Goal: Task Accomplishment & Management: Use online tool/utility

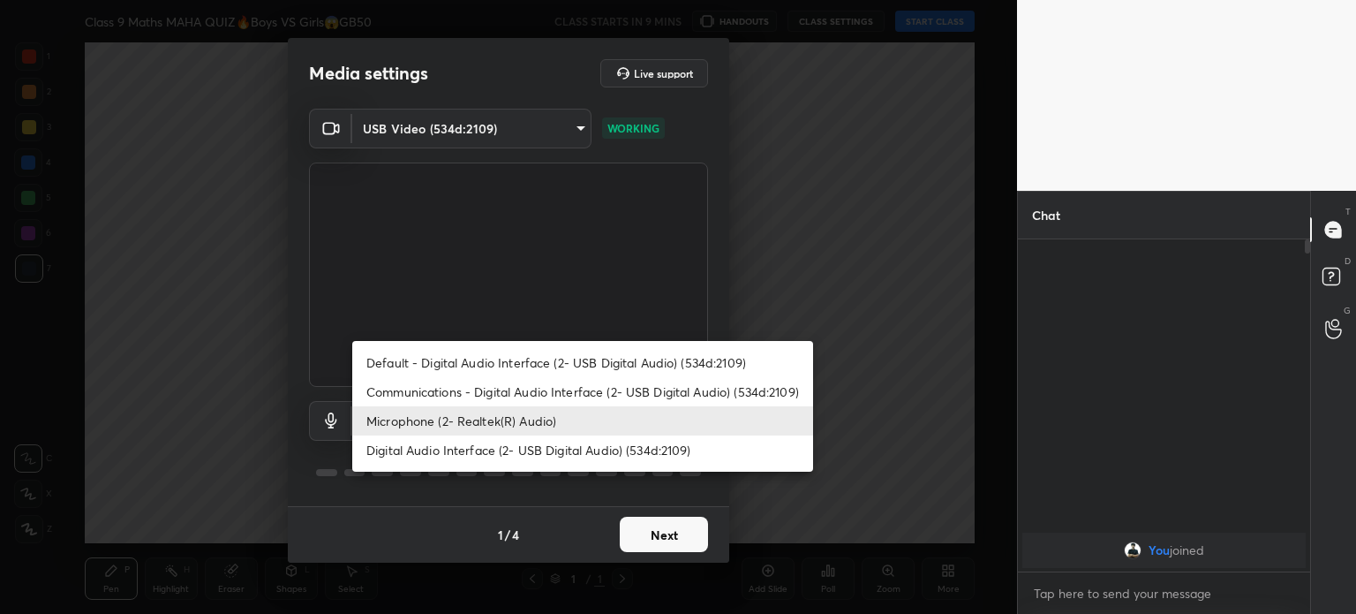
click at [531, 419] on body "1 2 3 4 5 6 7 C X Z C X Z E E Erase all H H Class 9 Maths MAHA QUIZ🔥Boys VS Gir…" at bounding box center [678, 307] width 1356 height 614
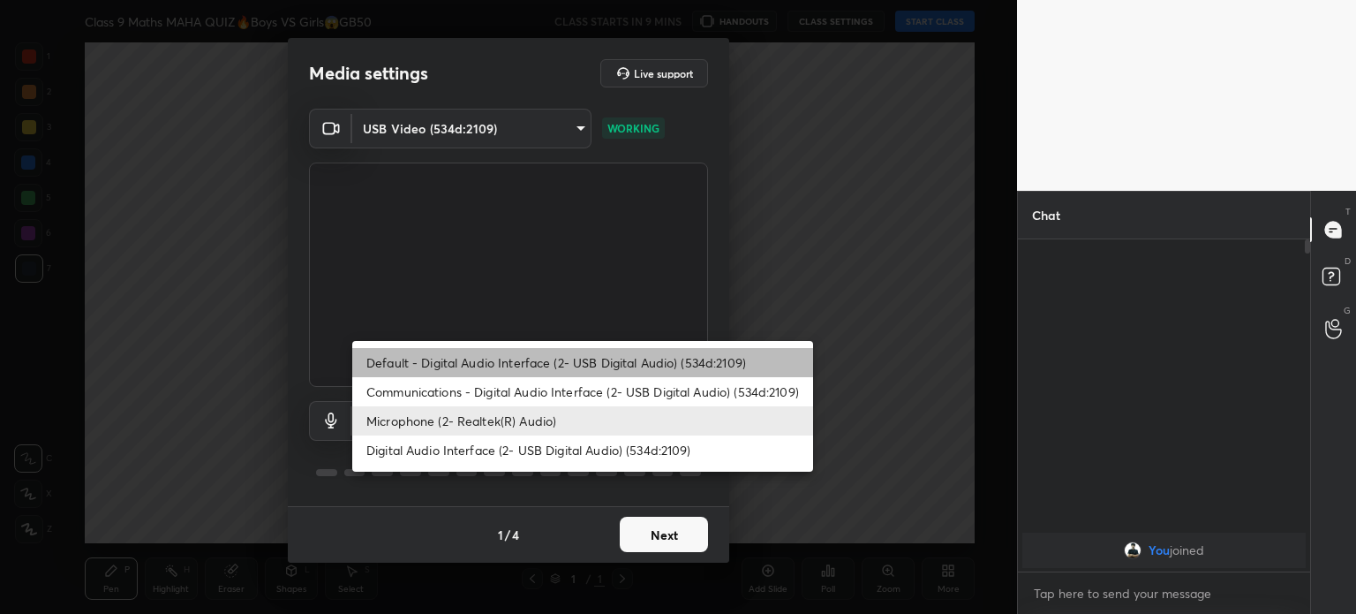
click at [488, 363] on li "Default - Digital Audio Interface (2- USB Digital Audio) (534d:2109)" at bounding box center [582, 362] width 461 height 29
type input "default"
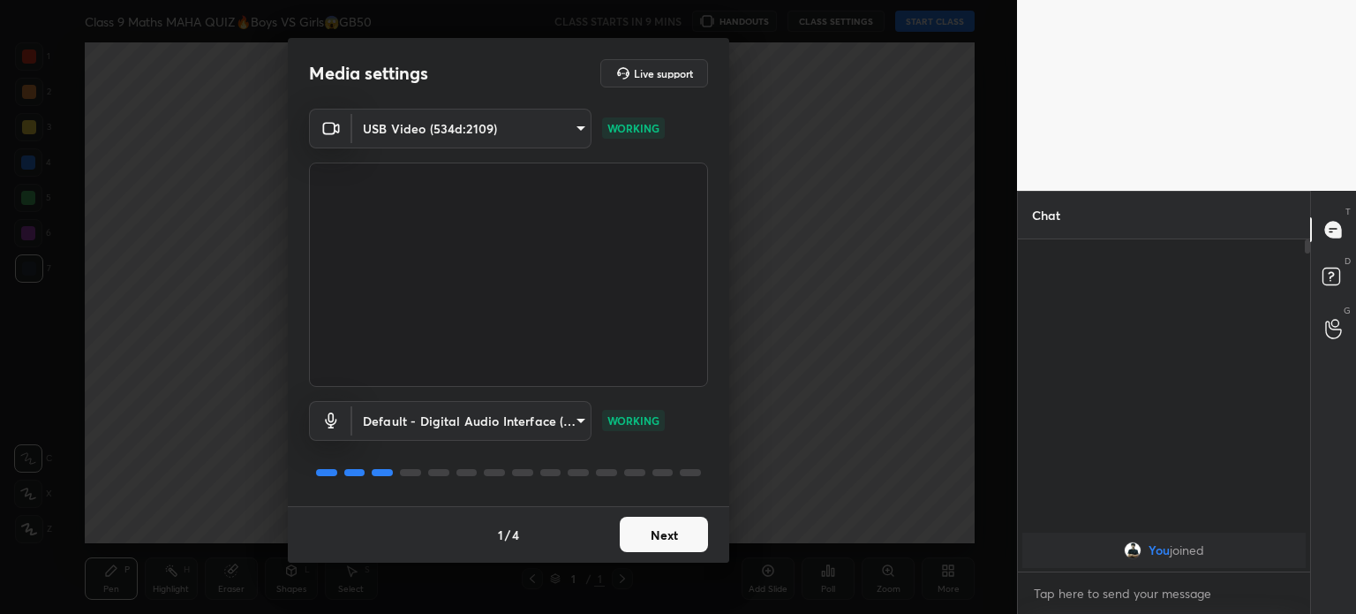
click at [690, 539] on button "Next" at bounding box center [664, 533] width 88 height 35
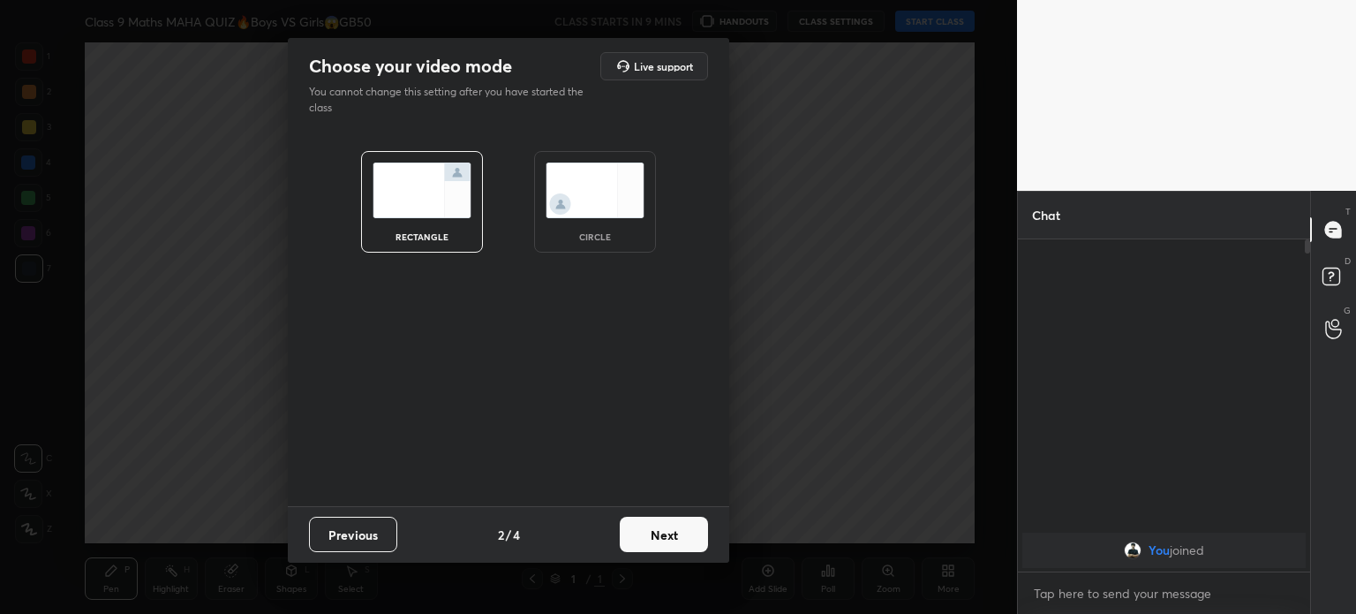
click at [690, 539] on button "Next" at bounding box center [664, 533] width 88 height 35
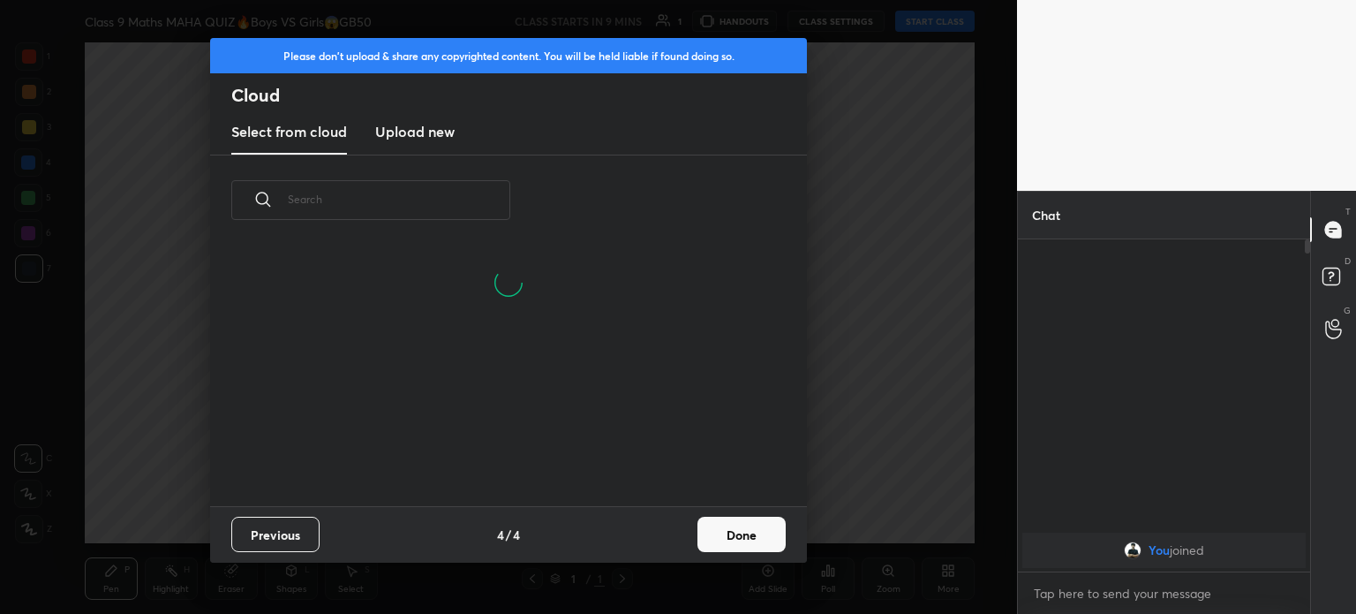
scroll to position [5, 9]
click at [424, 149] on new "Upload new" at bounding box center [414, 132] width 79 height 44
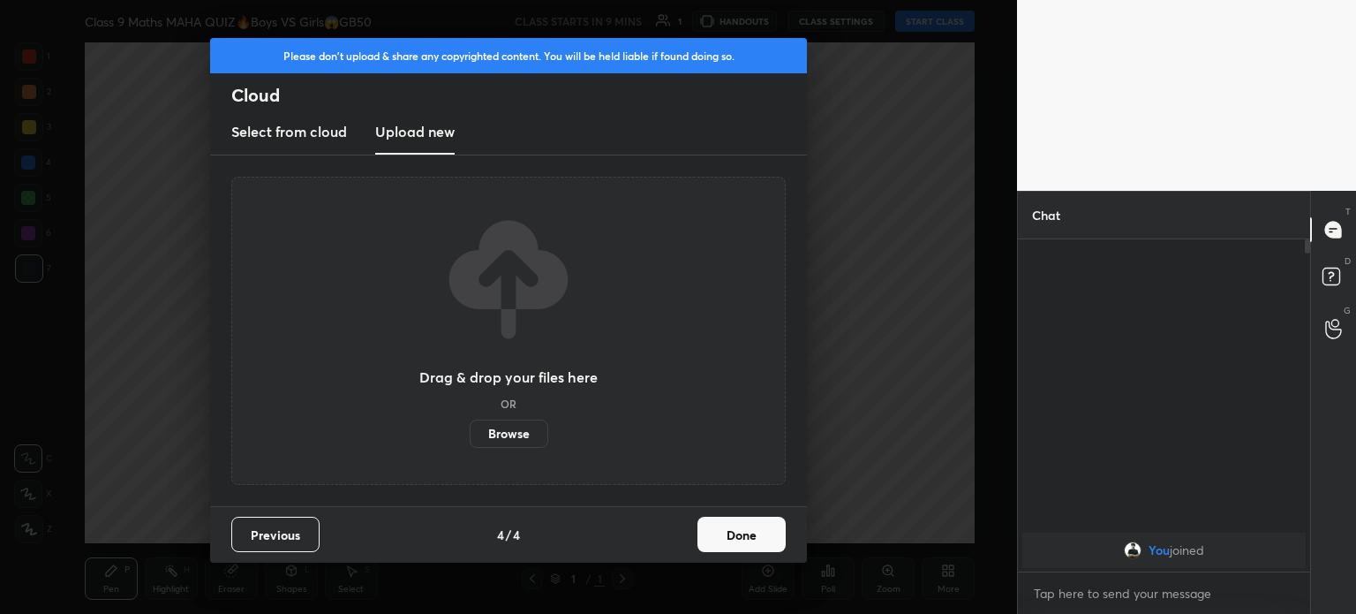
click at [517, 423] on label "Browse" at bounding box center [509, 433] width 79 height 28
click at [470, 423] on input "Browse" at bounding box center [470, 433] width 0 height 28
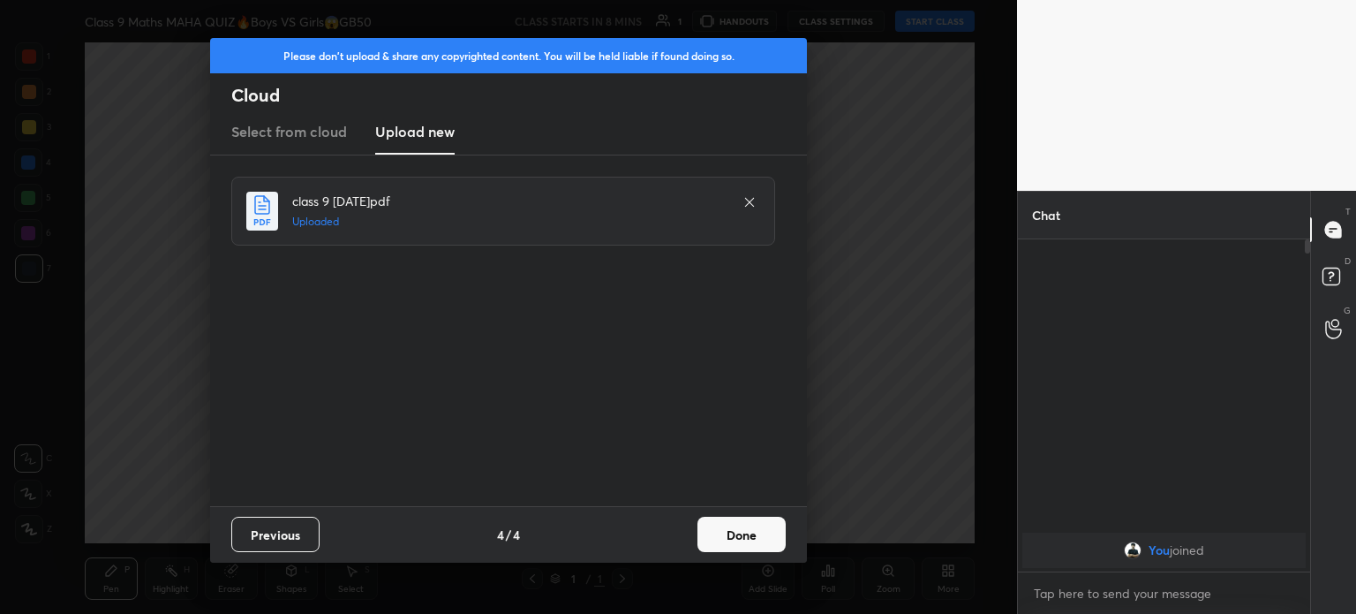
click at [763, 536] on button "Done" at bounding box center [741, 533] width 88 height 35
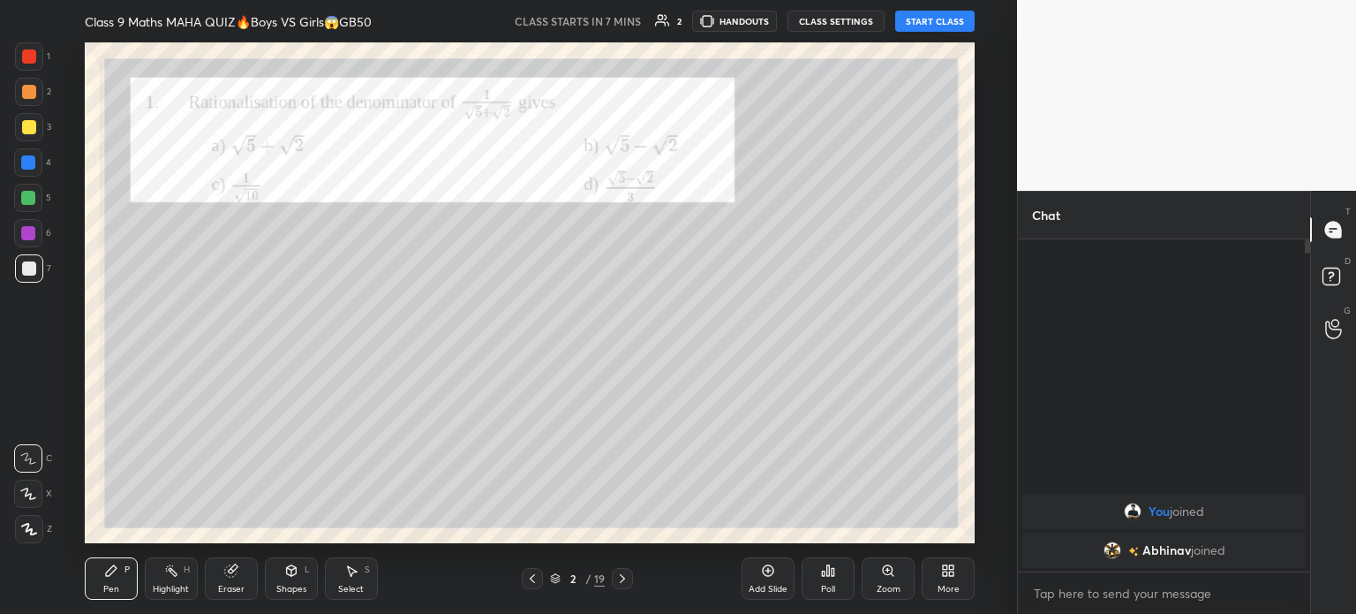
click at [541, 581] on div at bounding box center [532, 578] width 21 height 21
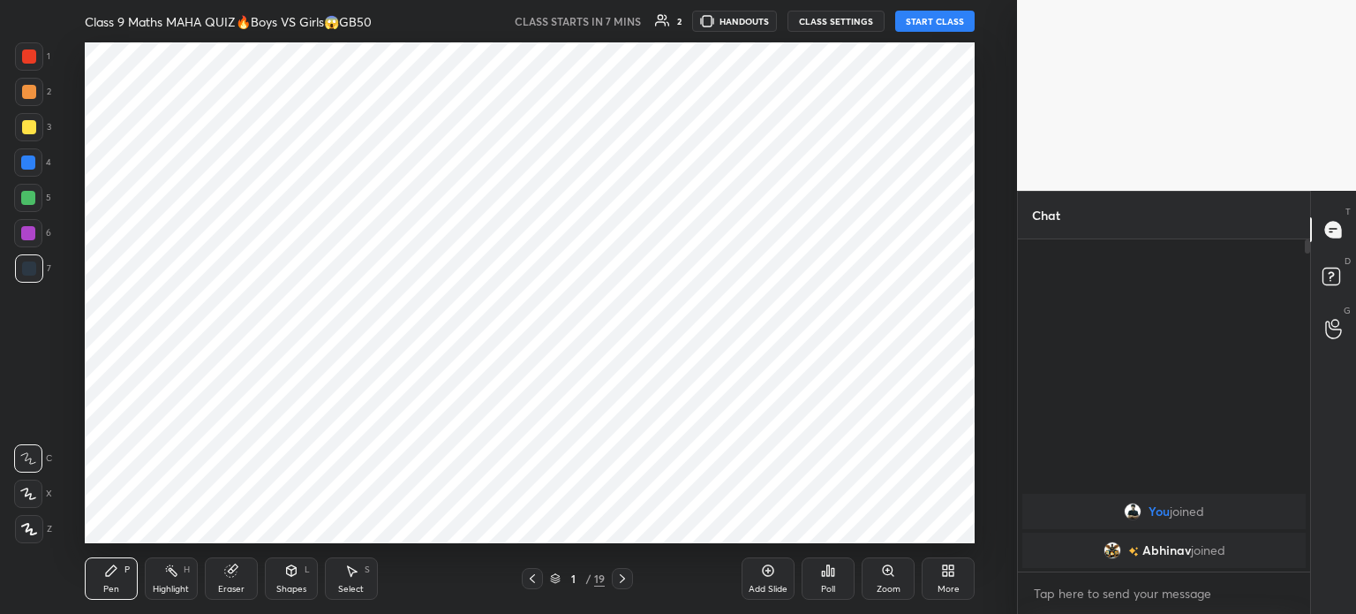
click at [780, 586] on div "Add Slide" at bounding box center [768, 588] width 39 height 9
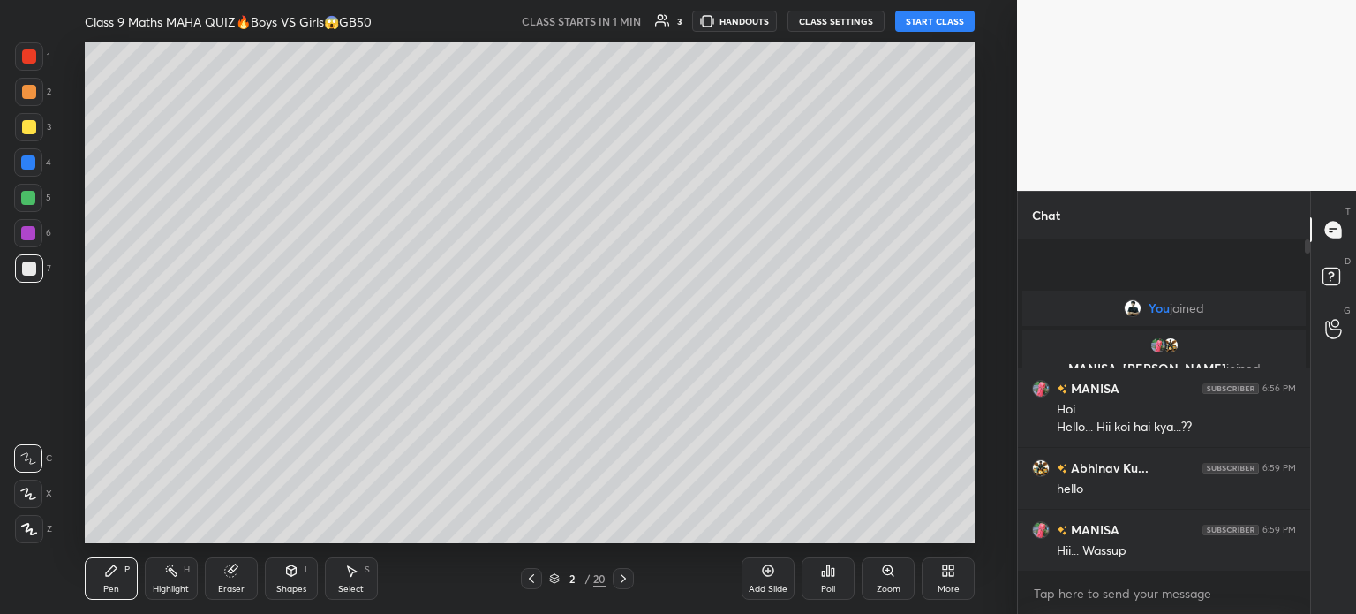
click at [932, 19] on button "START CLASS" at bounding box center [934, 21] width 79 height 21
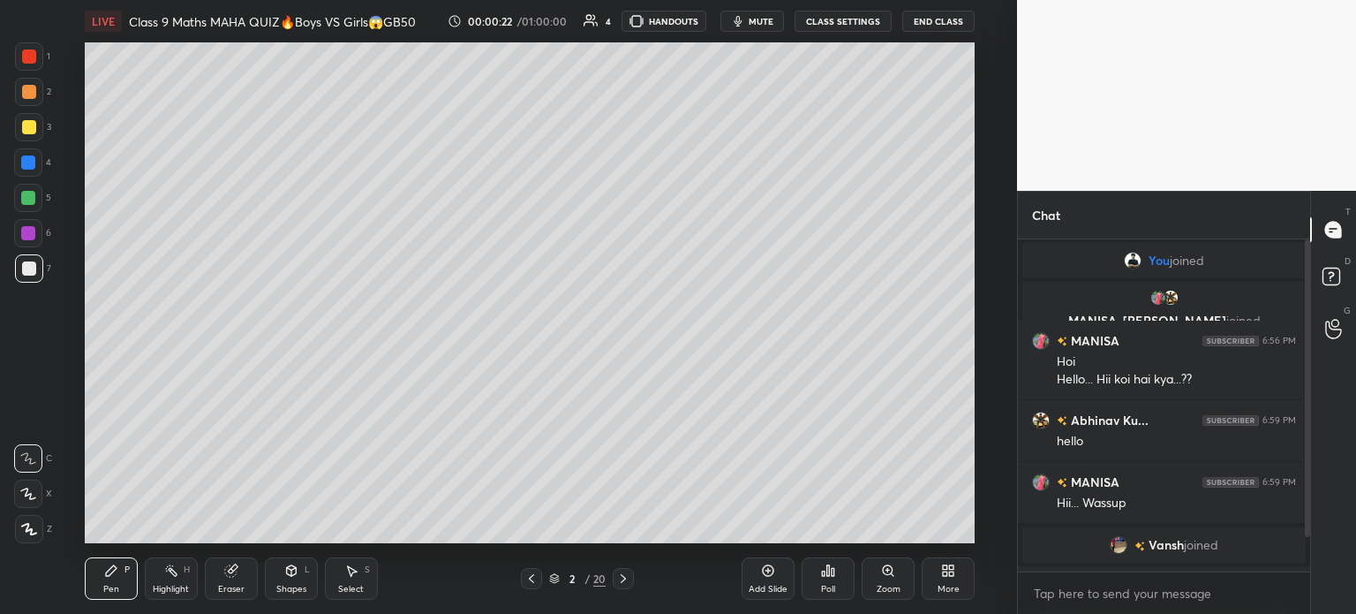
scroll to position [57, 0]
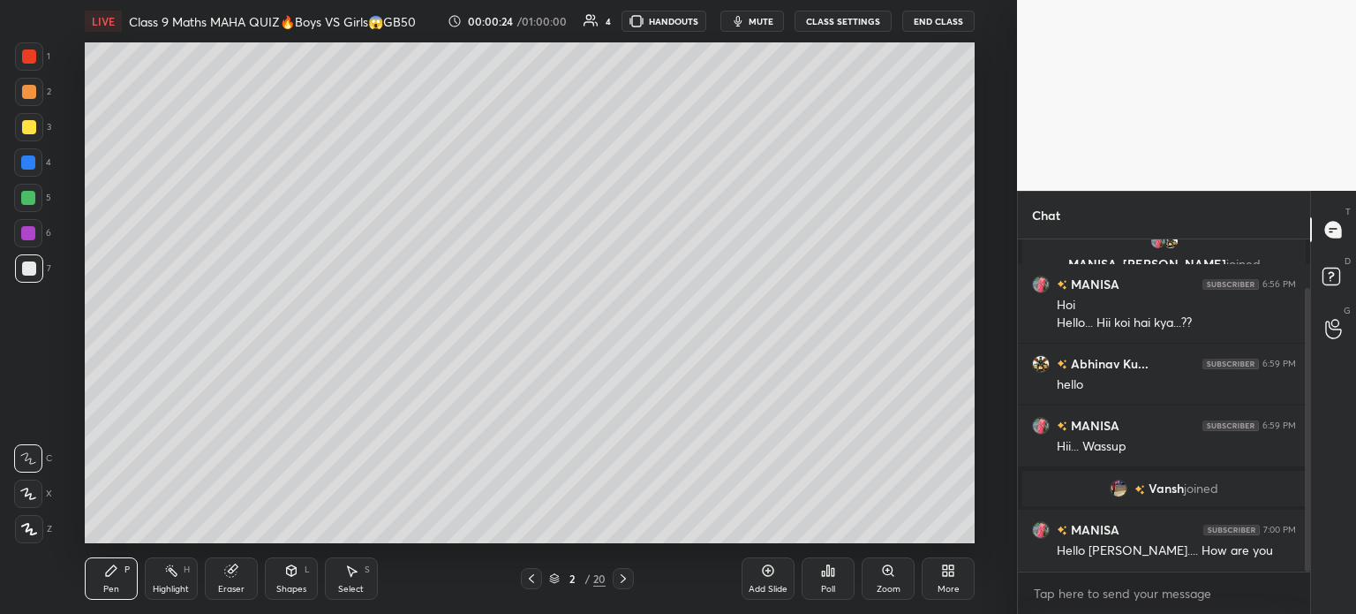
click at [24, 126] on div at bounding box center [29, 127] width 14 height 14
click at [35, 520] on div at bounding box center [29, 529] width 28 height 28
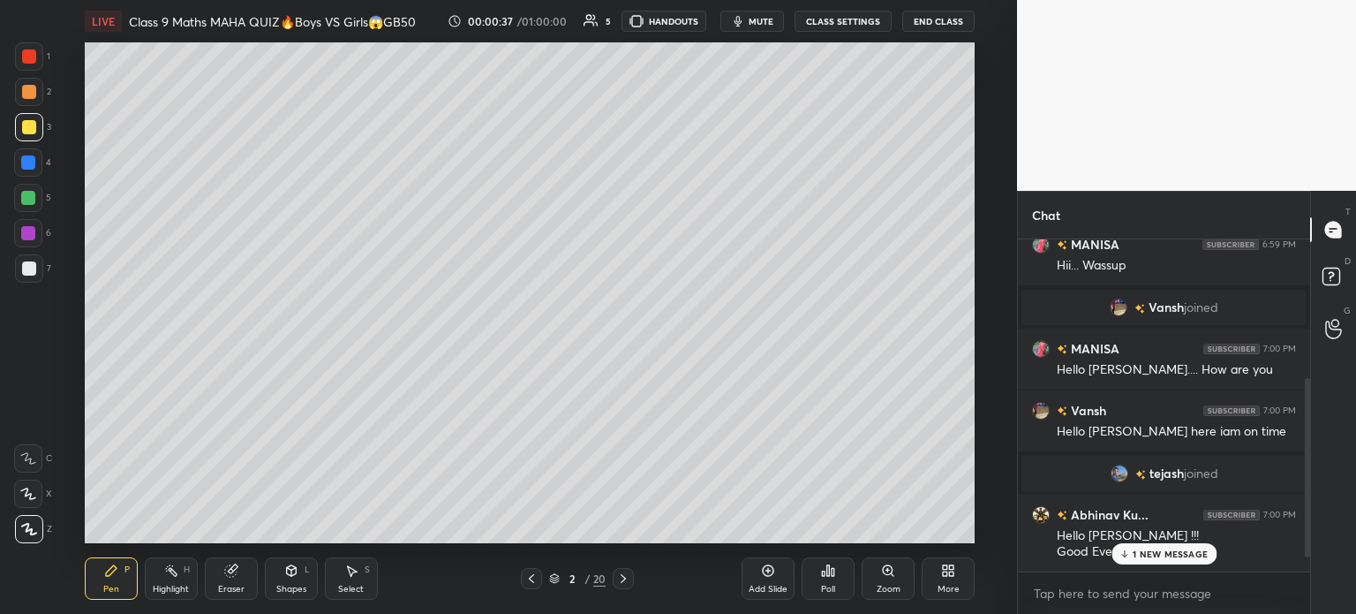
scroll to position [300, 0]
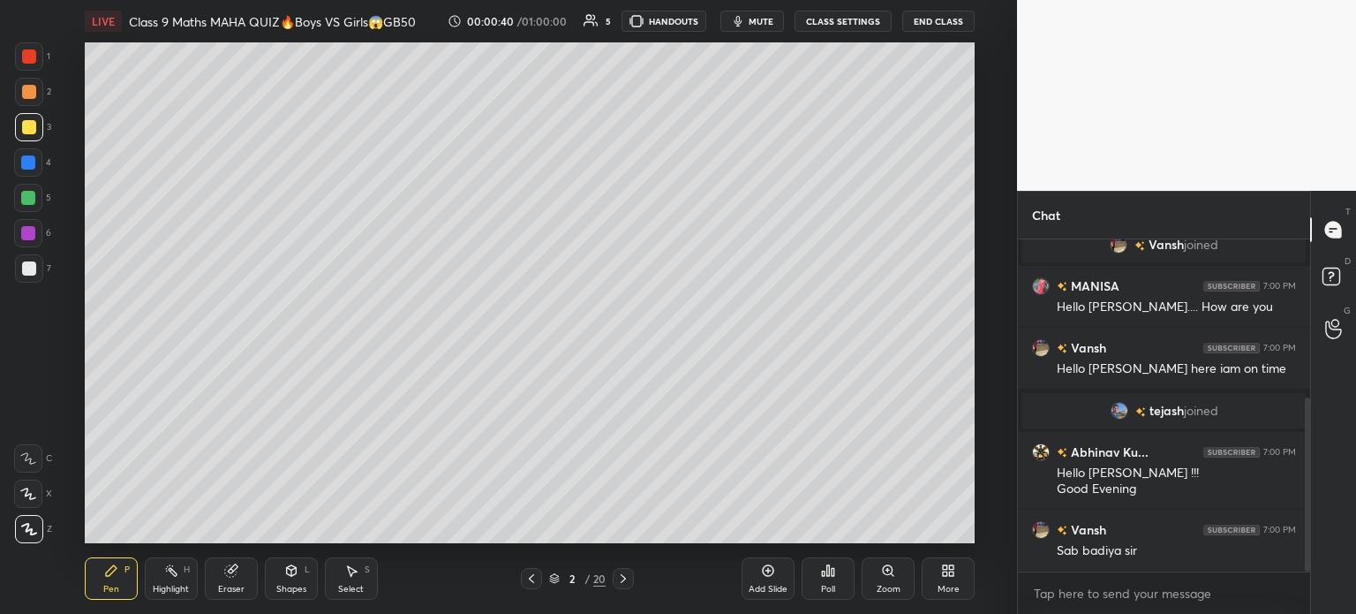
click at [28, 271] on div at bounding box center [29, 268] width 14 height 14
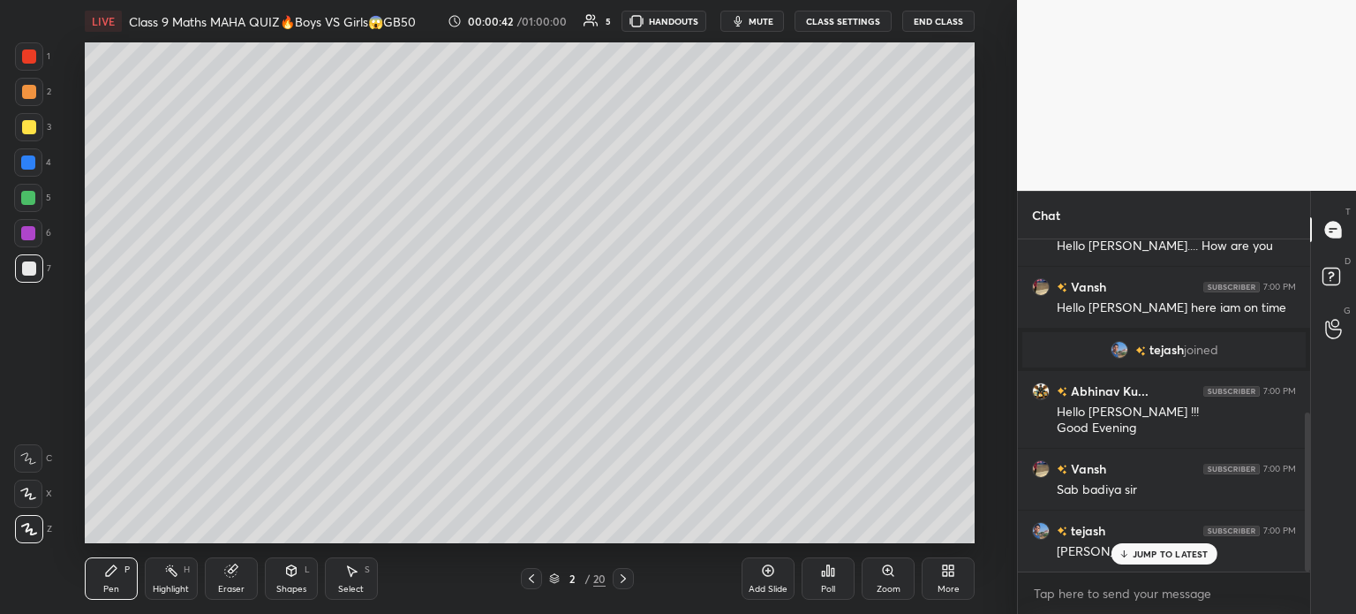
scroll to position [362, 0]
click at [33, 132] on div at bounding box center [29, 127] width 14 height 14
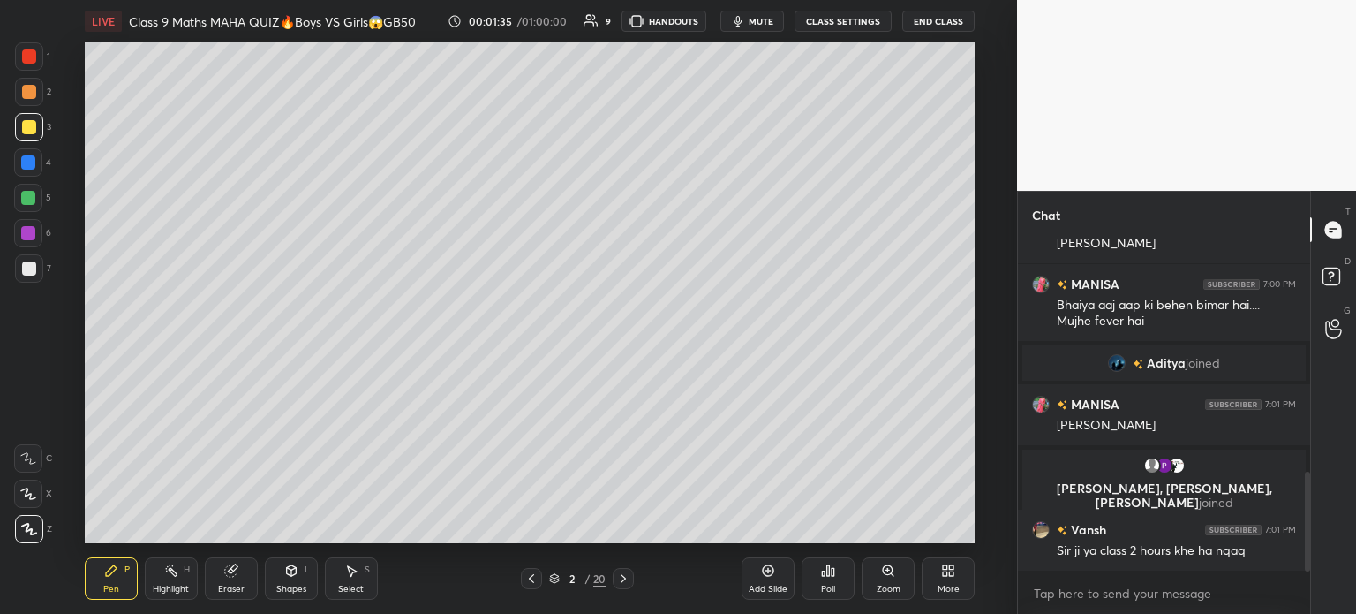
scroll to position [770, 0]
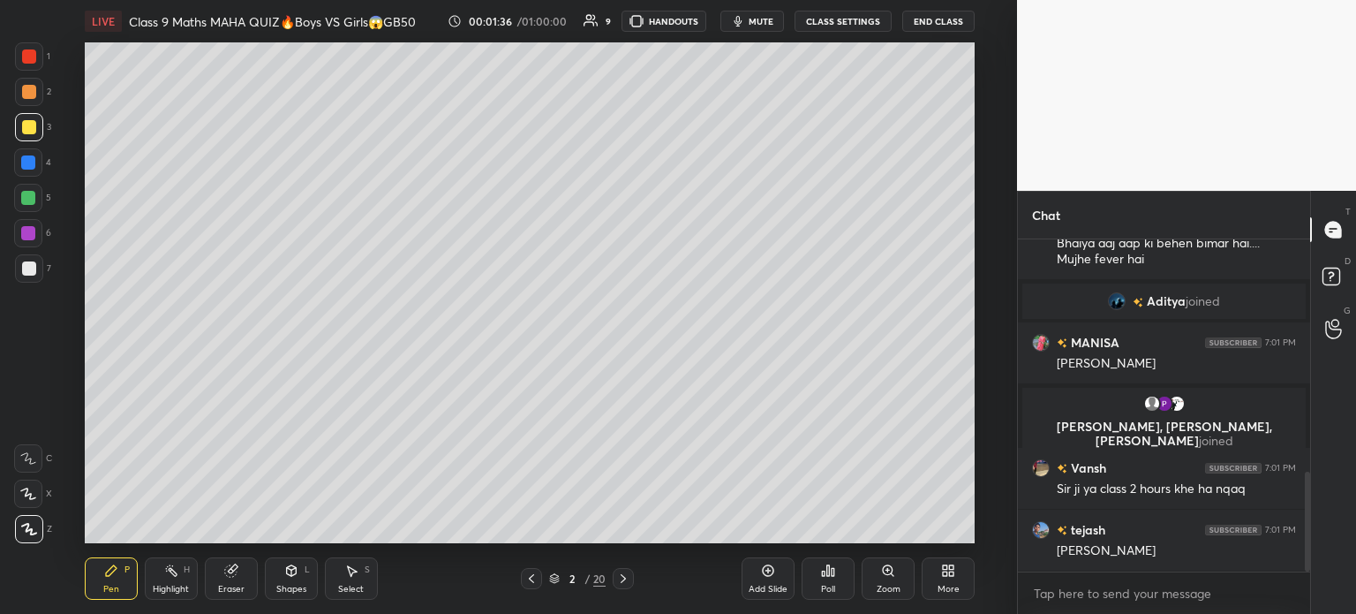
click at [32, 272] on div at bounding box center [29, 268] width 14 height 14
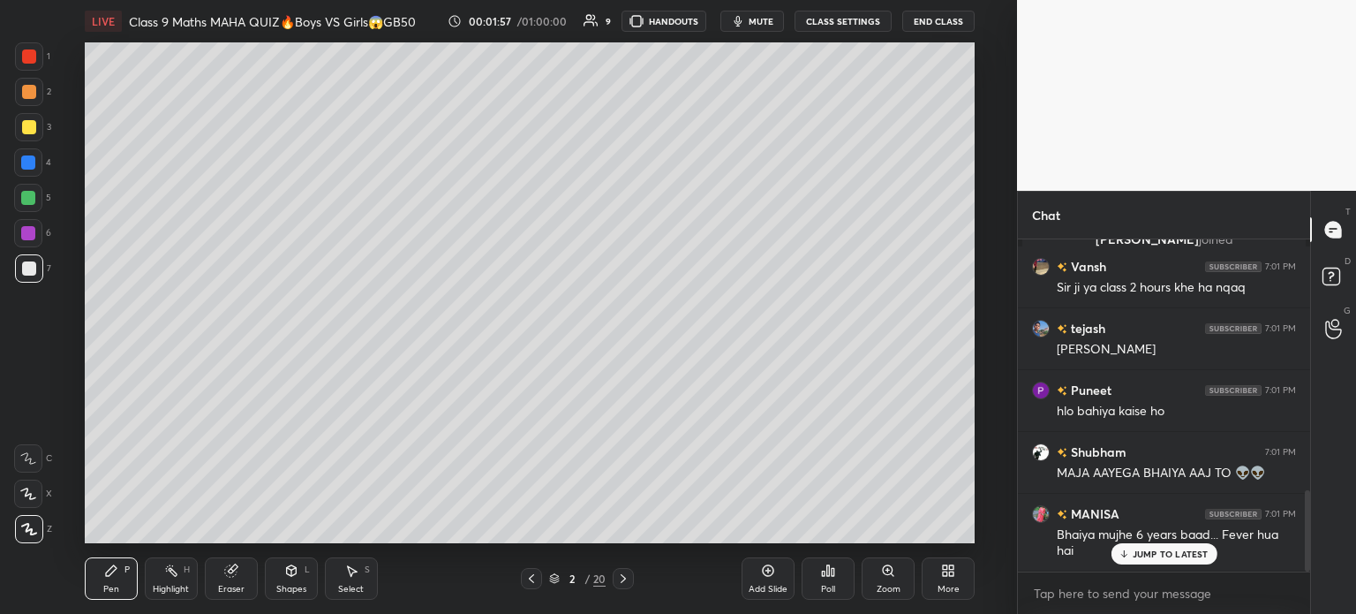
scroll to position [1032, 0]
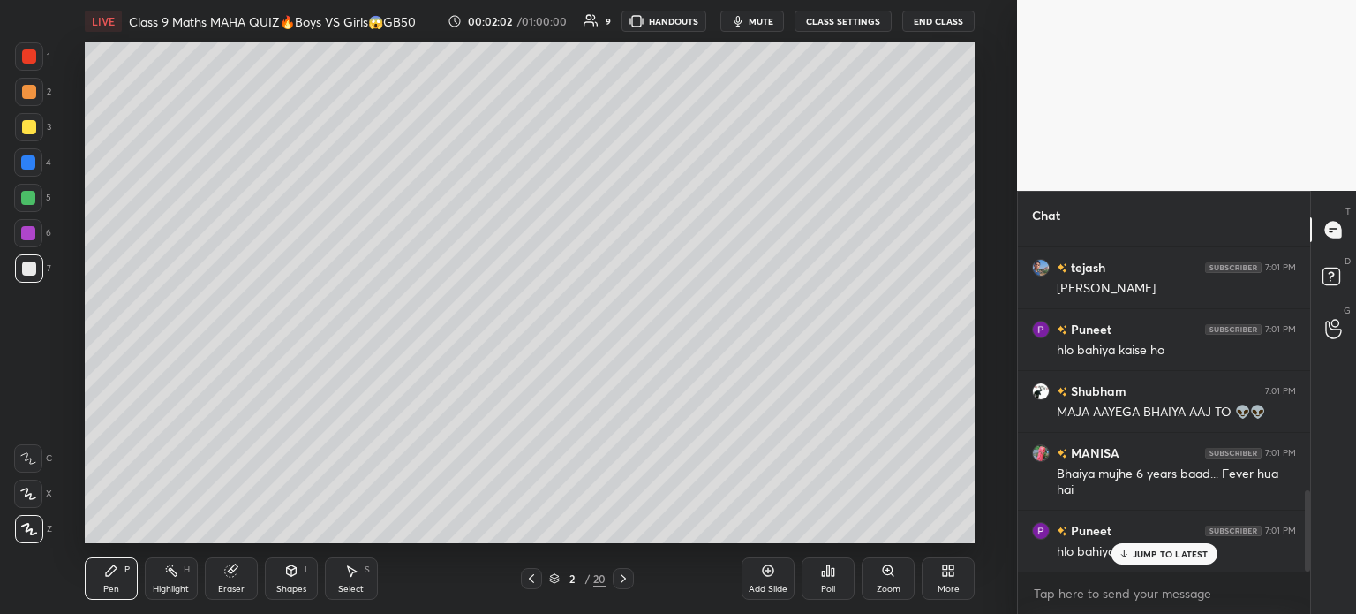
click at [39, 121] on div at bounding box center [29, 127] width 28 height 28
click at [28, 87] on div at bounding box center [29, 92] width 14 height 14
click at [26, 52] on div at bounding box center [29, 56] width 14 height 14
click at [32, 89] on div at bounding box center [29, 92] width 14 height 14
click at [26, 124] on div at bounding box center [29, 127] width 14 height 14
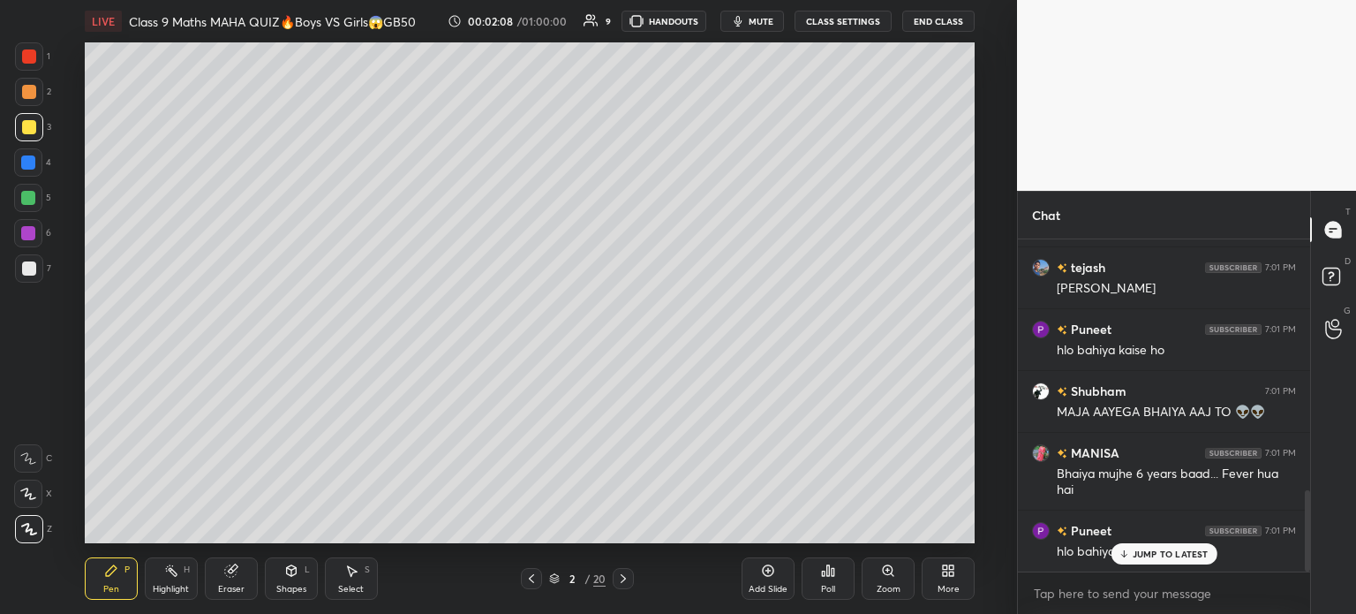
click at [35, 264] on div at bounding box center [29, 268] width 14 height 14
click at [25, 230] on div at bounding box center [28, 233] width 14 height 14
click at [29, 200] on div at bounding box center [28, 198] width 14 height 14
click at [22, 165] on div at bounding box center [28, 162] width 14 height 14
click at [34, 117] on div at bounding box center [29, 127] width 28 height 28
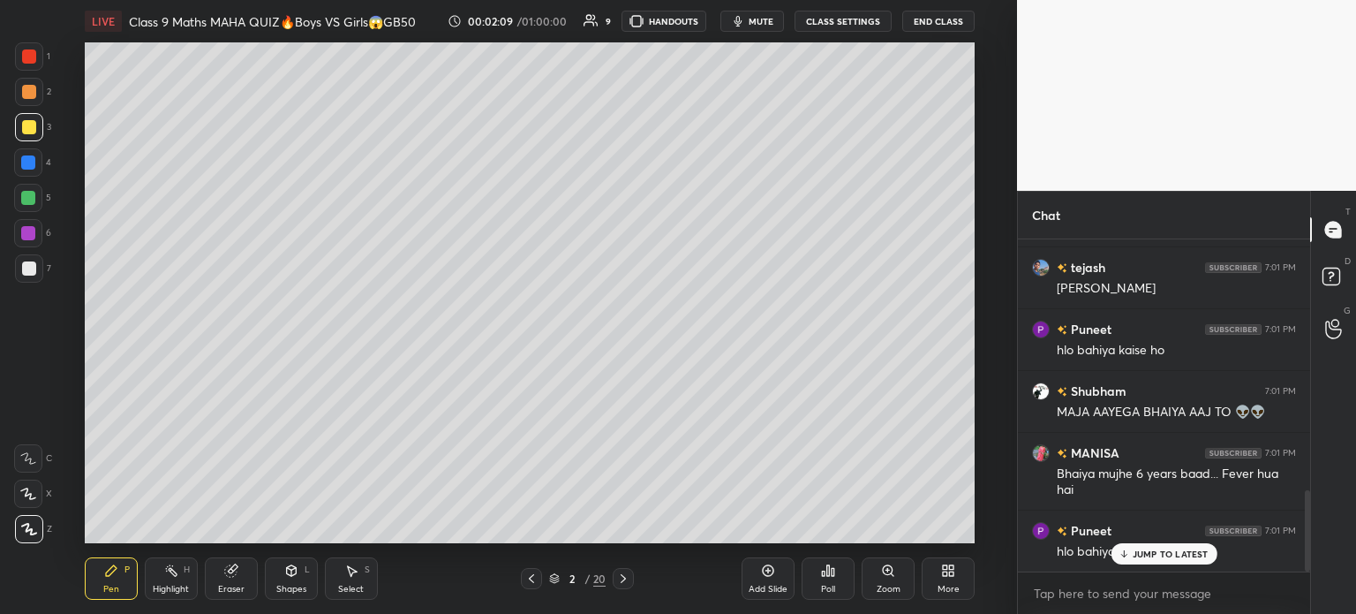
click at [35, 163] on div at bounding box center [28, 162] width 28 height 28
click at [33, 200] on div at bounding box center [28, 198] width 14 height 14
click at [26, 237] on div at bounding box center [28, 233] width 14 height 14
click at [38, 264] on div at bounding box center [29, 268] width 28 height 28
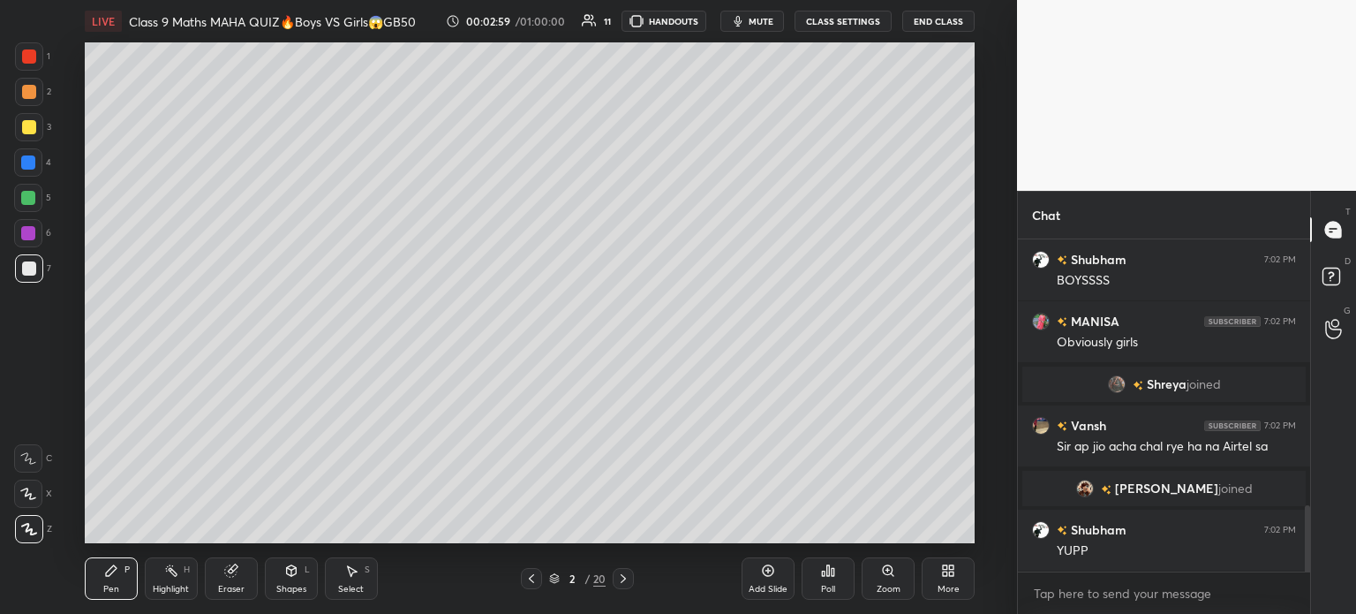
scroll to position [1335, 0]
click at [34, 127] on div at bounding box center [29, 127] width 14 height 14
click at [32, 275] on div at bounding box center [29, 268] width 28 height 28
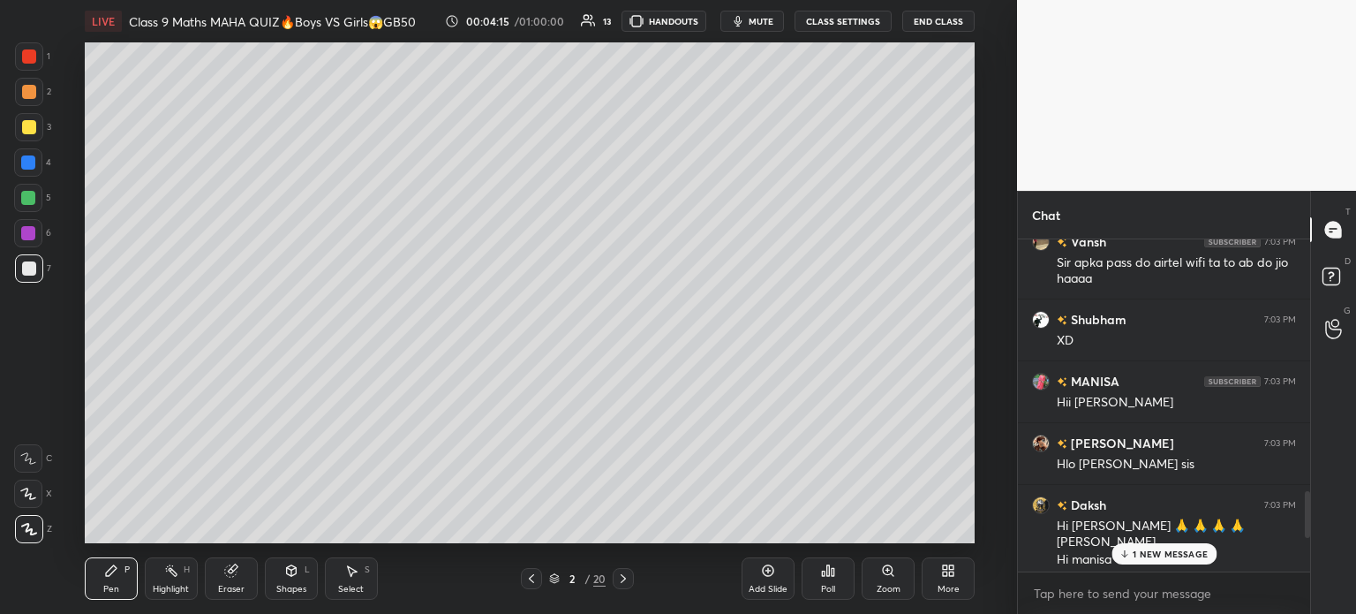
scroll to position [1800, 0]
click at [32, 141] on div "3" at bounding box center [33, 130] width 36 height 35
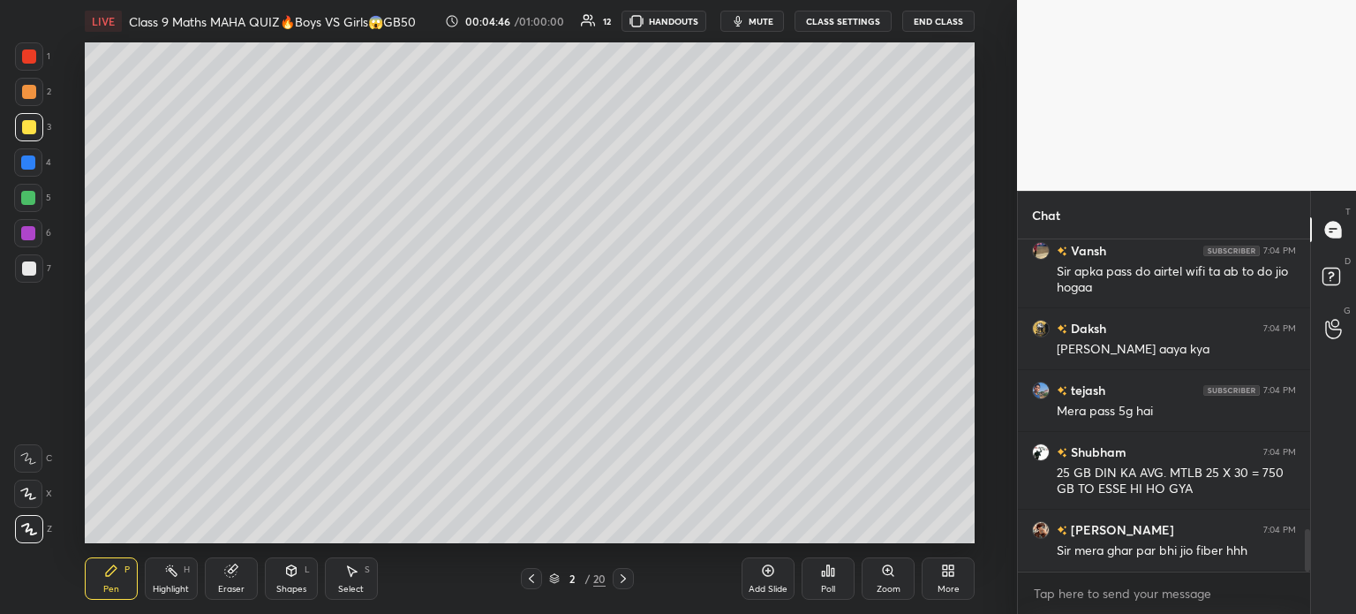
scroll to position [2307, 0]
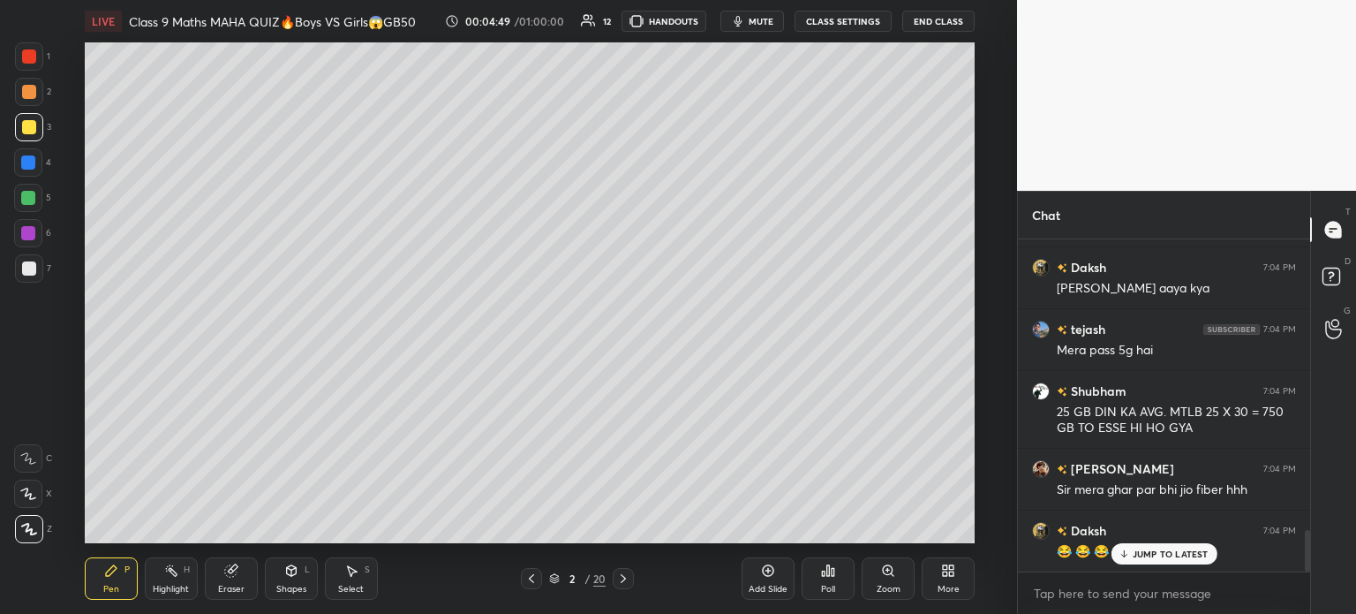
click at [622, 576] on icon at bounding box center [623, 578] width 14 height 14
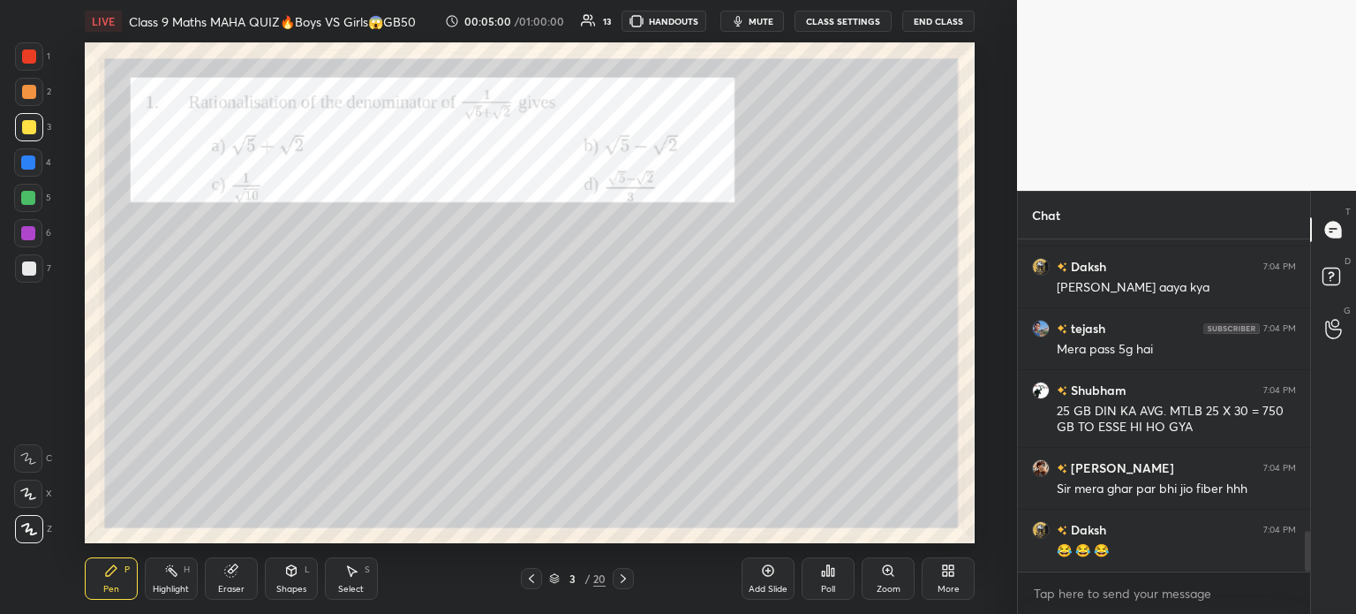
scroll to position [2369, 0]
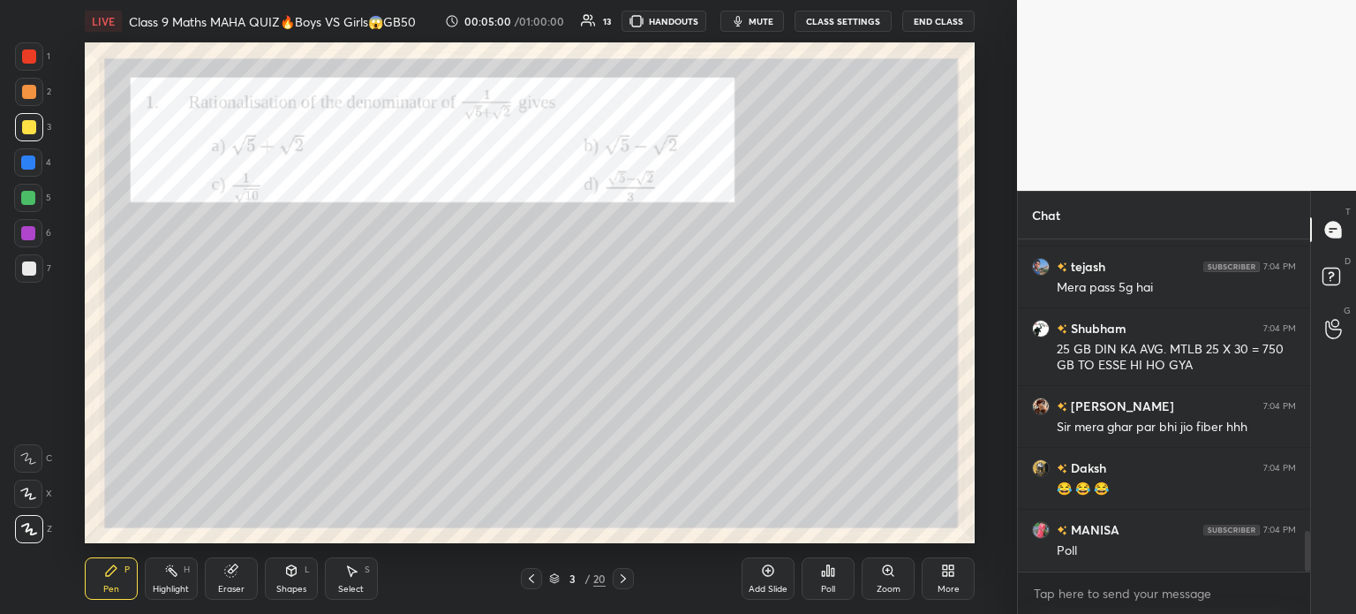
click at [34, 165] on div at bounding box center [28, 162] width 14 height 14
click at [22, 131] on div at bounding box center [29, 127] width 14 height 14
click at [30, 84] on div at bounding box center [29, 92] width 28 height 28
click at [29, 126] on div at bounding box center [29, 127] width 14 height 14
click at [827, 590] on div "Poll" at bounding box center [828, 588] width 14 height 9
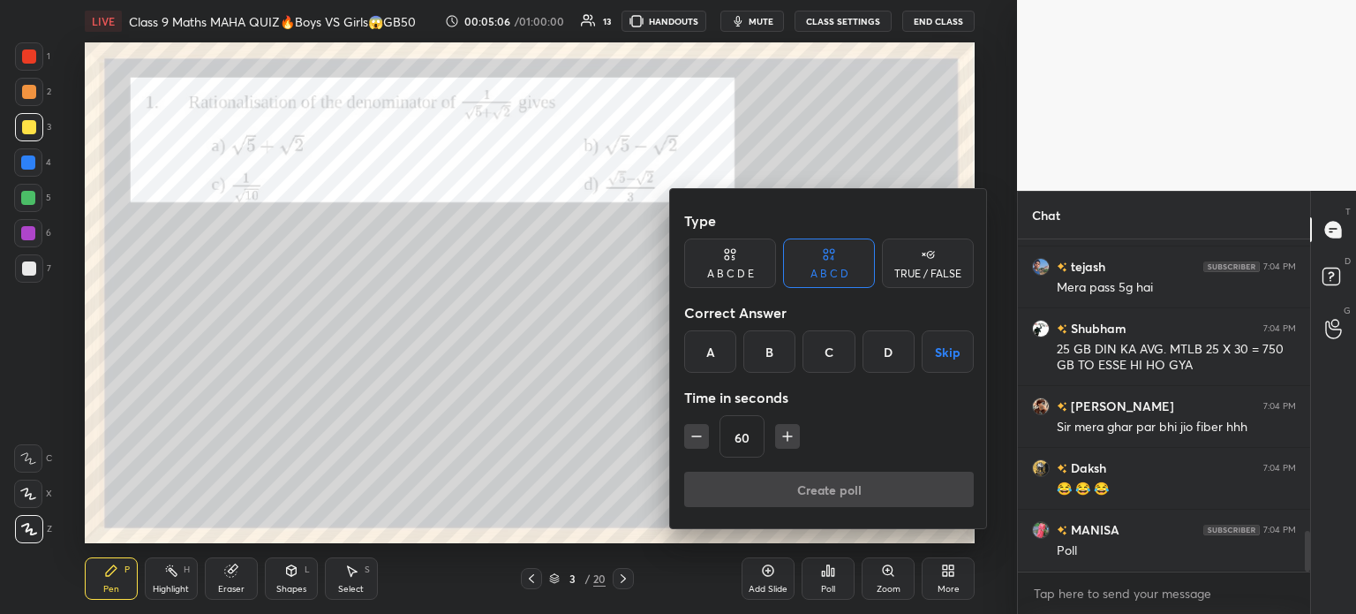
click at [881, 343] on div "D" at bounding box center [889, 351] width 52 height 42
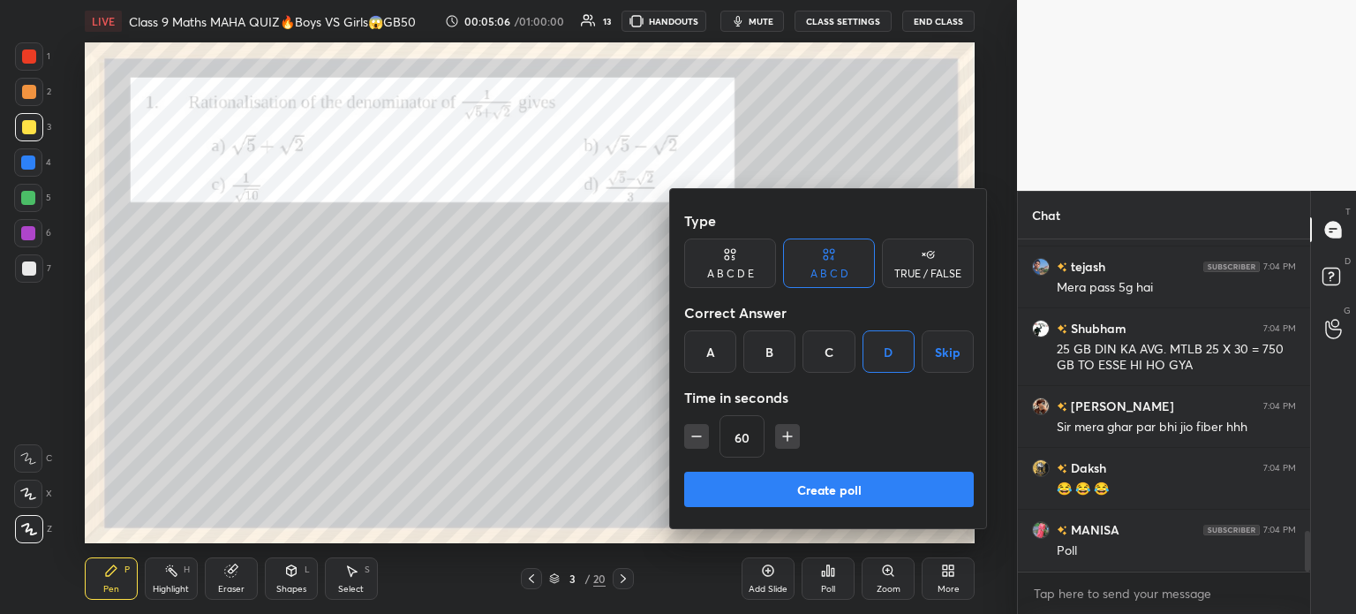
click at [812, 476] on button "Create poll" at bounding box center [829, 488] width 290 height 35
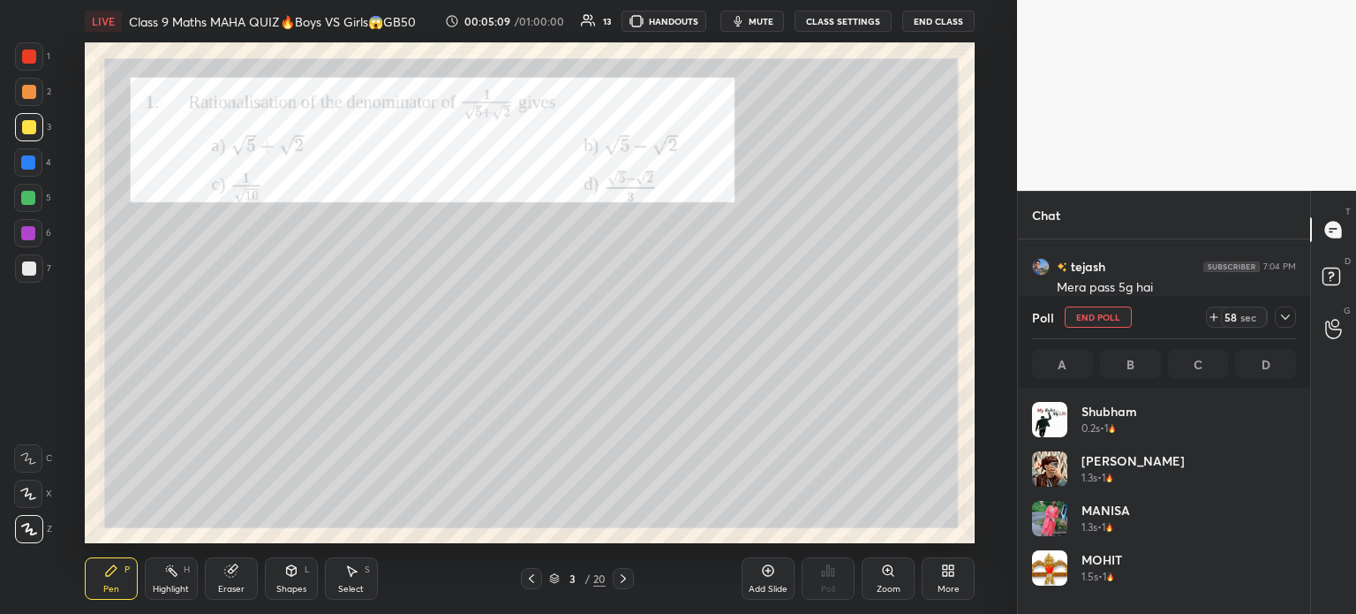
scroll to position [207, 259]
click at [1286, 314] on icon at bounding box center [1285, 317] width 14 height 14
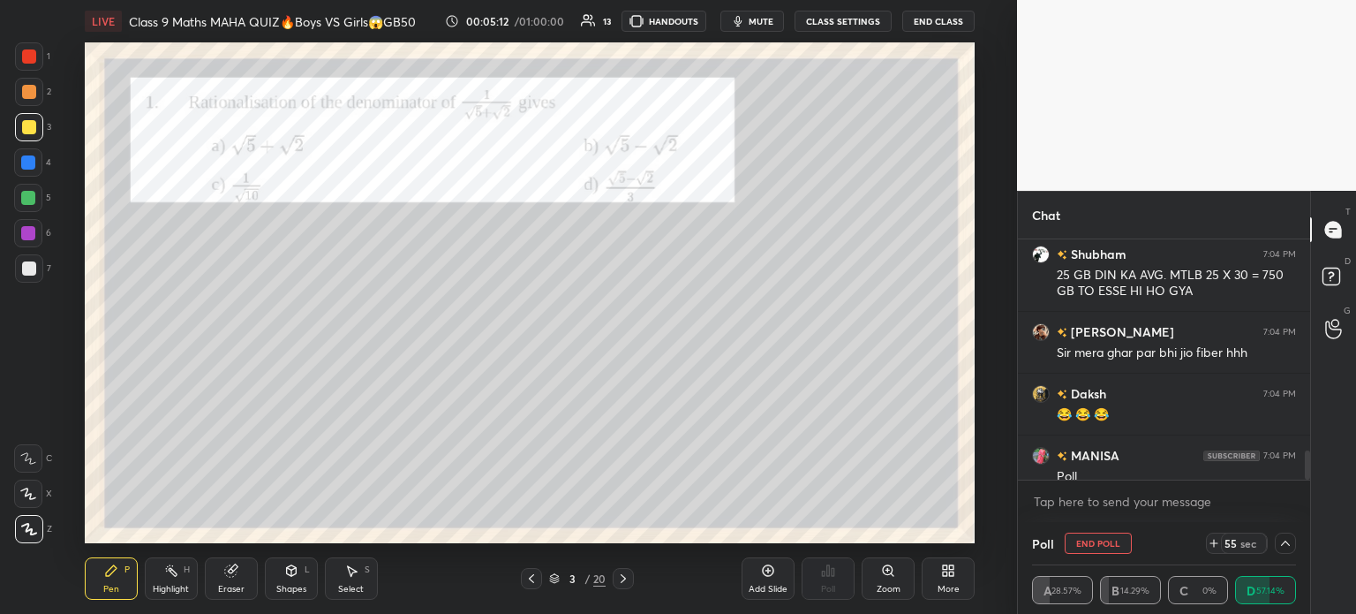
scroll to position [2461, 0]
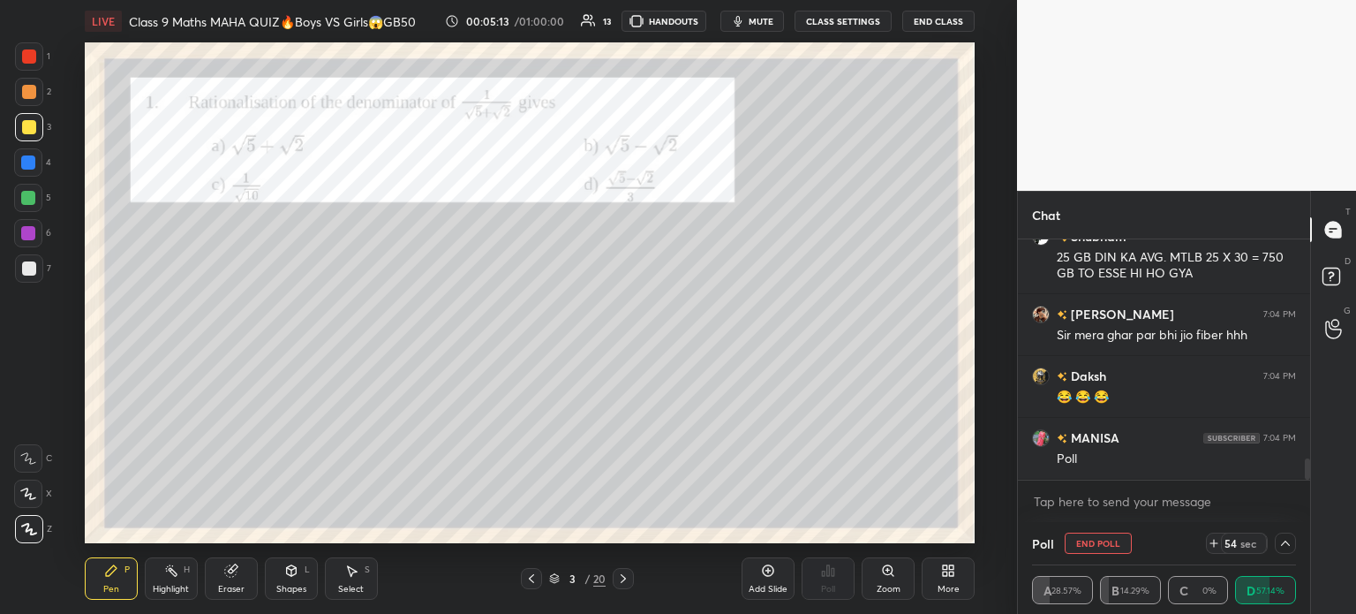
click at [34, 89] on div at bounding box center [29, 92] width 14 height 14
click at [37, 49] on div at bounding box center [29, 56] width 28 height 28
click at [31, 99] on div at bounding box center [29, 92] width 28 height 28
click at [29, 130] on div at bounding box center [29, 127] width 14 height 14
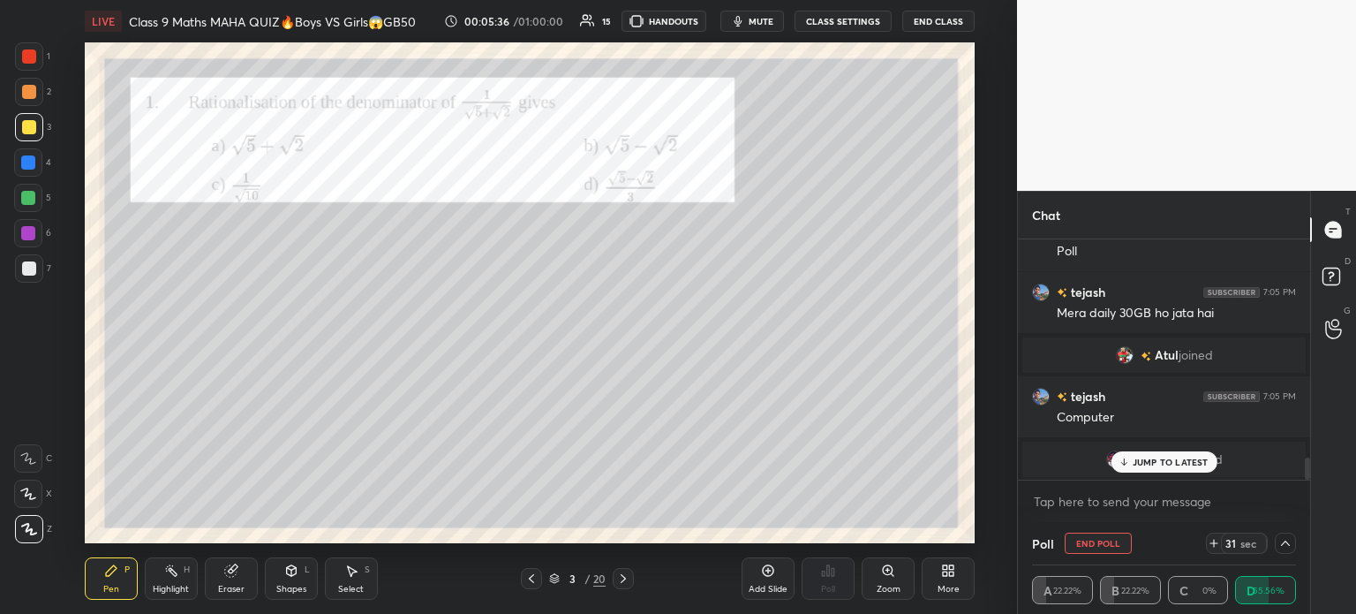
scroll to position [2347, 0]
click at [21, 159] on div at bounding box center [28, 162] width 14 height 14
click at [17, 119] on div at bounding box center [29, 127] width 28 height 28
click at [27, 163] on div at bounding box center [28, 162] width 14 height 14
click at [39, 211] on div "5" at bounding box center [32, 198] width 37 height 28
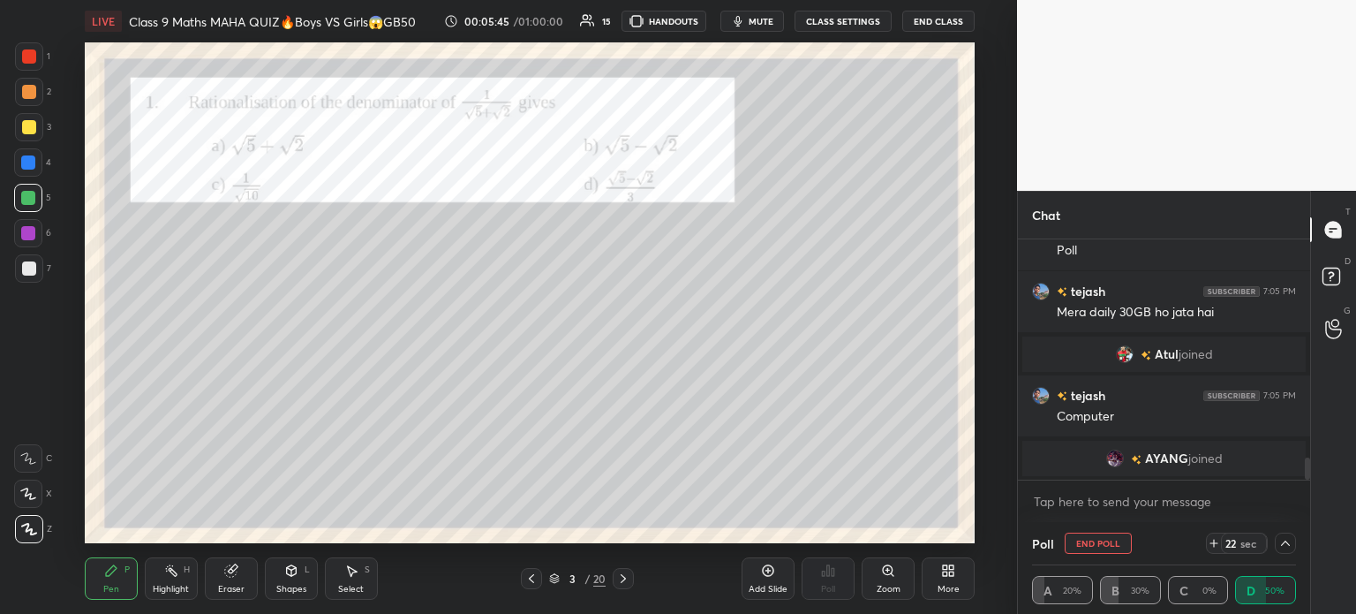
click at [32, 240] on div at bounding box center [28, 233] width 28 height 28
click at [28, 272] on div at bounding box center [29, 268] width 14 height 14
click at [23, 226] on div at bounding box center [28, 233] width 14 height 14
click at [21, 181] on div "4" at bounding box center [32, 165] width 37 height 35
click at [26, 154] on div at bounding box center [28, 162] width 28 height 28
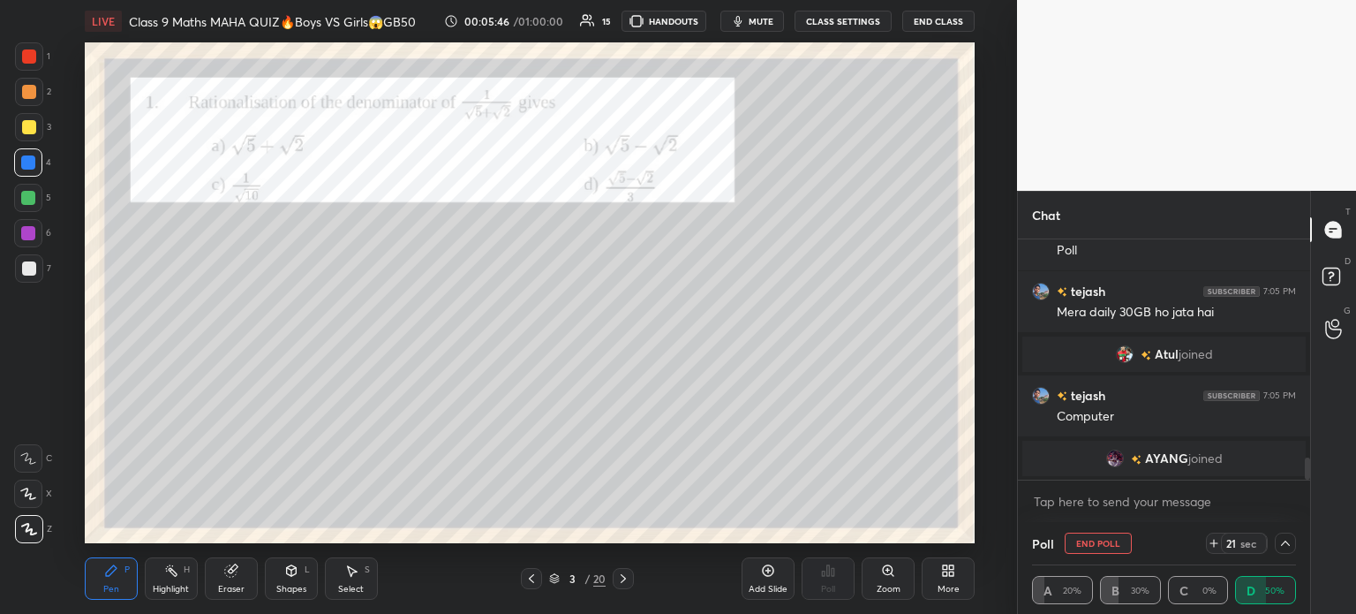
click at [25, 126] on div at bounding box center [29, 127] width 14 height 14
click at [22, 92] on div at bounding box center [29, 92] width 14 height 14
click at [27, 38] on div "1 2 3 4 5 6 7 C X Z C X Z E E Erase all H H LIVE Class 9 Maths MAHA QUIZ🔥Boys V…" at bounding box center [501, 307] width 1003 height 614
click at [29, 90] on div at bounding box center [29, 92] width 14 height 14
click at [26, 130] on div at bounding box center [29, 127] width 14 height 14
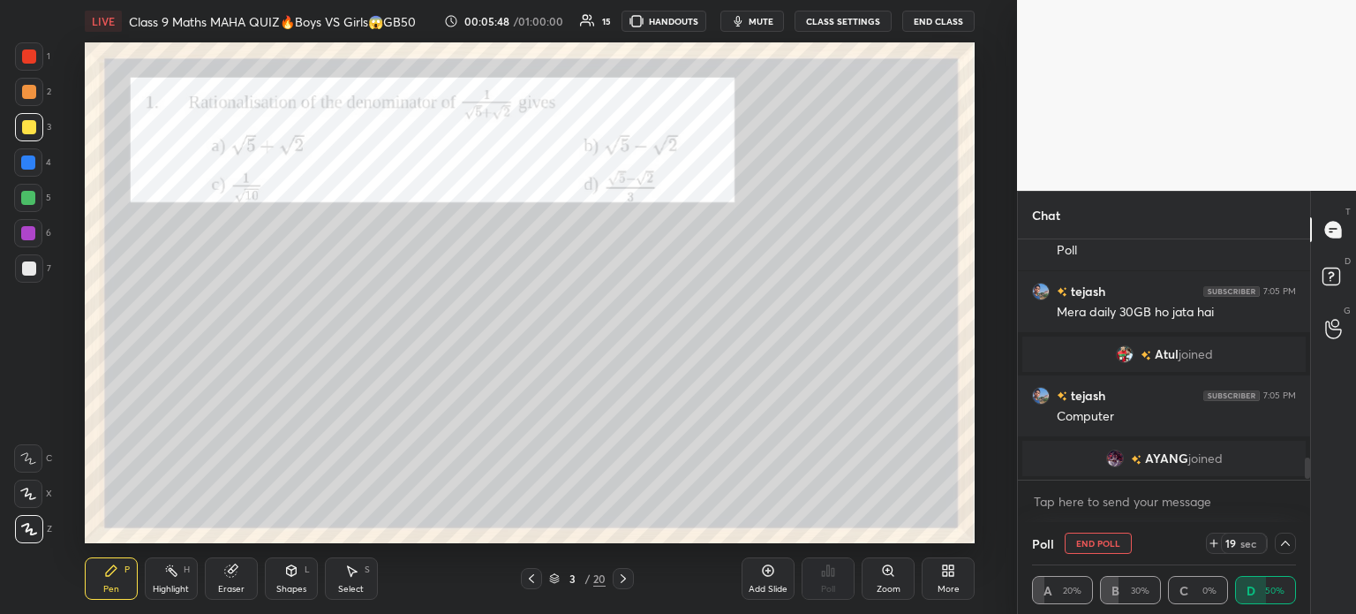
click at [28, 157] on div at bounding box center [28, 162] width 14 height 14
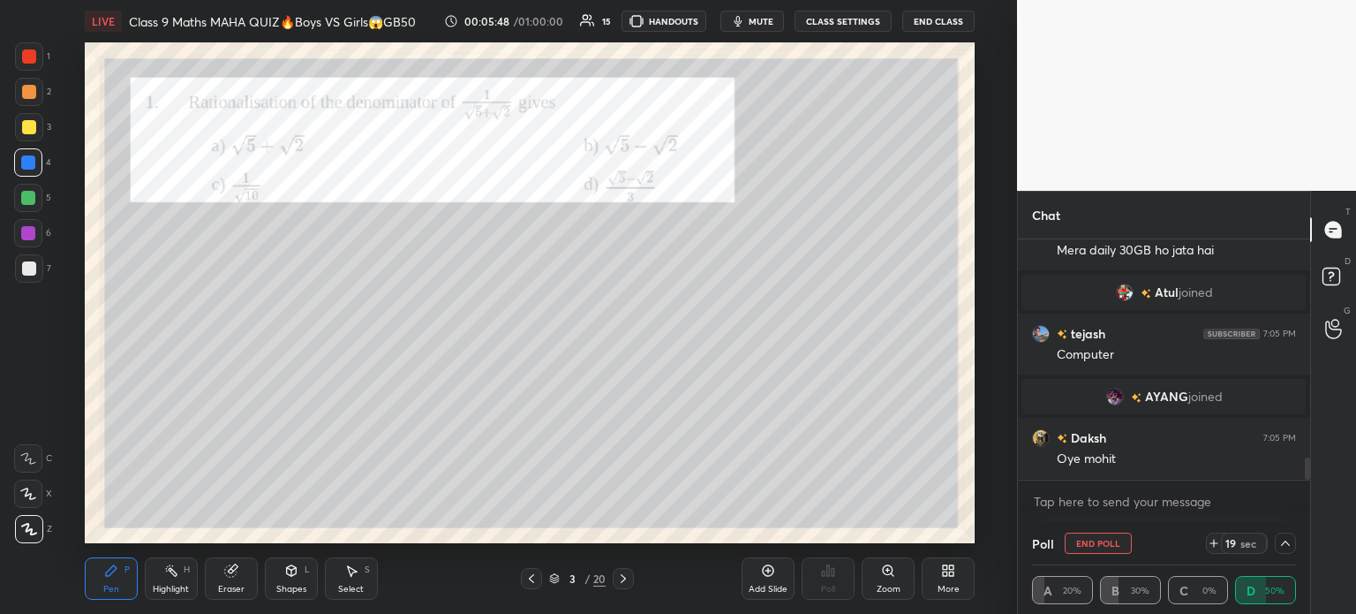
click at [30, 186] on div at bounding box center [28, 198] width 28 height 28
click at [32, 227] on div at bounding box center [28, 233] width 14 height 14
click at [1283, 539] on icon at bounding box center [1285, 543] width 14 height 14
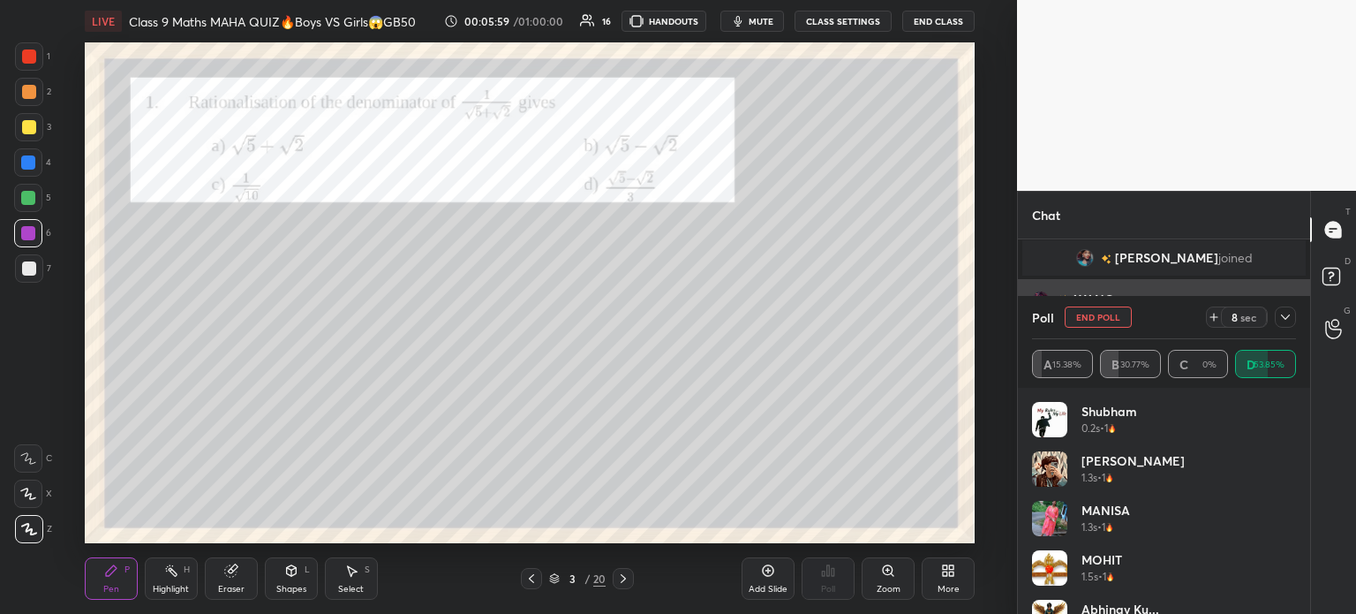
click at [1285, 324] on icon at bounding box center [1285, 317] width 14 height 14
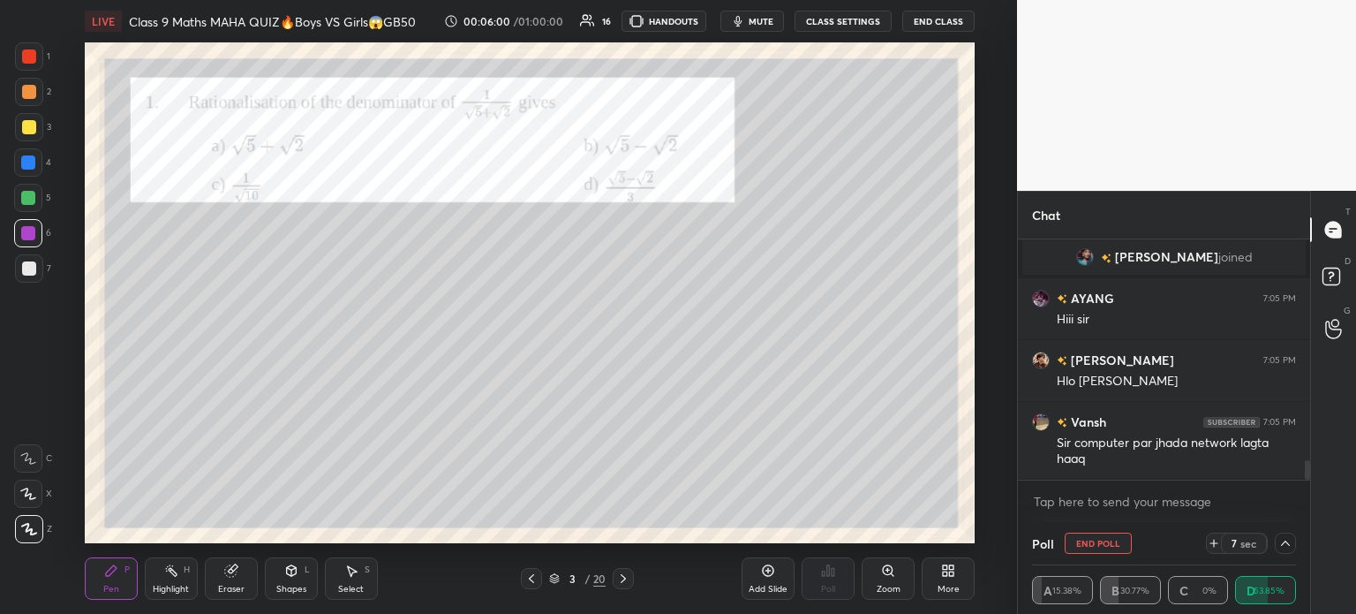
click at [32, 268] on div at bounding box center [29, 268] width 14 height 14
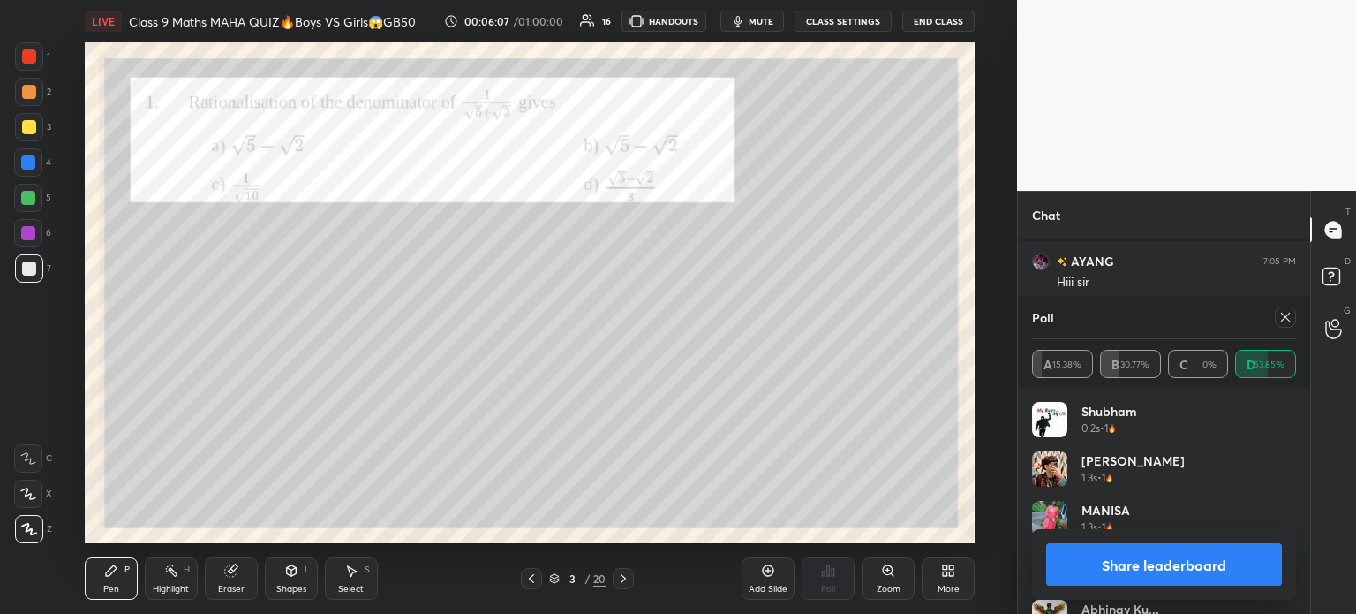
click at [1077, 586] on div "Share leaderboard" at bounding box center [1164, 564] width 264 height 71
click at [1102, 552] on button "Share leaderboard" at bounding box center [1164, 564] width 236 height 42
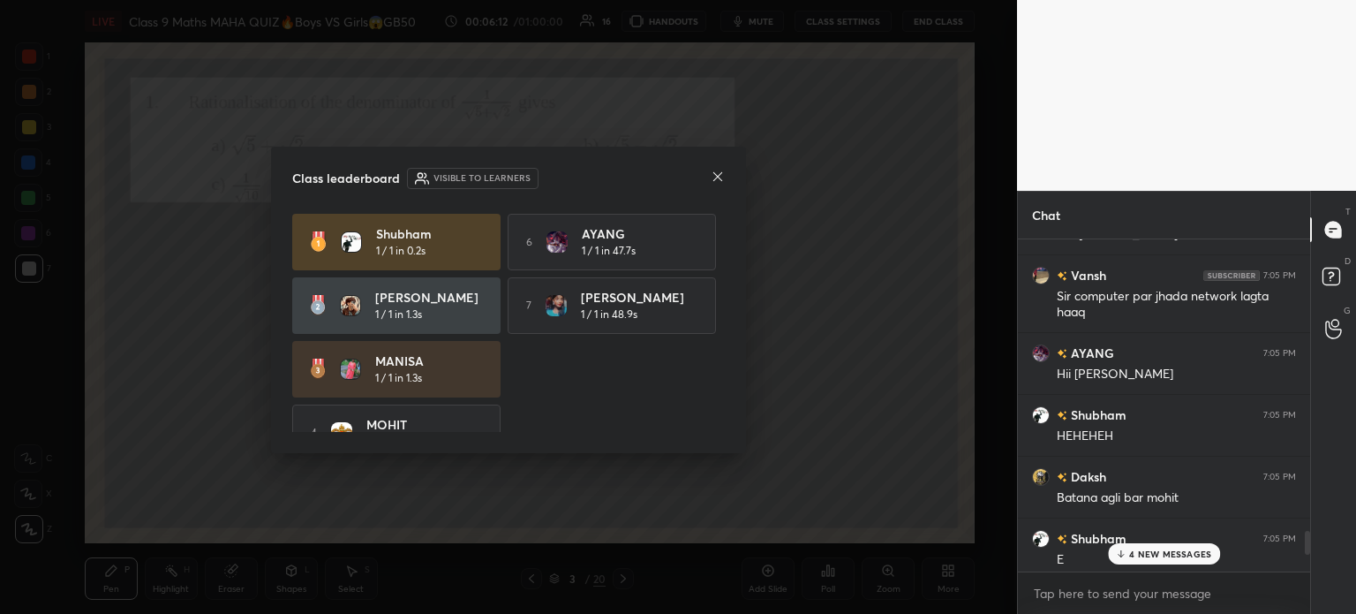
click at [718, 182] on icon at bounding box center [718, 177] width 14 height 14
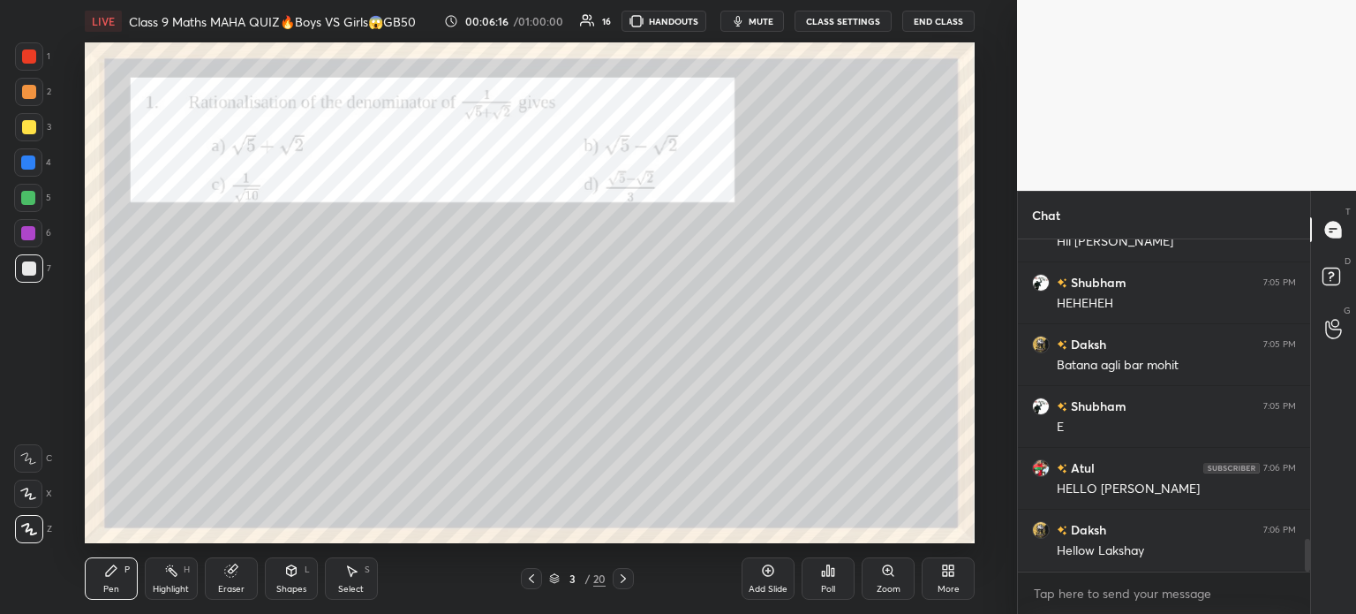
click at [16, 123] on div at bounding box center [29, 127] width 28 height 28
click at [32, 86] on div at bounding box center [29, 92] width 14 height 14
click at [25, 121] on div at bounding box center [29, 127] width 14 height 14
click at [25, 63] on div at bounding box center [29, 56] width 14 height 14
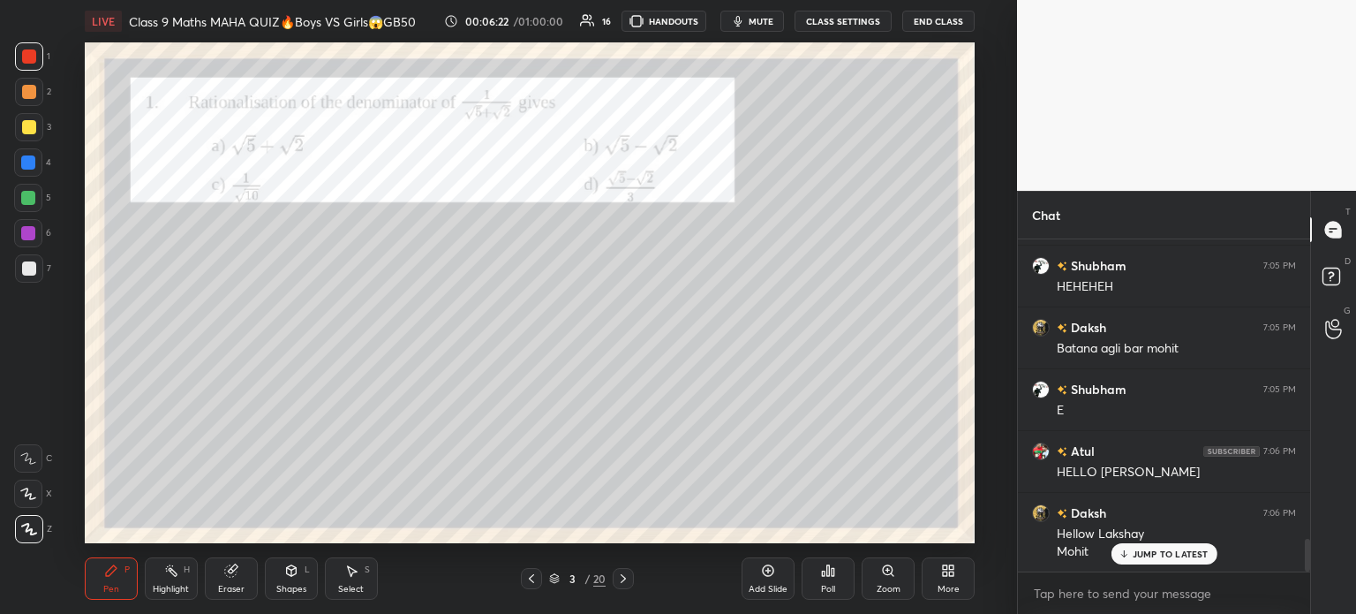
click at [40, 263] on div at bounding box center [29, 268] width 28 height 28
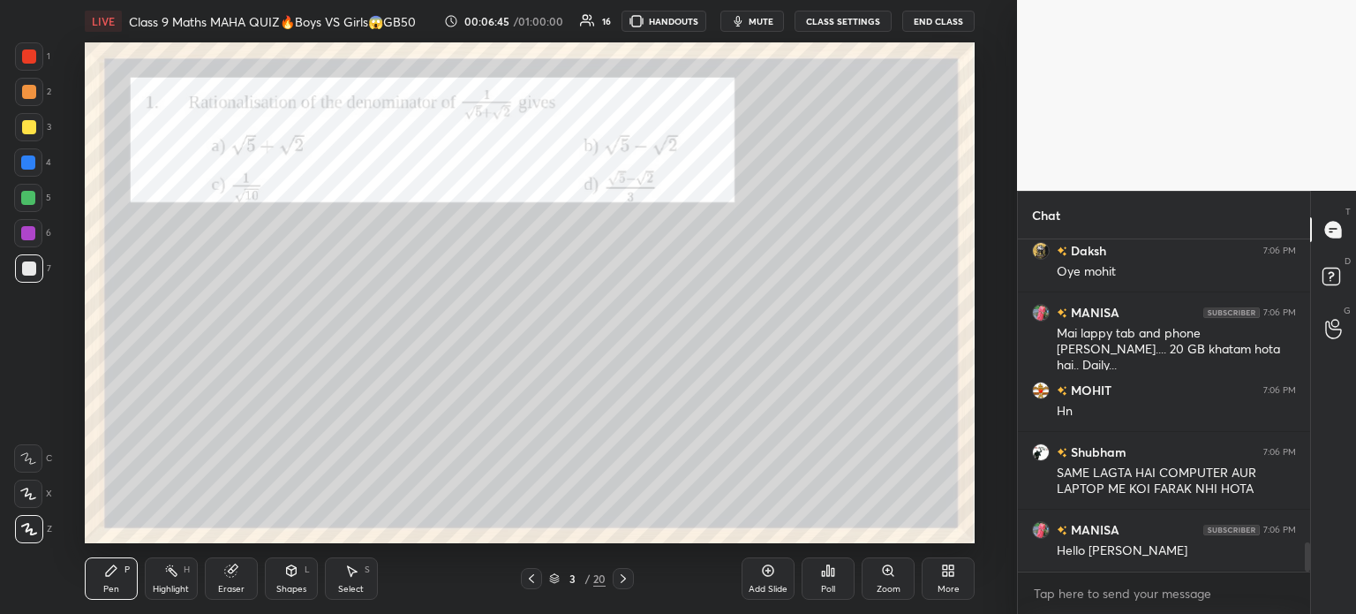
click at [33, 59] on div at bounding box center [29, 56] width 14 height 14
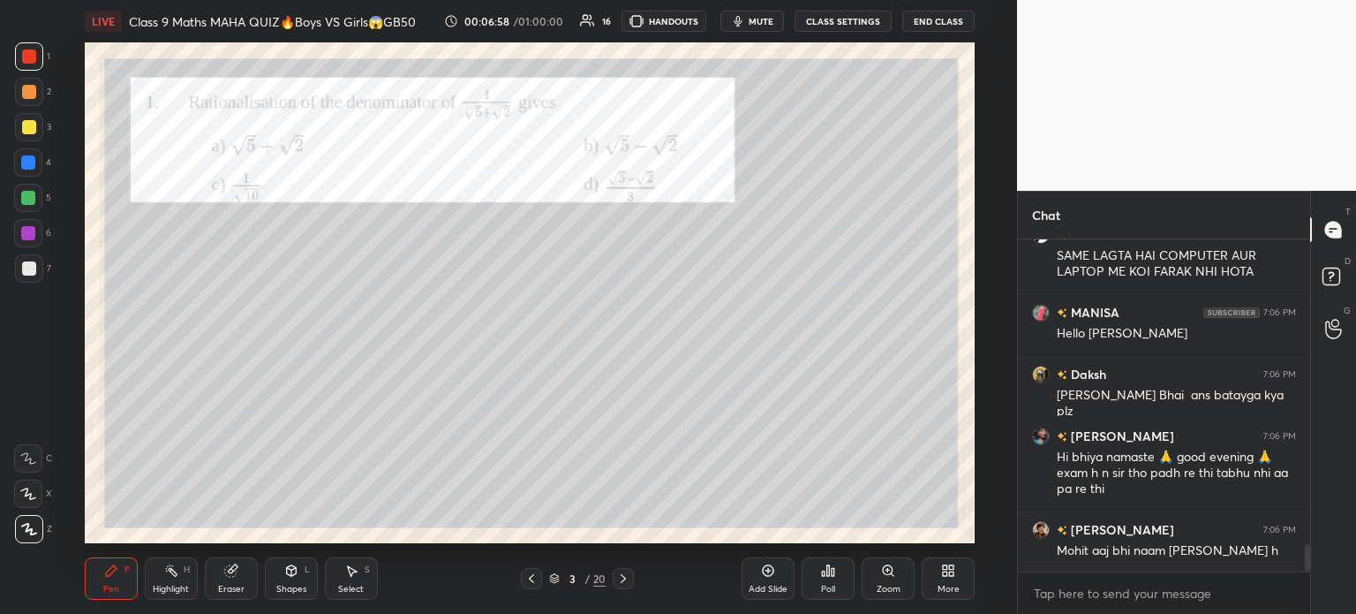
click at [627, 576] on icon at bounding box center [623, 578] width 14 height 14
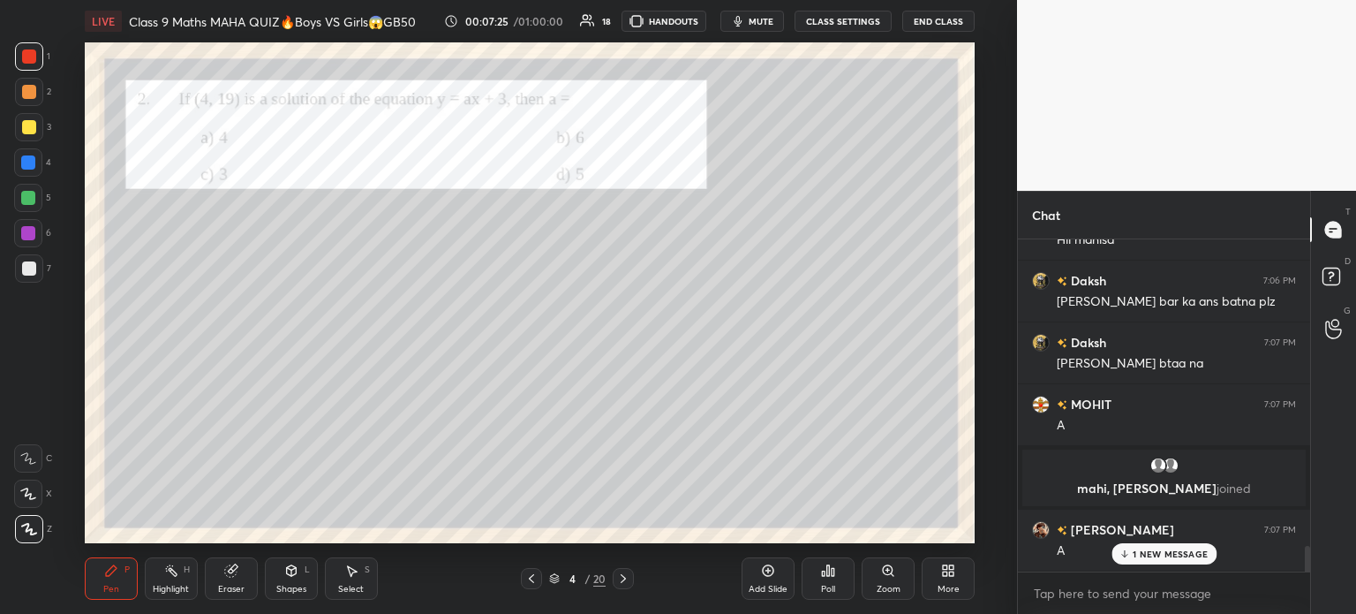
scroll to position [3493, 0]
click at [822, 589] on div "Poll" at bounding box center [828, 588] width 14 height 9
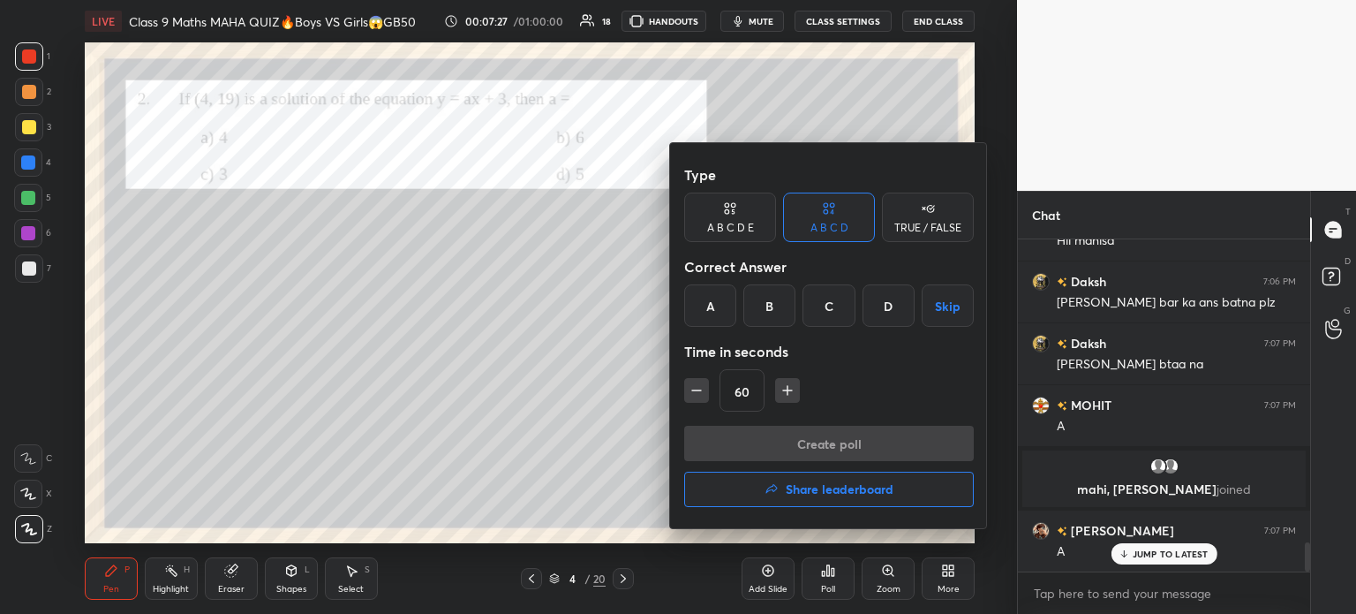
click at [724, 313] on div "A" at bounding box center [710, 305] width 52 height 42
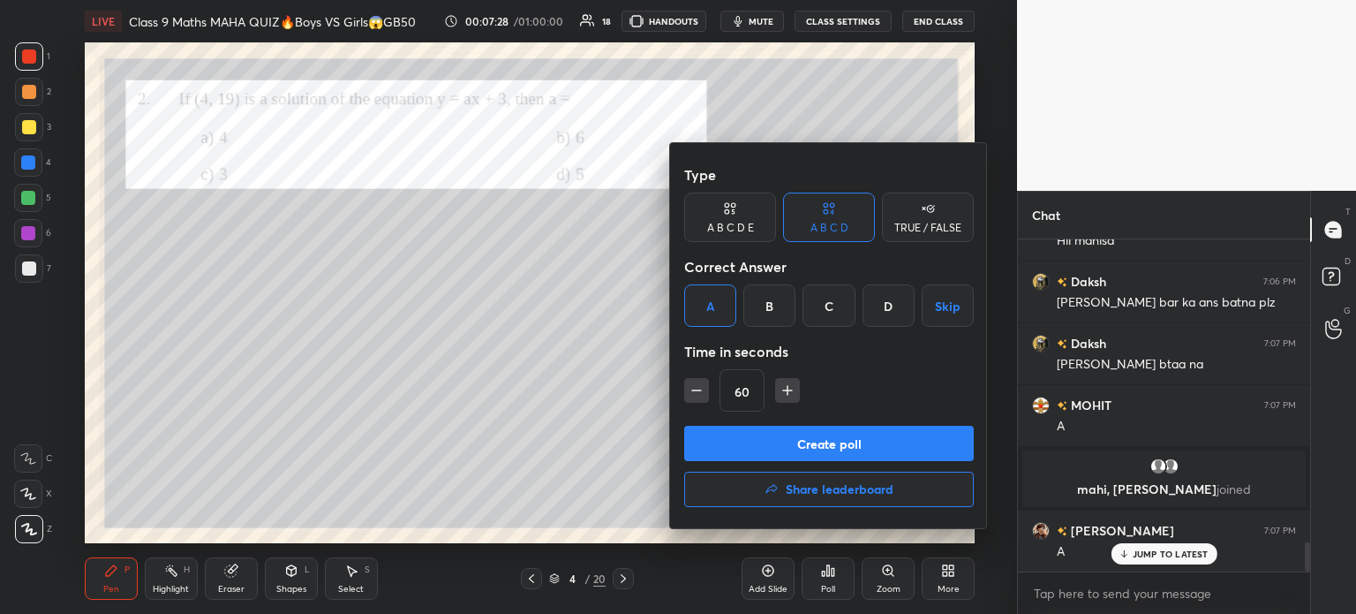
click at [741, 455] on button "Create poll" at bounding box center [829, 443] width 290 height 35
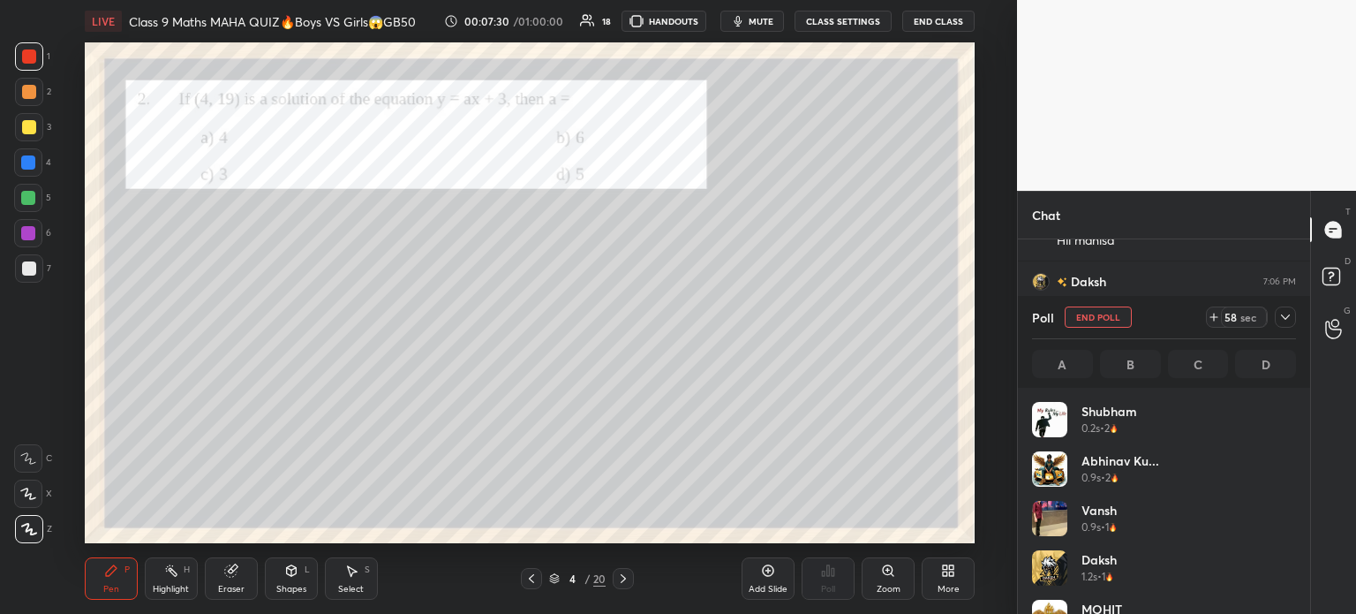
scroll to position [207, 259]
click at [1294, 325] on div at bounding box center [1285, 316] width 21 height 21
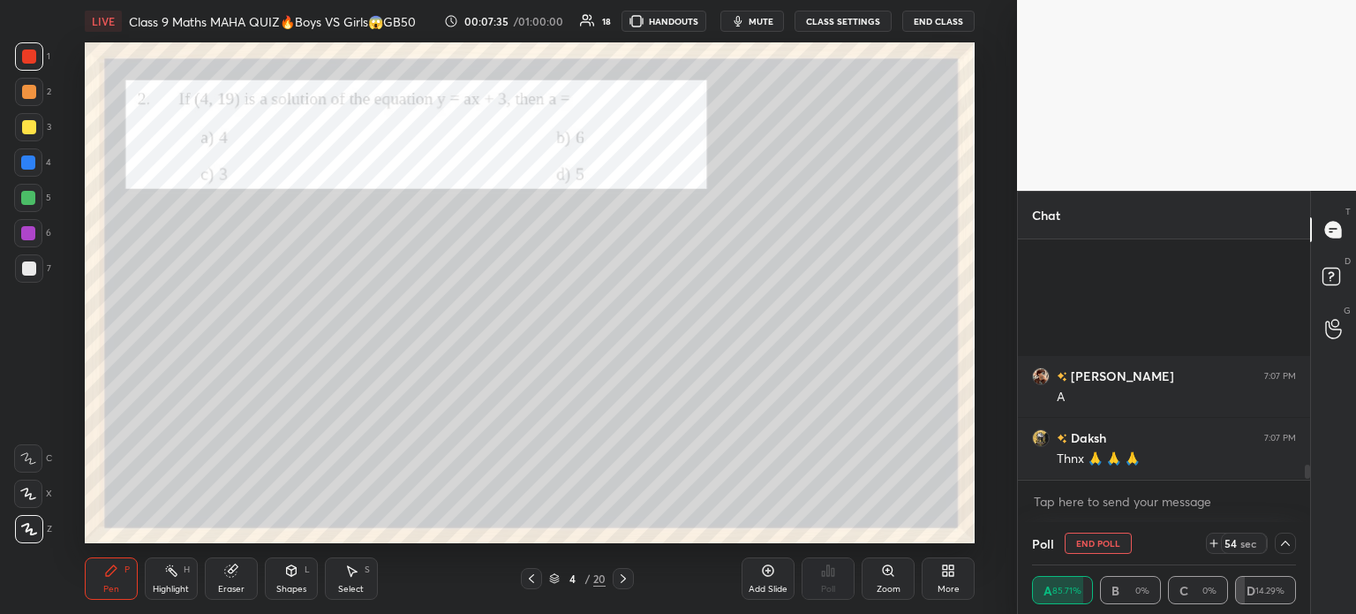
scroll to position [3850, 0]
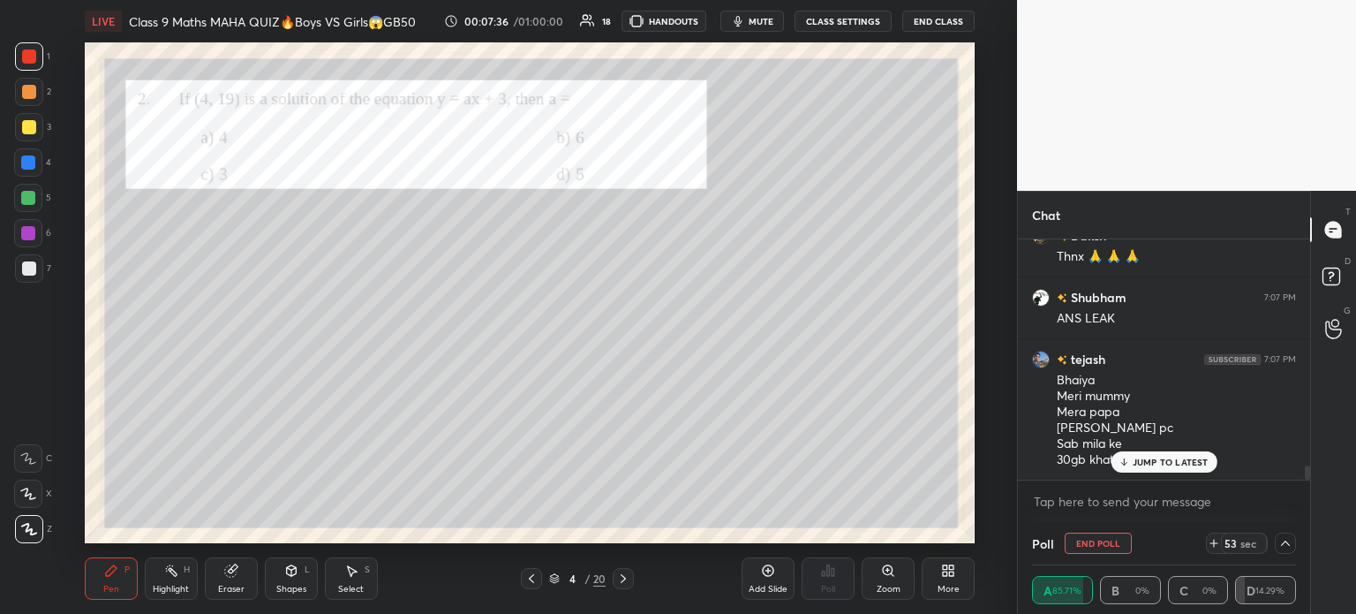
click at [32, 268] on div at bounding box center [29, 268] width 14 height 14
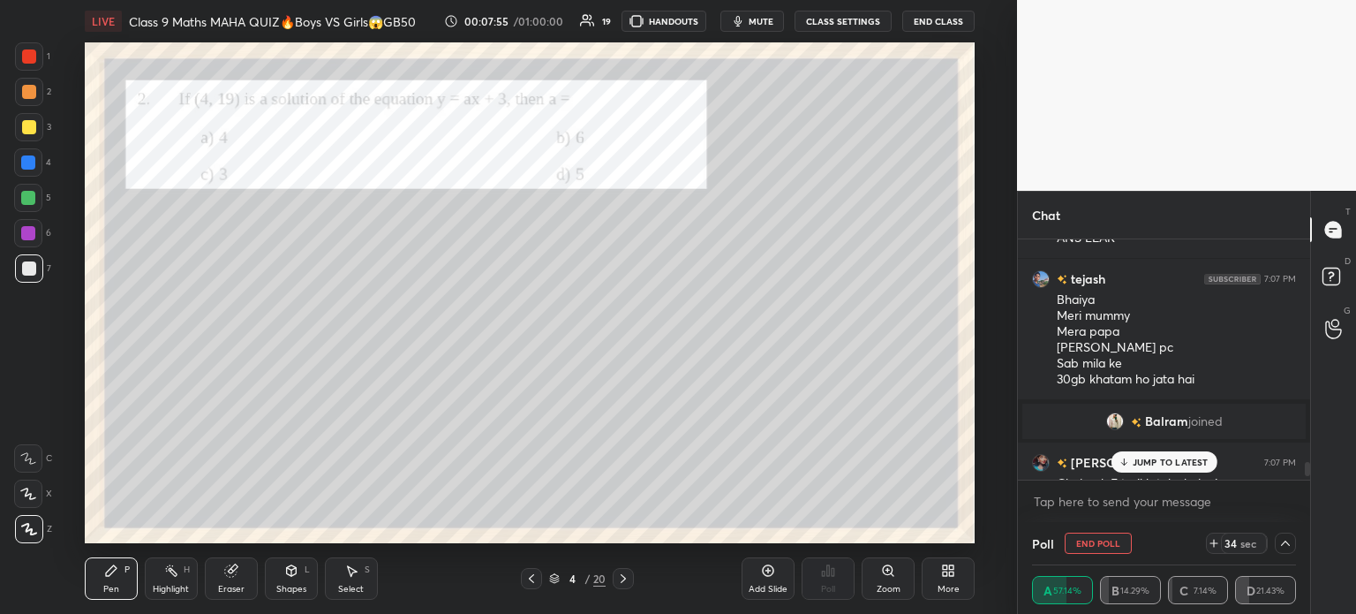
scroll to position [4017, 0]
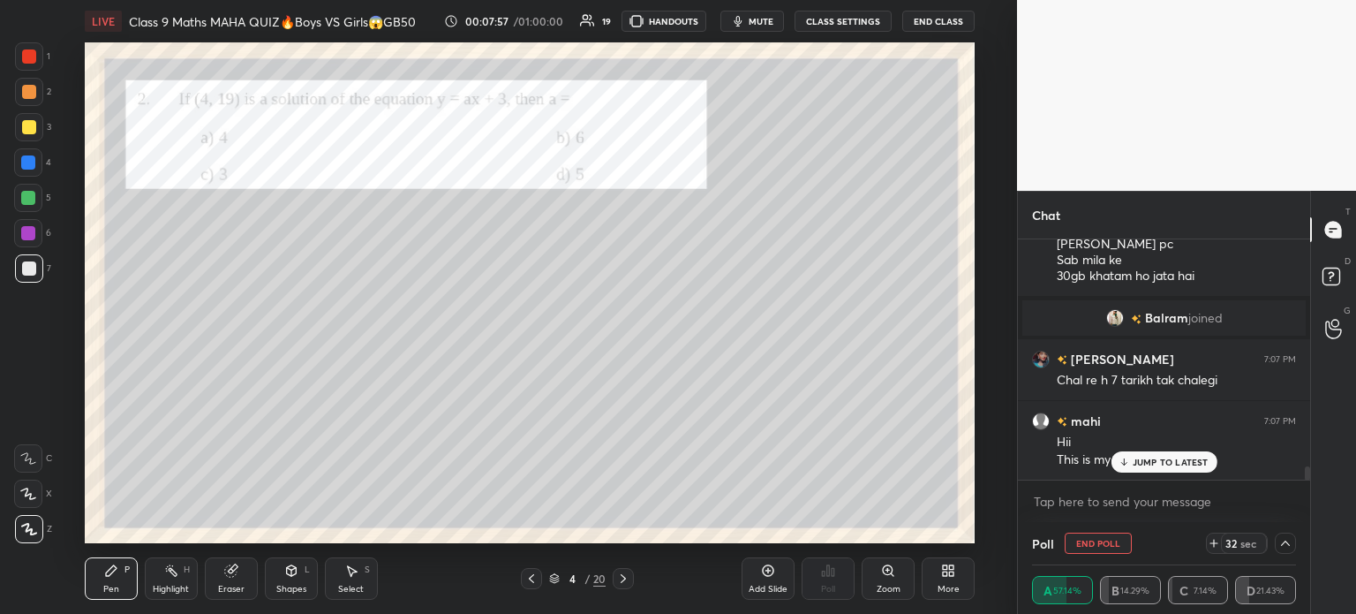
click at [34, 130] on div at bounding box center [29, 127] width 14 height 14
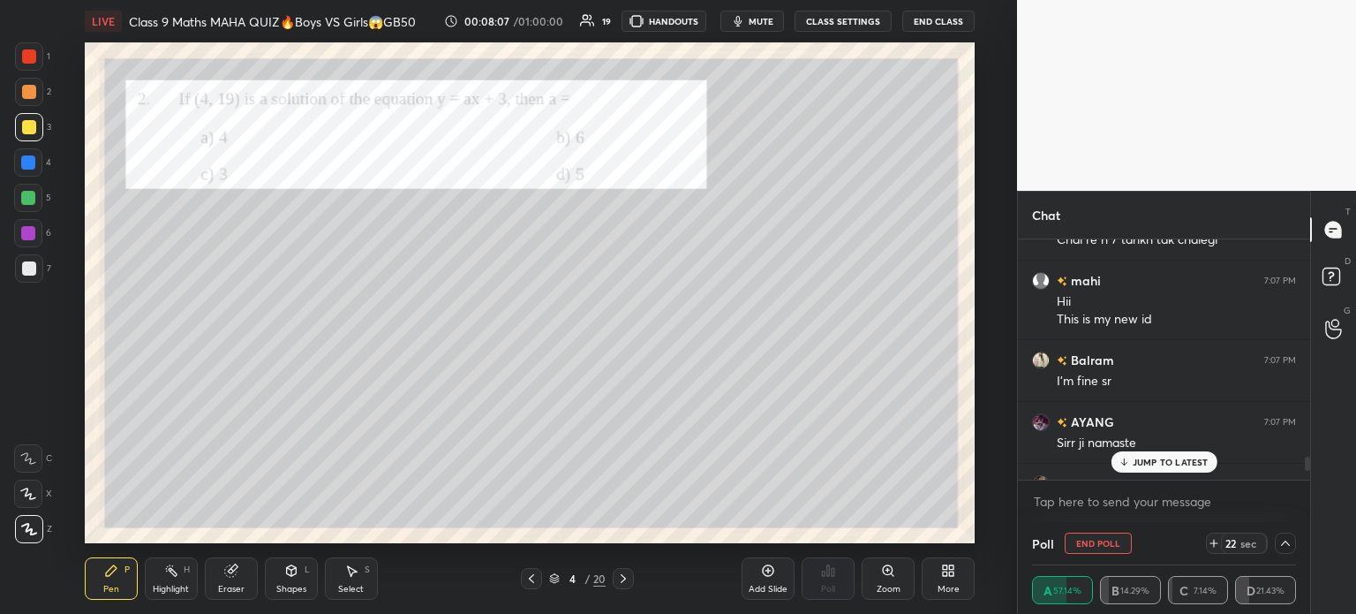
scroll to position [4178, 0]
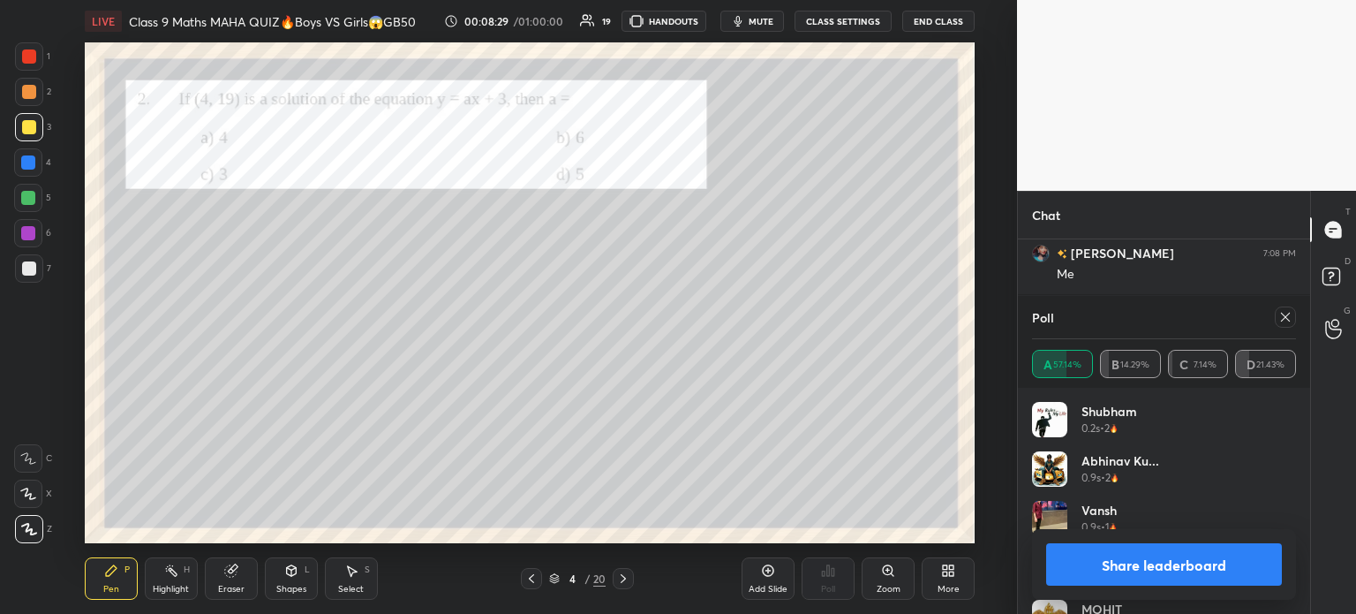
click at [1070, 569] on button "Share leaderboard" at bounding box center [1164, 564] width 236 height 42
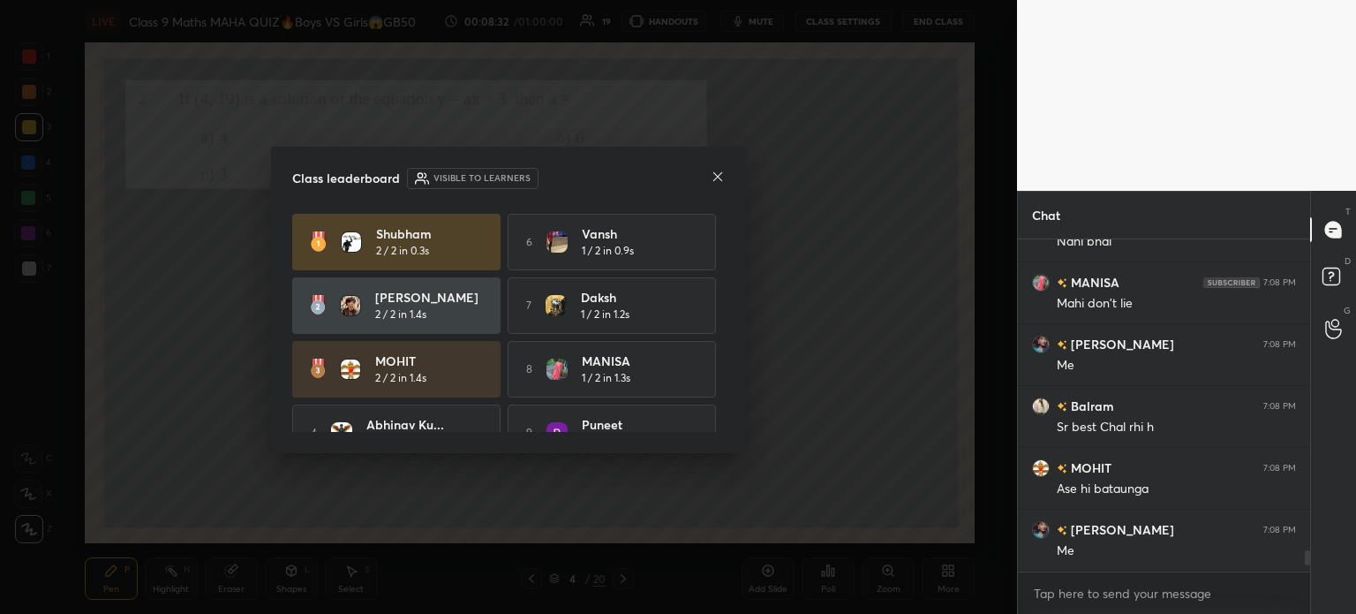
click at [719, 182] on icon at bounding box center [718, 177] width 14 height 14
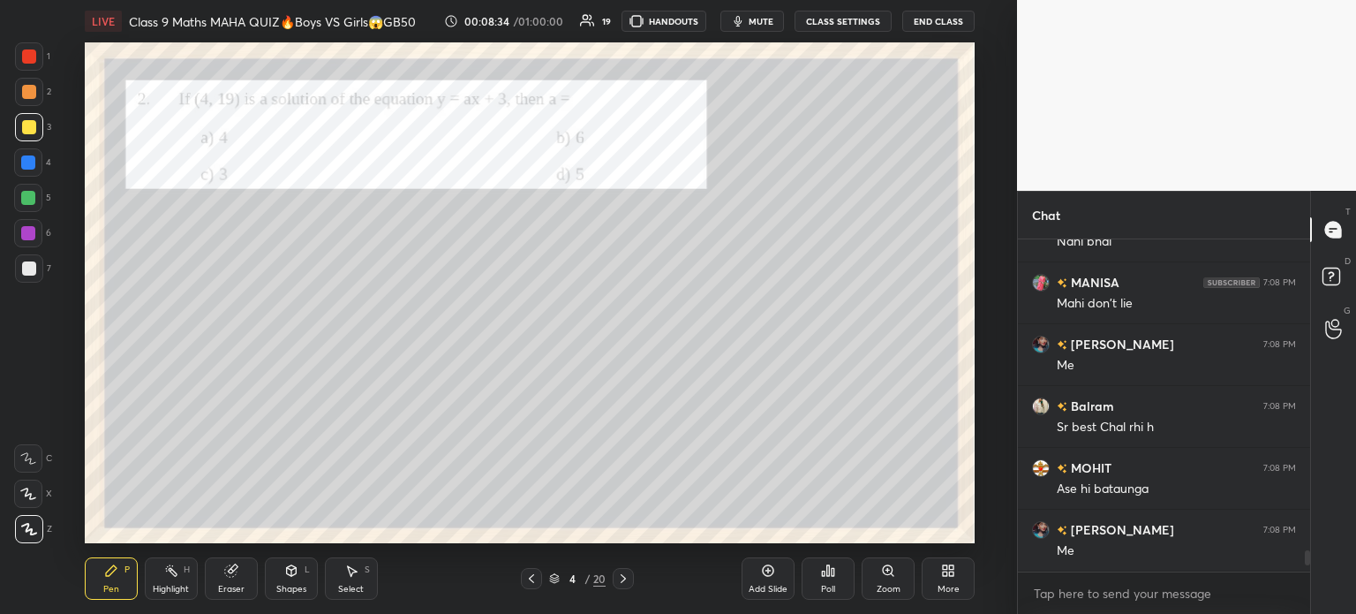
click at [35, 53] on div at bounding box center [29, 56] width 14 height 14
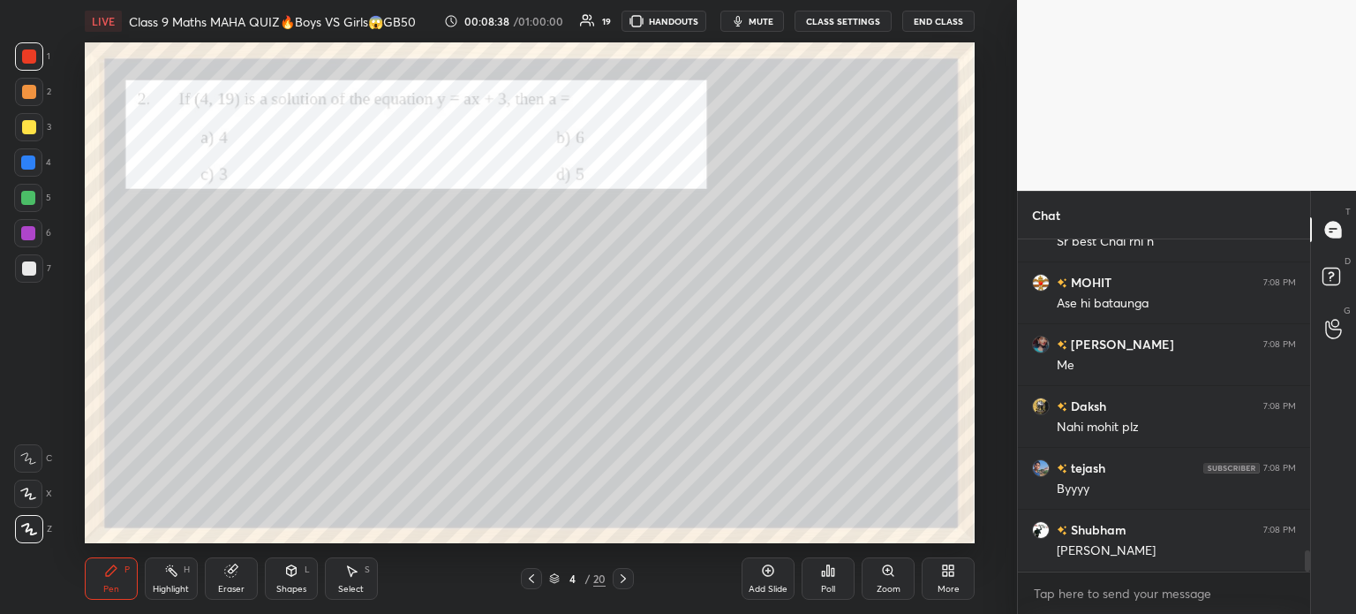
click at [39, 264] on div at bounding box center [29, 268] width 28 height 28
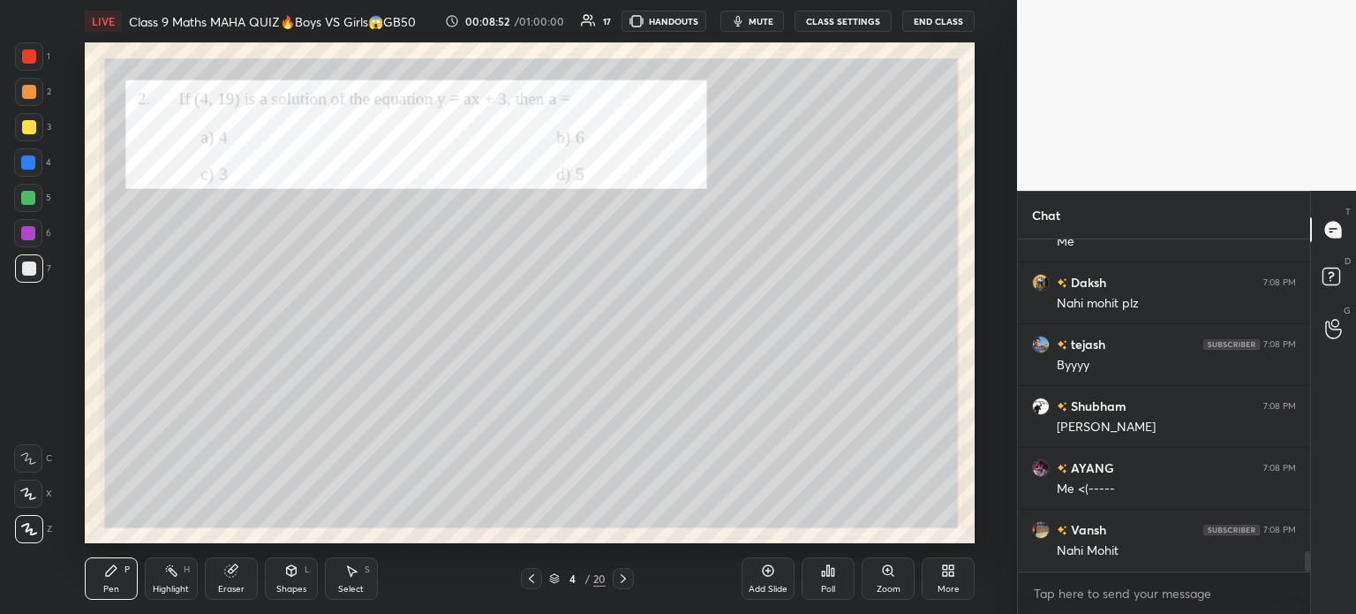
click at [39, 54] on div at bounding box center [29, 56] width 28 height 28
click at [618, 590] on div "Pen P Highlight H Eraser Shapes L Select S 4 / 20 Add Slide Poll Zoom More" at bounding box center [530, 578] width 890 height 71
click at [630, 576] on div at bounding box center [623, 578] width 21 height 21
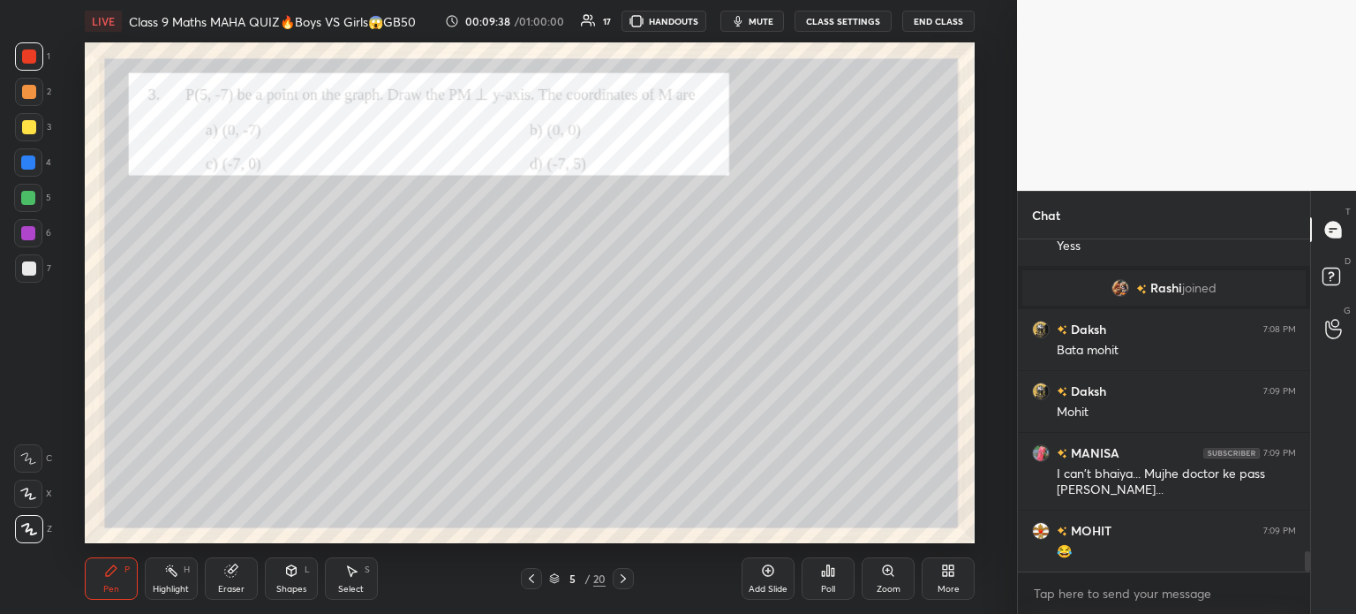
scroll to position [5099, 0]
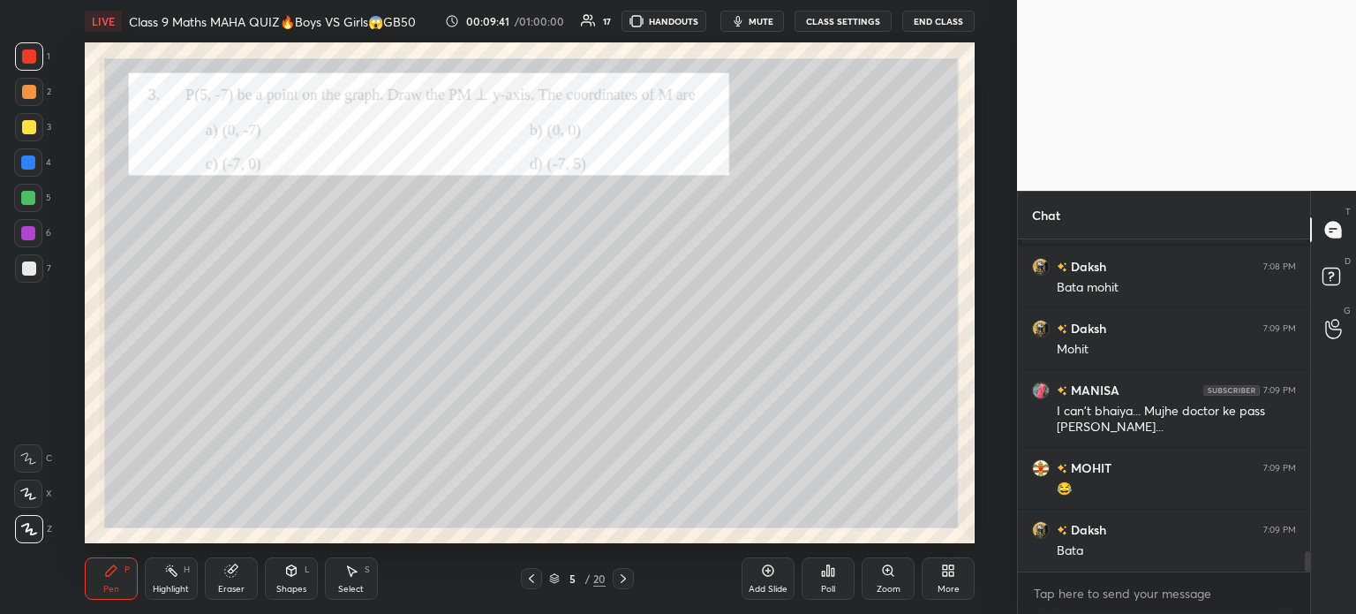
click at [823, 589] on div "Poll" at bounding box center [828, 588] width 14 height 9
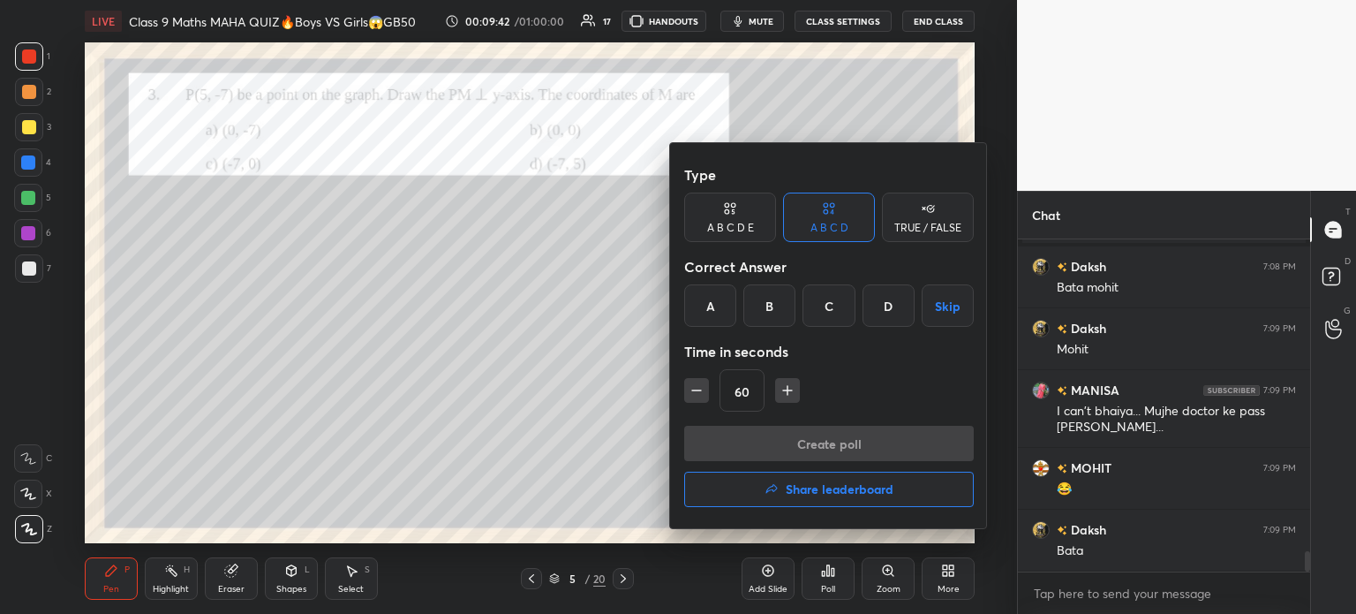
click at [717, 317] on div "A" at bounding box center [710, 305] width 52 height 42
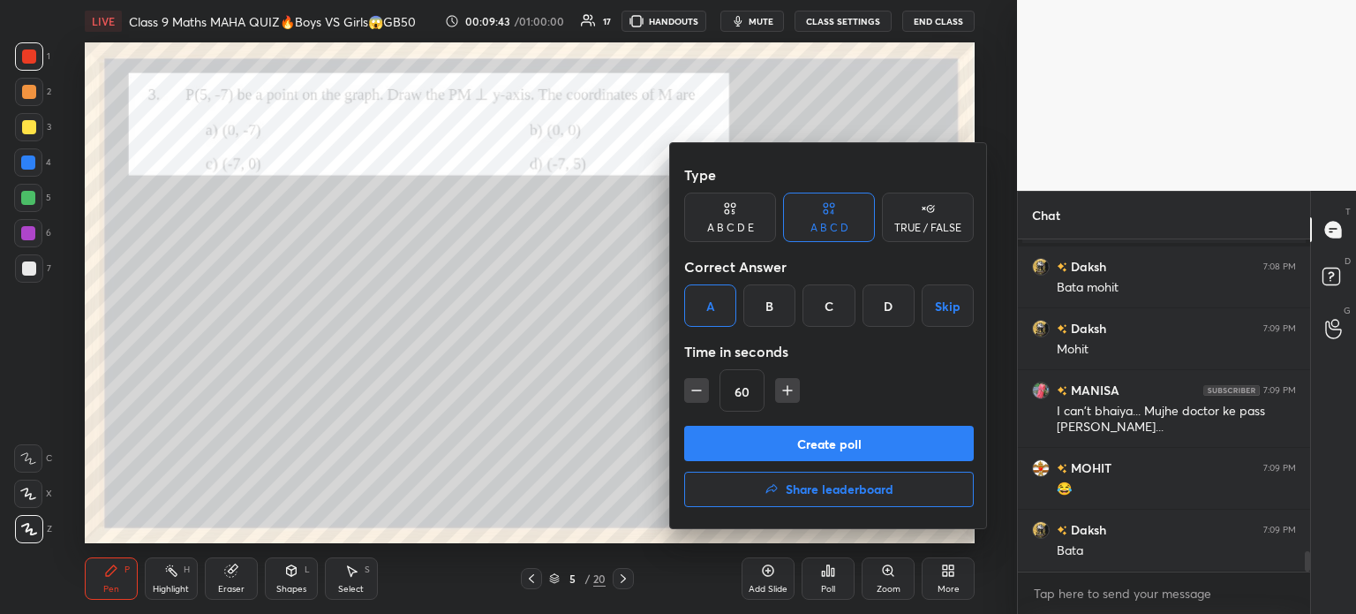
click at [749, 428] on button "Create poll" at bounding box center [829, 443] width 290 height 35
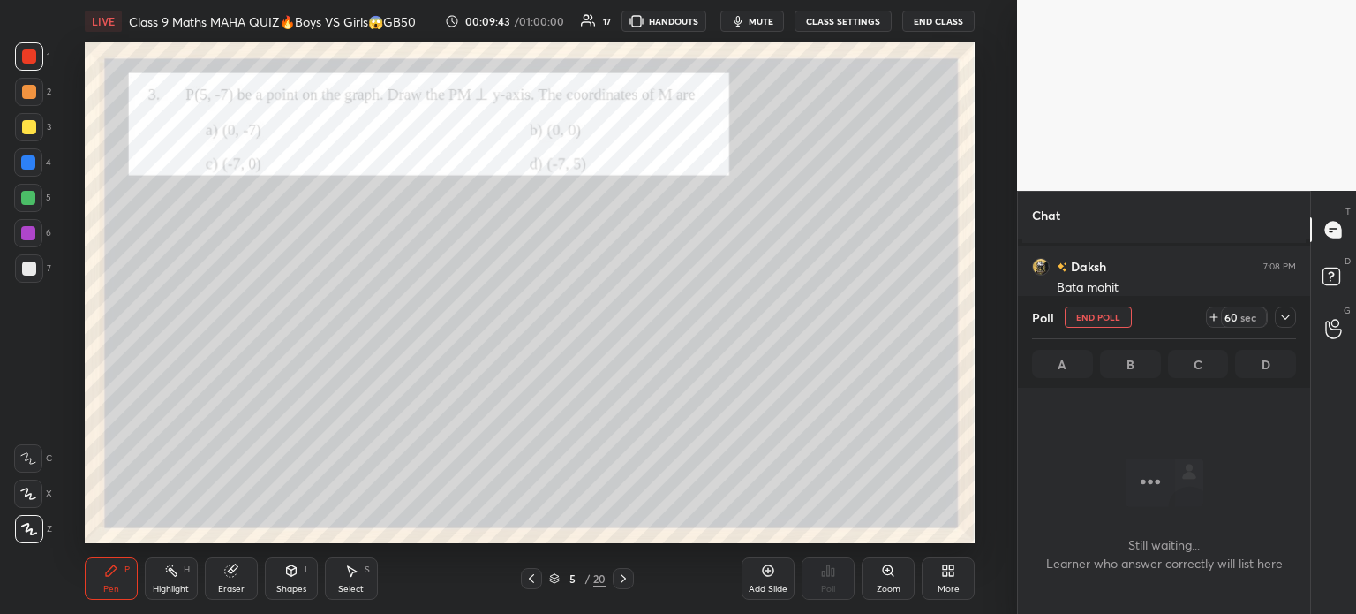
scroll to position [5, 5]
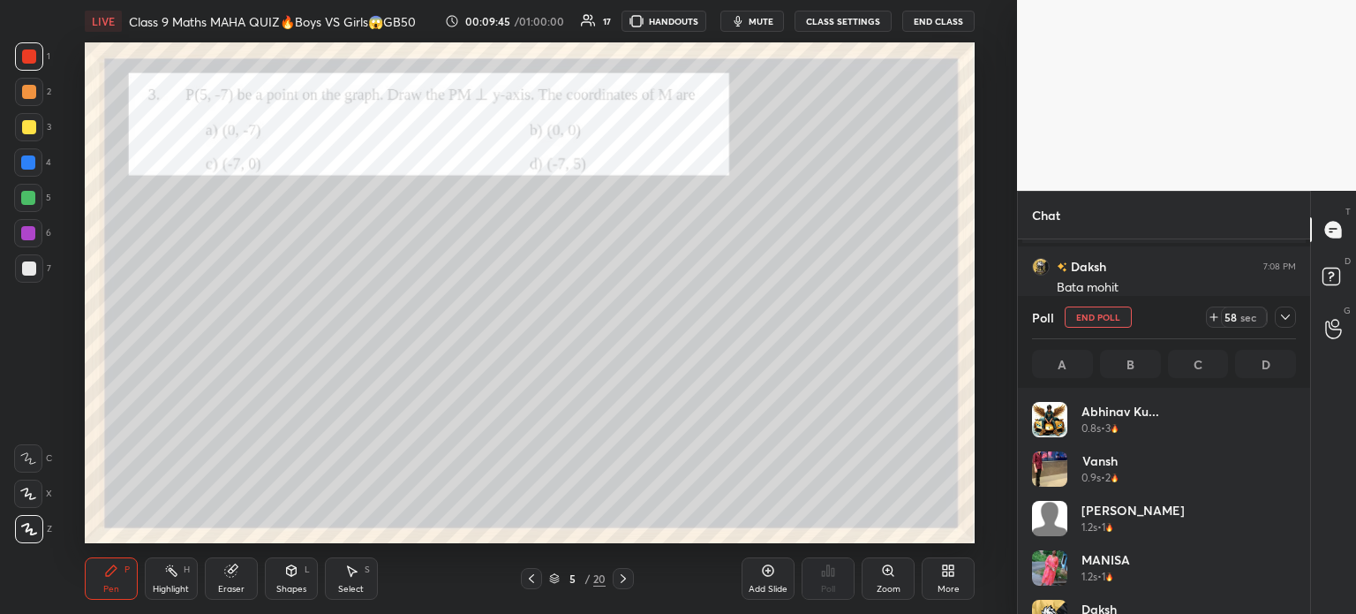
click at [1292, 315] on div at bounding box center [1285, 316] width 21 height 21
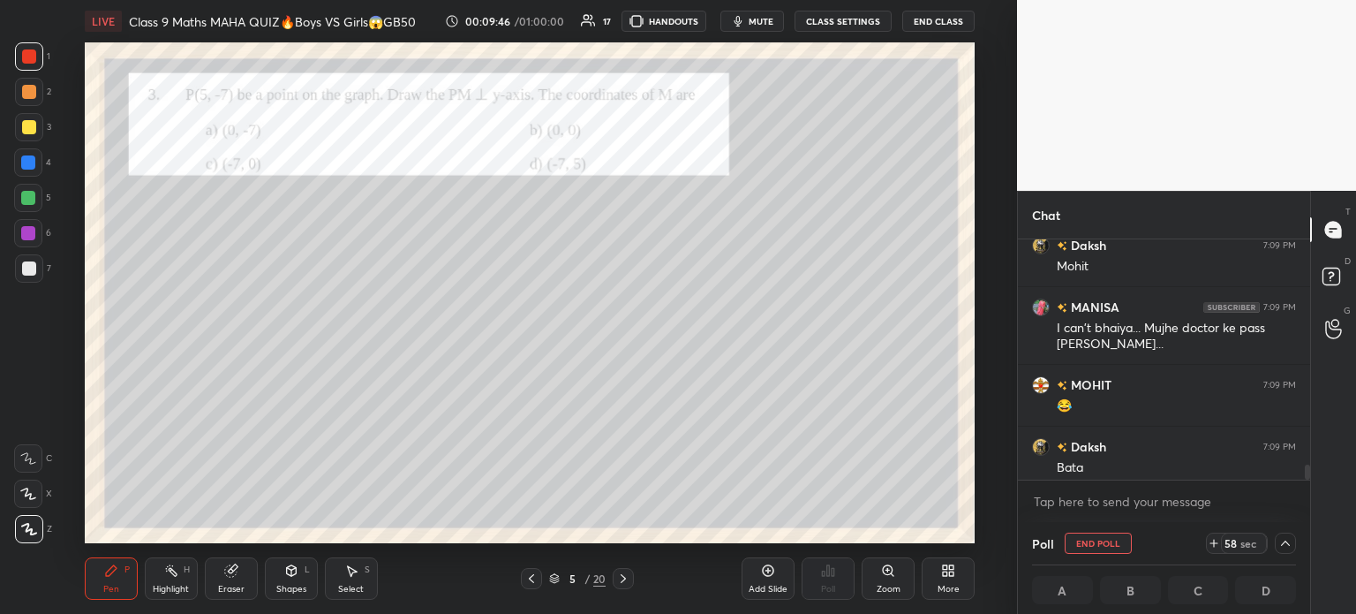
scroll to position [5191, 0]
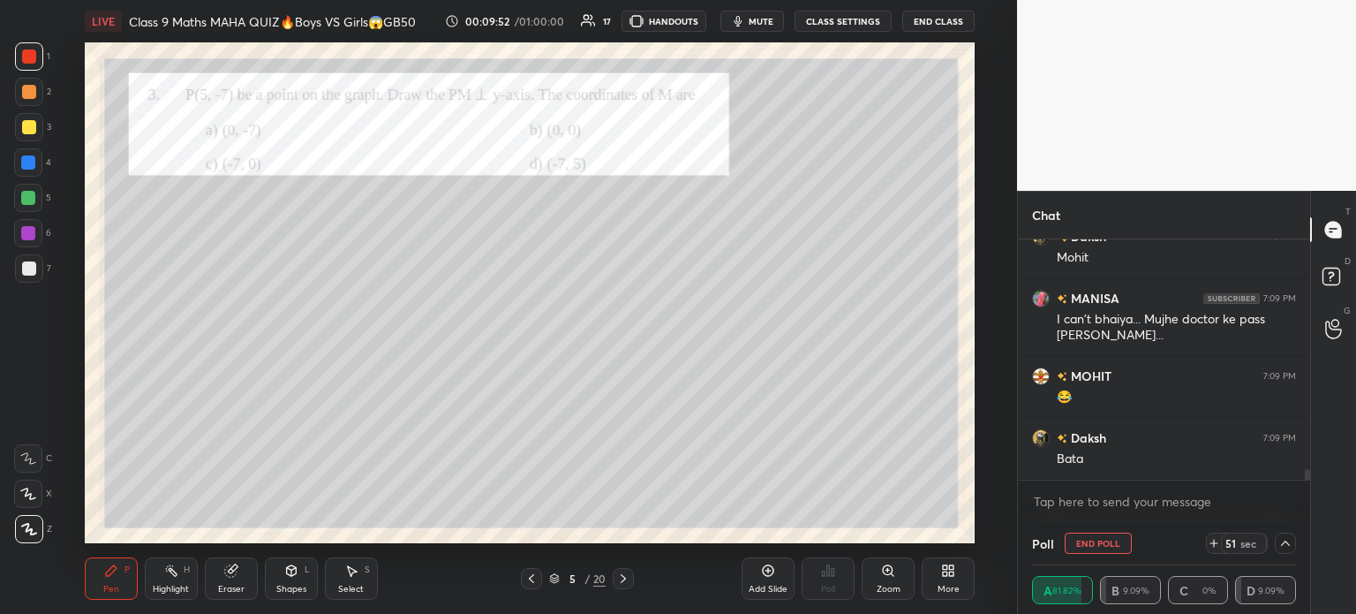
click at [35, 131] on div at bounding box center [29, 127] width 14 height 14
click at [36, 267] on div at bounding box center [29, 268] width 28 height 28
click at [35, 226] on div at bounding box center [28, 233] width 28 height 28
click at [33, 190] on div at bounding box center [28, 198] width 28 height 28
click at [32, 162] on div at bounding box center [28, 162] width 14 height 14
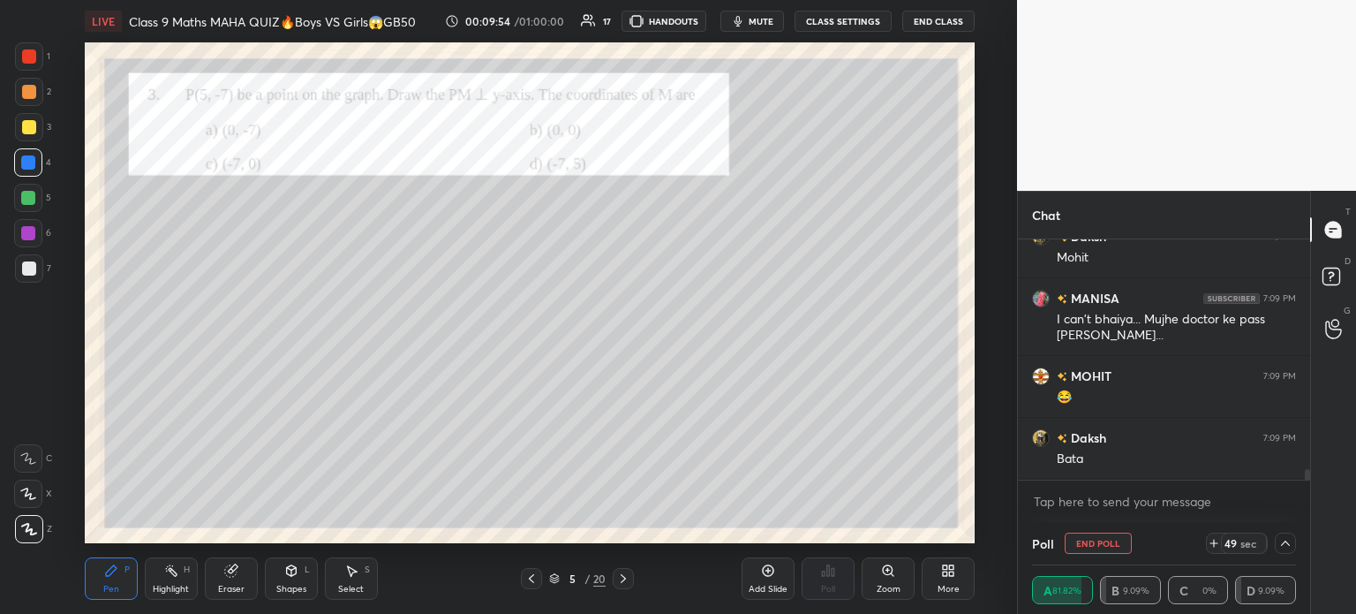
click at [39, 124] on div at bounding box center [29, 127] width 28 height 28
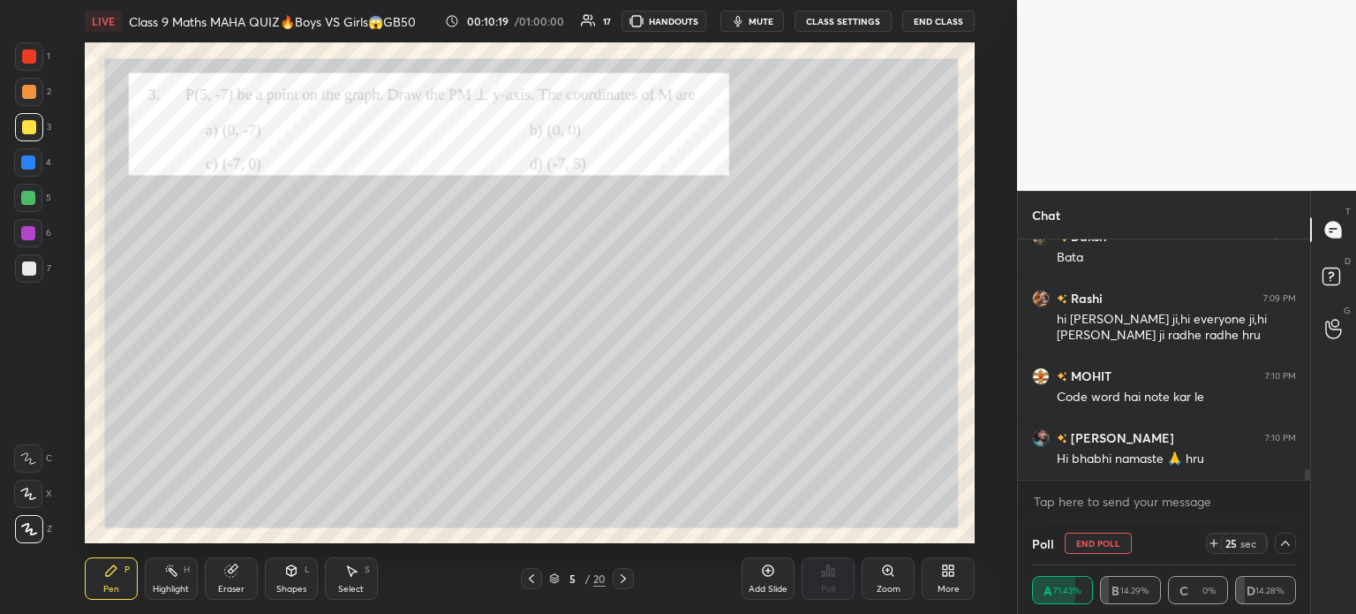
scroll to position [5435, 0]
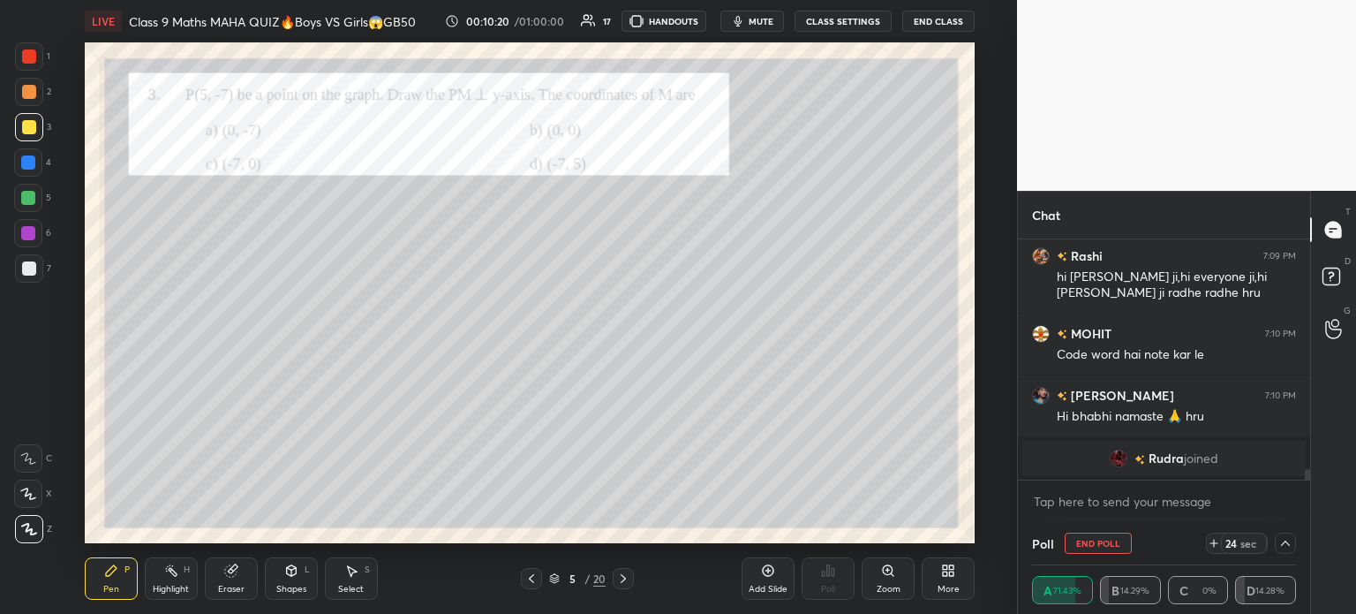
click at [31, 264] on div at bounding box center [29, 268] width 14 height 14
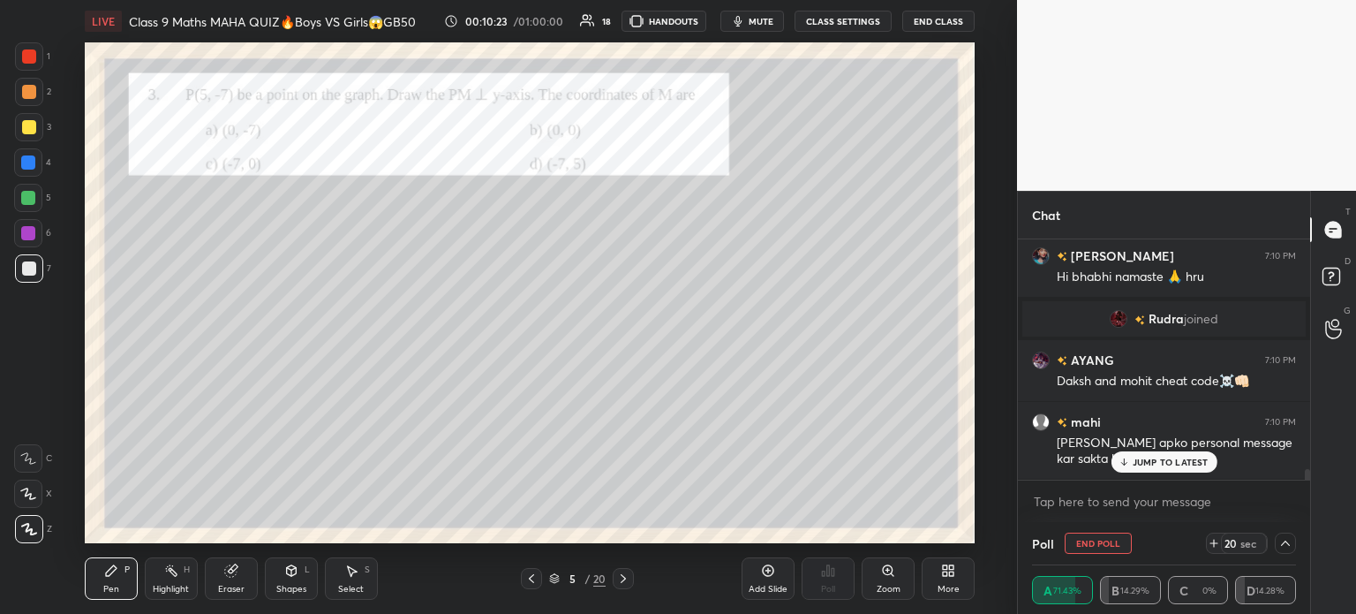
scroll to position [5224, 0]
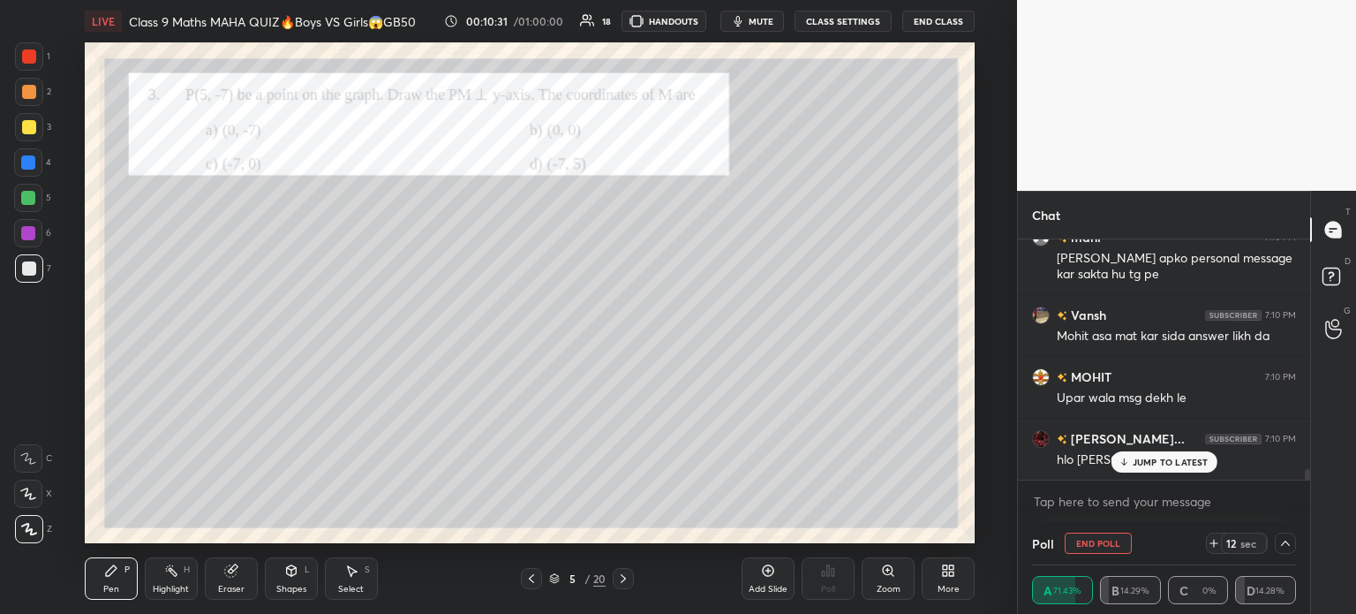
click at [30, 128] on div at bounding box center [29, 127] width 14 height 14
click at [37, 168] on div at bounding box center [28, 162] width 28 height 28
click at [31, 126] on div at bounding box center [29, 127] width 14 height 14
click at [31, 89] on div at bounding box center [29, 92] width 14 height 14
click at [25, 133] on div at bounding box center [29, 127] width 14 height 14
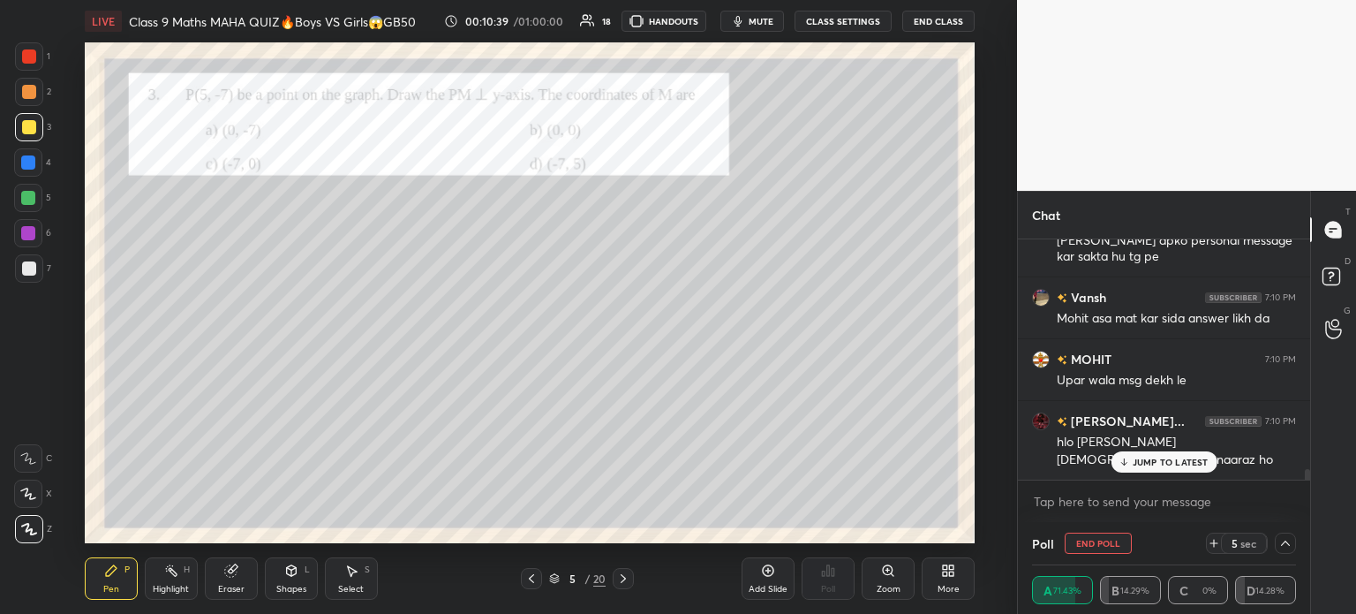
click at [1291, 543] on icon at bounding box center [1285, 543] width 14 height 14
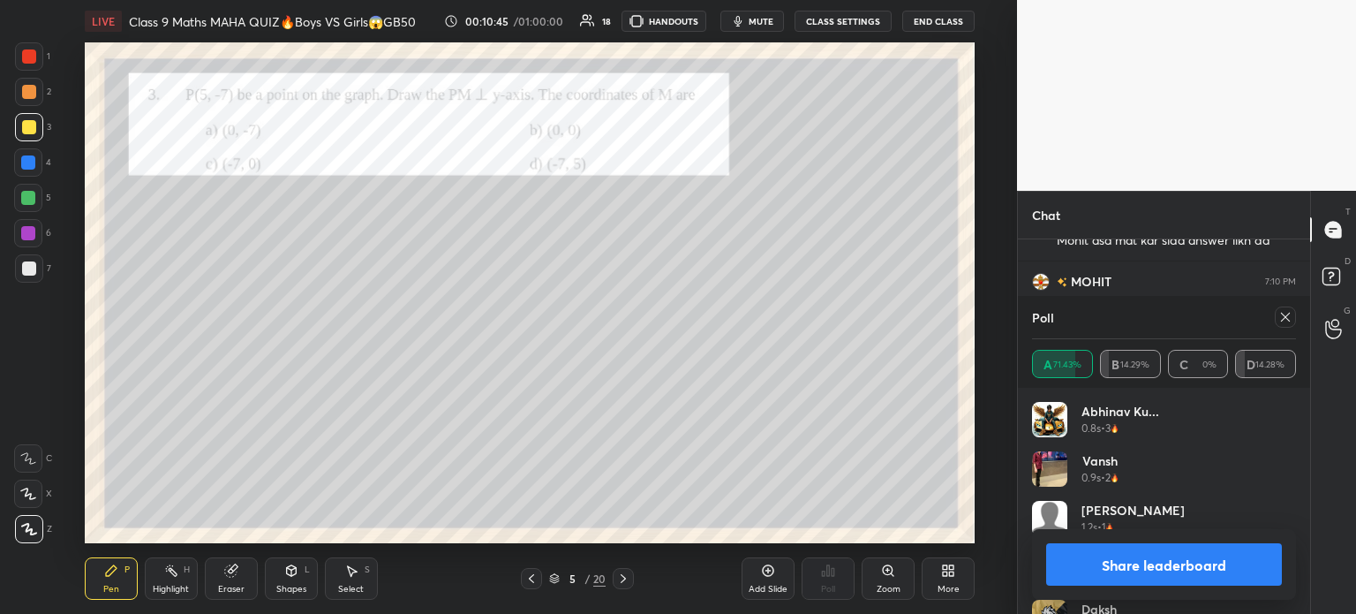
click at [1134, 550] on button "Share leaderboard" at bounding box center [1164, 564] width 236 height 42
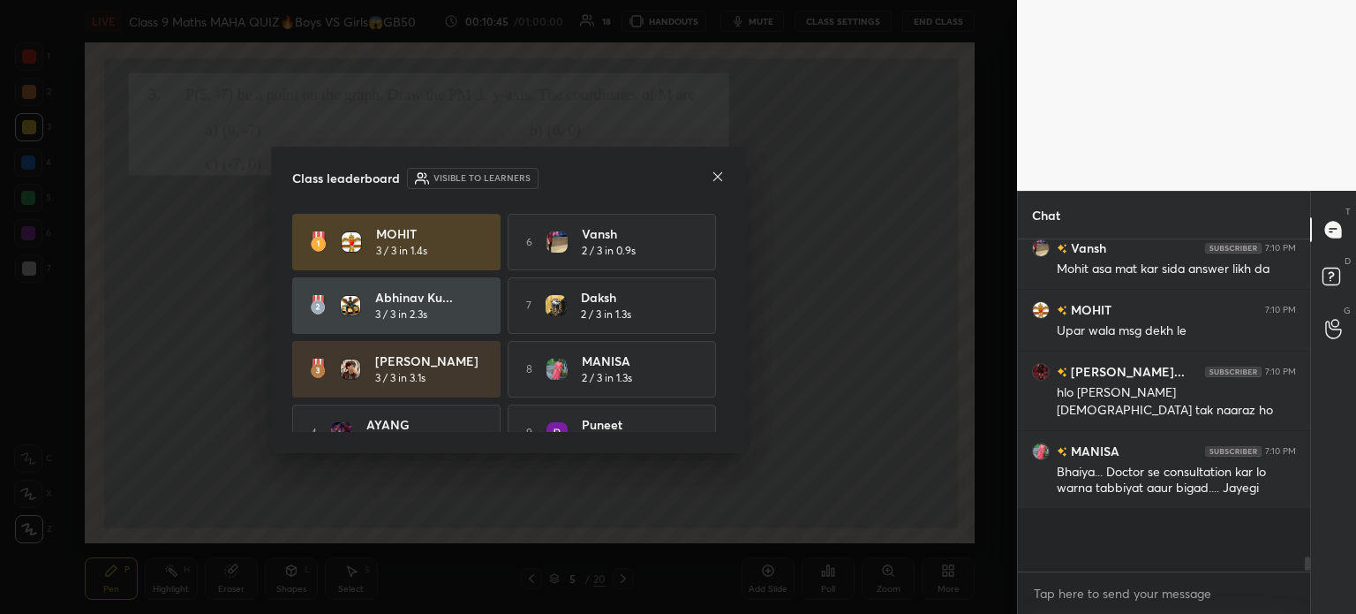
scroll to position [170, 287]
click at [719, 176] on icon at bounding box center [718, 177] width 14 height 14
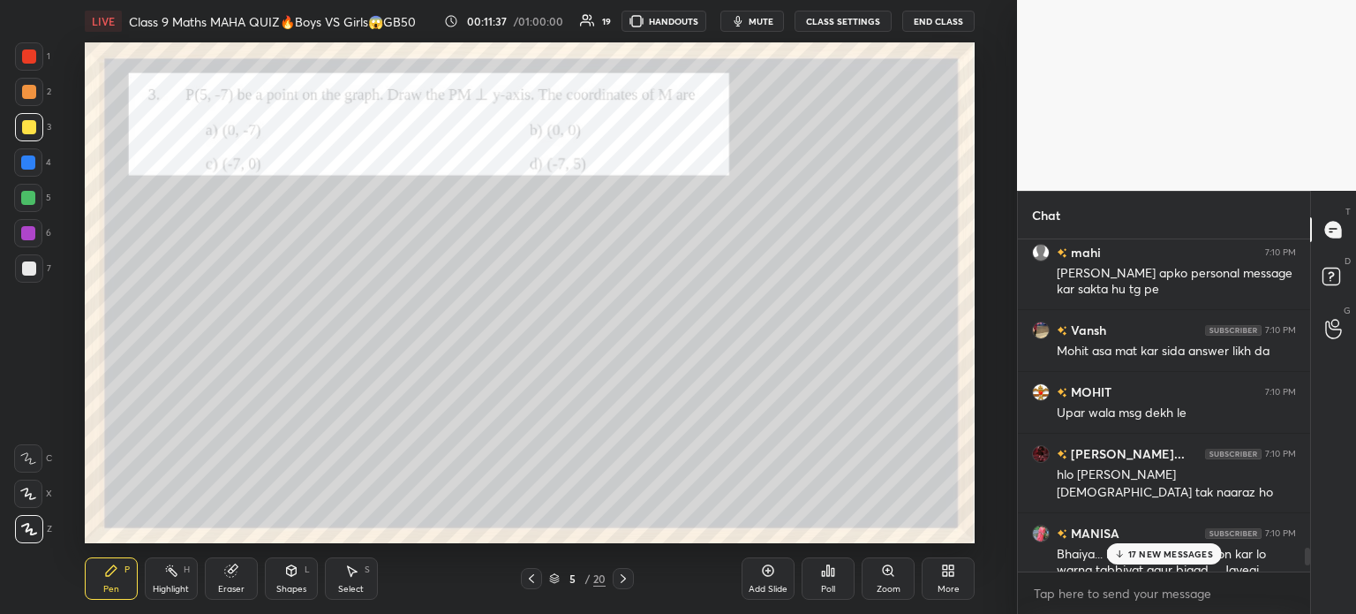
click at [34, 63] on div at bounding box center [29, 56] width 14 height 14
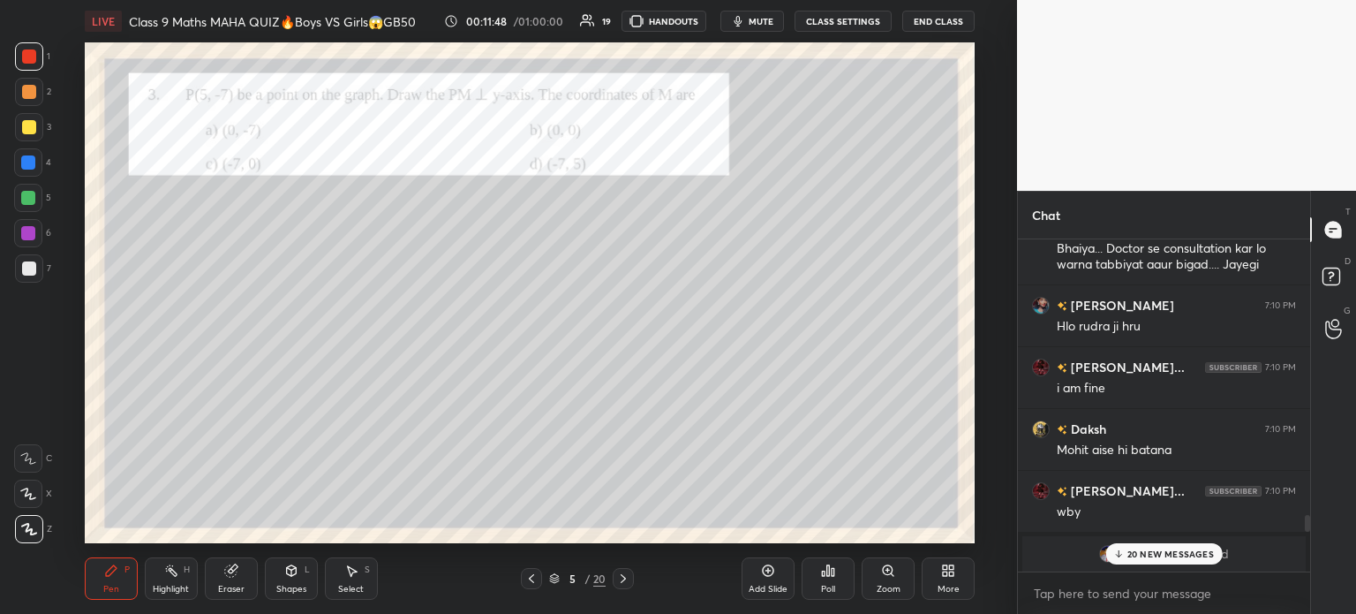
scroll to position [5644, 0]
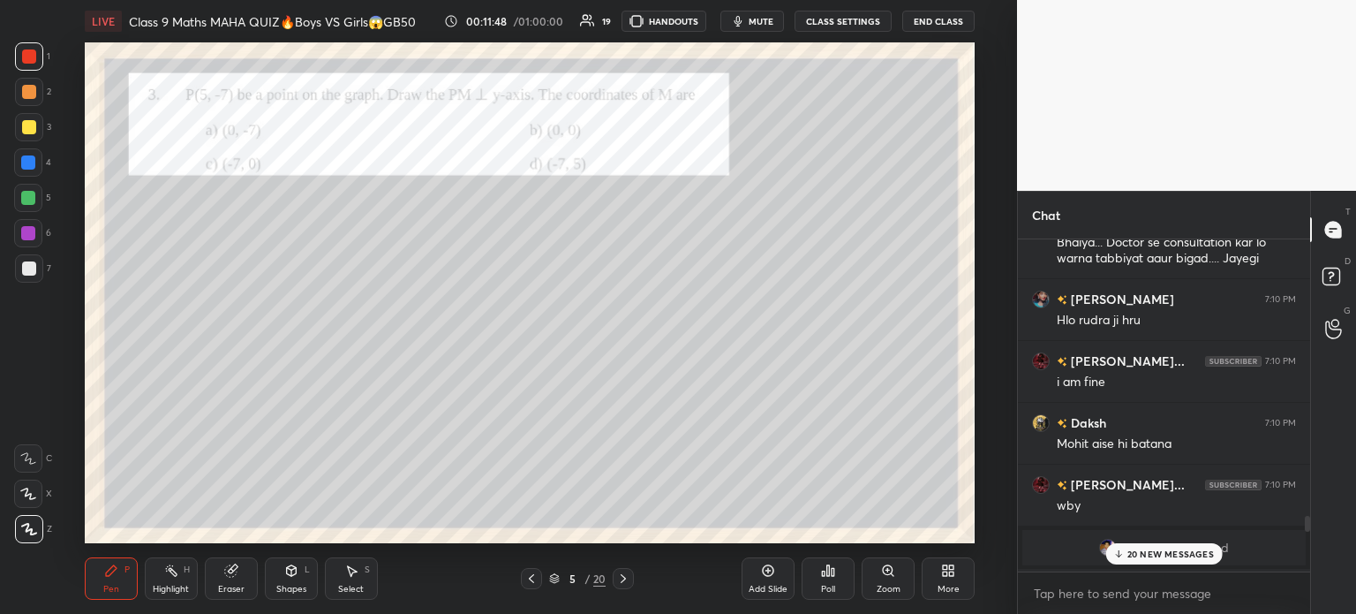
click at [629, 576] on icon at bounding box center [623, 578] width 14 height 14
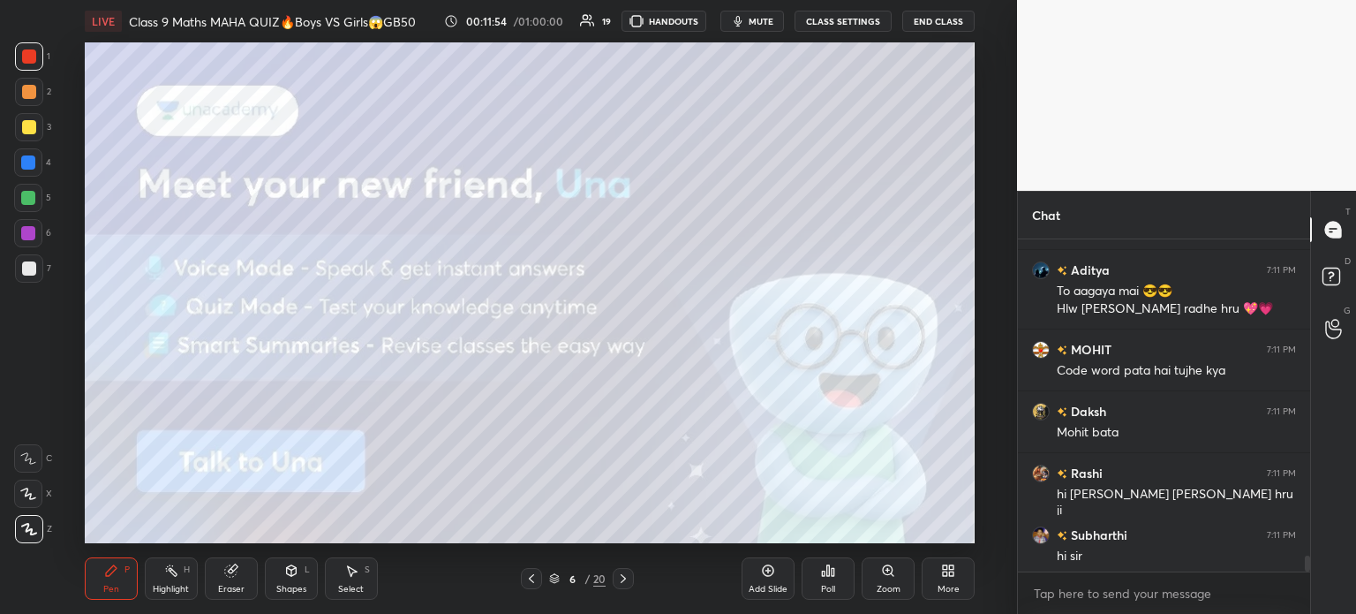
scroll to position [6679, 0]
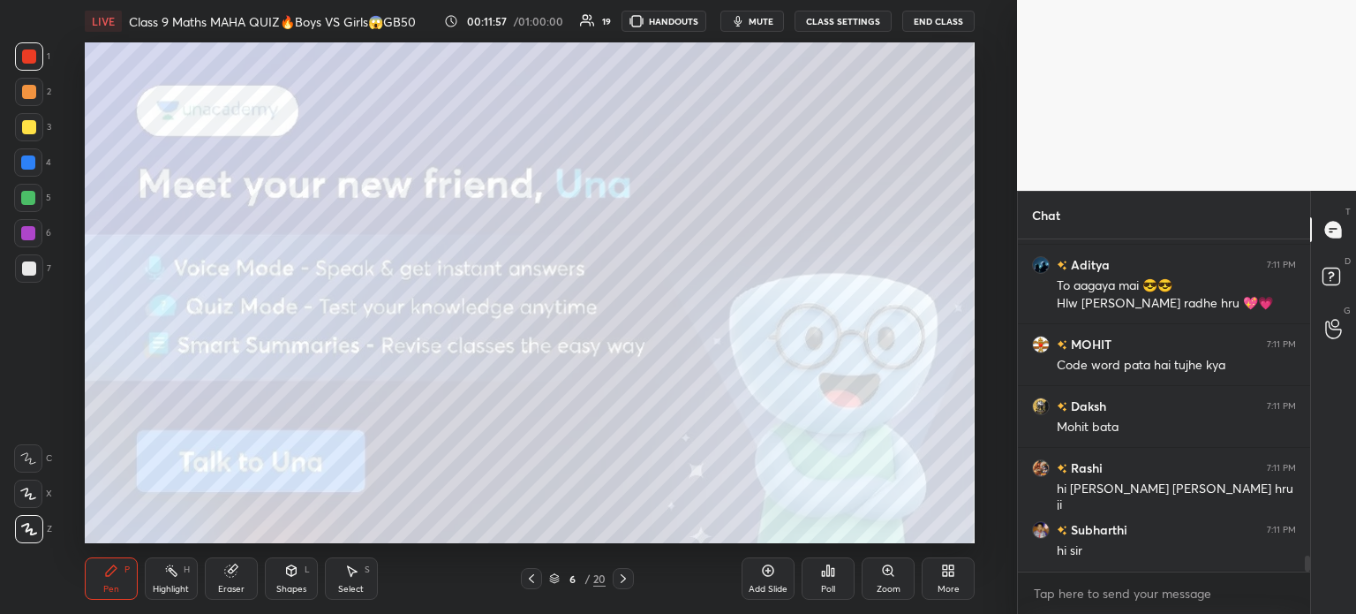
click at [28, 124] on div at bounding box center [29, 127] width 14 height 14
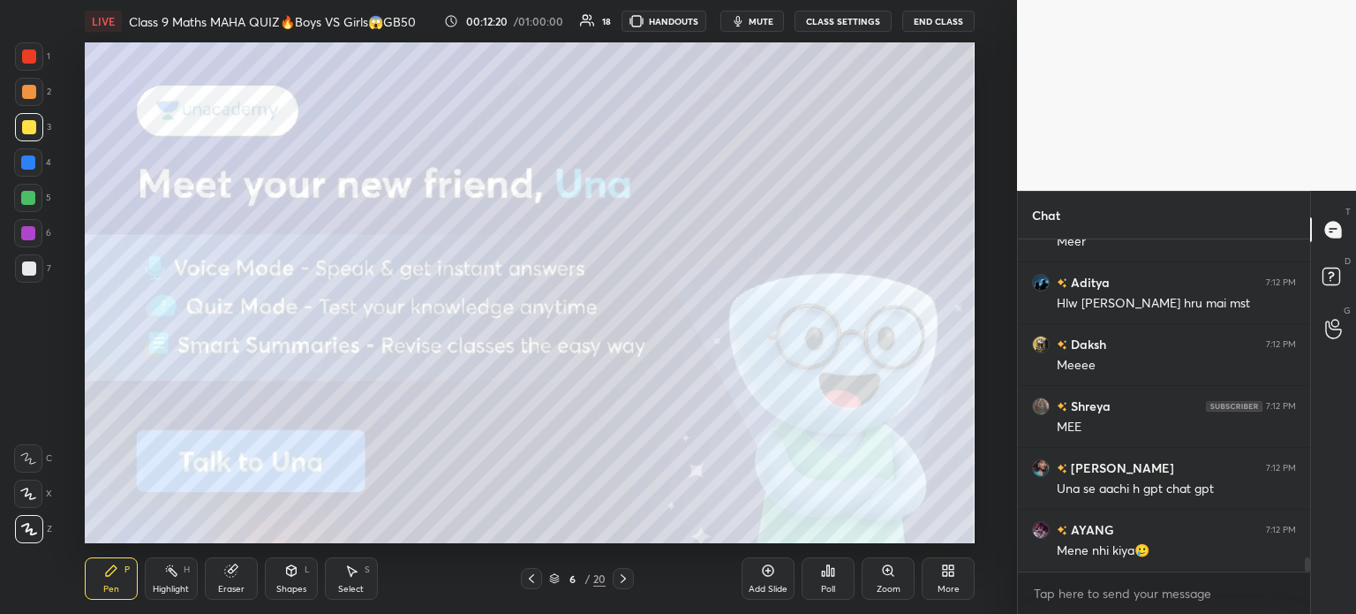
scroll to position [7420, 0]
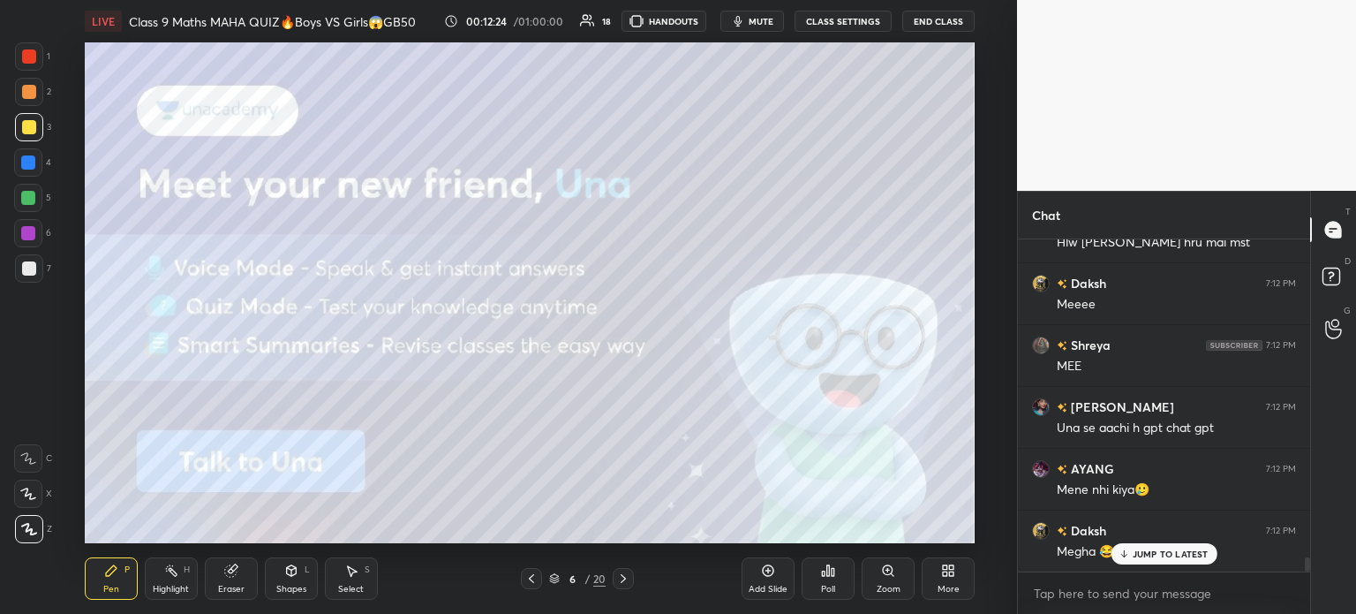
click at [624, 577] on icon at bounding box center [623, 578] width 5 height 9
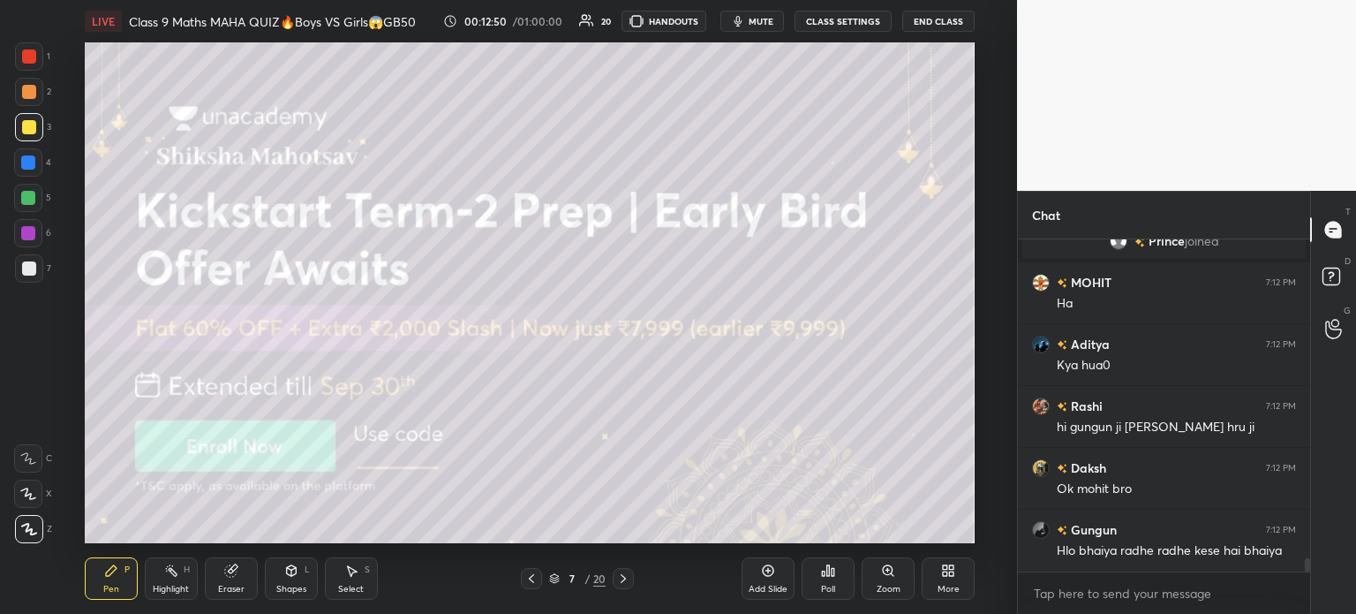
scroll to position [8263, 0]
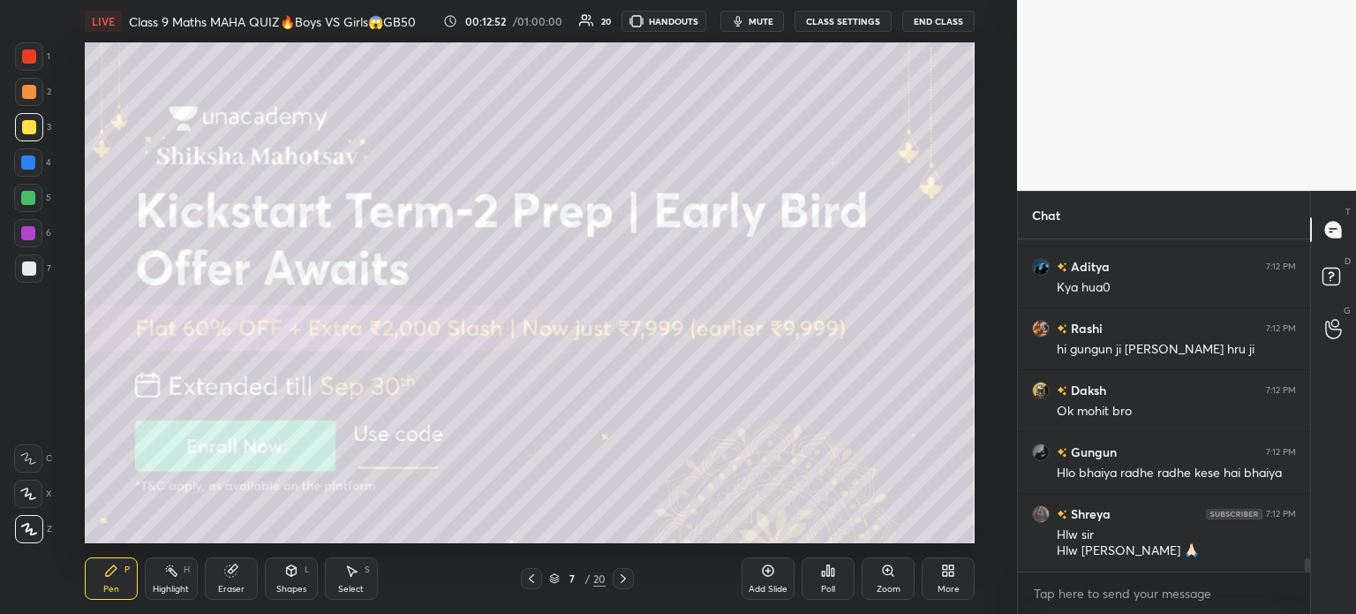
click at [630, 584] on div at bounding box center [623, 578] width 21 height 21
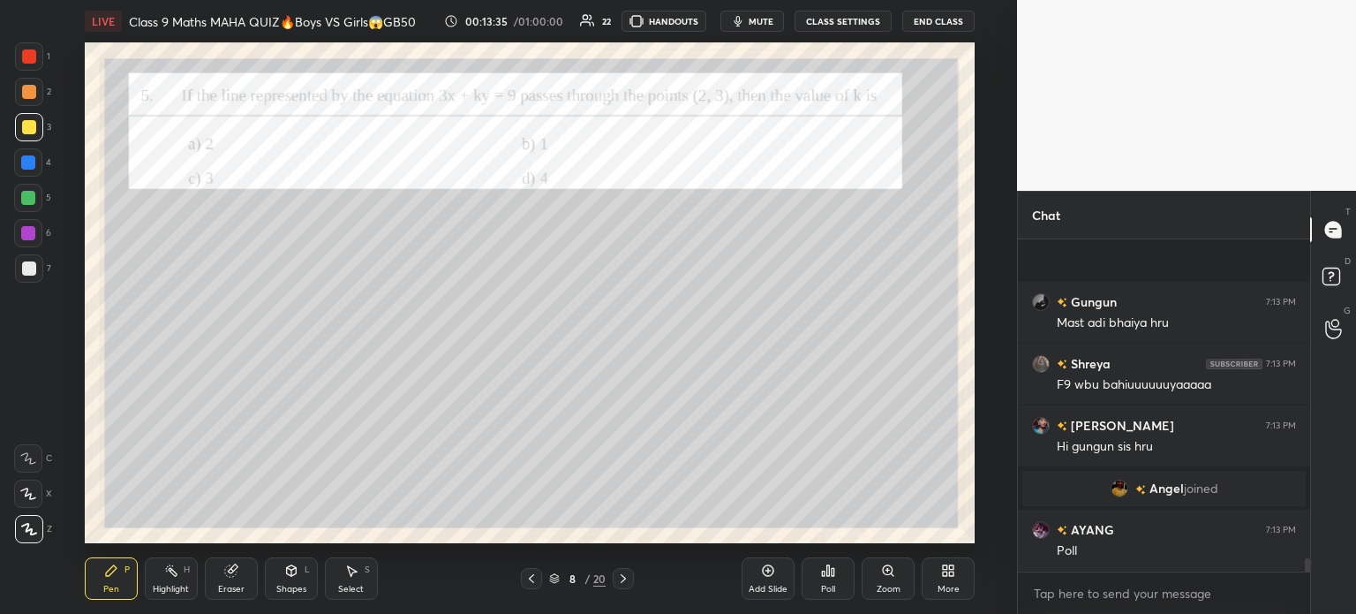
scroll to position [8104, 0]
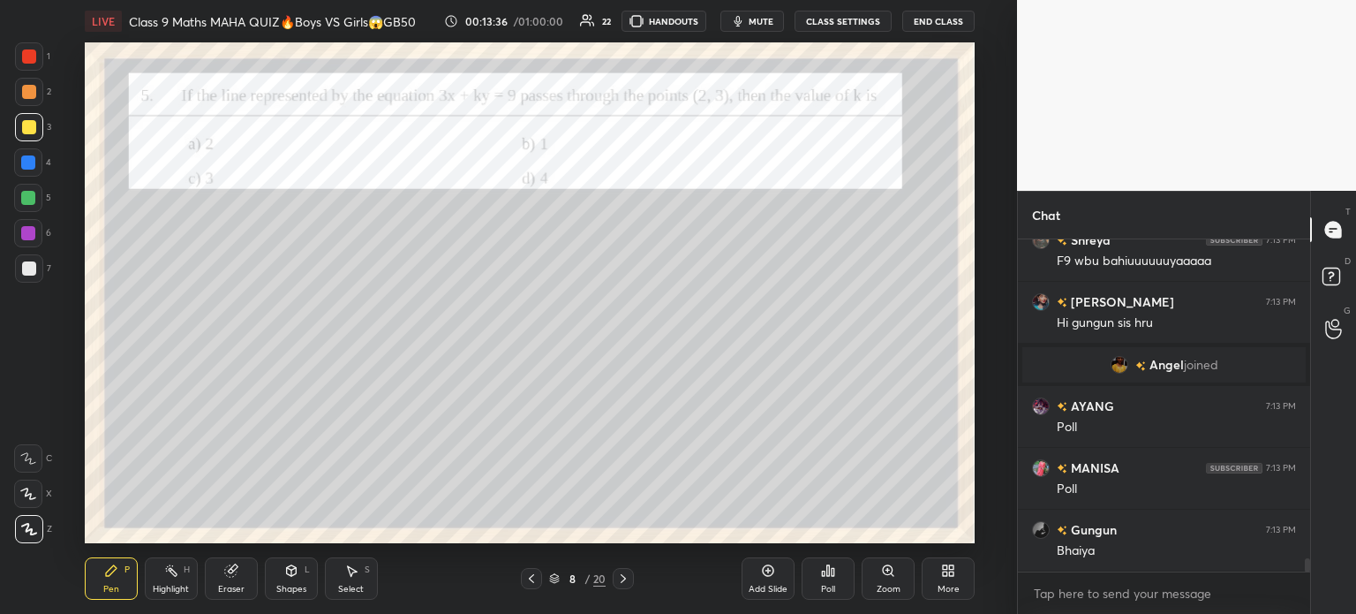
click at [823, 567] on icon at bounding box center [828, 570] width 14 height 14
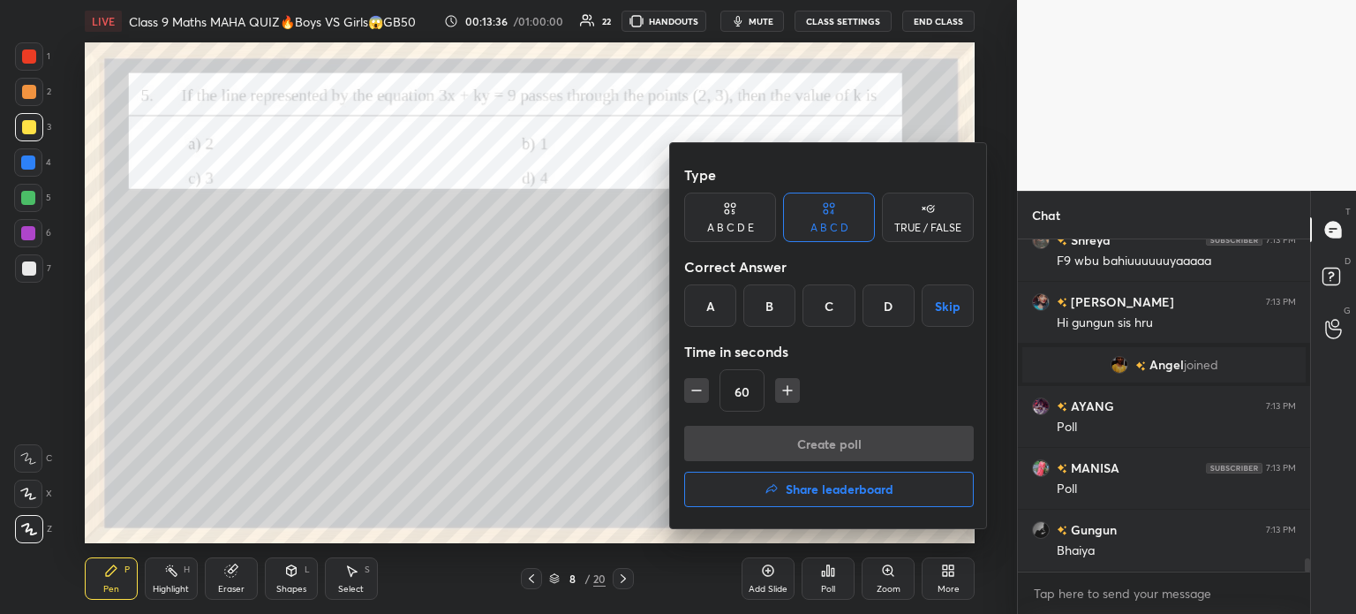
click at [764, 309] on div "B" at bounding box center [769, 305] width 52 height 42
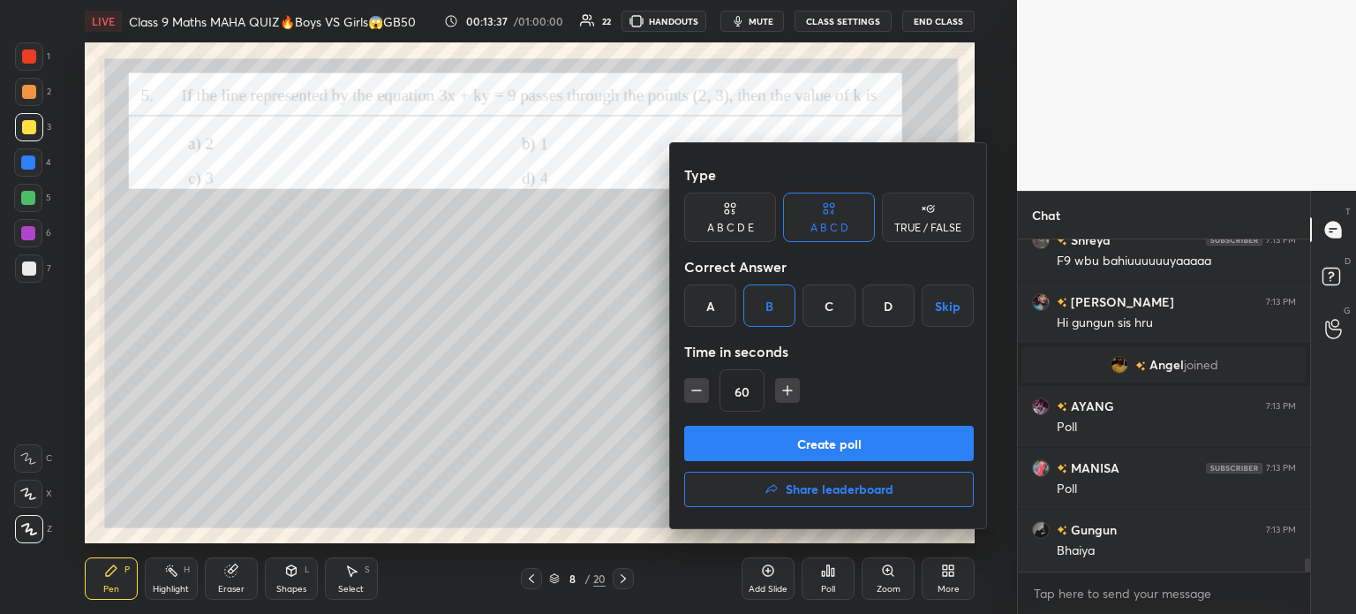
click at [759, 444] on button "Create poll" at bounding box center [829, 443] width 290 height 35
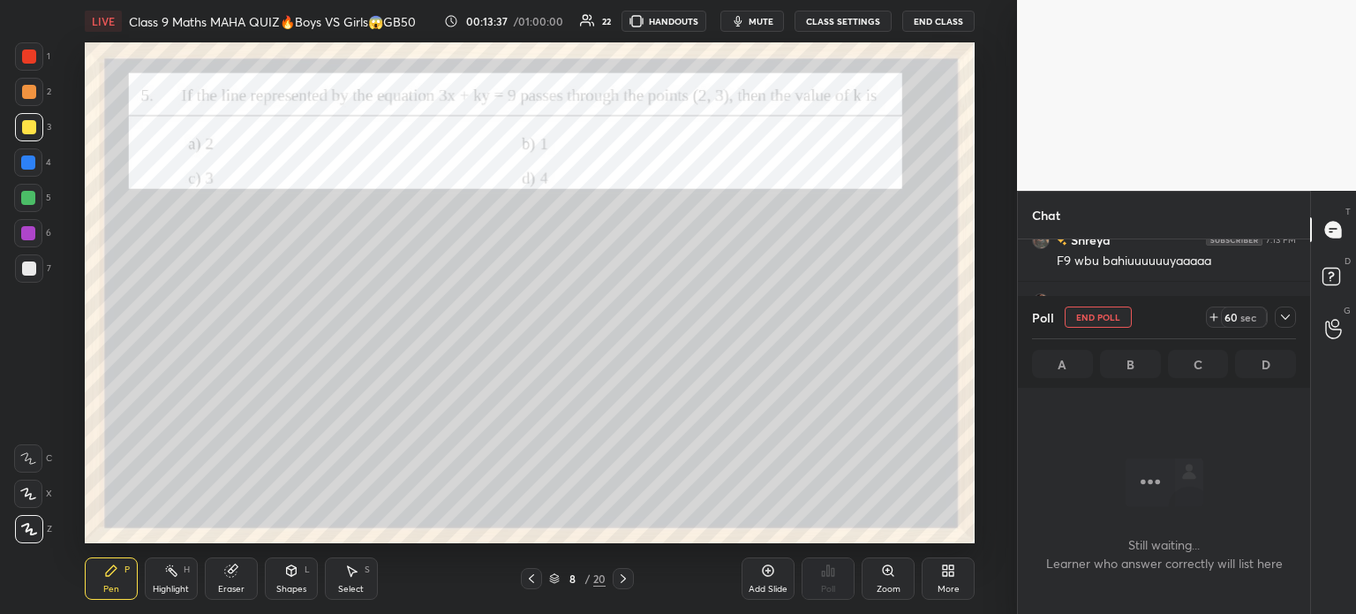
scroll to position [235, 287]
click at [1293, 318] on div at bounding box center [1285, 316] width 21 height 21
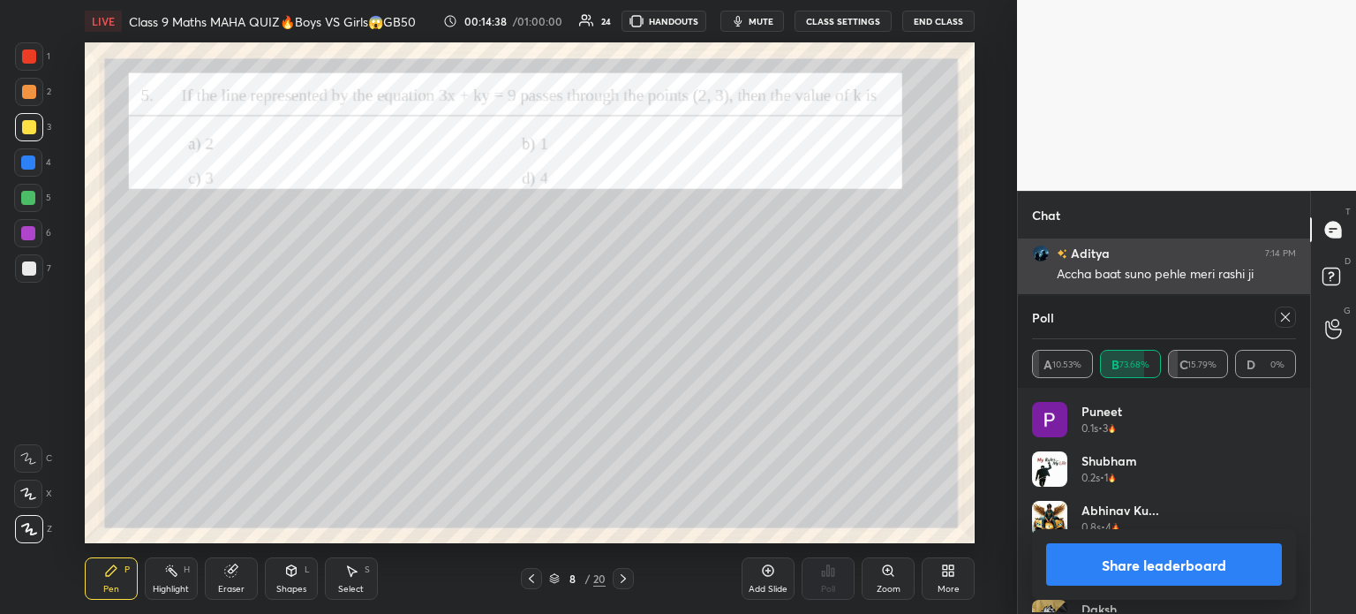
scroll to position [207, 259]
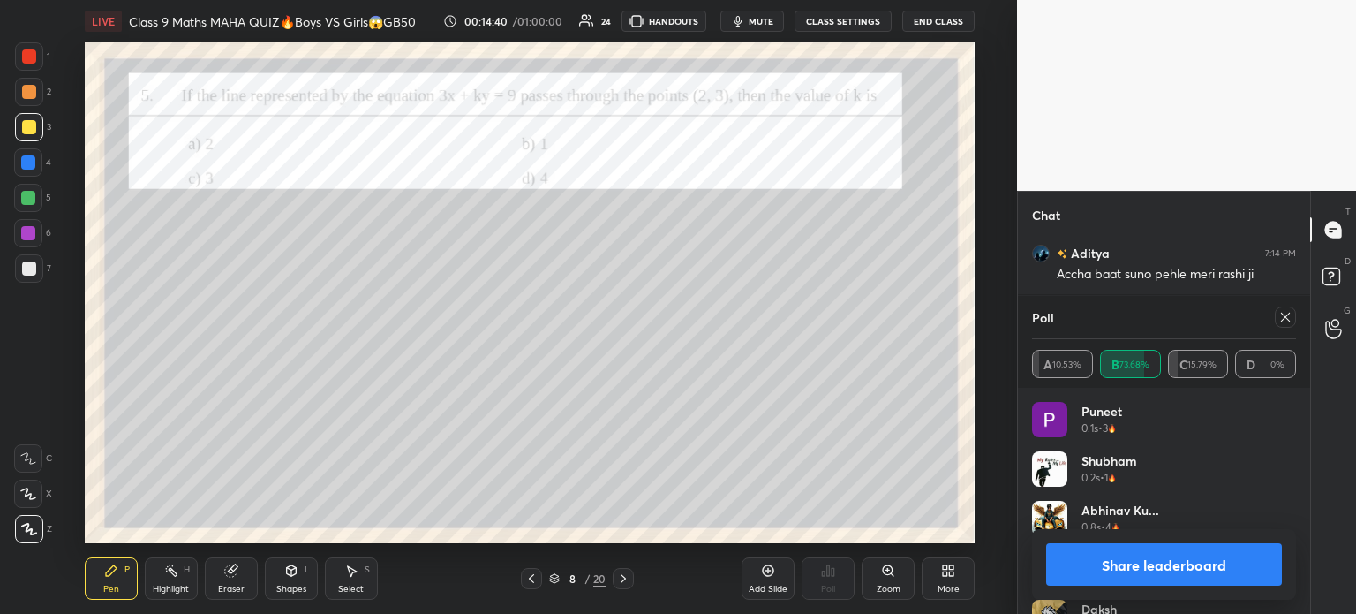
click at [1062, 565] on button "Share leaderboard" at bounding box center [1164, 564] width 236 height 42
type textarea "x"
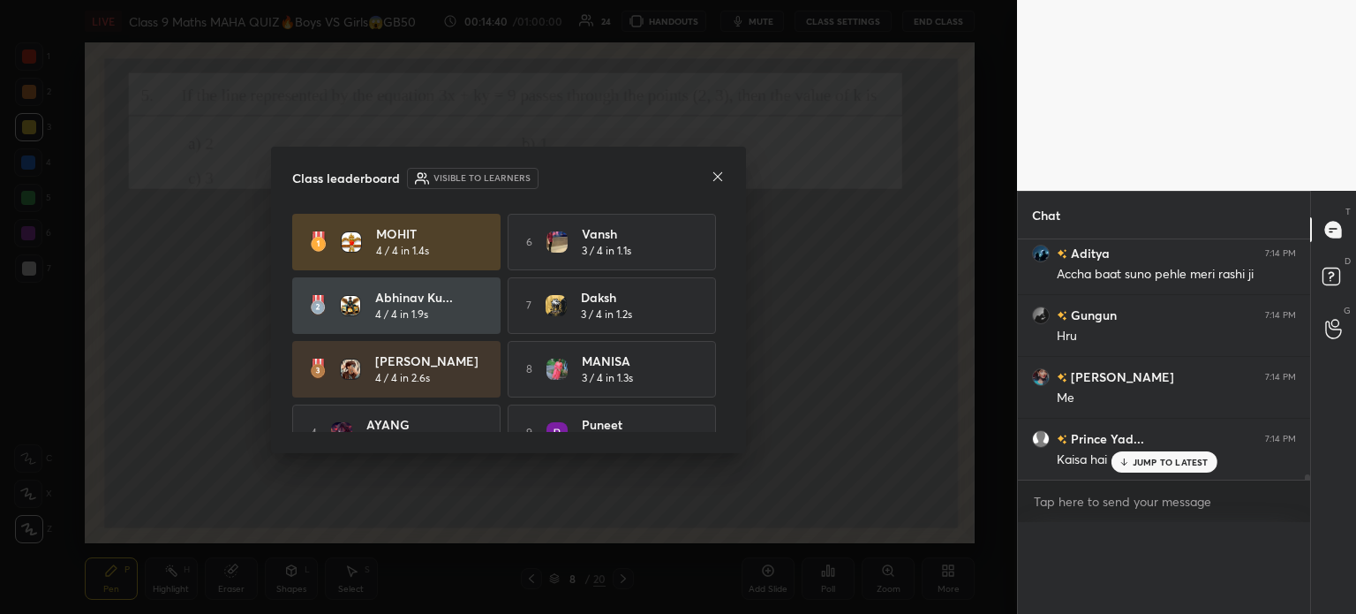
scroll to position [272, 287]
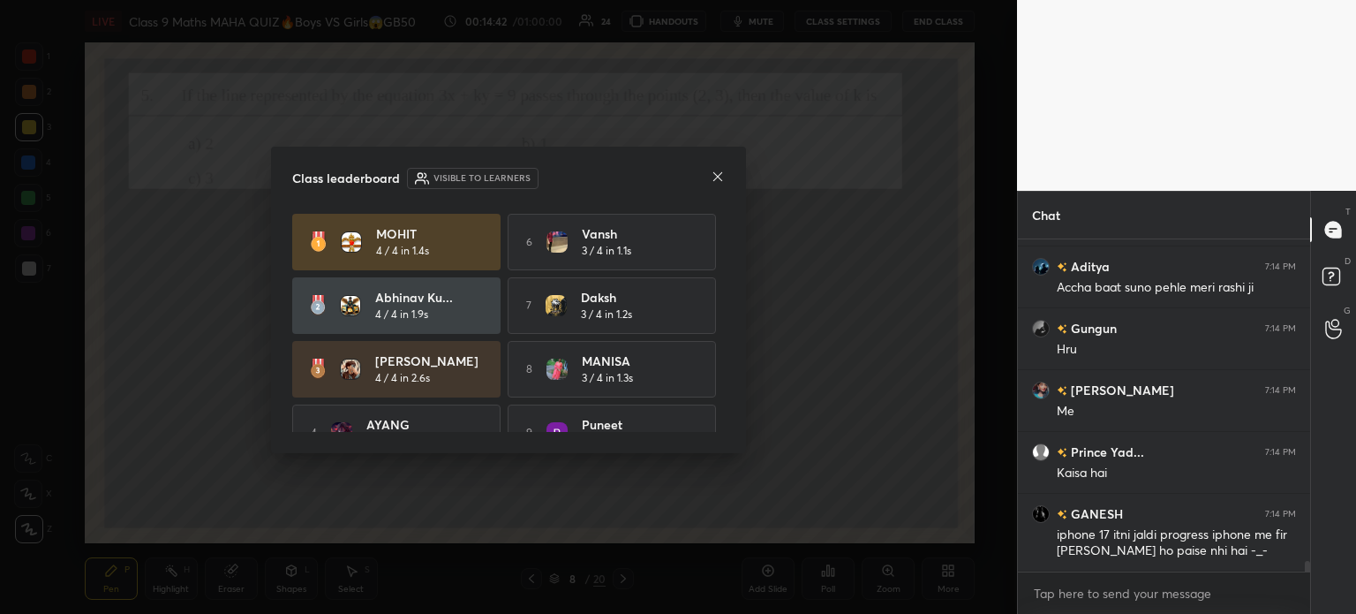
click at [713, 180] on icon at bounding box center [717, 176] width 9 height 9
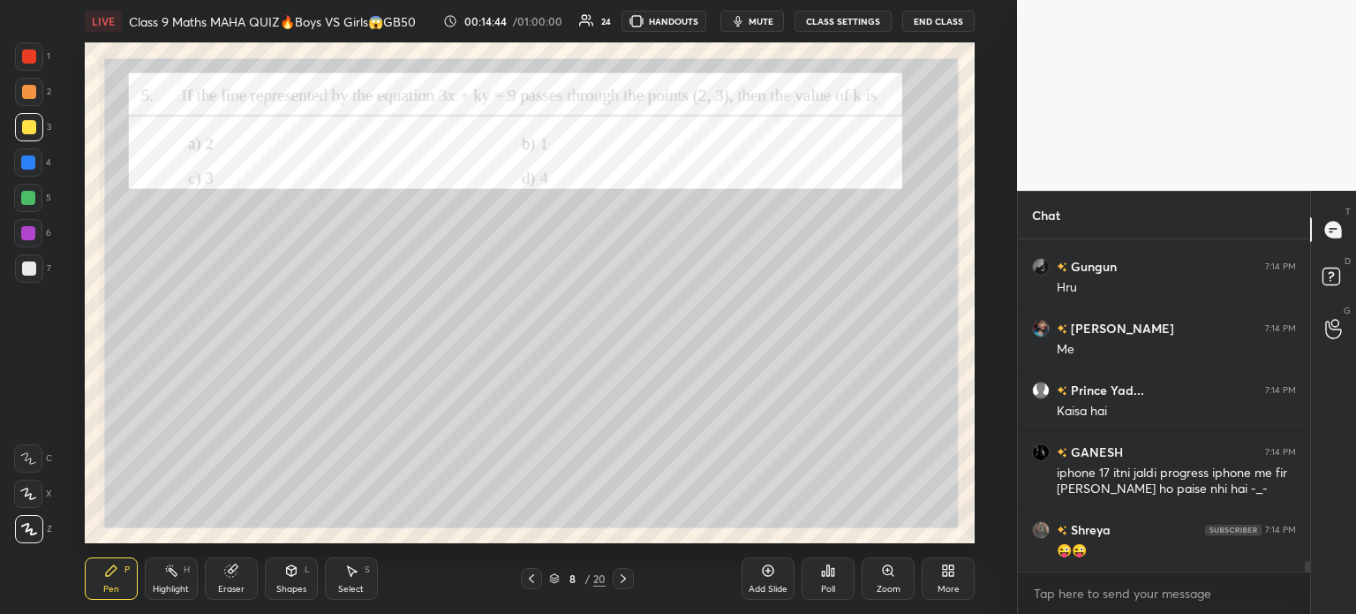
click at [825, 578] on div "Poll" at bounding box center [828, 578] width 53 height 42
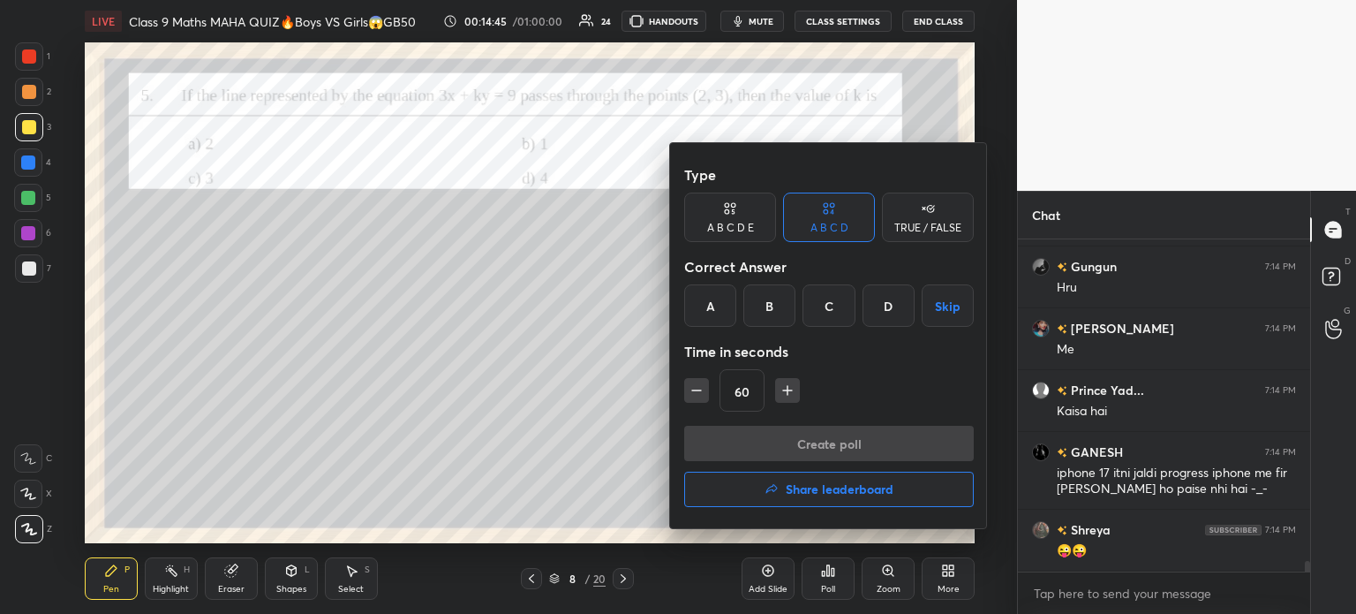
click at [697, 395] on icon "button" at bounding box center [697, 390] width 18 height 18
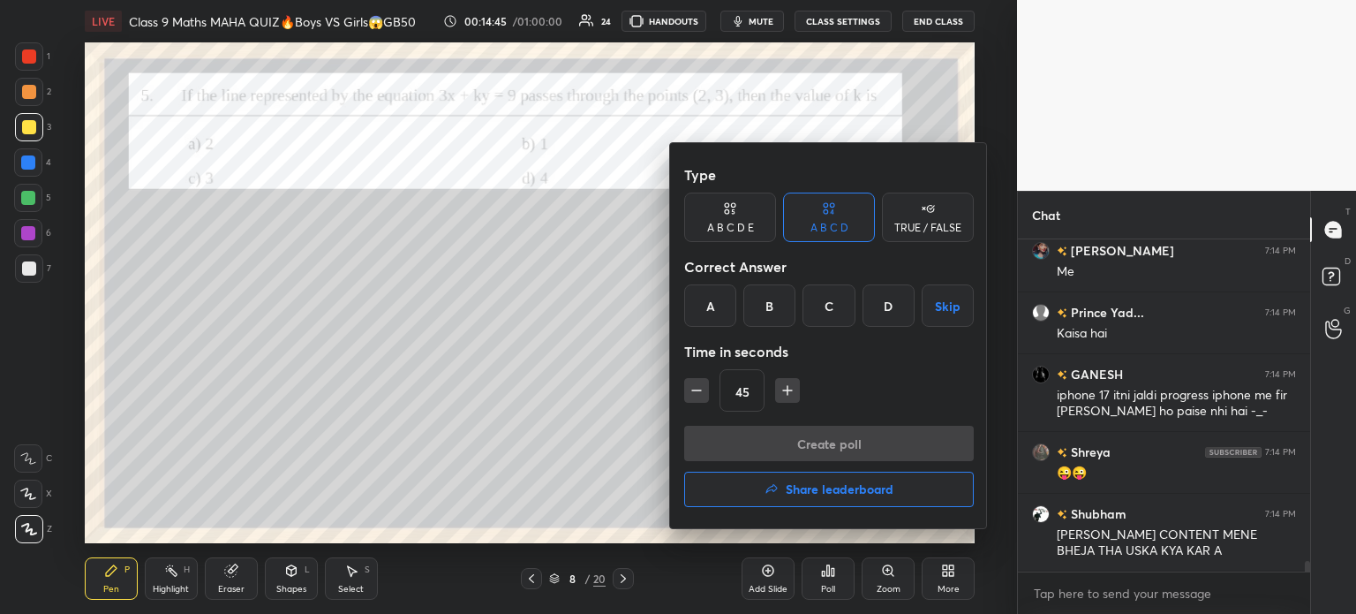
click at [698, 393] on icon "button" at bounding box center [697, 390] width 18 height 18
click at [705, 391] on button "button" at bounding box center [696, 390] width 25 height 25
type input "15"
click at [706, 313] on div "A" at bounding box center [710, 305] width 52 height 42
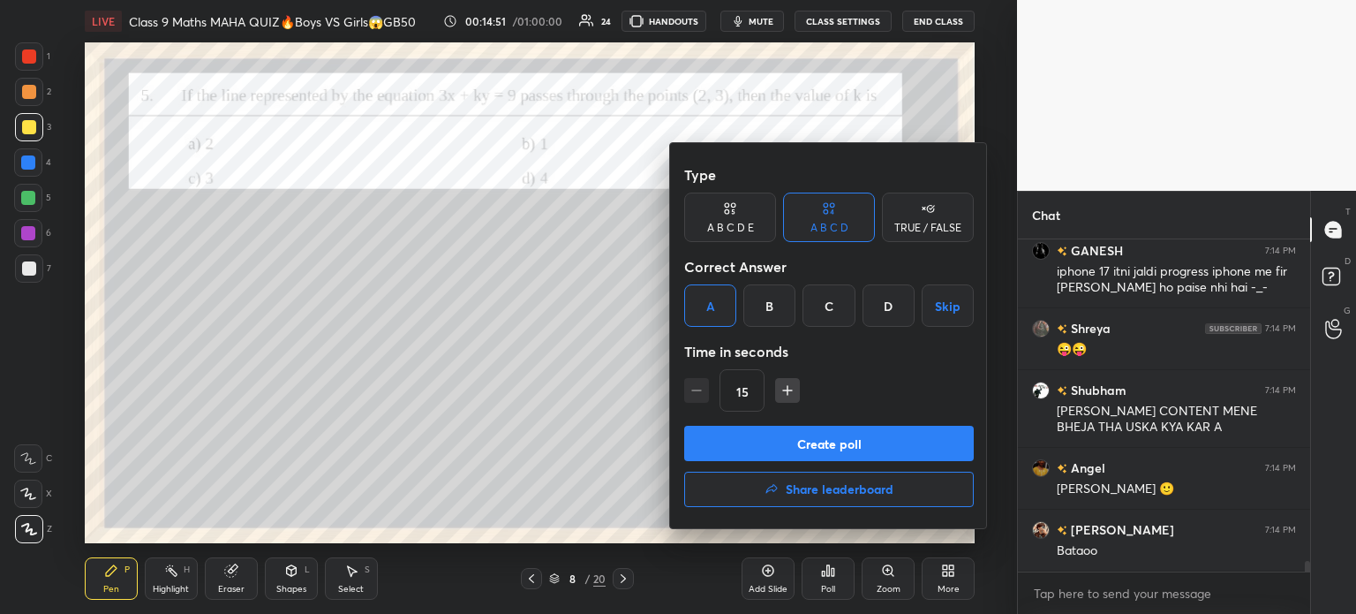
click at [763, 440] on button "Create poll" at bounding box center [829, 443] width 290 height 35
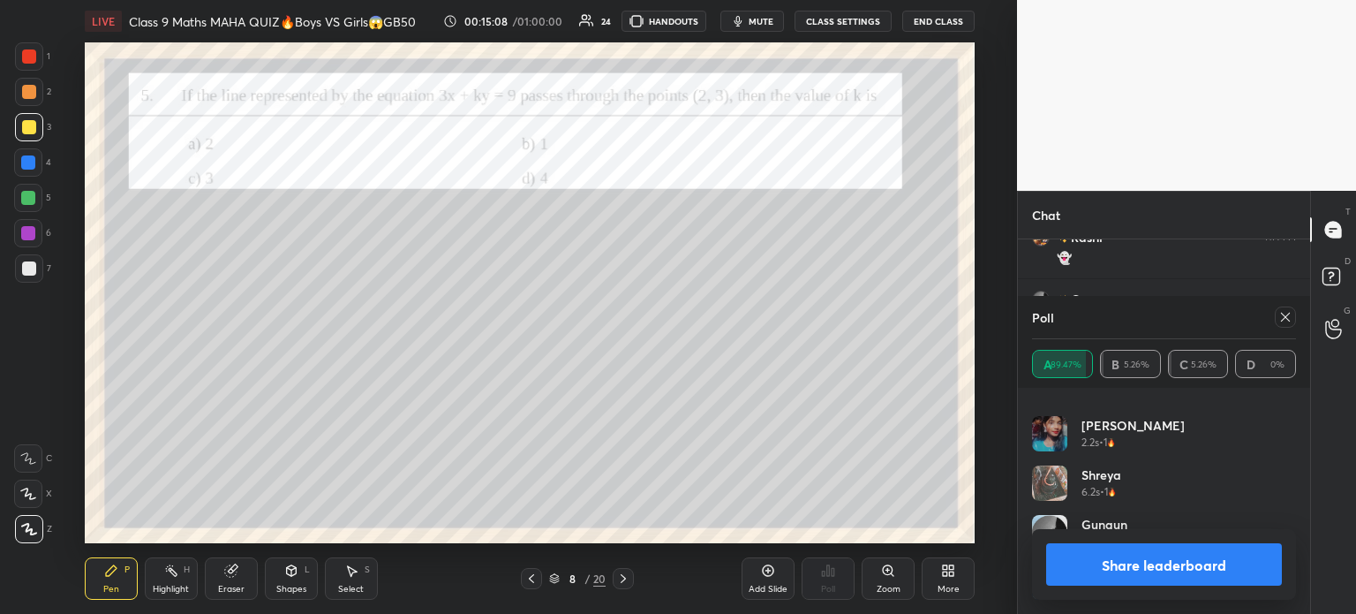
click at [1105, 575] on button "Share leaderboard" at bounding box center [1164, 564] width 236 height 42
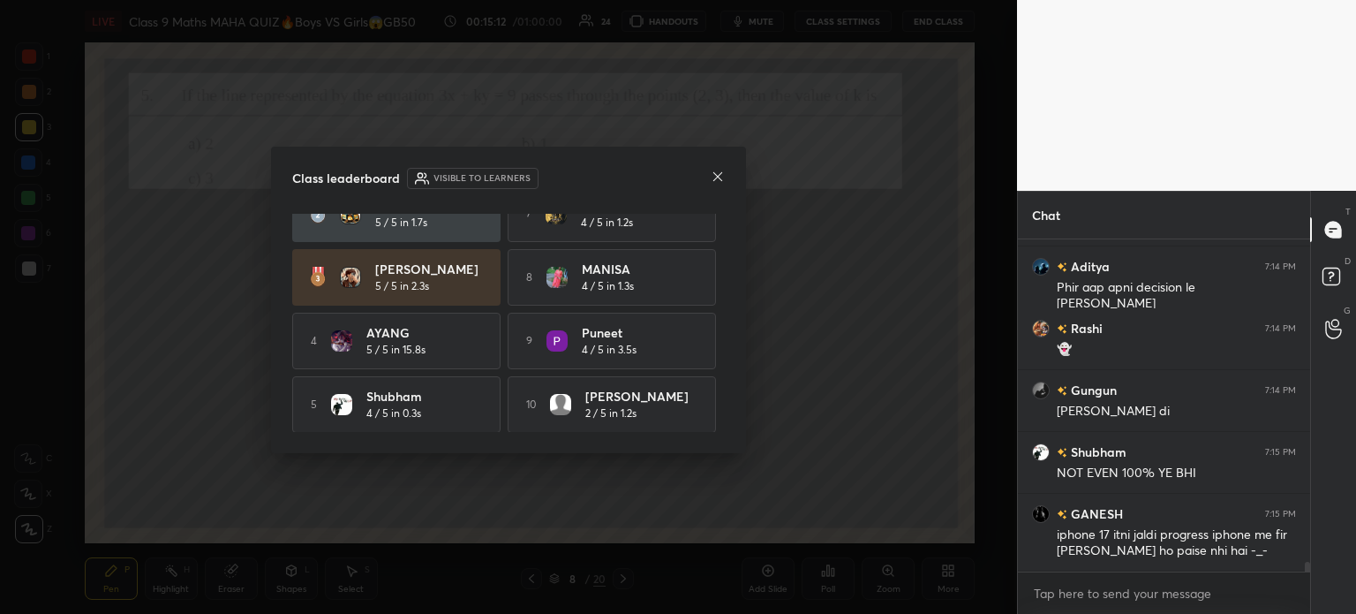
click at [711, 179] on icon at bounding box center [718, 177] width 14 height 14
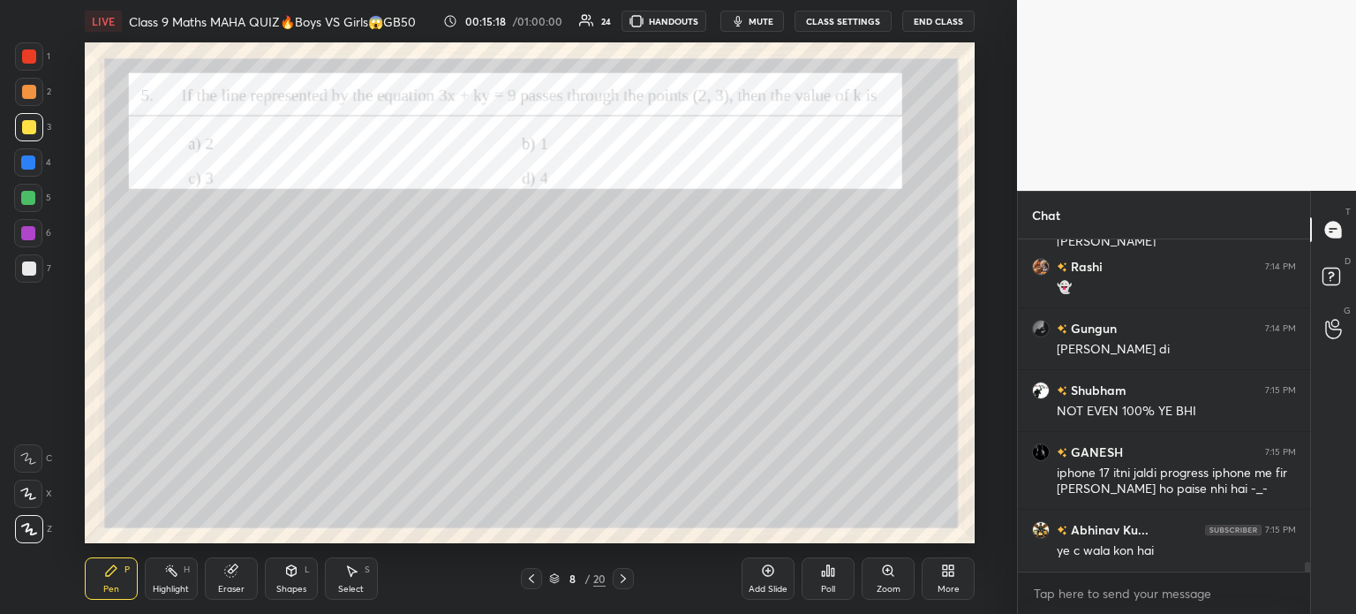
click at [31, 62] on div at bounding box center [29, 56] width 14 height 14
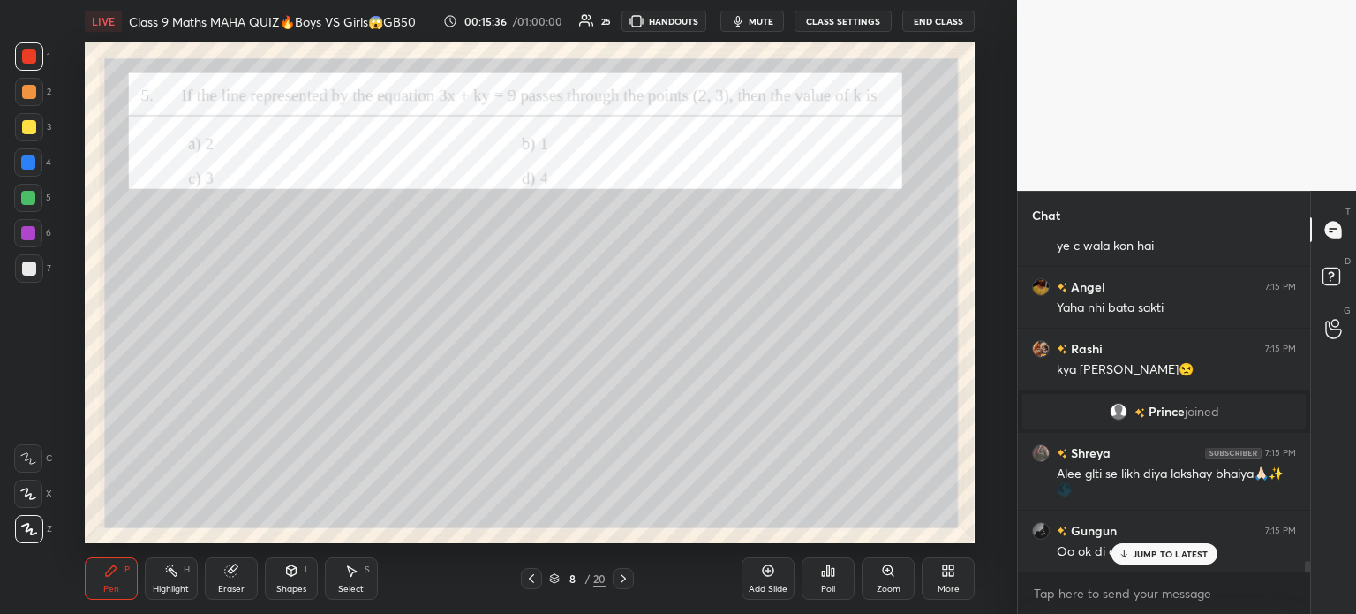
click at [31, 264] on div at bounding box center [29, 268] width 14 height 14
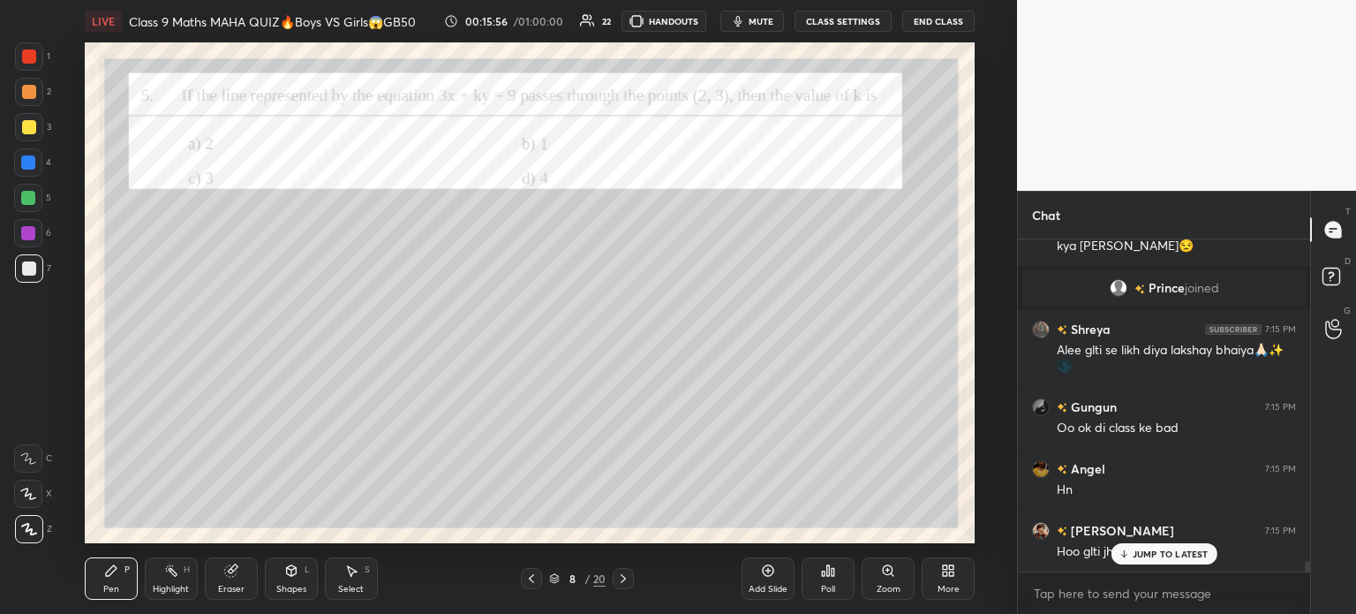
click at [22, 55] on div at bounding box center [29, 56] width 14 height 14
click at [623, 578] on icon at bounding box center [623, 578] width 14 height 14
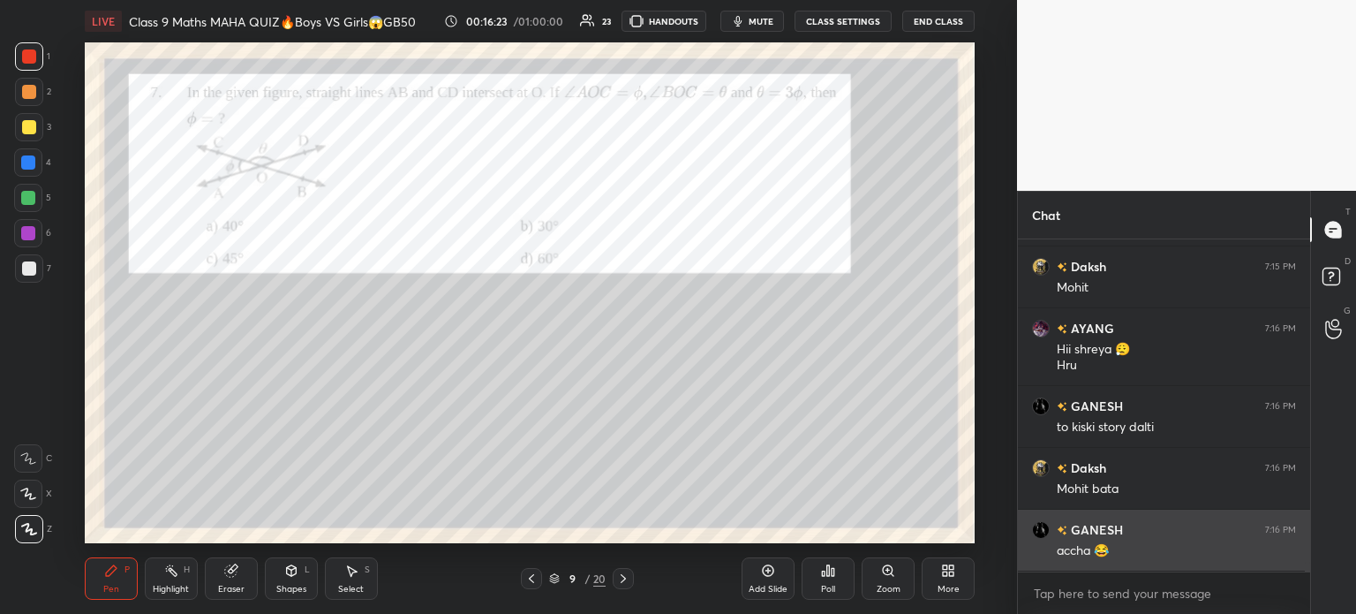
scroll to position [10877, 0]
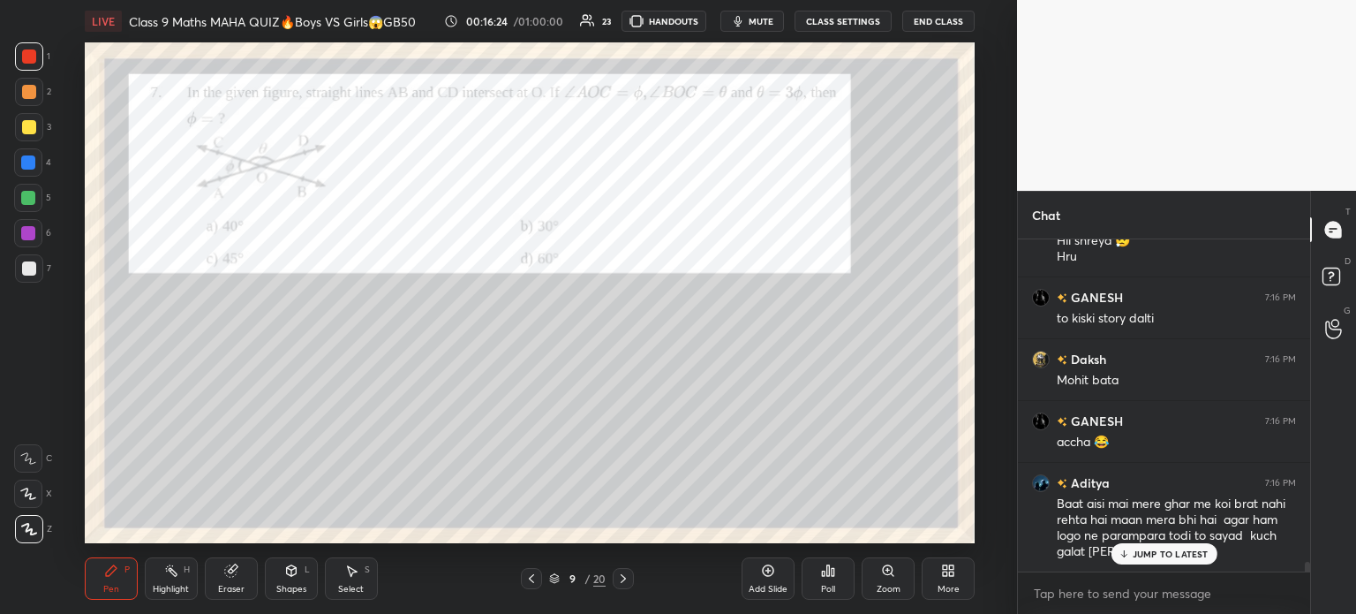
click at [35, 264] on div at bounding box center [29, 268] width 28 height 28
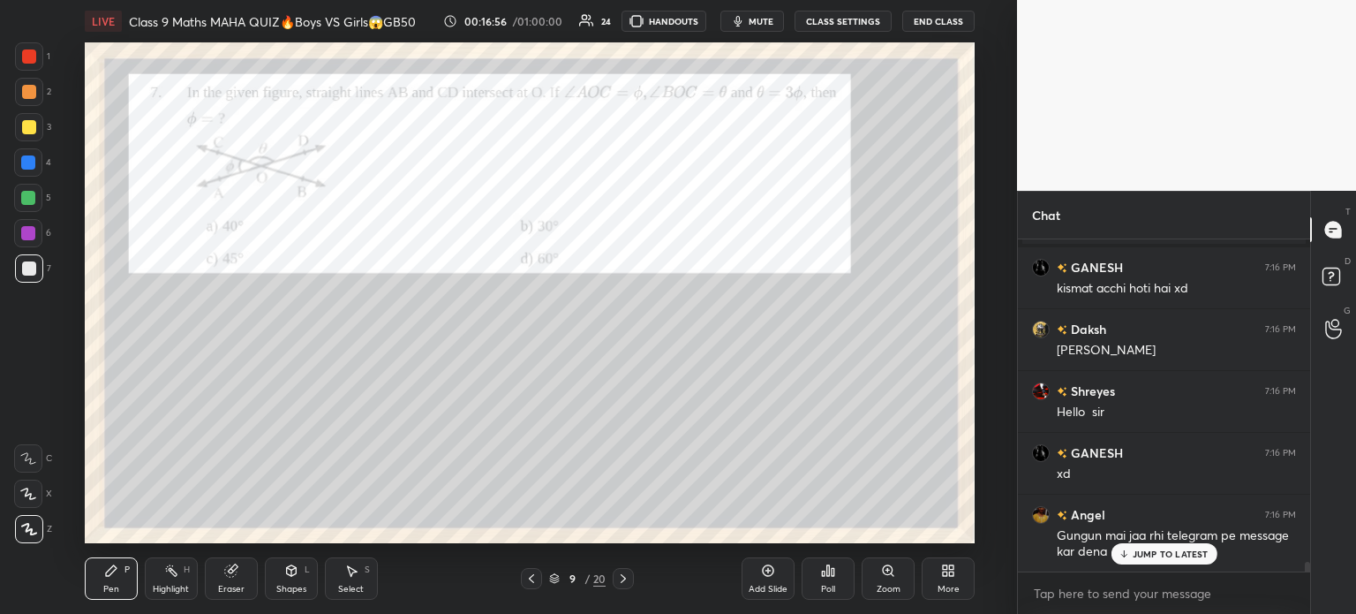
scroll to position [11083, 0]
click at [25, 134] on div at bounding box center [29, 127] width 28 height 28
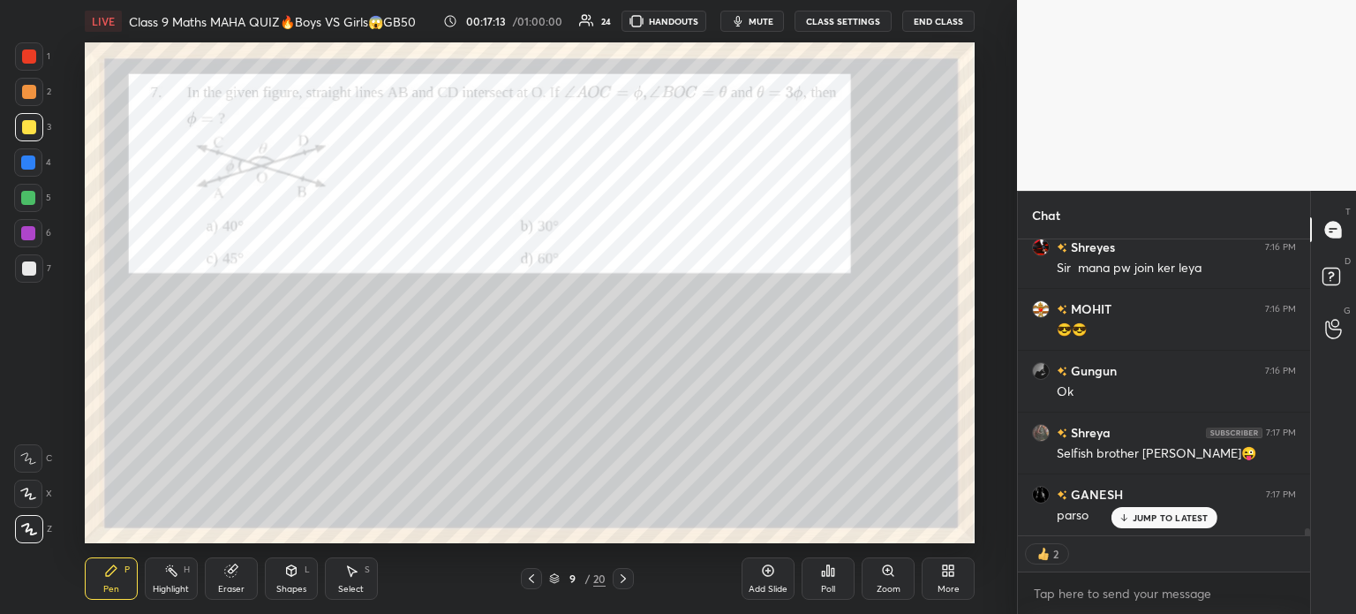
scroll to position [11551, 0]
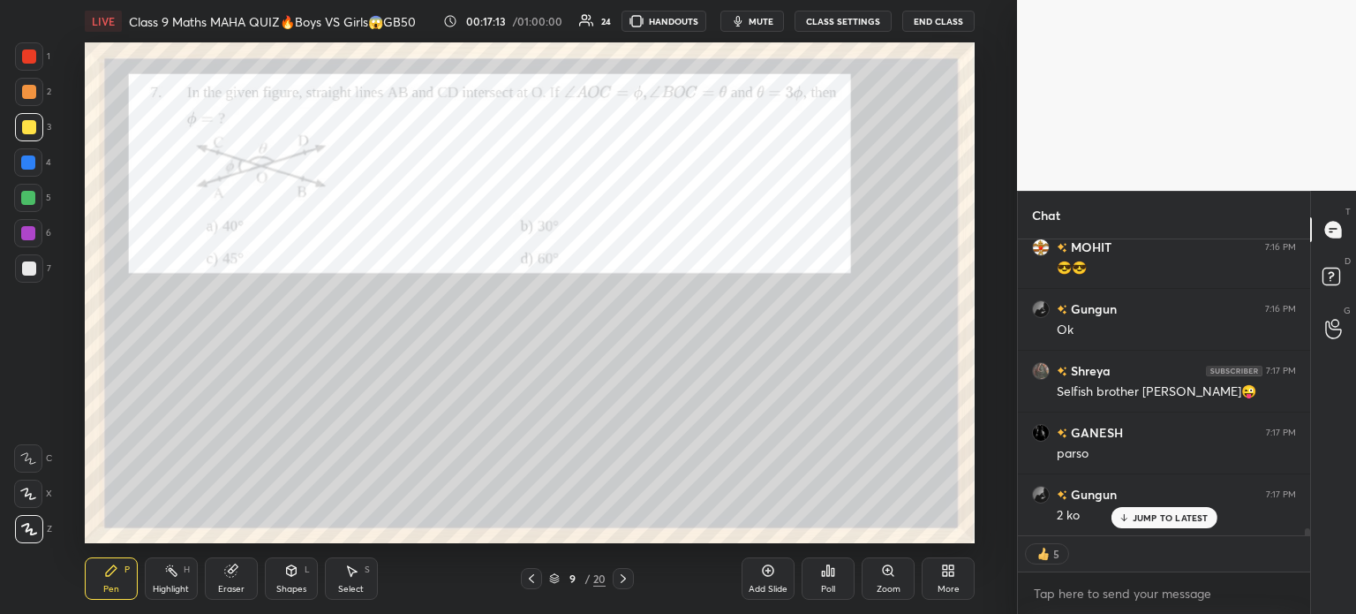
type textarea "x"
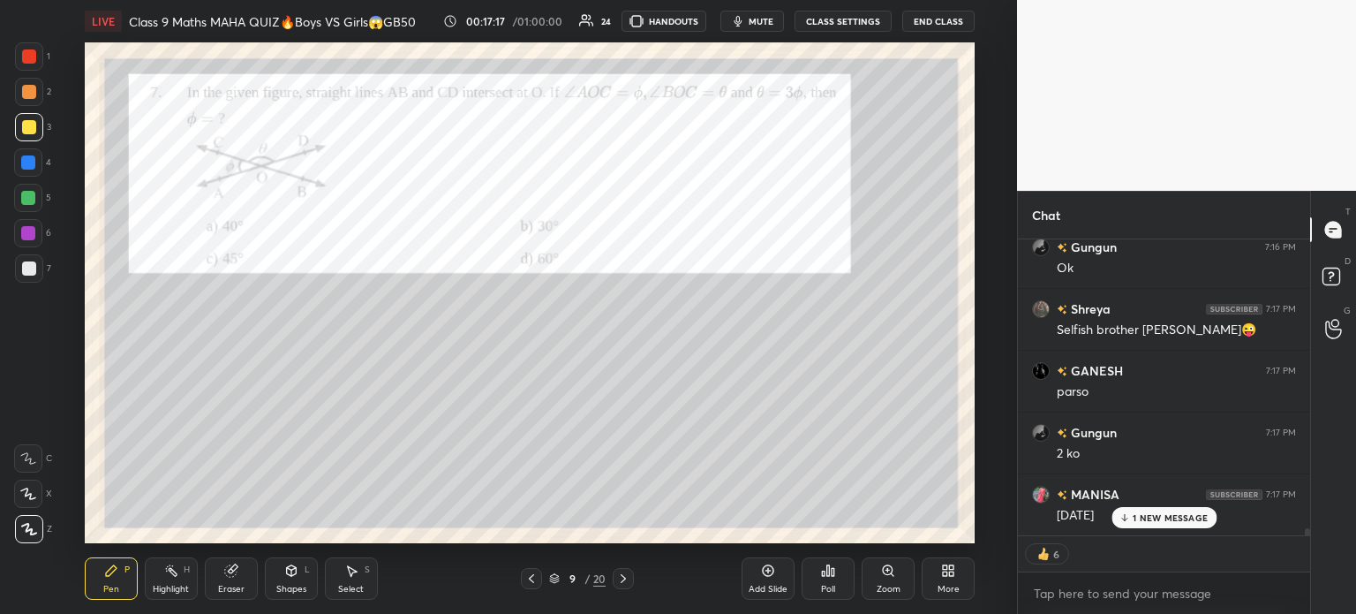
scroll to position [11674, 0]
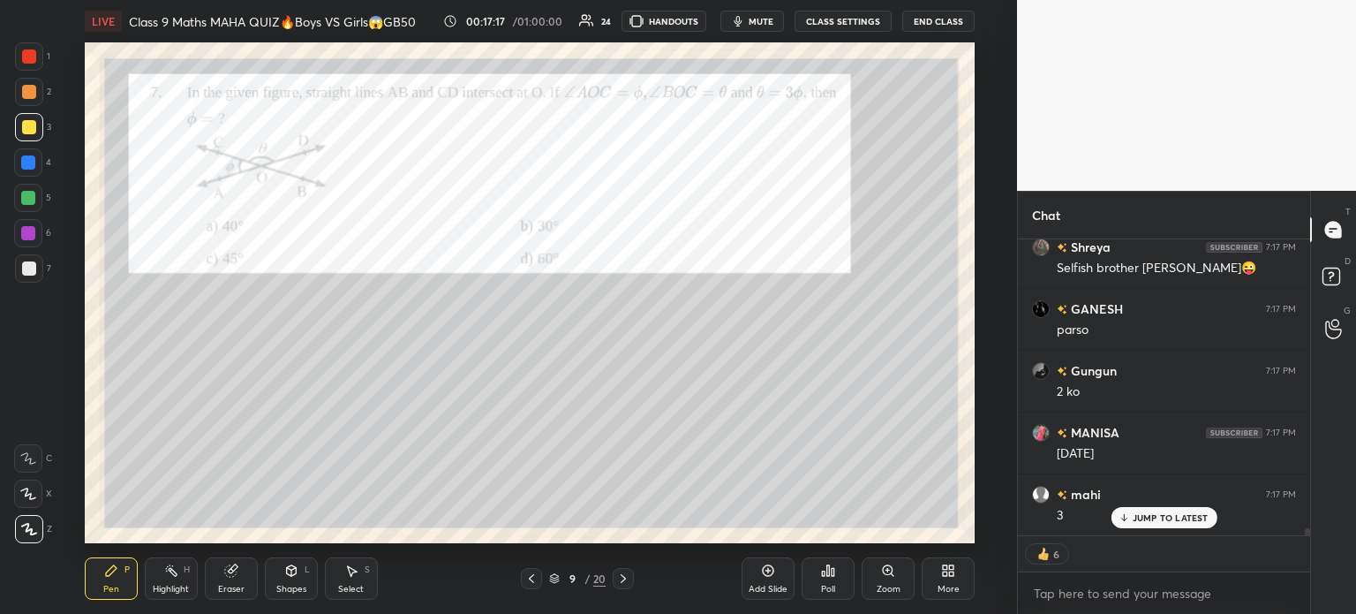
click at [839, 588] on div "Poll" at bounding box center [828, 578] width 53 height 42
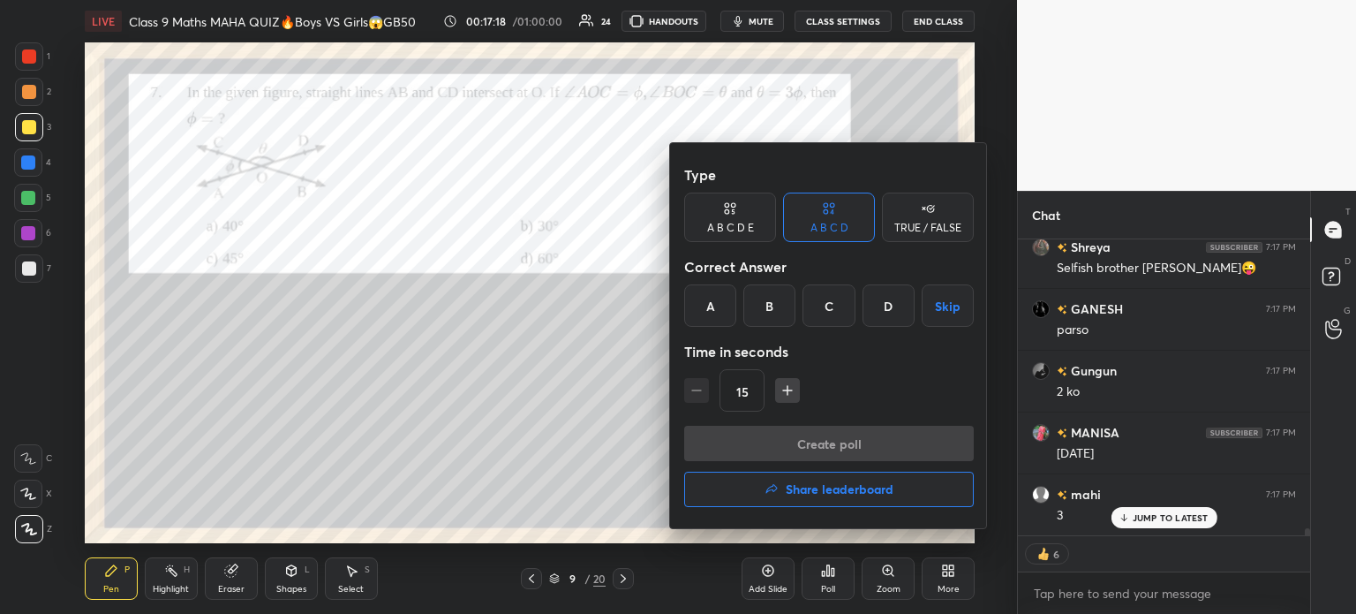
click at [816, 305] on div "C" at bounding box center [828, 305] width 52 height 42
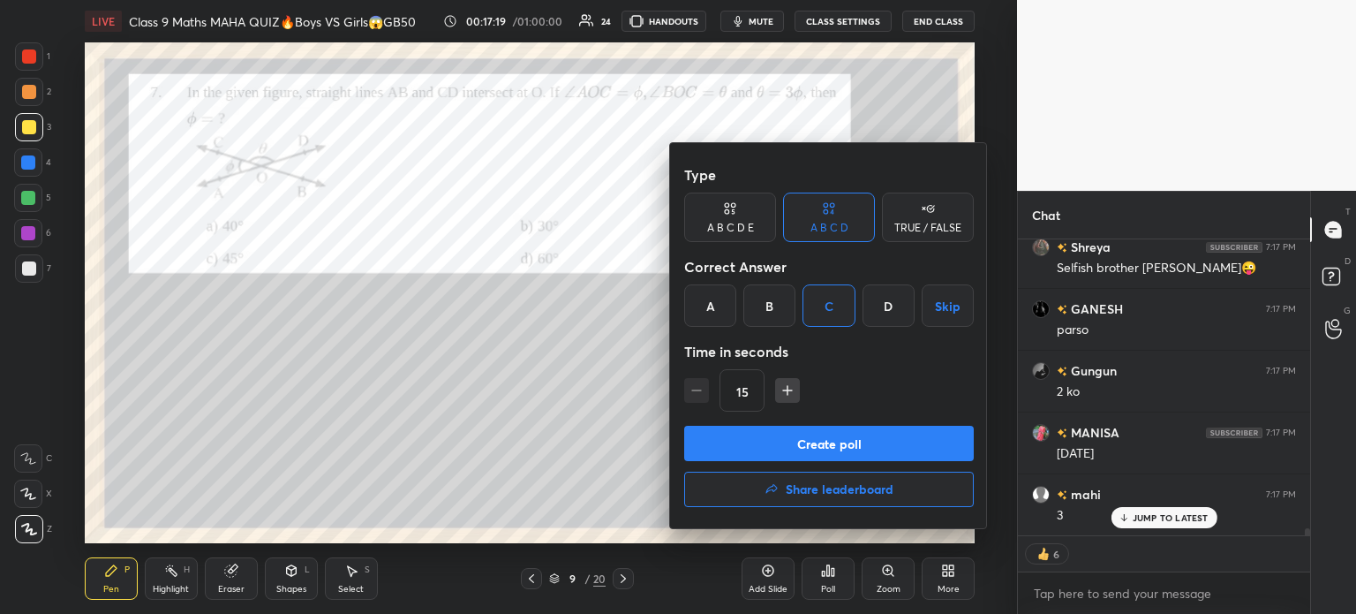
click at [778, 379] on button "button" at bounding box center [787, 390] width 25 height 25
click at [787, 392] on icon "button" at bounding box center [787, 390] width 0 height 9
click at [792, 391] on icon "button" at bounding box center [788, 390] width 18 height 18
type input "60"
click at [768, 435] on button "Create poll" at bounding box center [829, 443] width 290 height 35
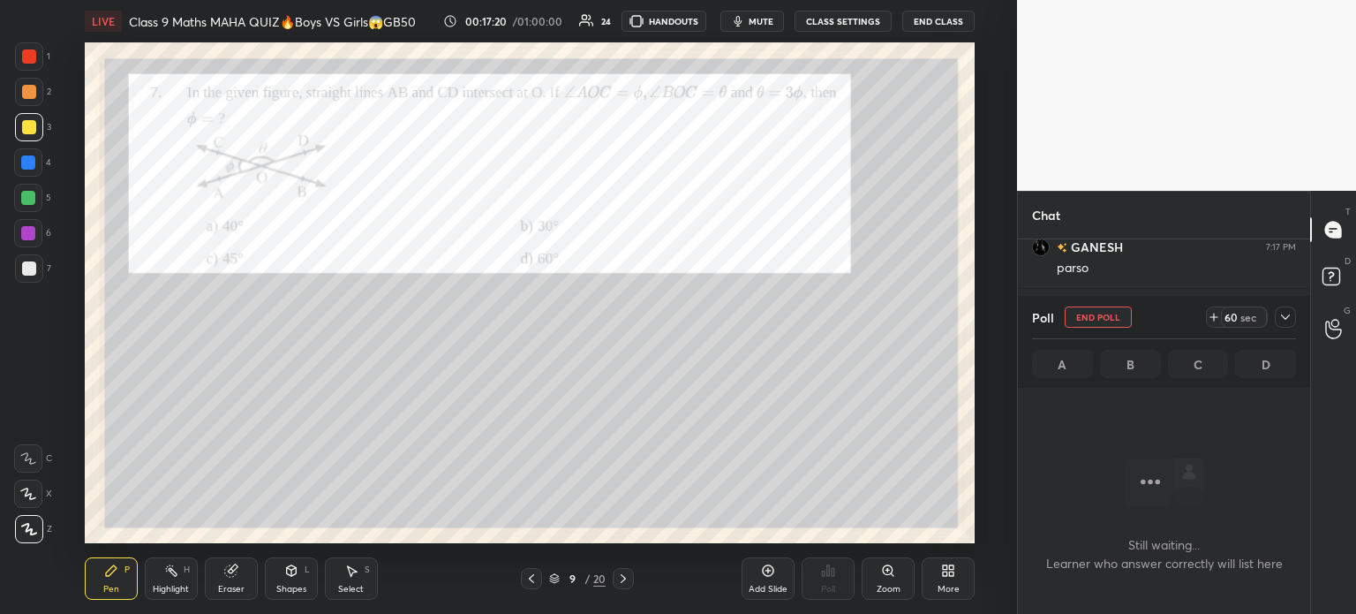
scroll to position [200, 287]
click at [1282, 313] on icon at bounding box center [1285, 317] width 14 height 14
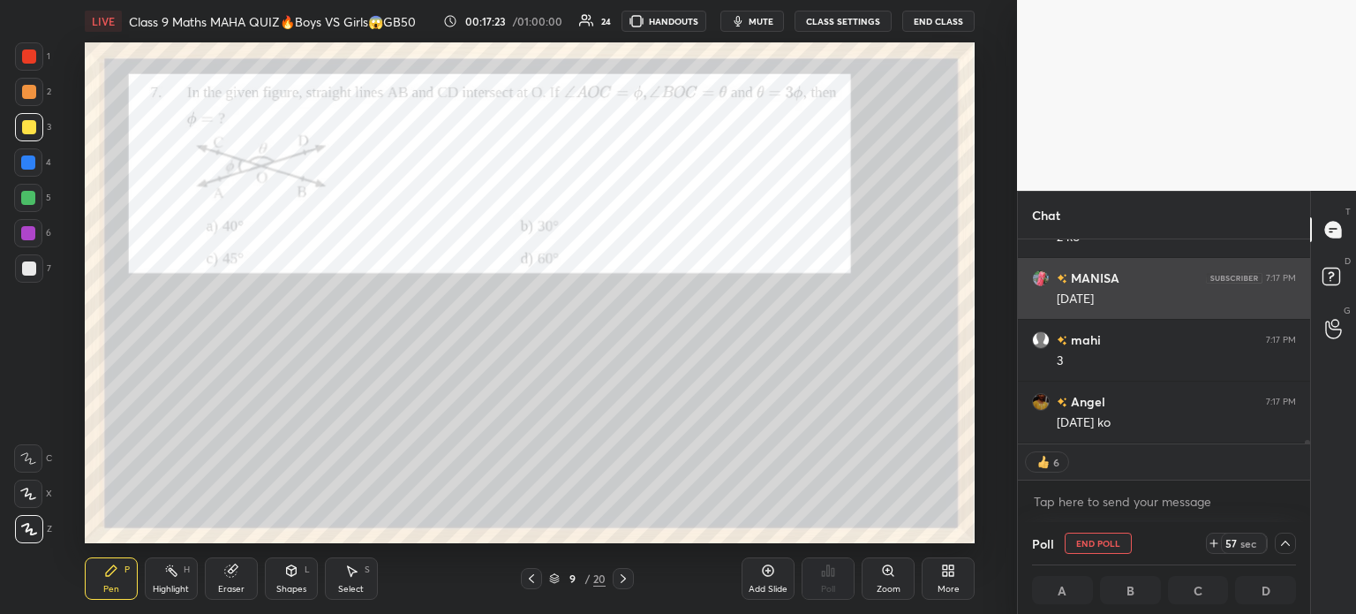
scroll to position [0, 5]
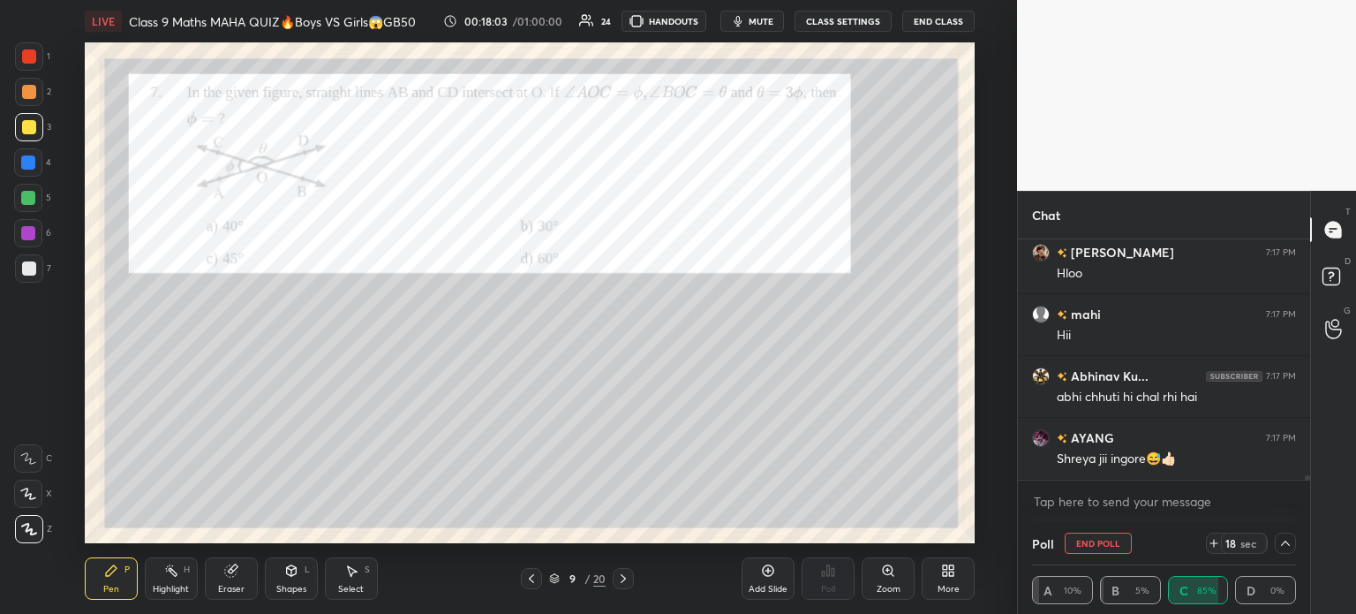
click at [39, 265] on div at bounding box center [29, 268] width 28 height 28
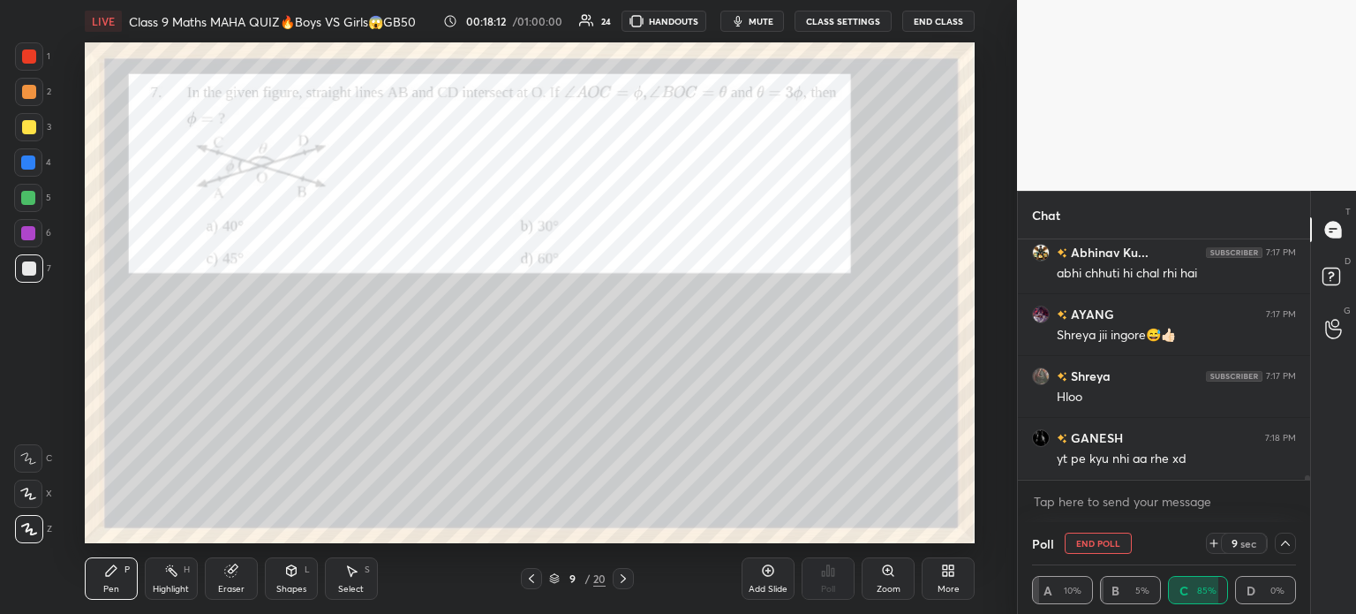
click at [1290, 546] on icon at bounding box center [1285, 543] width 14 height 14
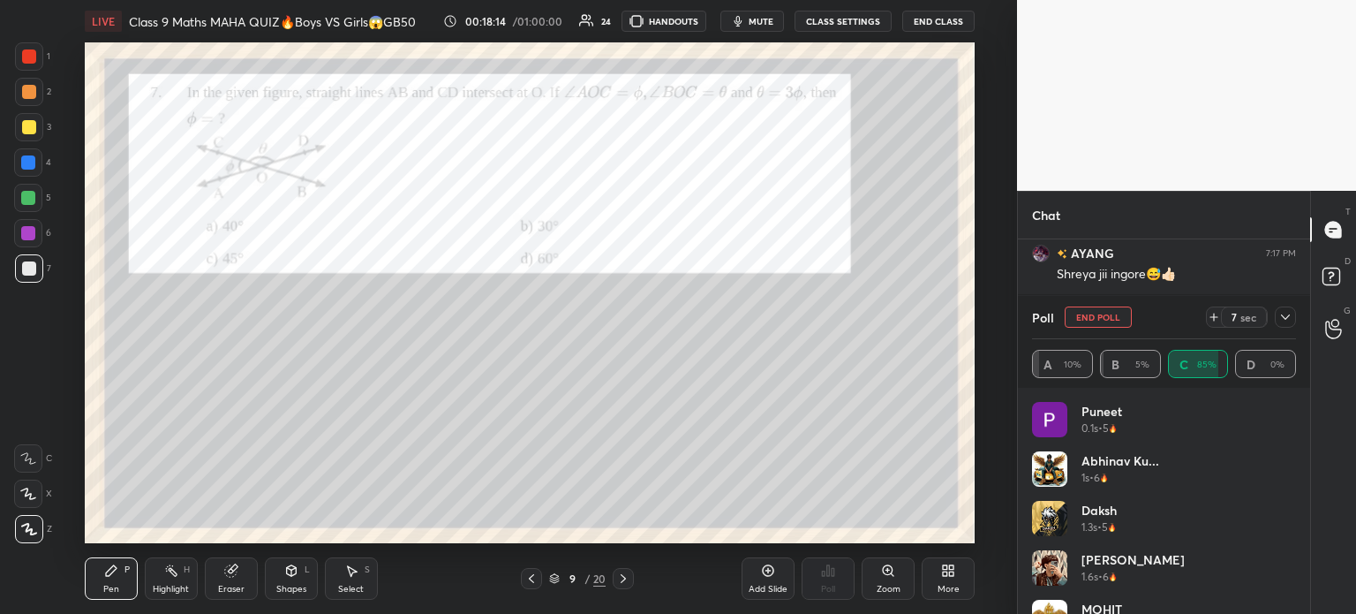
click at [1292, 318] on div at bounding box center [1285, 316] width 21 height 21
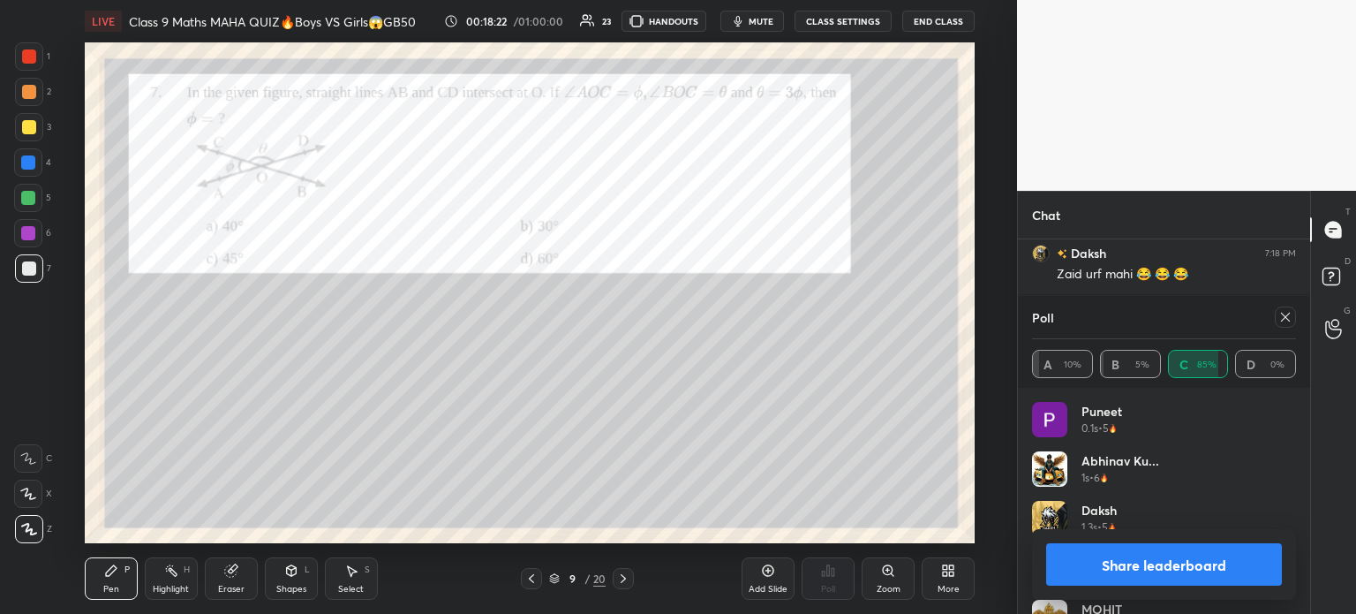
click at [1158, 568] on button "Share leaderboard" at bounding box center [1164, 564] width 236 height 42
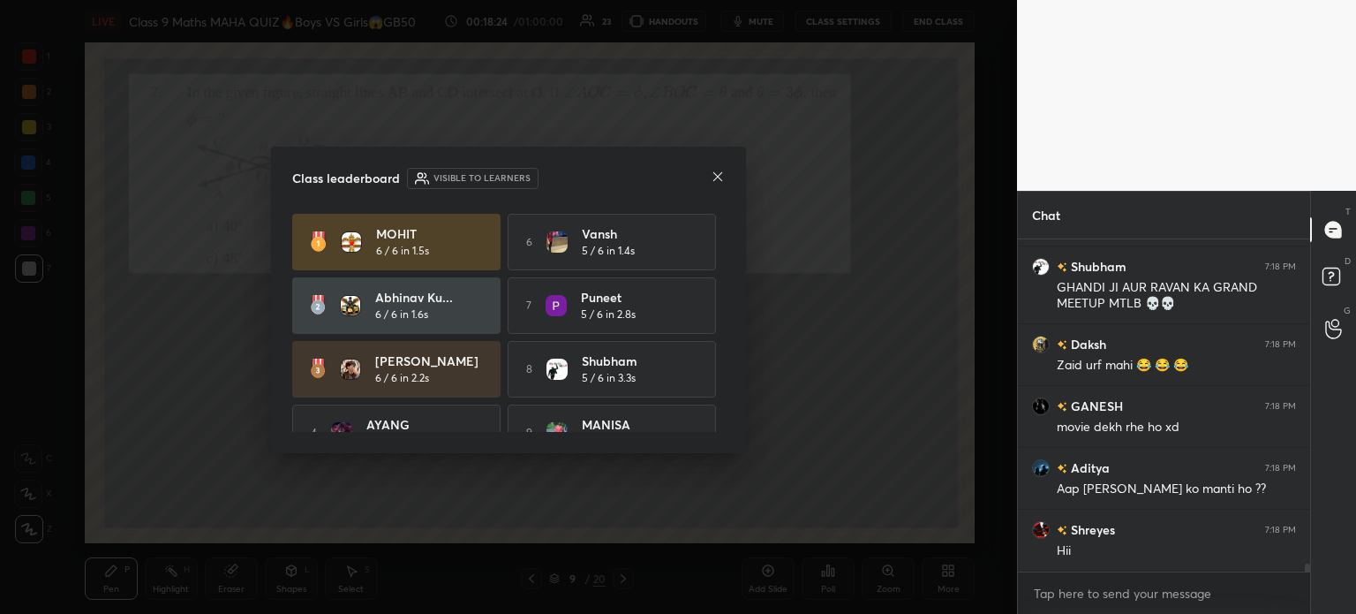
click at [718, 179] on icon at bounding box center [718, 177] width 14 height 14
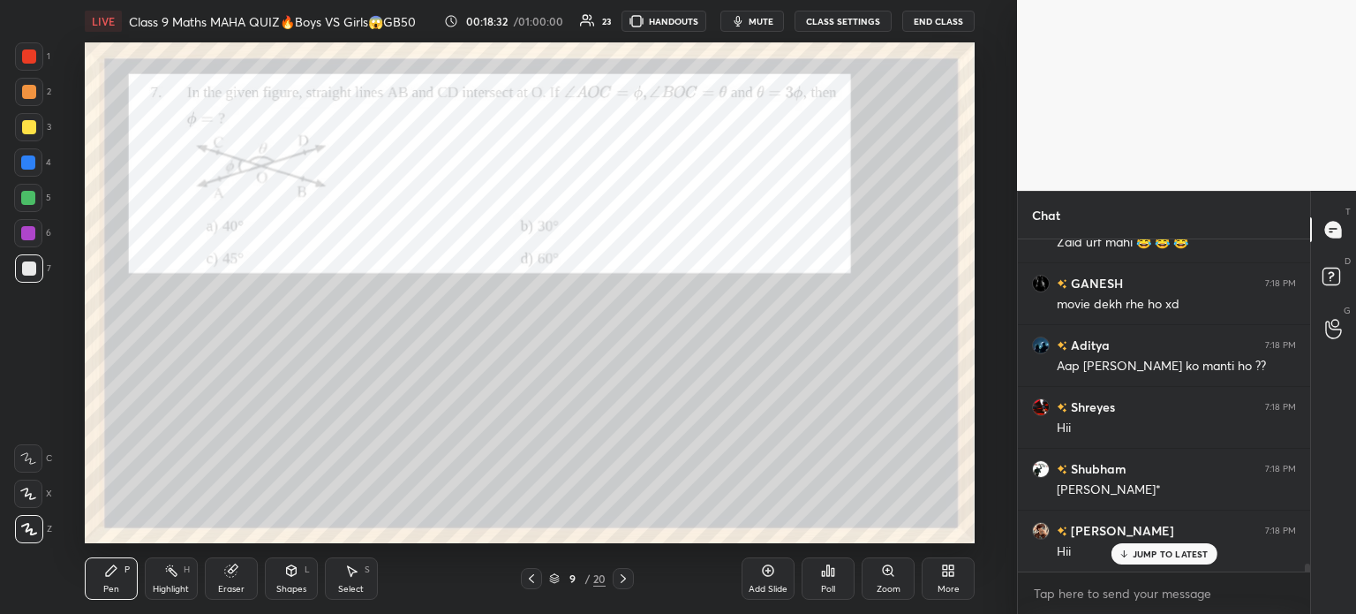
click at [37, 132] on div at bounding box center [29, 127] width 28 height 28
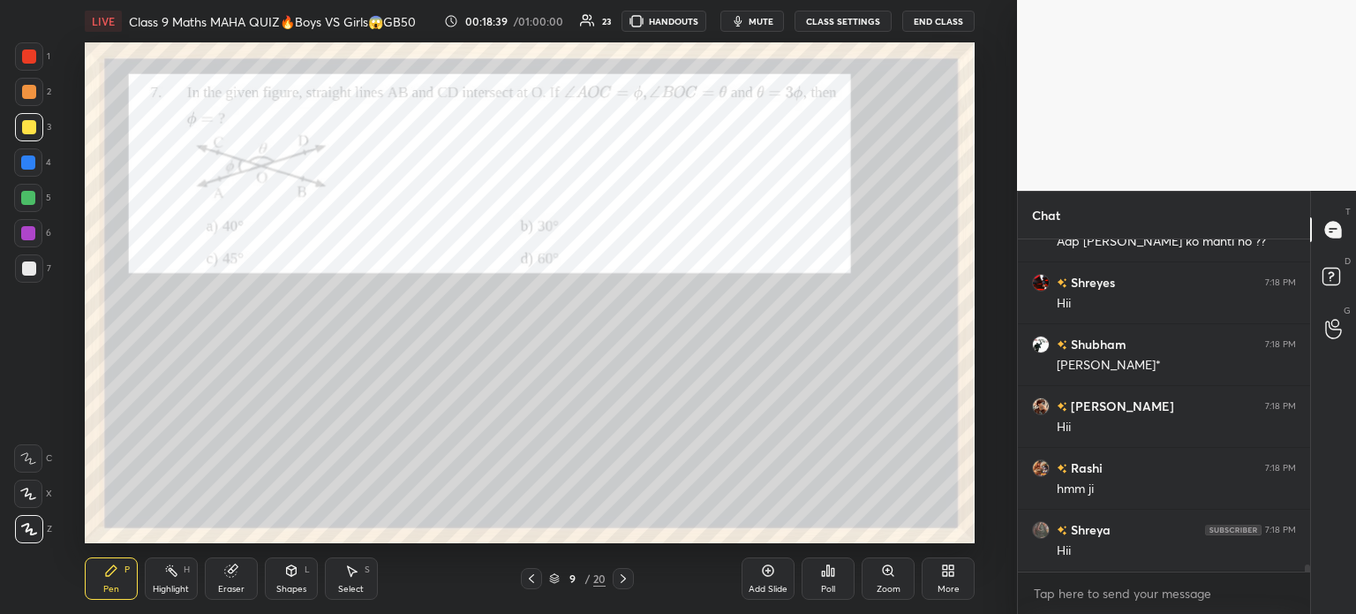
click at [38, 70] on div at bounding box center [29, 56] width 28 height 28
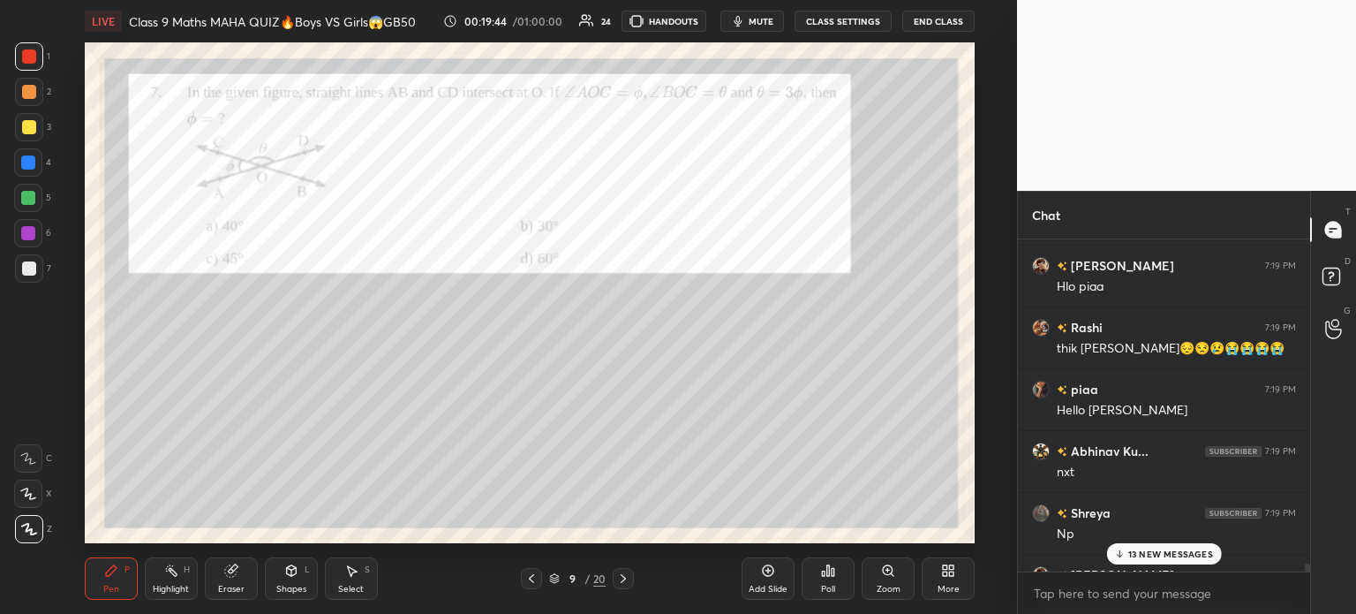
scroll to position [14777, 0]
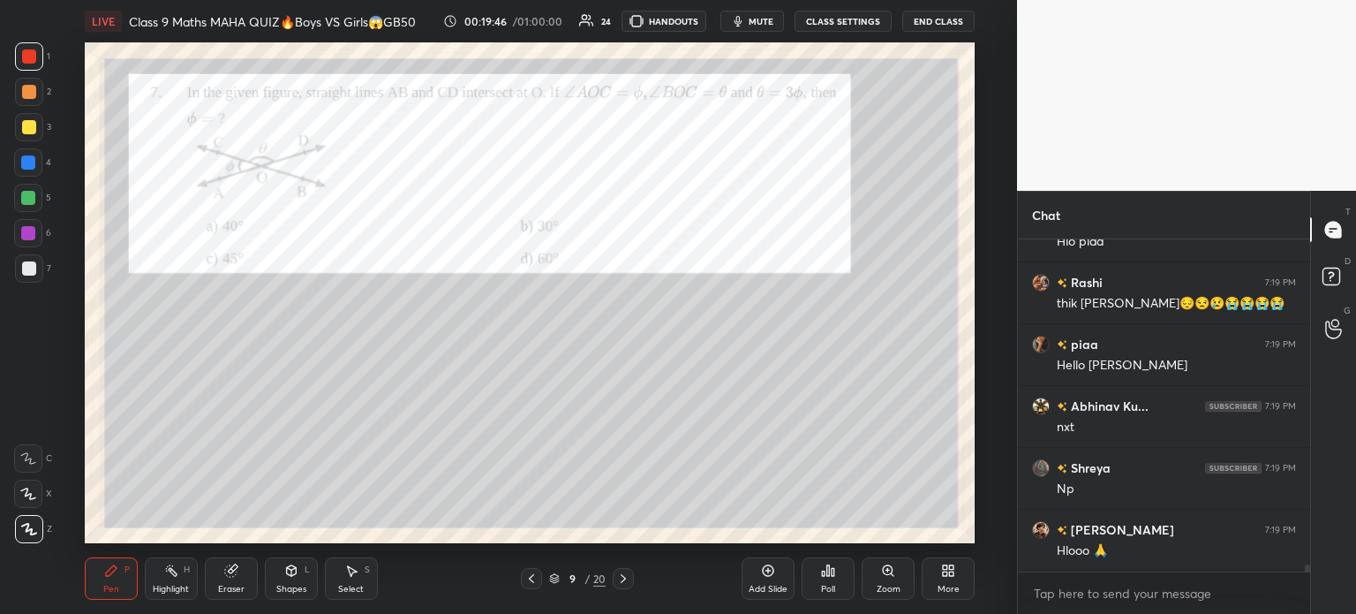
click at [625, 577] on icon at bounding box center [623, 578] width 14 height 14
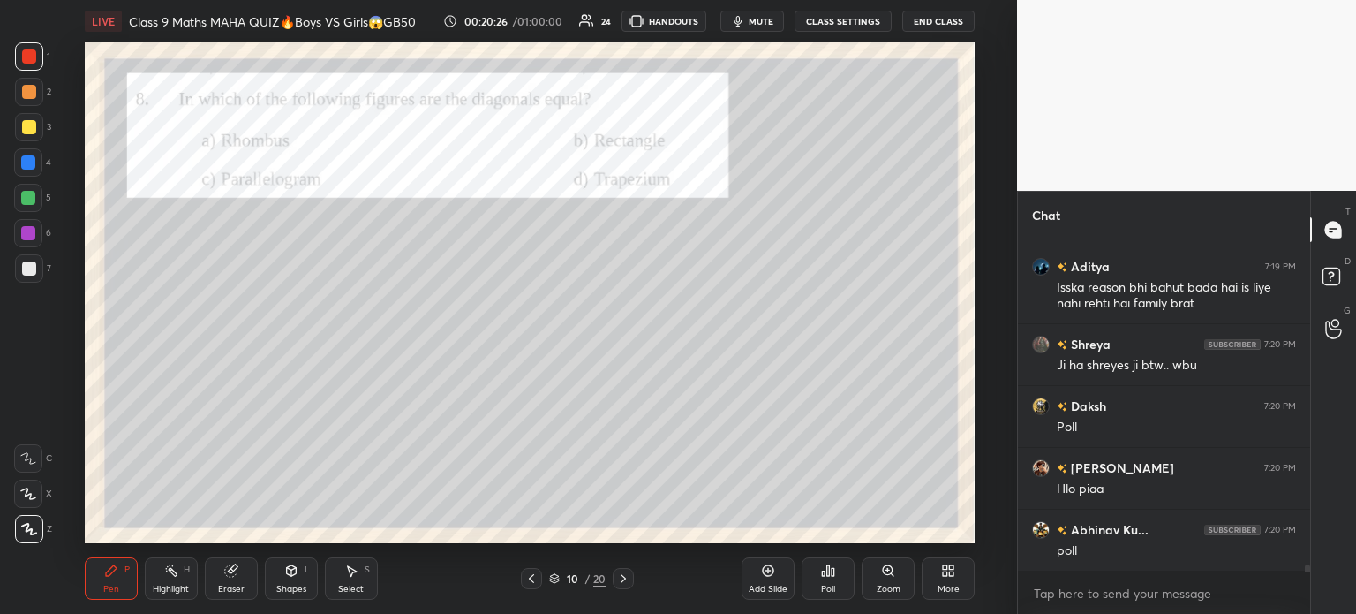
scroll to position [15644, 0]
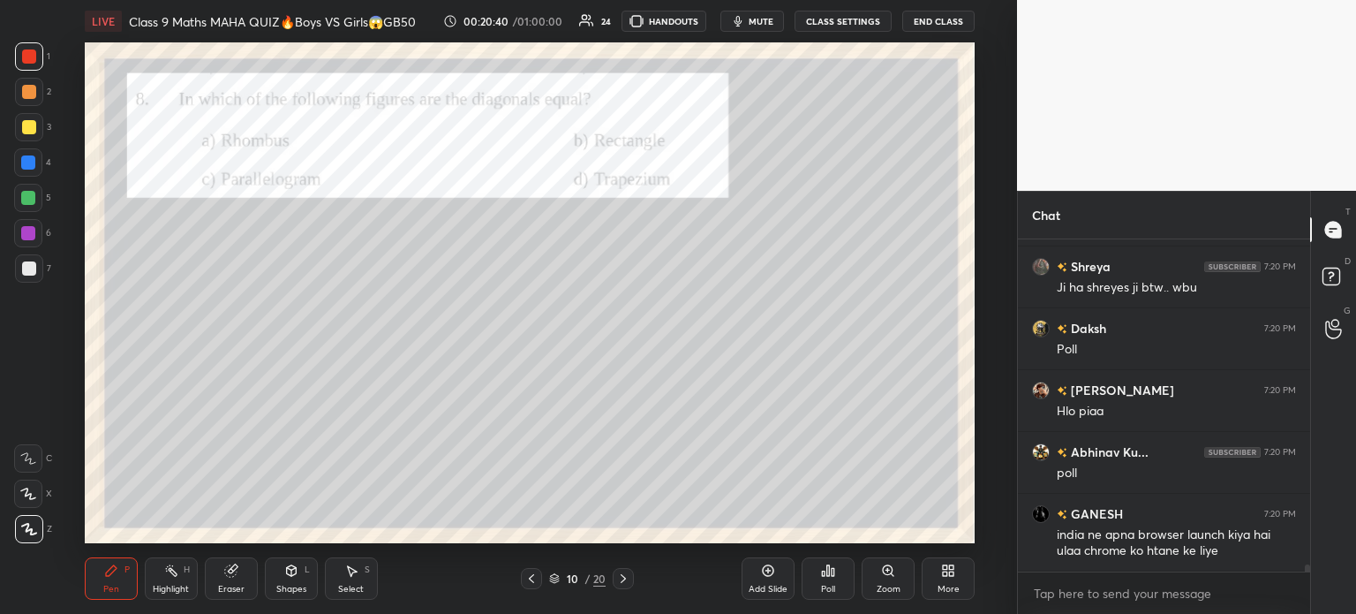
click at [840, 580] on div "Poll" at bounding box center [828, 578] width 53 height 42
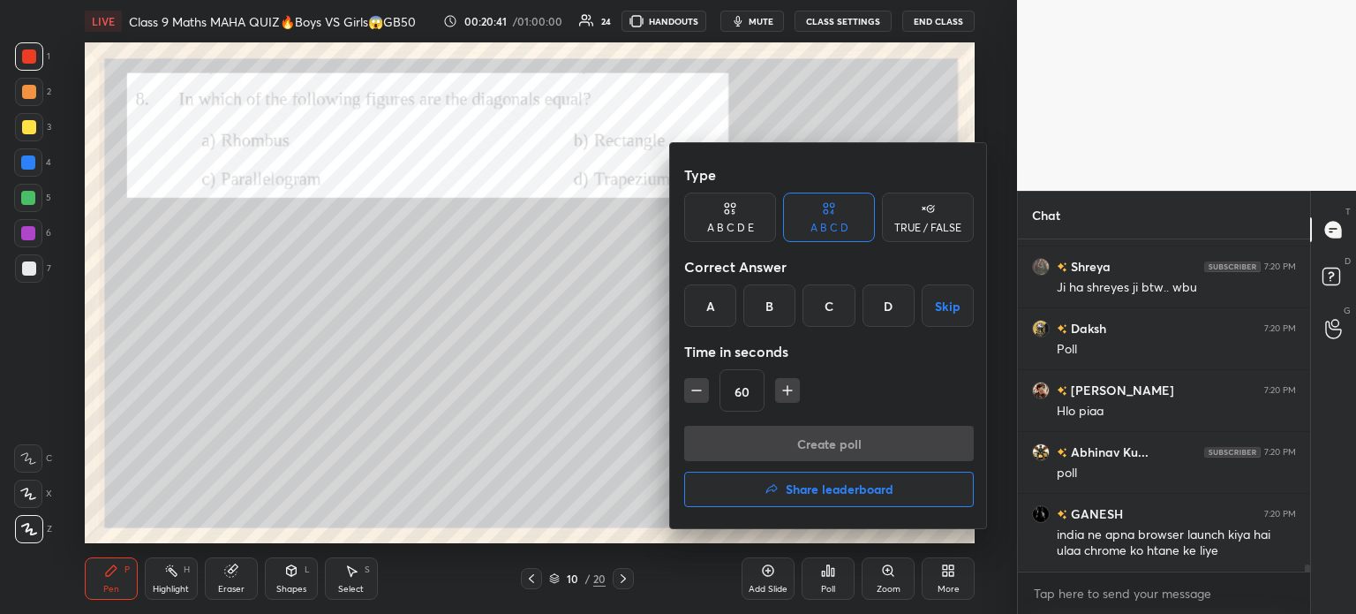
click at [777, 306] on div "B" at bounding box center [769, 305] width 52 height 42
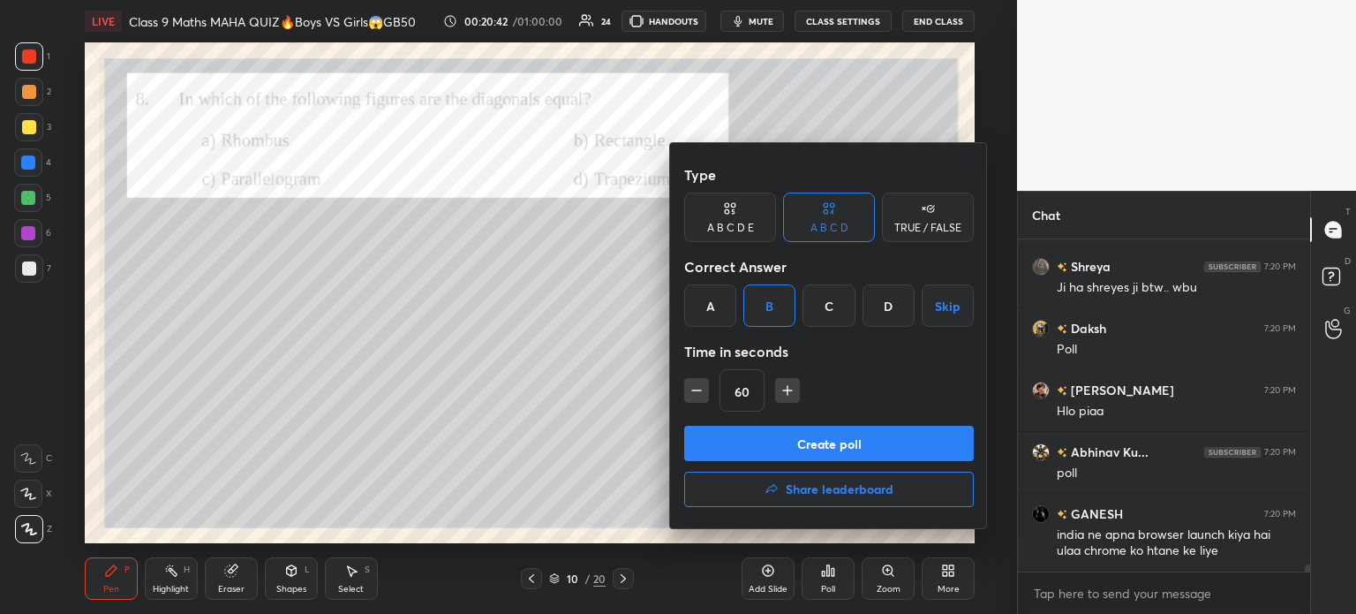
click at [801, 451] on button "Create poll" at bounding box center [829, 443] width 290 height 35
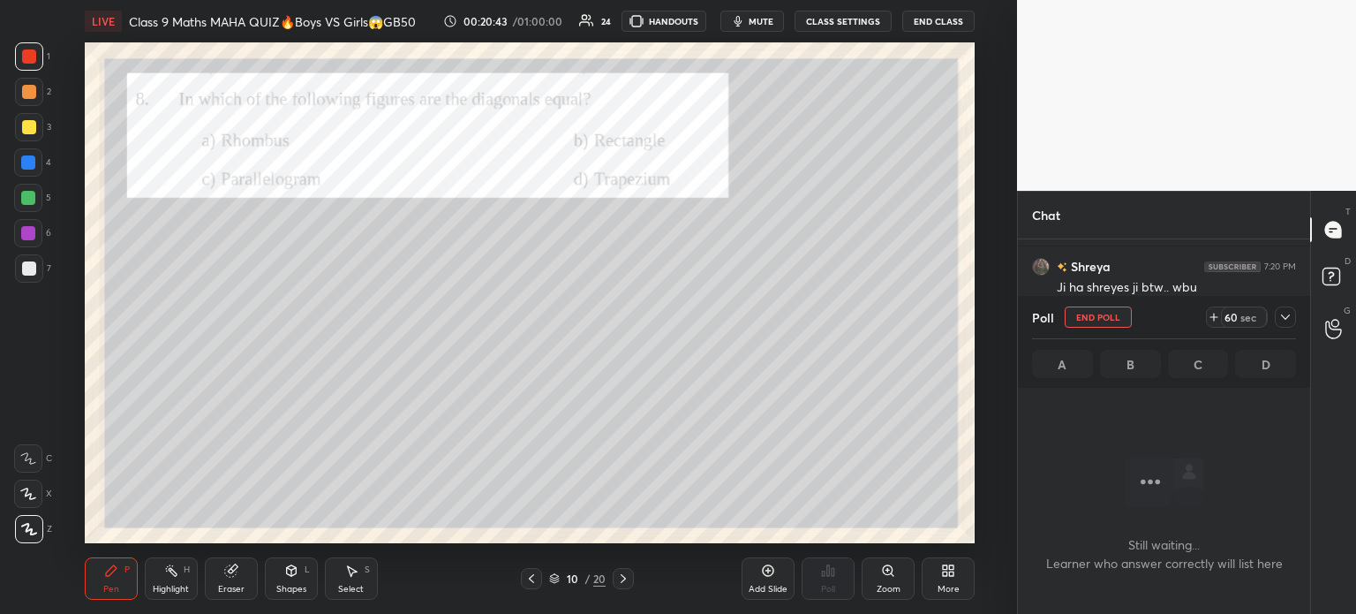
scroll to position [235, 287]
click at [1285, 322] on icon at bounding box center [1285, 317] width 14 height 14
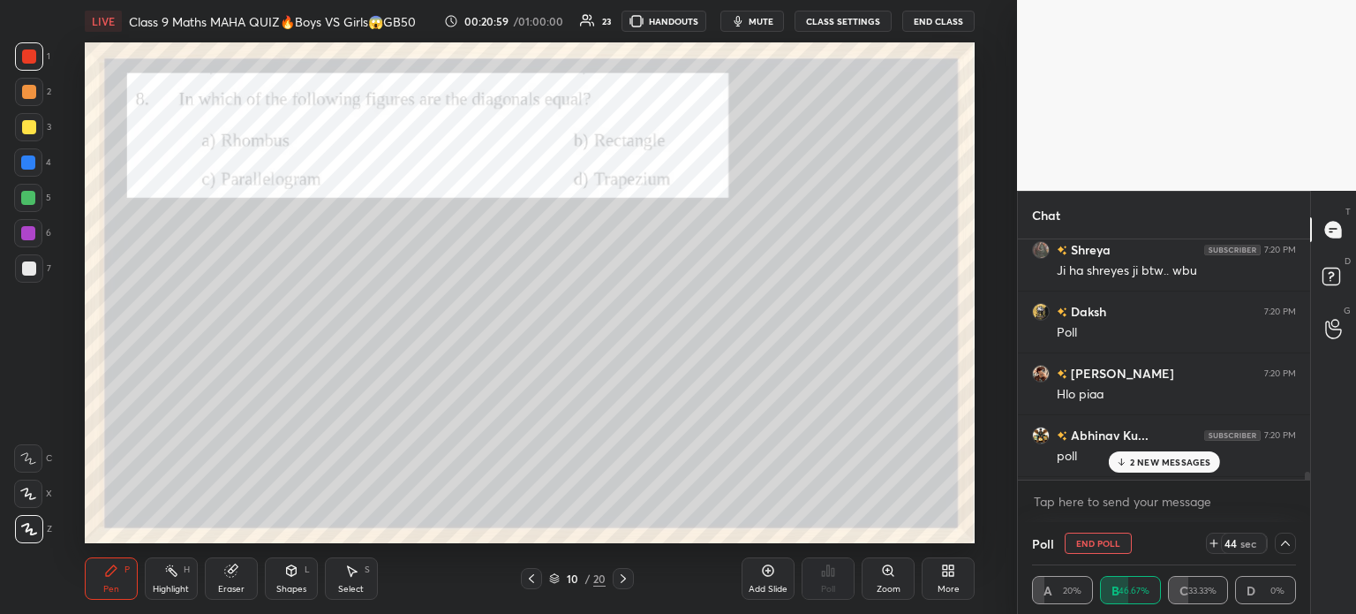
scroll to position [15983, 0]
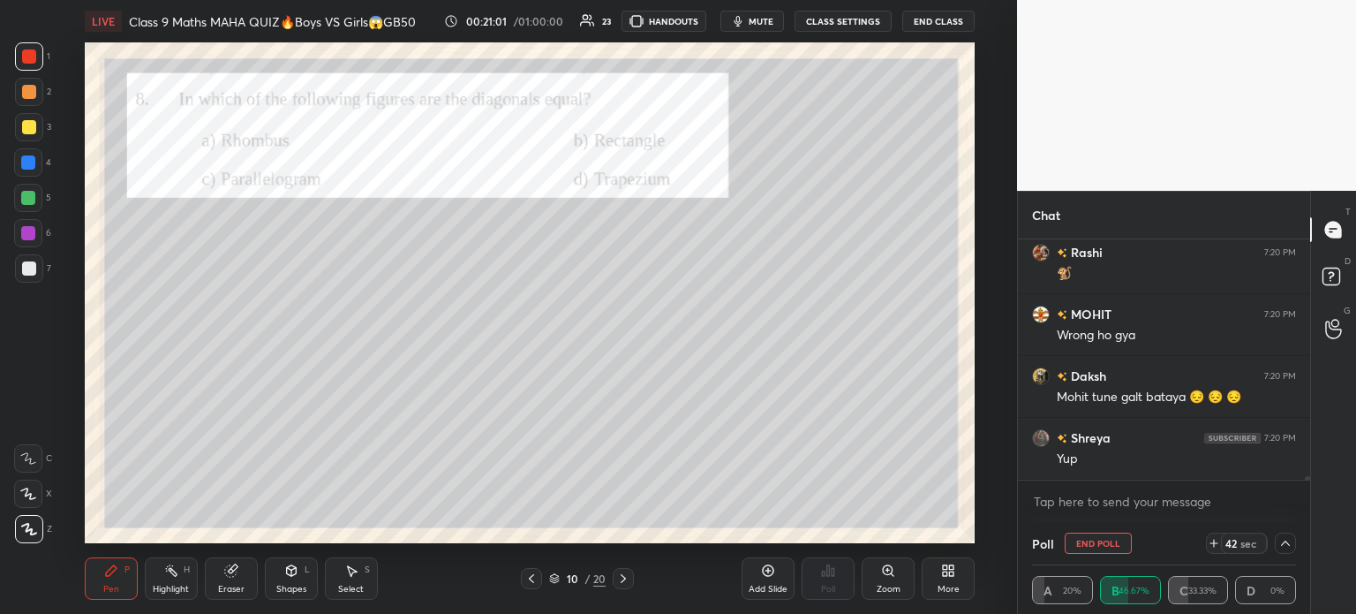
click at [25, 150] on div at bounding box center [28, 162] width 28 height 28
click at [28, 135] on div at bounding box center [29, 127] width 28 height 28
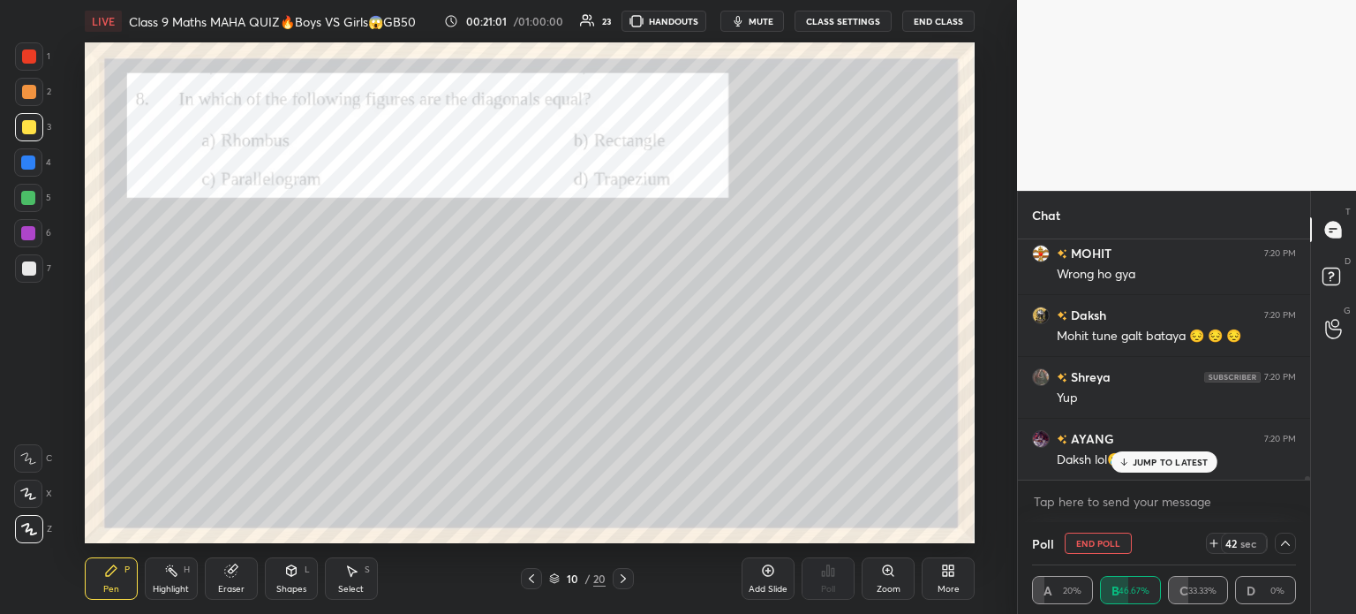
click at [34, 138] on div at bounding box center [29, 127] width 28 height 28
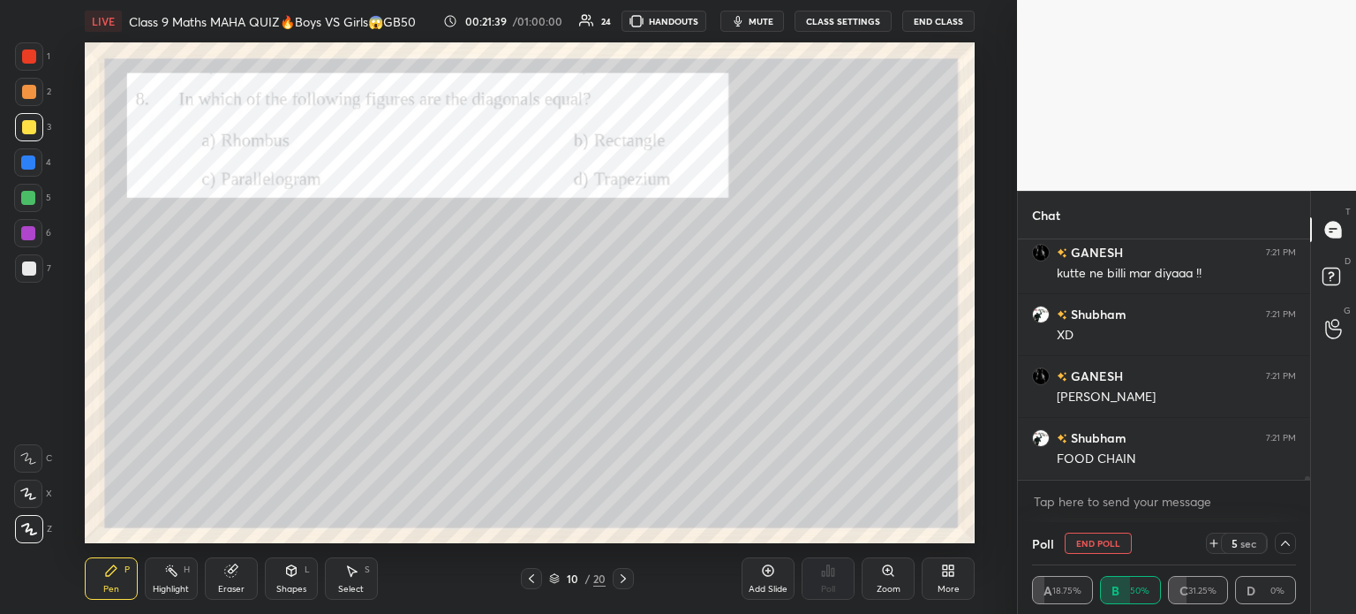
click at [42, 261] on div "7" at bounding box center [33, 268] width 36 height 28
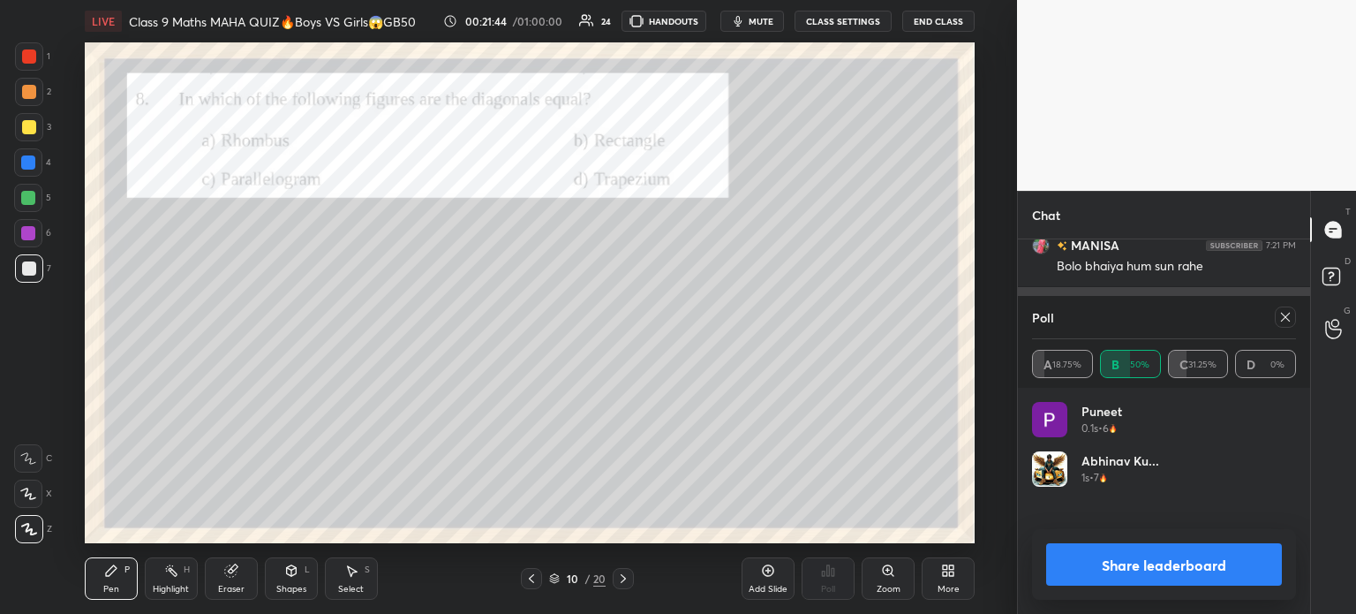
scroll to position [207, 259]
click at [1112, 577] on button "Share leaderboard" at bounding box center [1164, 564] width 236 height 42
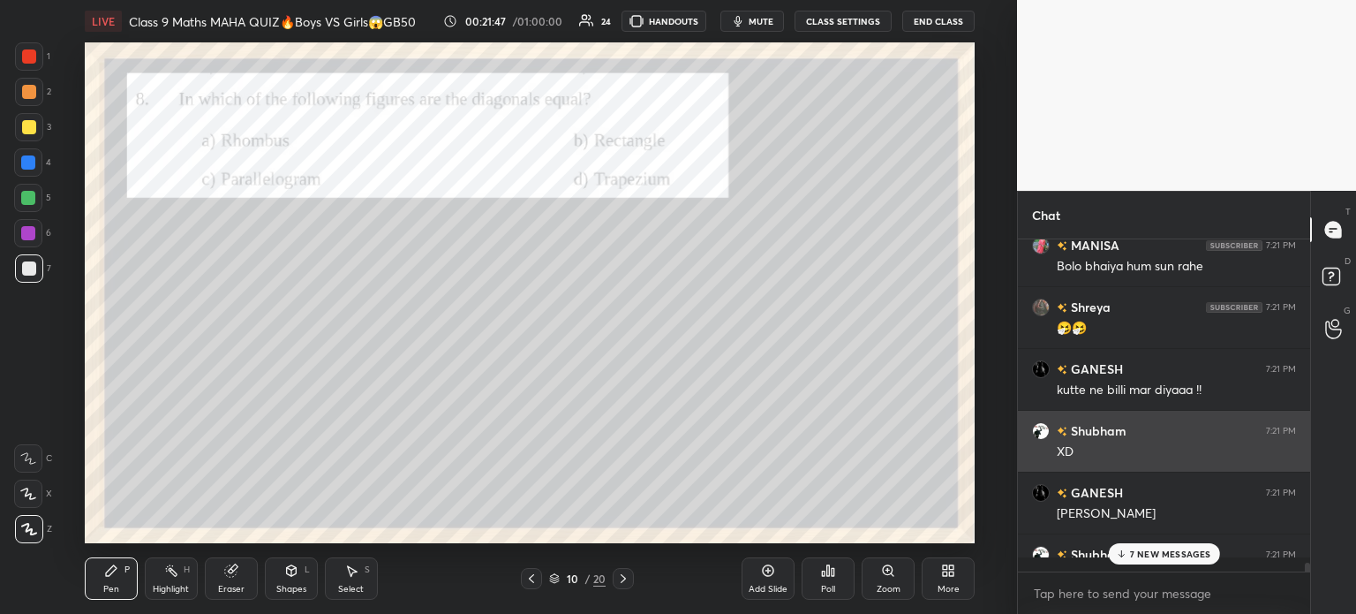
scroll to position [5, 5]
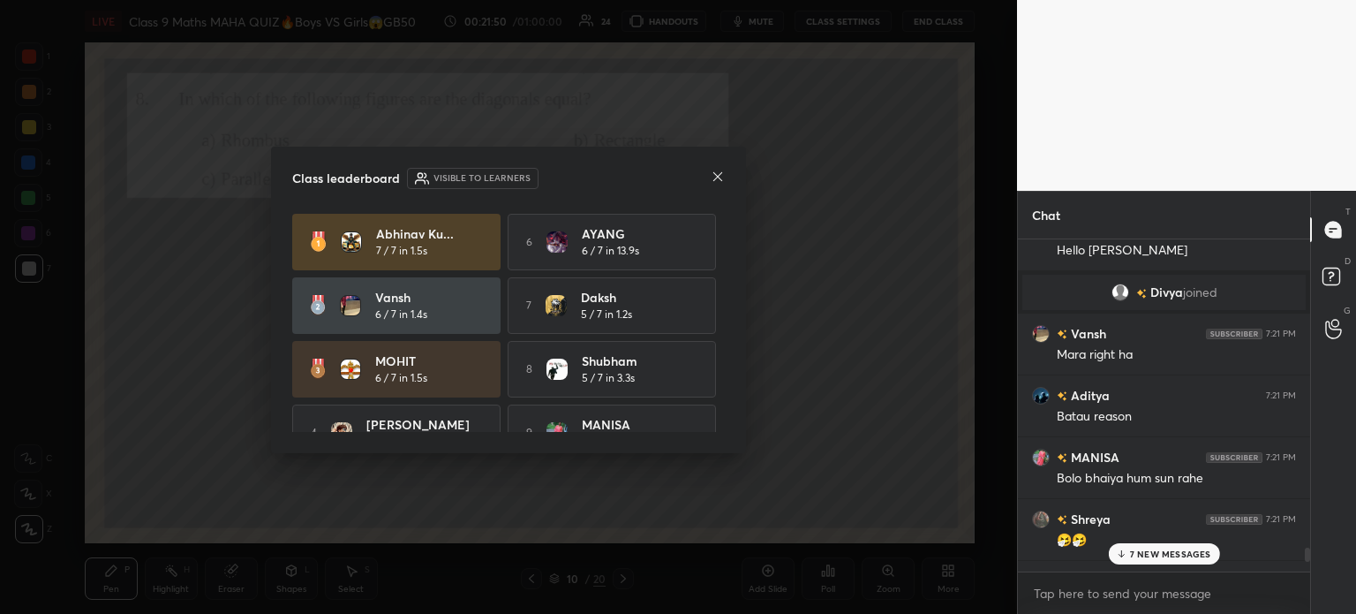
click at [709, 186] on div "Class leaderboard Visible to learners" at bounding box center [508, 178] width 433 height 21
click at [706, 173] on div "Class leaderboard Visible to learners" at bounding box center [508, 178] width 433 height 21
click at [713, 186] on div at bounding box center [718, 178] width 14 height 19
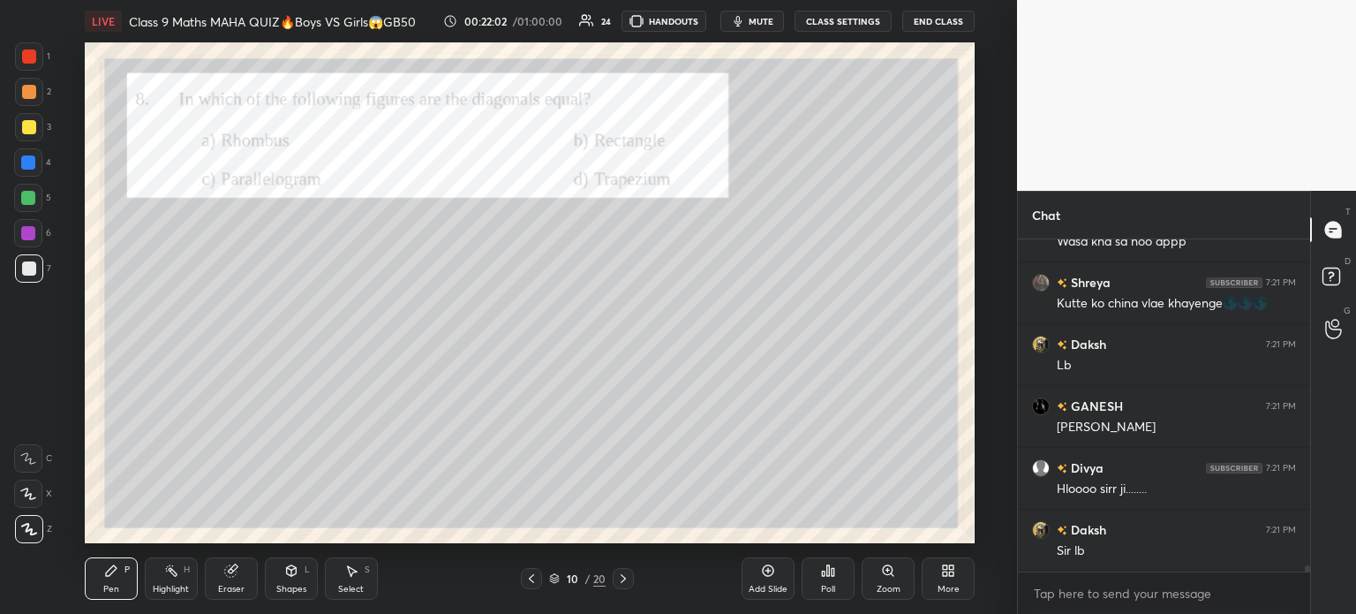
scroll to position [16918, 0]
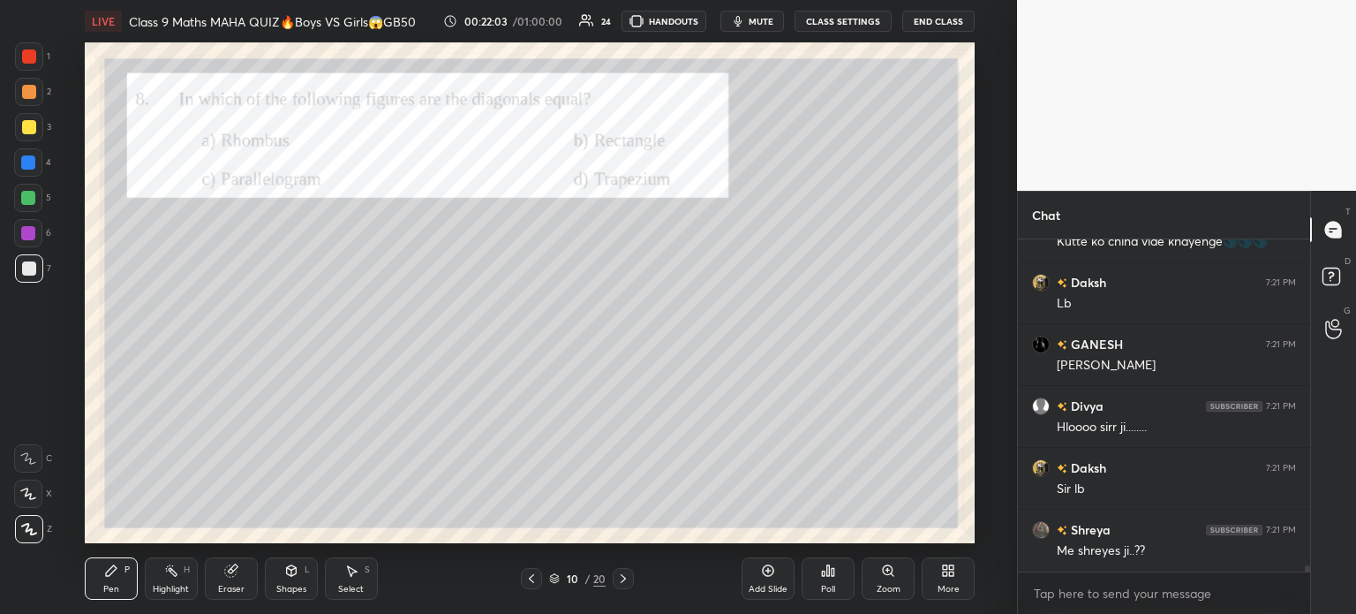
click at [32, 136] on div at bounding box center [29, 127] width 28 height 28
click at [34, 102] on div at bounding box center [29, 92] width 28 height 28
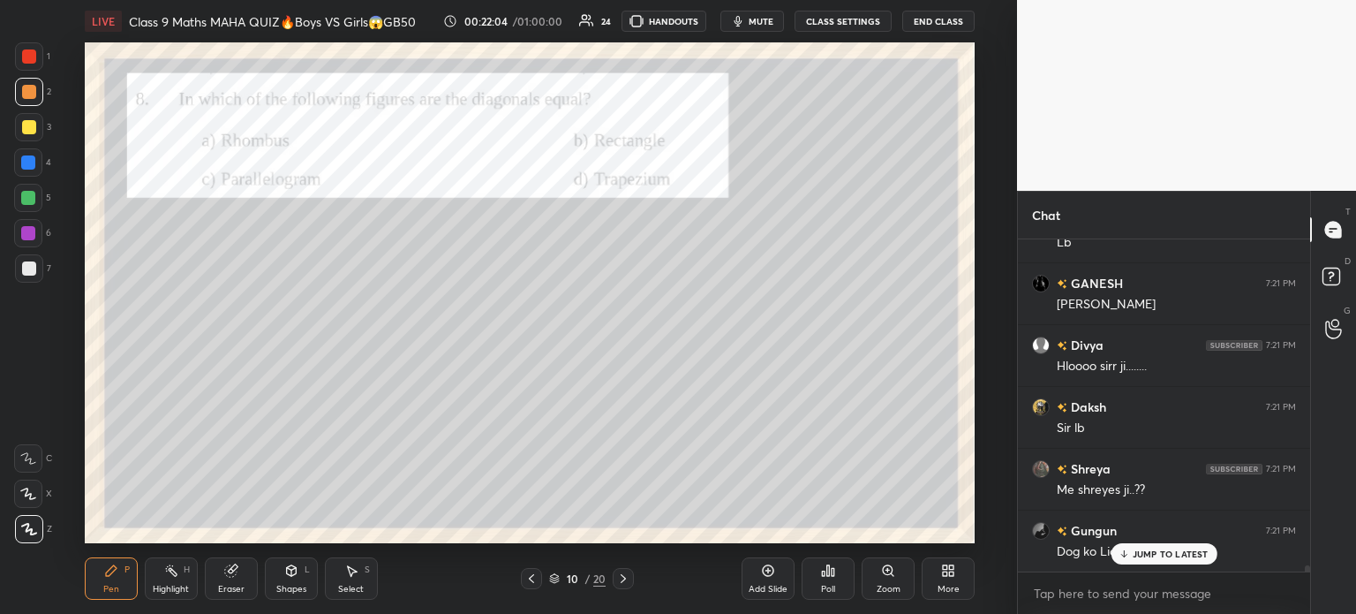
click at [34, 59] on div at bounding box center [29, 56] width 14 height 14
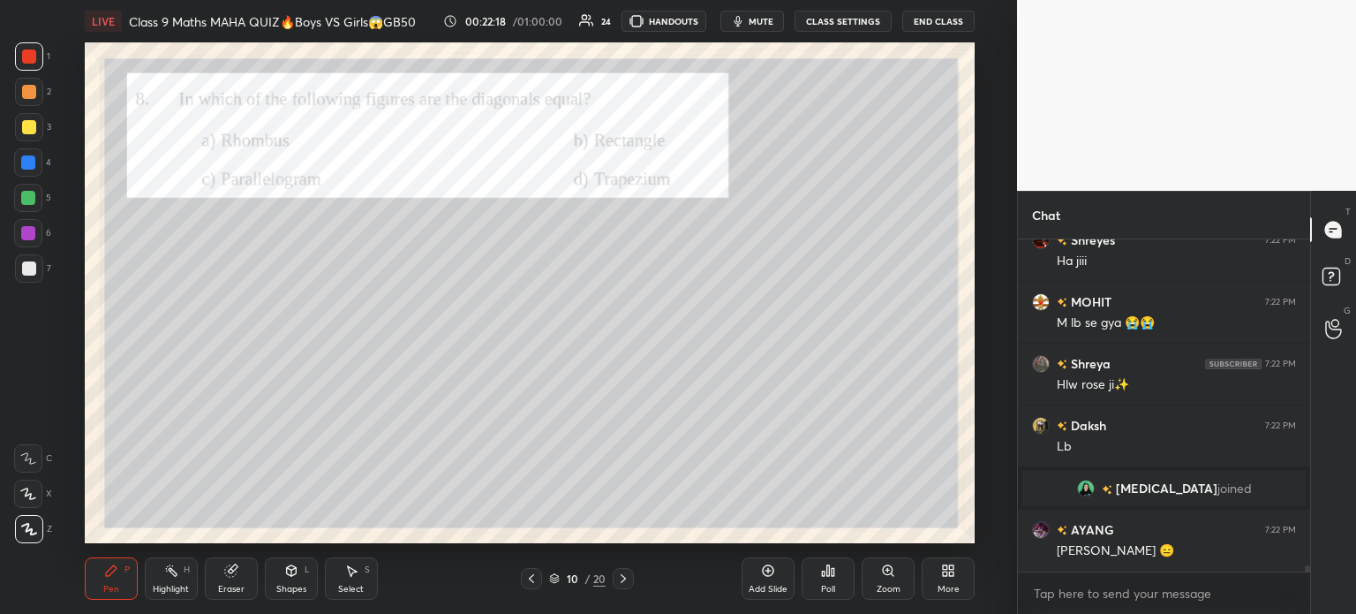
click at [629, 584] on icon at bounding box center [623, 578] width 14 height 14
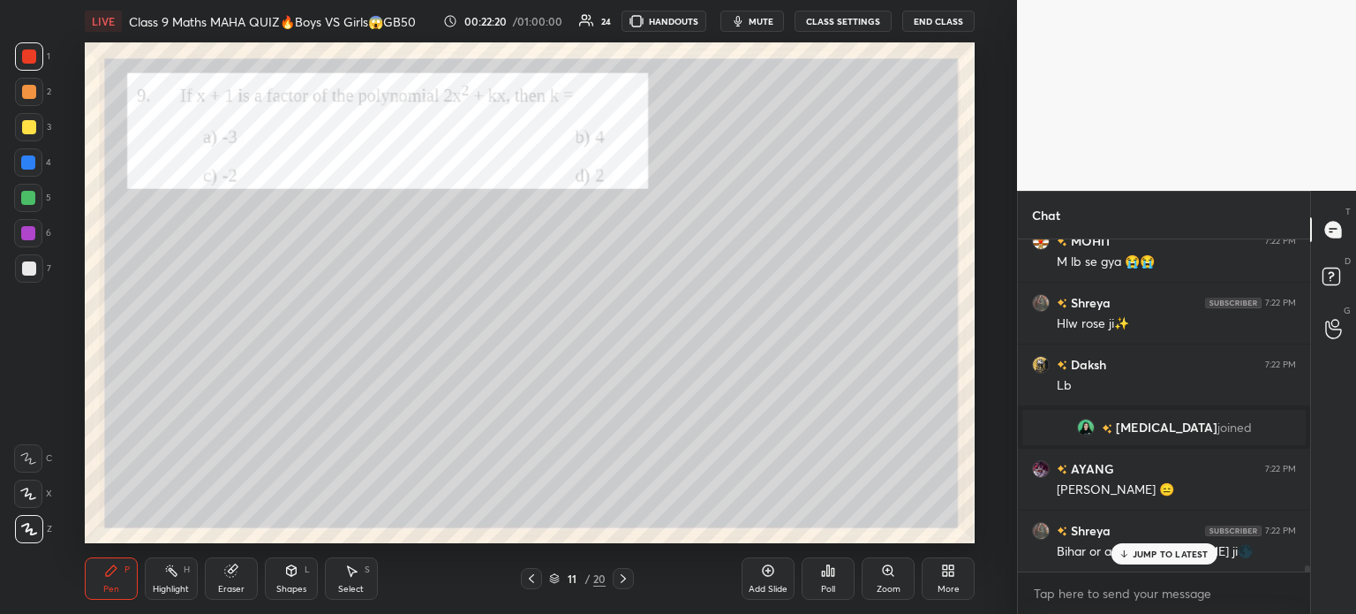
click at [1095, 432] on img "grid" at bounding box center [1086, 427] width 18 height 18
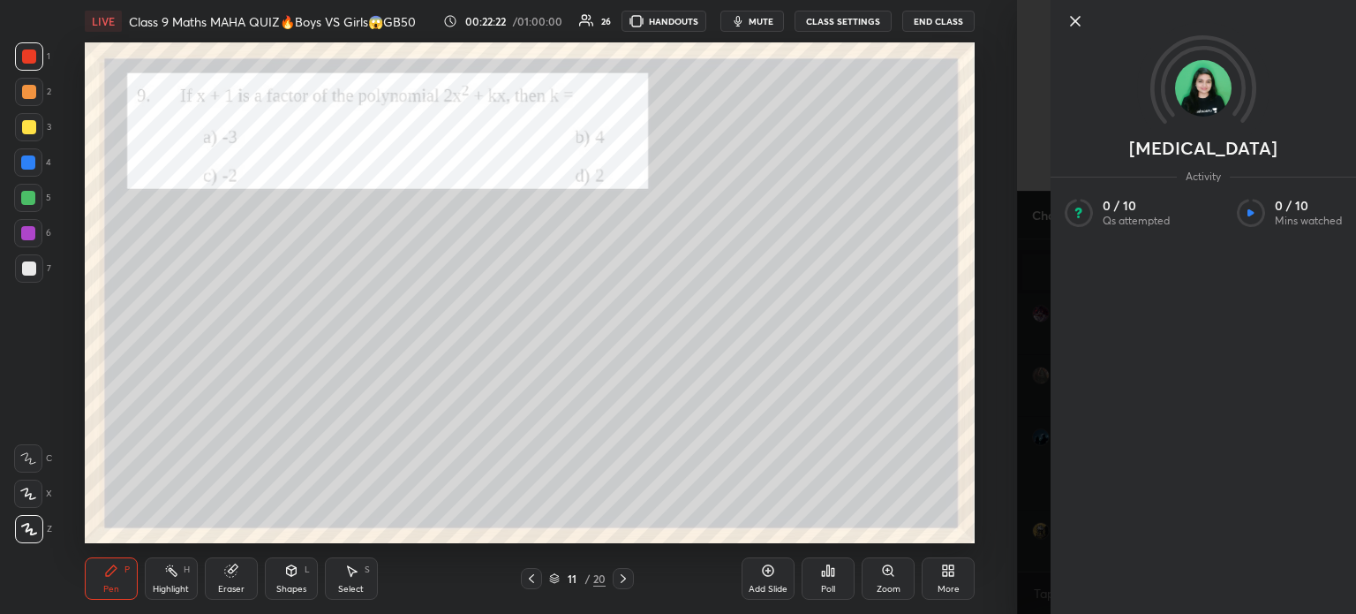
click at [1079, 34] on div at bounding box center [1203, 51] width 305 height 102
click at [1073, 22] on icon at bounding box center [1075, 21] width 21 height 21
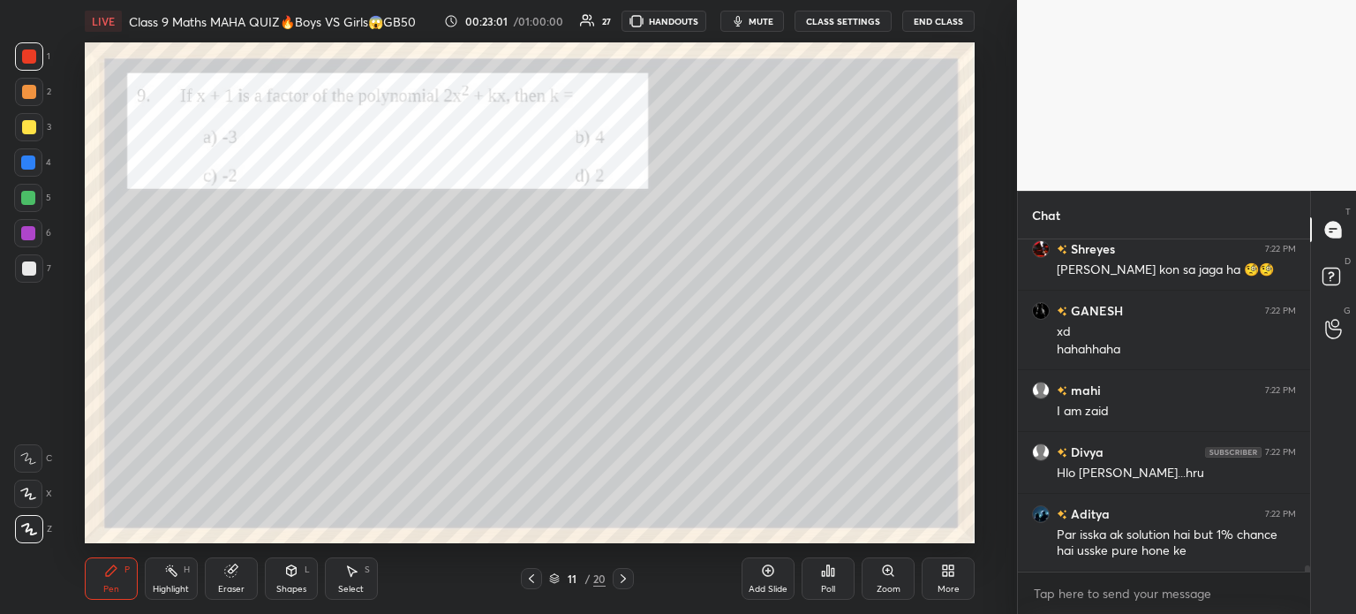
scroll to position [18236, 0]
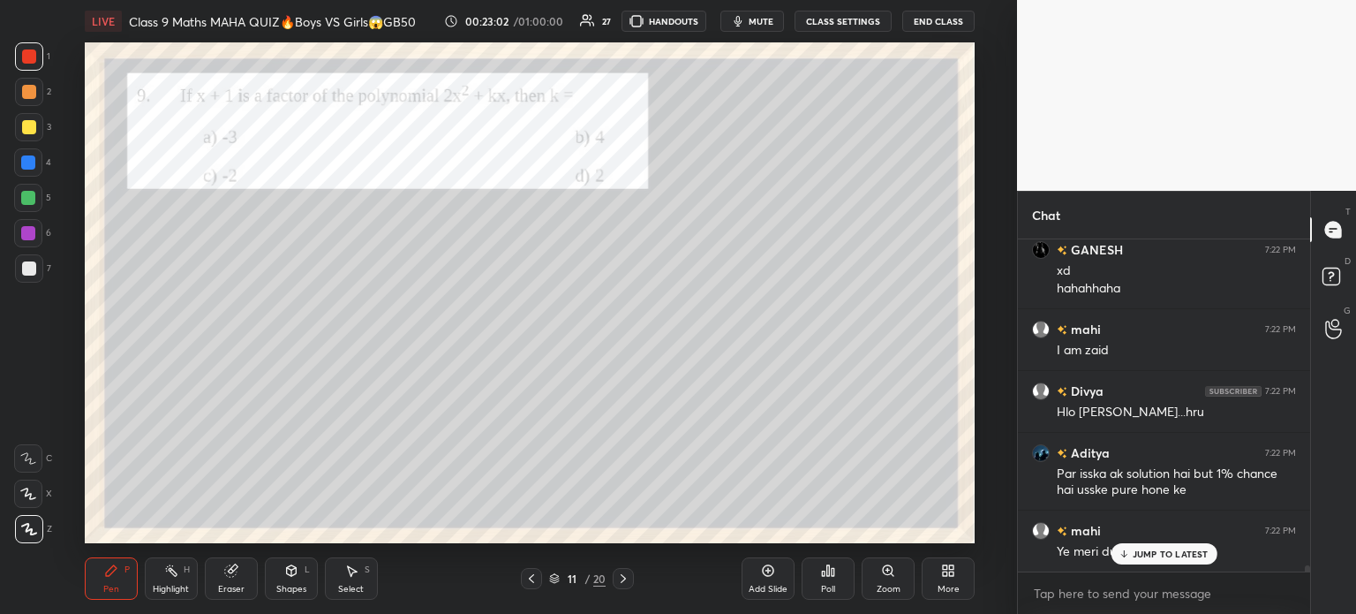
click at [840, 594] on div "Poll" at bounding box center [828, 578] width 53 height 42
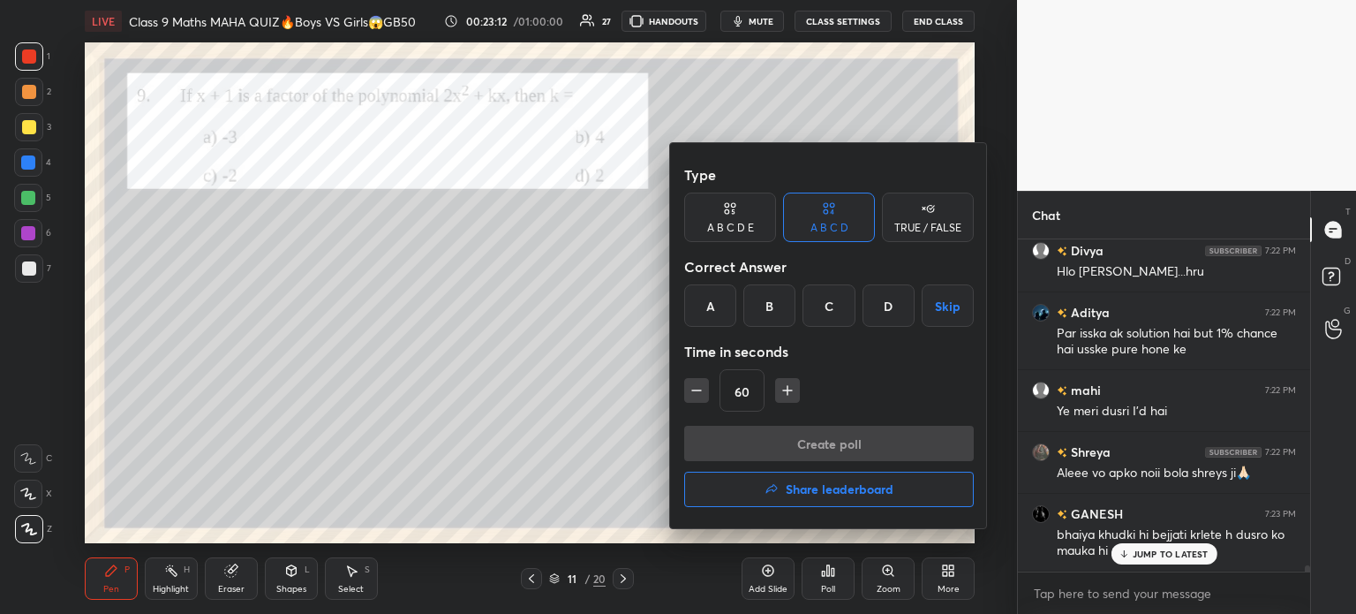
scroll to position [18438, 0]
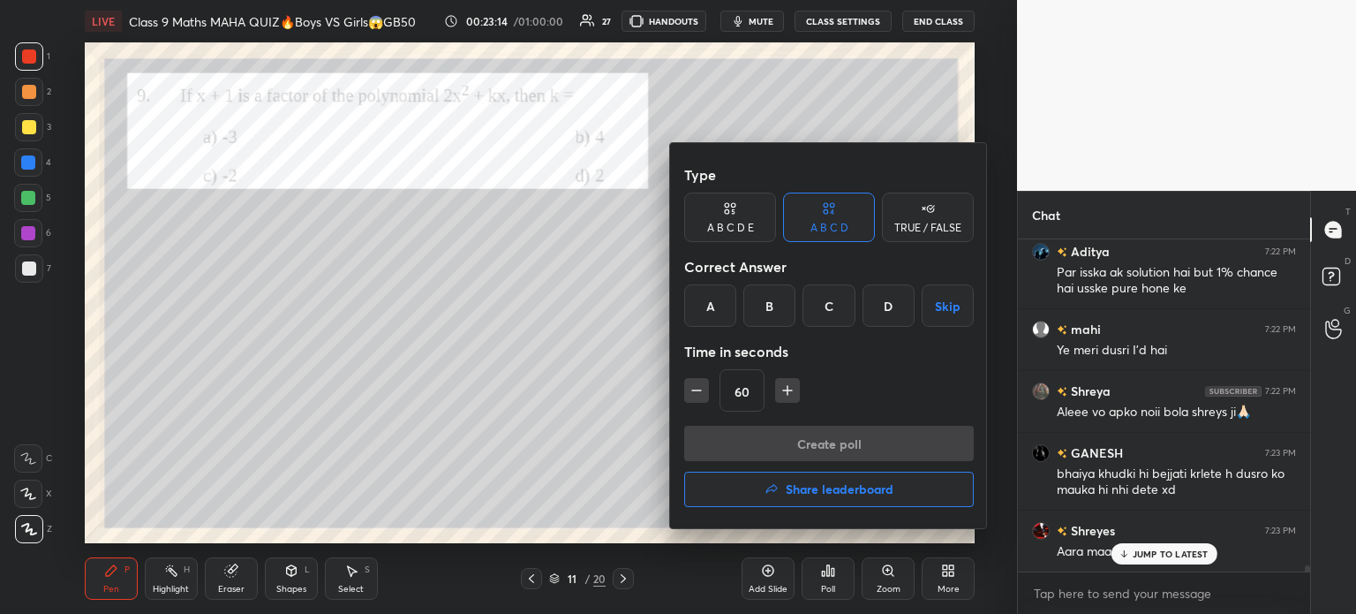
click at [1189, 397] on div at bounding box center [678, 307] width 1356 height 614
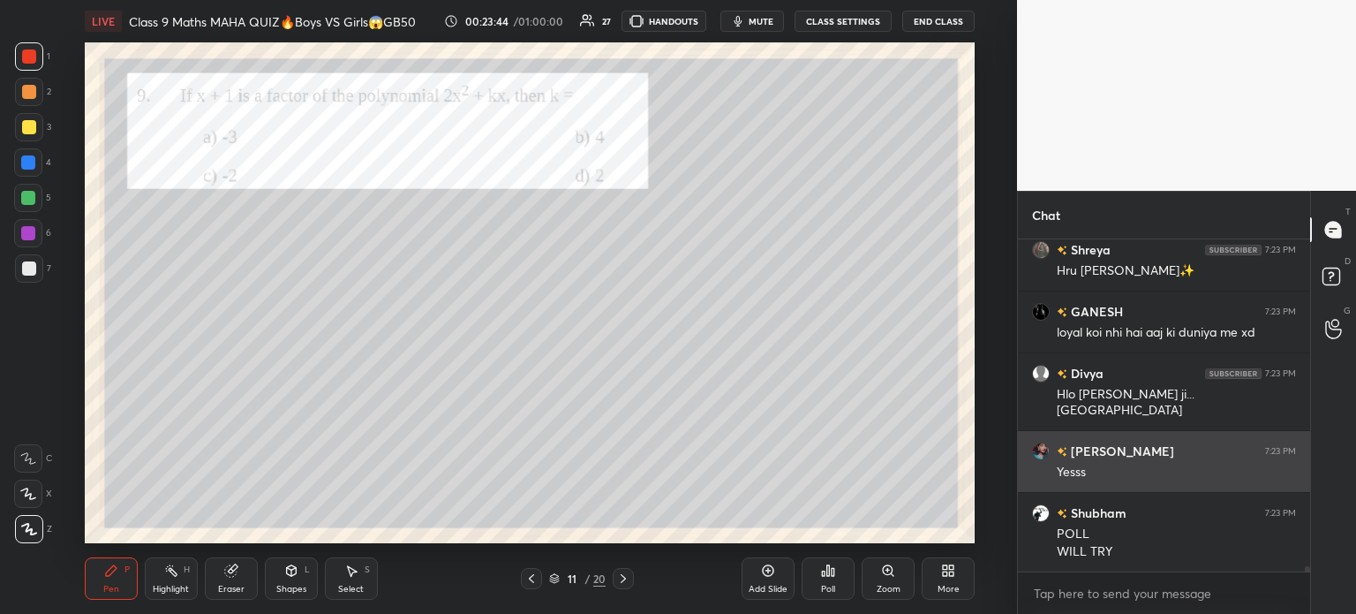
scroll to position [19106, 0]
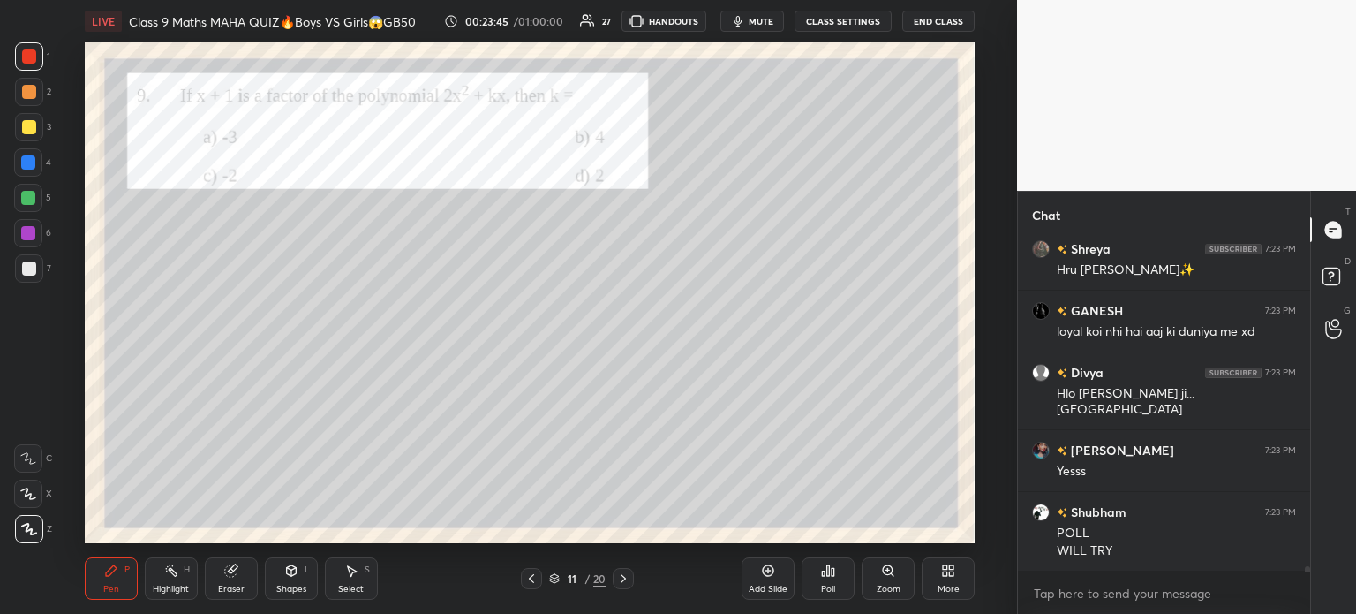
click at [1096, 588] on body "1 2 3 4 5 6 7 C X Z C X Z E E Erase all H H LIVE Class 9 Maths MAHA QUIZ🔥Boys V…" at bounding box center [678, 307] width 1356 height 614
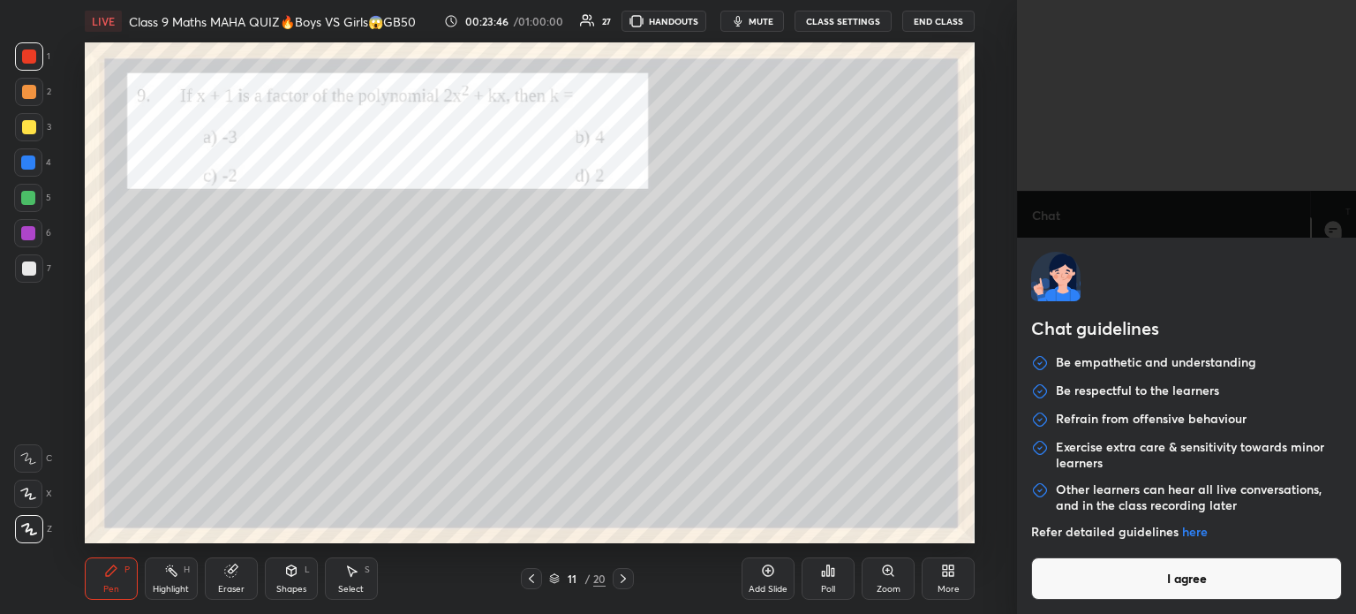
scroll to position [19168, 0]
click at [1107, 584] on button "I agree" at bounding box center [1186, 578] width 311 height 42
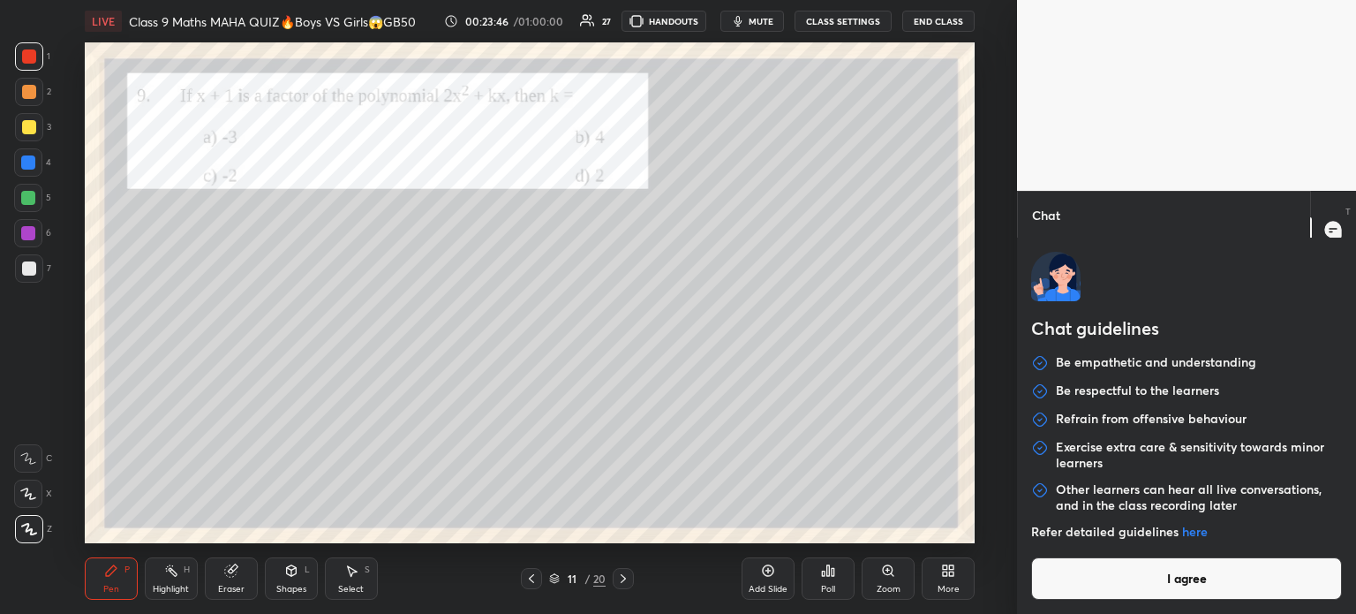
type textarea "x"
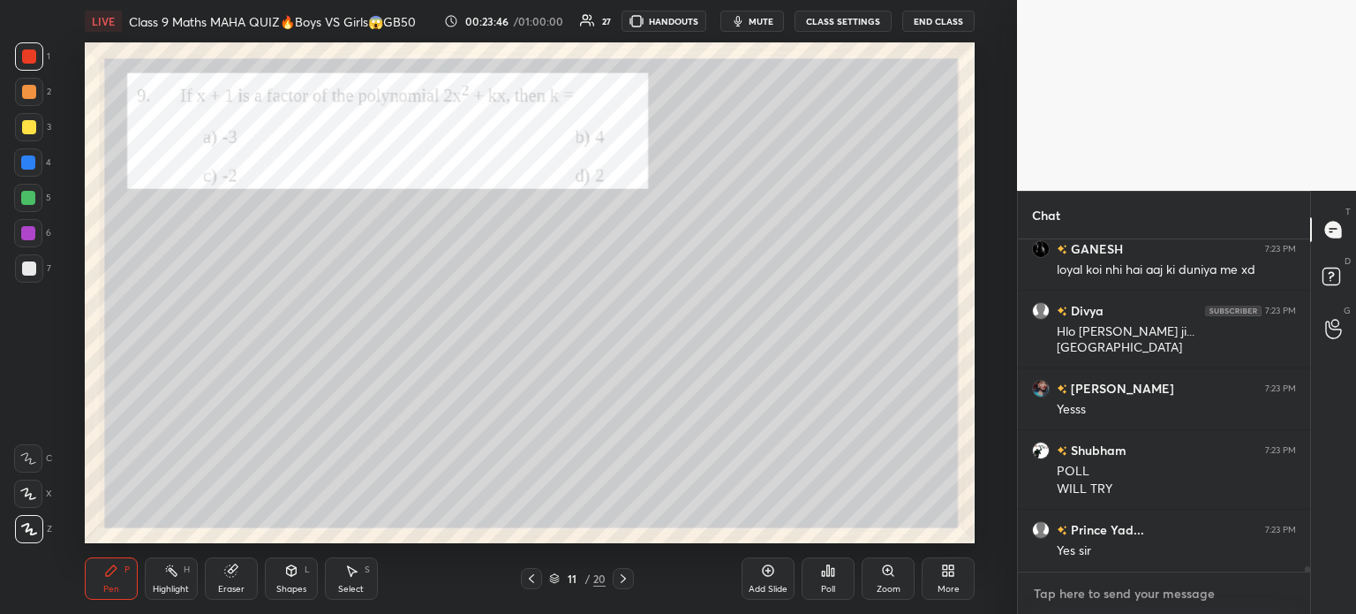
paste textarea "[URL][DOMAIN_NAME]"
type textarea "[URL][DOMAIN_NAME]"
type textarea "x"
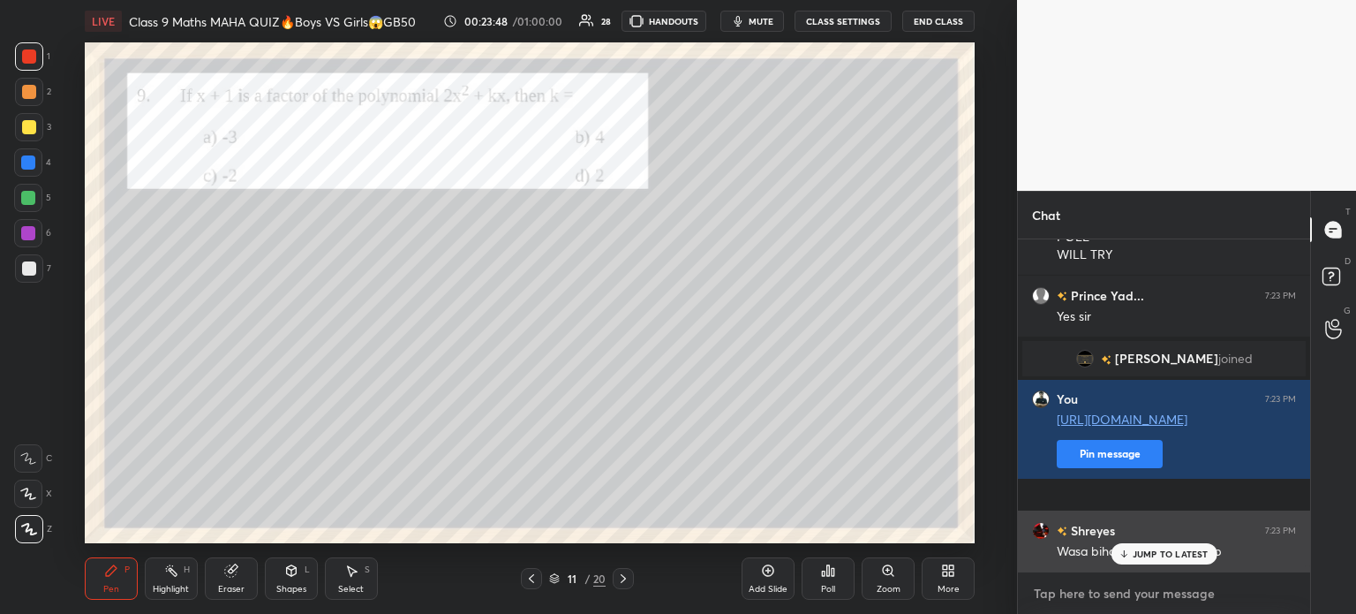
scroll to position [18717, 0]
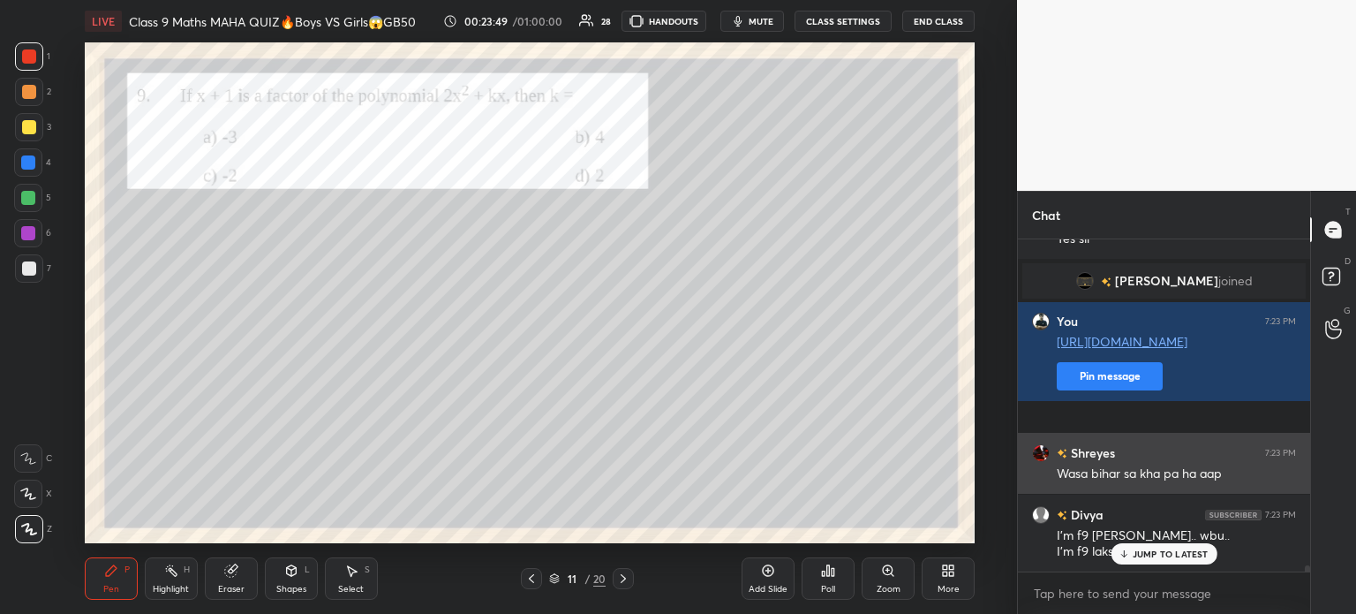
click at [1095, 462] on div "Wasa bihar sa kha pa ha aap" at bounding box center [1176, 472] width 239 height 21
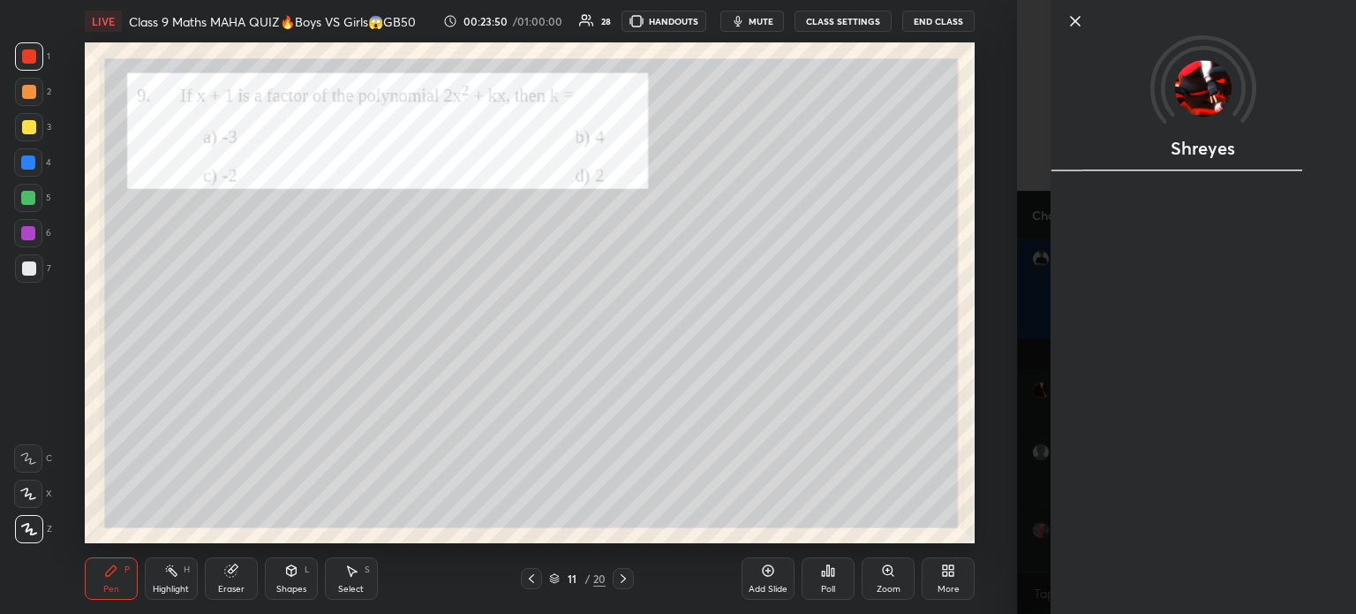
scroll to position [18840, 0]
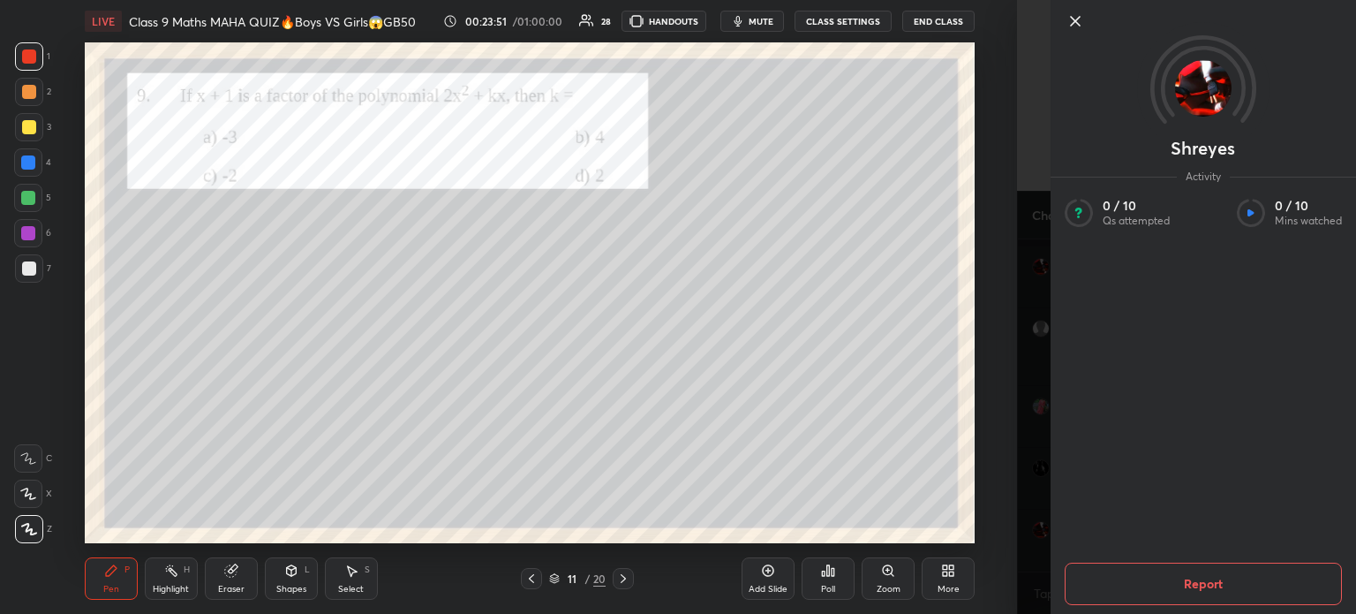
click at [1074, 24] on icon at bounding box center [1075, 21] width 9 height 9
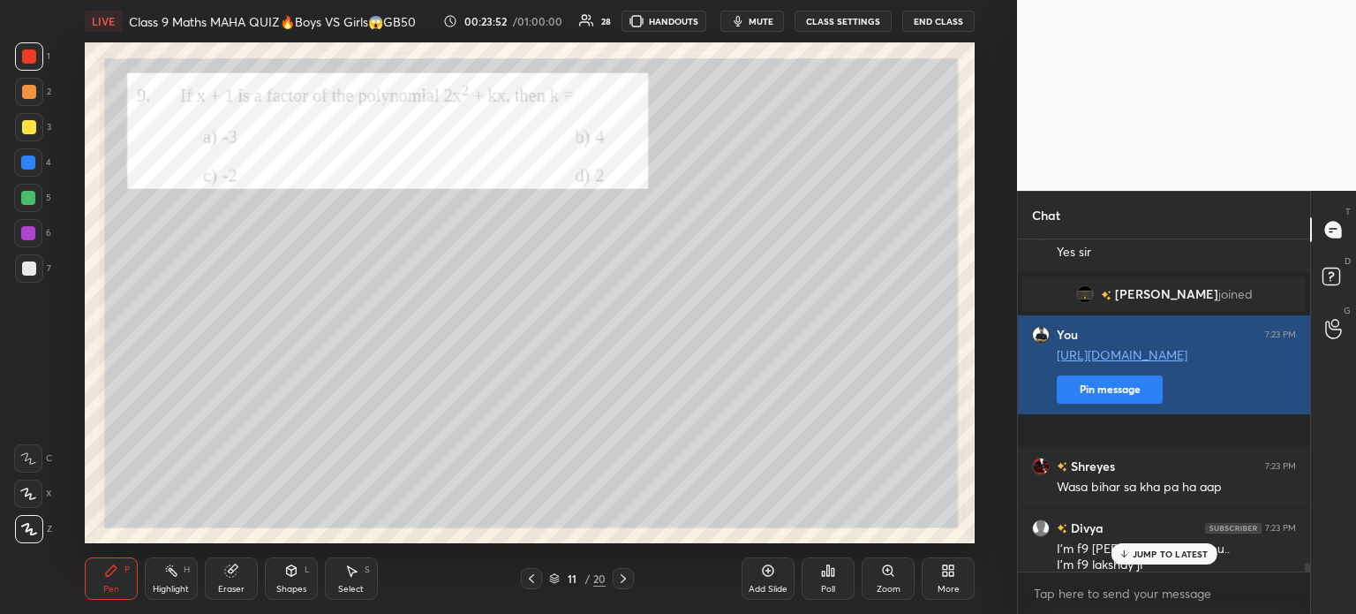
scroll to position [18702, 0]
click at [1101, 405] on button "Pin message" at bounding box center [1110, 391] width 106 height 28
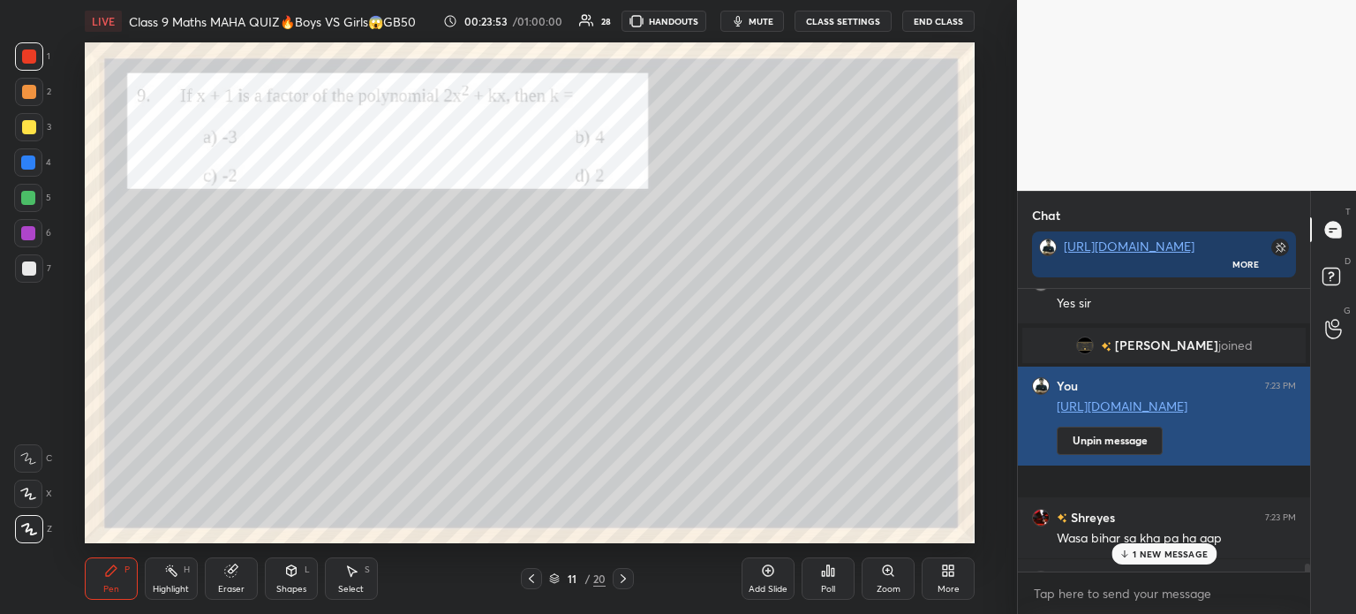
scroll to position [4, 5]
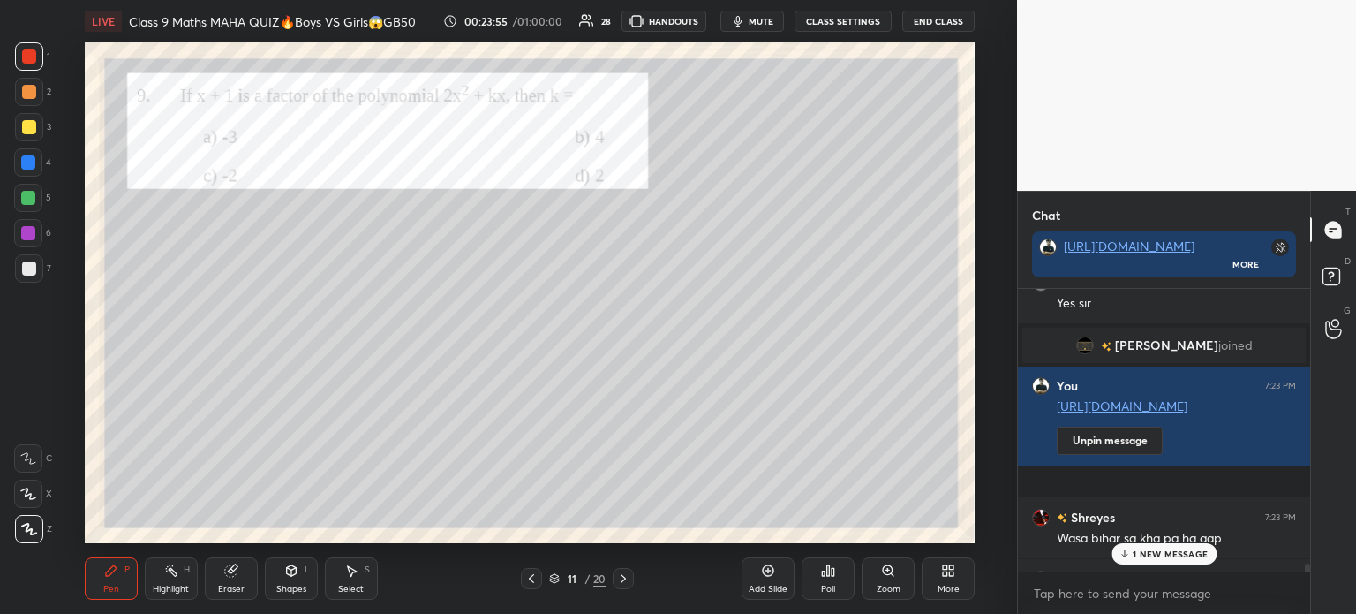
click at [1094, 347] on img "grid" at bounding box center [1085, 345] width 18 height 18
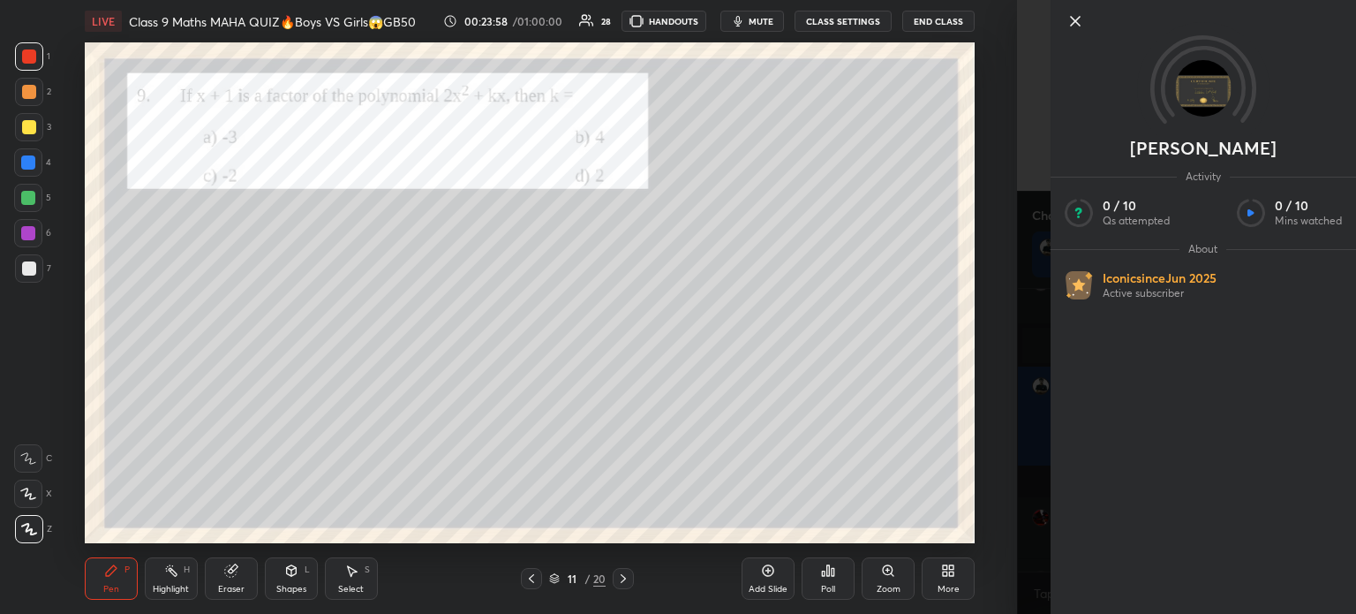
click at [1075, 24] on icon at bounding box center [1075, 21] width 21 height 21
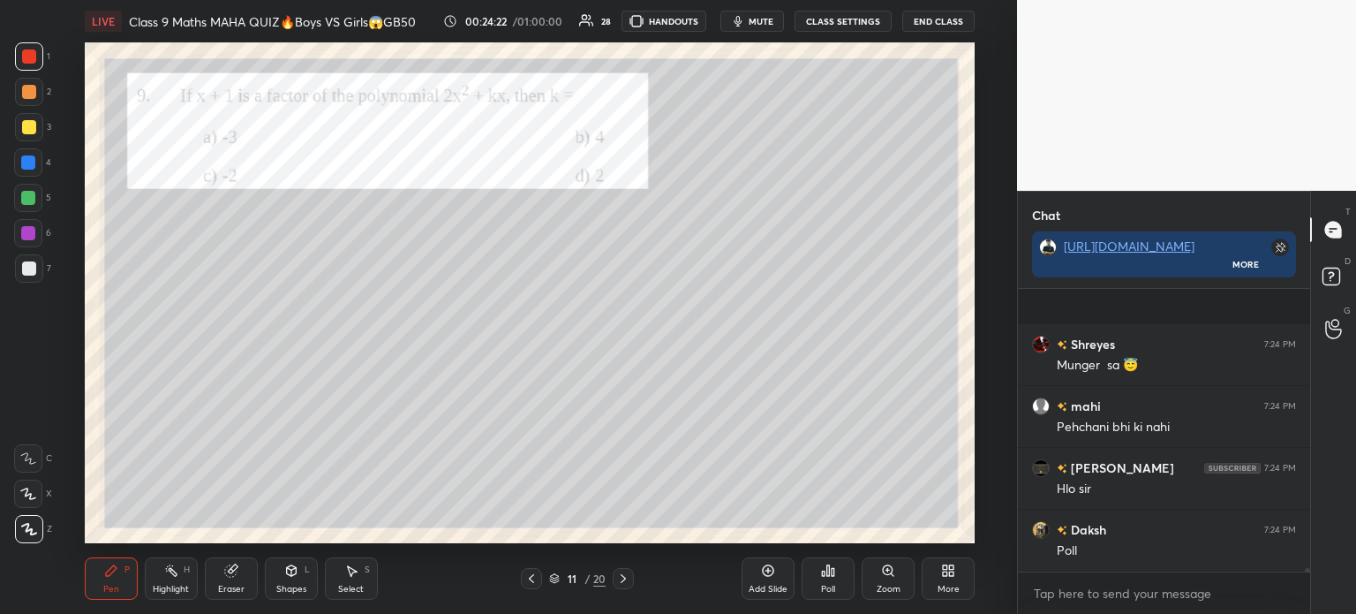
scroll to position [20220, 0]
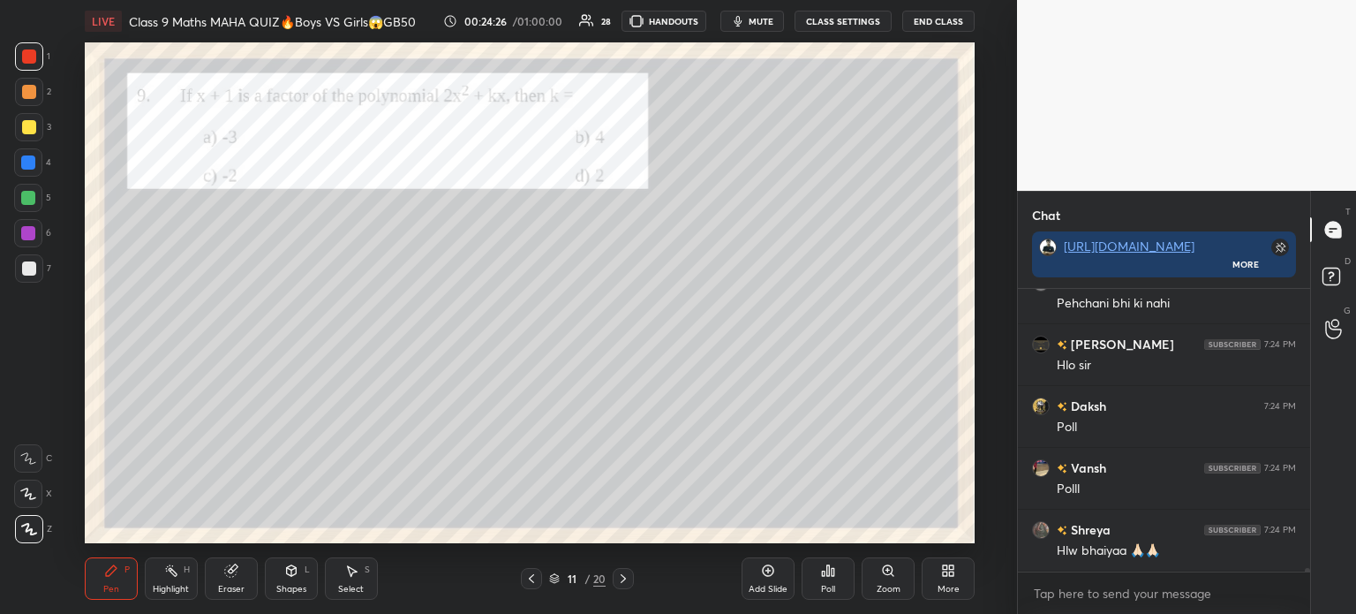
click at [840, 583] on div "Poll" at bounding box center [828, 578] width 53 height 42
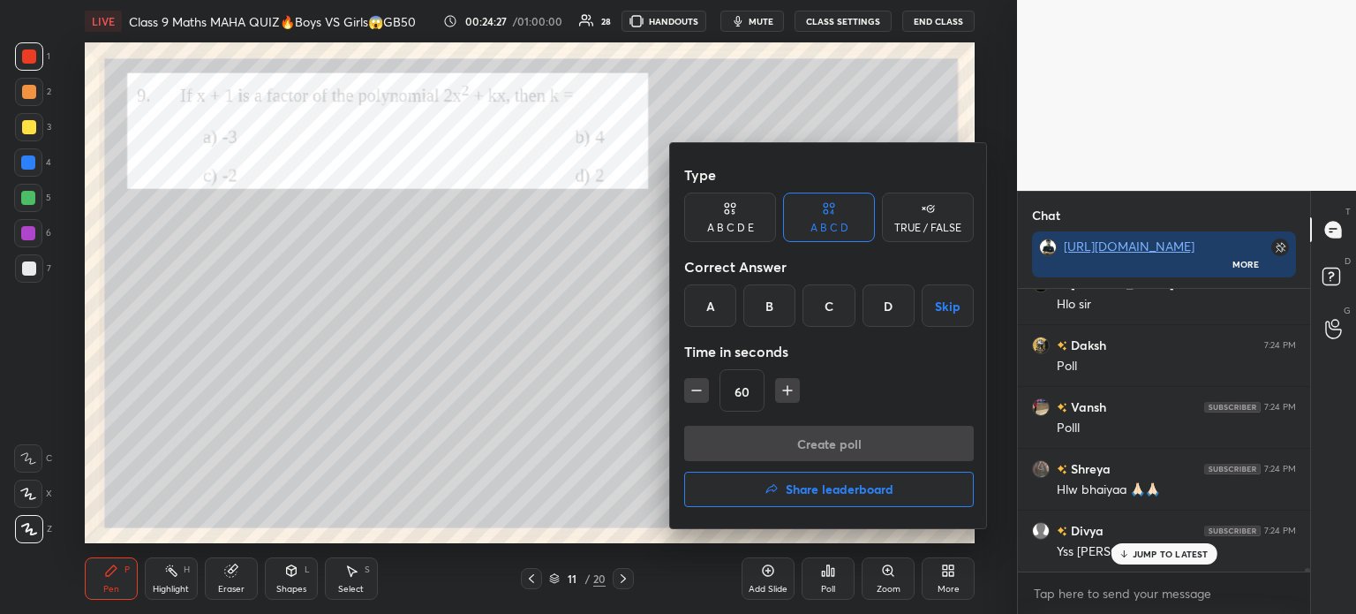
click at [882, 350] on div "Time in seconds" at bounding box center [829, 351] width 290 height 35
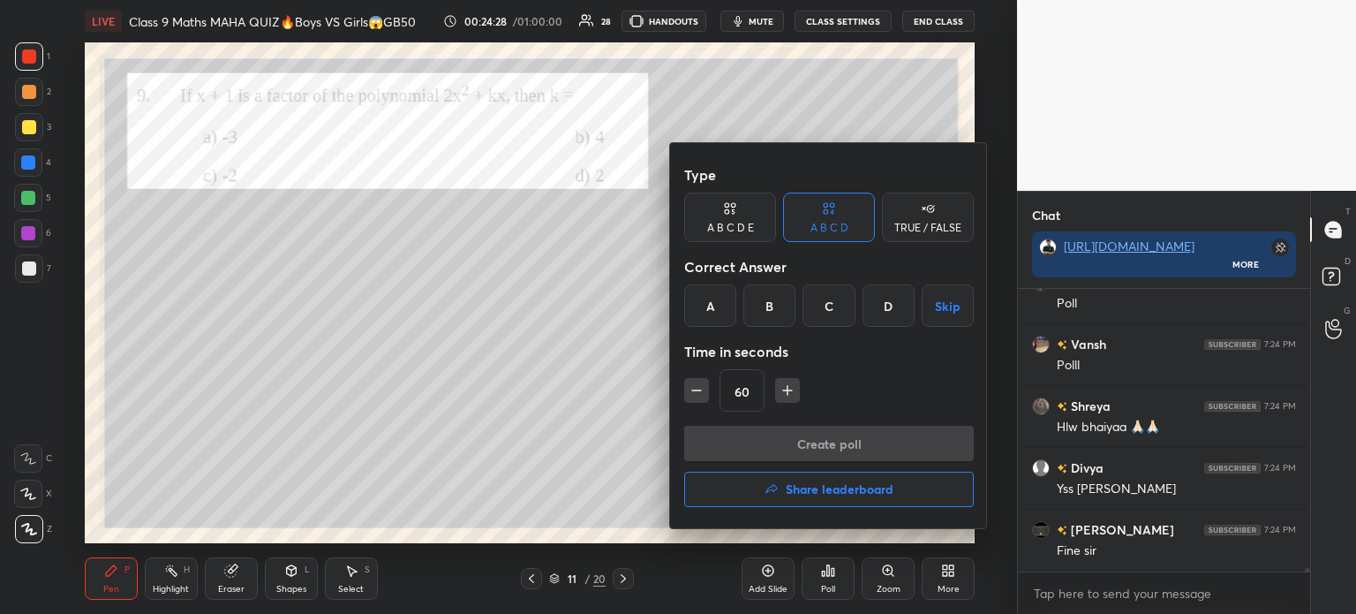
click at [890, 299] on div "D" at bounding box center [889, 305] width 52 height 42
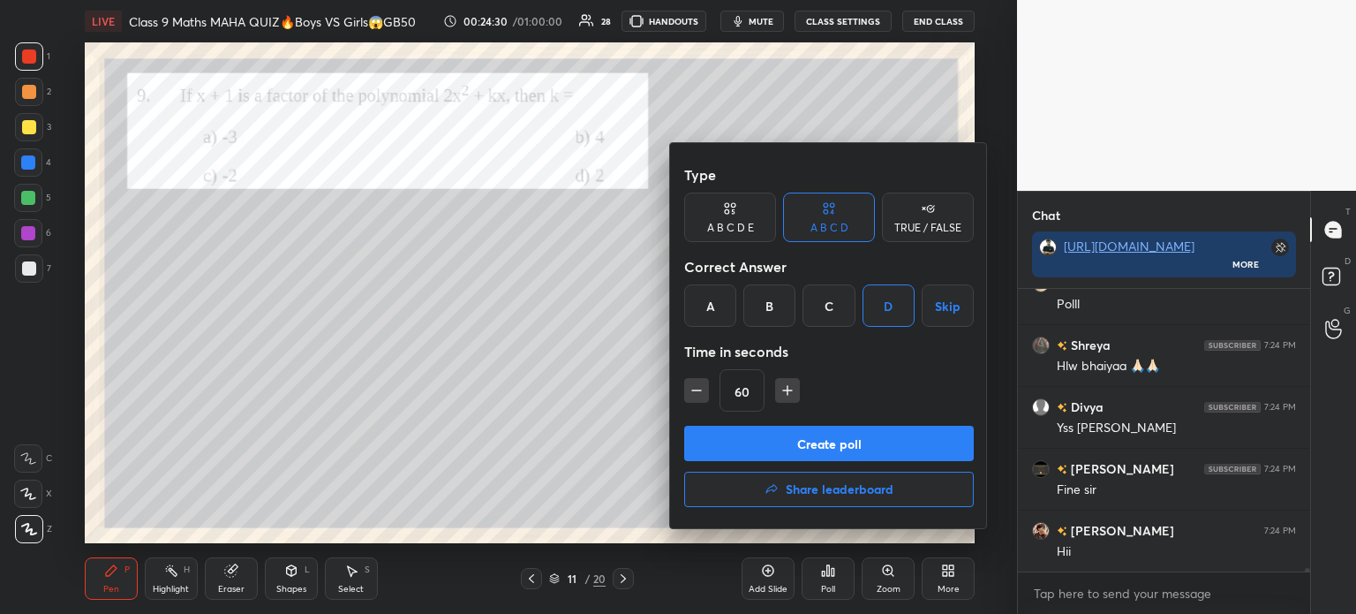
scroll to position [20467, 0]
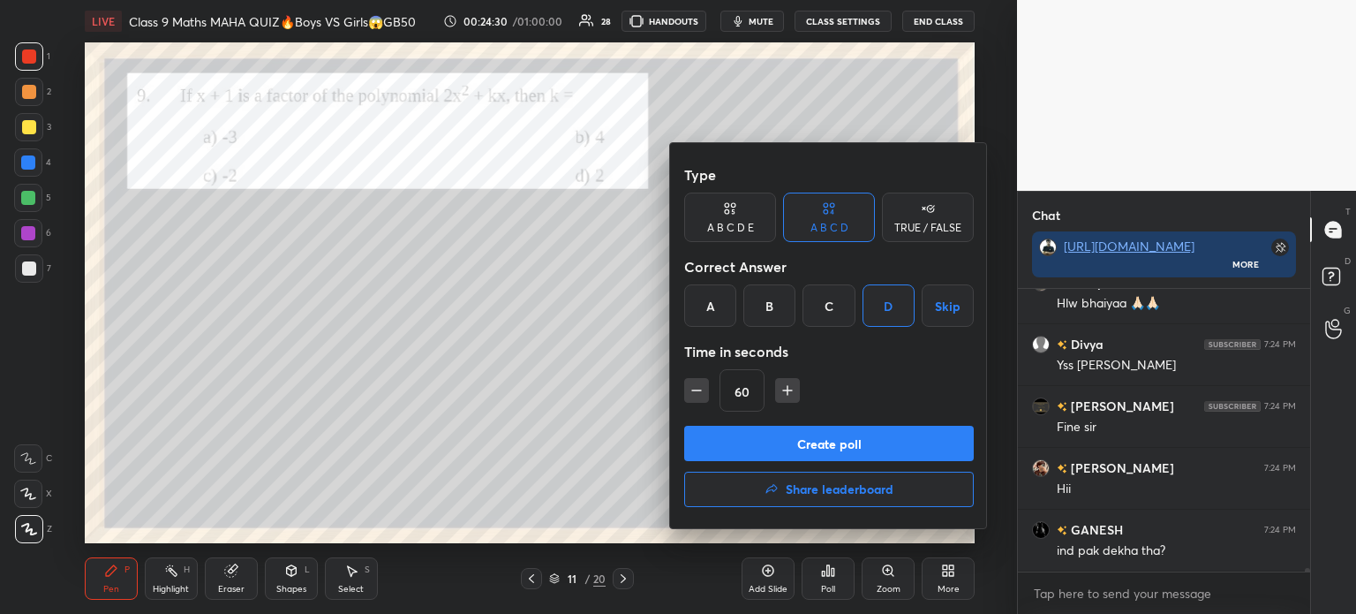
click at [761, 437] on button "Create poll" at bounding box center [829, 443] width 290 height 35
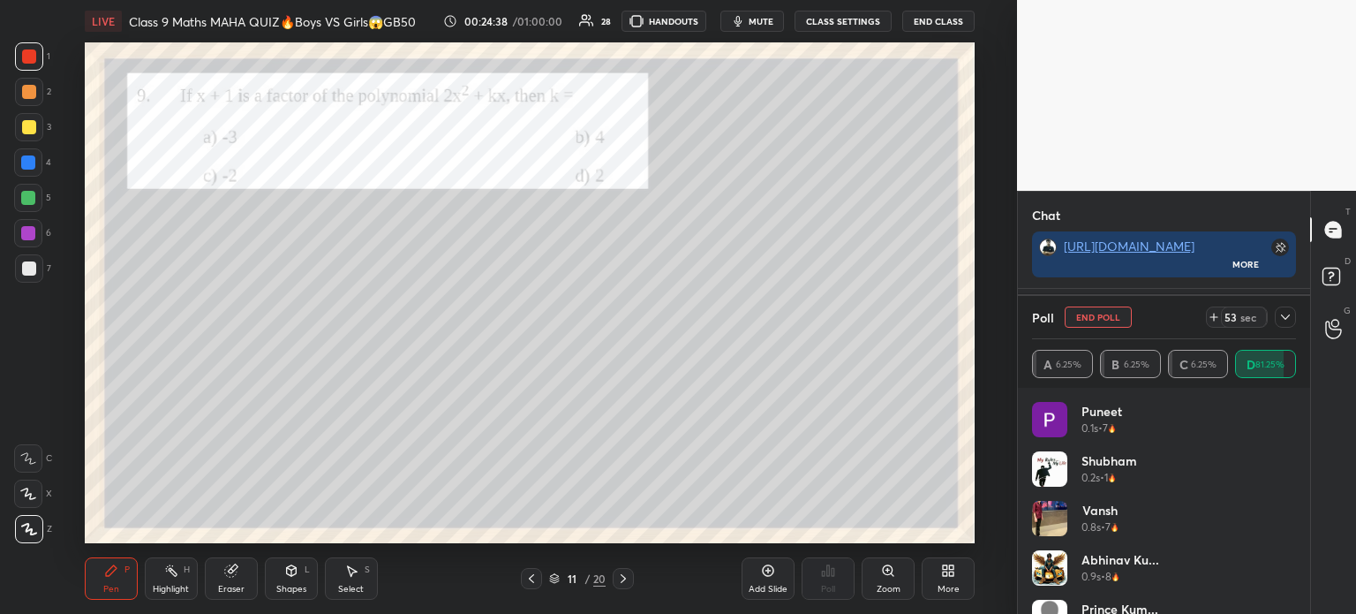
click at [1283, 316] on icon at bounding box center [1285, 317] width 14 height 14
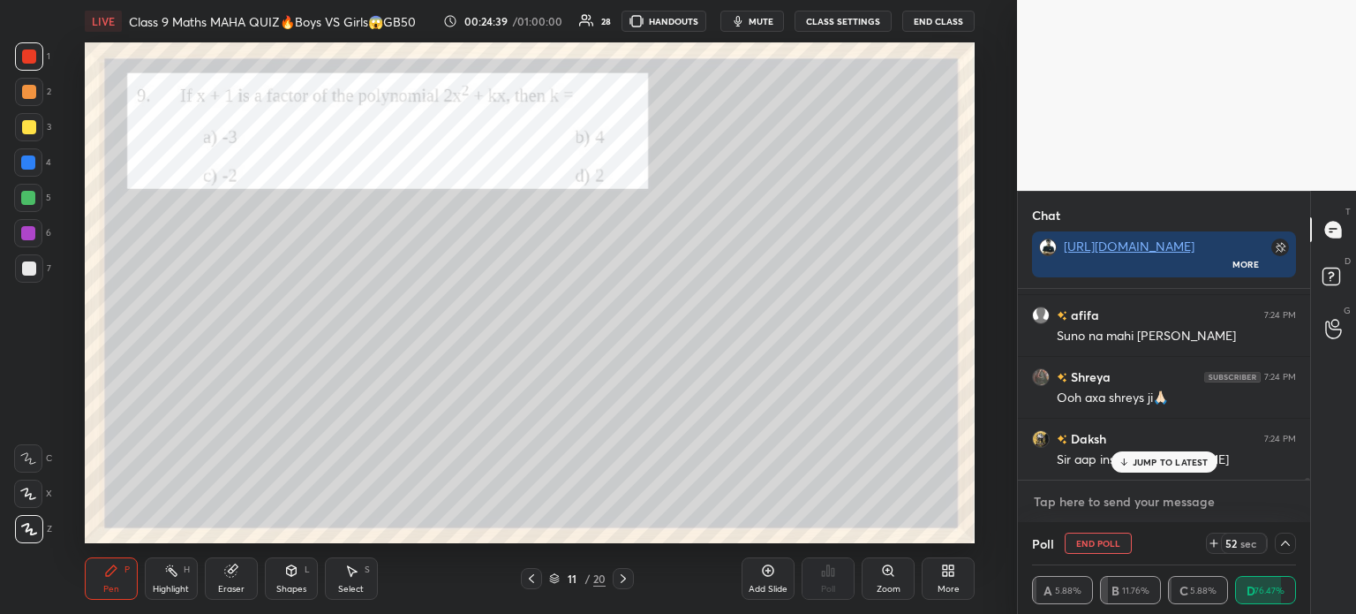
click at [1126, 508] on textarea at bounding box center [1164, 501] width 264 height 28
type textarea "x"
paste textarea "[URL][DOMAIN_NAME]"
type textarea "[URL][DOMAIN_NAME]"
type textarea "x"
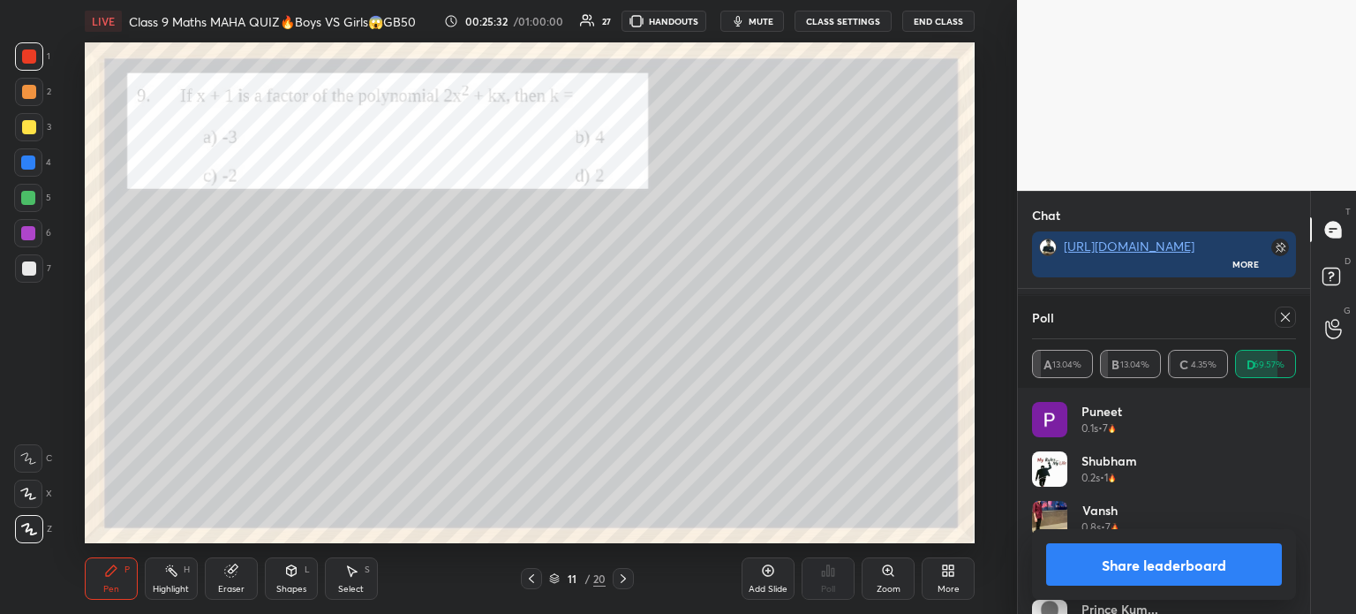
click at [1112, 560] on button "Share leaderboard" at bounding box center [1164, 564] width 236 height 42
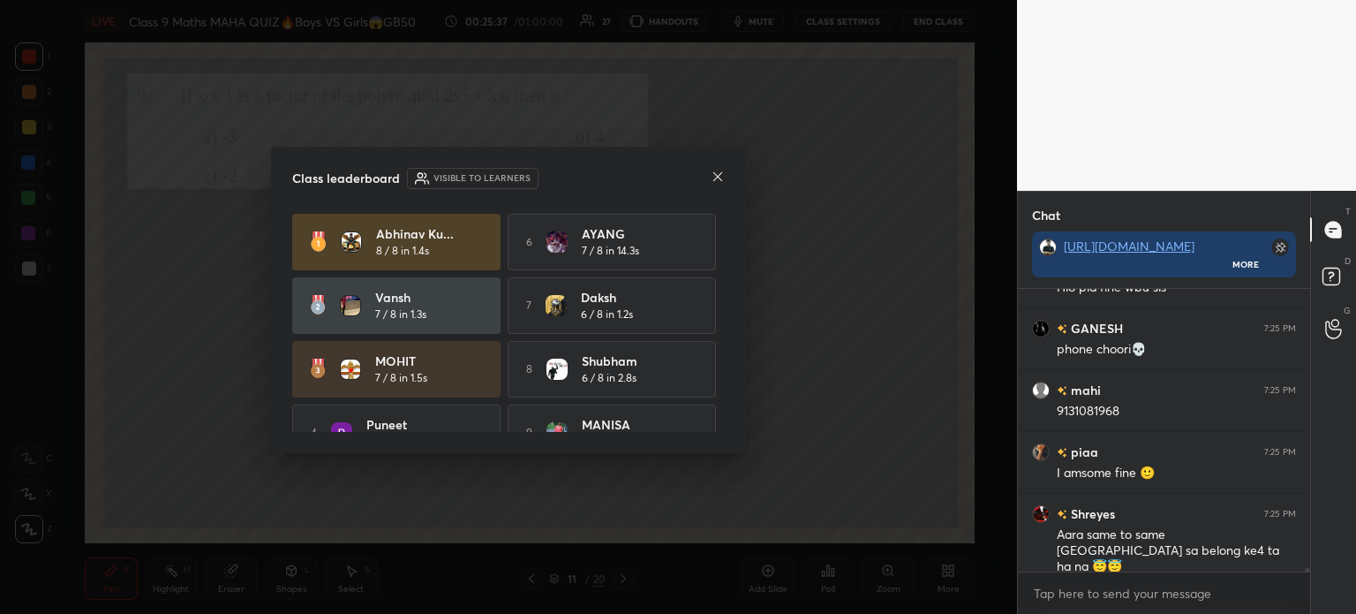
click at [719, 174] on icon at bounding box center [718, 177] width 14 height 14
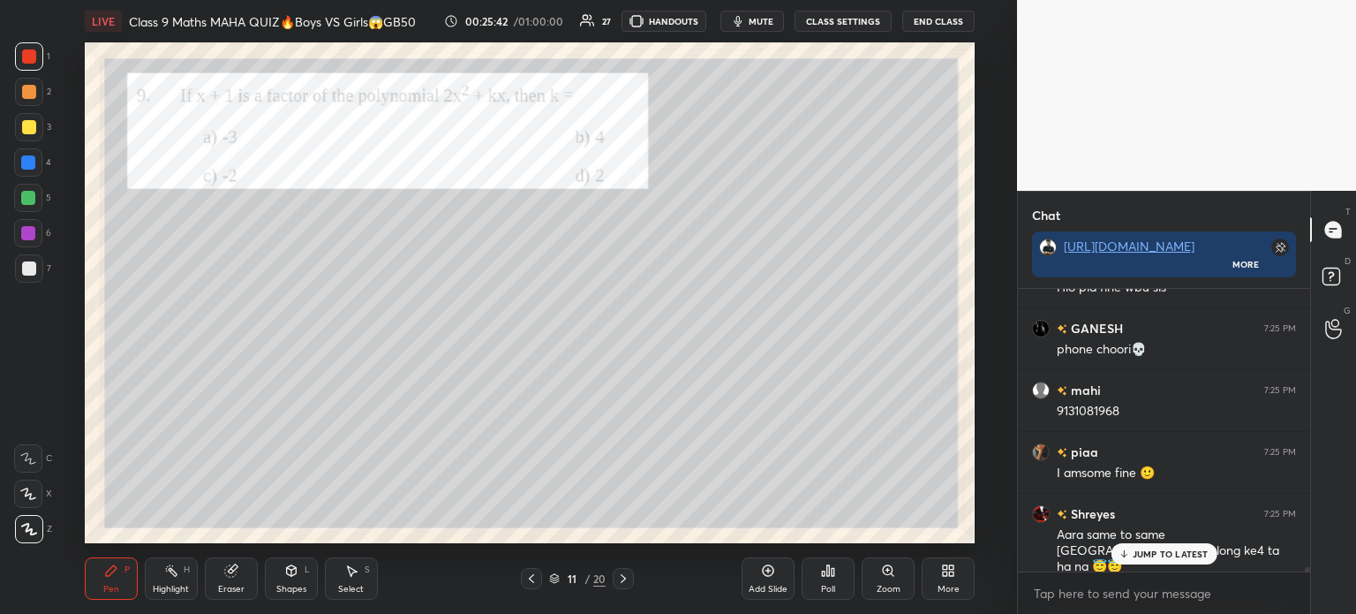
click at [34, 265] on div at bounding box center [29, 268] width 14 height 14
click at [34, 57] on div at bounding box center [29, 56] width 14 height 14
click at [632, 577] on div at bounding box center [623, 578] width 21 height 21
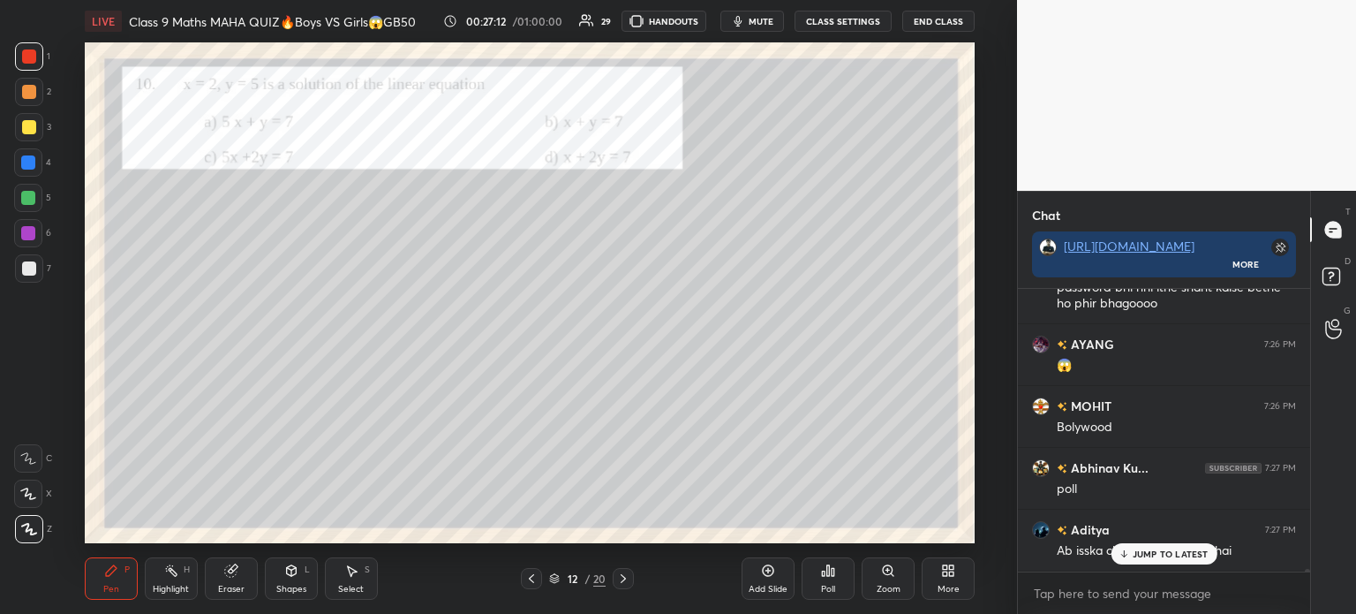
scroll to position [25913, 0]
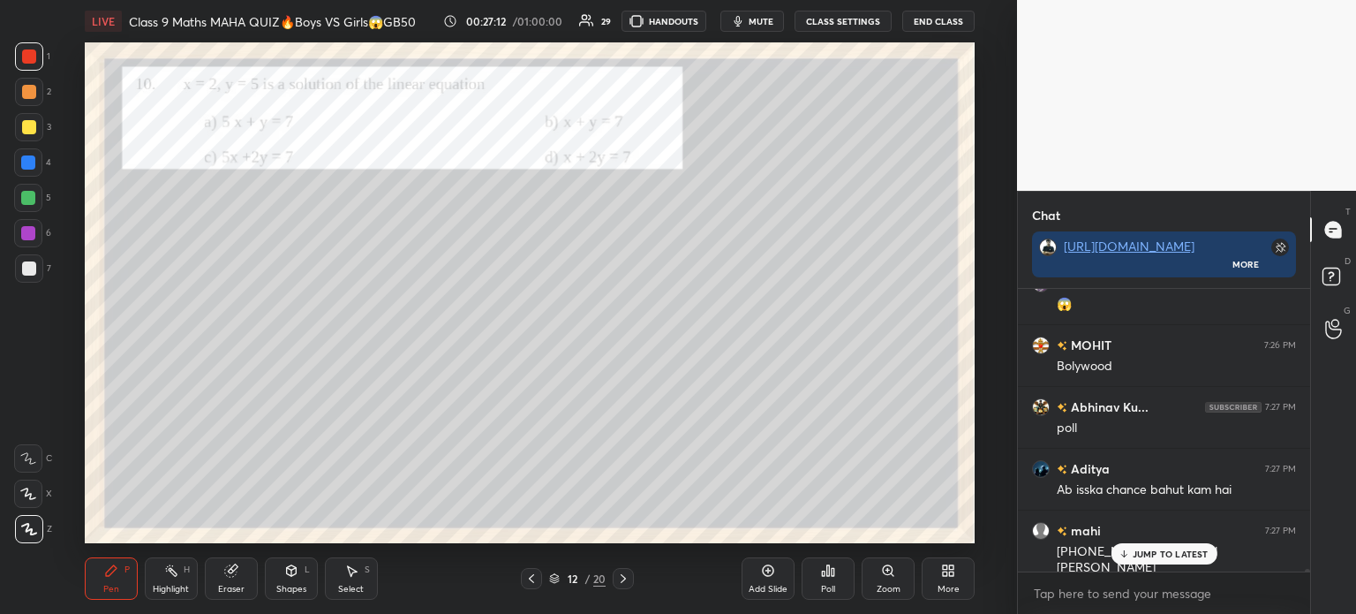
click at [840, 586] on div "Poll" at bounding box center [828, 578] width 53 height 42
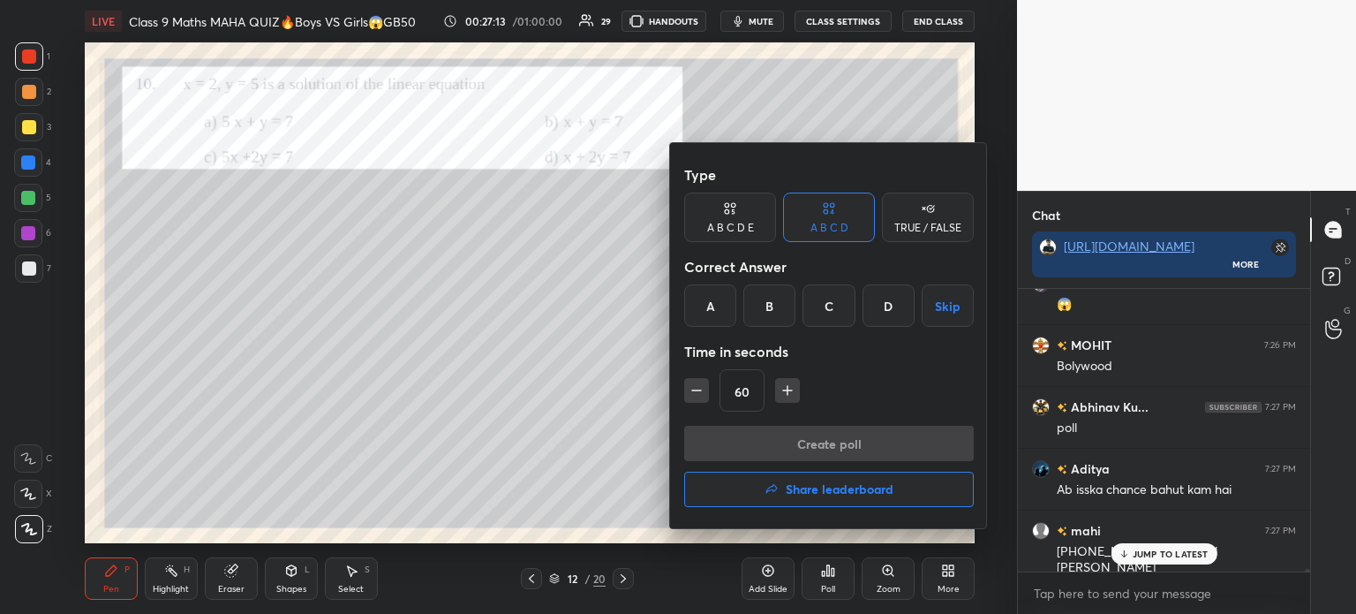
click at [757, 316] on div "B" at bounding box center [769, 305] width 52 height 42
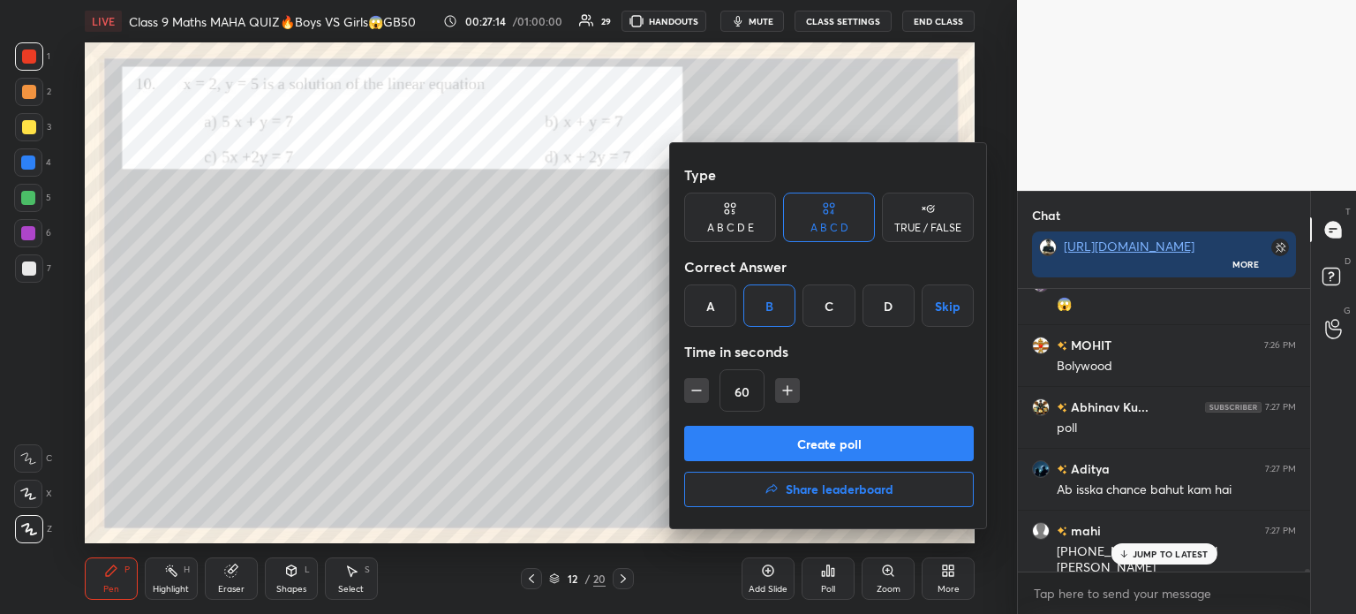
click at [756, 441] on button "Create poll" at bounding box center [829, 443] width 290 height 35
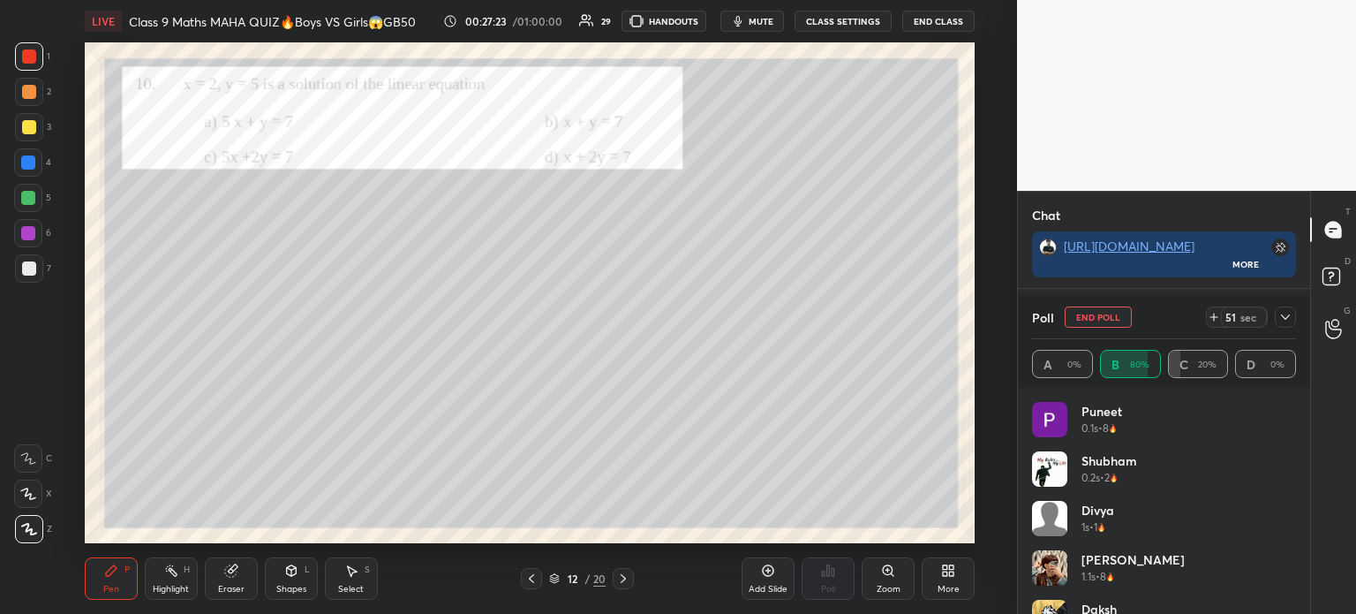
scroll to position [26315, 0]
click at [1279, 324] on icon at bounding box center [1285, 317] width 14 height 14
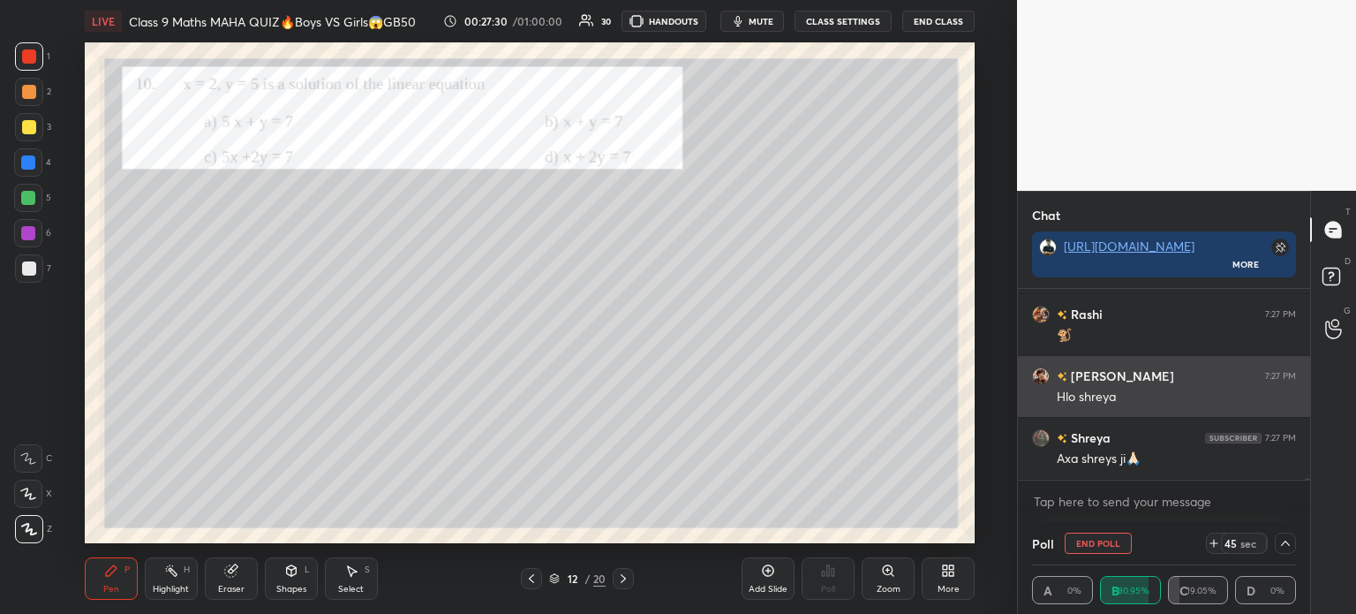
scroll to position [6, 5]
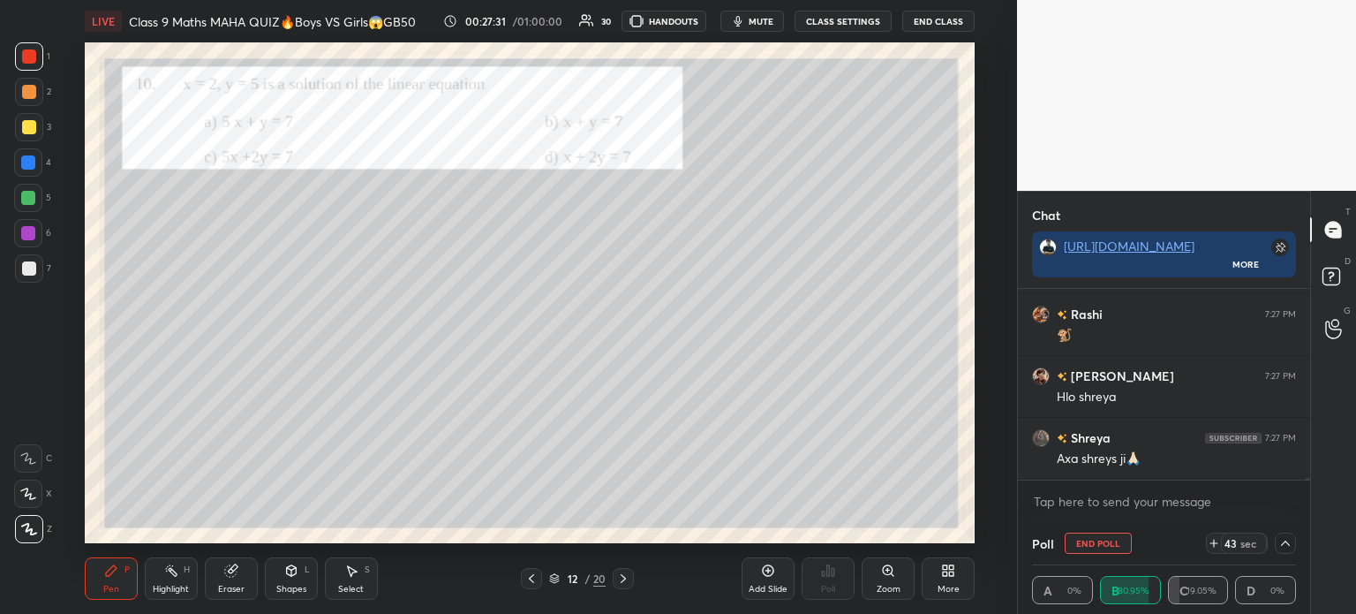
click at [28, 117] on div at bounding box center [29, 127] width 28 height 28
click at [27, 91] on div at bounding box center [29, 92] width 14 height 14
click at [28, 61] on div at bounding box center [29, 56] width 14 height 14
click at [34, 98] on div at bounding box center [29, 92] width 14 height 14
click at [28, 131] on div at bounding box center [29, 127] width 14 height 14
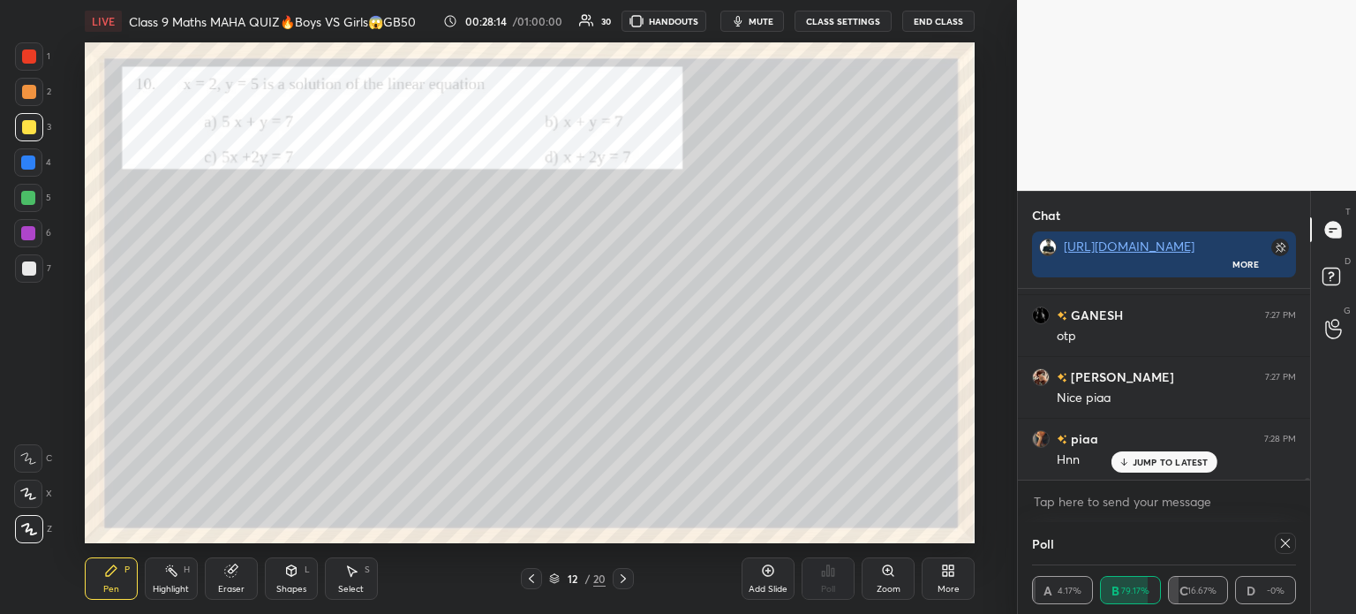
scroll to position [136, 259]
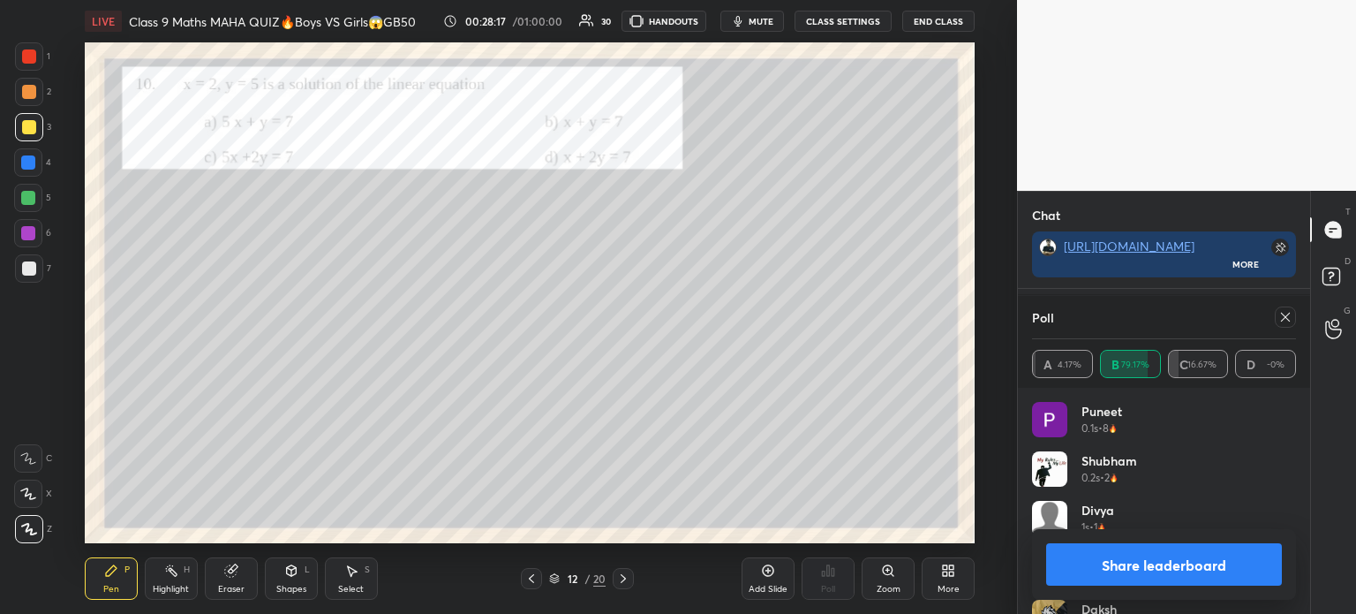
click at [1163, 524] on div "Divya 1s • 1" at bounding box center [1164, 525] width 264 height 49
click at [1134, 561] on button "Share leaderboard" at bounding box center [1164, 564] width 236 height 42
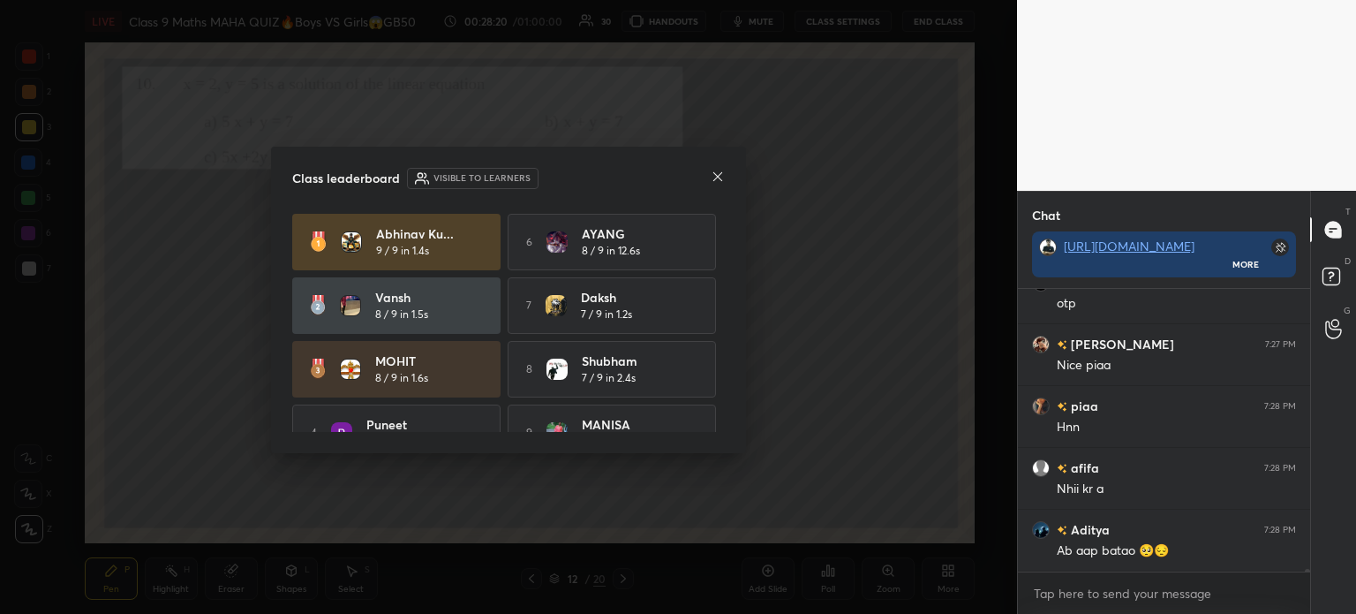
click at [722, 177] on icon at bounding box center [718, 177] width 14 height 14
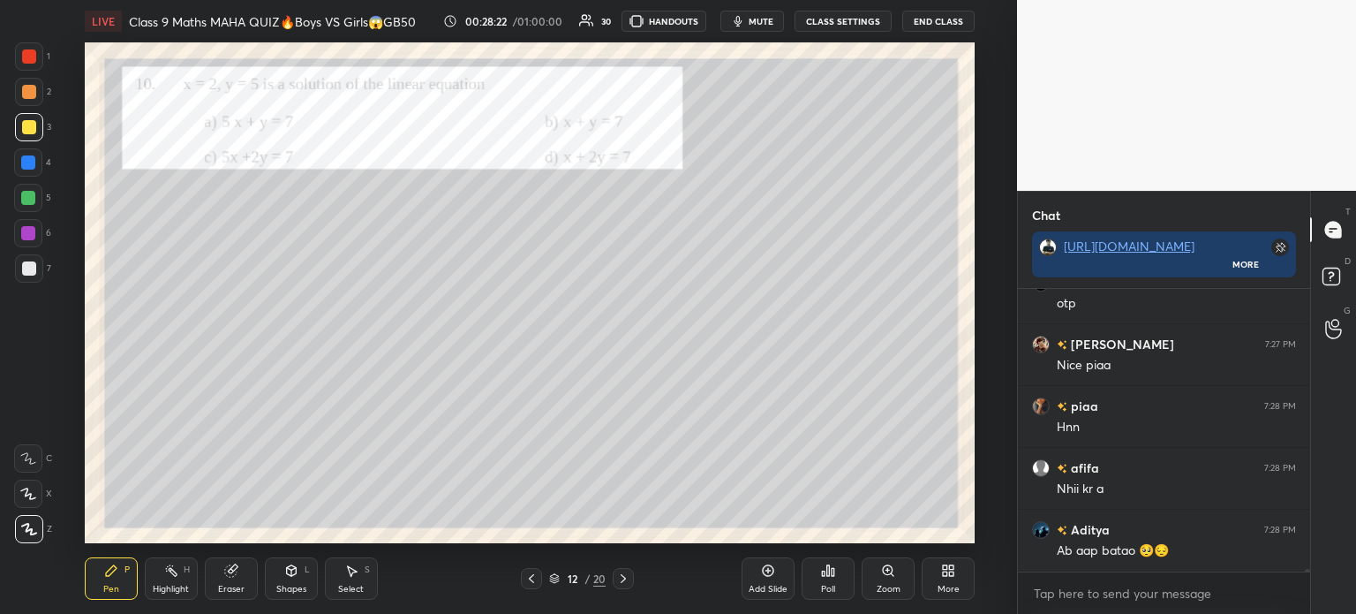
click at [34, 65] on div at bounding box center [29, 56] width 28 height 28
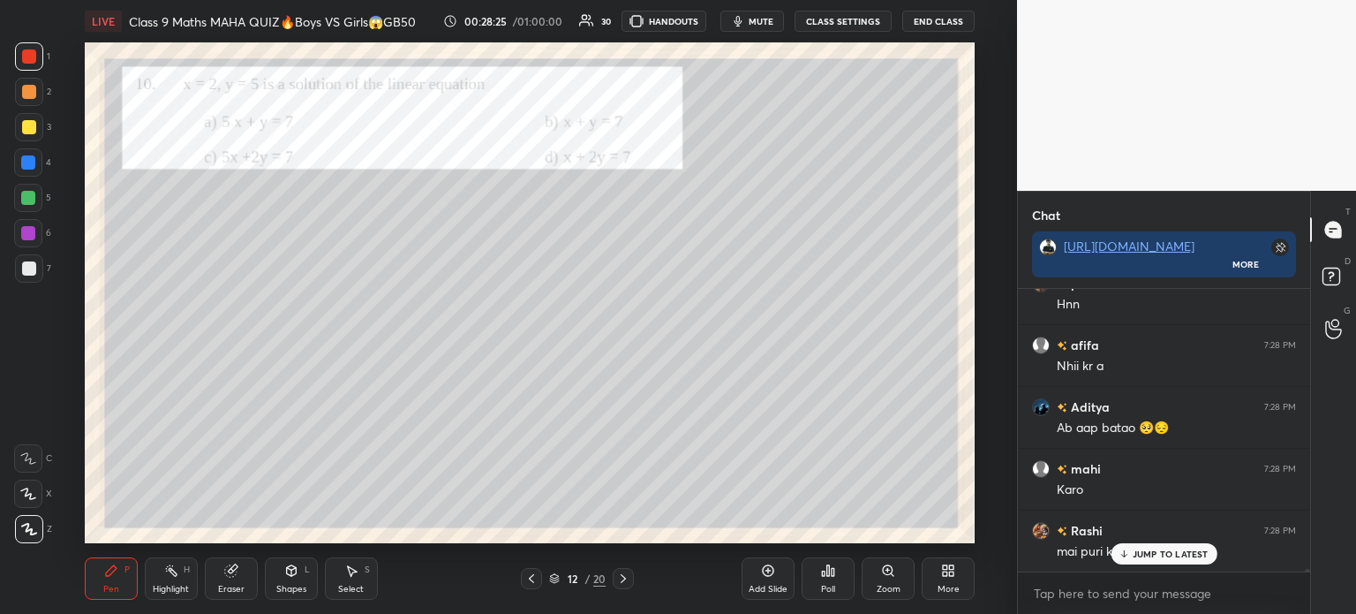
click at [32, 72] on div "1" at bounding box center [32, 59] width 35 height 35
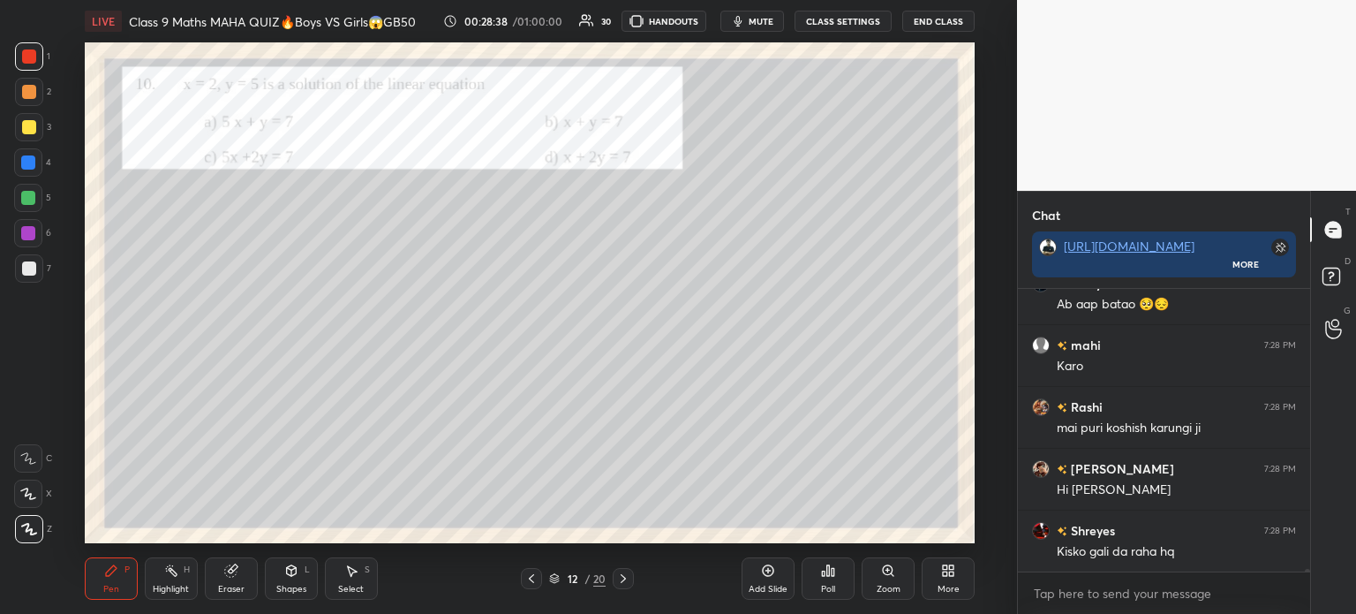
click at [620, 589] on div at bounding box center [623, 578] width 21 height 21
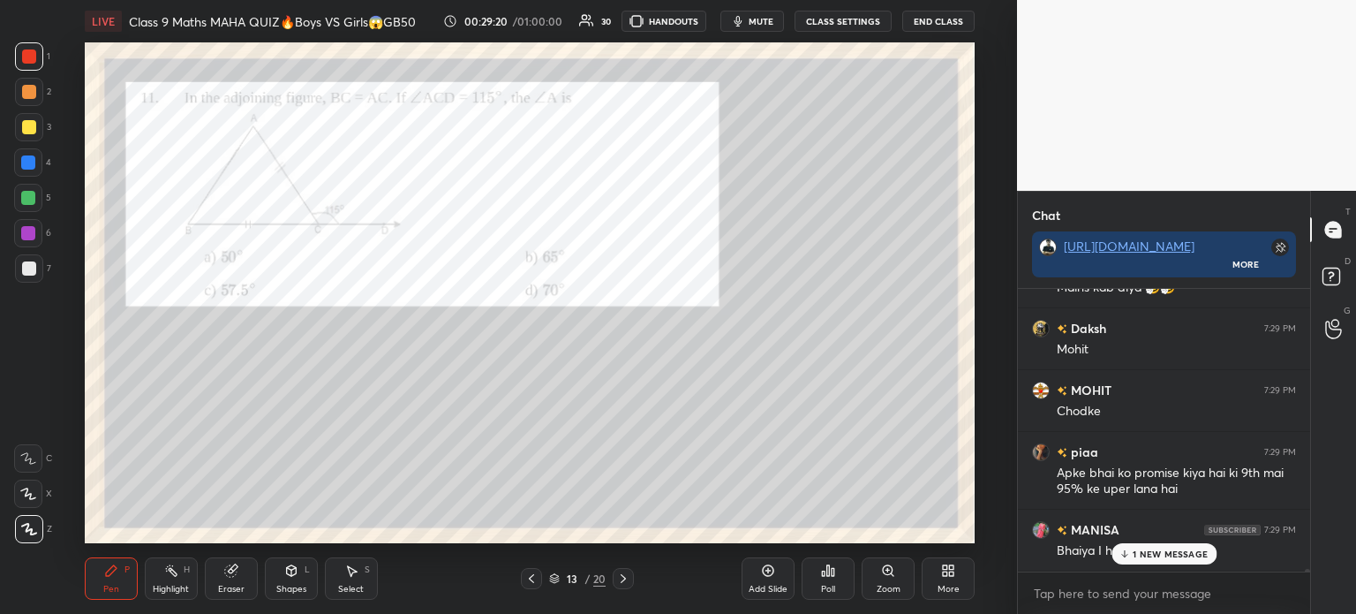
scroll to position [28882, 0]
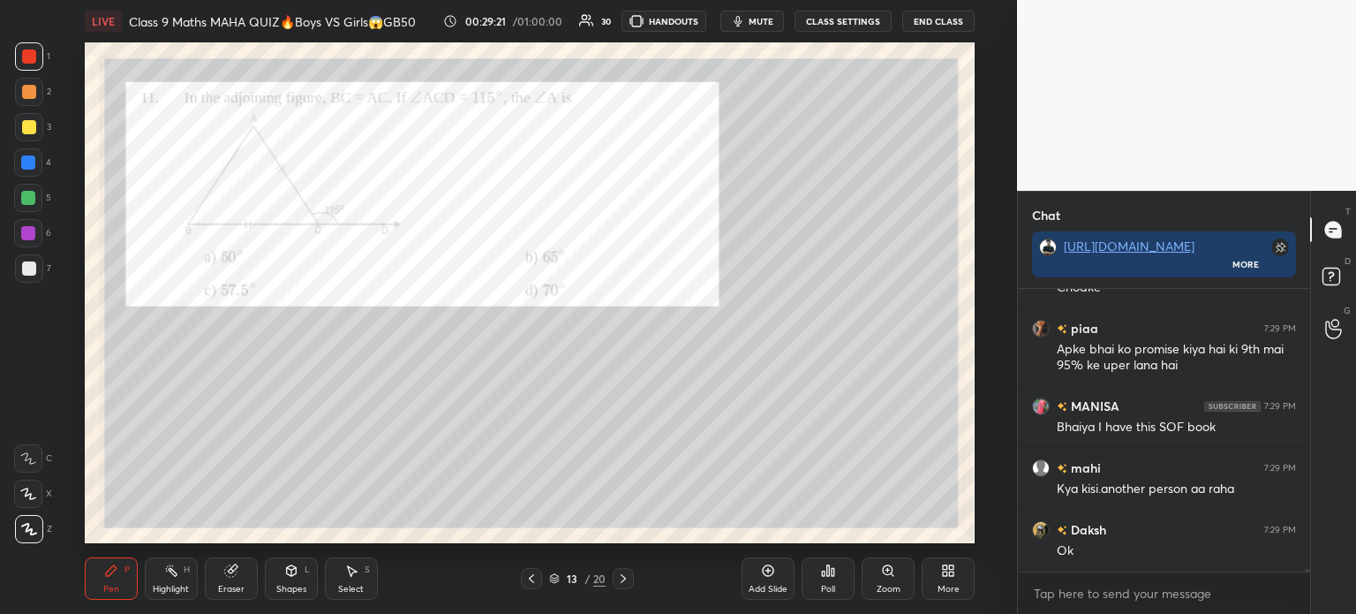
click at [758, 584] on div "Add Slide" at bounding box center [768, 588] width 39 height 9
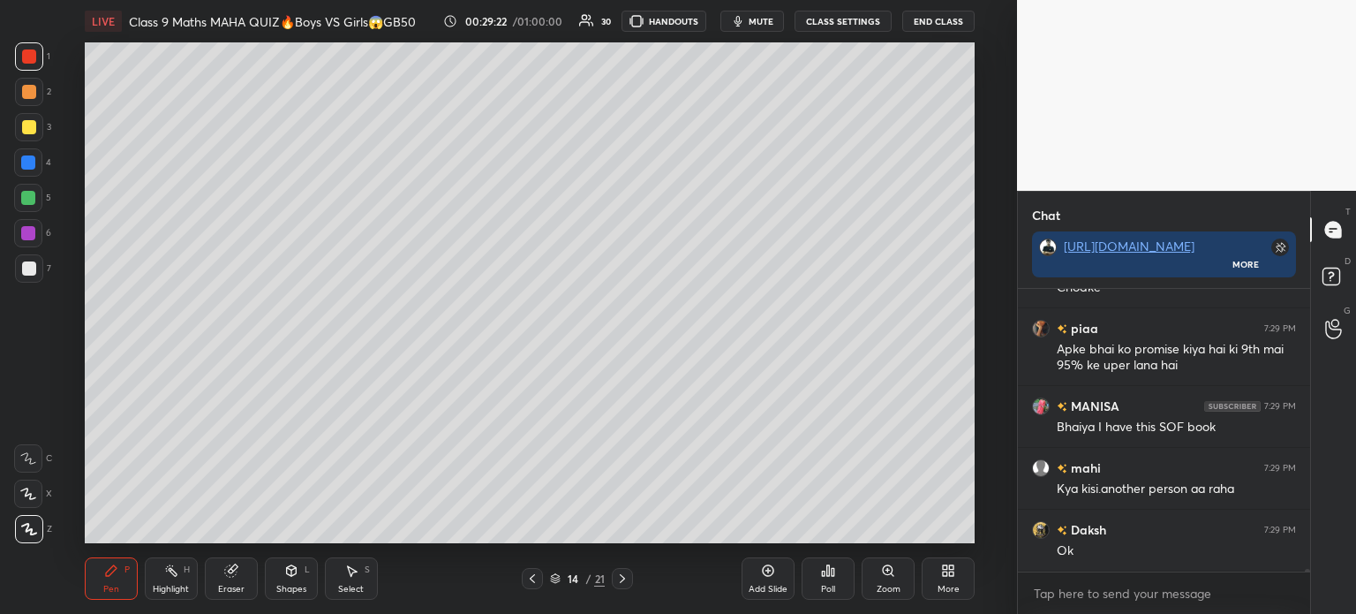
click at [540, 578] on div at bounding box center [532, 578] width 21 height 21
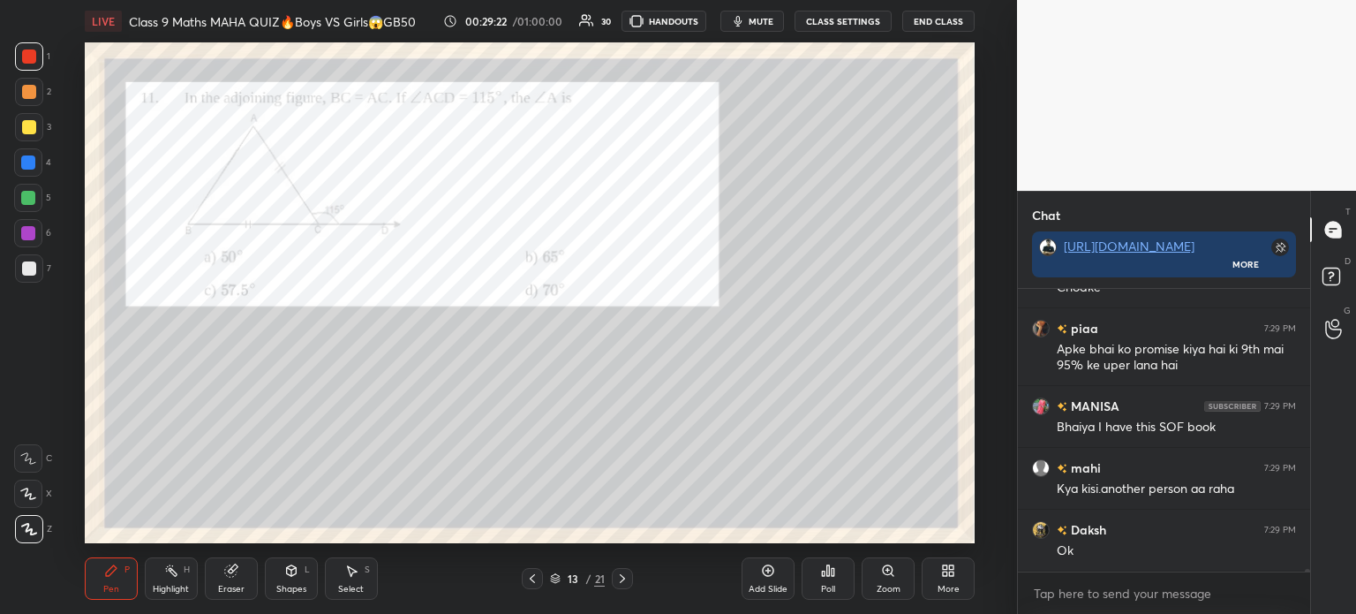
click at [830, 578] on div "Poll" at bounding box center [828, 578] width 53 height 42
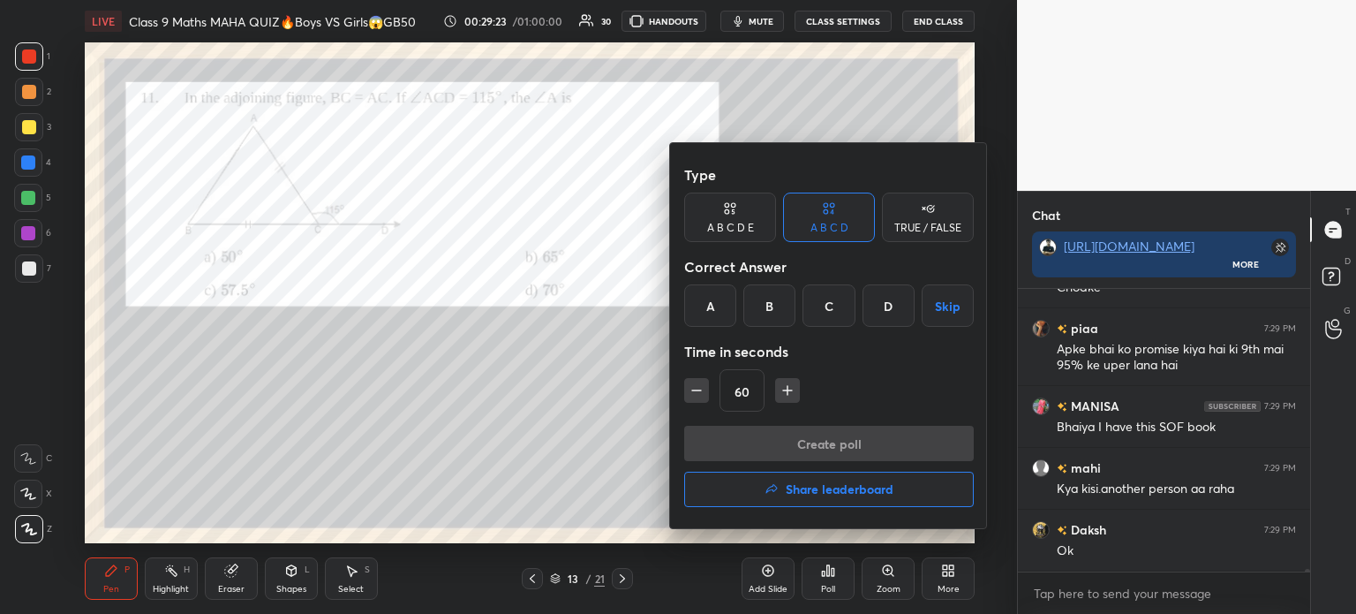
click at [826, 300] on div "C" at bounding box center [828, 305] width 52 height 42
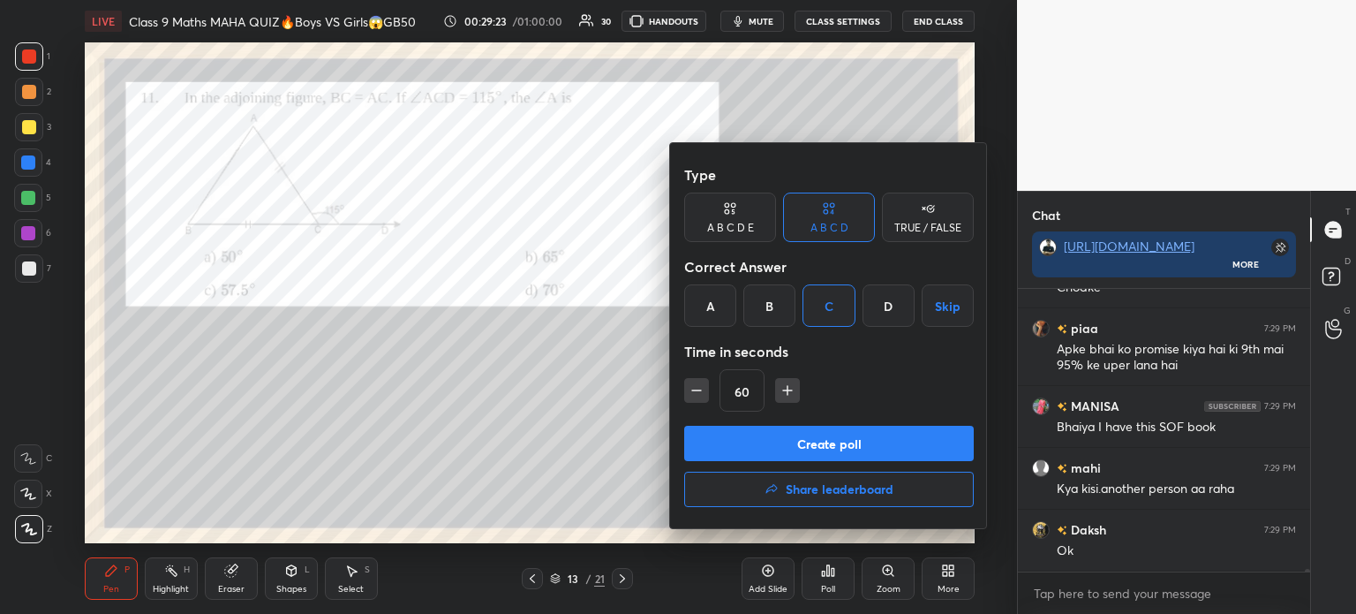
click at [773, 437] on button "Create poll" at bounding box center [829, 443] width 290 height 35
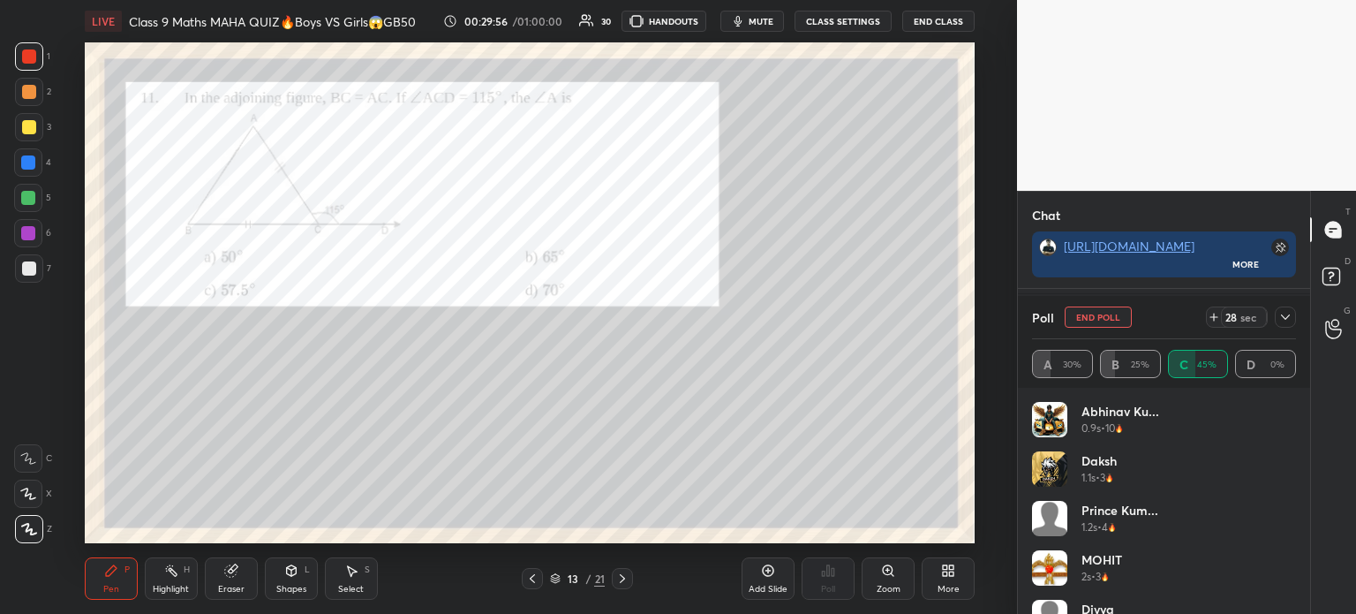
scroll to position [6, 5]
click at [1291, 320] on icon at bounding box center [1285, 317] width 14 height 14
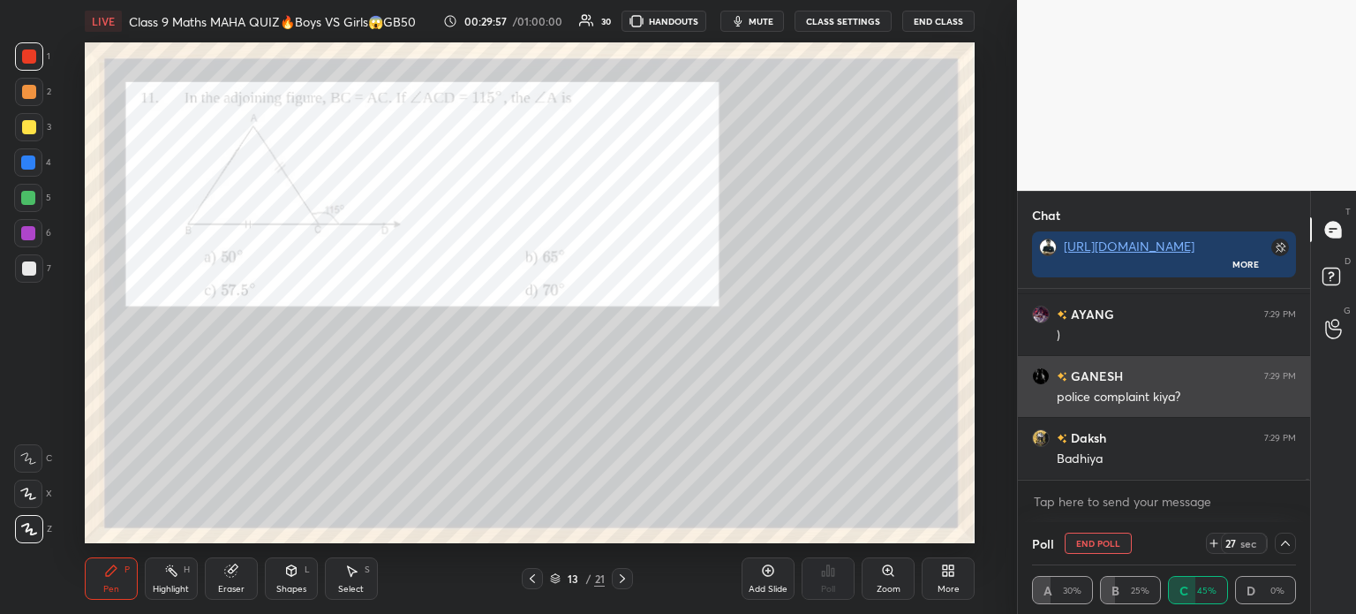
scroll to position [5, 5]
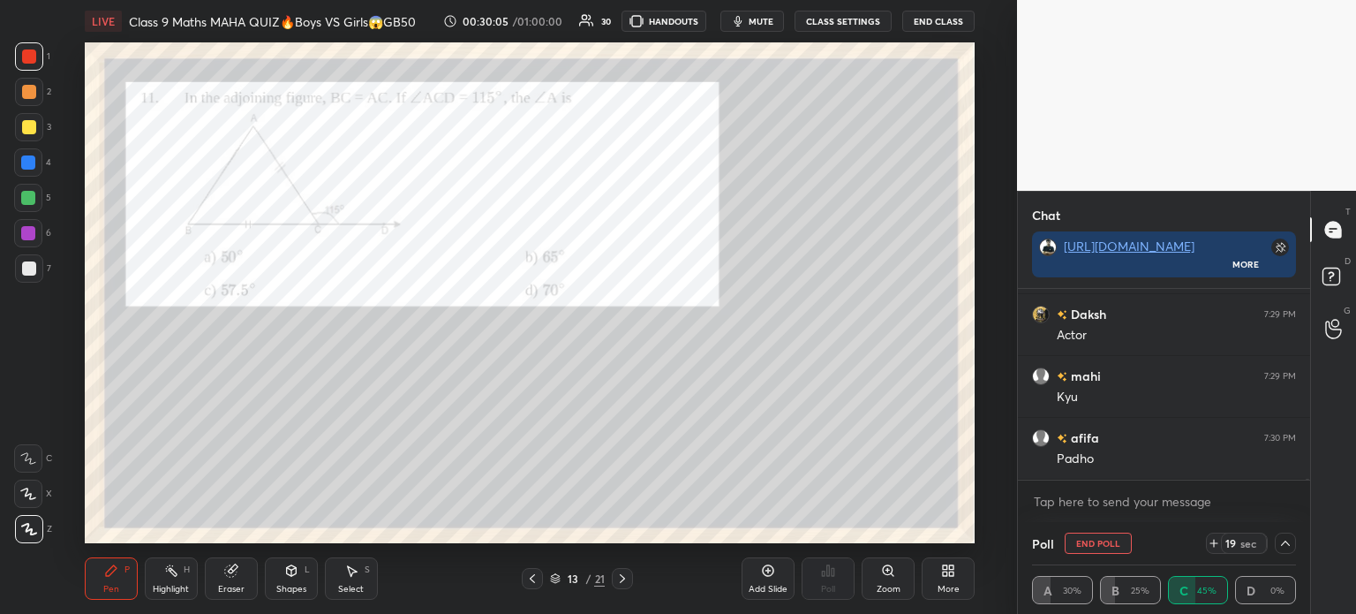
click at [15, 126] on div at bounding box center [29, 127] width 28 height 28
click at [15, 77] on div "1" at bounding box center [32, 59] width 35 height 35
click at [33, 59] on div at bounding box center [29, 56] width 14 height 14
click at [25, 94] on div at bounding box center [29, 92] width 14 height 14
click at [15, 137] on div at bounding box center [29, 127] width 28 height 28
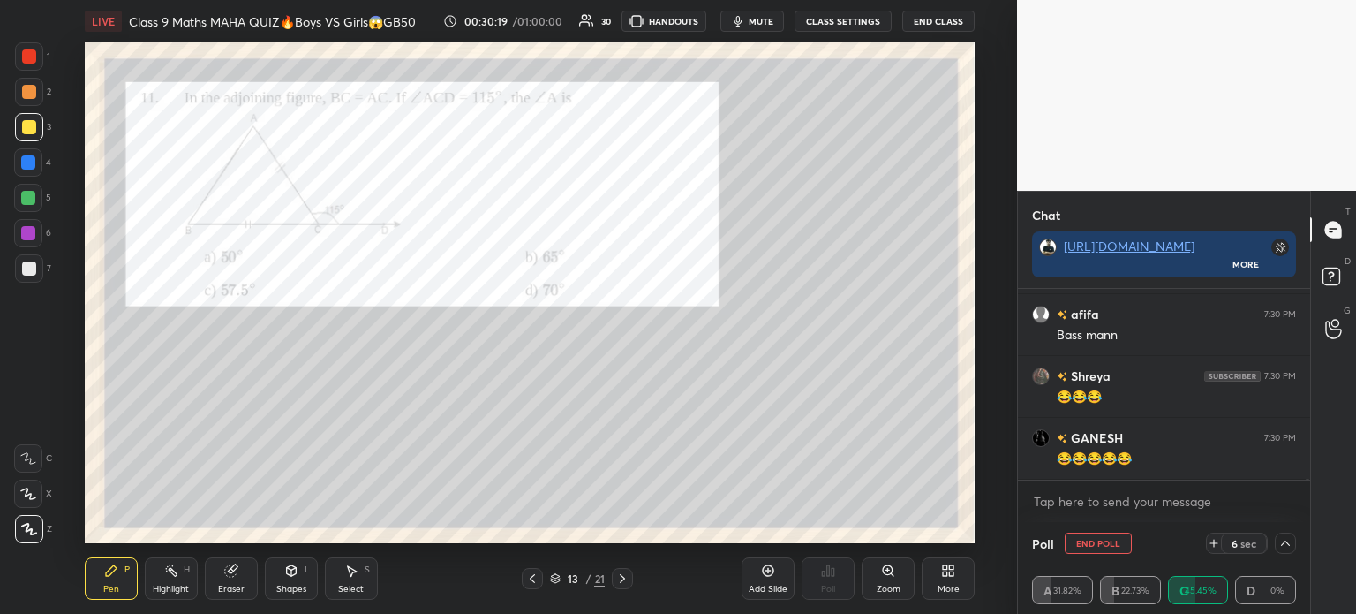
click at [28, 269] on div at bounding box center [29, 268] width 14 height 14
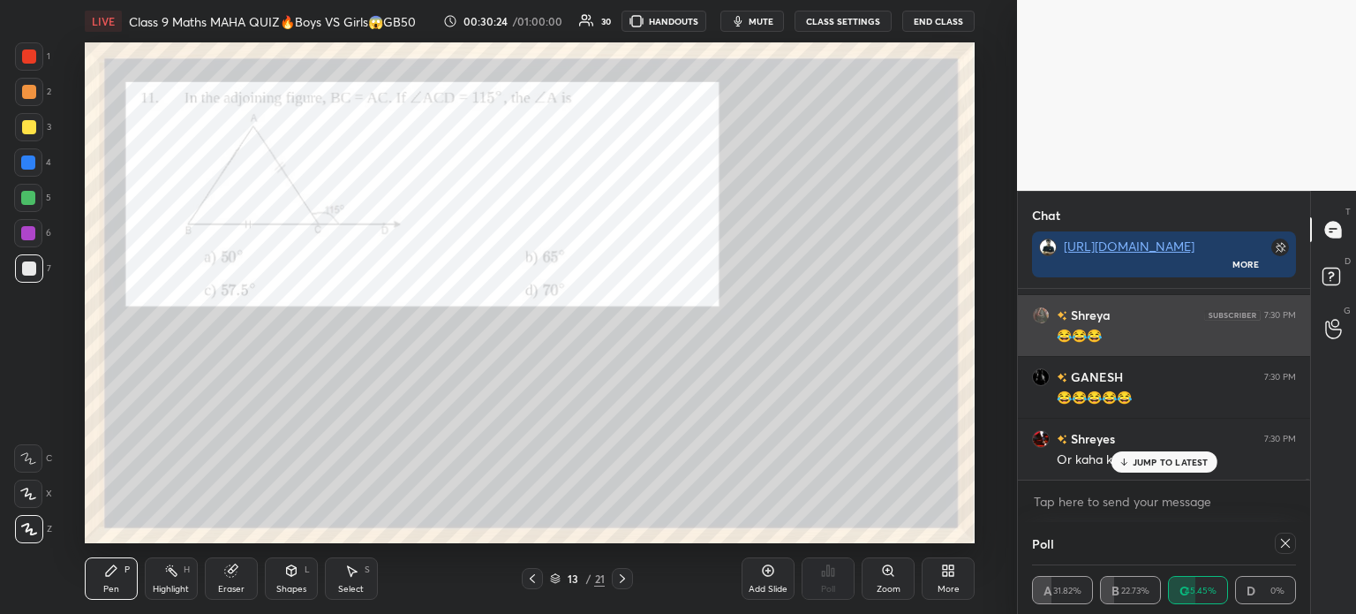
scroll to position [6, 5]
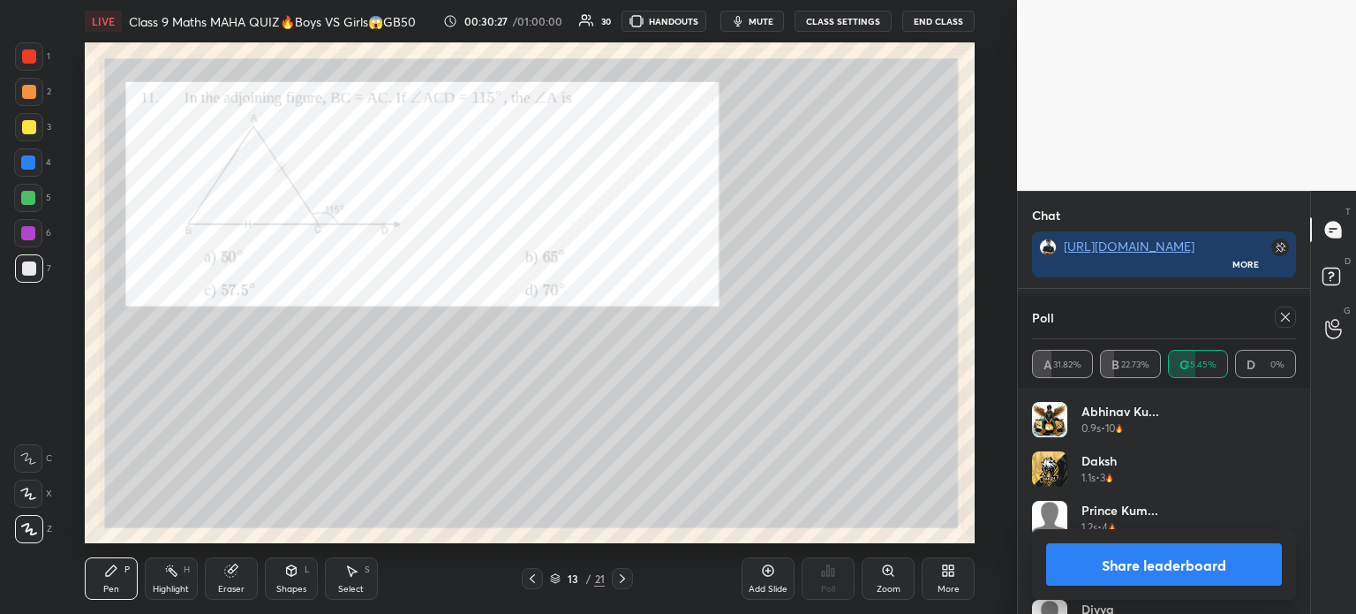
click at [1095, 571] on button "Share leaderboard" at bounding box center [1164, 564] width 236 height 42
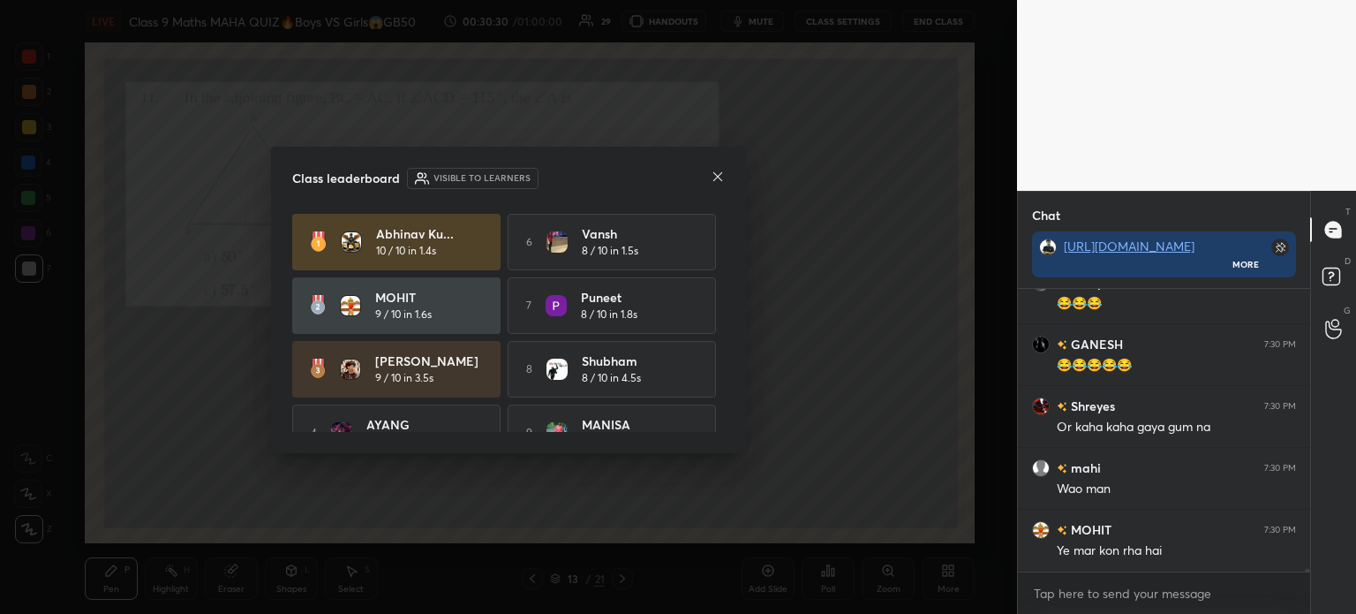
click at [716, 172] on icon at bounding box center [718, 177] width 14 height 14
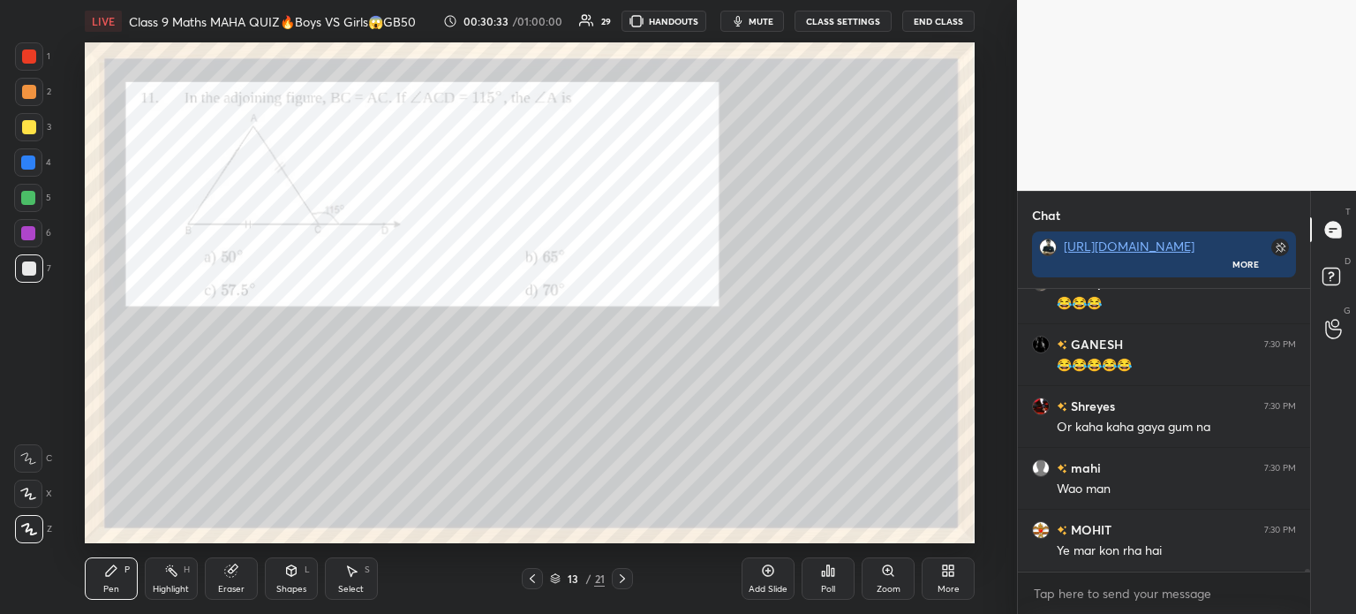
click at [38, 130] on div at bounding box center [29, 127] width 28 height 28
click at [29, 94] on div at bounding box center [29, 92] width 14 height 14
click at [25, 54] on div at bounding box center [29, 56] width 14 height 14
click at [25, 102] on div at bounding box center [29, 92] width 28 height 28
click at [27, 130] on div at bounding box center [29, 127] width 14 height 14
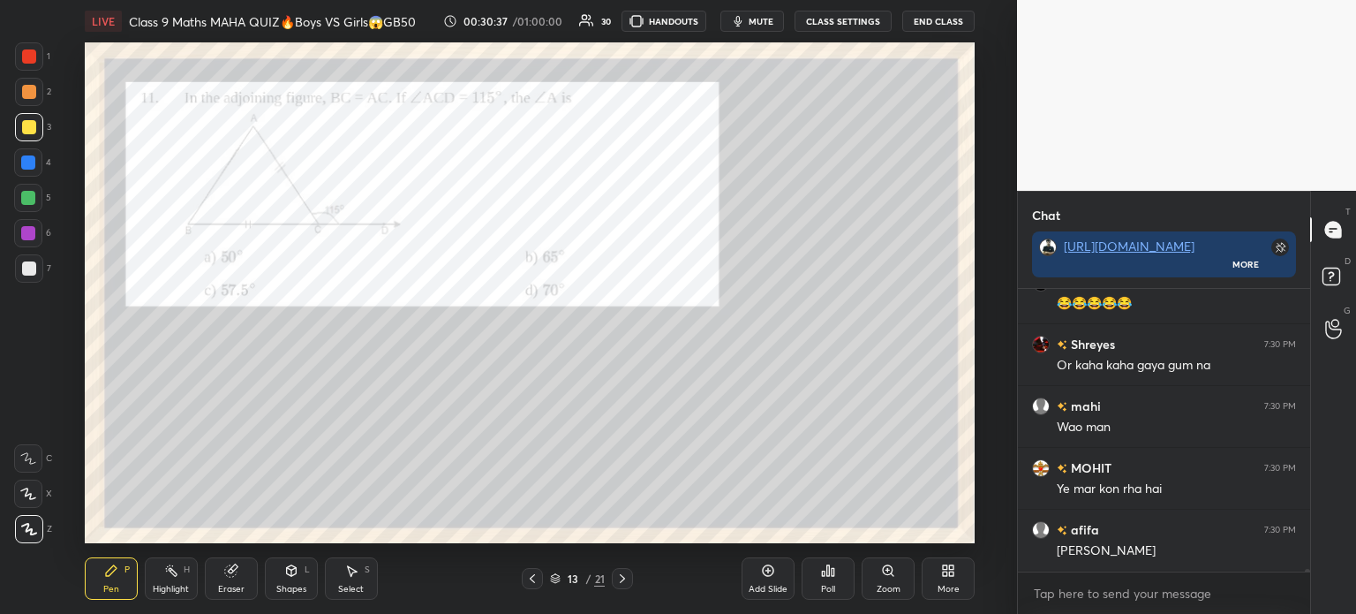
click at [37, 53] on div at bounding box center [29, 56] width 28 height 28
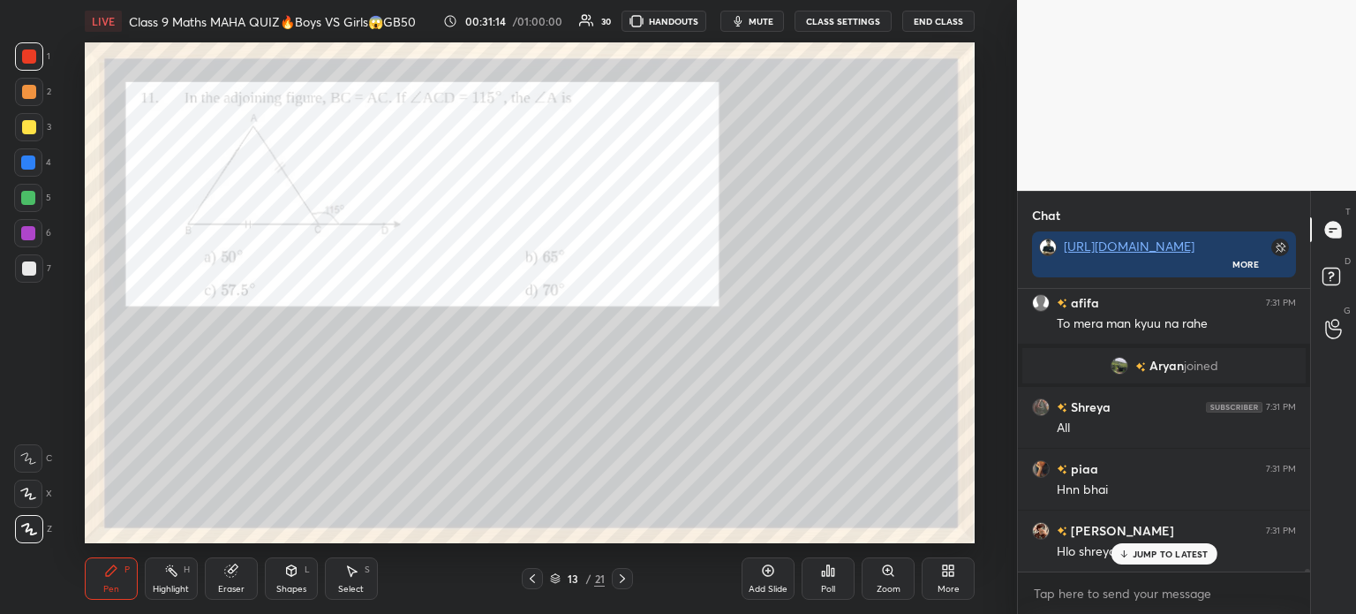
click at [624, 581] on icon at bounding box center [622, 578] width 14 height 14
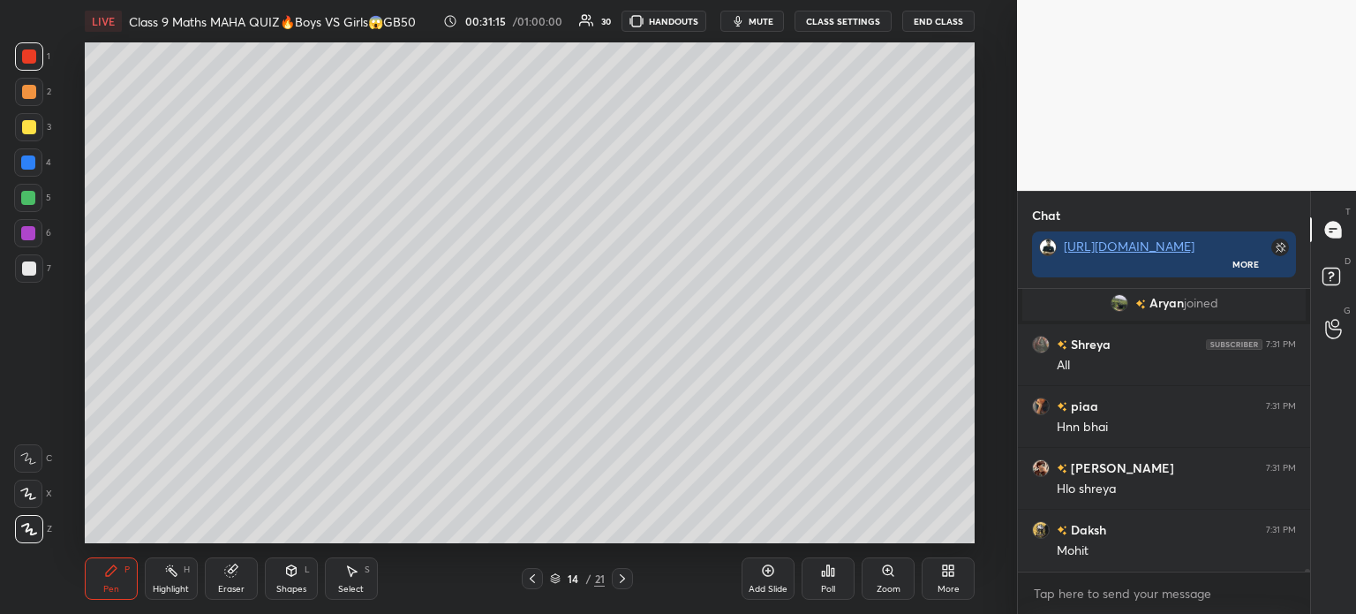
click at [626, 582] on icon at bounding box center [622, 578] width 14 height 14
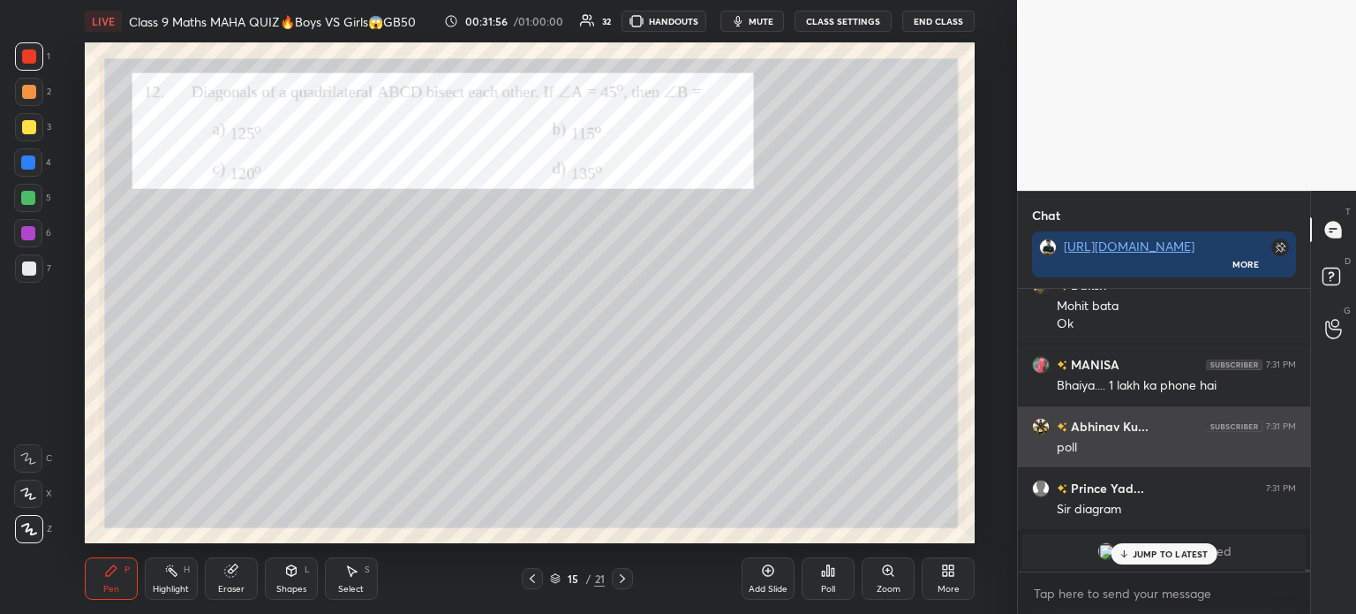
scroll to position [28962, 0]
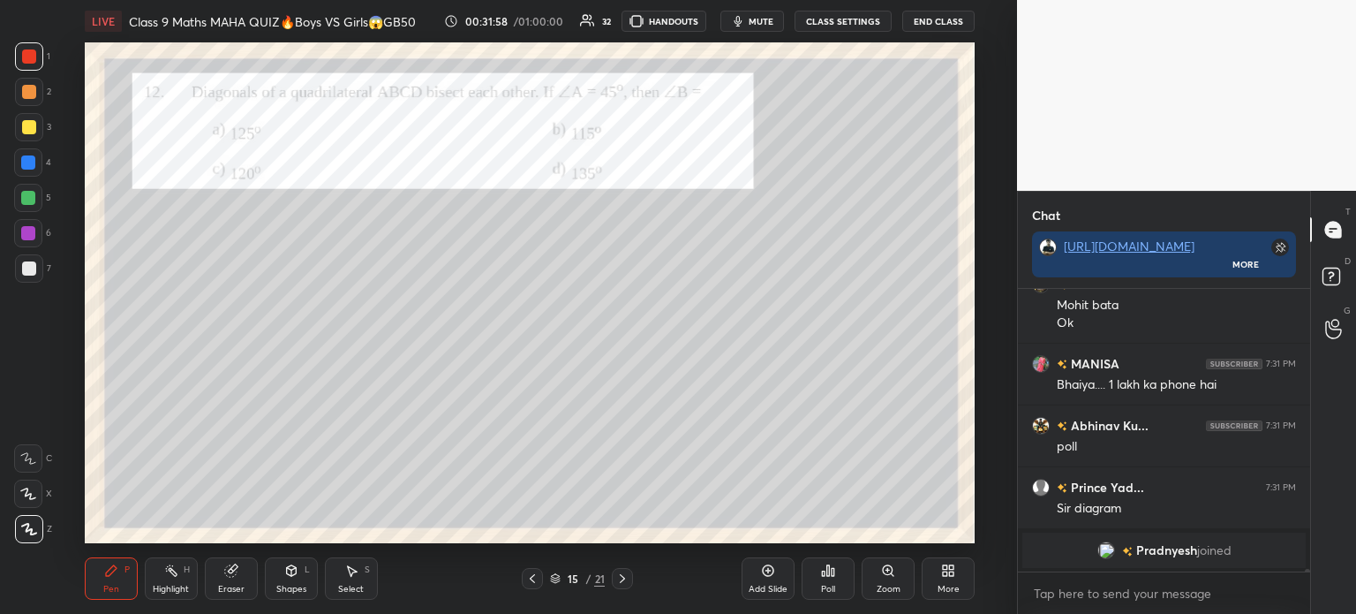
click at [28, 135] on div at bounding box center [29, 127] width 28 height 28
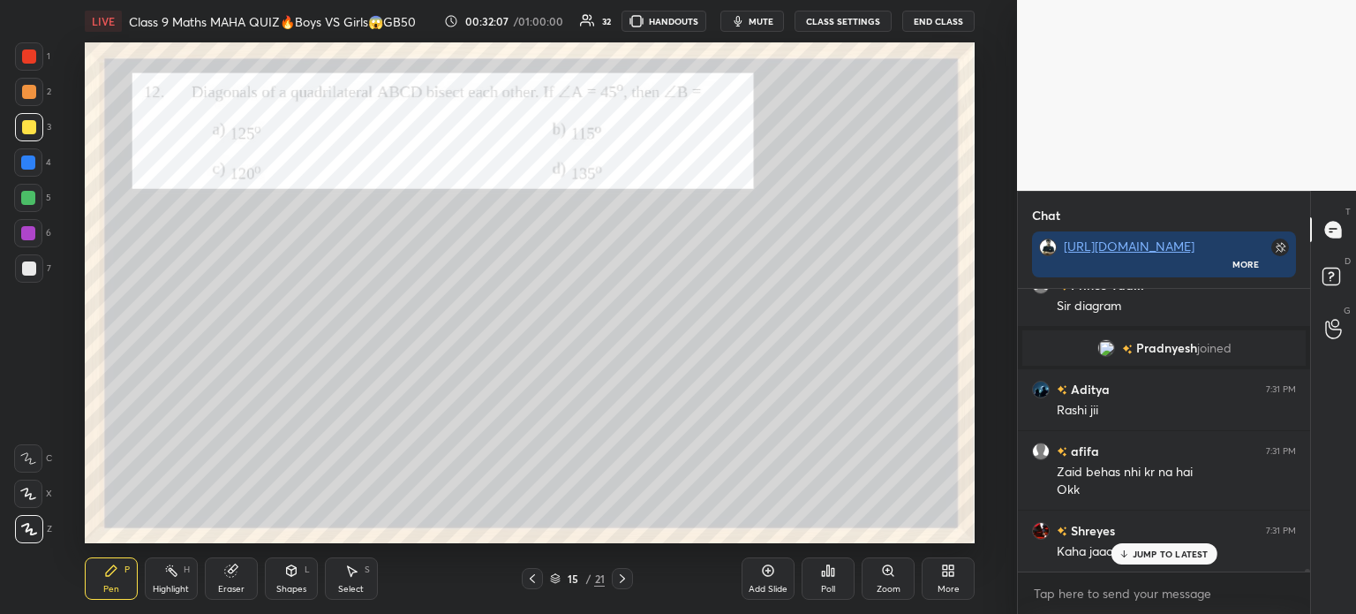
scroll to position [28791, 0]
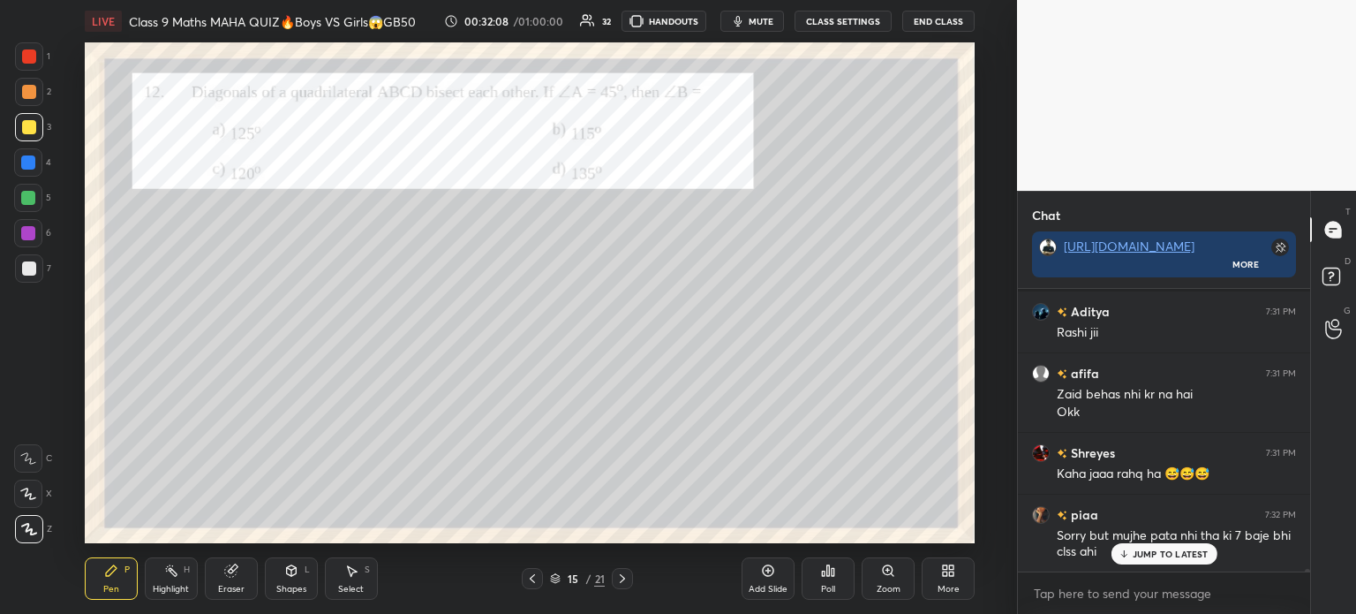
click at [825, 571] on icon at bounding box center [824, 573] width 3 height 4
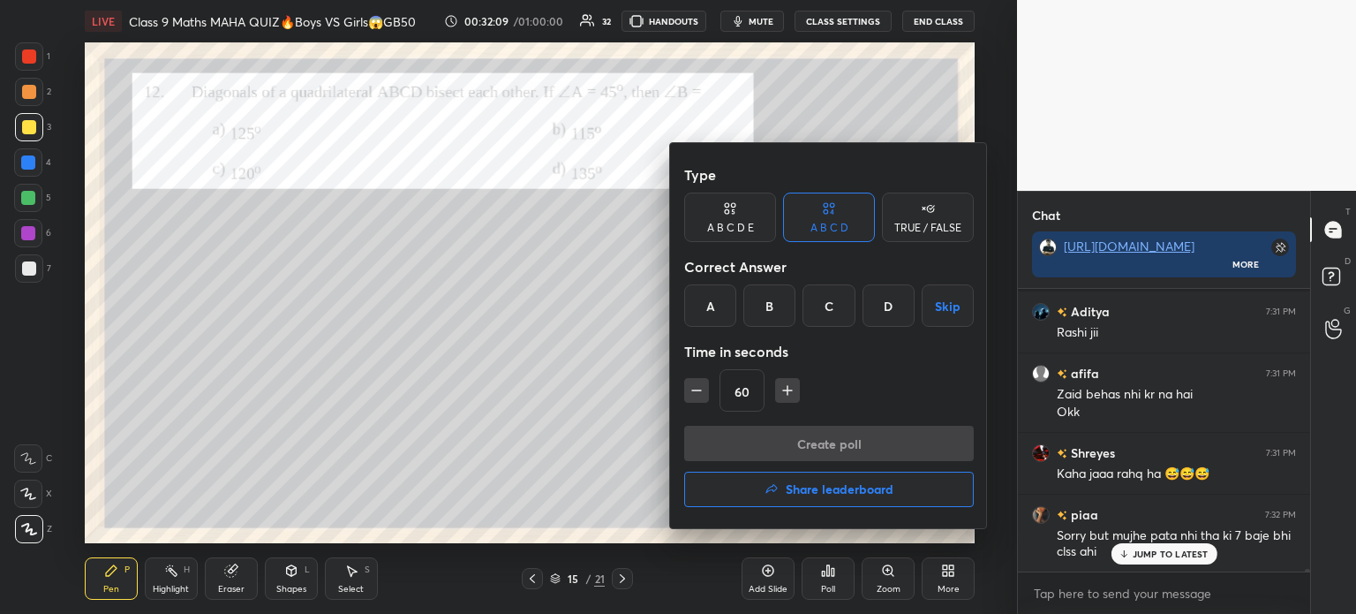
click at [883, 313] on div "D" at bounding box center [889, 305] width 52 height 42
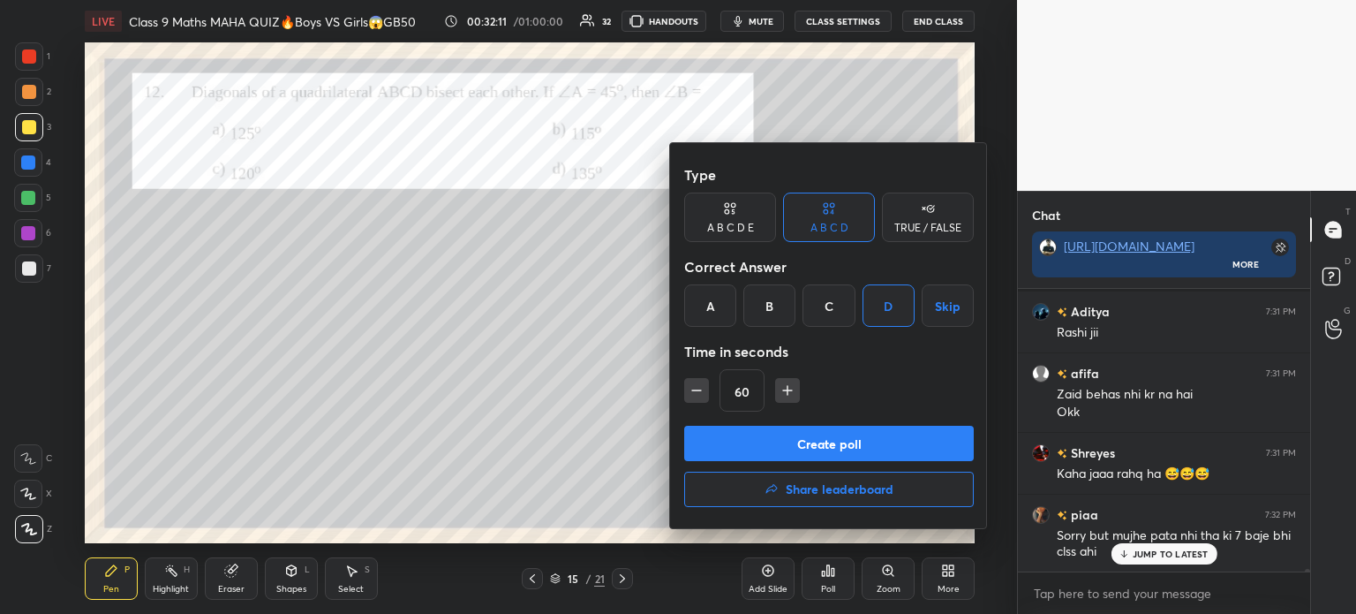
scroll to position [28854, 0]
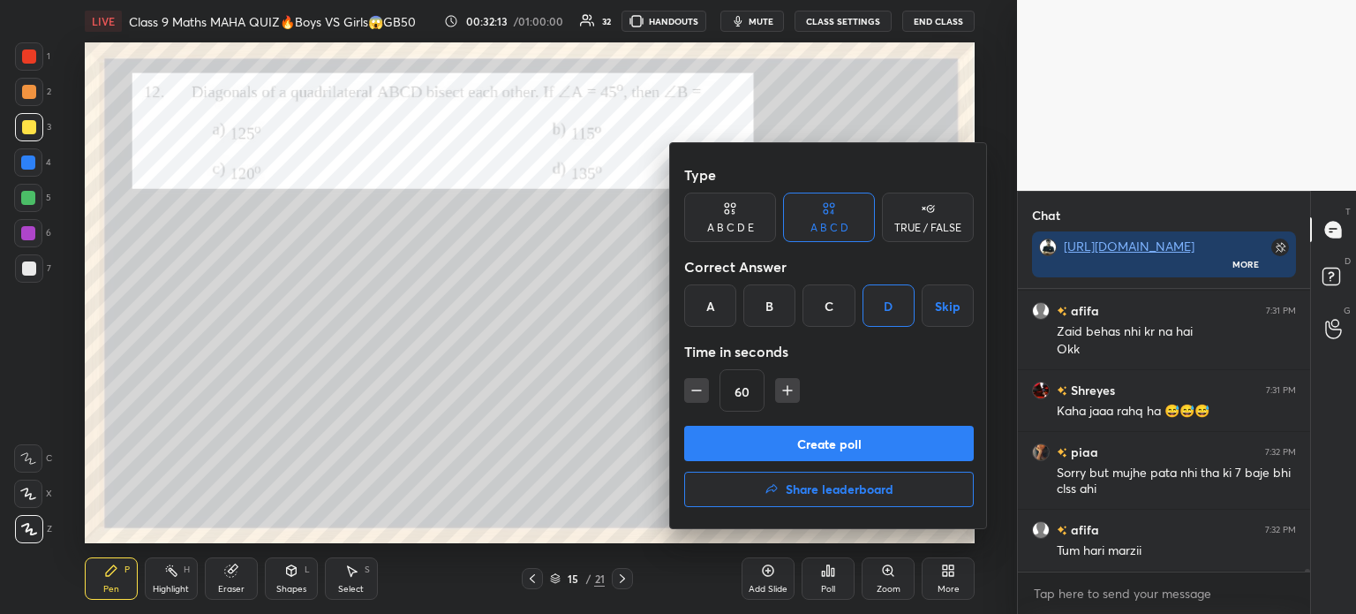
click at [916, 444] on button "Create poll" at bounding box center [829, 443] width 290 height 35
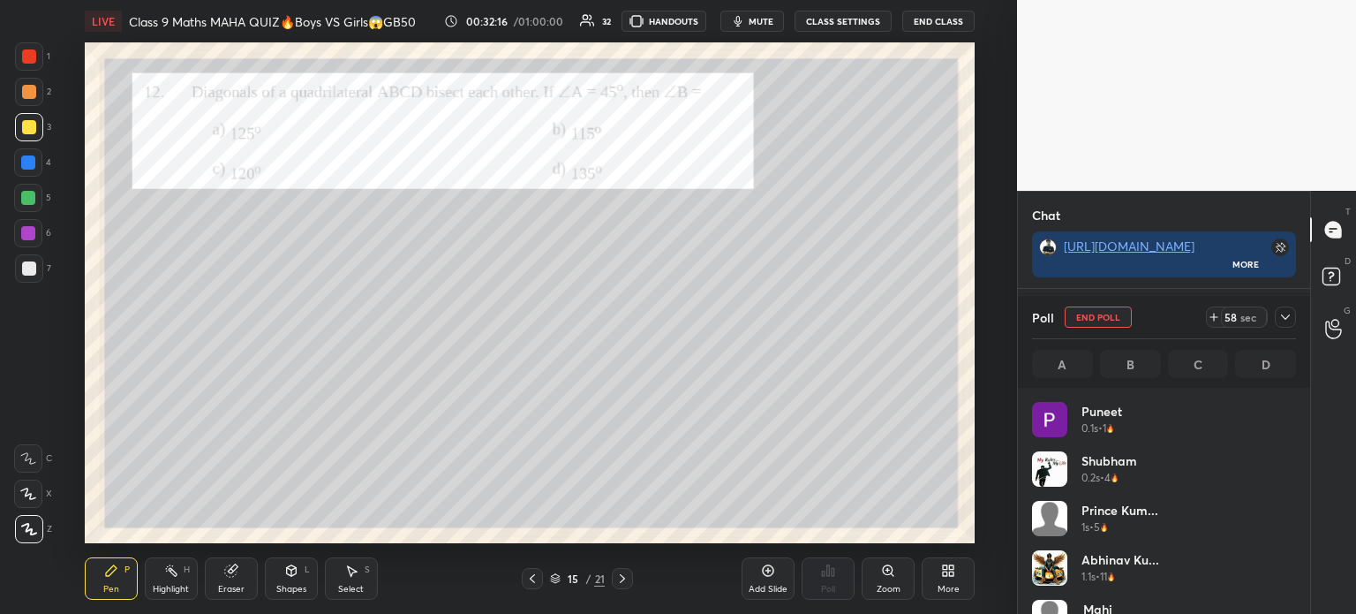
scroll to position [207, 259]
click at [1292, 328] on div at bounding box center [1285, 316] width 21 height 21
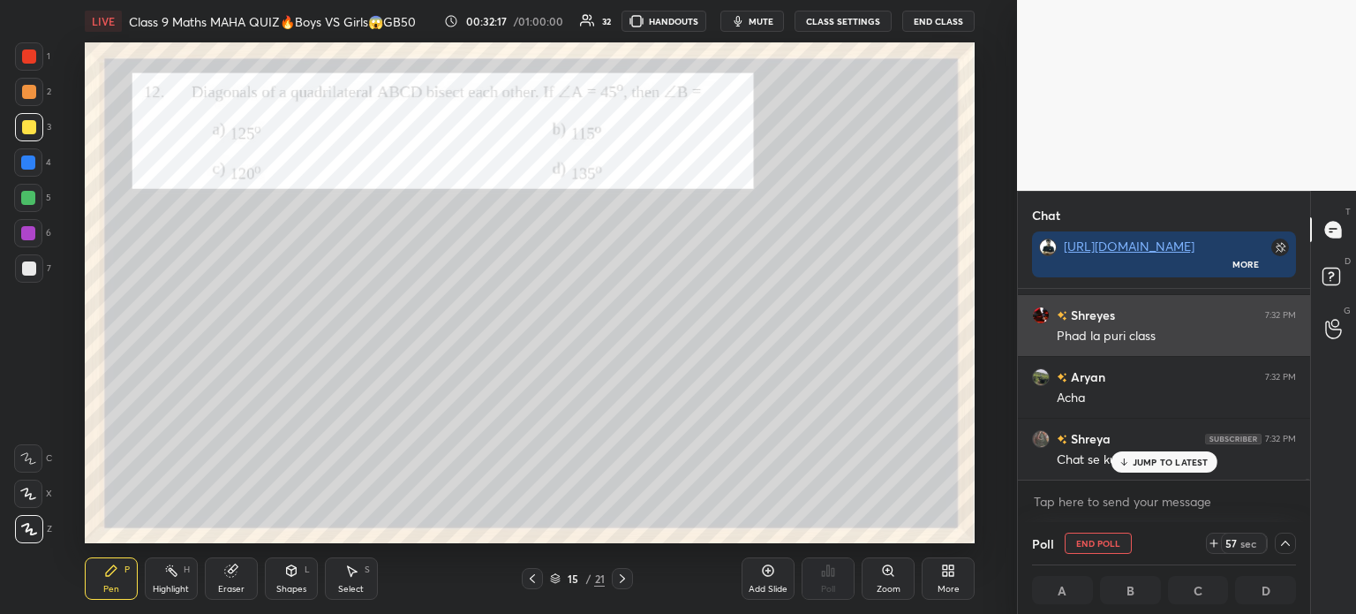
scroll to position [5, 5]
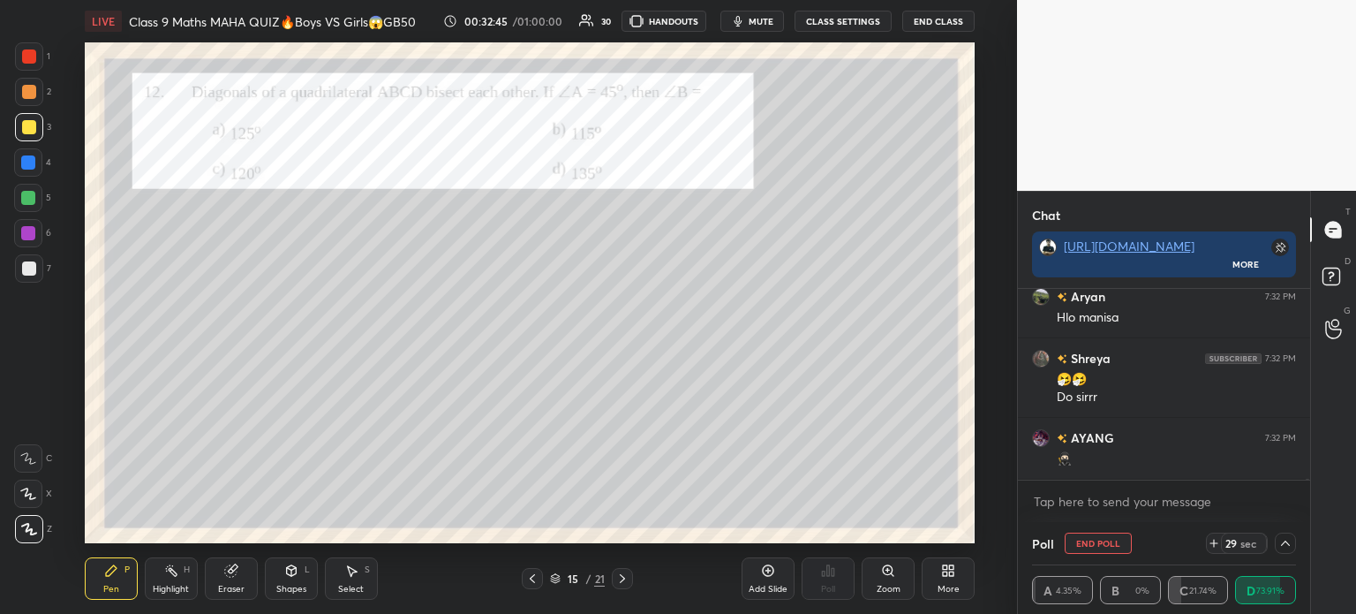
click at [34, 267] on div at bounding box center [29, 268] width 14 height 14
click at [31, 237] on div at bounding box center [28, 233] width 14 height 14
click at [21, 204] on div at bounding box center [28, 198] width 14 height 14
click at [14, 160] on div at bounding box center [28, 162] width 28 height 28
click at [26, 129] on div at bounding box center [29, 127] width 14 height 14
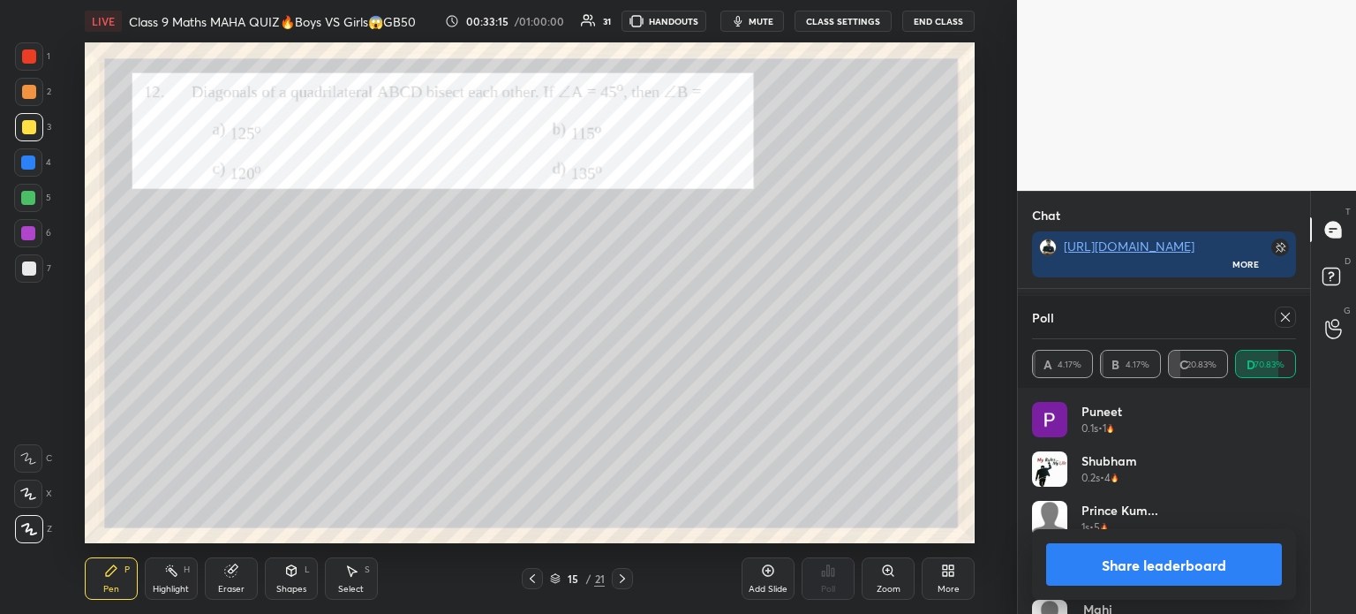
click at [1110, 557] on button "Share leaderboard" at bounding box center [1164, 564] width 236 height 42
type textarea "x"
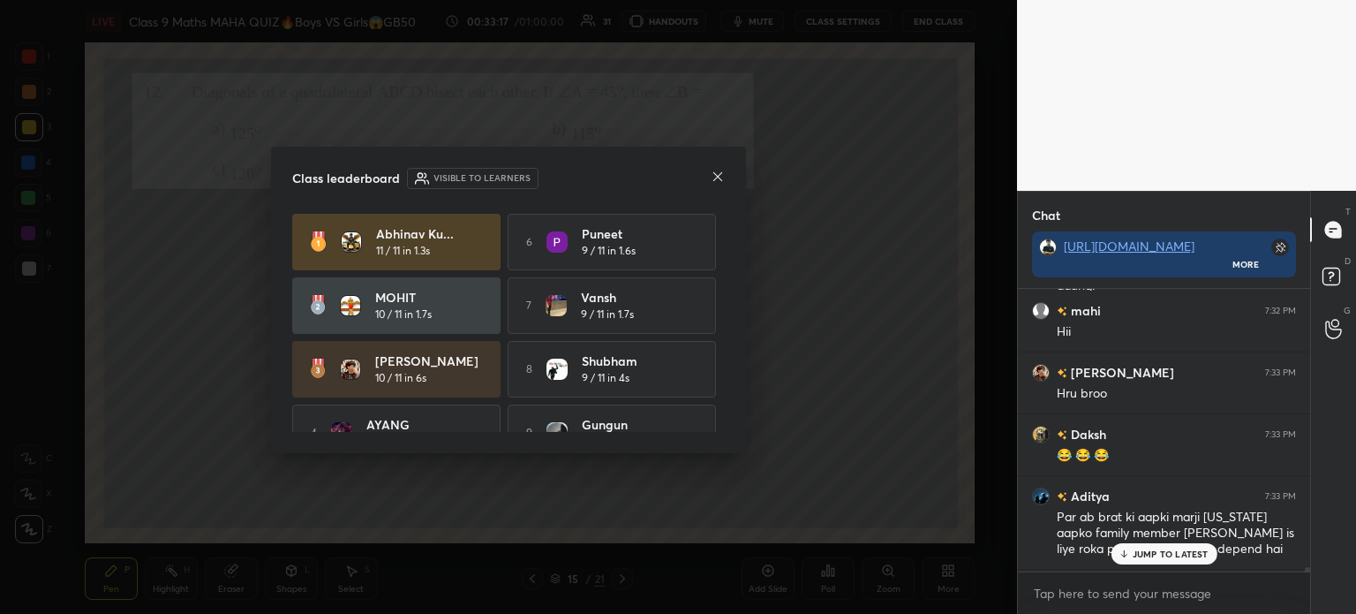
click at [714, 180] on icon at bounding box center [718, 177] width 14 height 14
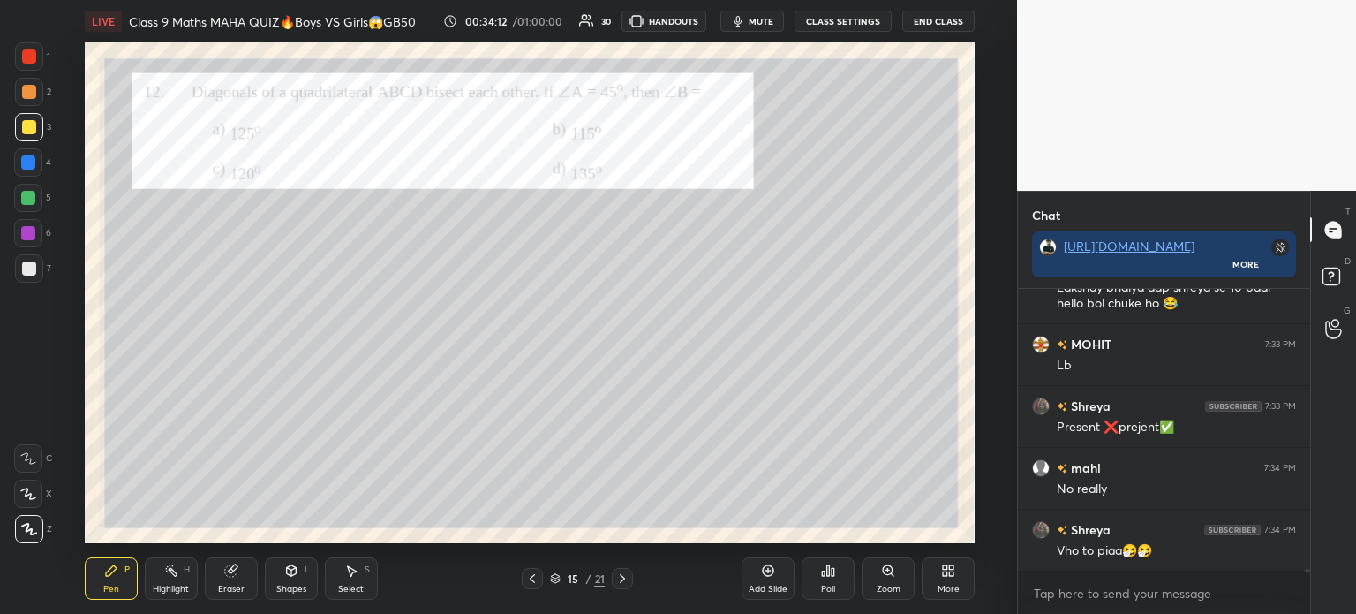
click at [828, 576] on icon at bounding box center [828, 570] width 3 height 11
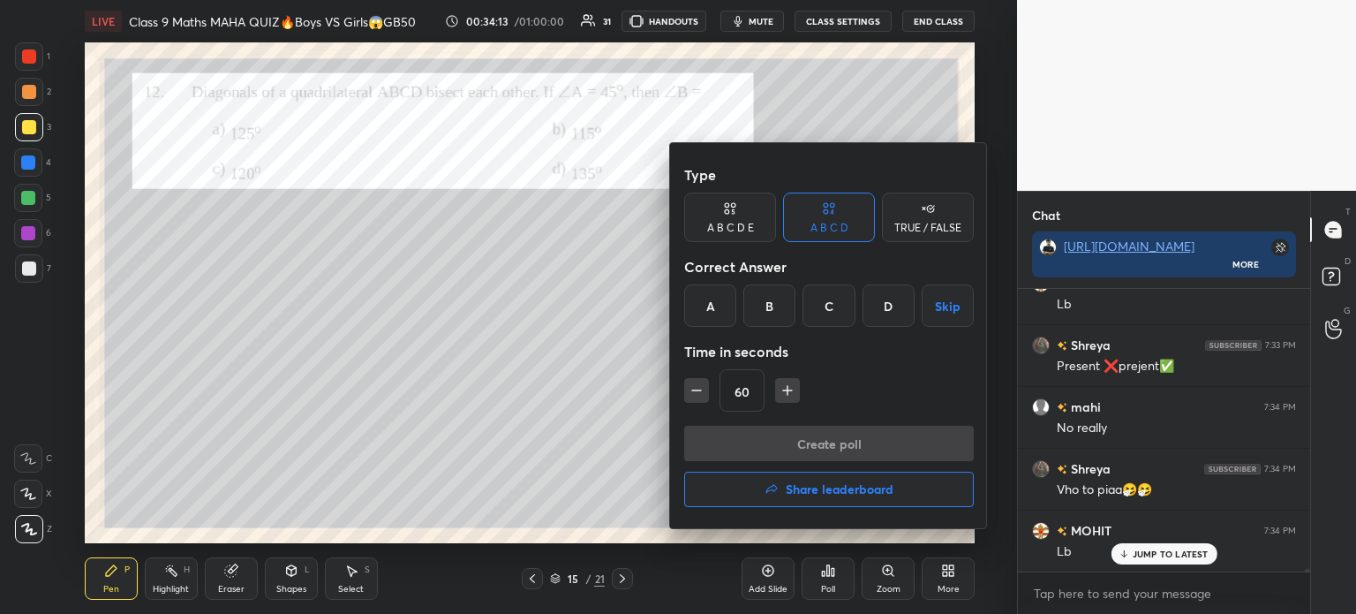
click at [706, 308] on div "A" at bounding box center [710, 305] width 52 height 42
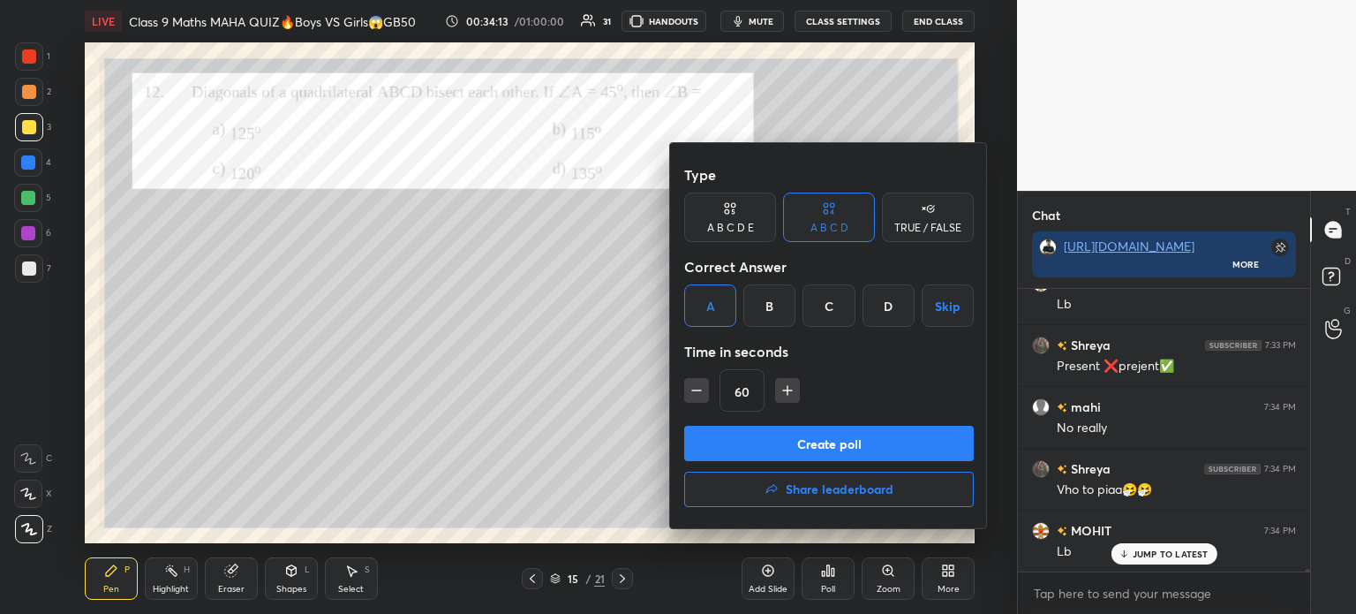
click at [695, 388] on icon "button" at bounding box center [697, 390] width 18 height 18
click at [698, 387] on icon "button" at bounding box center [697, 390] width 18 height 18
type input "30"
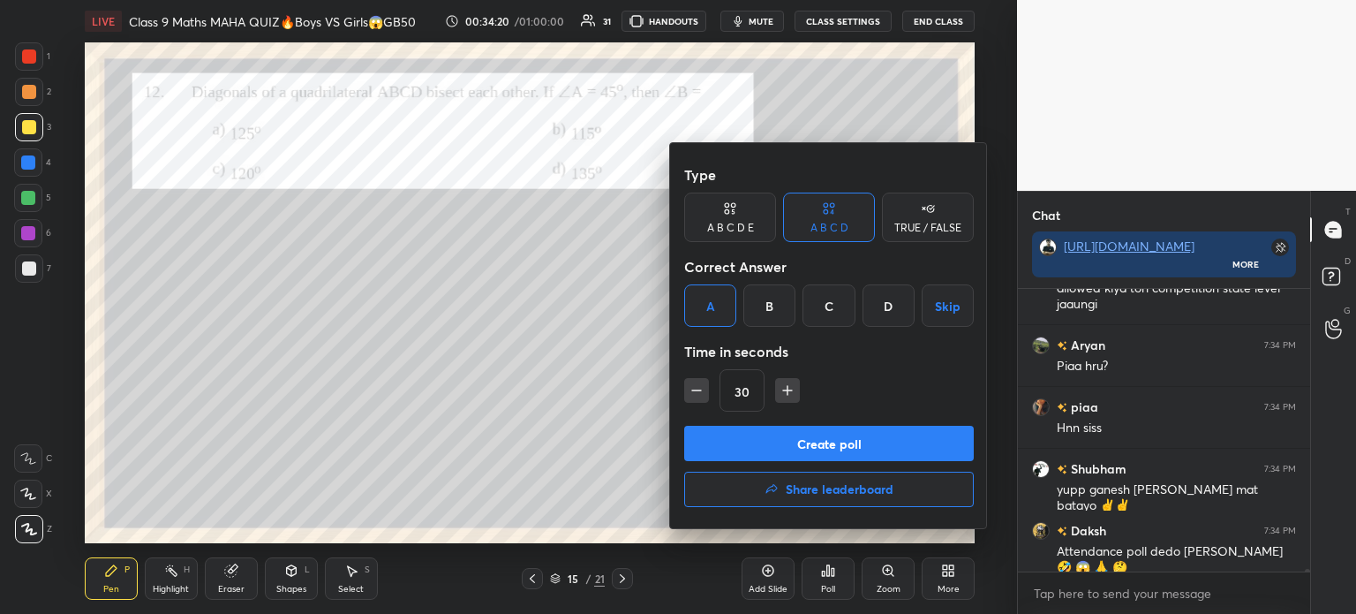
scroll to position [32226, 0]
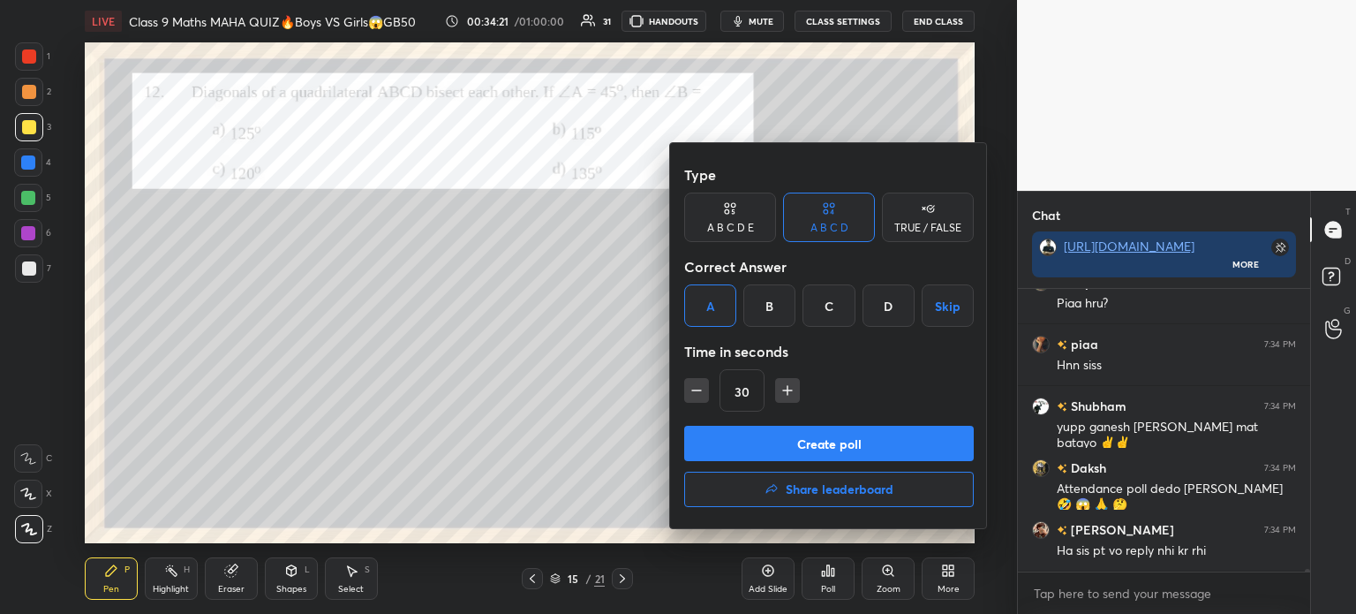
click at [759, 438] on button "Create poll" at bounding box center [829, 443] width 290 height 35
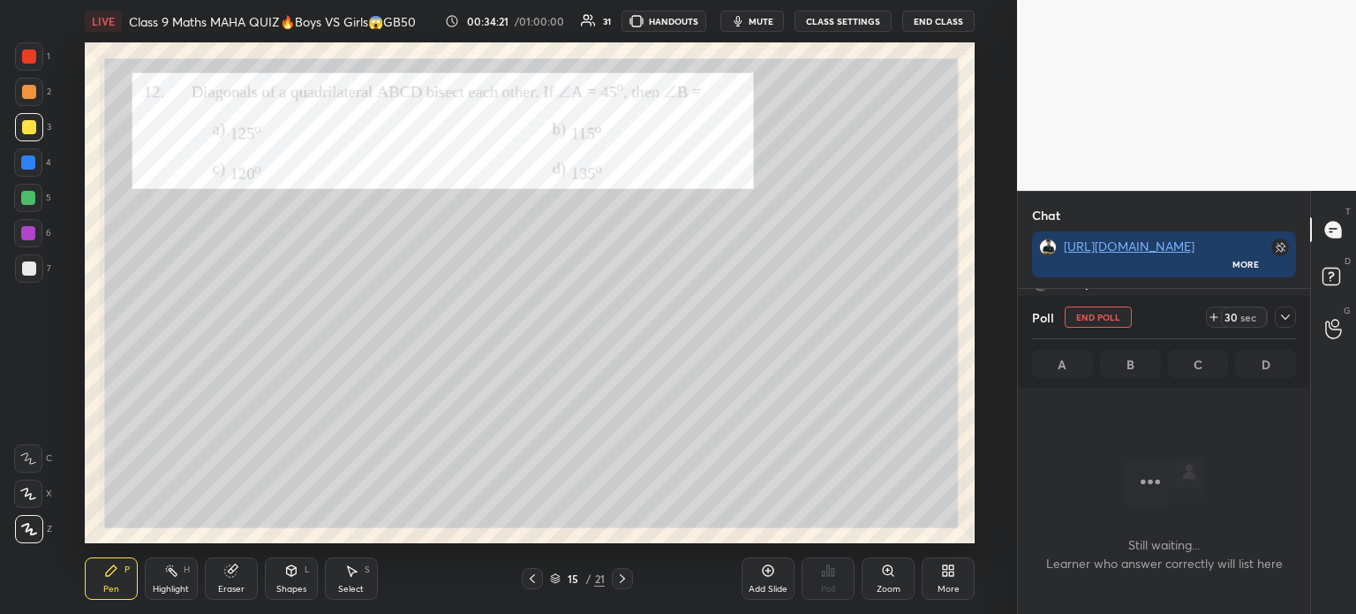
scroll to position [39, 287]
click at [1291, 322] on icon at bounding box center [1285, 317] width 14 height 14
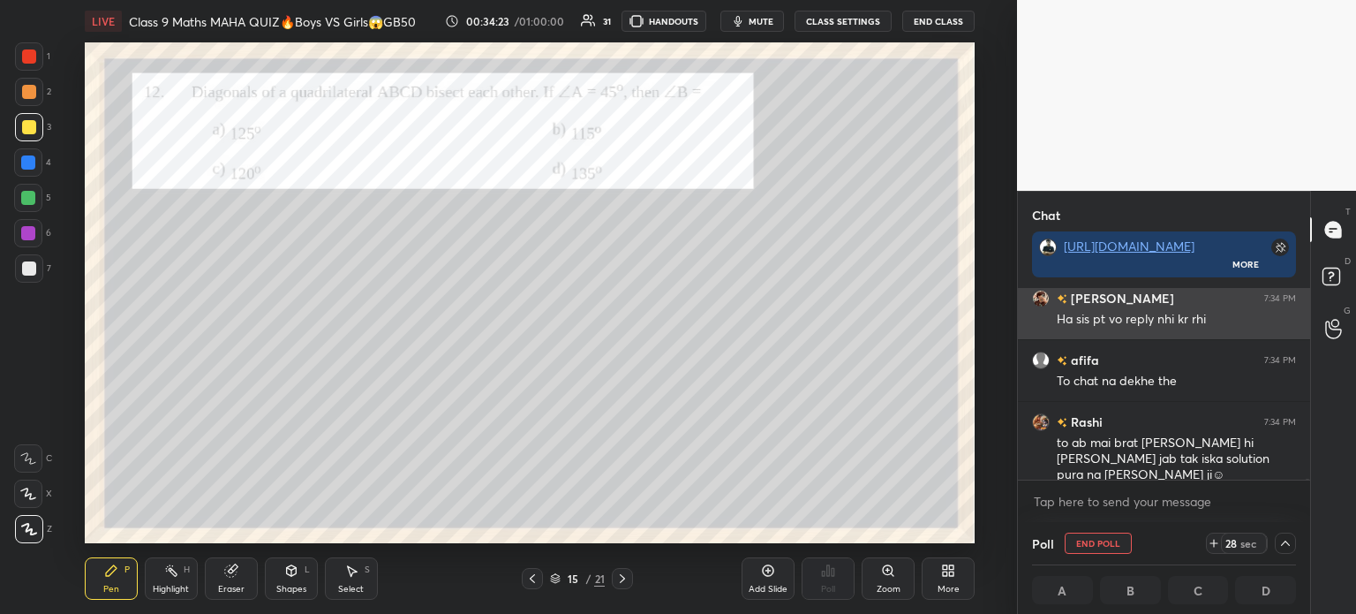
scroll to position [0, 5]
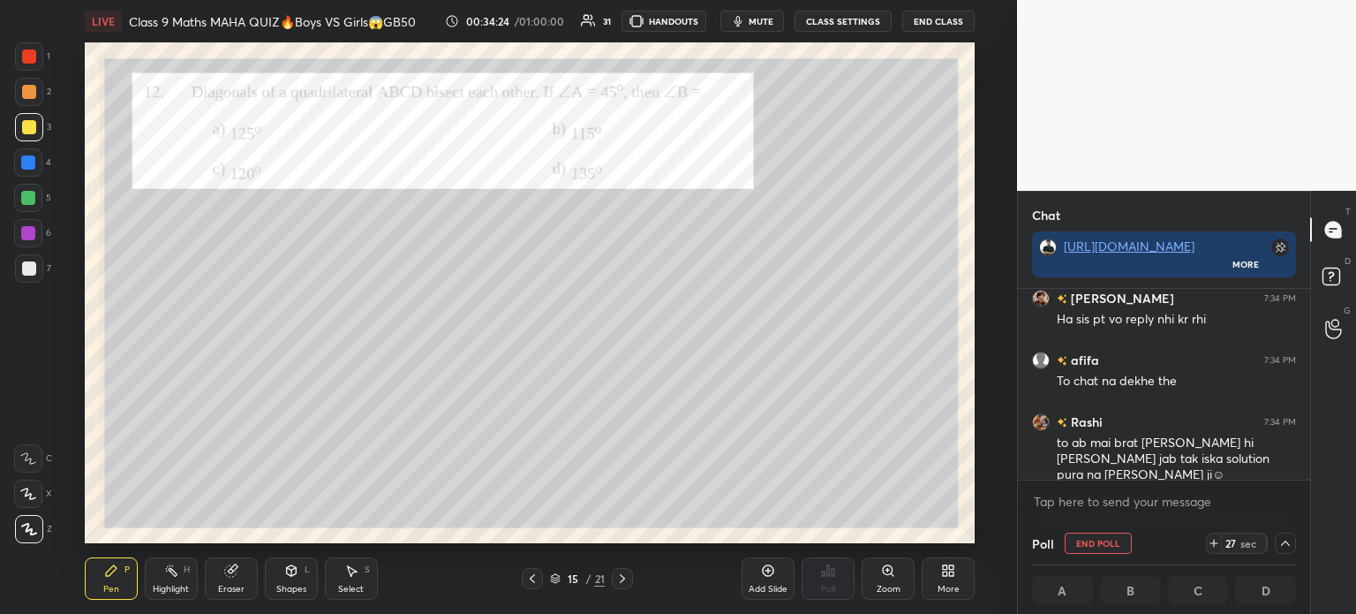
click at [1285, 542] on icon at bounding box center [1285, 542] width 9 height 5
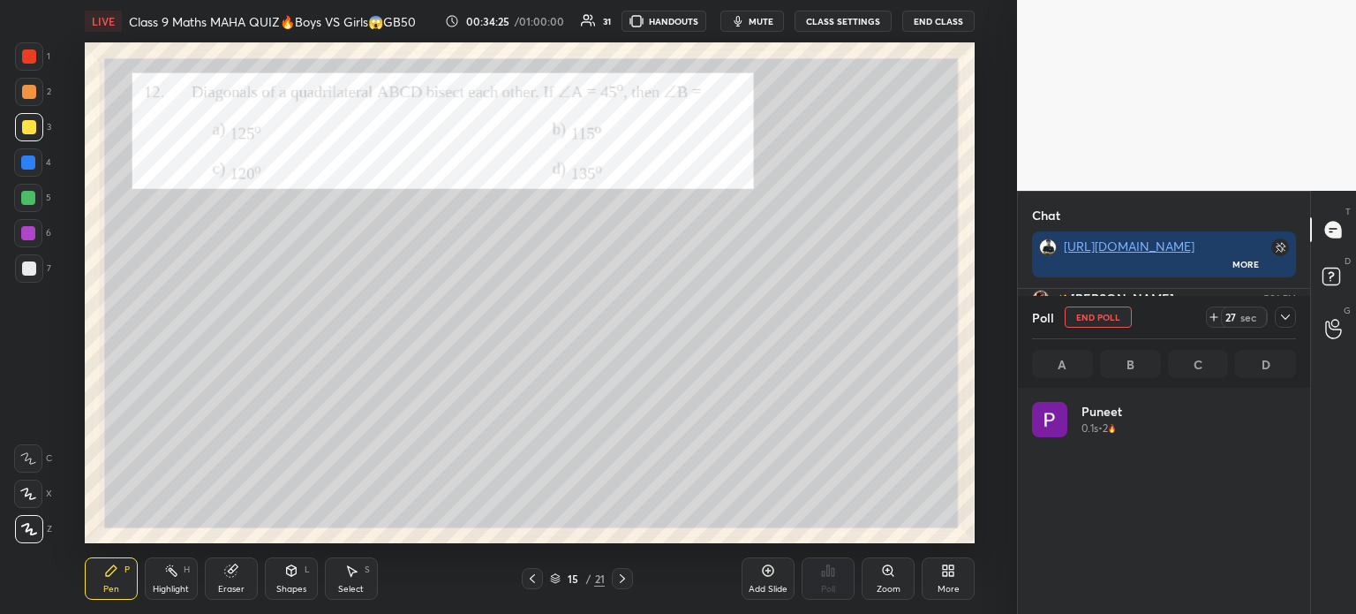
scroll to position [5, 5]
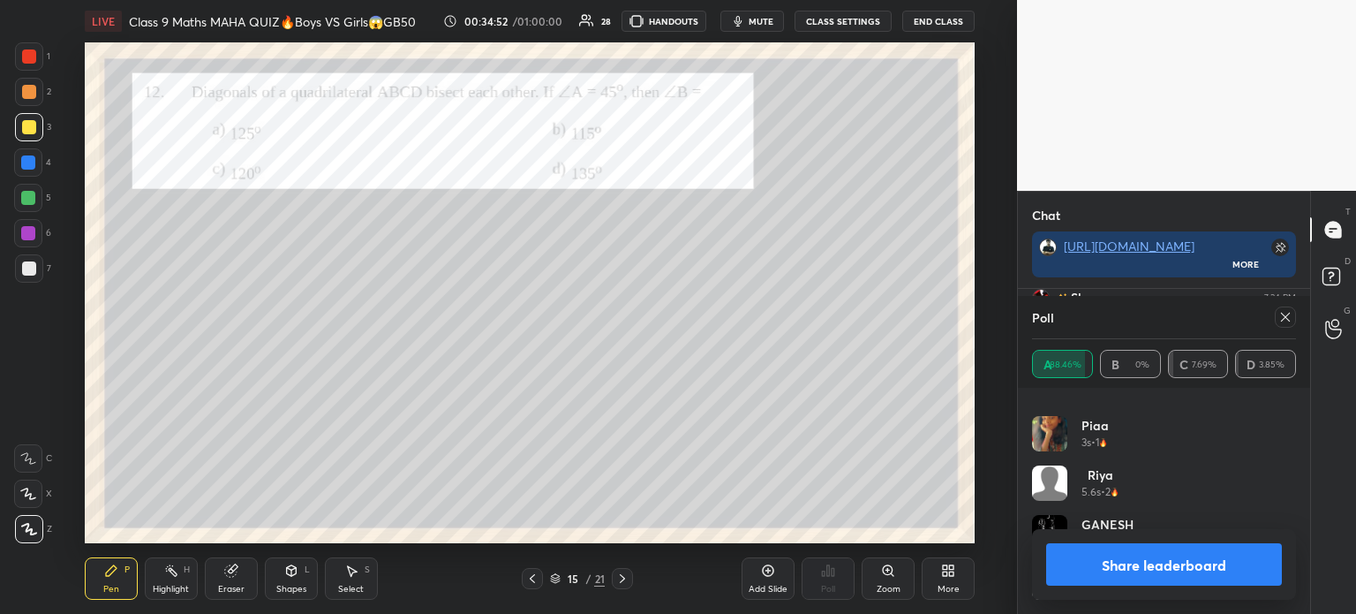
click at [1103, 565] on button "Share leaderboard" at bounding box center [1164, 564] width 236 height 42
type textarea "x"
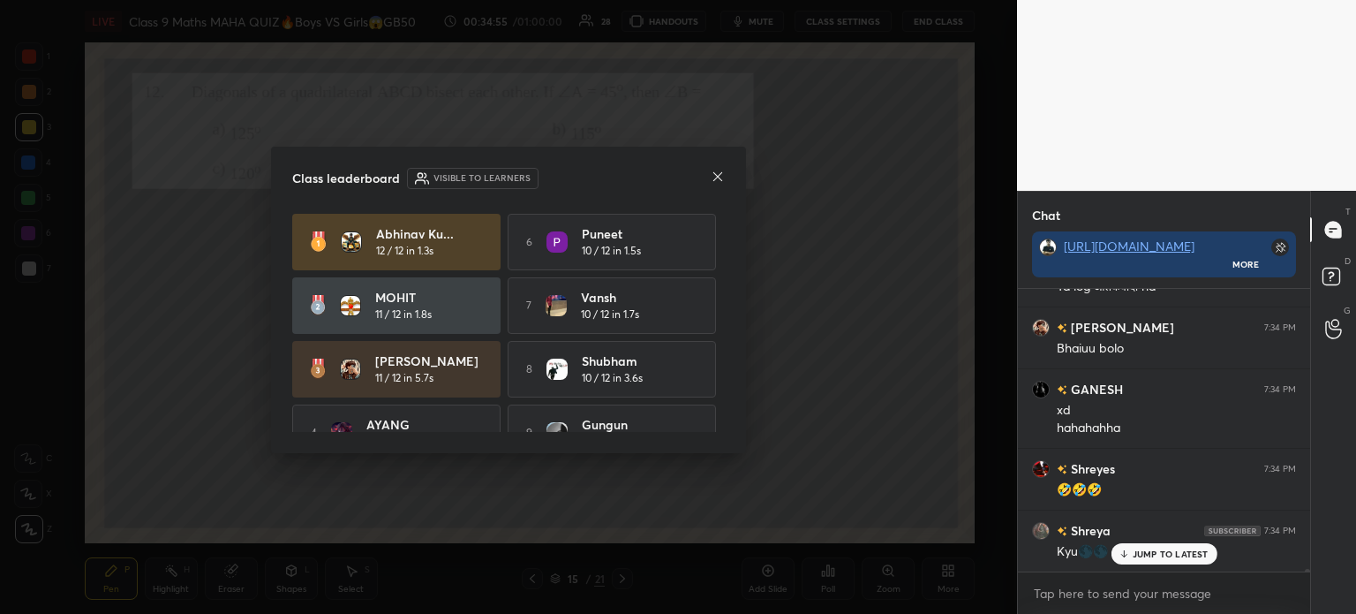
click at [723, 183] on icon at bounding box center [718, 177] width 14 height 14
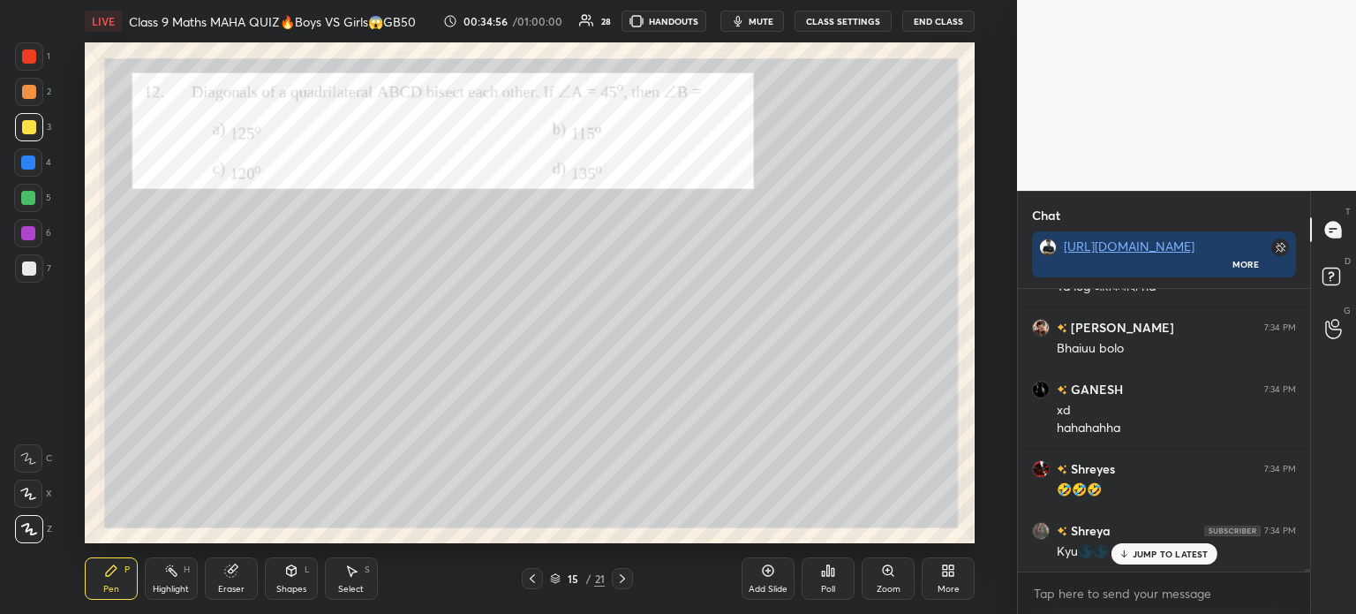
click at [625, 576] on icon at bounding box center [622, 578] width 14 height 14
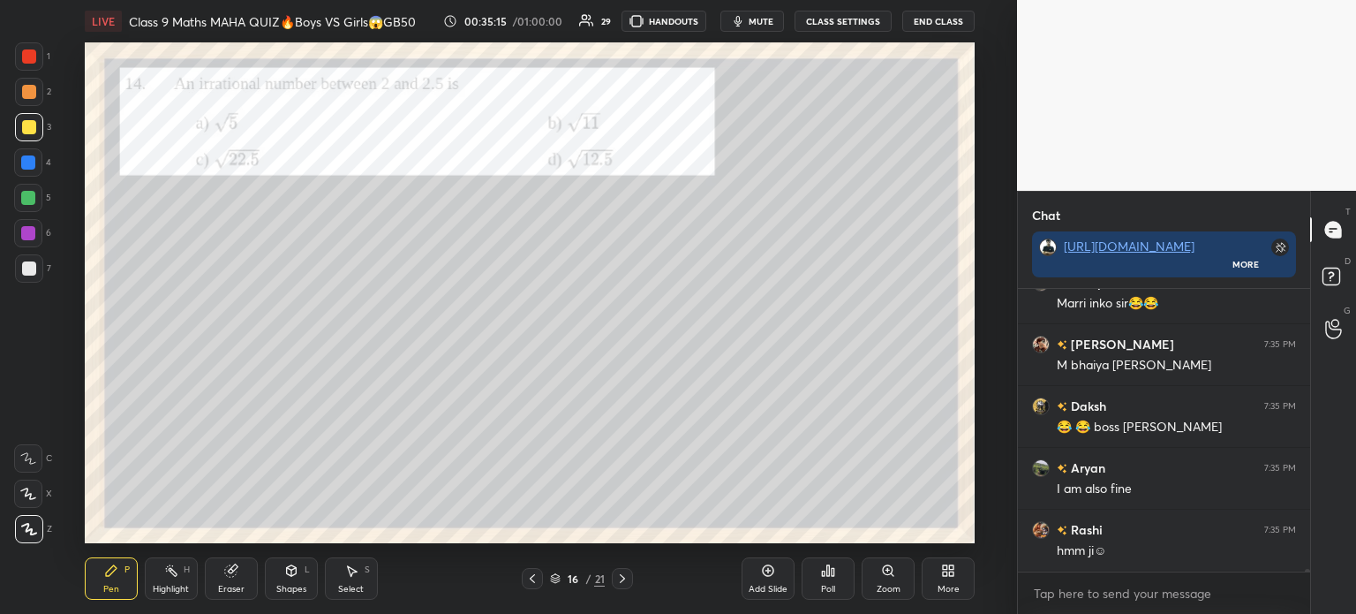
click at [36, 275] on div at bounding box center [29, 268] width 28 height 28
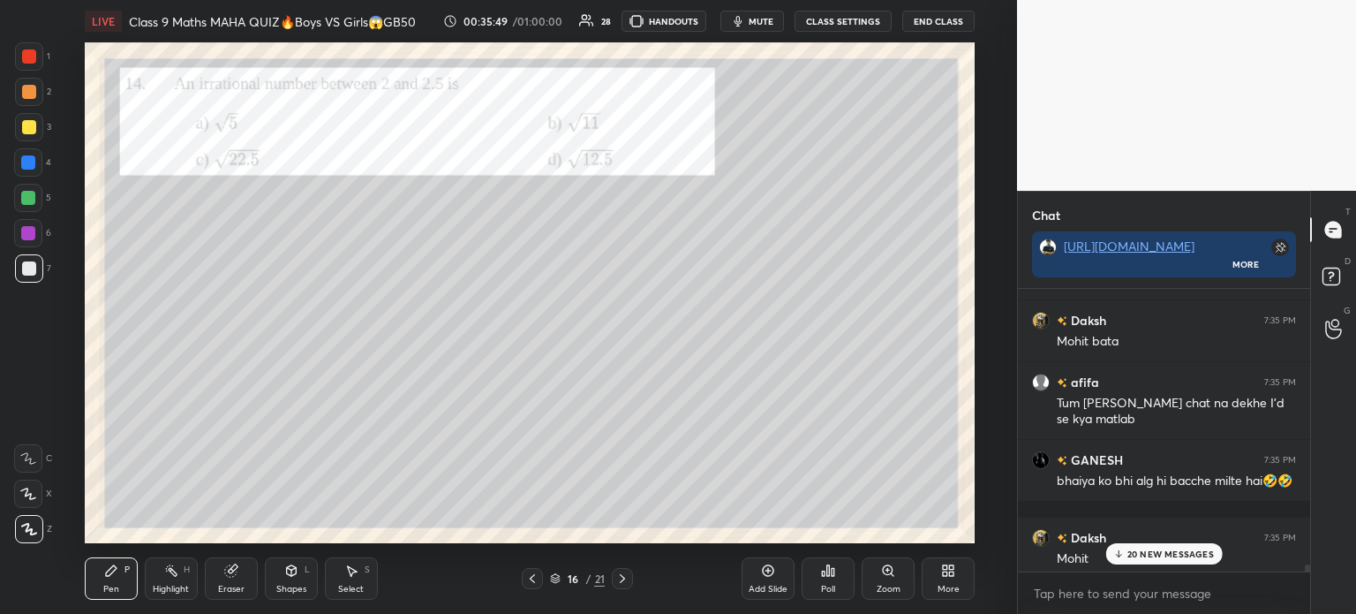
click at [833, 582] on div "Poll" at bounding box center [828, 578] width 53 height 42
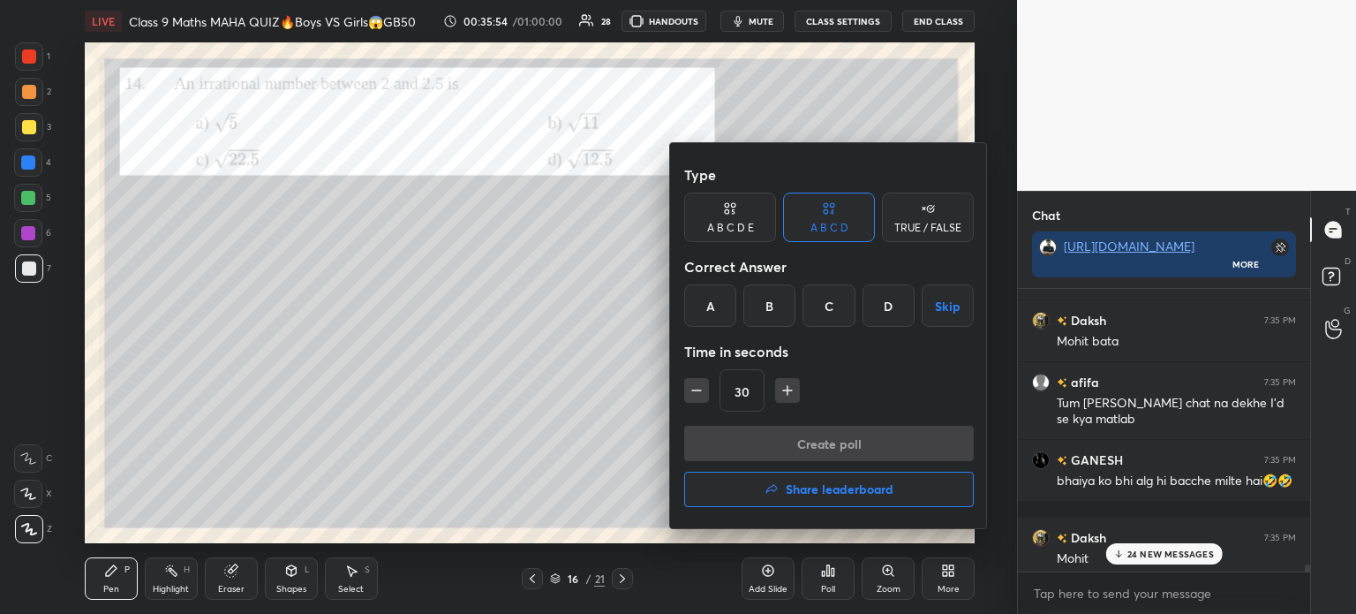
click at [712, 322] on div "A" at bounding box center [710, 305] width 52 height 42
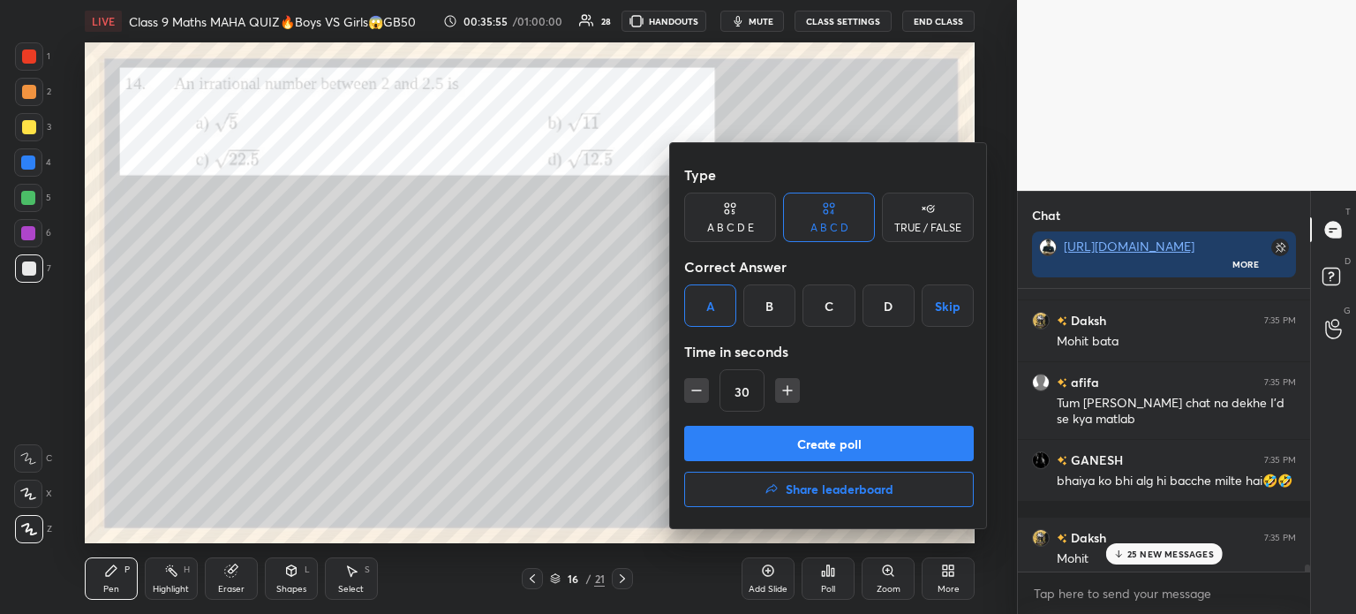
click at [784, 394] on icon "button" at bounding box center [788, 390] width 18 height 18
click at [780, 400] on button "button" at bounding box center [787, 390] width 25 height 25
type input "60"
click at [758, 448] on button "Create poll" at bounding box center [829, 443] width 290 height 35
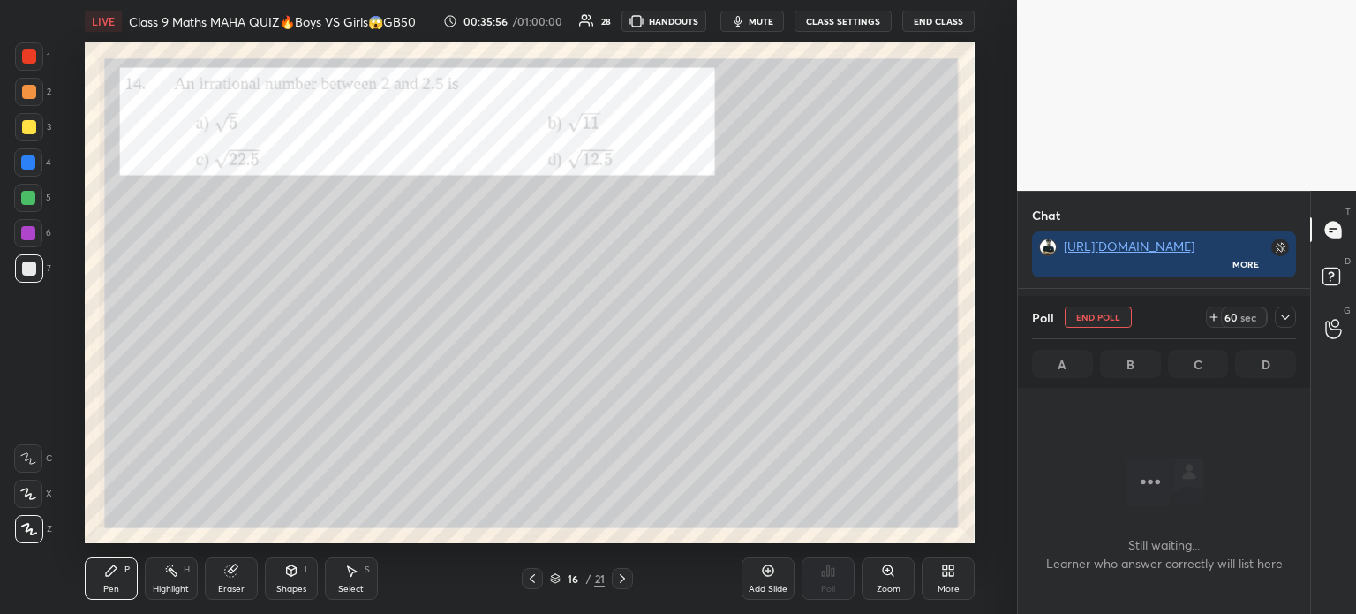
scroll to position [185, 287]
click at [1281, 324] on icon at bounding box center [1285, 317] width 14 height 14
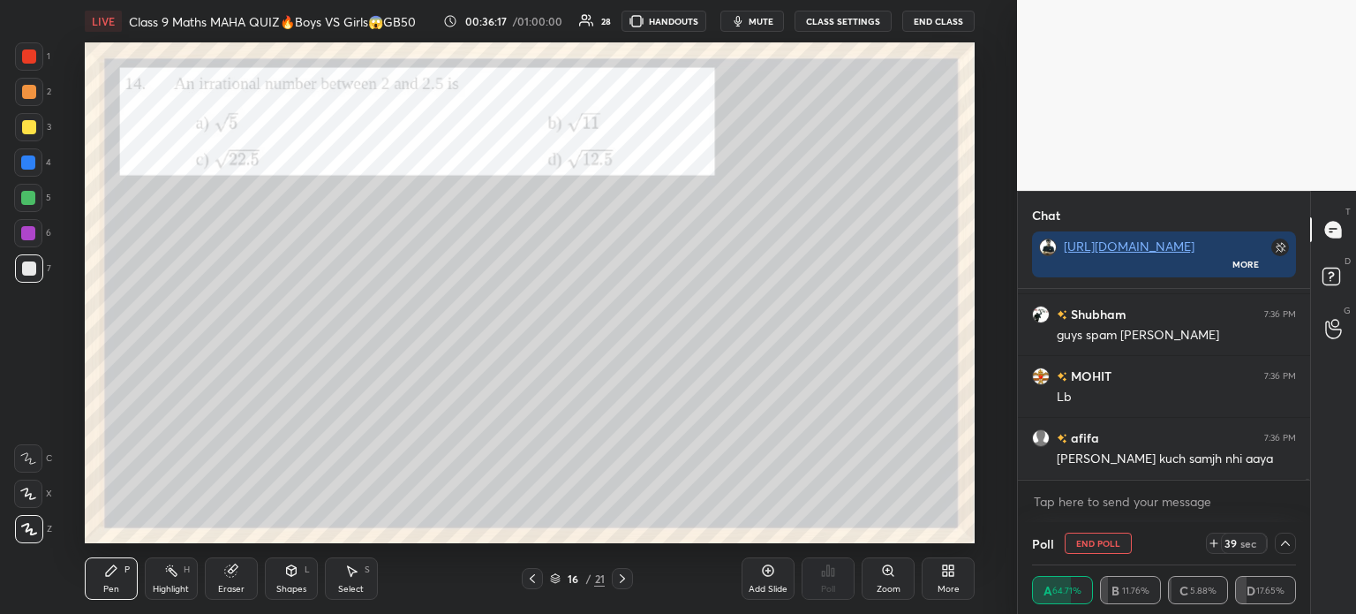
scroll to position [36641, 0]
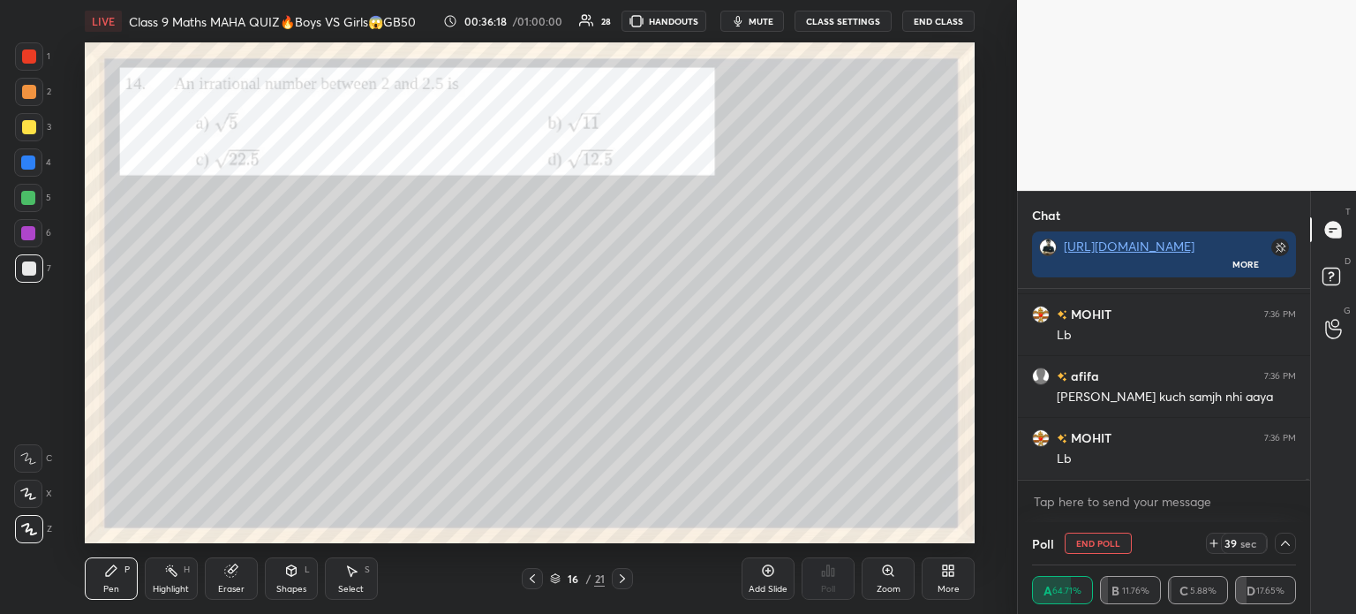
click at [33, 127] on div at bounding box center [29, 127] width 14 height 14
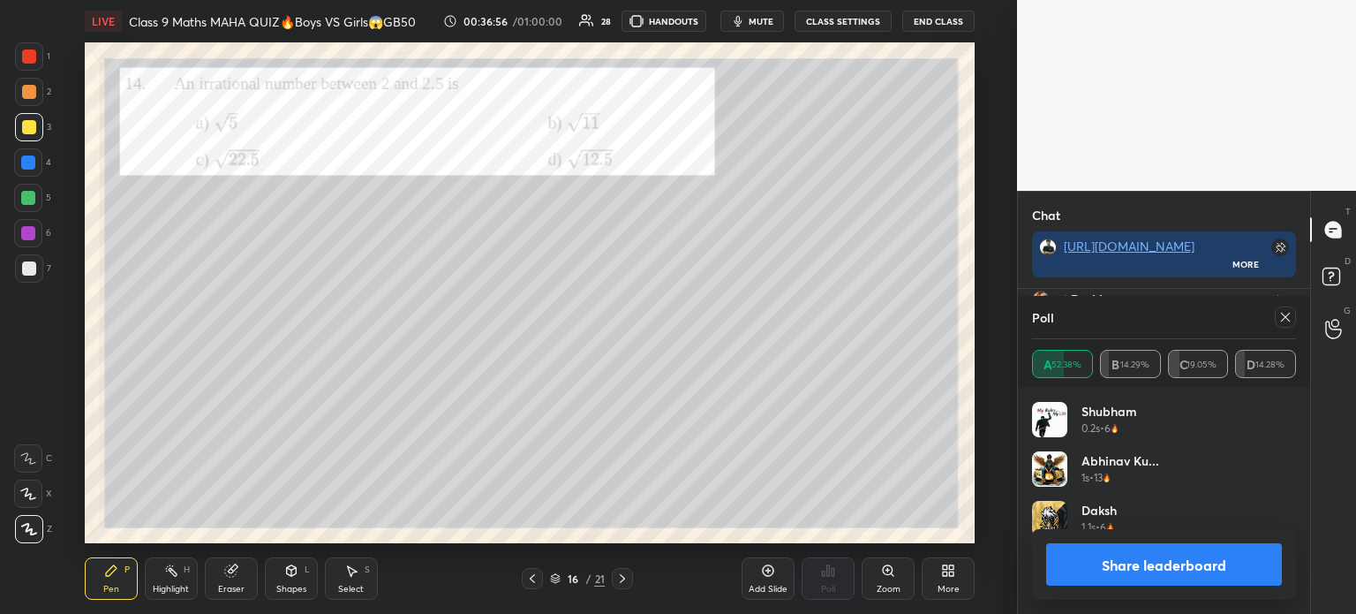
scroll to position [207, 259]
click at [1156, 576] on button "Share leaderboard" at bounding box center [1164, 564] width 236 height 42
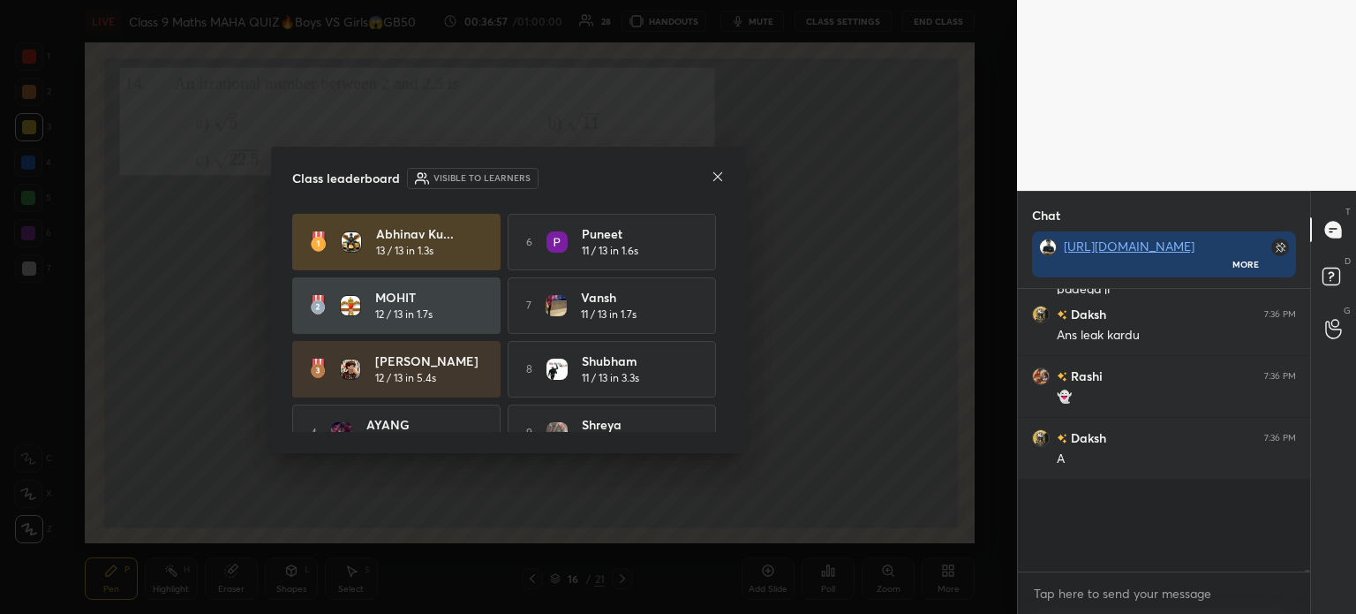
scroll to position [222, 287]
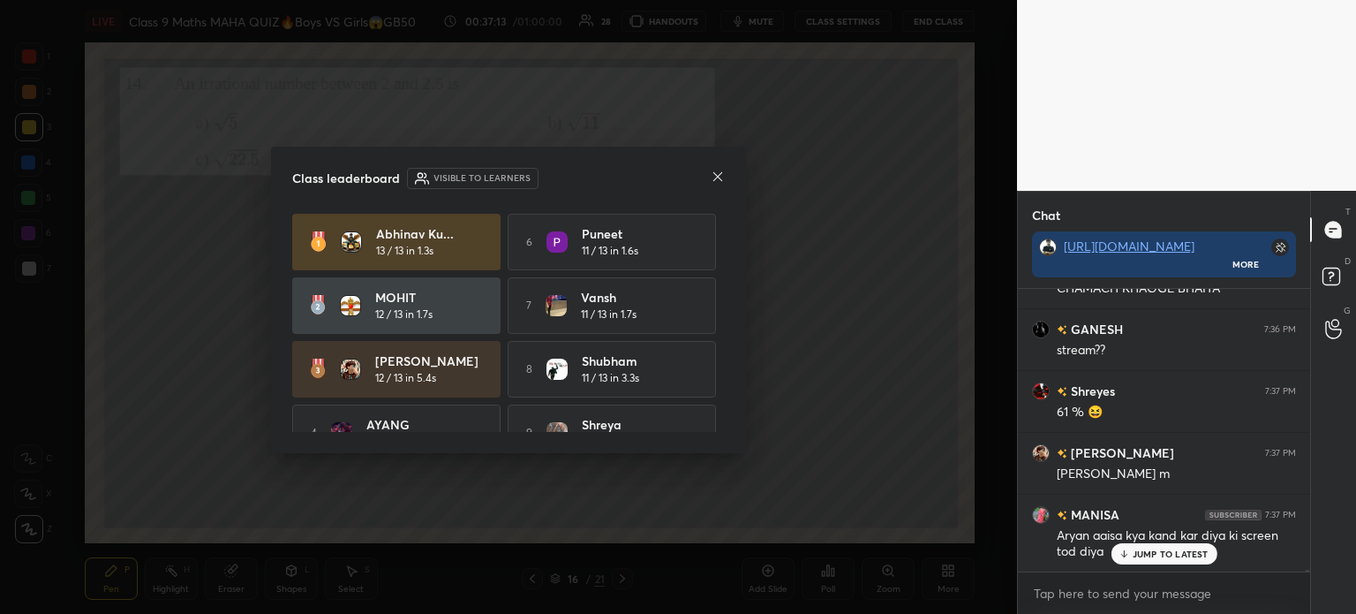
click at [712, 179] on icon at bounding box center [718, 177] width 14 height 14
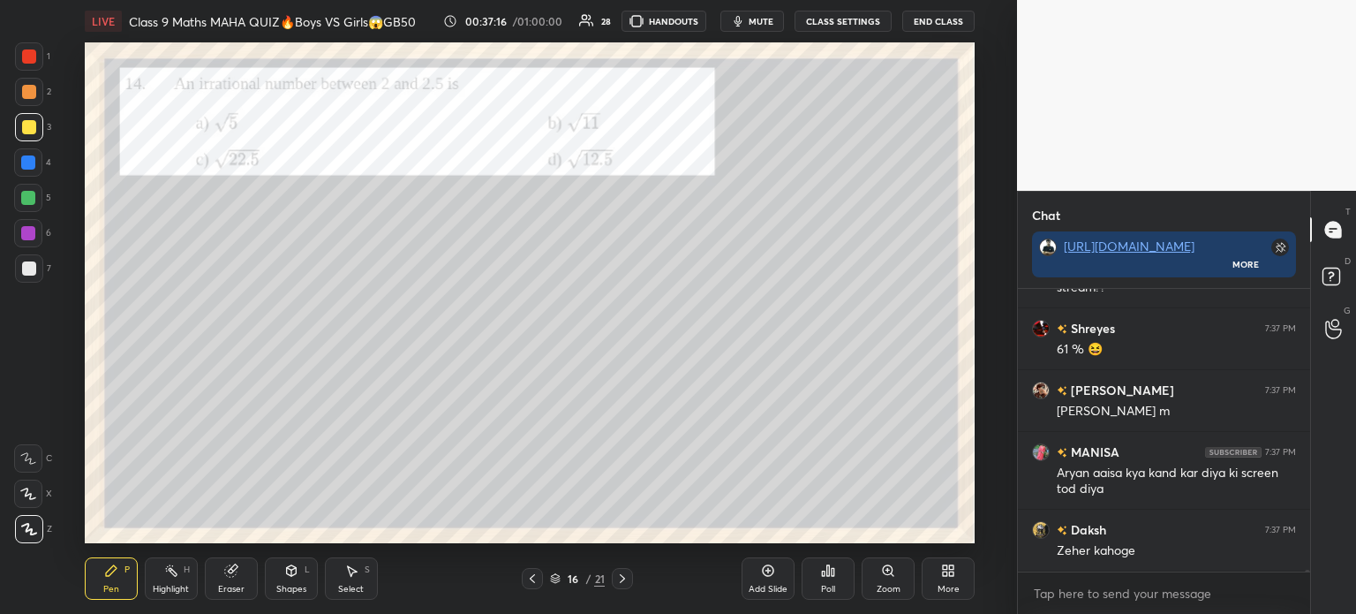
click at [26, 59] on div at bounding box center [29, 56] width 14 height 14
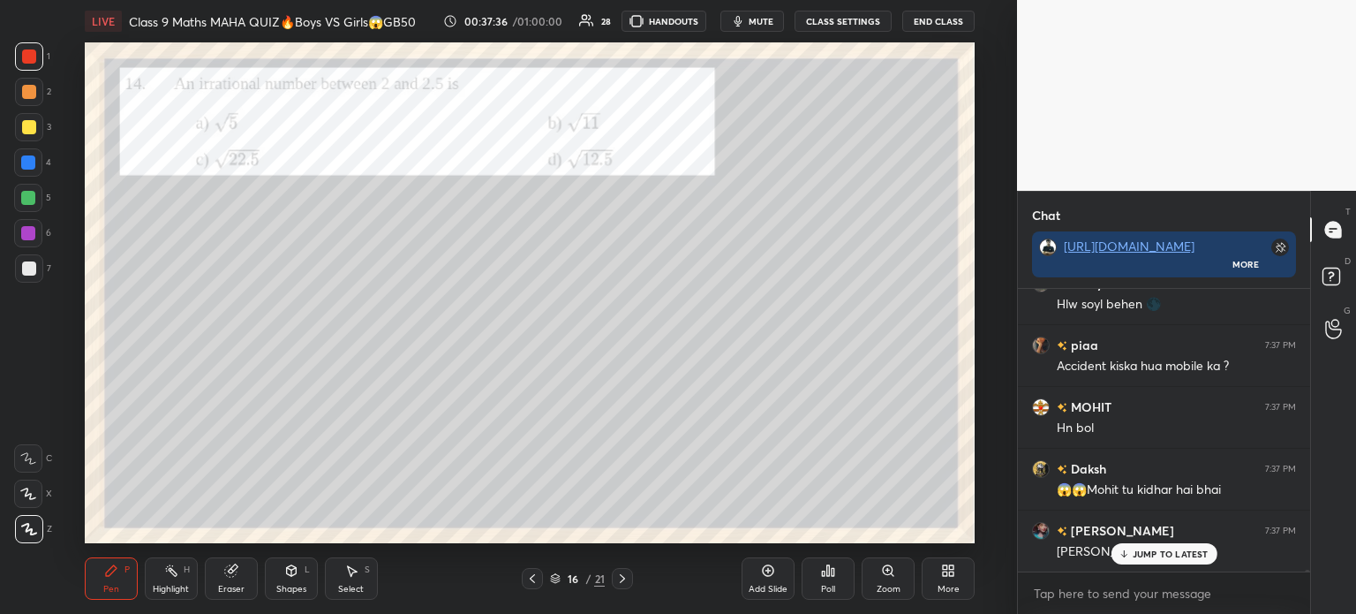
click at [618, 581] on icon at bounding box center [622, 578] width 14 height 14
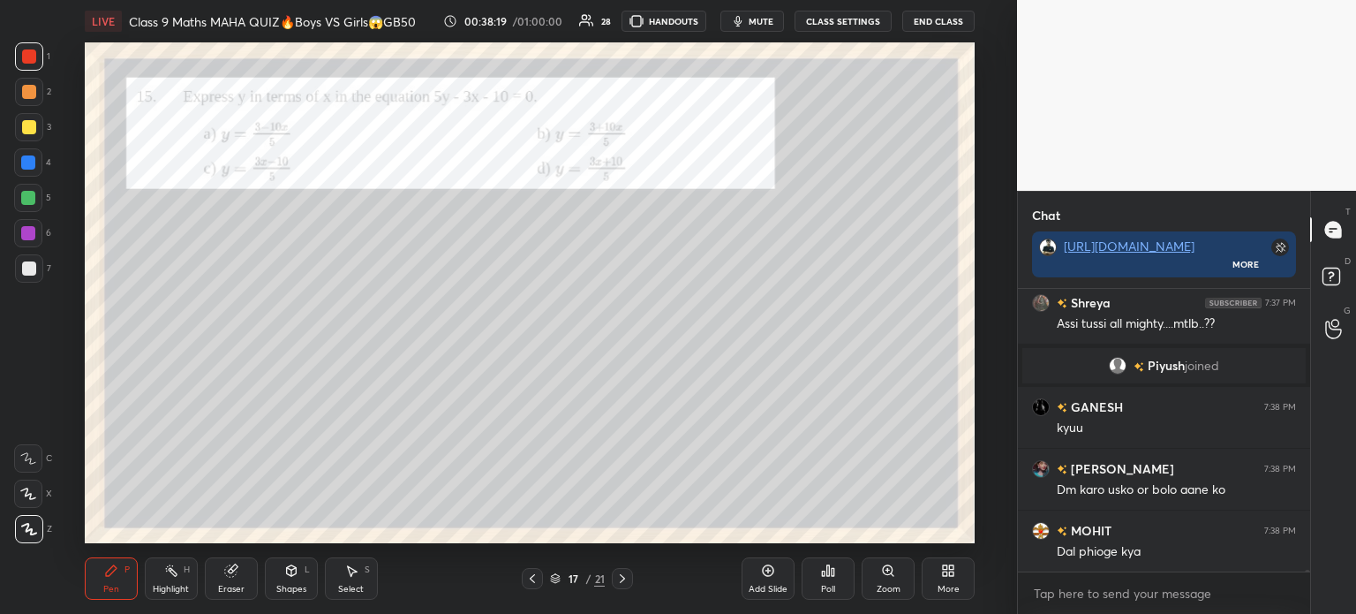
scroll to position [36372, 0]
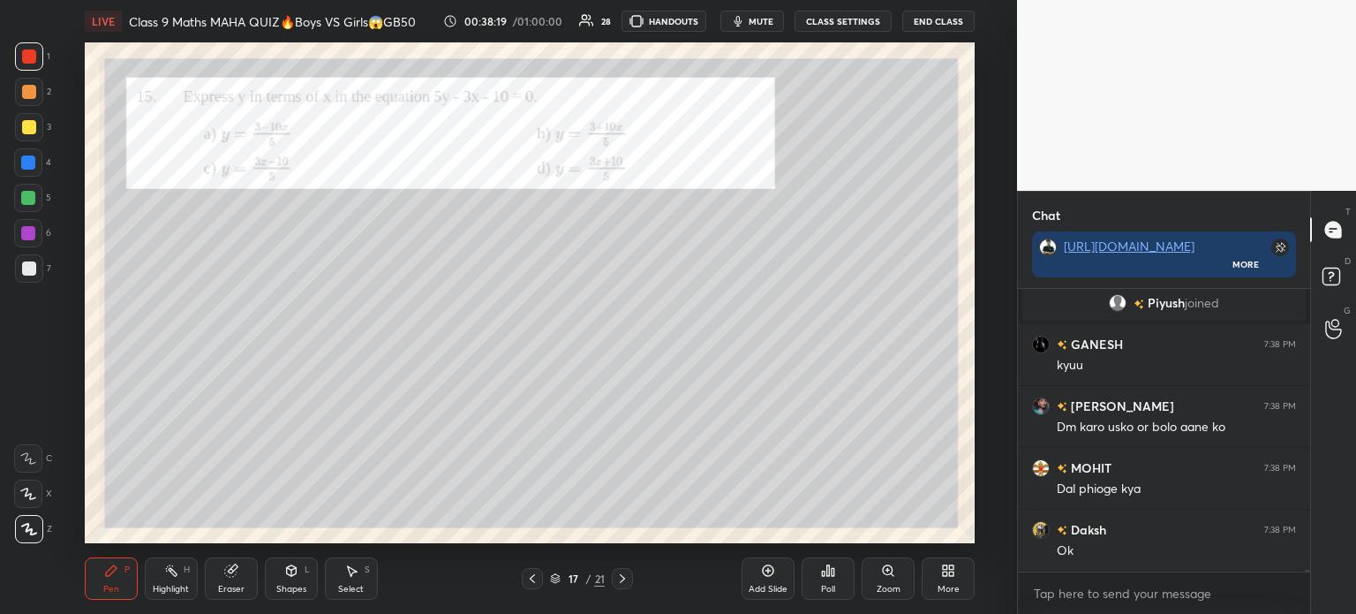
click at [837, 584] on div "Poll" at bounding box center [828, 578] width 53 height 42
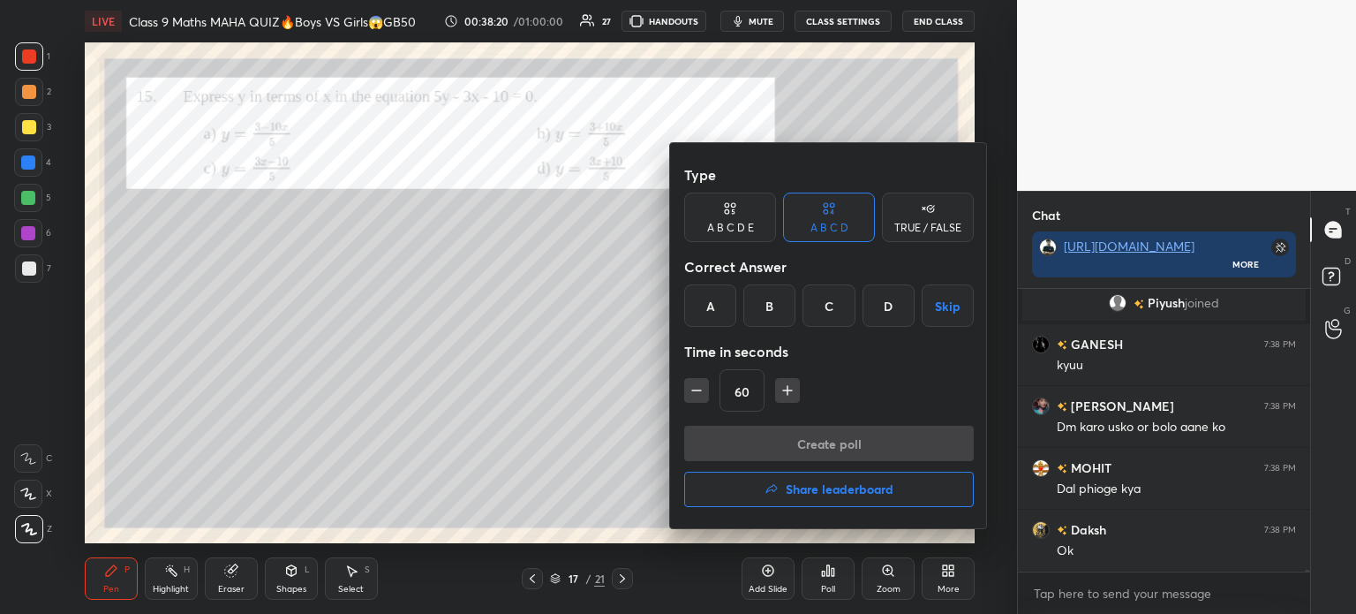
click at [881, 305] on div "D" at bounding box center [889, 305] width 52 height 42
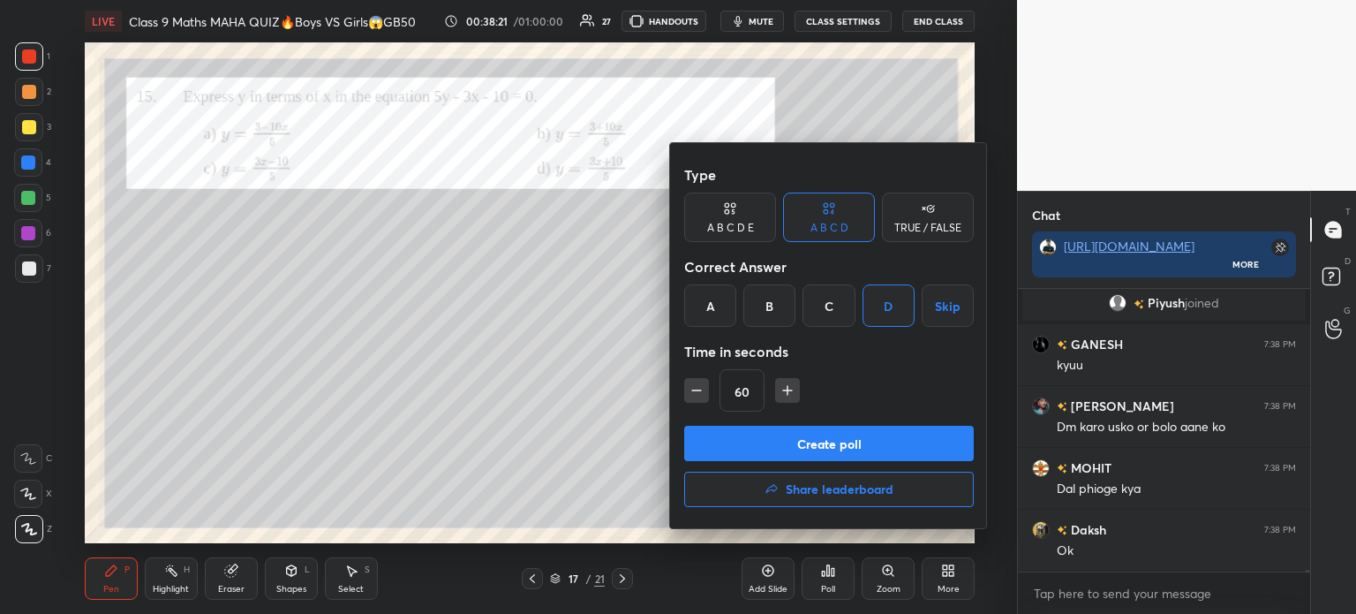
click at [857, 447] on button "Create poll" at bounding box center [829, 443] width 290 height 35
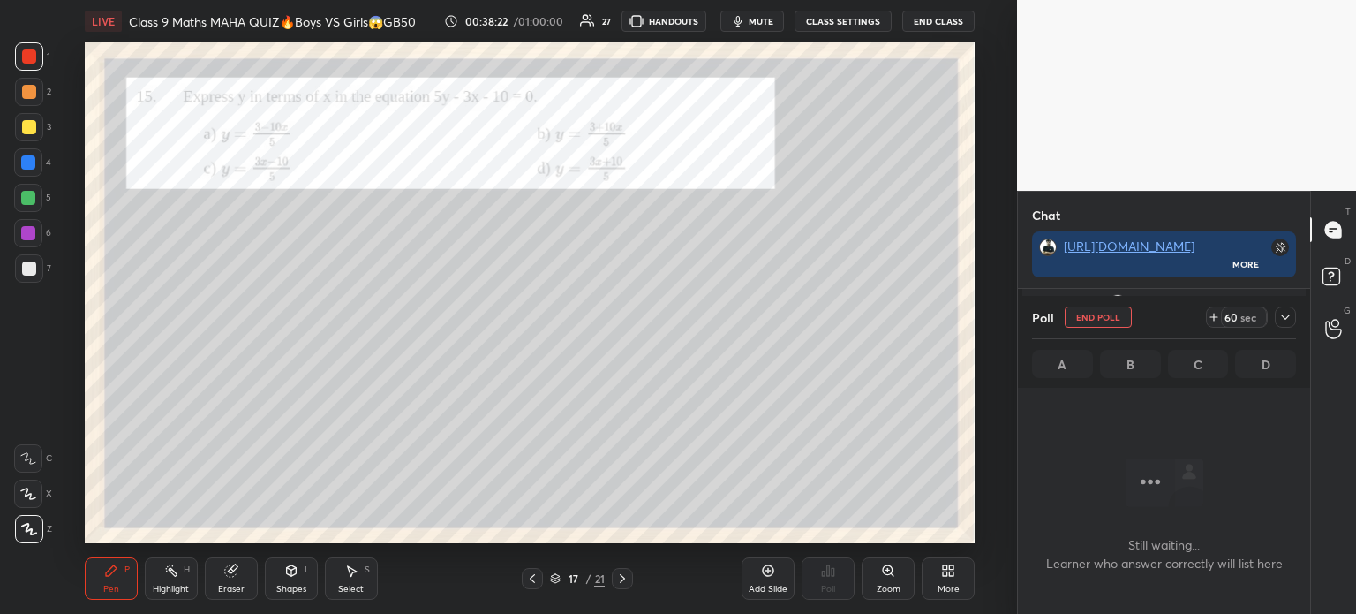
scroll to position [39, 287]
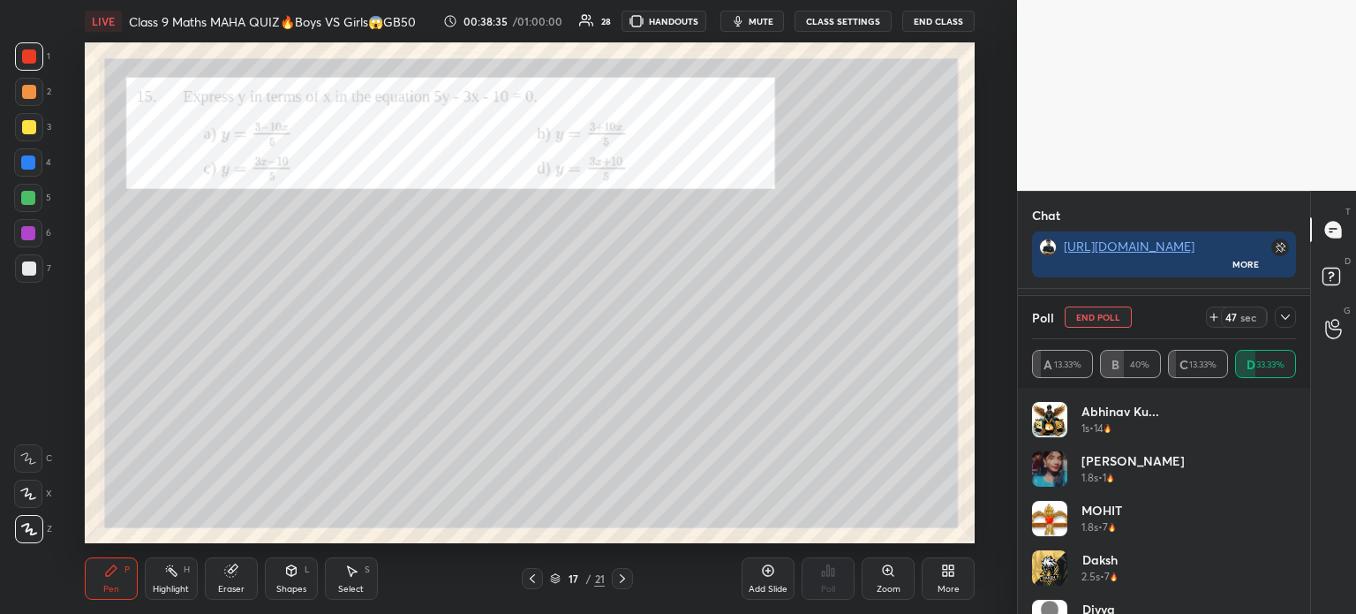
click at [1287, 317] on icon at bounding box center [1285, 316] width 9 height 5
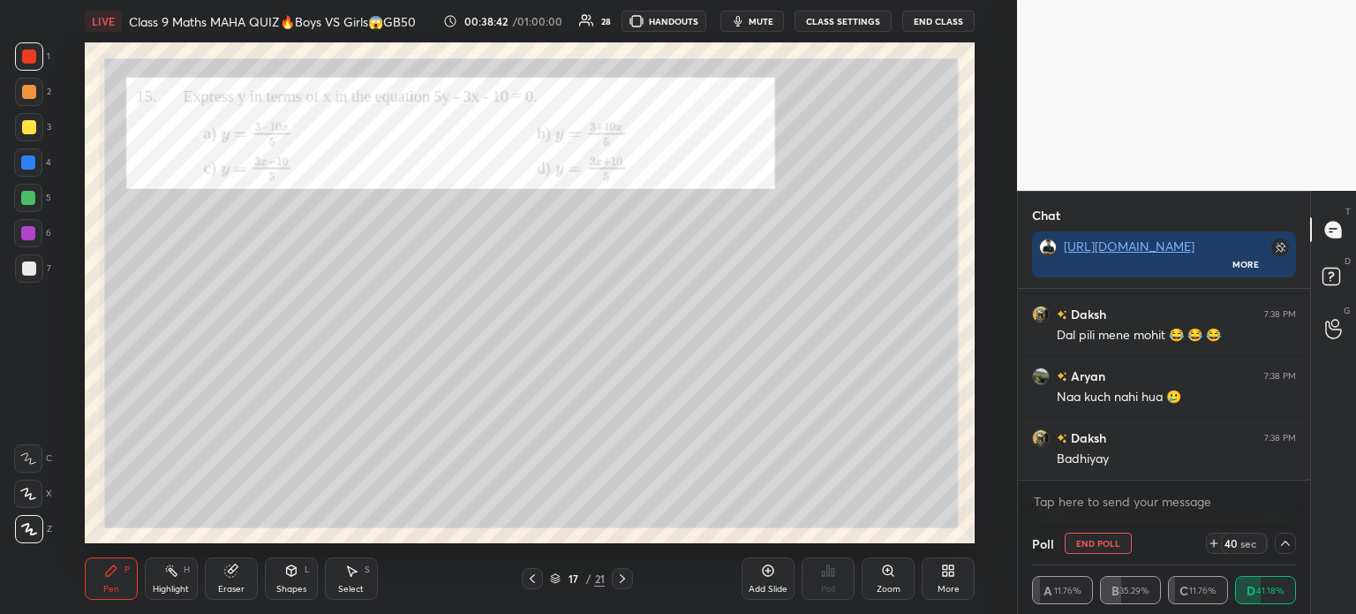
click at [39, 137] on div at bounding box center [29, 127] width 28 height 28
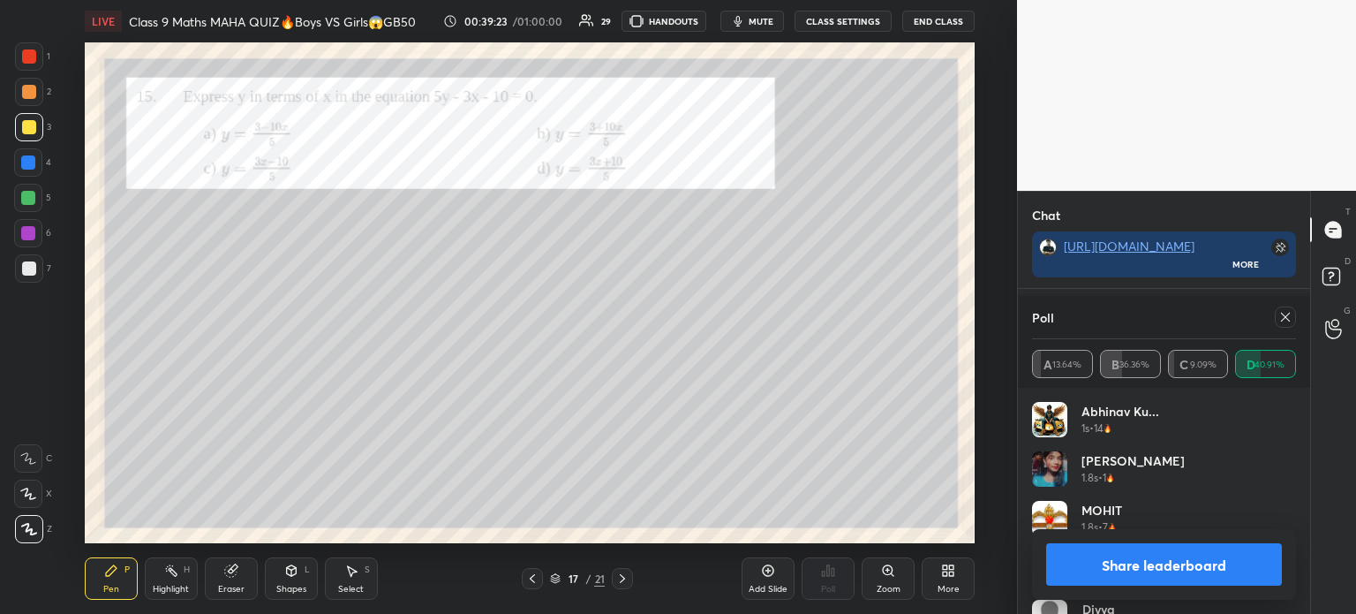
click at [1089, 550] on button "Share leaderboard" at bounding box center [1164, 564] width 236 height 42
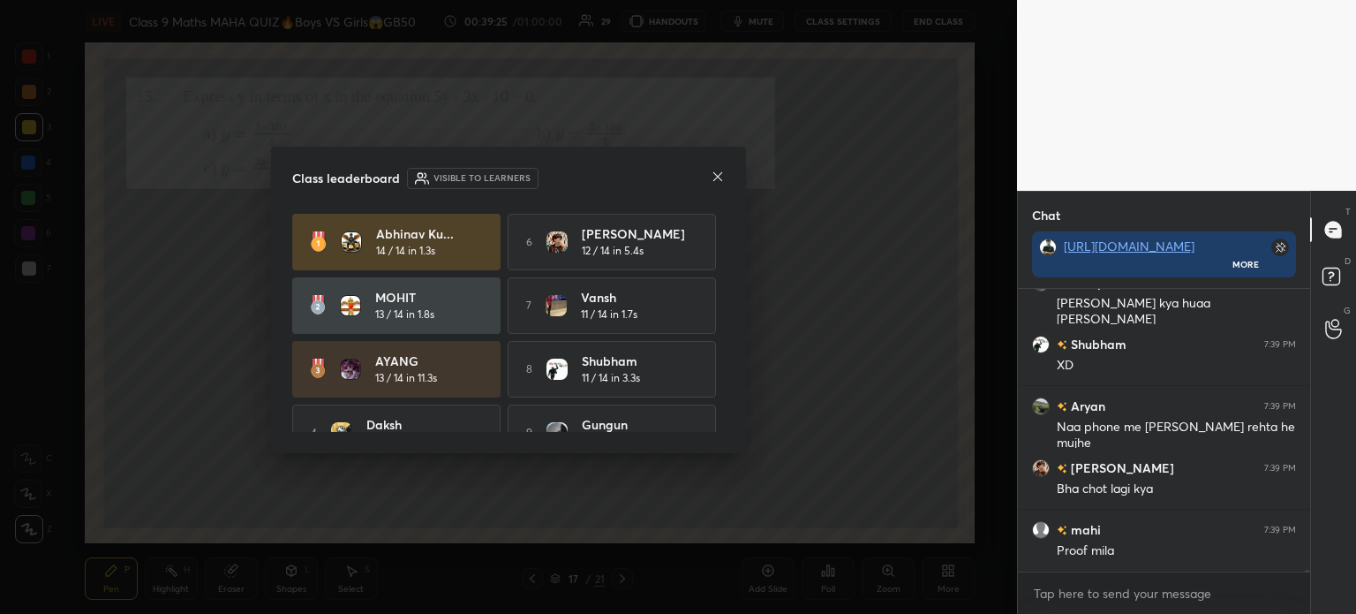
click at [713, 182] on icon at bounding box center [718, 177] width 14 height 14
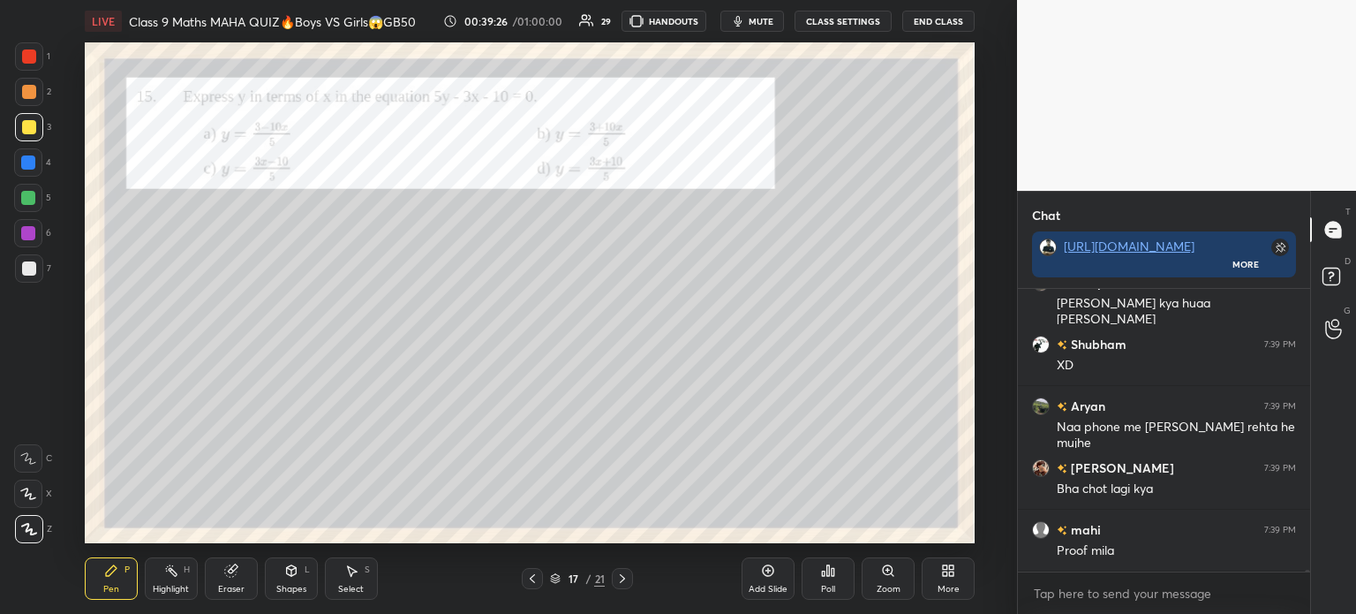
click at [39, 49] on div at bounding box center [29, 56] width 28 height 28
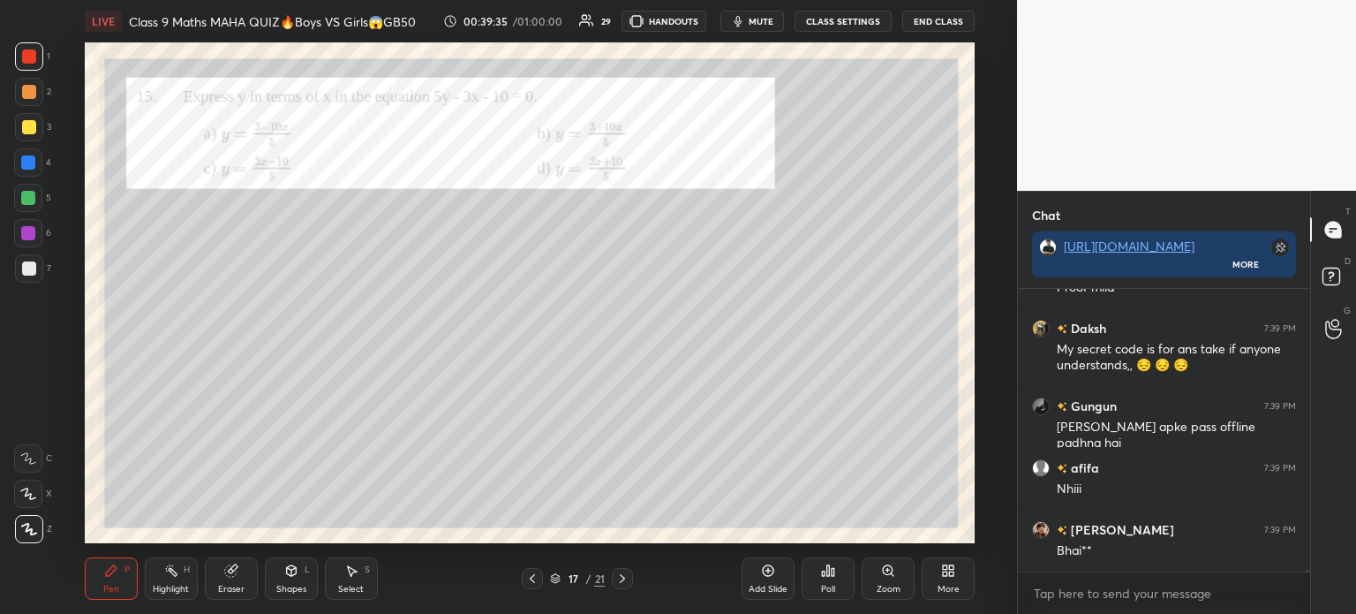
click at [38, 267] on div at bounding box center [29, 268] width 28 height 28
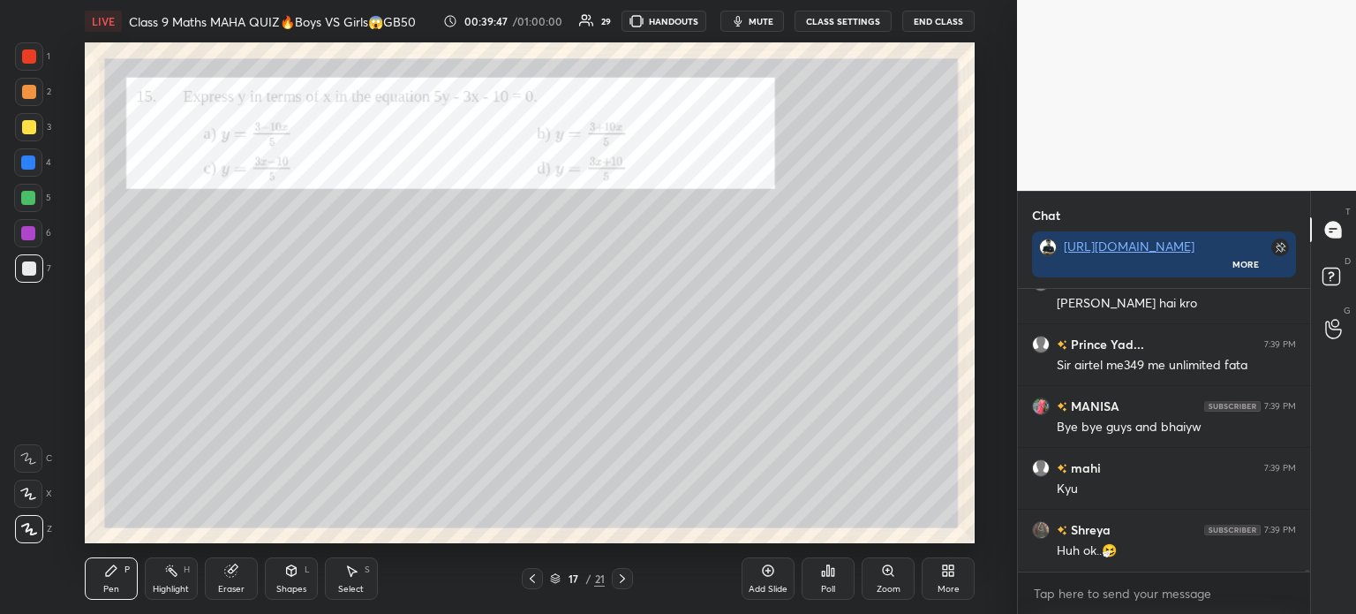
click at [16, 56] on div at bounding box center [29, 56] width 28 height 28
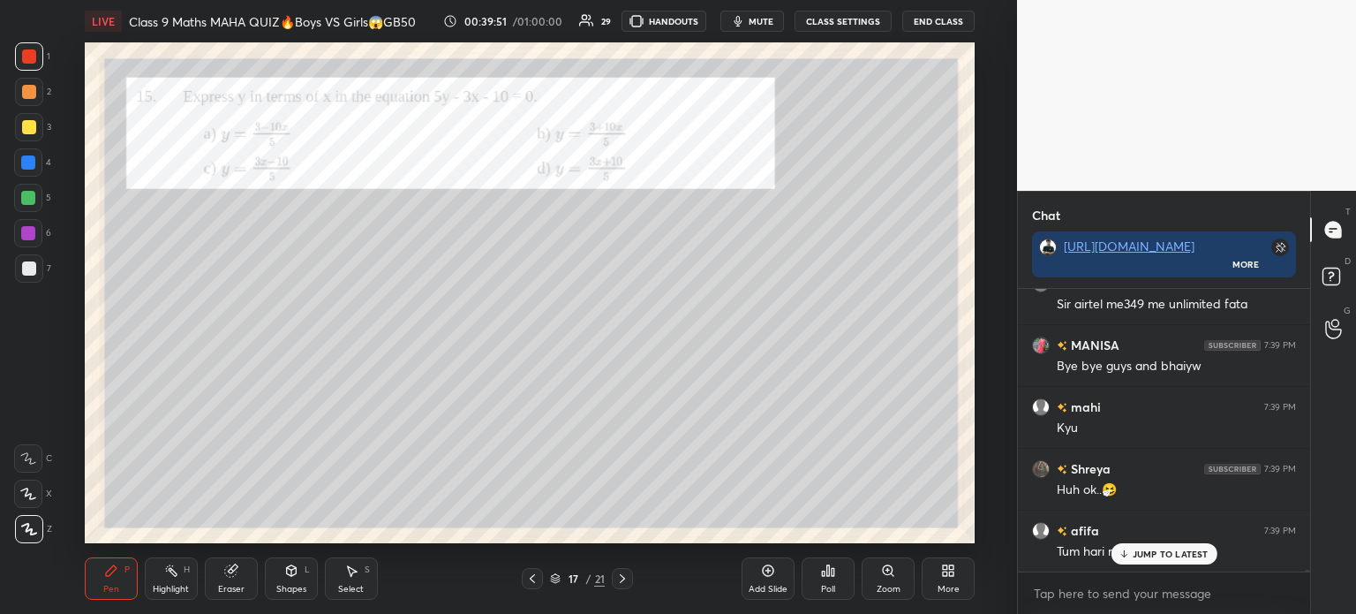
click at [619, 588] on div at bounding box center [622, 578] width 21 height 21
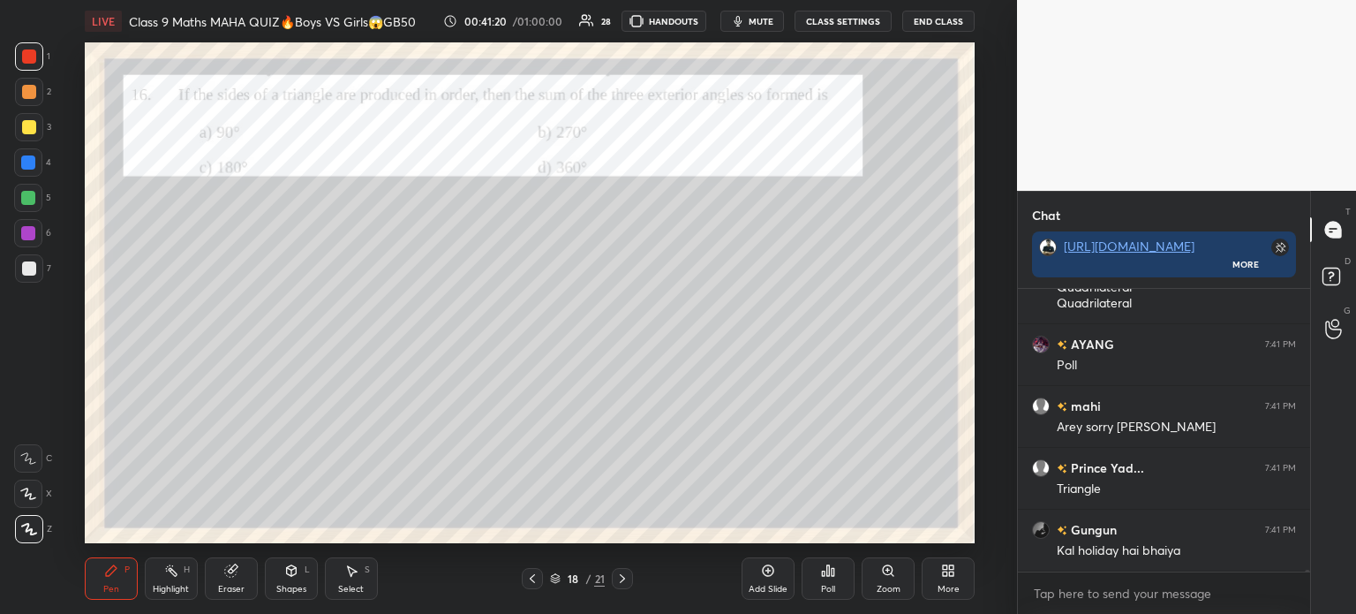
scroll to position [42400, 0]
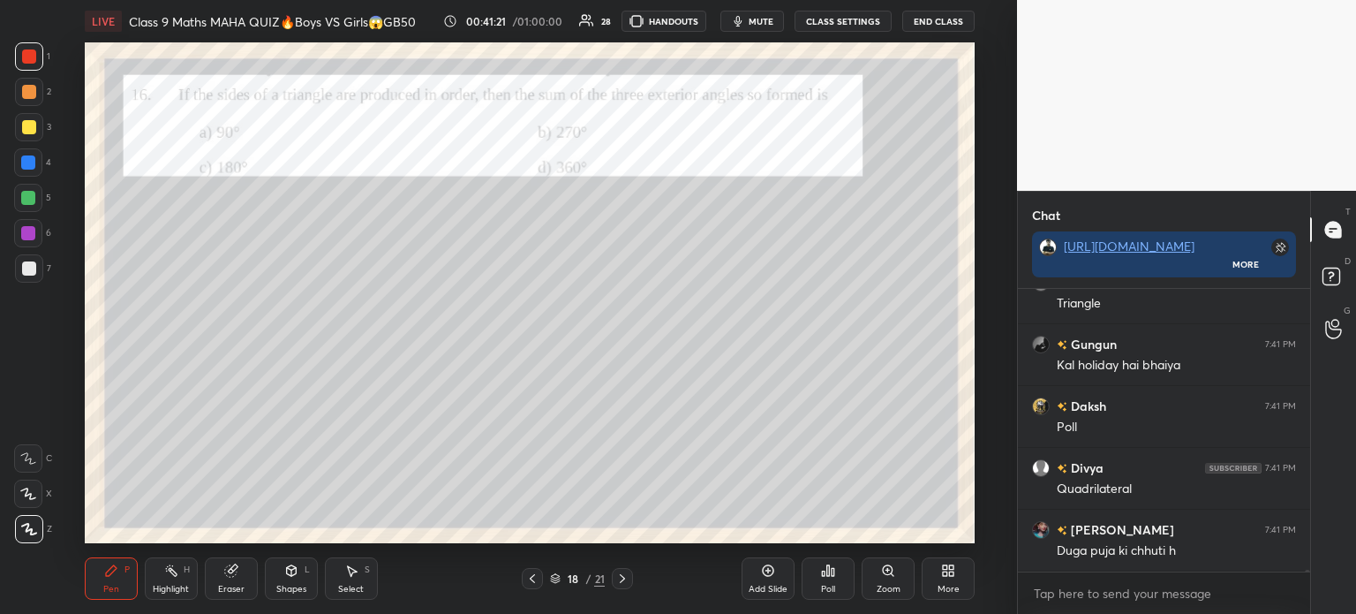
click at [829, 578] on div "Poll" at bounding box center [828, 578] width 53 height 42
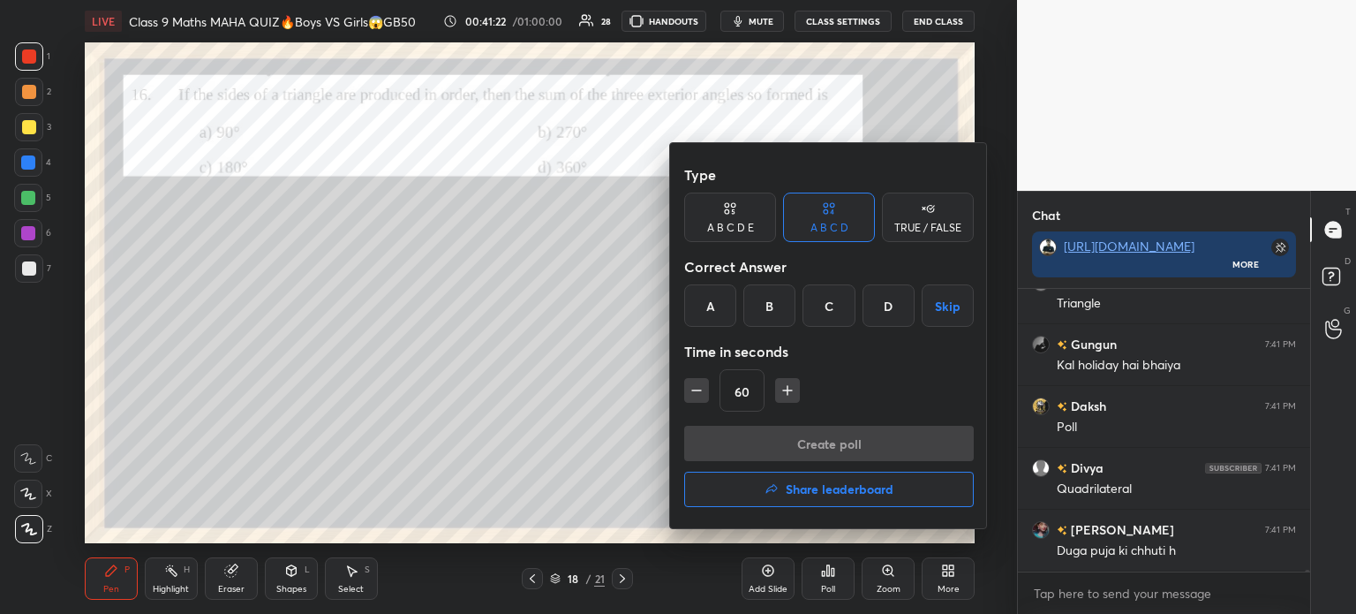
click at [881, 308] on div "D" at bounding box center [889, 305] width 52 height 42
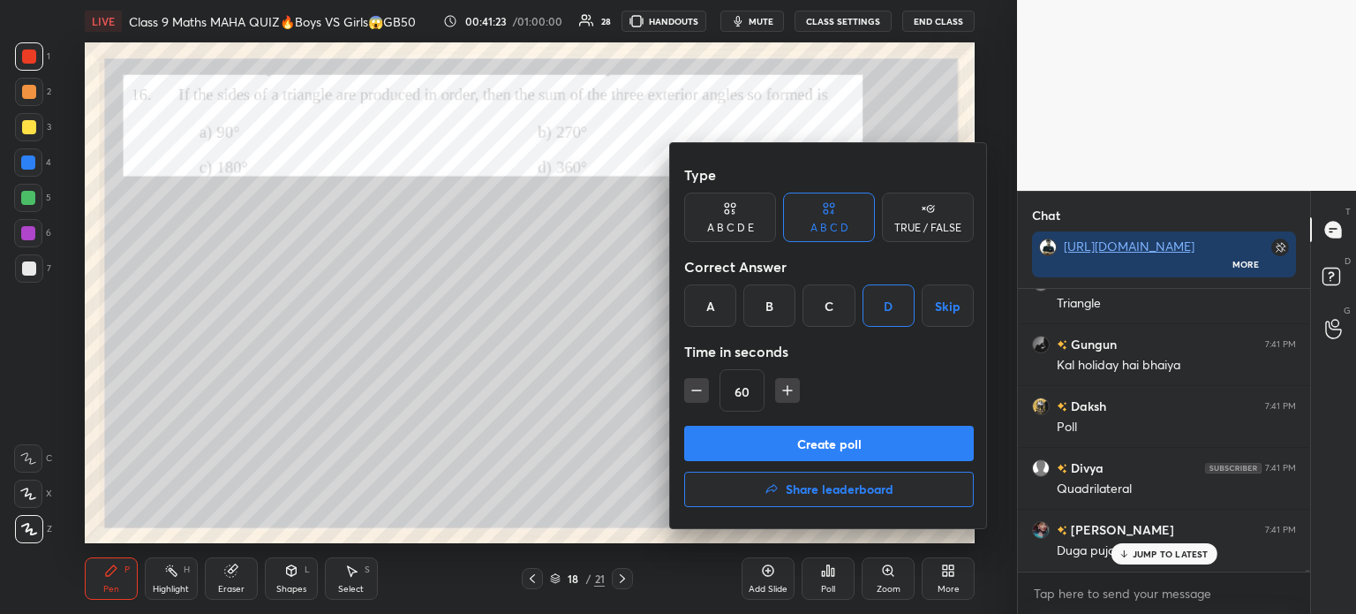
click at [816, 441] on button "Create poll" at bounding box center [829, 443] width 290 height 35
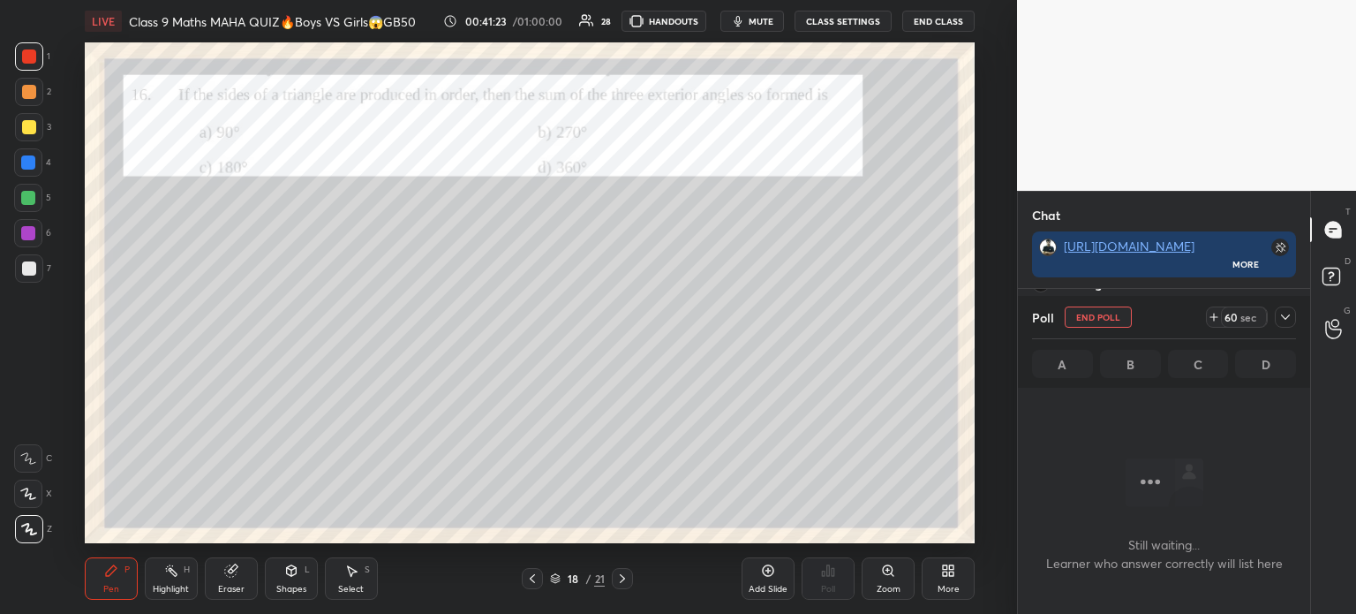
scroll to position [4, 5]
click at [1275, 316] on div at bounding box center [1285, 316] width 21 height 21
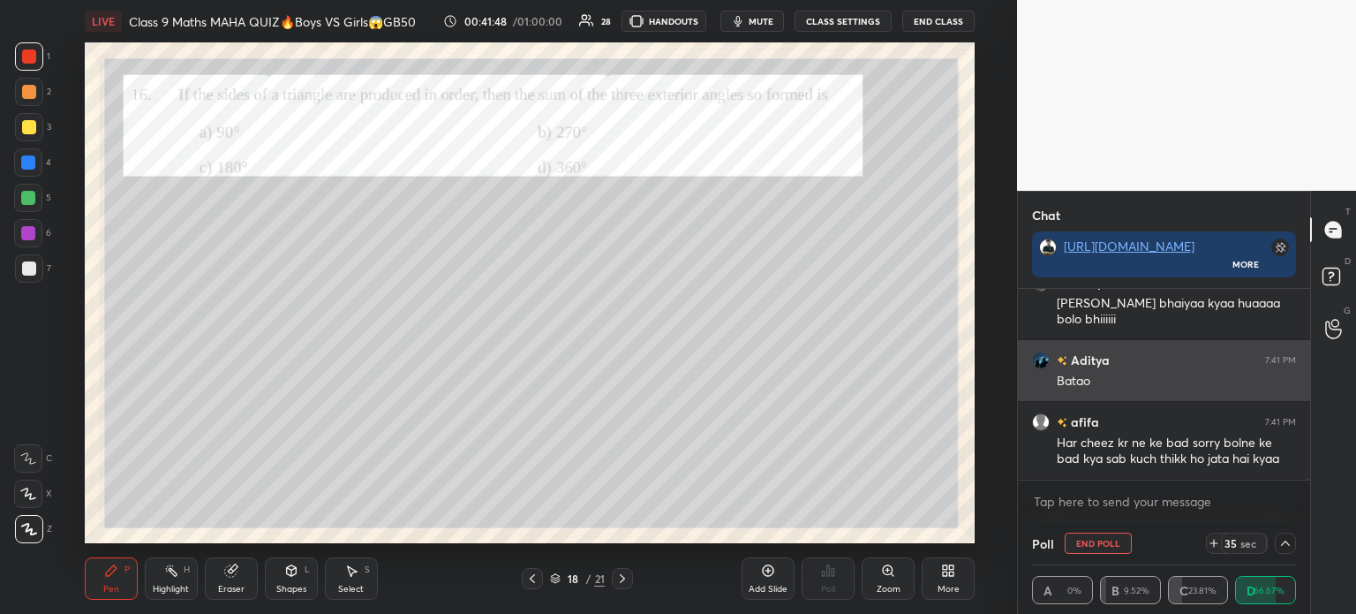
scroll to position [43375, 0]
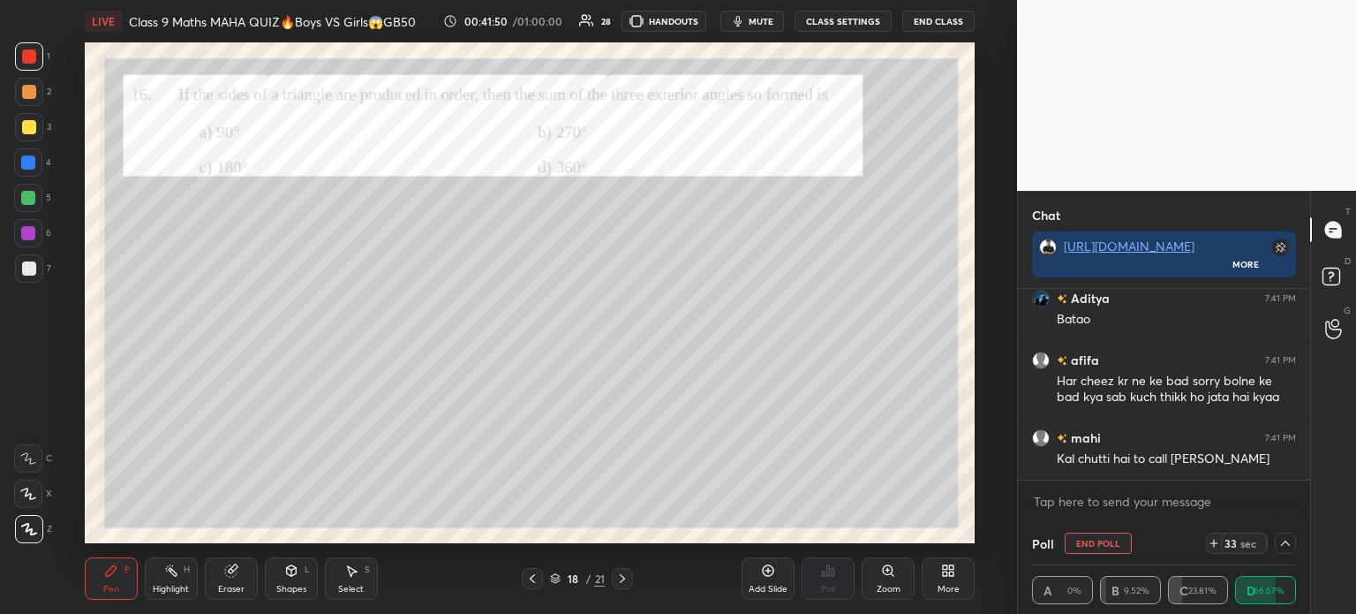
click at [35, 136] on div at bounding box center [29, 127] width 28 height 28
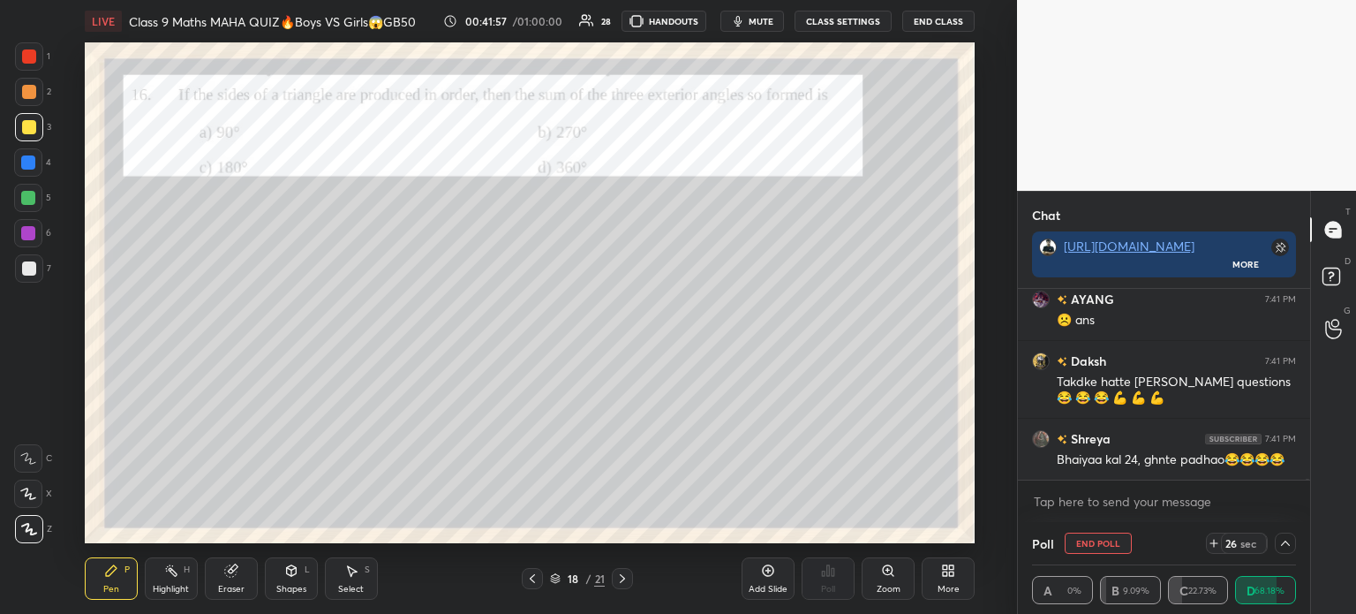
scroll to position [43700, 0]
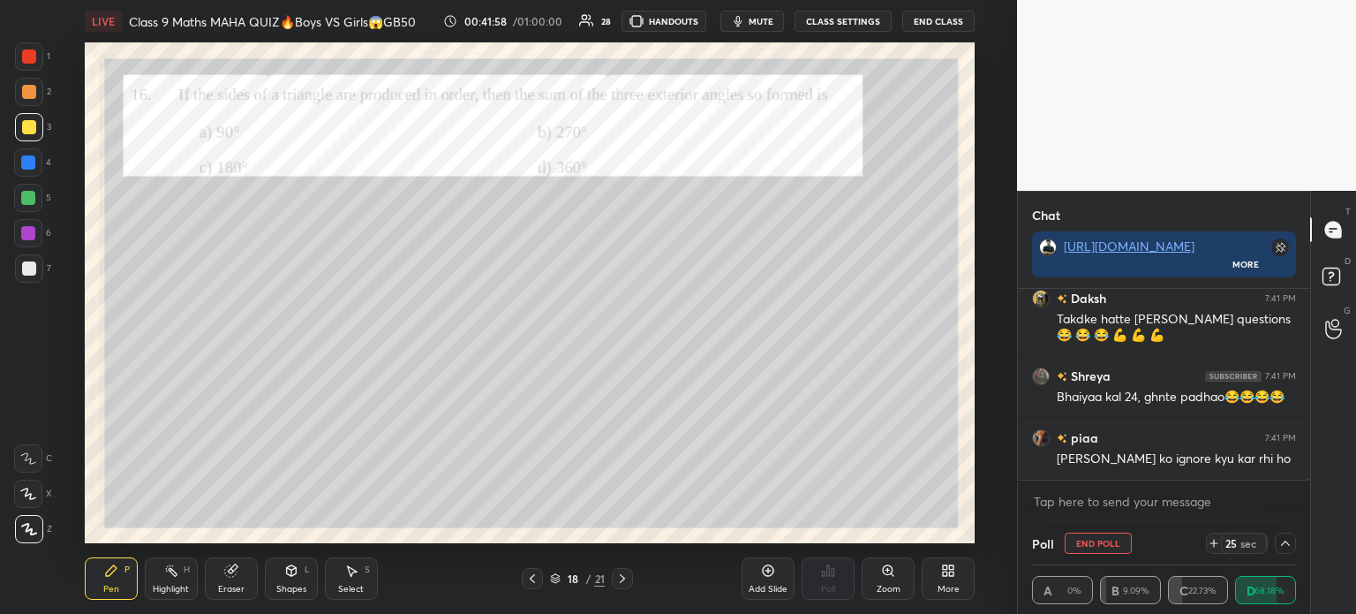
click at [35, 124] on div at bounding box center [29, 127] width 28 height 28
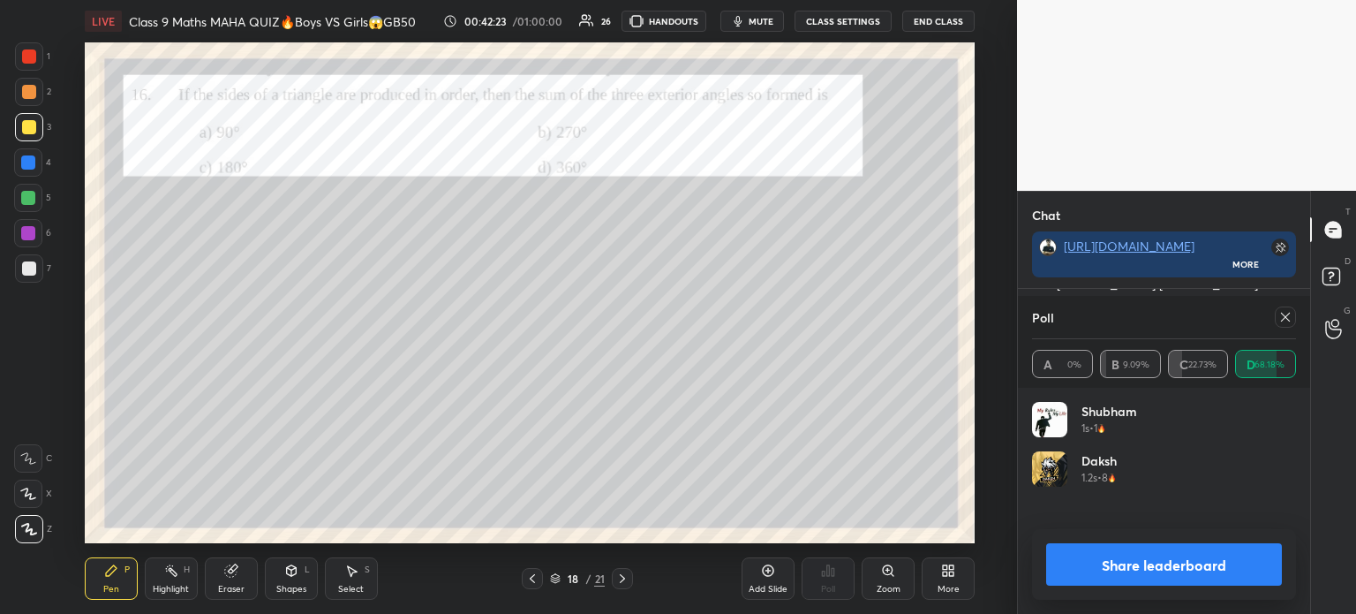
scroll to position [5, 5]
click at [1081, 550] on button "Share leaderboard" at bounding box center [1164, 564] width 236 height 42
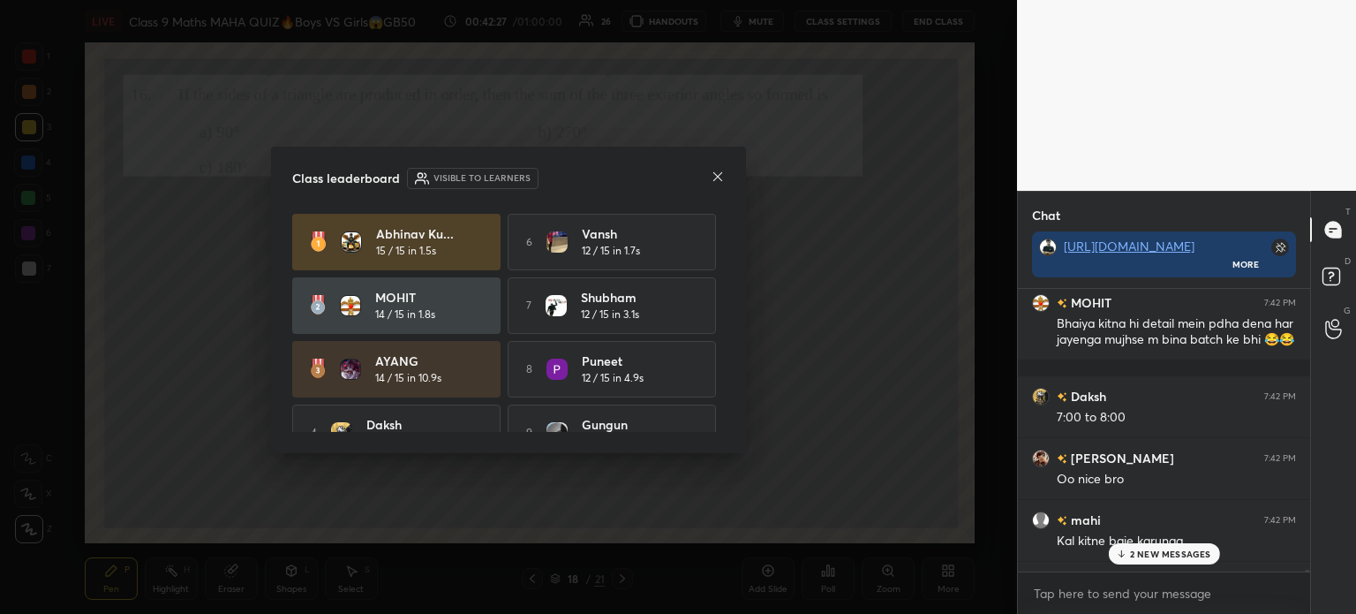
click at [719, 177] on icon at bounding box center [717, 176] width 9 height 9
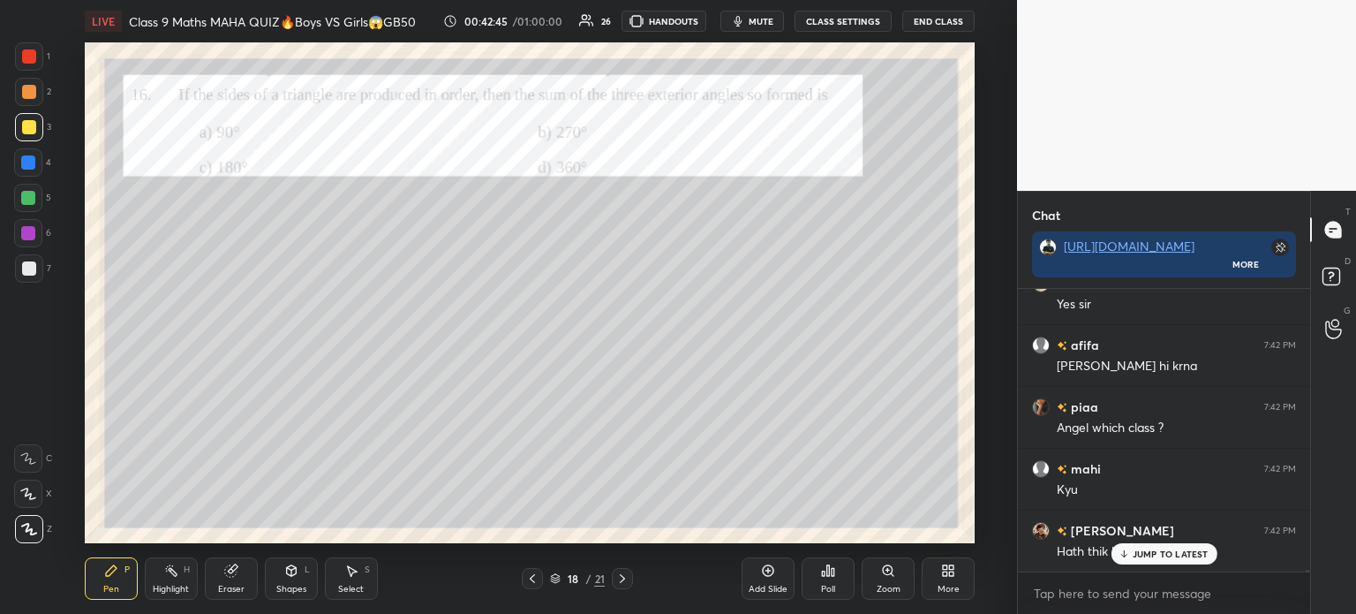
click at [30, 51] on div at bounding box center [29, 56] width 14 height 14
click at [34, 128] on div at bounding box center [29, 127] width 14 height 14
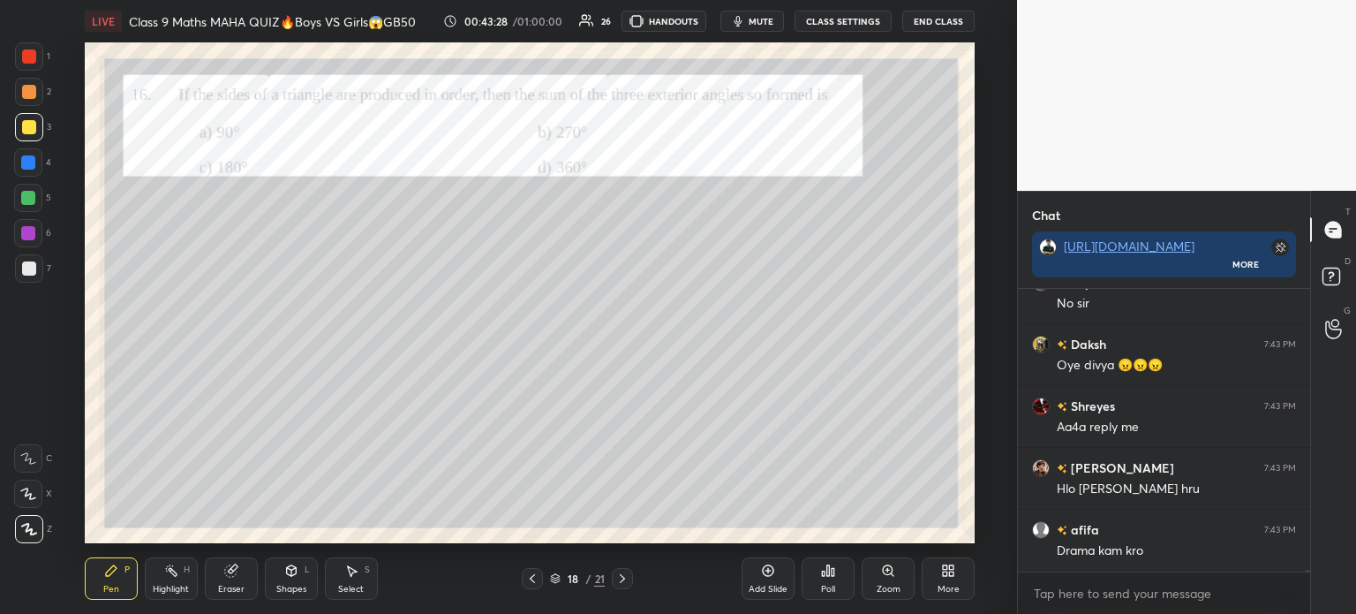
click at [41, 63] on div at bounding box center [29, 56] width 28 height 28
click at [34, 95] on div at bounding box center [29, 92] width 14 height 14
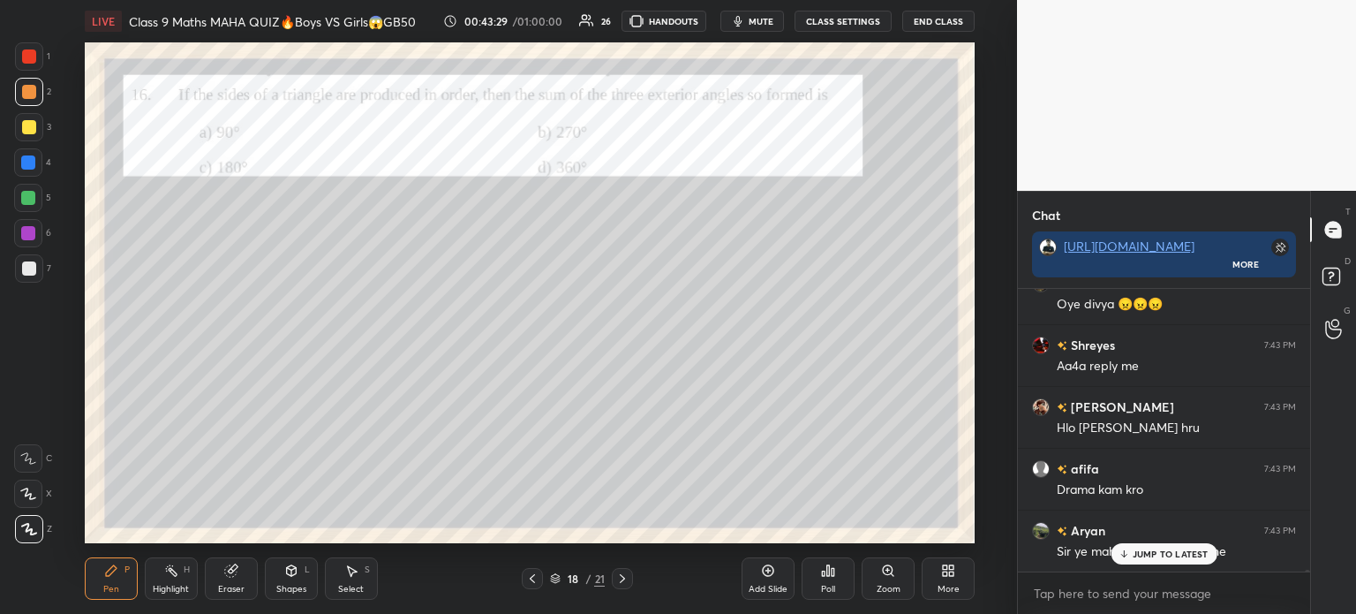
click at [27, 135] on div at bounding box center [29, 127] width 28 height 28
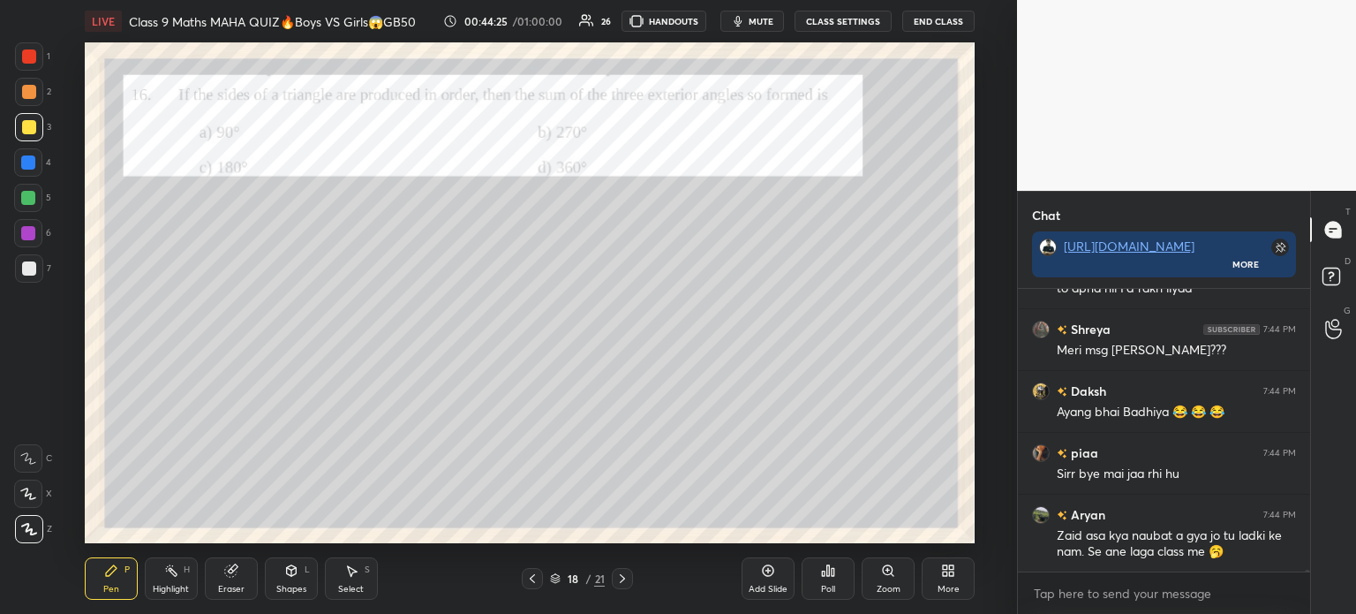
scroll to position [49989, 0]
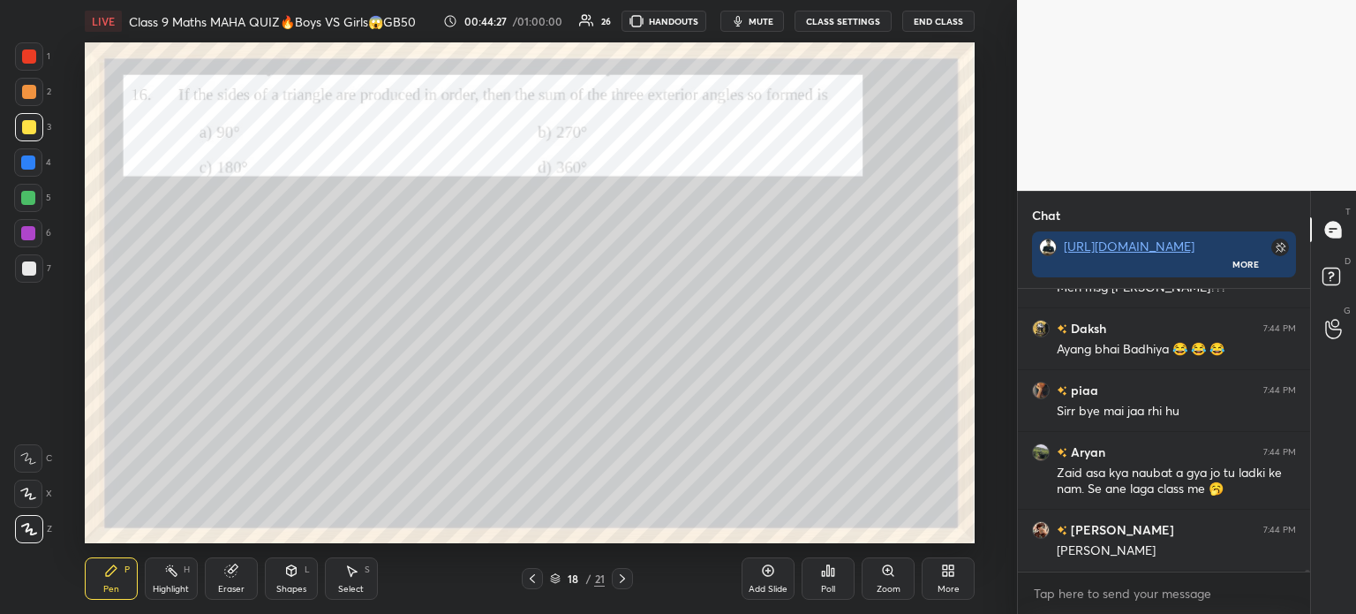
click at [32, 64] on div at bounding box center [29, 56] width 28 height 28
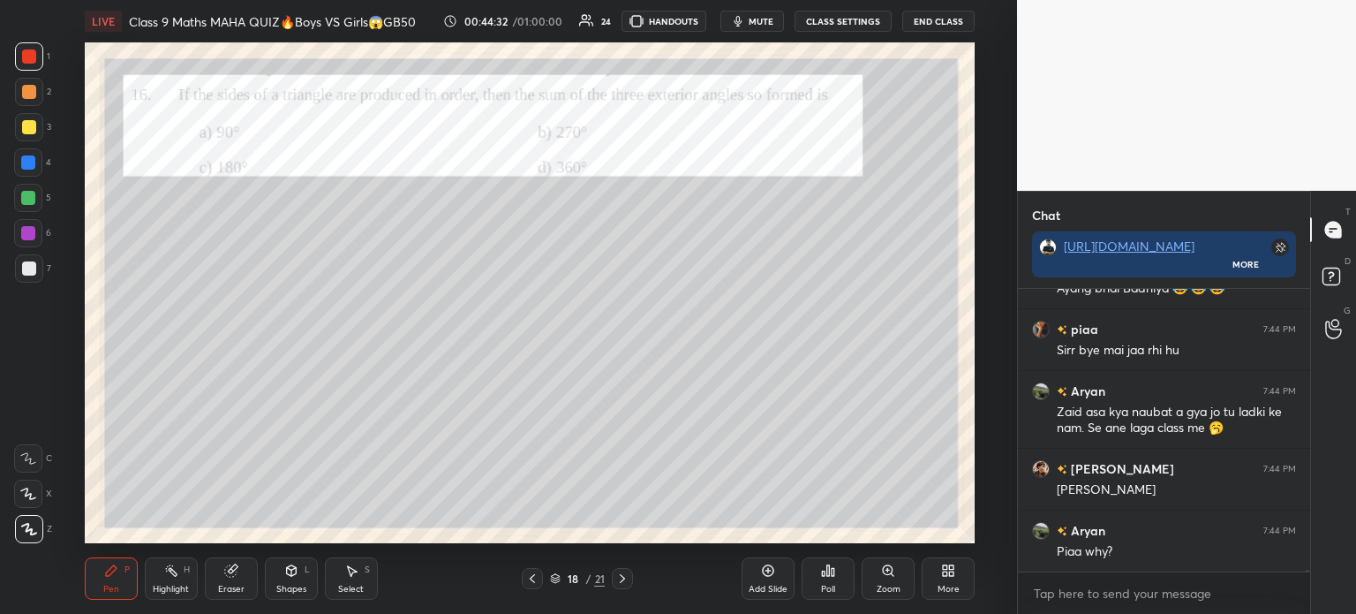
scroll to position [50112, 0]
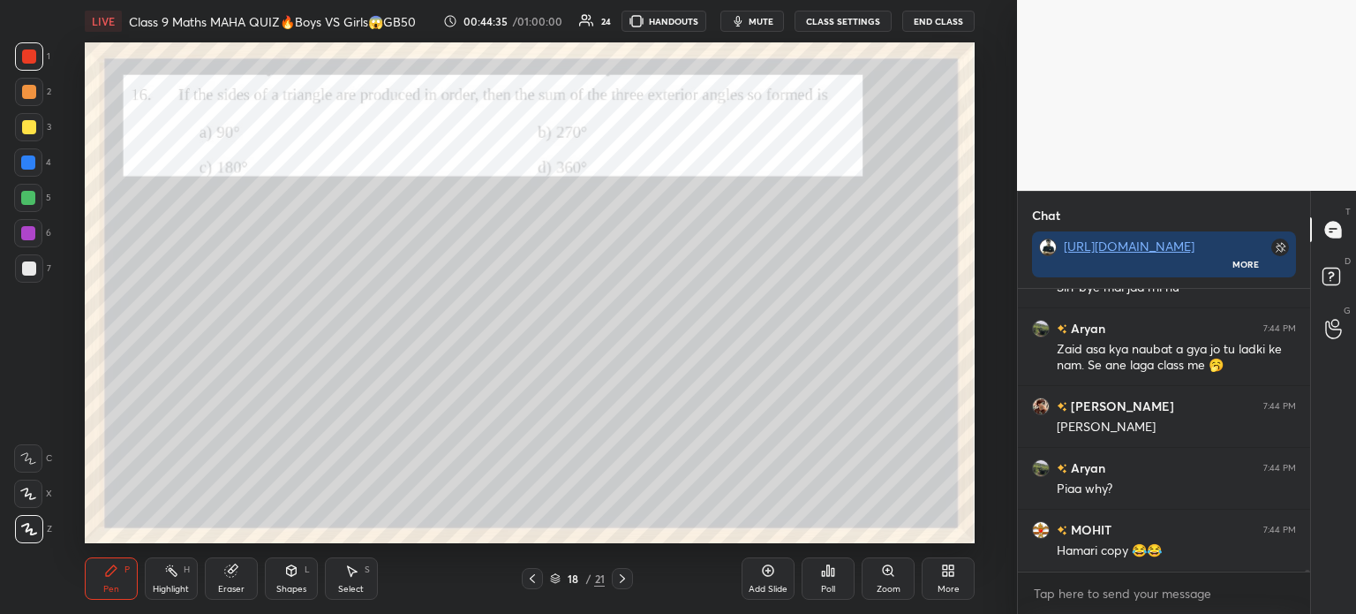
click at [35, 265] on div at bounding box center [29, 268] width 14 height 14
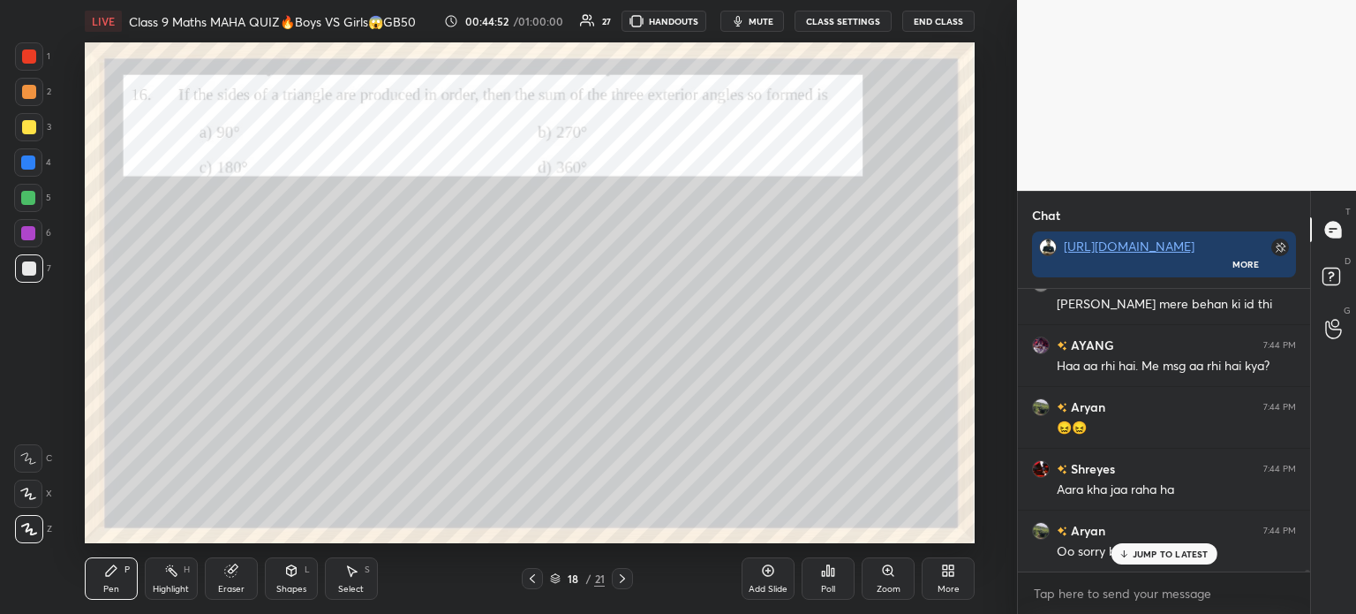
scroll to position [50607, 0]
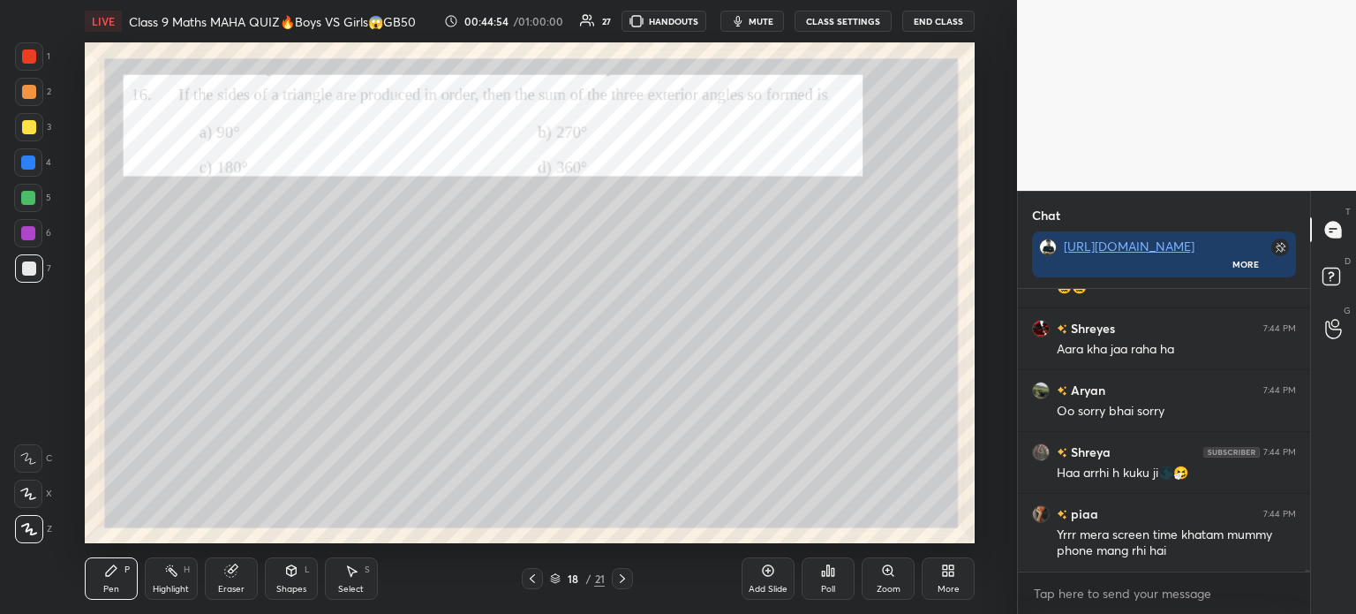
click at [40, 62] on div at bounding box center [29, 56] width 28 height 28
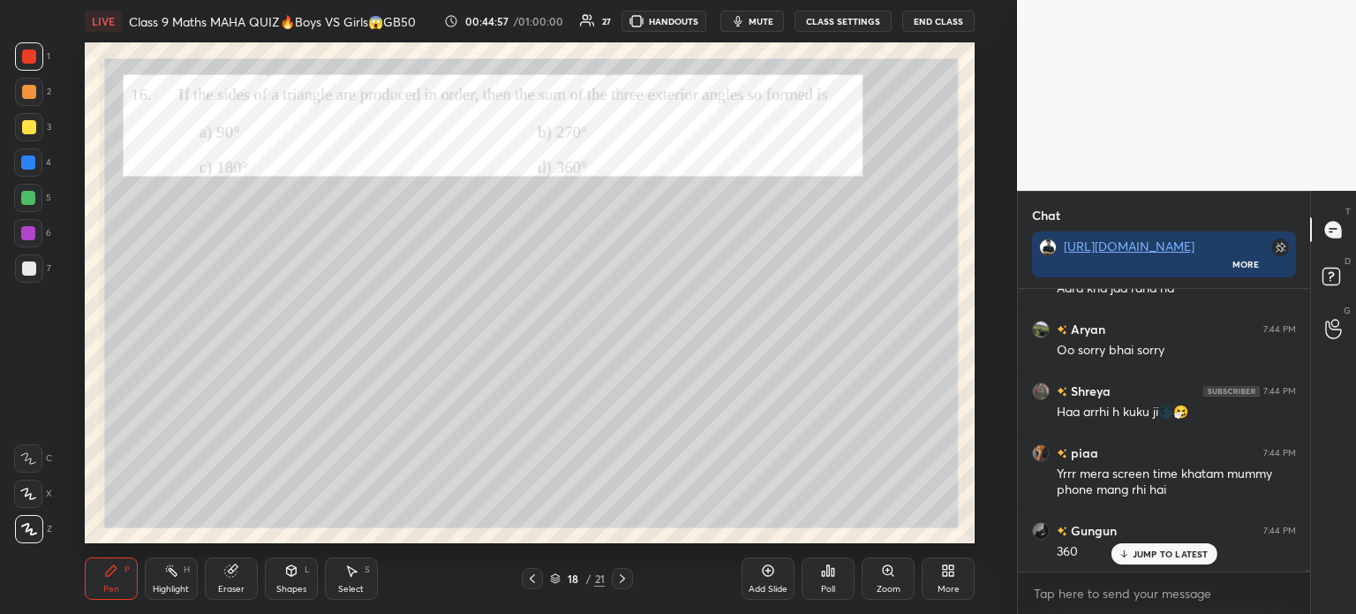
click at [622, 579] on icon at bounding box center [622, 578] width 14 height 14
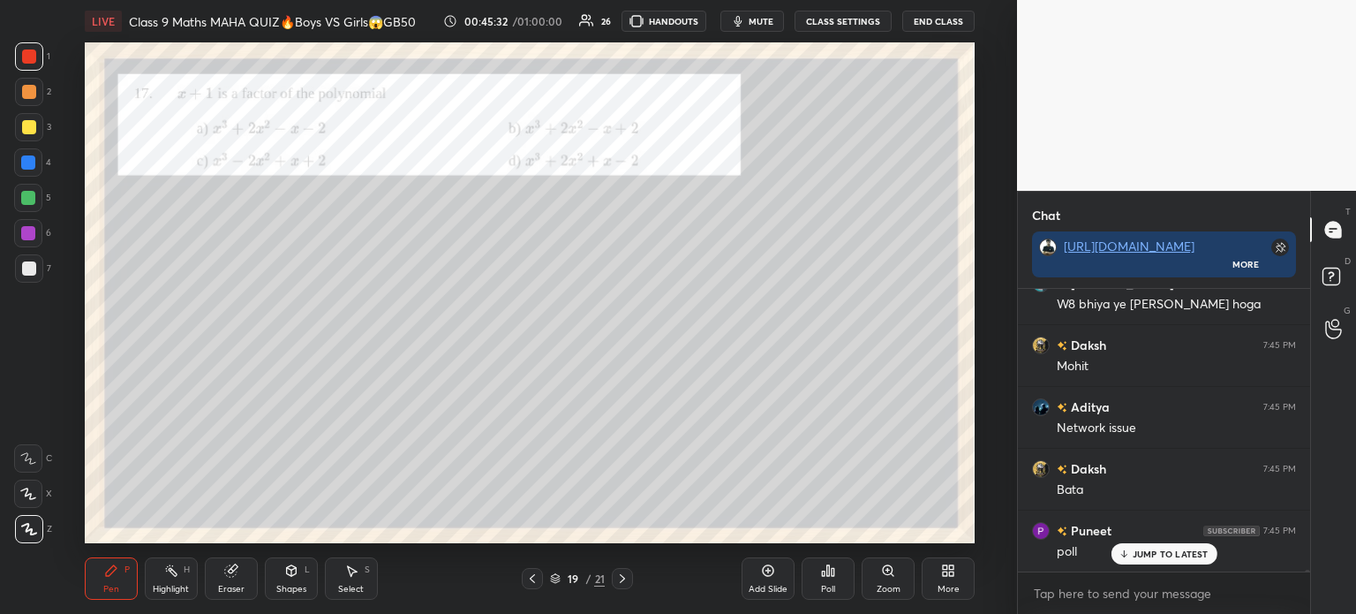
scroll to position [51550, 0]
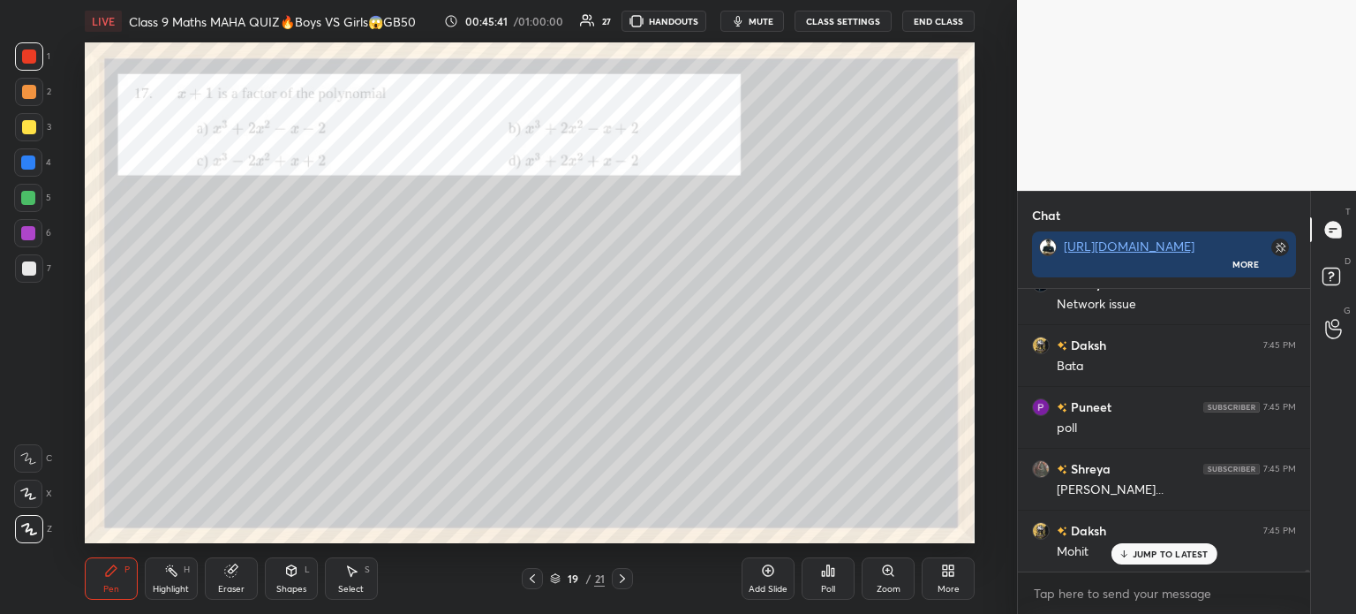
click at [816, 580] on div "Poll" at bounding box center [828, 578] width 53 height 42
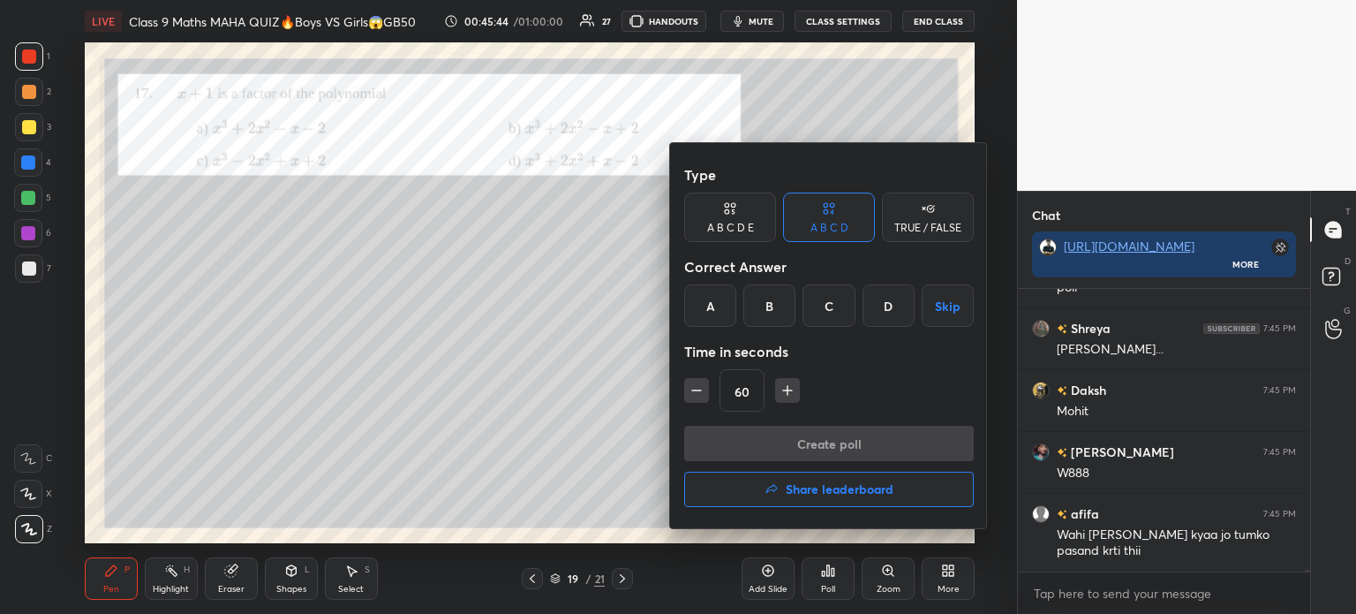
scroll to position [51812, 0]
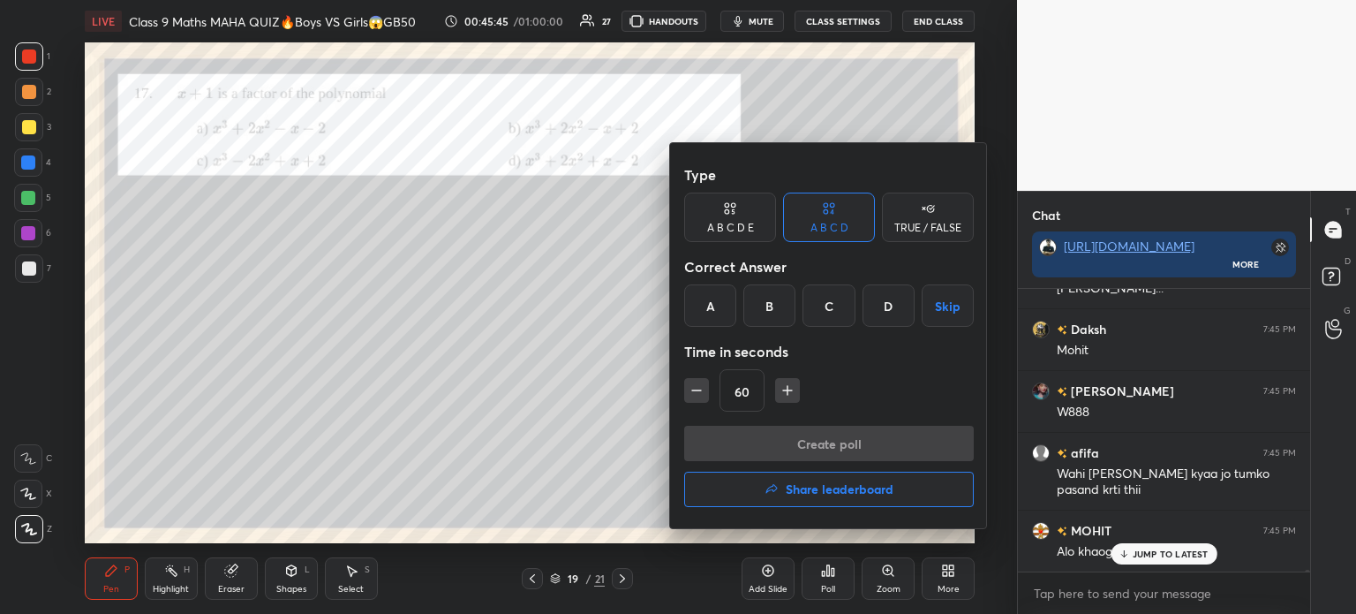
click at [718, 305] on div "A" at bounding box center [710, 305] width 52 height 42
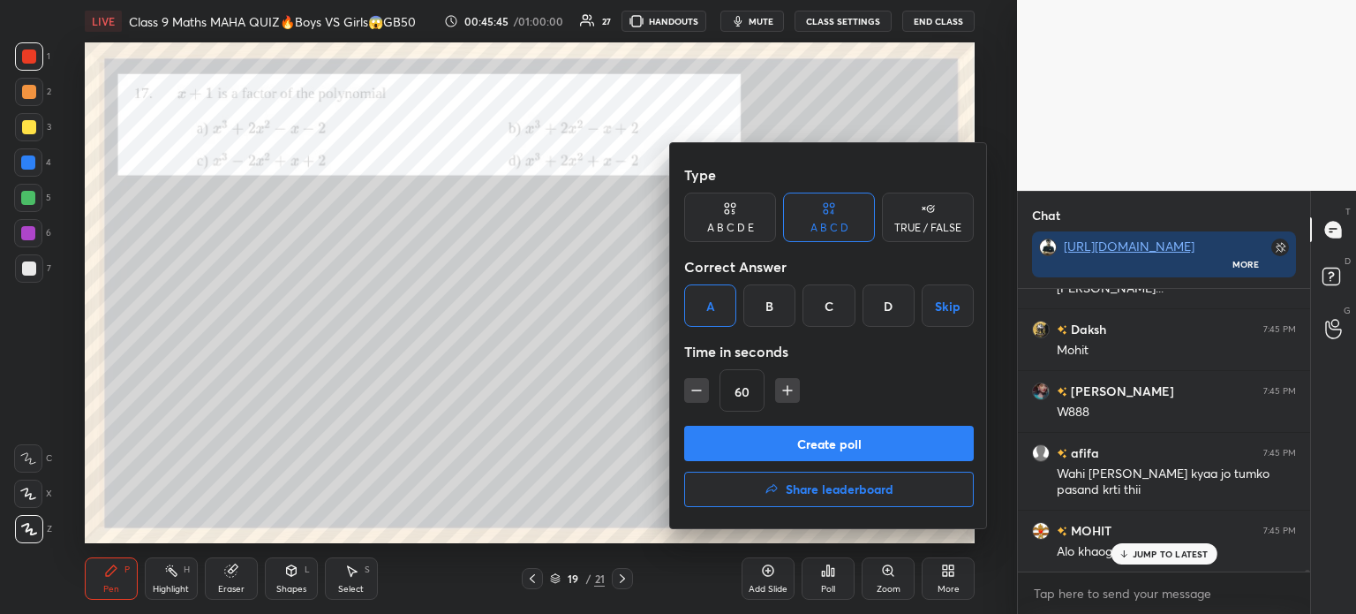
click at [780, 430] on button "Create poll" at bounding box center [829, 443] width 290 height 35
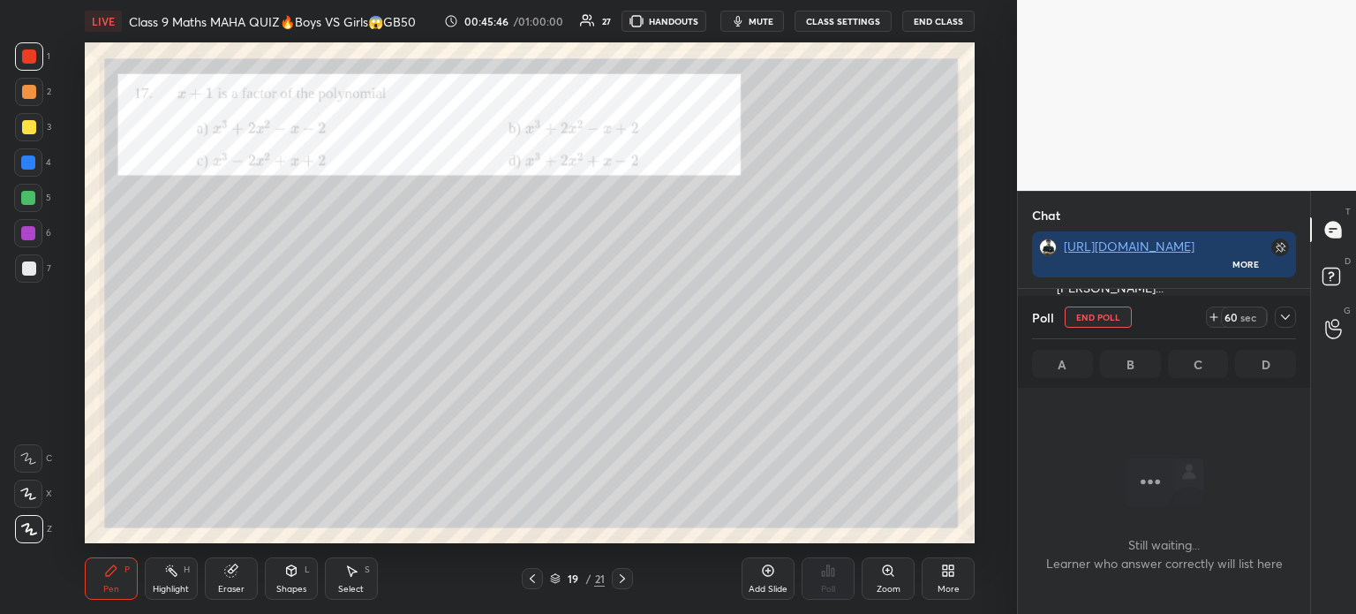
scroll to position [39, 287]
click at [1282, 320] on icon at bounding box center [1285, 317] width 14 height 14
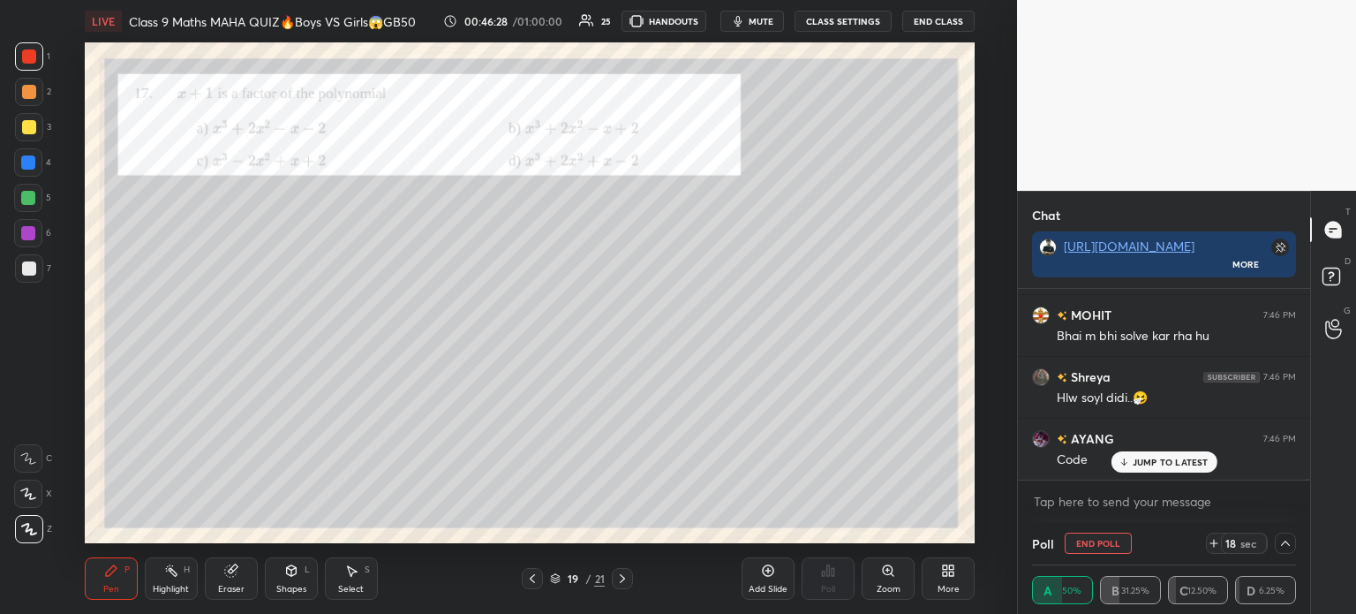
scroll to position [52989, 0]
click at [1278, 539] on icon at bounding box center [1285, 543] width 14 height 14
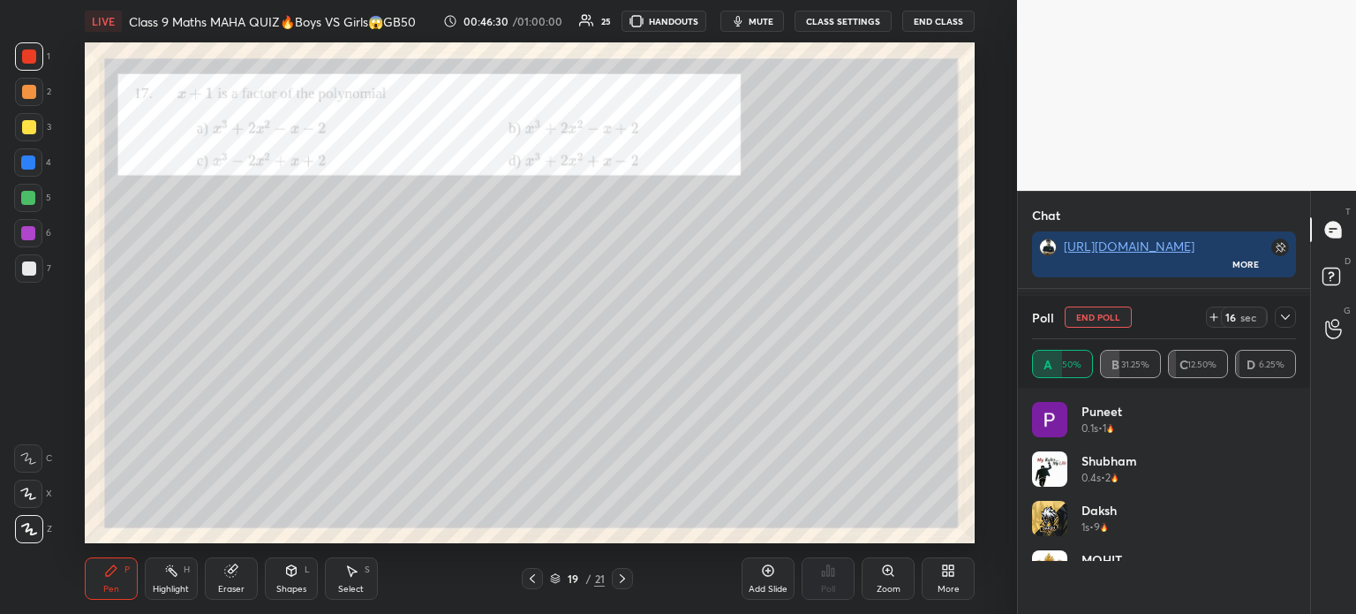
scroll to position [5, 5]
click at [1288, 324] on icon at bounding box center [1285, 317] width 14 height 14
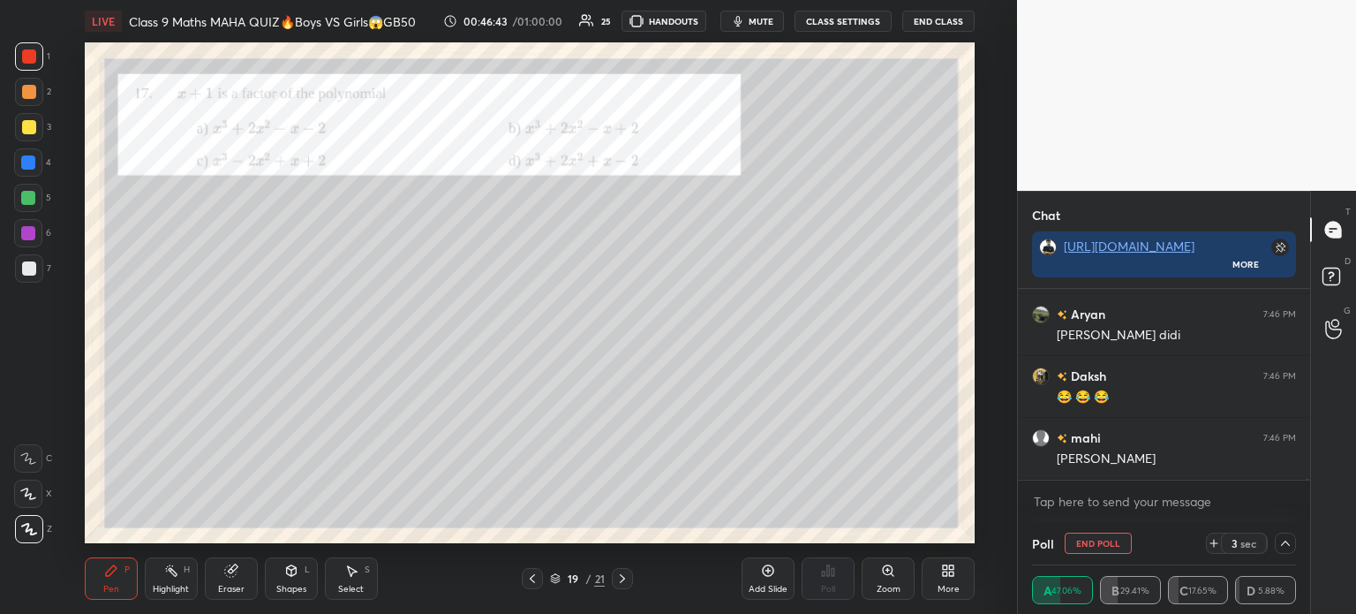
click at [1291, 546] on icon at bounding box center [1285, 543] width 14 height 14
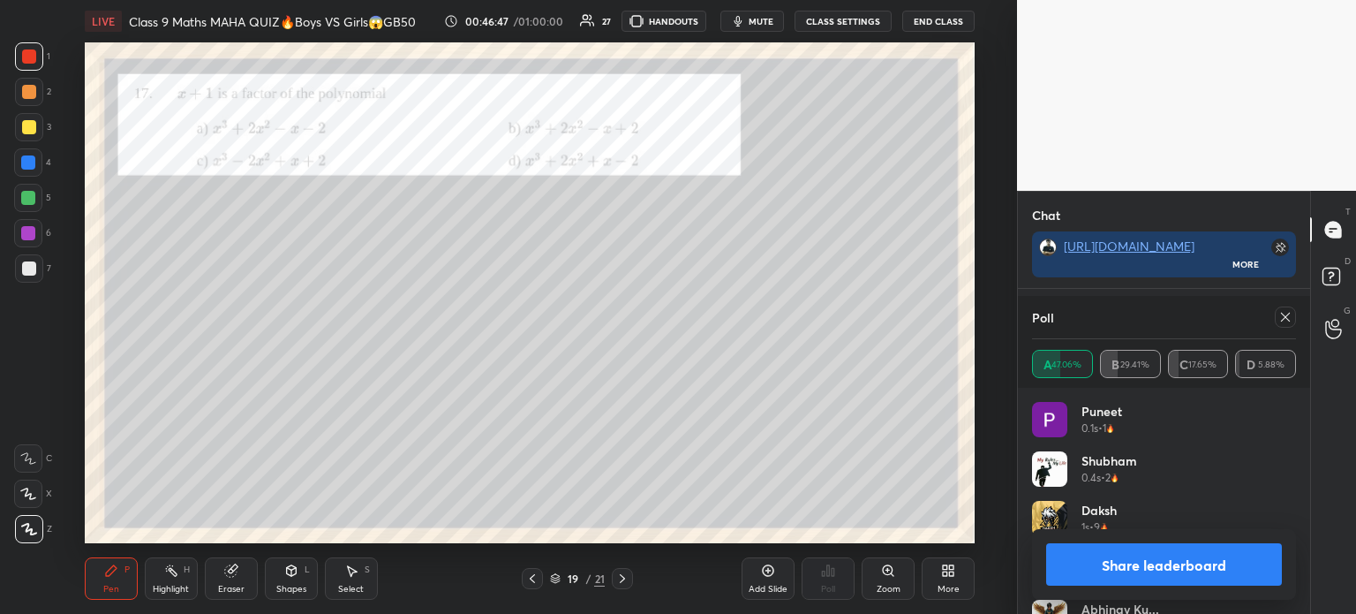
click at [1145, 566] on button "Share leaderboard" at bounding box center [1164, 564] width 236 height 42
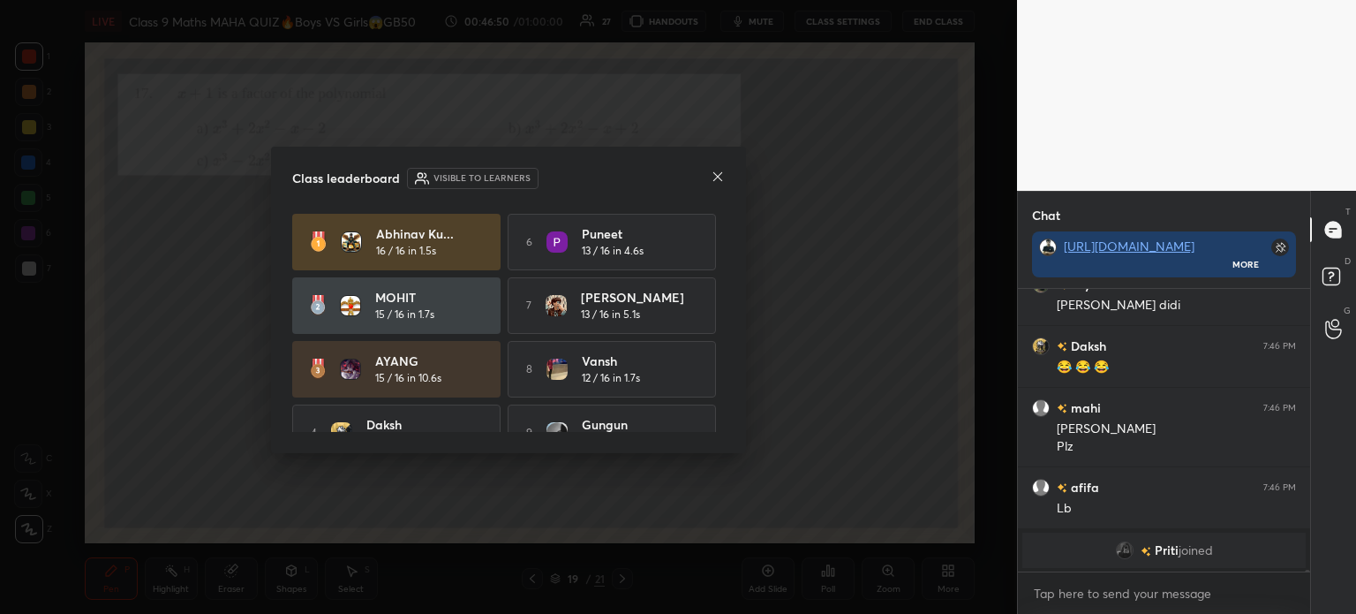
click at [704, 180] on div "Class leaderboard Visible to learners" at bounding box center [508, 178] width 433 height 21
click at [713, 175] on icon at bounding box center [718, 177] width 14 height 14
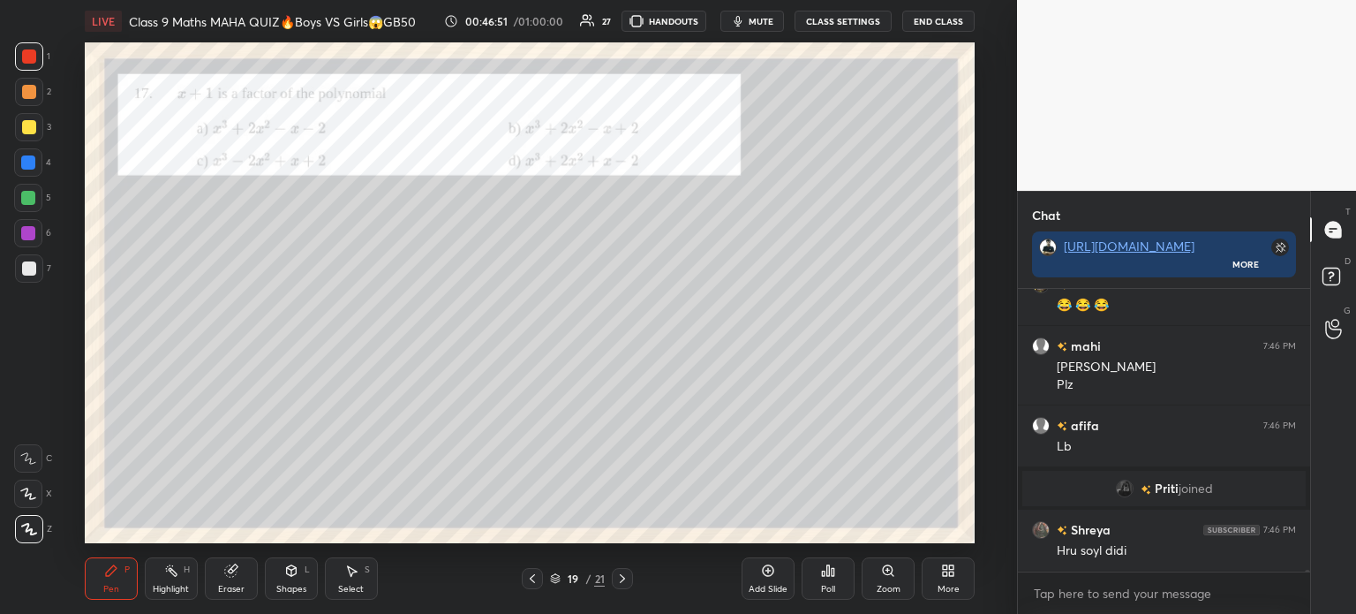
click at [818, 584] on div "Poll" at bounding box center [828, 578] width 53 height 42
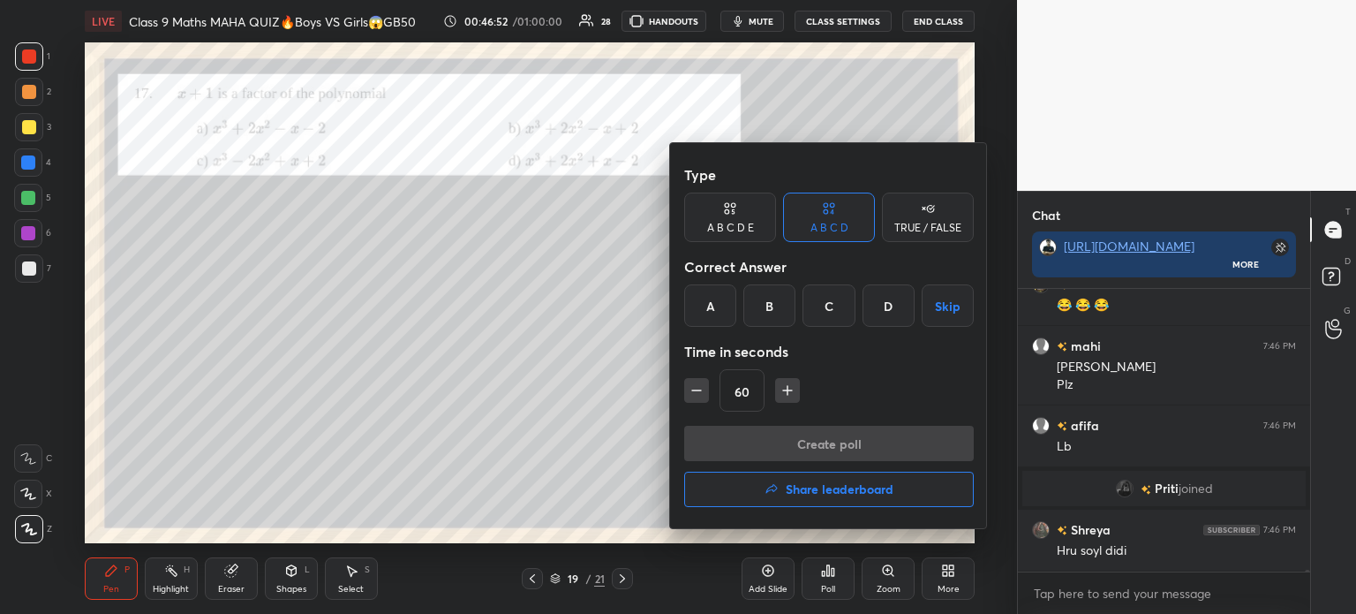
click at [805, 485] on h4 "Share leaderboard" at bounding box center [840, 489] width 108 height 12
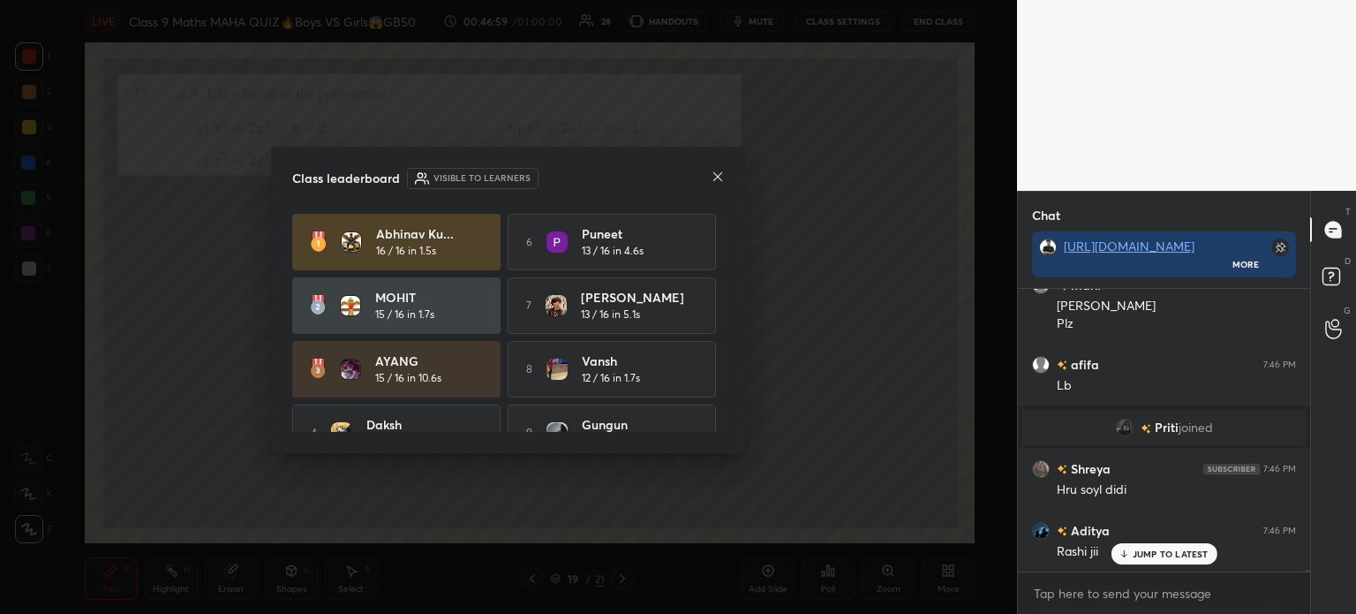
click at [713, 182] on icon at bounding box center [718, 177] width 14 height 14
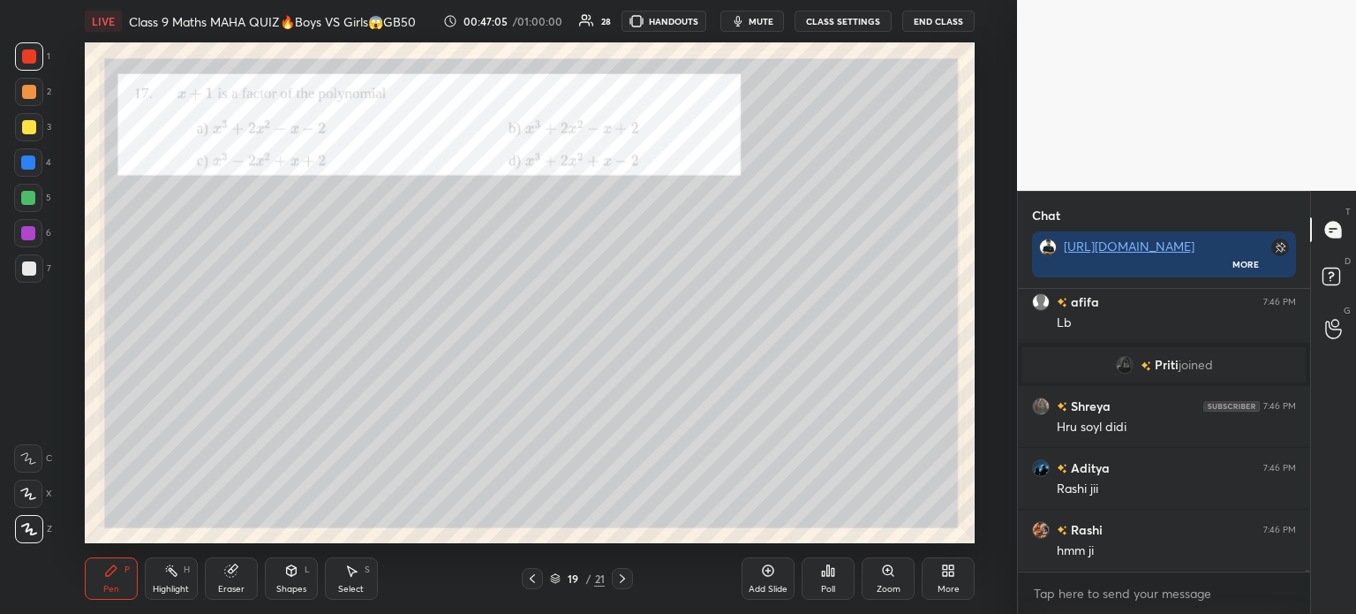
click at [28, 261] on div at bounding box center [29, 268] width 14 height 14
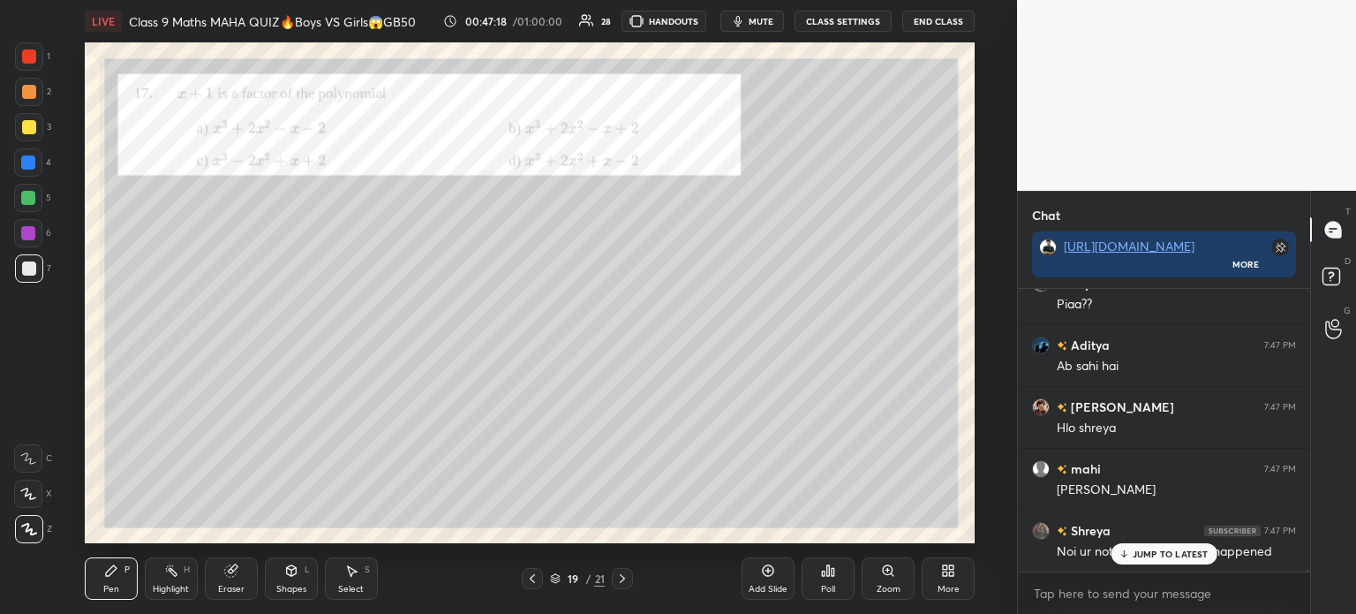
click at [0, 63] on div "1 2 3 4 5 6 7 C X Z C X Z E E Erase all H H" at bounding box center [28, 292] width 57 height 501
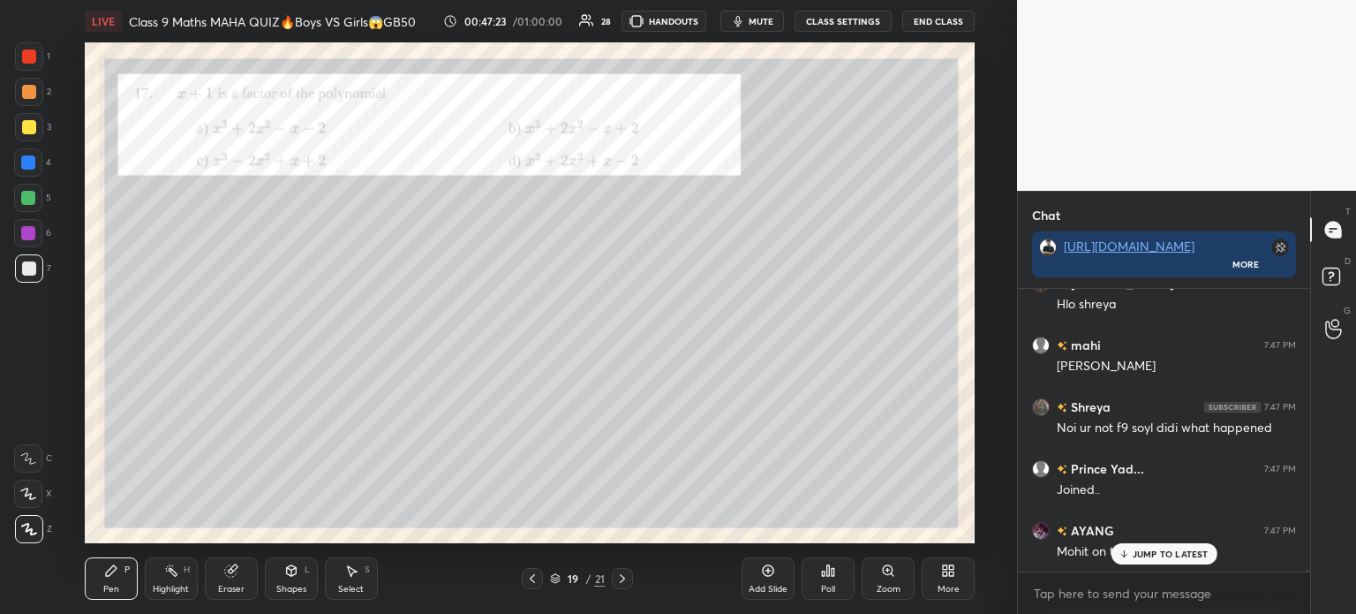
click at [35, 62] on div at bounding box center [29, 56] width 28 height 28
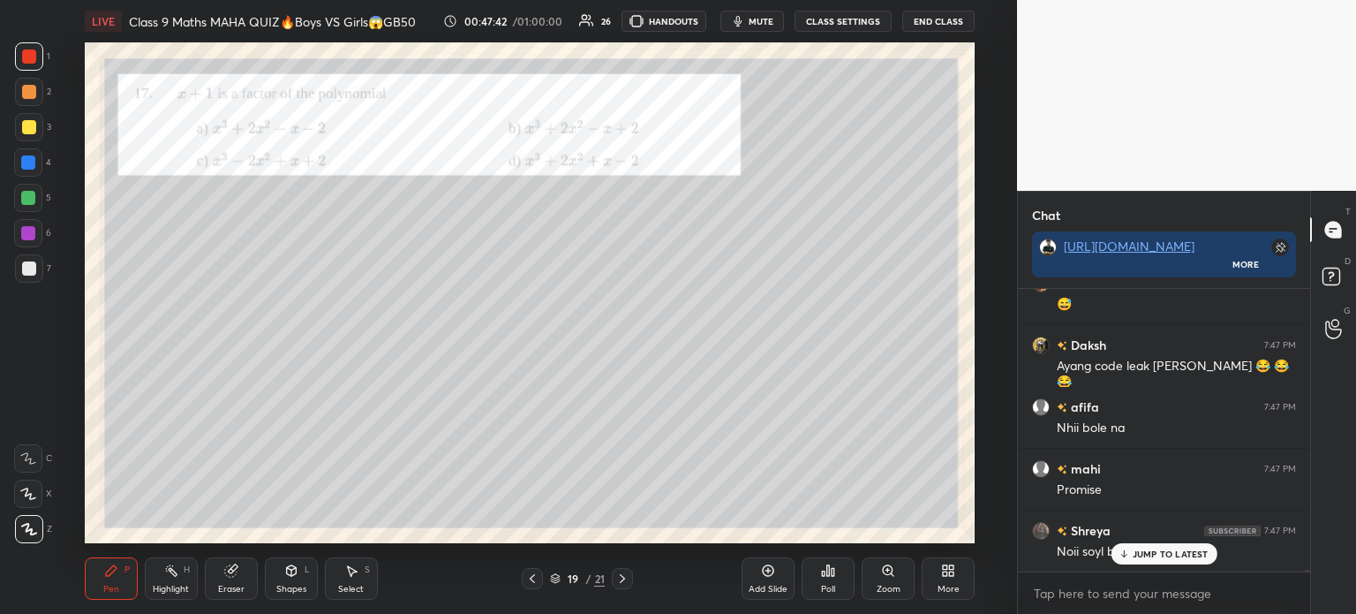
click at [625, 585] on div at bounding box center [622, 578] width 21 height 21
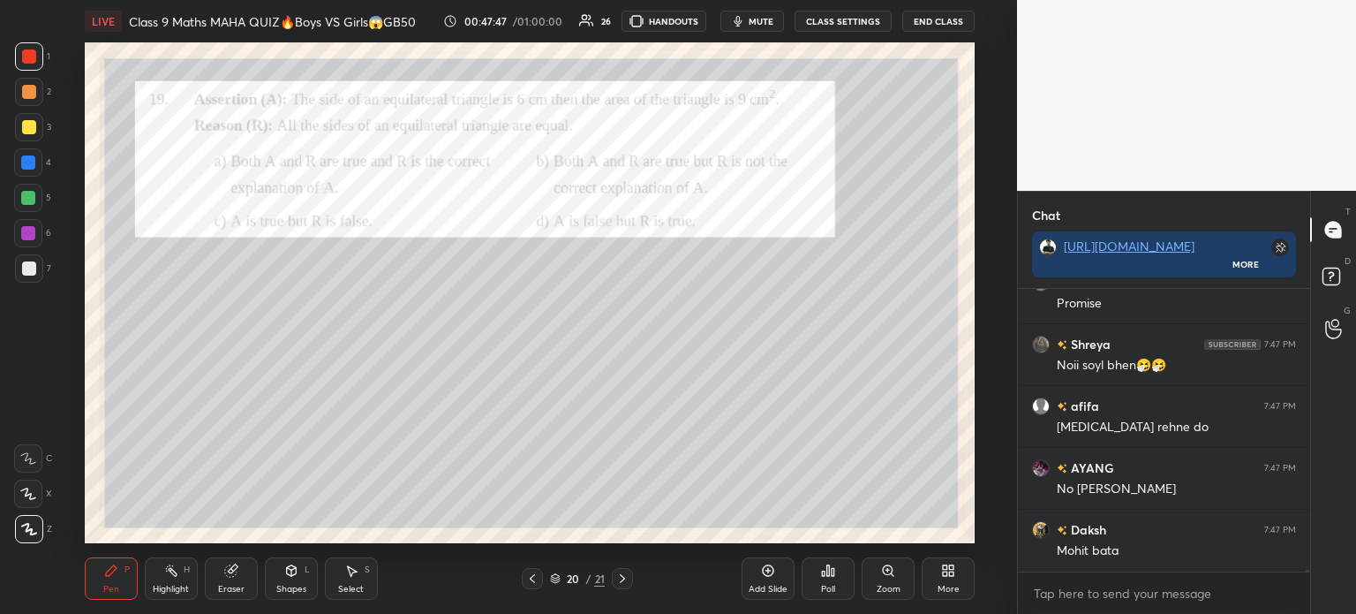
click at [38, 132] on div at bounding box center [29, 127] width 28 height 28
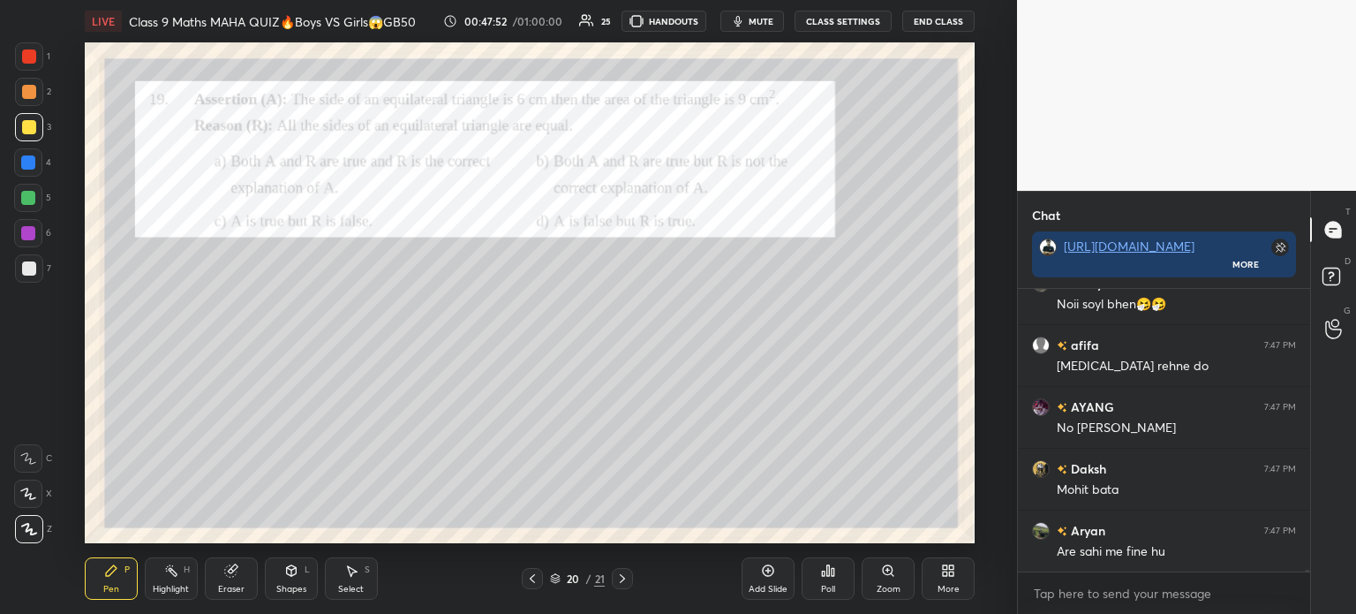
scroll to position [55568, 0]
click at [32, 98] on div at bounding box center [29, 92] width 14 height 14
click at [34, 129] on div at bounding box center [29, 127] width 14 height 14
click at [26, 176] on div at bounding box center [28, 162] width 28 height 28
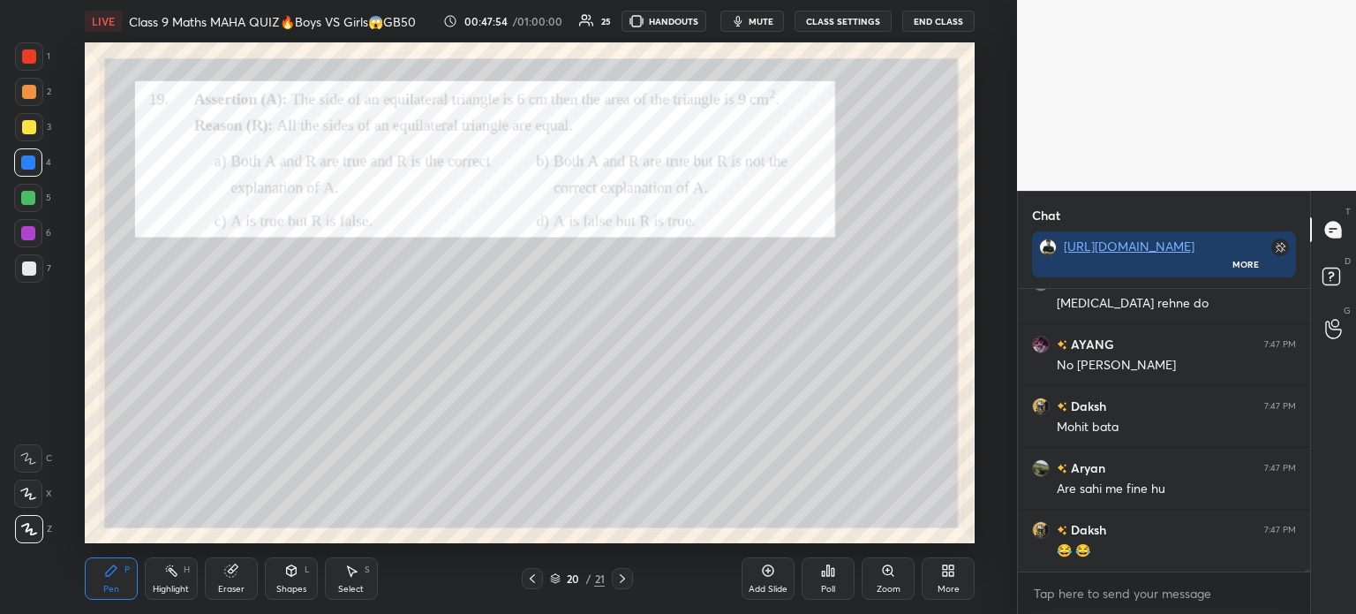
click at [35, 211] on div at bounding box center [28, 198] width 28 height 28
click at [39, 153] on div at bounding box center [28, 162] width 28 height 28
click at [34, 132] on div at bounding box center [29, 127] width 14 height 14
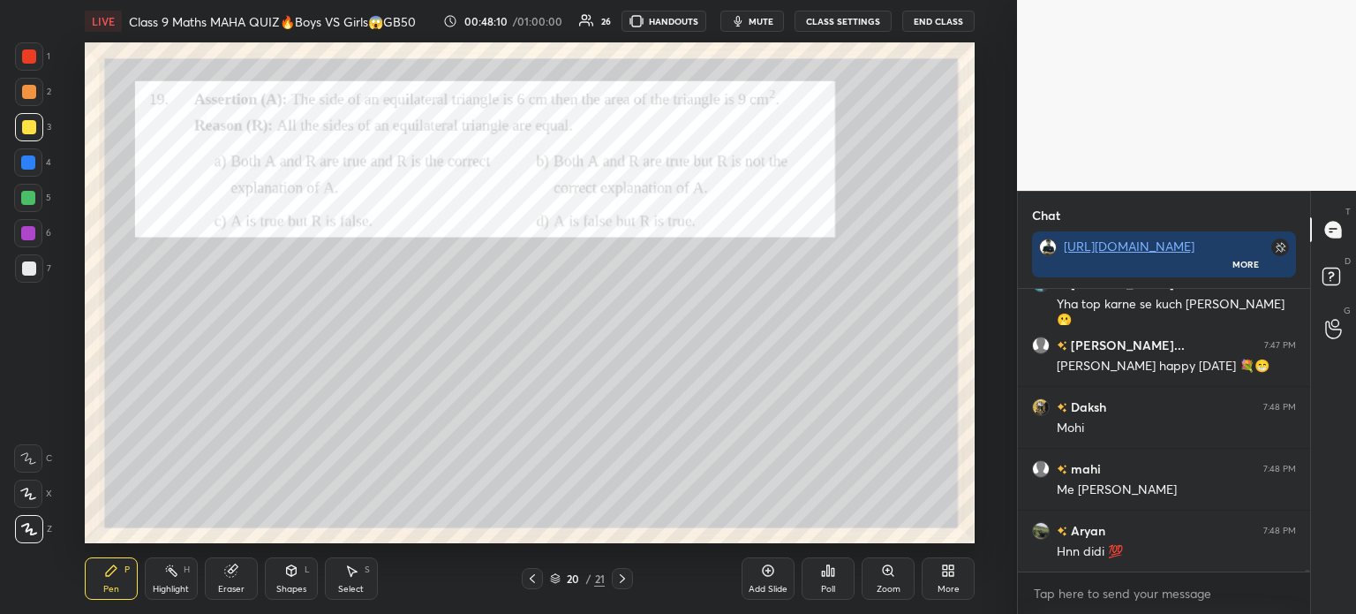
scroll to position [56063, 0]
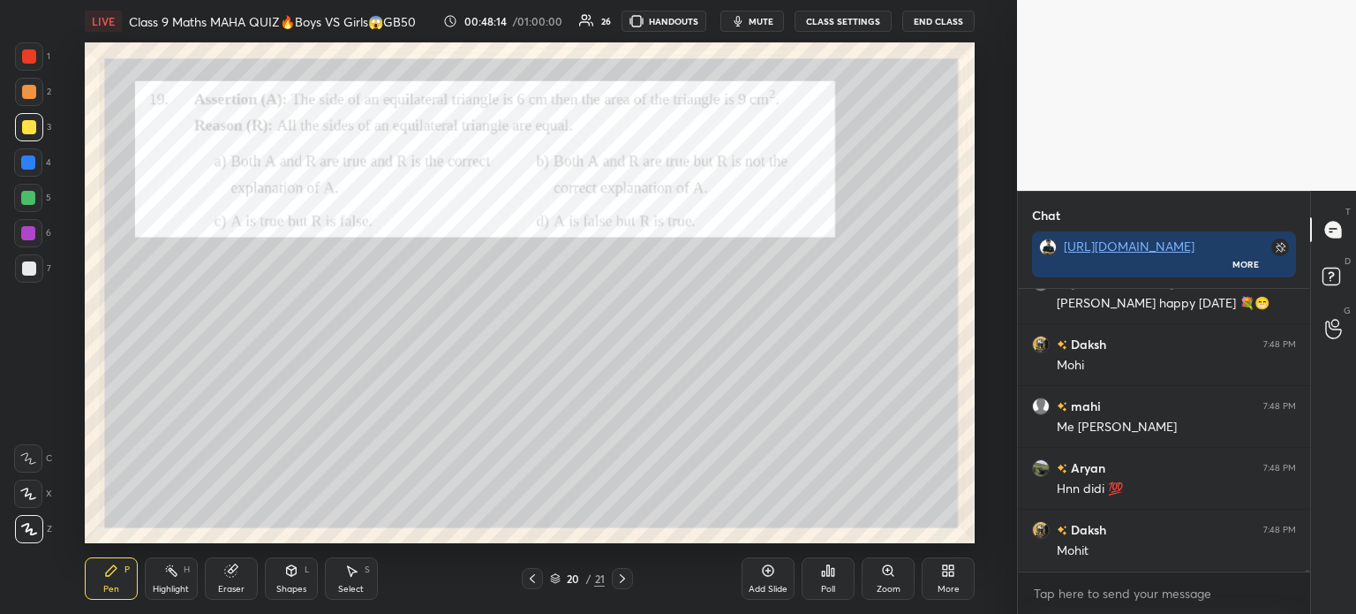
click at [41, 267] on div at bounding box center [29, 268] width 28 height 28
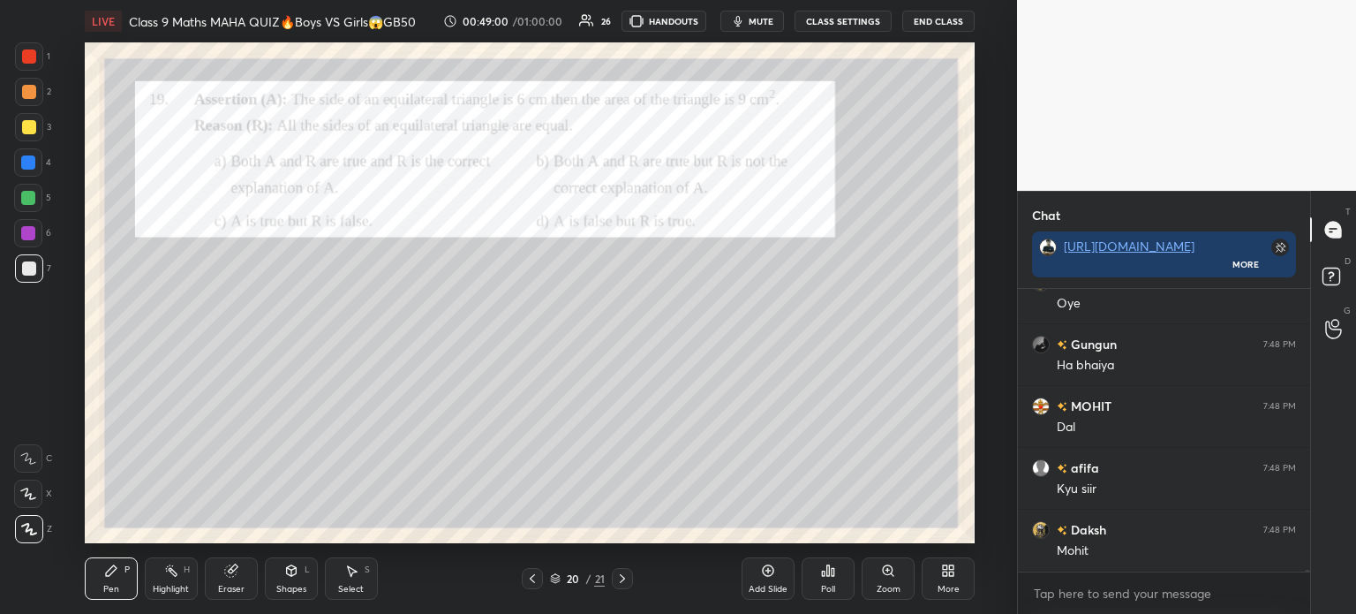
scroll to position [57175, 0]
click at [825, 573] on icon at bounding box center [824, 573] width 3 height 4
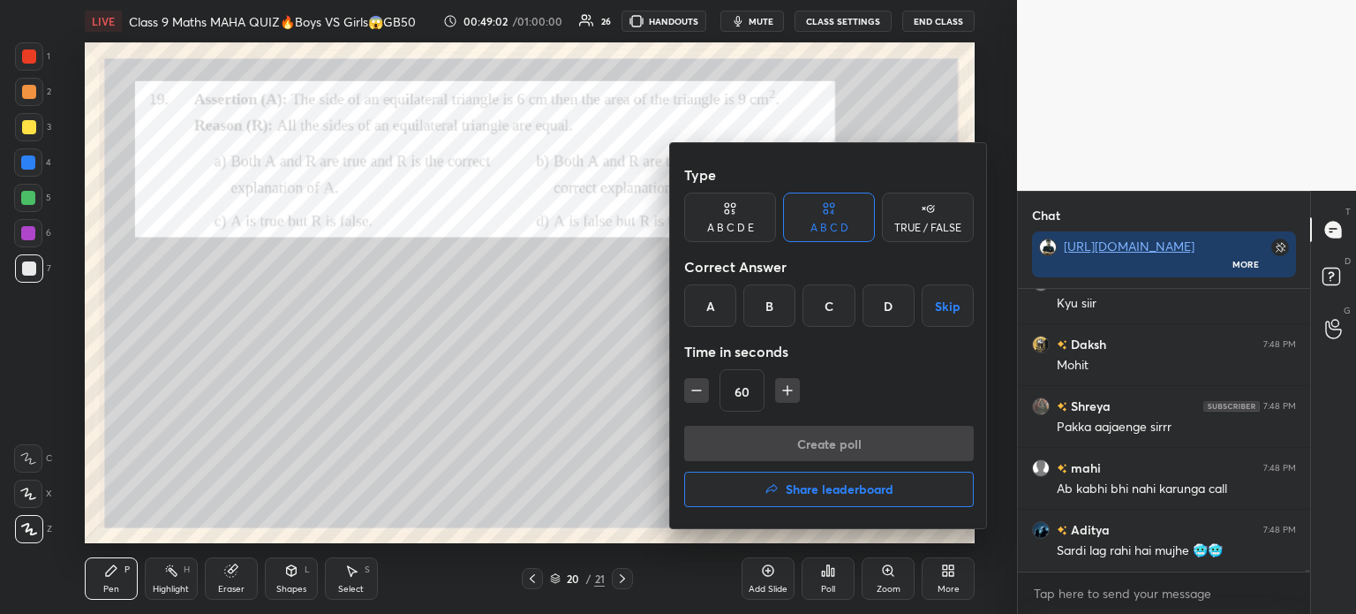
click at [886, 309] on div "D" at bounding box center [889, 305] width 52 height 42
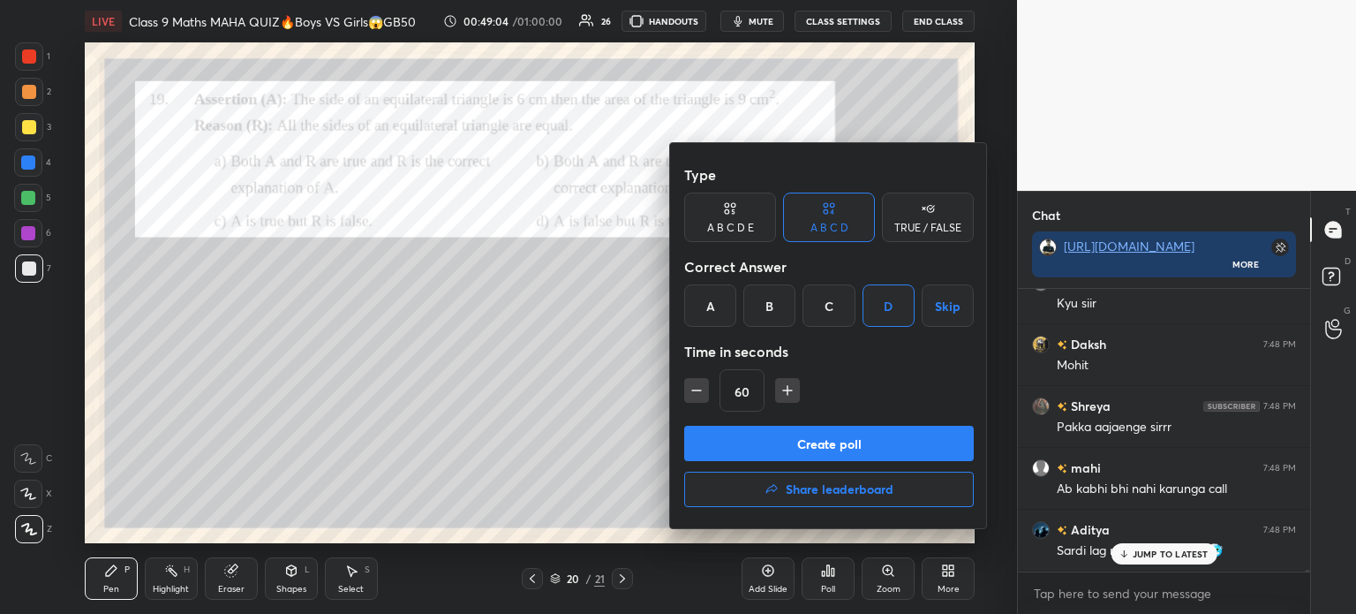
scroll to position [57236, 0]
click at [812, 447] on button "Create poll" at bounding box center [829, 443] width 290 height 35
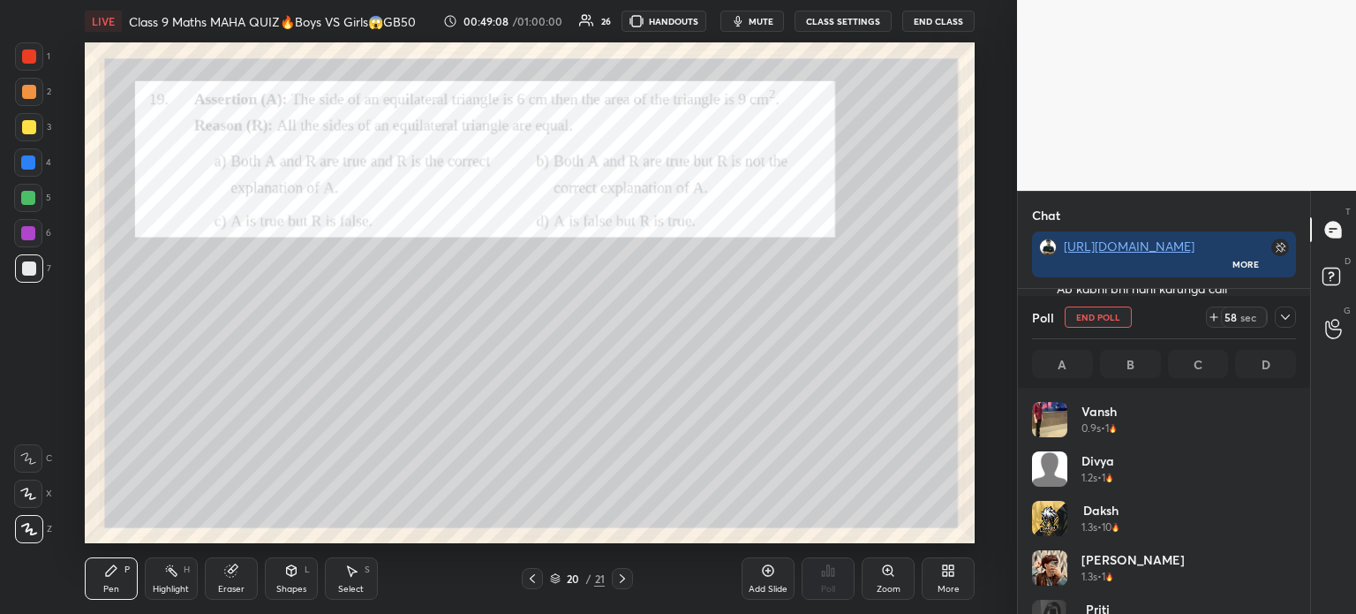
scroll to position [5, 5]
click at [1292, 328] on div "Poll End Poll 58 sec" at bounding box center [1164, 317] width 264 height 42
click at [1289, 320] on icon at bounding box center [1285, 317] width 14 height 14
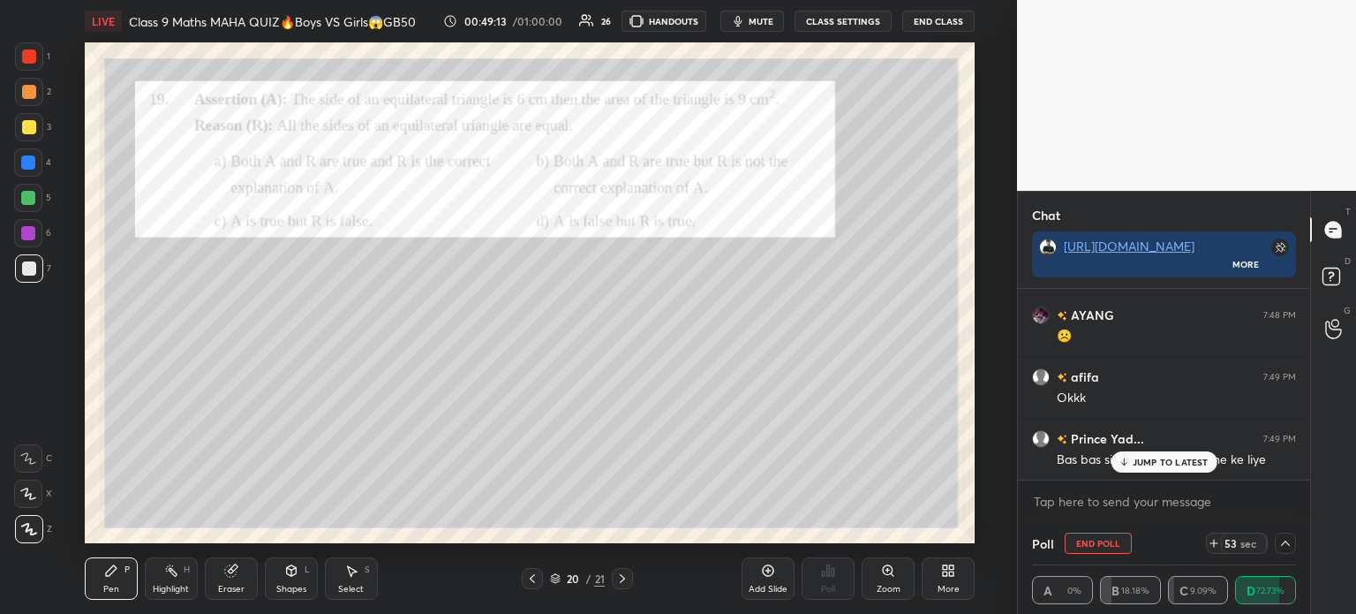
click at [0, 124] on div "1 2 3 4 5 6 7 C X Z C X Z E E Erase all H H" at bounding box center [28, 292] width 57 height 501
click at [27, 126] on div at bounding box center [29, 127] width 14 height 14
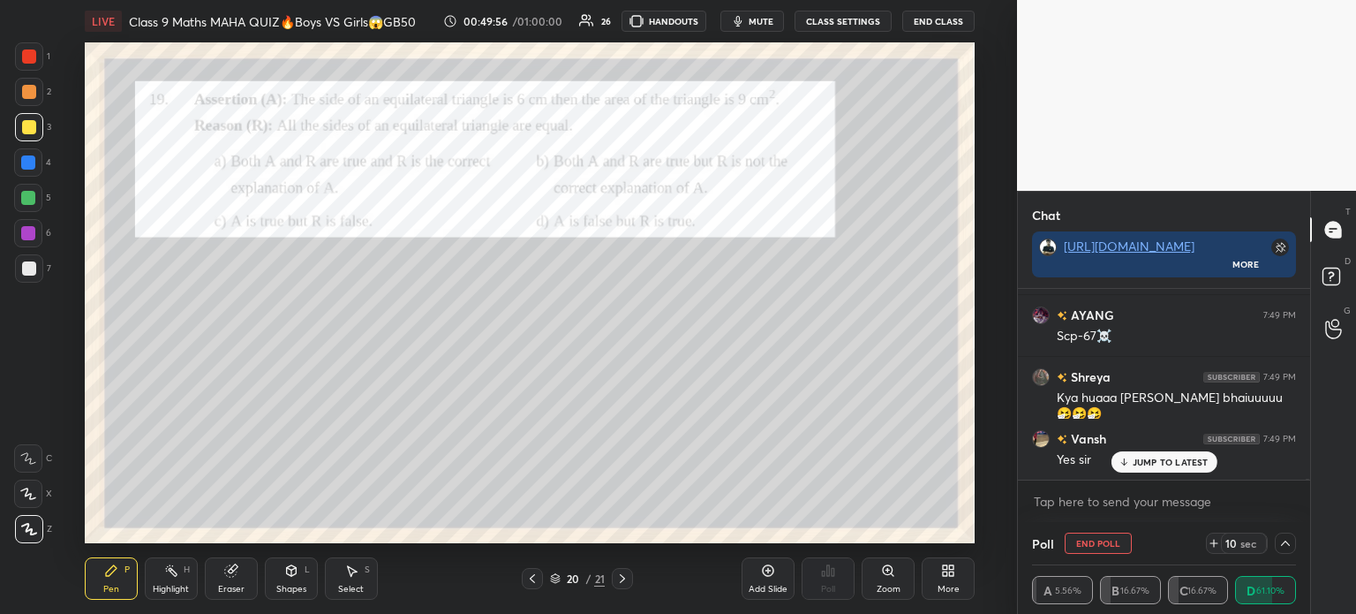
click at [235, 582] on div "Eraser" at bounding box center [231, 578] width 53 height 42
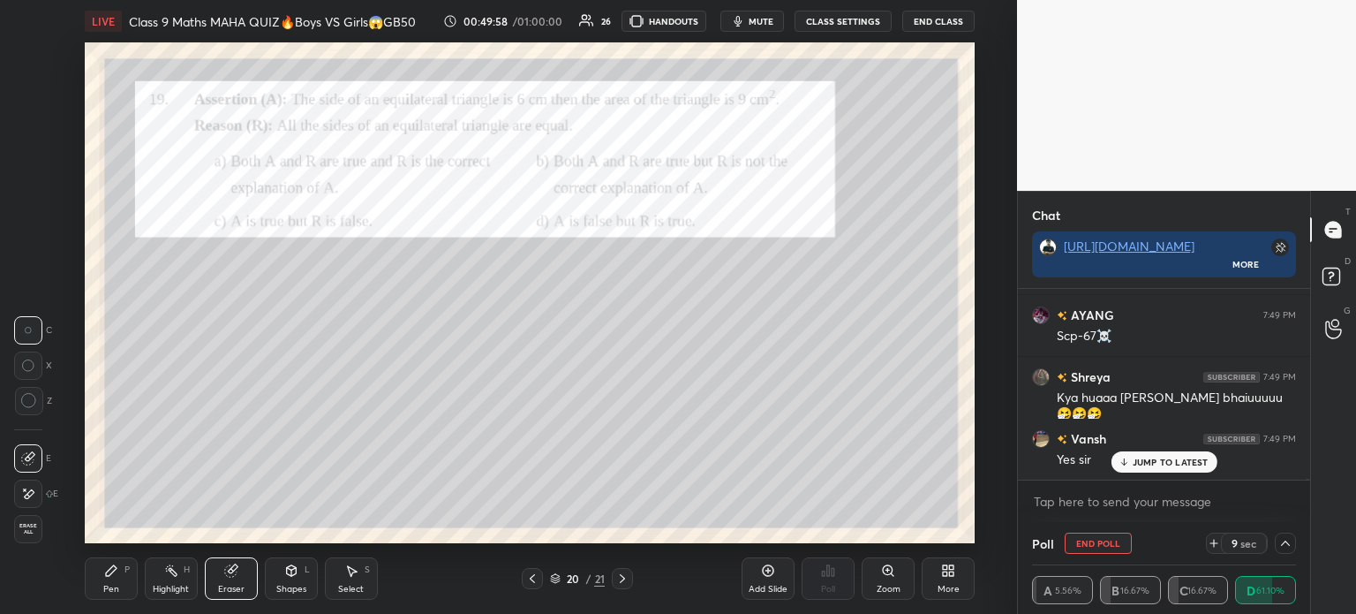
click at [34, 531] on span "Erase all" at bounding box center [28, 529] width 26 height 12
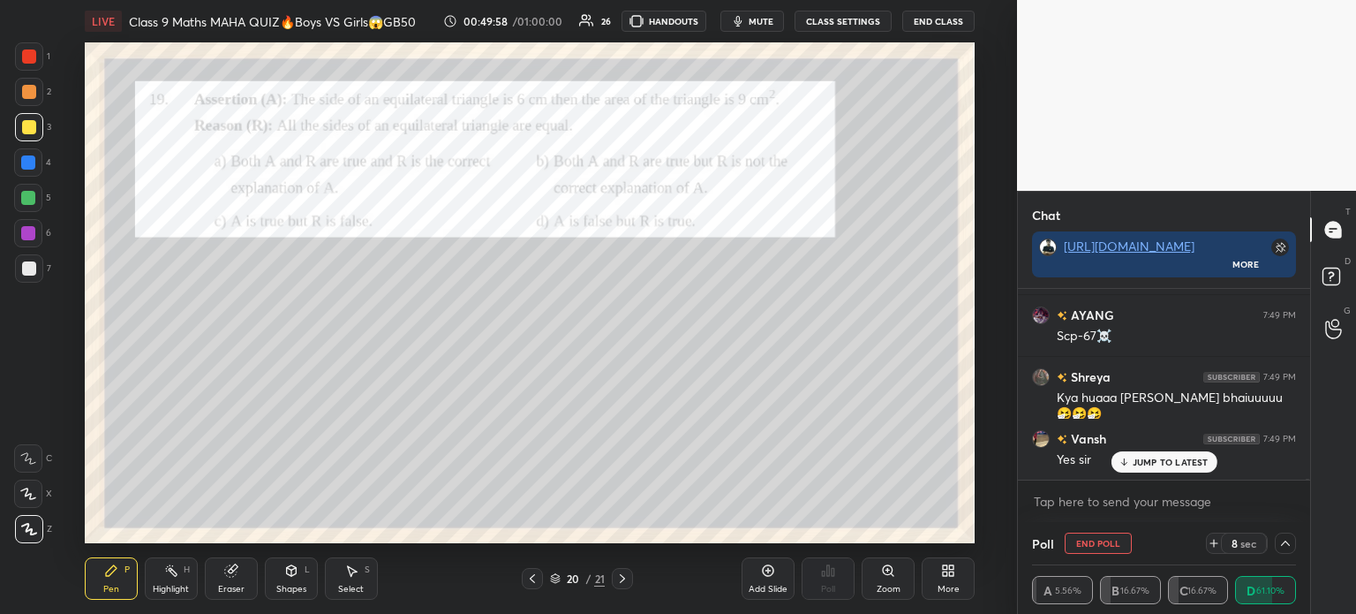
click at [85, 565] on div "Pen P" at bounding box center [111, 578] width 53 height 42
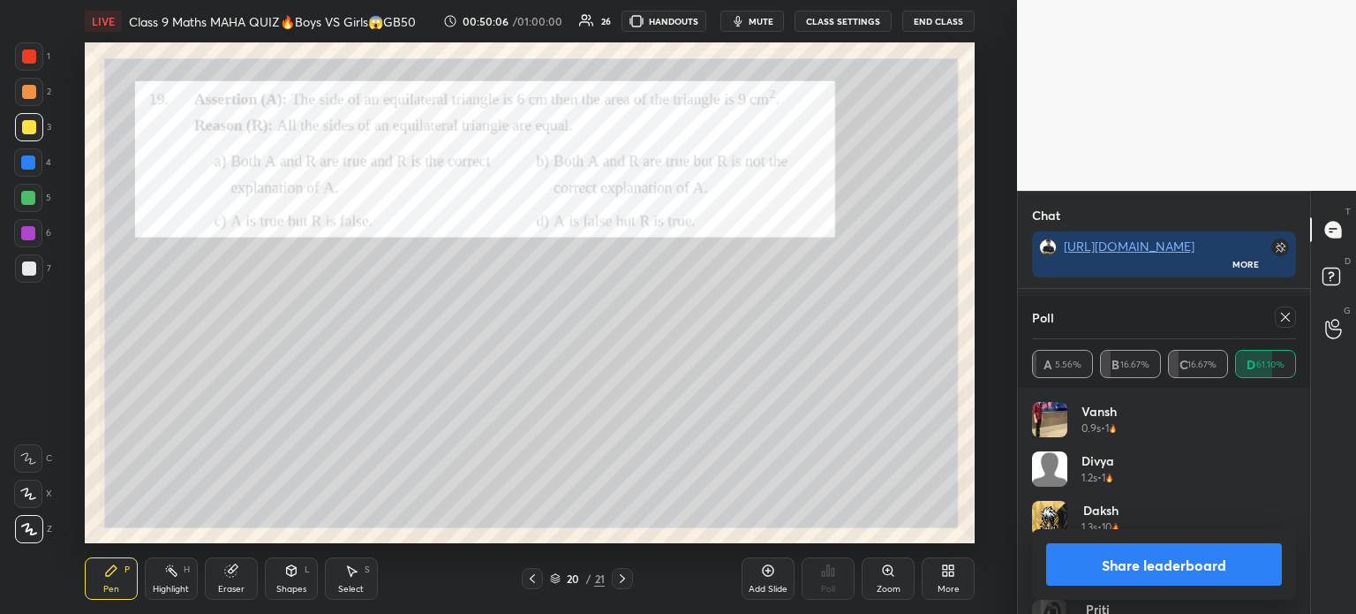
click at [1191, 564] on button "Share leaderboard" at bounding box center [1164, 564] width 236 height 42
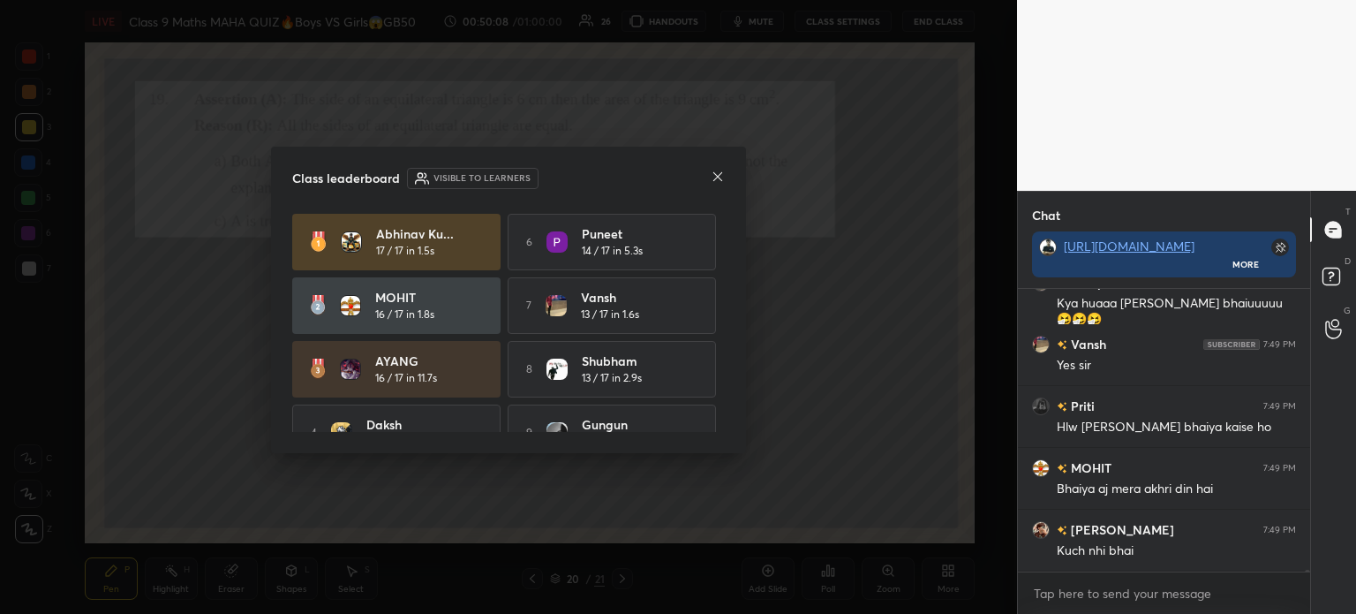
click at [715, 181] on icon at bounding box center [718, 177] width 14 height 14
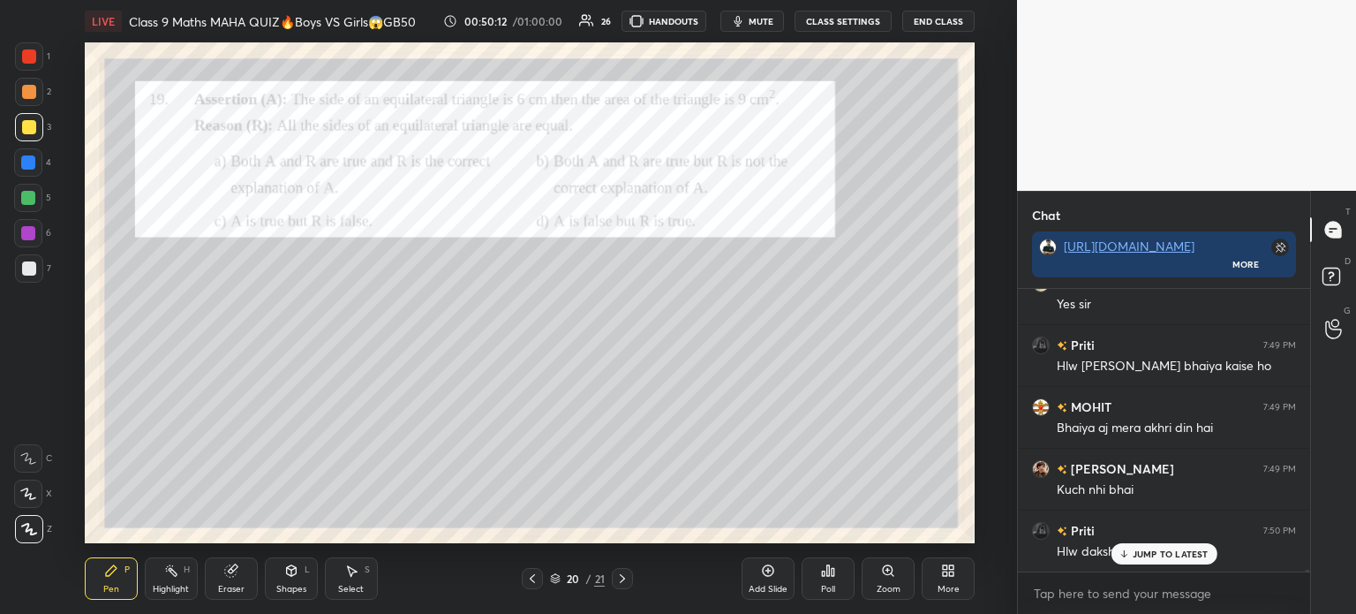
click at [35, 267] on div at bounding box center [29, 268] width 28 height 28
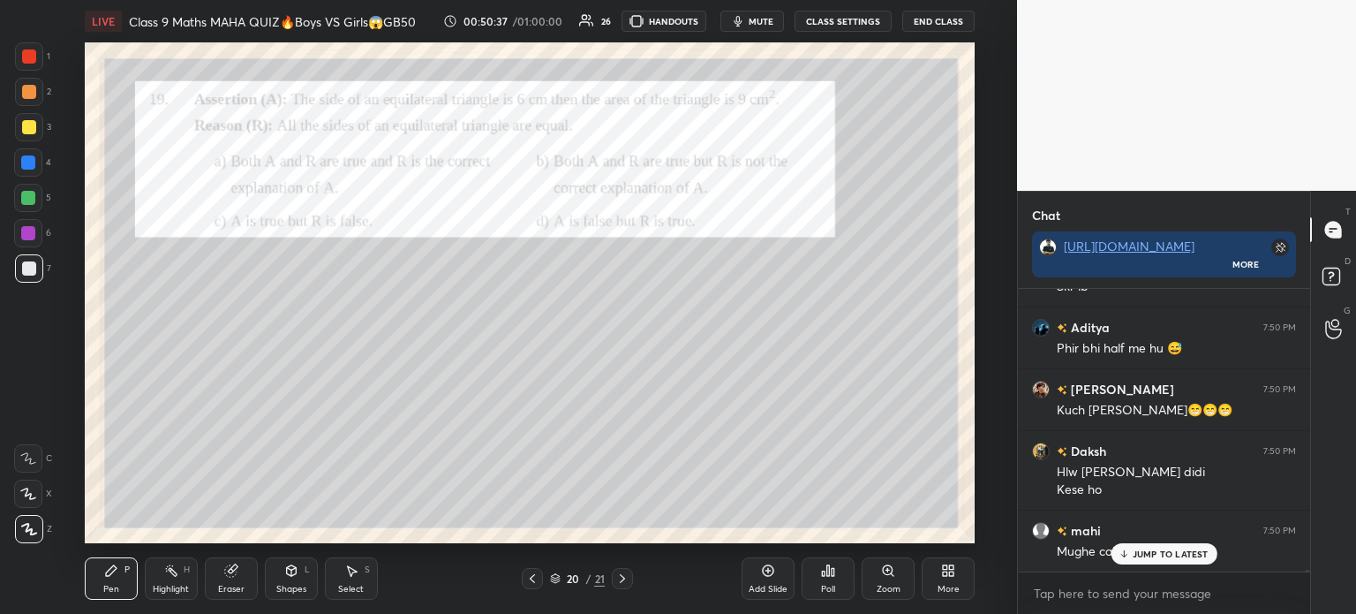
click at [35, 57] on div at bounding box center [29, 56] width 14 height 14
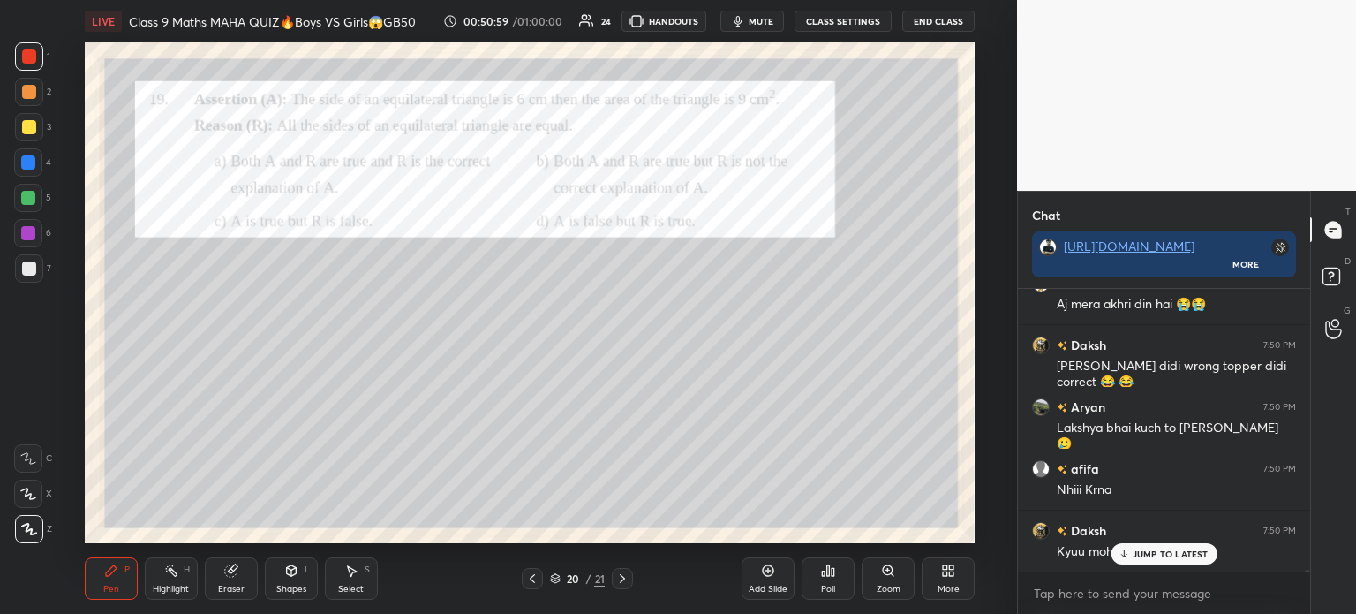
click at [624, 584] on icon at bounding box center [622, 578] width 14 height 14
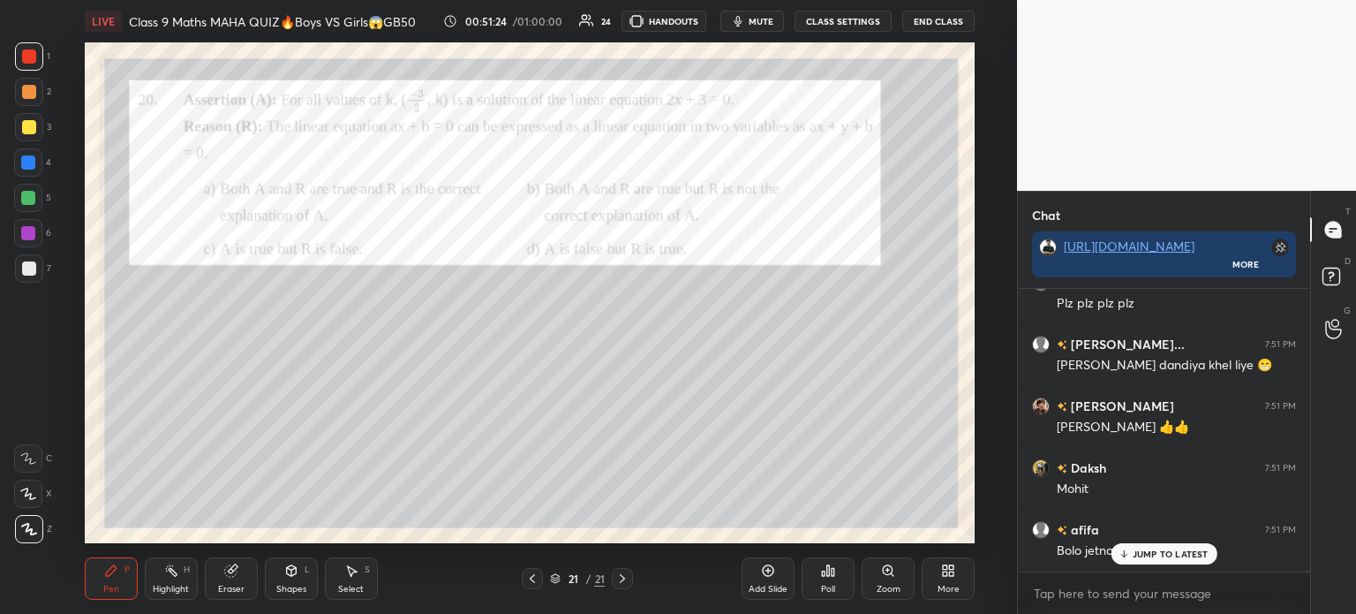
scroll to position [60269, 0]
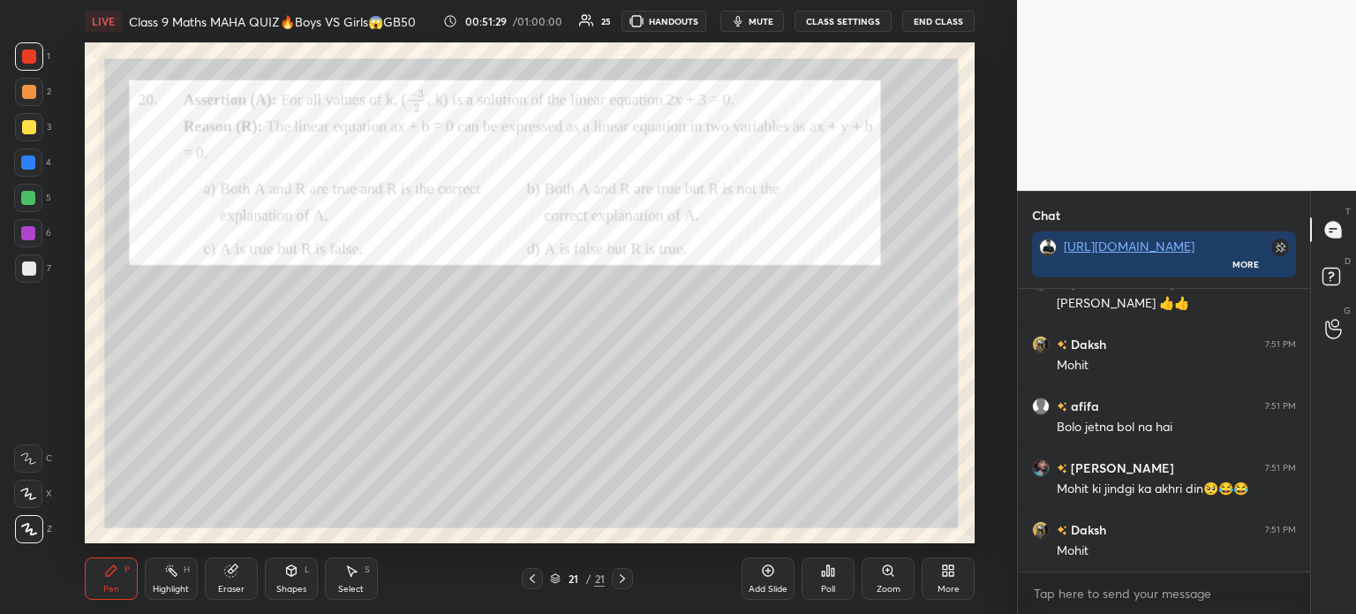
click at [833, 584] on div "Poll" at bounding box center [828, 588] width 14 height 9
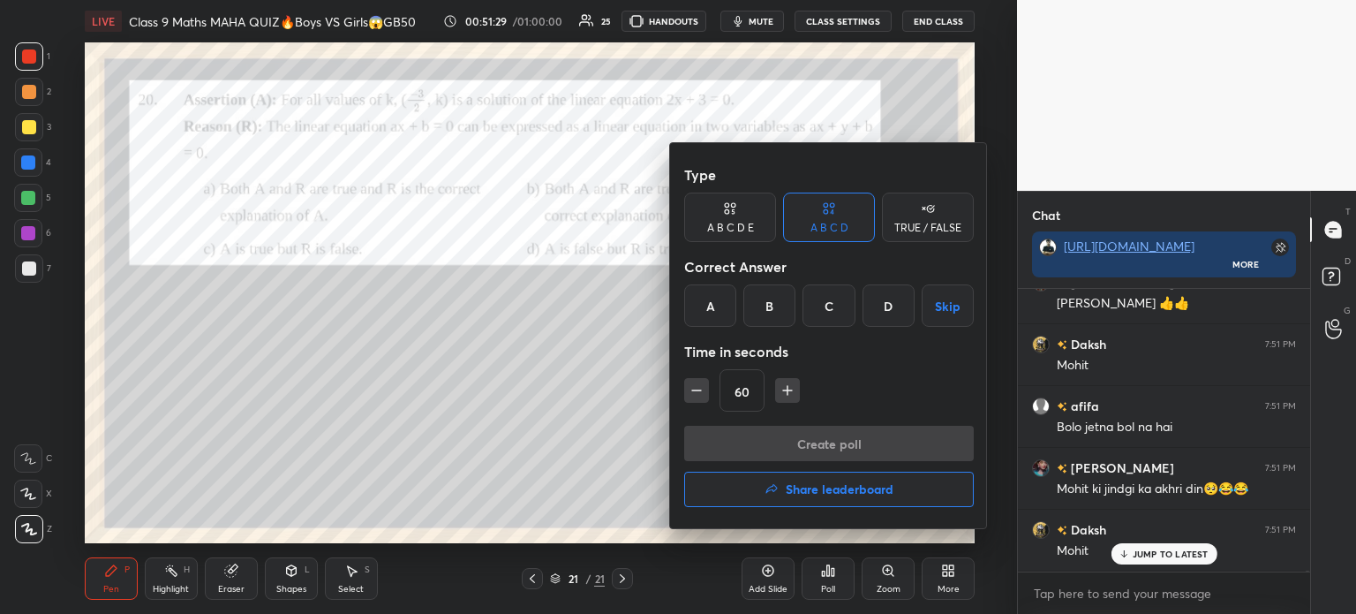
scroll to position [60393, 0]
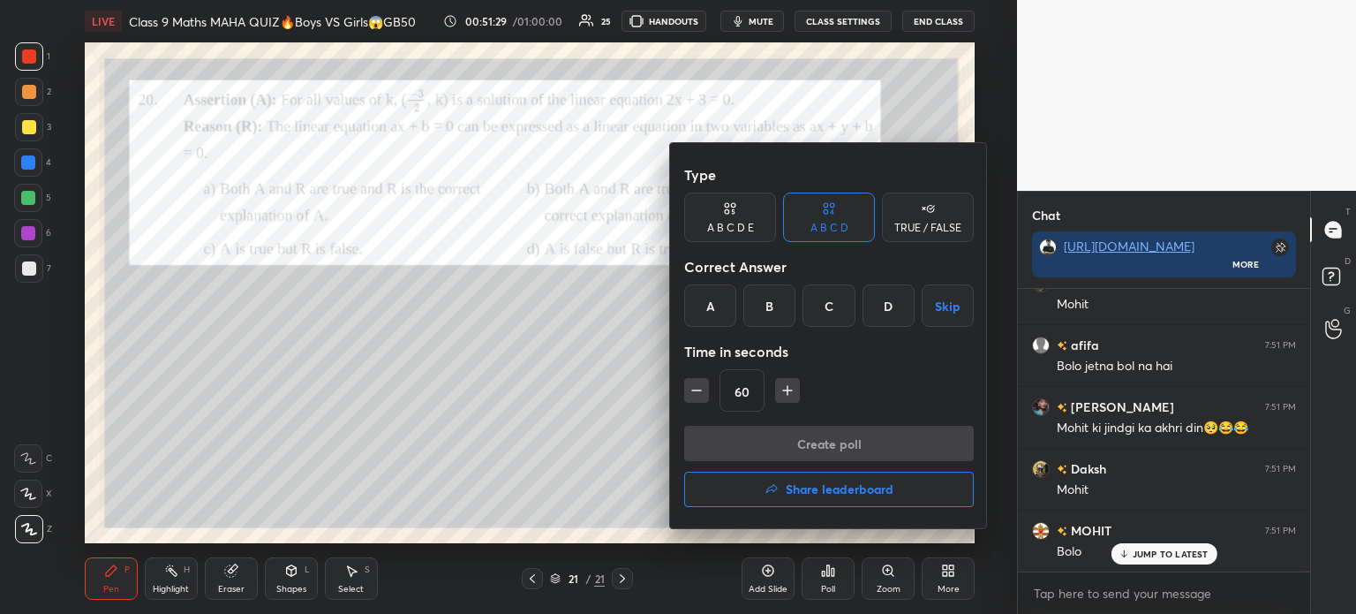
click at [826, 305] on div "C" at bounding box center [828, 305] width 52 height 42
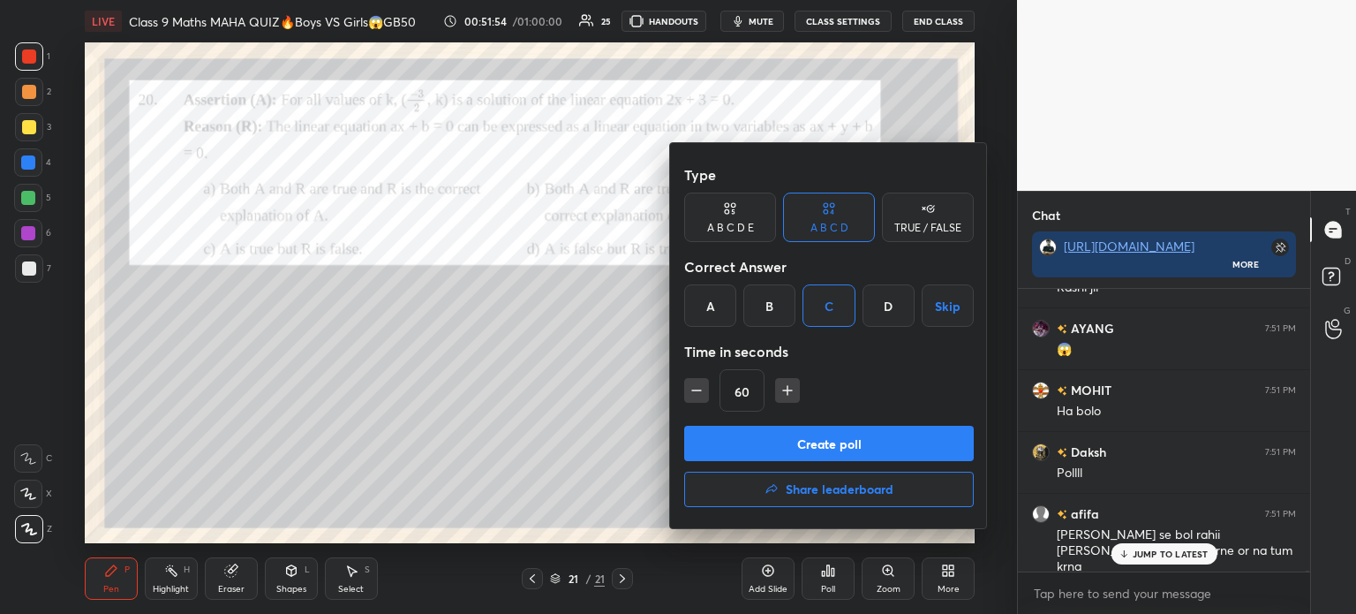
scroll to position [60919, 0]
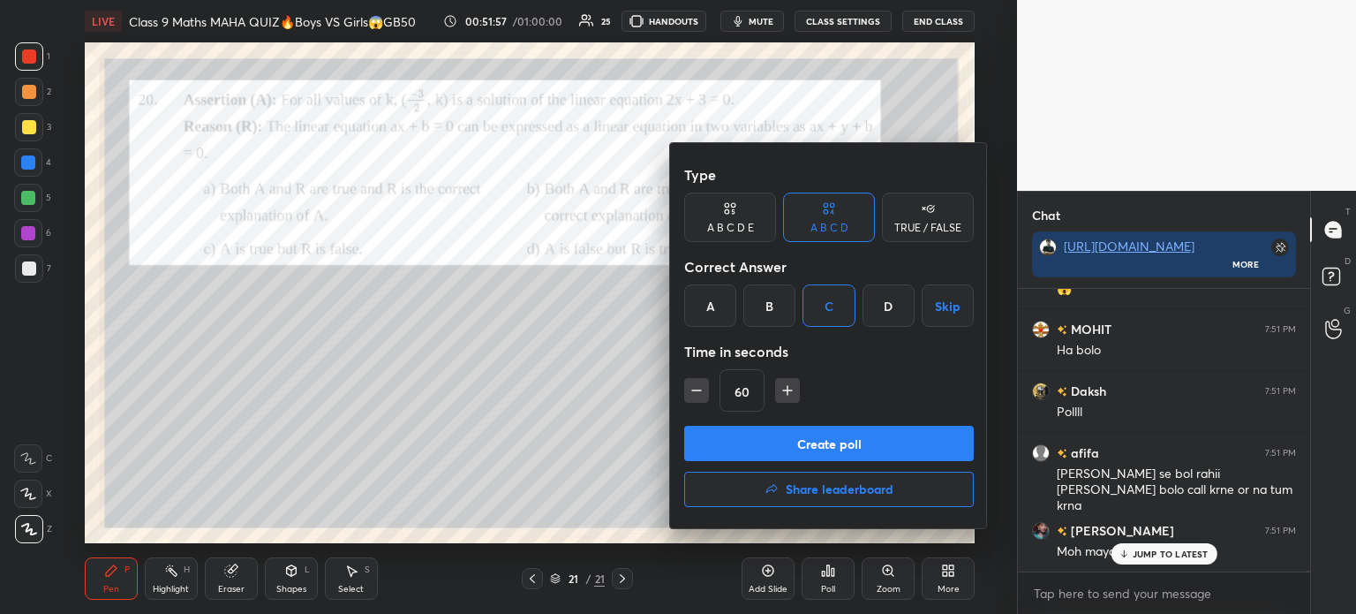
click at [803, 444] on button "Create poll" at bounding box center [829, 443] width 290 height 35
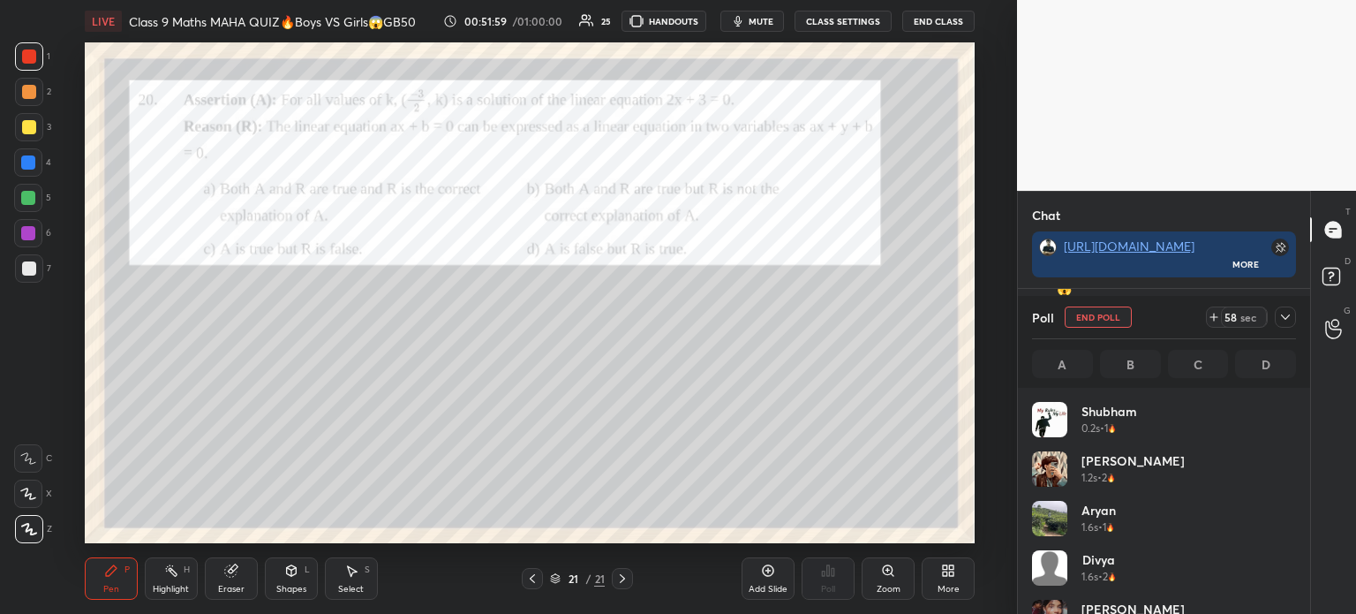
scroll to position [5, 5]
click at [1284, 323] on icon at bounding box center [1285, 317] width 14 height 14
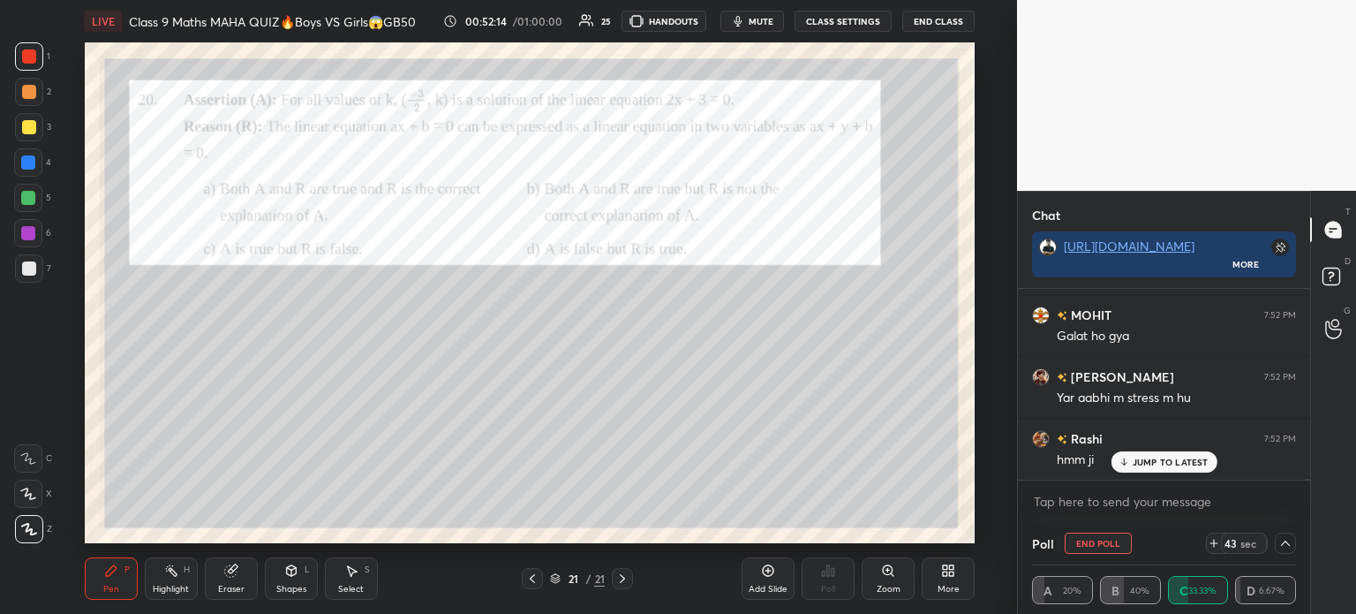
click at [25, 267] on div at bounding box center [29, 268] width 14 height 14
click at [28, 228] on div at bounding box center [28, 233] width 14 height 14
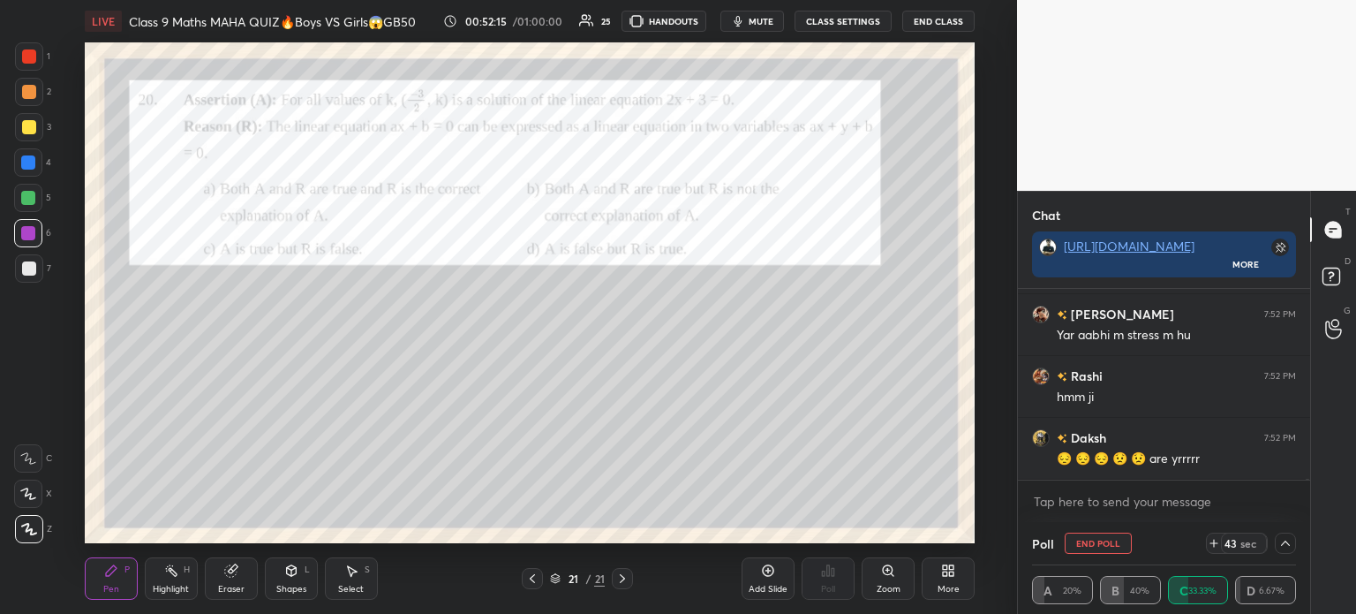
click at [22, 190] on div at bounding box center [28, 198] width 28 height 28
click at [20, 162] on div at bounding box center [28, 162] width 28 height 28
click at [33, 119] on div at bounding box center [29, 127] width 28 height 28
click at [33, 81] on div at bounding box center [29, 92] width 28 height 28
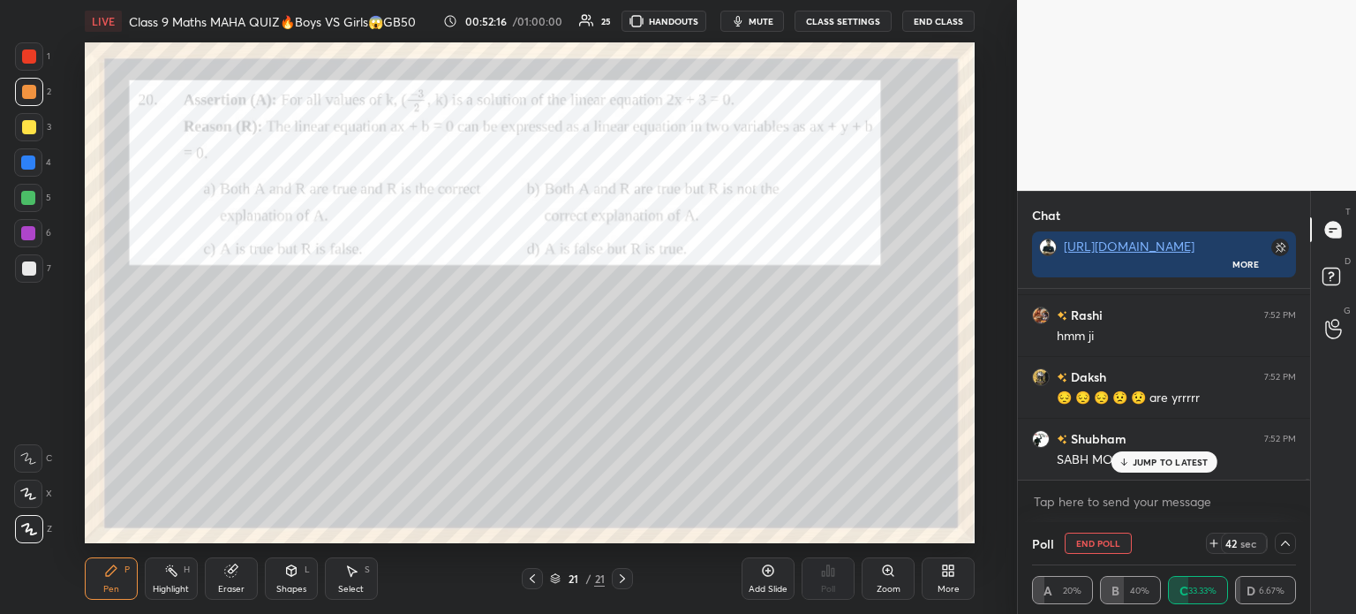
click at [28, 55] on div at bounding box center [29, 56] width 14 height 14
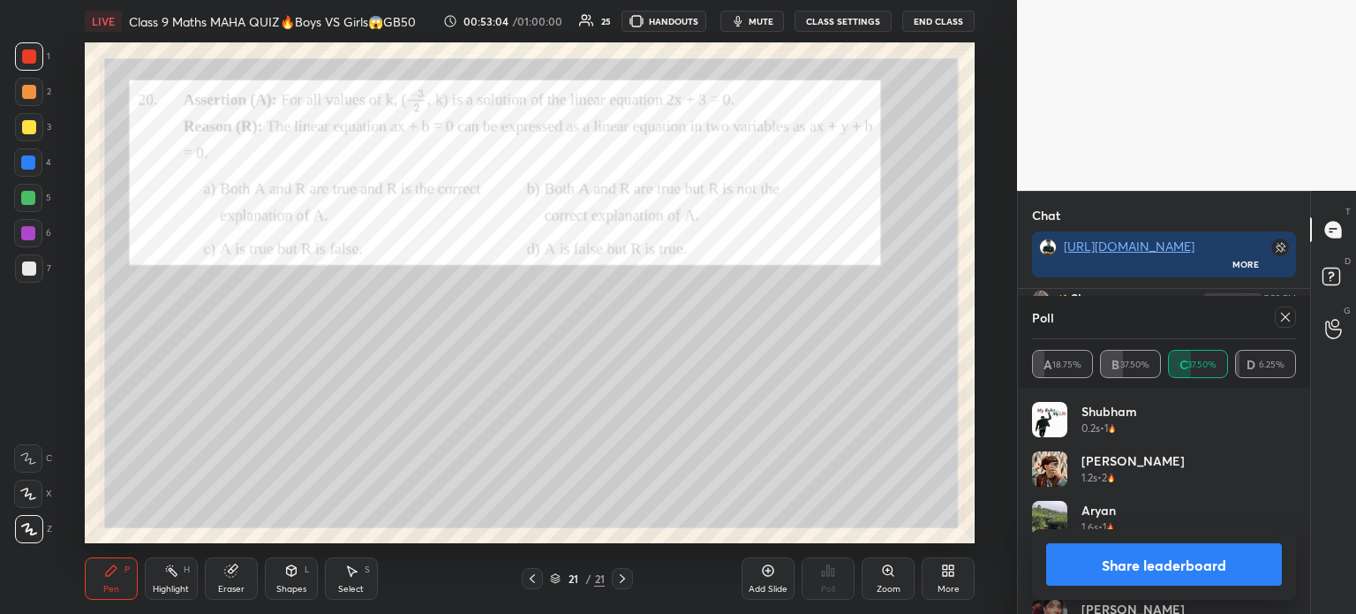
scroll to position [62851, 0]
click at [1081, 565] on button "Share leaderboard" at bounding box center [1164, 564] width 236 height 42
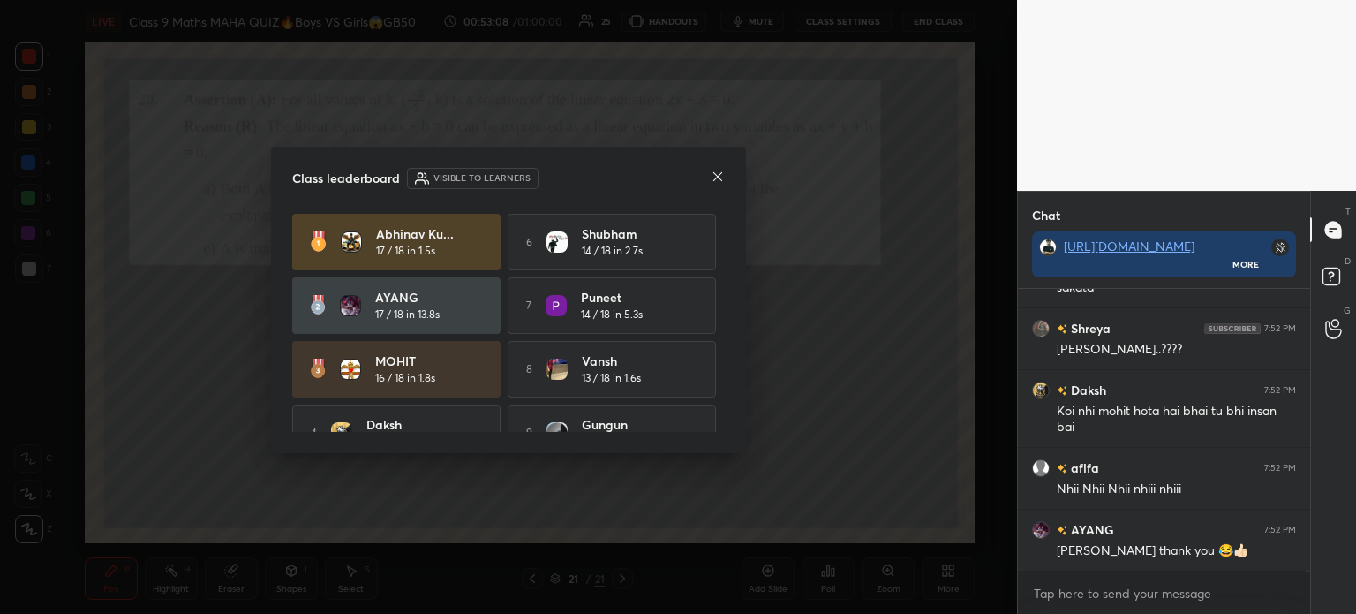
scroll to position [277, 287]
click at [712, 165] on div "Class leaderboard Visible to learners [PERSON_NAME]... 17 / 18 in 1.5s 6 [PERSO…" at bounding box center [508, 300] width 475 height 307
click at [722, 180] on icon at bounding box center [718, 177] width 14 height 14
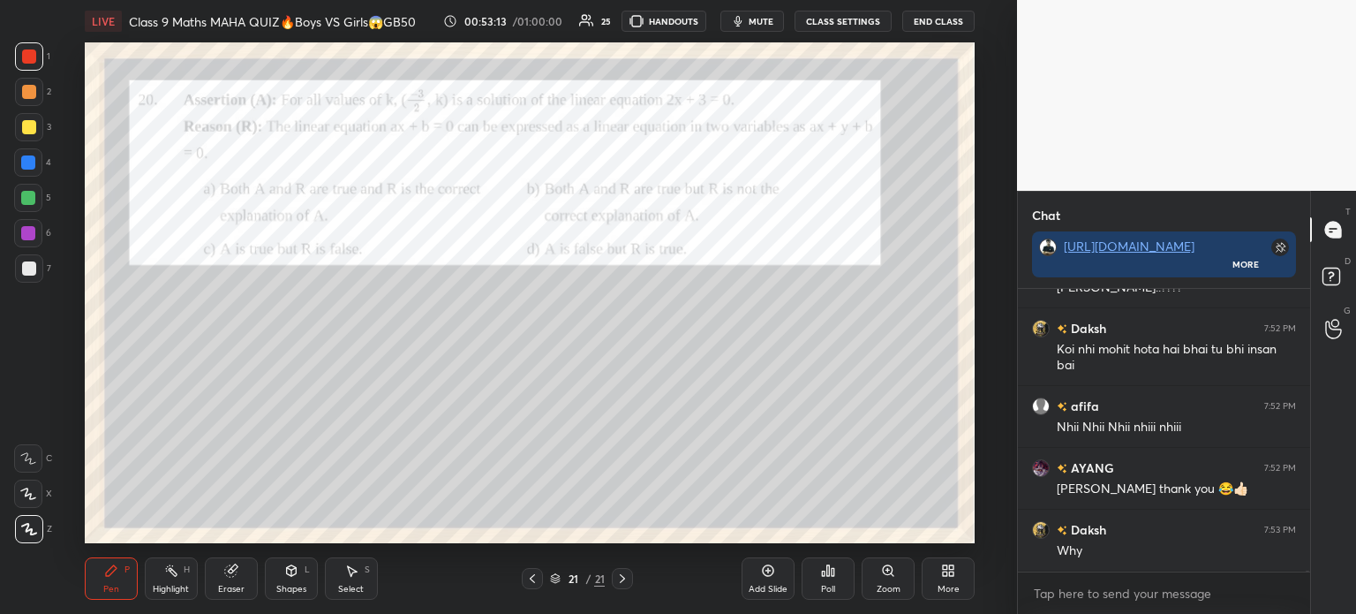
click at [39, 267] on div at bounding box center [29, 268] width 28 height 28
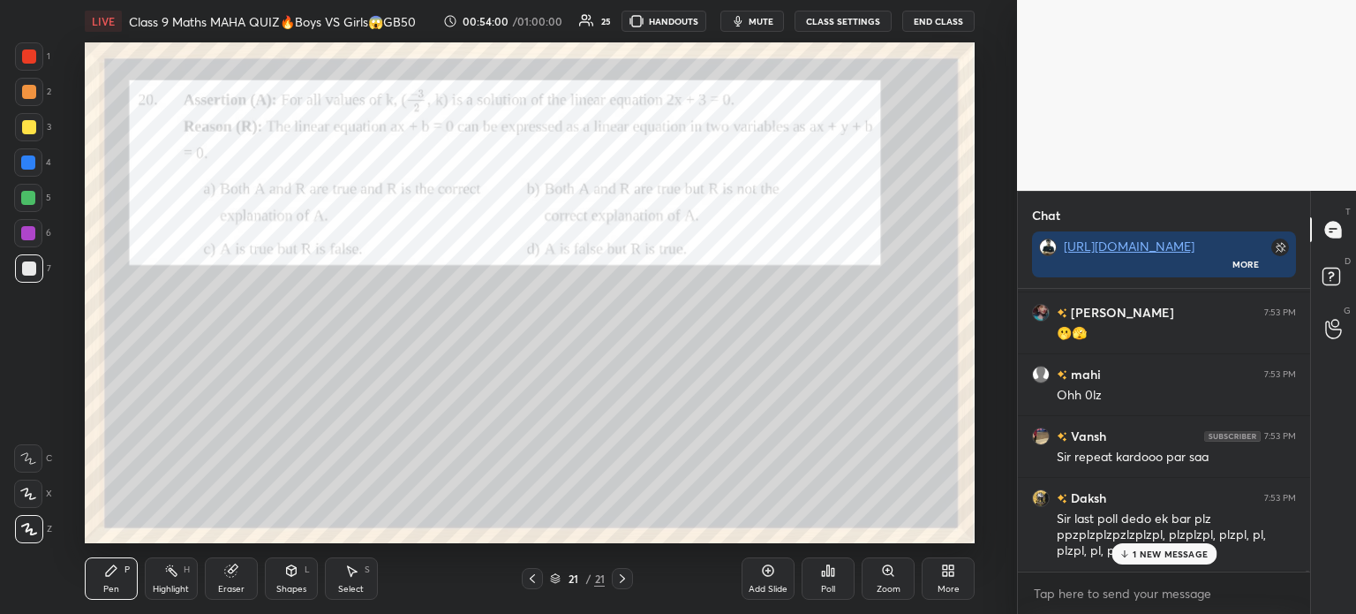
click at [30, 54] on div at bounding box center [29, 56] width 14 height 14
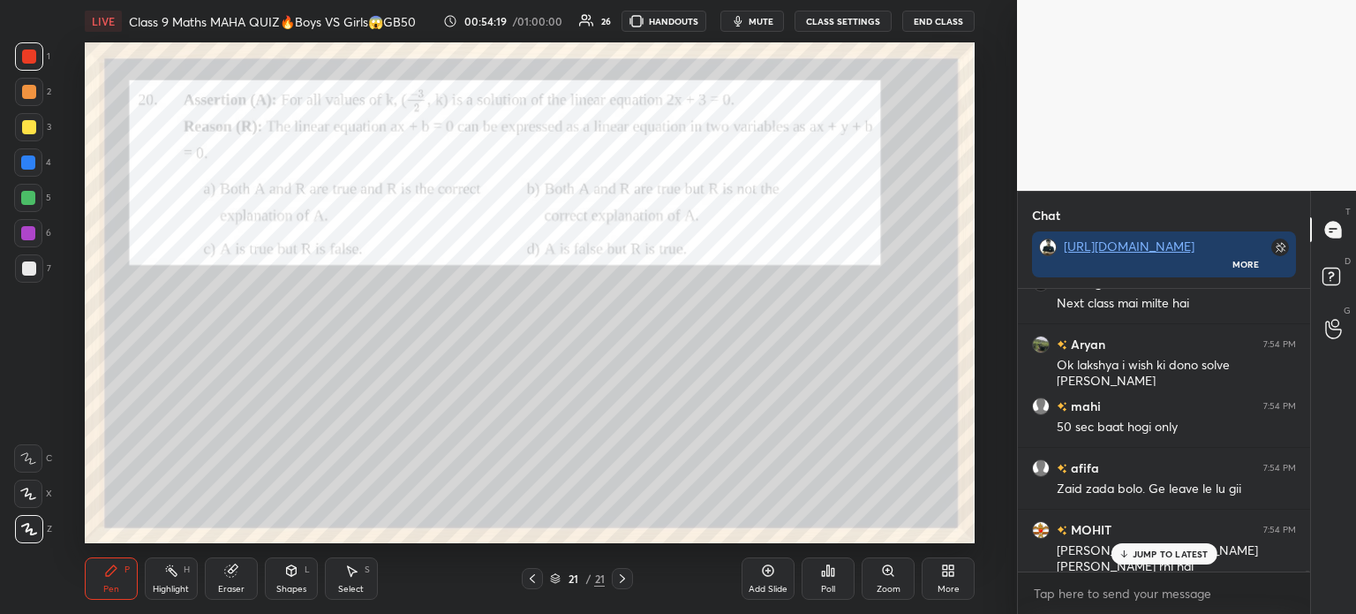
scroll to position [64521, 0]
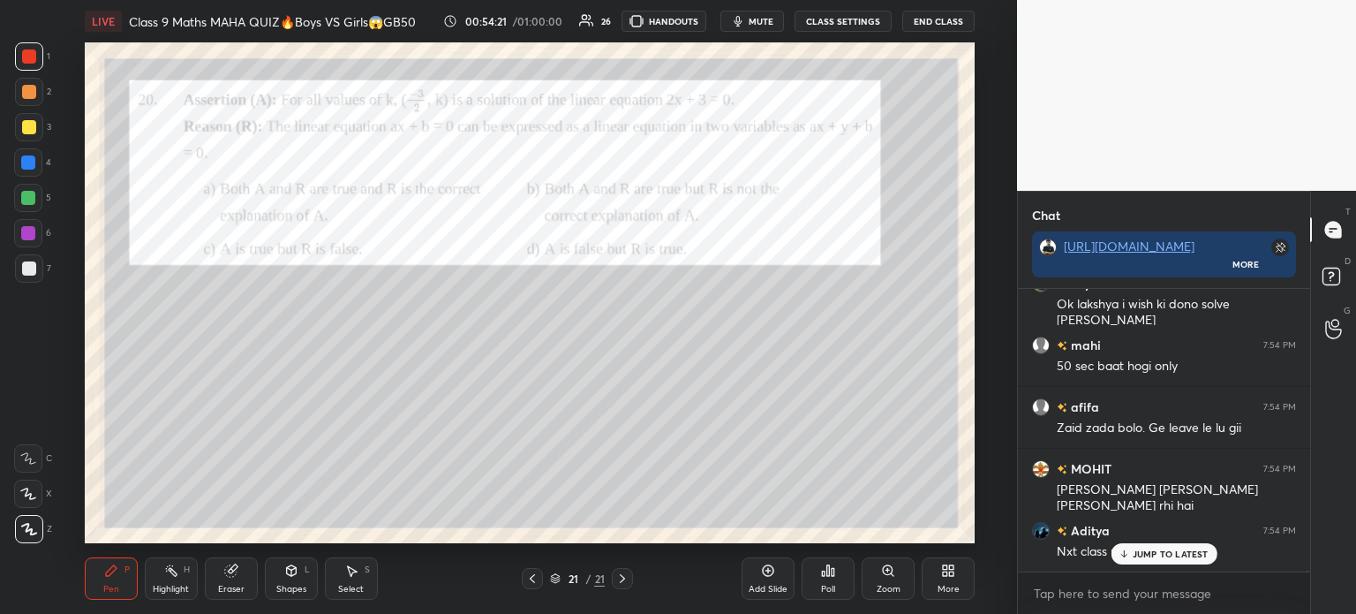
click at [762, 569] on icon at bounding box center [768, 570] width 14 height 14
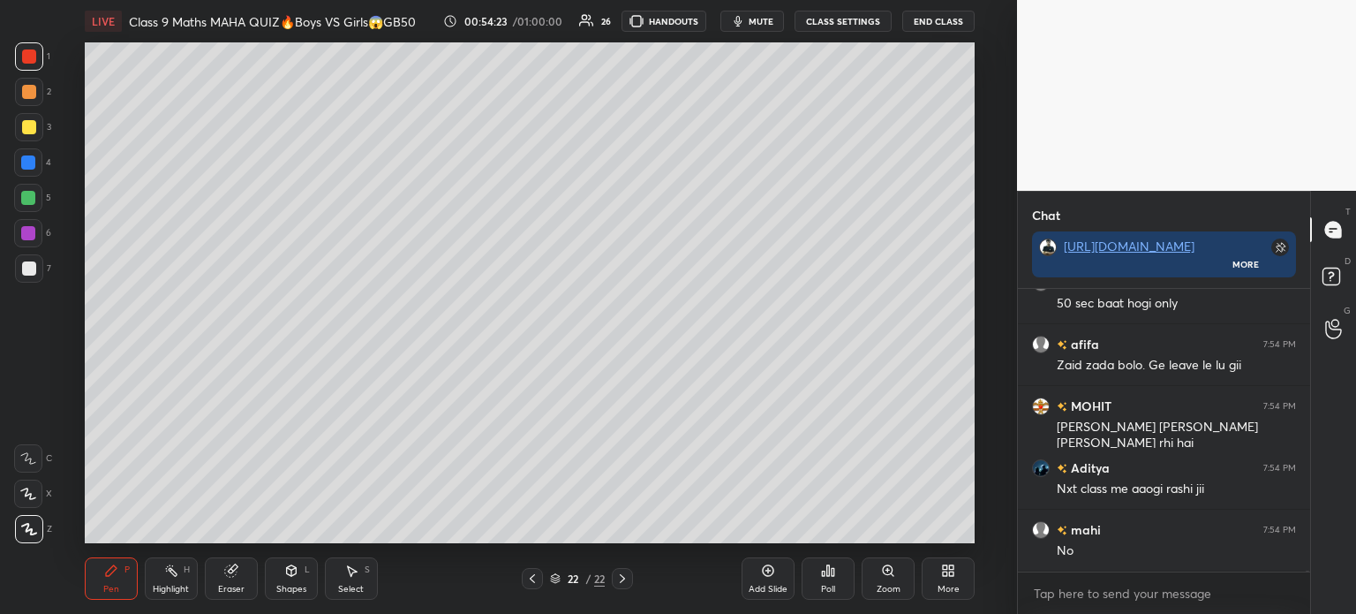
scroll to position [64645, 0]
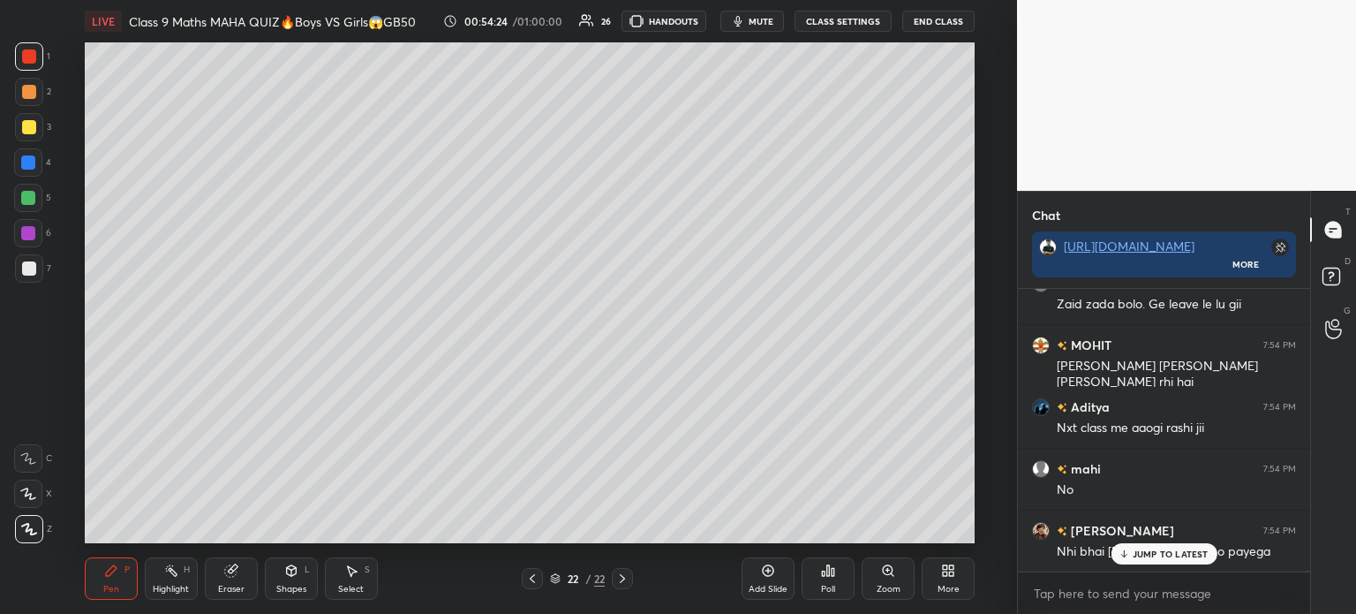
click at [35, 271] on div at bounding box center [29, 268] width 28 height 28
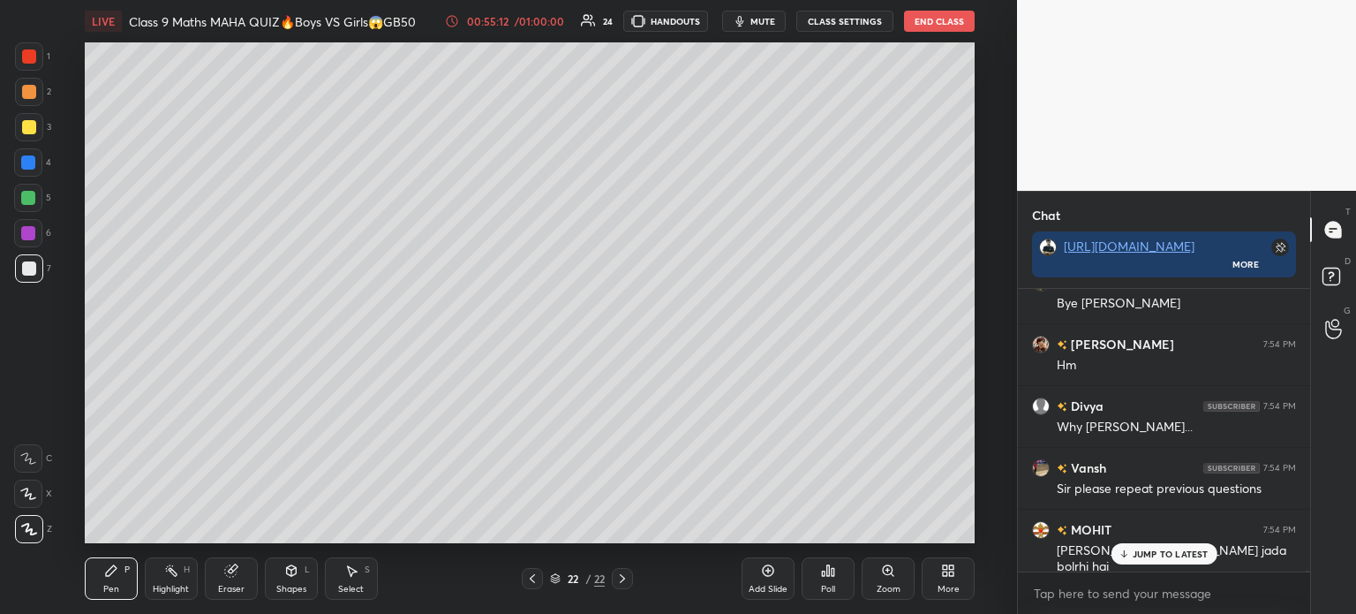
scroll to position [65711, 0]
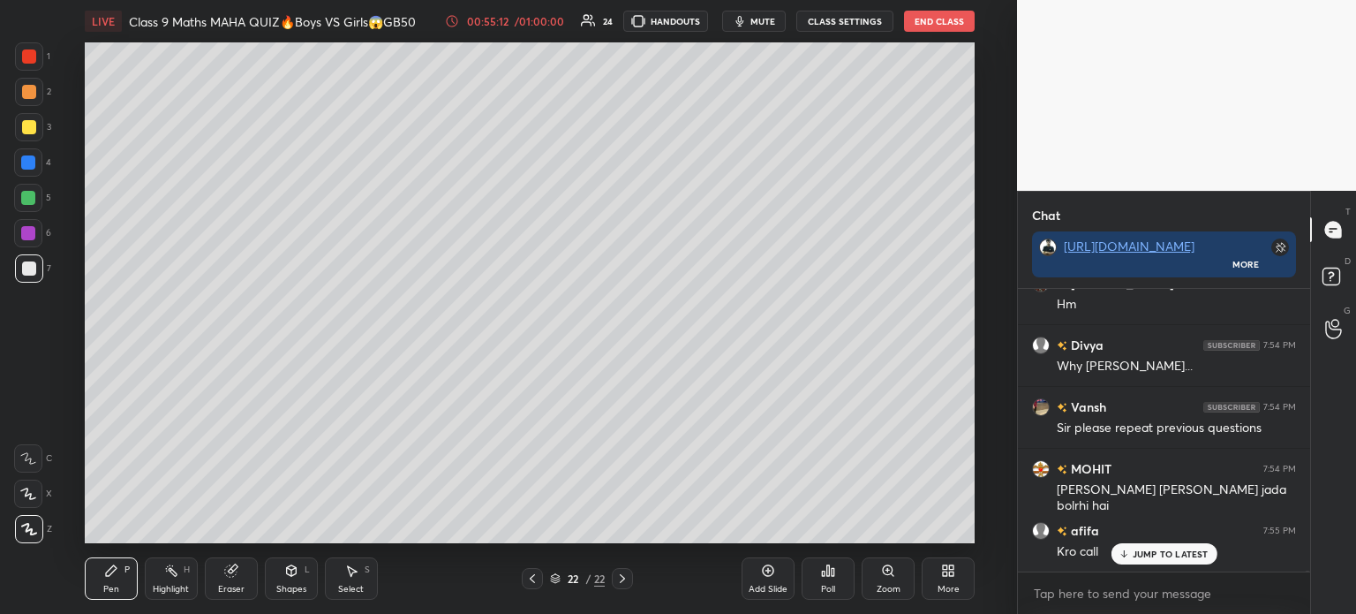
click at [535, 569] on div at bounding box center [532, 578] width 21 height 21
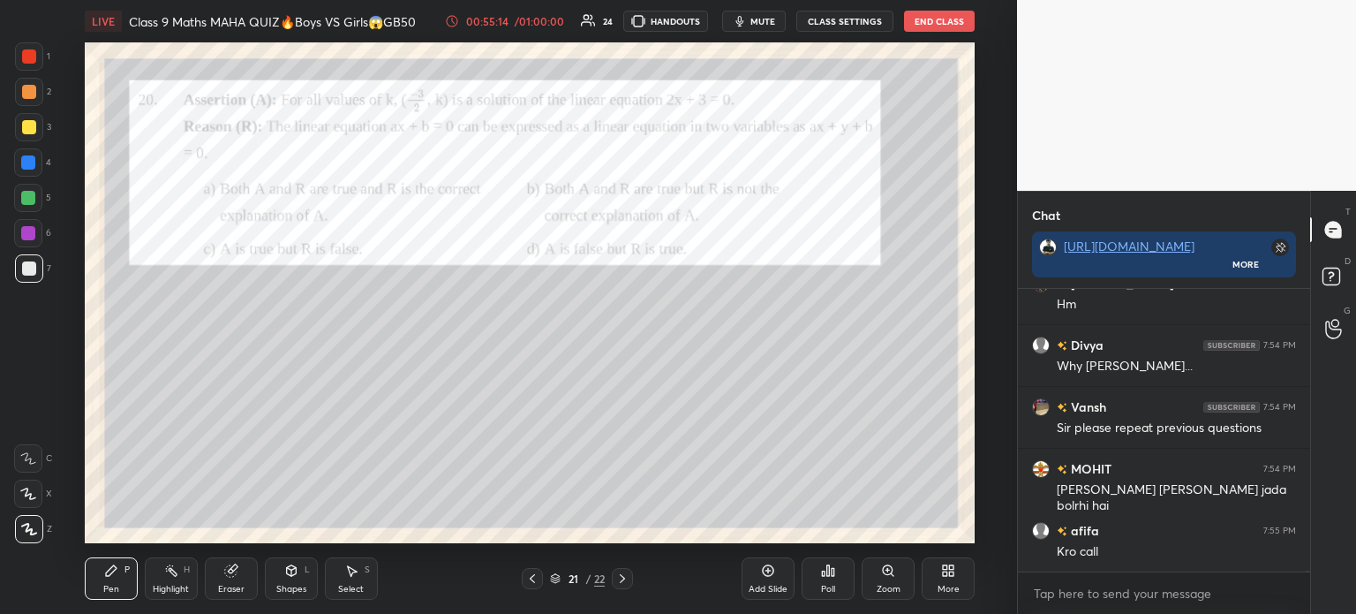
scroll to position [65774, 0]
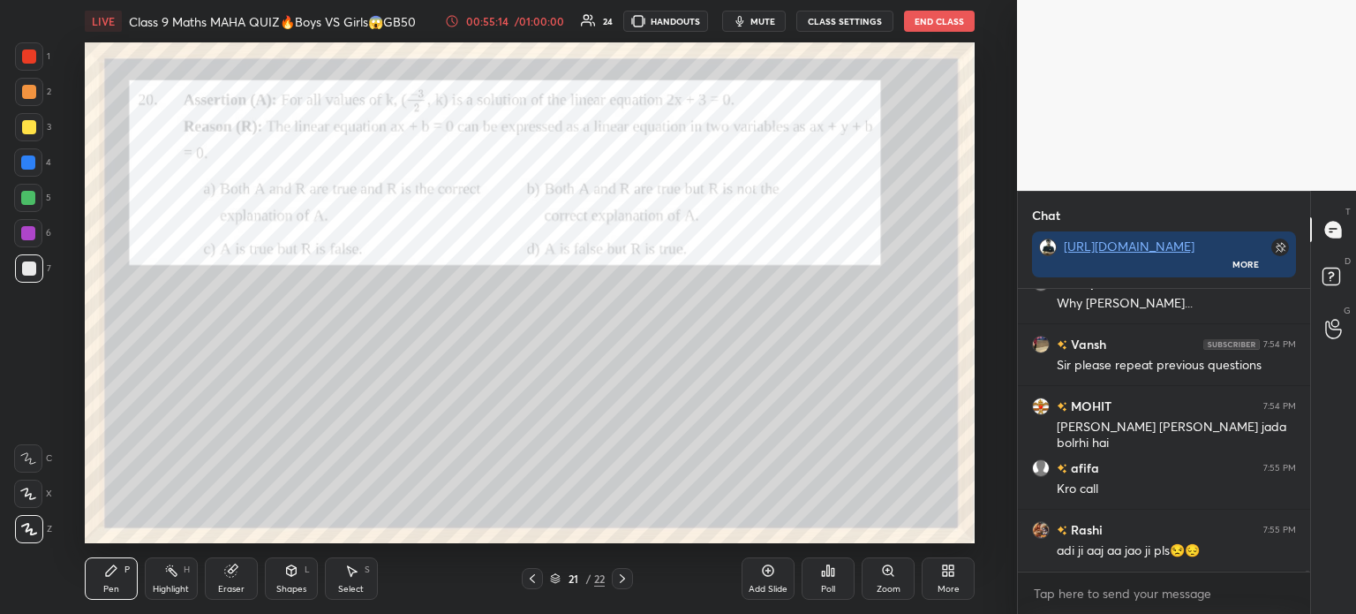
click at [27, 65] on div at bounding box center [29, 56] width 28 height 28
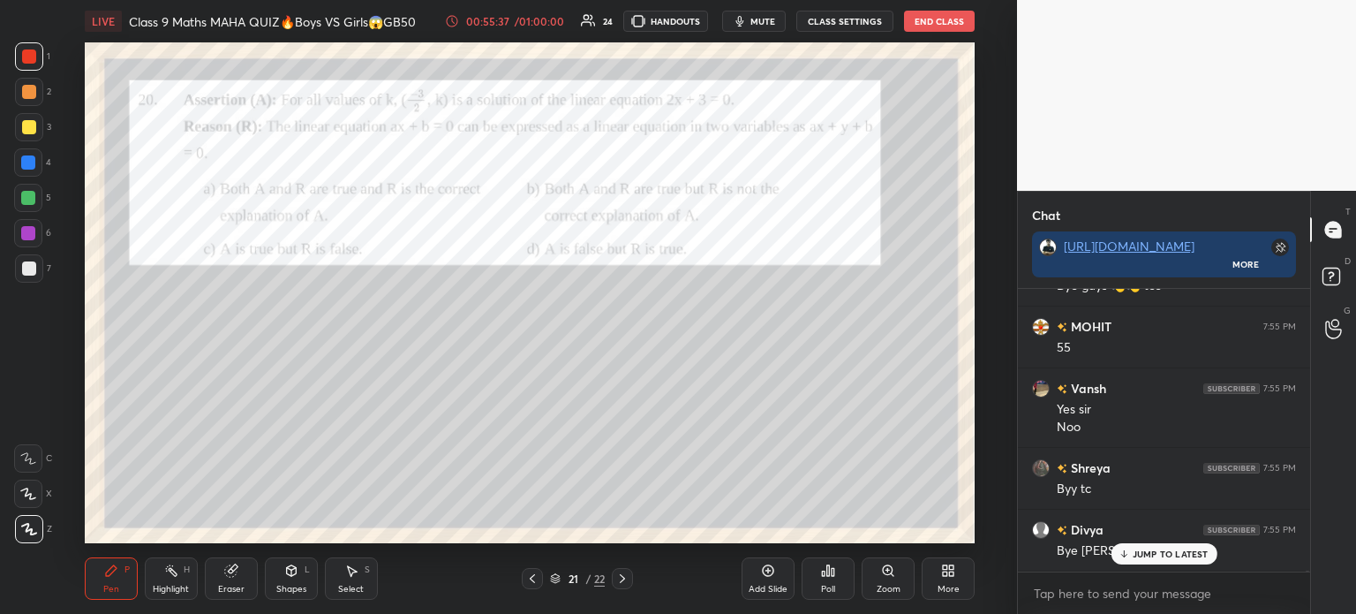
scroll to position [66347, 0]
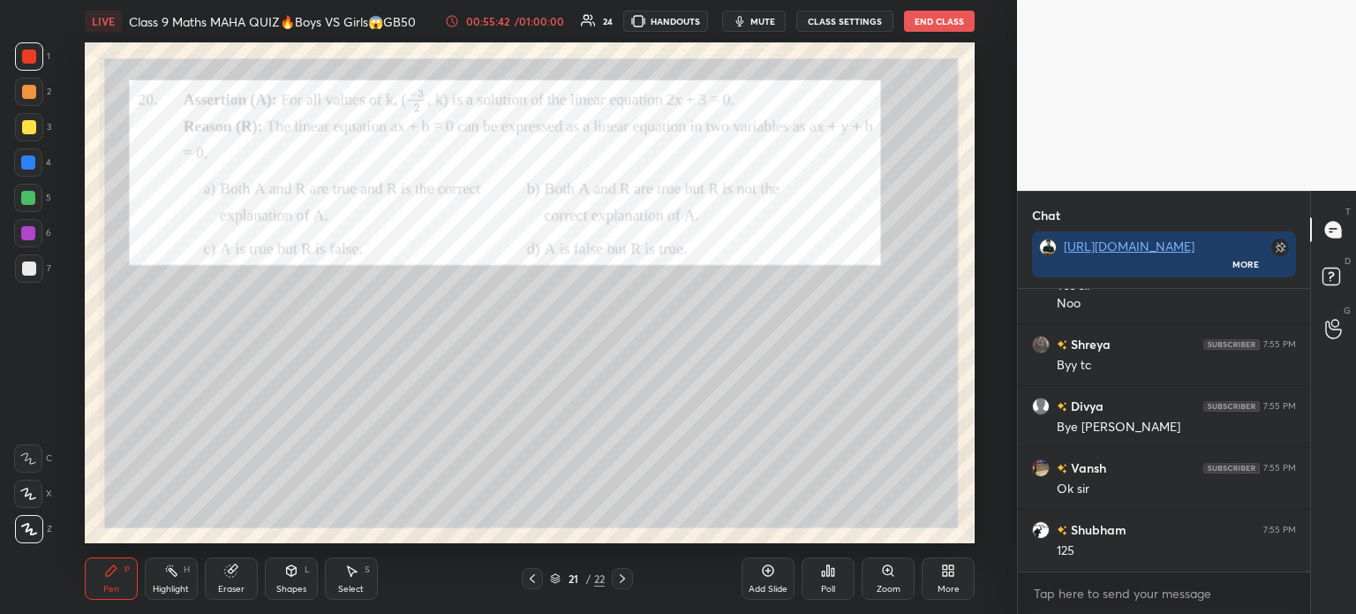
click at [622, 572] on icon at bounding box center [622, 578] width 14 height 14
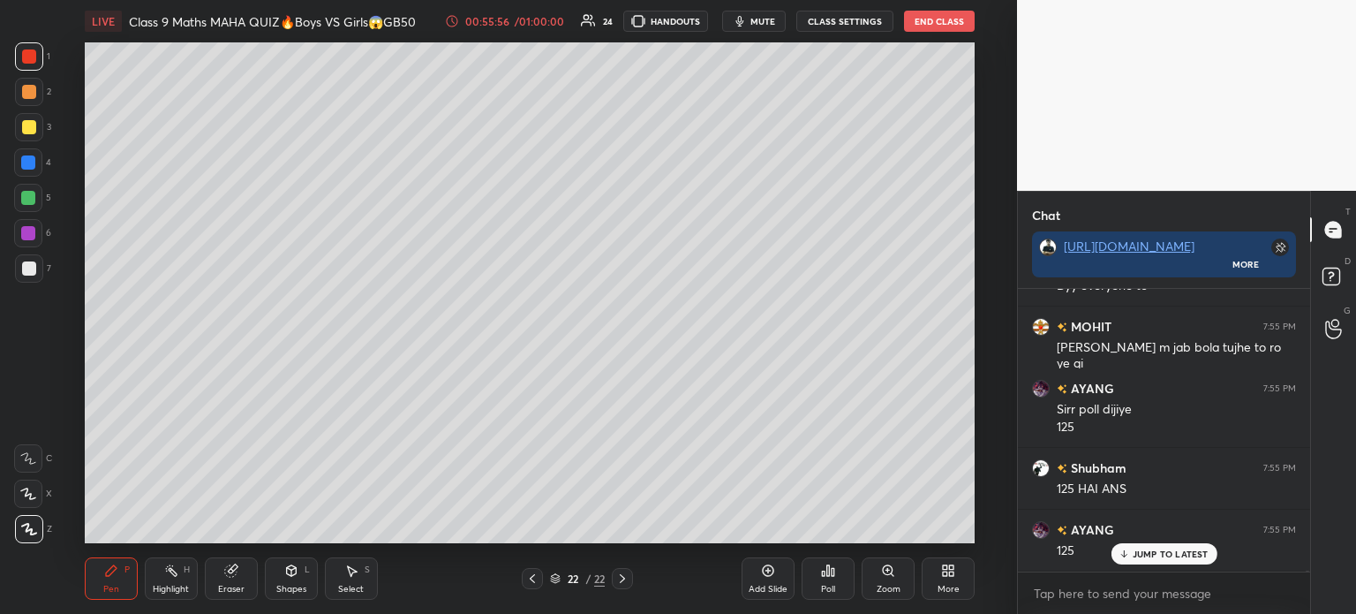
scroll to position [66859, 0]
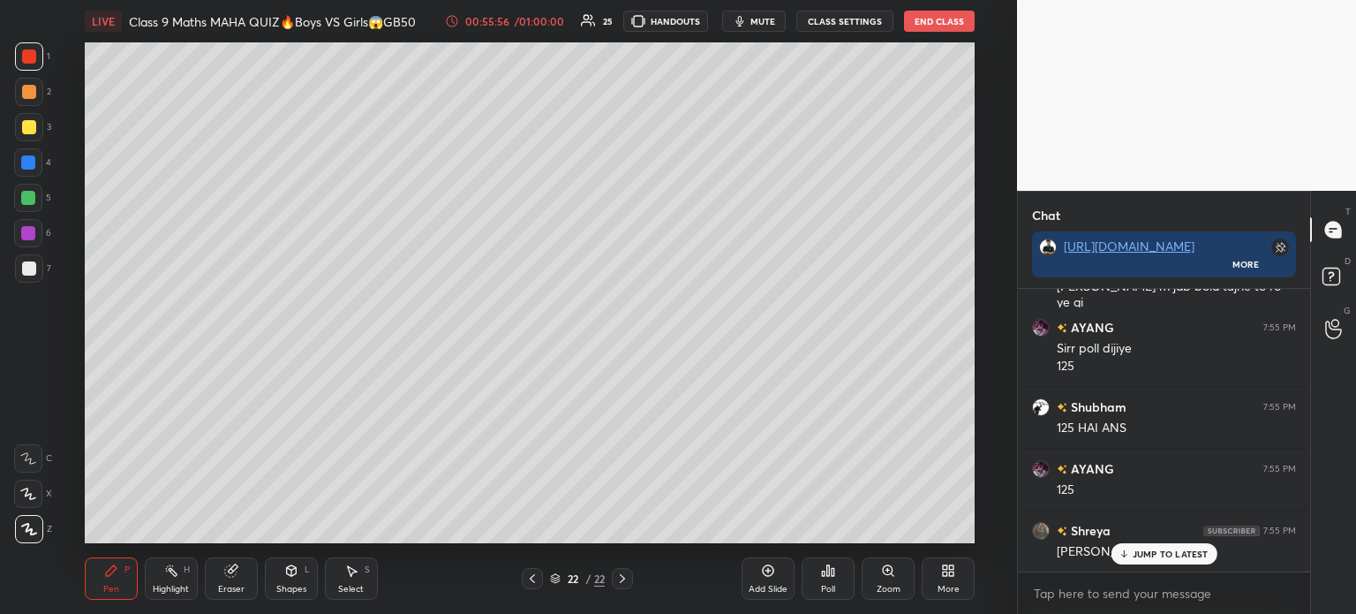
click at [30, 126] on div at bounding box center [29, 127] width 14 height 14
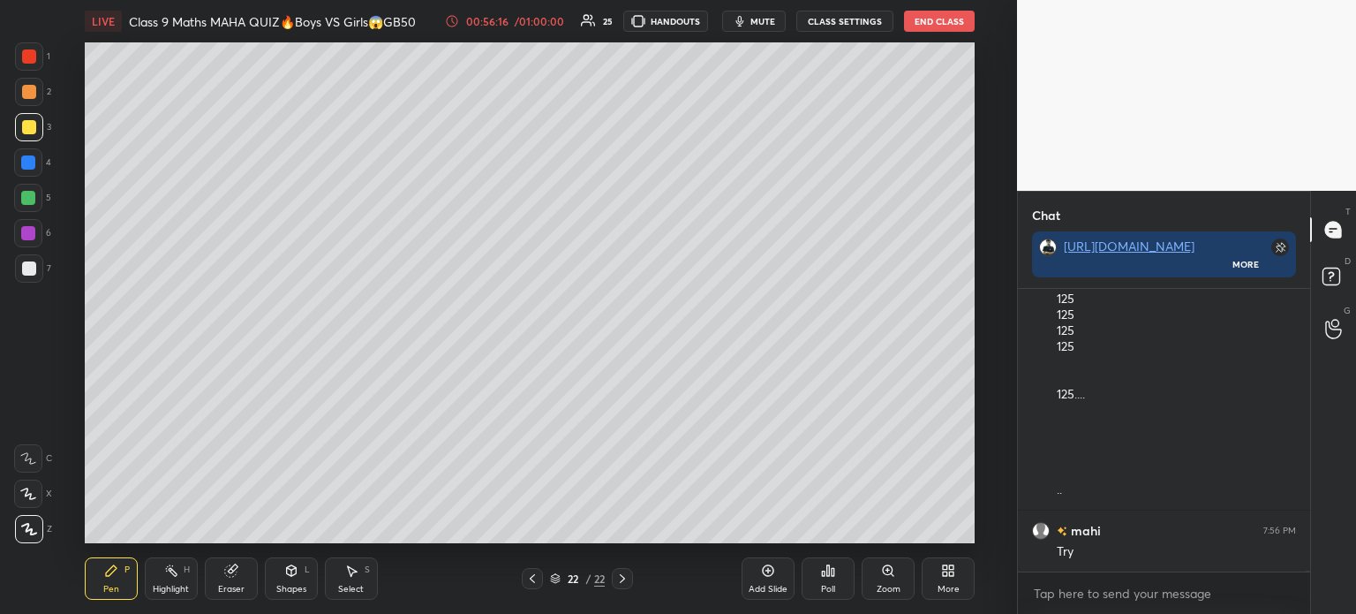
scroll to position [67606, 0]
click at [777, 569] on div "Add Slide" at bounding box center [768, 578] width 53 height 42
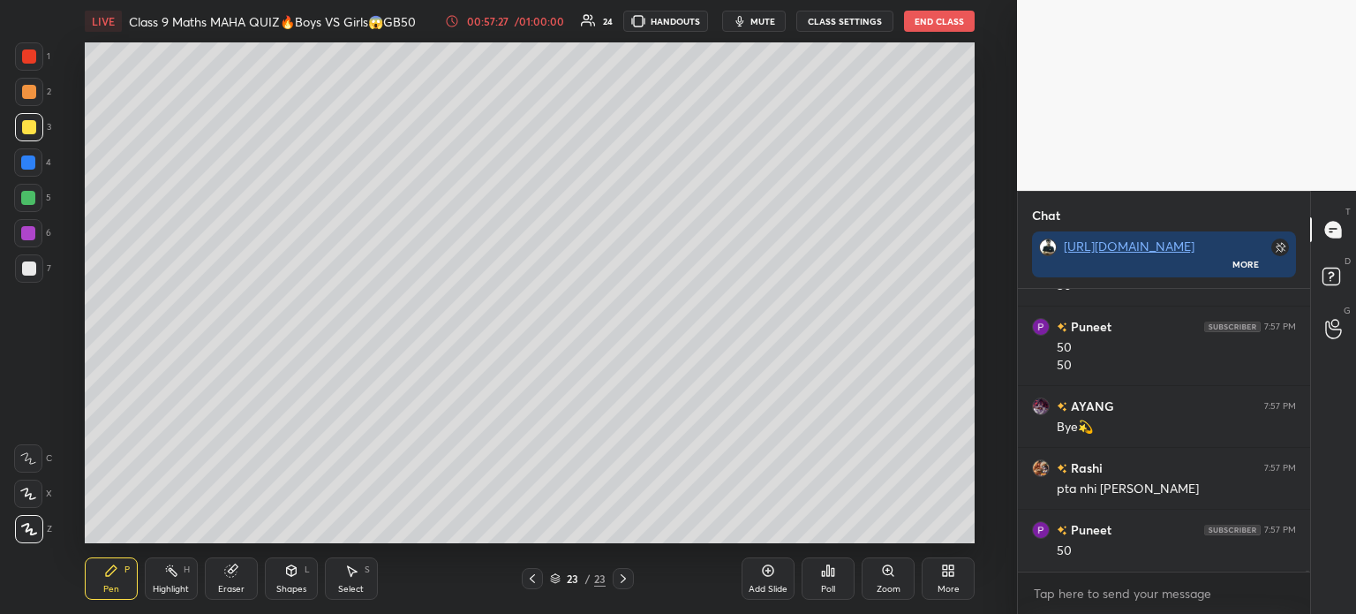
scroll to position [69825, 0]
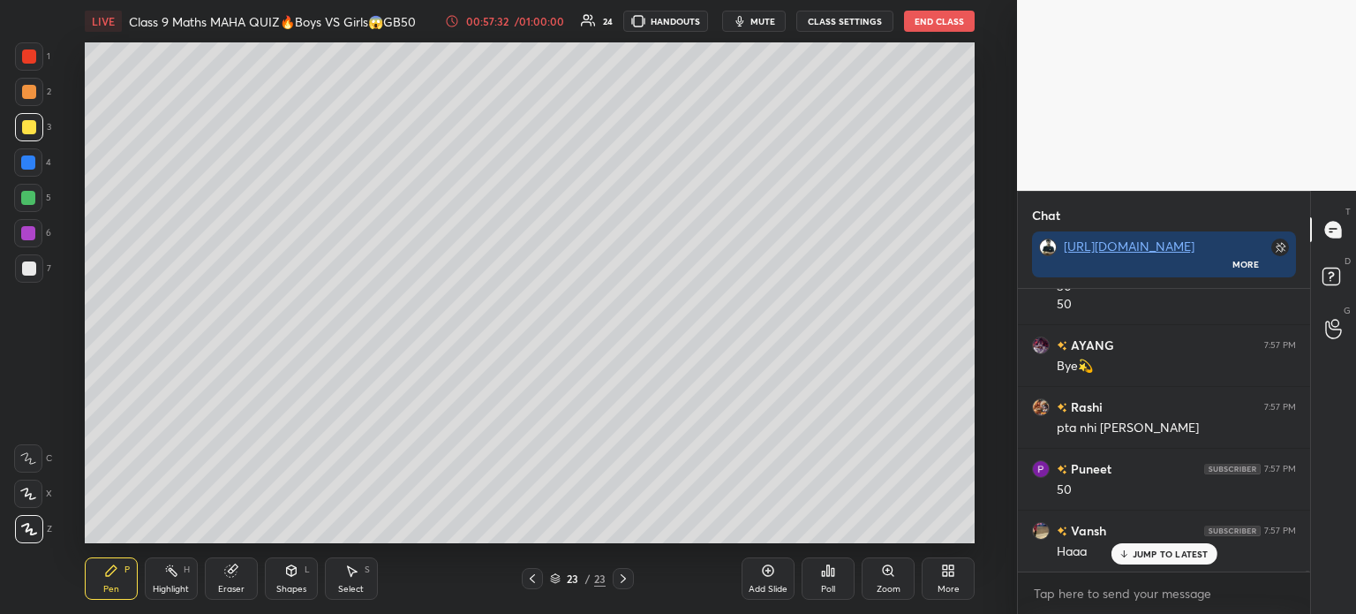
click at [32, 271] on div at bounding box center [29, 268] width 14 height 14
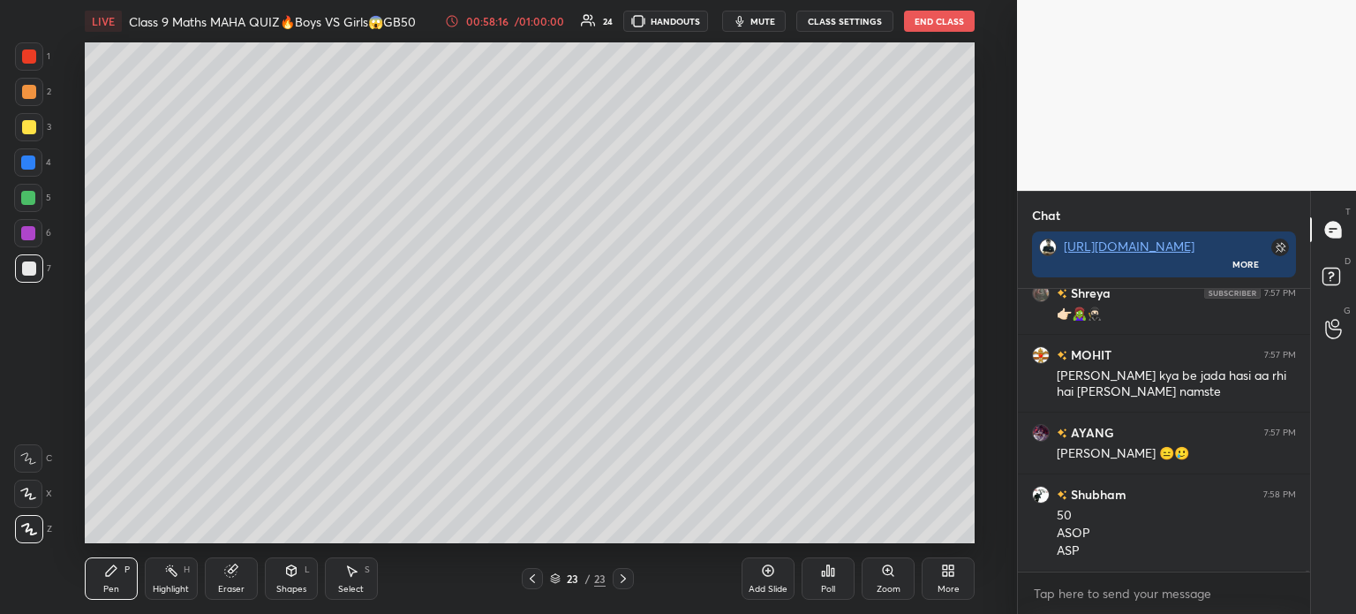
scroll to position [70432, 0]
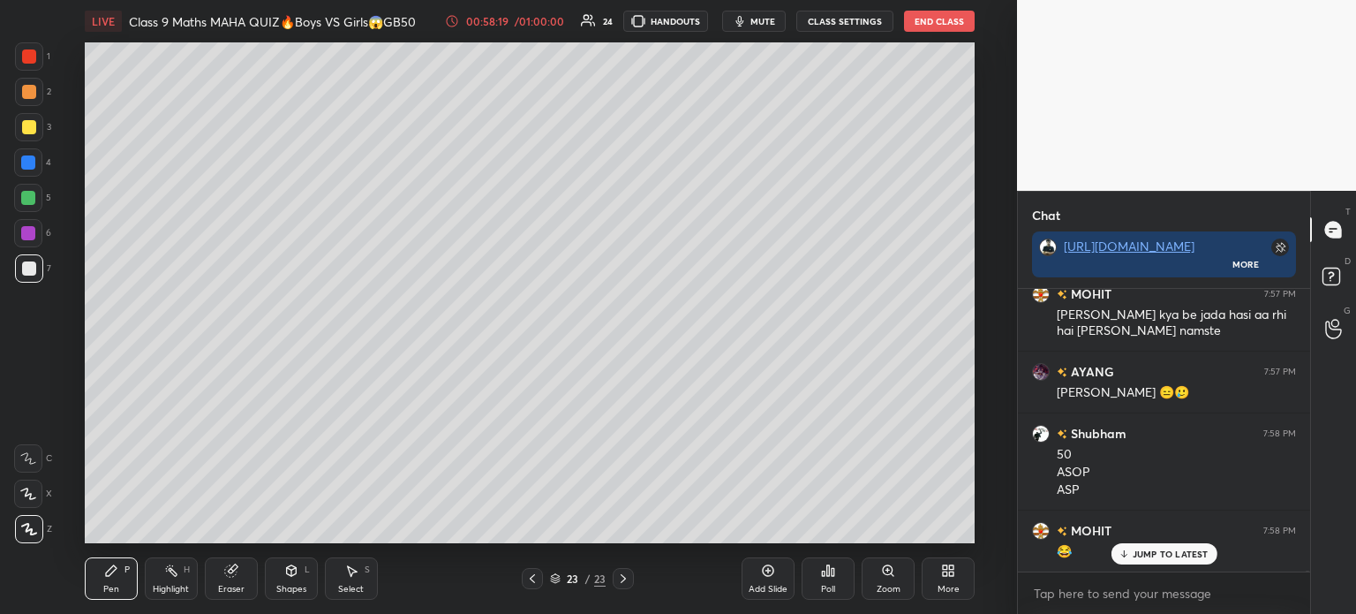
click at [623, 584] on icon at bounding box center [623, 578] width 14 height 14
click at [633, 578] on div "23 / 23" at bounding box center [577, 578] width 328 height 21
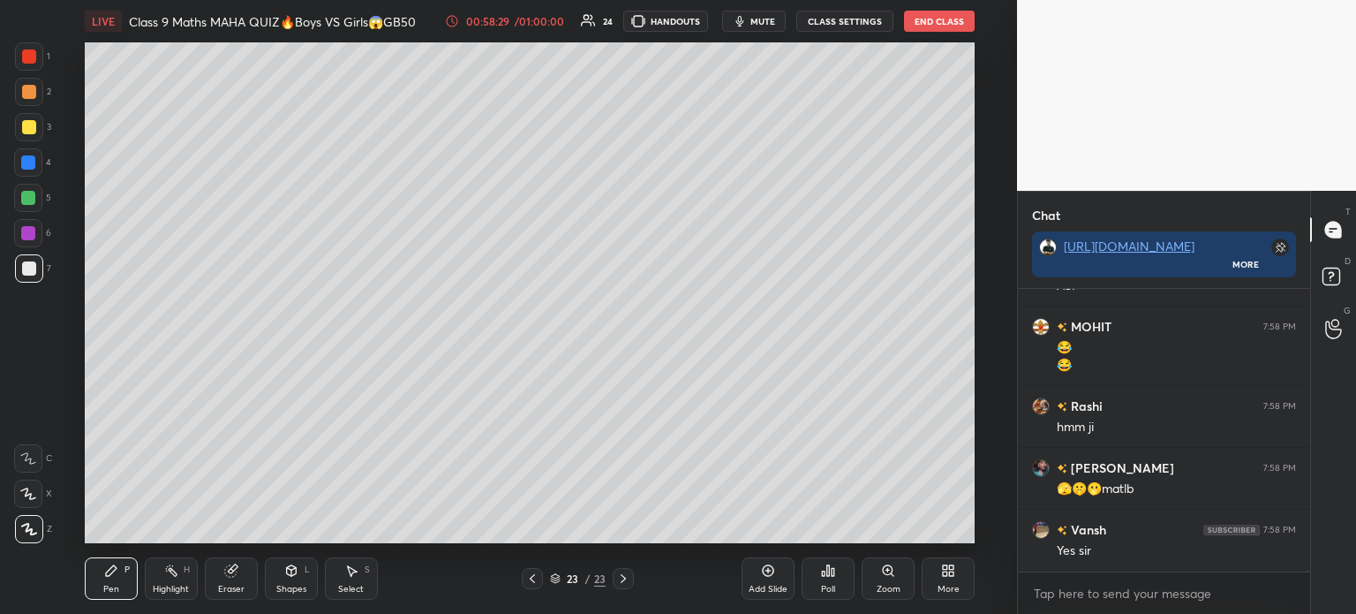
scroll to position [70654, 0]
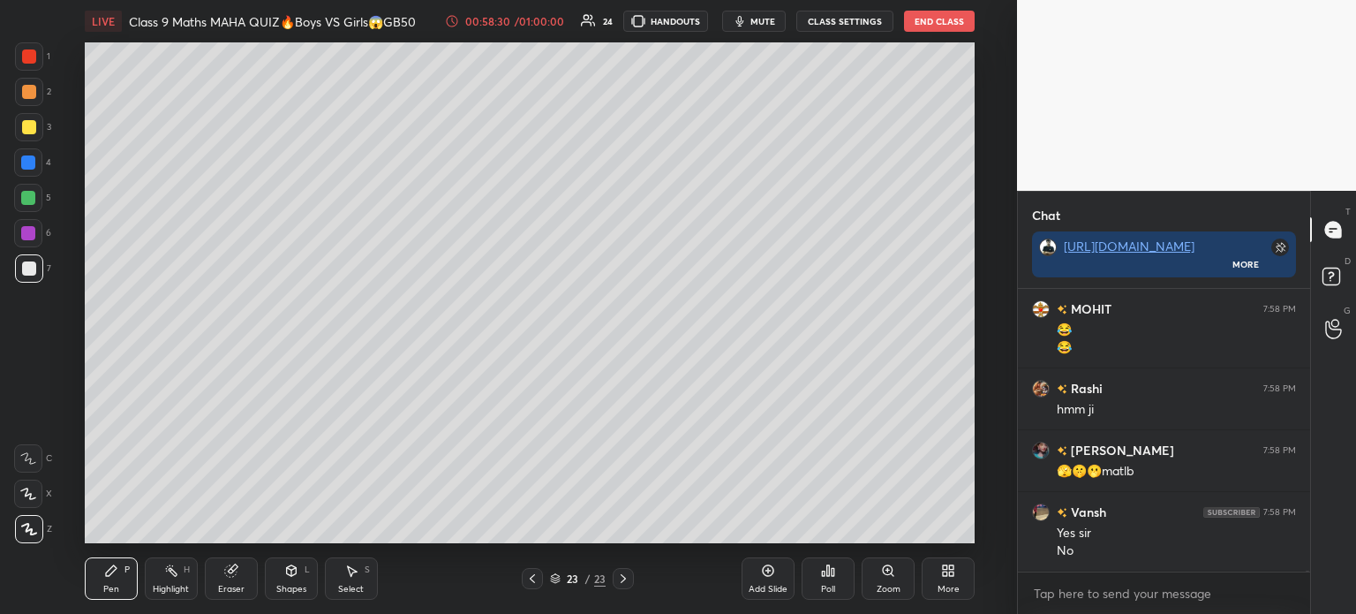
click at [815, 582] on div "Poll" at bounding box center [828, 578] width 53 height 42
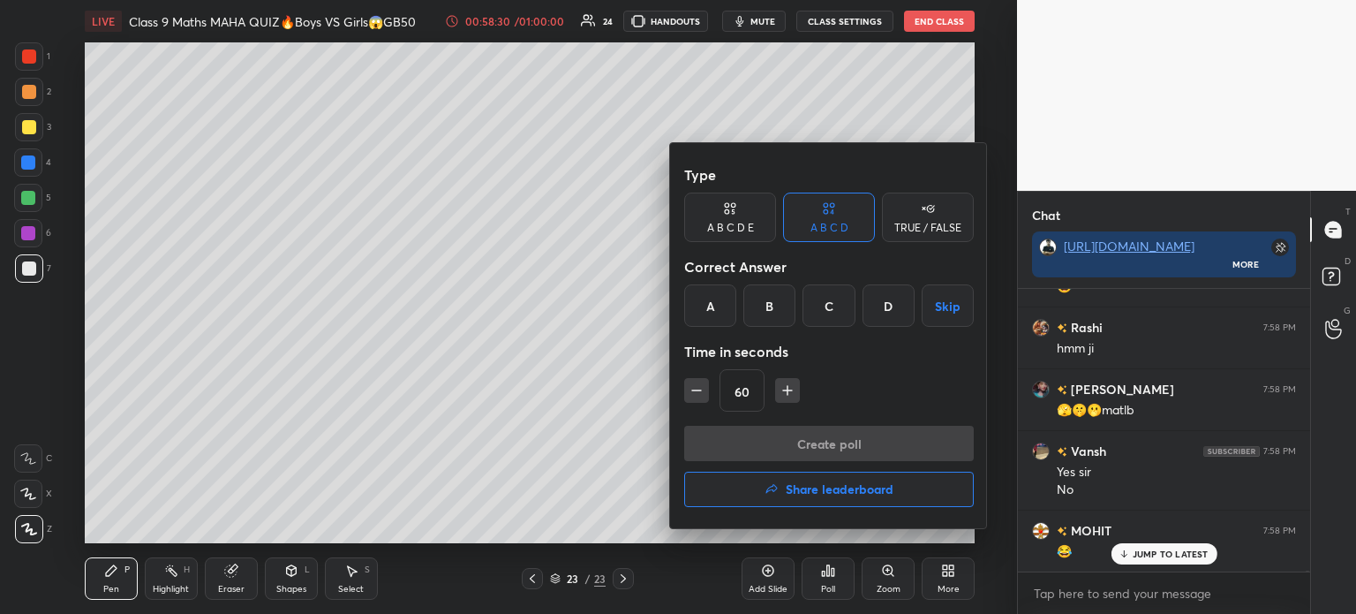
click at [811, 506] on button "Share leaderboard" at bounding box center [829, 488] width 290 height 35
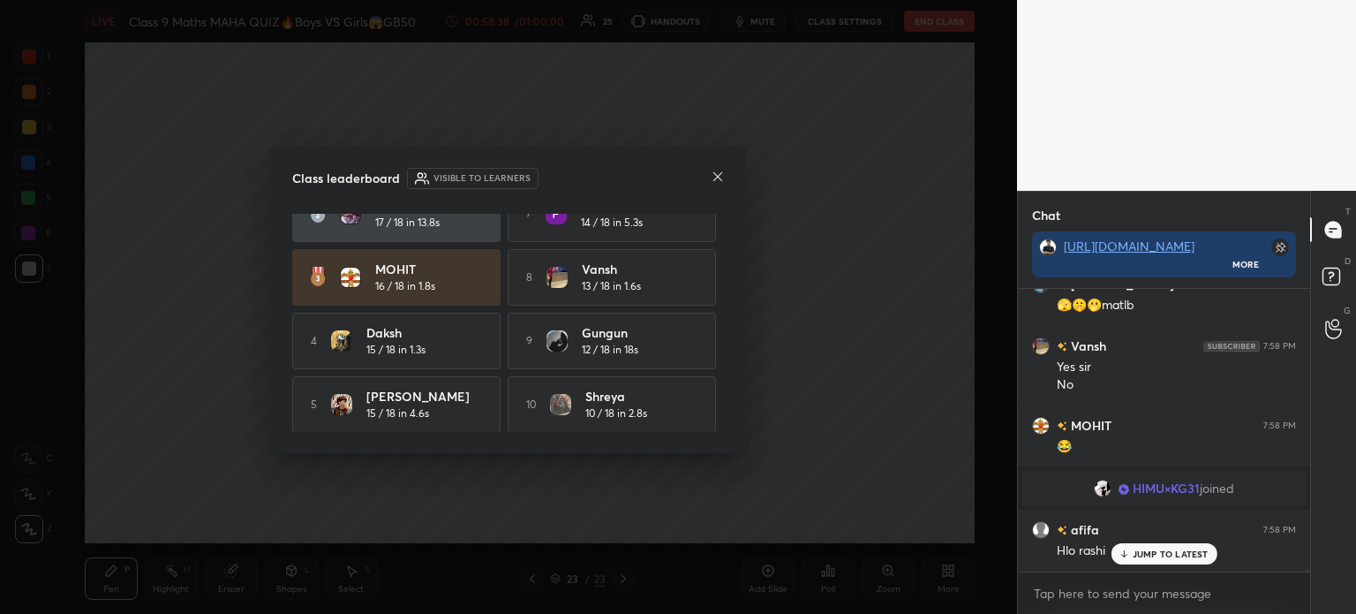
scroll to position [70881, 0]
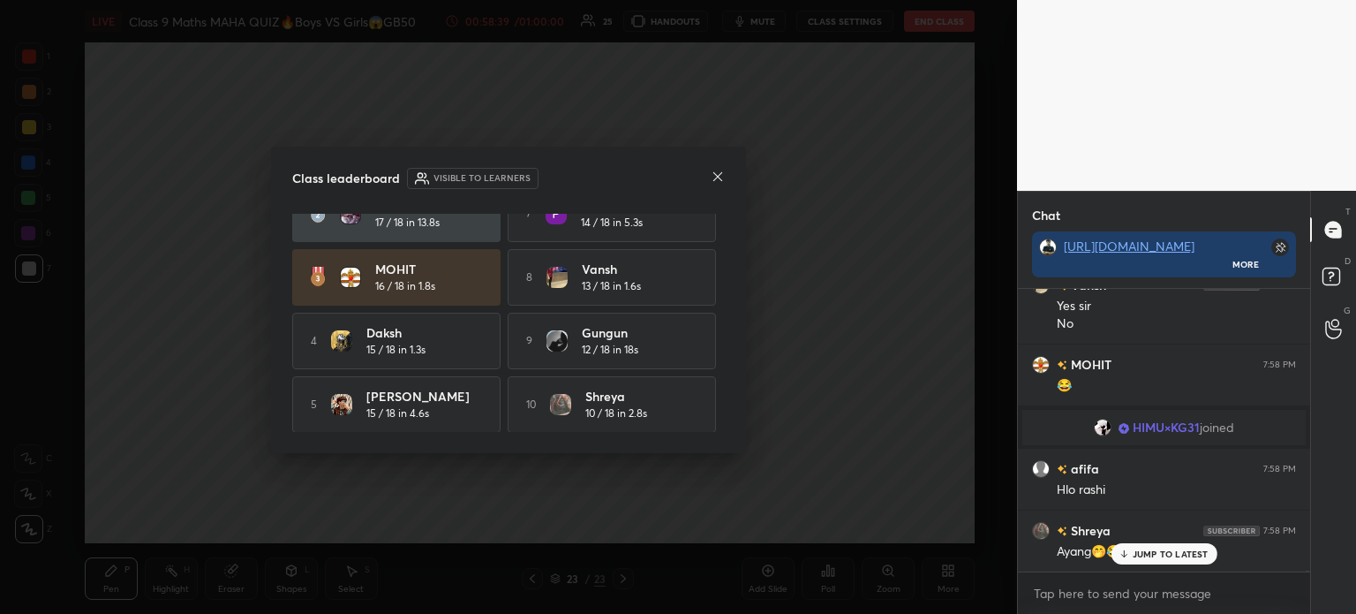
click at [720, 186] on div at bounding box center [718, 178] width 14 height 19
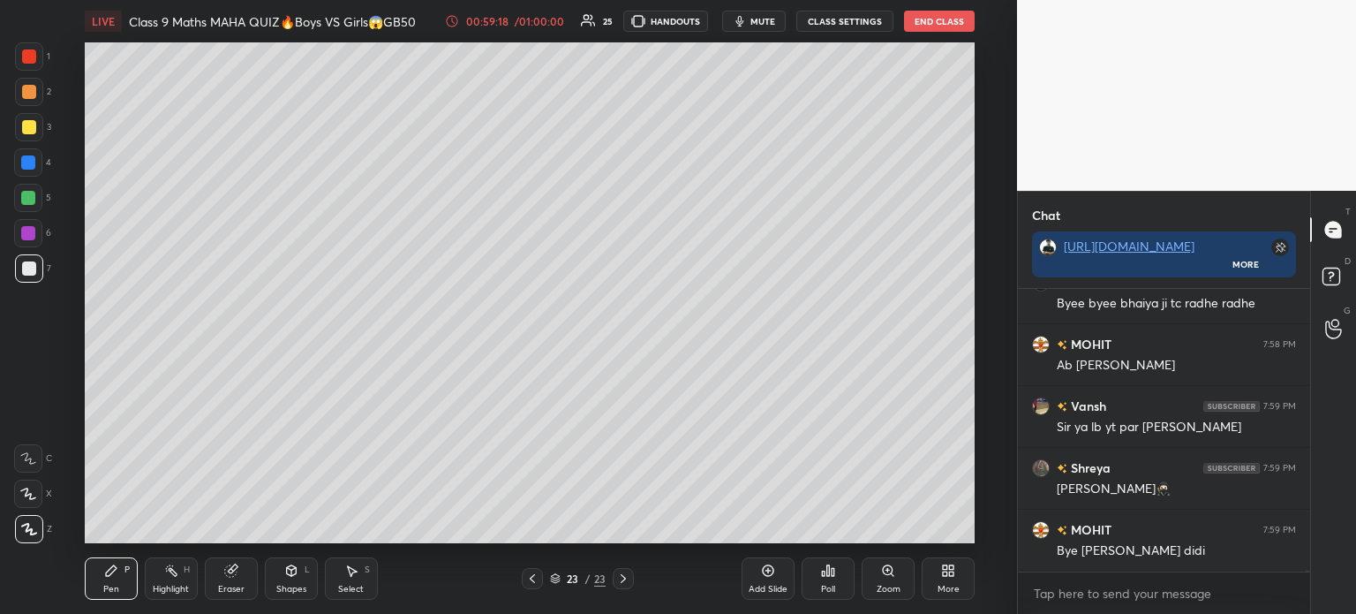
scroll to position [71866, 0]
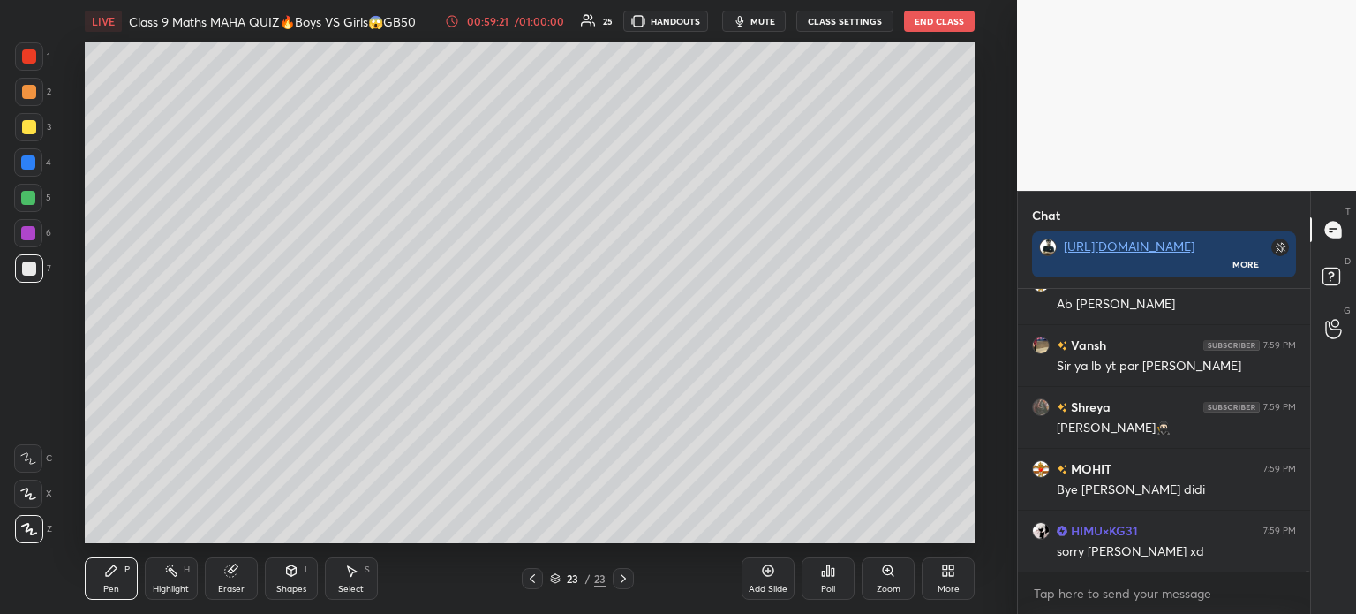
click at [829, 581] on div "Poll" at bounding box center [828, 578] width 53 height 42
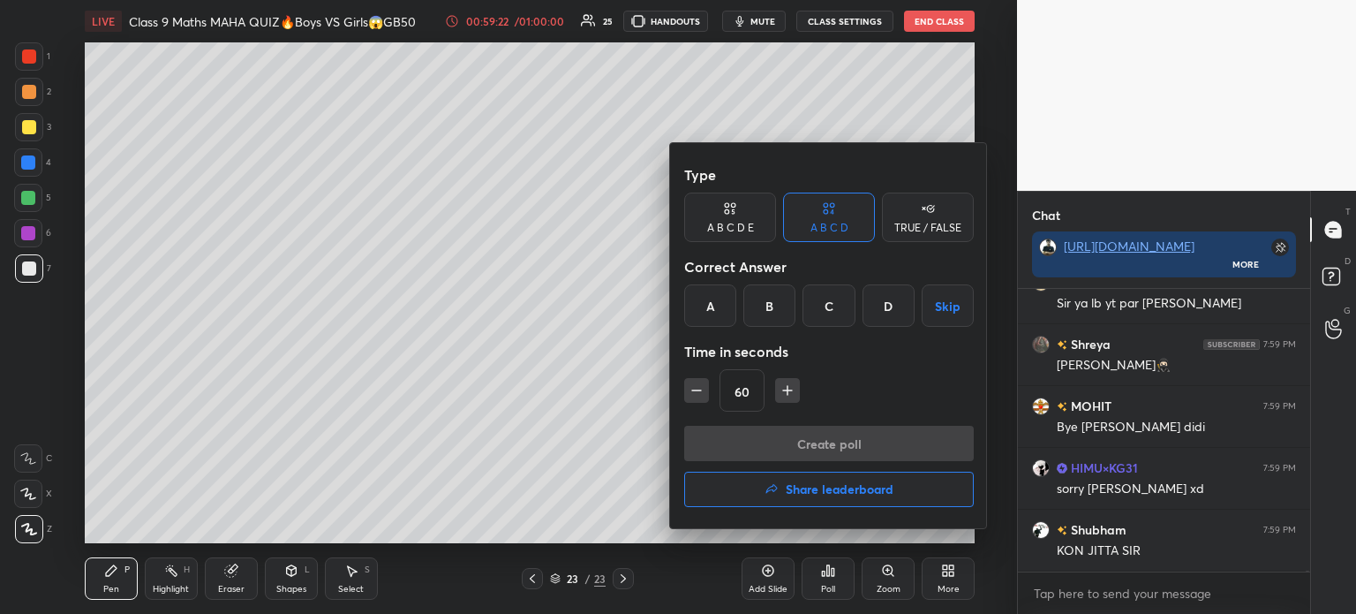
click at [833, 494] on h4 "Share leaderboard" at bounding box center [840, 489] width 108 height 12
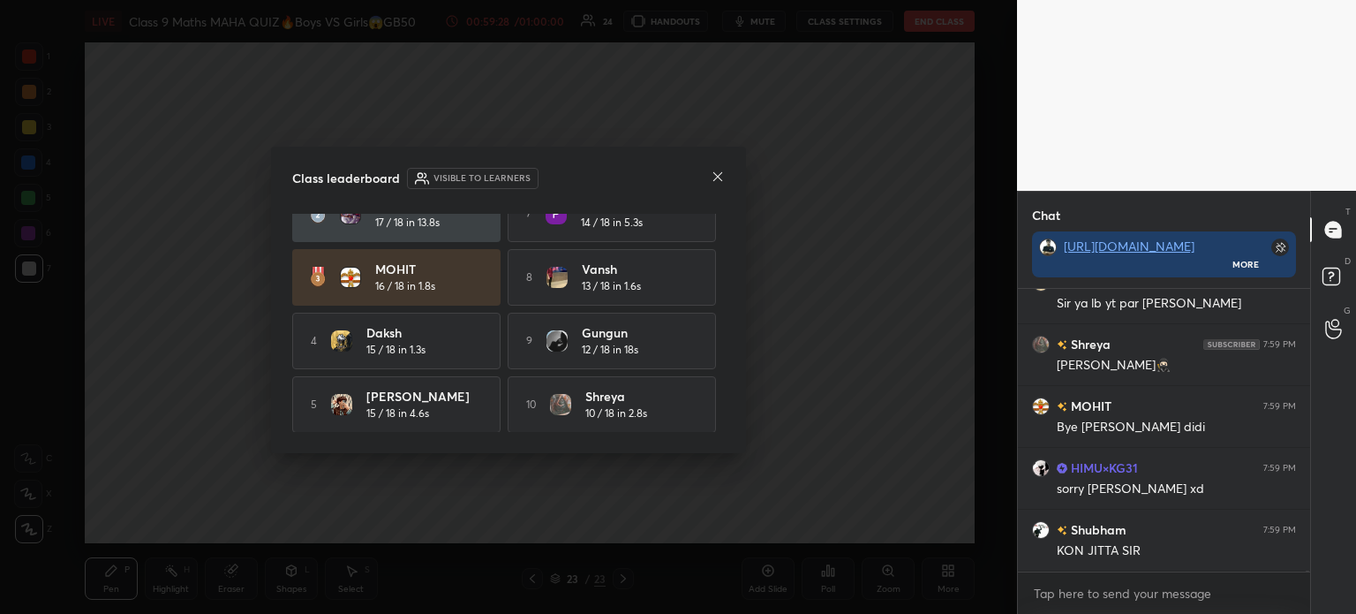
scroll to position [71990, 0]
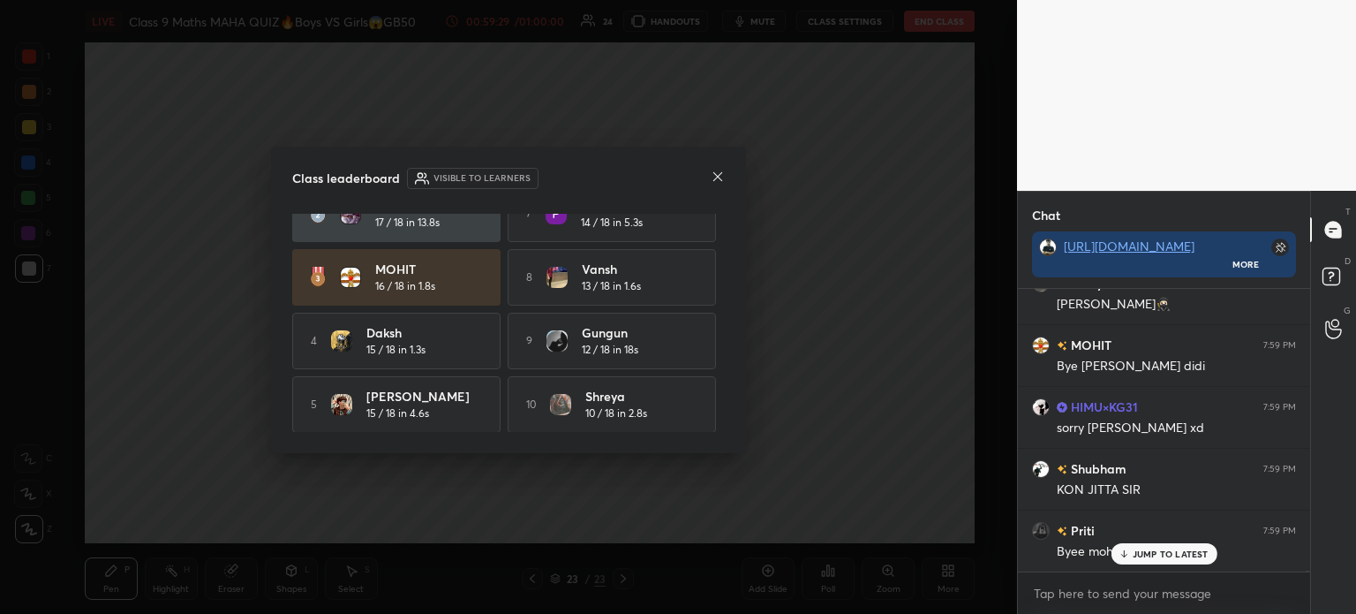
click at [712, 172] on icon at bounding box center [718, 177] width 14 height 14
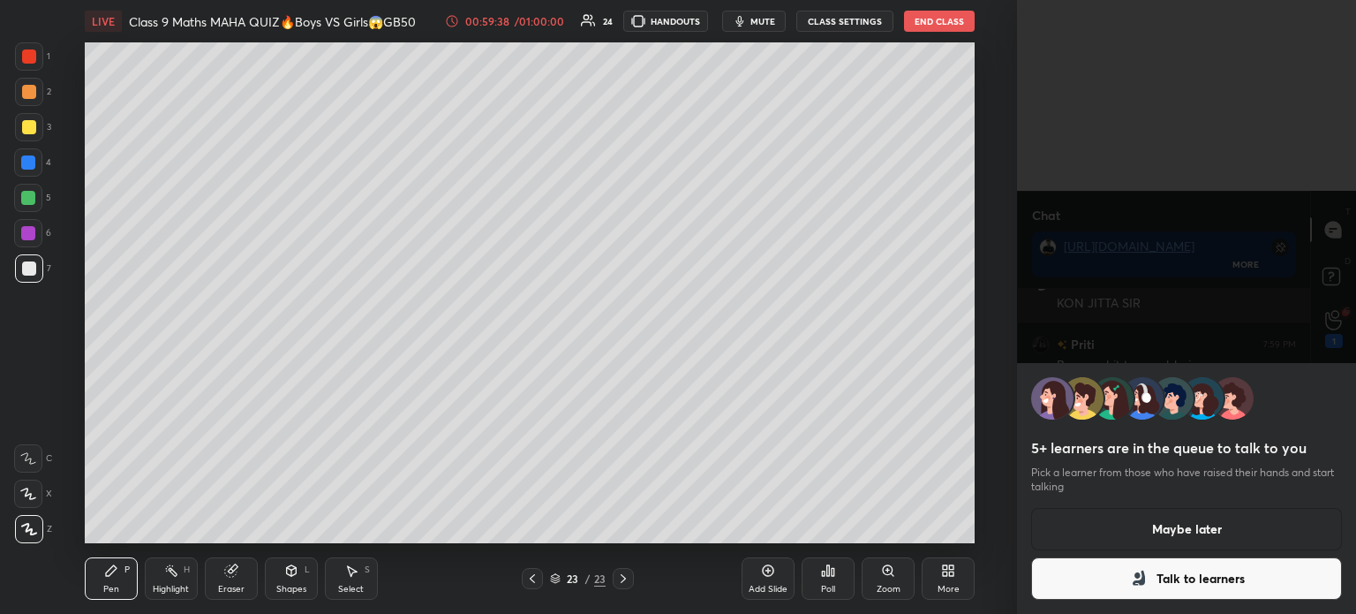
scroll to position [72237, 0]
click at [1161, 537] on button "Maybe later" at bounding box center [1186, 529] width 311 height 42
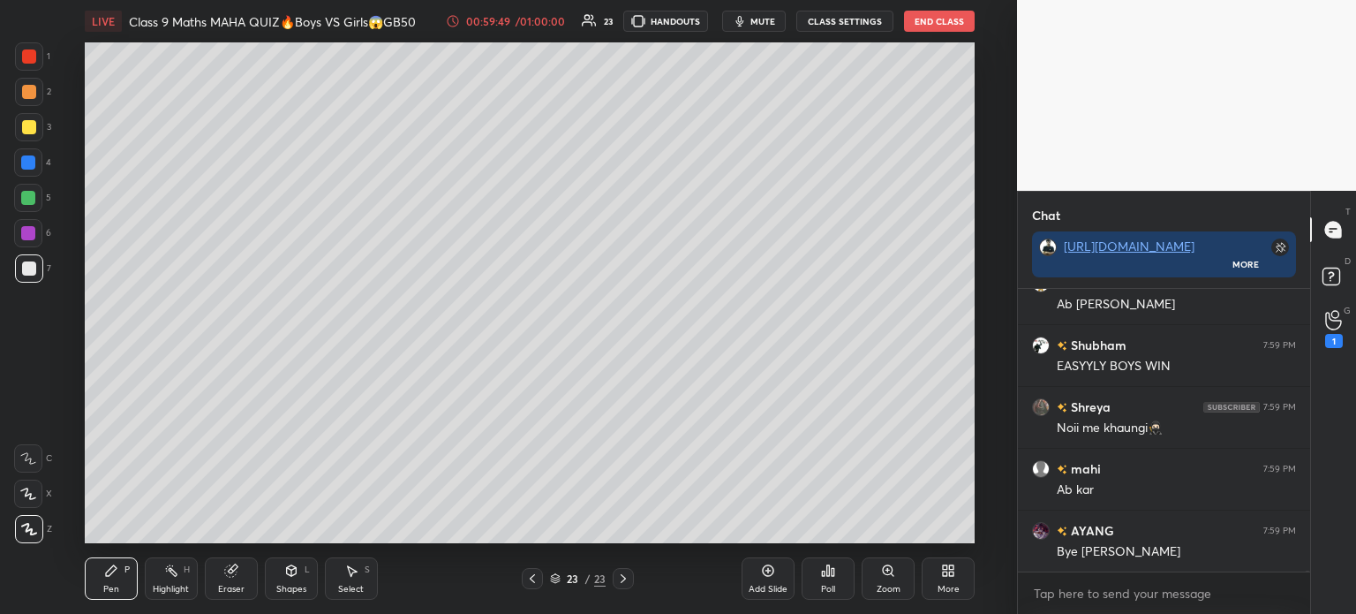
scroll to position [72670, 0]
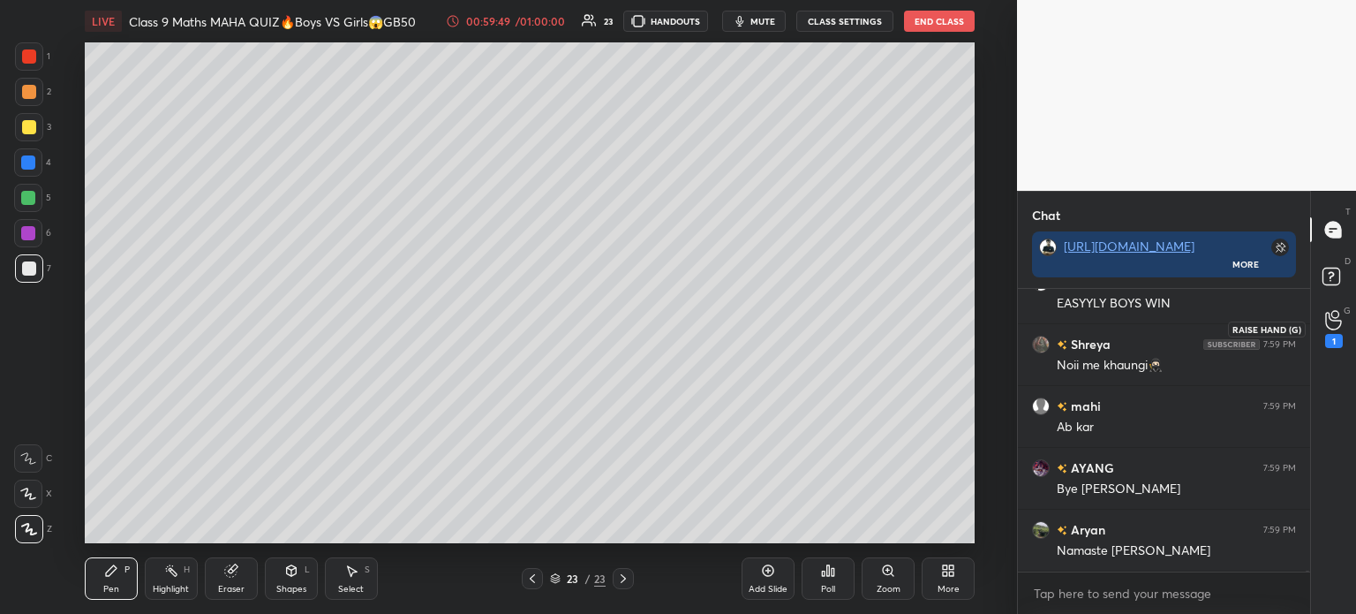
click at [1337, 342] on div "1" at bounding box center [1334, 341] width 18 height 14
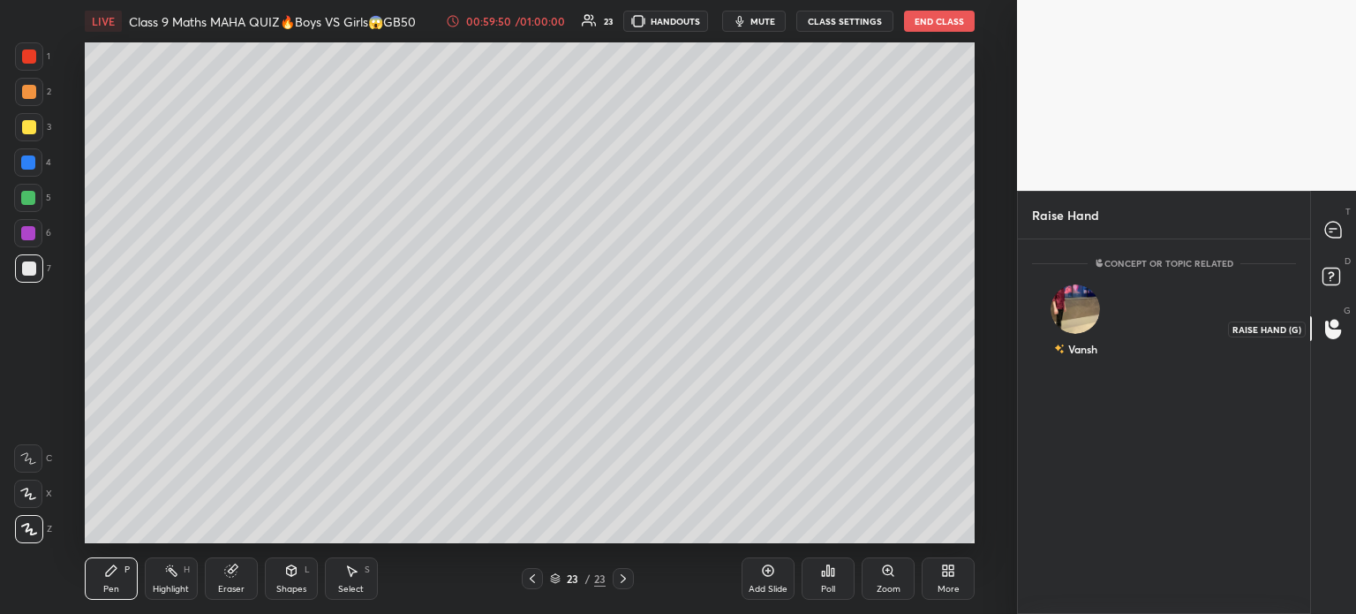
scroll to position [4, 5]
click at [1326, 245] on div "T Messages (T)" at bounding box center [1333, 229] width 45 height 49
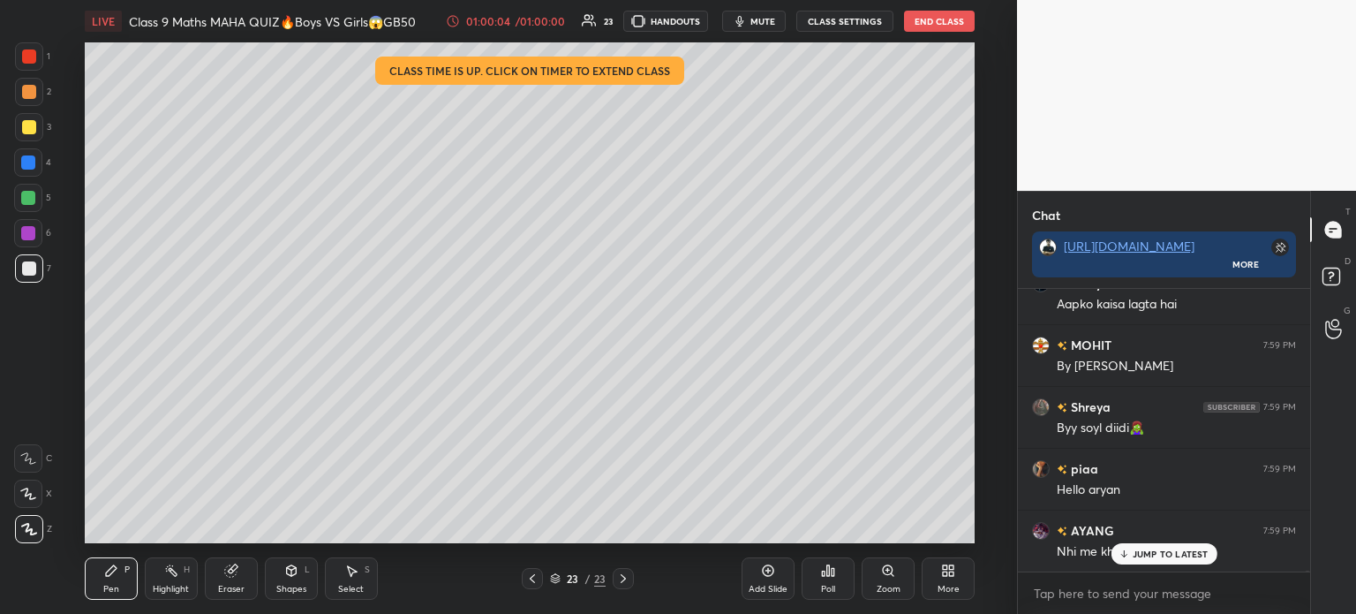
scroll to position [73454, 0]
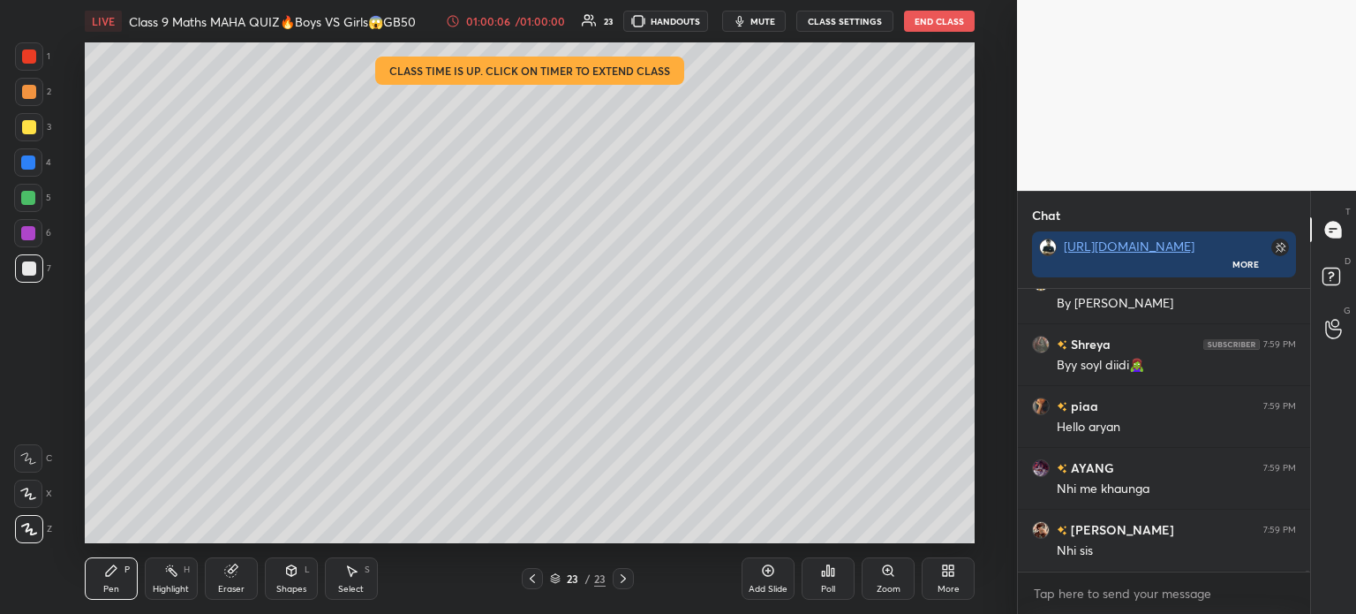
click at [922, 16] on button "End Class" at bounding box center [939, 21] width 71 height 21
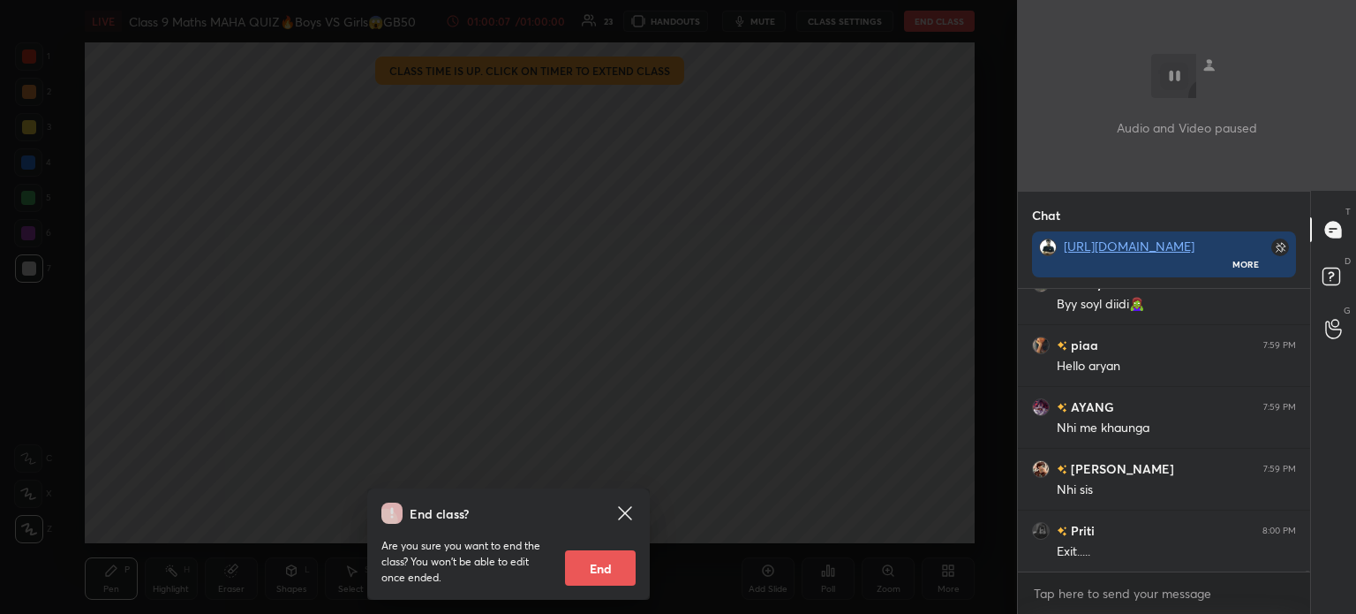
scroll to position [73578, 0]
click at [606, 571] on button "End" at bounding box center [600, 567] width 71 height 35
type textarea "x"
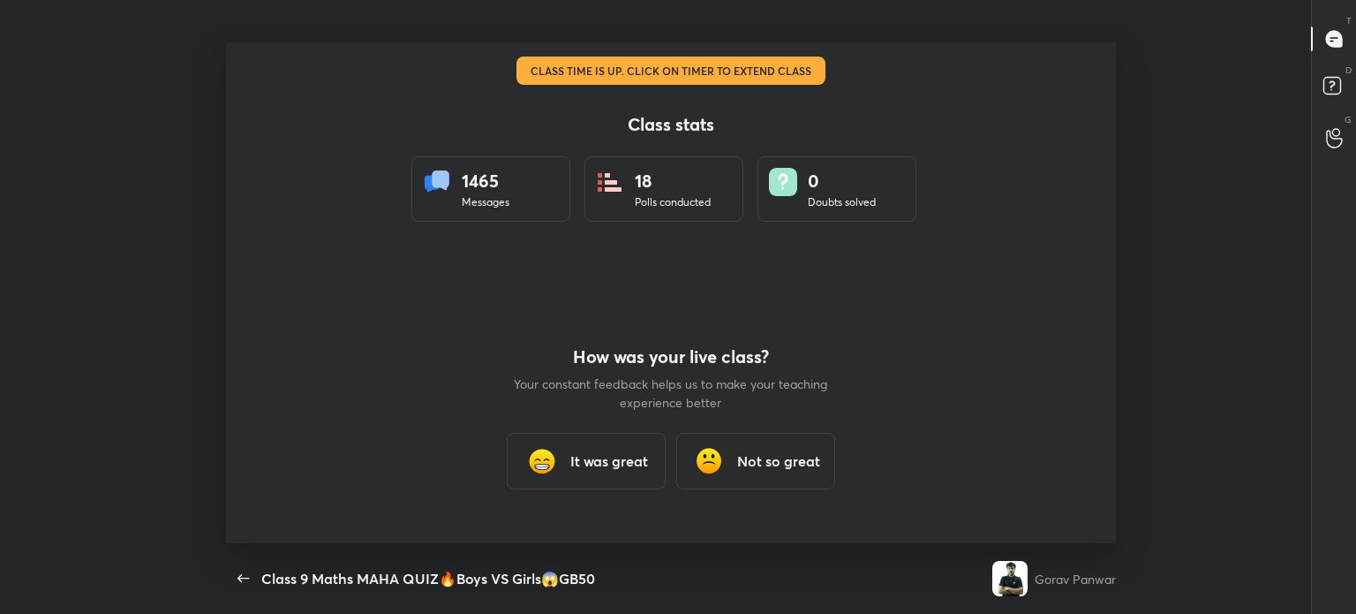
click at [622, 462] on h3 "It was great" at bounding box center [609, 460] width 78 height 21
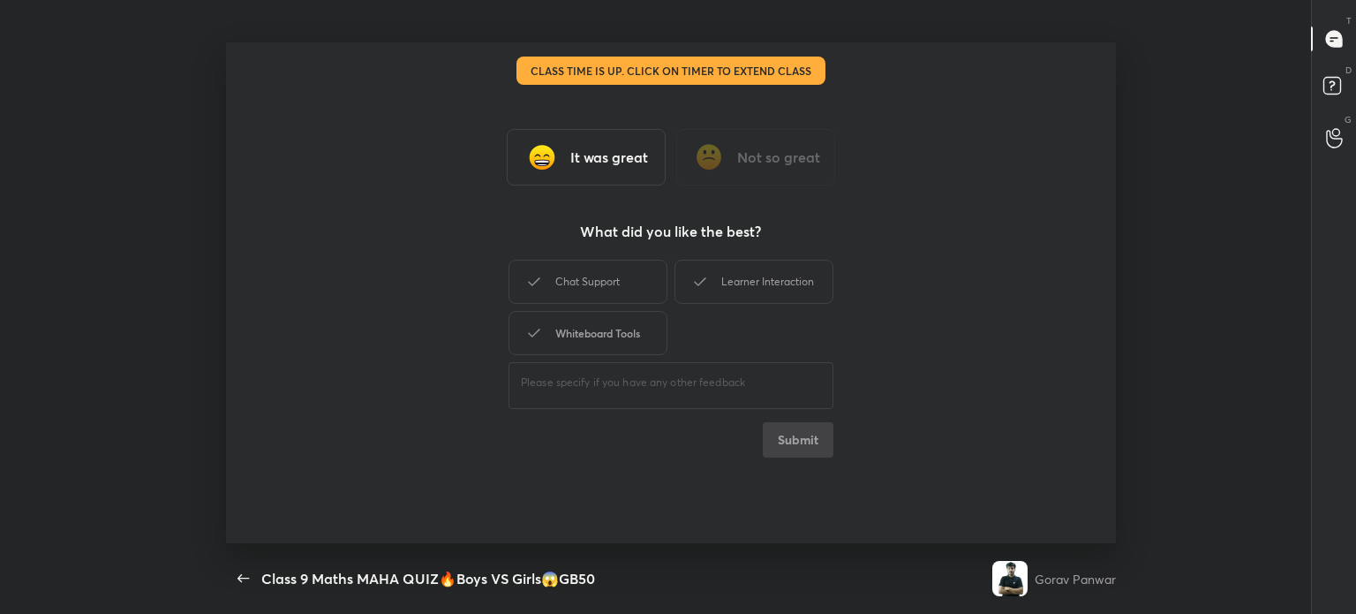
click at [578, 331] on div "Whiteboard Tools" at bounding box center [588, 333] width 159 height 44
click at [575, 302] on div "Chat Support" at bounding box center [588, 282] width 159 height 44
click at [703, 306] on div "Chat Support Learner Interaction Whiteboard Tools" at bounding box center [671, 307] width 325 height 102
click at [726, 273] on div "Learner Interaction" at bounding box center [753, 282] width 159 height 44
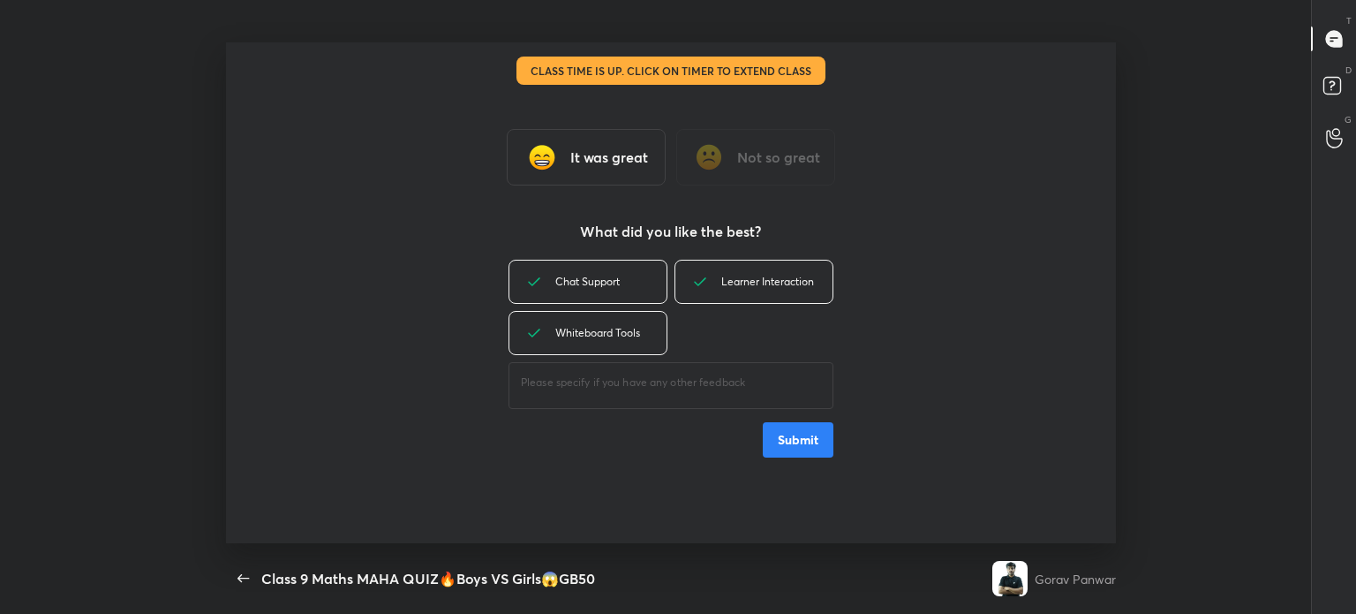
click at [787, 444] on button "Submit" at bounding box center [798, 439] width 71 height 35
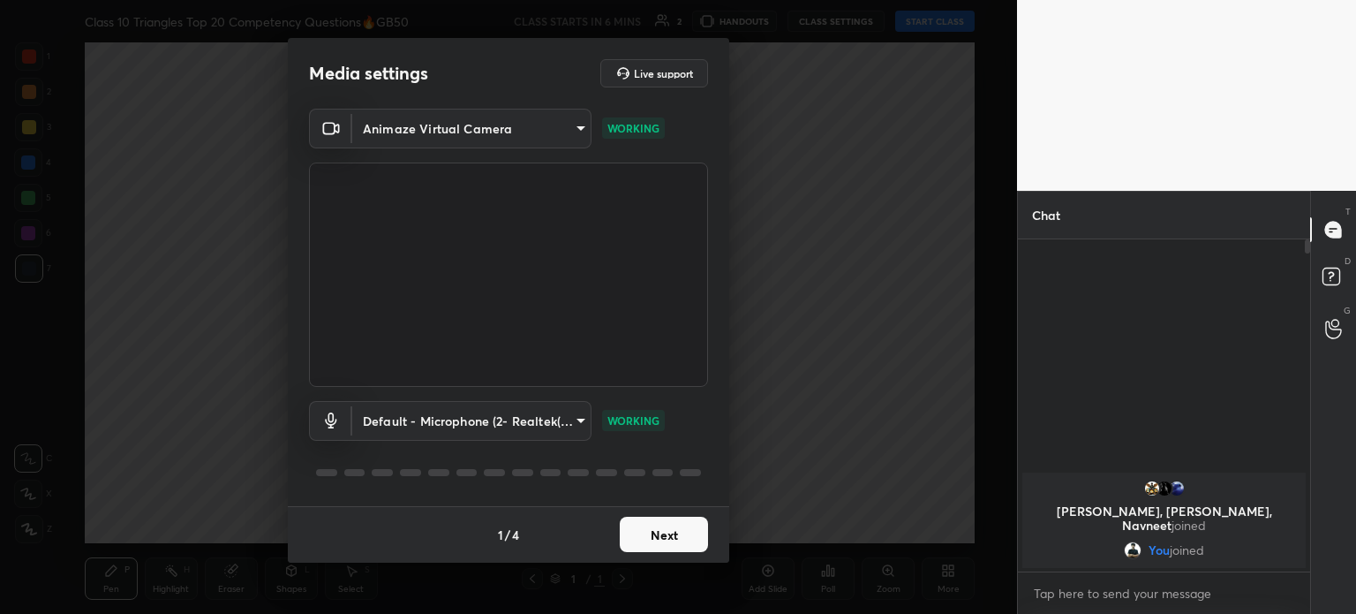
click at [456, 412] on body "1 2 3 4 5 6 7 C X Z C X Z E E Erase all H H Class 10 Triangles Top 20 Competenc…" at bounding box center [678, 307] width 1356 height 614
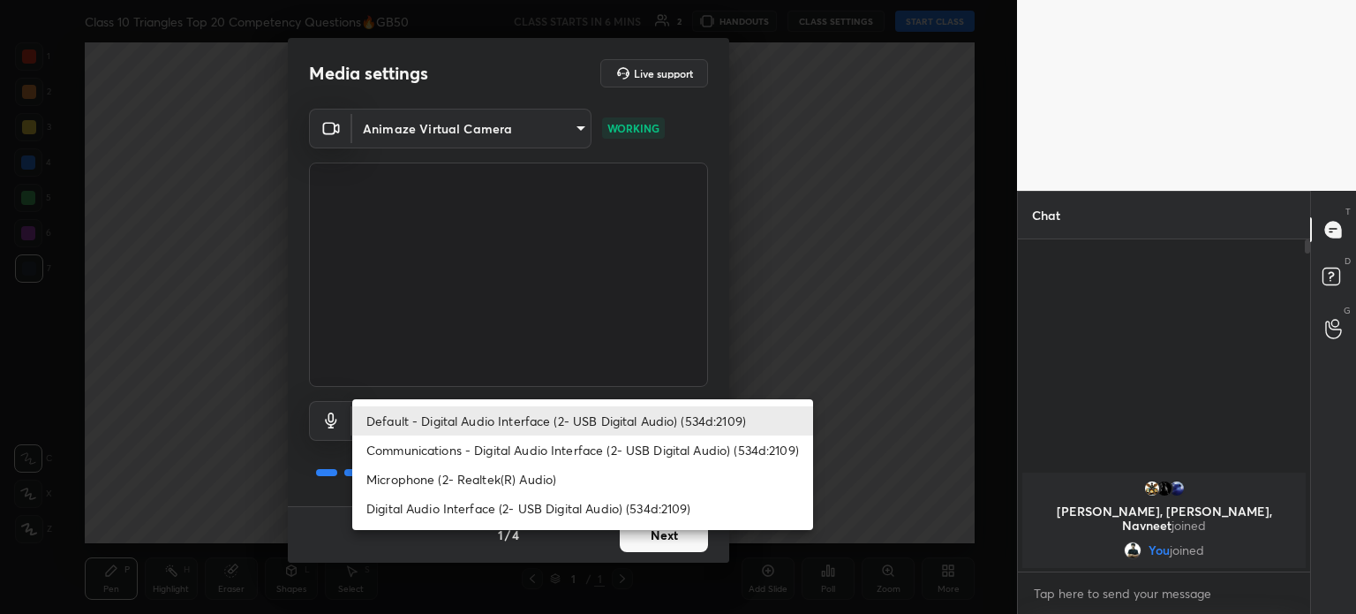
click at [311, 441] on div at bounding box center [678, 307] width 1356 height 614
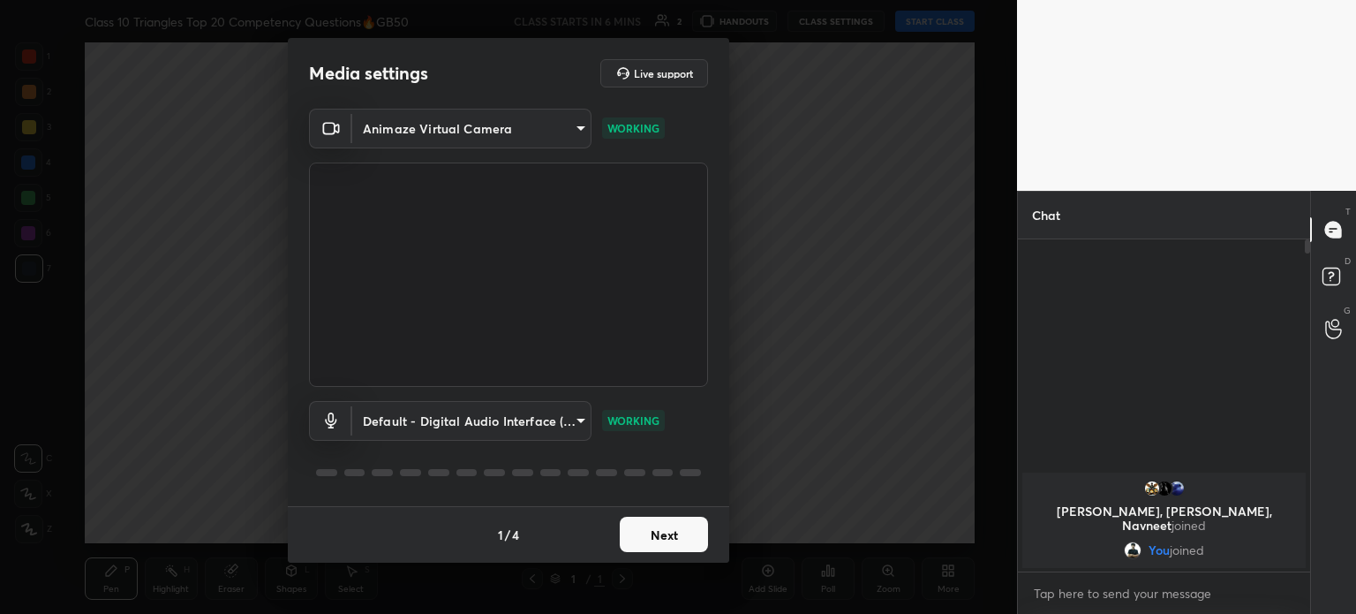
click at [470, 144] on body "1 2 3 4 5 6 7 C X Z C X Z E E Erase all H H Class 10 Triangles Top 20 Competenc…" at bounding box center [678, 307] width 1356 height 614
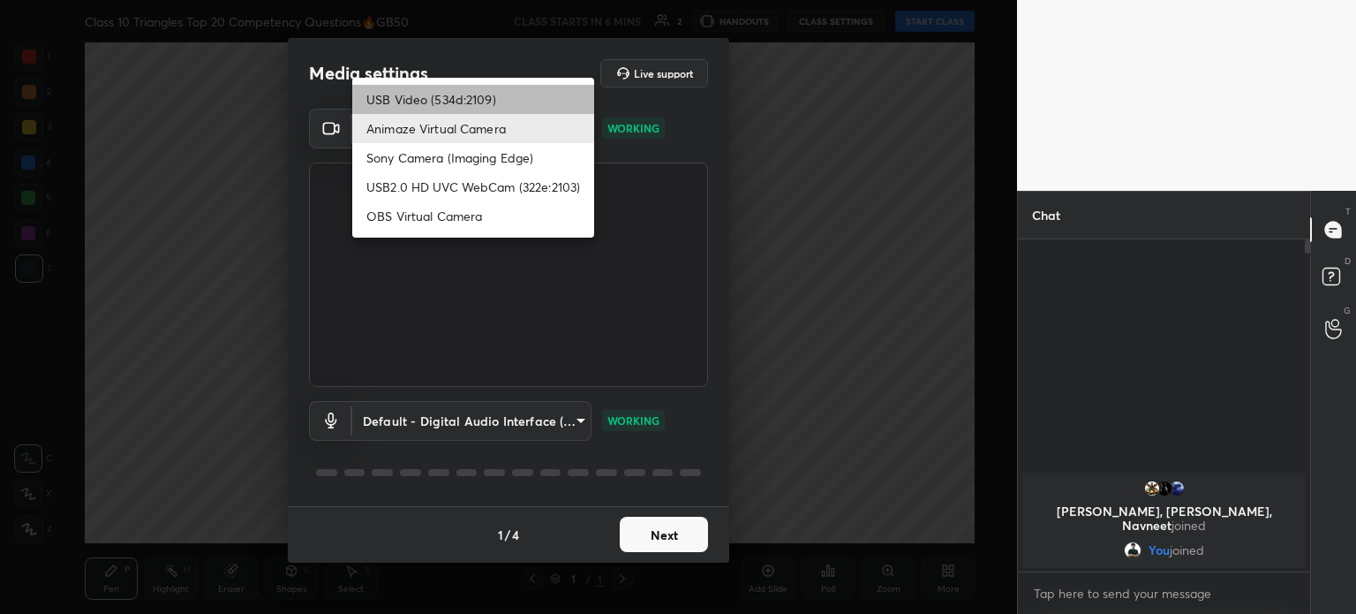
click at [452, 92] on li "USB Video (534d:2109)" at bounding box center [473, 99] width 242 height 29
type input "cc2d6f306d6dd24c7f79a4a51d0e674bea8fee8134c30091654fabc10ecde5ab"
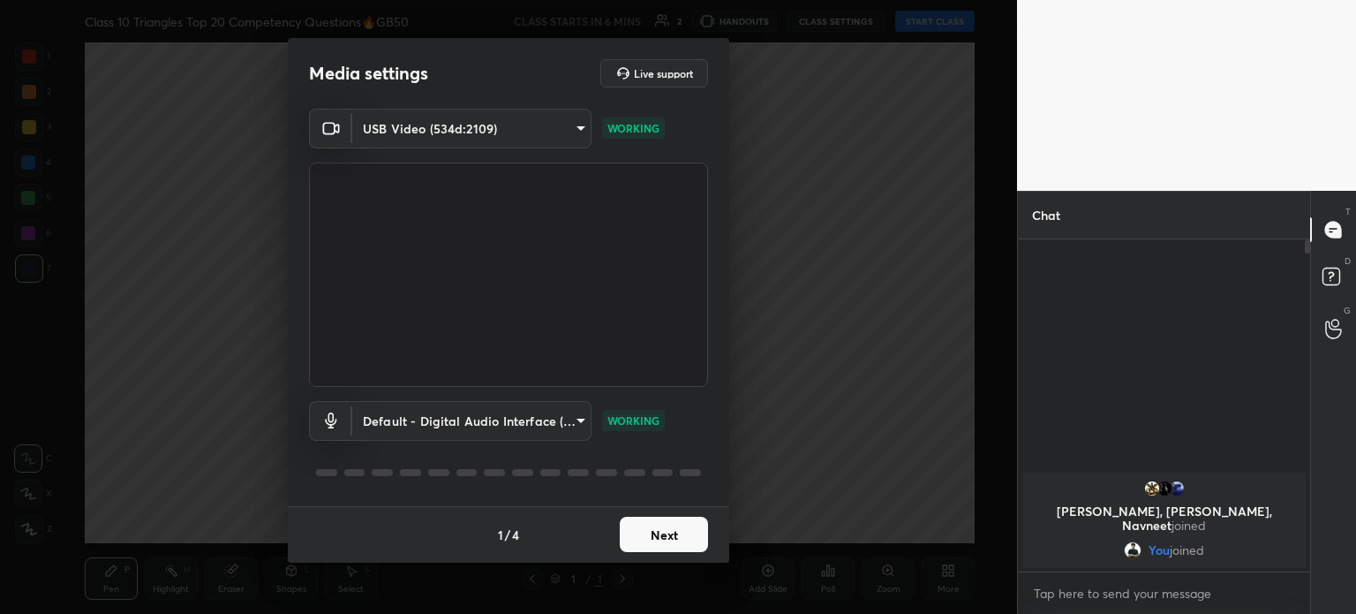
click at [478, 433] on body "1 2 3 4 5 6 7 C X Z C X Z E E Erase all H H Class 10 Triangles Top 20 Competenc…" at bounding box center [678, 307] width 1356 height 614
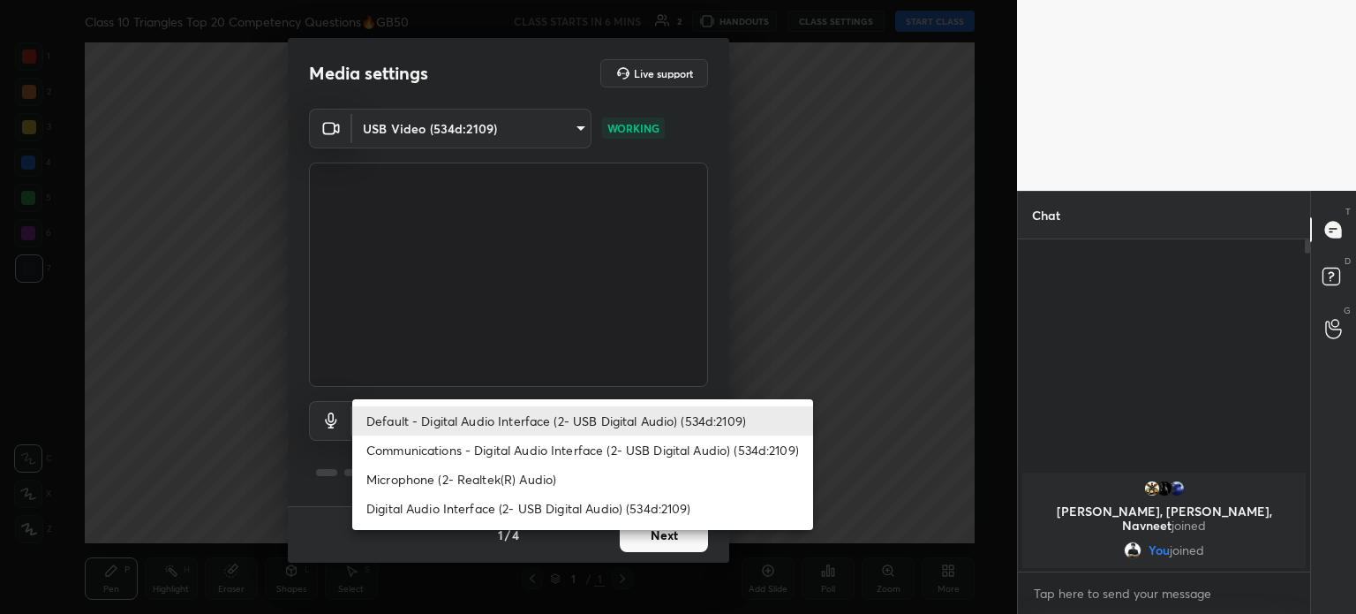
click at [463, 422] on li "Default - Digital Audio Interface (2- USB Digital Audio) (534d:2109)" at bounding box center [582, 420] width 461 height 29
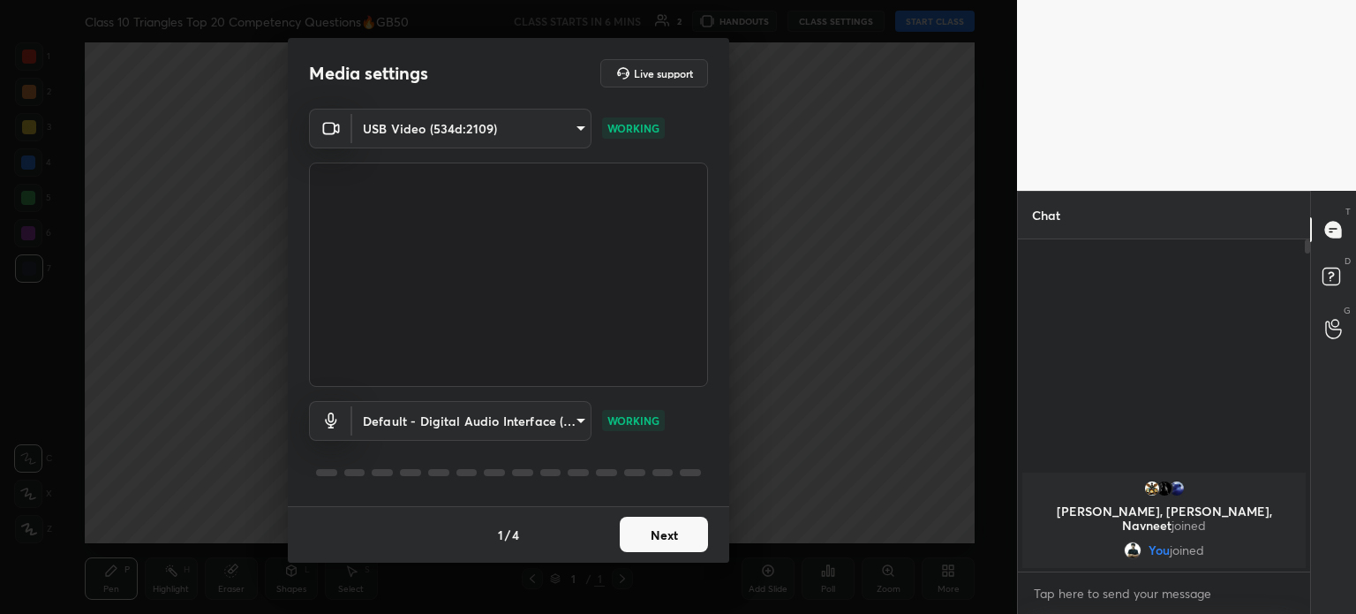
click at [634, 541] on button "Next" at bounding box center [664, 533] width 88 height 35
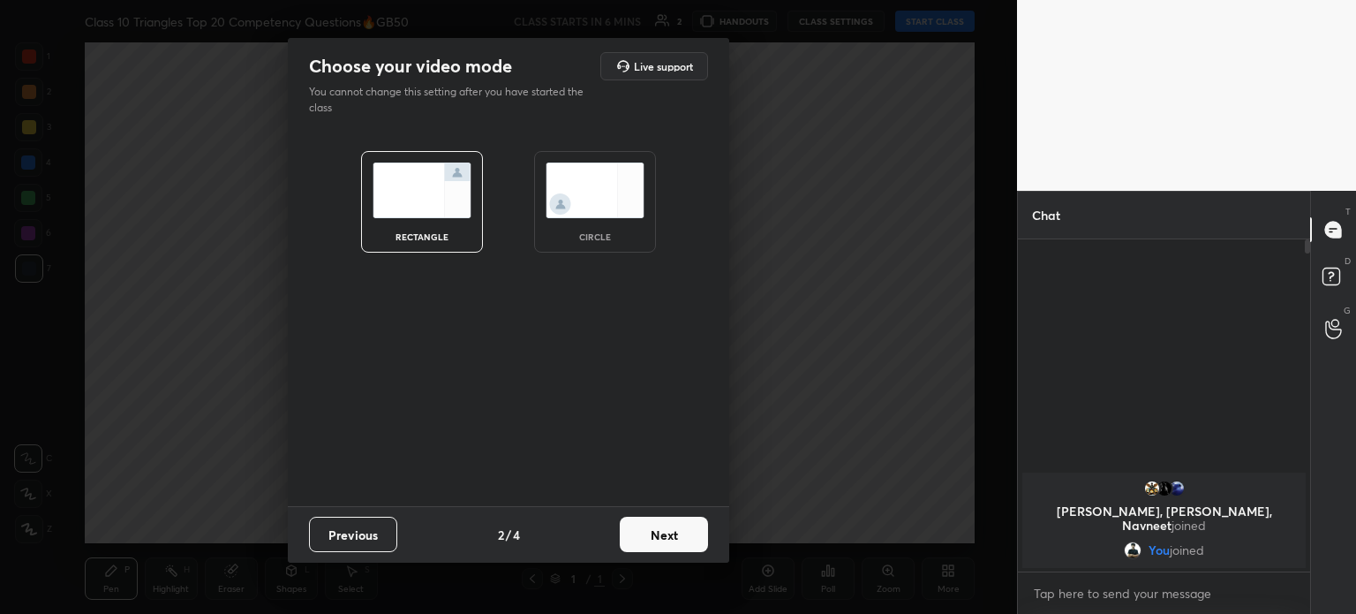
click at [634, 541] on button "Next" at bounding box center [664, 533] width 88 height 35
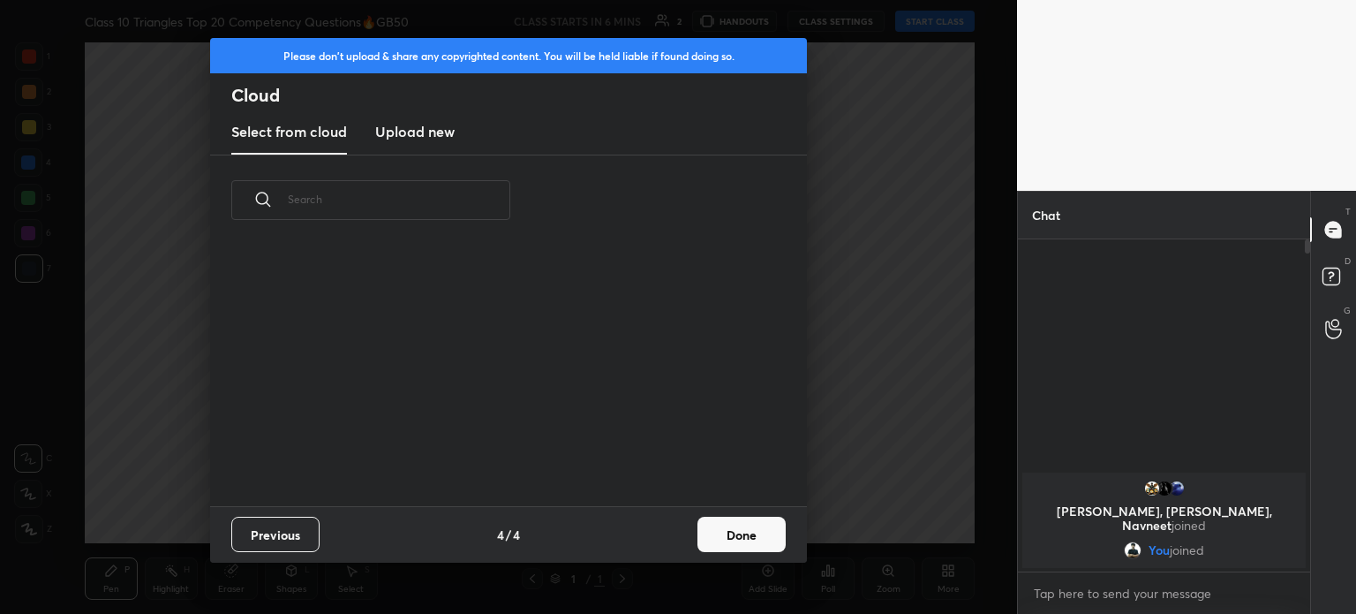
scroll to position [261, 567]
click at [405, 121] on h3 "Upload new" at bounding box center [414, 131] width 79 height 21
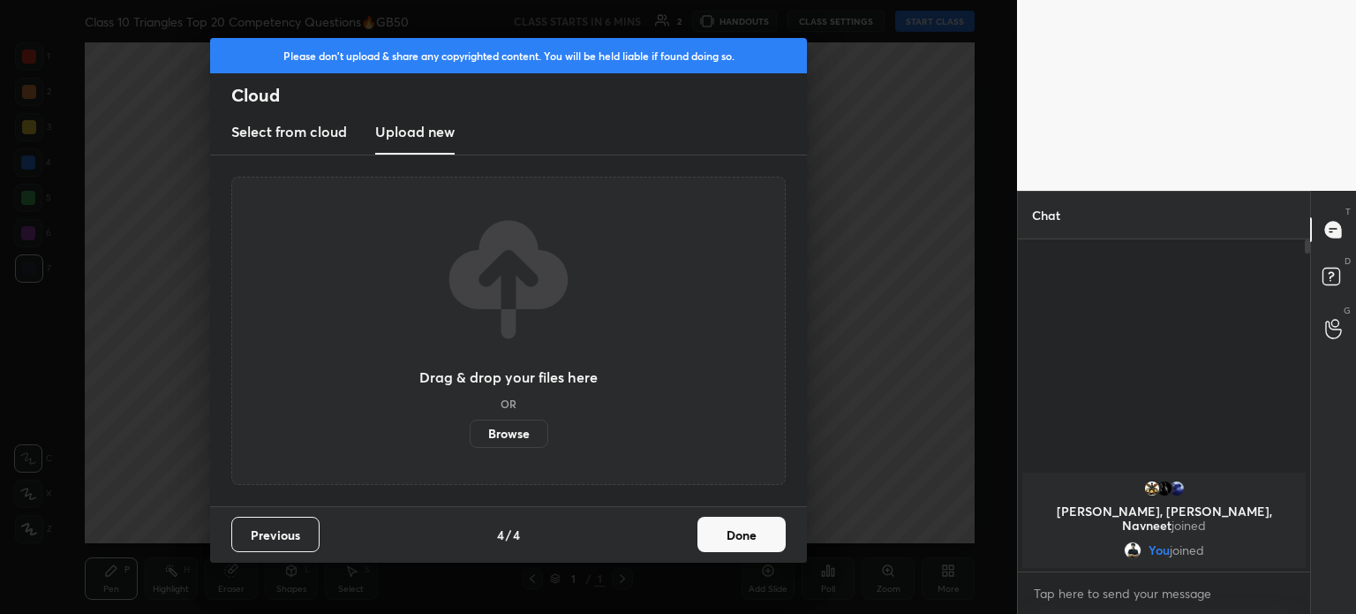
click at [482, 436] on label "Browse" at bounding box center [509, 433] width 79 height 28
click at [470, 436] on input "Browse" at bounding box center [470, 433] width 0 height 28
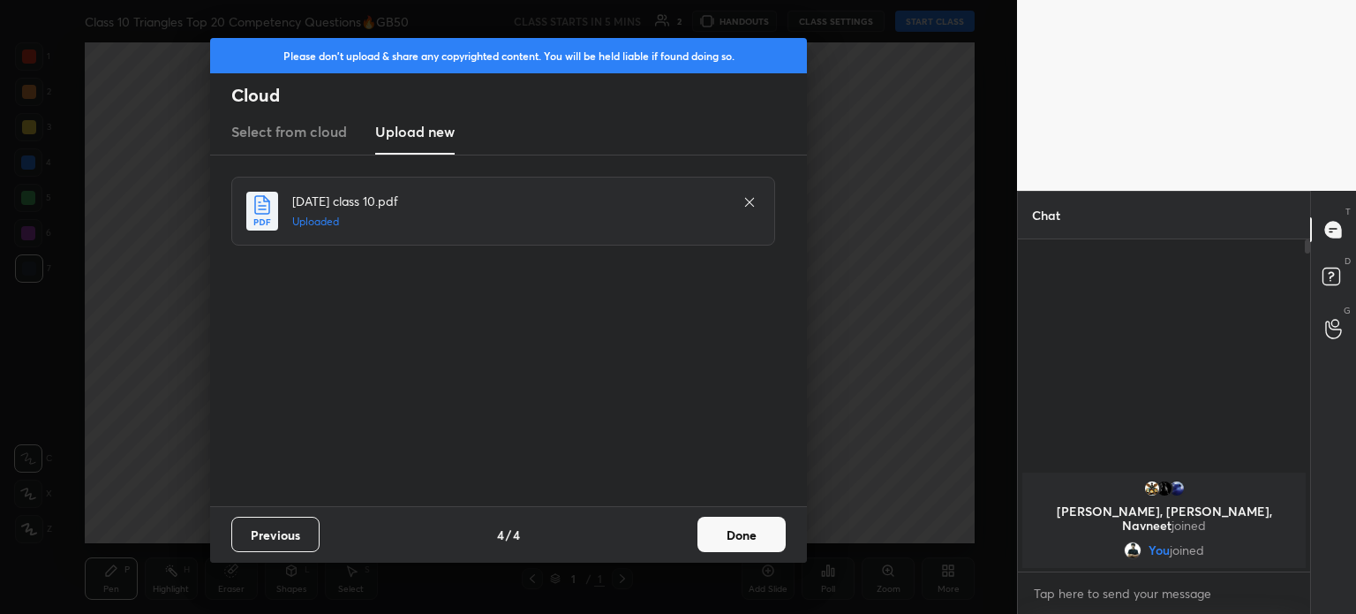
click at [717, 519] on button "Done" at bounding box center [741, 533] width 88 height 35
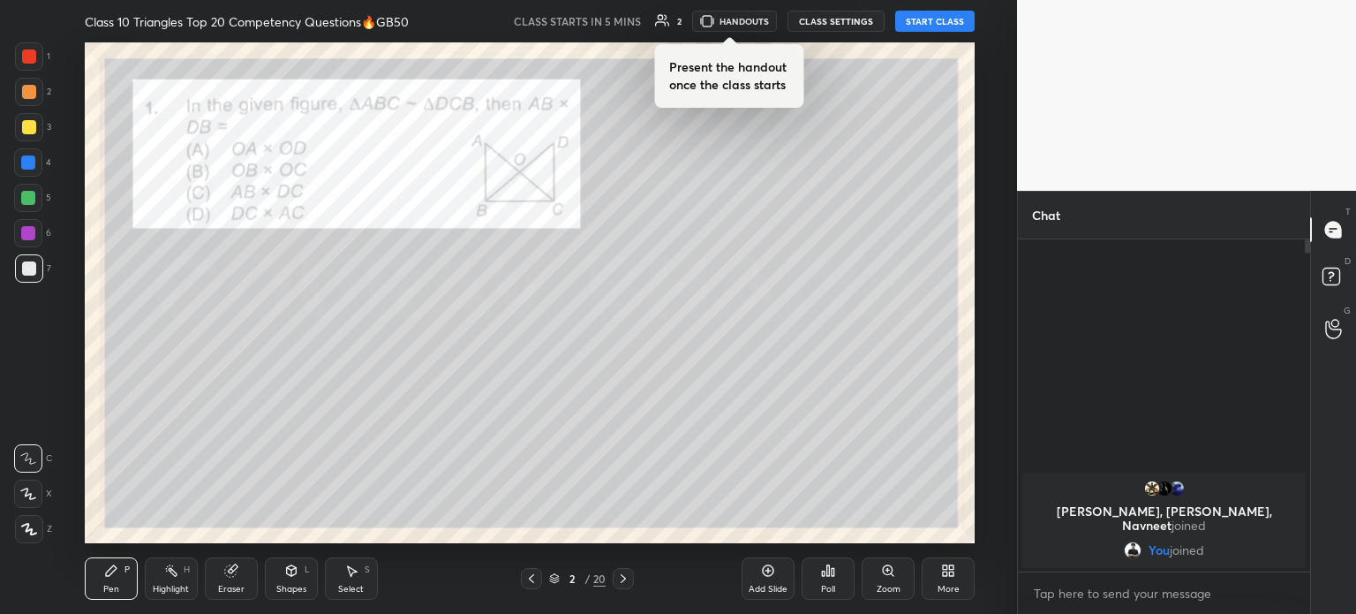
click at [539, 582] on div at bounding box center [531, 578] width 21 height 21
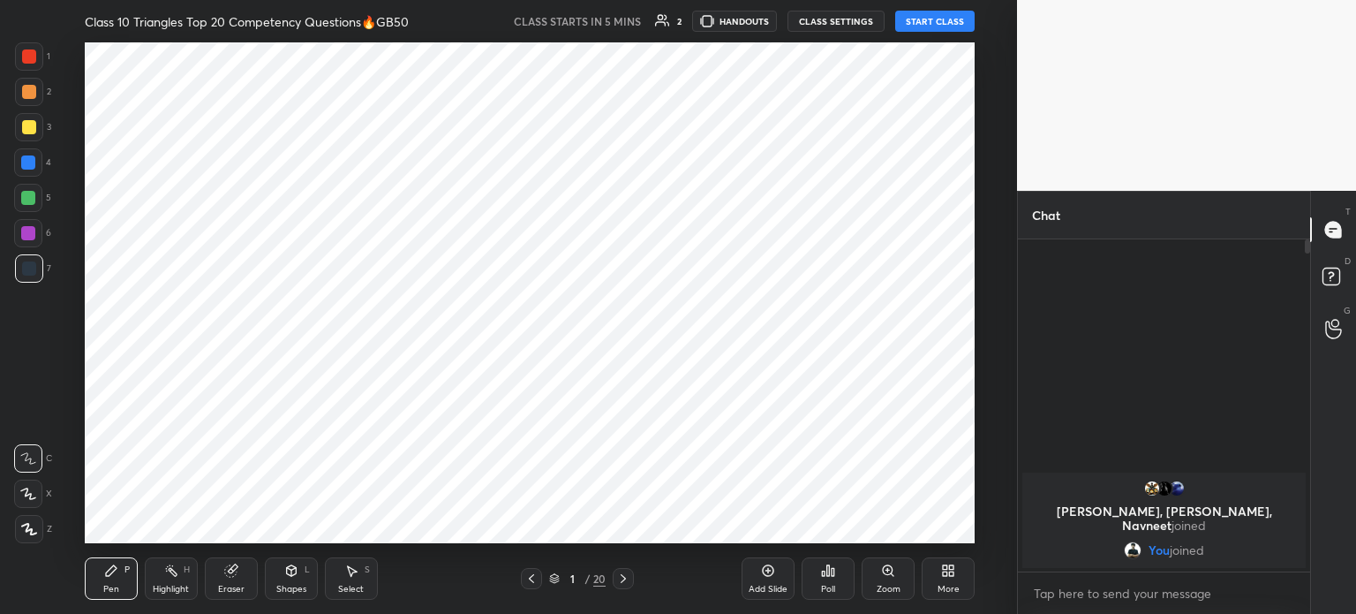
click at [767, 582] on div "Add Slide" at bounding box center [768, 578] width 53 height 42
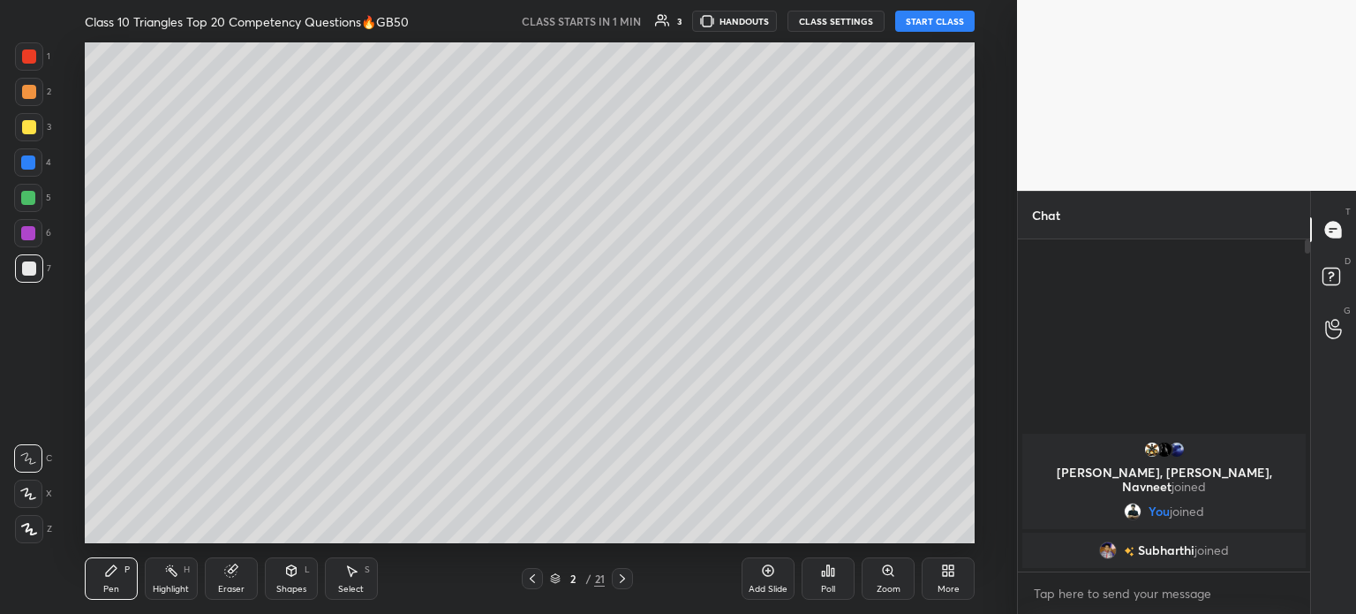
click at [946, 17] on button "START CLASS" at bounding box center [934, 21] width 79 height 21
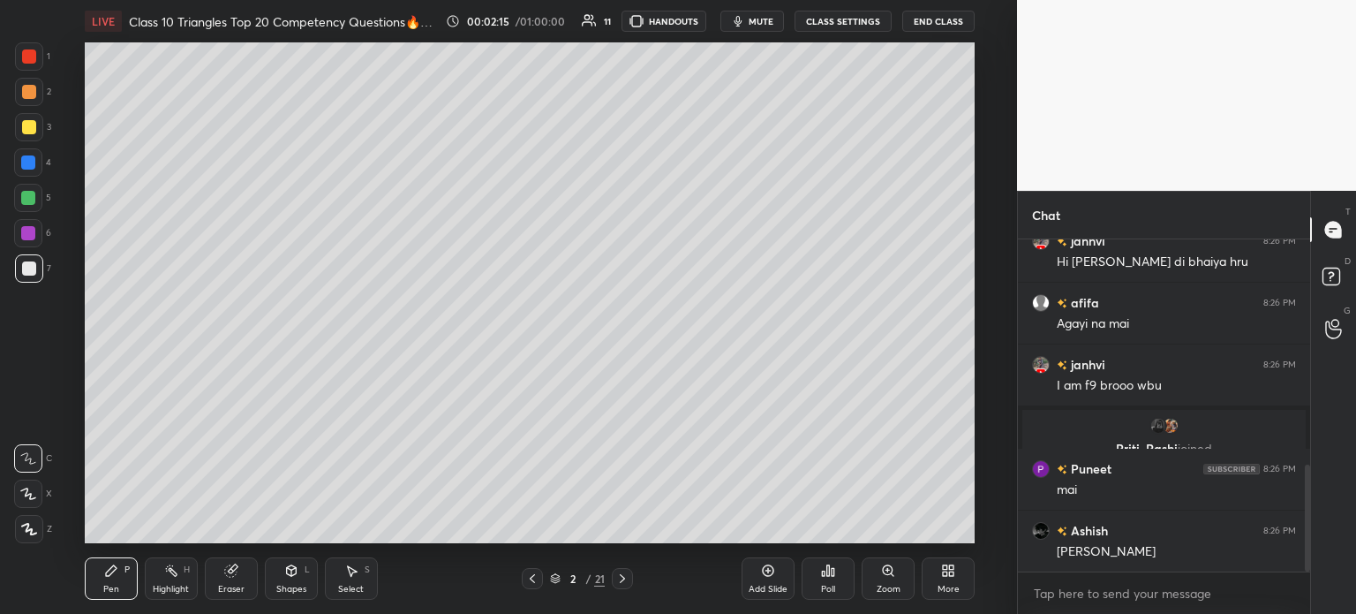
scroll to position [696, 0]
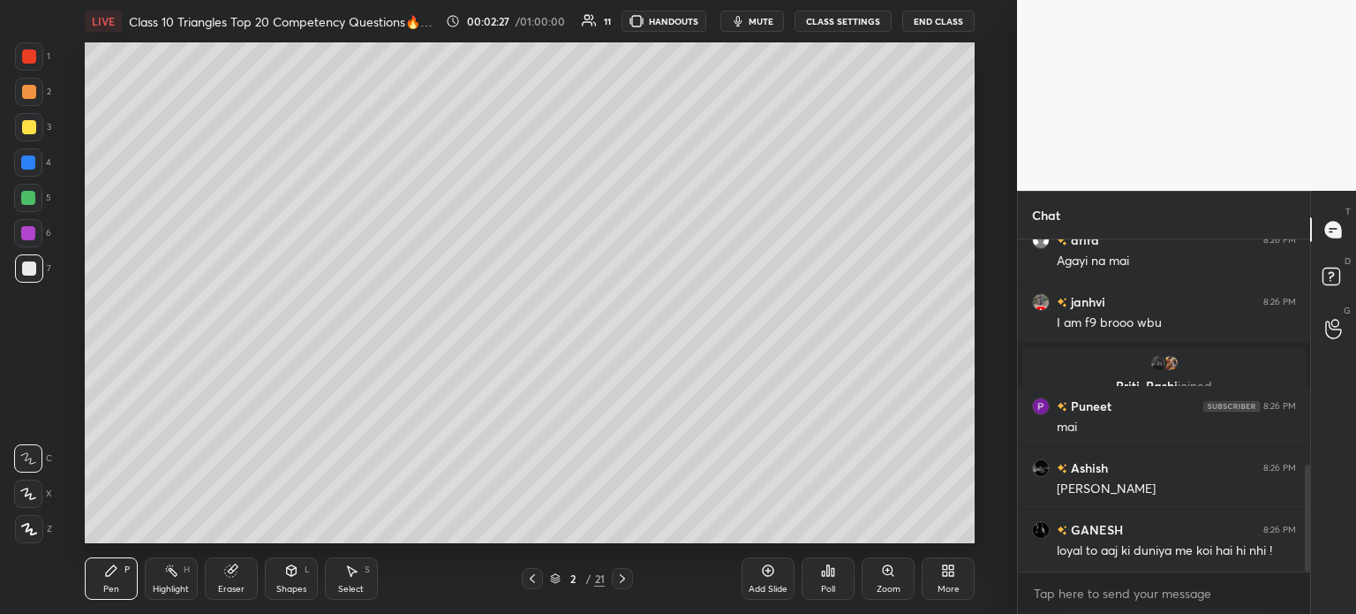
click at [38, 129] on div at bounding box center [29, 127] width 28 height 28
click at [34, 87] on div at bounding box center [29, 92] width 14 height 14
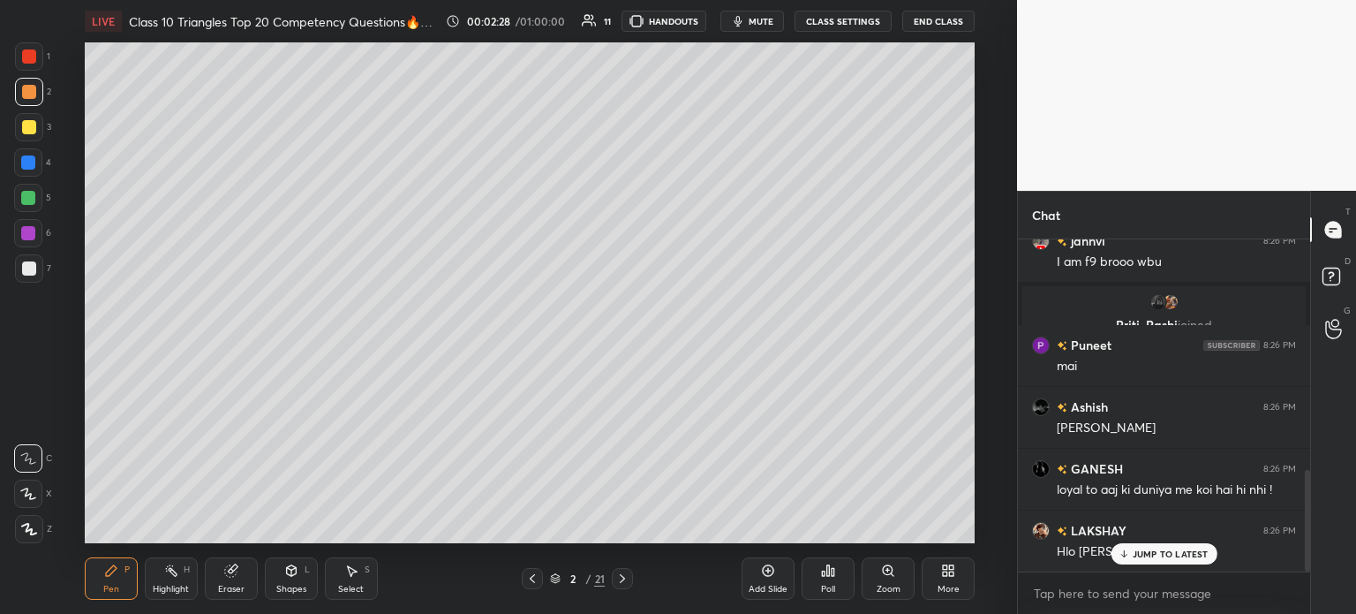
click at [36, 59] on div at bounding box center [29, 56] width 28 height 28
click at [32, 100] on div at bounding box center [29, 92] width 28 height 28
click at [29, 133] on div at bounding box center [29, 127] width 14 height 14
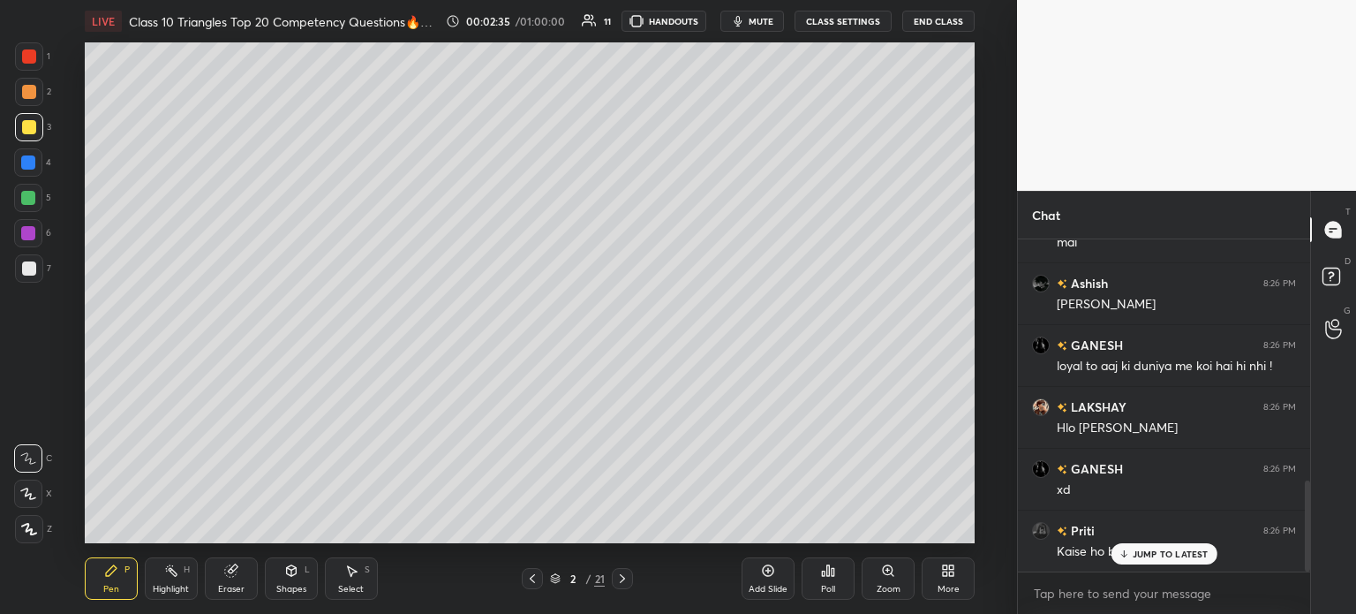
scroll to position [943, 0]
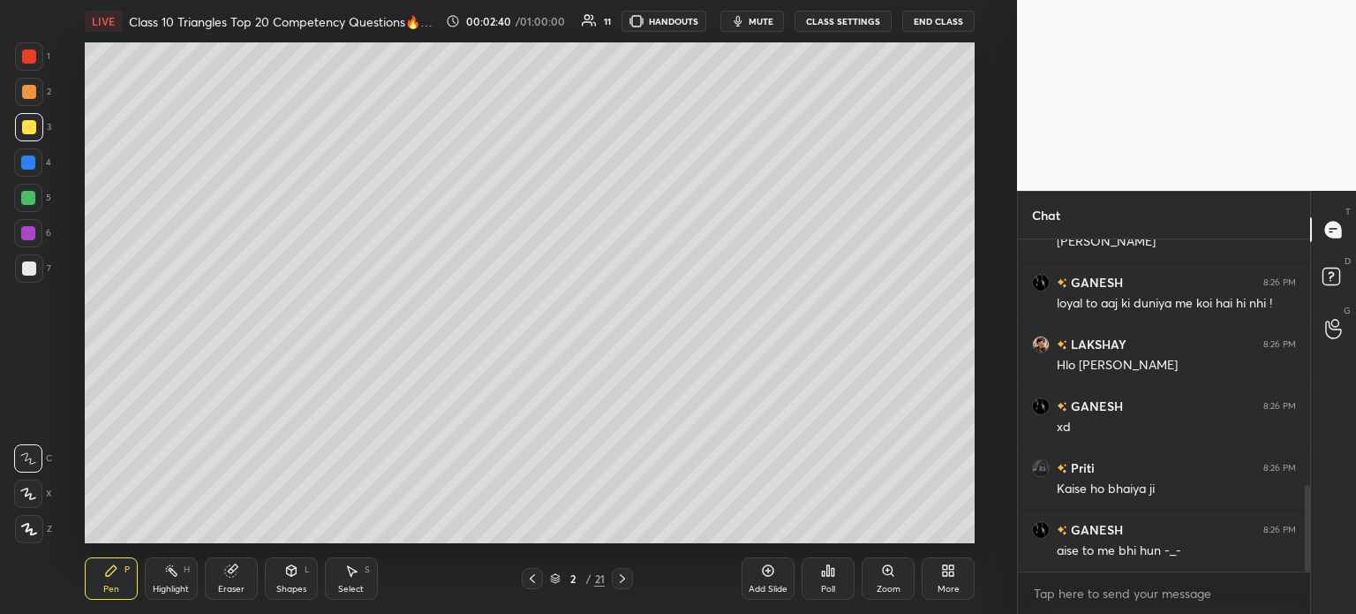
click at [32, 531] on icon at bounding box center [29, 529] width 16 height 12
click at [43, 271] on div "7" at bounding box center [33, 268] width 36 height 28
click at [32, 240] on div at bounding box center [28, 233] width 28 height 28
click at [32, 200] on div at bounding box center [28, 198] width 14 height 14
click at [26, 169] on div at bounding box center [28, 162] width 14 height 14
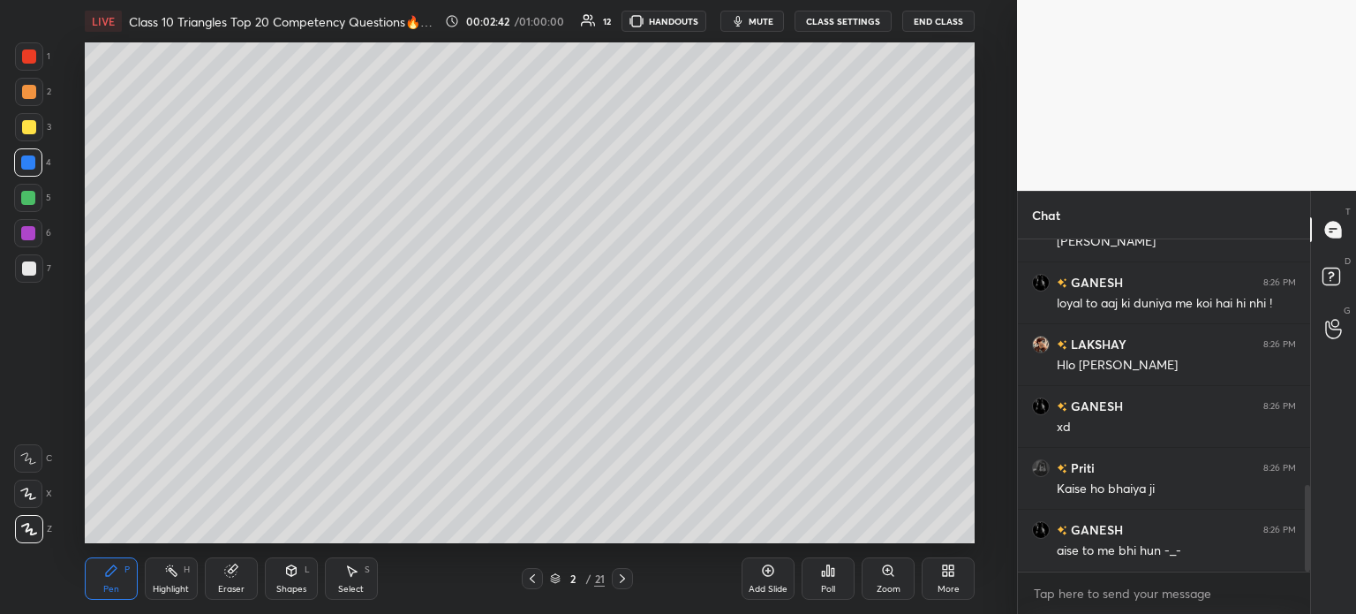
click at [33, 133] on div at bounding box center [29, 127] width 14 height 14
click at [23, 222] on div at bounding box center [28, 233] width 28 height 28
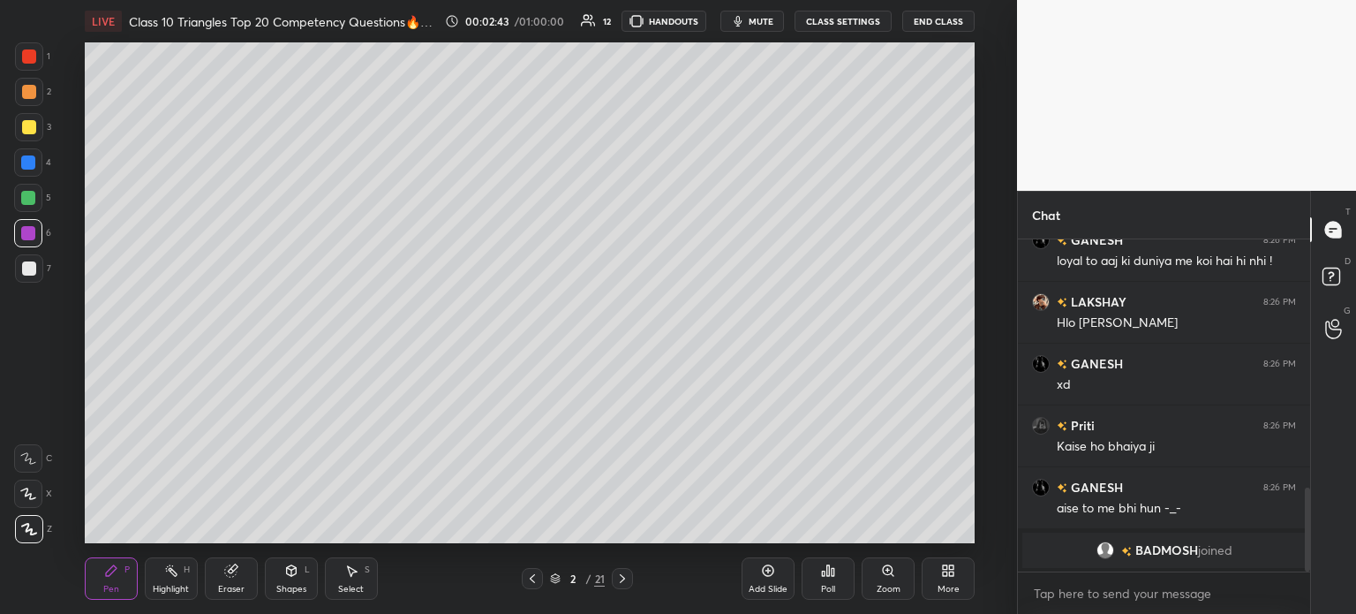
click at [31, 277] on div at bounding box center [29, 268] width 28 height 28
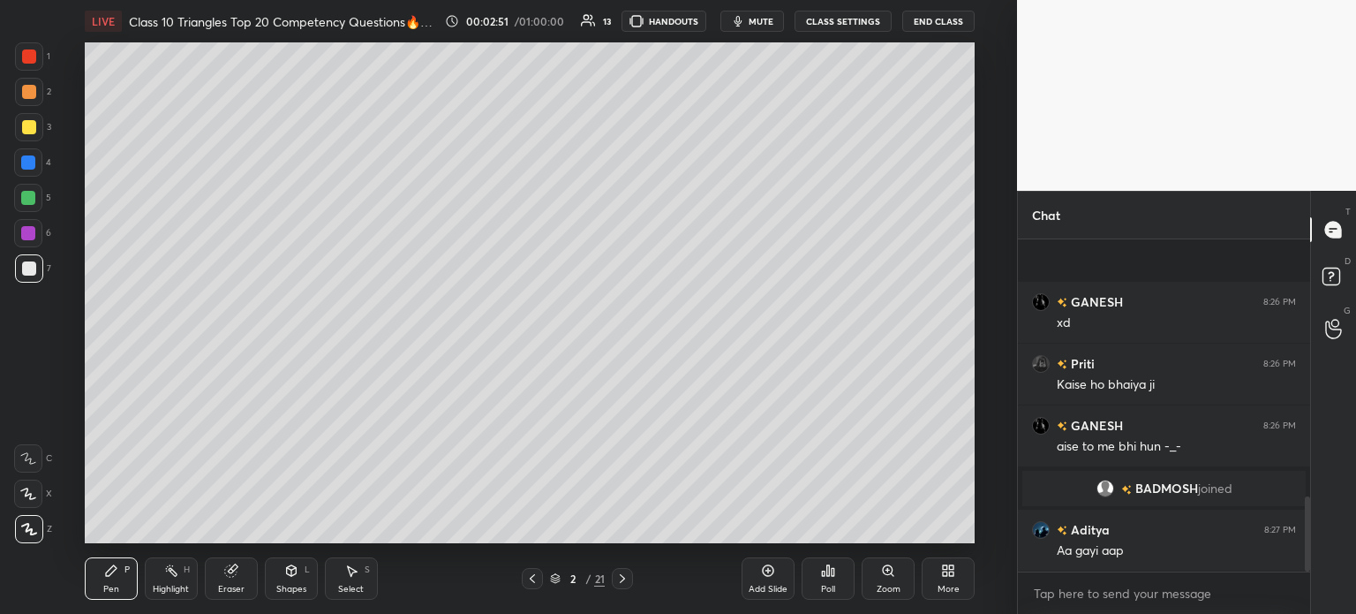
scroll to position [1144, 0]
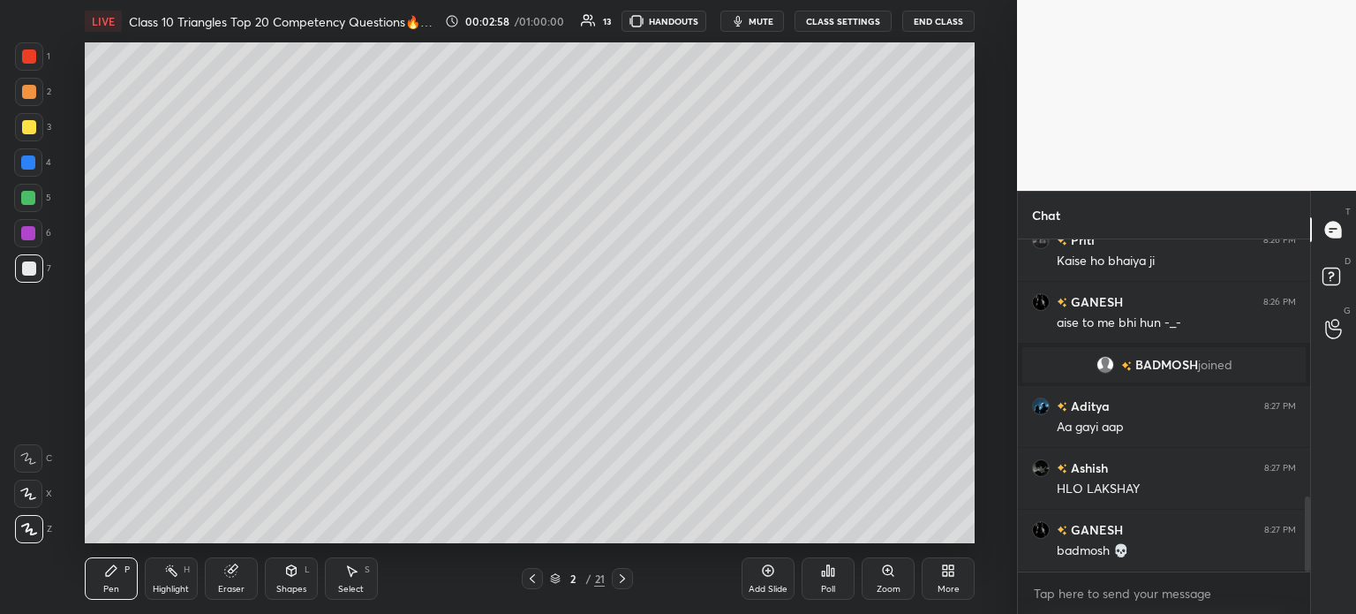
click at [35, 58] on div at bounding box center [29, 56] width 14 height 14
click at [28, 91] on div at bounding box center [29, 92] width 14 height 14
click at [26, 118] on div at bounding box center [29, 127] width 28 height 28
click at [40, 94] on div at bounding box center [29, 92] width 28 height 28
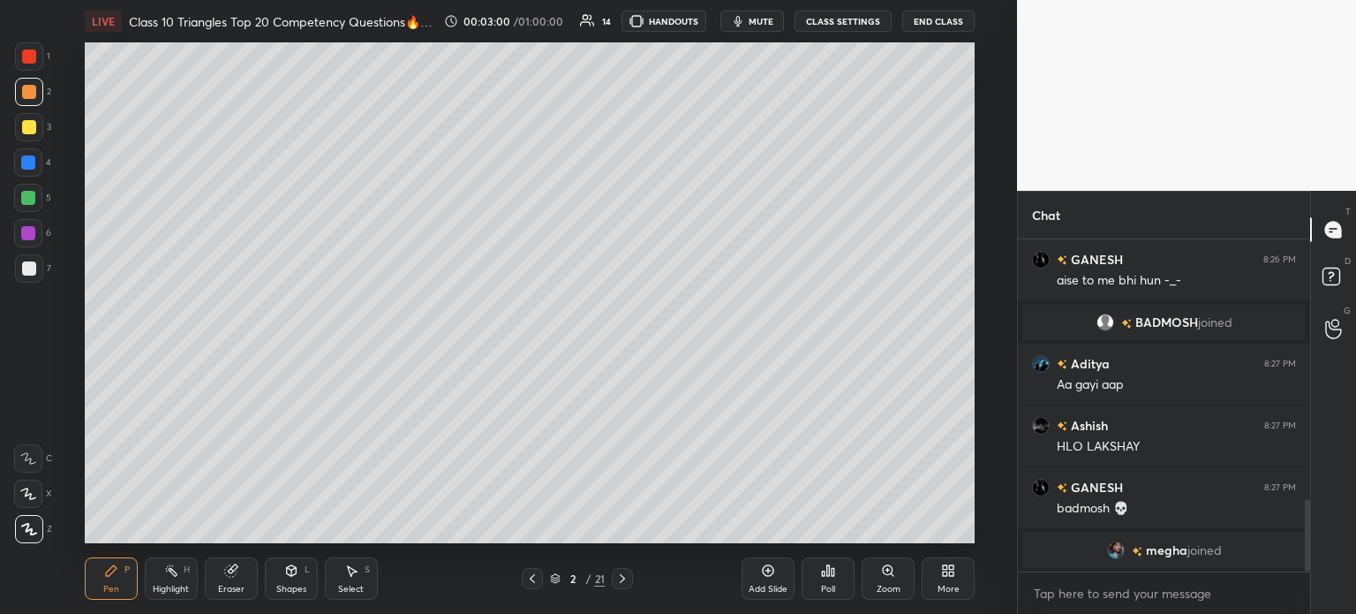
click at [33, 57] on div at bounding box center [29, 56] width 14 height 14
click at [33, 94] on div at bounding box center [29, 92] width 14 height 14
click at [25, 130] on div at bounding box center [29, 127] width 14 height 14
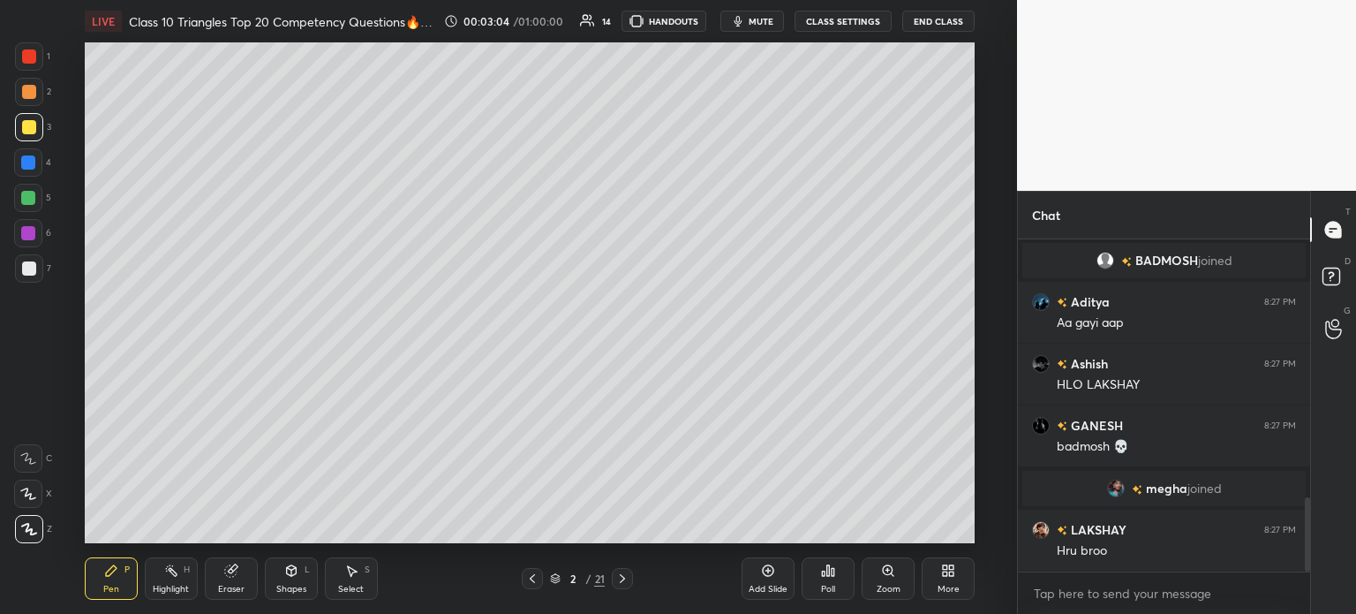
scroll to position [1222, 0]
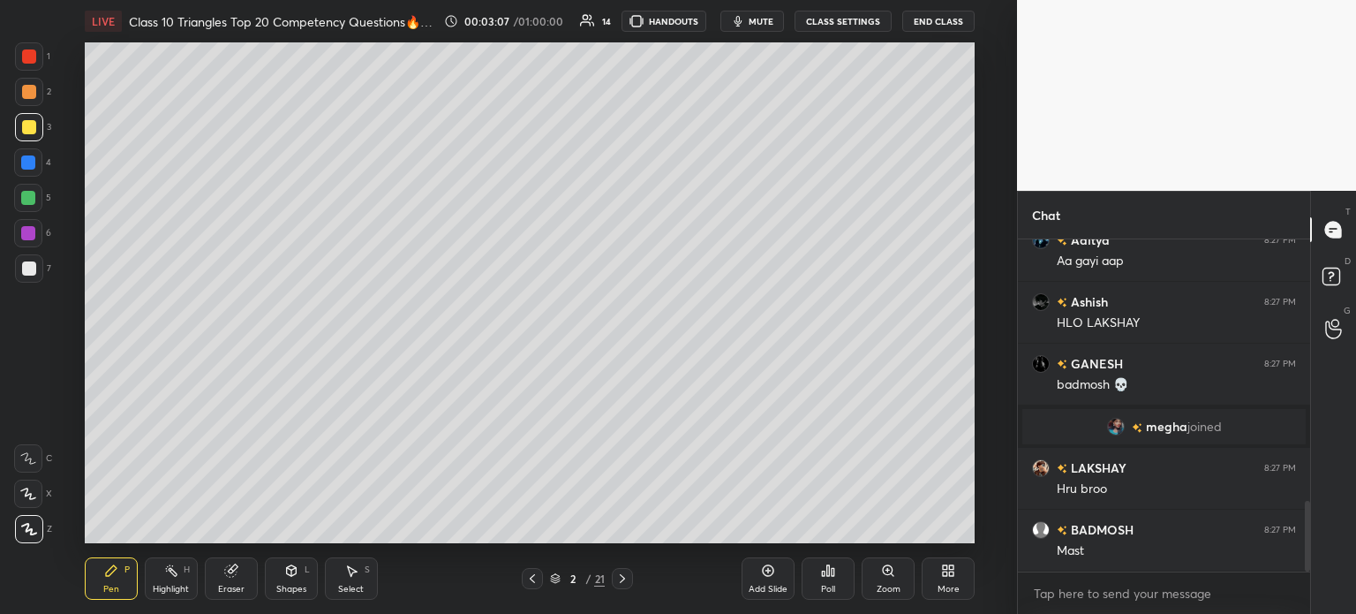
click at [16, 260] on div at bounding box center [29, 268] width 28 height 28
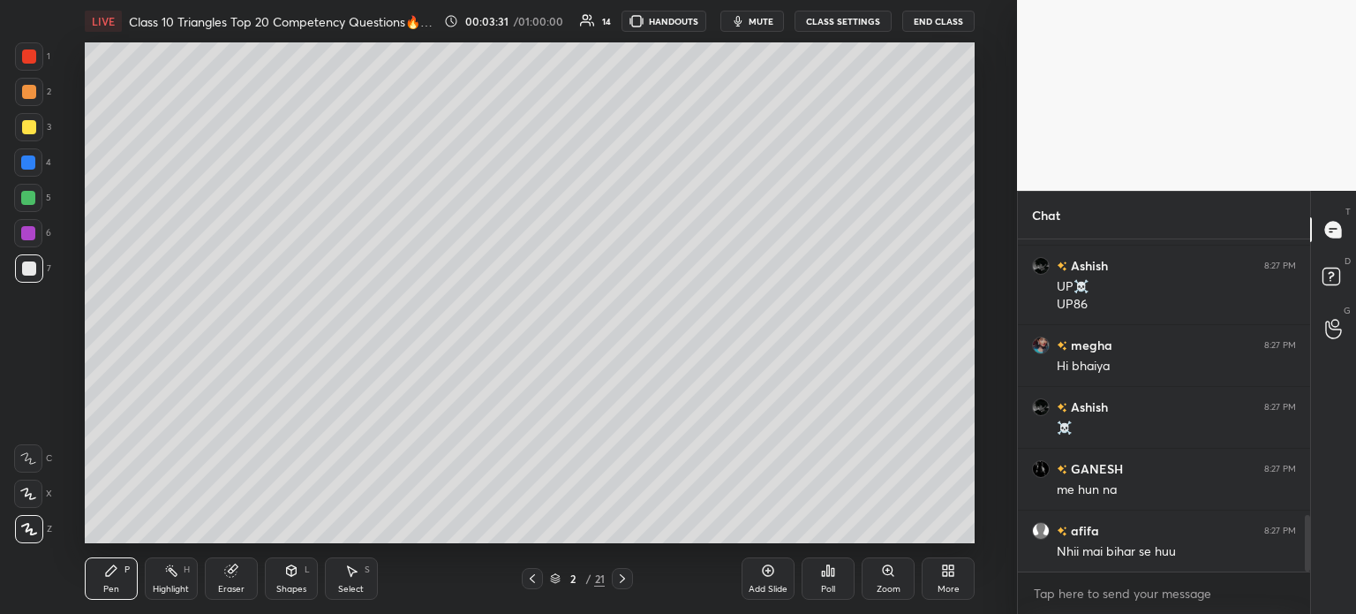
scroll to position [1610, 0]
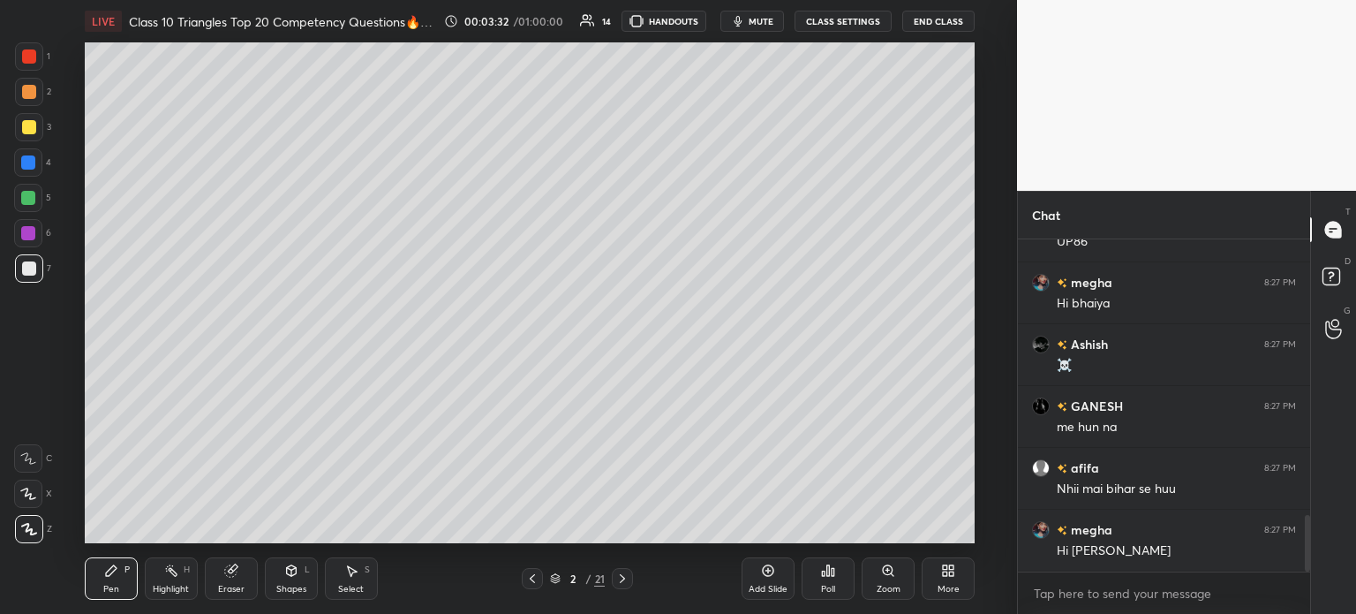
click at [31, 125] on div at bounding box center [29, 127] width 14 height 14
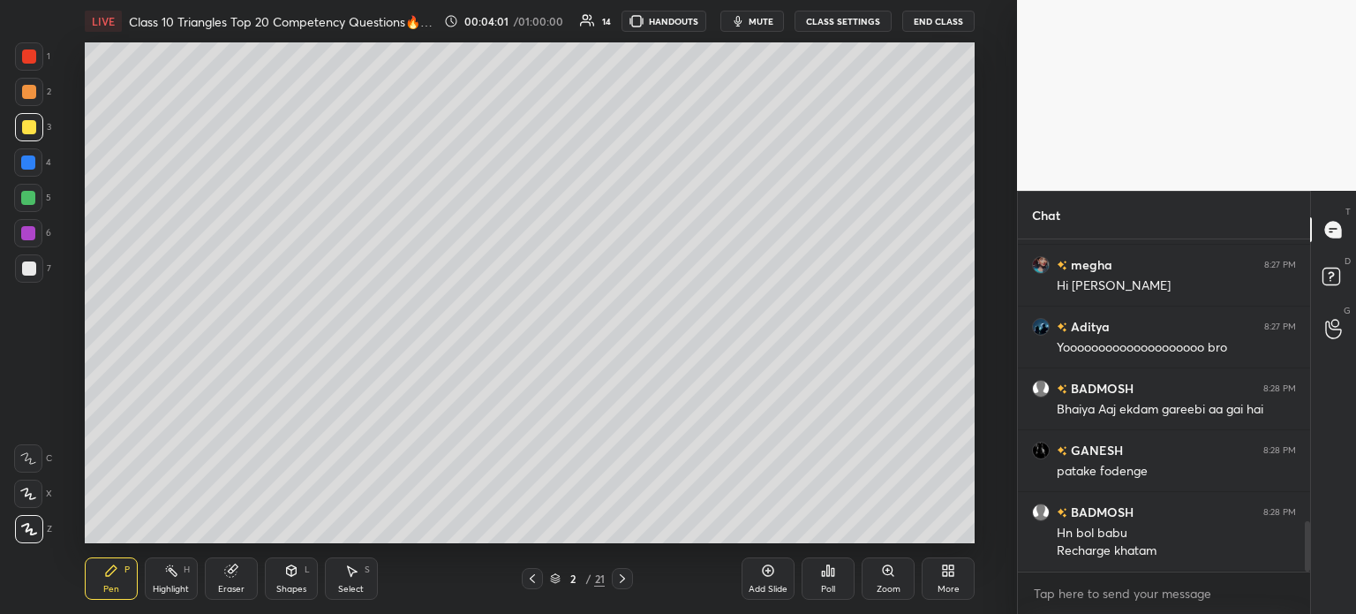
scroll to position [1936, 0]
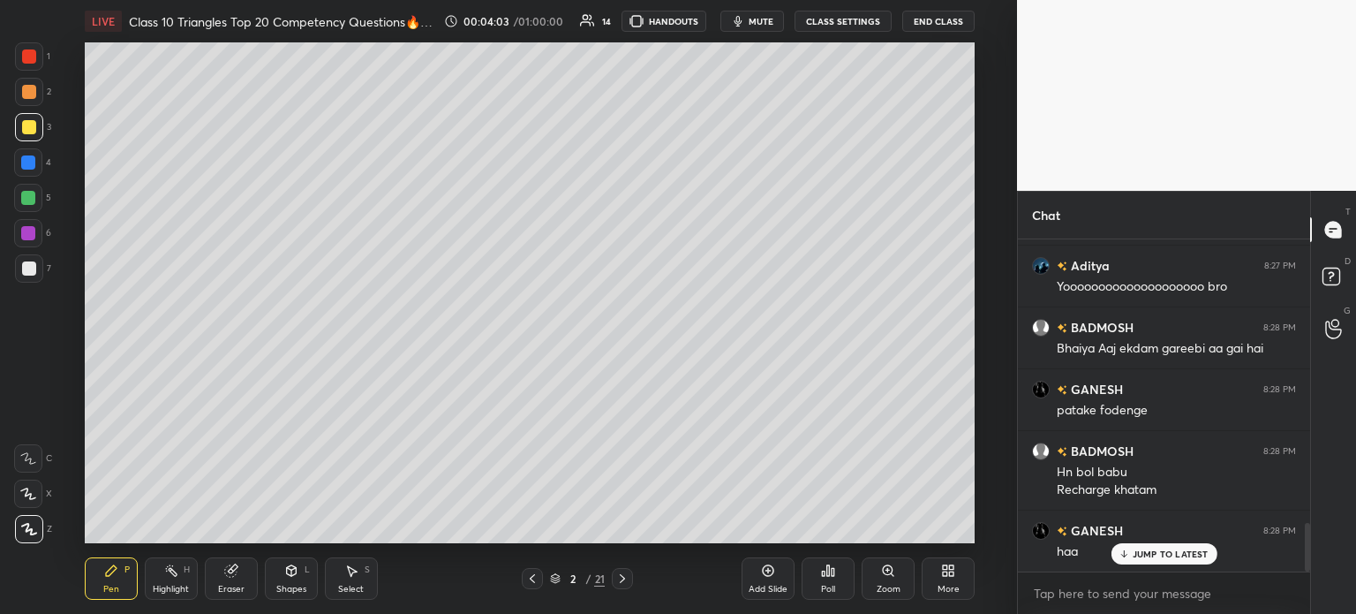
click at [44, 276] on div "7" at bounding box center [33, 268] width 36 height 28
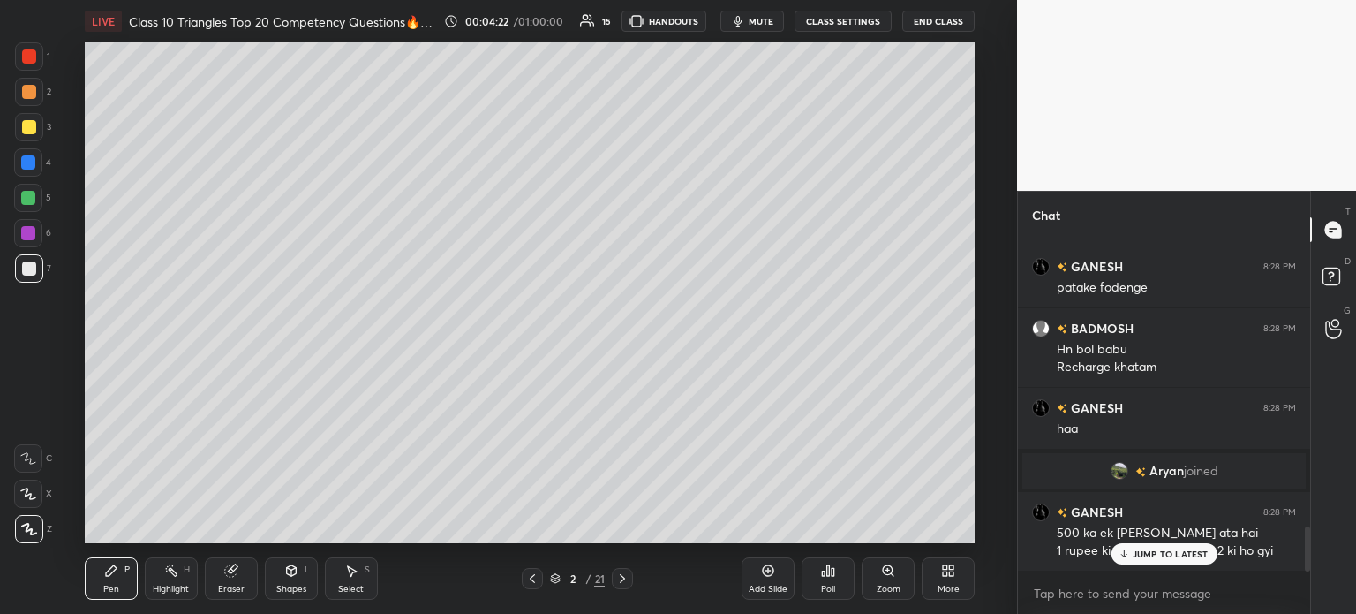
scroll to position [2120, 0]
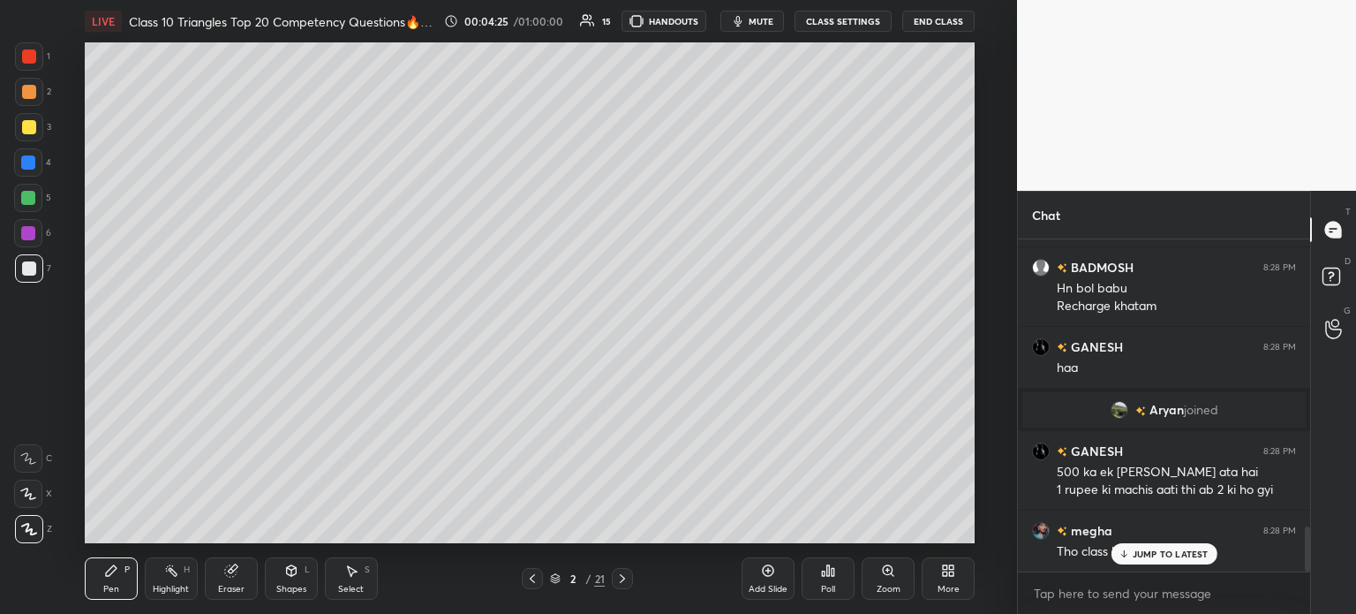
click at [33, 137] on div at bounding box center [29, 127] width 28 height 28
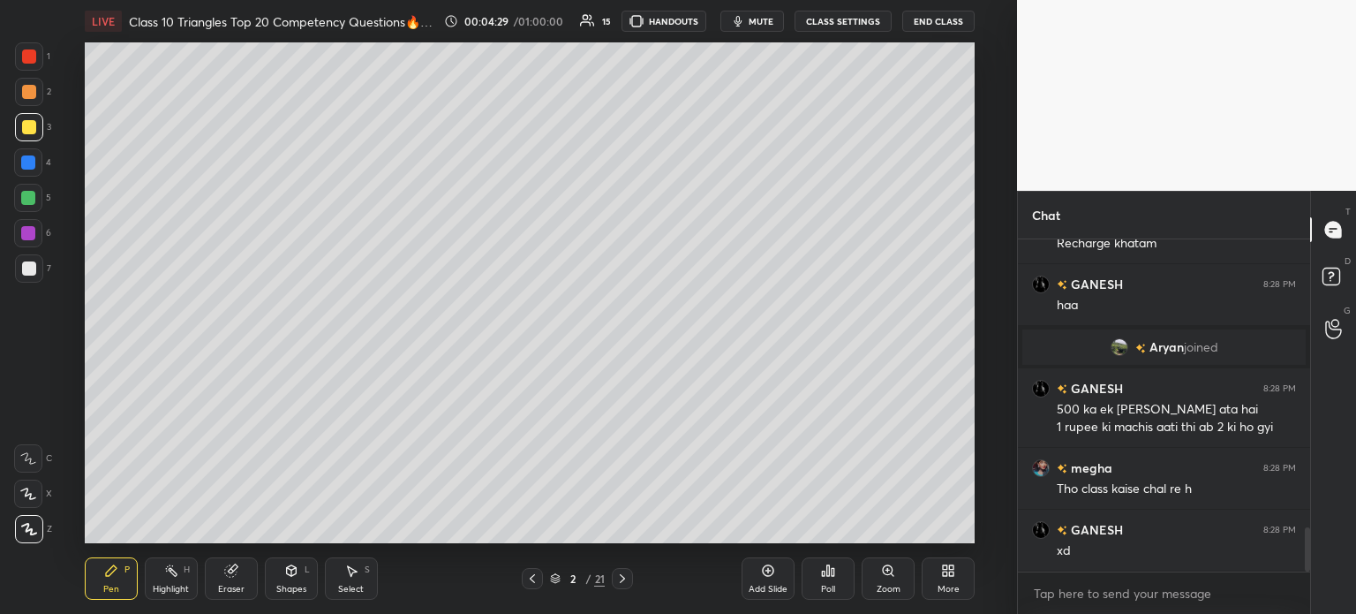
click at [34, 275] on div at bounding box center [29, 268] width 14 height 14
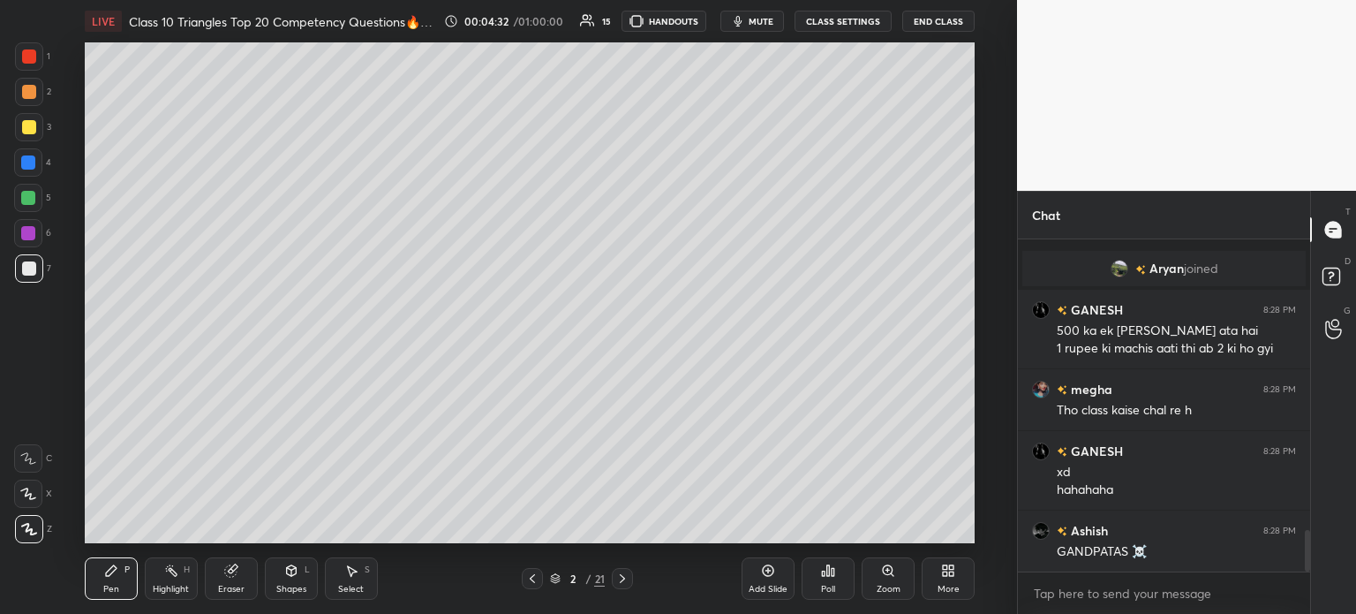
scroll to position [2324, 0]
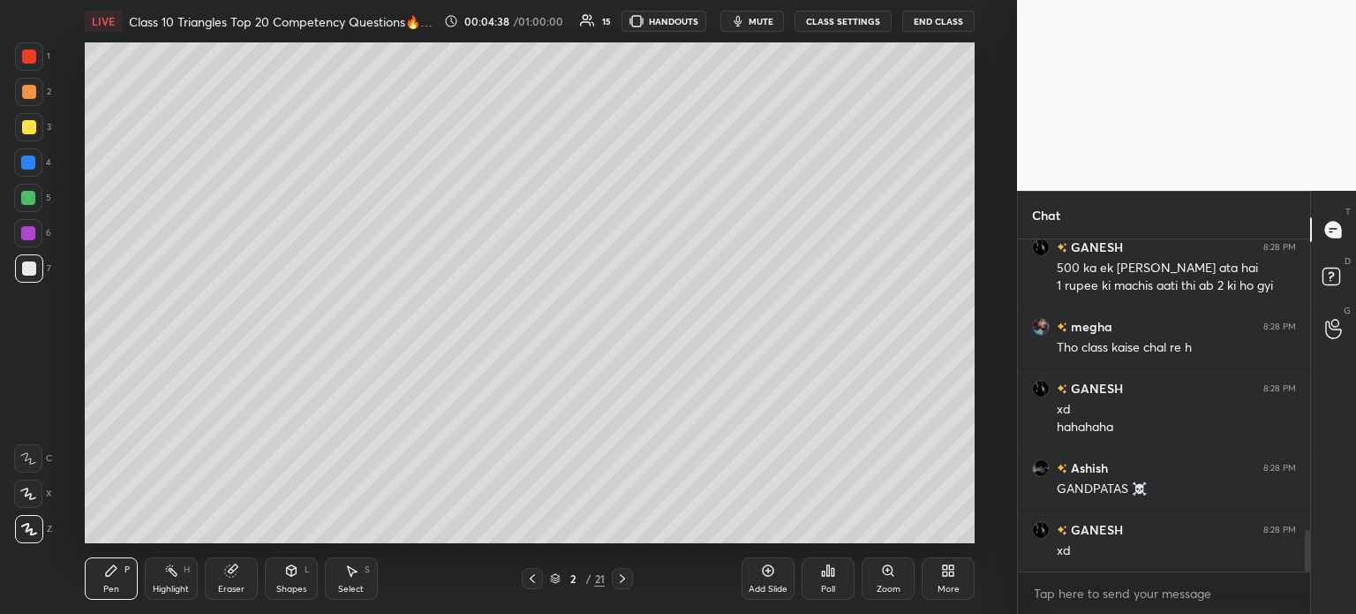
click at [628, 582] on icon at bounding box center [622, 578] width 14 height 14
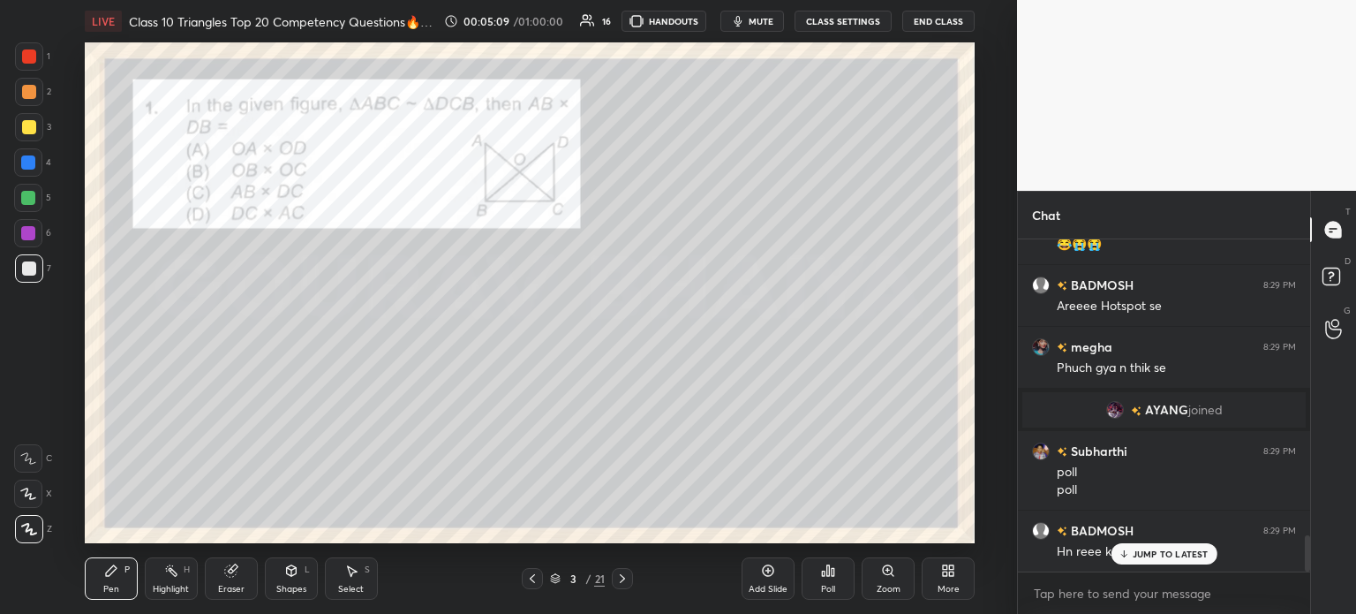
scroll to position [2693, 0]
click at [834, 573] on icon at bounding box center [828, 570] width 14 height 14
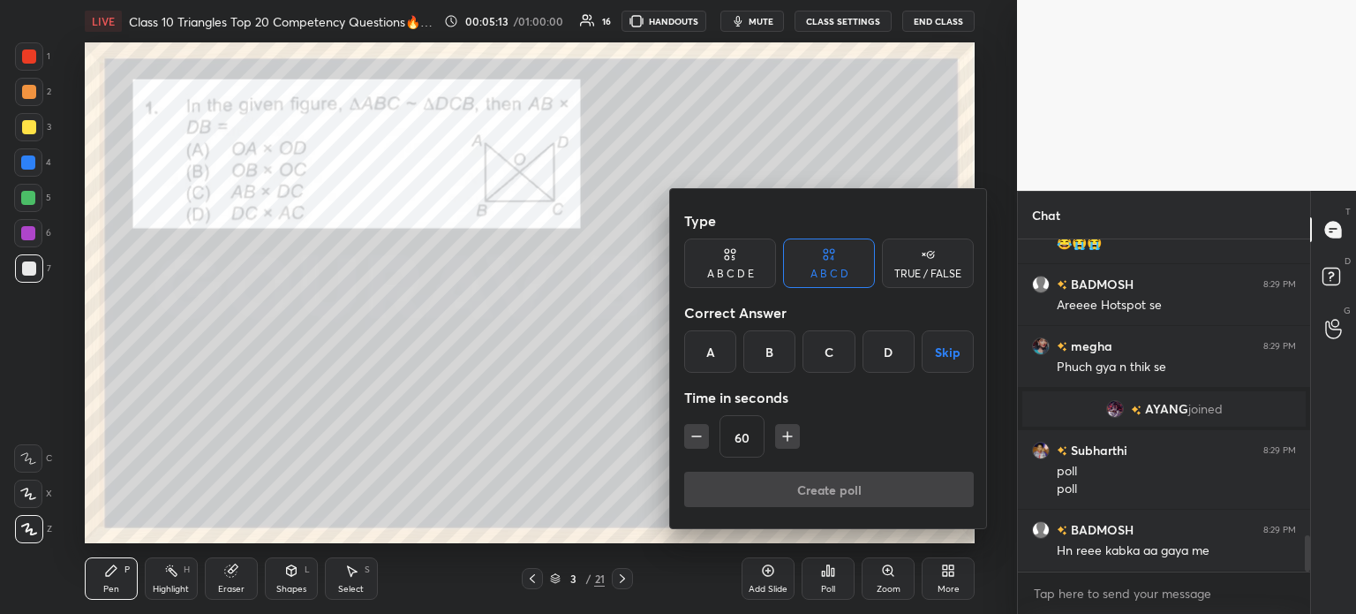
click at [892, 357] on div "D" at bounding box center [889, 351] width 52 height 42
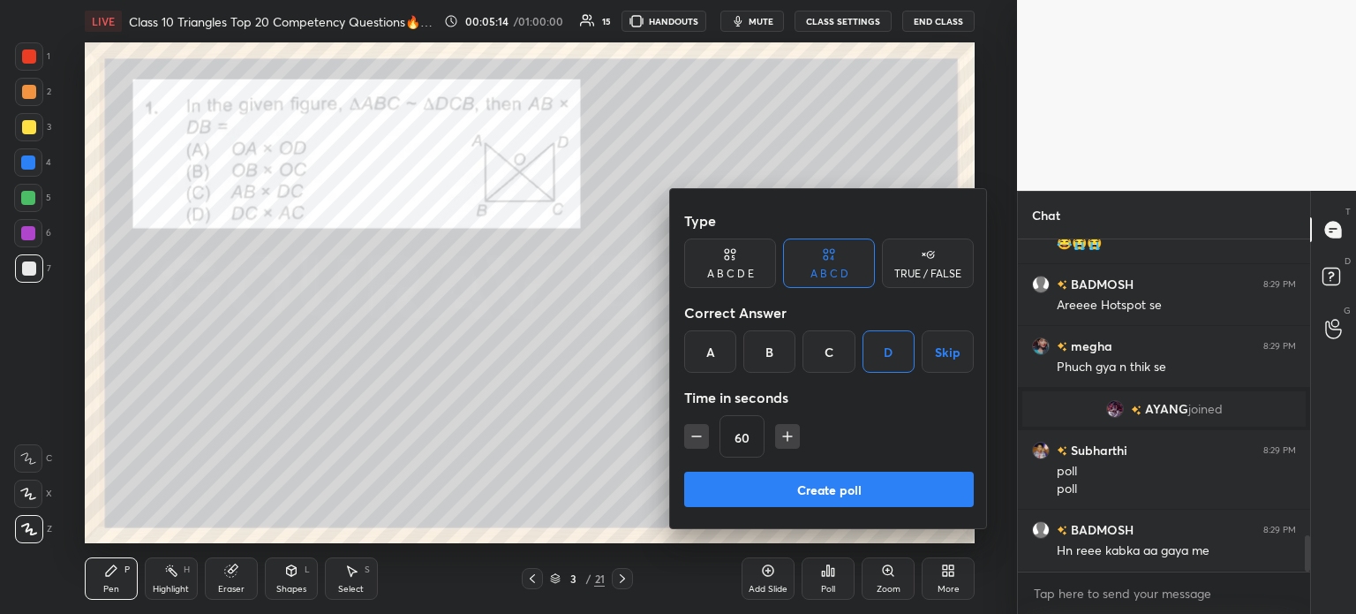
click at [819, 487] on button "Create poll" at bounding box center [829, 488] width 290 height 35
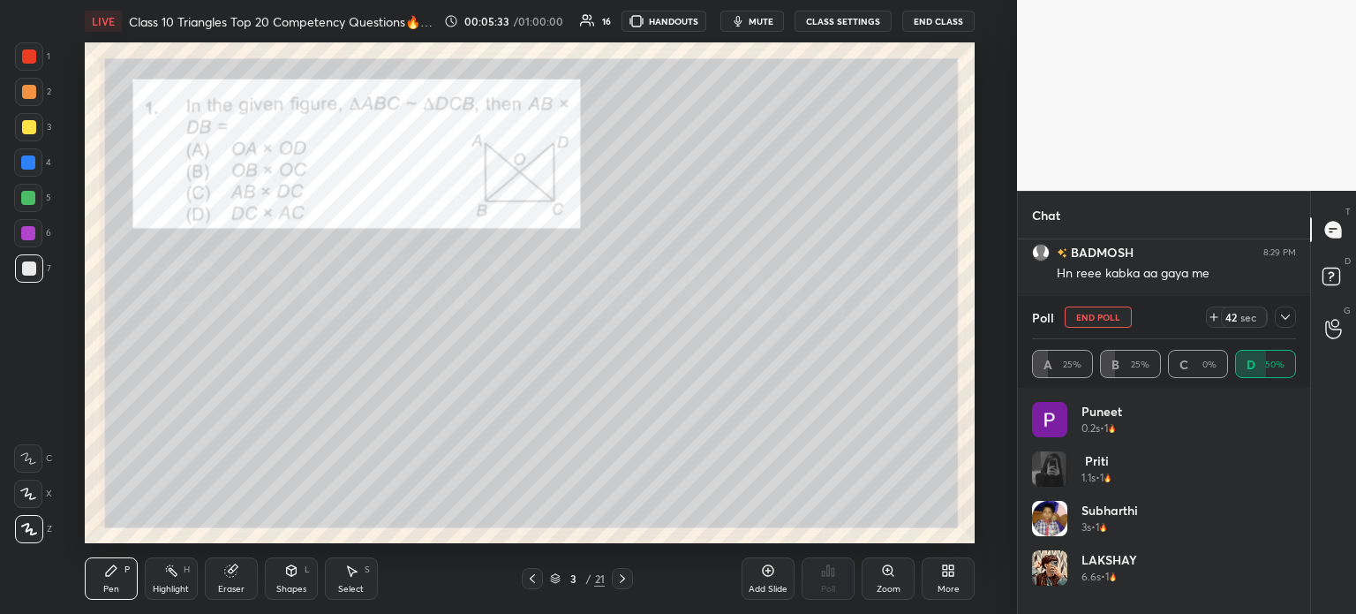
scroll to position [3047, 0]
click at [1288, 319] on icon at bounding box center [1285, 317] width 14 height 14
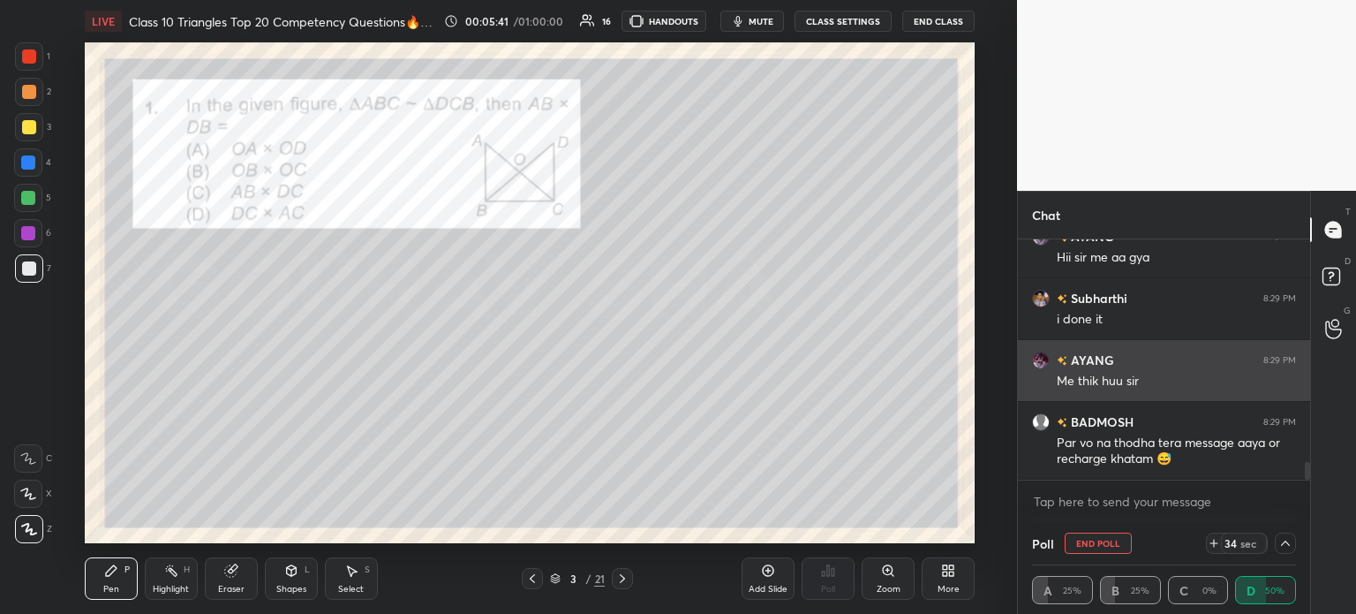
scroll to position [3108, 0]
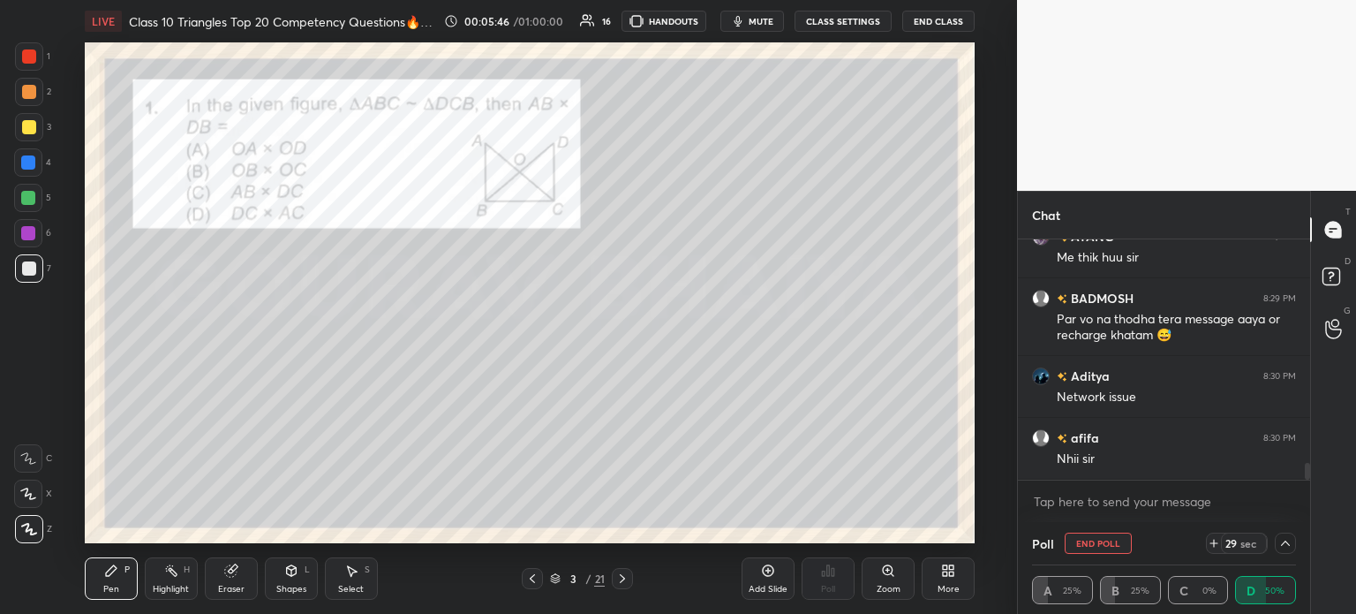
click at [28, 128] on div at bounding box center [29, 127] width 14 height 14
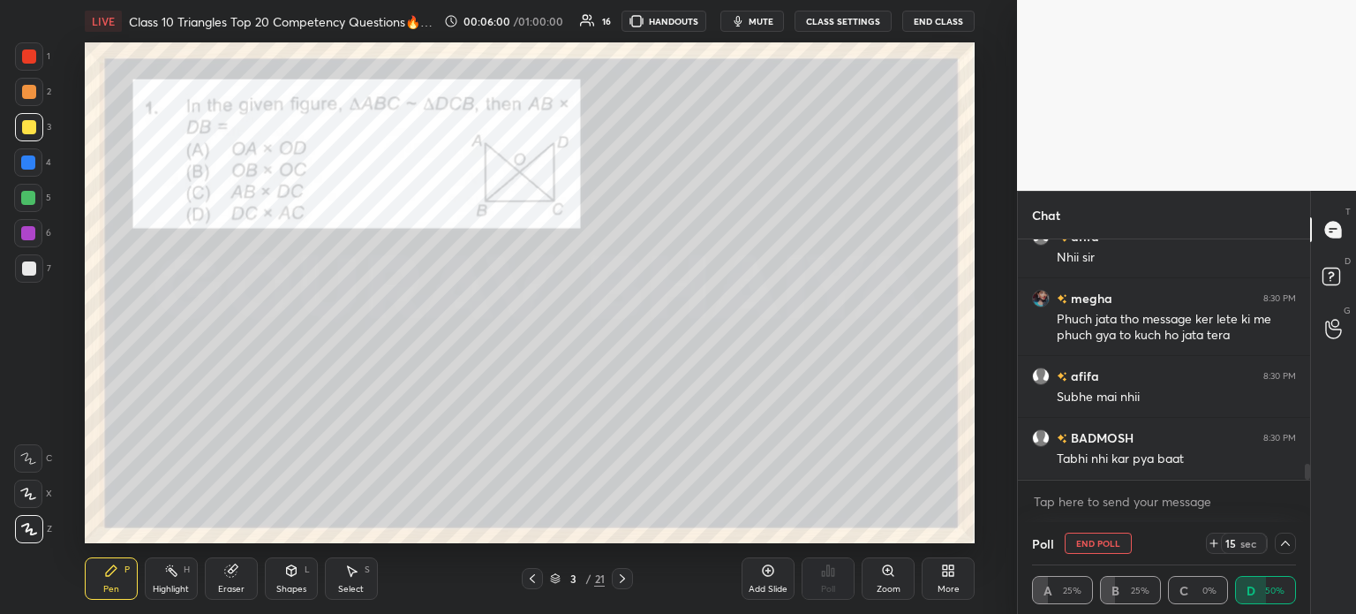
click at [34, 94] on div at bounding box center [29, 92] width 14 height 14
click at [33, 57] on div at bounding box center [29, 56] width 14 height 14
click at [33, 92] on div at bounding box center [29, 92] width 14 height 14
click at [27, 137] on div at bounding box center [29, 127] width 28 height 28
click at [38, 89] on div at bounding box center [29, 92] width 28 height 28
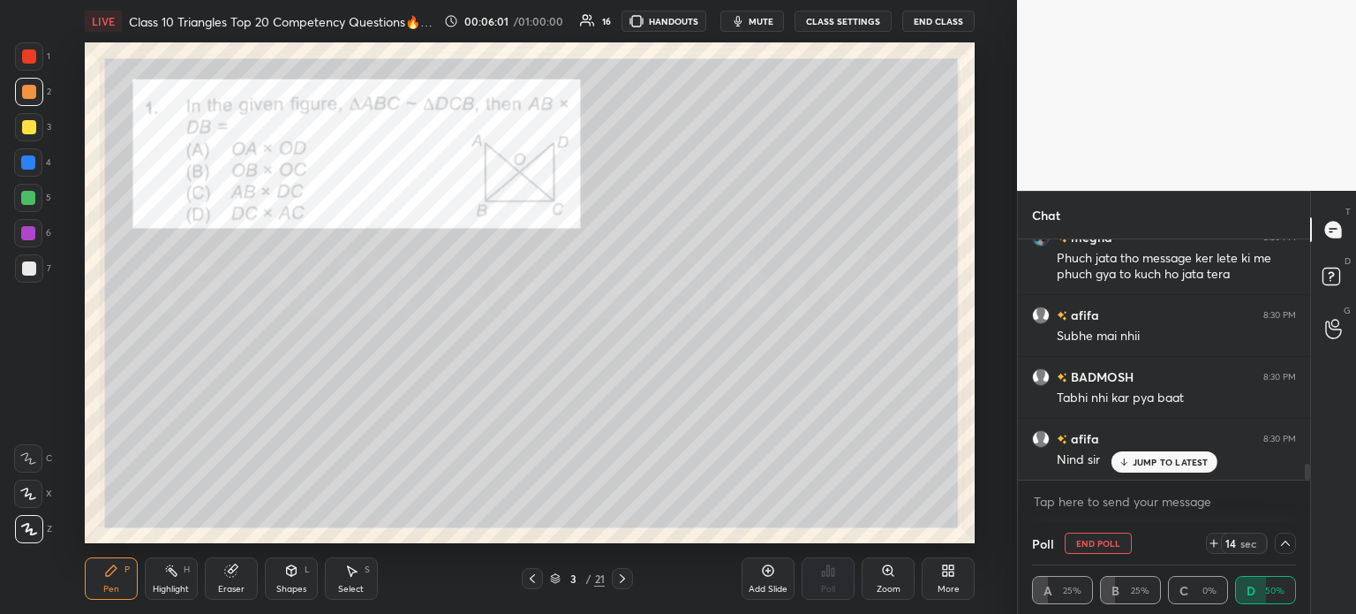
click at [33, 59] on div at bounding box center [29, 56] width 14 height 14
click at [24, 104] on div at bounding box center [29, 92] width 28 height 28
click at [27, 131] on div at bounding box center [29, 127] width 14 height 14
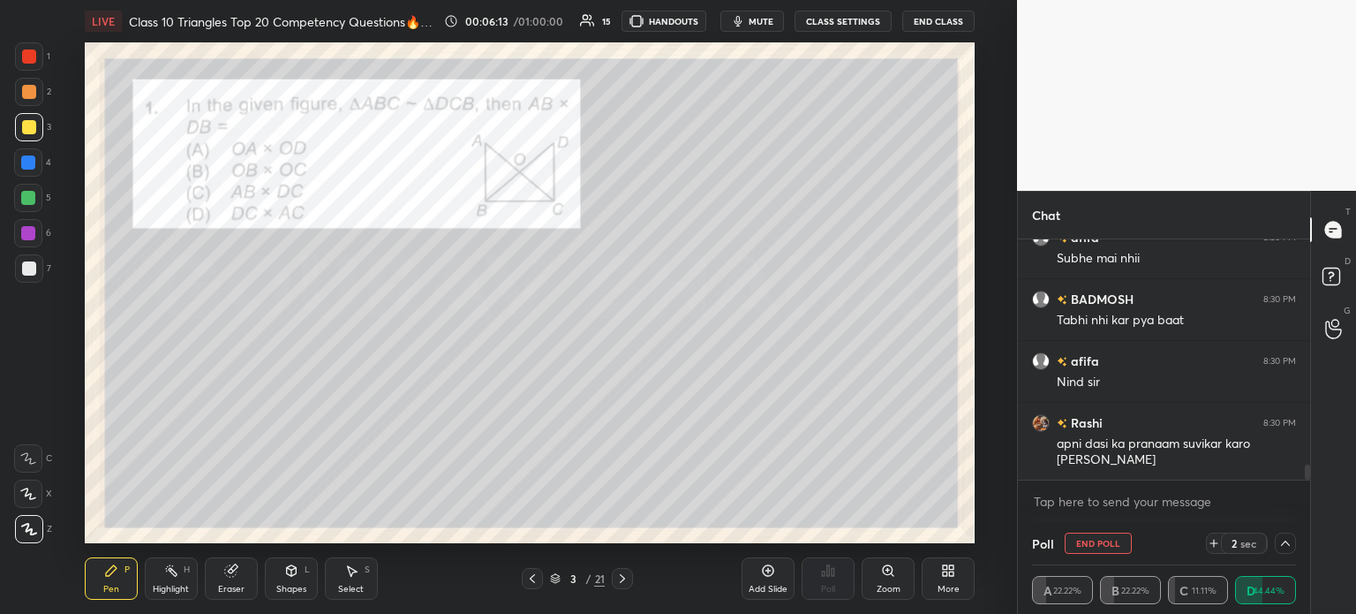
click at [1293, 546] on div at bounding box center [1285, 542] width 21 height 21
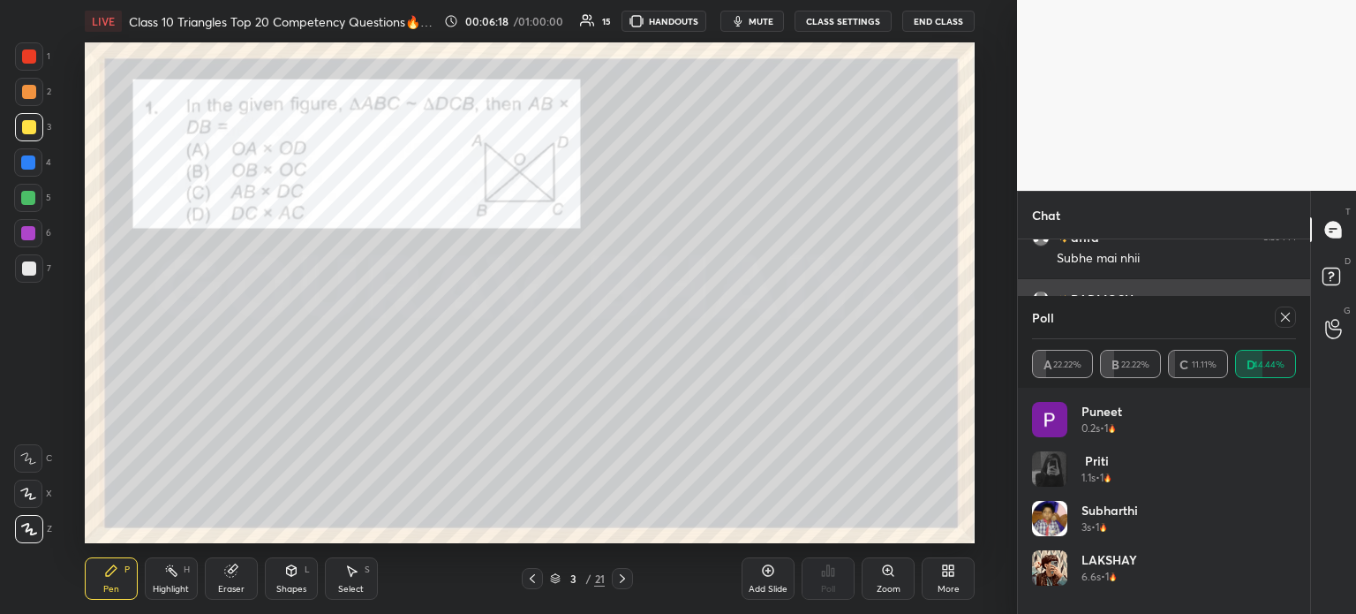
click at [1285, 313] on icon at bounding box center [1285, 317] width 14 height 14
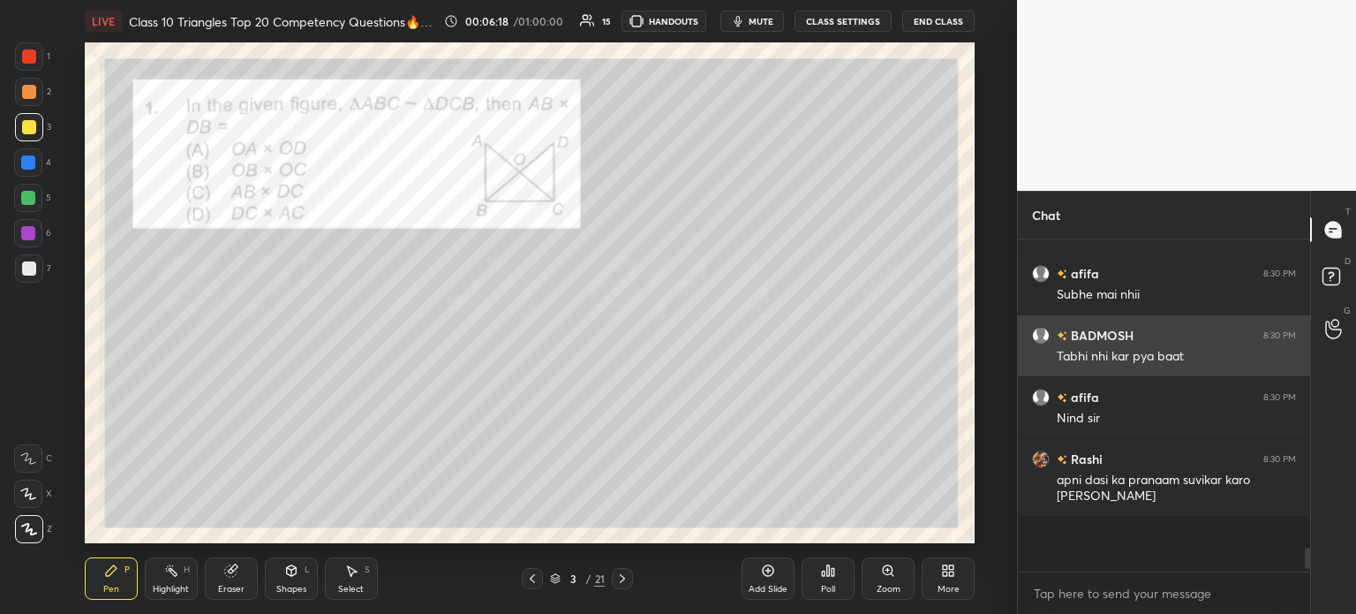
scroll to position [321, 287]
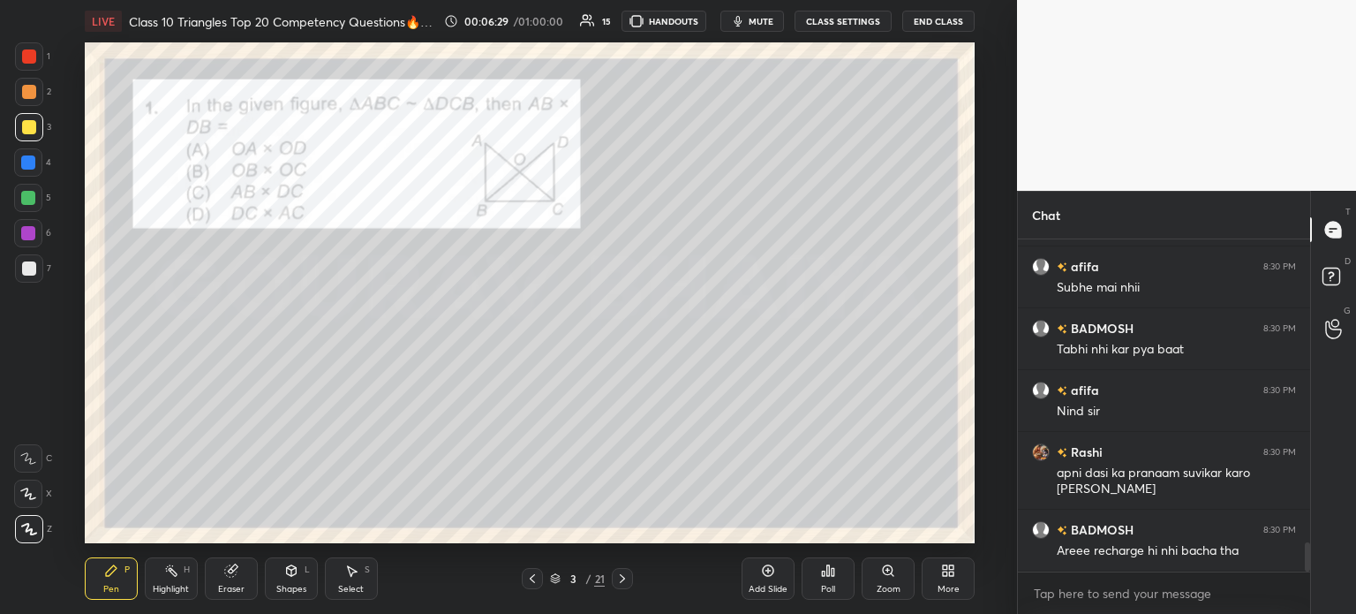
click at [35, 62] on div at bounding box center [29, 56] width 28 height 28
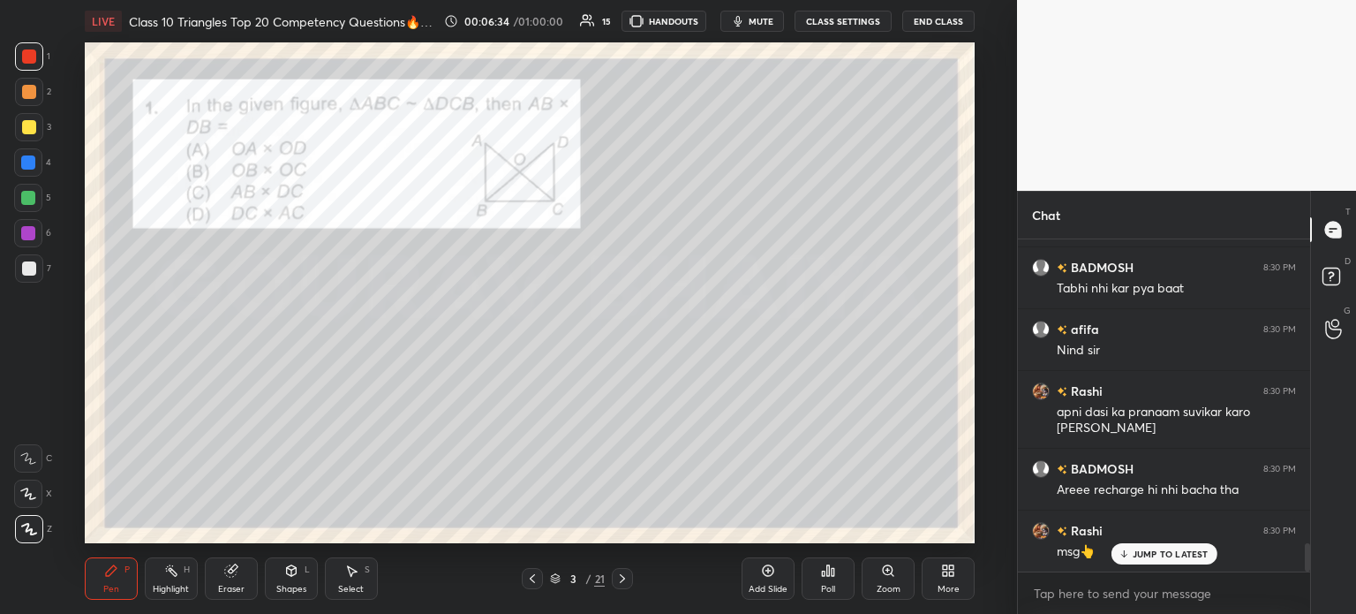
click at [35, 256] on div at bounding box center [29, 268] width 28 height 28
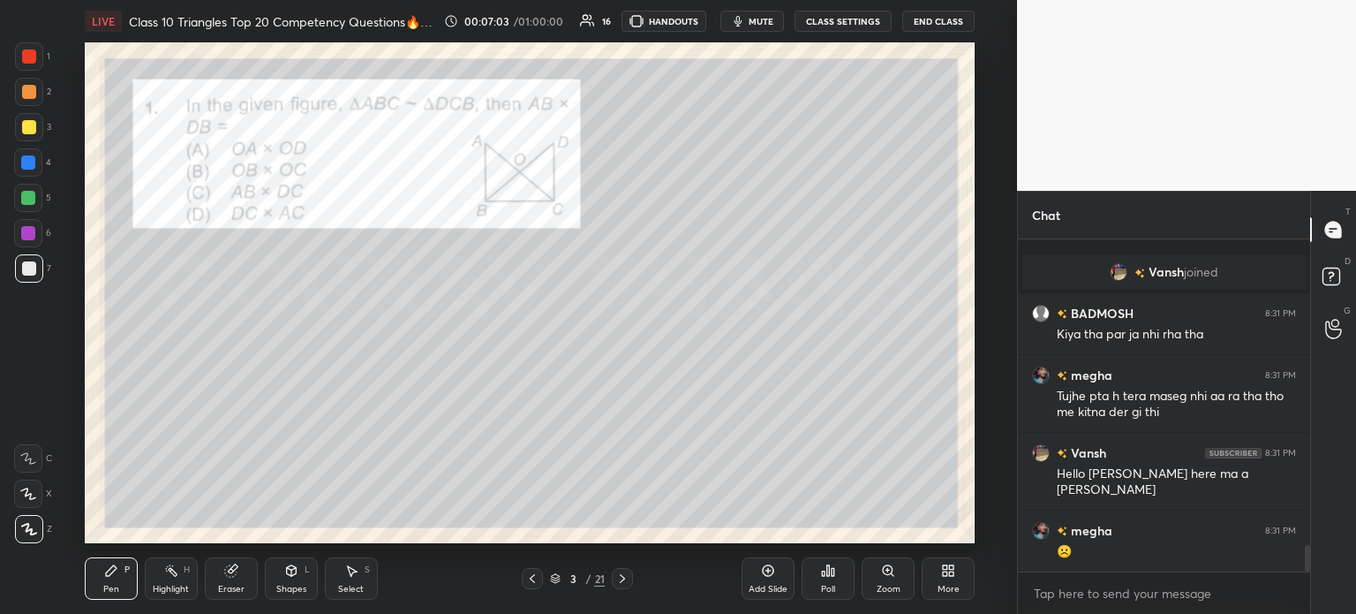
scroll to position [3927, 0]
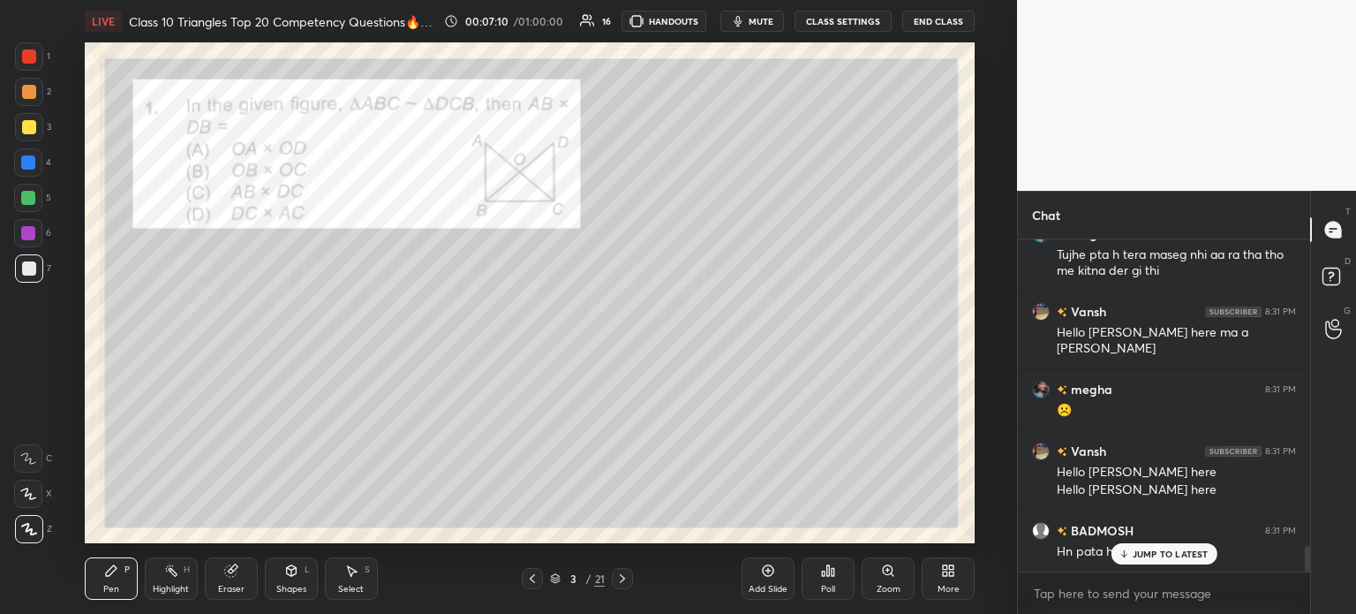
click at [36, 56] on div at bounding box center [29, 56] width 28 height 28
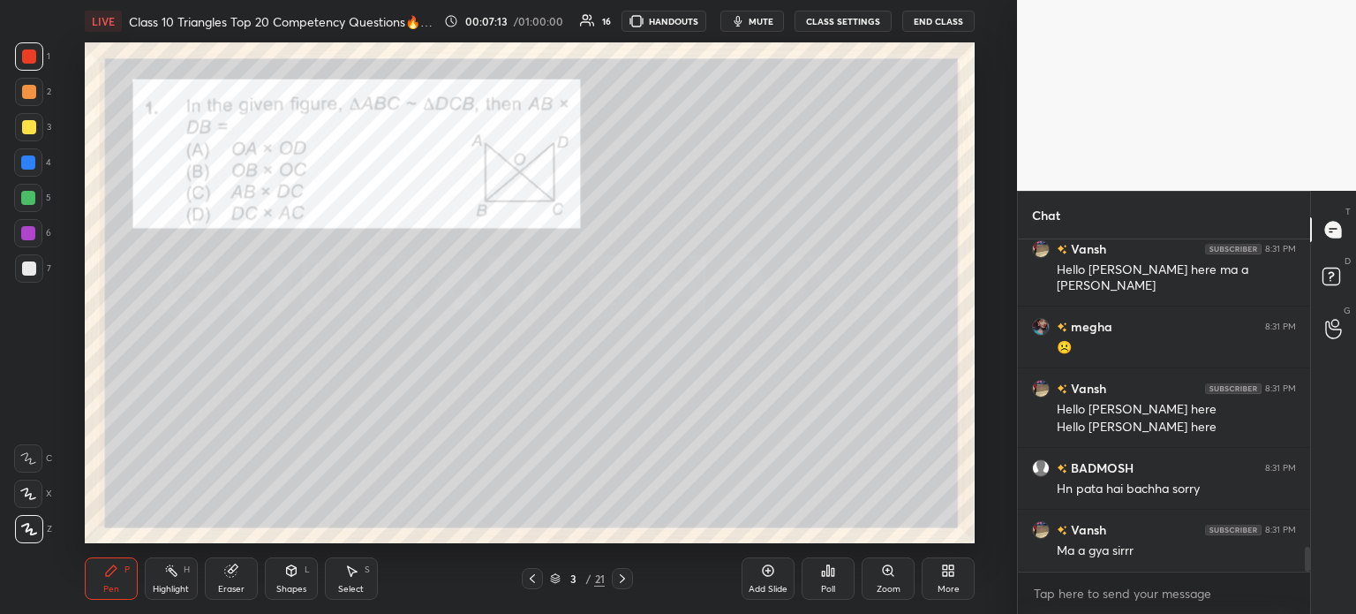
click at [618, 576] on icon at bounding box center [622, 578] width 14 height 14
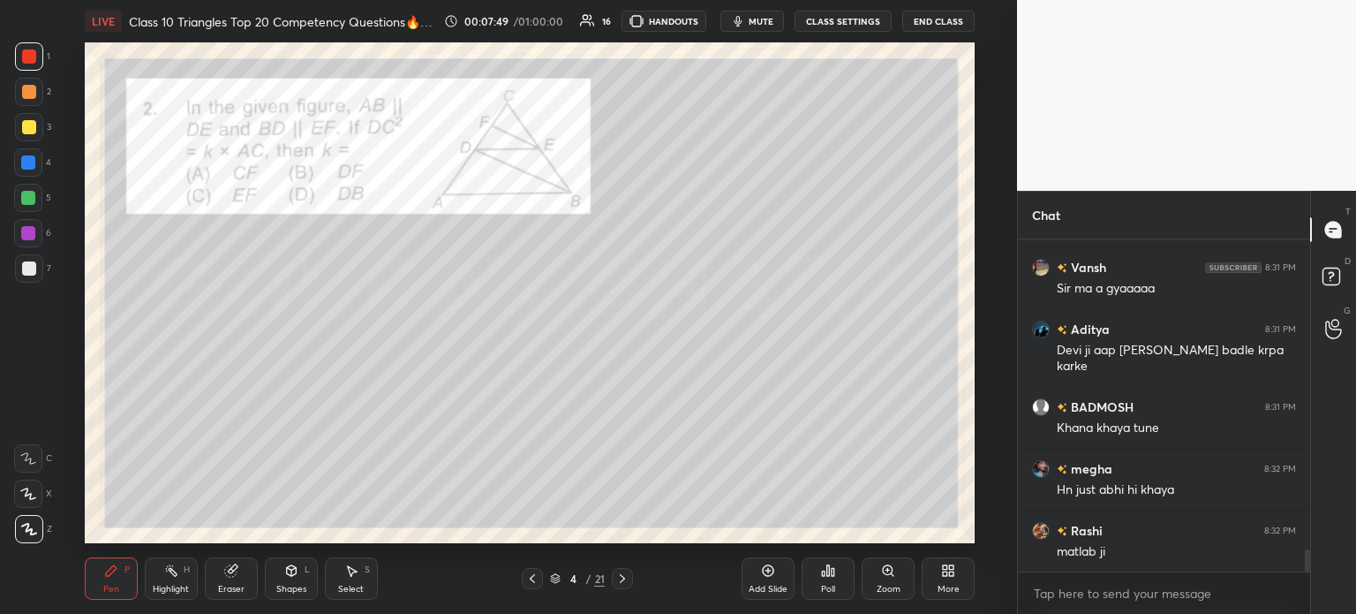
scroll to position [4640, 0]
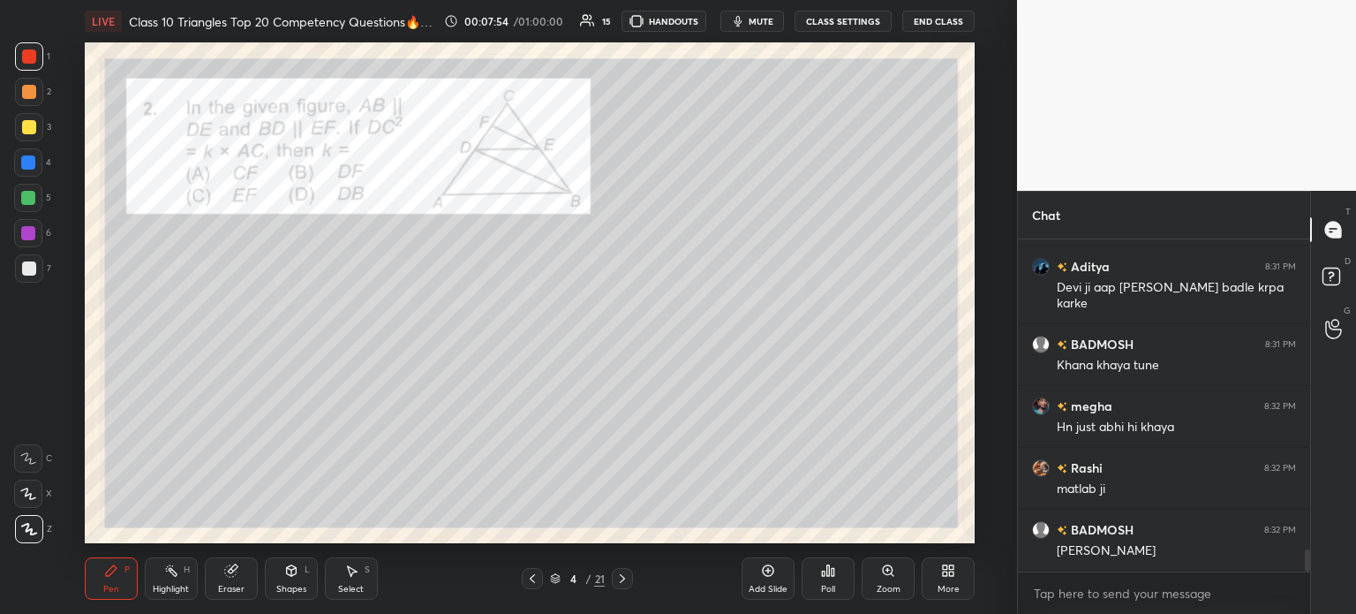
click at [828, 562] on div "Poll" at bounding box center [828, 578] width 53 height 42
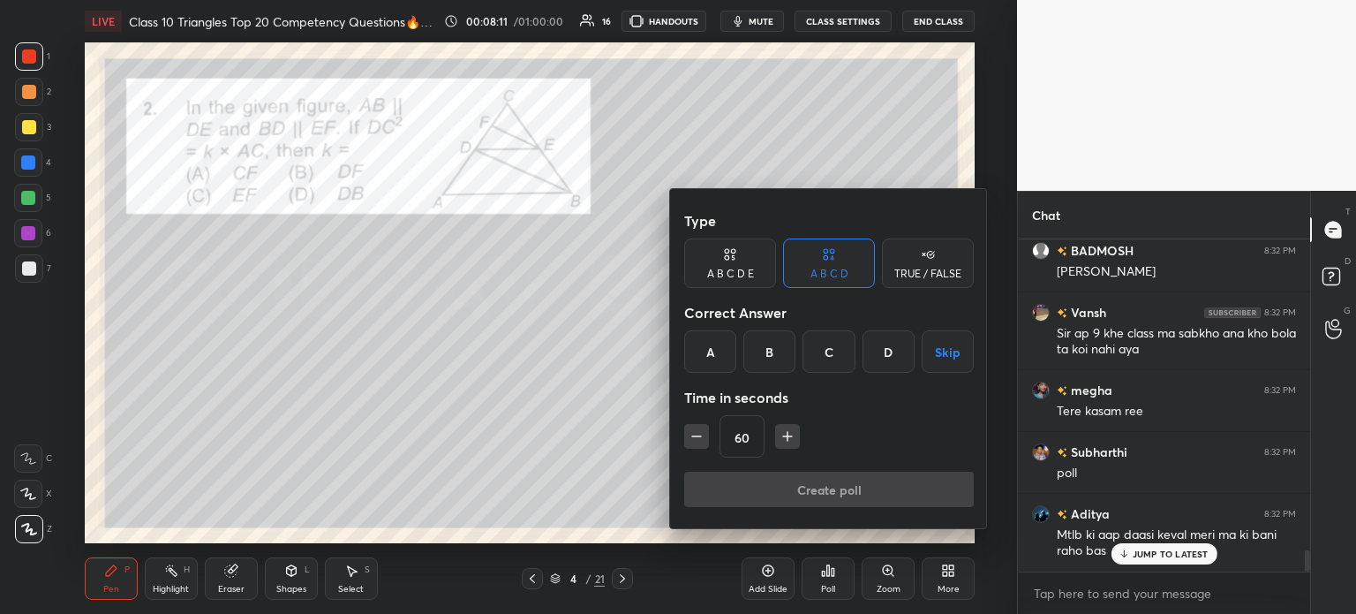
scroll to position [4980, 0]
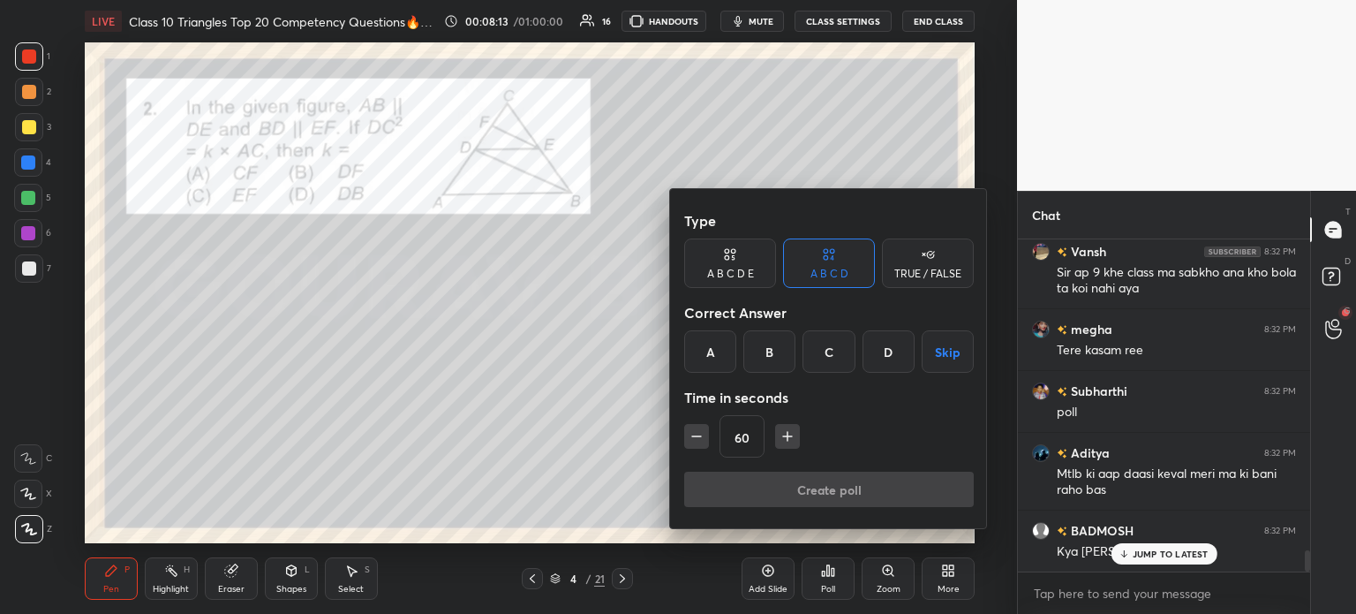
click at [714, 361] on div "A" at bounding box center [710, 351] width 52 height 42
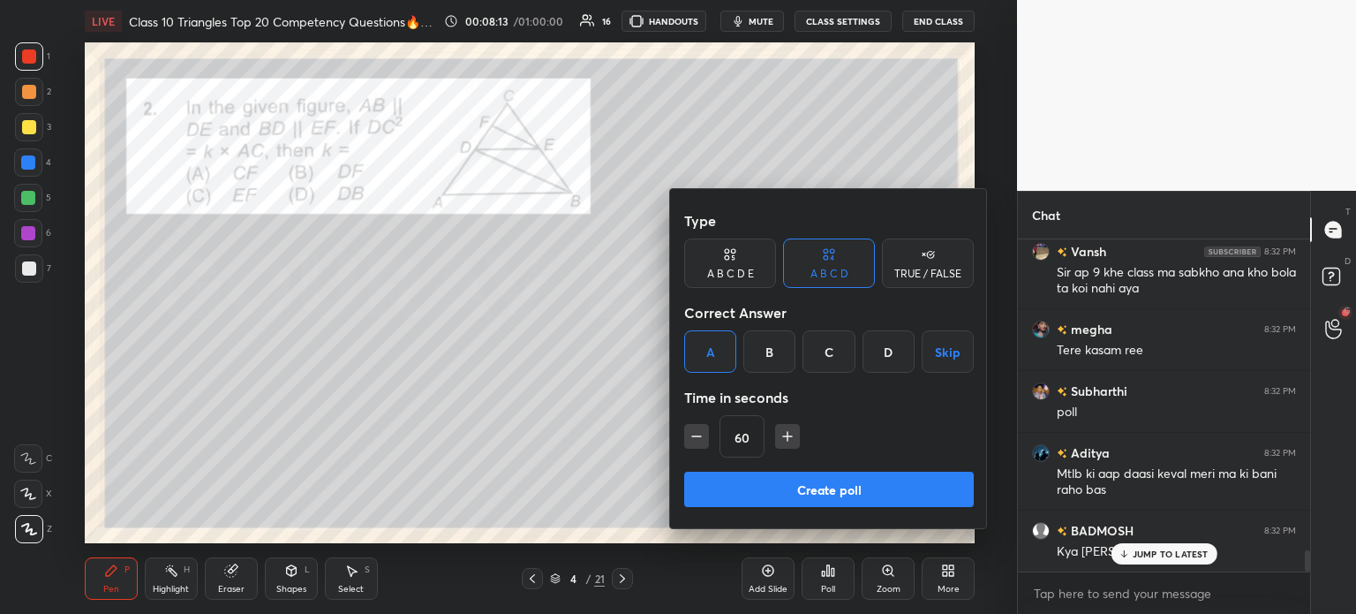
click at [799, 486] on button "Create poll" at bounding box center [829, 488] width 290 height 35
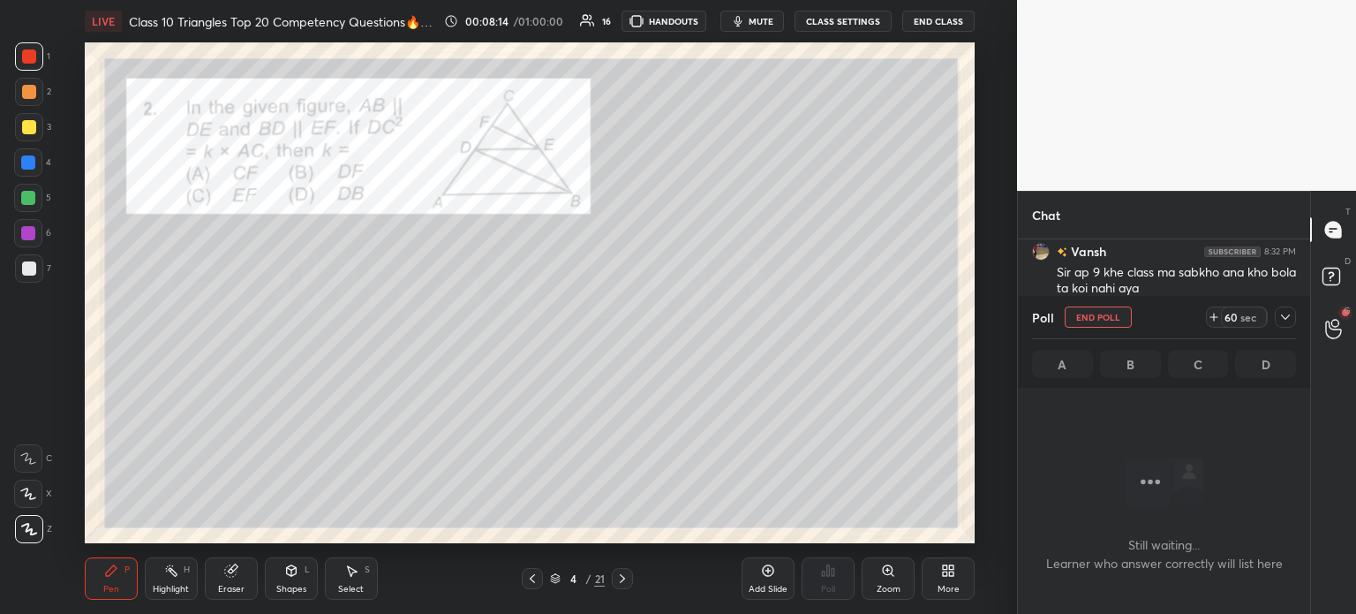
scroll to position [88, 287]
click at [1336, 334] on icon at bounding box center [1333, 329] width 17 height 20
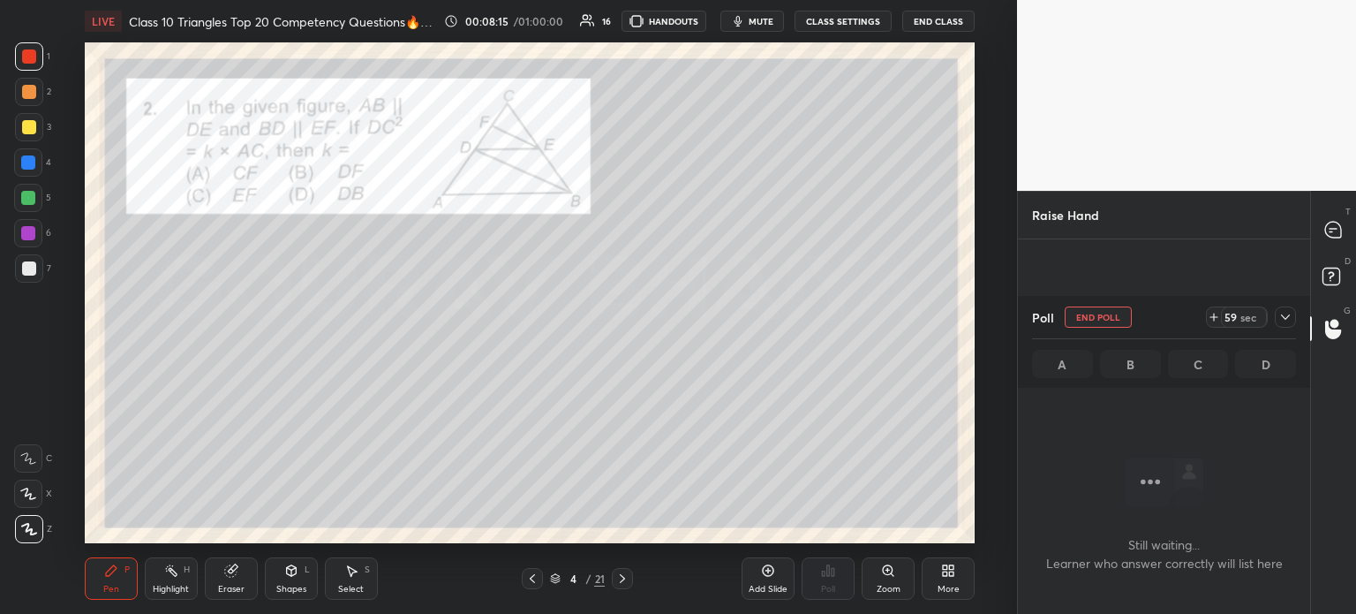
click at [1284, 317] on icon at bounding box center [1285, 316] width 9 height 5
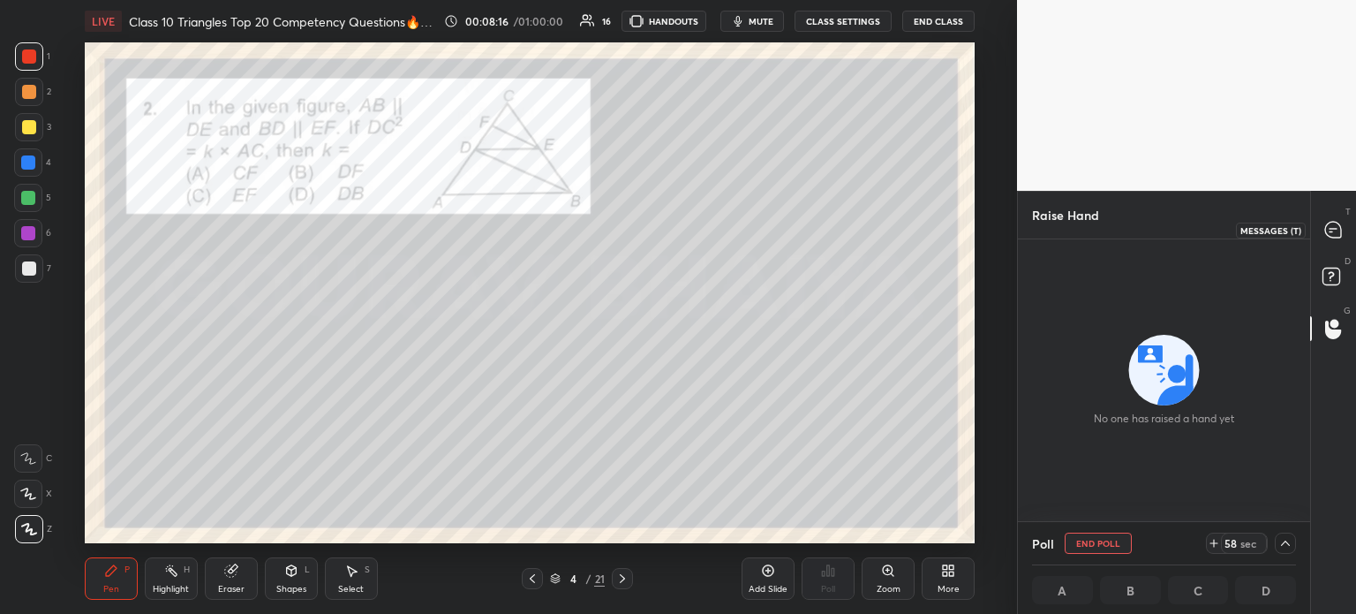
click at [1335, 230] on icon at bounding box center [1333, 230] width 16 height 16
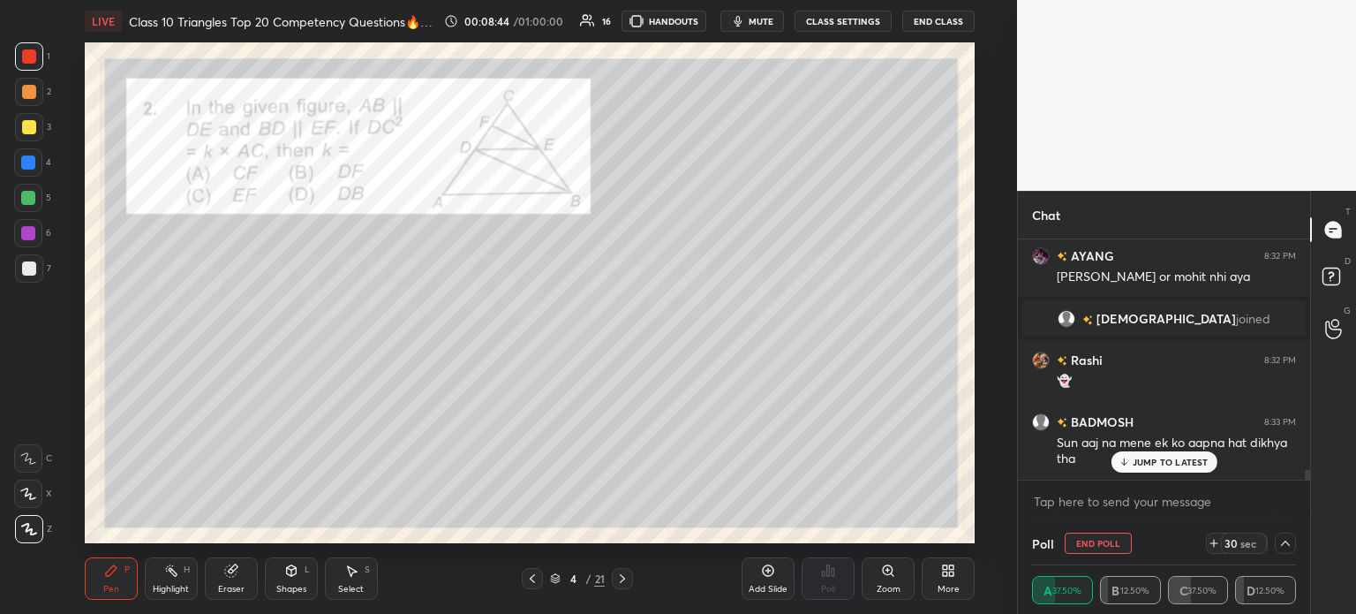
scroll to position [5514, 0]
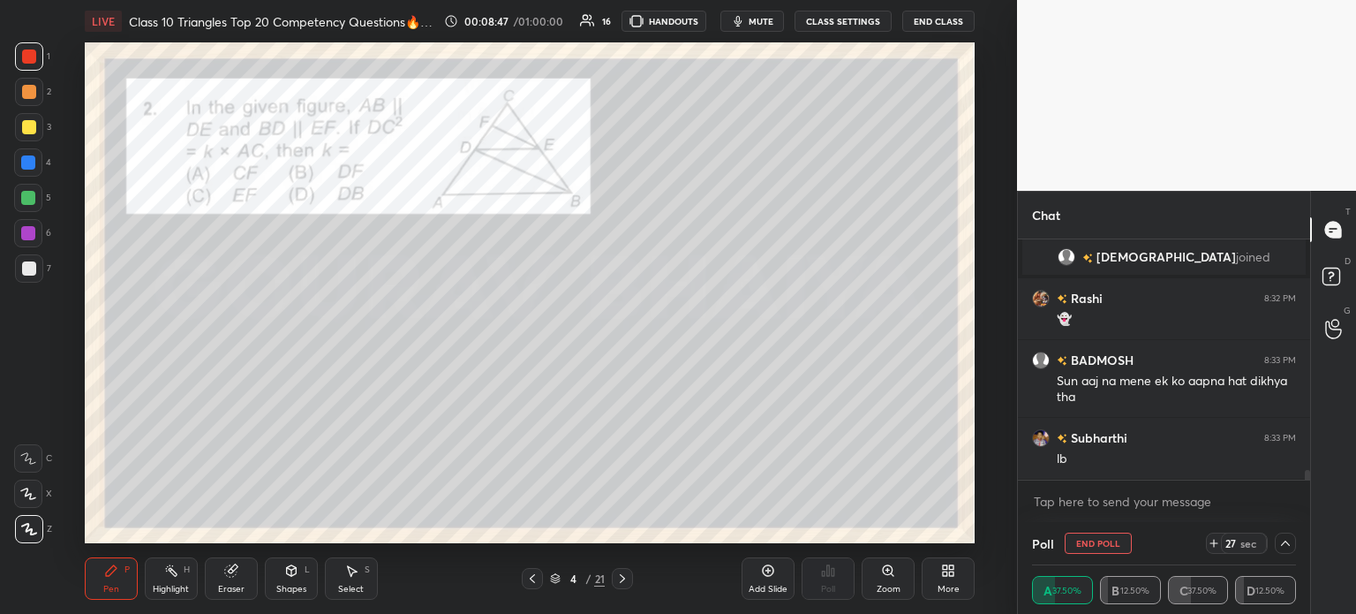
click at [1292, 547] on div at bounding box center [1285, 542] width 21 height 21
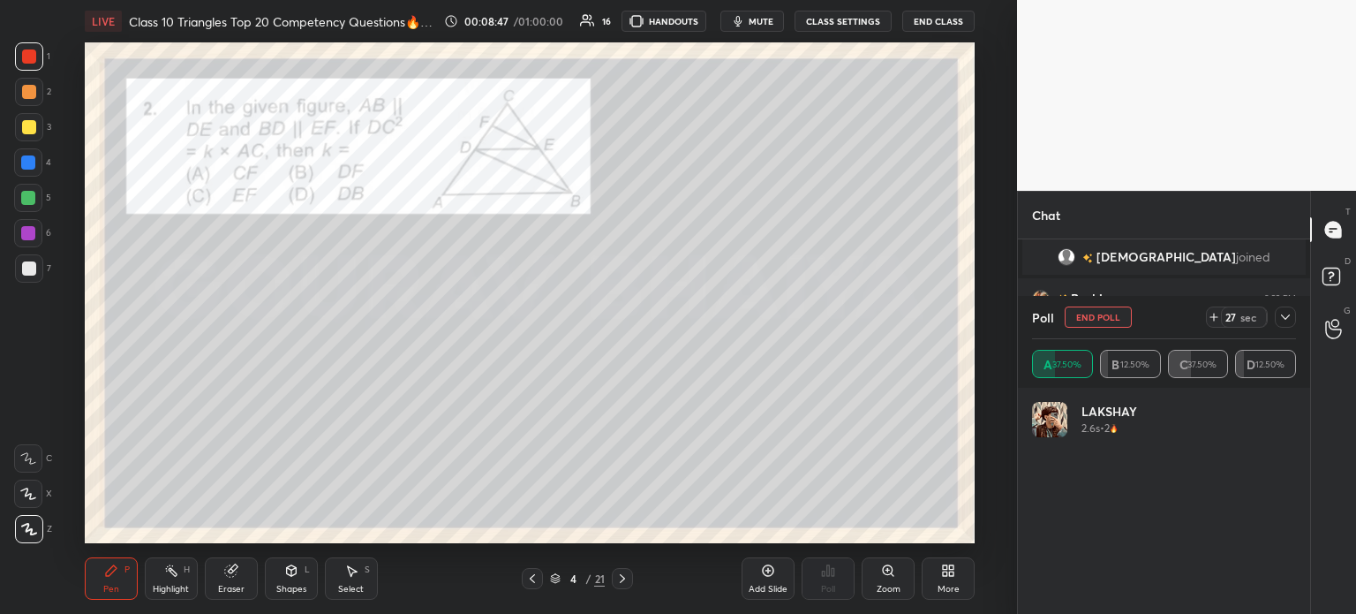
scroll to position [201, 259]
click at [1288, 317] on icon at bounding box center [1285, 316] width 9 height 5
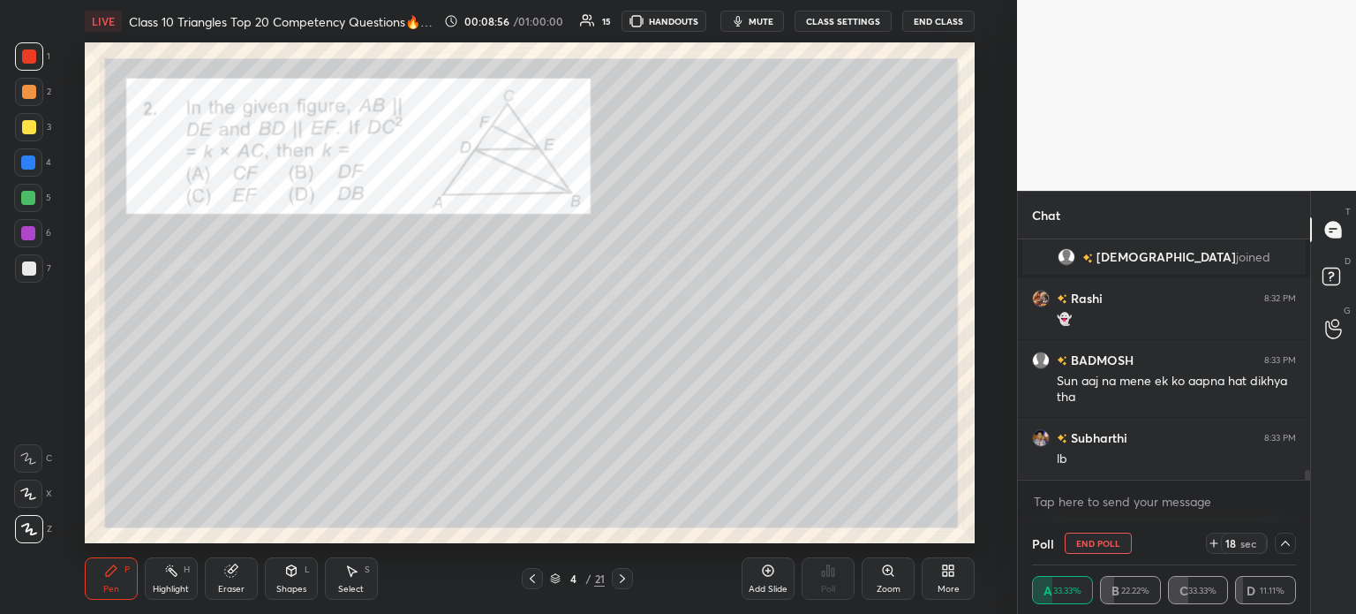
click at [34, 130] on div at bounding box center [29, 127] width 14 height 14
click at [39, 131] on div at bounding box center [29, 127] width 28 height 28
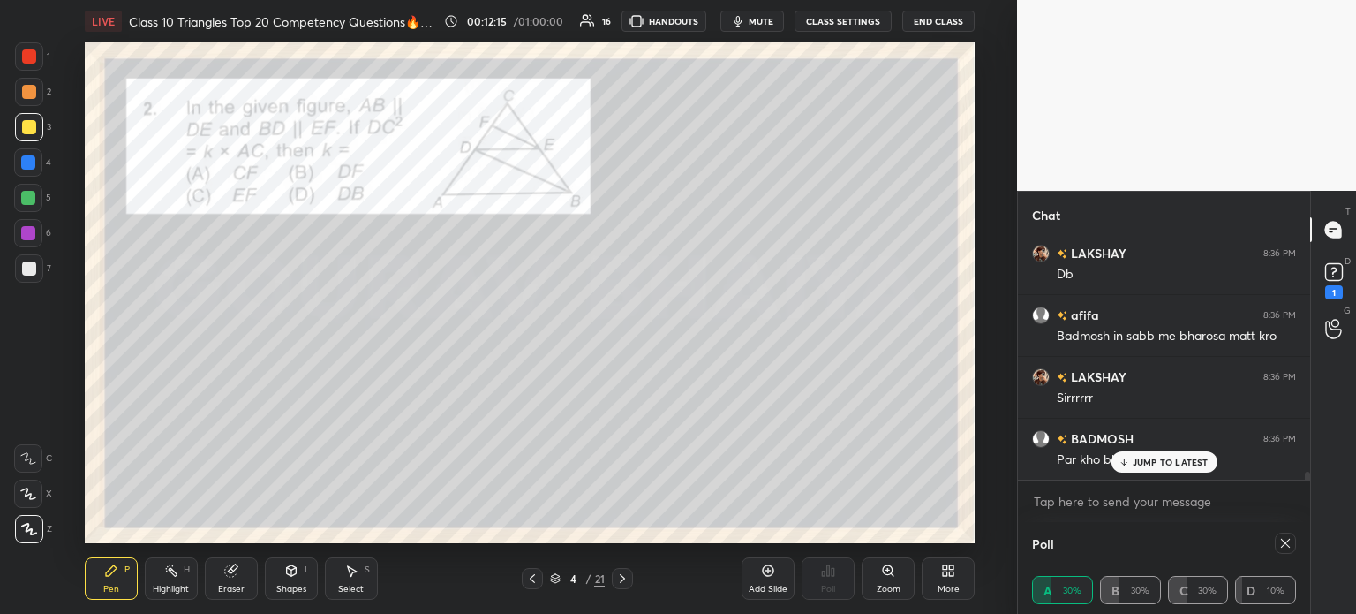
scroll to position [7204, 0]
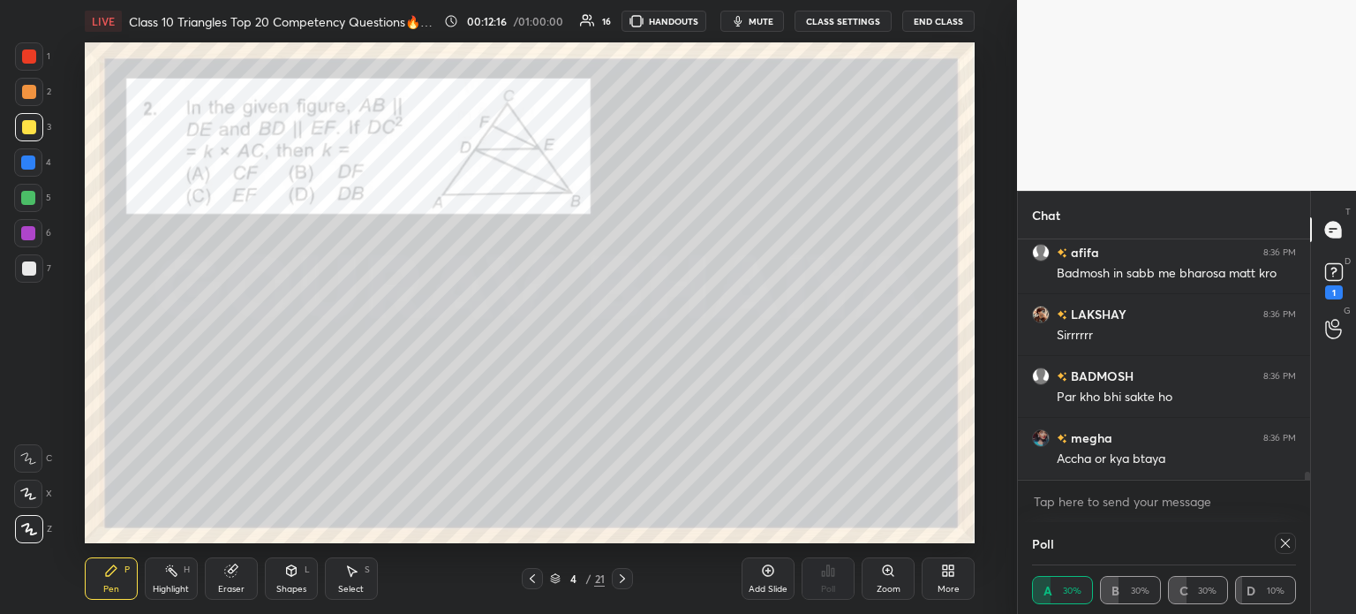
click at [42, 80] on div "2" at bounding box center [33, 92] width 36 height 28
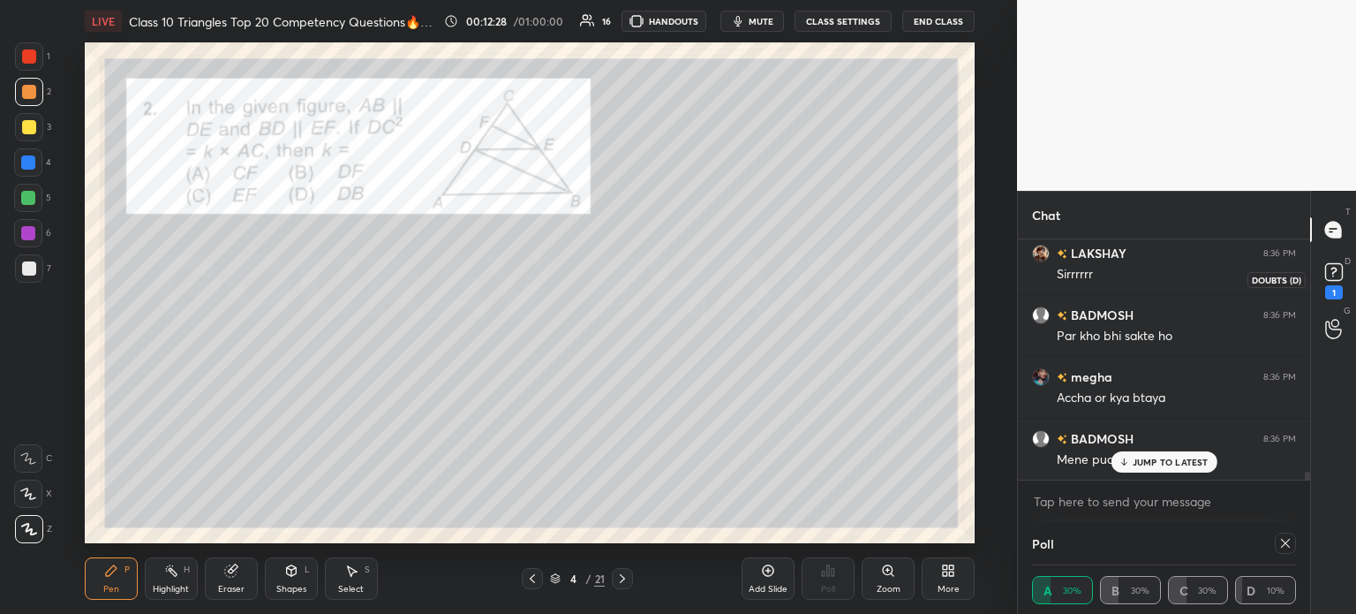
click at [1337, 283] on icon at bounding box center [1334, 272] width 26 height 26
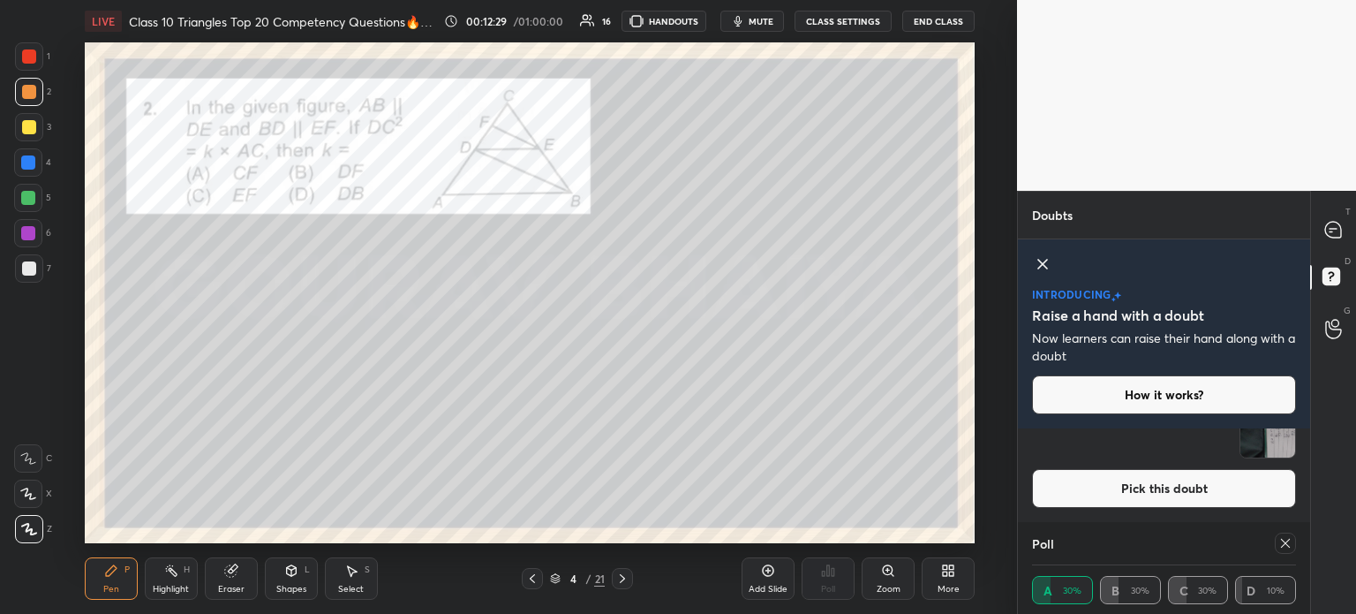
click at [1265, 442] on img "grid" at bounding box center [1267, 430] width 55 height 55
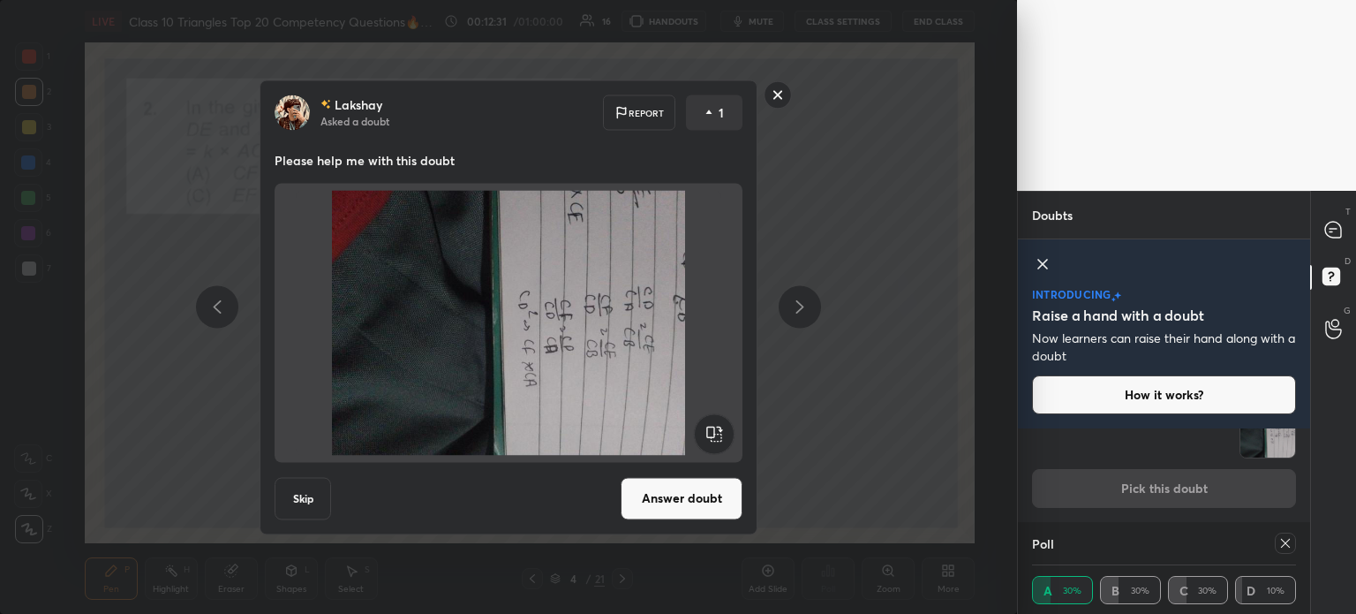
click at [776, 107] on rect at bounding box center [778, 94] width 27 height 27
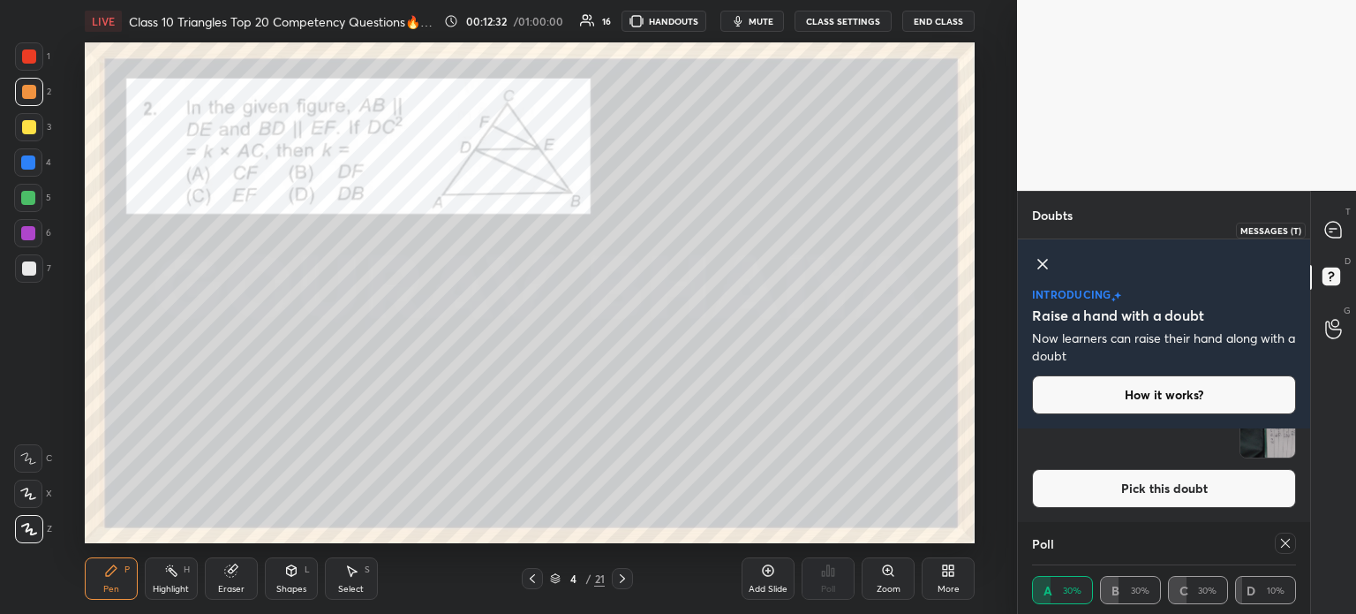
click at [1337, 228] on icon at bounding box center [1333, 230] width 16 height 16
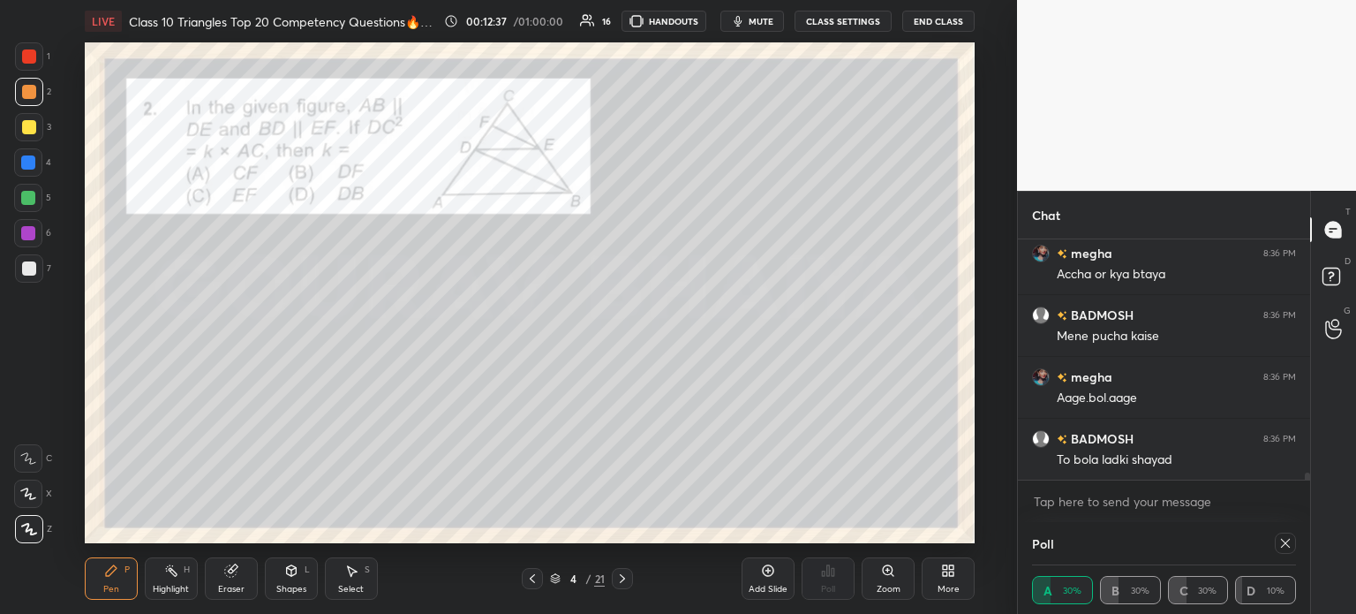
scroll to position [7451, 0]
click at [621, 574] on icon at bounding box center [622, 578] width 14 height 14
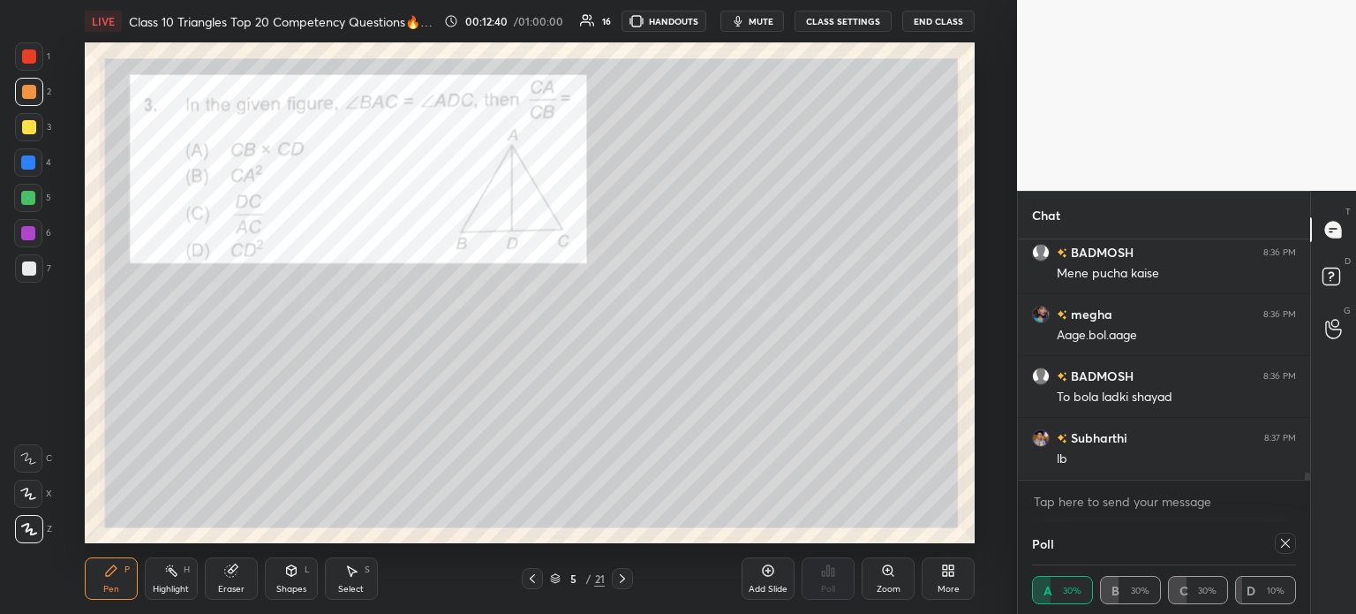
click at [1282, 539] on icon at bounding box center [1285, 543] width 14 height 14
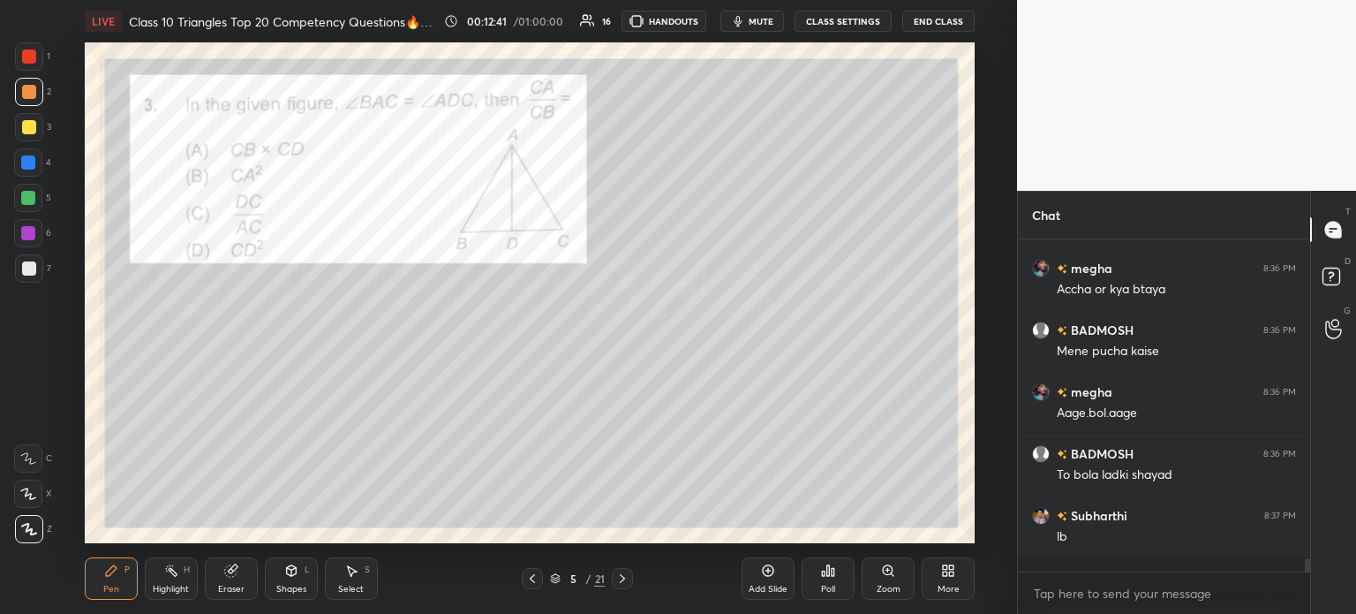
scroll to position [175, 287]
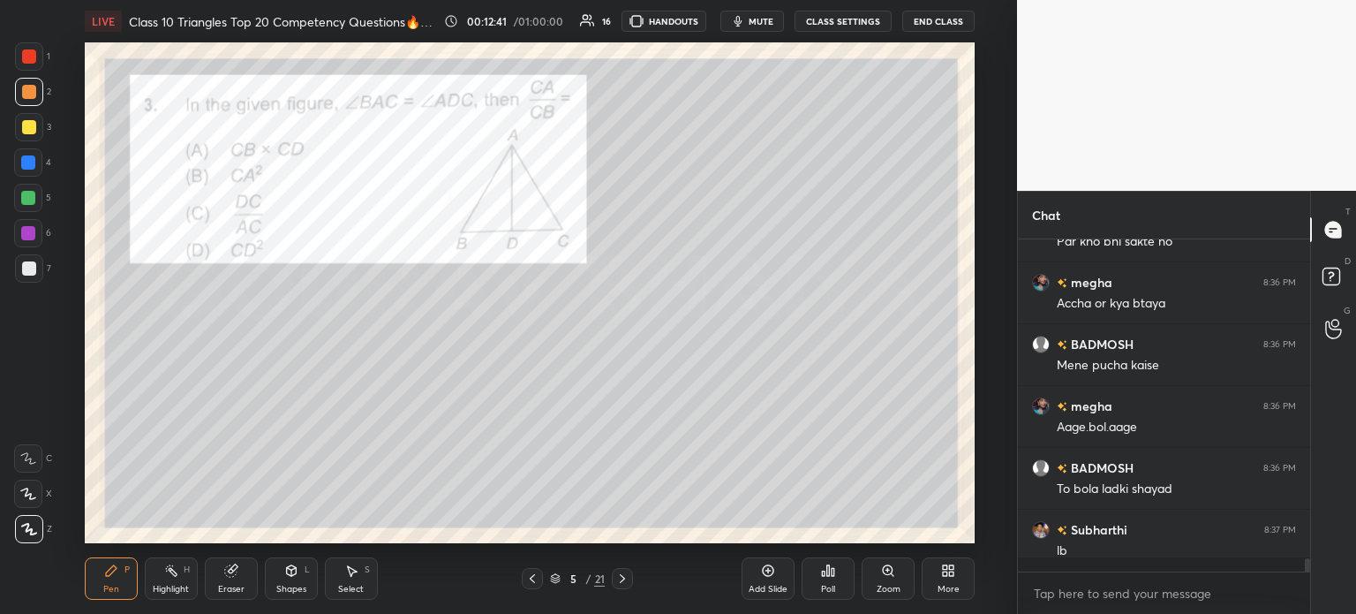
click at [830, 573] on icon at bounding box center [828, 570] width 14 height 14
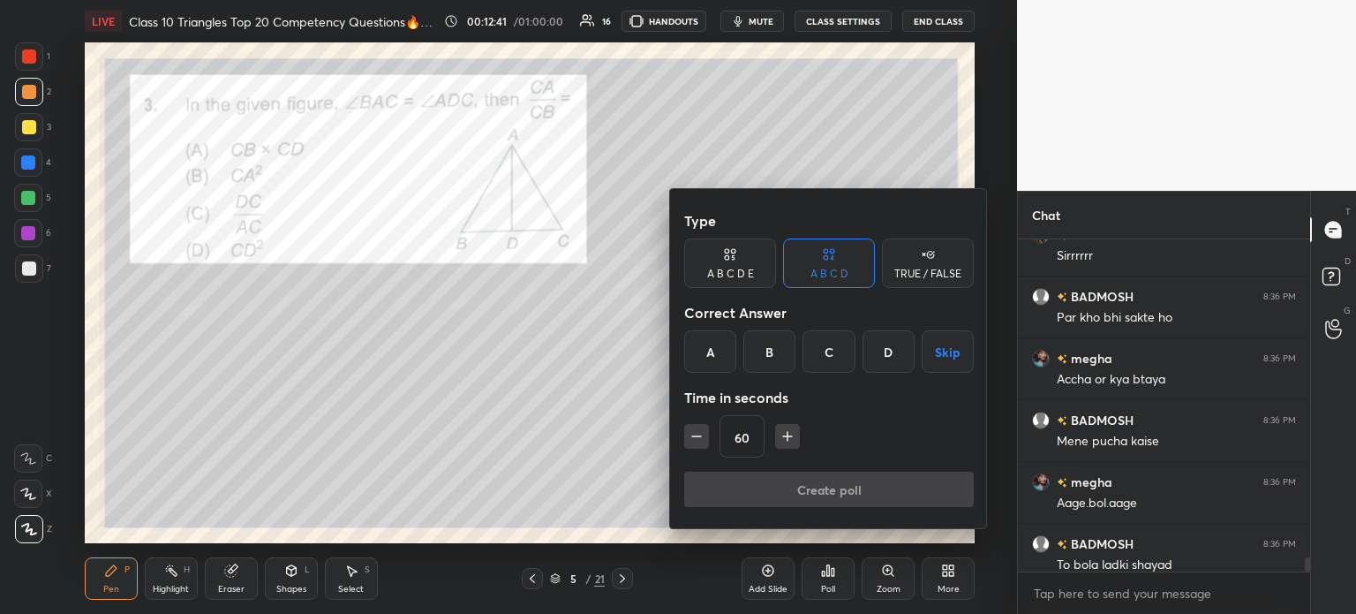
click at [814, 505] on div "Create poll" at bounding box center [829, 492] width 290 height 42
click at [833, 578] on div at bounding box center [678, 307] width 1356 height 614
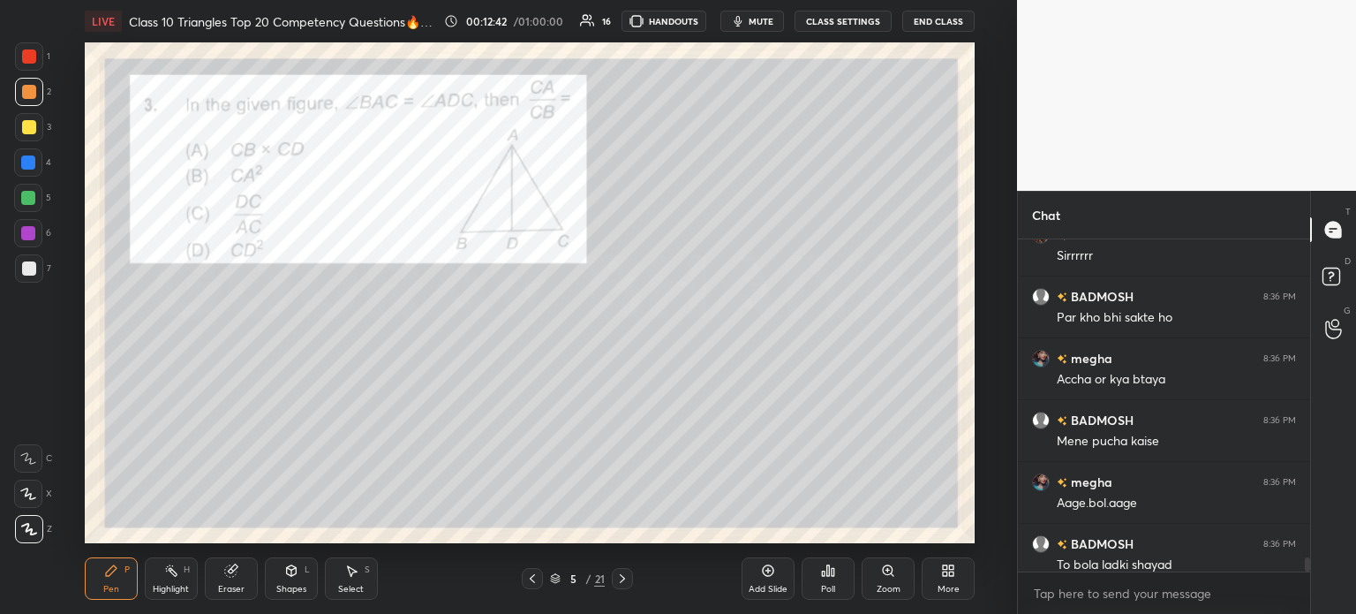
click at [825, 571] on div "Type A B C D E A B C D TRUE / FALSE Correct Answer A B C D Skip Time in seconds…" at bounding box center [678, 307] width 1356 height 614
click at [827, 578] on div "Poll" at bounding box center [828, 578] width 53 height 42
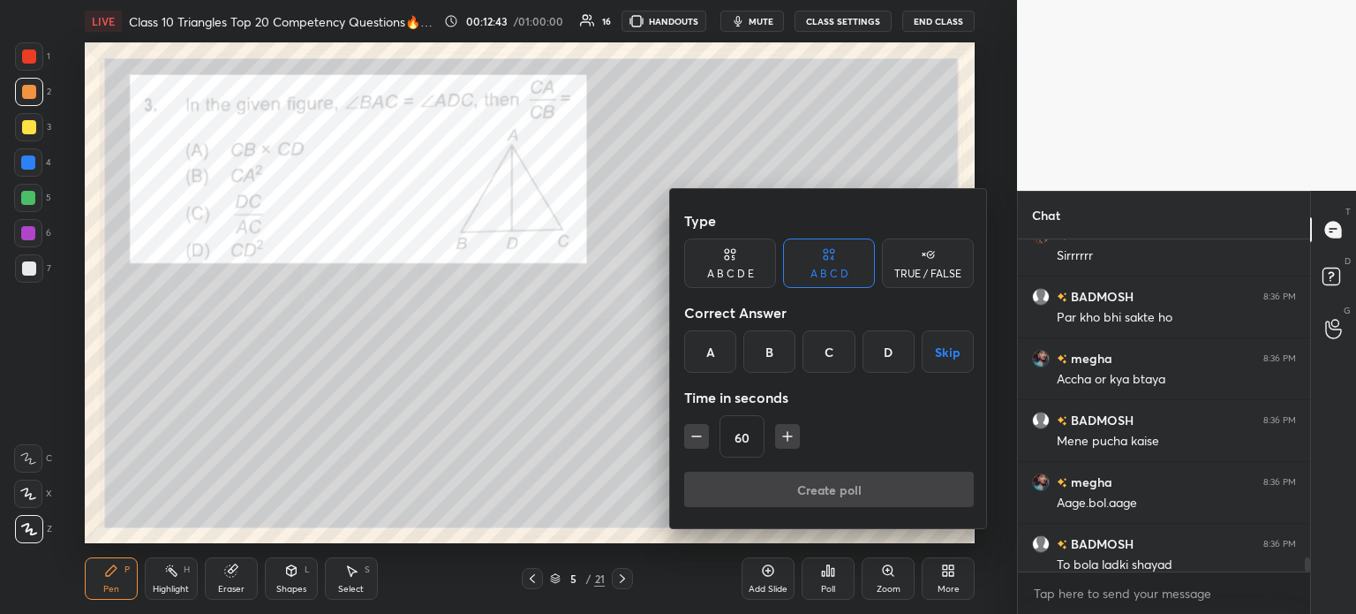
click at [831, 588] on div at bounding box center [678, 307] width 1356 height 614
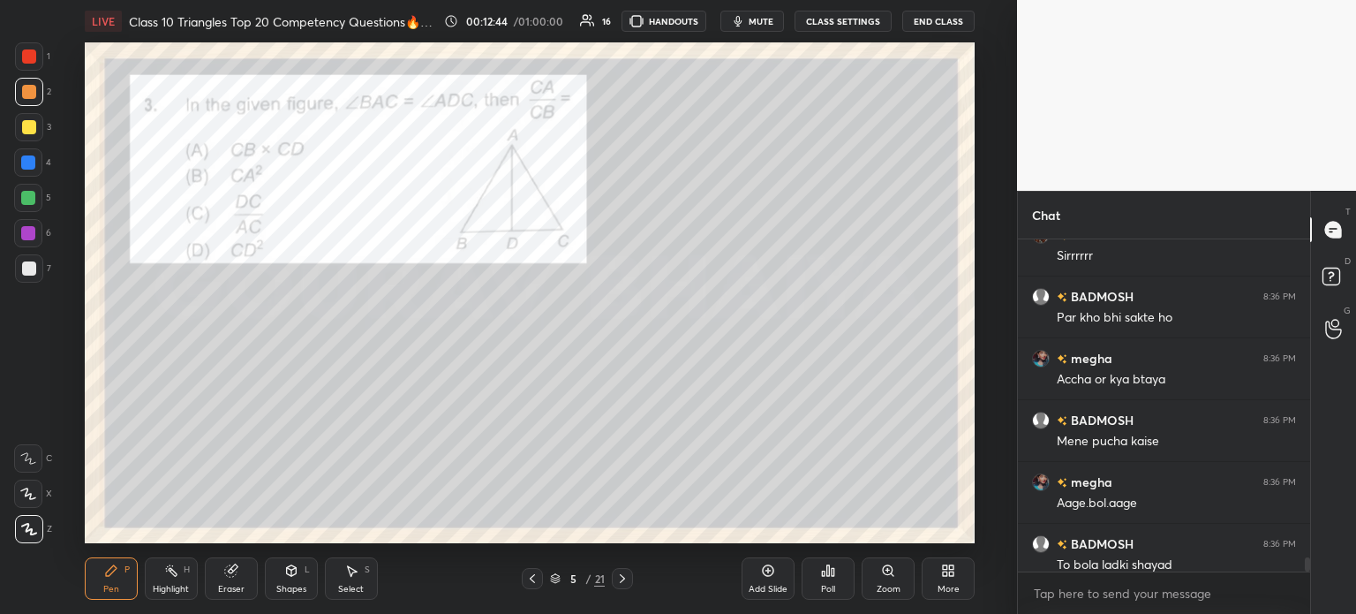
click at [842, 592] on div "Poll" at bounding box center [828, 578] width 53 height 42
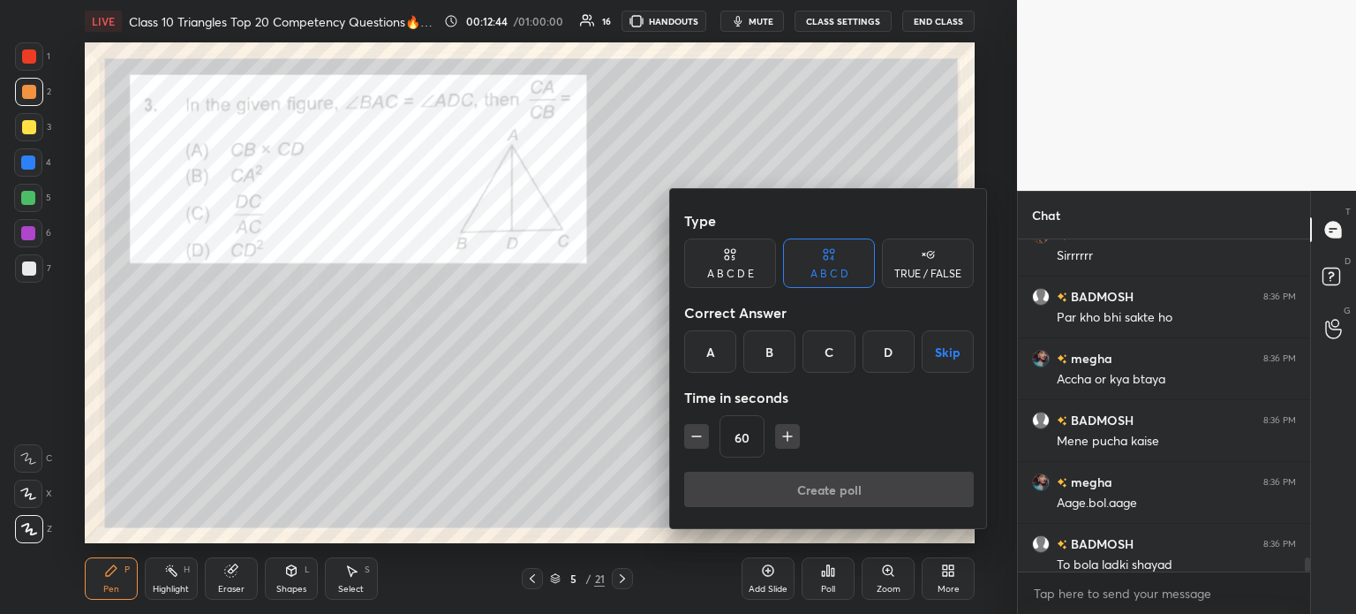
click at [843, 595] on div at bounding box center [678, 307] width 1356 height 614
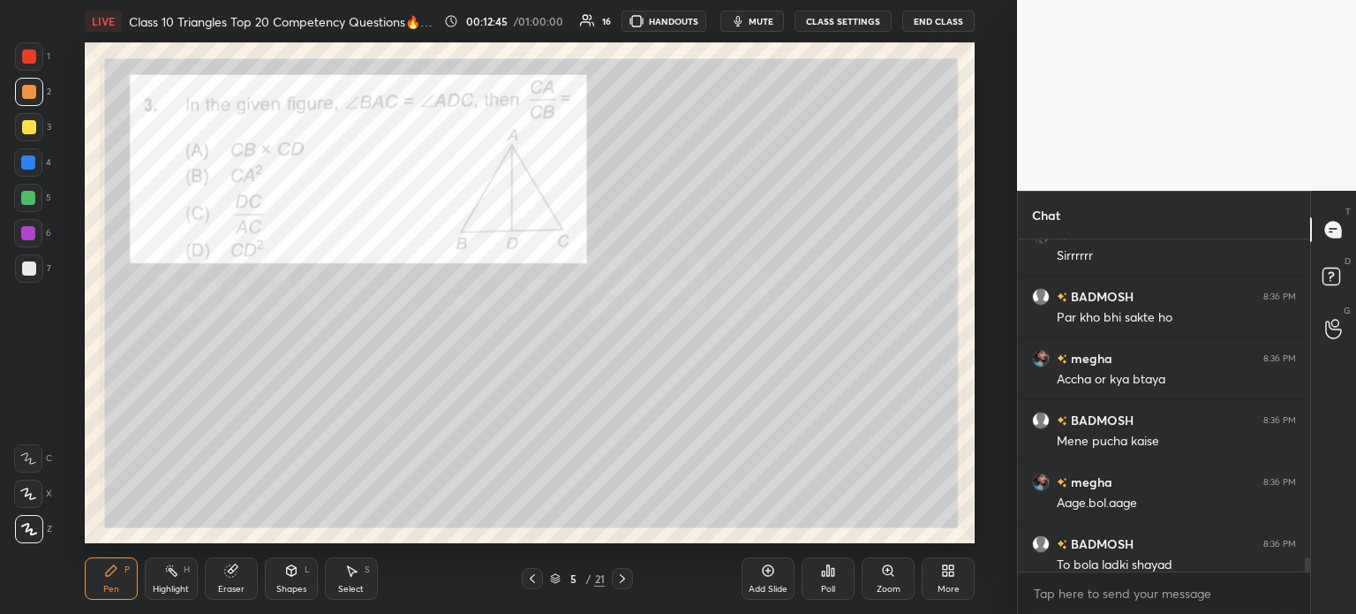
click at [835, 592] on div "Poll" at bounding box center [828, 588] width 14 height 9
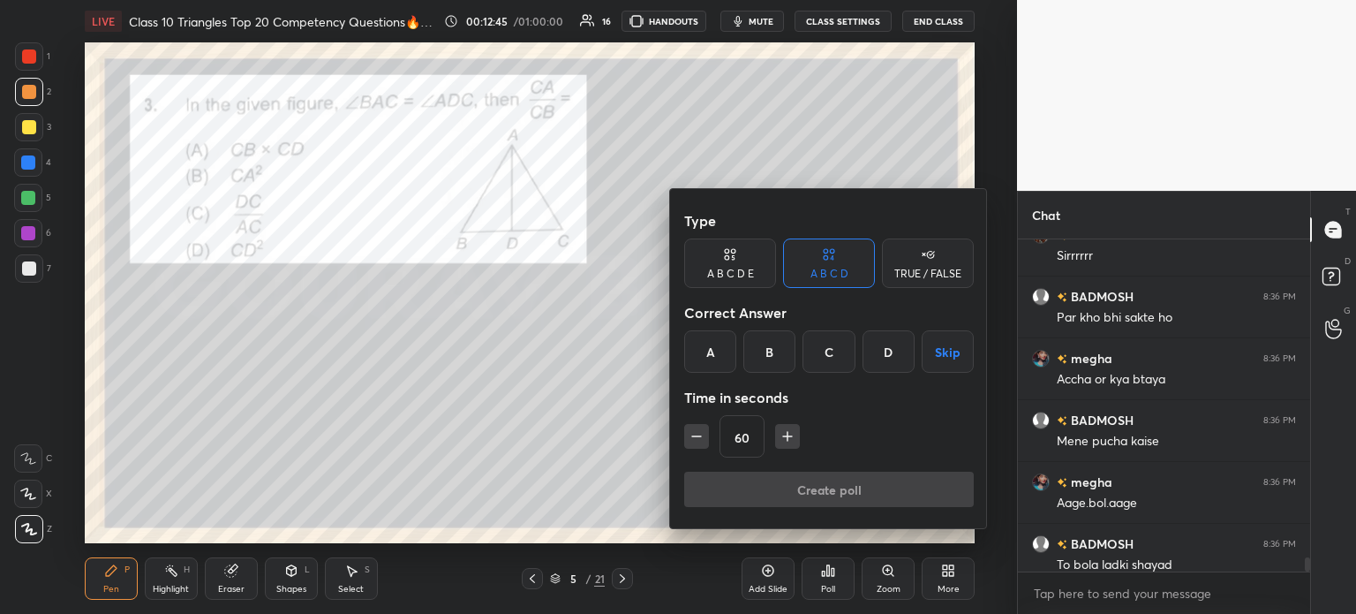
click at [835, 591] on div at bounding box center [678, 307] width 1356 height 614
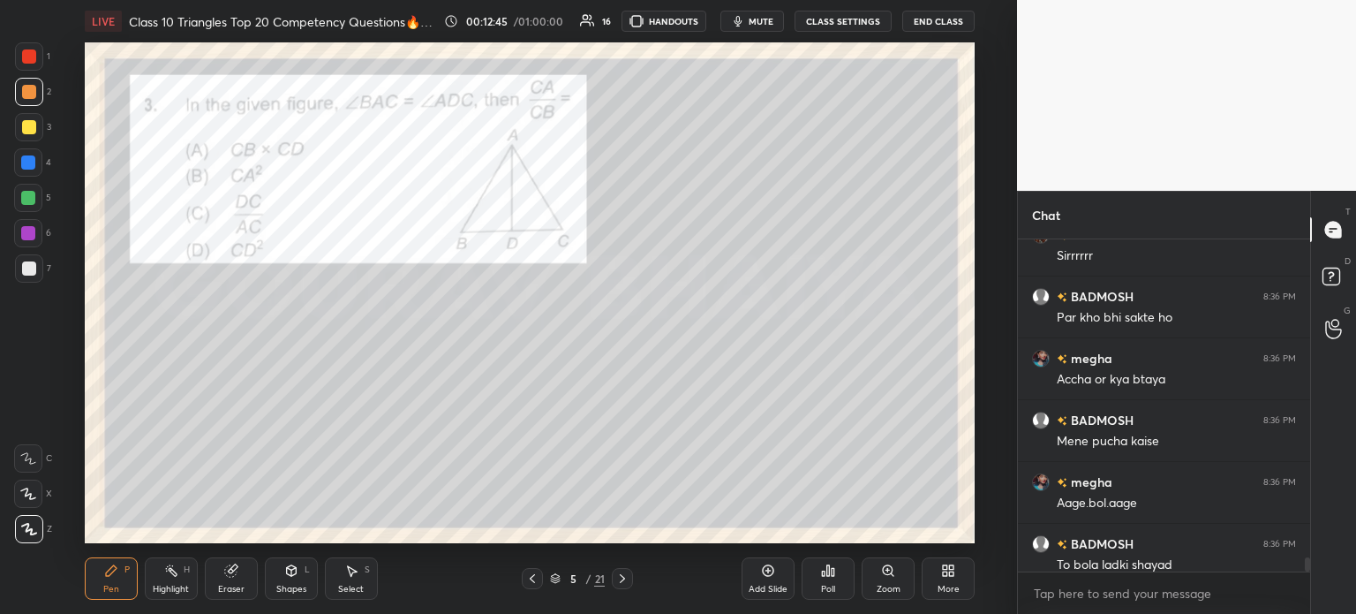
click at [837, 592] on div "Type A B C D E A B C D TRUE / FALSE Correct Answer A B C D Skip Time in seconds…" at bounding box center [678, 307] width 1356 height 614
click at [837, 593] on div "Poll" at bounding box center [828, 578] width 53 height 42
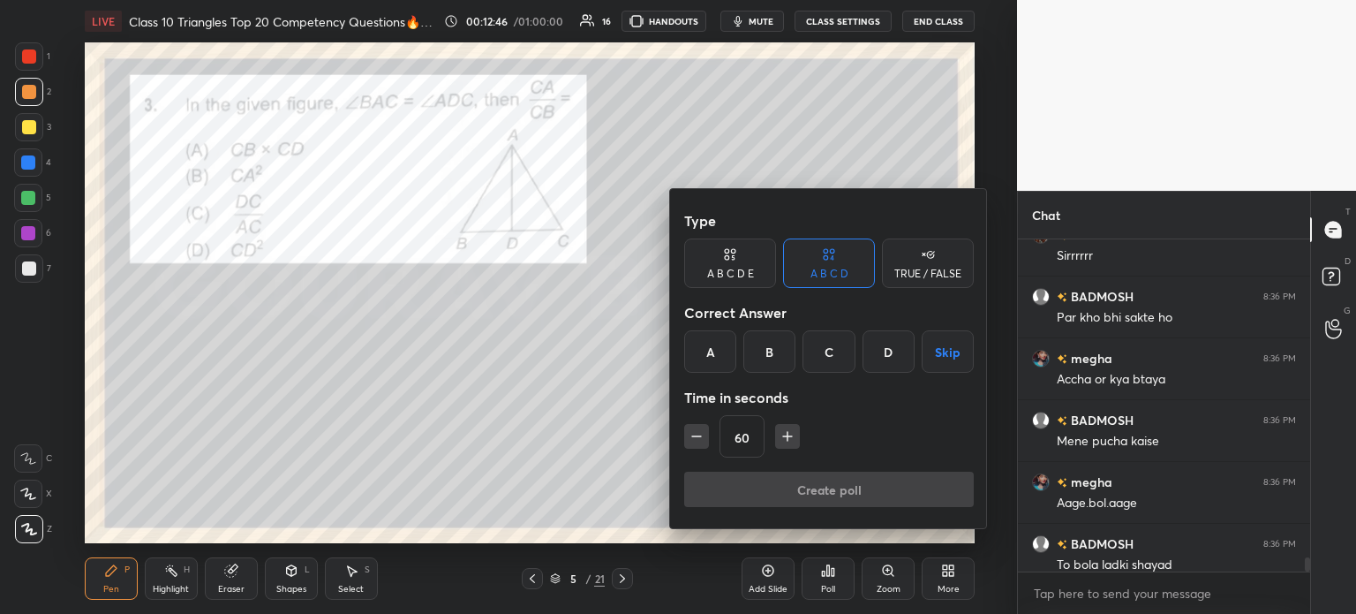
click at [836, 588] on div at bounding box center [678, 307] width 1356 height 614
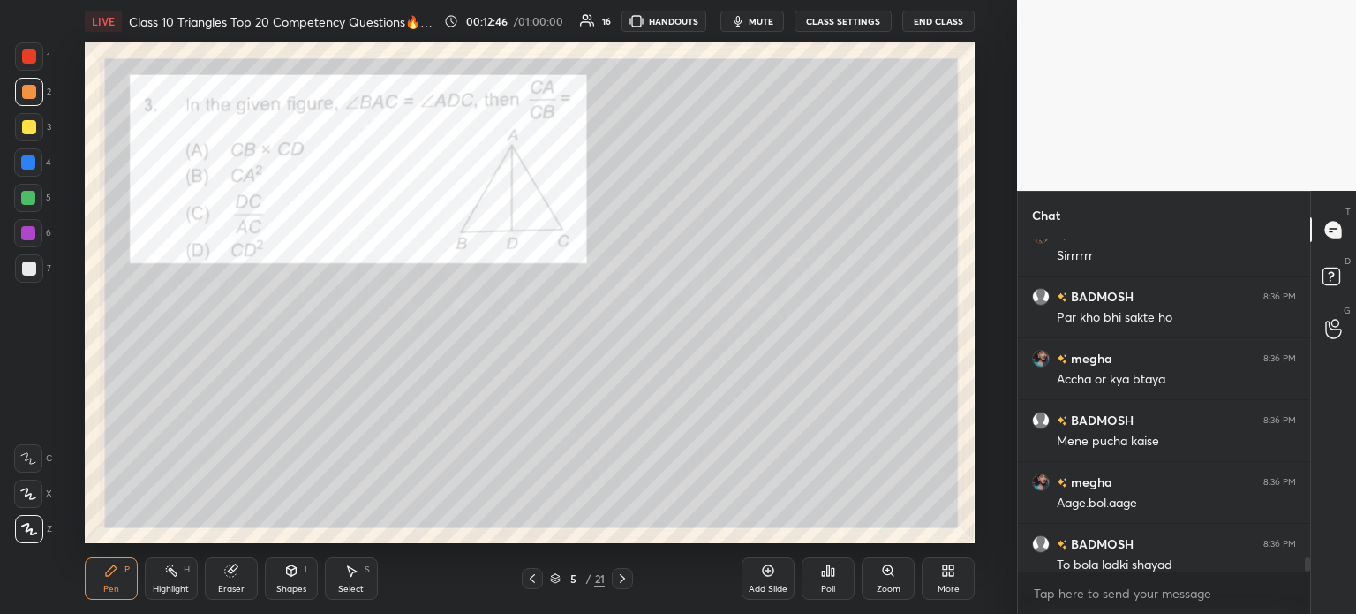
click at [840, 580] on div "Poll" at bounding box center [828, 578] width 53 height 42
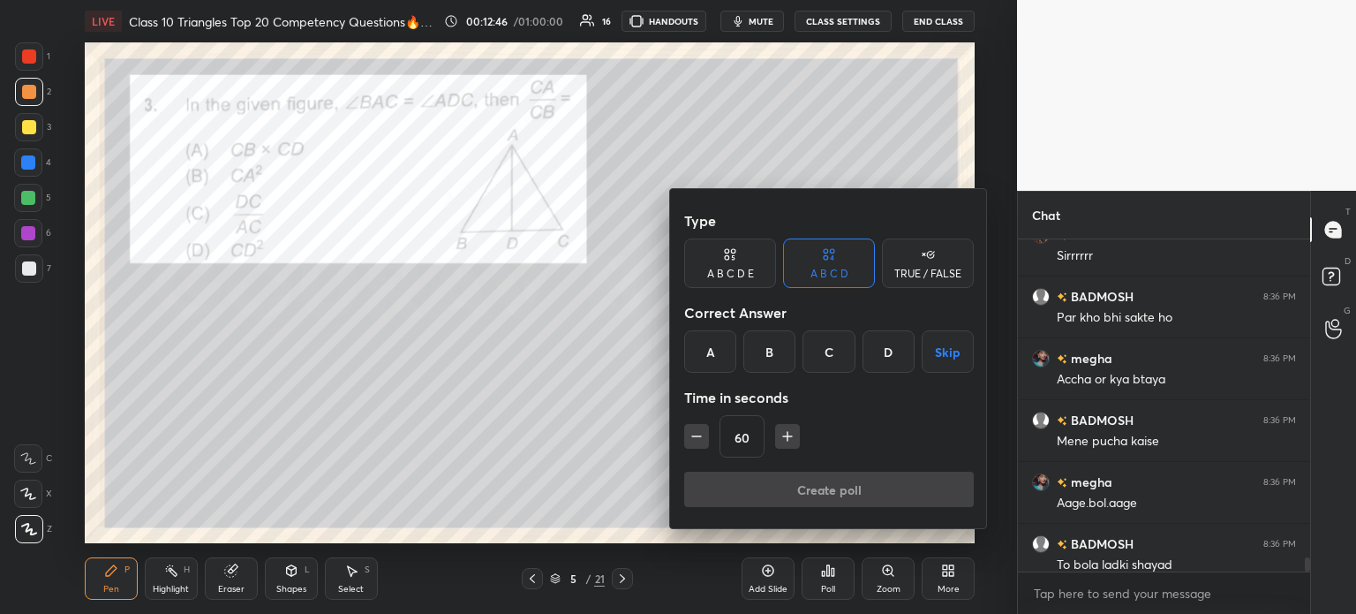
click at [830, 592] on div at bounding box center [678, 307] width 1356 height 614
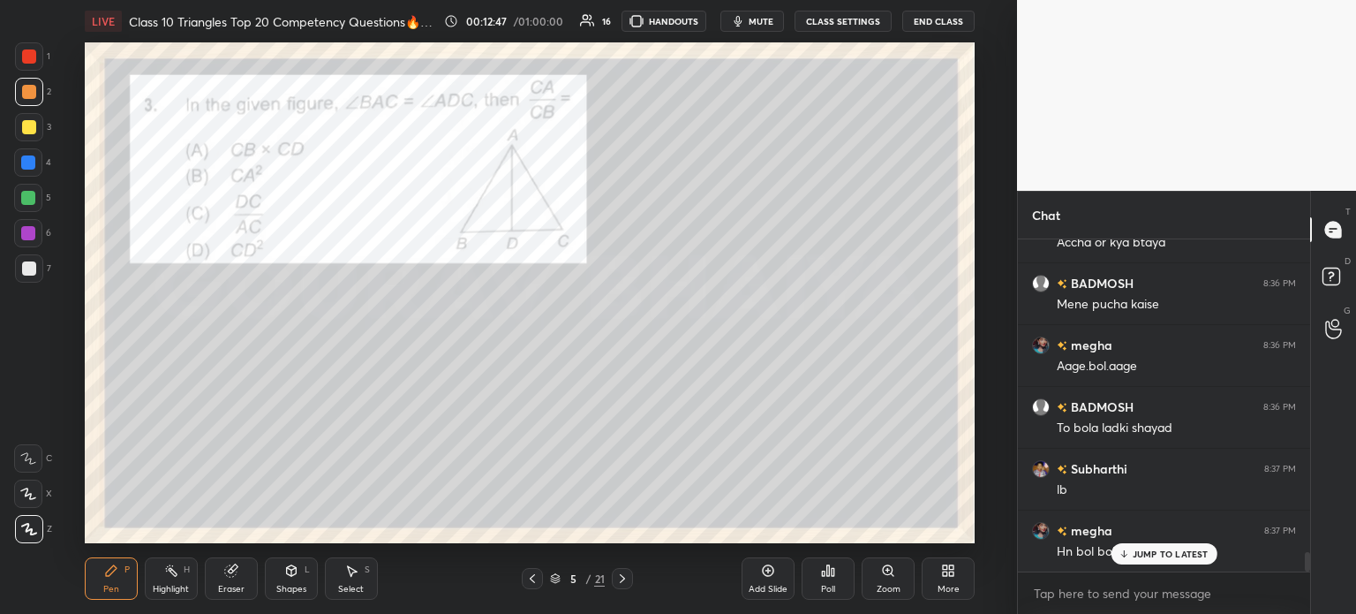
click at [840, 589] on div "Poll" at bounding box center [828, 578] width 53 height 42
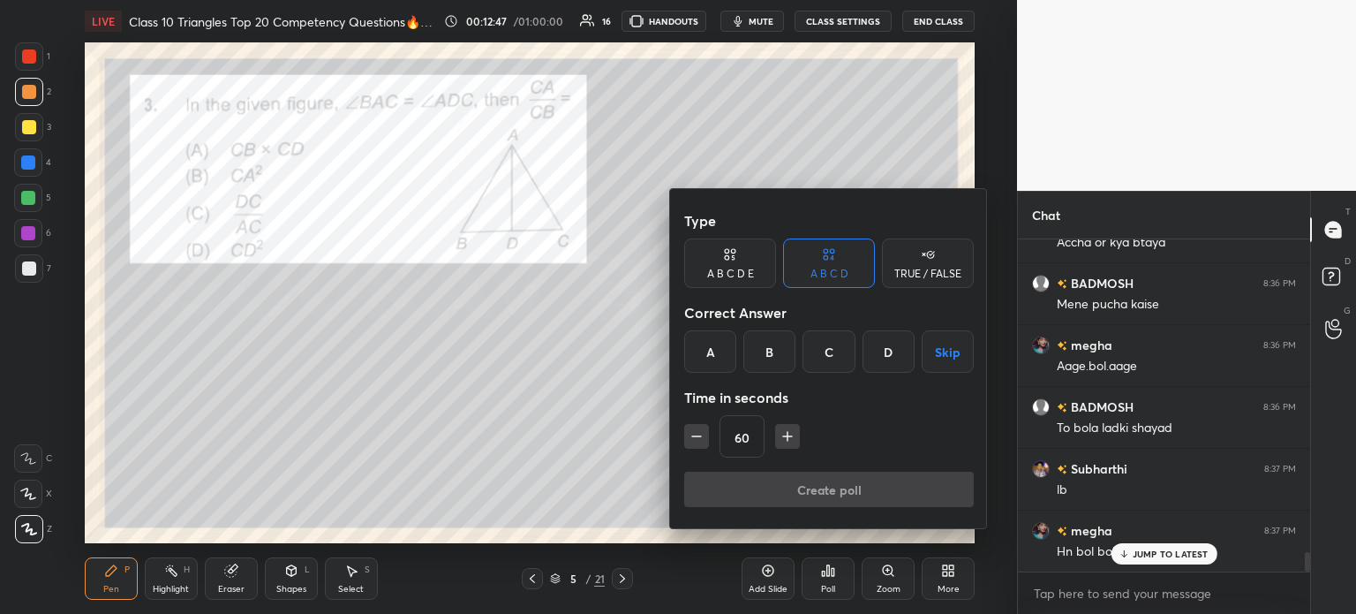
click at [849, 585] on div at bounding box center [678, 307] width 1356 height 614
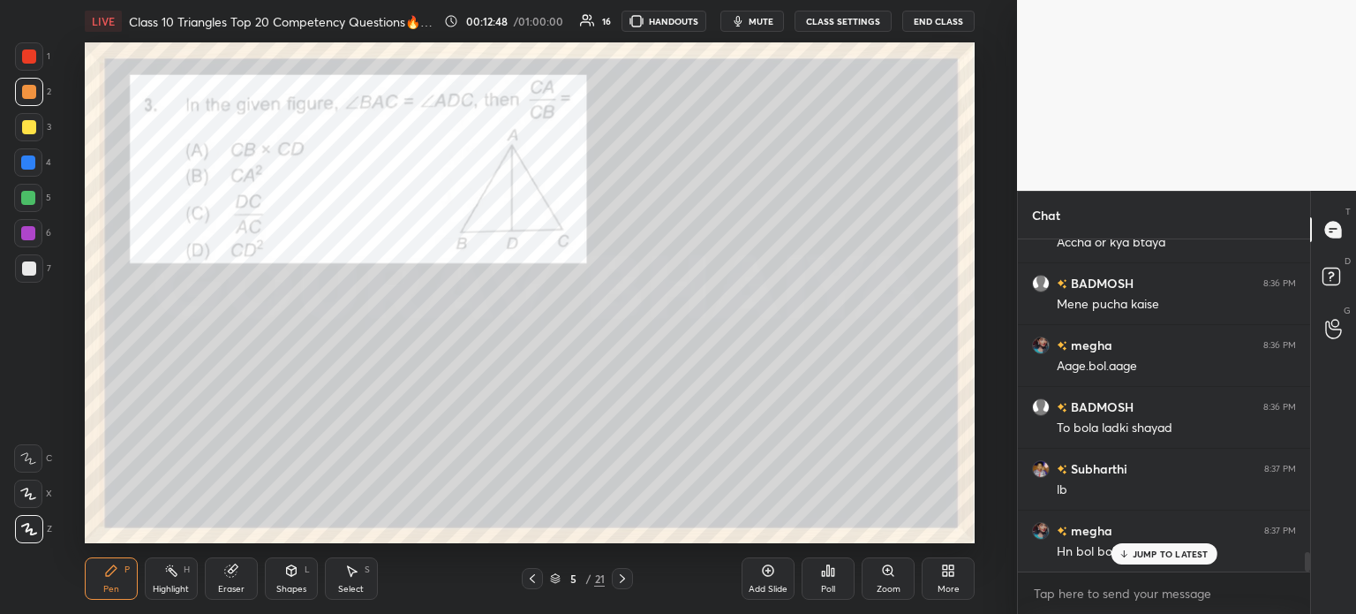
click at [847, 589] on div "Poll" at bounding box center [828, 578] width 53 height 42
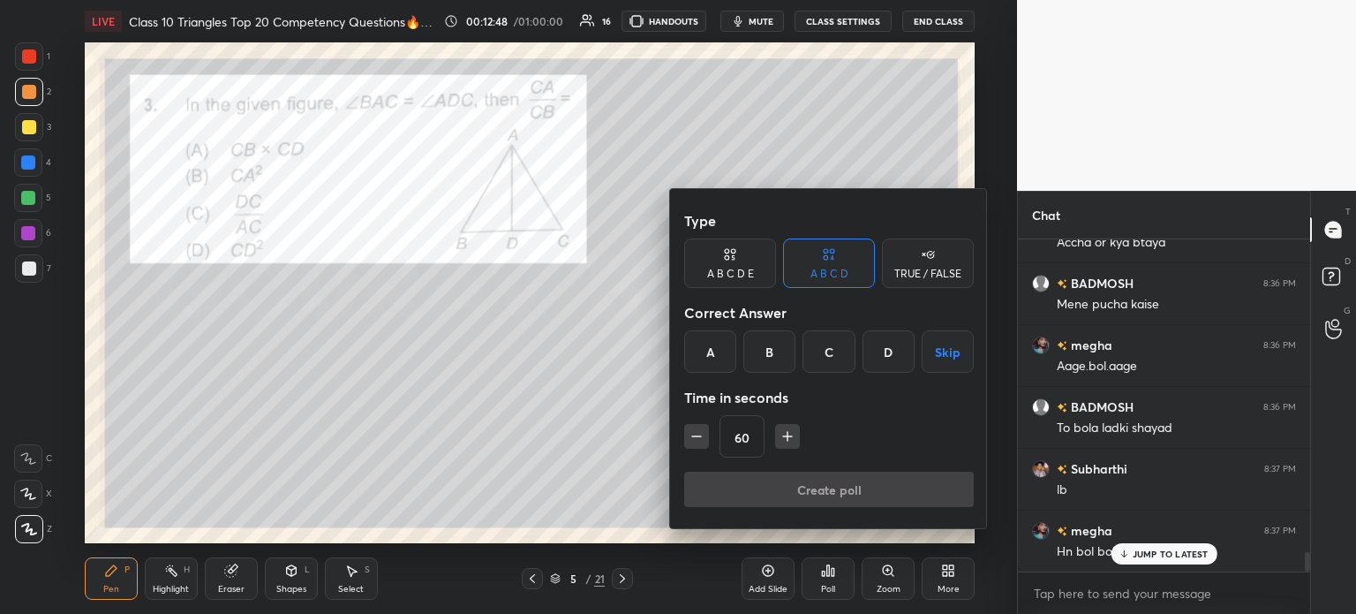
click at [842, 577] on div at bounding box center [678, 307] width 1356 height 614
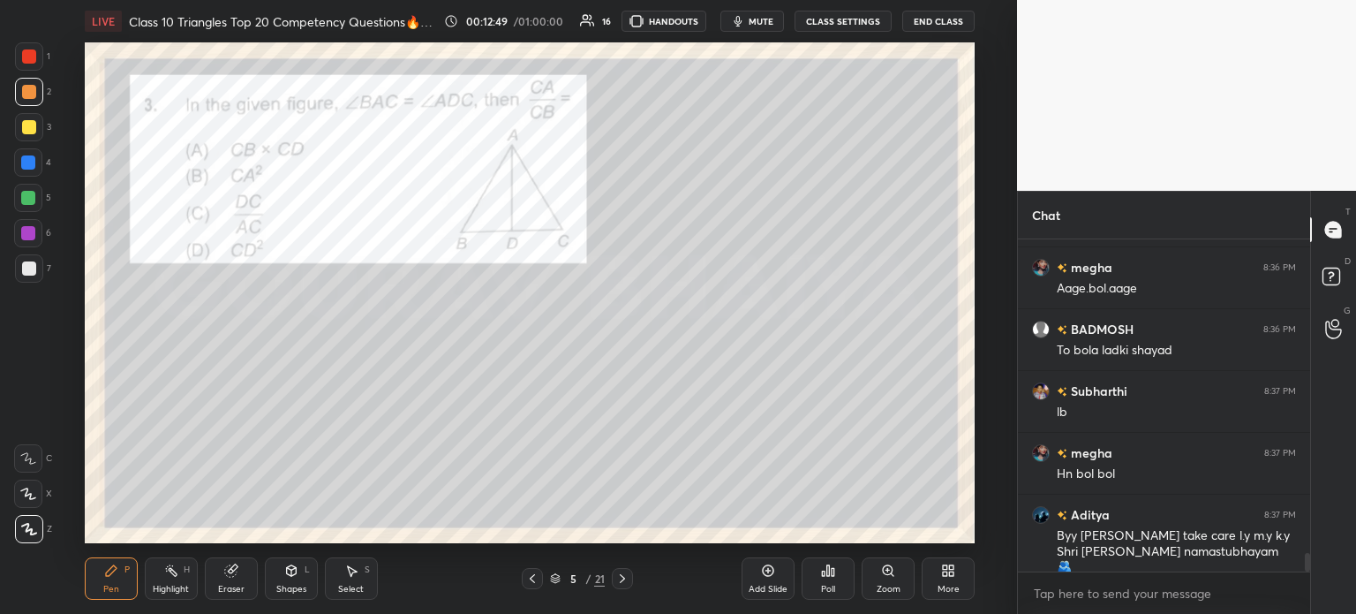
click at [837, 578] on div "Poll" at bounding box center [828, 578] width 53 height 42
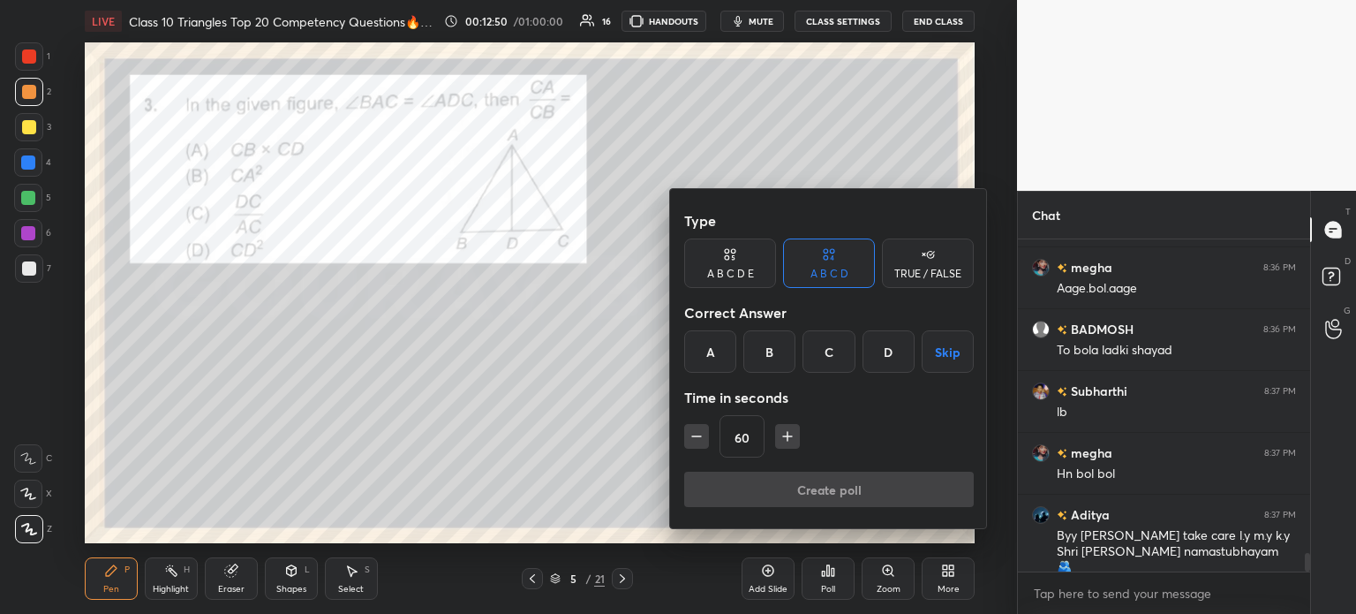
click at [830, 570] on div at bounding box center [678, 307] width 1356 height 614
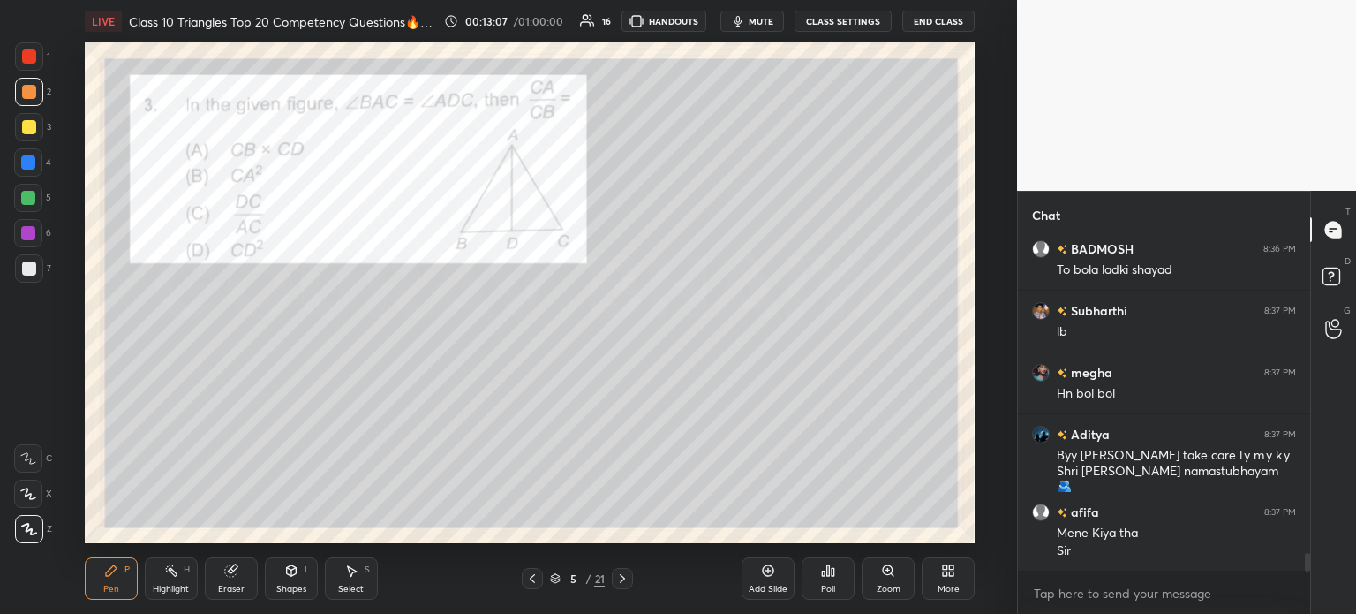
click at [41, 63] on div at bounding box center [29, 56] width 28 height 28
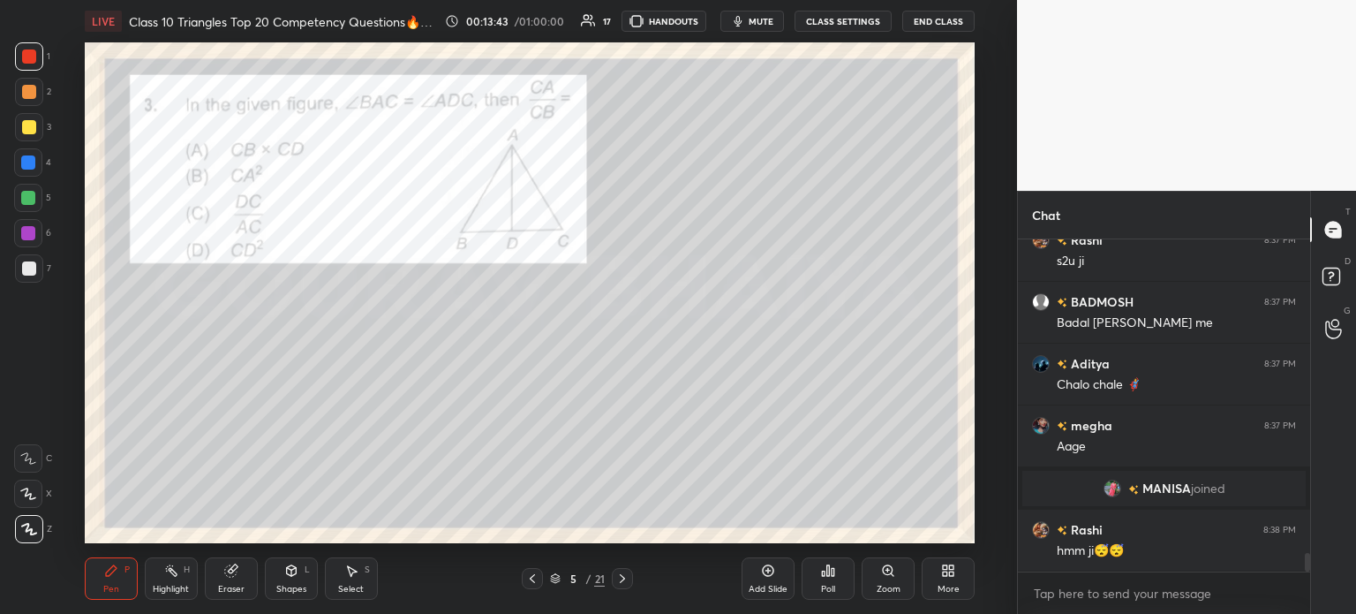
scroll to position [5799, 0]
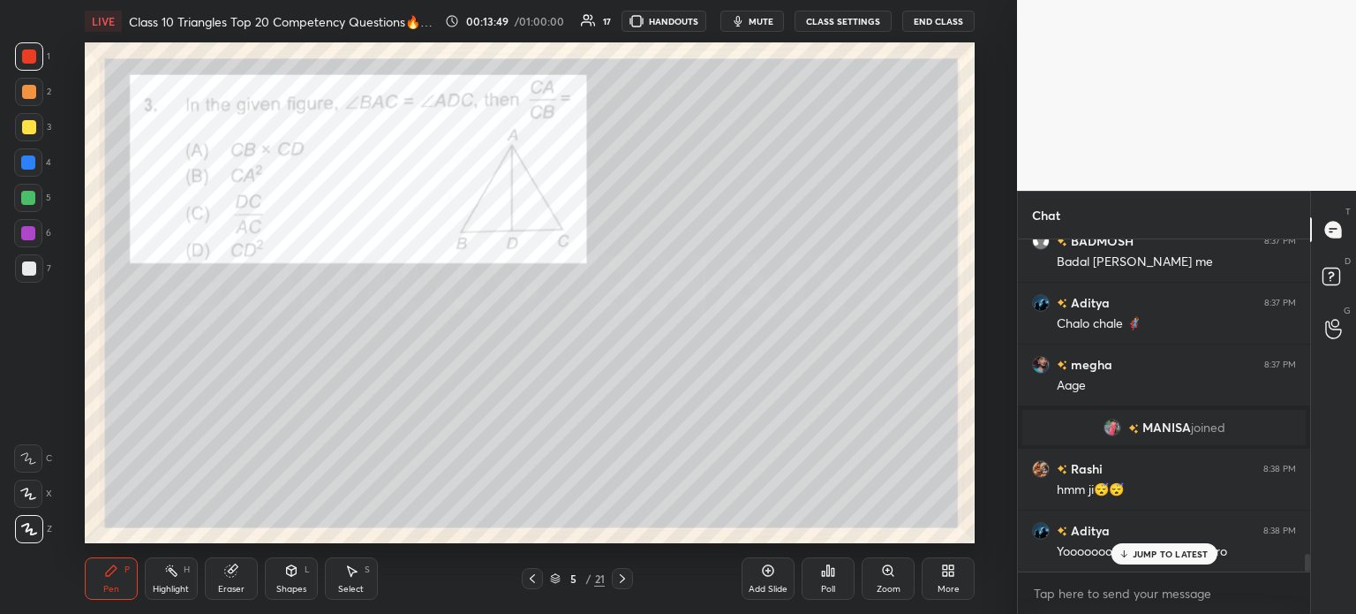
click at [842, 579] on div "Poll" at bounding box center [828, 578] width 53 height 42
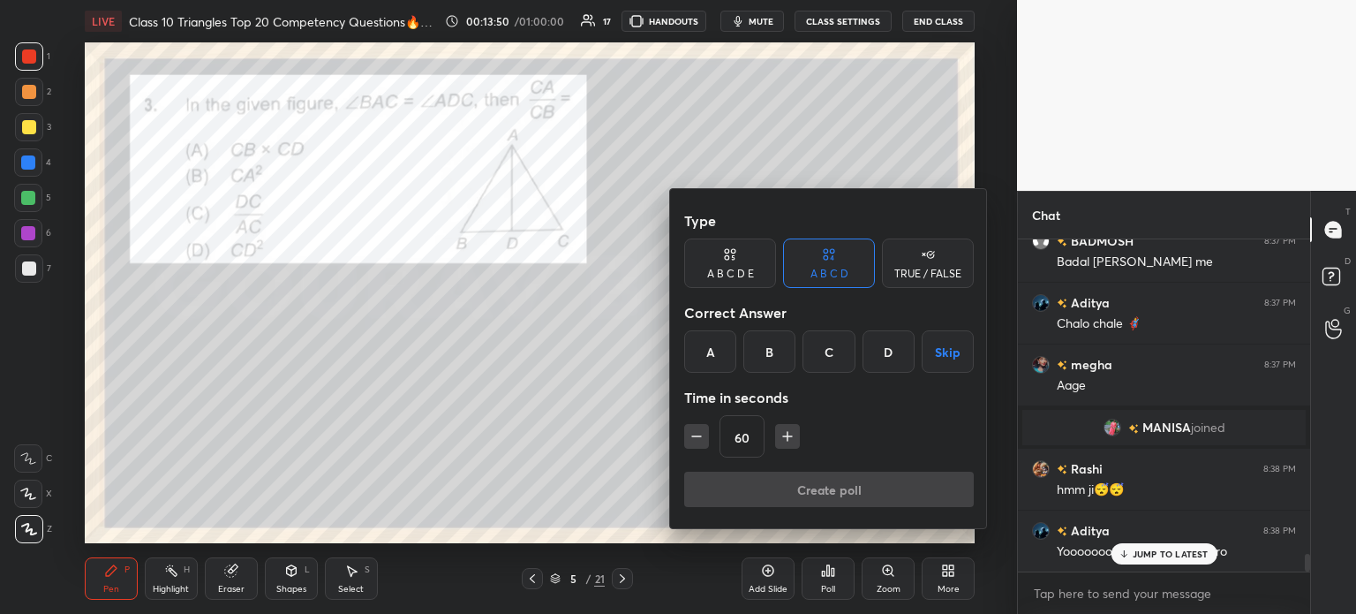
click at [843, 571] on div at bounding box center [678, 307] width 1356 height 614
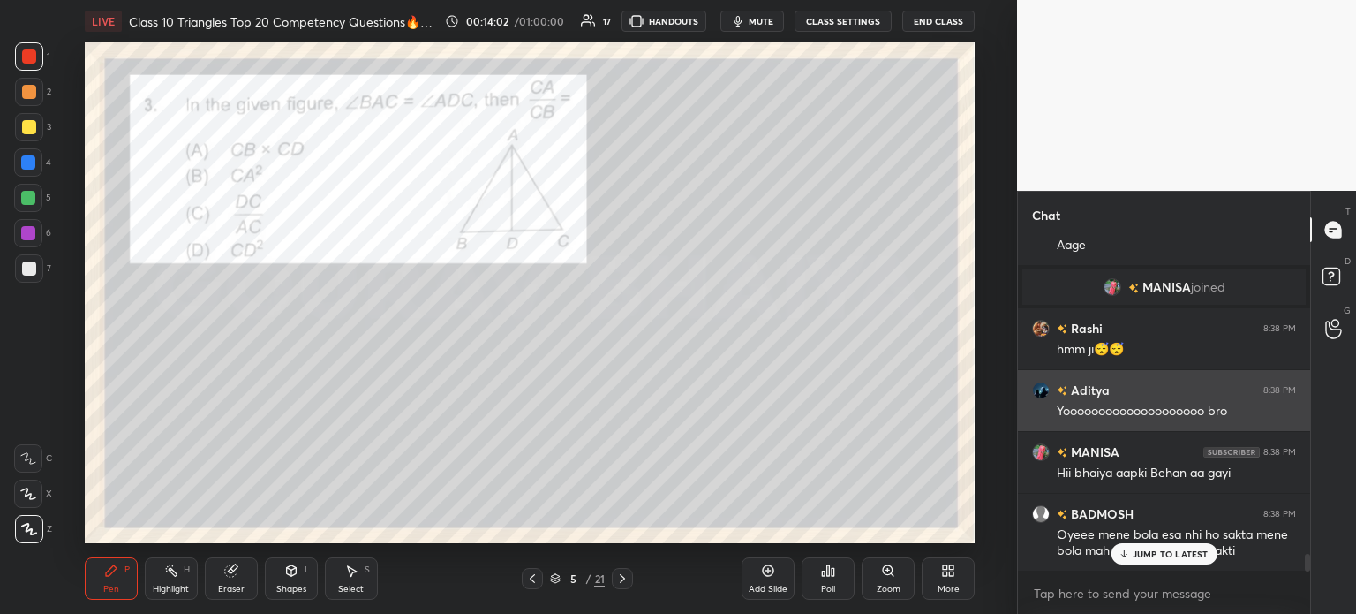
scroll to position [6001, 0]
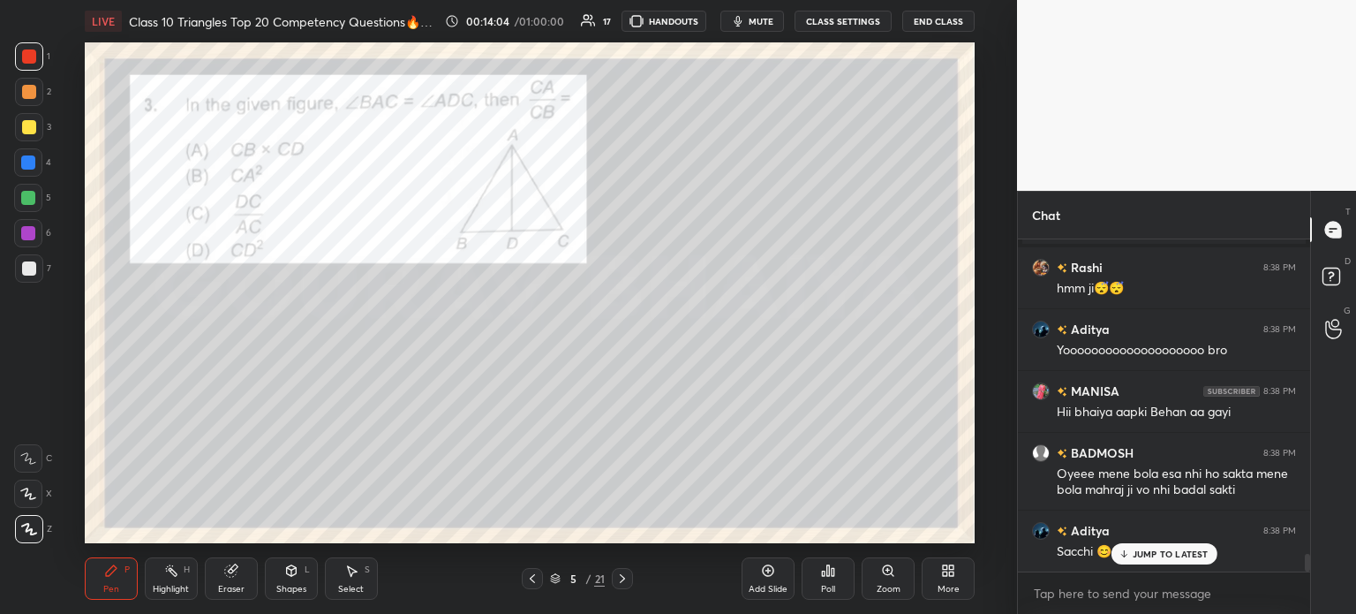
click at [842, 564] on div "Poll" at bounding box center [828, 578] width 53 height 42
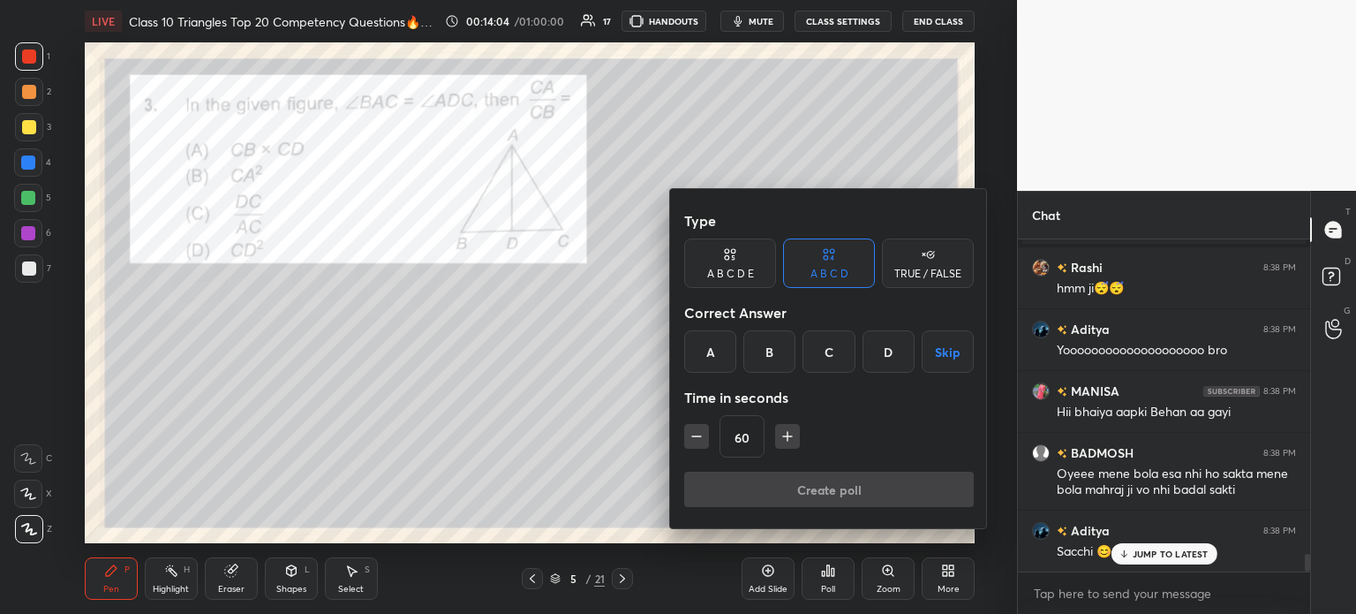
click at [835, 337] on div "C" at bounding box center [828, 351] width 52 height 42
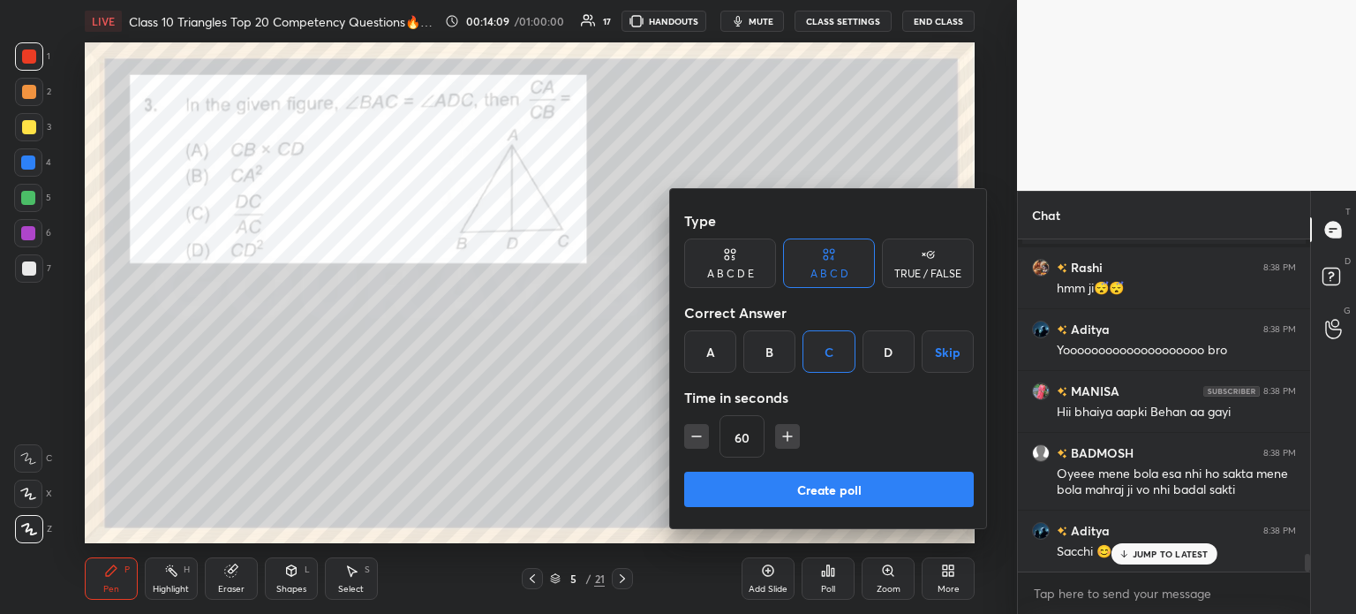
click at [837, 481] on button "Create poll" at bounding box center [829, 488] width 290 height 35
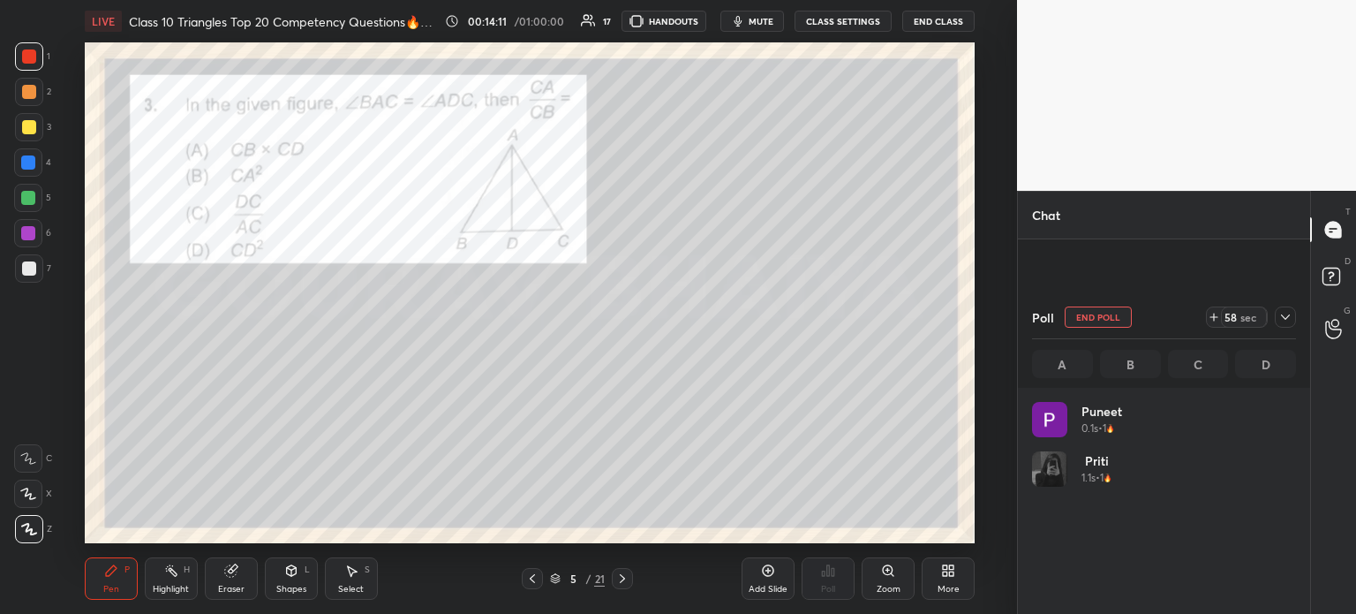
scroll to position [207, 259]
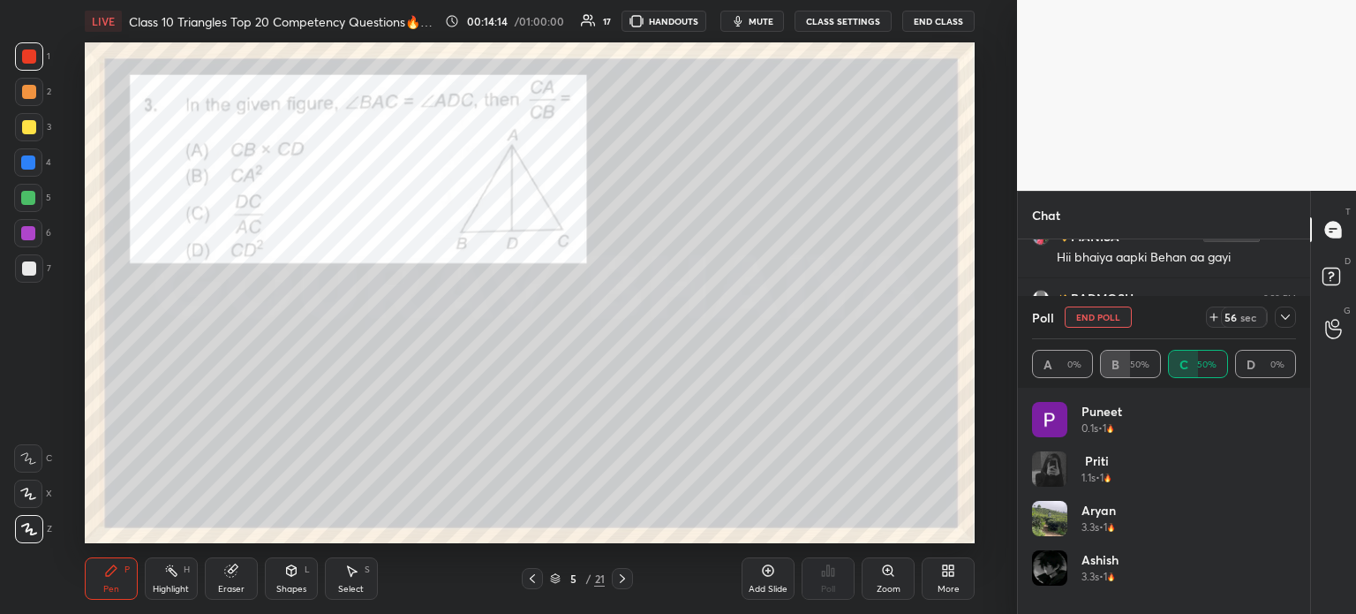
click at [1290, 314] on icon at bounding box center [1285, 317] width 14 height 14
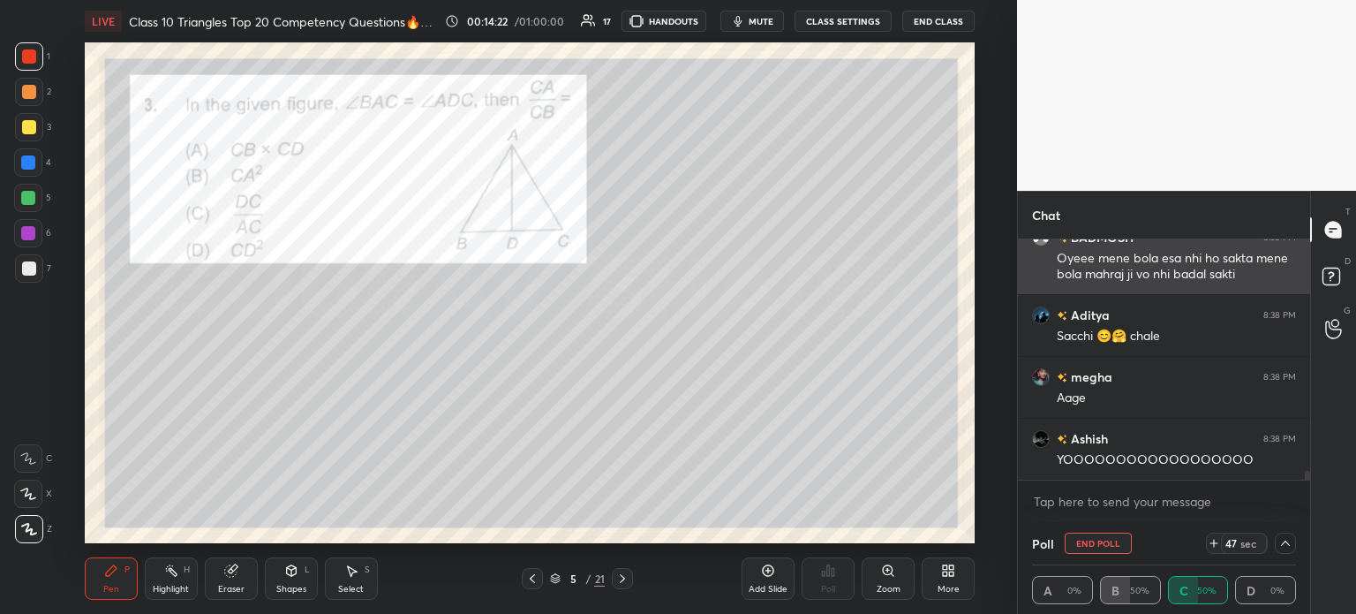
scroll to position [6279, 0]
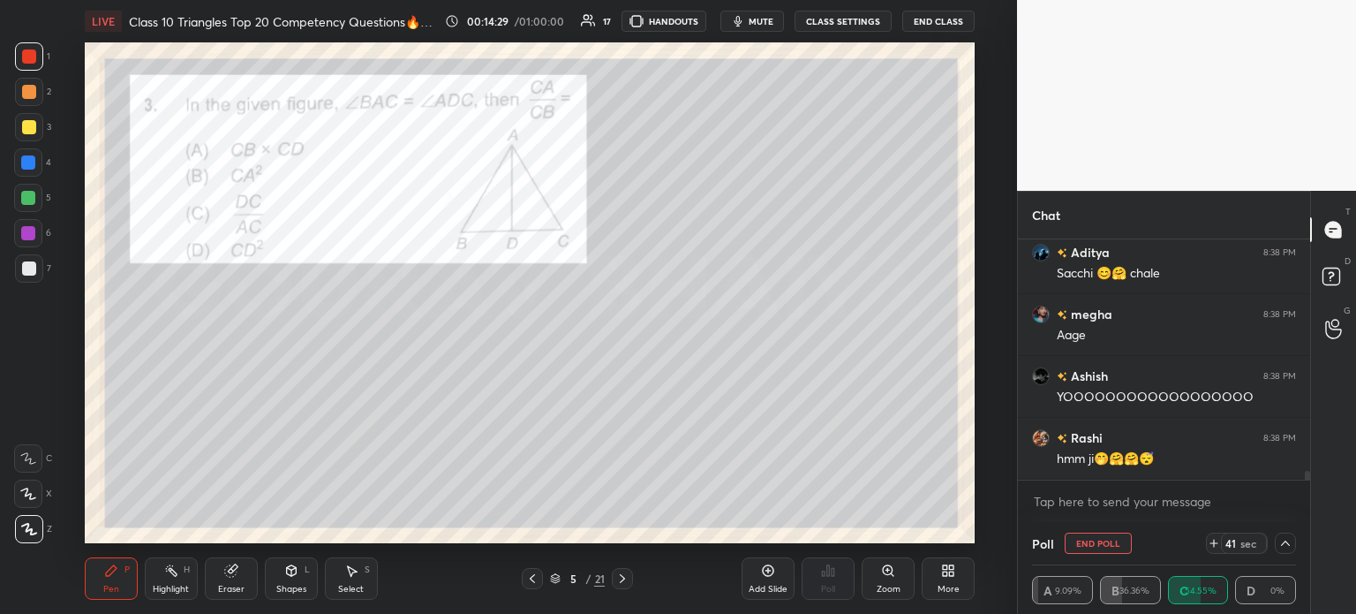
click at [40, 125] on div at bounding box center [29, 127] width 28 height 28
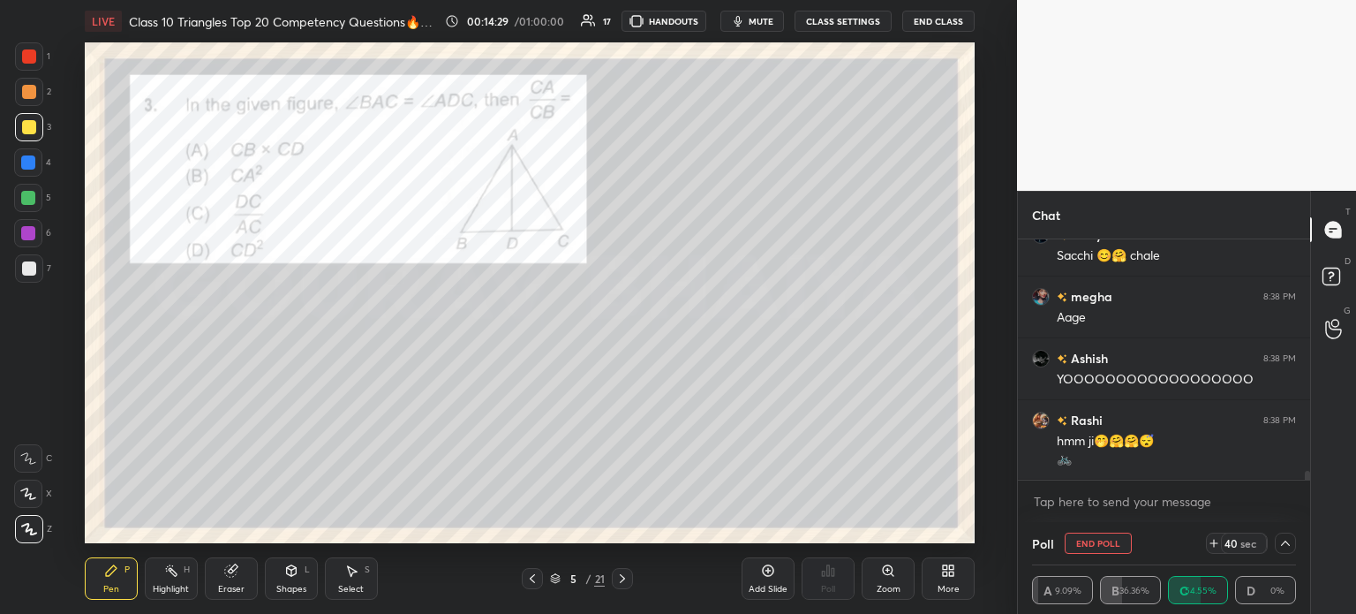
click at [33, 97] on div at bounding box center [29, 92] width 14 height 14
click at [27, 62] on div at bounding box center [29, 56] width 14 height 14
click at [30, 105] on div at bounding box center [29, 92] width 28 height 28
click at [34, 131] on div at bounding box center [29, 127] width 14 height 14
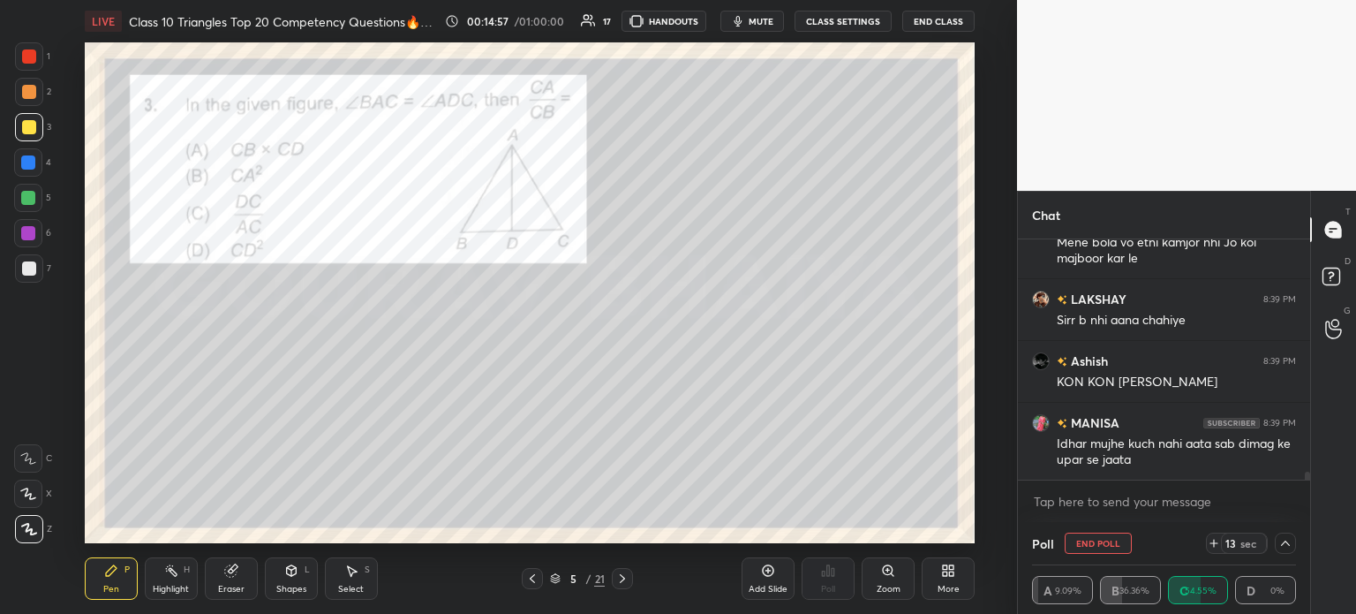
scroll to position [6699, 0]
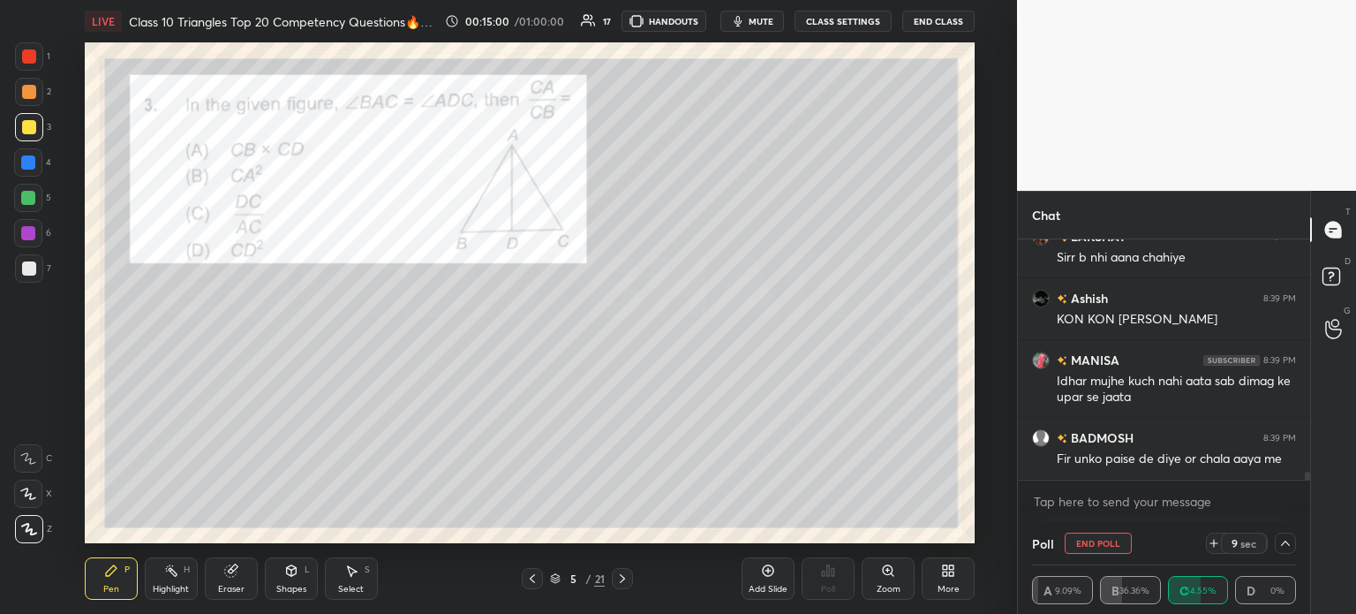
click at [1288, 539] on icon at bounding box center [1285, 543] width 14 height 14
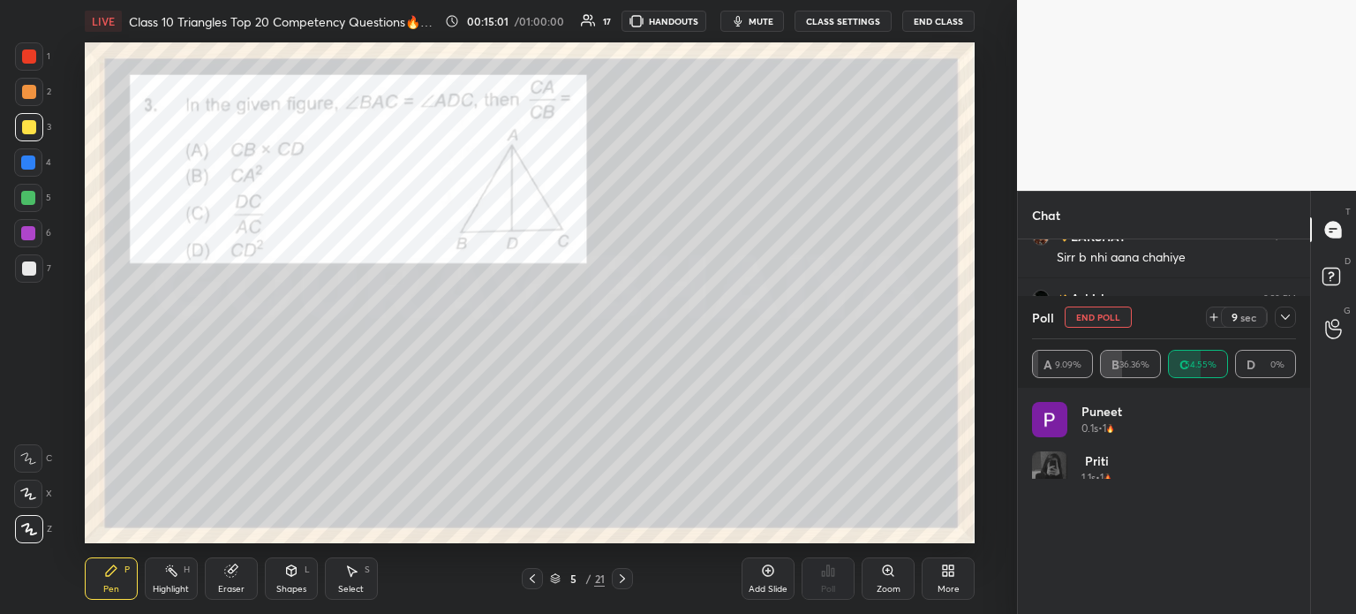
scroll to position [207, 259]
click at [1288, 313] on icon at bounding box center [1285, 317] width 14 height 14
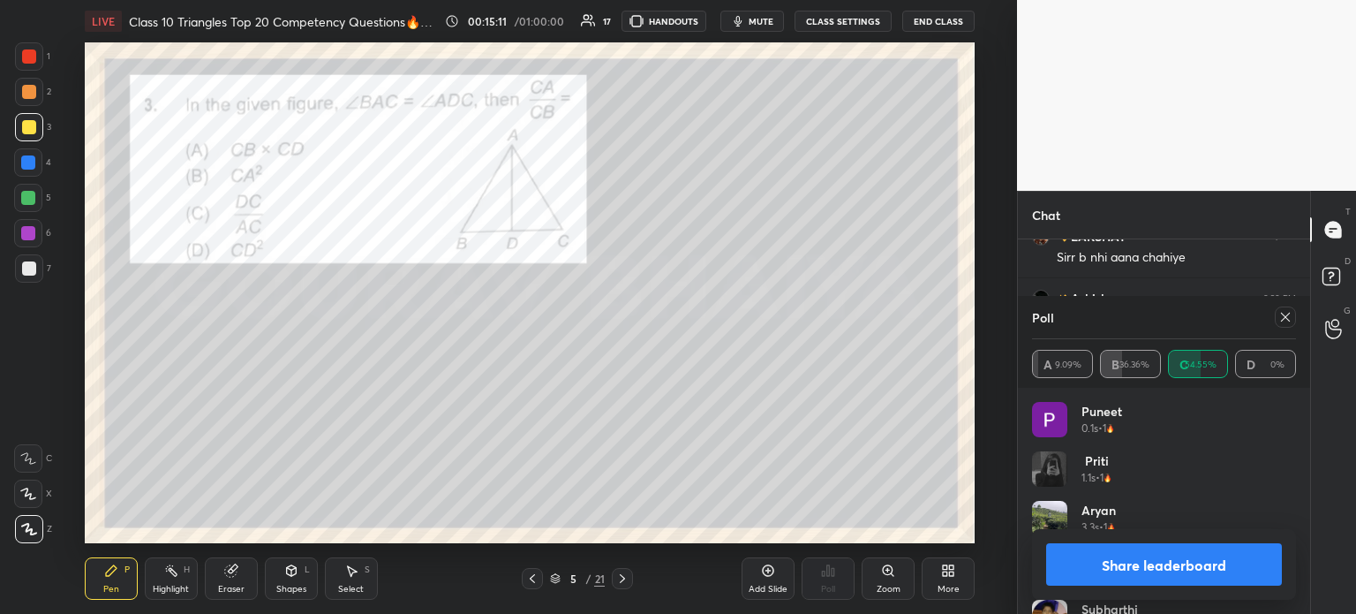
click at [1102, 568] on button "Share leaderboard" at bounding box center [1164, 564] width 236 height 42
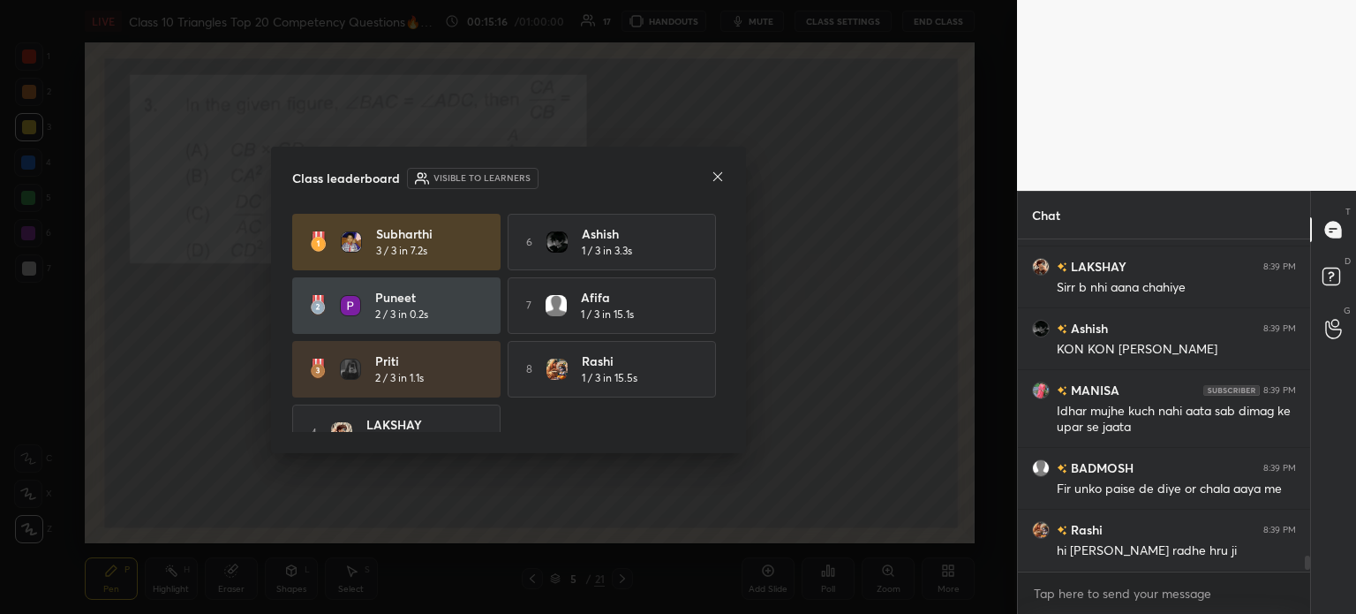
click at [716, 180] on icon at bounding box center [718, 177] width 14 height 14
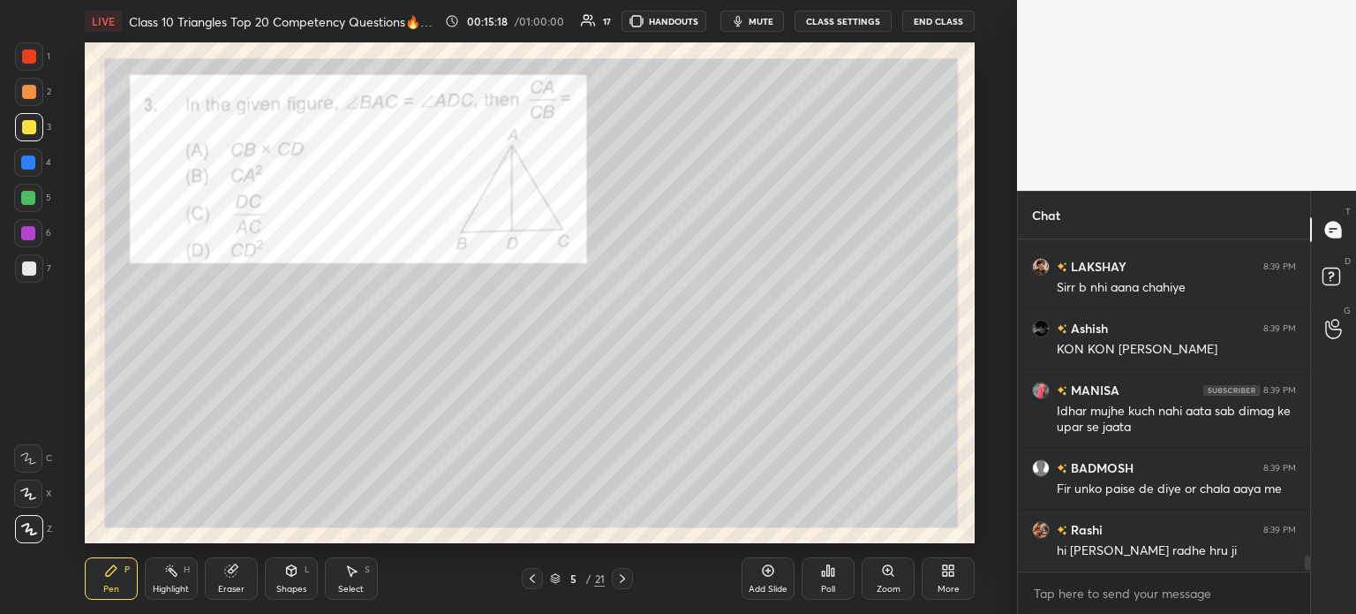
click at [38, 66] on div at bounding box center [29, 56] width 28 height 28
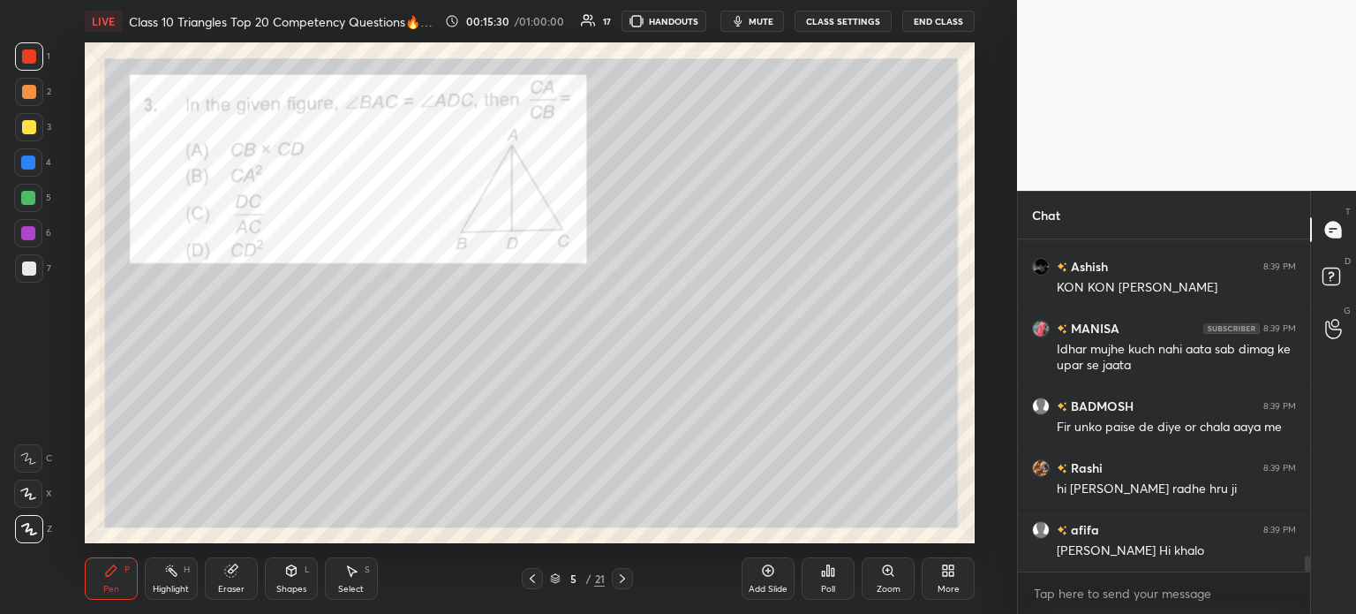
click at [30, 268] on div at bounding box center [29, 268] width 14 height 14
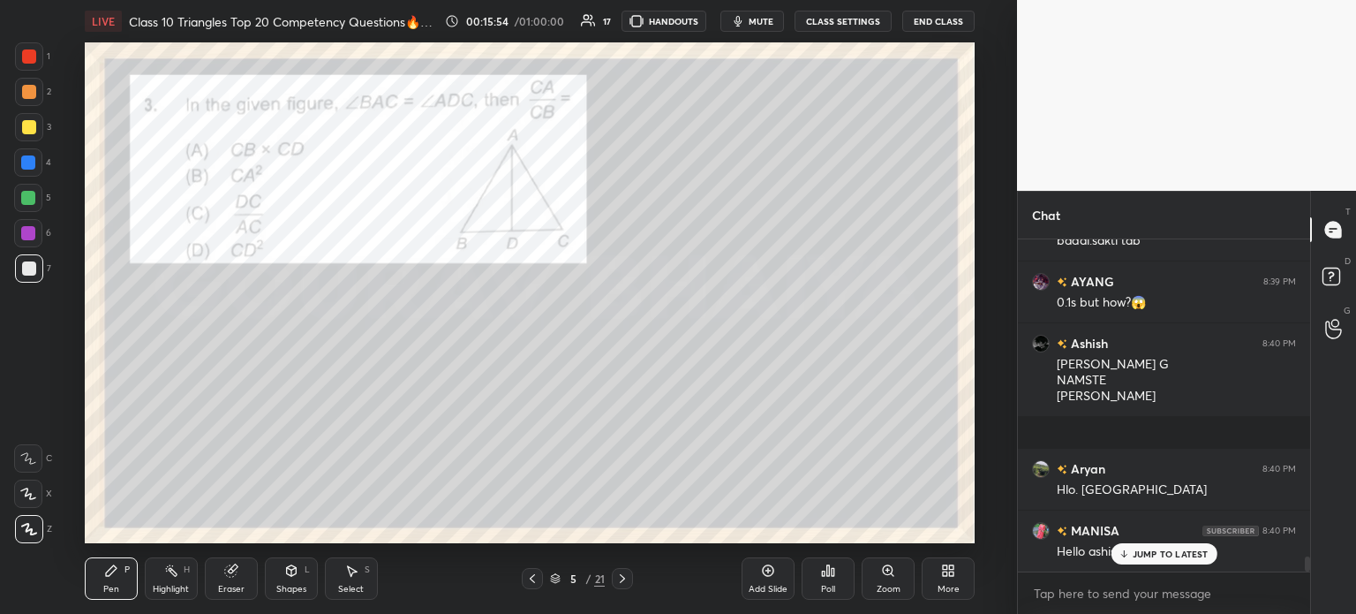
click at [30, 97] on div at bounding box center [29, 92] width 14 height 14
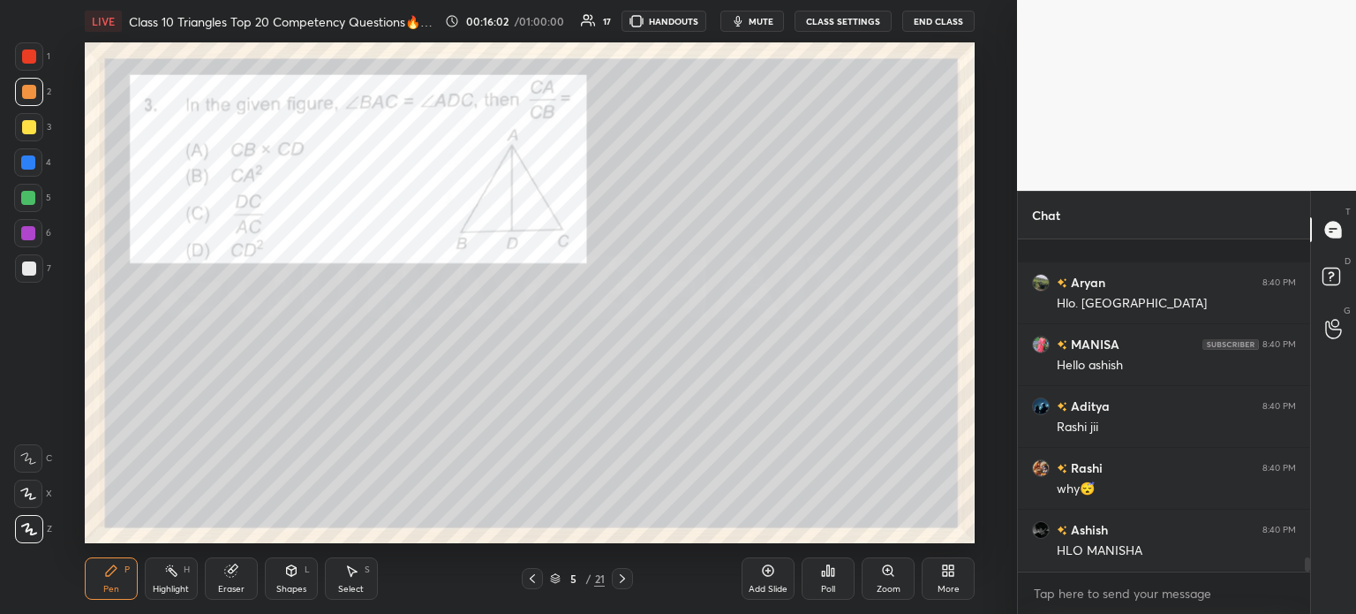
click at [41, 257] on div at bounding box center [29, 268] width 28 height 28
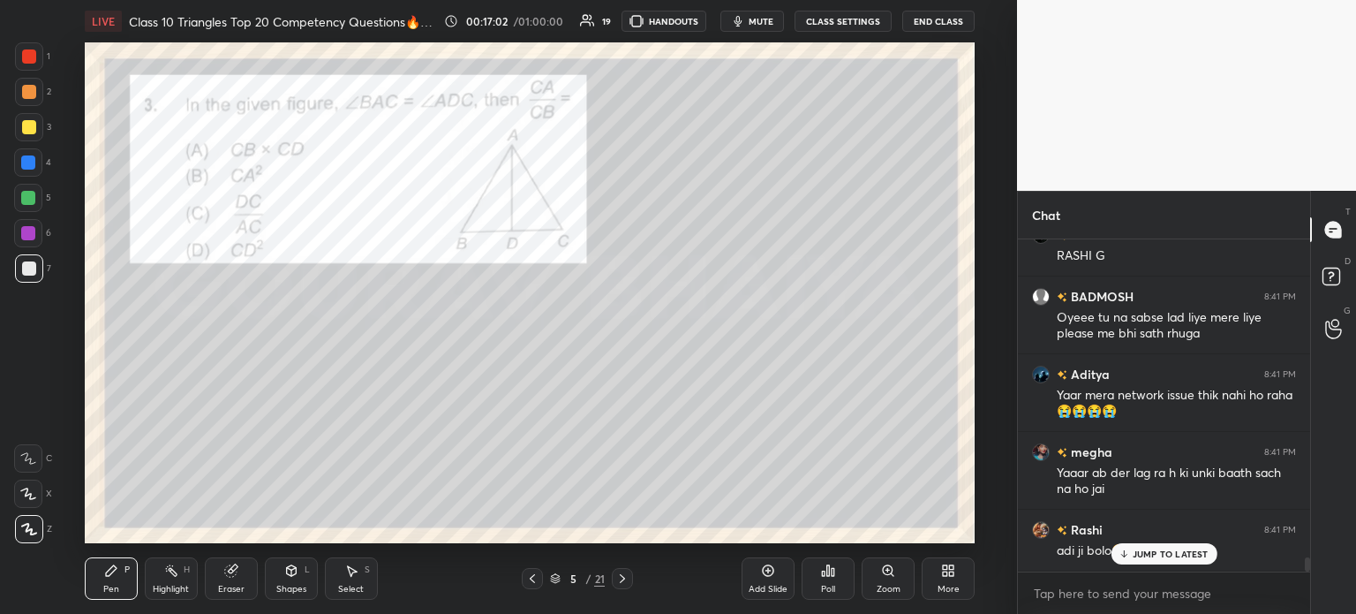
scroll to position [7657, 0]
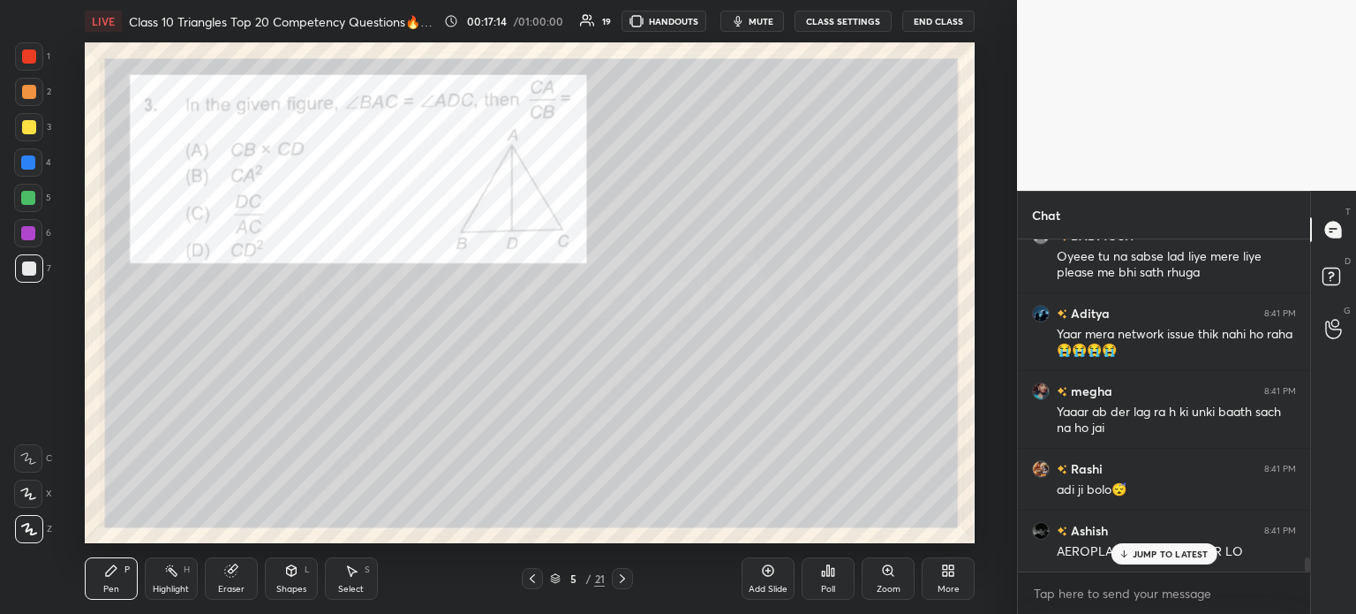
click at [28, 64] on div at bounding box center [29, 56] width 28 height 28
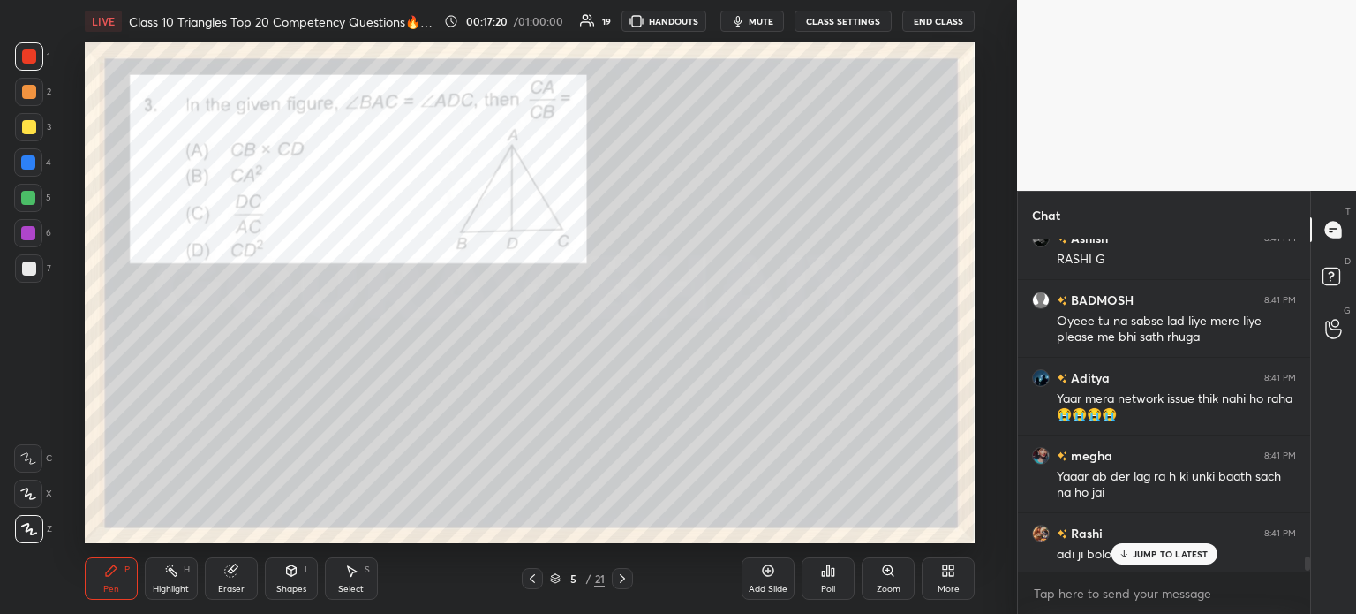
scroll to position [7719, 0]
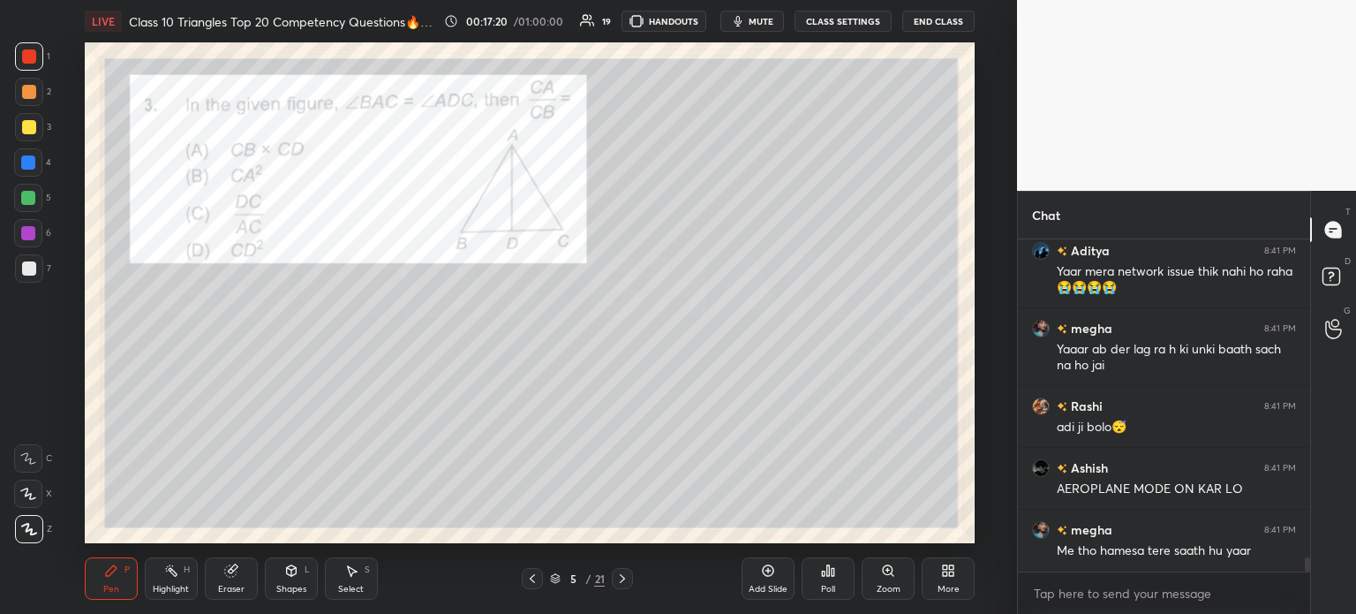
click at [618, 569] on div at bounding box center [622, 578] width 21 height 21
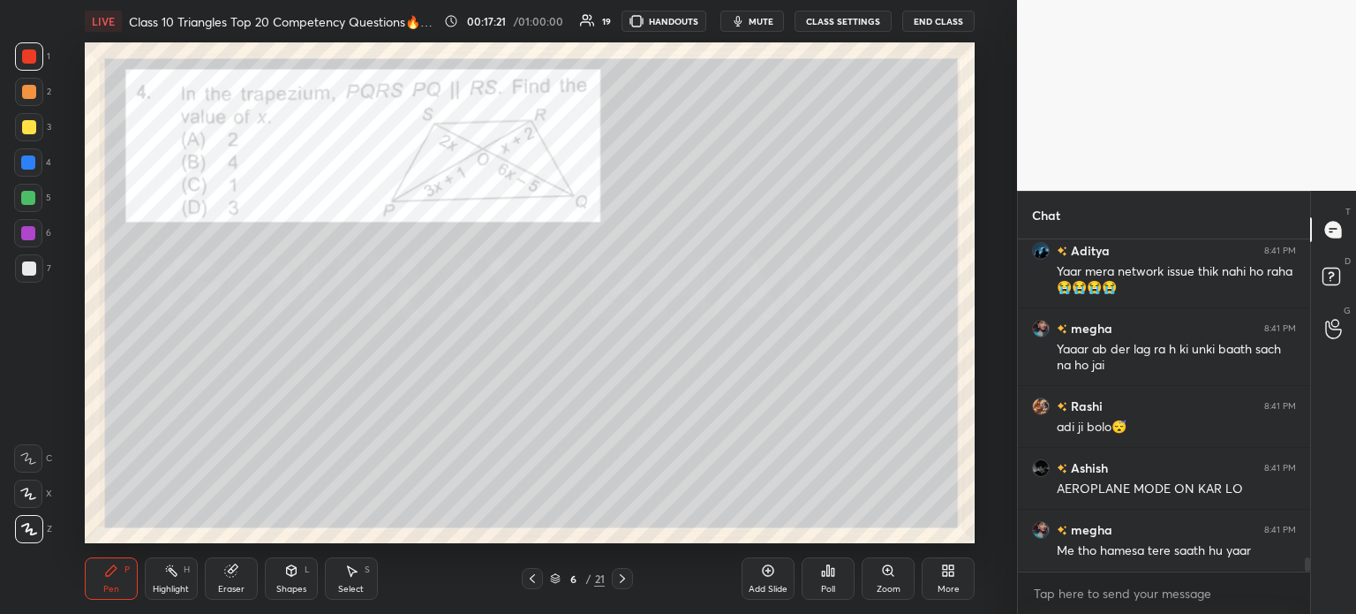
click at [619, 568] on div at bounding box center [622, 578] width 21 height 21
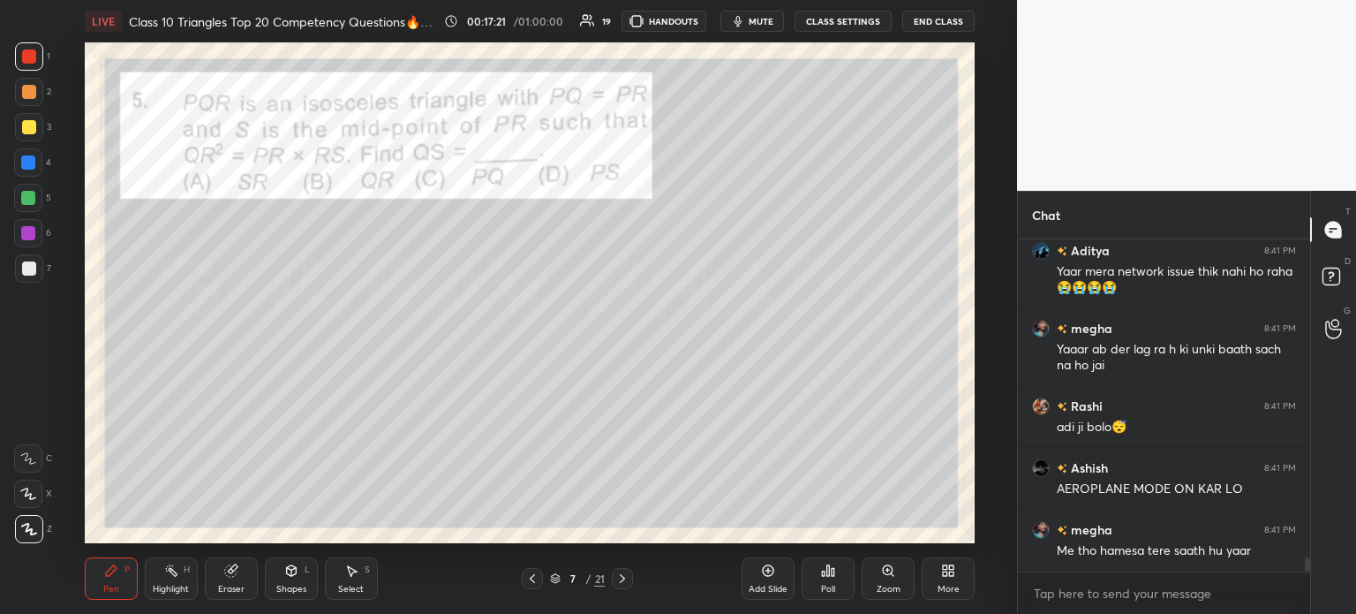
scroll to position [7797, 0]
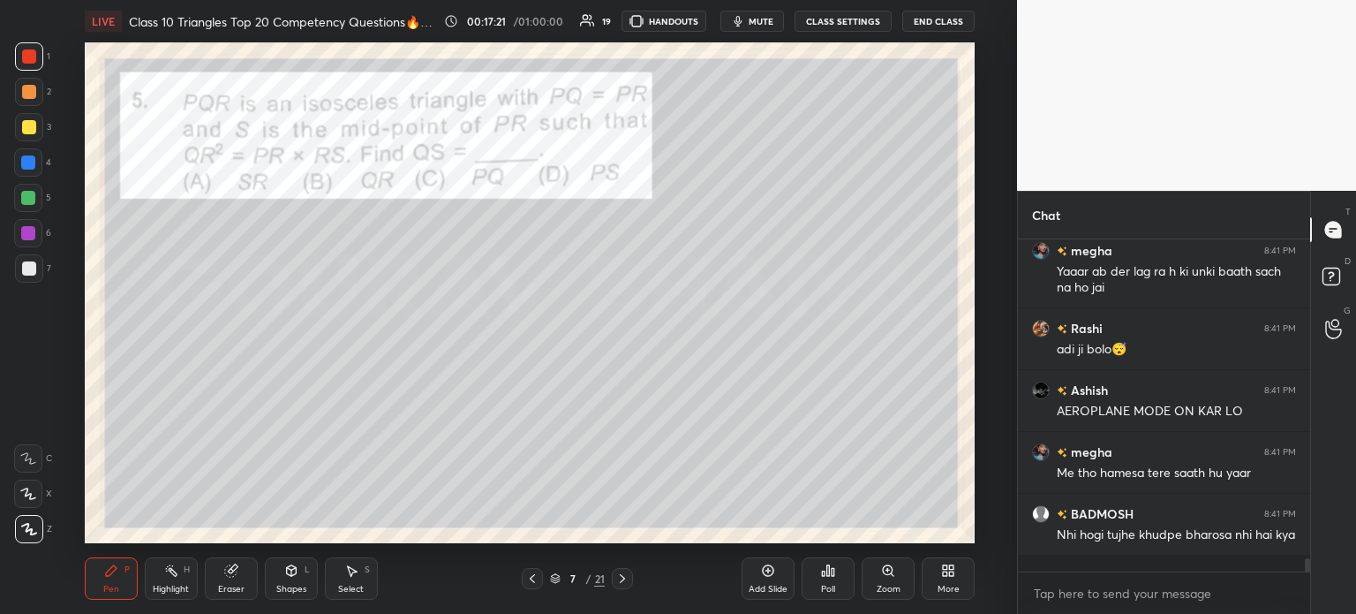
click at [533, 572] on icon at bounding box center [532, 578] width 14 height 14
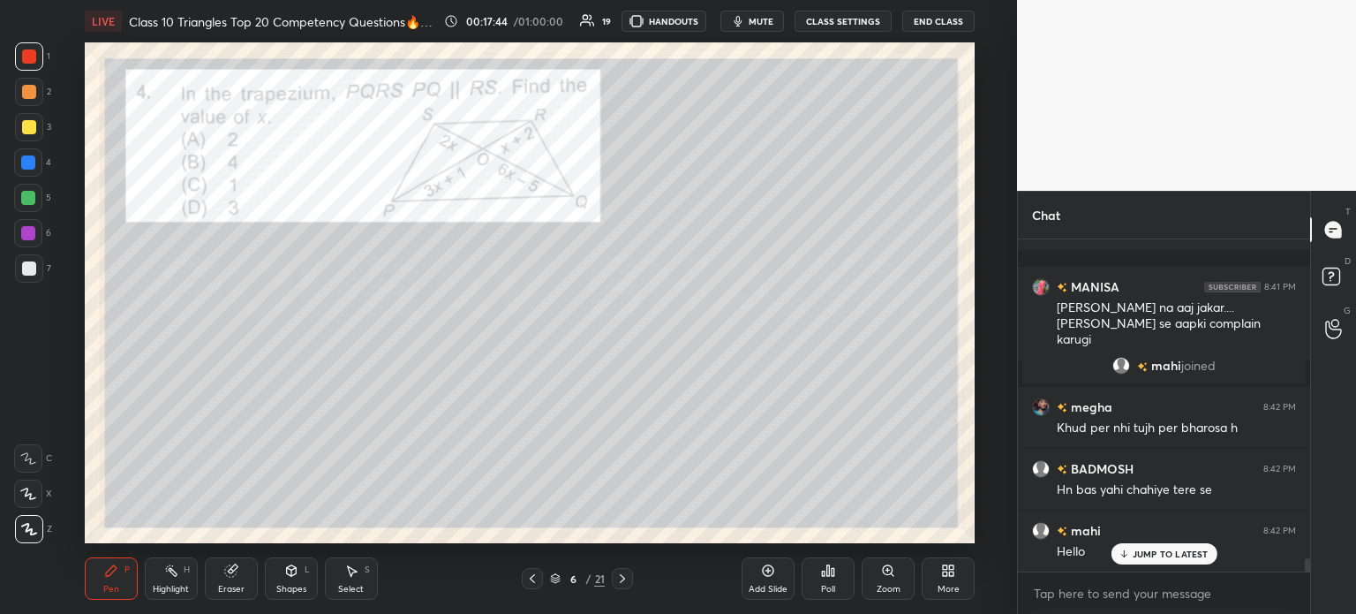
scroll to position [7804, 0]
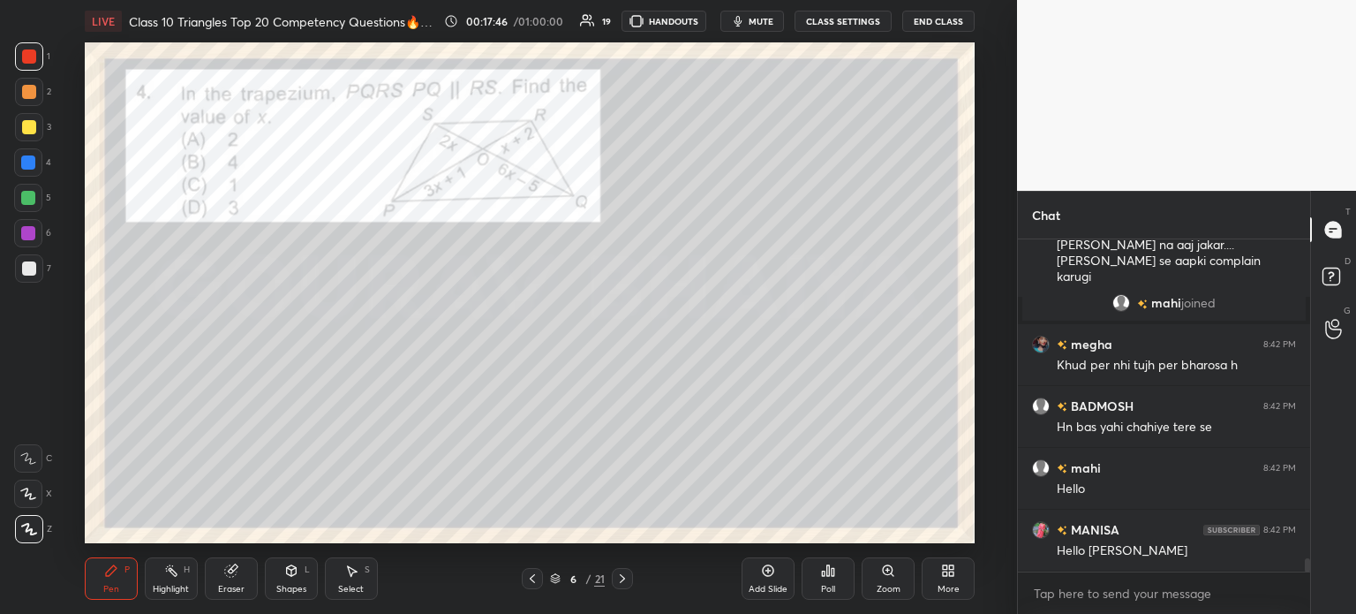
click at [39, 62] on div at bounding box center [29, 56] width 28 height 28
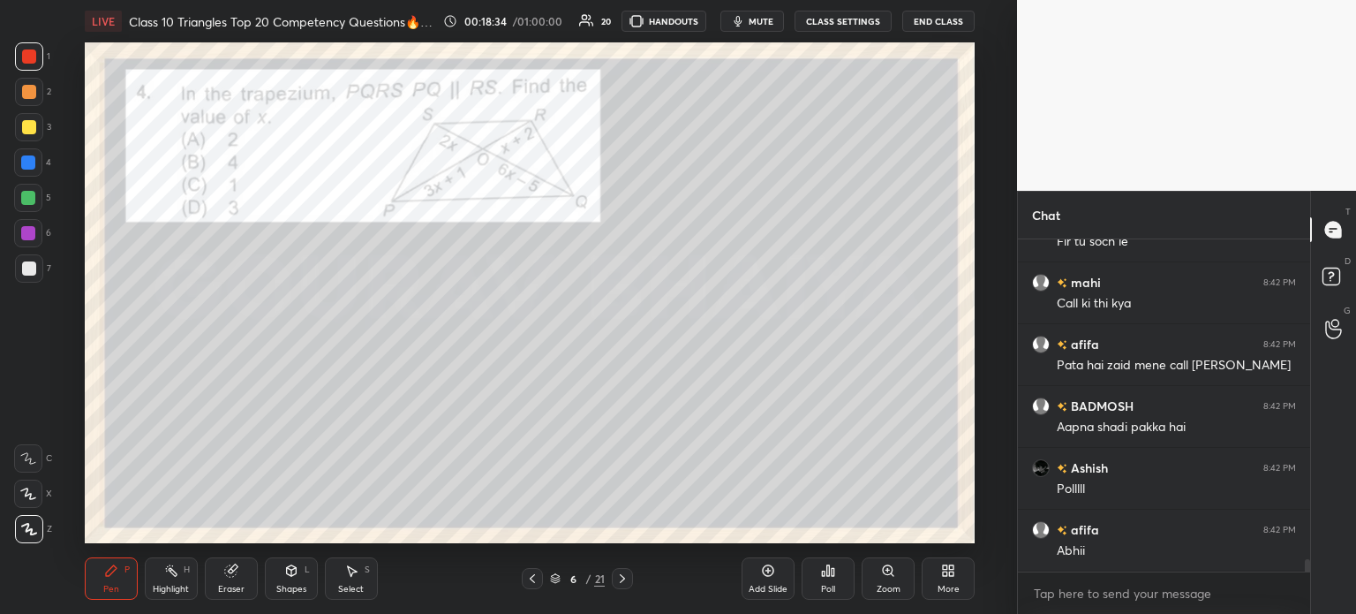
scroll to position [8789, 0]
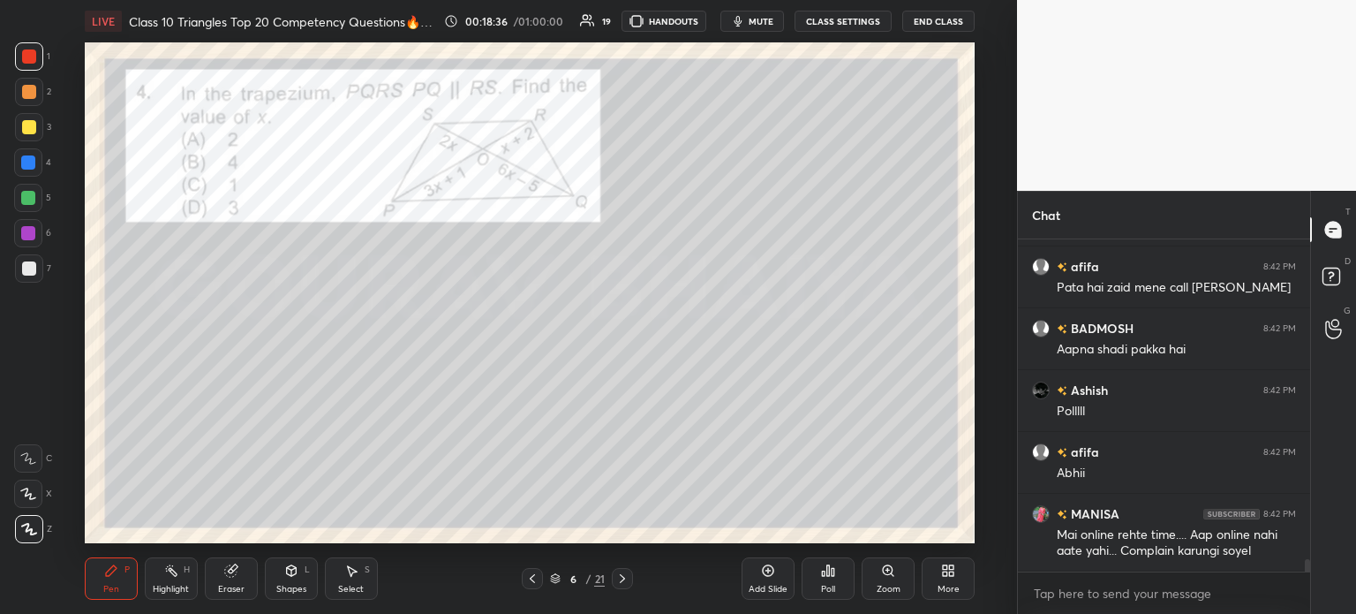
click at [825, 575] on icon at bounding box center [828, 570] width 14 height 14
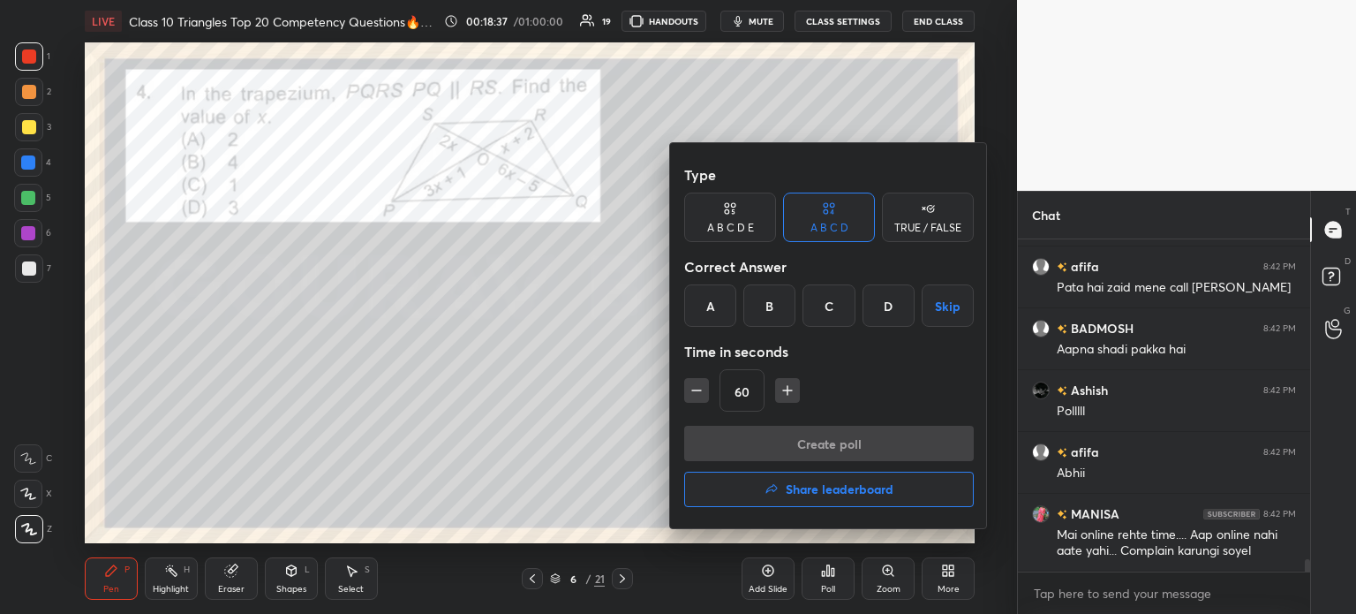
click at [721, 318] on div "A" at bounding box center [710, 305] width 52 height 42
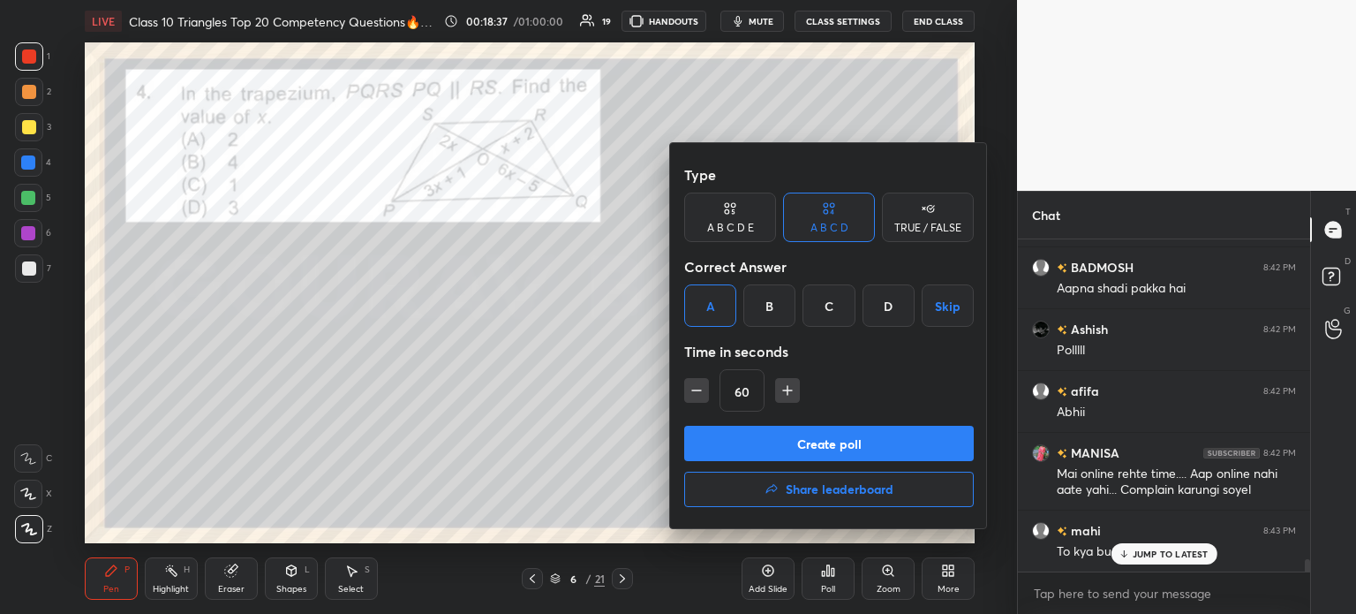
click at [744, 439] on button "Create poll" at bounding box center [829, 443] width 290 height 35
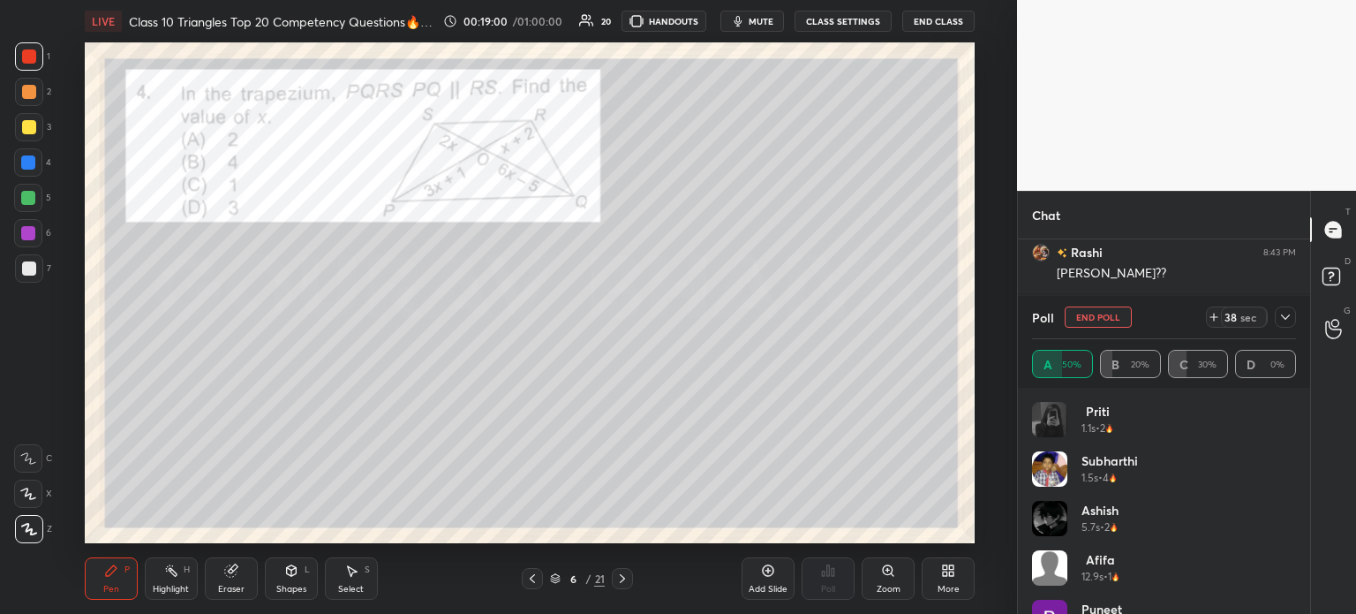
scroll to position [9436, 0]
click at [1292, 317] on div at bounding box center [1285, 316] width 21 height 21
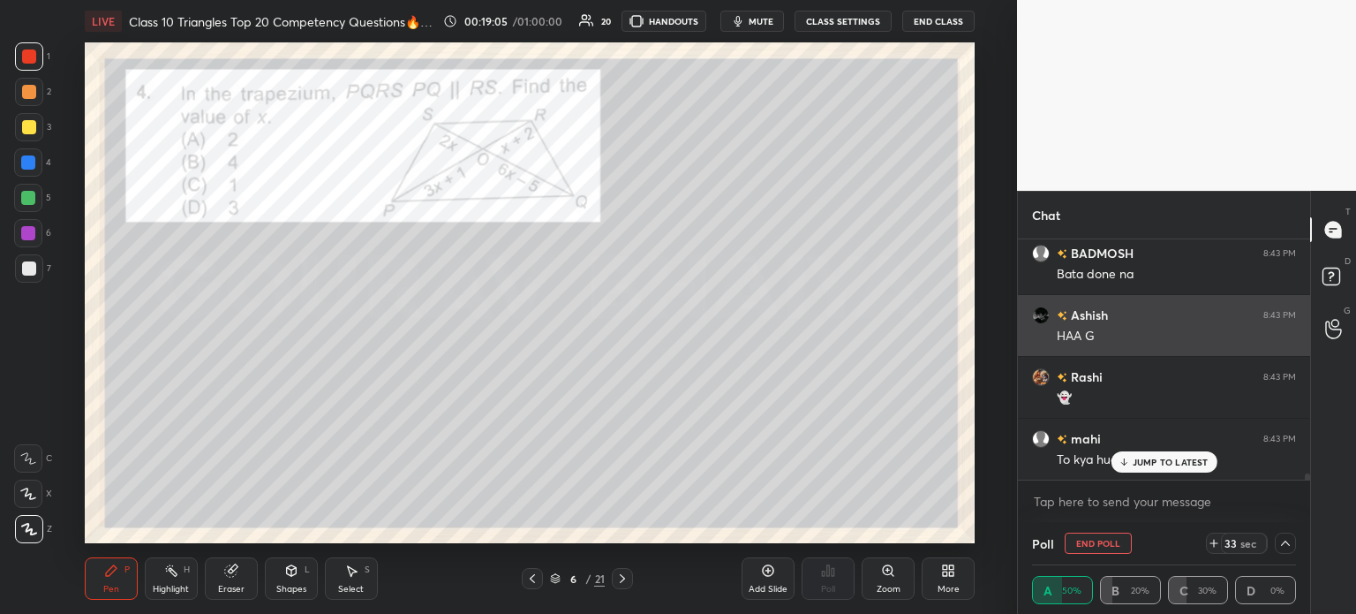
scroll to position [6, 5]
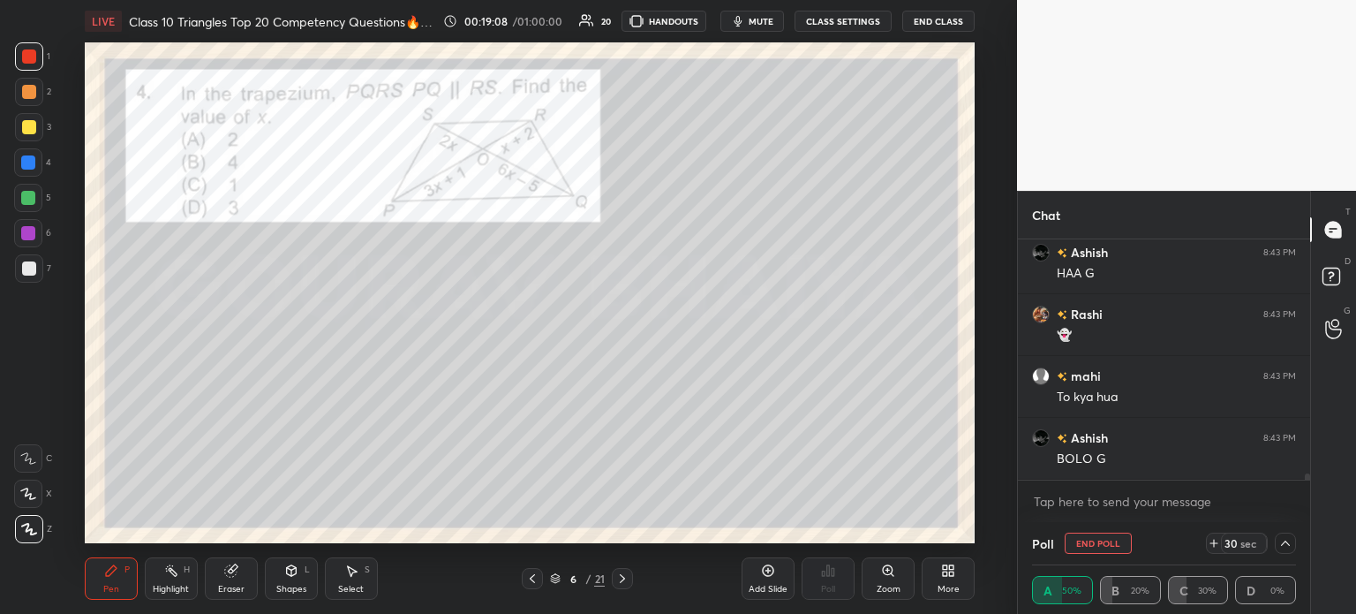
click at [32, 130] on div at bounding box center [29, 127] width 14 height 14
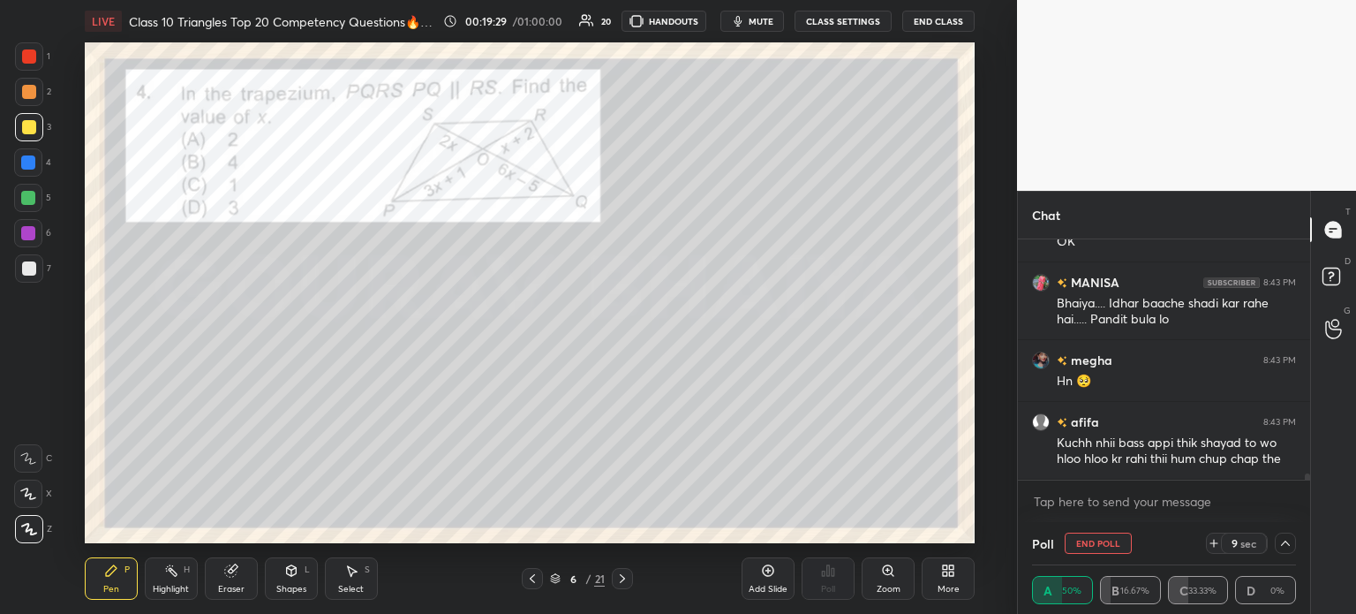
click at [1288, 546] on icon at bounding box center [1285, 543] width 14 height 14
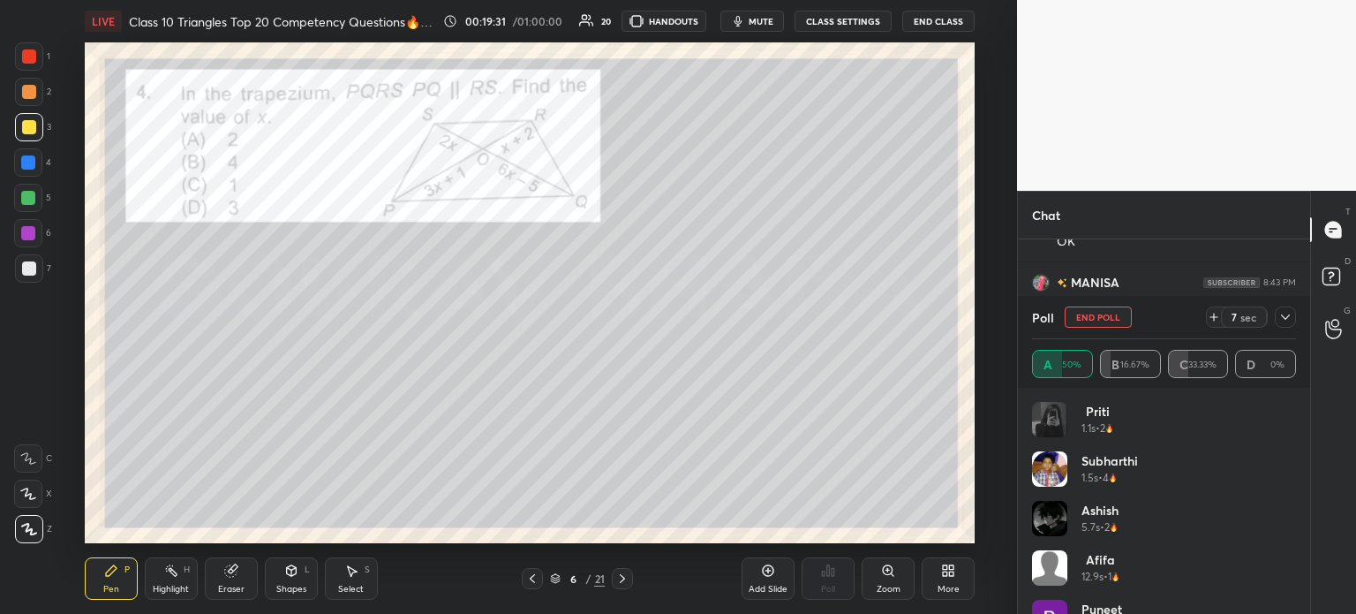
click at [1289, 323] on icon at bounding box center [1285, 317] width 14 height 14
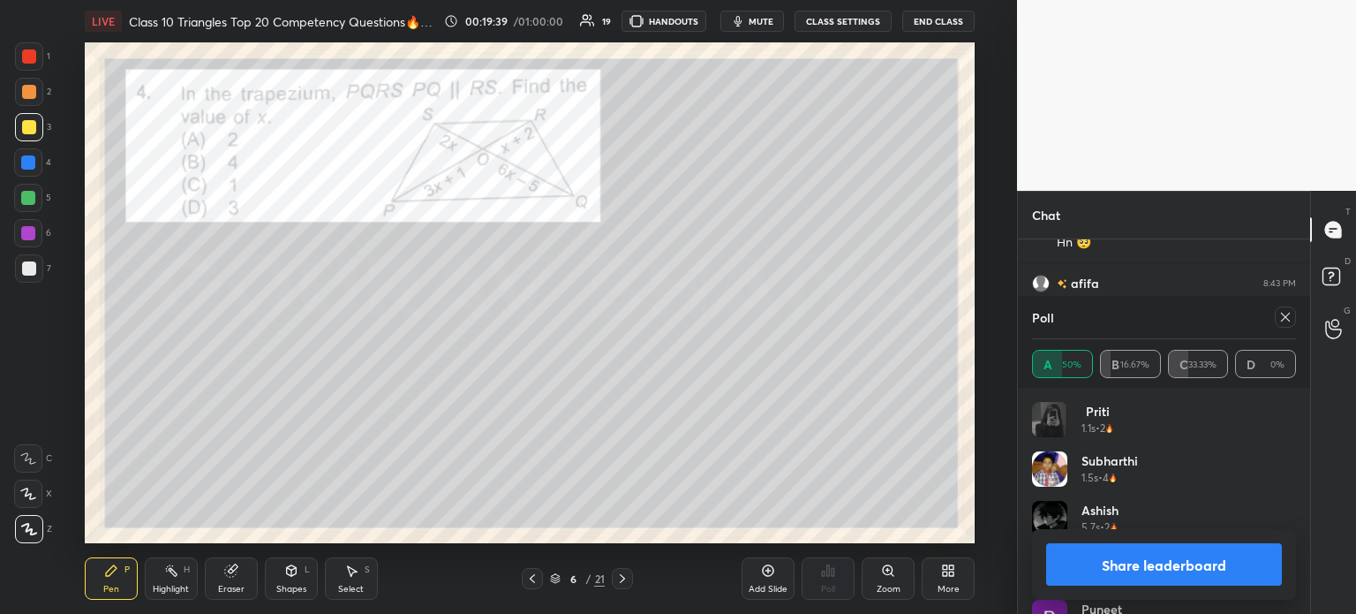
click at [1061, 552] on button "Share leaderboard" at bounding box center [1164, 564] width 236 height 42
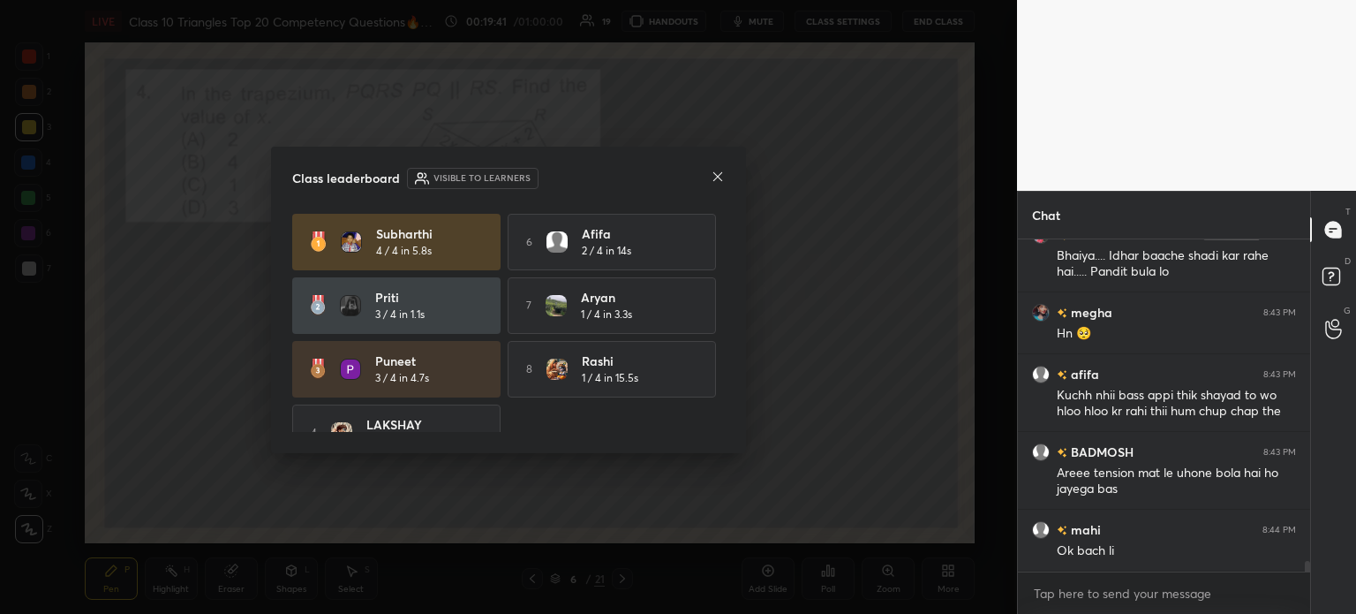
click at [721, 173] on icon at bounding box center [718, 177] width 14 height 14
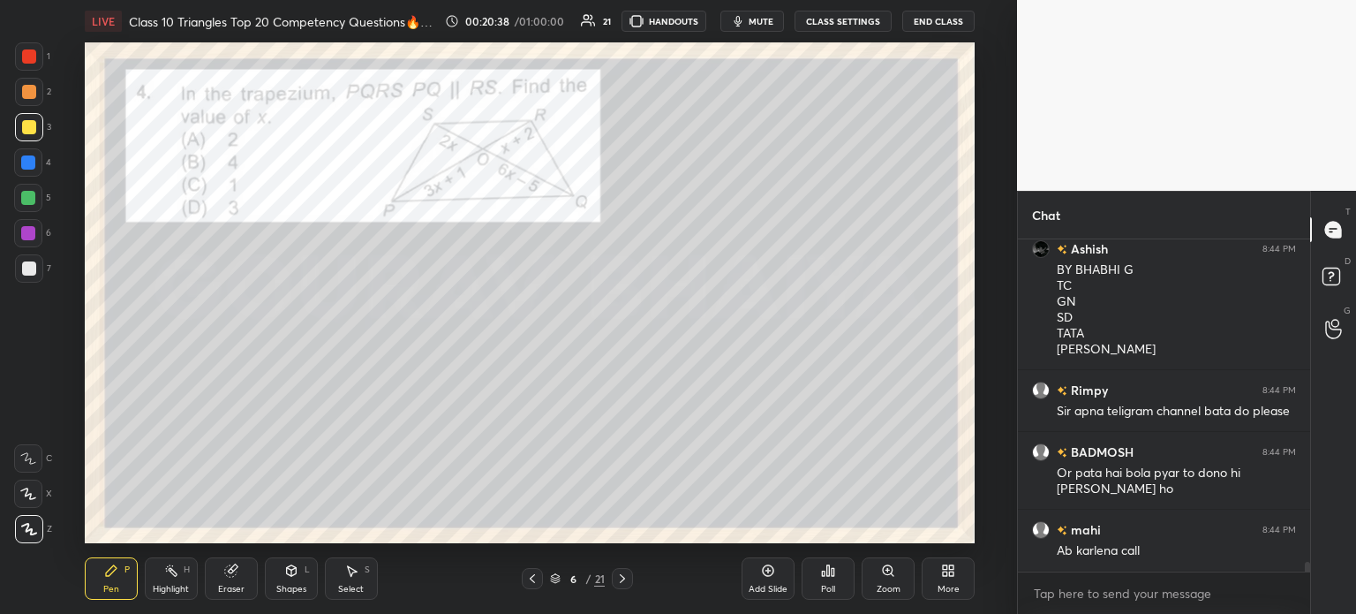
click at [34, 59] on div at bounding box center [29, 56] width 14 height 14
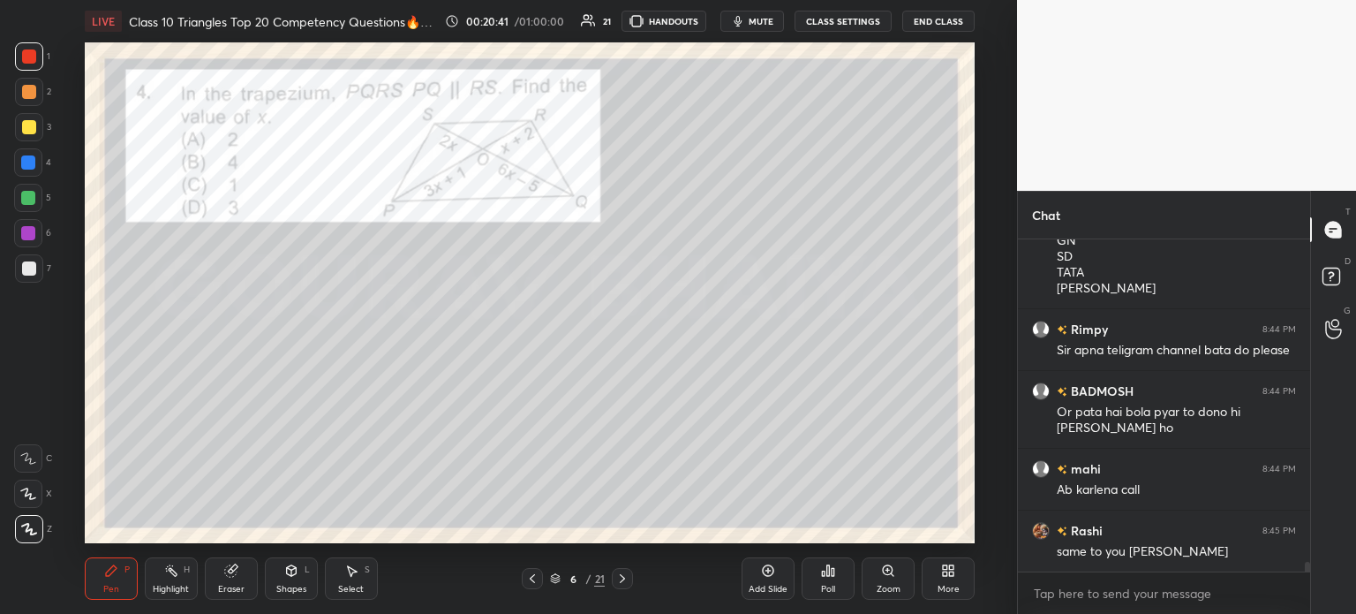
scroll to position [11113, 0]
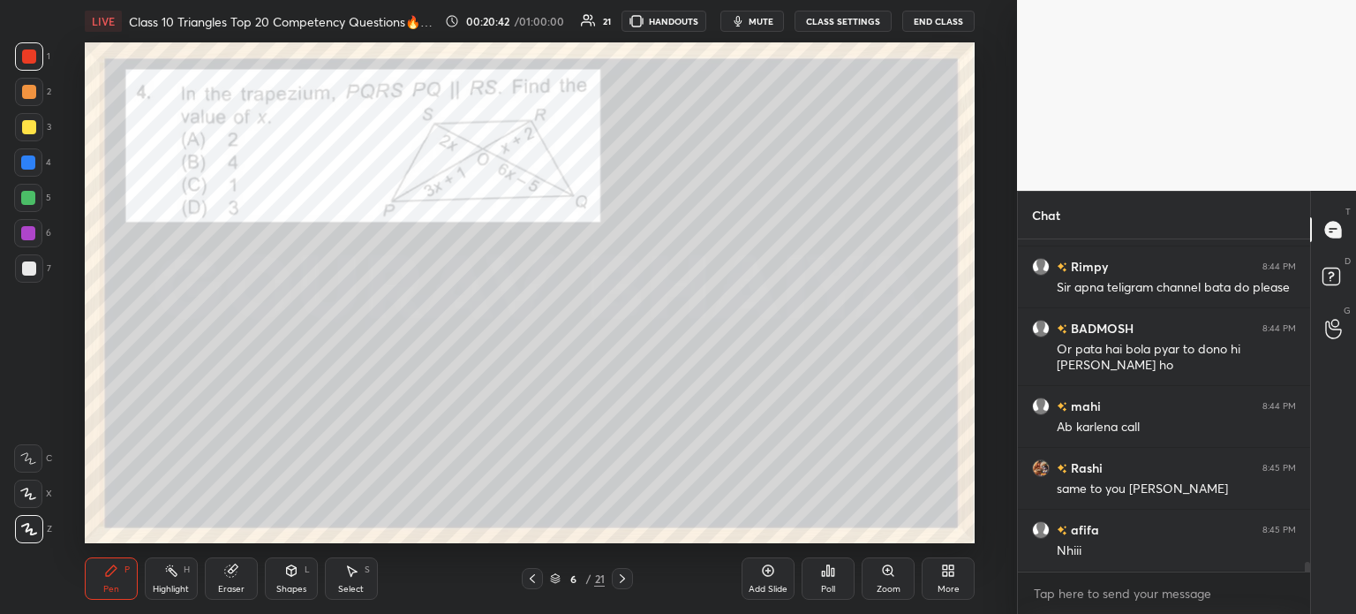
click at [632, 575] on div at bounding box center [622, 578] width 21 height 21
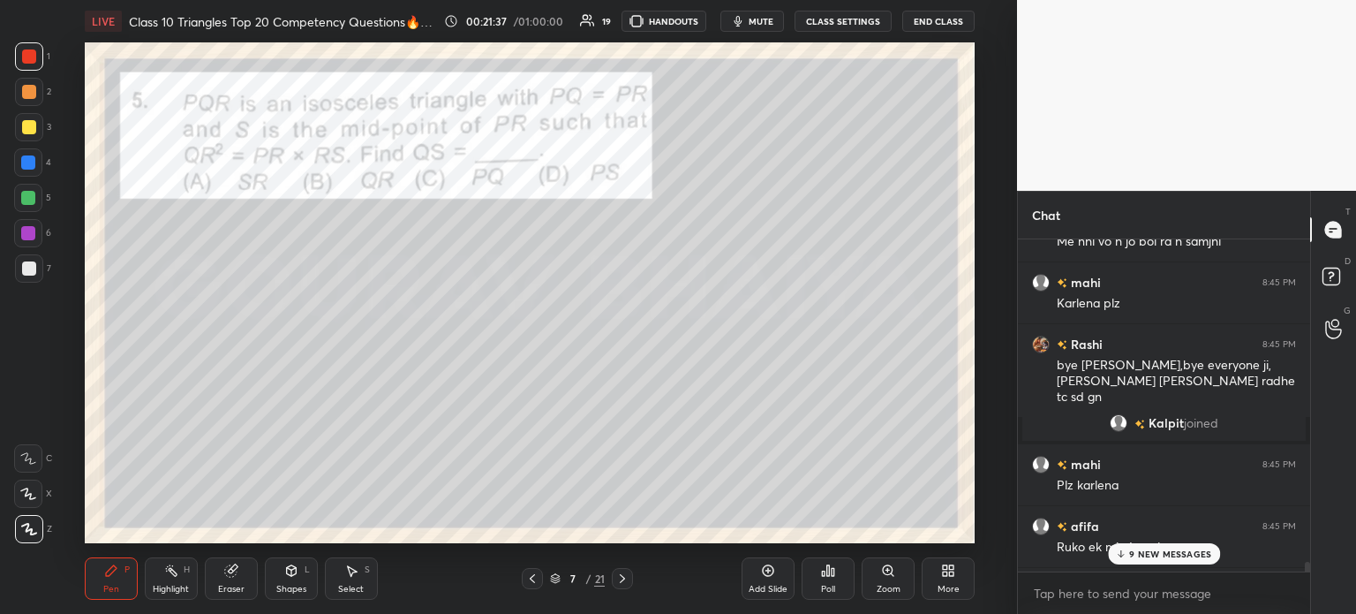
scroll to position [11992, 0]
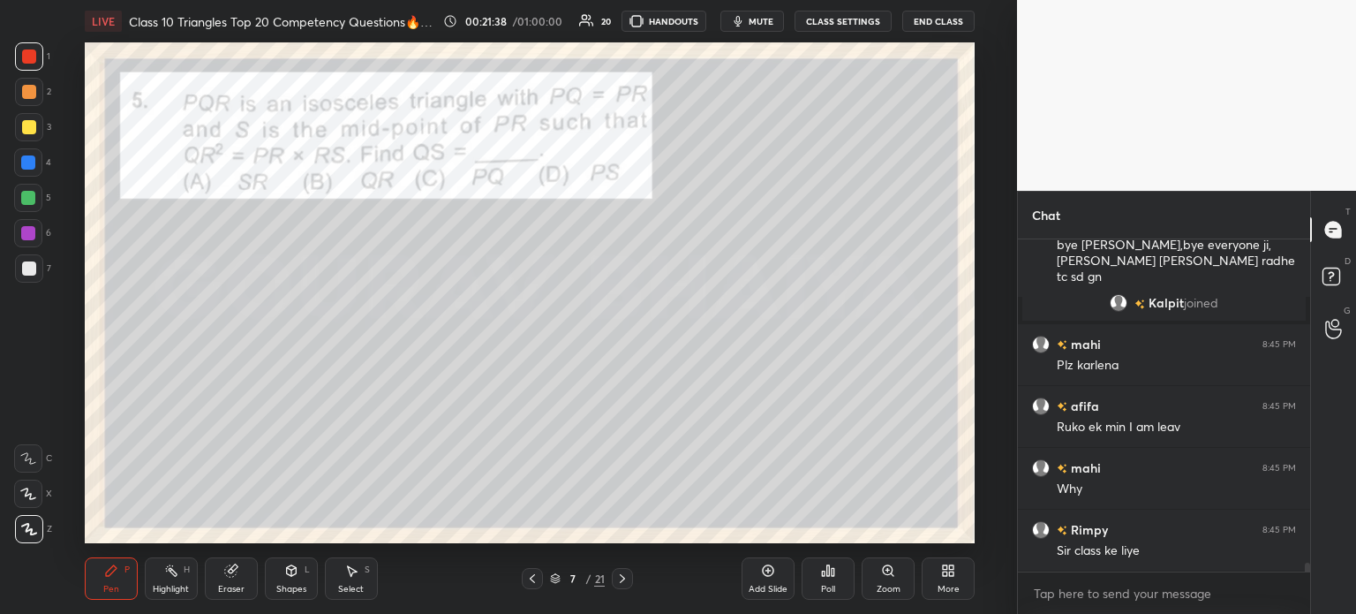
click at [1091, 590] on body "1 2 3 4 5 6 7 C X Z C X Z E E Erase all H H LIVE Class 10 Triangles Top 20 Comp…" at bounding box center [678, 307] width 1356 height 614
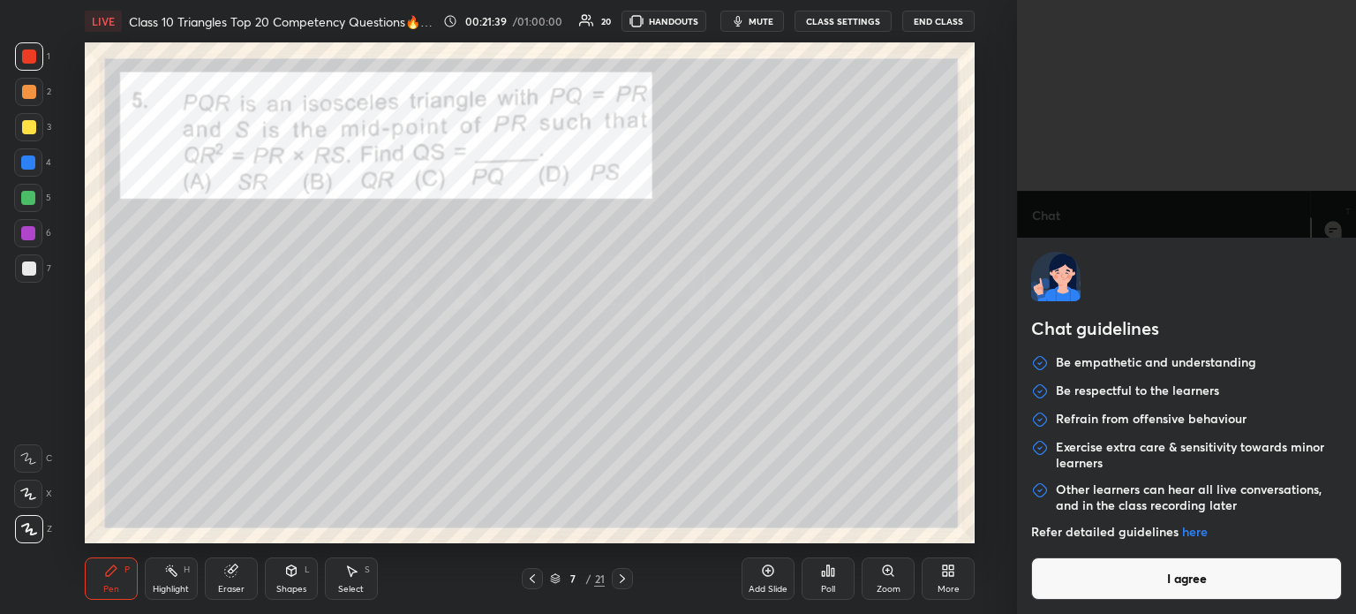
click at [1099, 576] on button "I agree" at bounding box center [1186, 578] width 311 height 42
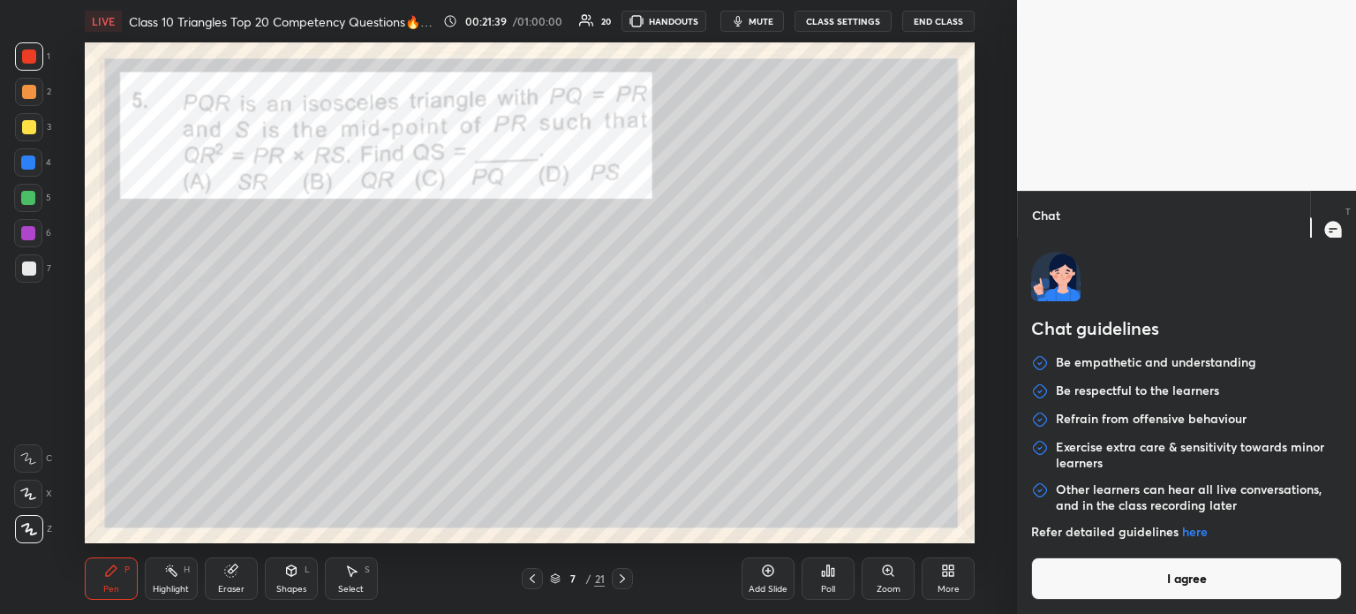
type textarea "x"
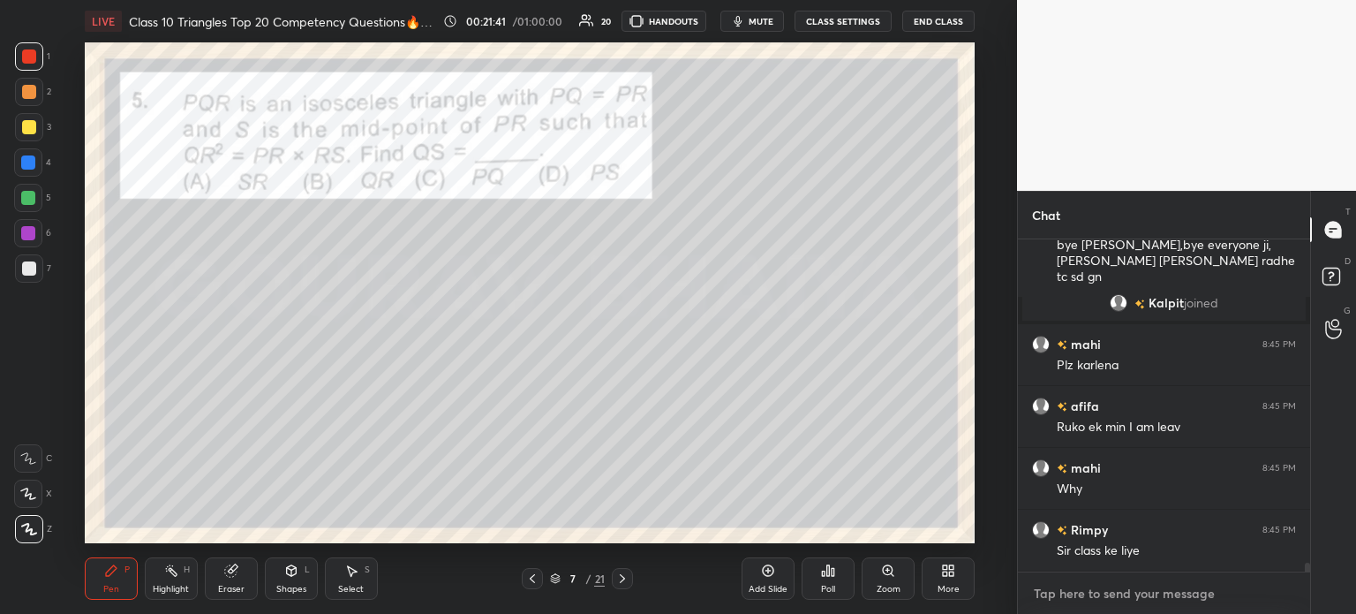
scroll to position [12070, 0]
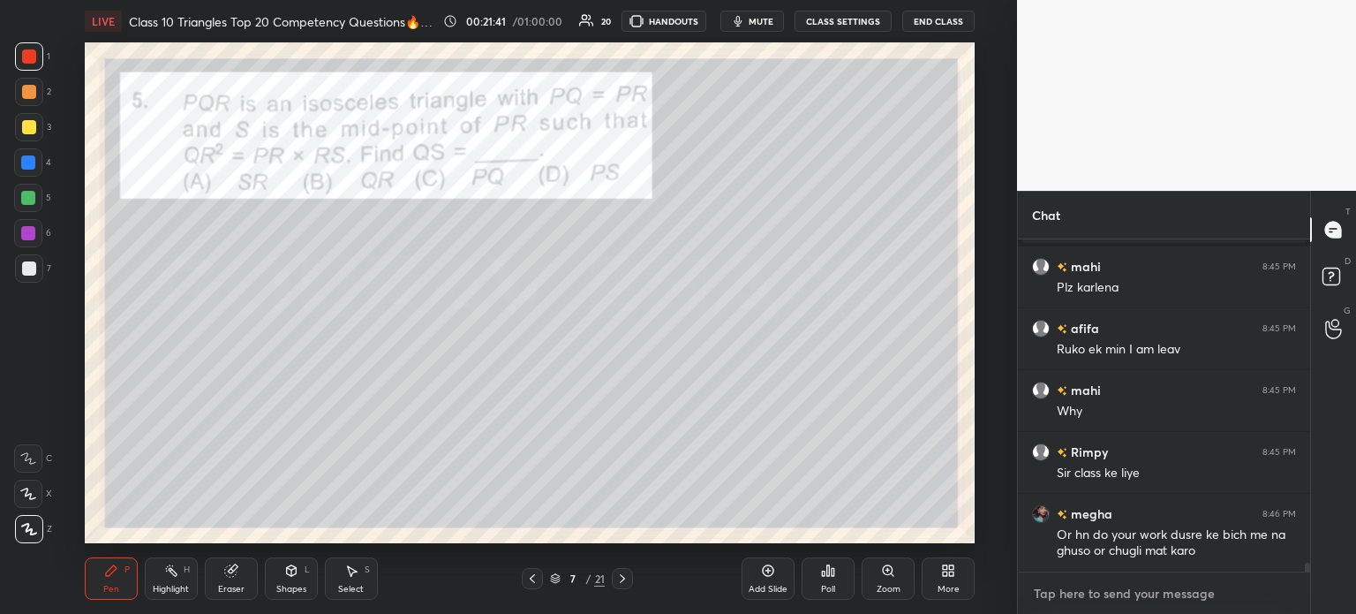
paste textarea "[URL][DOMAIN_NAME]"
type textarea "[URL][DOMAIN_NAME]"
type textarea "x"
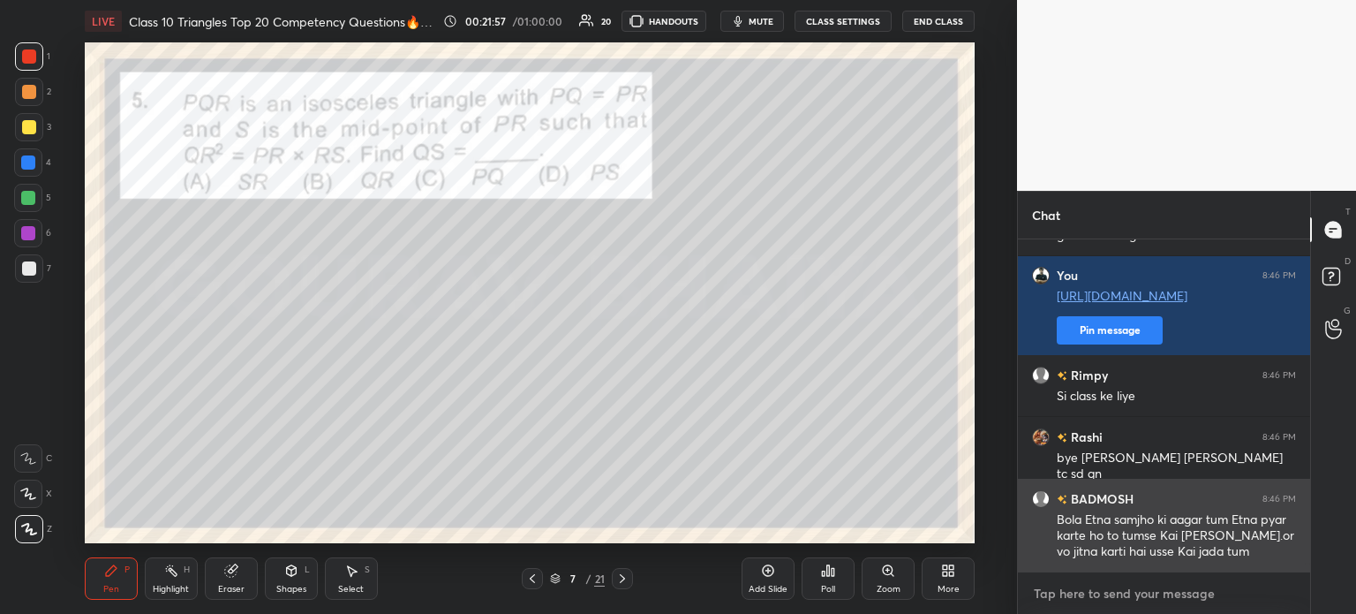
scroll to position [12386, 0]
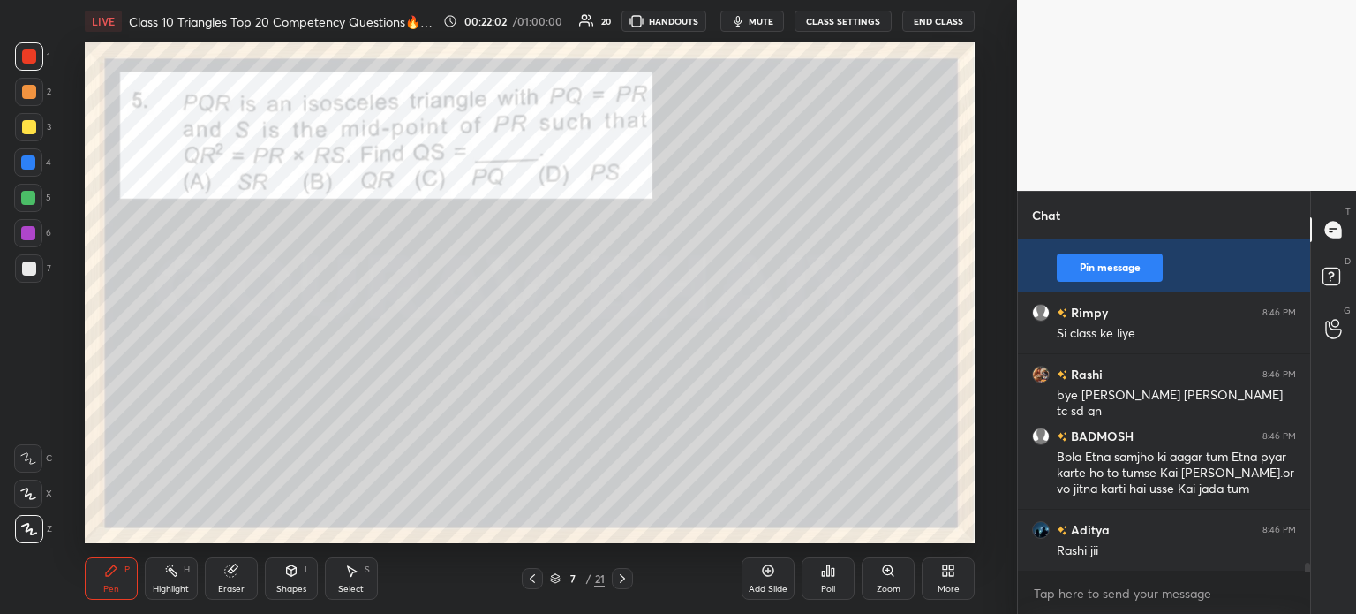
click at [35, 264] on div at bounding box center [29, 268] width 28 height 28
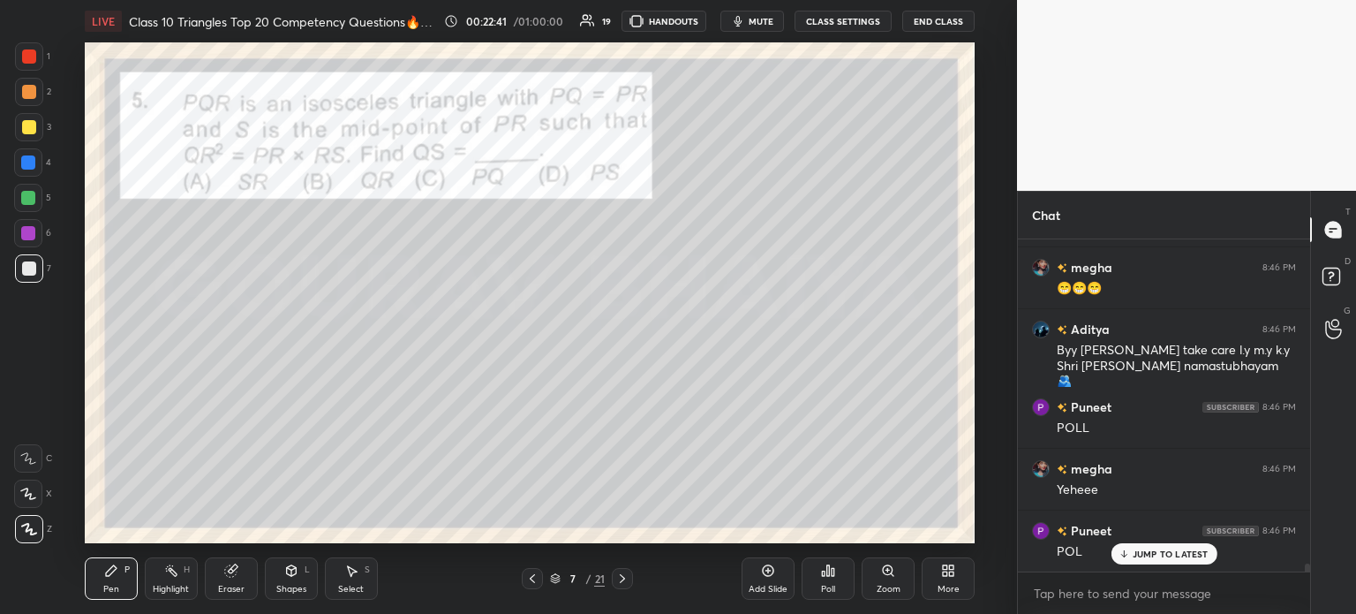
scroll to position [13161, 0]
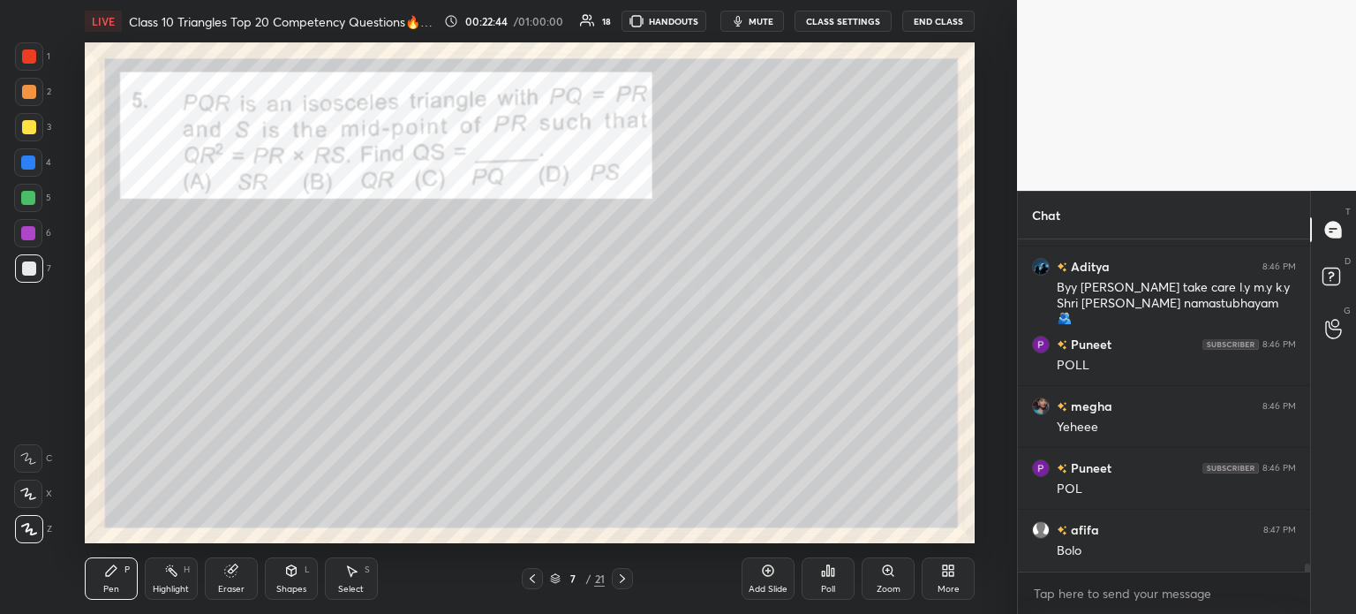
click at [843, 578] on div "Poll" at bounding box center [828, 578] width 53 height 42
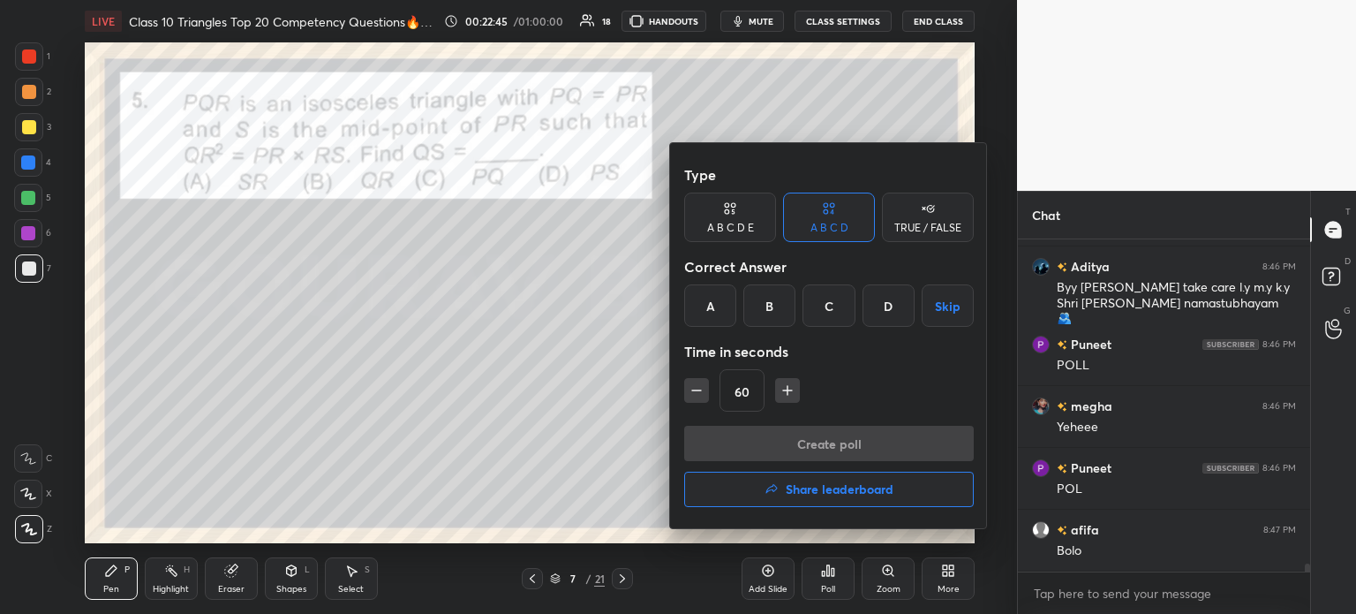
click at [757, 318] on div "B" at bounding box center [769, 305] width 52 height 42
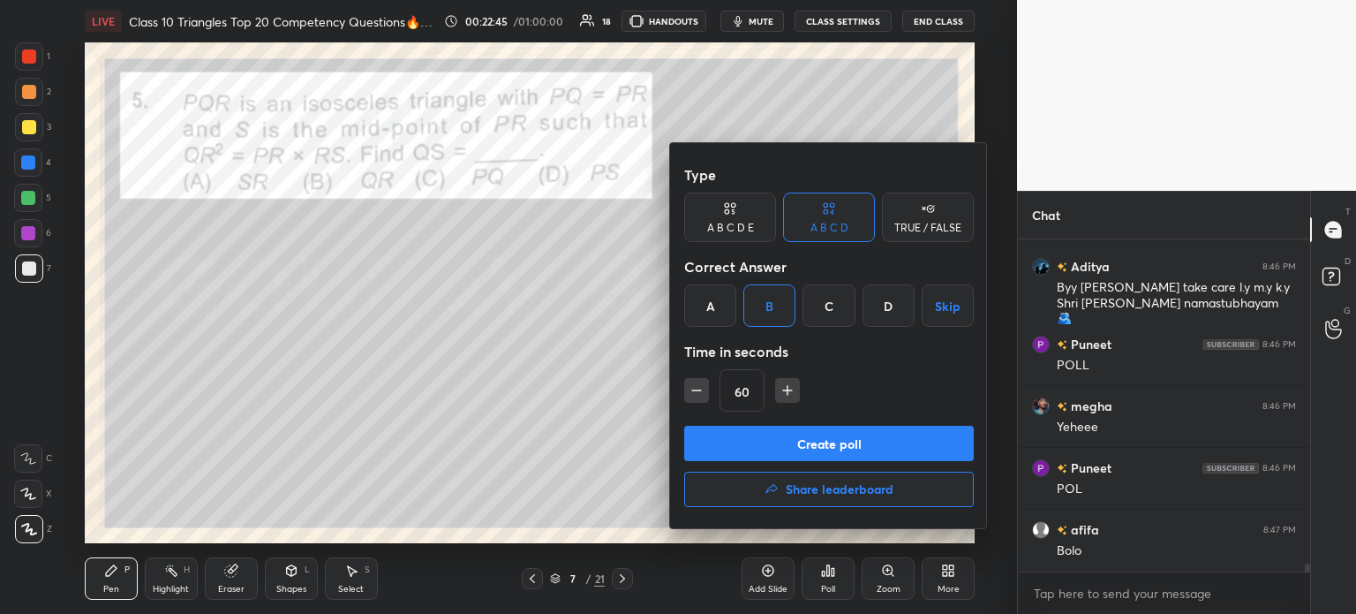
click at [768, 450] on button "Create poll" at bounding box center [829, 443] width 290 height 35
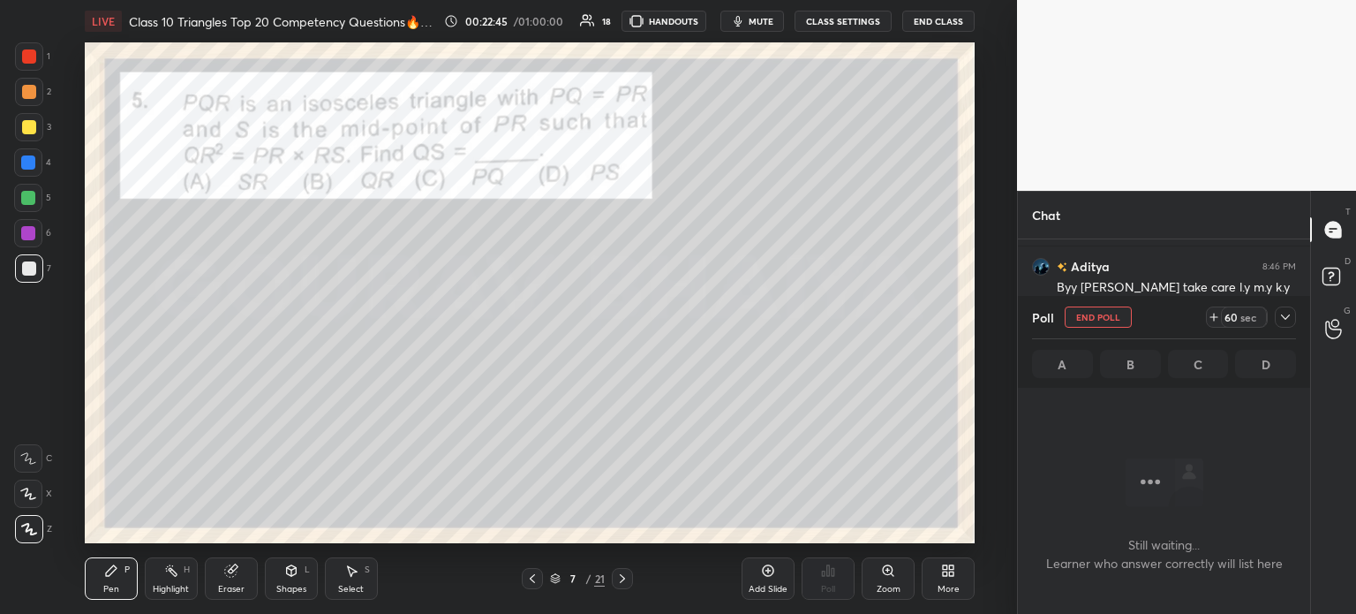
scroll to position [4, 5]
click at [1285, 313] on icon at bounding box center [1285, 317] width 14 height 14
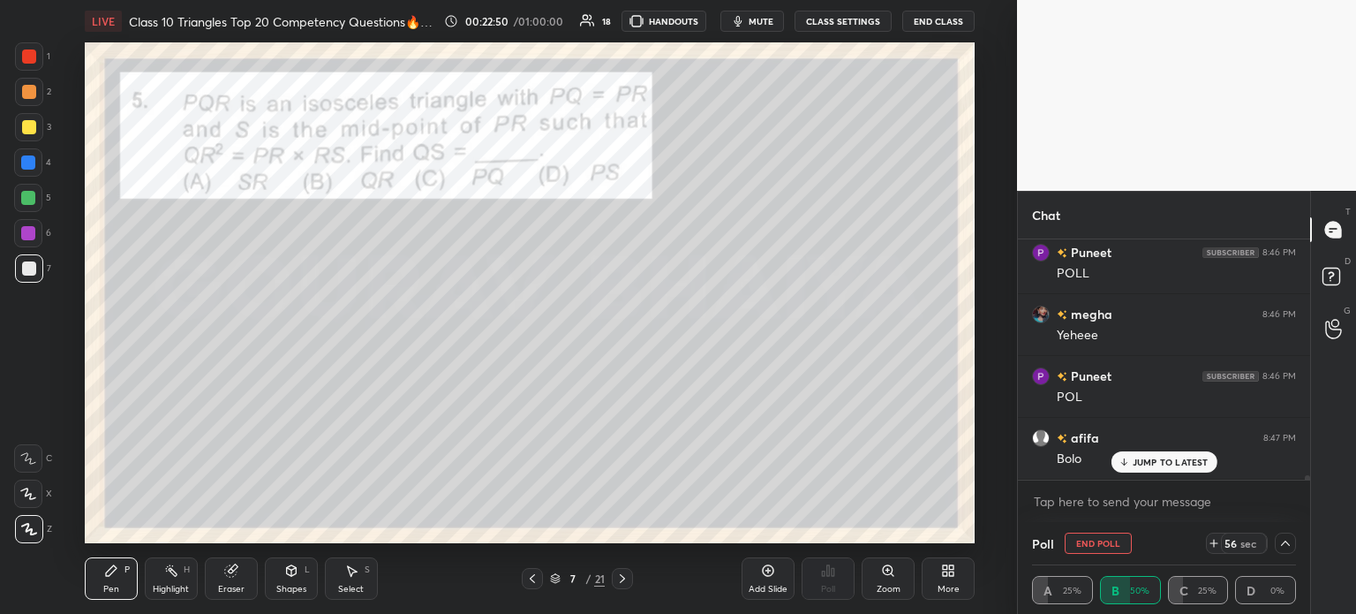
scroll to position [13314, 0]
click at [25, 130] on div at bounding box center [29, 127] width 14 height 14
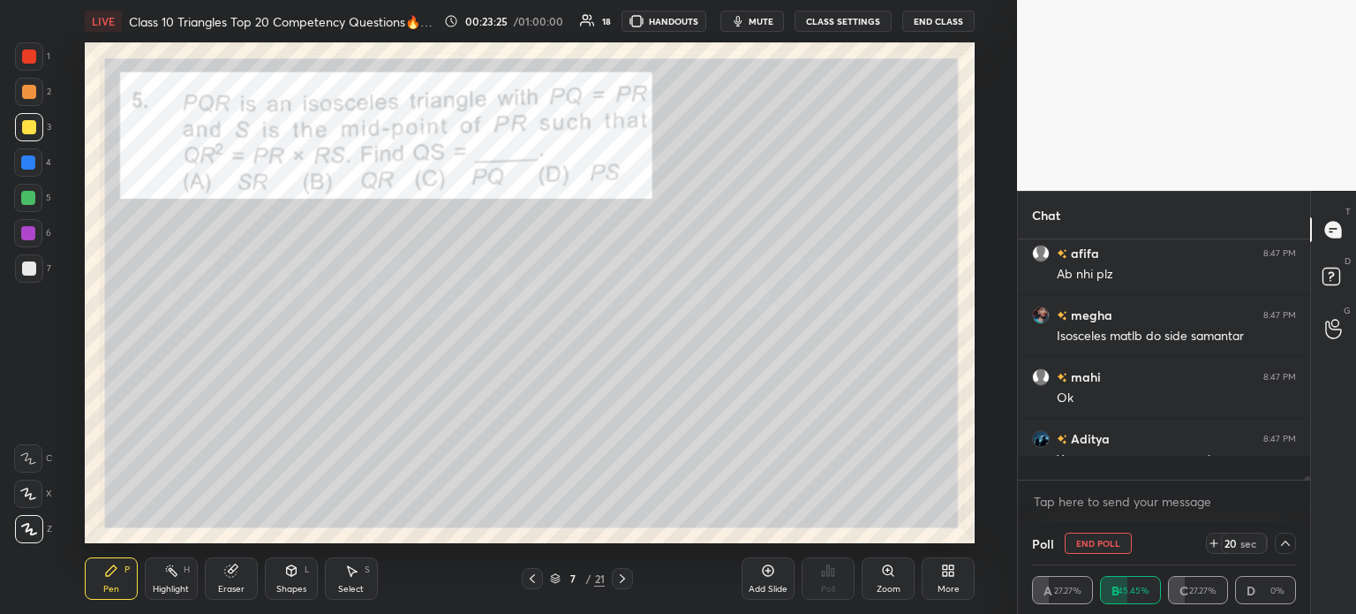
scroll to position [4, 5]
click at [39, 267] on div at bounding box center [29, 268] width 28 height 28
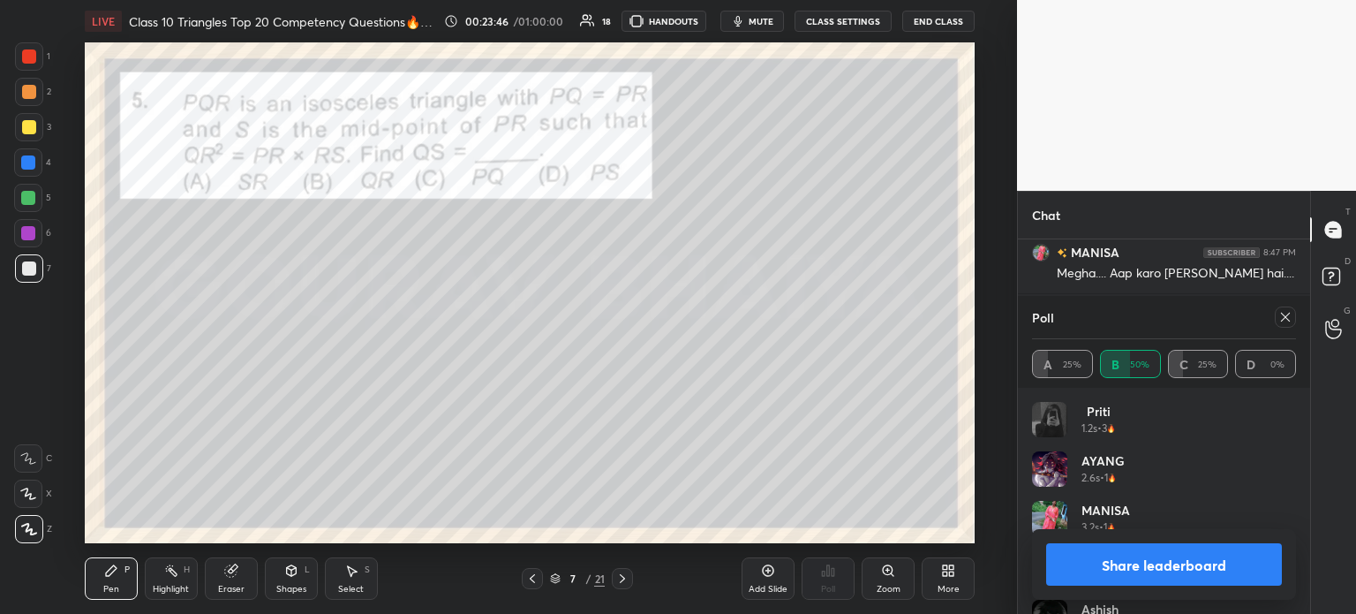
scroll to position [14504, 0]
click at [1116, 554] on button "Share leaderboard" at bounding box center [1164, 564] width 236 height 42
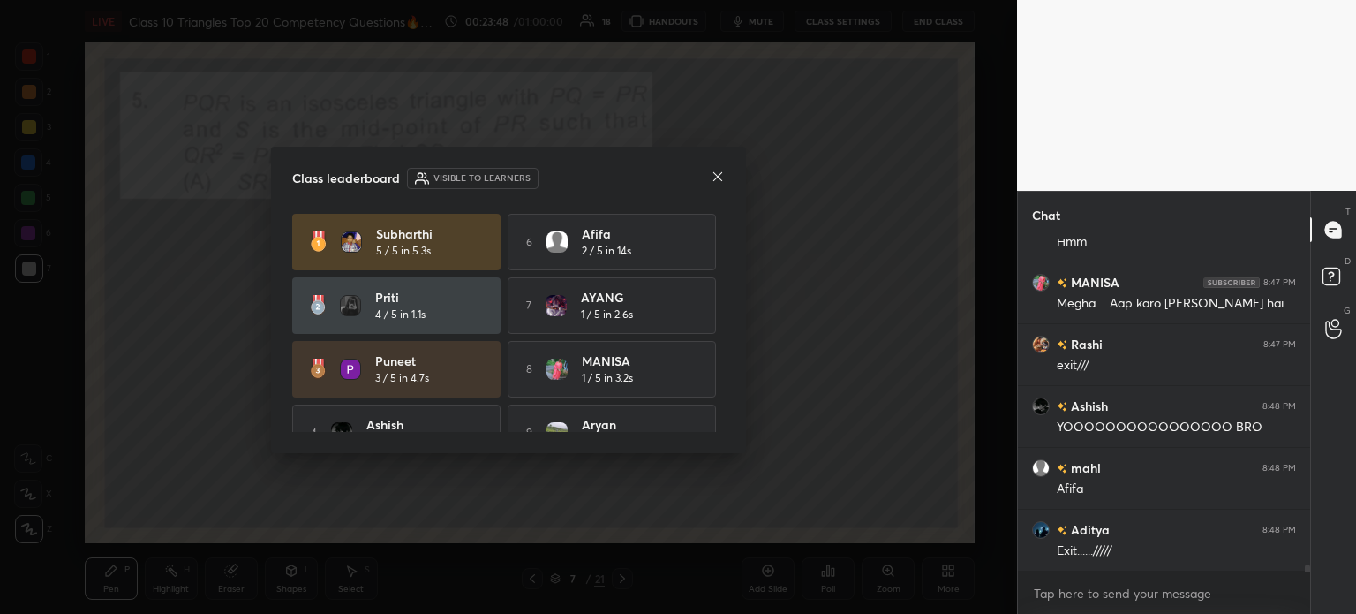
click at [720, 177] on icon at bounding box center [718, 177] width 14 height 14
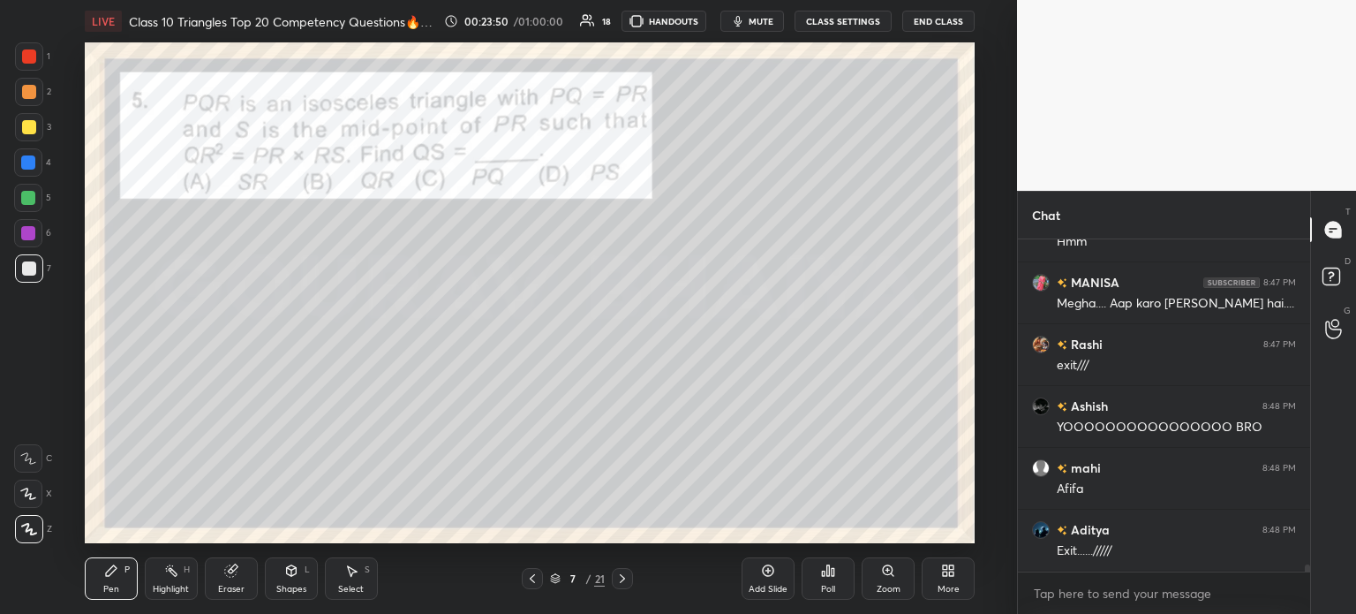
click at [11, 129] on div "1 2 3 4 5 6 7 C X Z C X Z E E Erase all H H" at bounding box center [28, 292] width 57 height 501
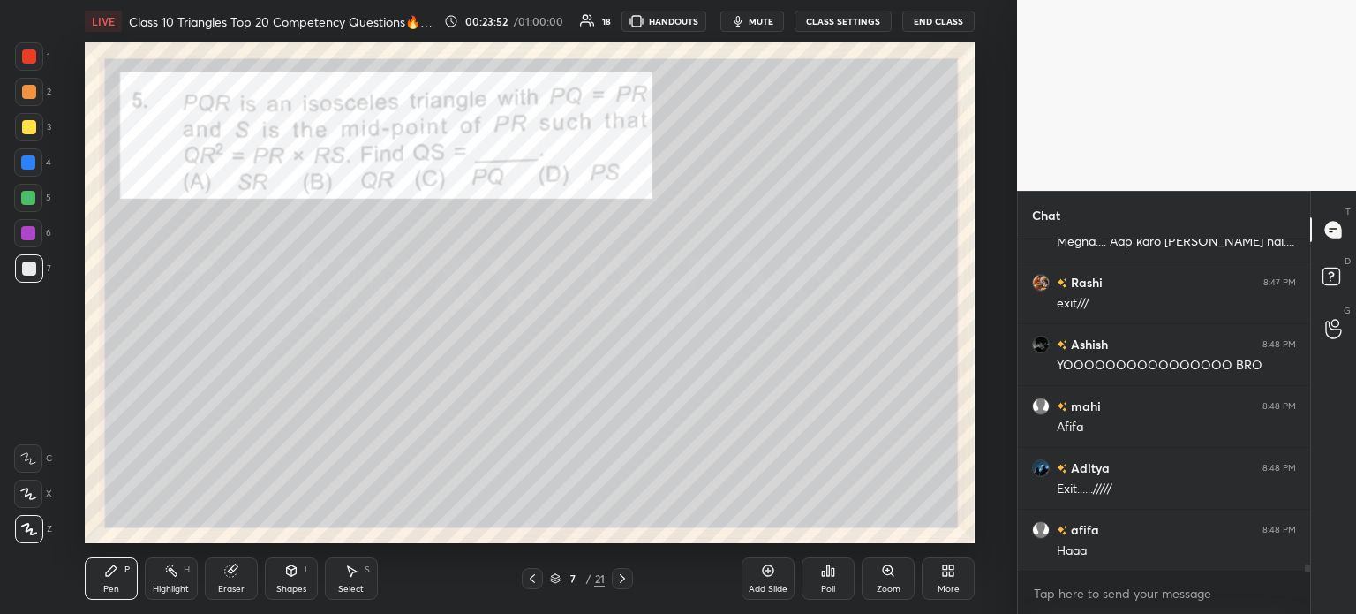
click at [31, 122] on div at bounding box center [29, 127] width 14 height 14
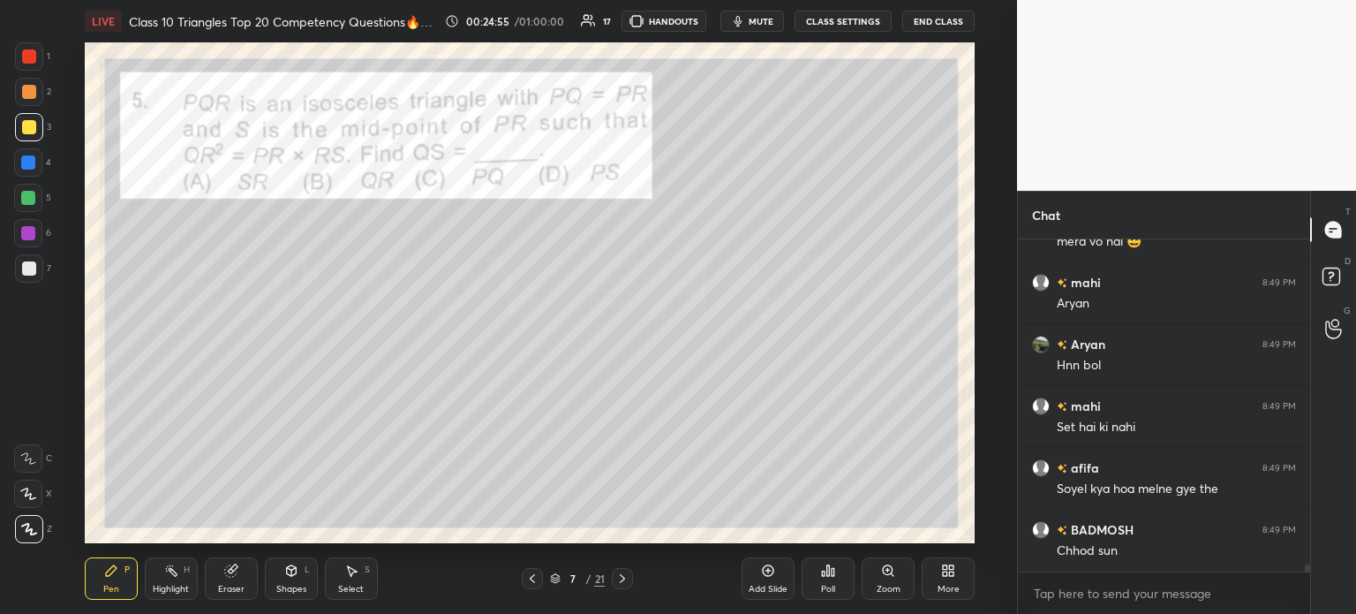
scroll to position [15514, 0]
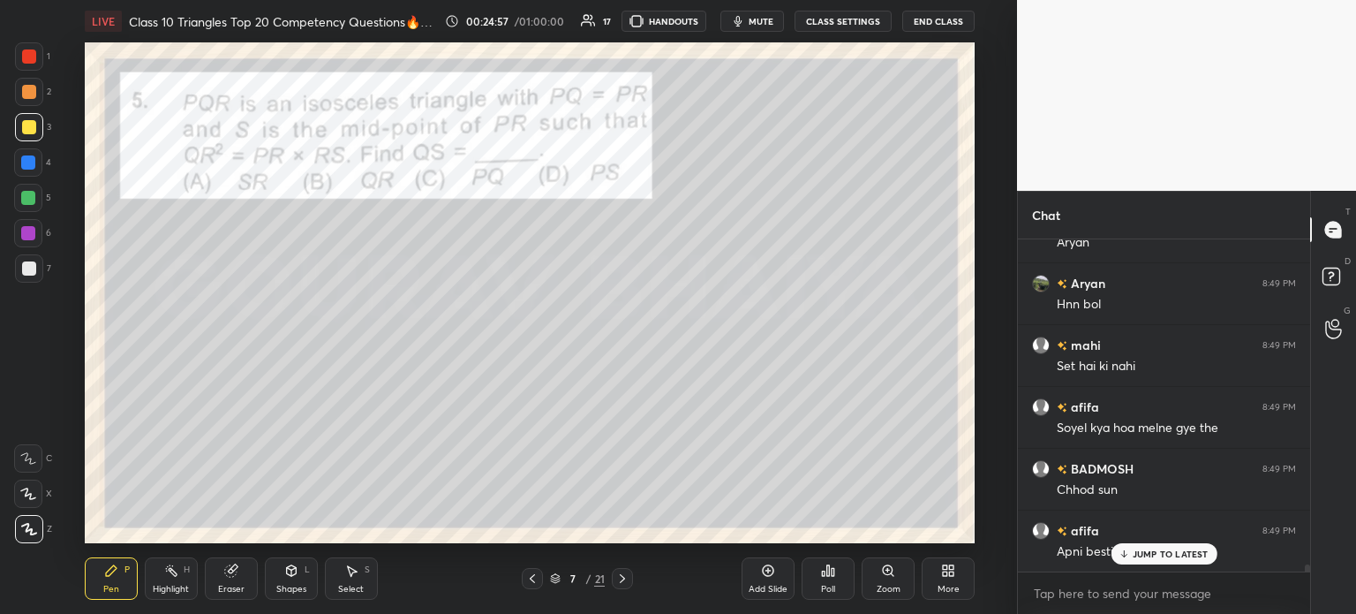
click at [23, 172] on div at bounding box center [28, 162] width 28 height 28
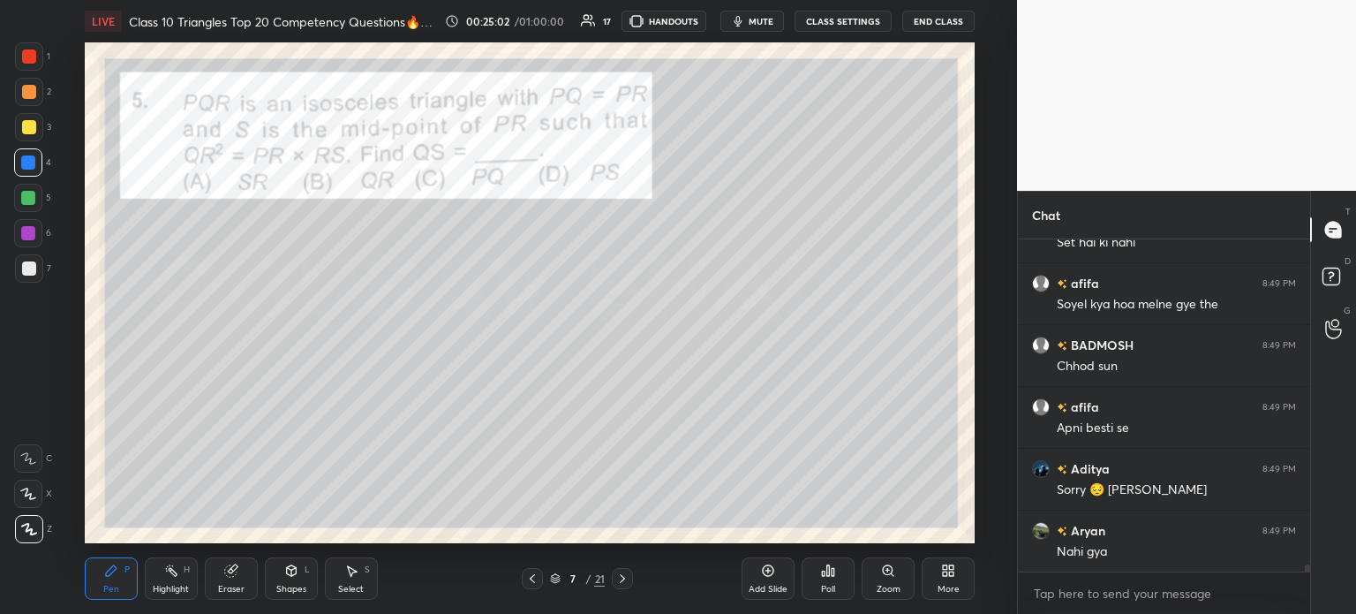
scroll to position [15700, 0]
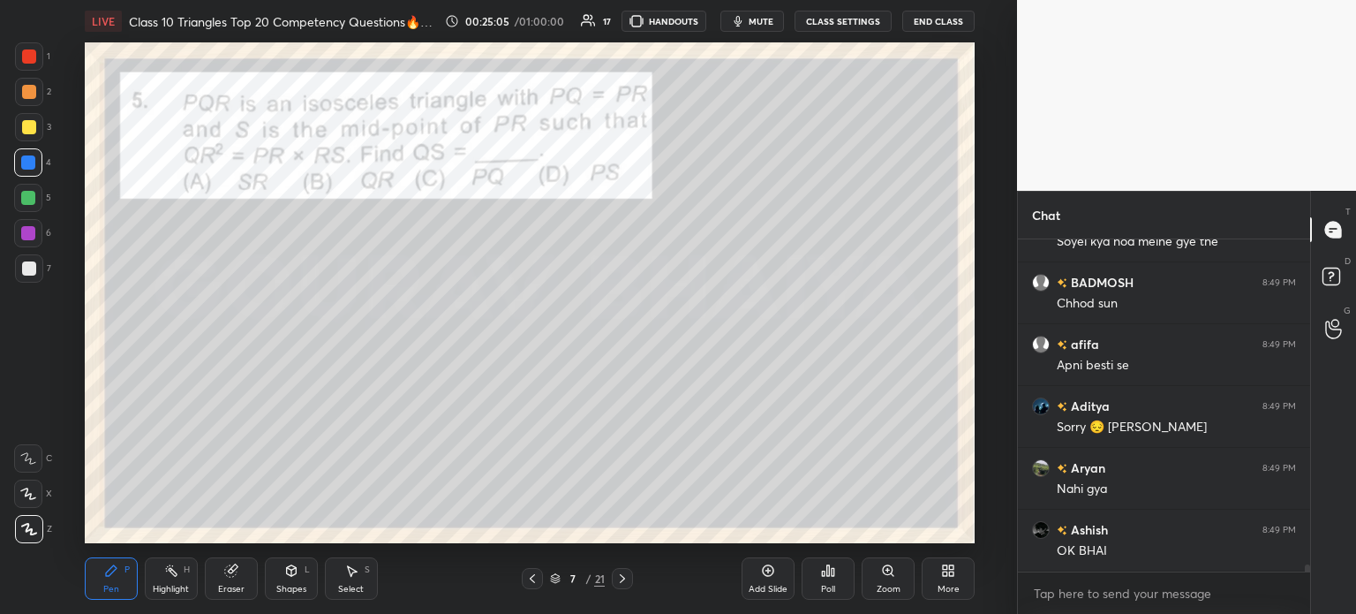
click at [29, 273] on div at bounding box center [29, 268] width 14 height 14
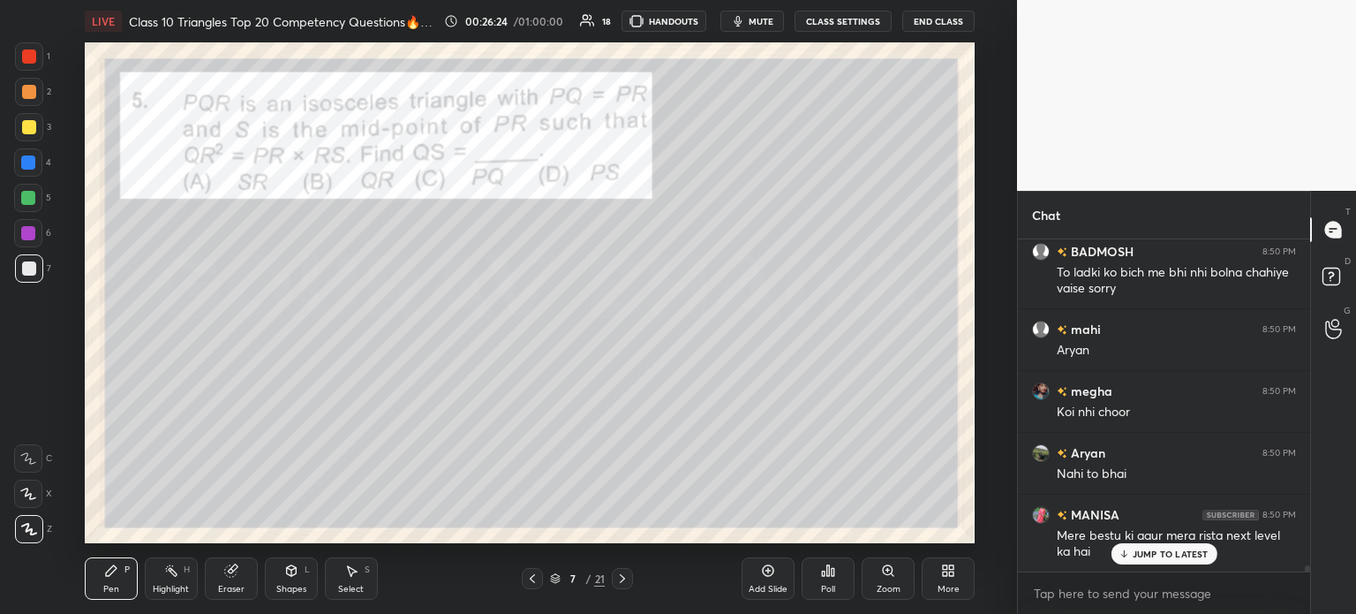
scroll to position [17156, 0]
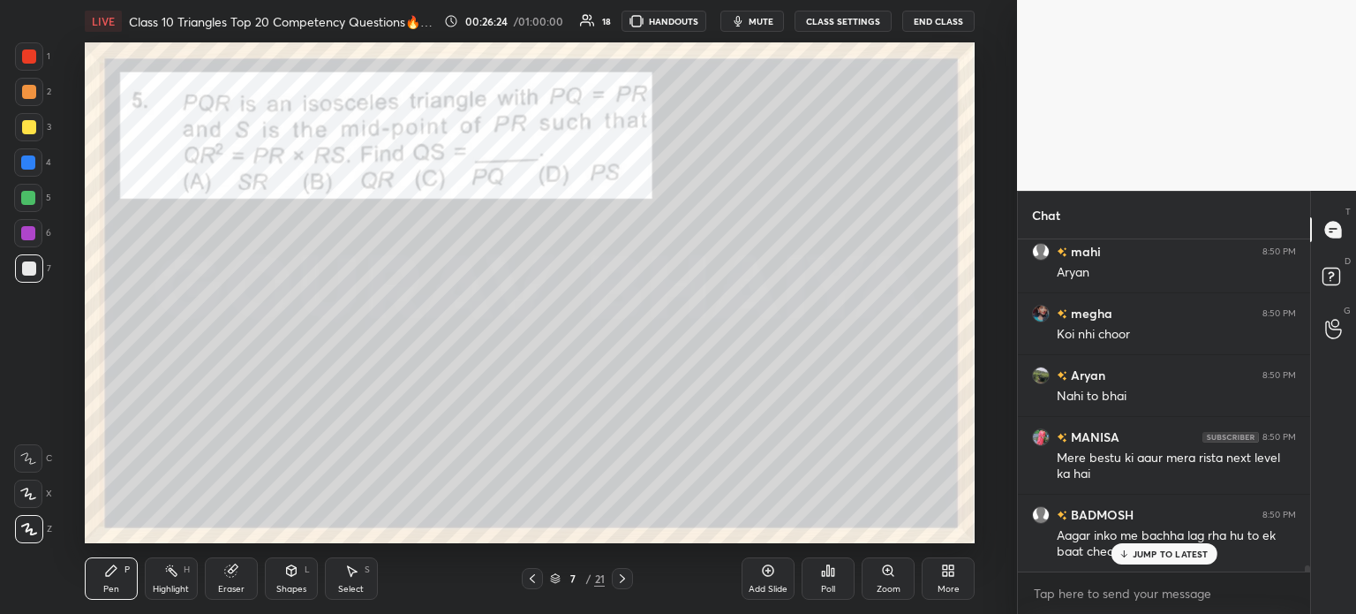
click at [776, 576] on div "Add Slide" at bounding box center [768, 578] width 53 height 42
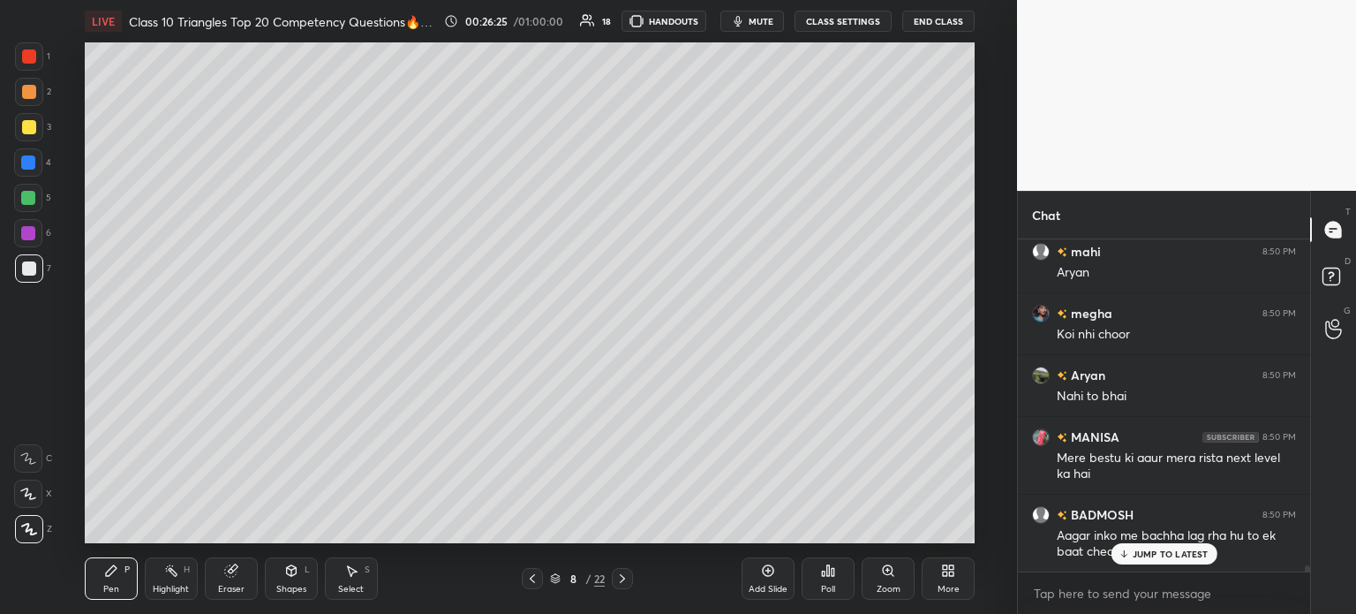
click at [536, 584] on icon at bounding box center [532, 578] width 14 height 14
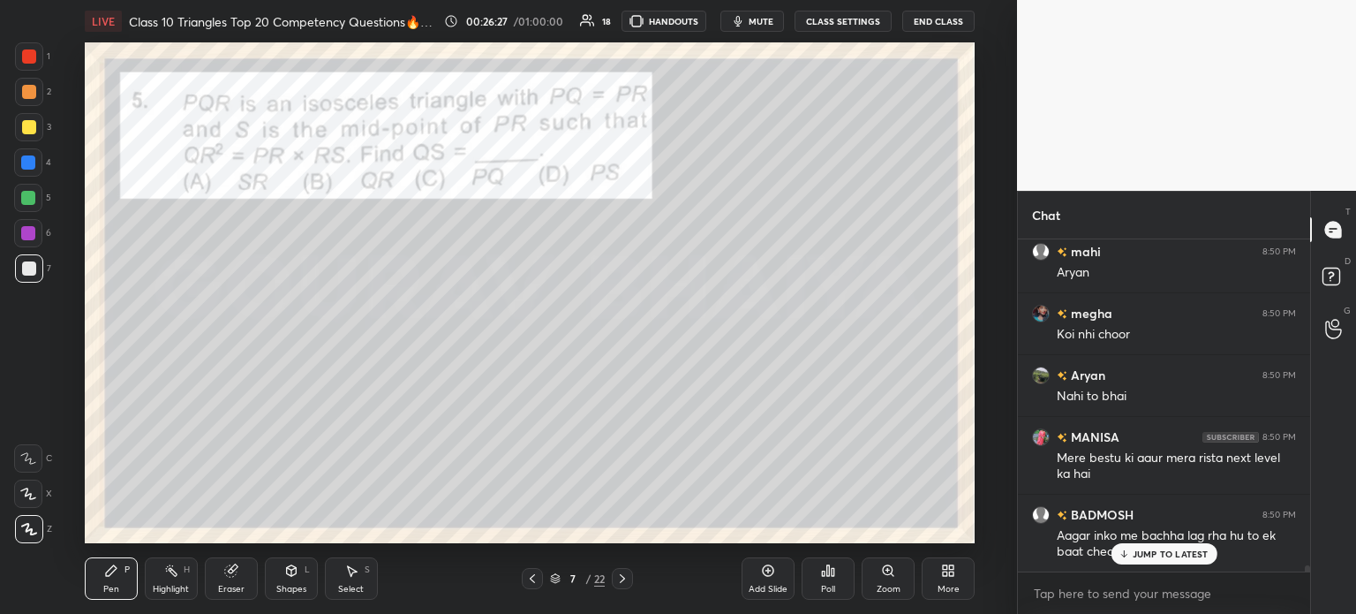
scroll to position [17219, 0]
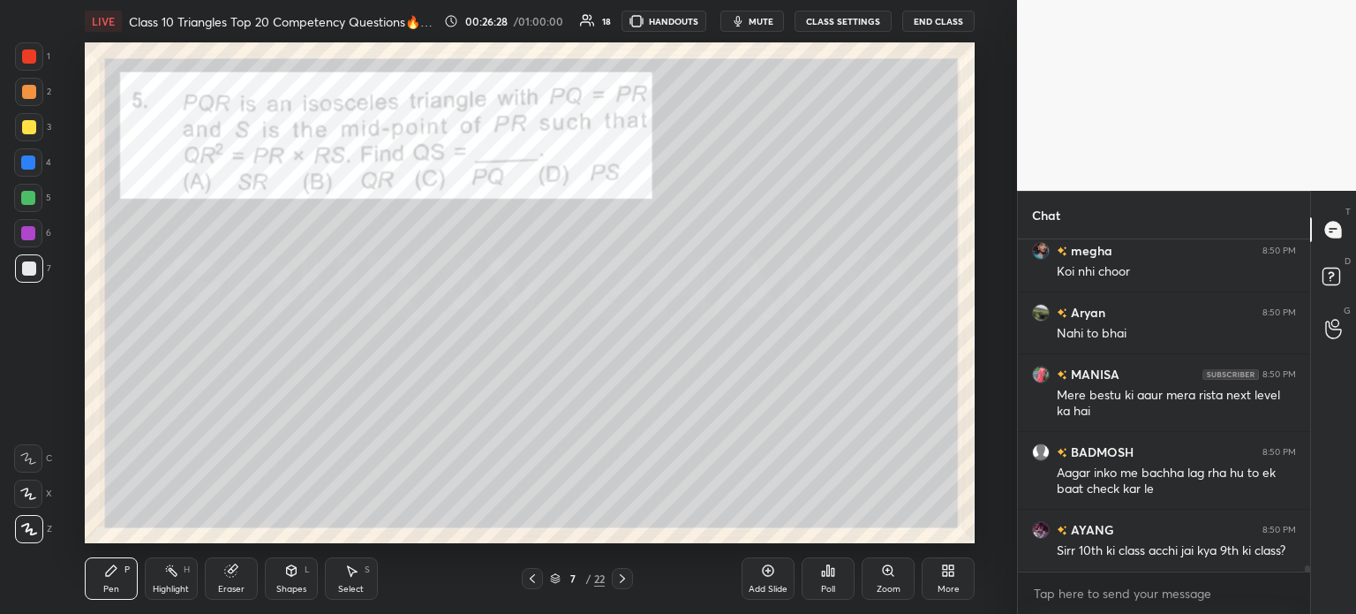
click at [622, 589] on div at bounding box center [622, 578] width 21 height 21
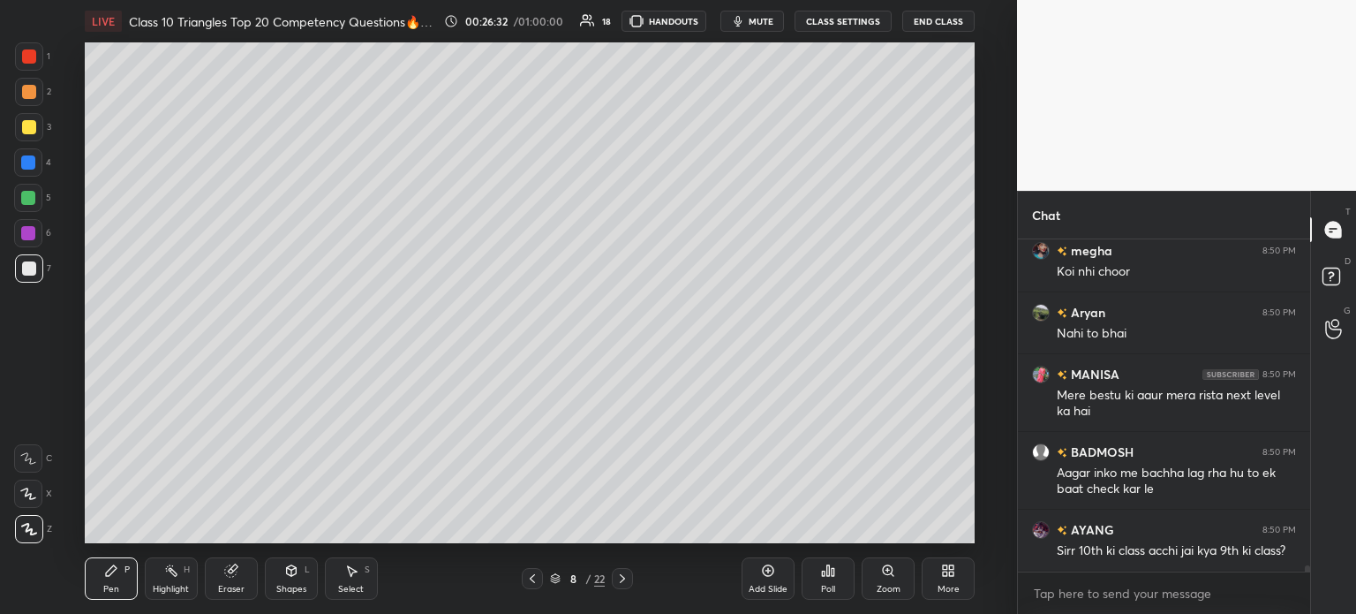
click at [531, 583] on icon at bounding box center [532, 578] width 14 height 14
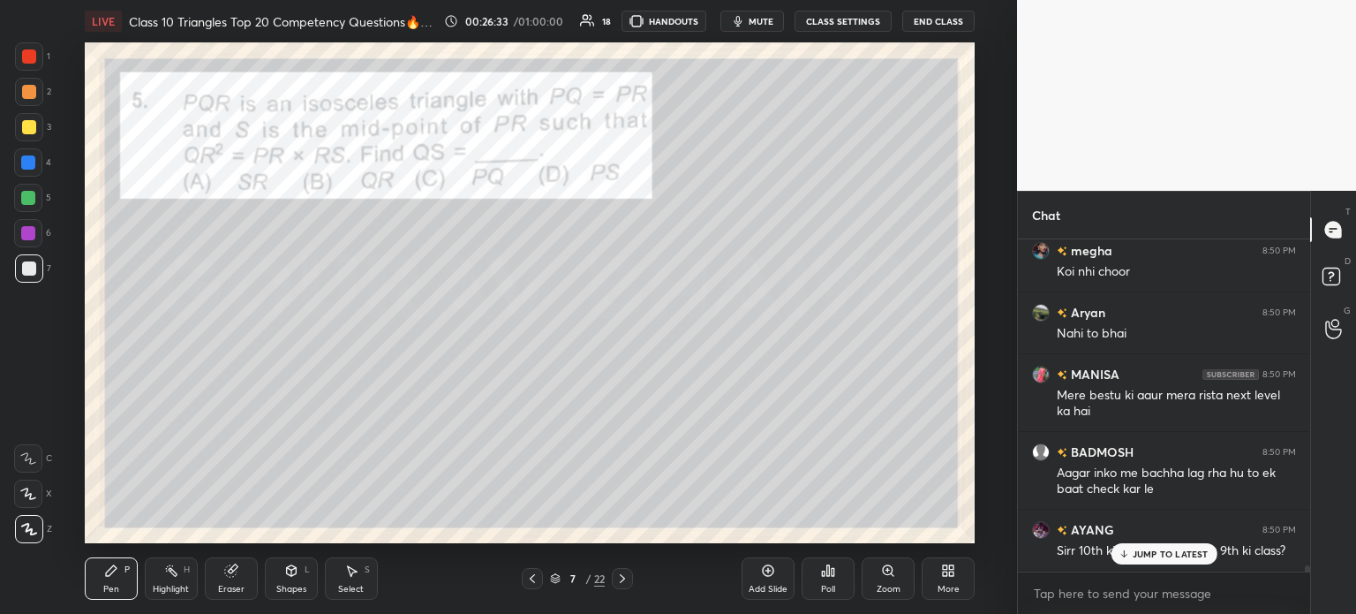
scroll to position [17279, 0]
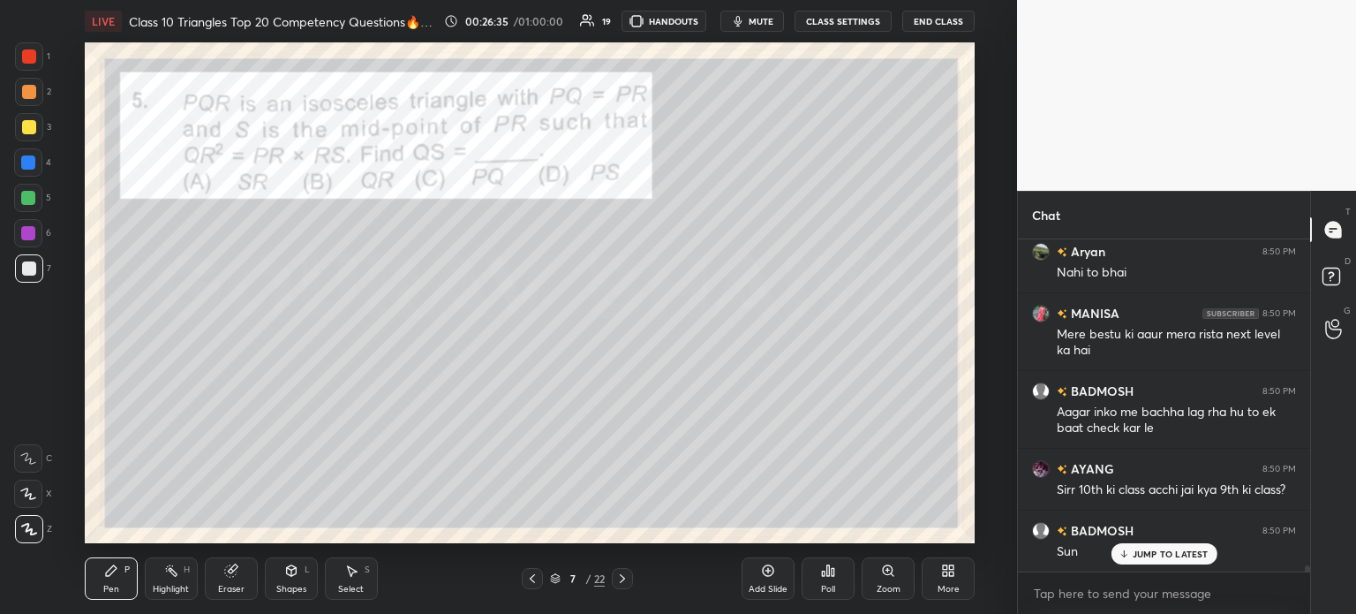
click at [621, 577] on icon at bounding box center [622, 578] width 14 height 14
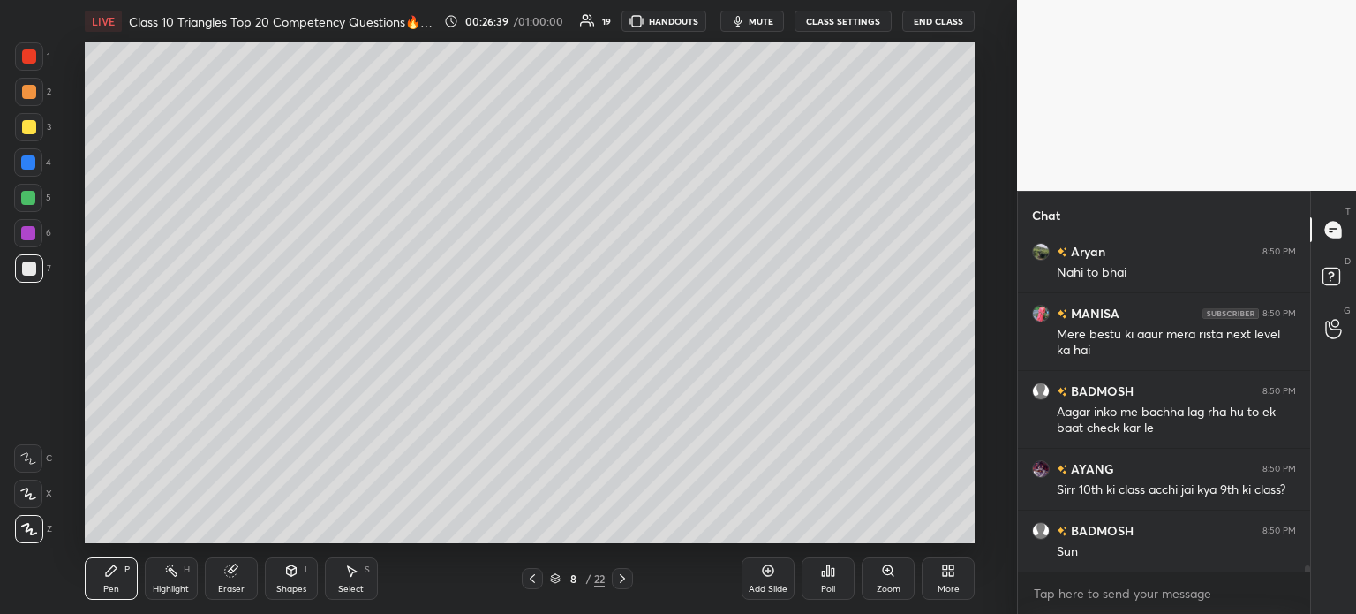
scroll to position [17342, 0]
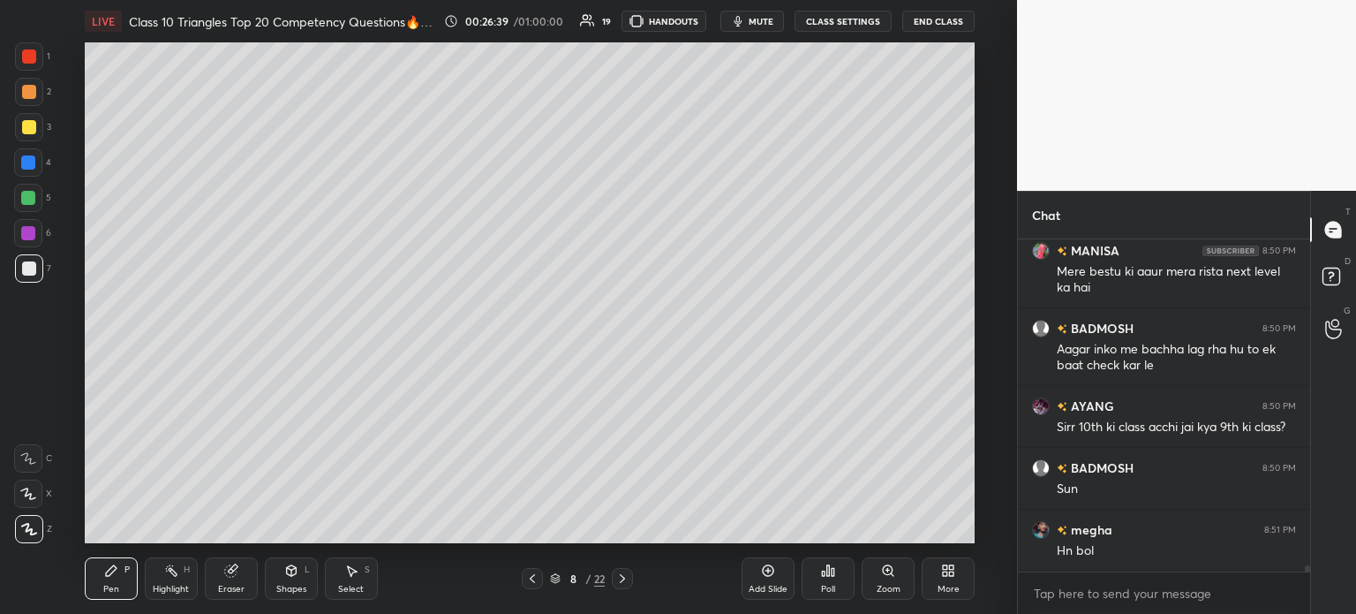
click at [530, 586] on div at bounding box center [532, 578] width 21 height 21
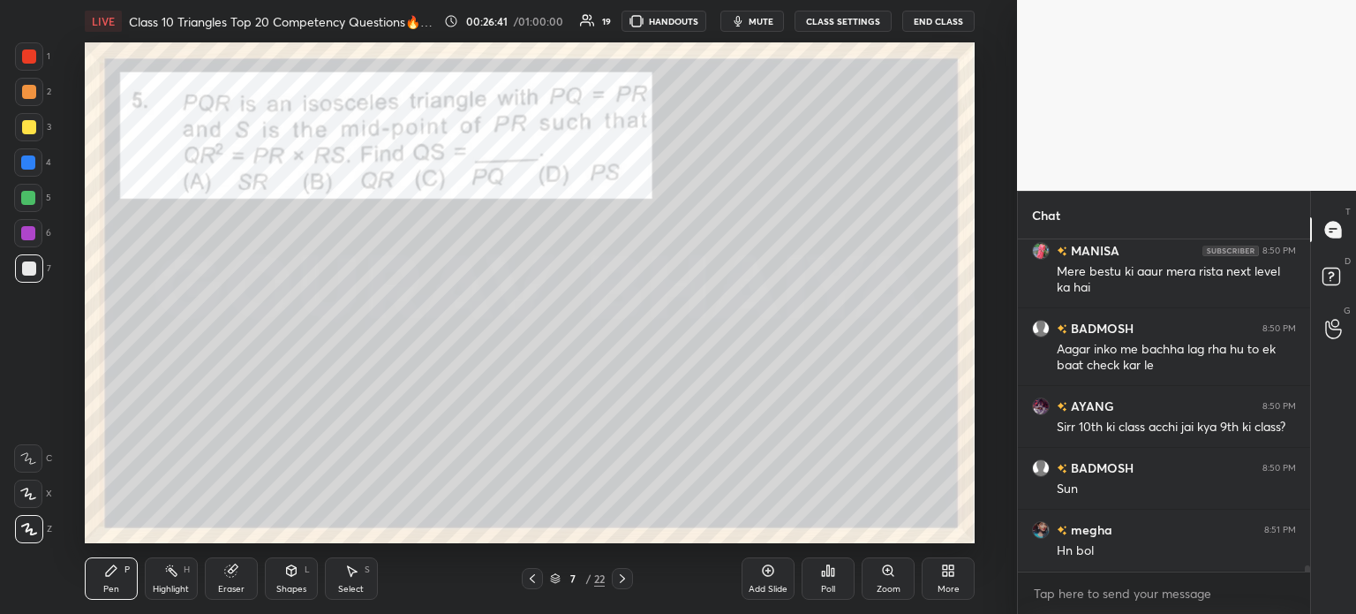
scroll to position [17403, 0]
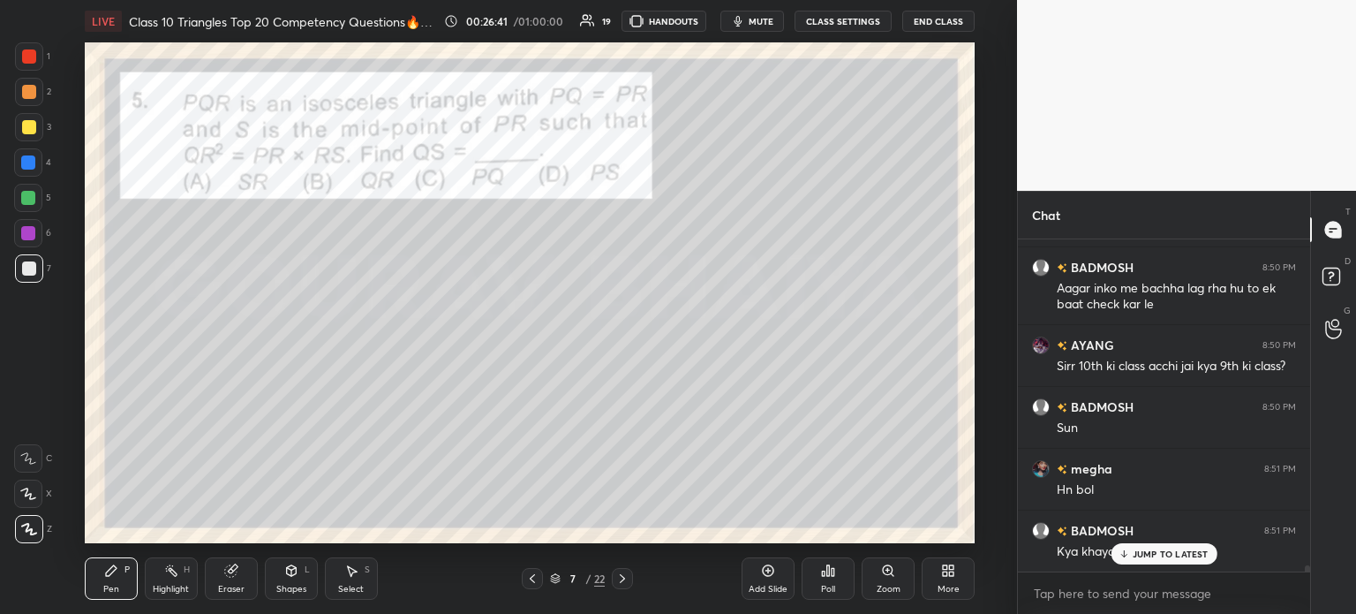
click at [619, 580] on icon at bounding box center [622, 578] width 14 height 14
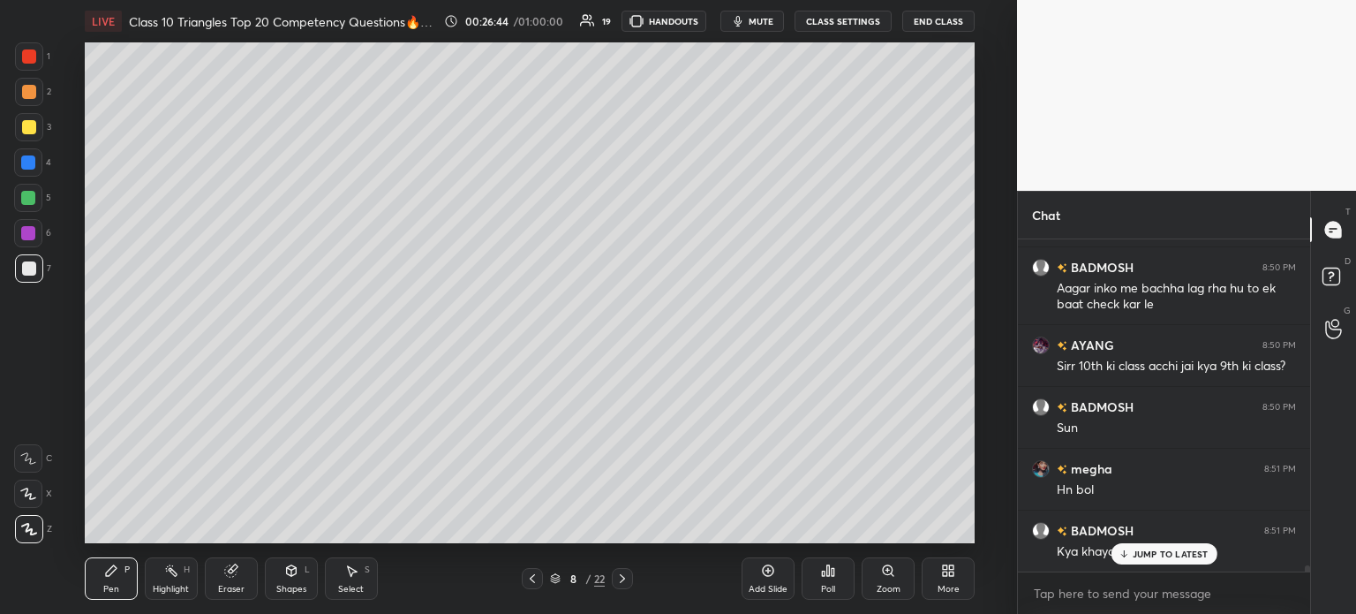
scroll to position [17466, 0]
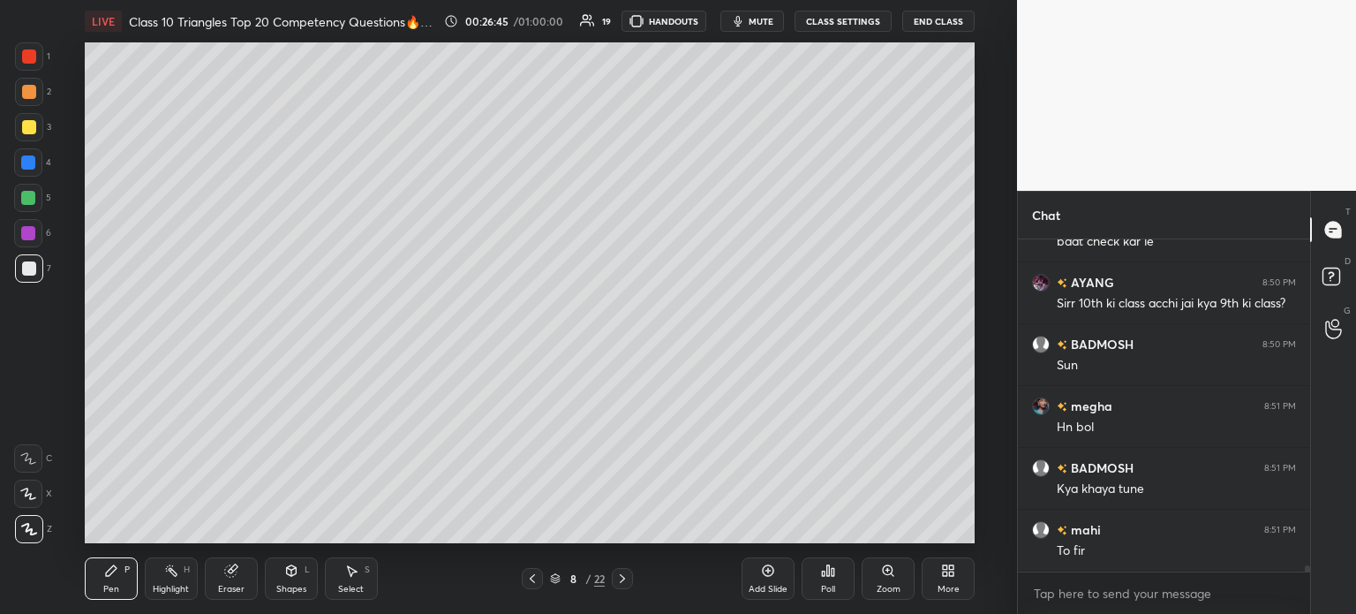
click at [533, 586] on div at bounding box center [532, 578] width 21 height 21
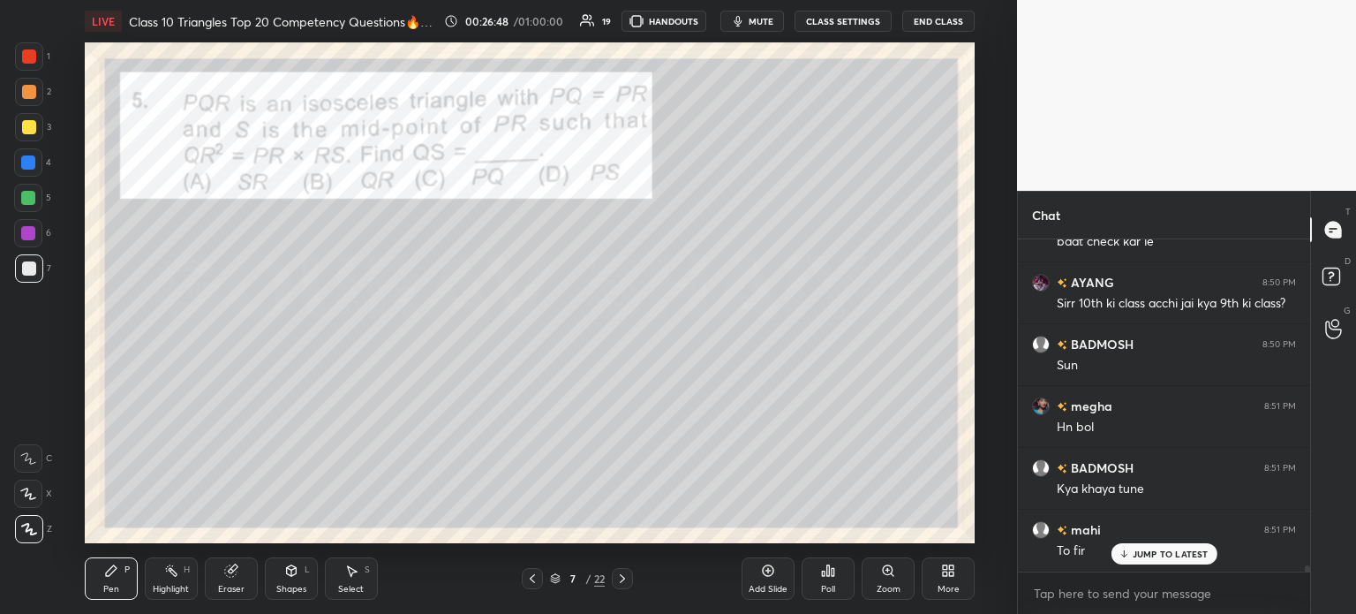
scroll to position [17527, 0]
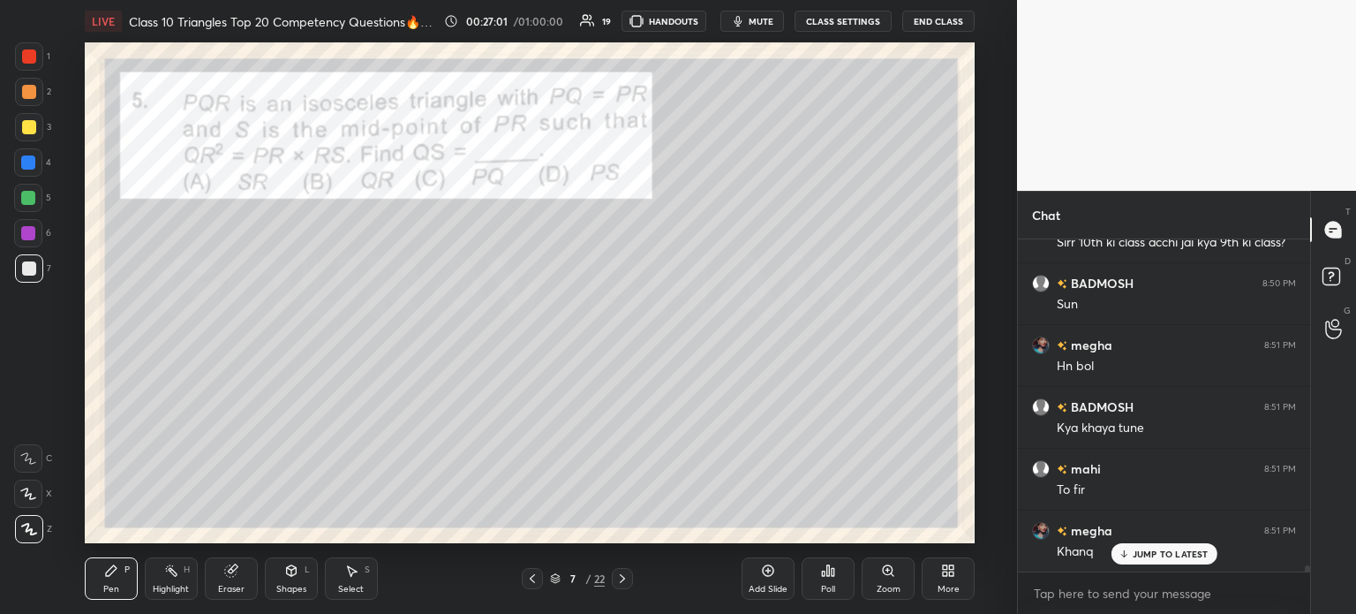
click at [629, 583] on div at bounding box center [622, 578] width 21 height 21
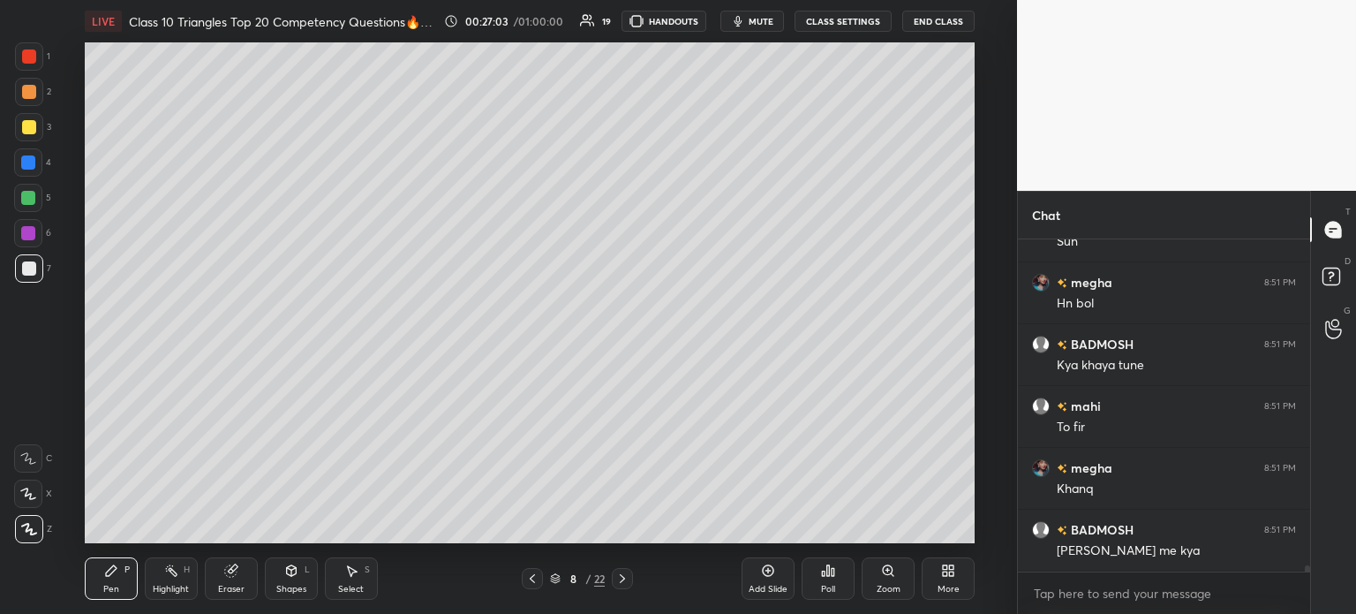
scroll to position [17650, 0]
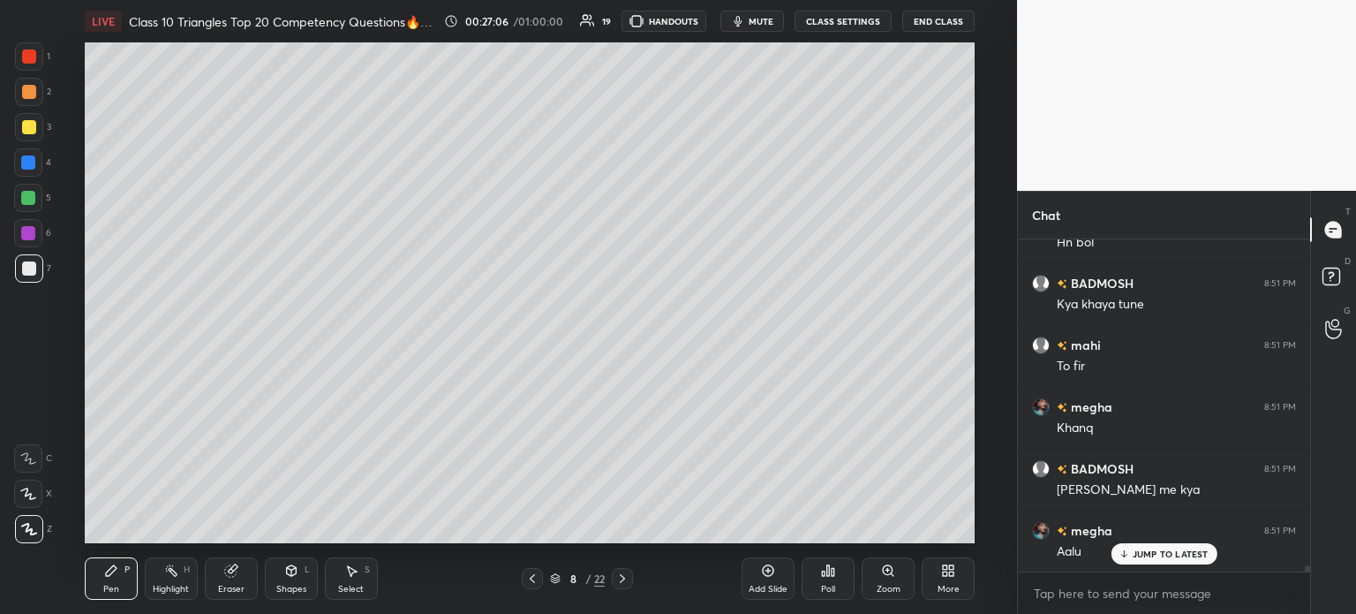
click at [530, 578] on icon at bounding box center [532, 578] width 5 height 9
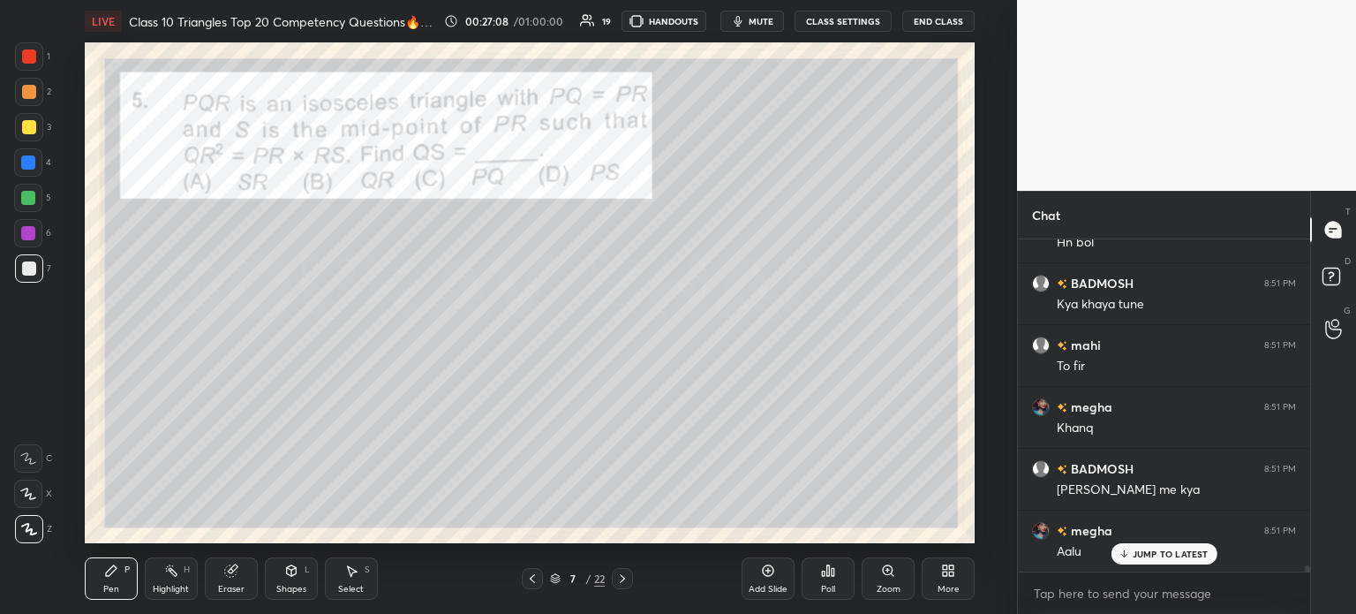
click at [621, 576] on icon at bounding box center [622, 578] width 14 height 14
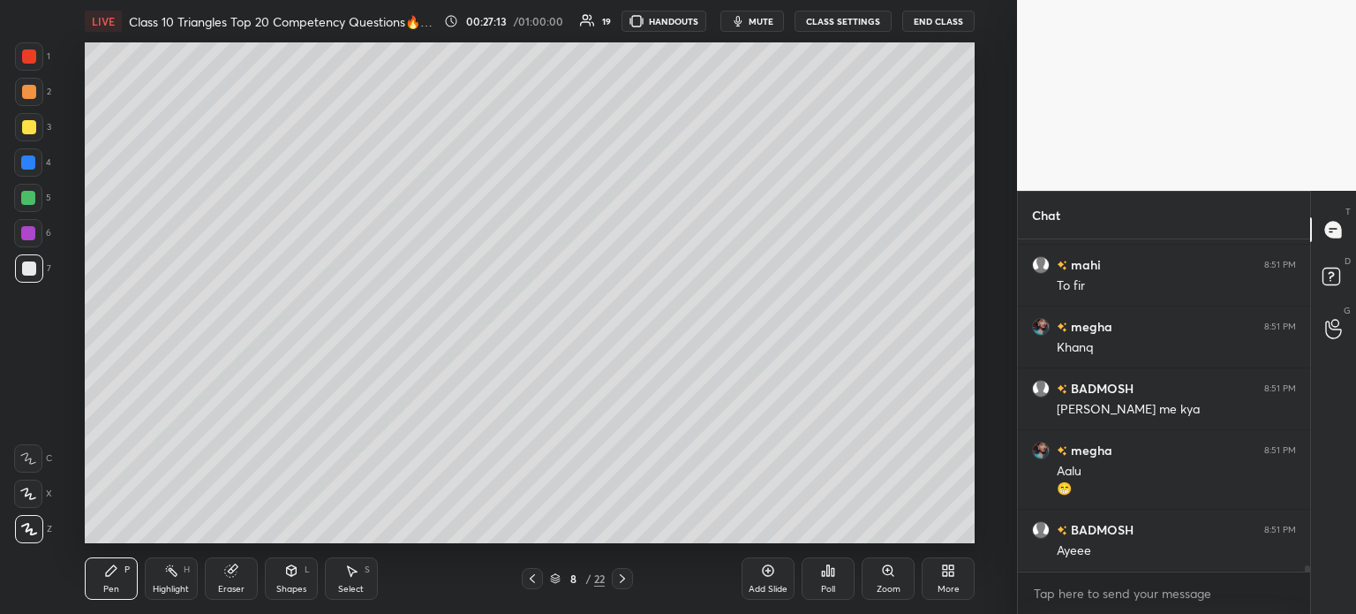
scroll to position [17773, 0]
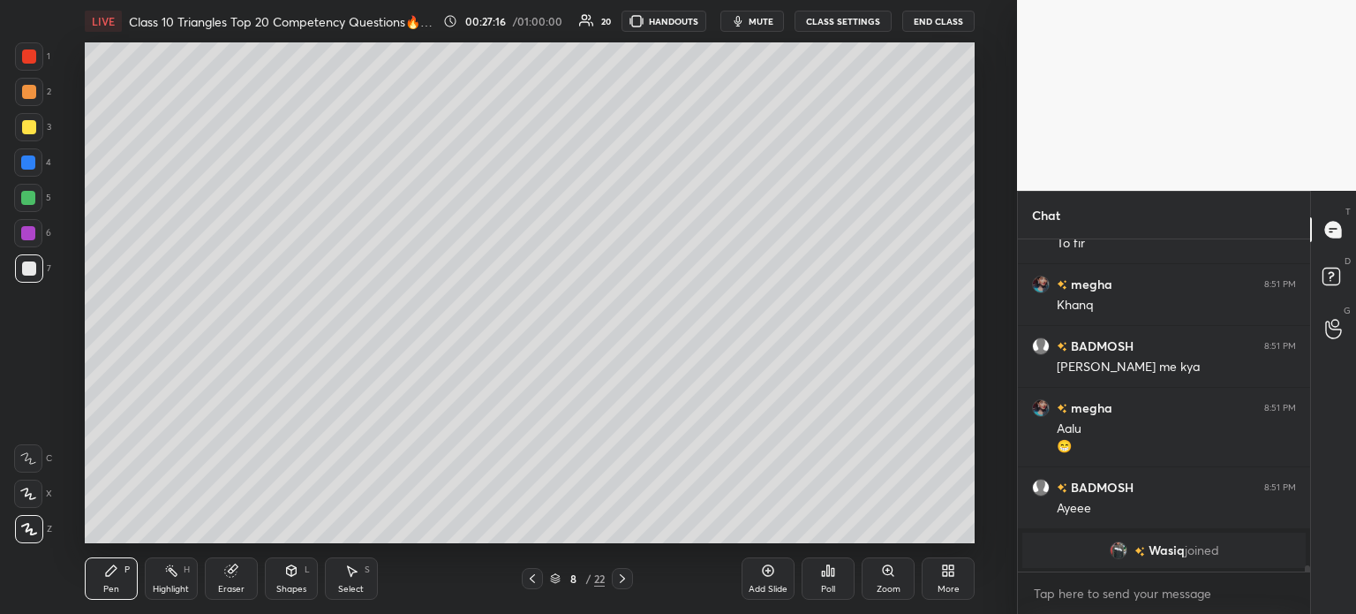
click at [539, 582] on div at bounding box center [532, 578] width 21 height 21
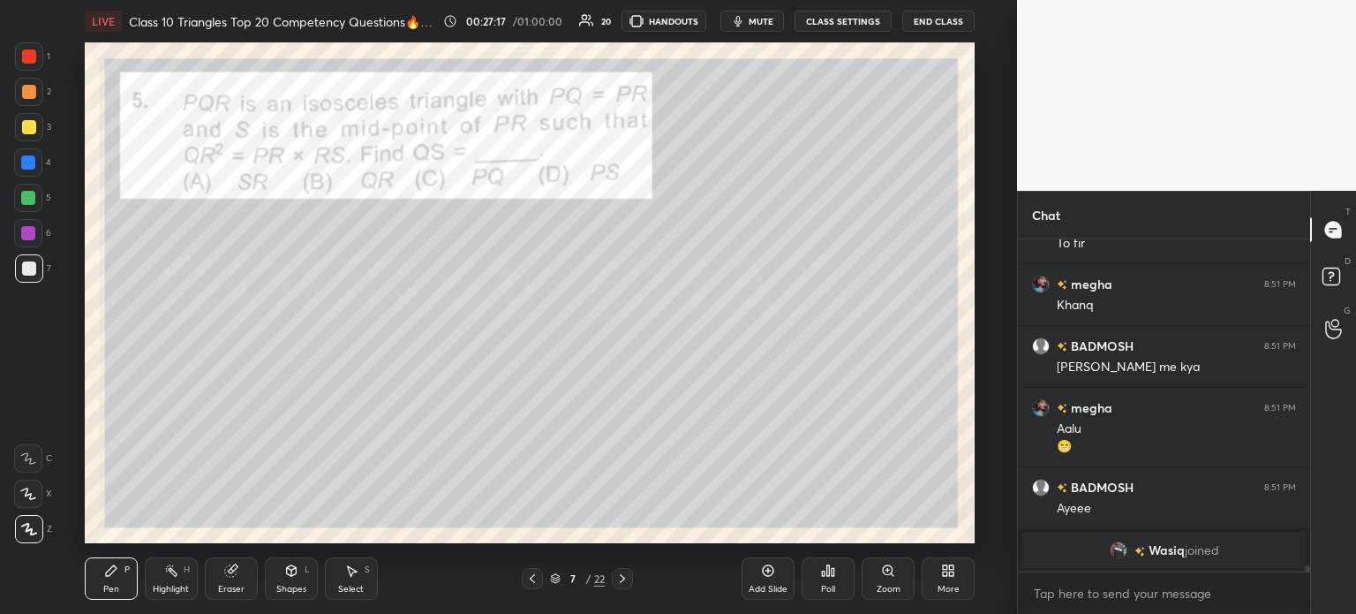
scroll to position [14545, 0]
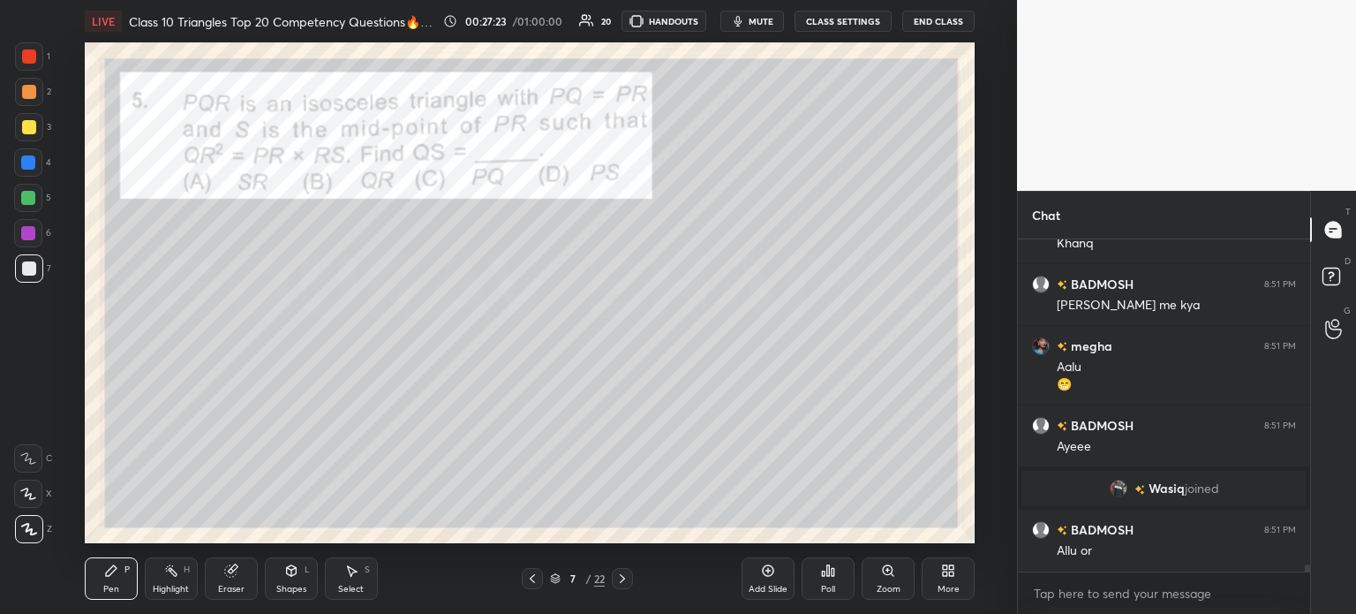
click at [619, 576] on icon at bounding box center [622, 578] width 14 height 14
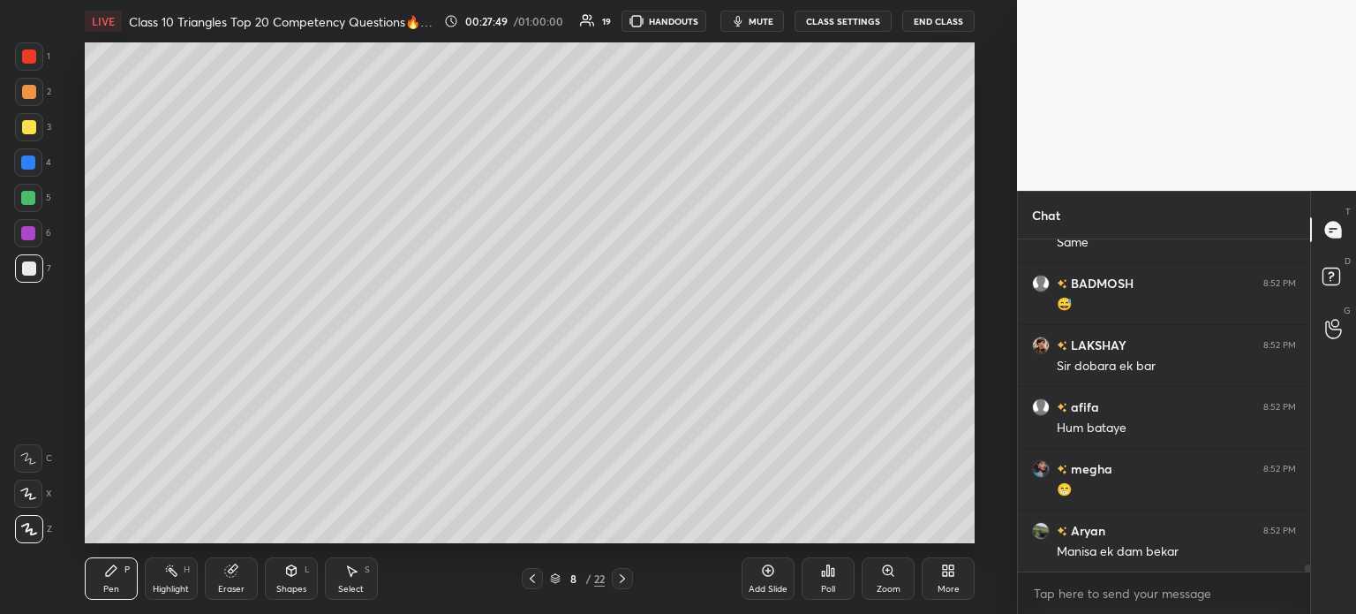
scroll to position [15241, 0]
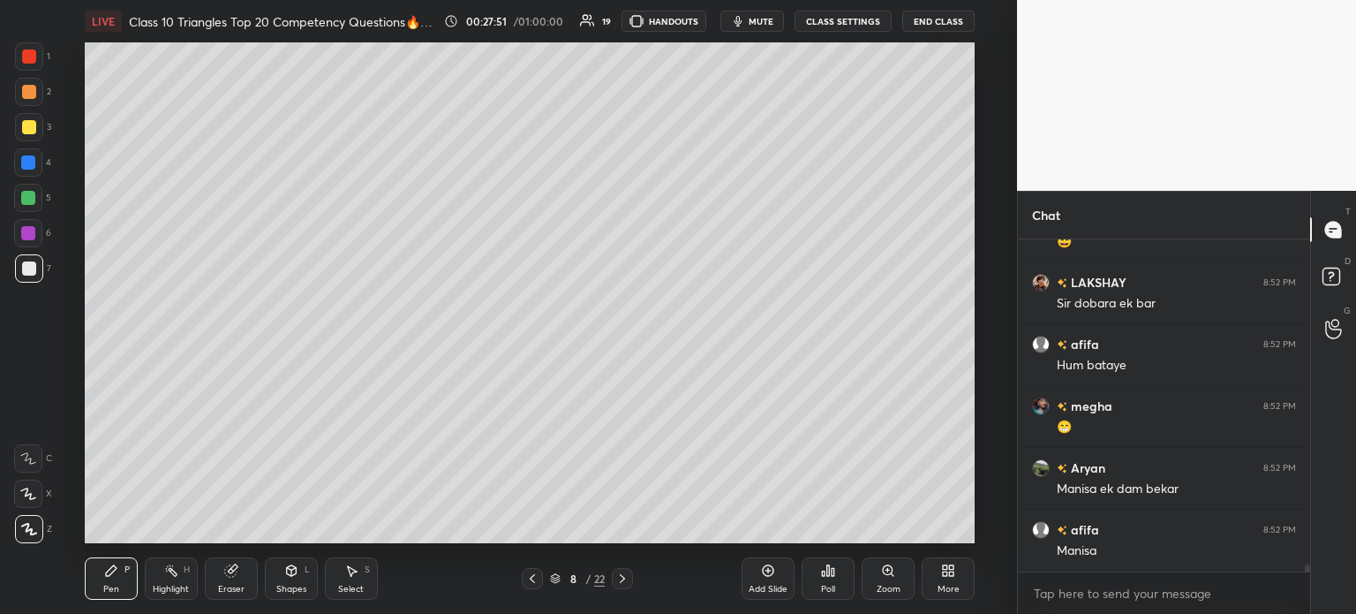
click at [533, 582] on icon at bounding box center [532, 578] width 14 height 14
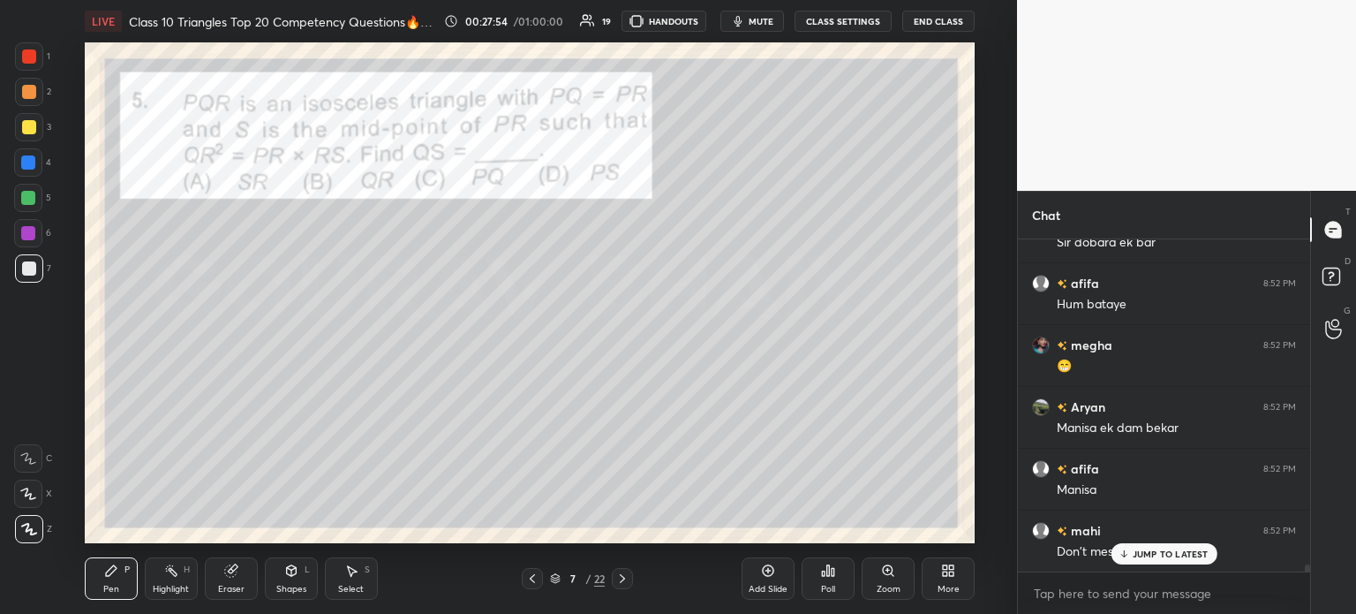
scroll to position [15365, 0]
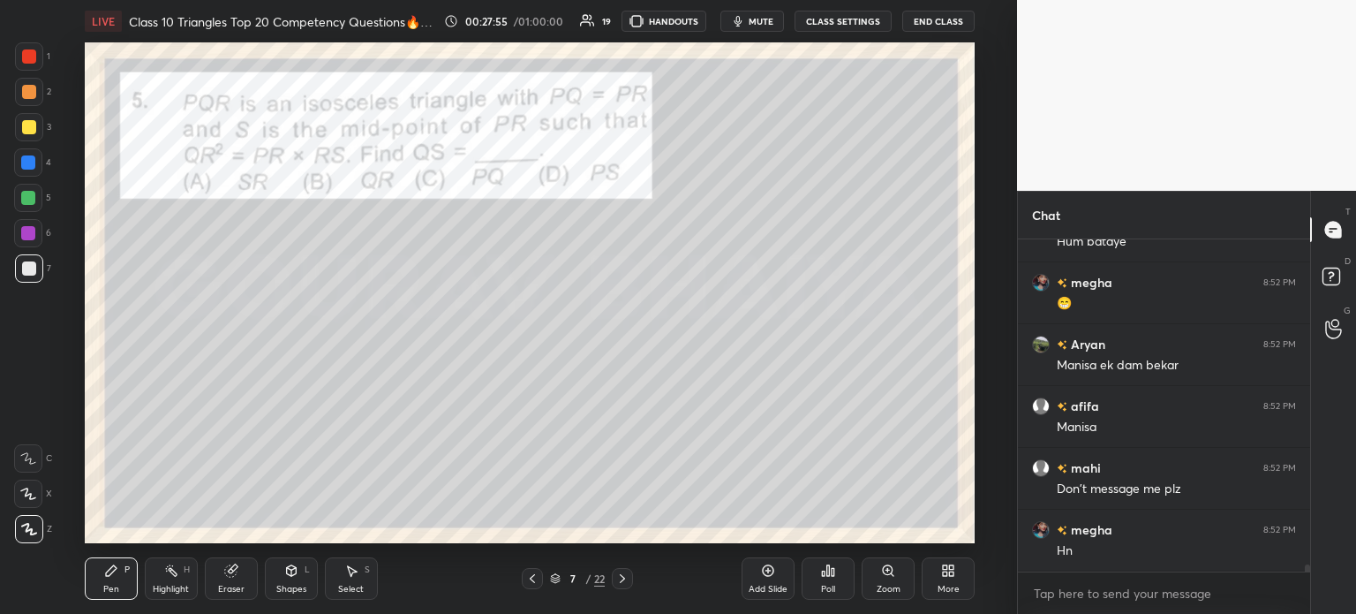
click at [36, 64] on div at bounding box center [29, 56] width 28 height 28
click at [621, 589] on div at bounding box center [622, 578] width 21 height 21
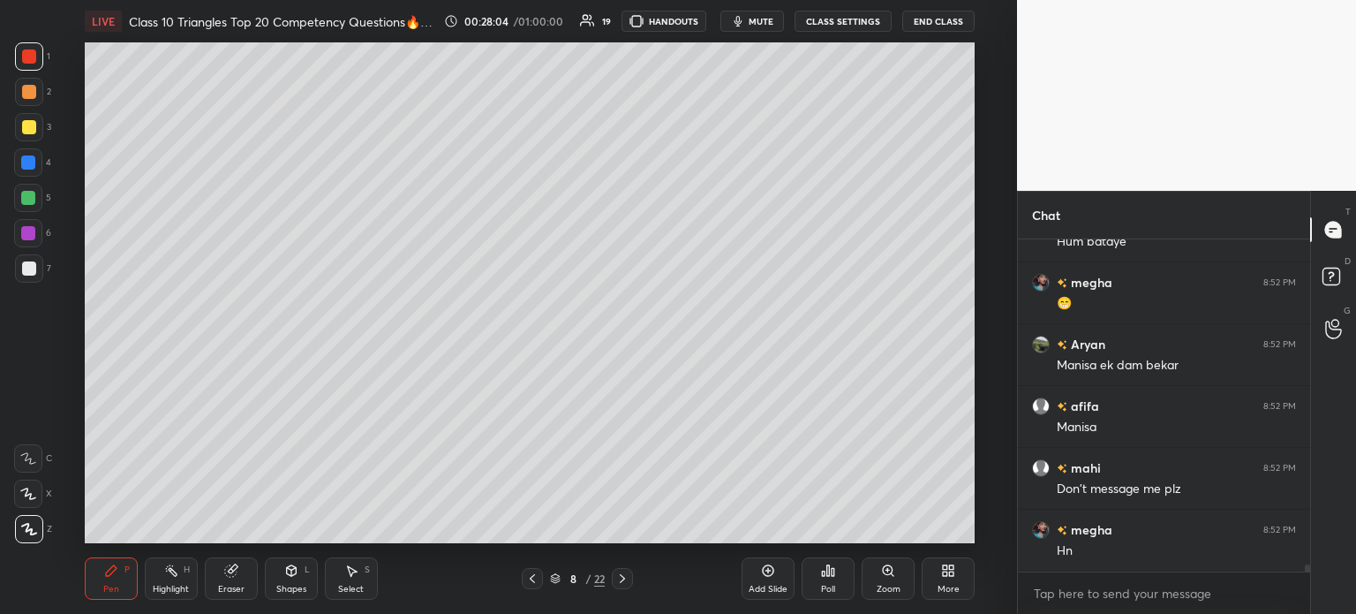
scroll to position [15426, 0]
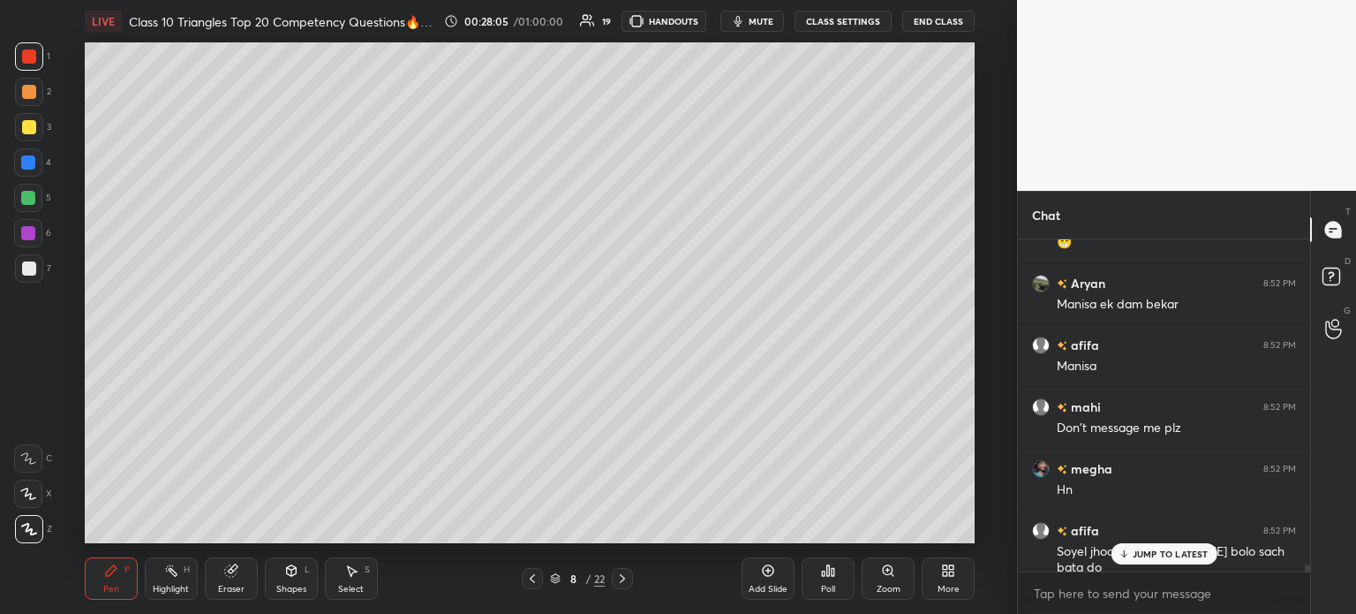
click at [624, 577] on icon at bounding box center [622, 578] width 14 height 14
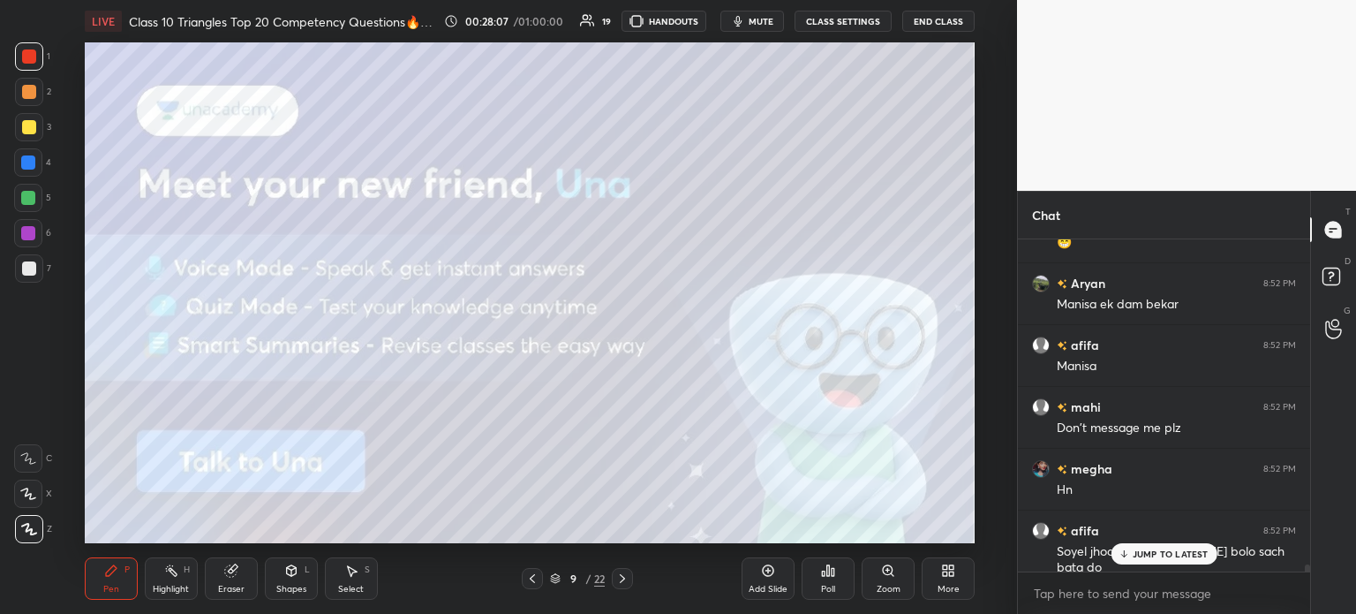
click at [27, 124] on div at bounding box center [29, 127] width 14 height 14
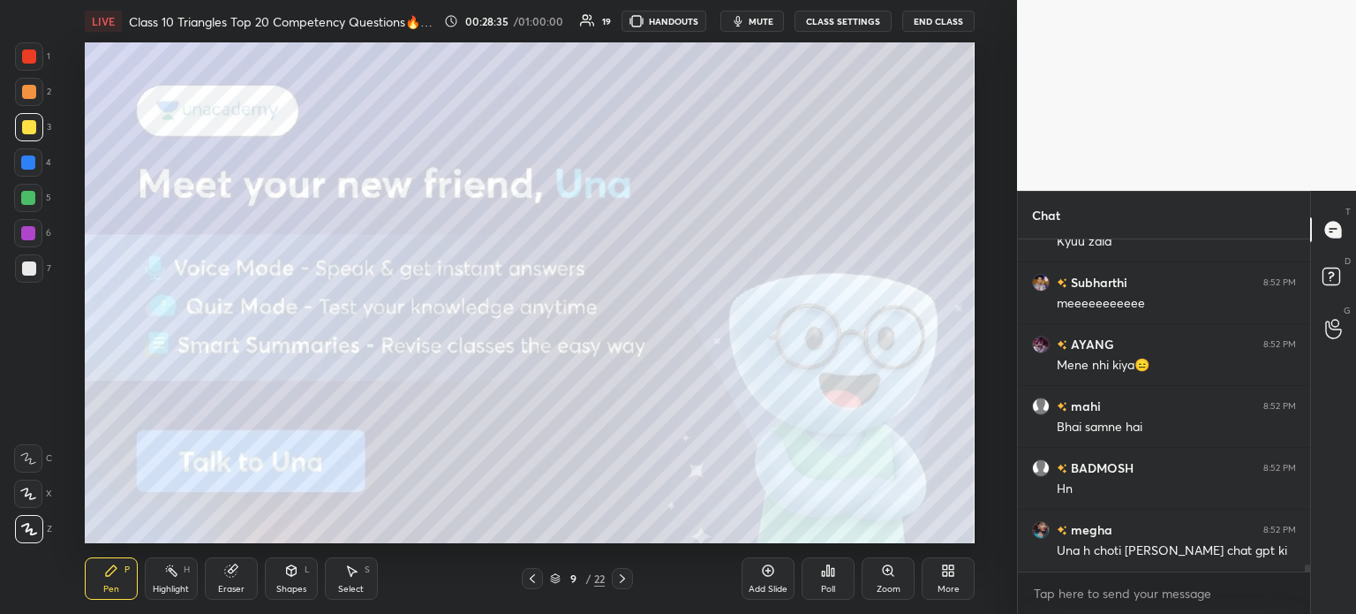
scroll to position [16167, 0]
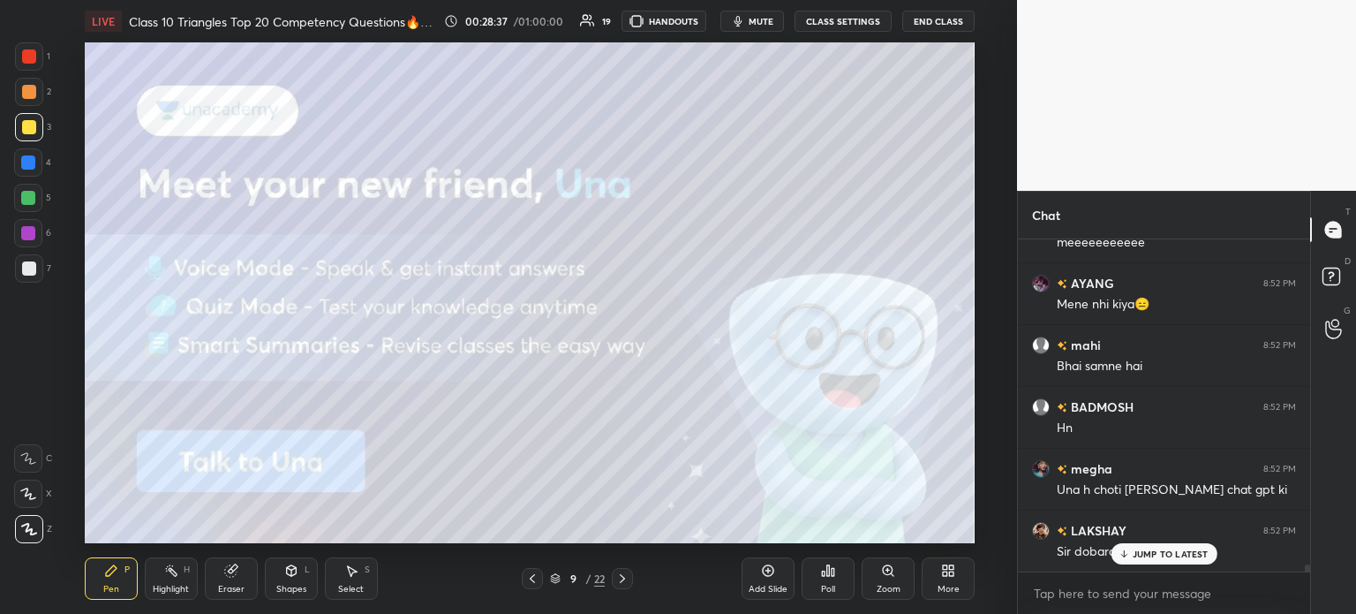
click at [630, 582] on div at bounding box center [622, 578] width 21 height 21
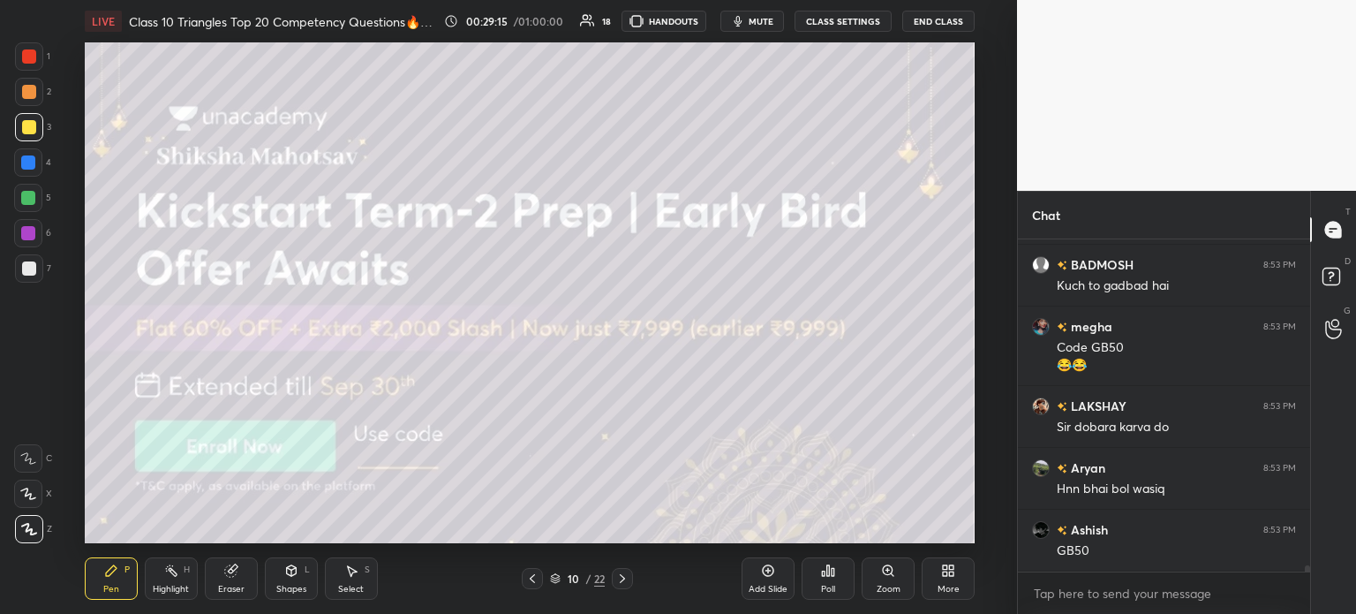
scroll to position [16728, 0]
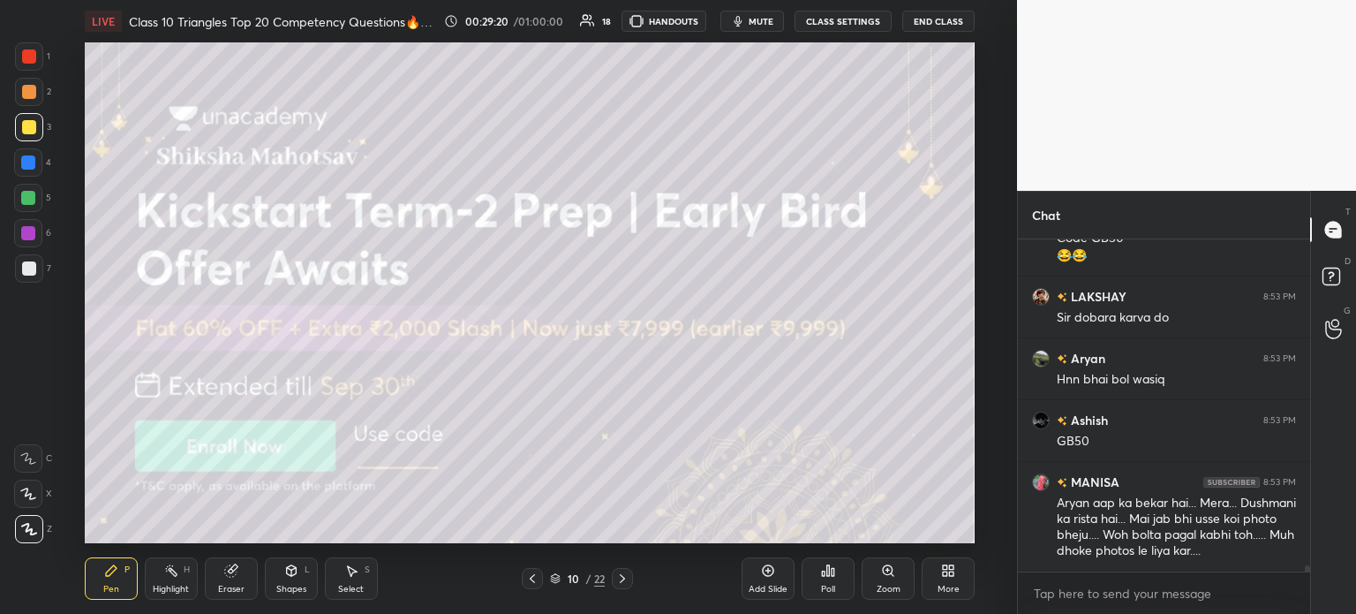
click at [625, 582] on icon at bounding box center [622, 578] width 14 height 14
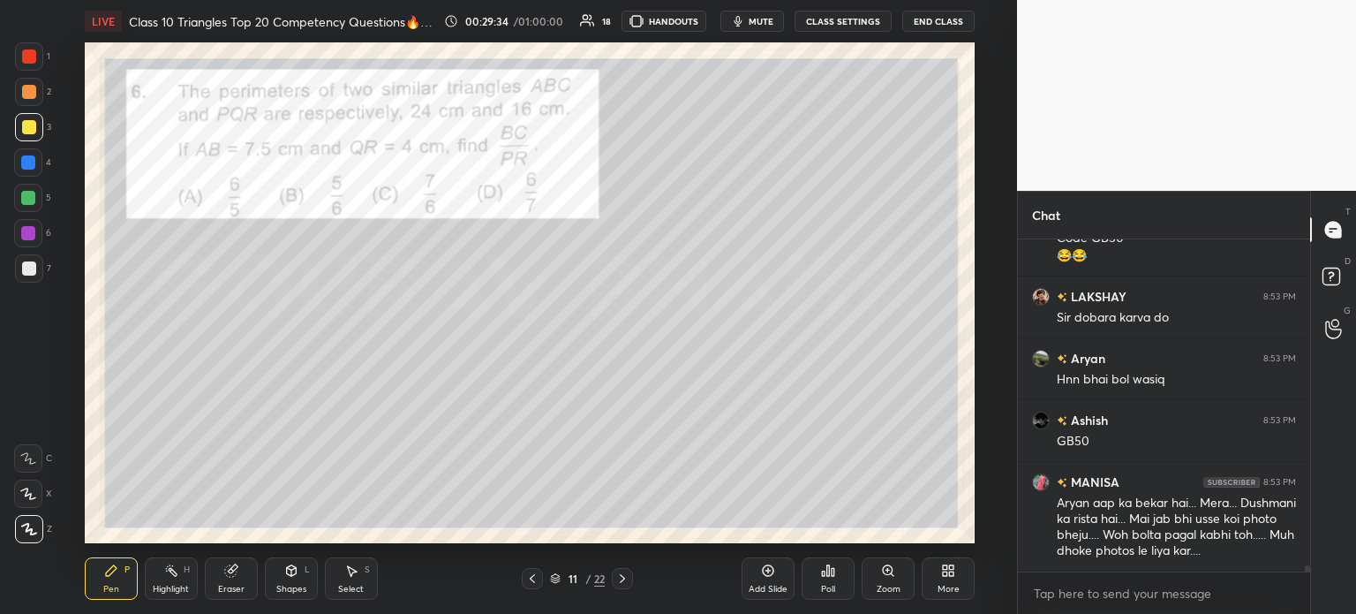
scroll to position [16789, 0]
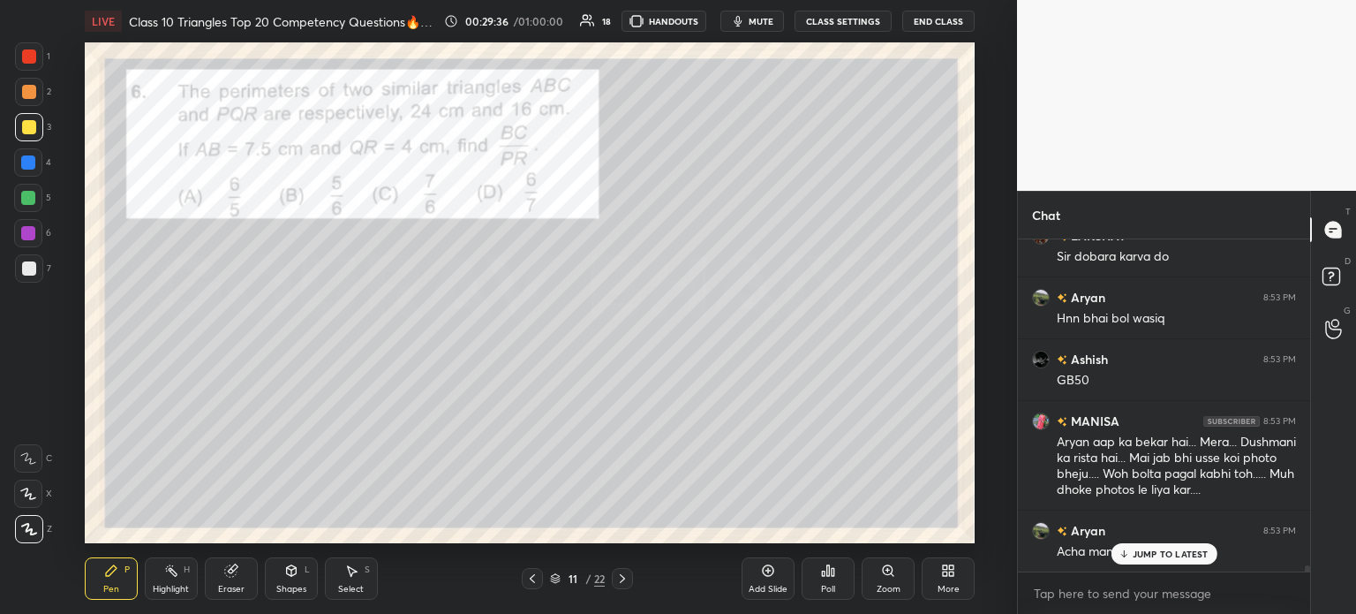
click at [829, 572] on icon at bounding box center [828, 570] width 3 height 11
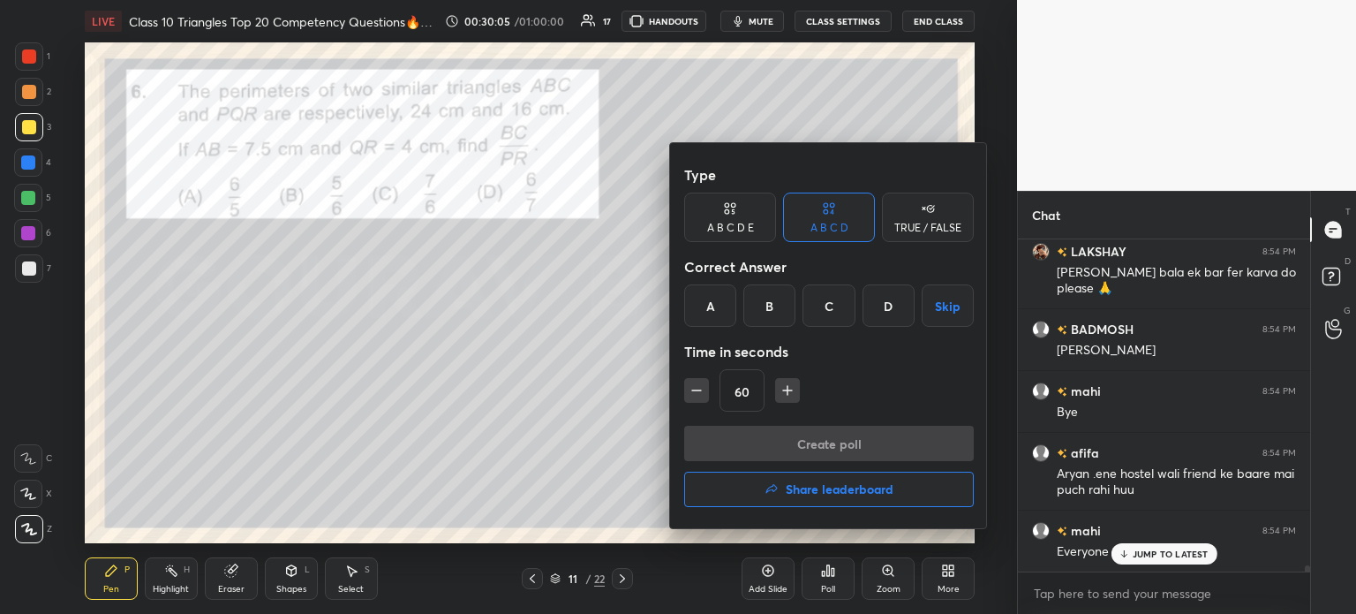
scroll to position [17254, 0]
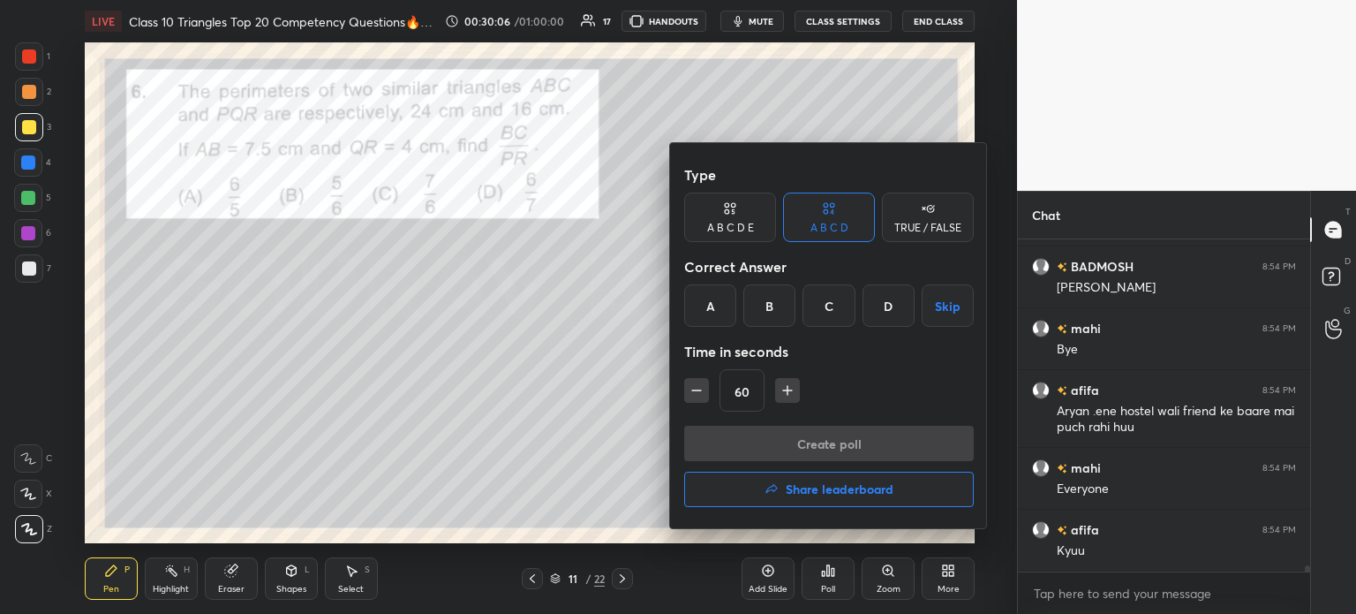
click at [566, 413] on div at bounding box center [678, 307] width 1356 height 614
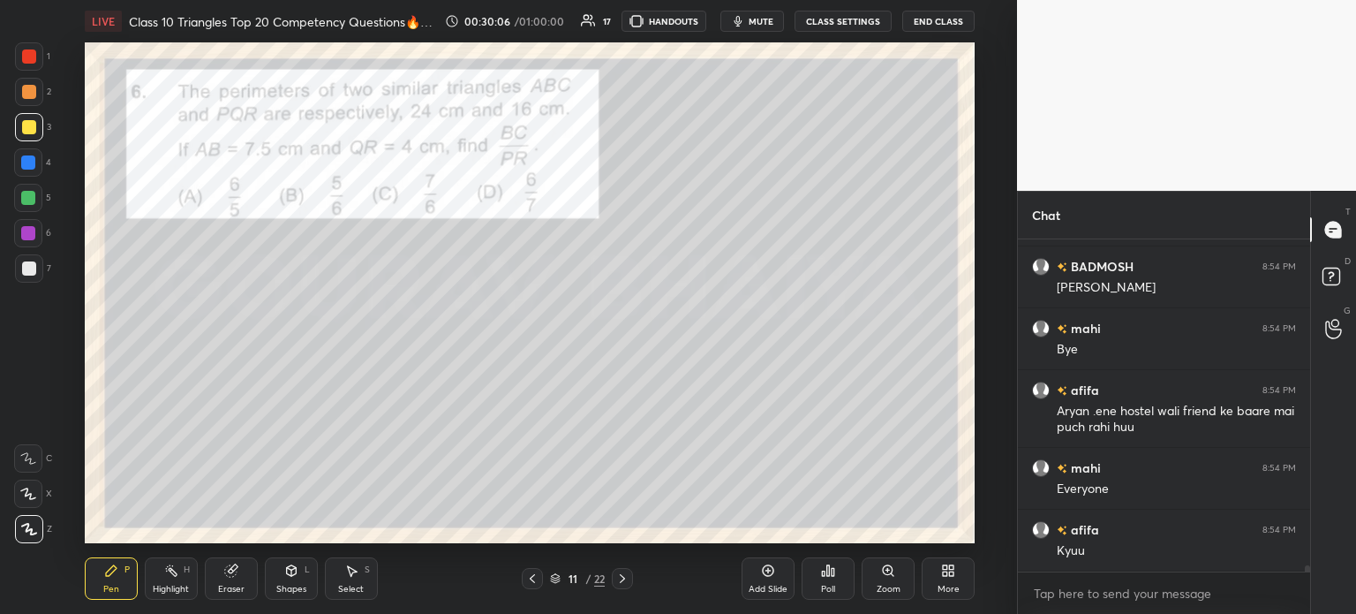
scroll to position [17315, 0]
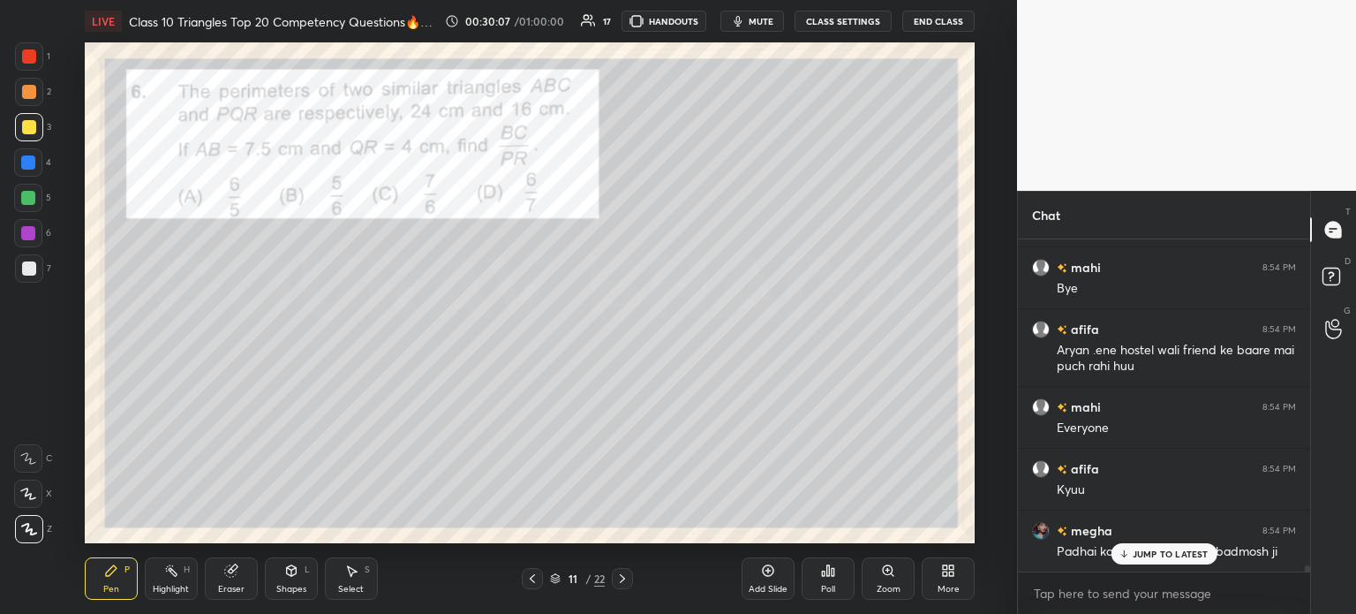
click at [533, 576] on icon at bounding box center [532, 578] width 14 height 14
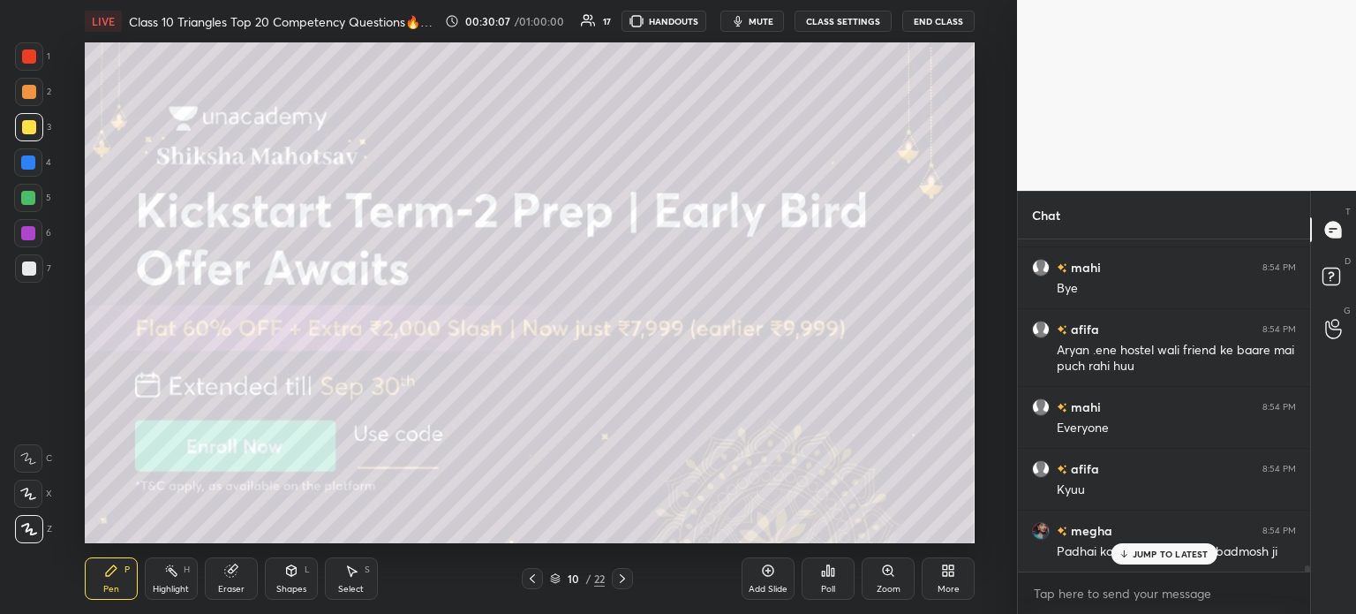
click at [524, 571] on div at bounding box center [532, 578] width 21 height 21
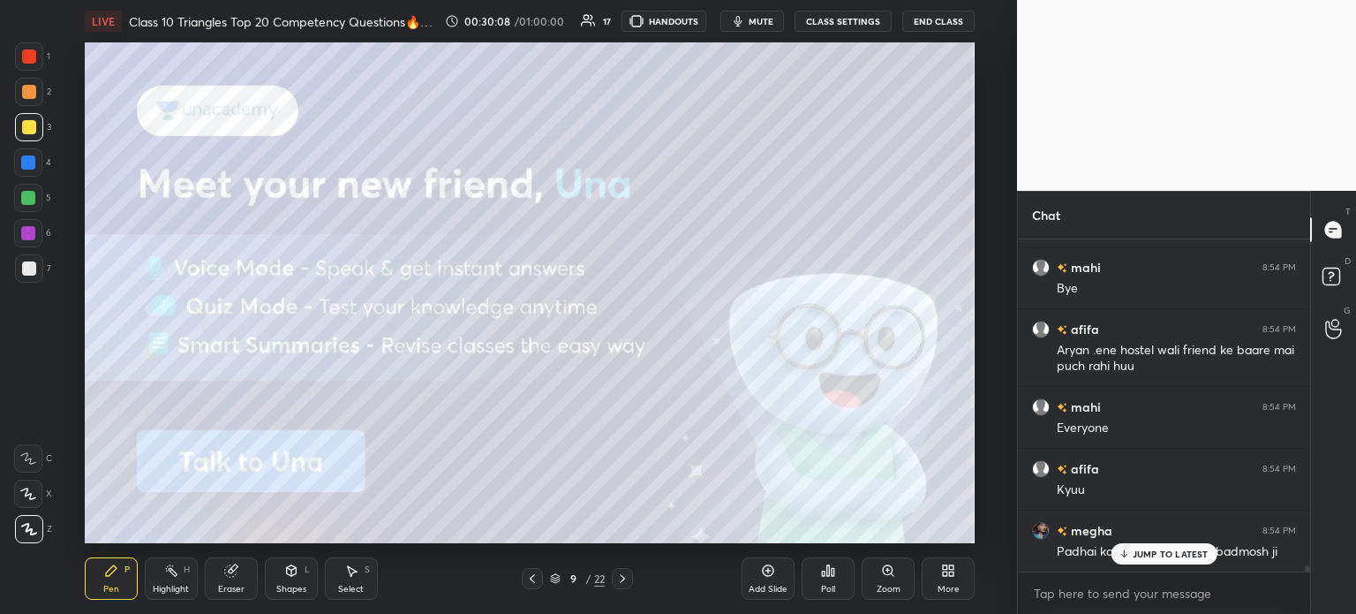
click at [537, 576] on icon at bounding box center [532, 578] width 14 height 14
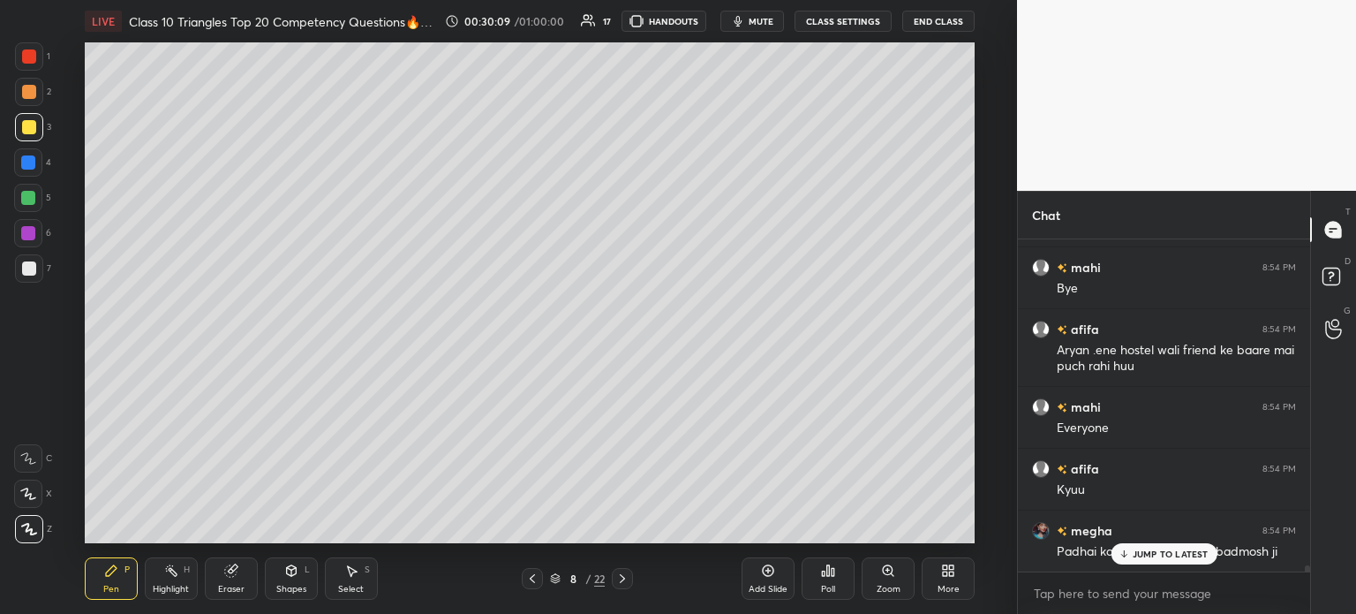
click at [530, 572] on icon at bounding box center [532, 578] width 14 height 14
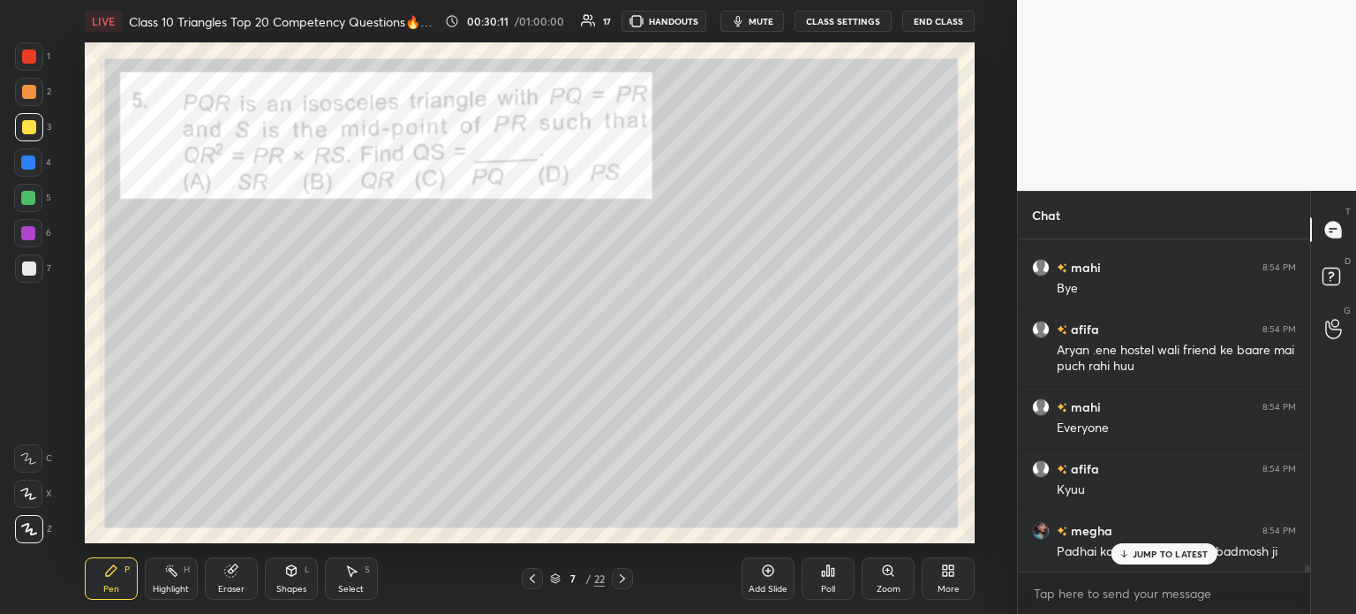
click at [38, 63] on div at bounding box center [29, 56] width 28 height 28
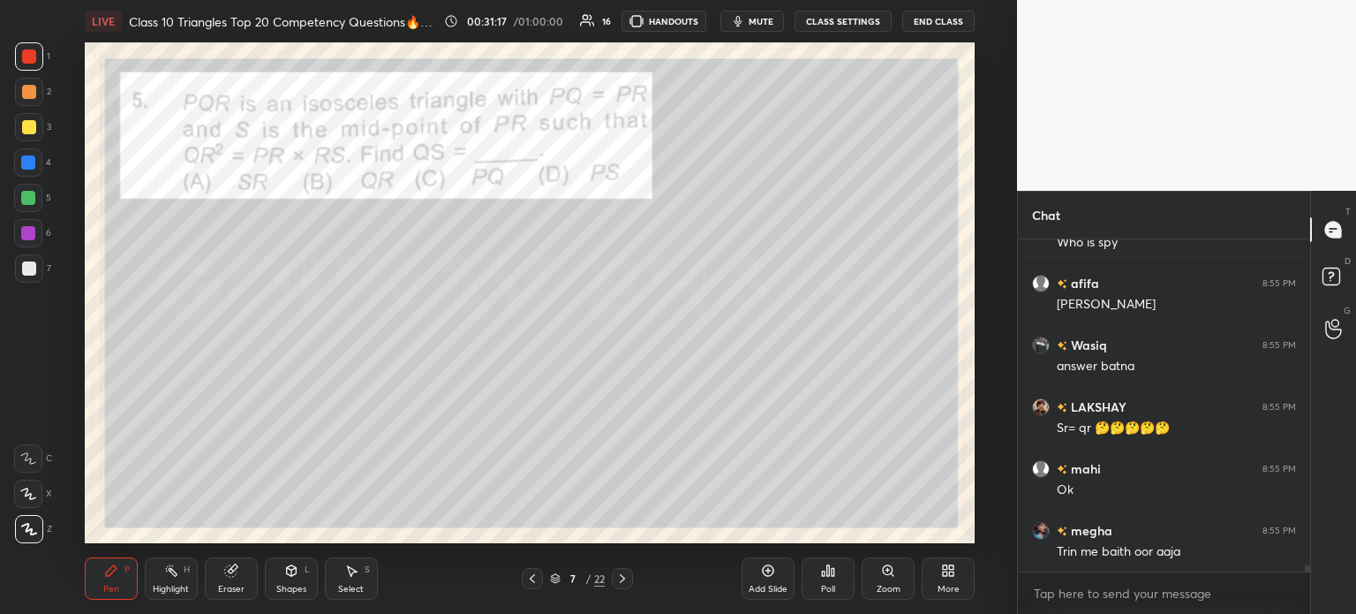
scroll to position [18557, 0]
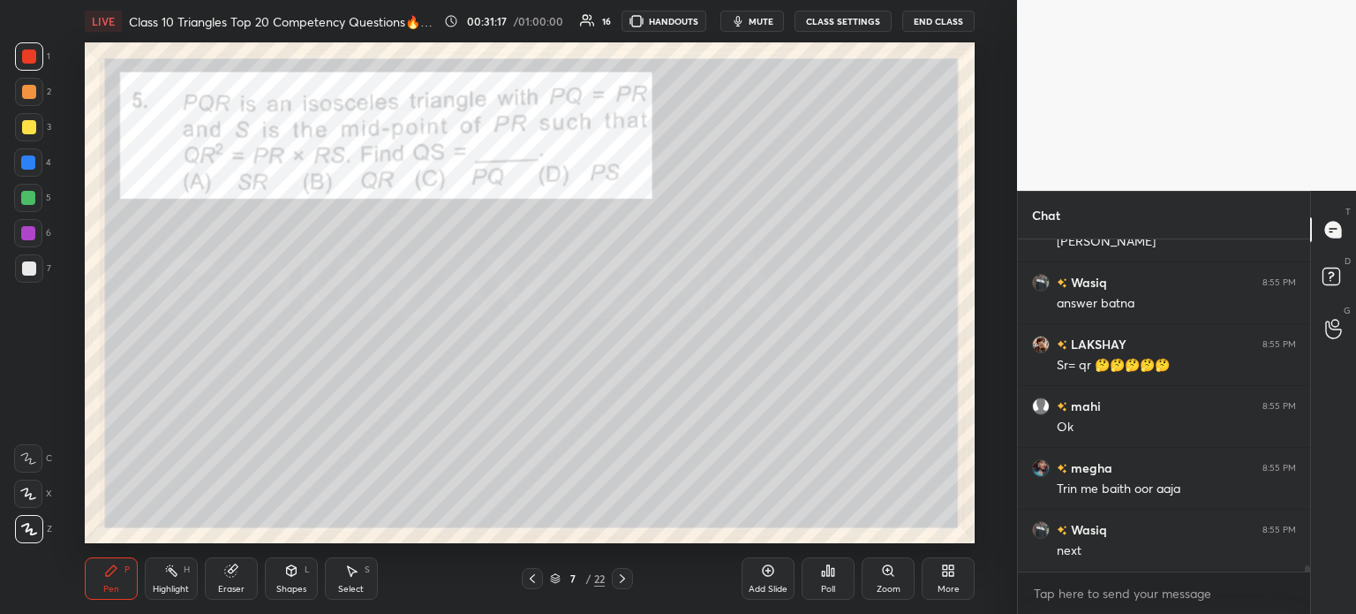
click at [629, 578] on div at bounding box center [622, 578] width 21 height 21
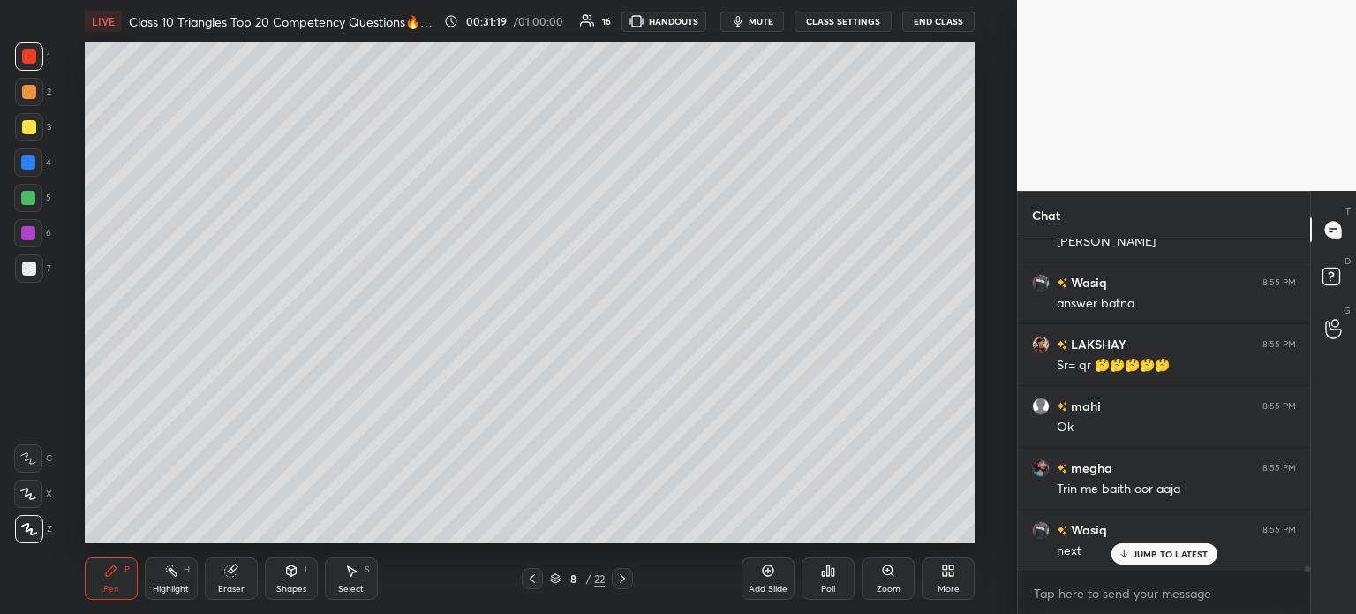
scroll to position [18618, 0]
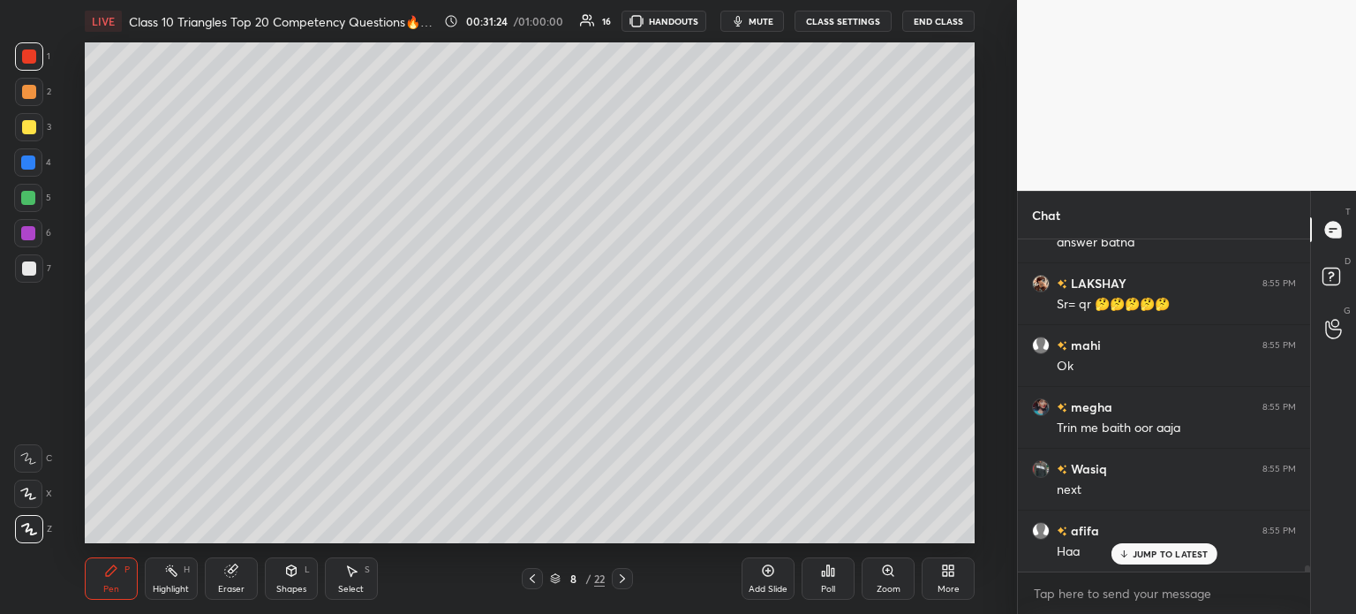
click at [537, 577] on icon at bounding box center [532, 578] width 14 height 14
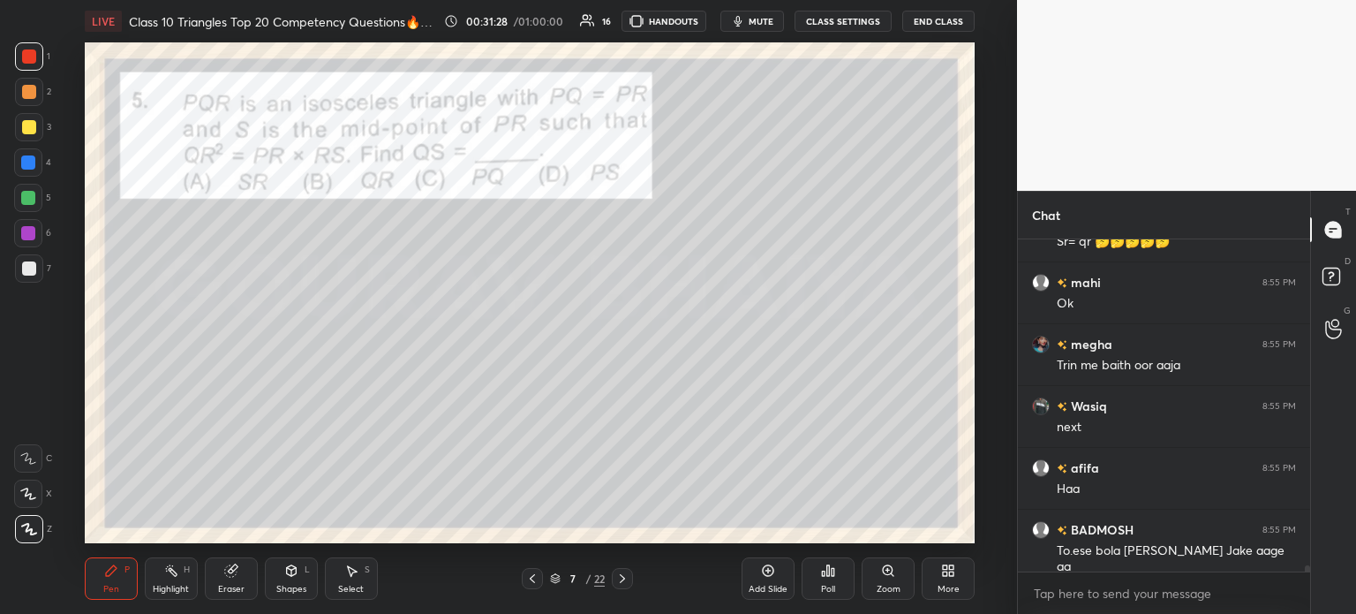
click at [620, 582] on icon at bounding box center [622, 578] width 14 height 14
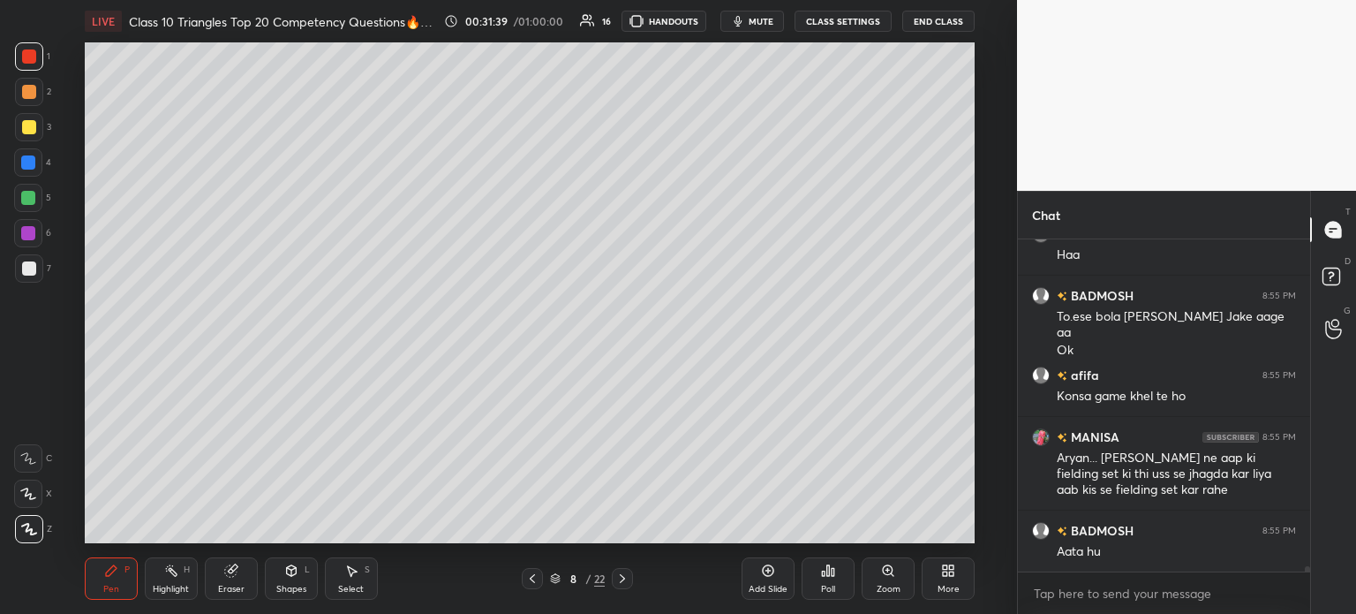
scroll to position [18977, 0]
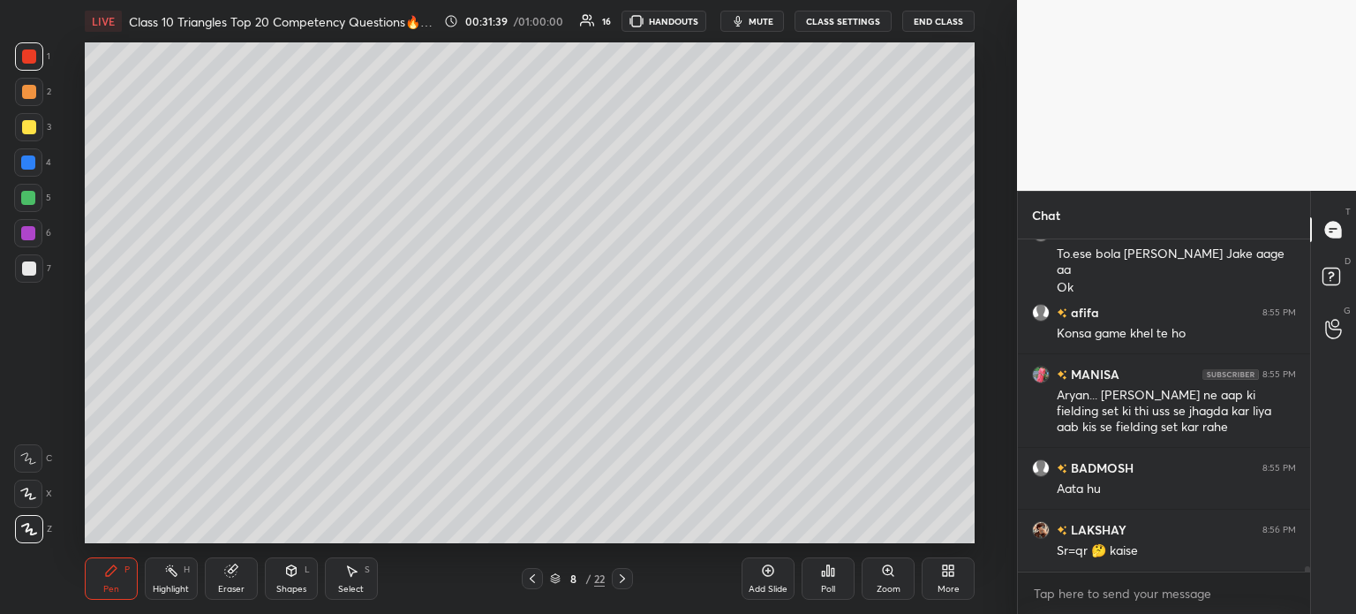
click at [615, 578] on icon at bounding box center [622, 578] width 14 height 14
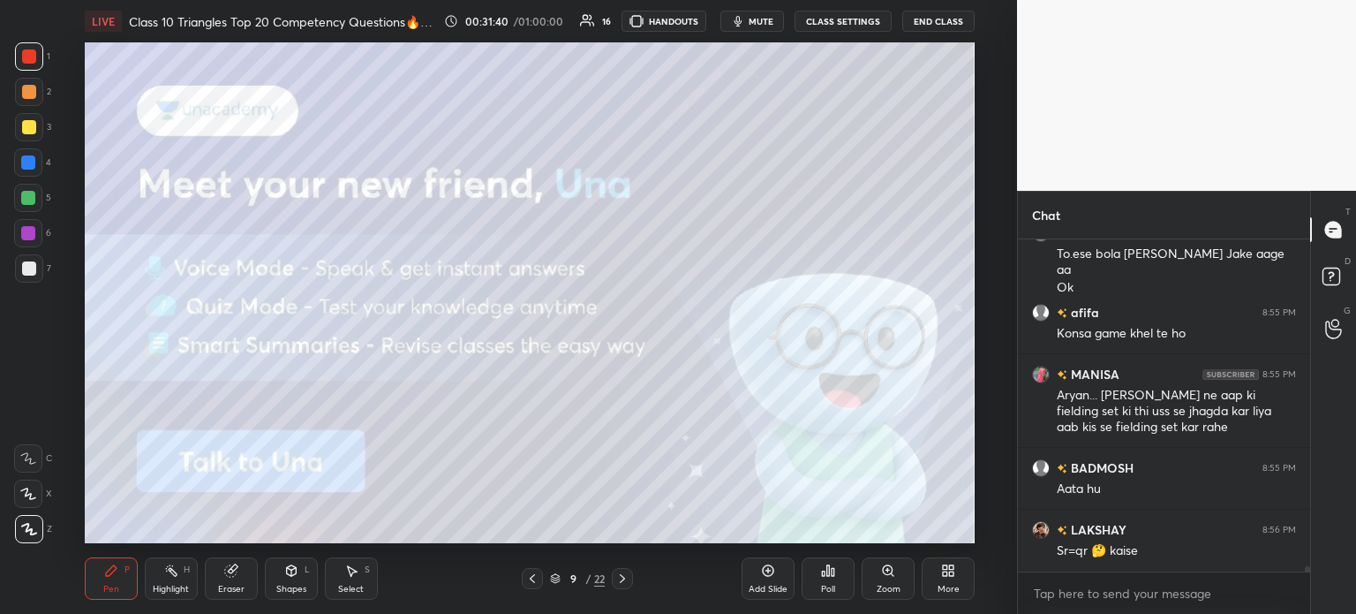
click at [612, 581] on div at bounding box center [622, 578] width 21 height 21
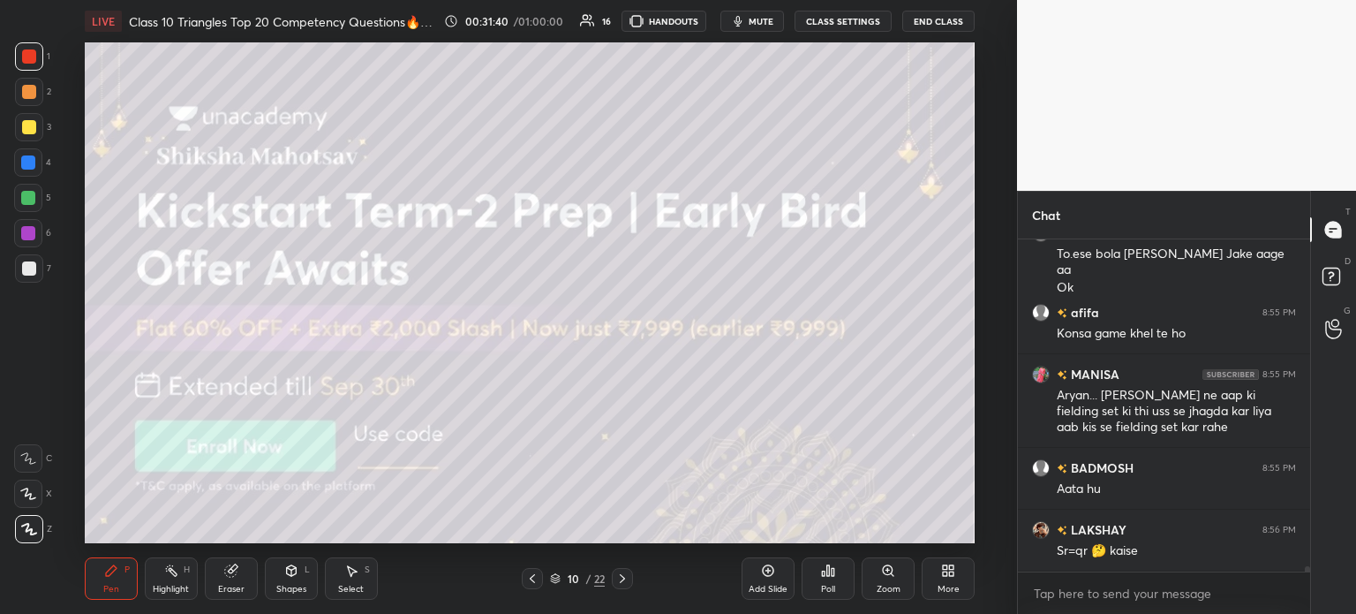
click at [612, 577] on div at bounding box center [622, 578] width 21 height 21
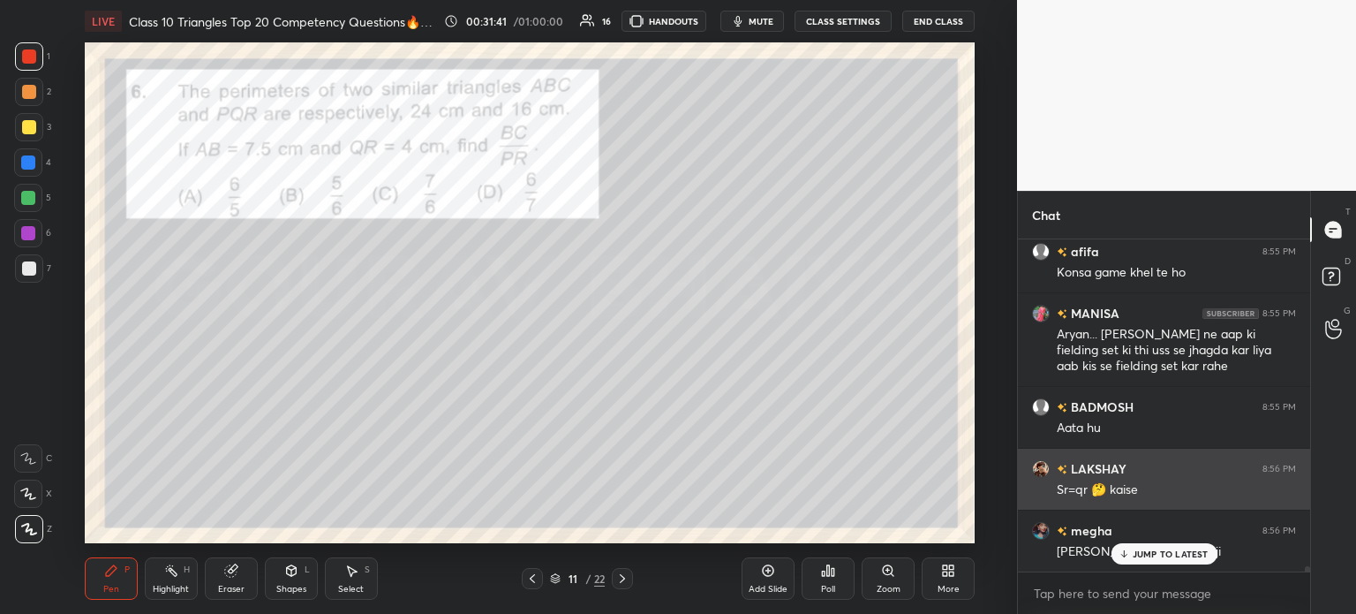
scroll to position [19039, 0]
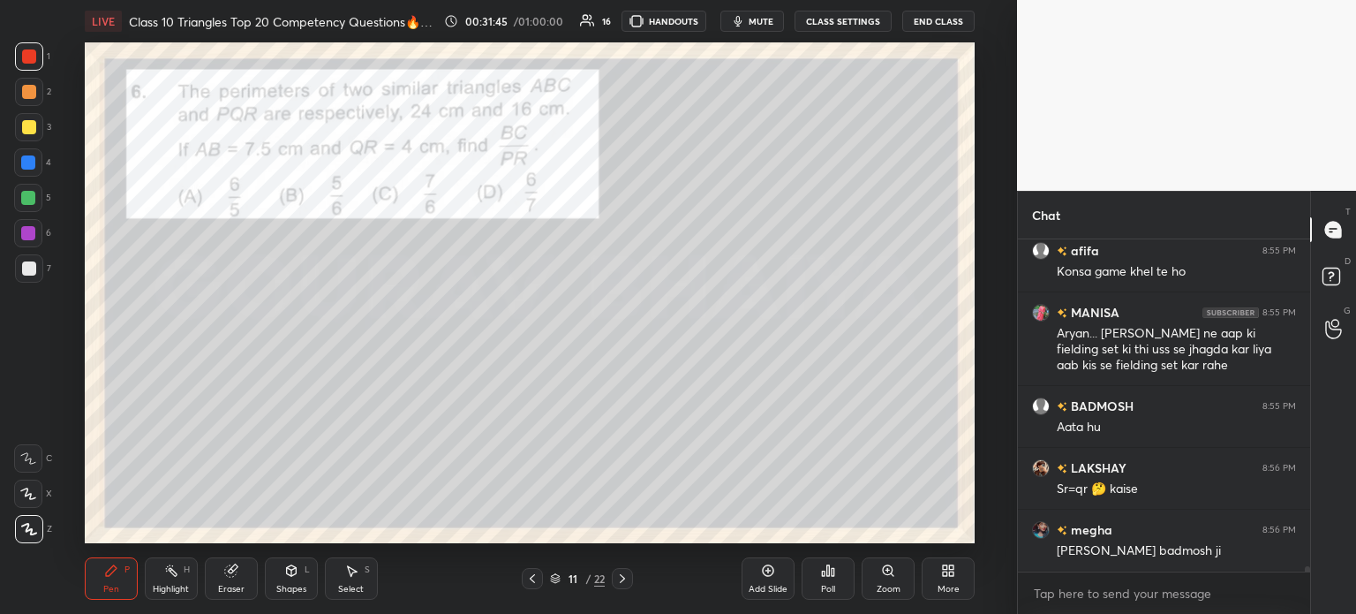
click at [533, 580] on icon at bounding box center [532, 578] width 14 height 14
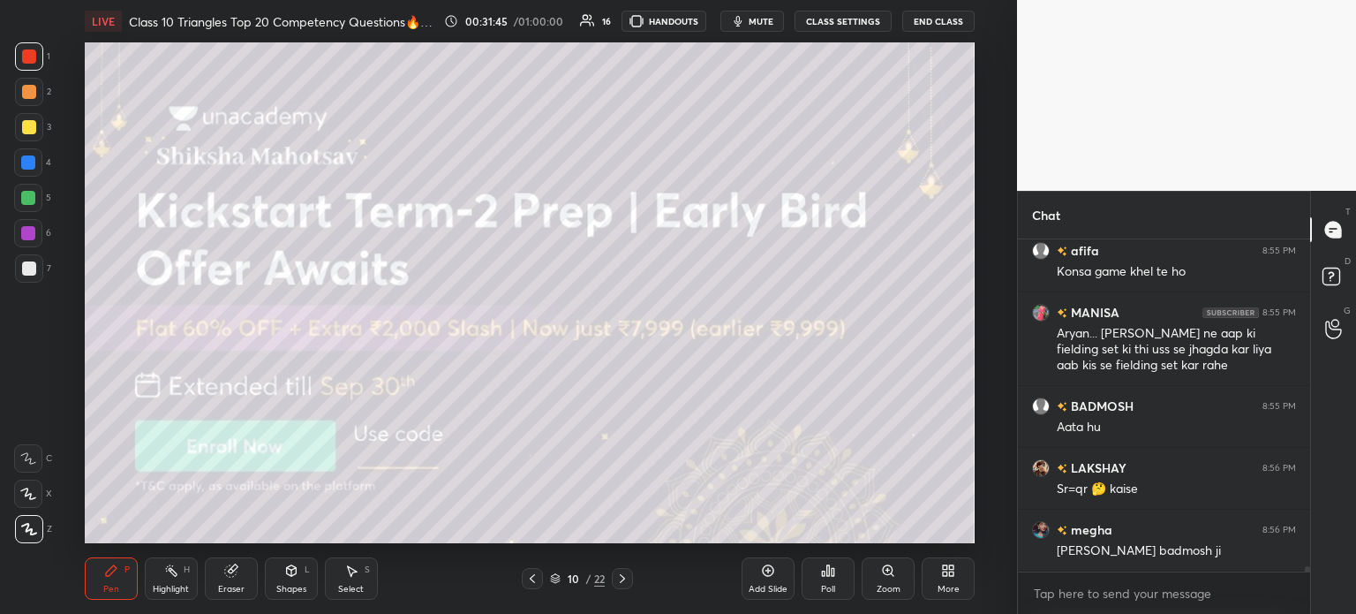
click at [533, 579] on icon at bounding box center [532, 578] width 14 height 14
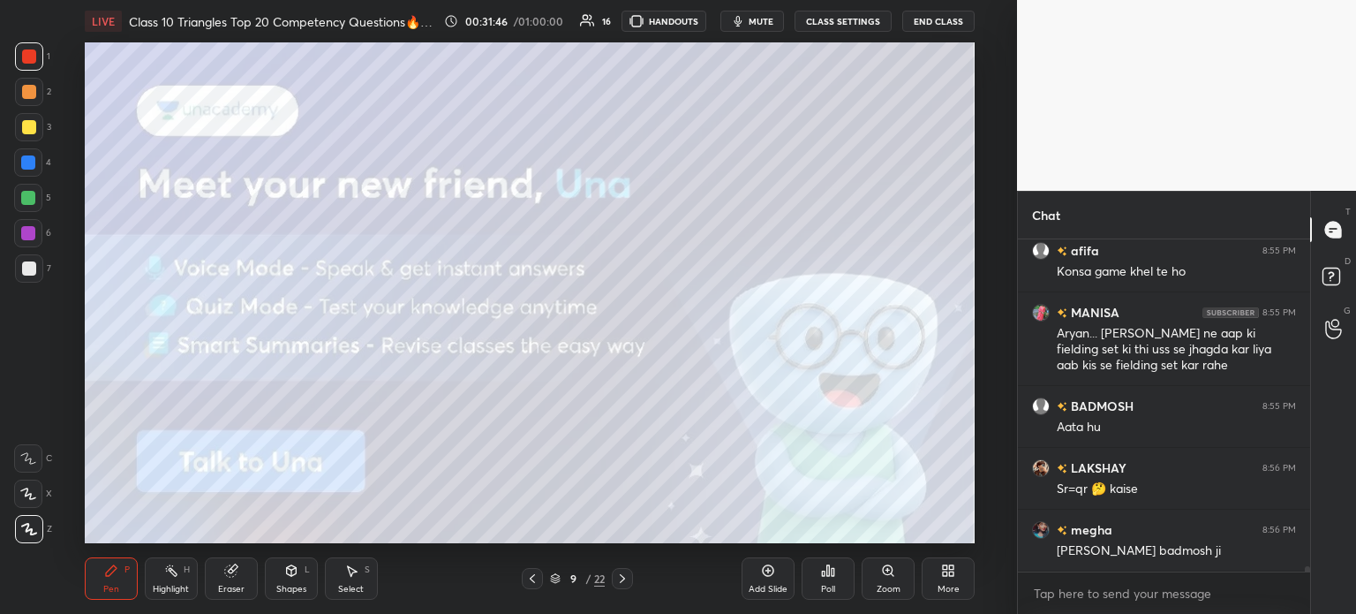
click at [536, 578] on icon at bounding box center [532, 578] width 14 height 14
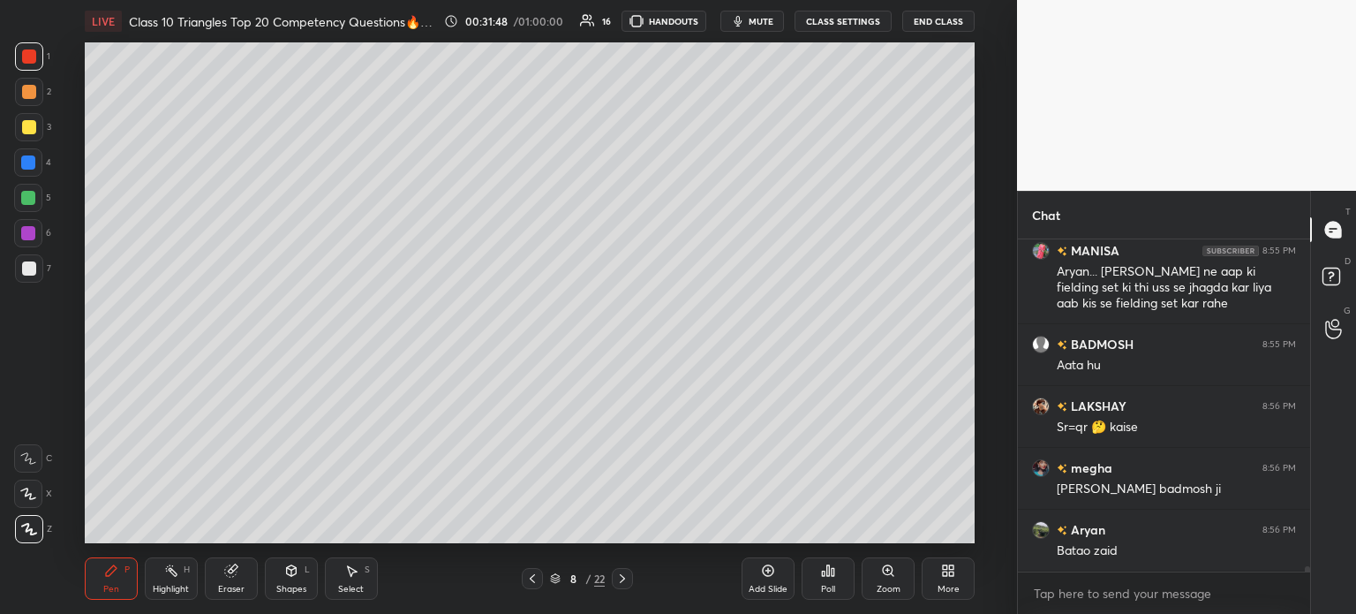
click at [539, 576] on div at bounding box center [532, 578] width 21 height 21
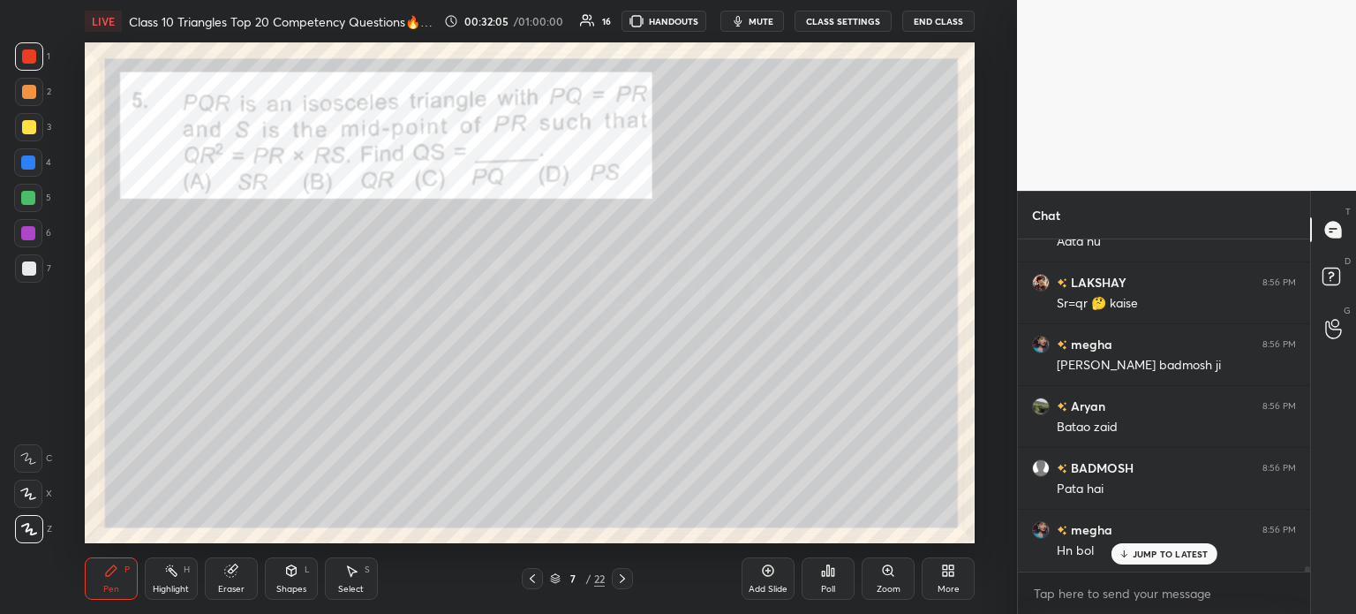
scroll to position [19285, 0]
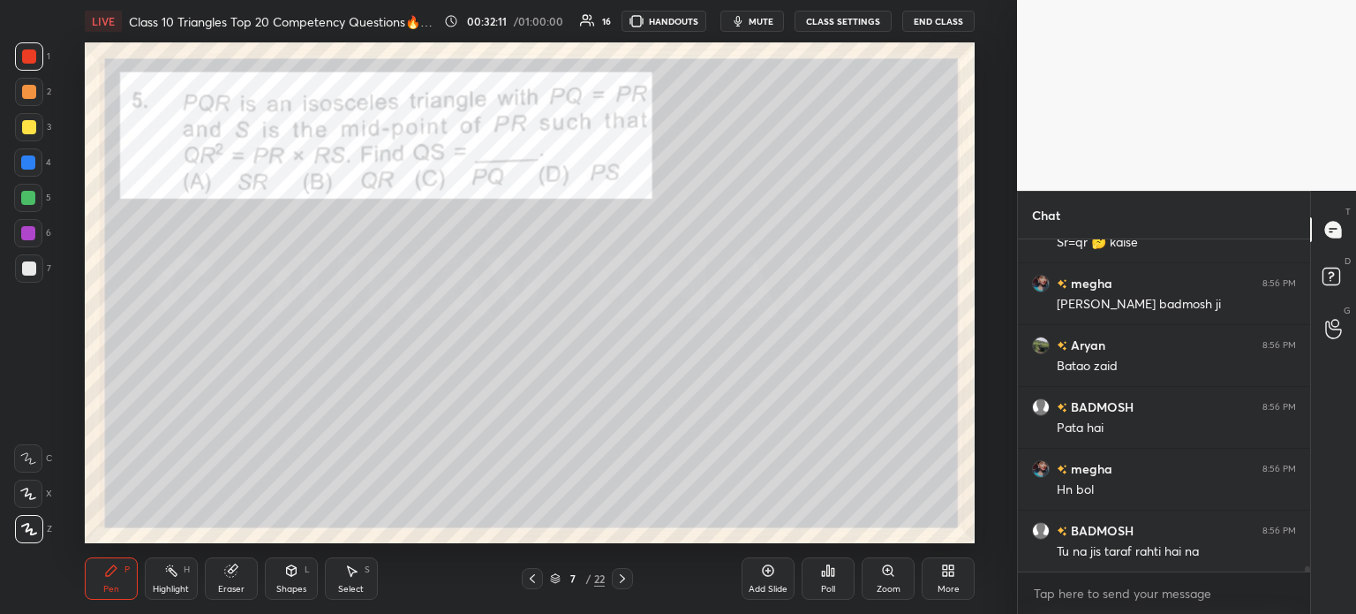
click at [629, 584] on icon at bounding box center [622, 578] width 14 height 14
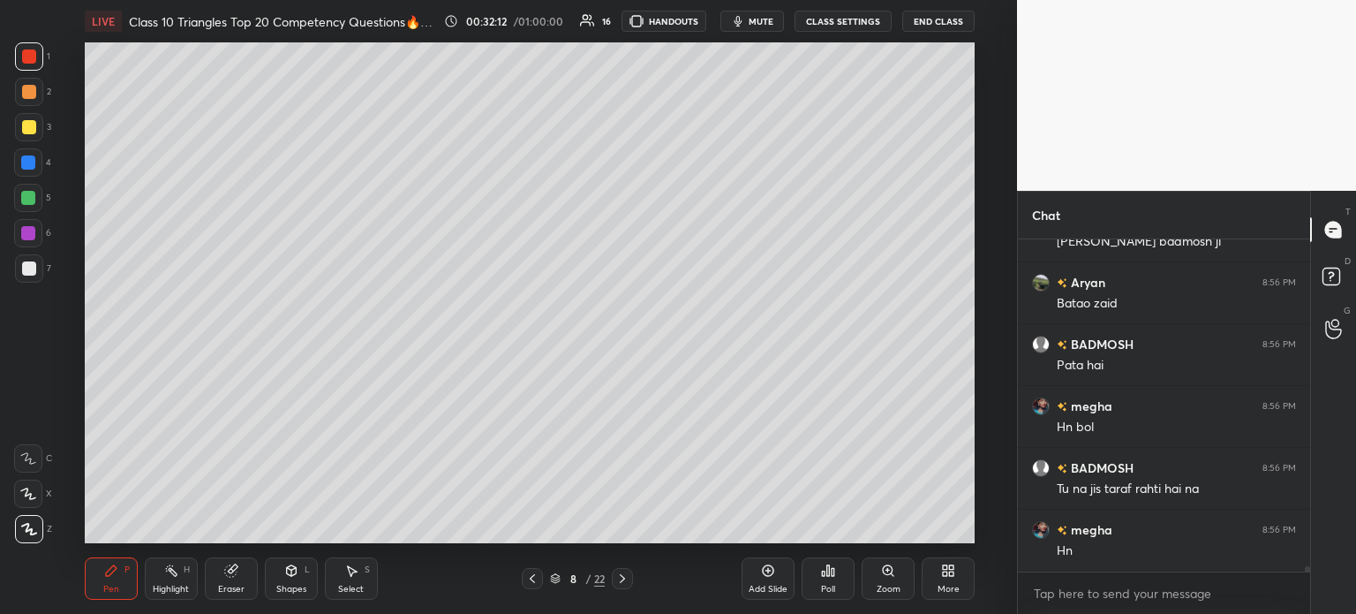
click at [622, 575] on icon at bounding box center [622, 578] width 14 height 14
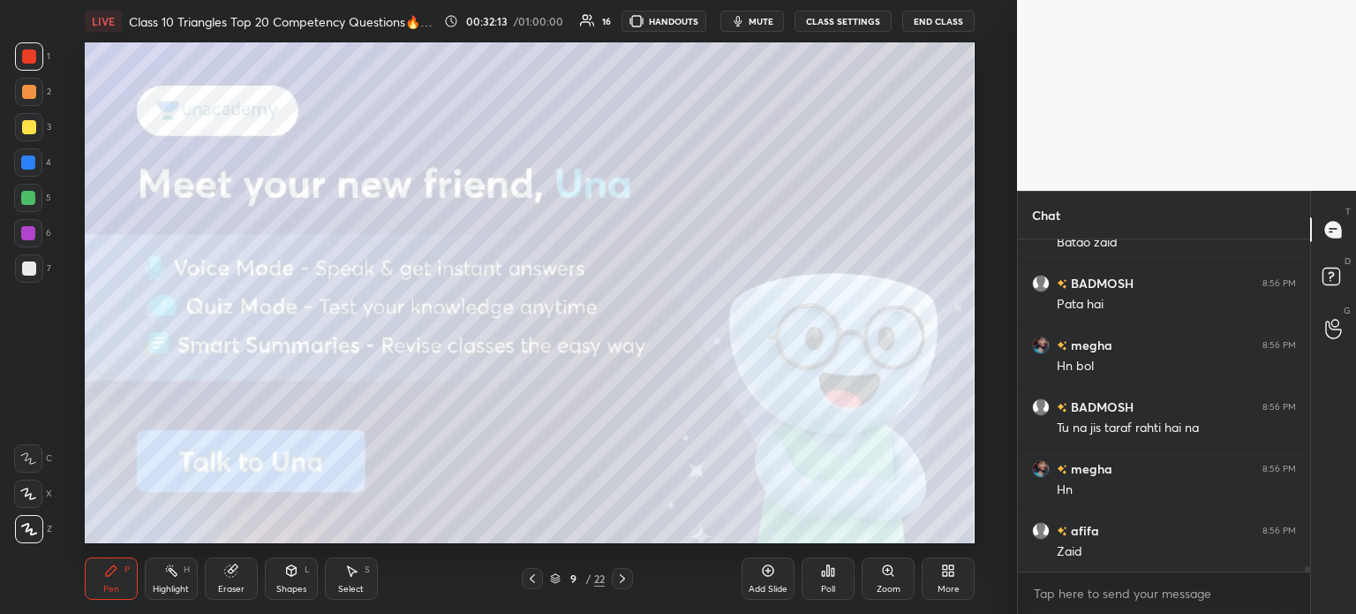
click at [624, 575] on icon at bounding box center [622, 578] width 14 height 14
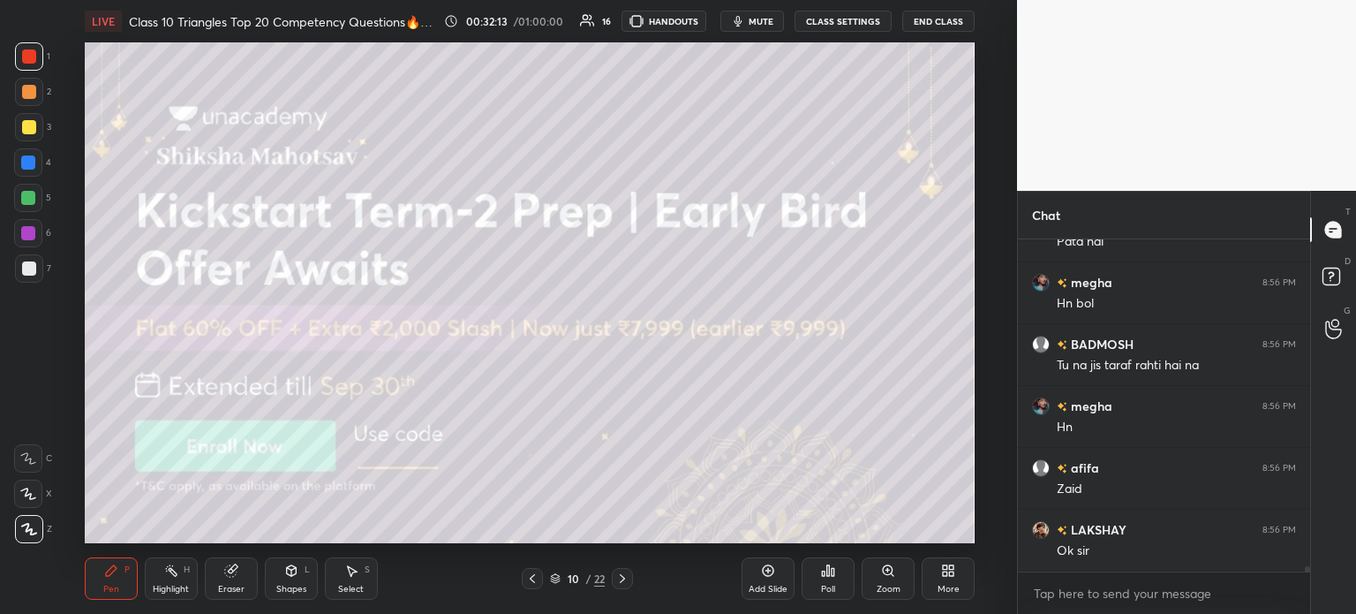
click at [618, 576] on icon at bounding box center [622, 578] width 14 height 14
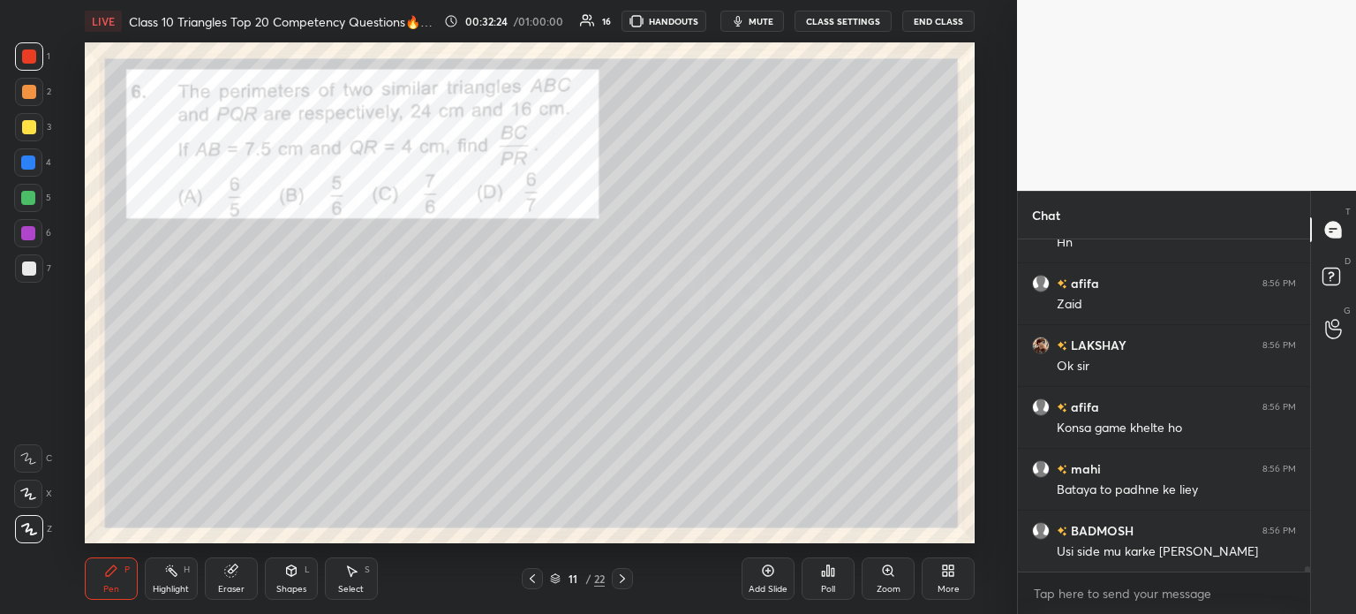
scroll to position [19719, 0]
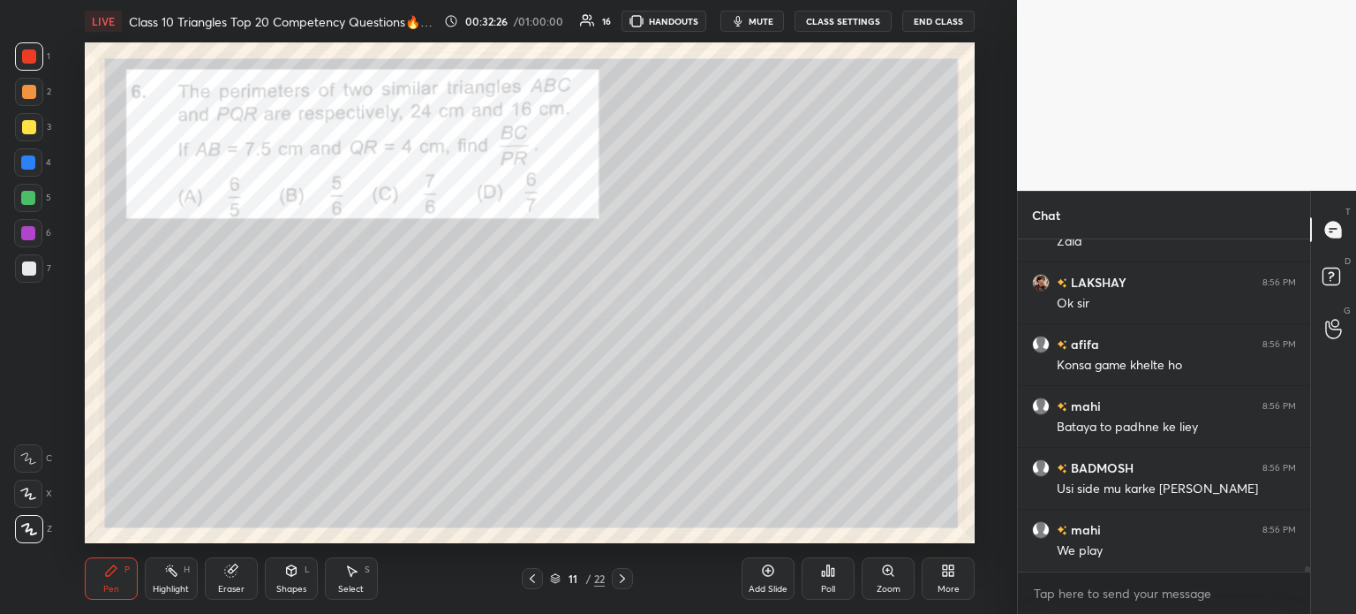
click at [833, 580] on div "Poll" at bounding box center [828, 578] width 53 height 42
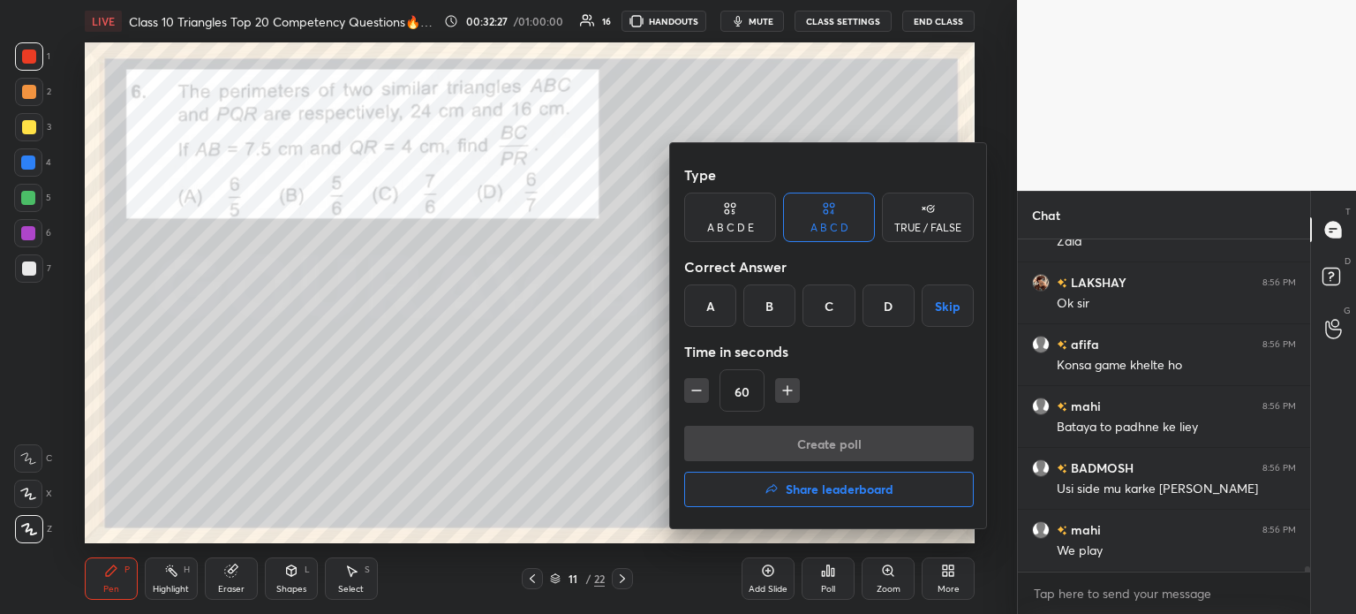
click at [861, 304] on div "A B C D Skip" at bounding box center [829, 305] width 290 height 42
click at [881, 313] on div "D" at bounding box center [889, 305] width 52 height 42
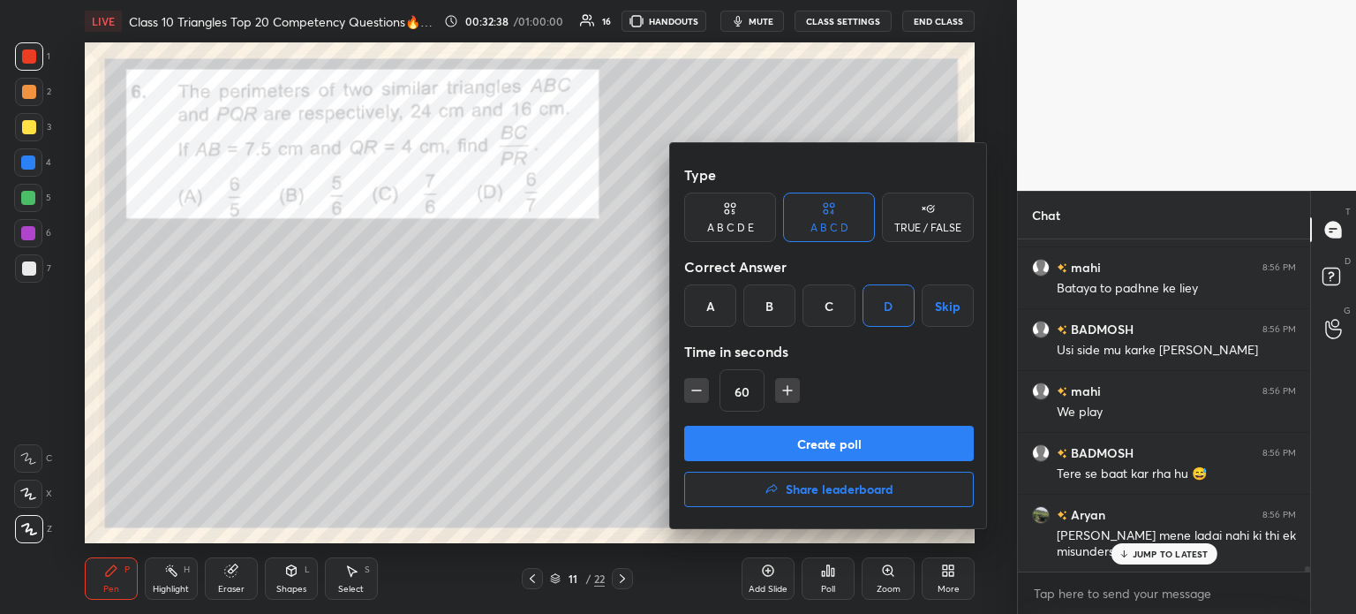
scroll to position [19920, 0]
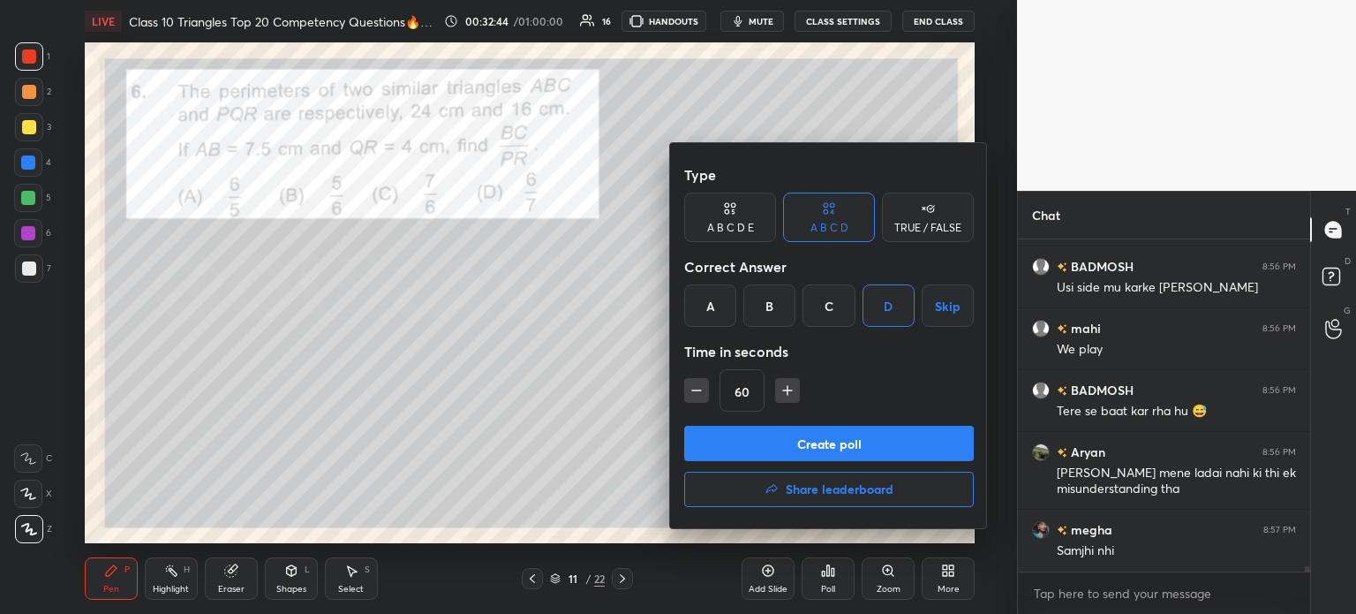
click at [826, 443] on button "Create poll" at bounding box center [829, 443] width 290 height 35
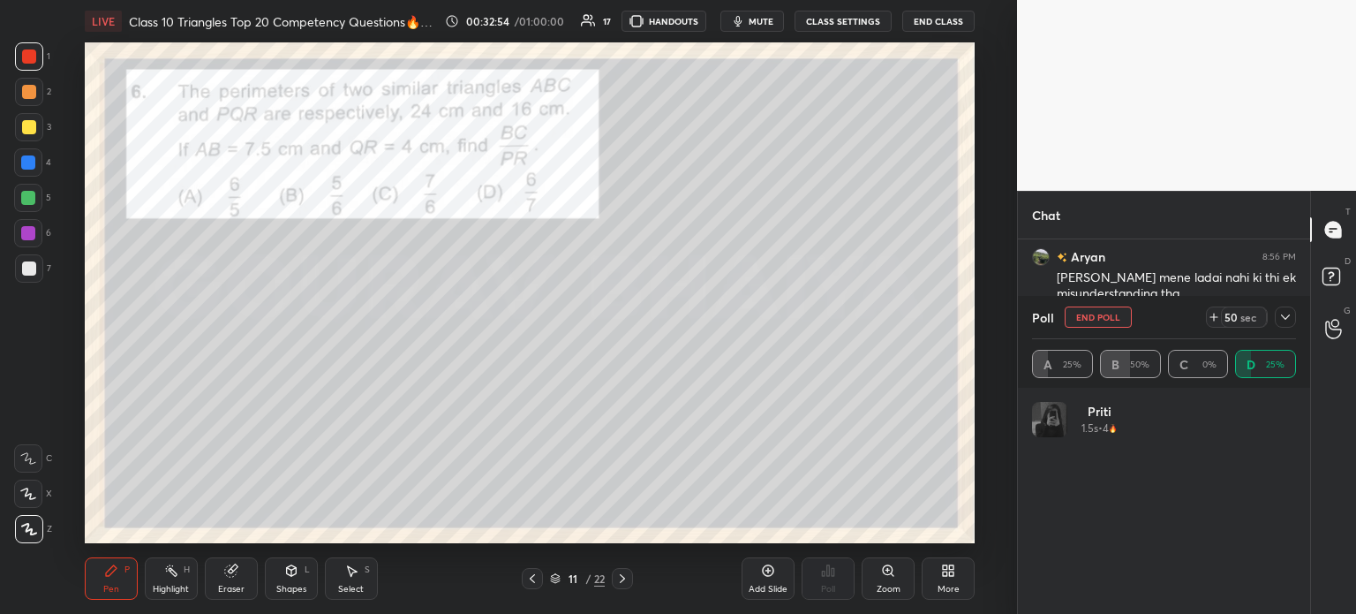
scroll to position [18331, 0]
click at [1290, 320] on icon at bounding box center [1285, 317] width 14 height 14
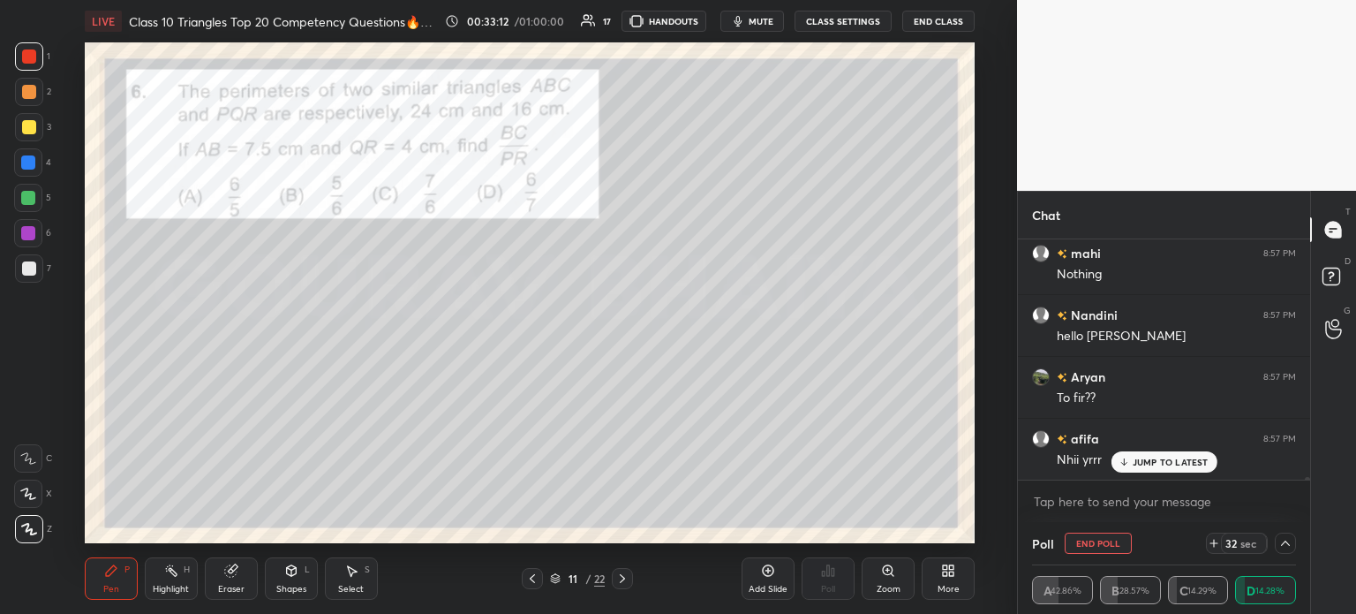
scroll to position [18702, 0]
click at [18, 124] on div at bounding box center [29, 127] width 28 height 28
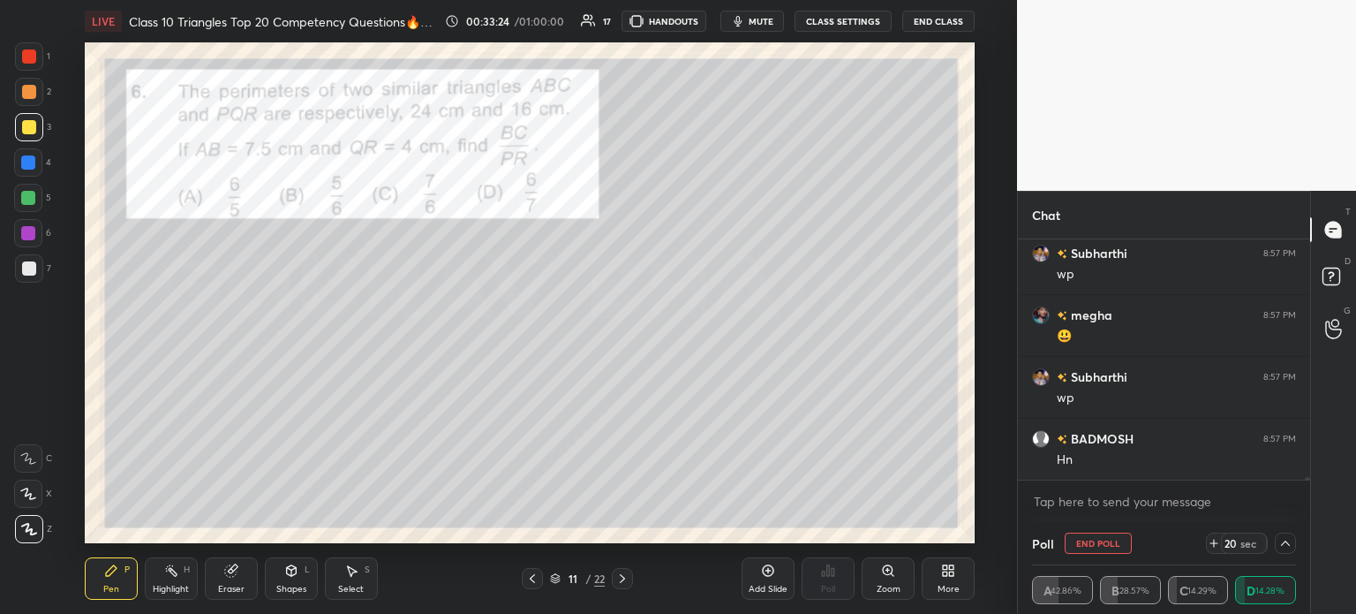
scroll to position [19072, 0]
click at [37, 63] on div at bounding box center [29, 56] width 28 height 28
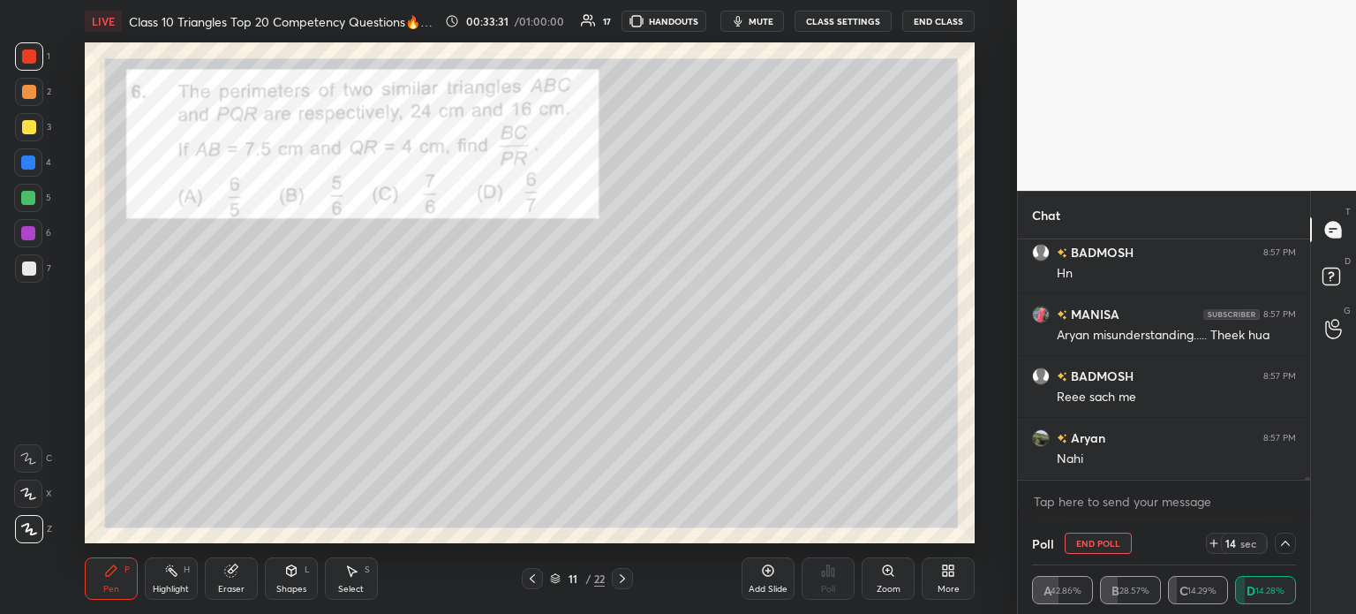
click at [31, 94] on div at bounding box center [29, 92] width 14 height 14
click at [1287, 550] on icon at bounding box center [1285, 543] width 14 height 14
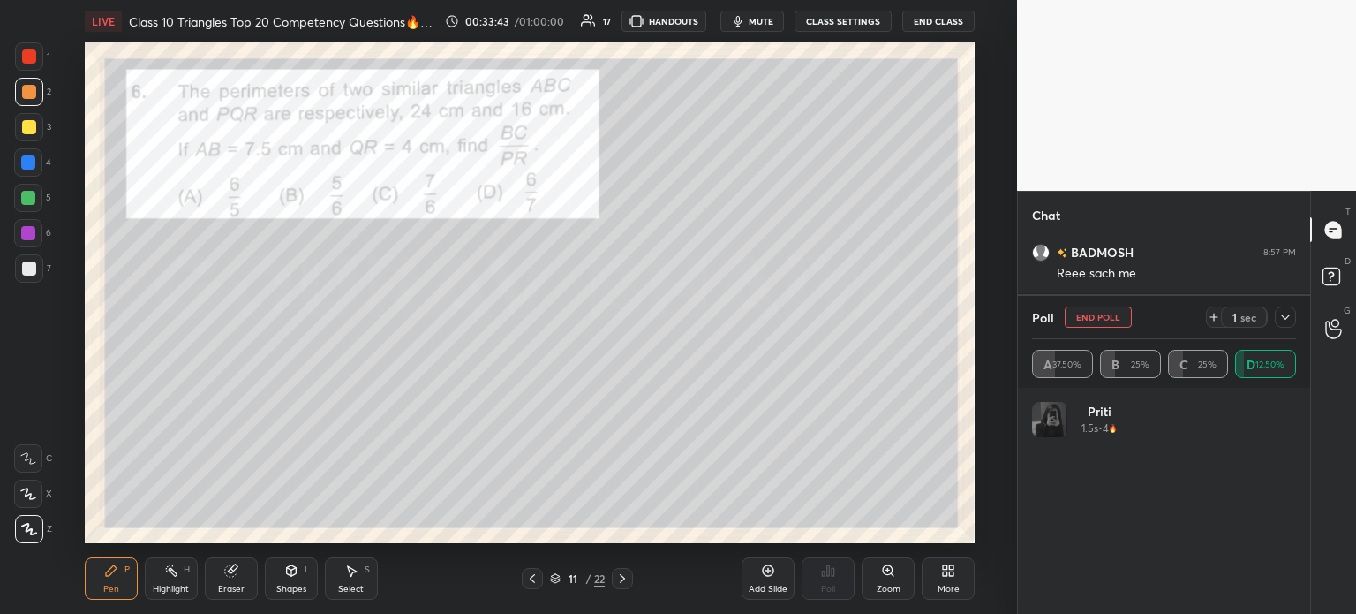
click at [1282, 318] on icon at bounding box center [1285, 317] width 14 height 14
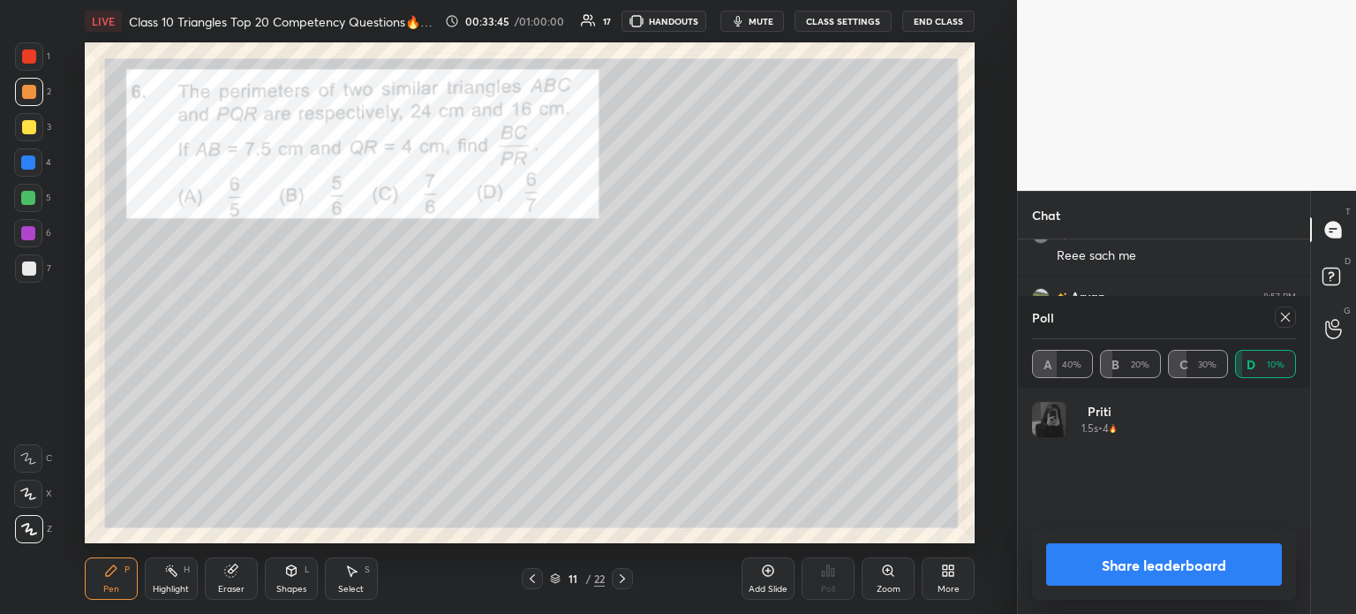
click at [1059, 551] on button "Share leaderboard" at bounding box center [1164, 564] width 236 height 42
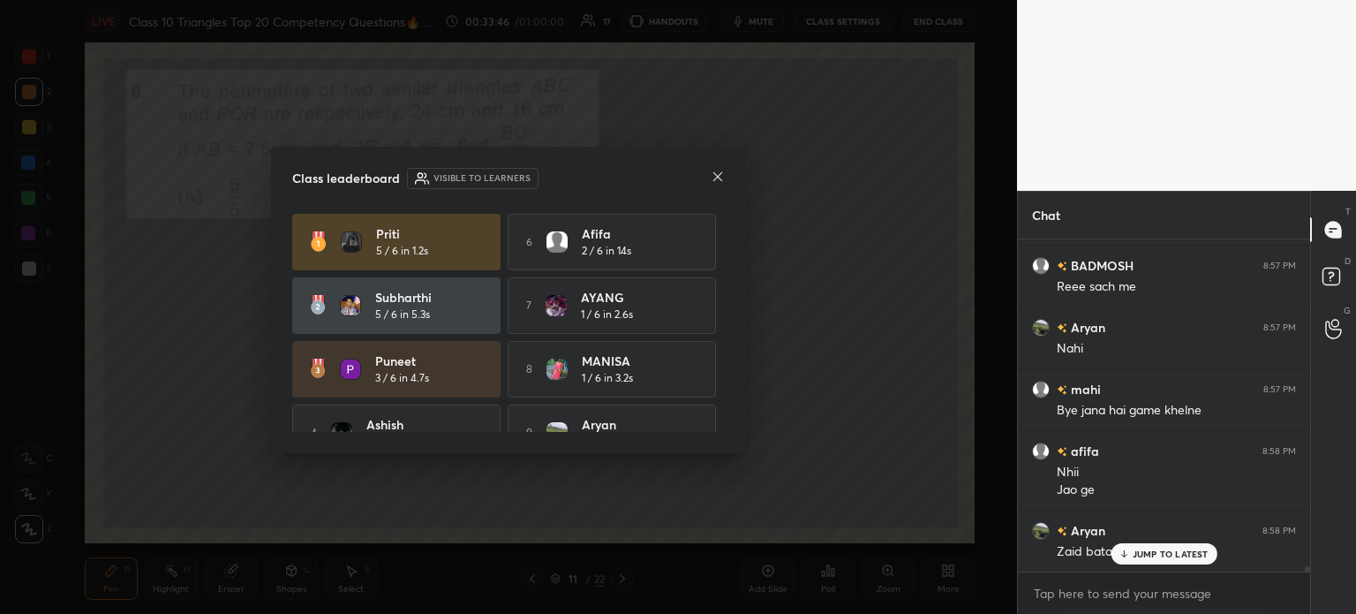
click at [723, 181] on icon at bounding box center [718, 177] width 14 height 14
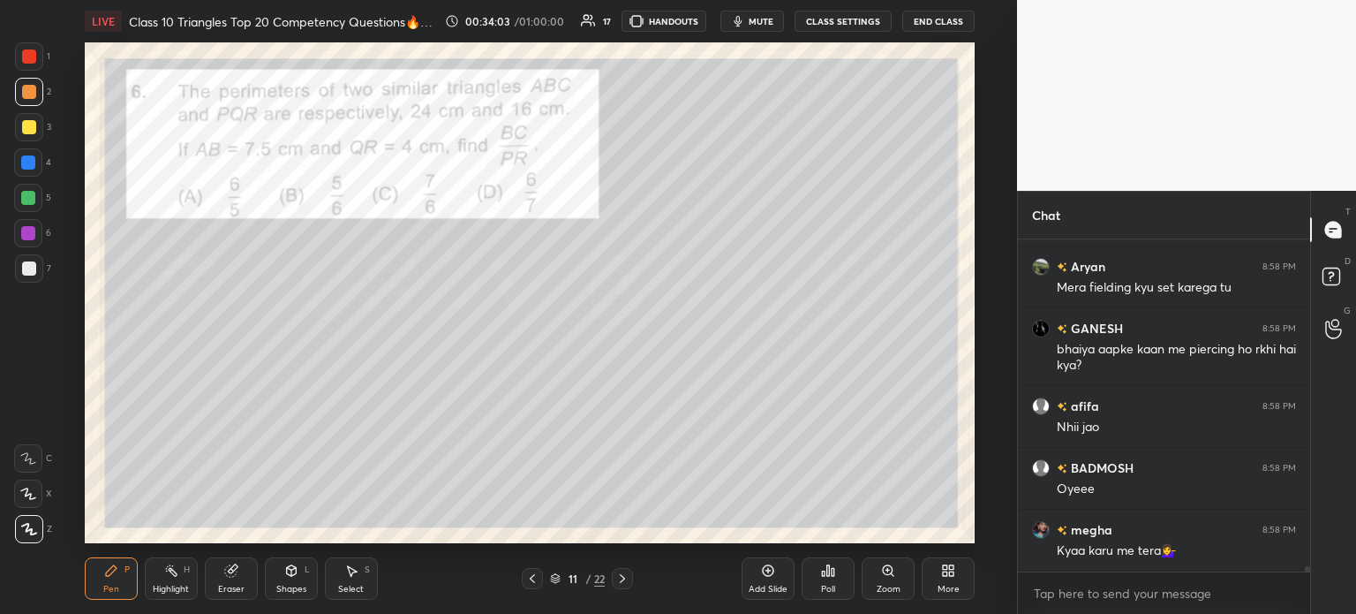
click at [30, 267] on div at bounding box center [29, 268] width 14 height 14
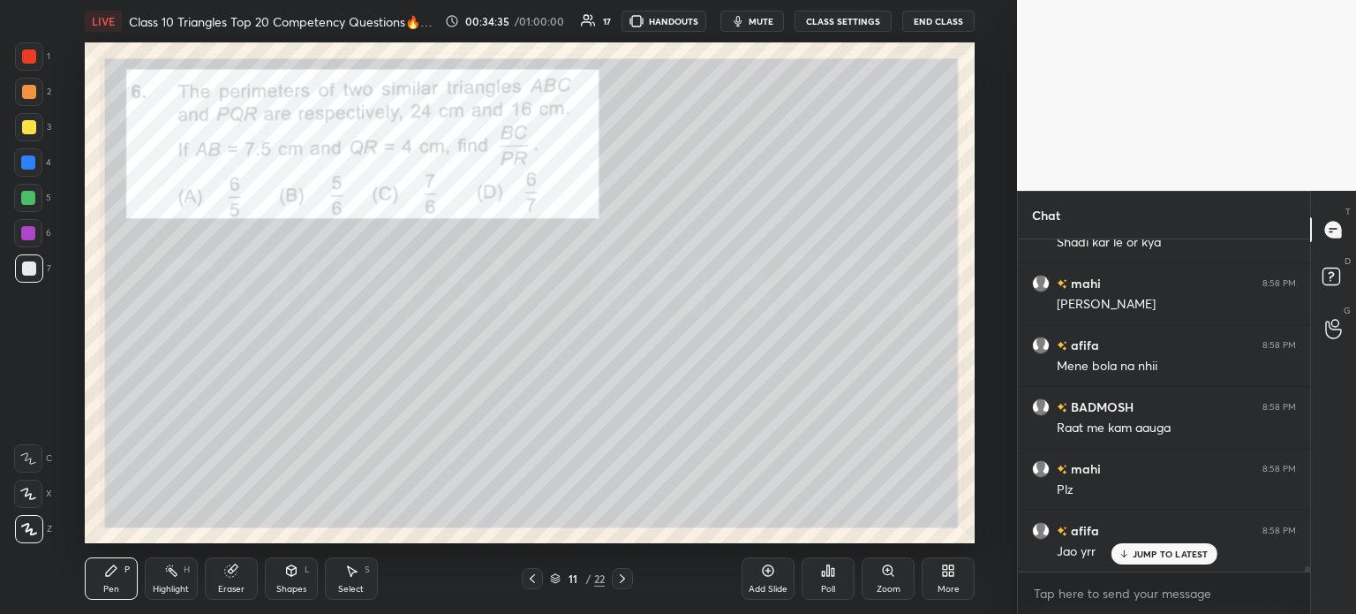
click at [300, 572] on div "Shapes L" at bounding box center [291, 578] width 53 height 42
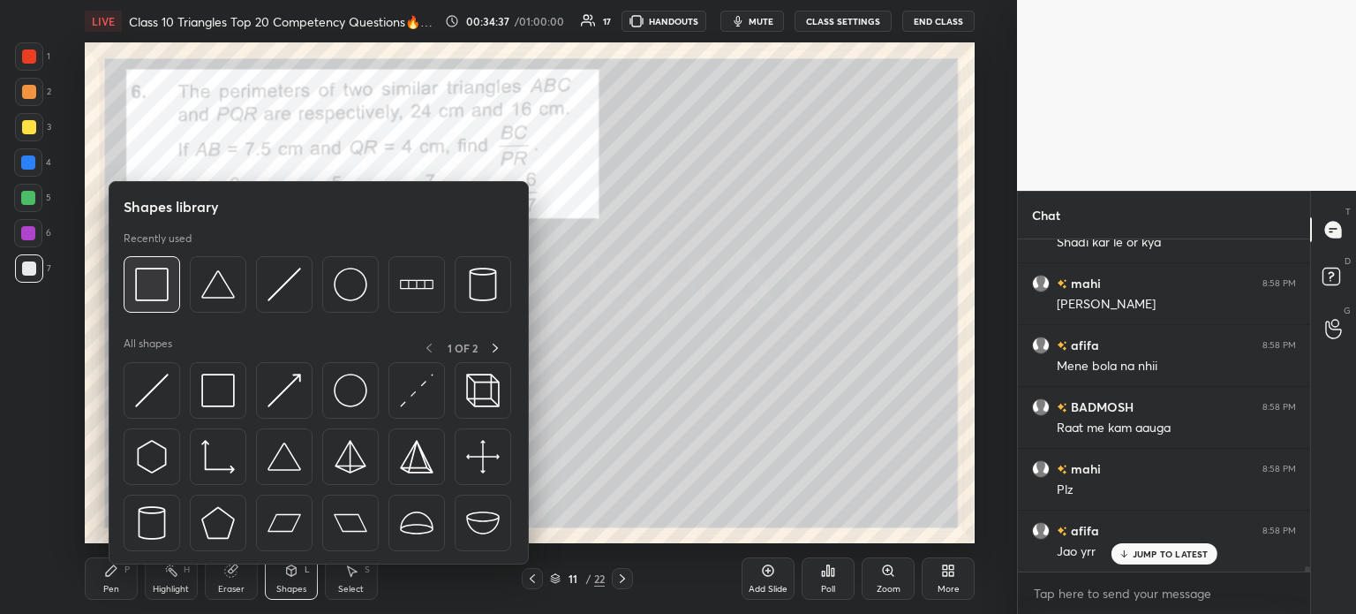
click at [159, 287] on img at bounding box center [152, 284] width 34 height 34
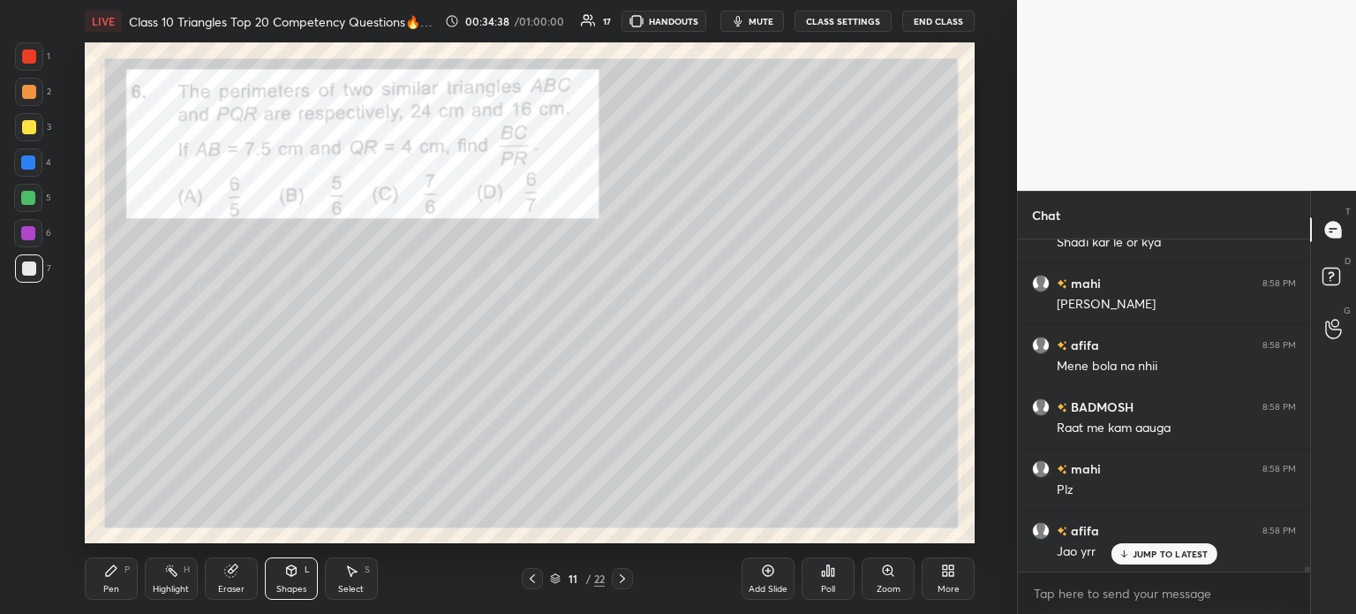
click at [34, 130] on div at bounding box center [29, 127] width 14 height 14
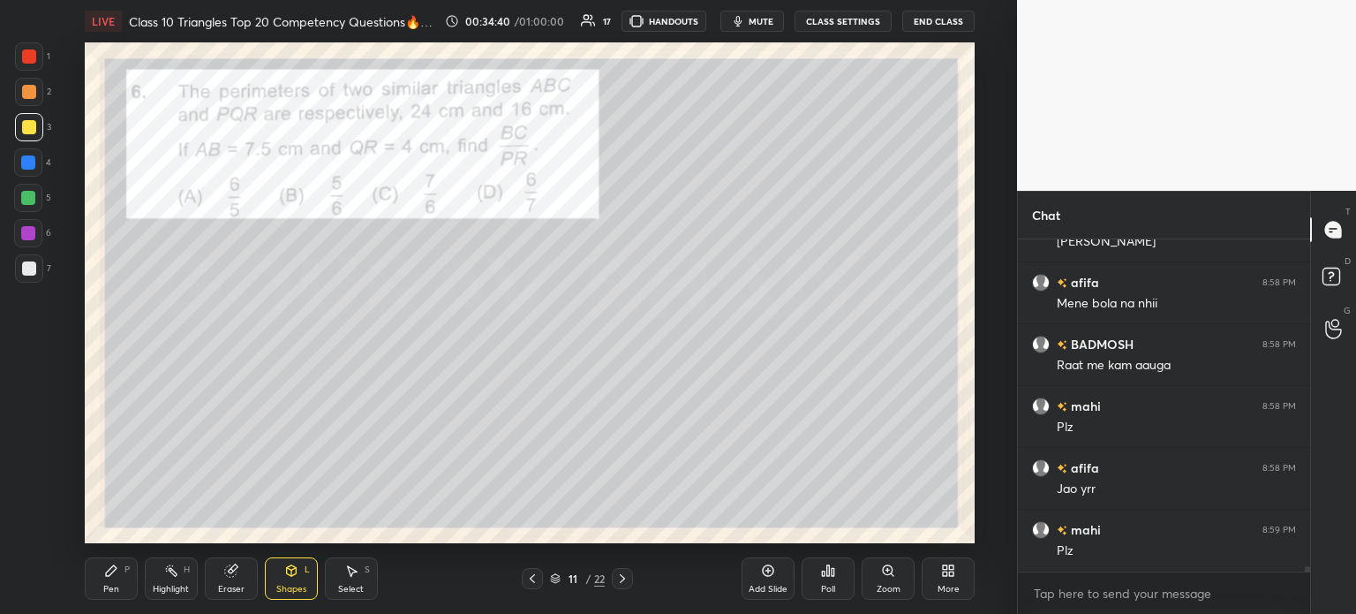
click at [104, 582] on div "Pen P" at bounding box center [111, 578] width 53 height 42
click at [10, 276] on div "1 2 3 4 5 6 7 C X Z C X Z E E Erase all H H" at bounding box center [28, 292] width 57 height 501
click at [39, 271] on div at bounding box center [29, 268] width 28 height 28
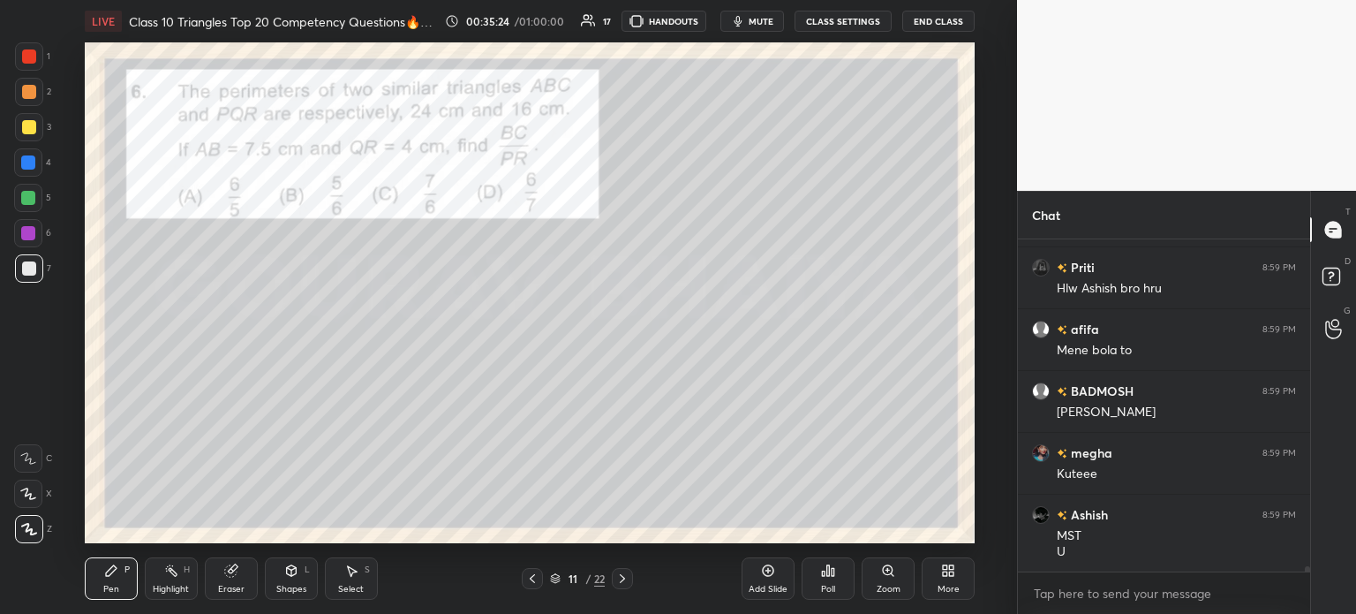
scroll to position [21410, 0]
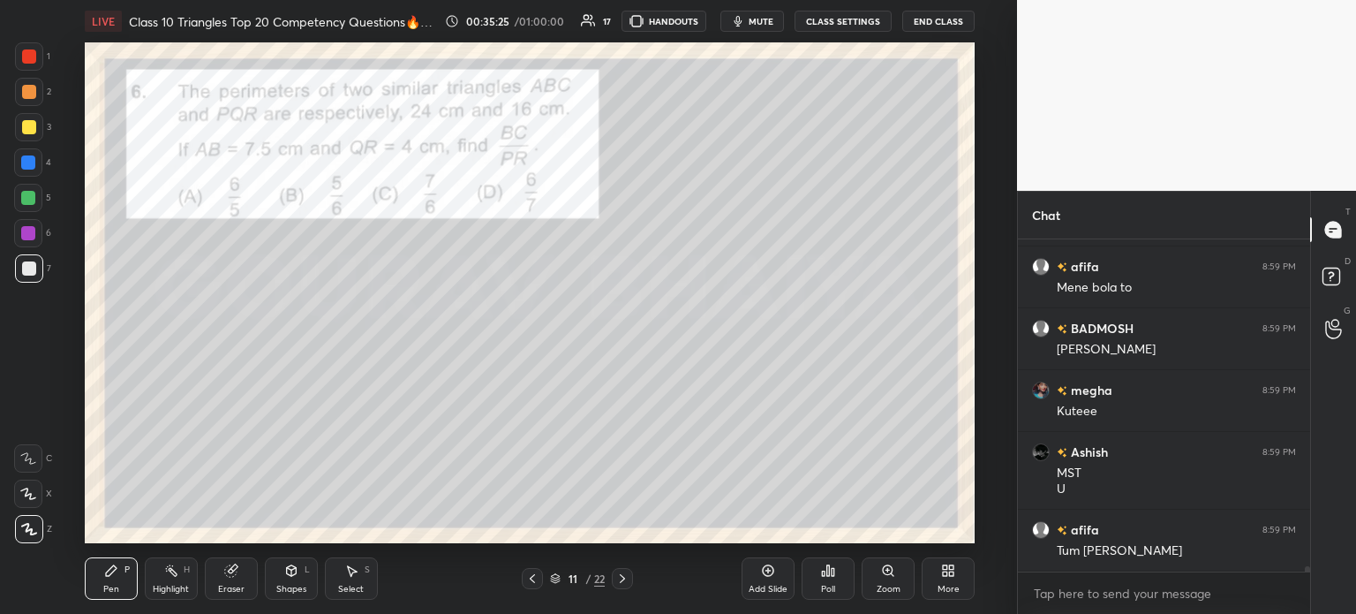
click at [283, 581] on div "Shapes L" at bounding box center [291, 578] width 53 height 42
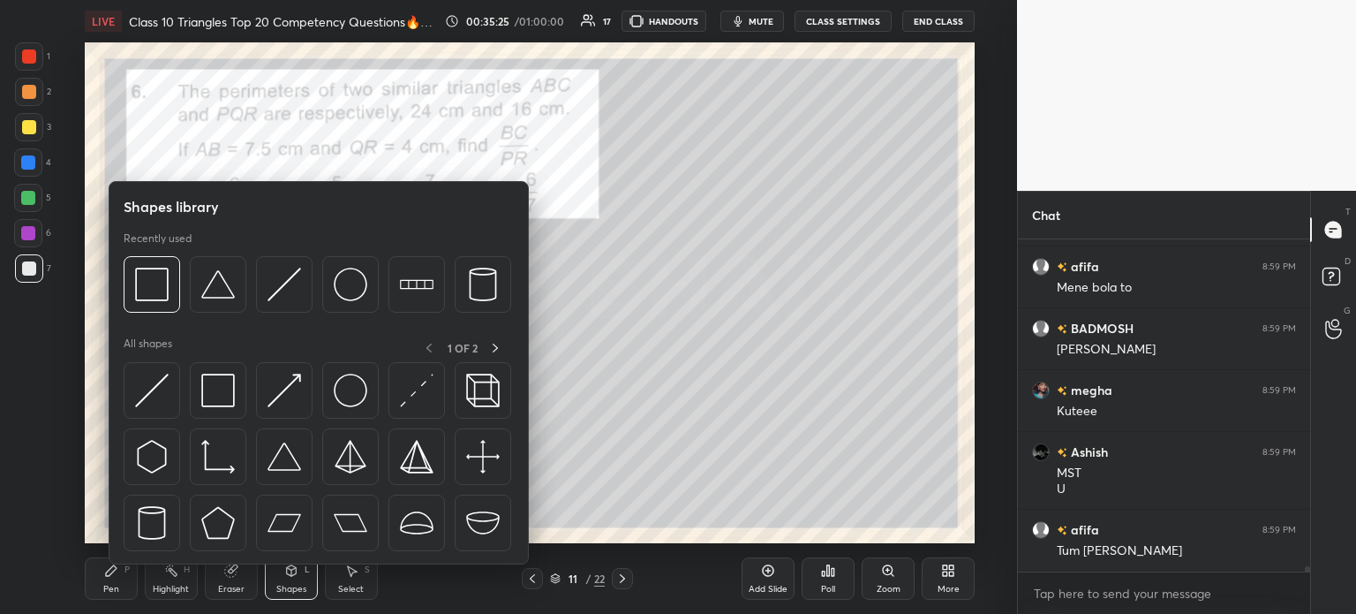
click at [223, 589] on div "Eraser" at bounding box center [231, 588] width 26 height 9
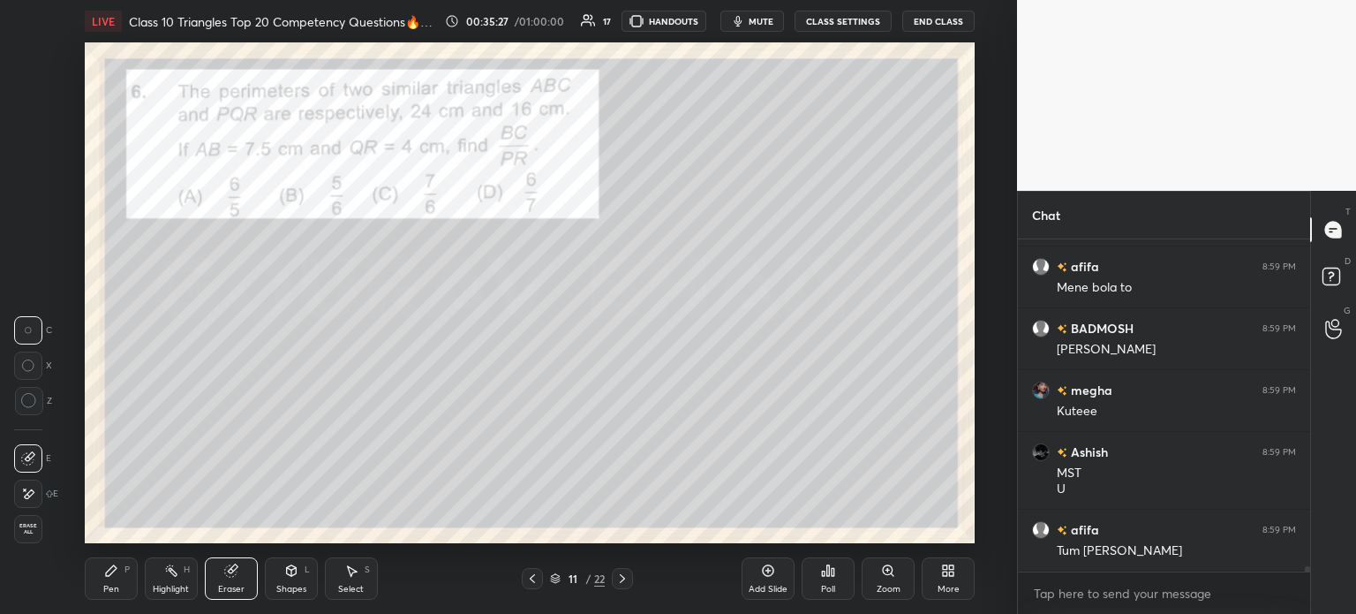
click at [116, 592] on div "Pen" at bounding box center [111, 588] width 16 height 9
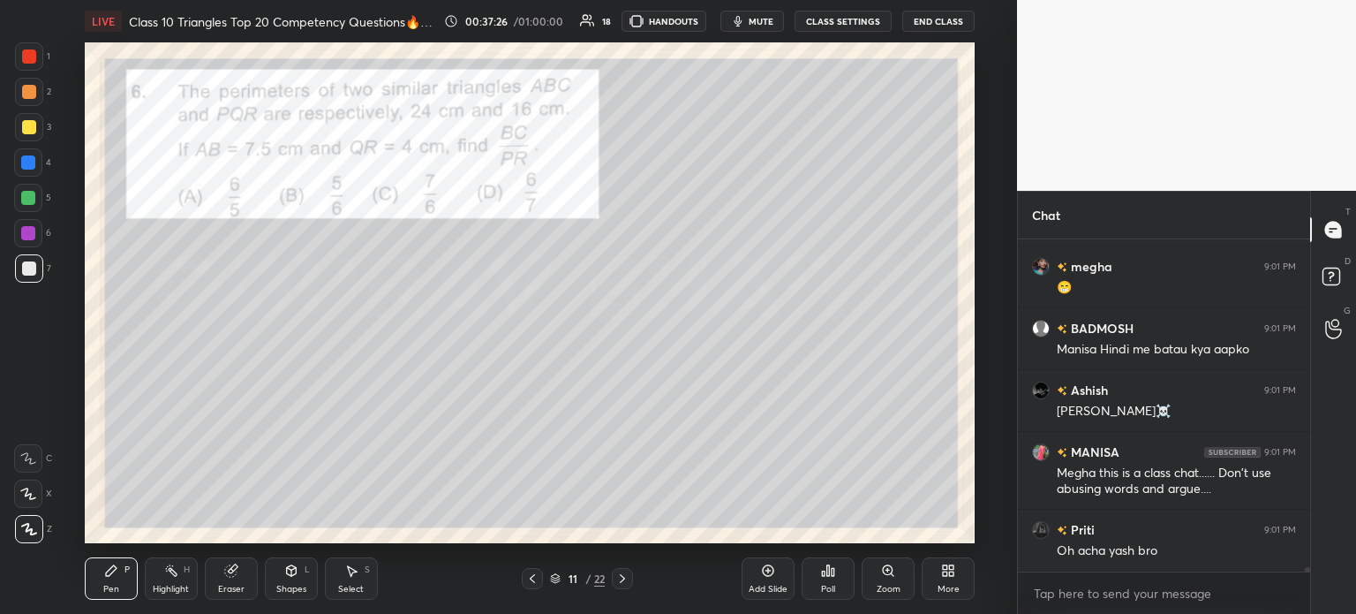
scroll to position [23046, 0]
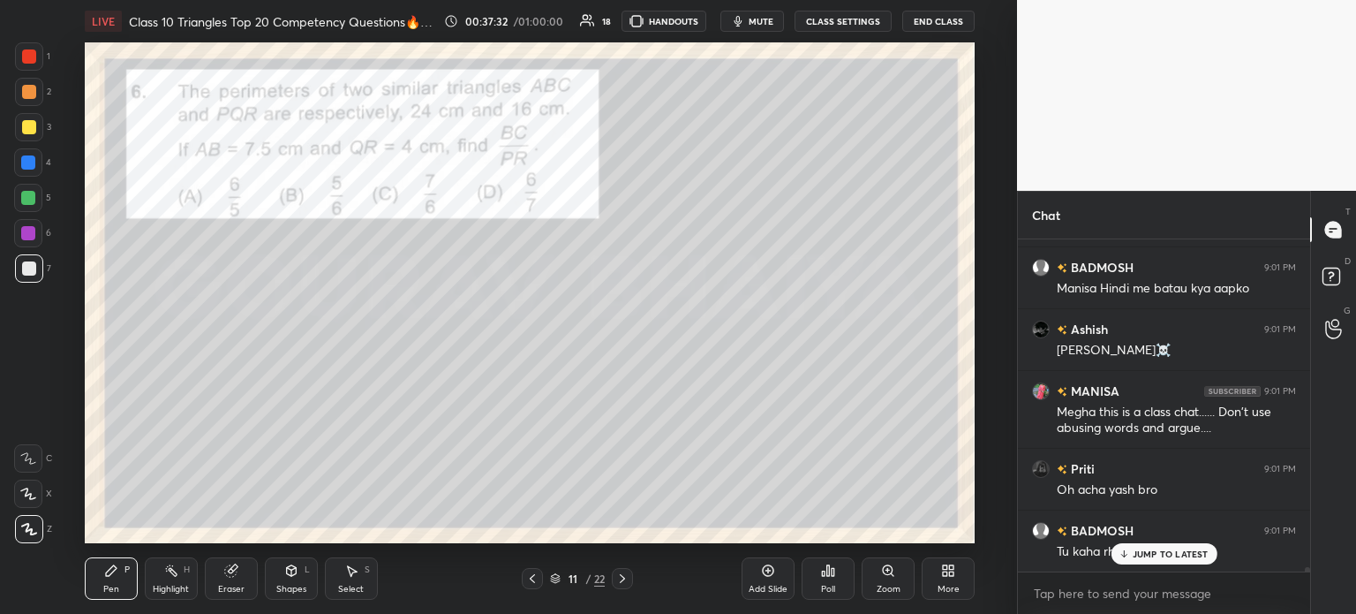
click at [40, 62] on div at bounding box center [29, 56] width 28 height 28
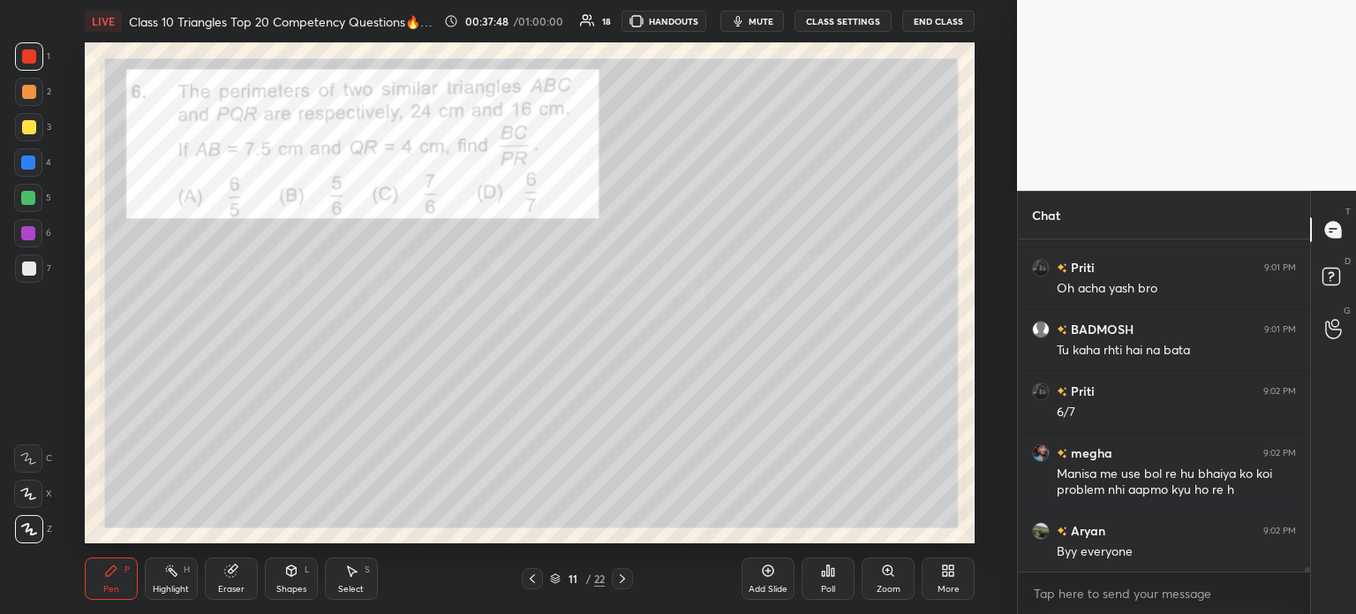
scroll to position [23310, 0]
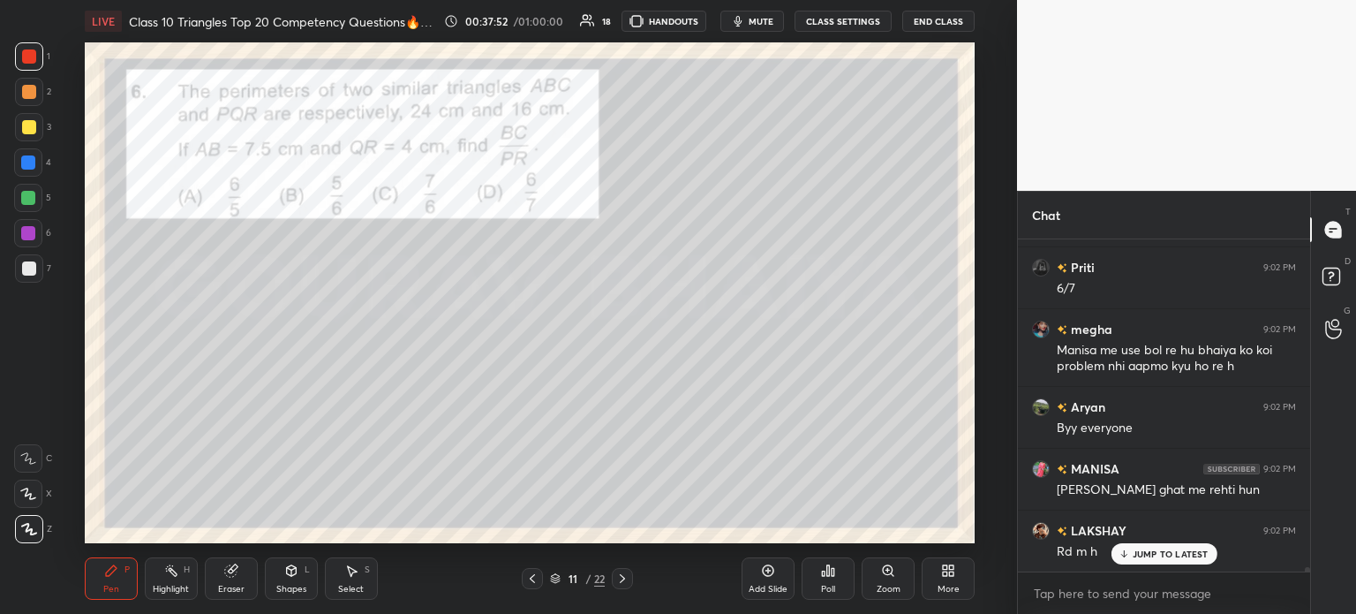
click at [625, 585] on icon at bounding box center [622, 578] width 14 height 14
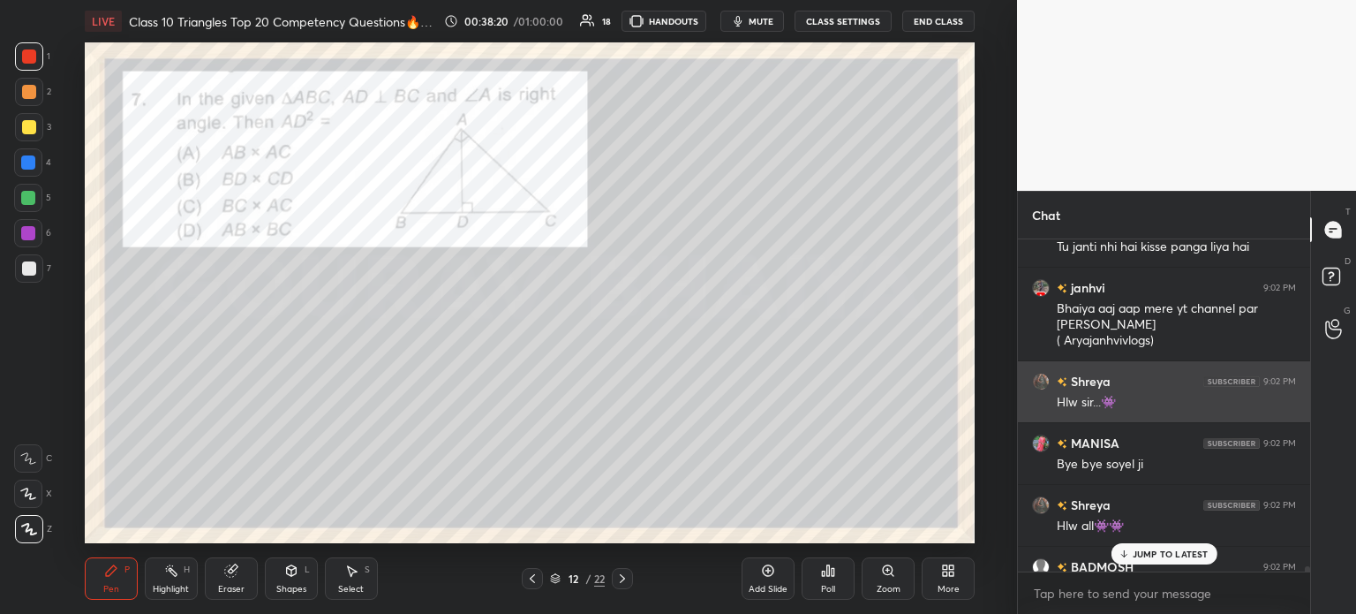
scroll to position [23716, 0]
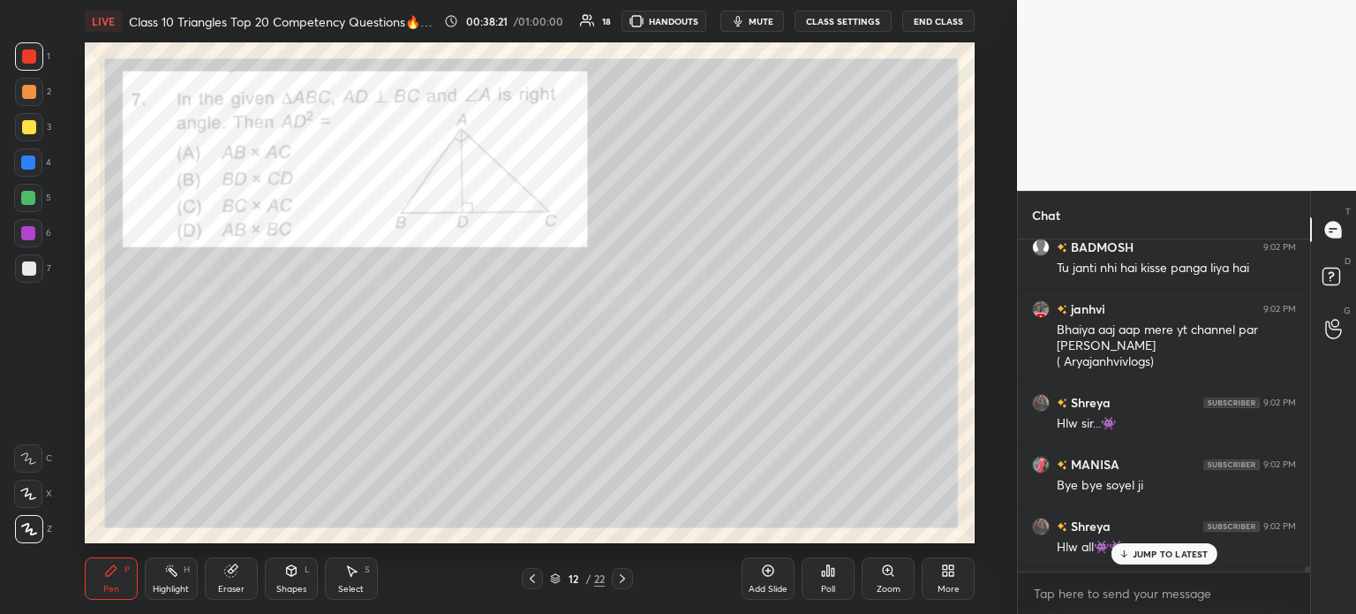
click at [827, 573] on icon at bounding box center [828, 570] width 3 height 11
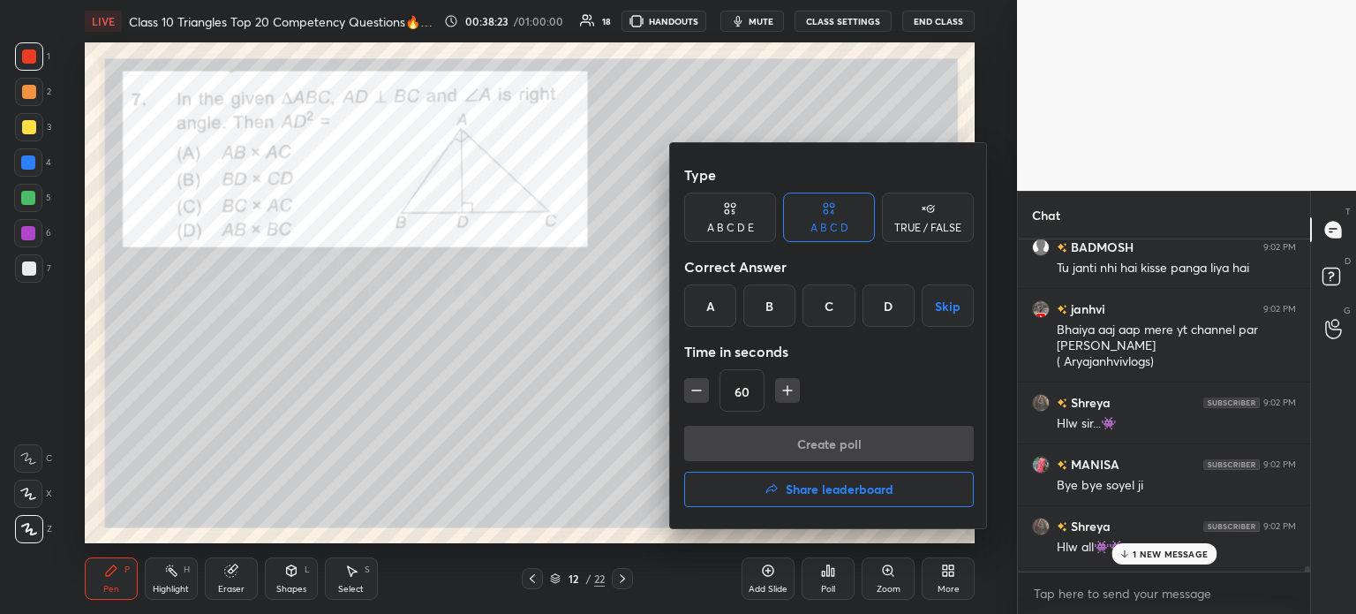
click at [767, 295] on div "B" at bounding box center [769, 305] width 52 height 42
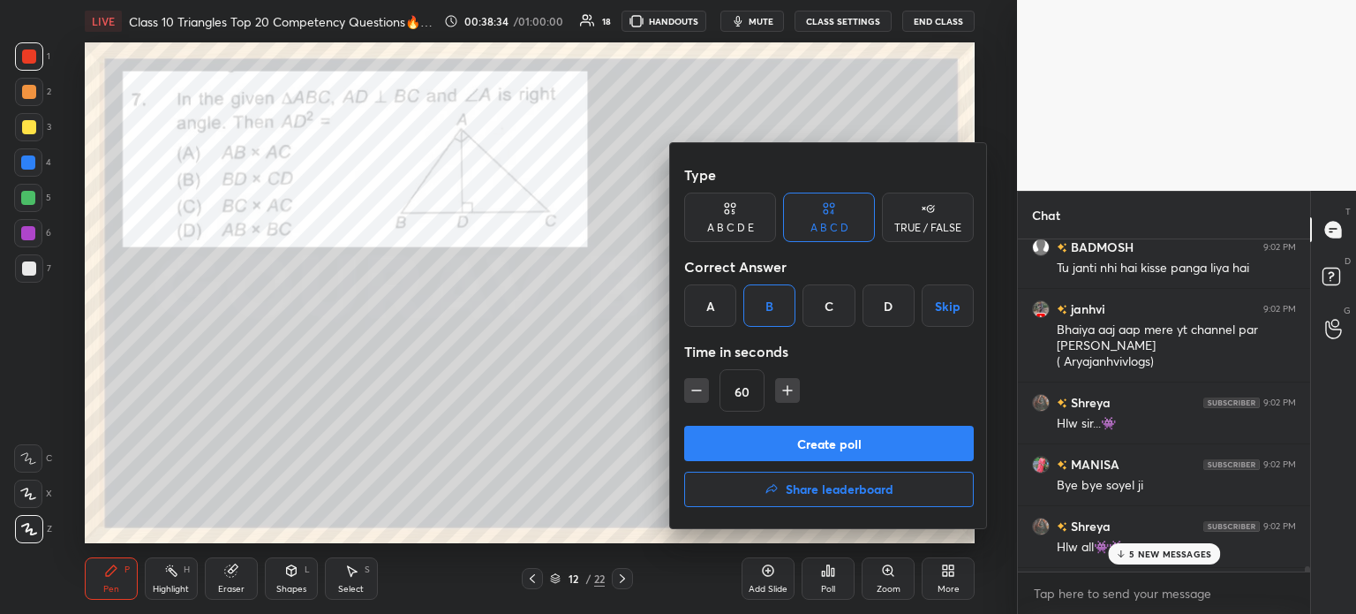
click at [754, 447] on button "Create poll" at bounding box center [829, 443] width 290 height 35
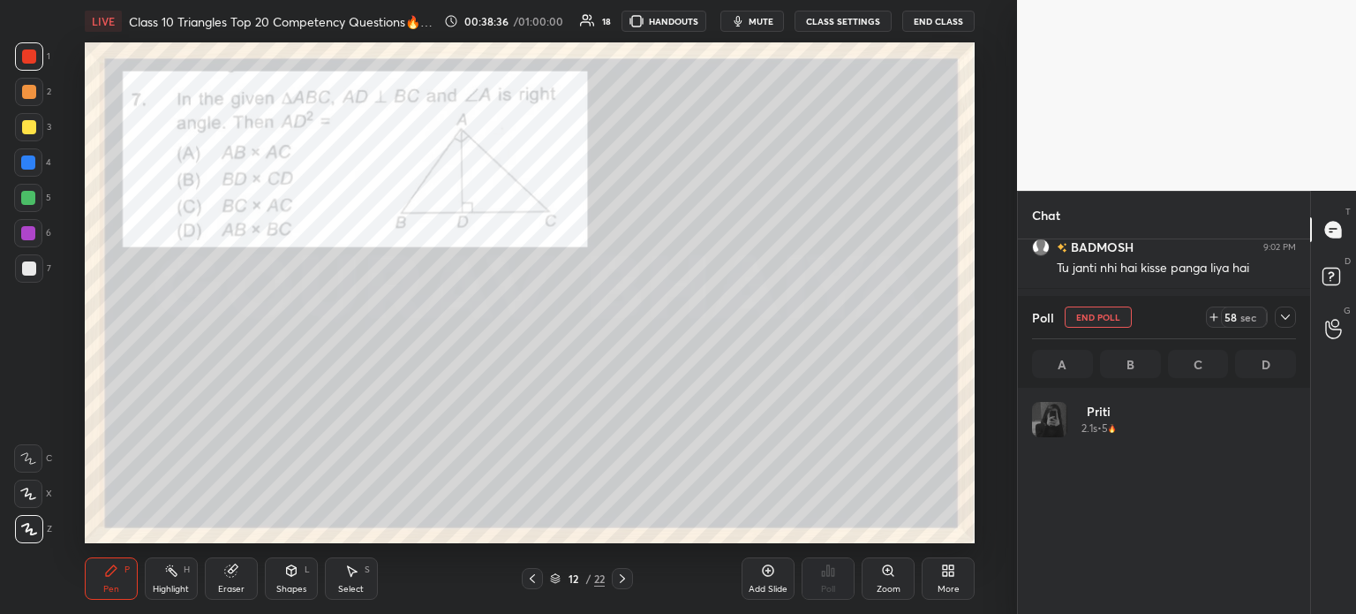
scroll to position [207, 259]
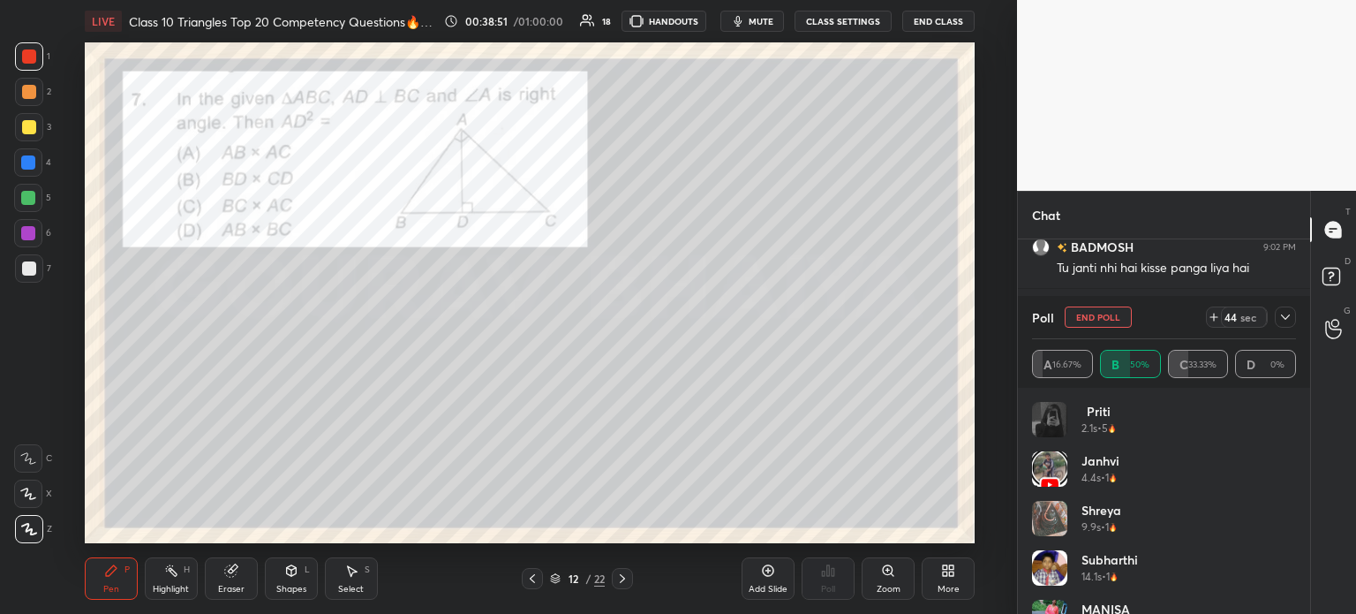
click at [1289, 313] on icon at bounding box center [1285, 317] width 14 height 14
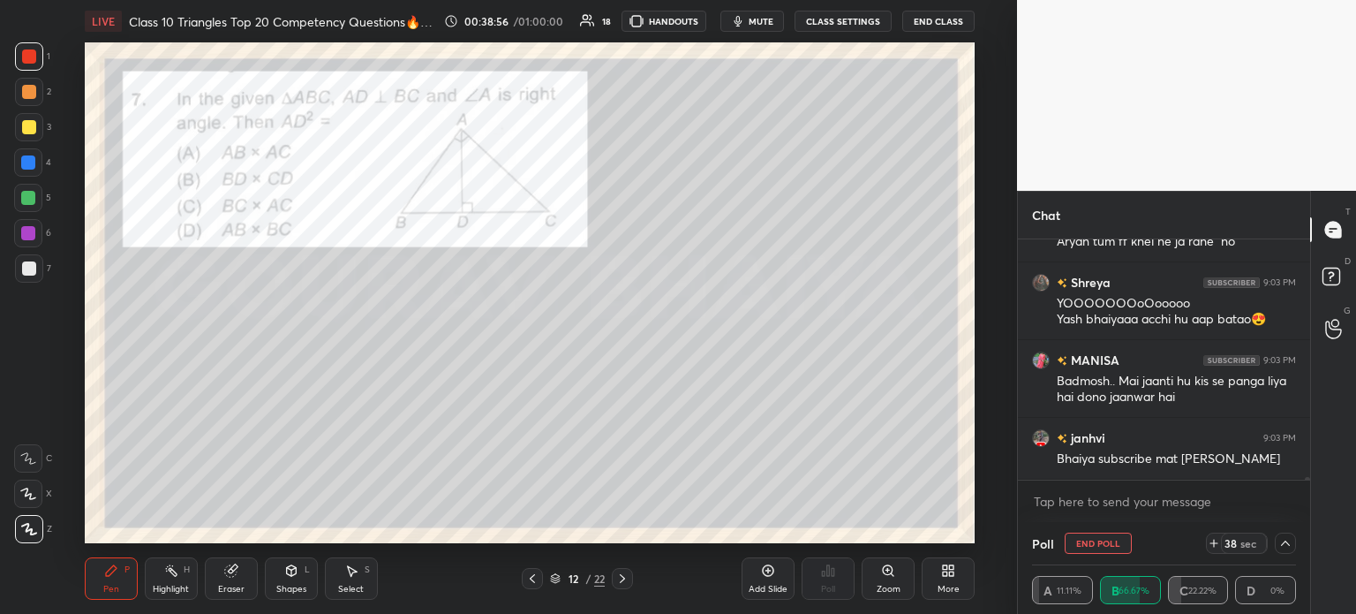
scroll to position [24641, 0]
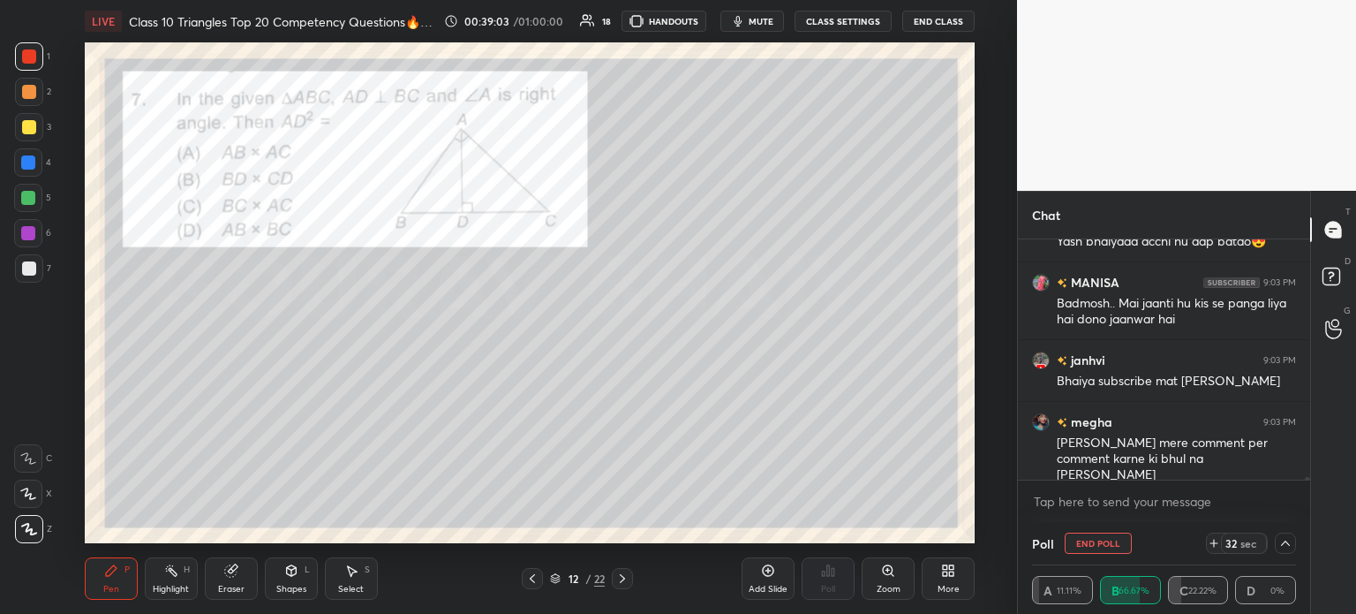
click at [26, 126] on div at bounding box center [29, 127] width 14 height 14
click at [20, 91] on div at bounding box center [29, 92] width 28 height 28
click at [22, 67] on div at bounding box center [29, 56] width 28 height 28
click at [25, 111] on div "2" at bounding box center [33, 95] width 36 height 35
click at [32, 149] on div at bounding box center [28, 162] width 28 height 28
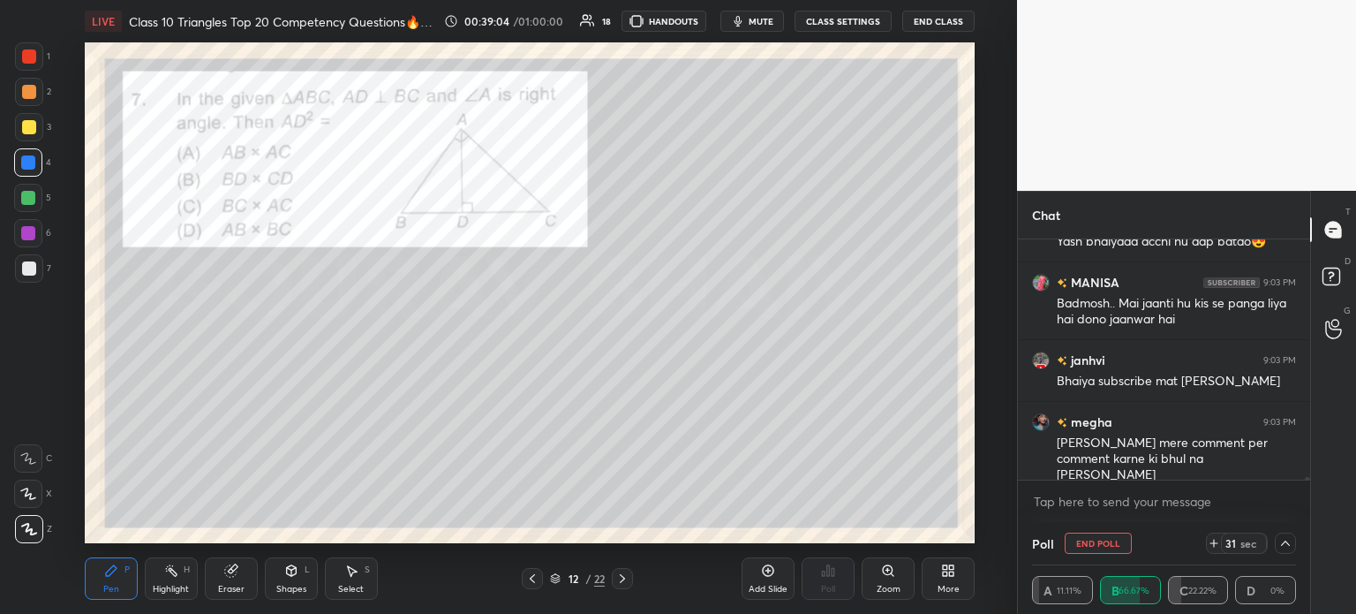
click at [32, 178] on div "4" at bounding box center [32, 165] width 37 height 35
click at [32, 211] on div at bounding box center [28, 198] width 28 height 28
click at [31, 240] on div at bounding box center [28, 233] width 28 height 28
click at [34, 270] on div at bounding box center [29, 268] width 14 height 14
click at [20, 237] on div at bounding box center [28, 233] width 28 height 28
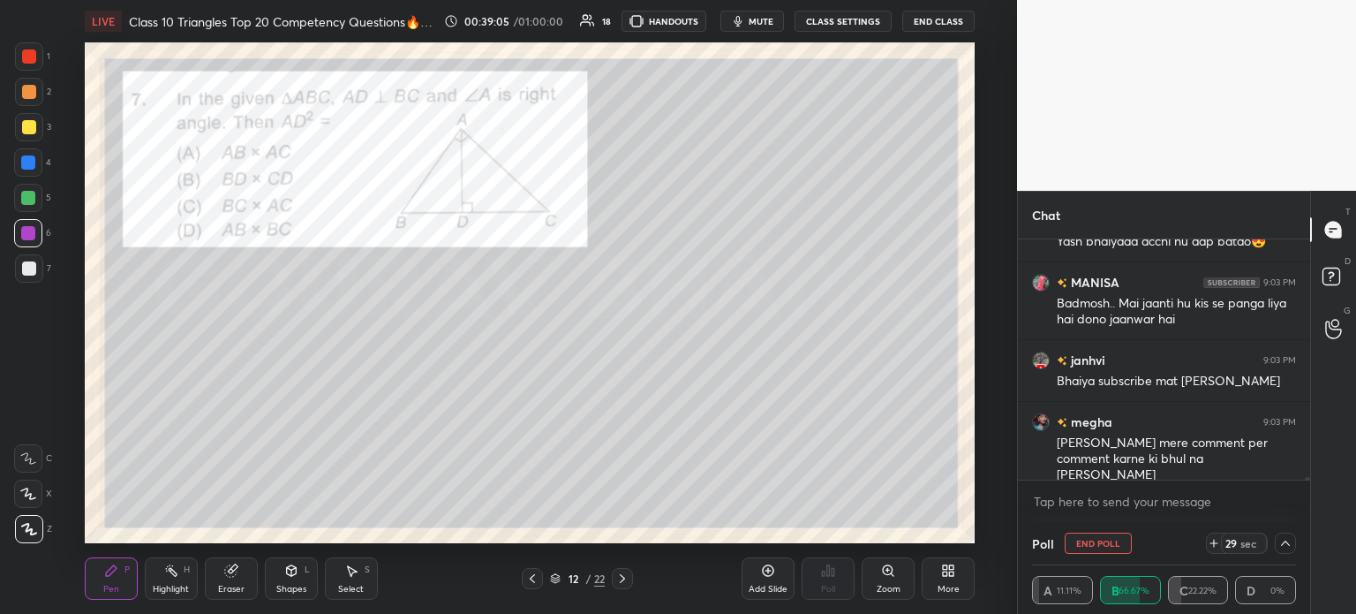
click at [22, 206] on div at bounding box center [28, 198] width 28 height 28
click at [22, 193] on div at bounding box center [28, 198] width 14 height 14
click at [11, 162] on div "1 2 3 4 5 6 7 C X Z C X Z E E Erase all H H" at bounding box center [28, 292] width 57 height 501
click at [5, 136] on div "1 2 3 4 5 6 7 C X Z C X Z E E Erase all H H" at bounding box center [28, 292] width 57 height 501
click at [4, 111] on div "1 2 3 4 5 6 7 C X Z C X Z E E Erase all H H" at bounding box center [28, 292] width 57 height 501
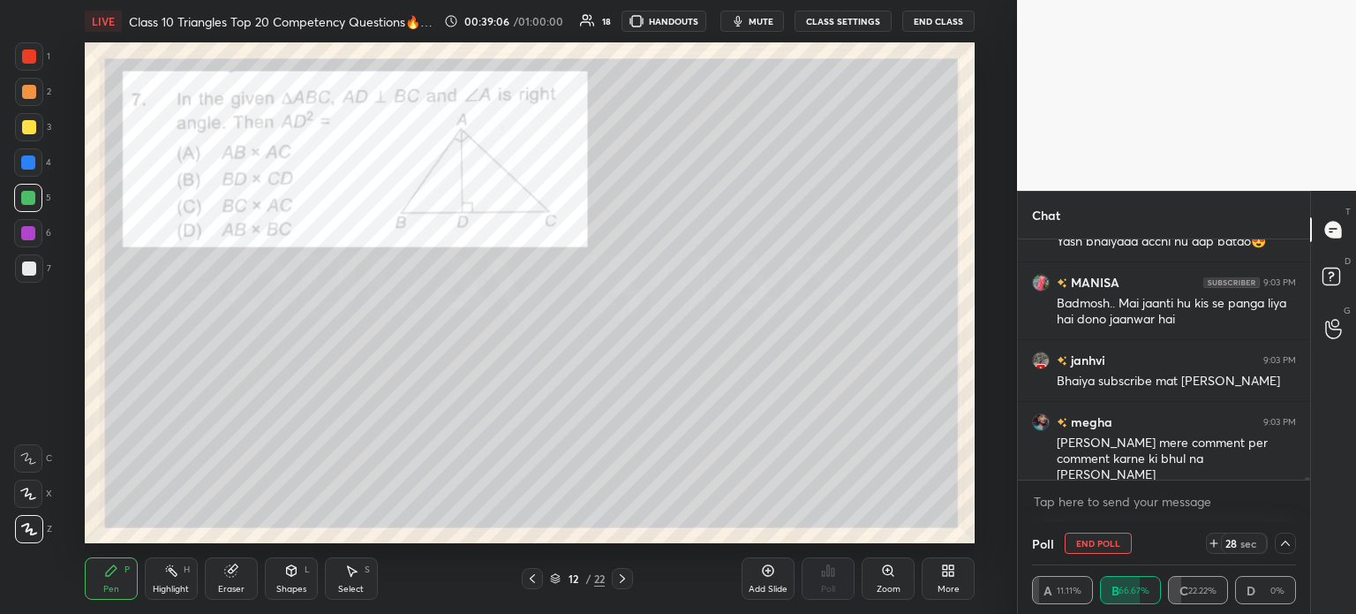
click at [0, 87] on div "1 2 3 4 5 6 7 C X Z C X Z E E Erase all H H" at bounding box center [28, 292] width 57 height 501
click at [0, 75] on div "1 2 3 4 5 6 7 C X Z C X Z E E Erase all H H" at bounding box center [28, 292] width 57 height 501
click at [42, 265] on div at bounding box center [29, 268] width 28 height 28
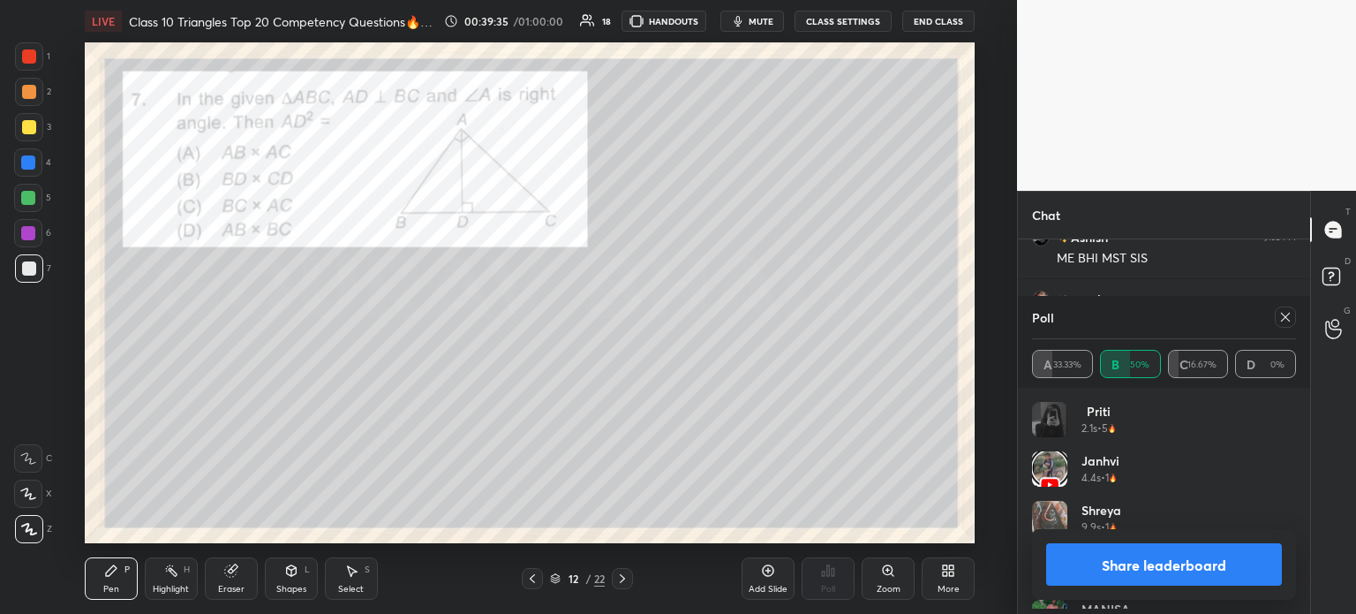
scroll to position [5, 5]
click at [1202, 566] on button "Share leaderboard" at bounding box center [1164, 564] width 236 height 42
type textarea "x"
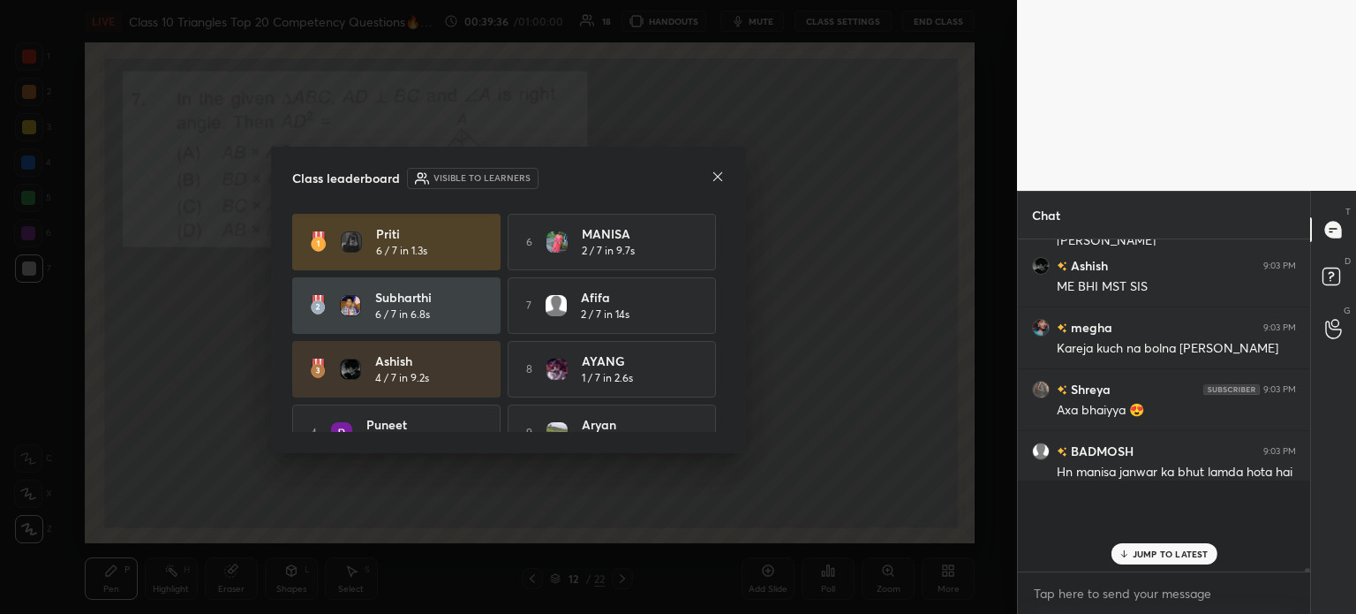
scroll to position [170, 287]
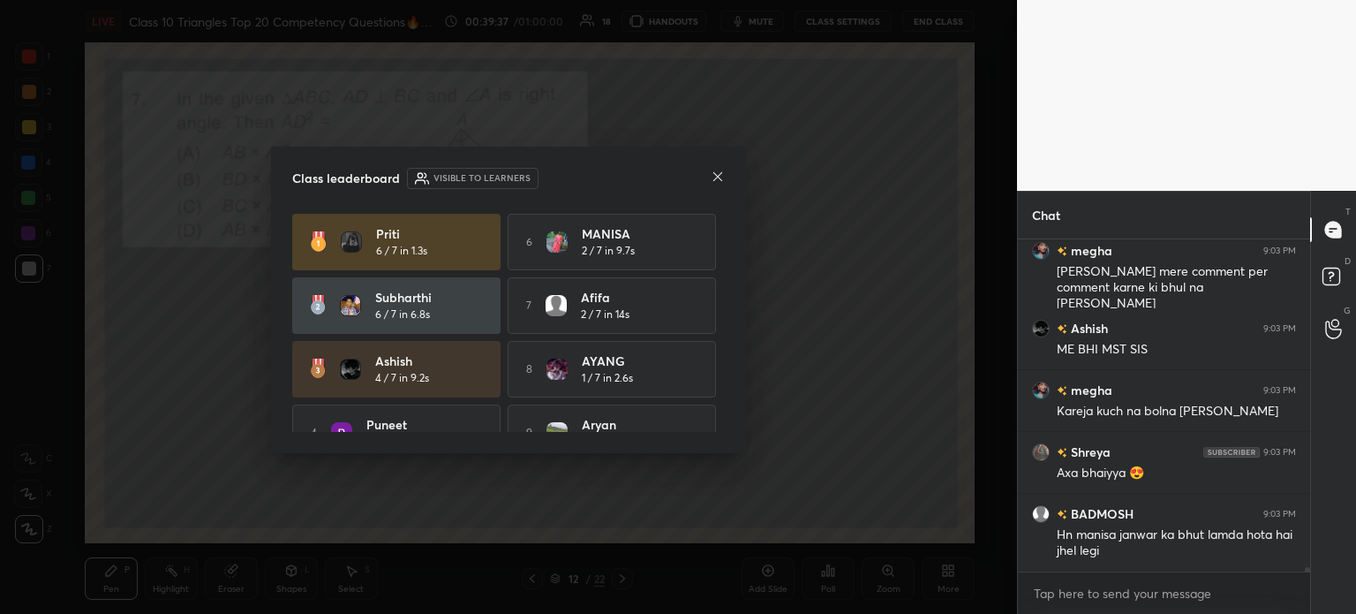
click at [722, 190] on div "Class leaderboard Visible to learners Priti 6 / 7 in 1.3s 6 MANISA 2 / 7 in 9.7…" at bounding box center [508, 300] width 475 height 307
click at [714, 179] on icon at bounding box center [718, 177] width 14 height 14
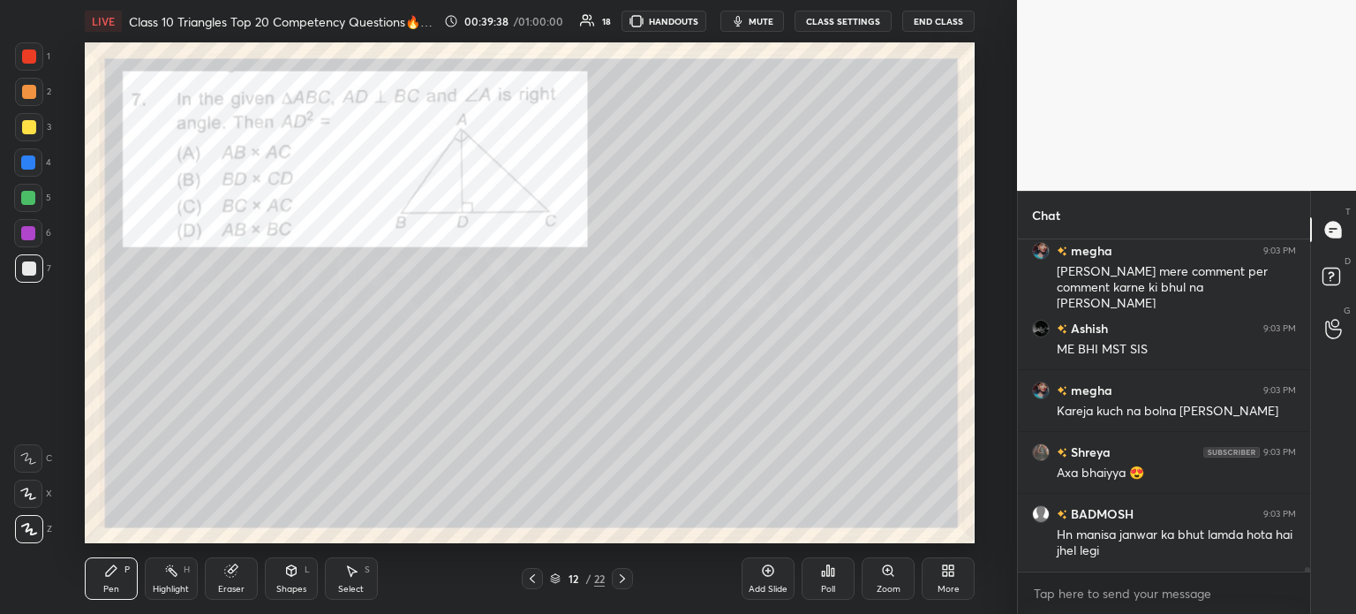
click at [823, 583] on div "Poll" at bounding box center [828, 578] width 53 height 42
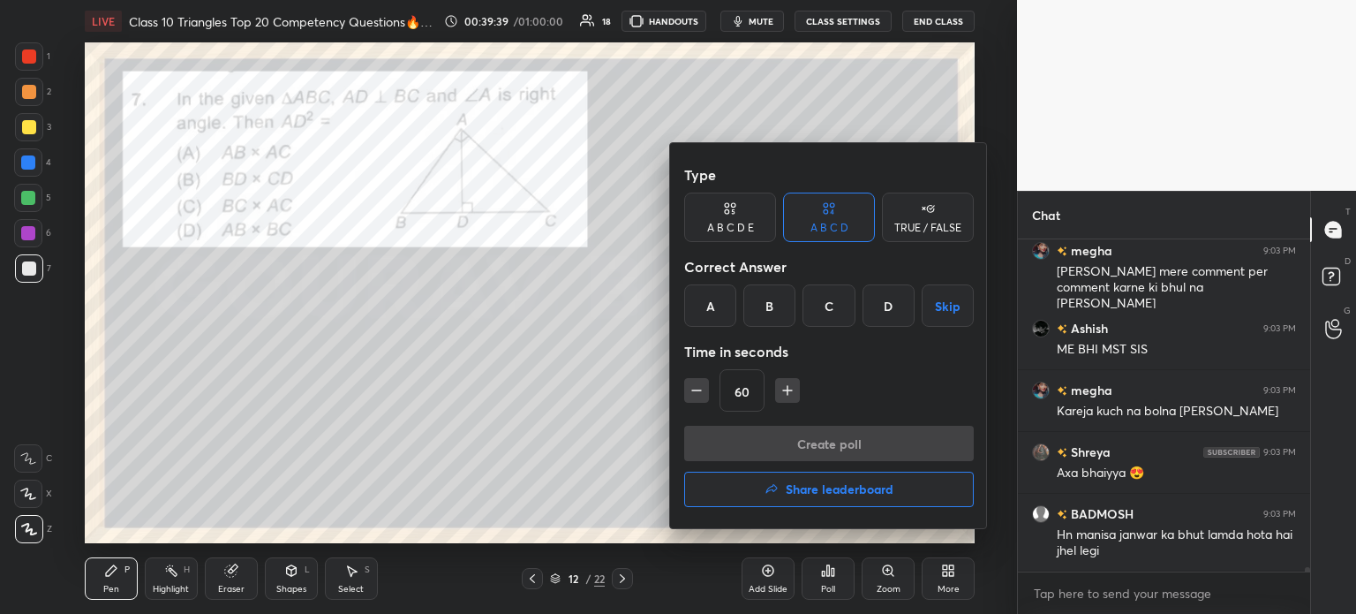
click at [724, 320] on div "A" at bounding box center [710, 305] width 52 height 42
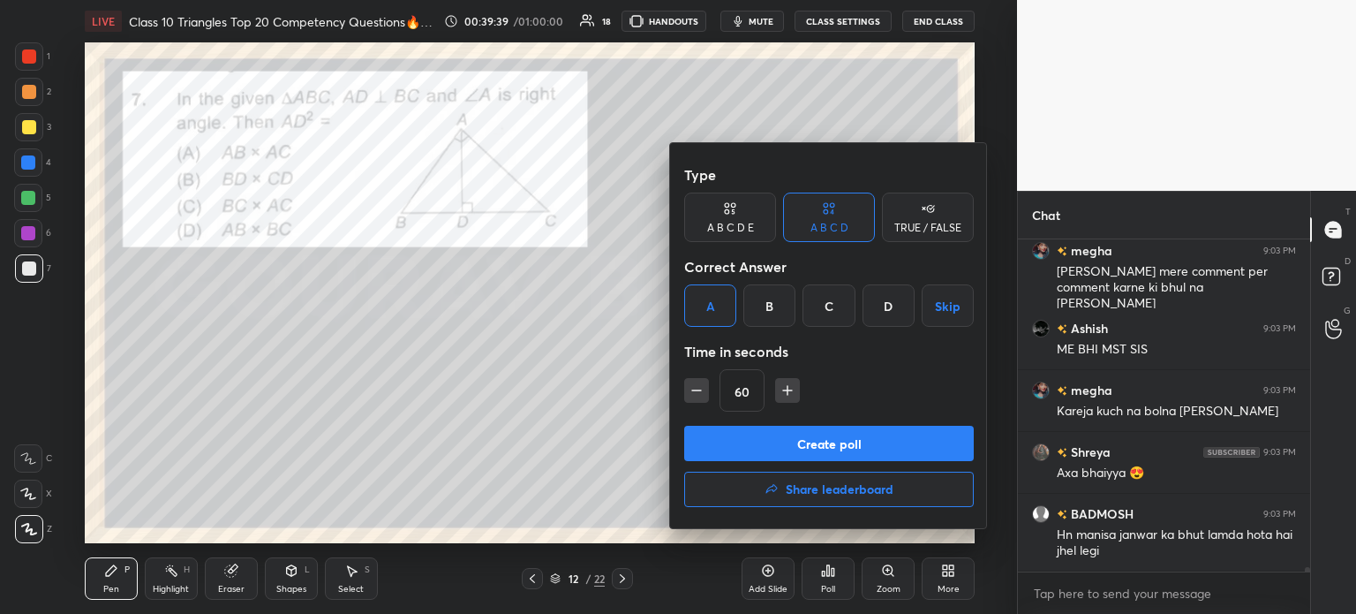
click at [696, 395] on icon "button" at bounding box center [697, 390] width 18 height 18
click at [695, 388] on icon "button" at bounding box center [697, 390] width 18 height 18
click at [700, 389] on icon "button" at bounding box center [697, 390] width 18 height 18
click at [795, 388] on button "button" at bounding box center [787, 390] width 25 height 25
type input "30"
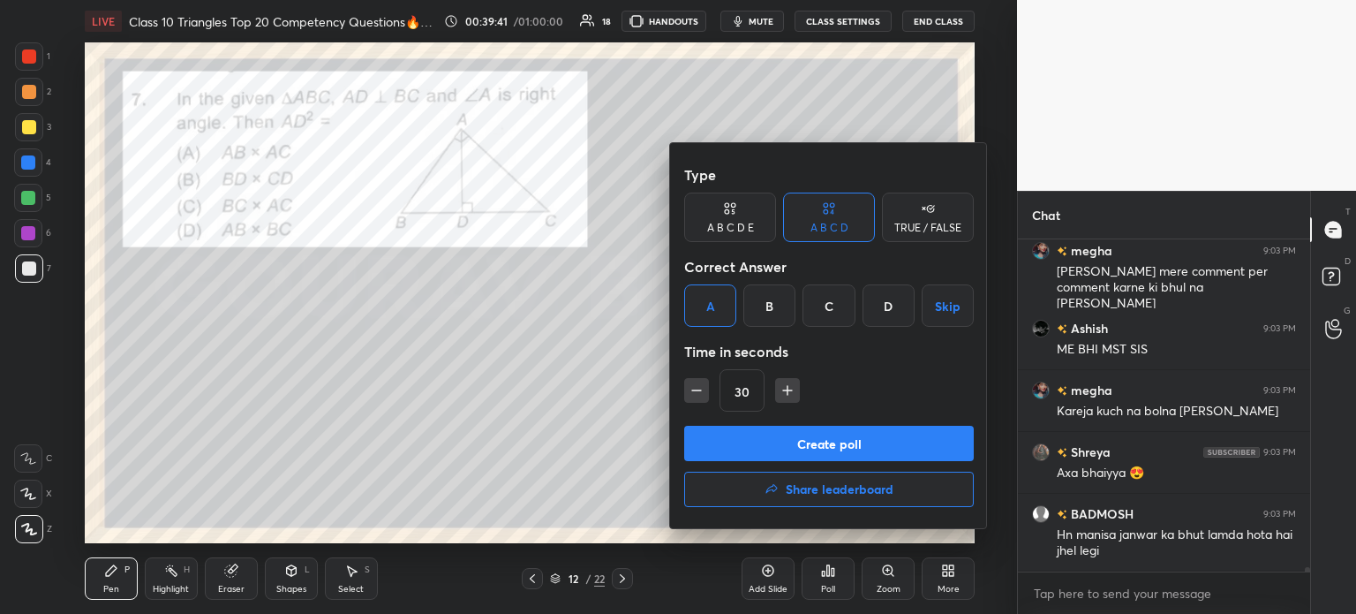
click at [770, 442] on button "Create poll" at bounding box center [829, 443] width 290 height 35
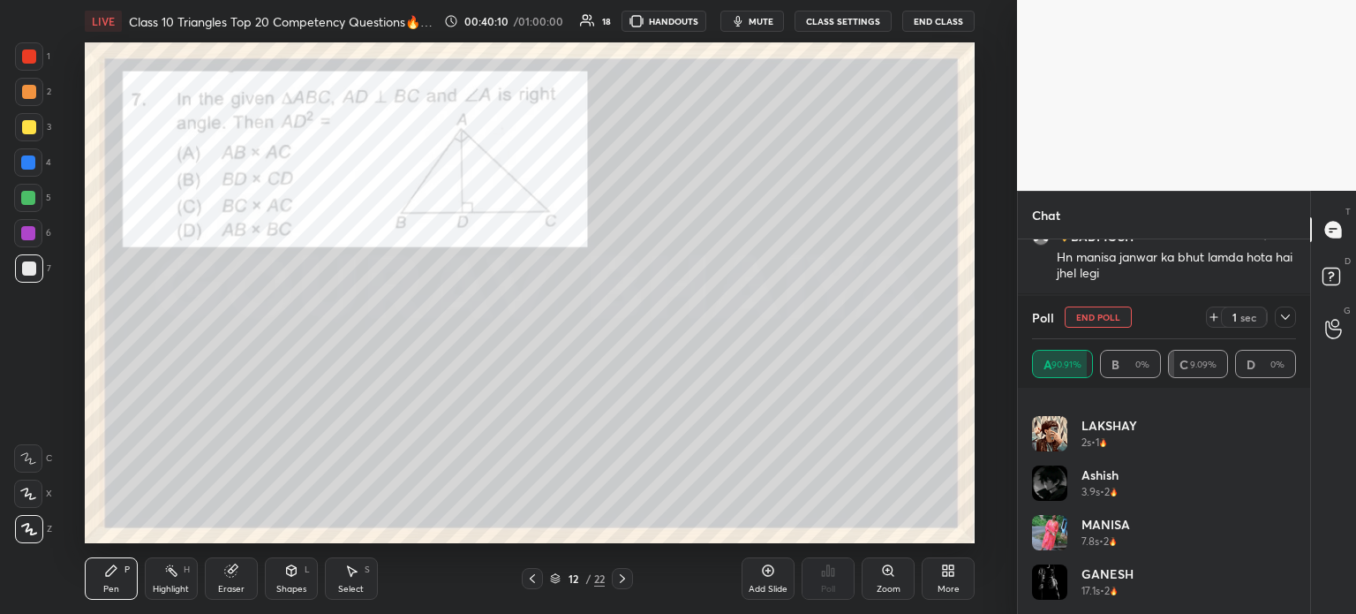
click at [1281, 315] on icon at bounding box center [1285, 316] width 9 height 5
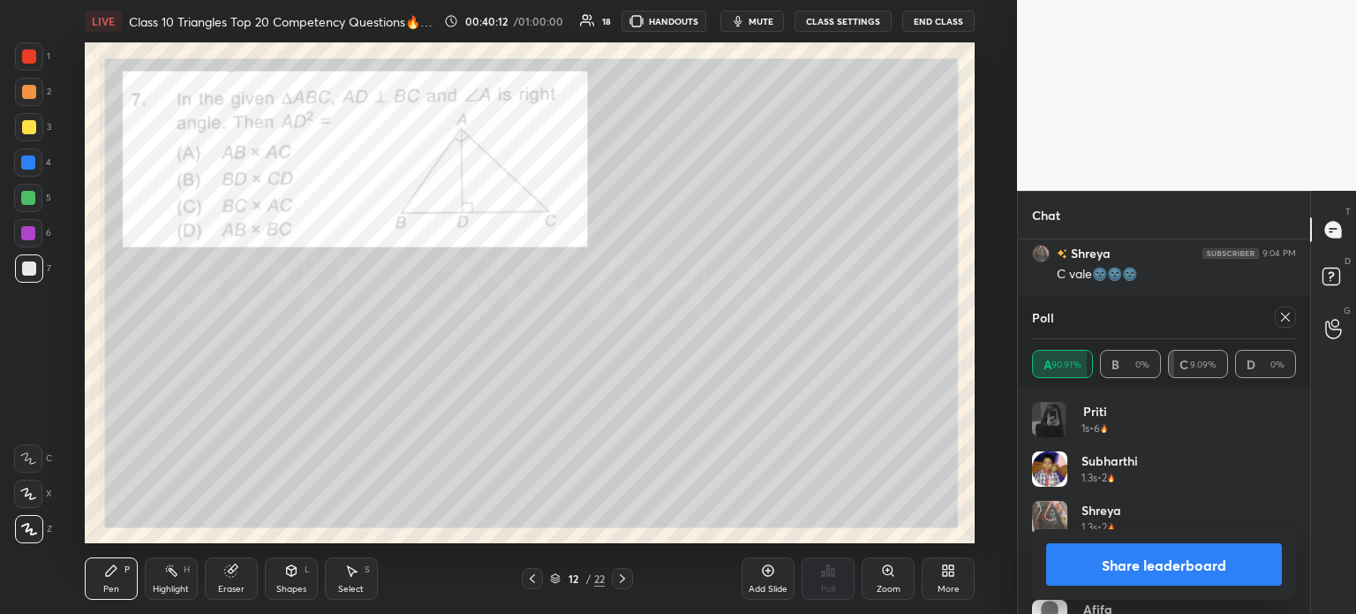
click at [1110, 554] on button "Share leaderboard" at bounding box center [1164, 564] width 236 height 42
type textarea "x"
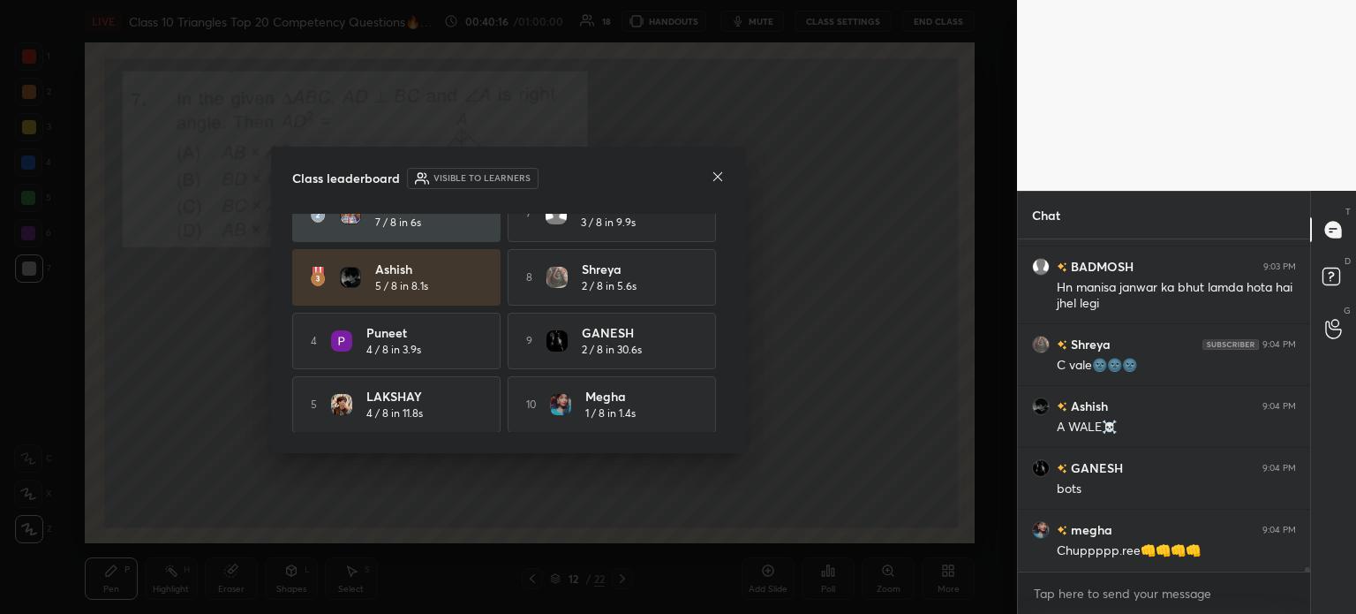
click at [713, 184] on div at bounding box center [718, 178] width 14 height 19
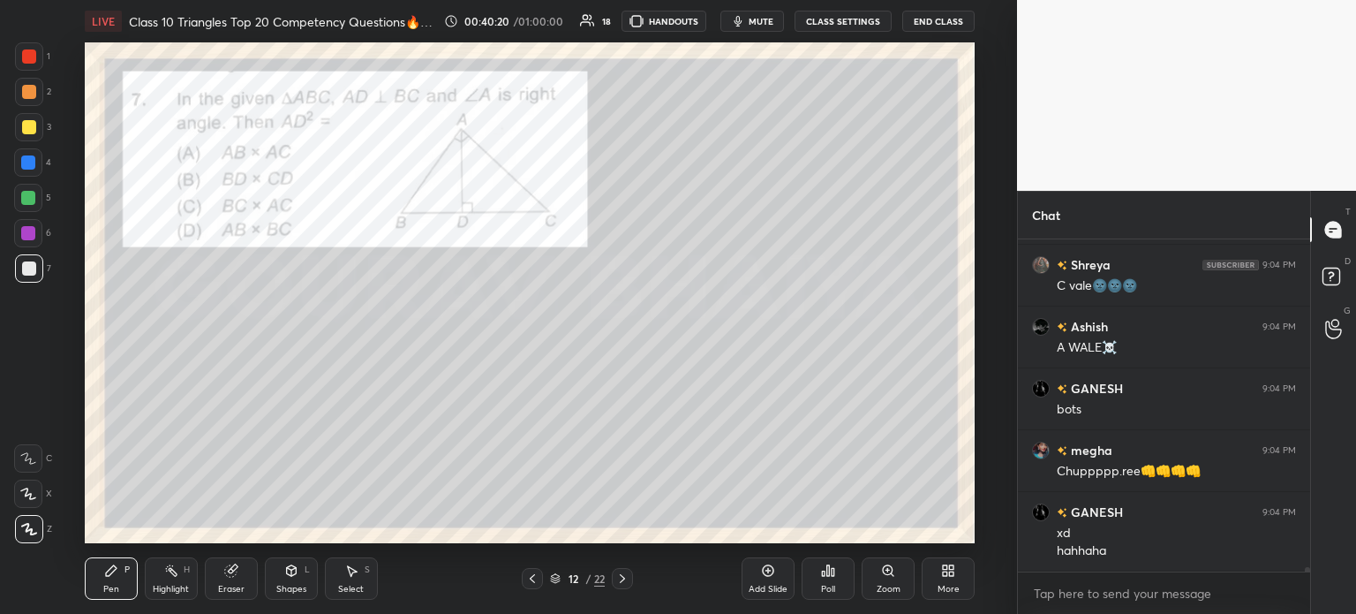
click at [28, 130] on div at bounding box center [29, 127] width 14 height 14
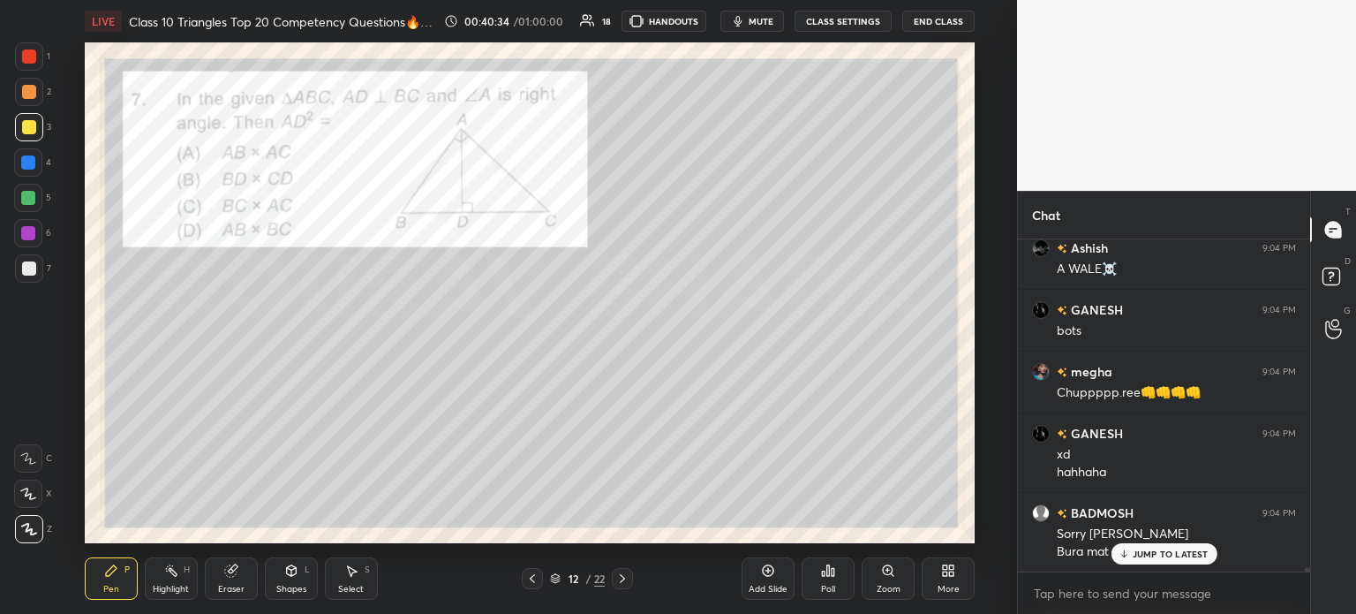
click at [26, 50] on div at bounding box center [29, 56] width 14 height 14
click at [25, 257] on div at bounding box center [29, 268] width 28 height 28
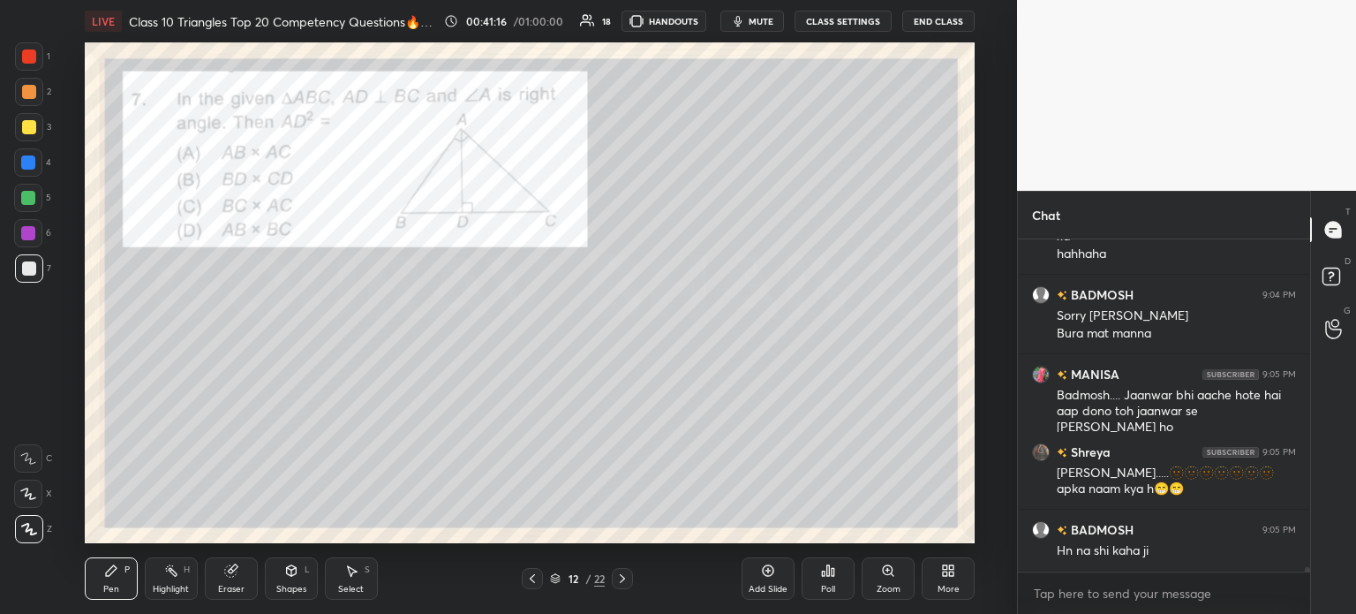
scroll to position [25497, 0]
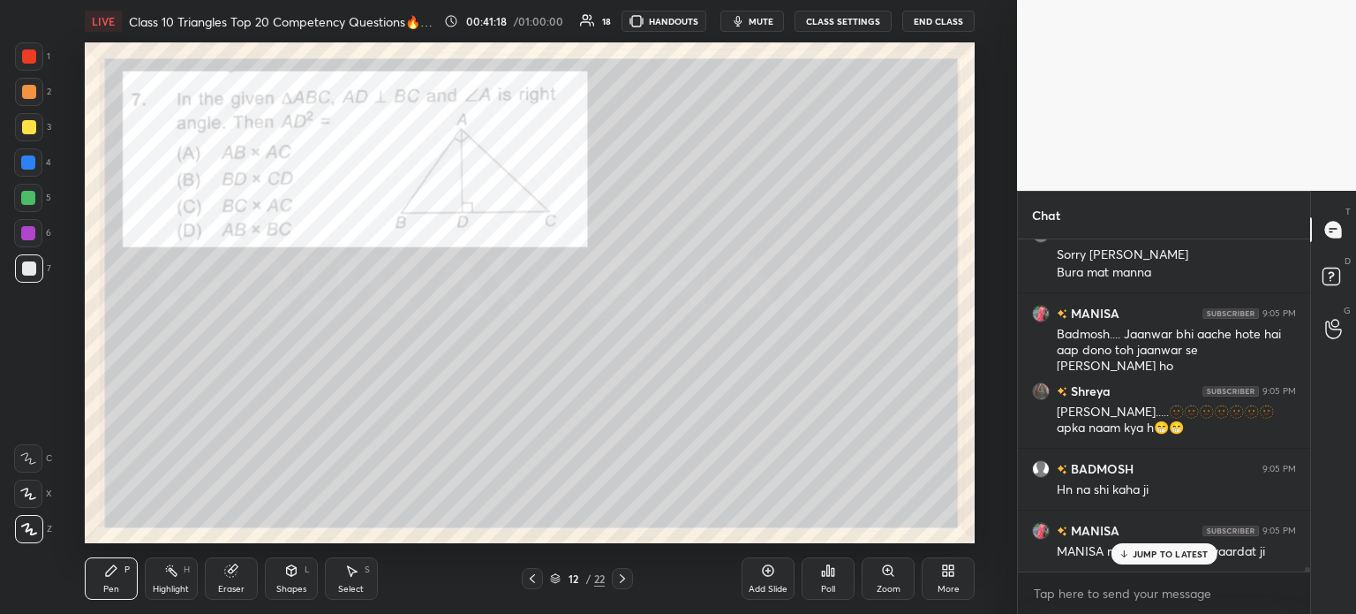
click at [622, 580] on icon at bounding box center [622, 578] width 5 height 9
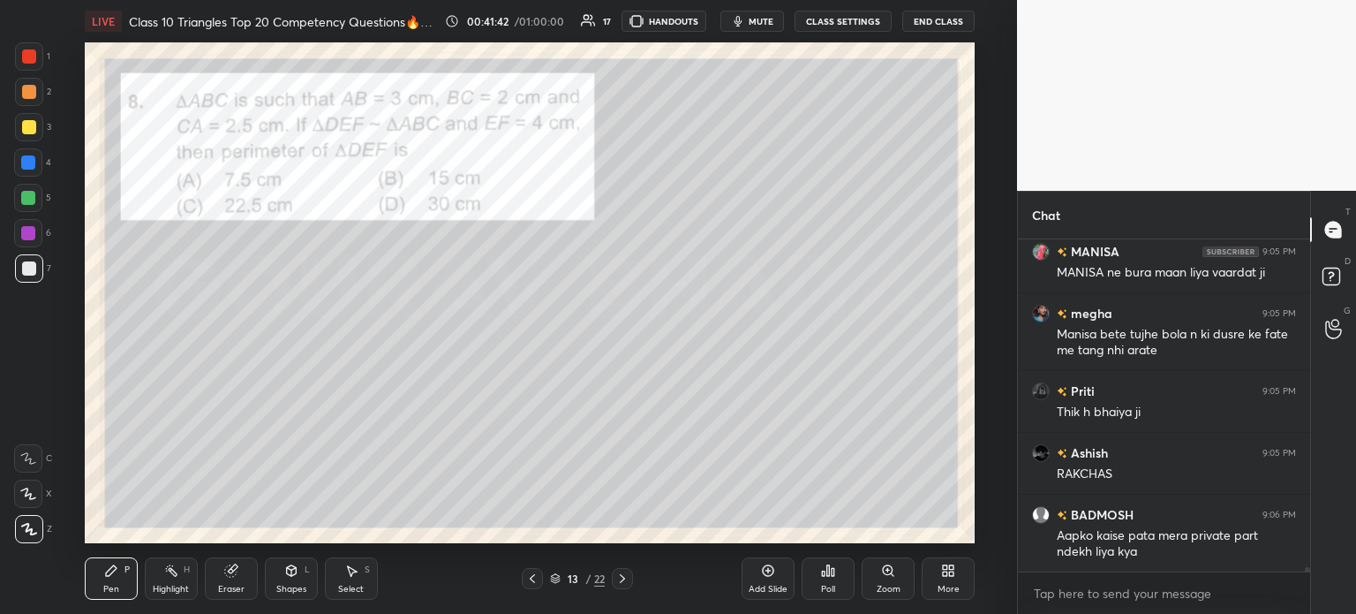
scroll to position [25838, 0]
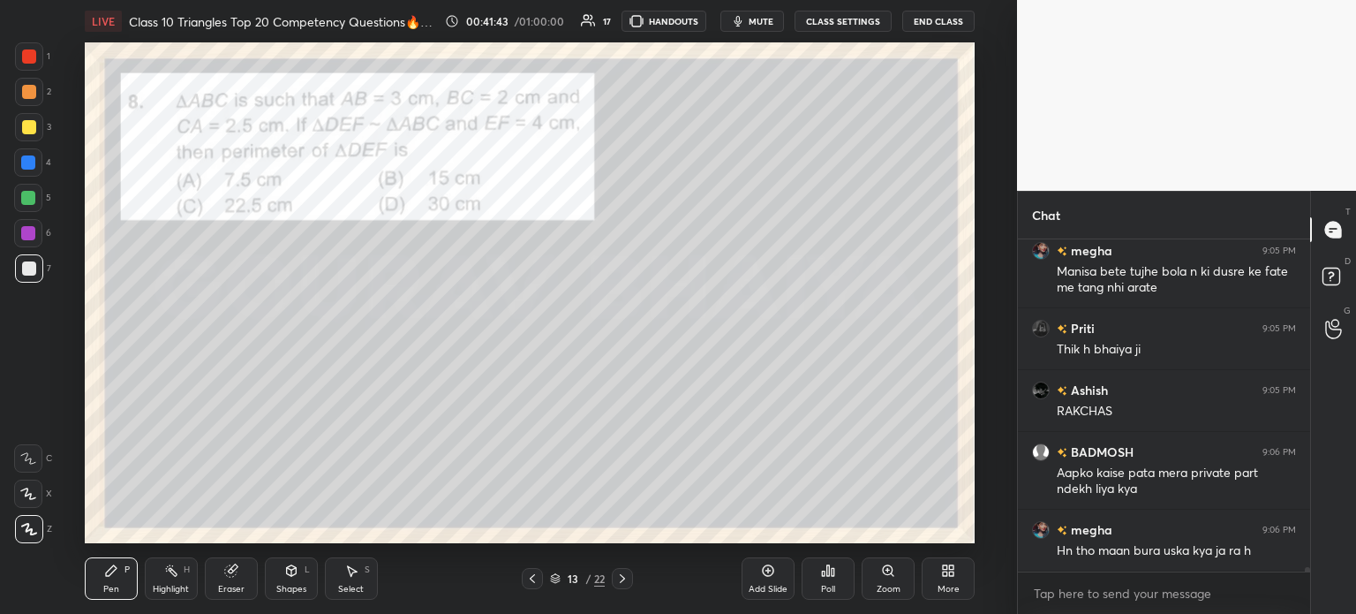
click at [34, 63] on div at bounding box center [29, 56] width 14 height 14
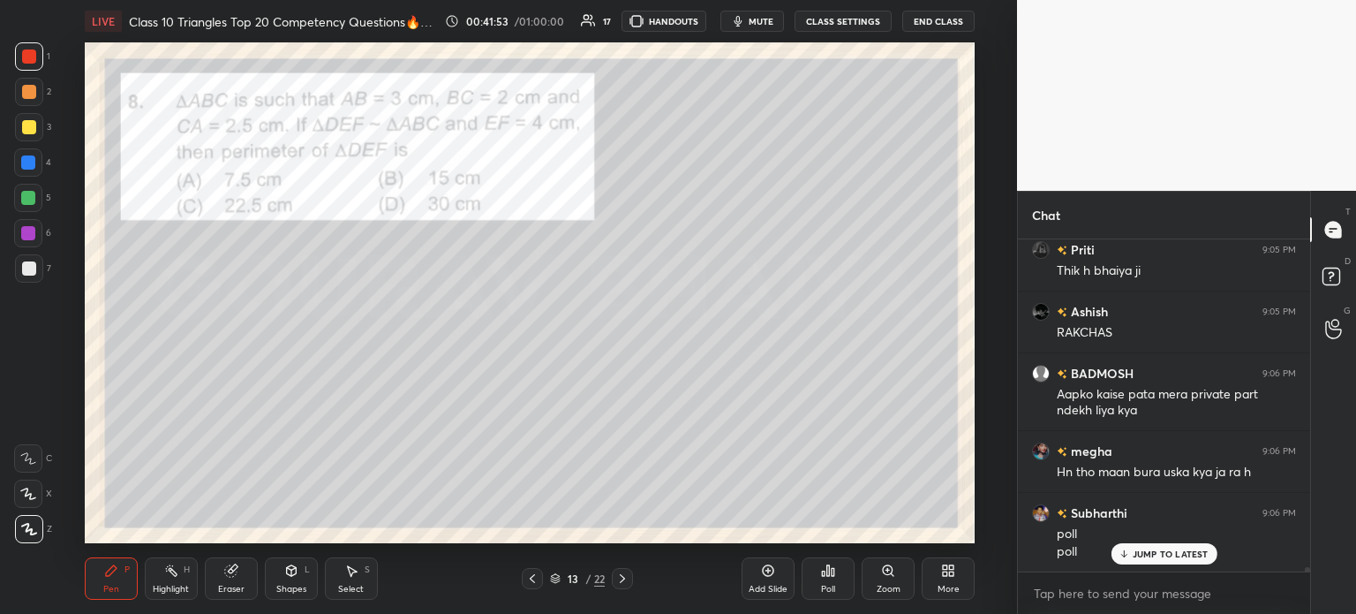
scroll to position [25980, 0]
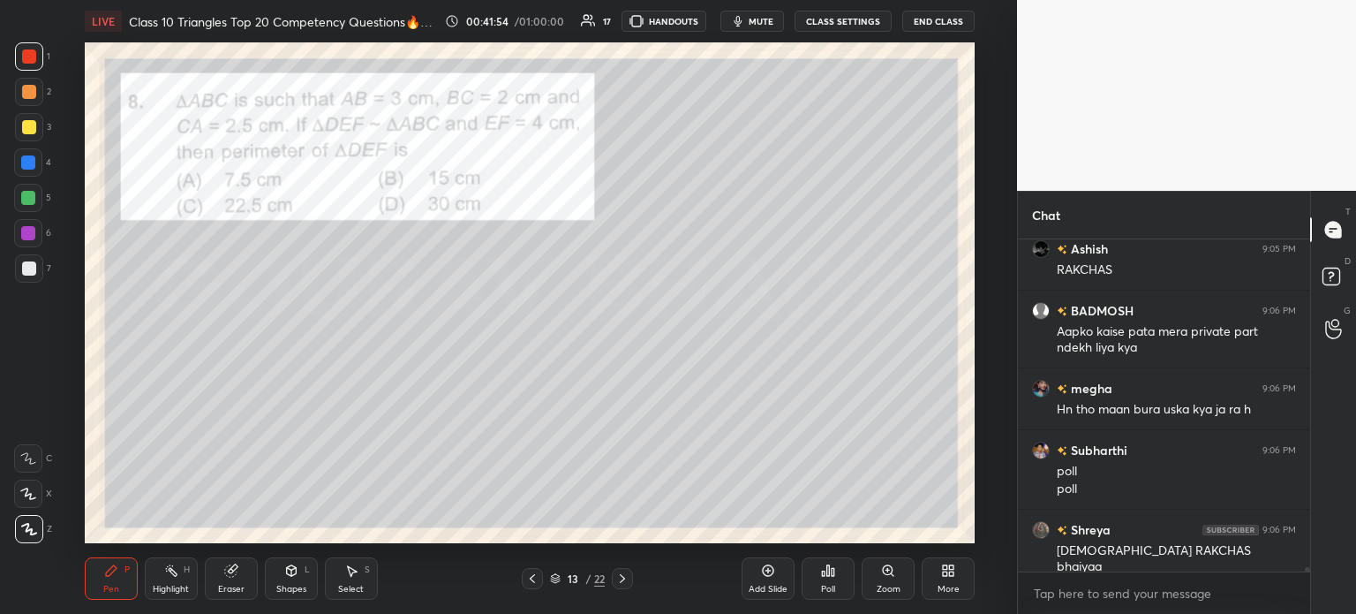
click at [816, 575] on div "Poll" at bounding box center [828, 578] width 53 height 42
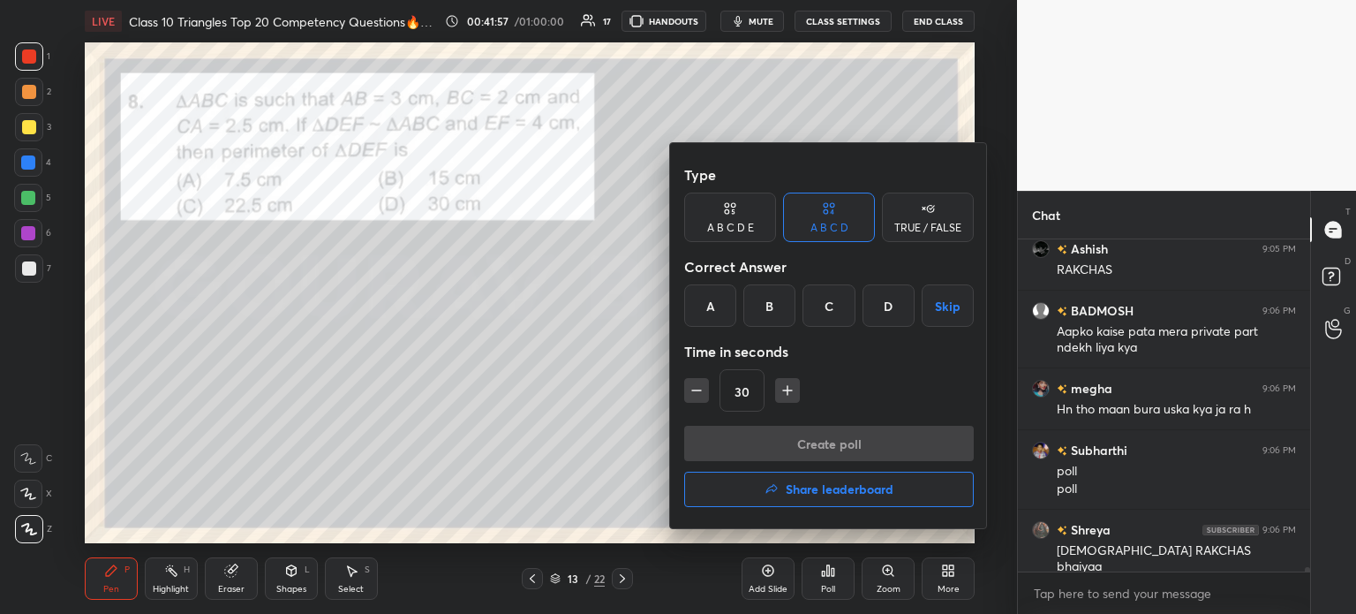
scroll to position [26041, 0]
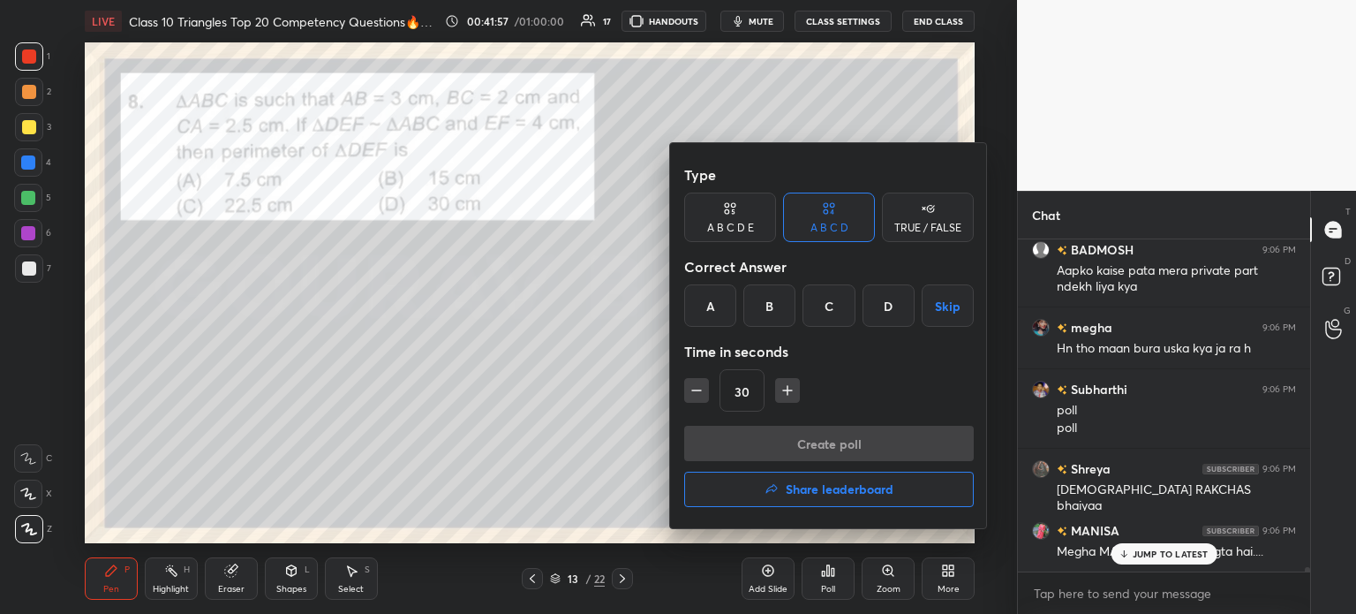
click at [776, 306] on div "B" at bounding box center [769, 305] width 52 height 42
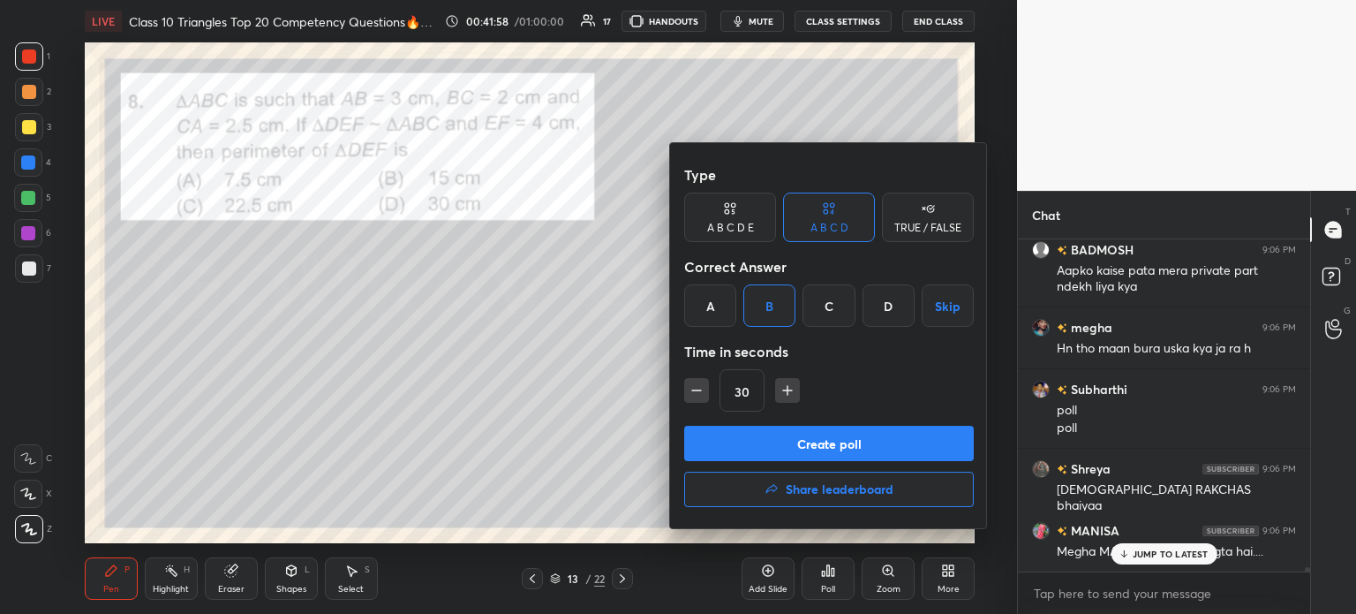
click at [785, 393] on icon "button" at bounding box center [788, 390] width 18 height 18
click at [787, 394] on icon "button" at bounding box center [787, 390] width 0 height 9
type input "60"
click at [758, 445] on button "Create poll" at bounding box center [829, 443] width 290 height 35
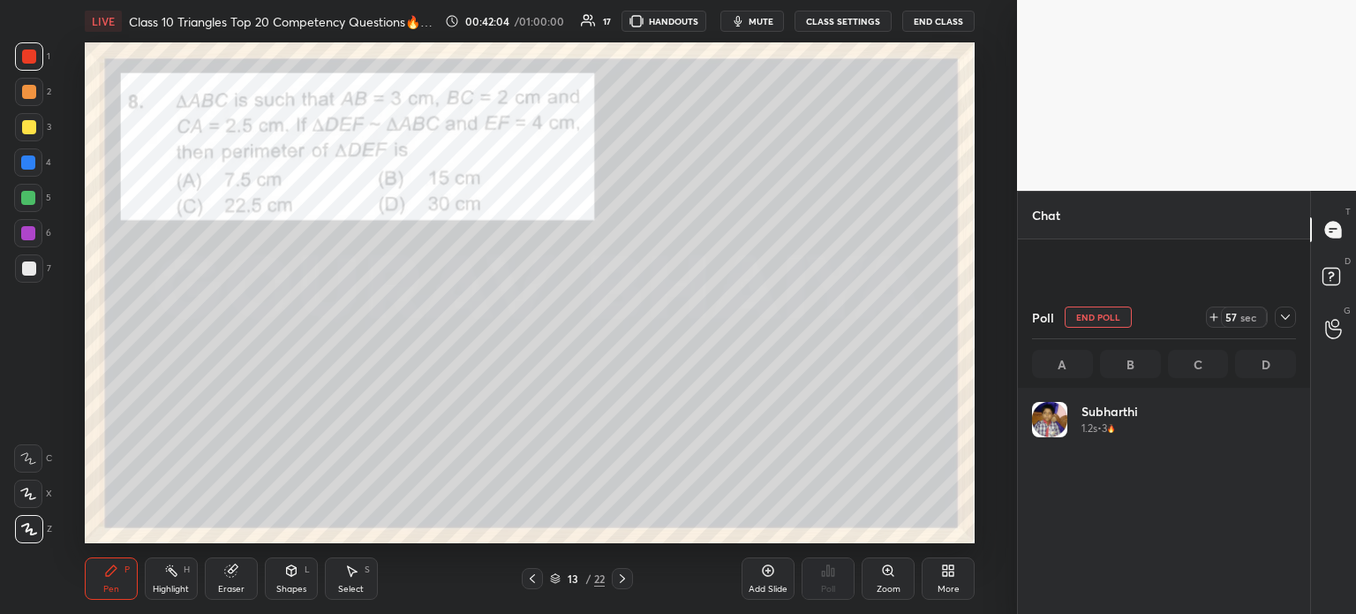
scroll to position [26195, 0]
click at [1283, 319] on icon at bounding box center [1285, 317] width 14 height 14
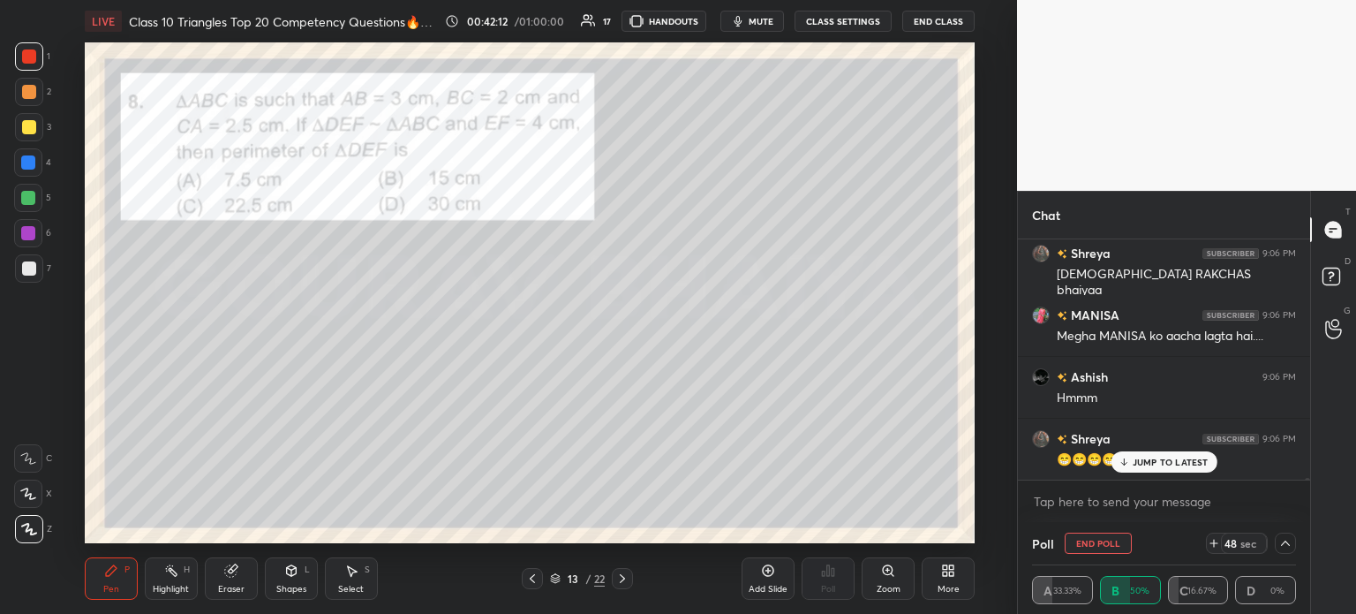
scroll to position [26257, 0]
click at [1286, 542] on icon at bounding box center [1285, 543] width 14 height 14
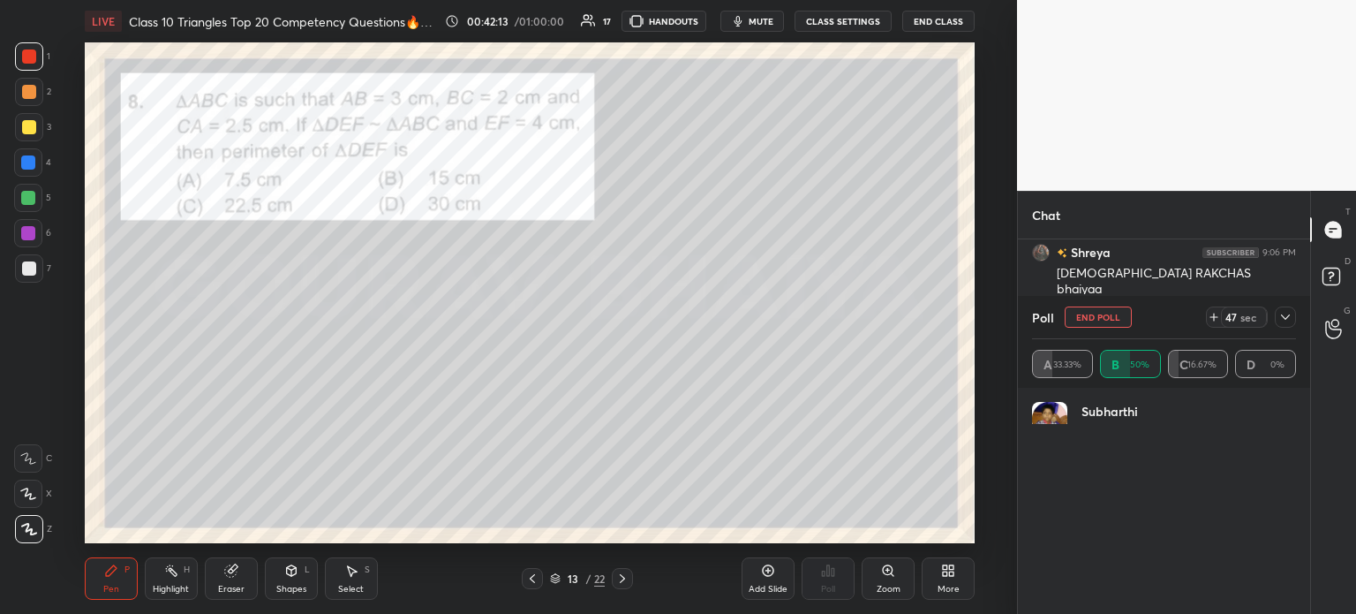
scroll to position [5, 5]
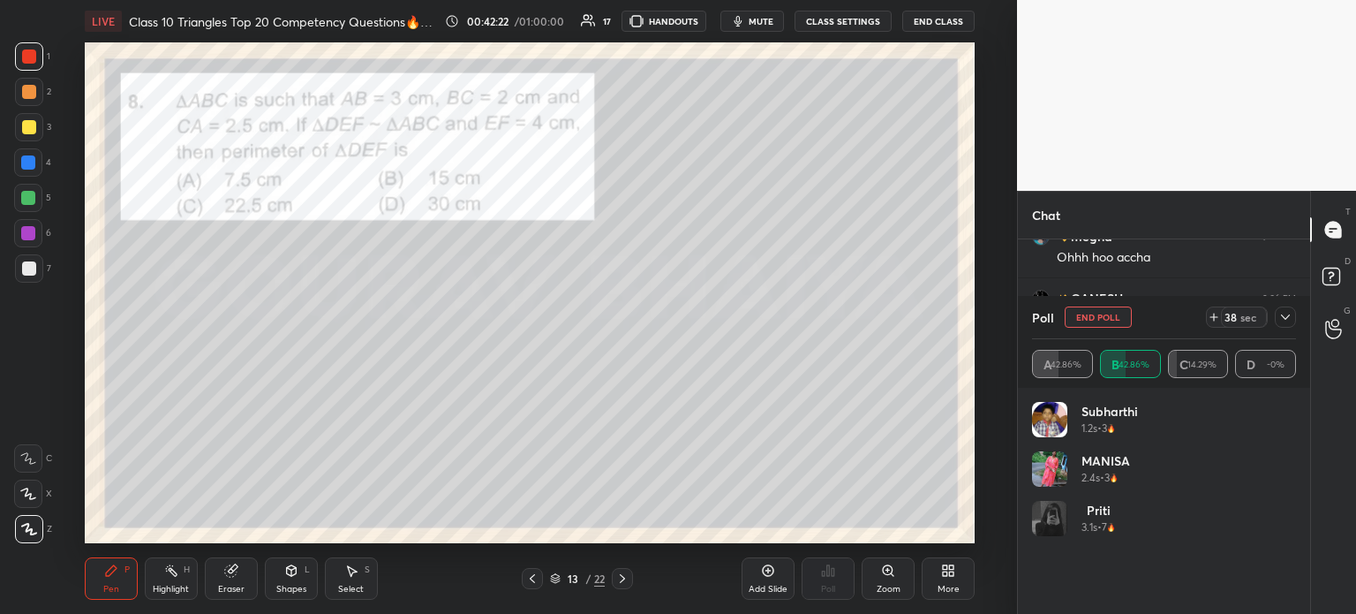
click at [1289, 313] on icon at bounding box center [1285, 317] width 14 height 14
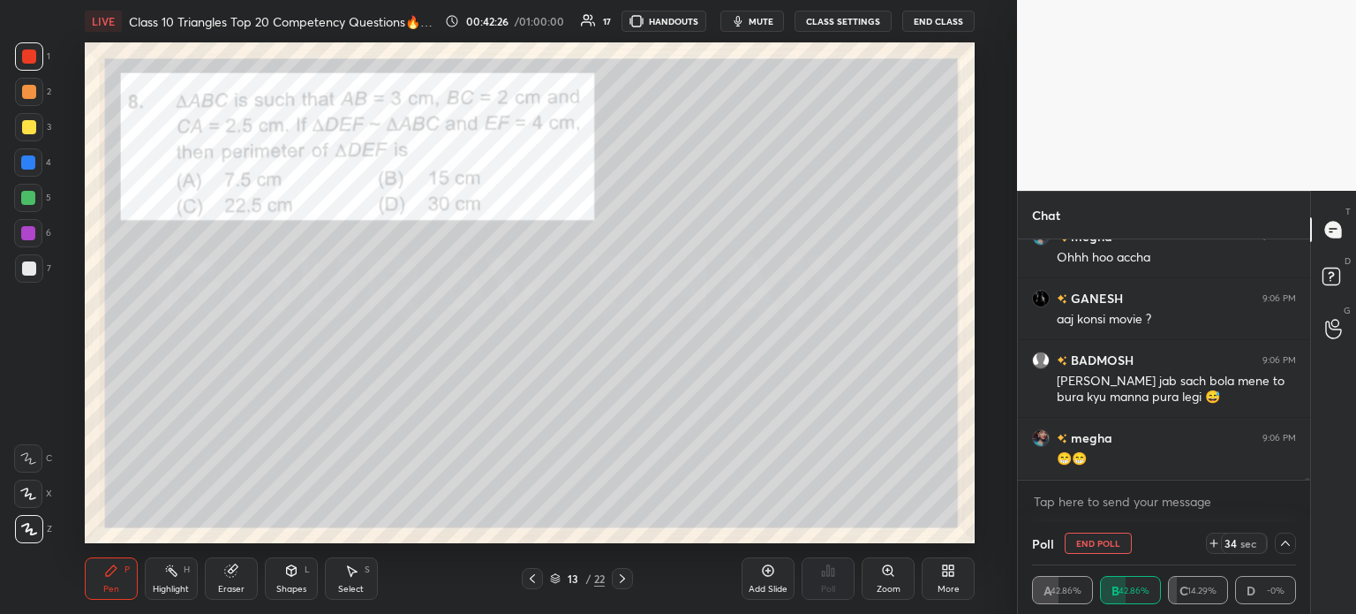
click at [28, 124] on div at bounding box center [29, 127] width 14 height 14
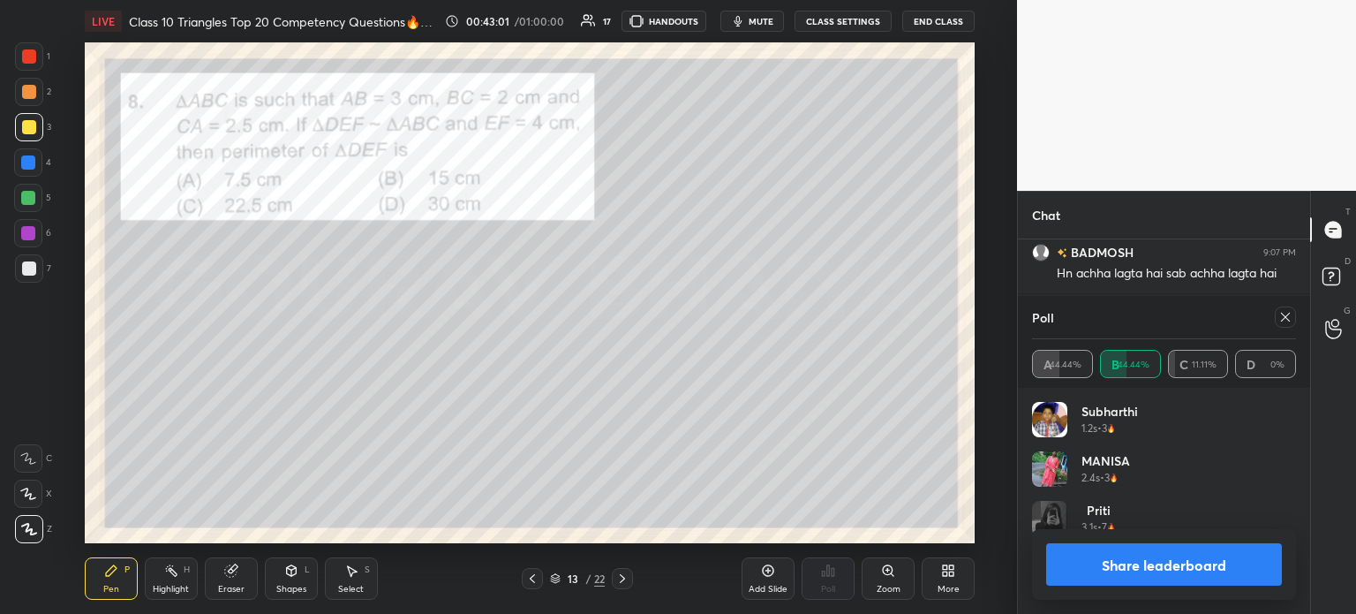
click at [1105, 553] on button "Share leaderboard" at bounding box center [1164, 564] width 236 height 42
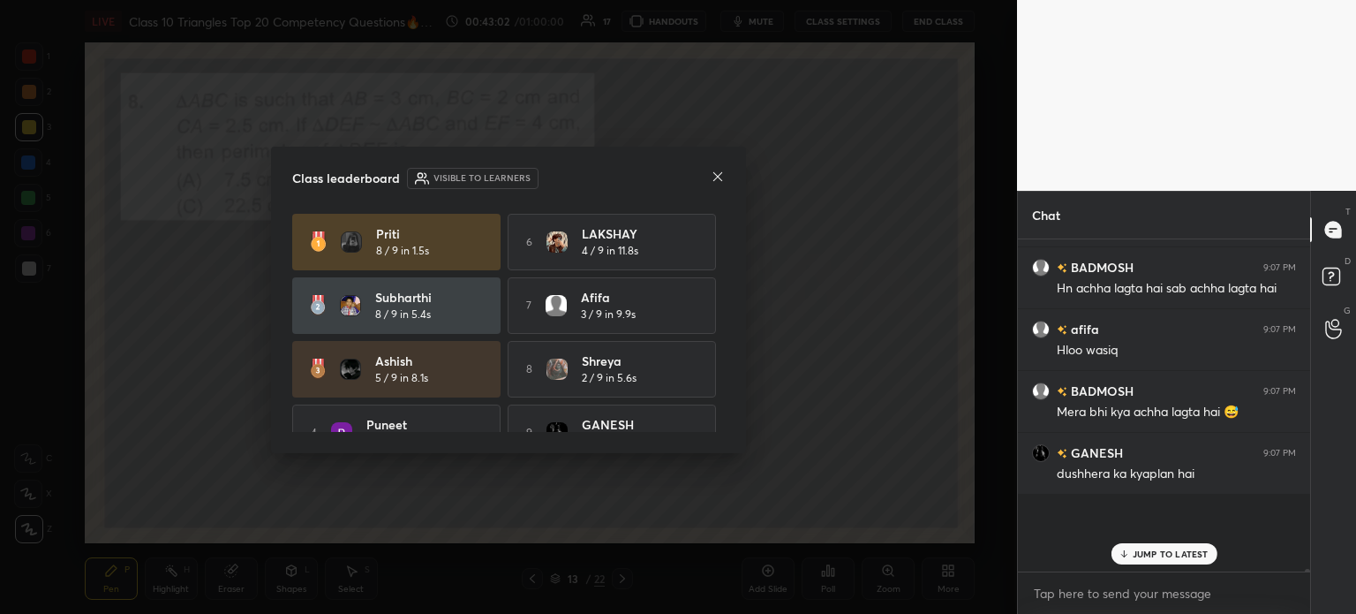
scroll to position [125, 287]
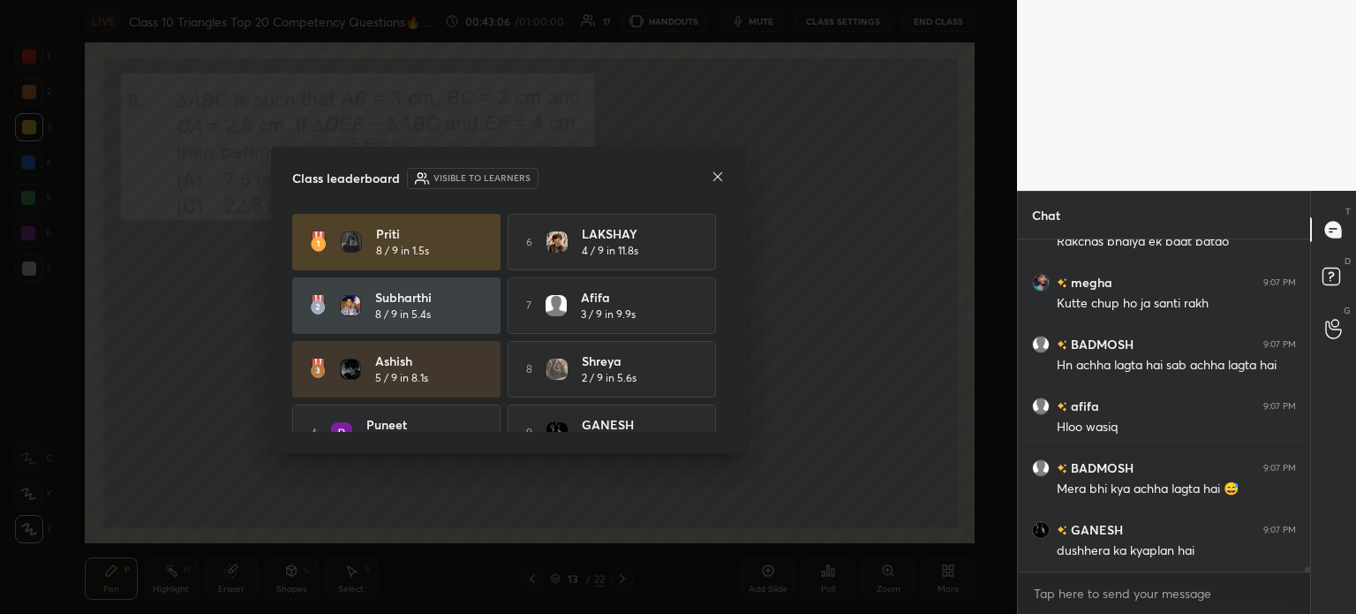
click at [716, 190] on div "Class leaderboard Visible to learners Priti 8 / 9 in 1.5s 6 LAKSHAY 4 / 9 in 11…" at bounding box center [508, 300] width 475 height 307
click at [720, 179] on icon at bounding box center [717, 176] width 9 height 9
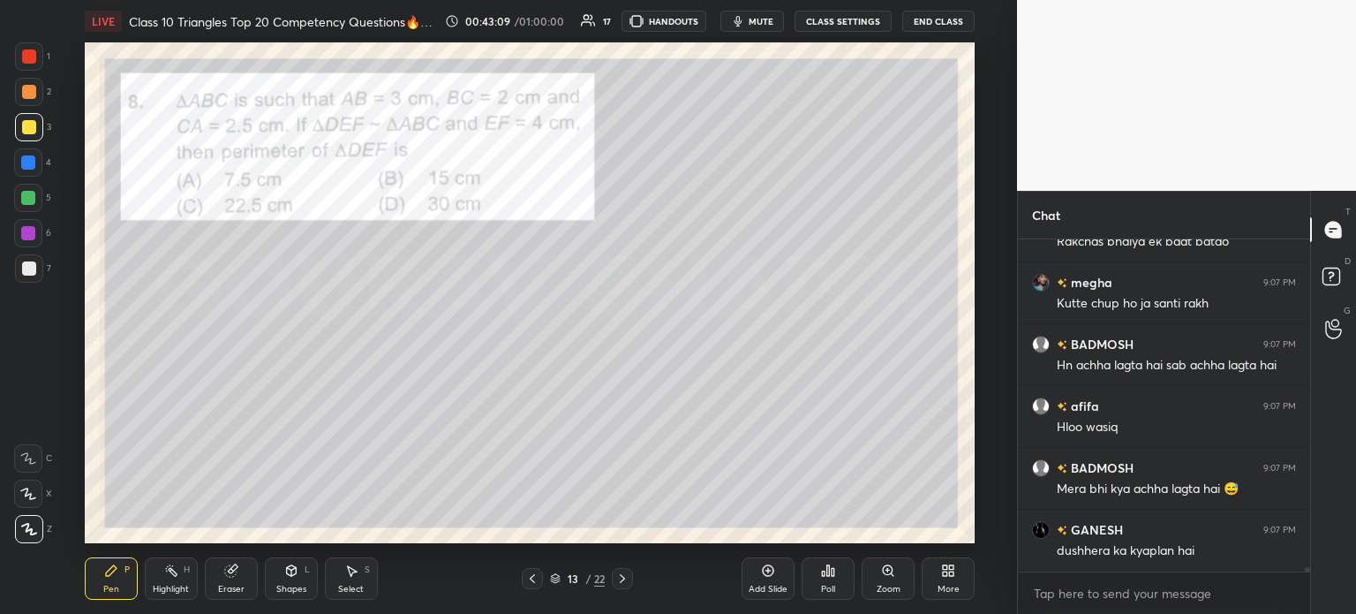
click at [31, 70] on div at bounding box center [29, 56] width 28 height 28
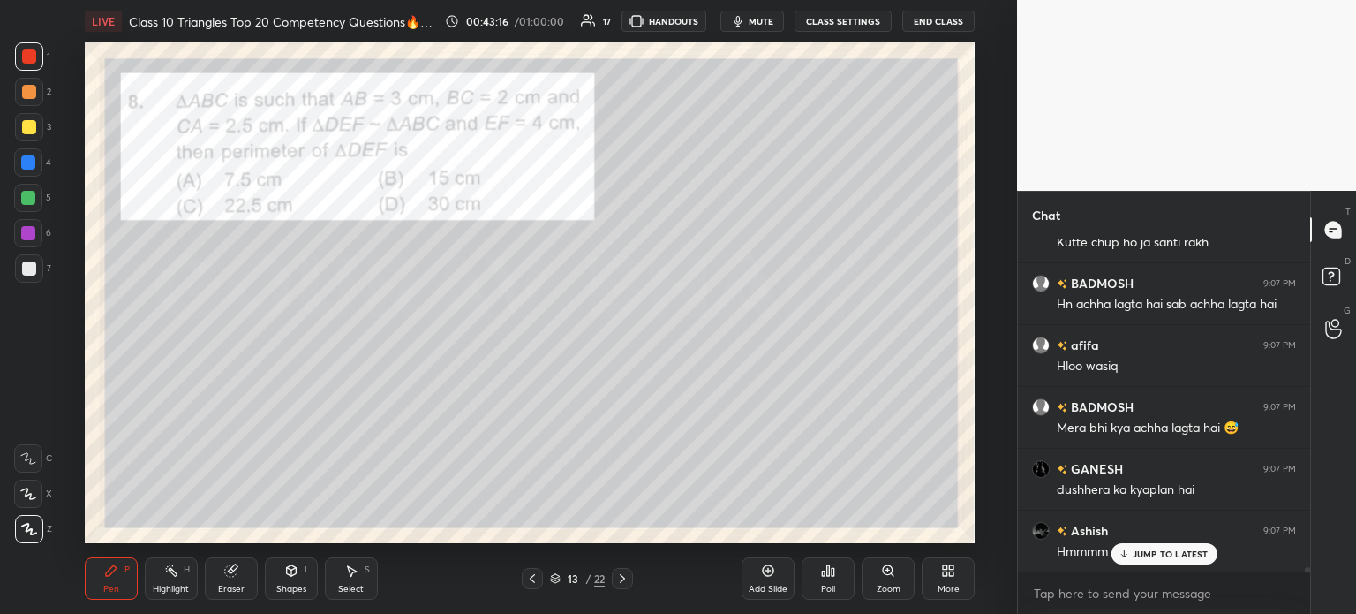
click at [41, 267] on div at bounding box center [29, 268] width 28 height 28
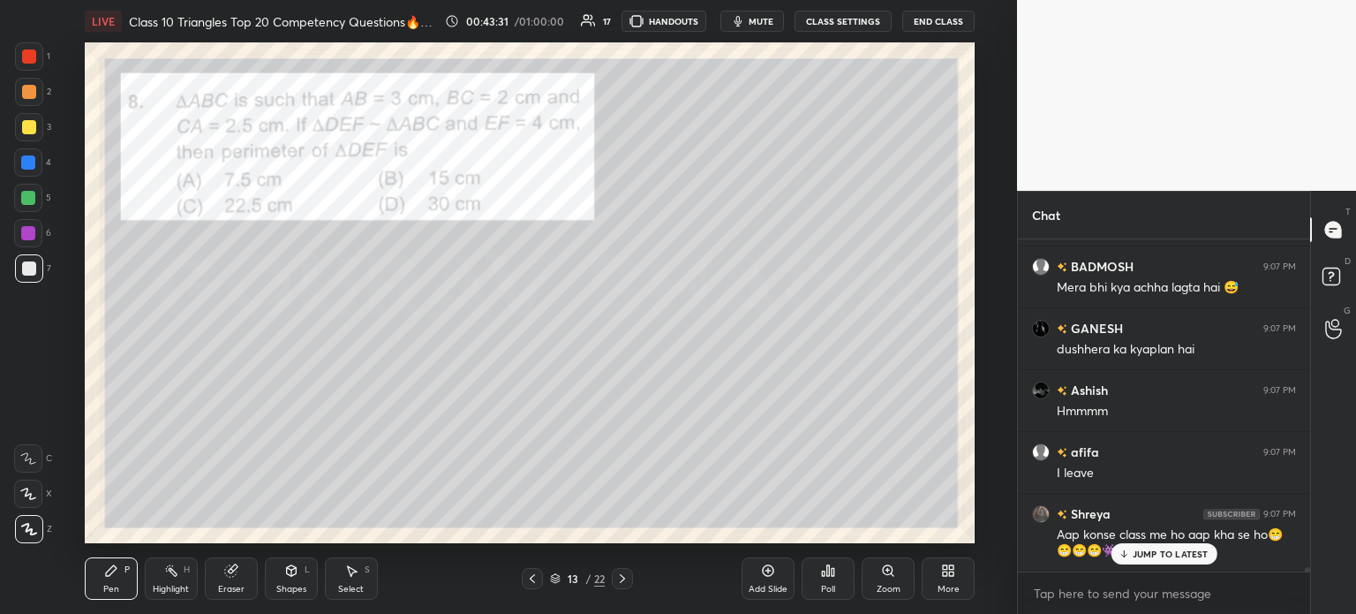
scroll to position [27061, 0]
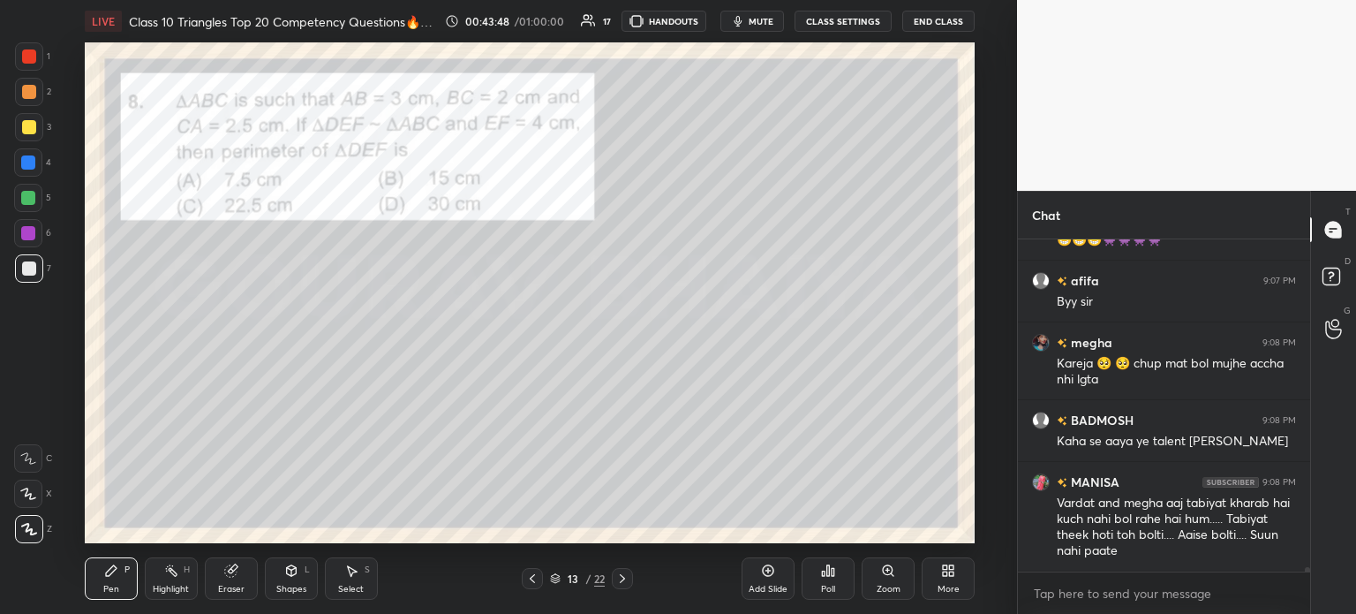
click at [39, 60] on div at bounding box center [29, 56] width 28 height 28
click at [26, 267] on div at bounding box center [29, 268] width 14 height 14
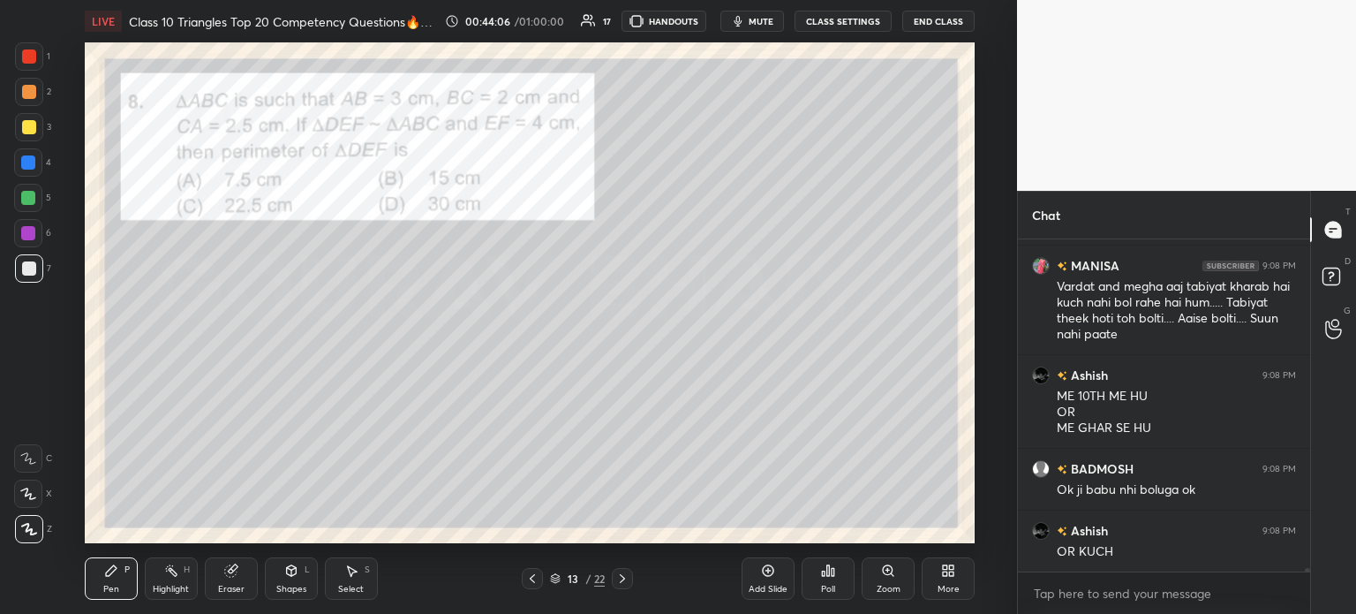
scroll to position [27590, 0]
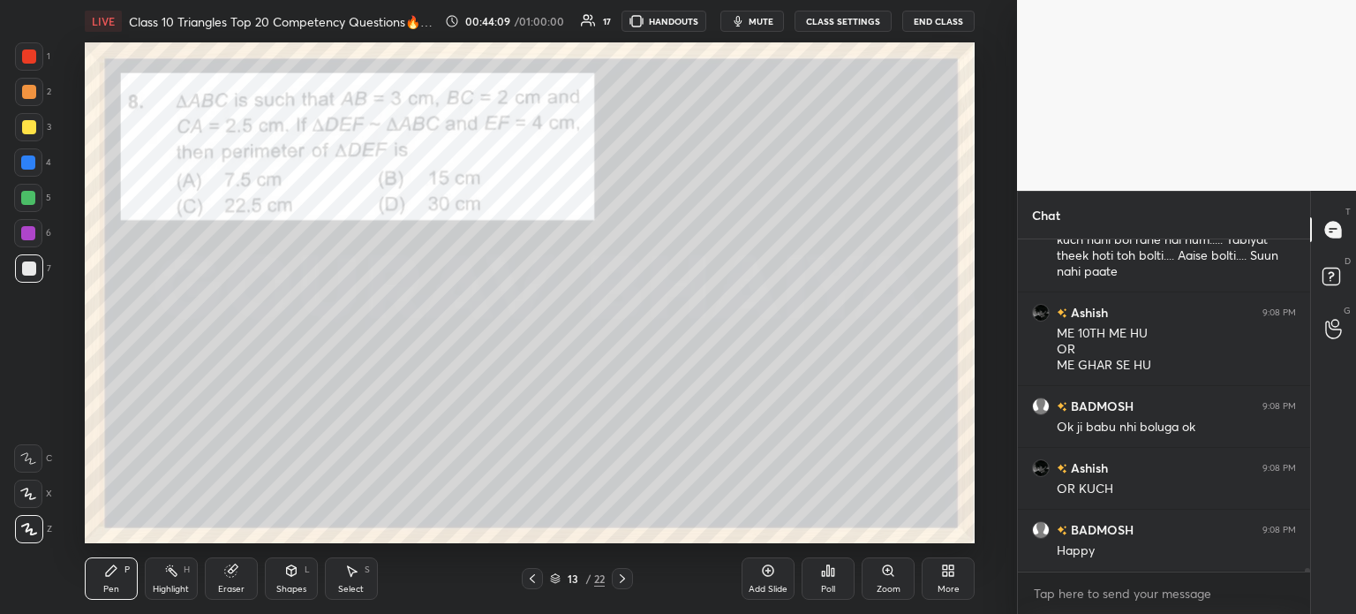
click at [31, 58] on div at bounding box center [29, 56] width 14 height 14
click at [627, 579] on icon at bounding box center [622, 578] width 14 height 14
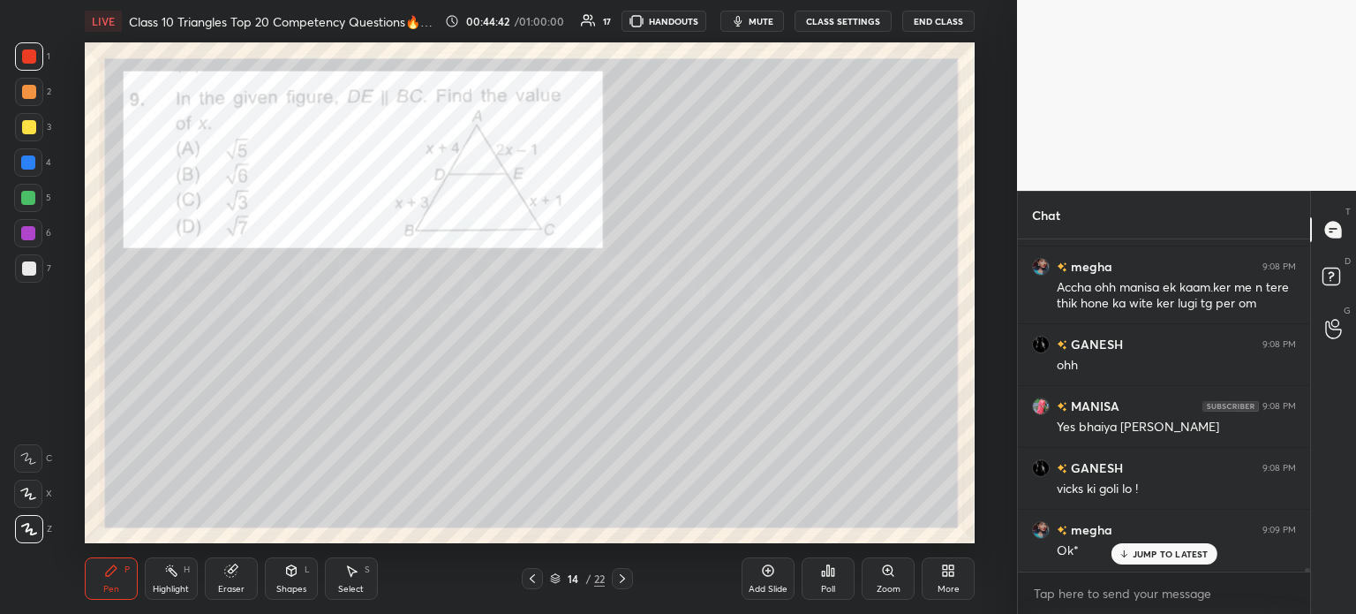
scroll to position [28053, 0]
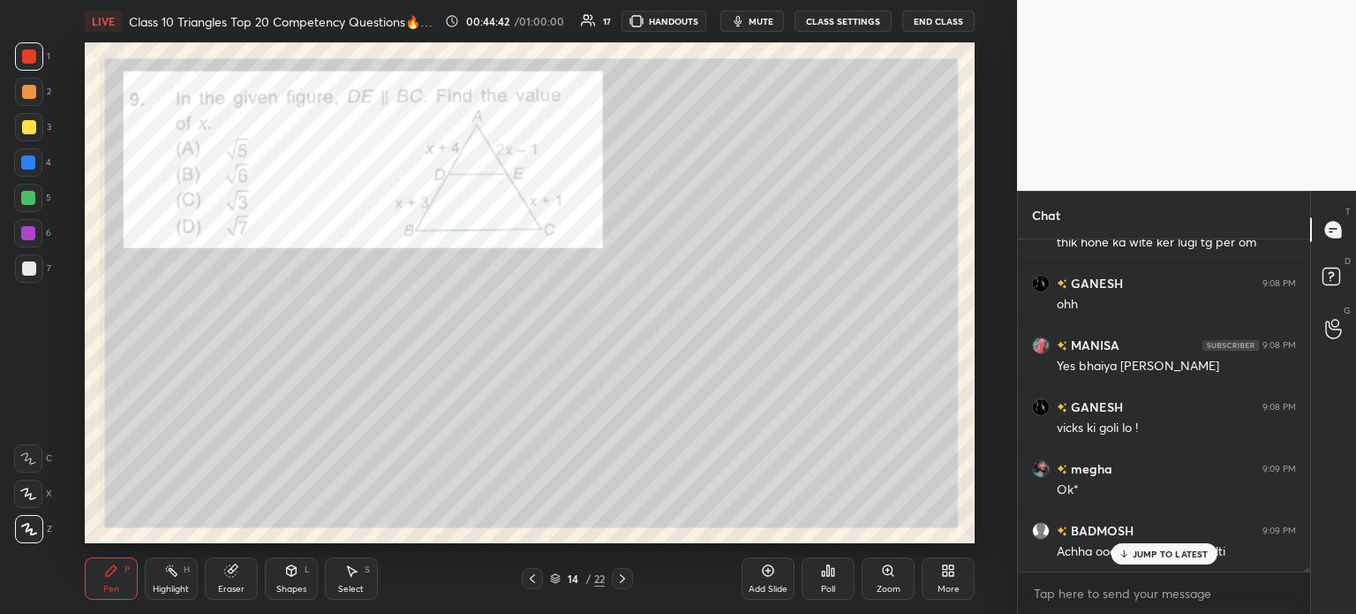
click at [825, 576] on icon at bounding box center [824, 573] width 3 height 4
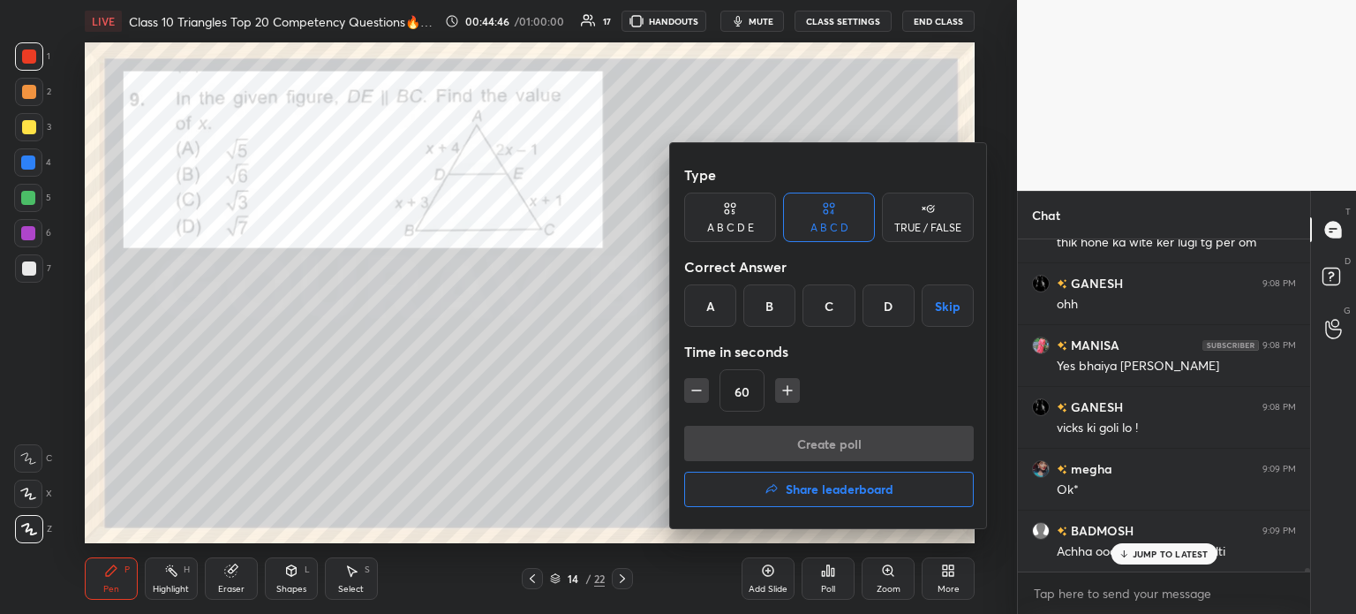
click at [886, 305] on div "D" at bounding box center [889, 305] width 52 height 42
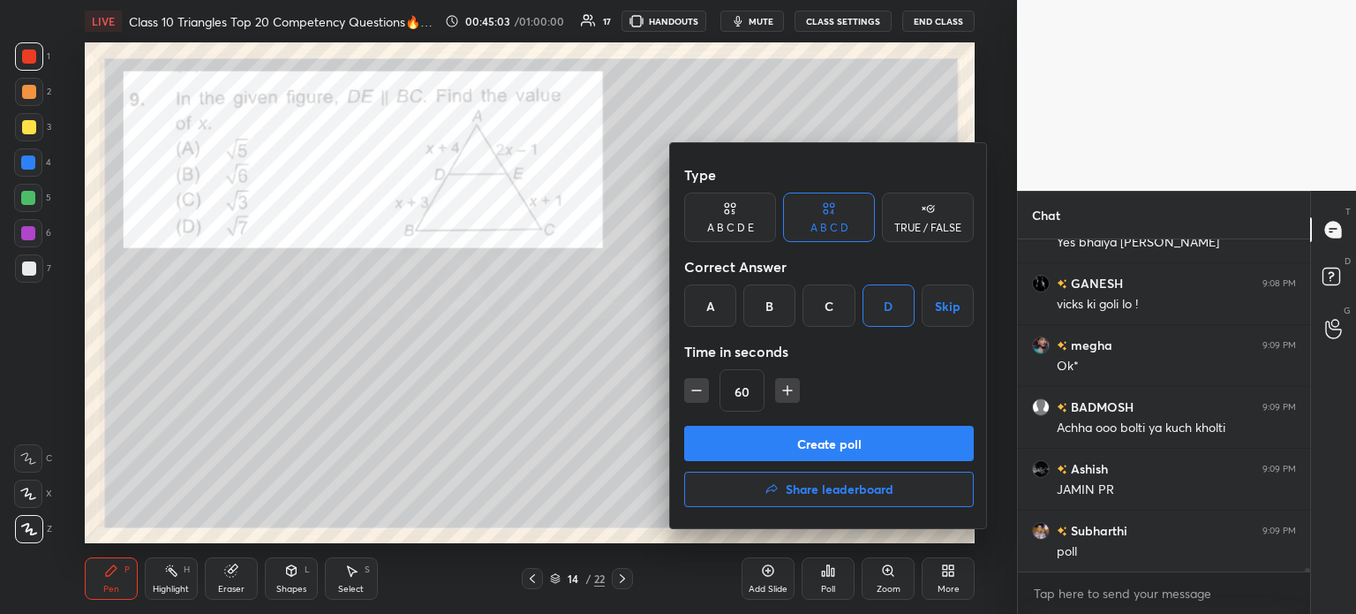
scroll to position [28240, 0]
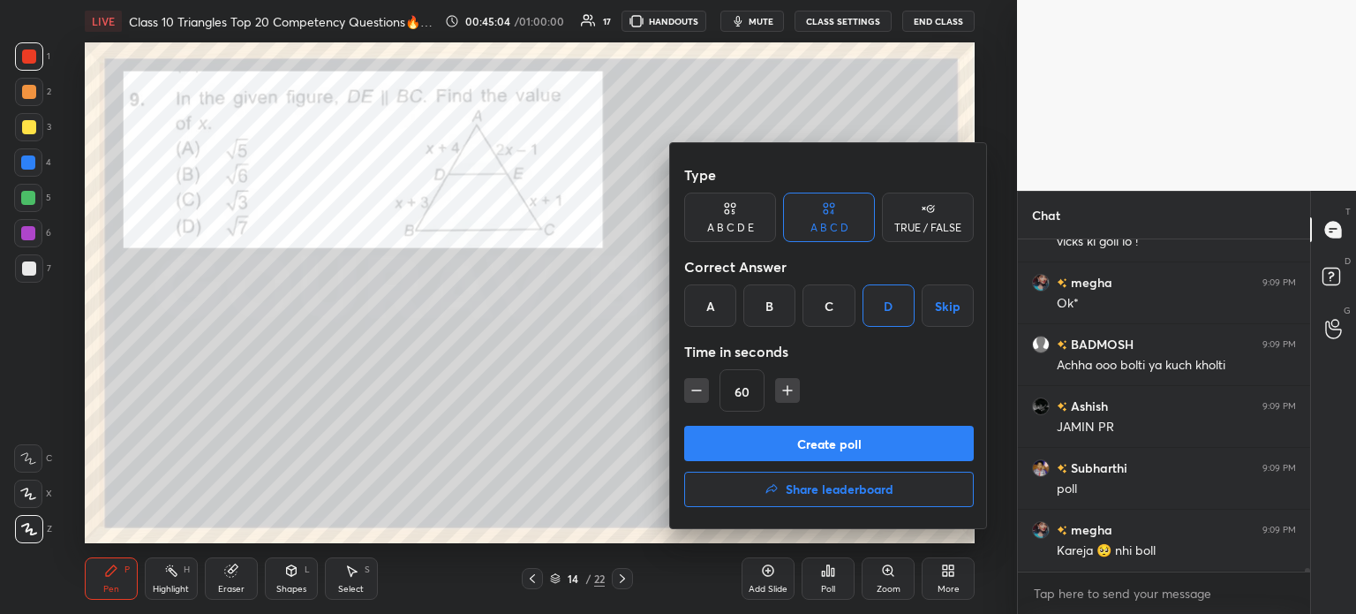
click at [815, 441] on button "Create poll" at bounding box center [829, 443] width 290 height 35
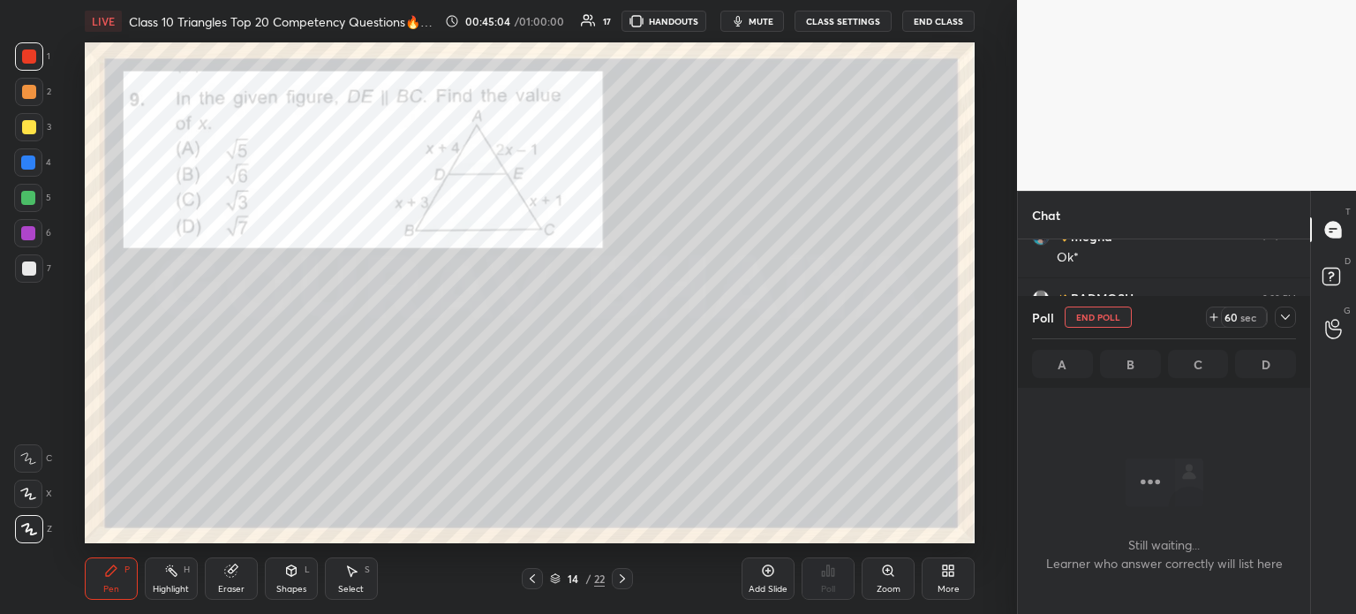
scroll to position [88, 287]
click at [27, 265] on div at bounding box center [29, 268] width 14 height 14
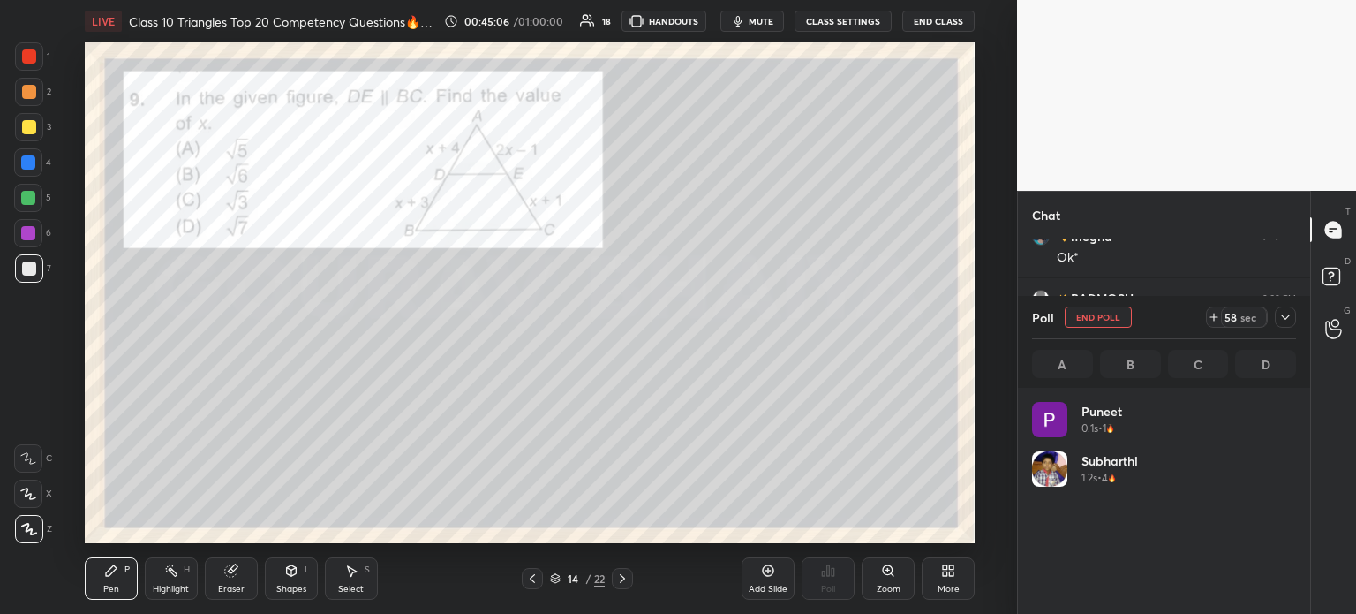
click at [1285, 318] on icon at bounding box center [1285, 316] width 9 height 5
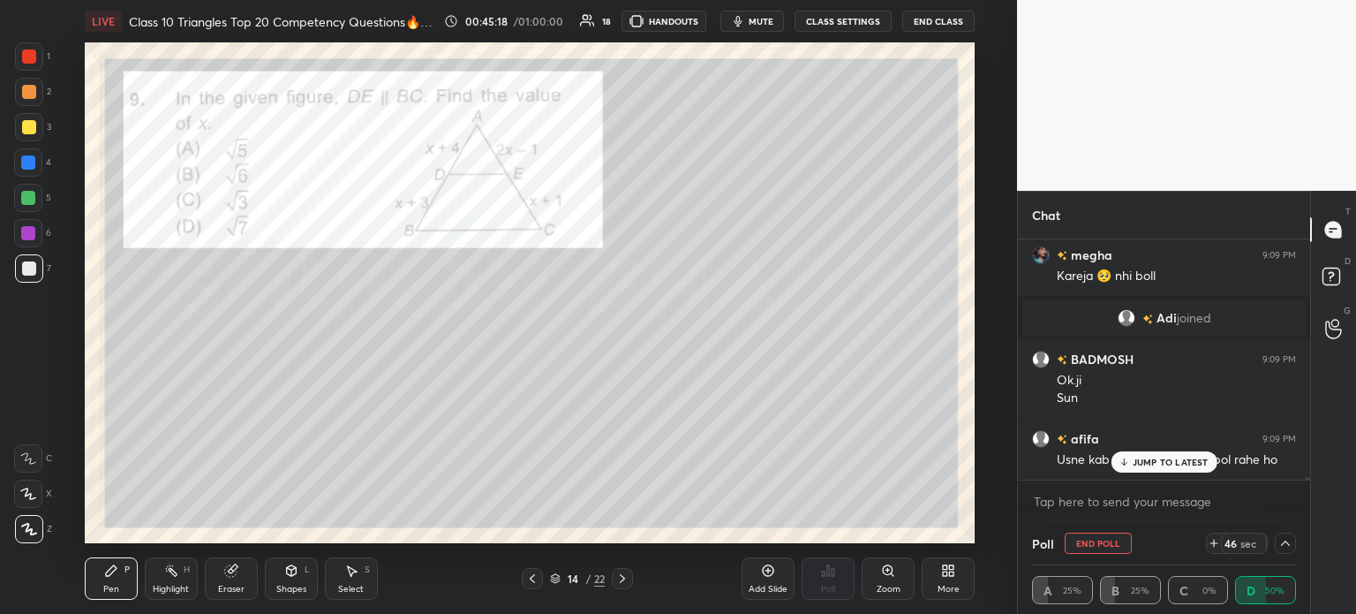
scroll to position [25365, 0]
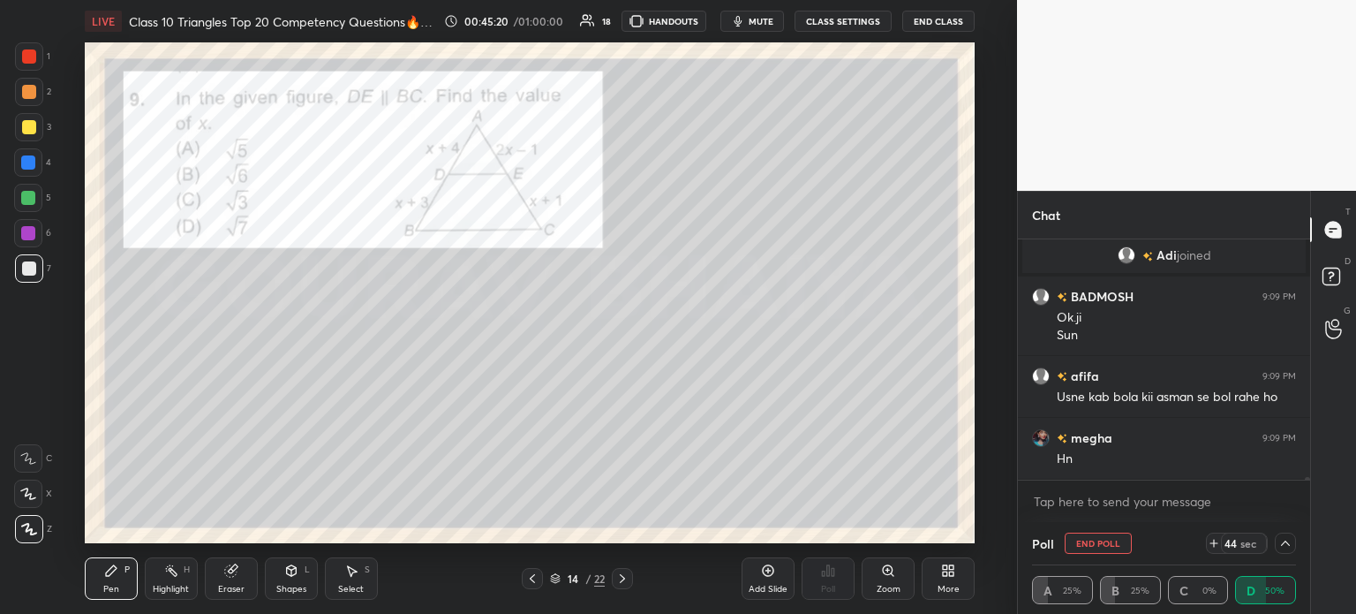
click at [1285, 544] on icon at bounding box center [1285, 543] width 14 height 14
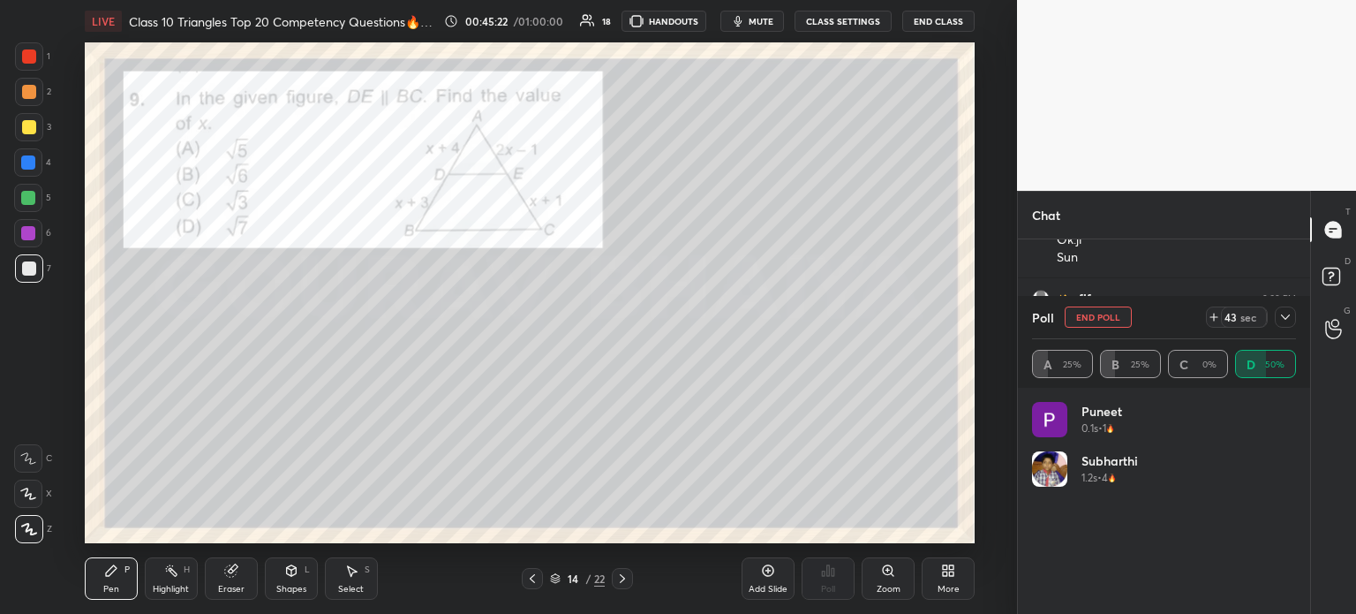
click at [1292, 324] on icon at bounding box center [1285, 317] width 14 height 14
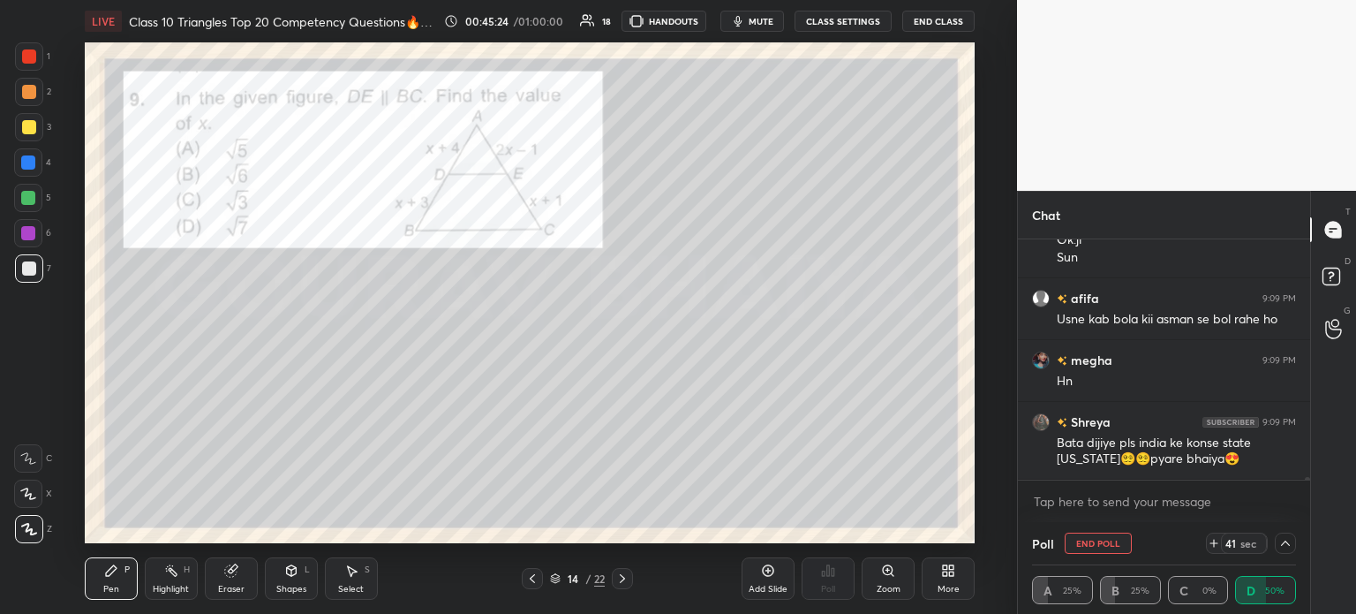
click at [1292, 549] on icon at bounding box center [1285, 543] width 14 height 14
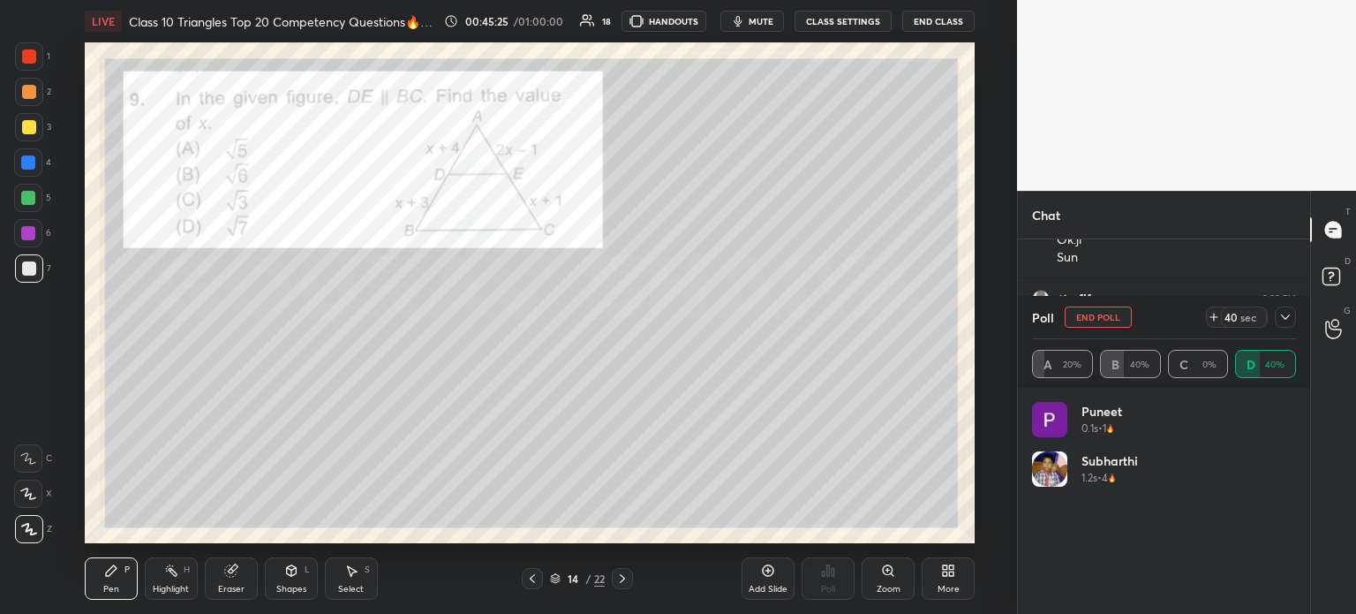
click at [1290, 317] on icon at bounding box center [1285, 317] width 14 height 14
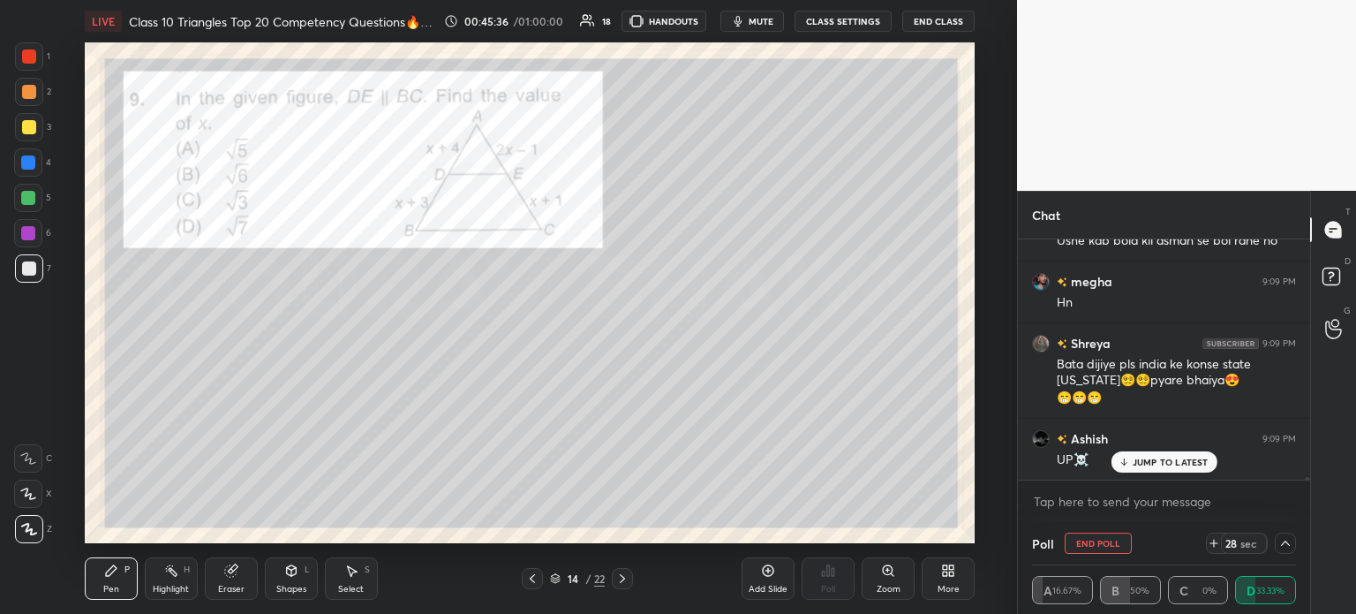
click at [1285, 548] on icon at bounding box center [1285, 543] width 14 height 14
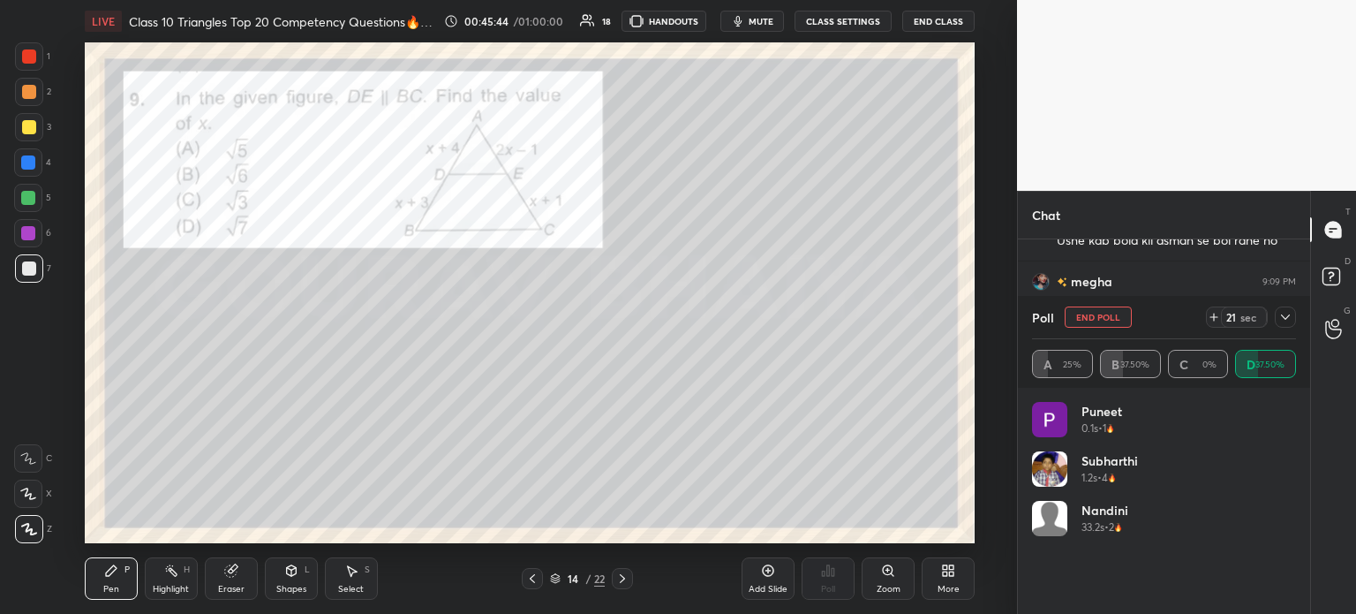
click at [1285, 320] on icon at bounding box center [1285, 317] width 14 height 14
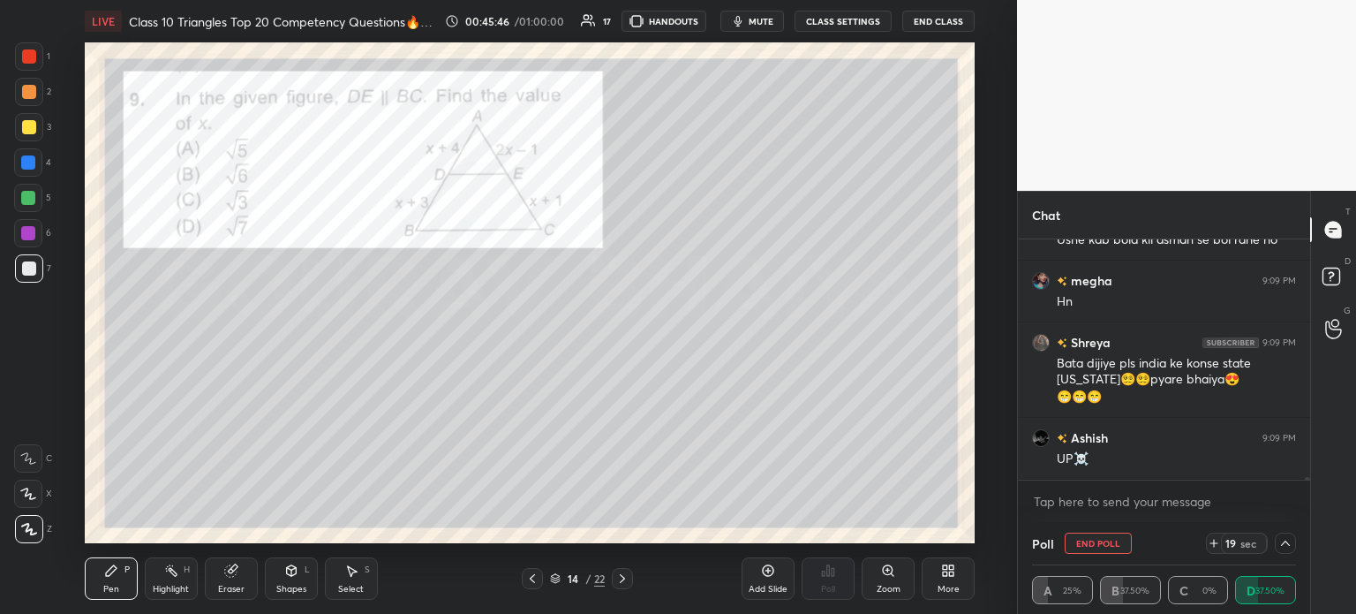
click at [1289, 543] on icon at bounding box center [1285, 543] width 14 height 14
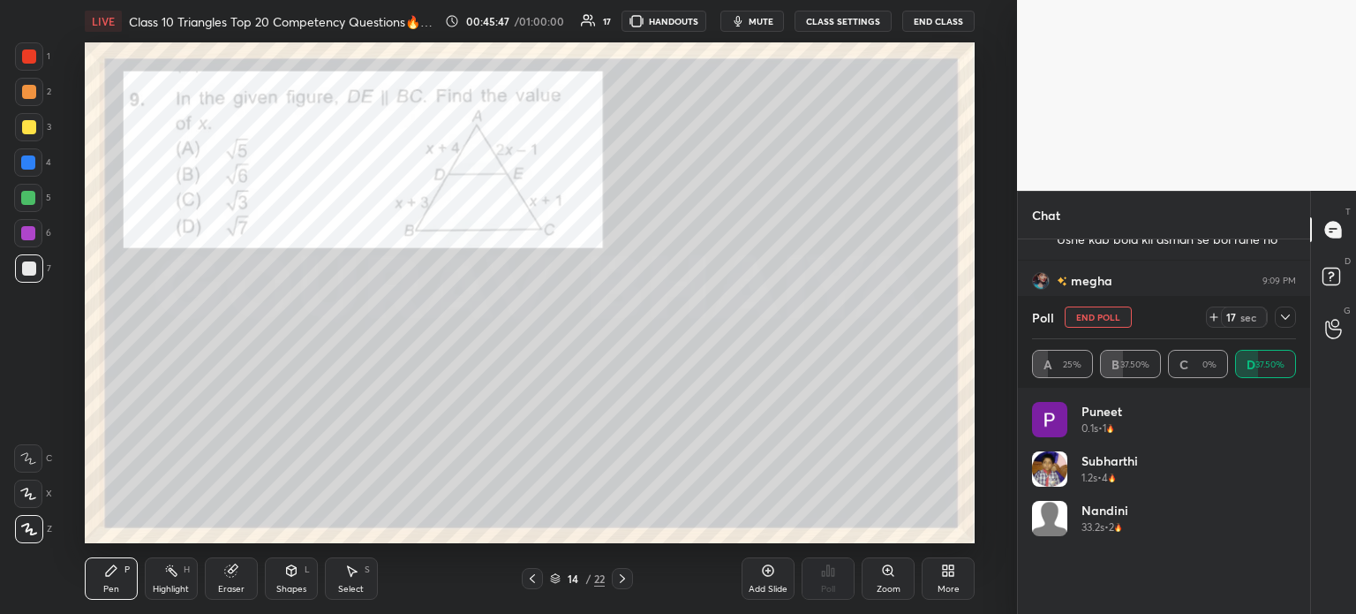
click at [1286, 314] on icon at bounding box center [1285, 317] width 14 height 14
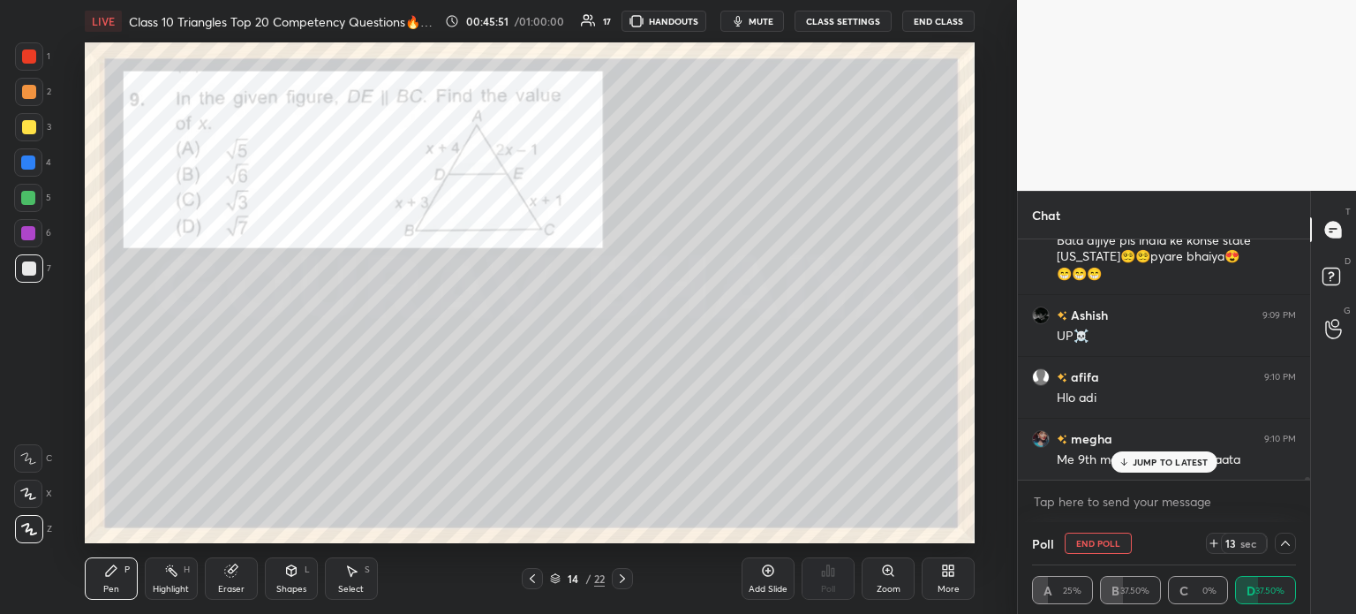
click at [27, 93] on div at bounding box center [29, 92] width 14 height 14
click at [35, 158] on div at bounding box center [28, 162] width 28 height 28
click at [30, 130] on div at bounding box center [29, 127] width 14 height 14
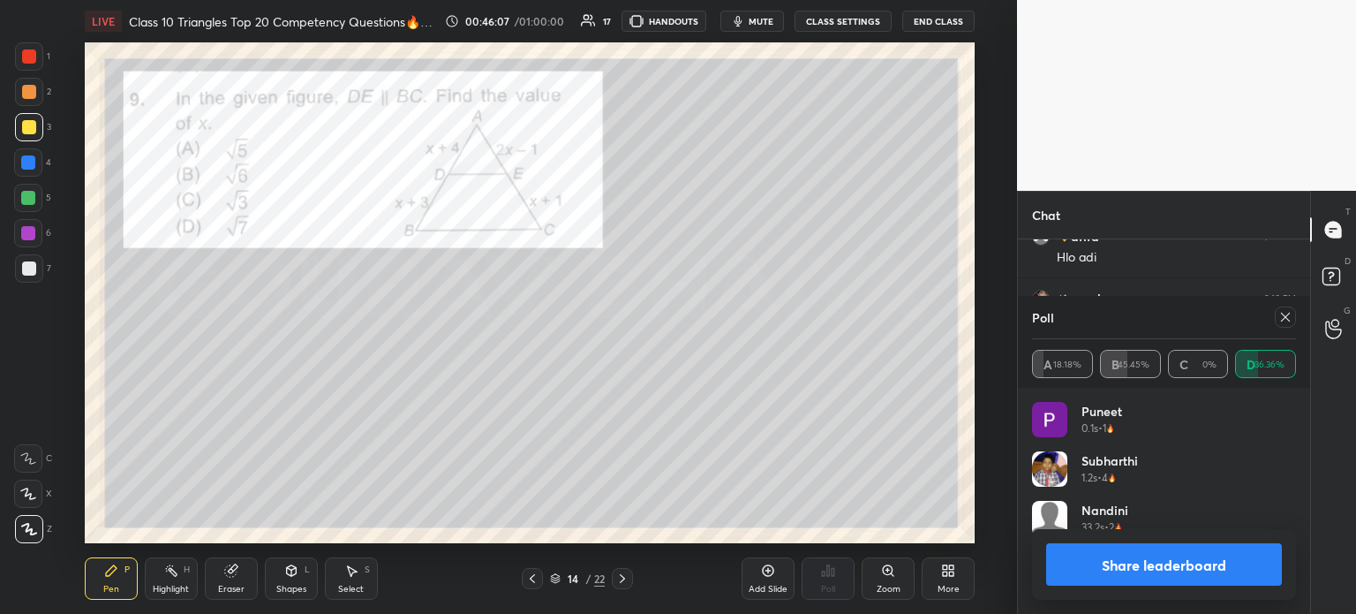
click at [1064, 554] on button "Share leaderboard" at bounding box center [1164, 564] width 236 height 42
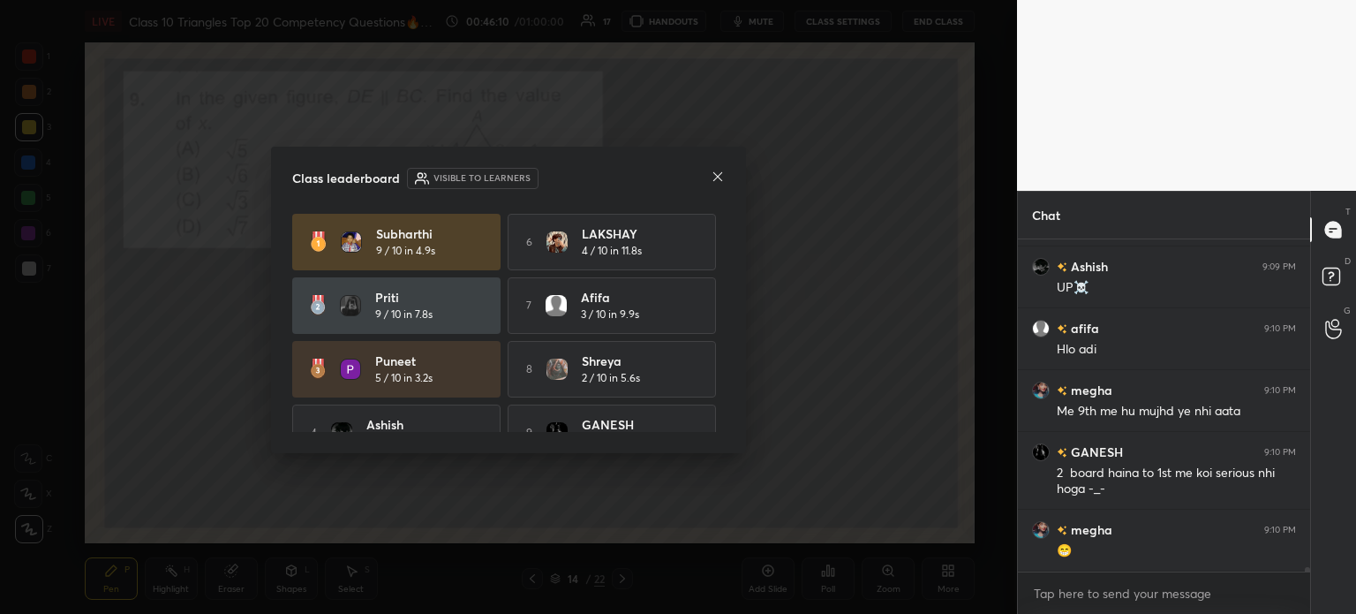
click at [717, 179] on icon at bounding box center [718, 177] width 14 height 14
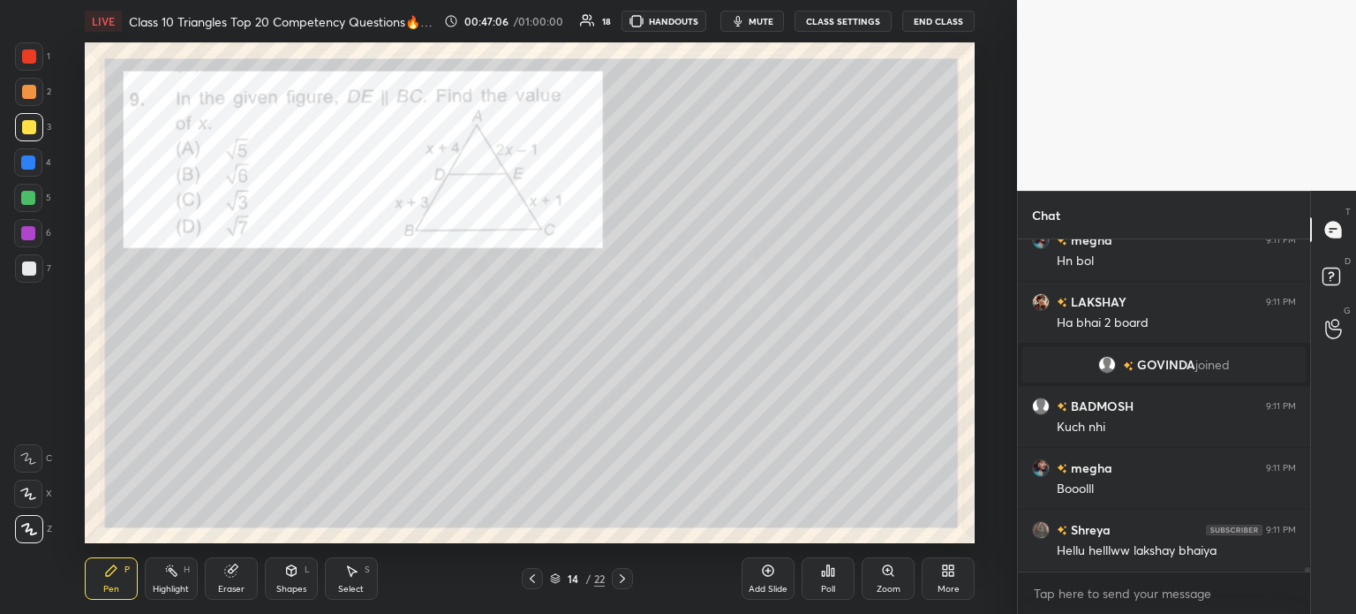
scroll to position [26415, 0]
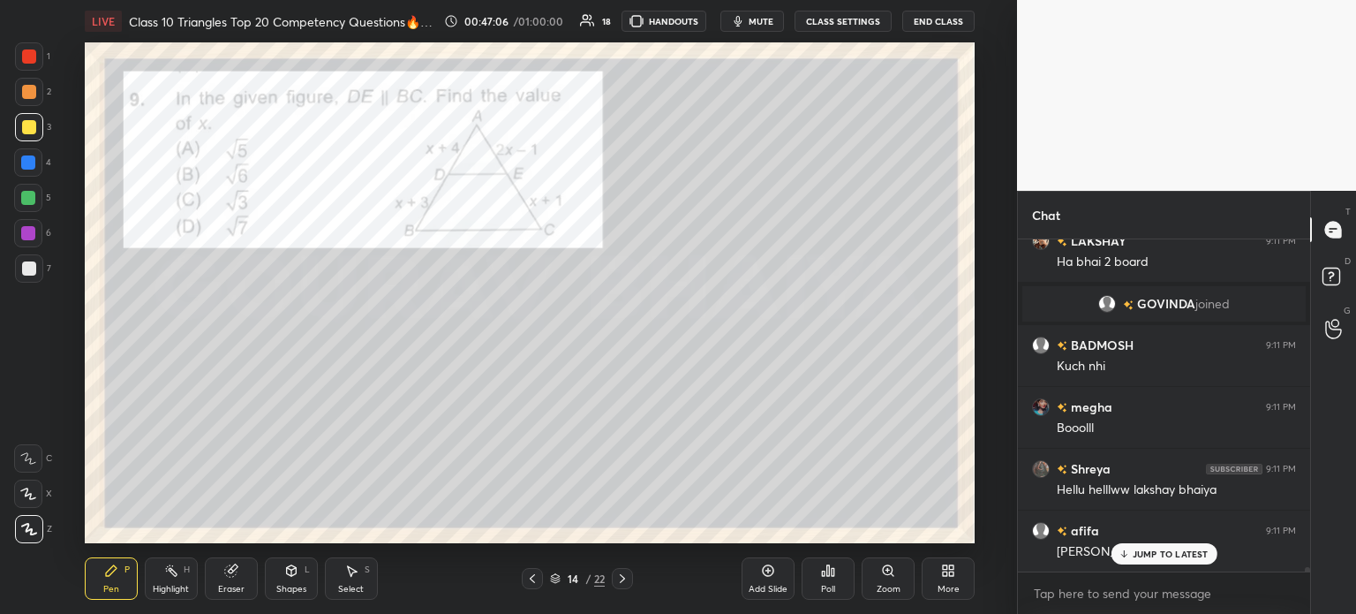
click at [28, 56] on div at bounding box center [29, 56] width 14 height 14
click at [629, 574] on div at bounding box center [622, 578] width 21 height 21
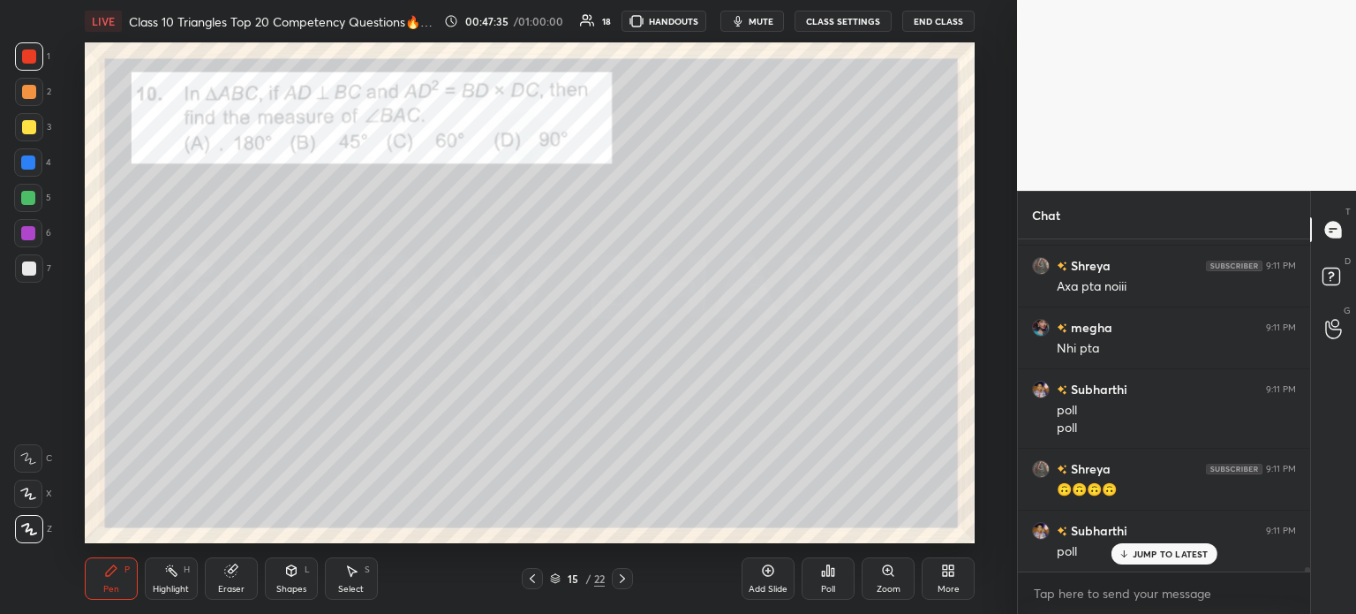
scroll to position [26945, 0]
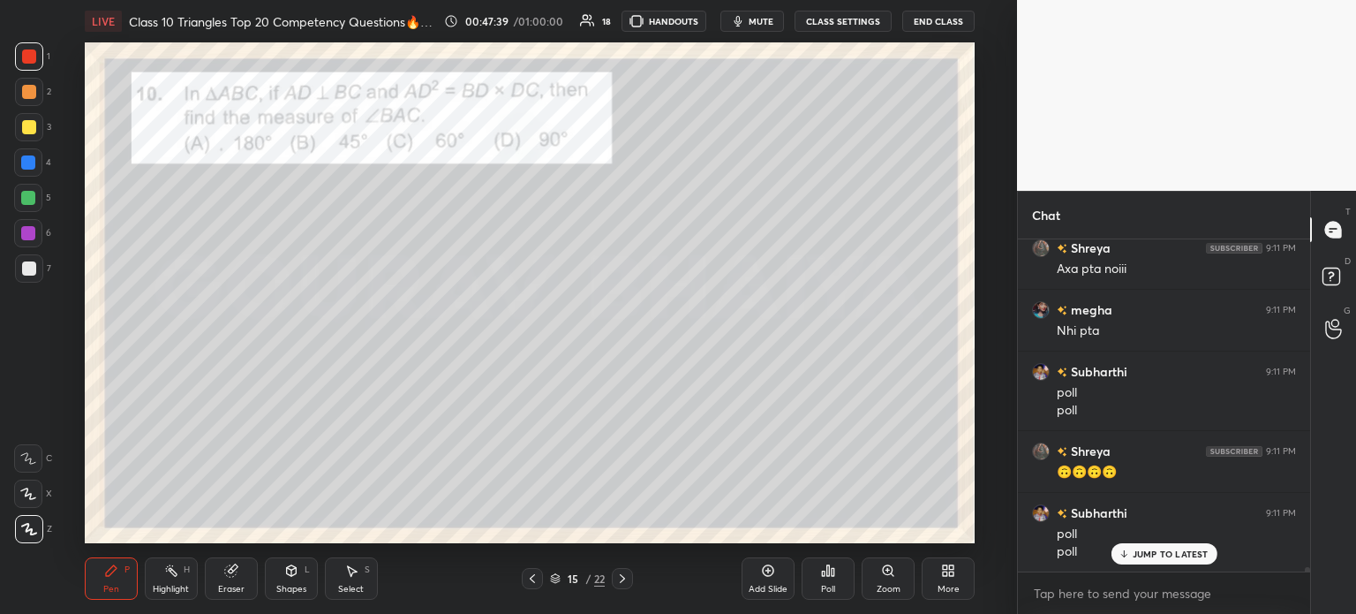
click at [832, 586] on div "Poll" at bounding box center [828, 588] width 14 height 9
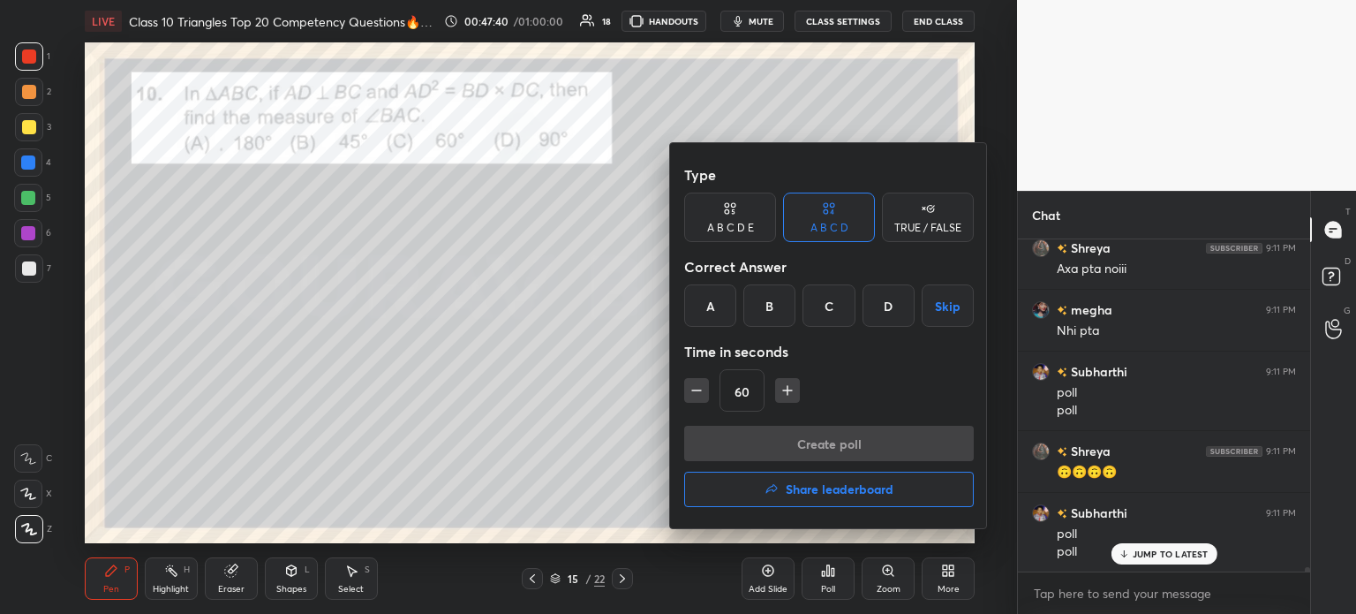
click at [878, 308] on div "D" at bounding box center [889, 305] width 52 height 42
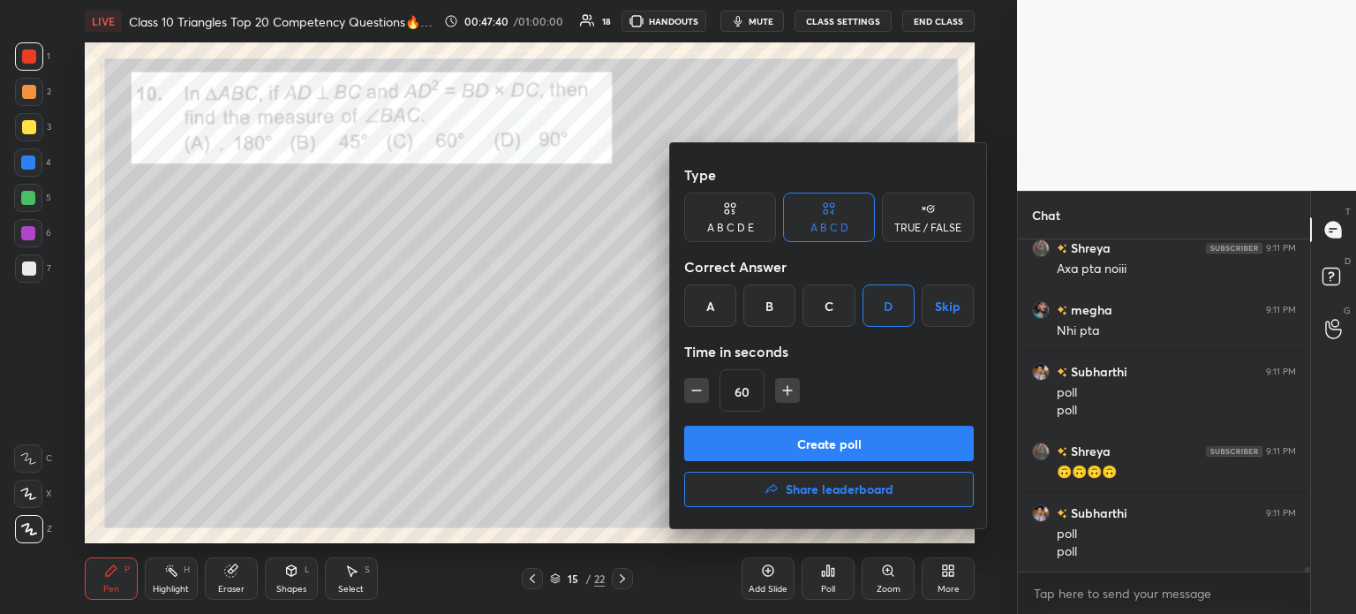
scroll to position [27007, 0]
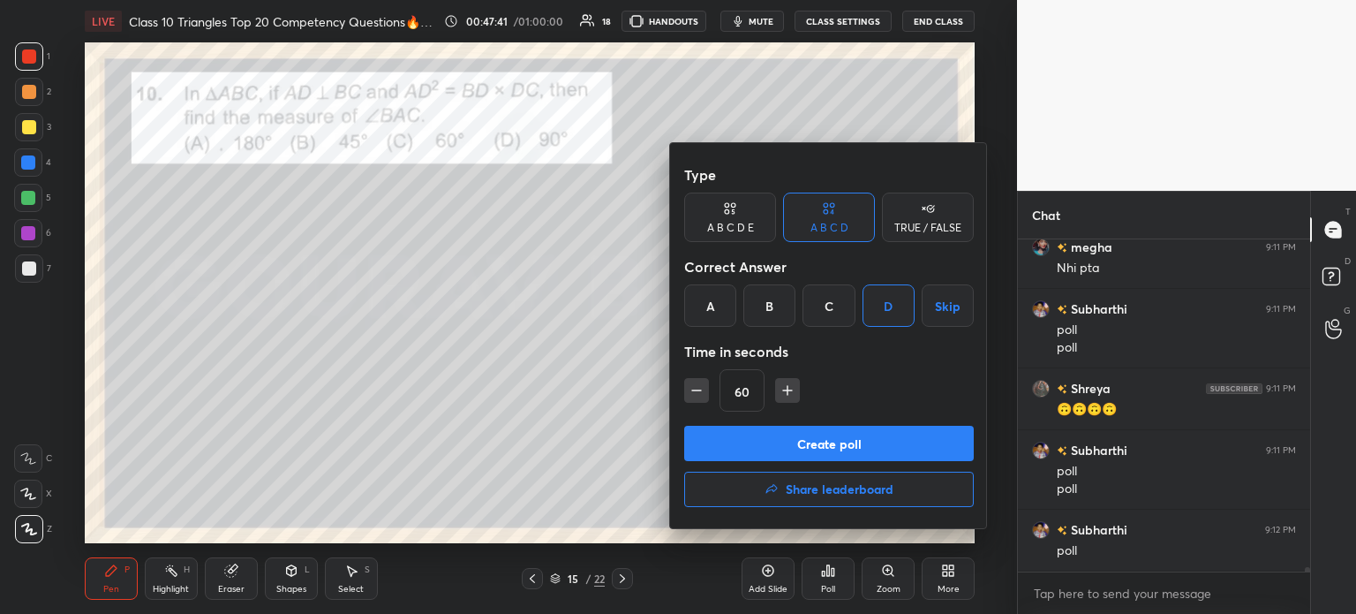
click at [809, 441] on button "Create poll" at bounding box center [829, 443] width 290 height 35
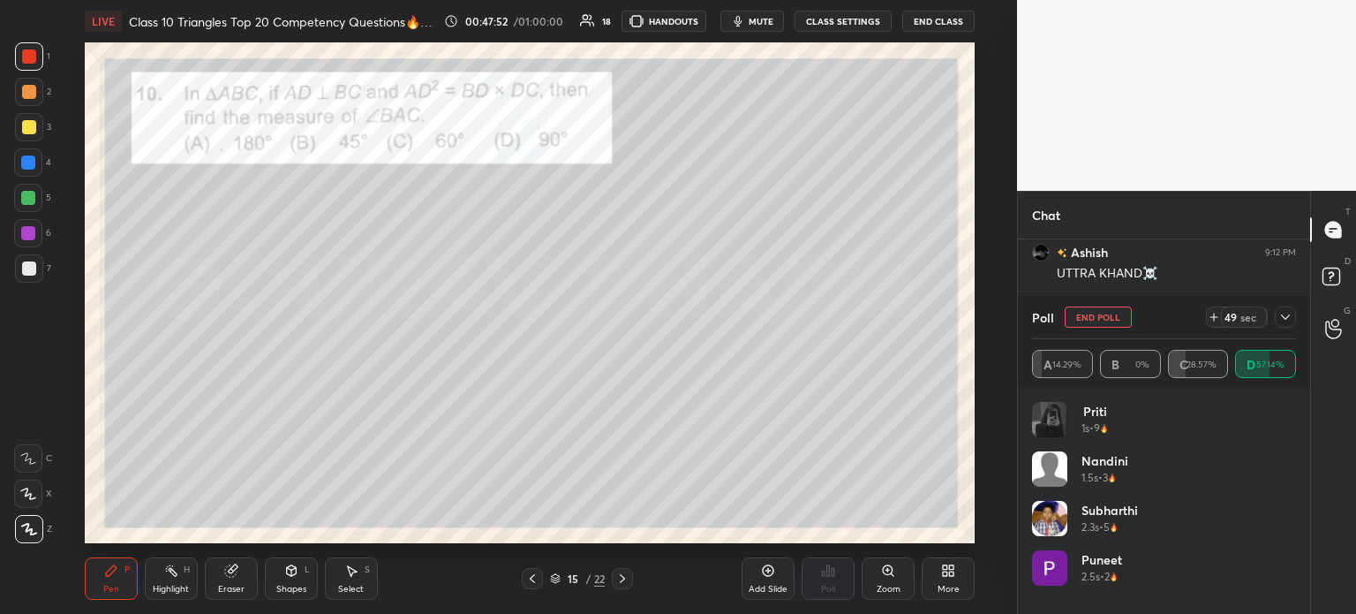
scroll to position [27425, 0]
click at [36, 58] on div at bounding box center [29, 56] width 28 height 28
click at [1282, 323] on icon at bounding box center [1285, 317] width 14 height 14
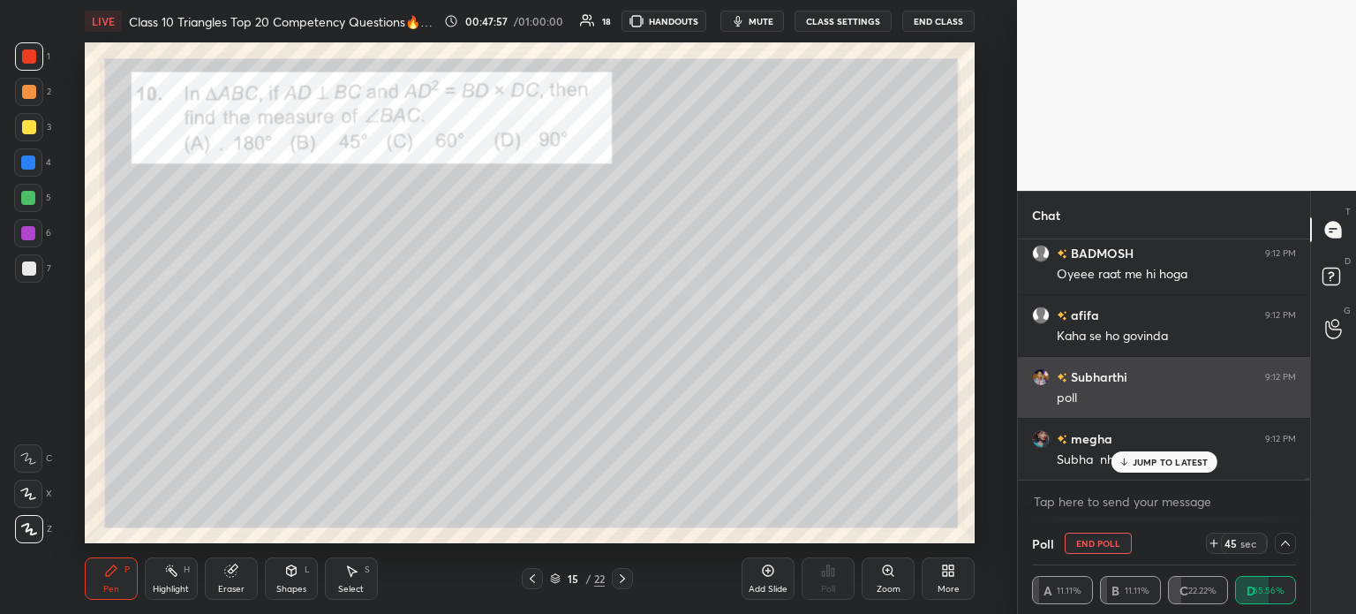
scroll to position [6, 5]
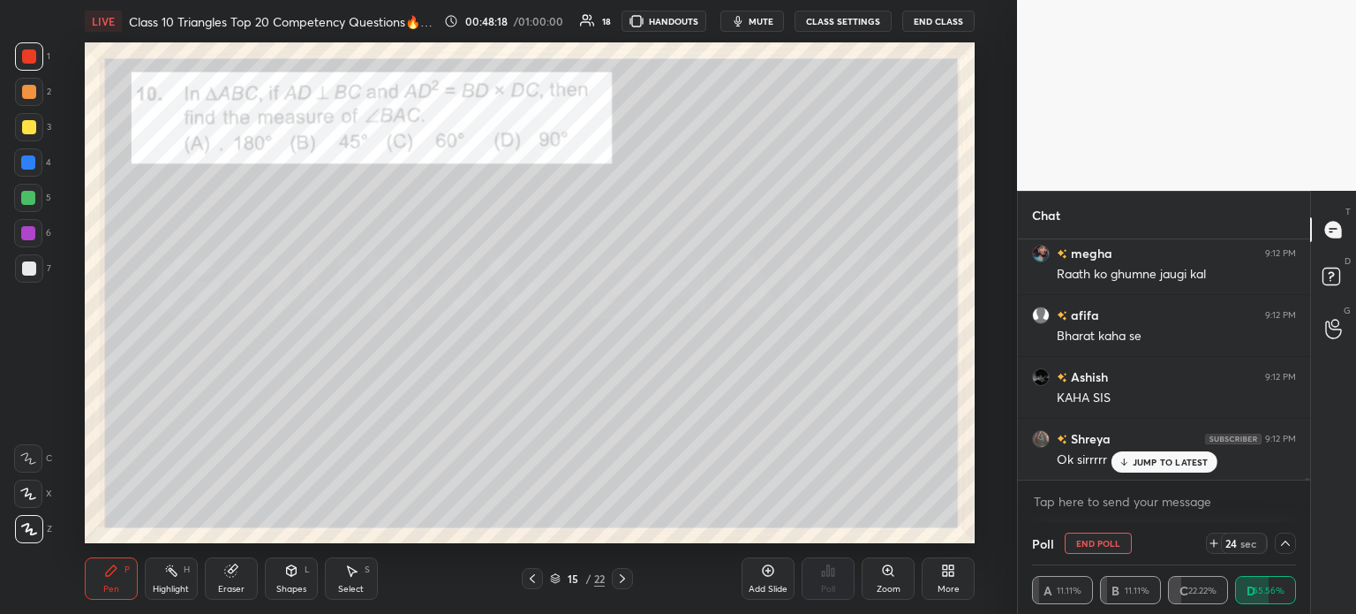
click at [1284, 546] on icon at bounding box center [1285, 543] width 14 height 14
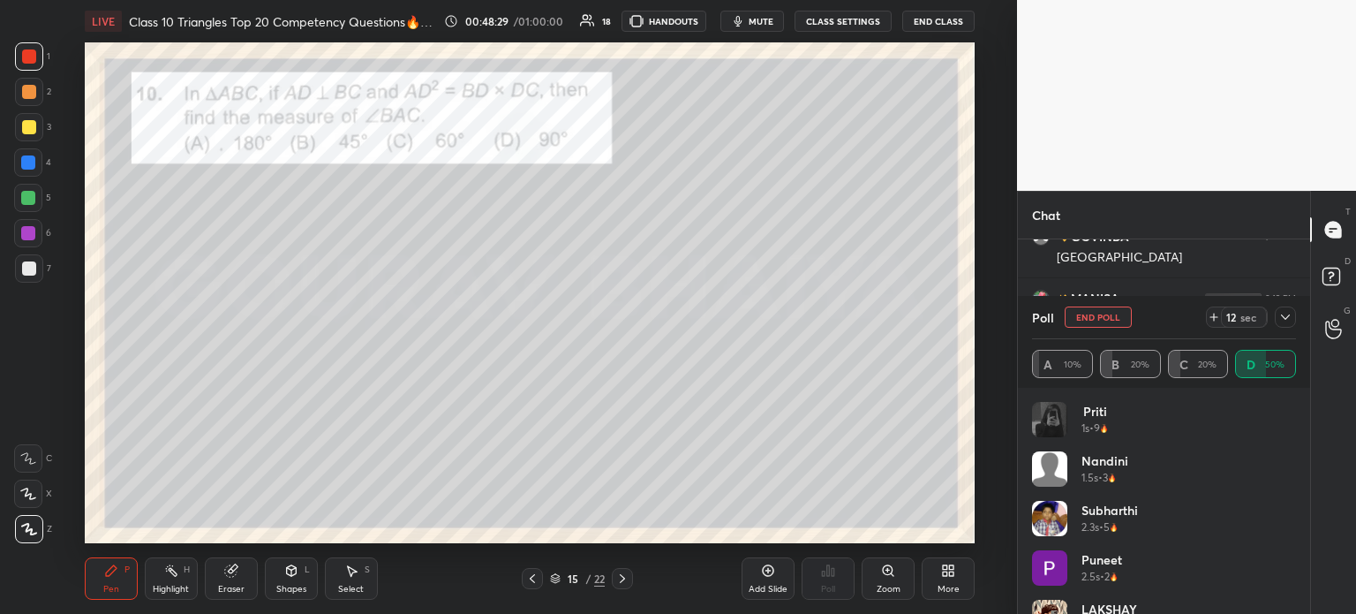
click at [1288, 315] on icon at bounding box center [1285, 317] width 14 height 14
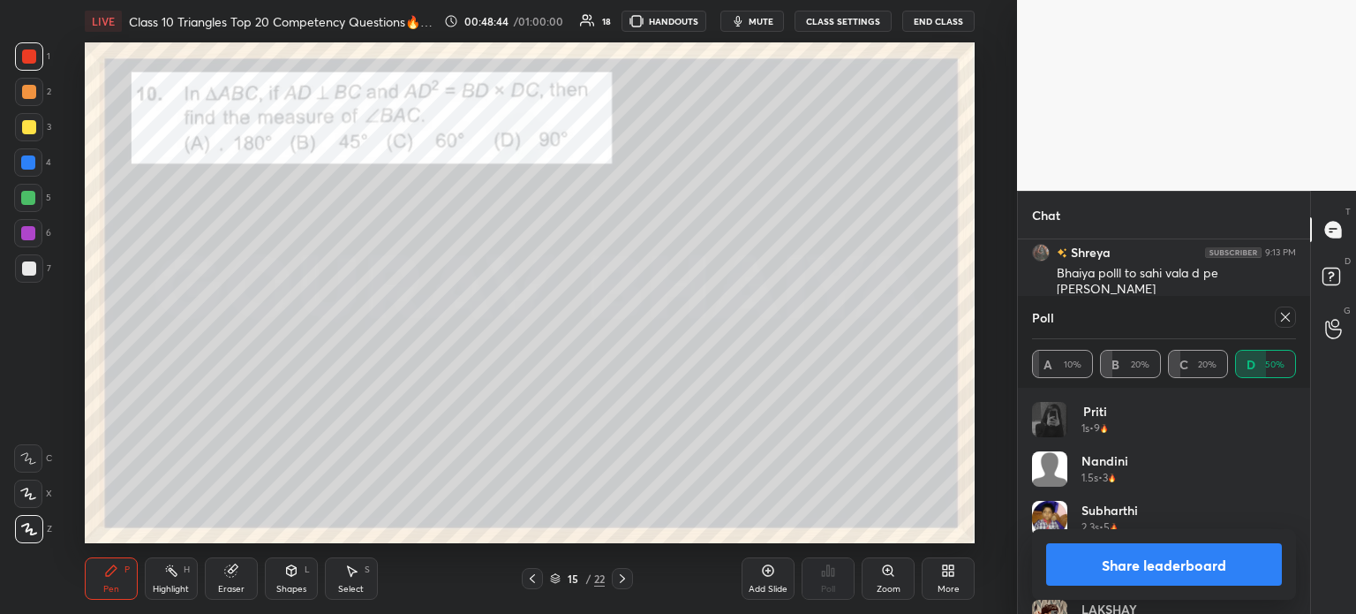
click at [1075, 550] on button "Share leaderboard" at bounding box center [1164, 564] width 236 height 42
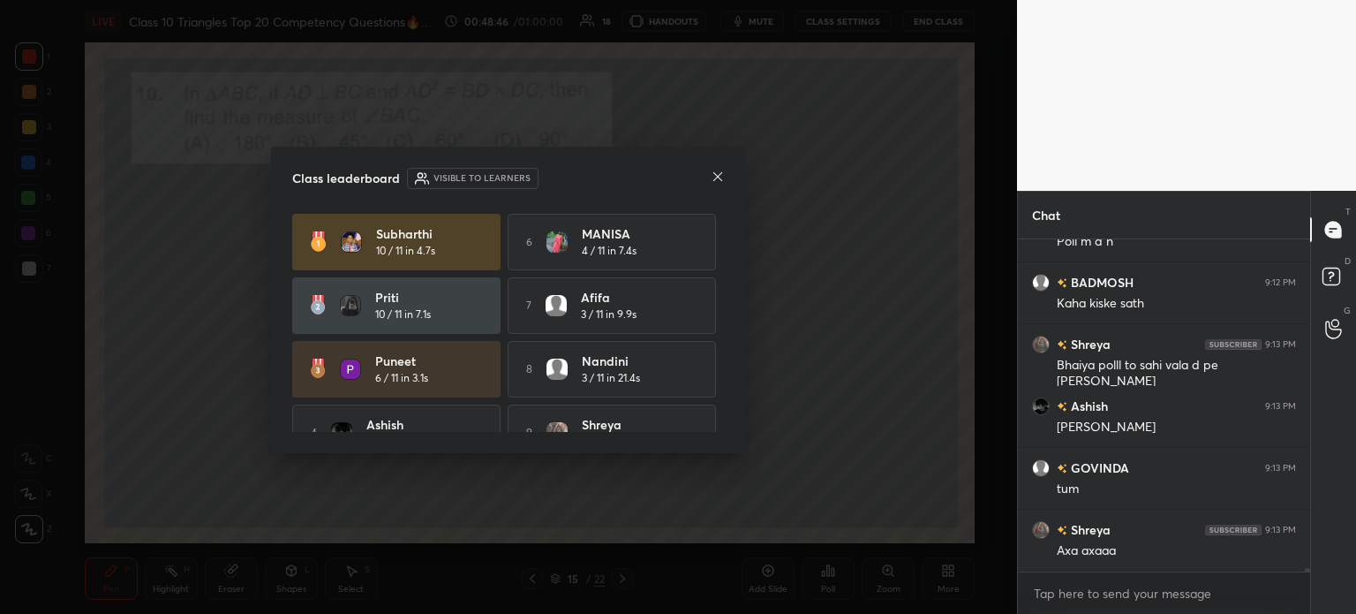
click at [717, 182] on icon at bounding box center [718, 177] width 14 height 14
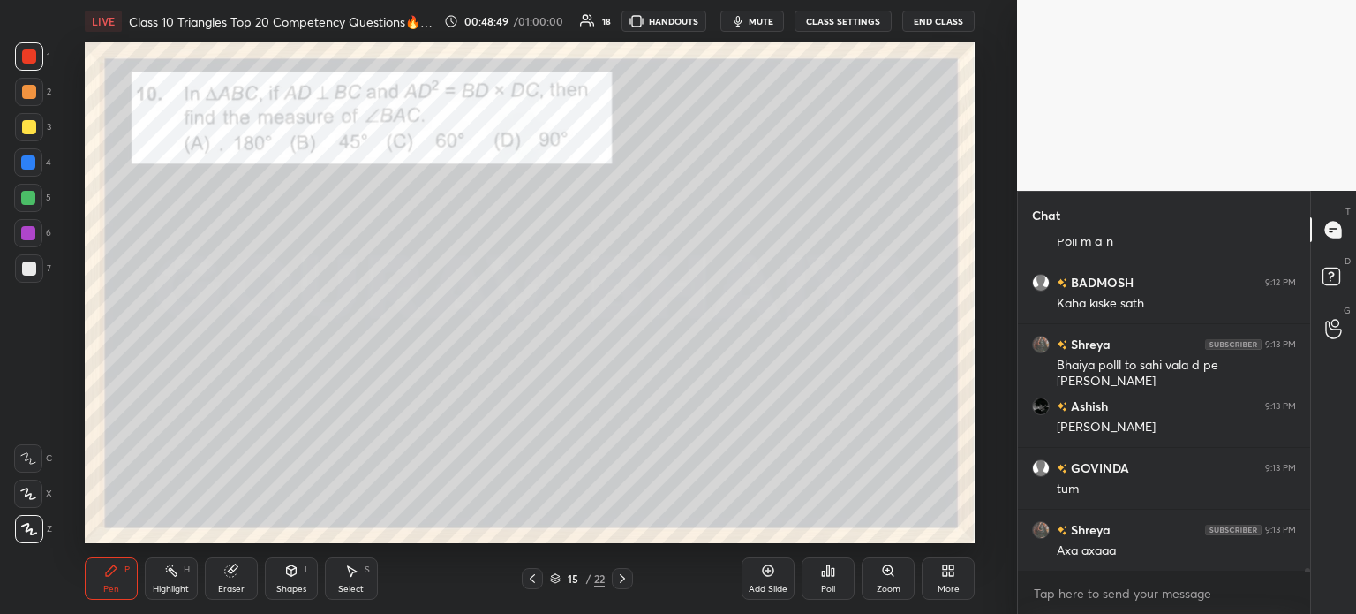
click at [623, 579] on icon at bounding box center [622, 578] width 5 height 9
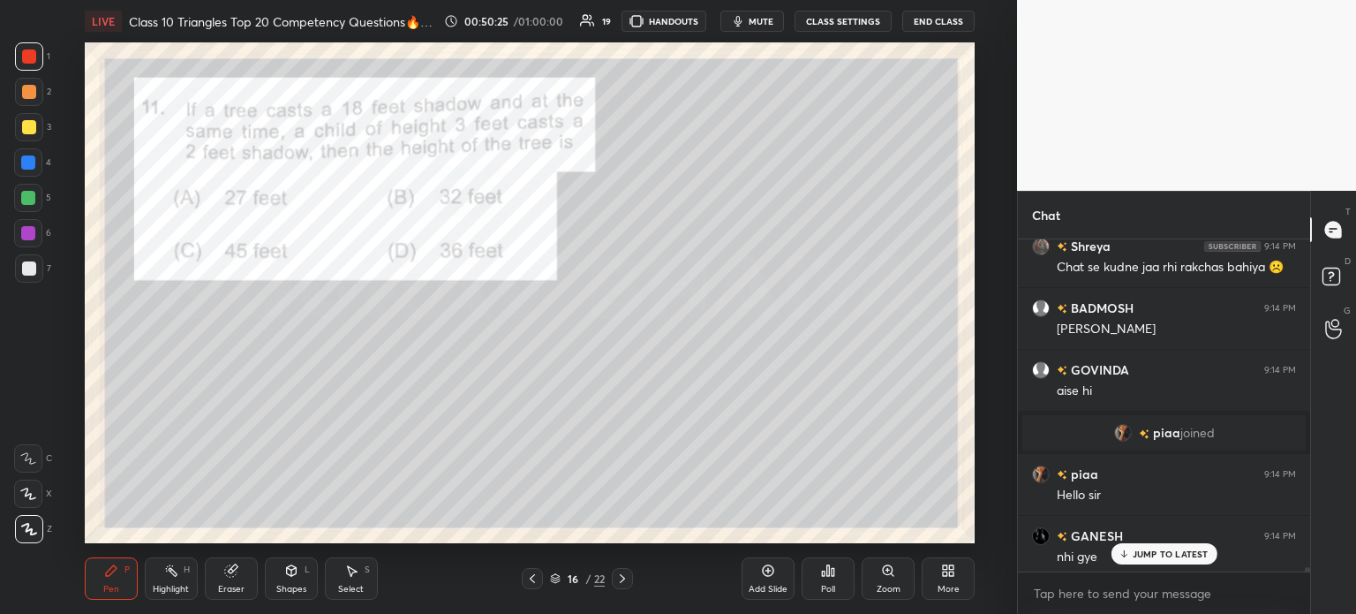
scroll to position [30508, 0]
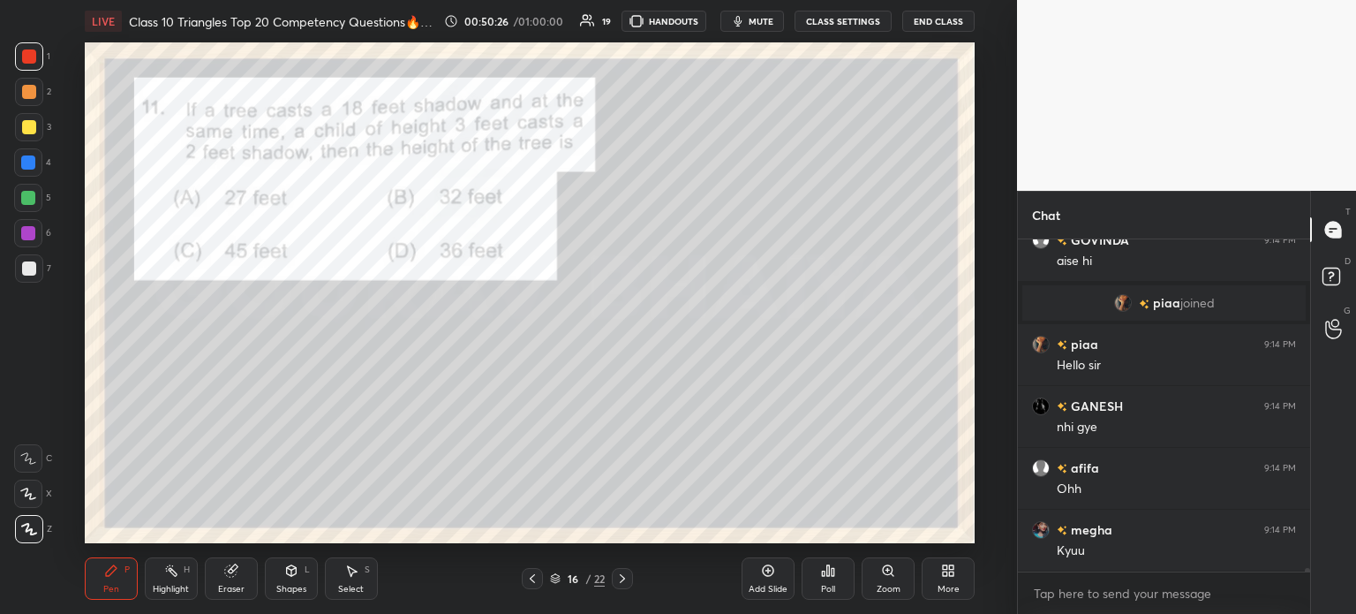
click at [837, 577] on div "Poll" at bounding box center [828, 578] width 53 height 42
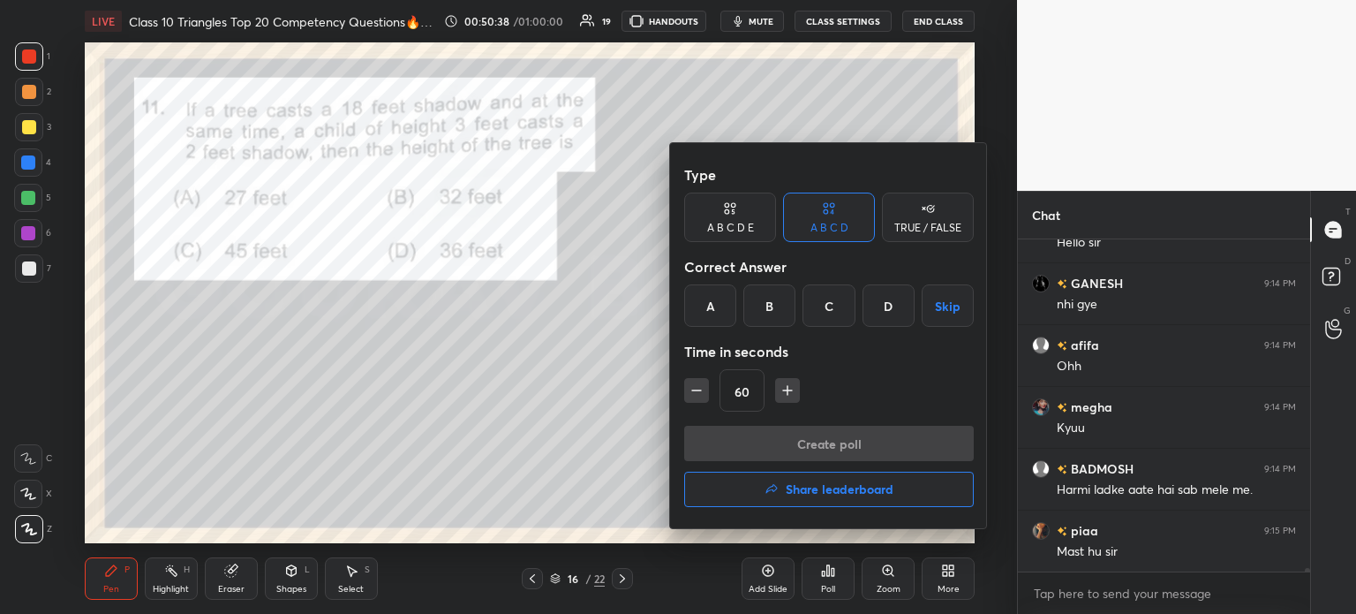
scroll to position [30694, 0]
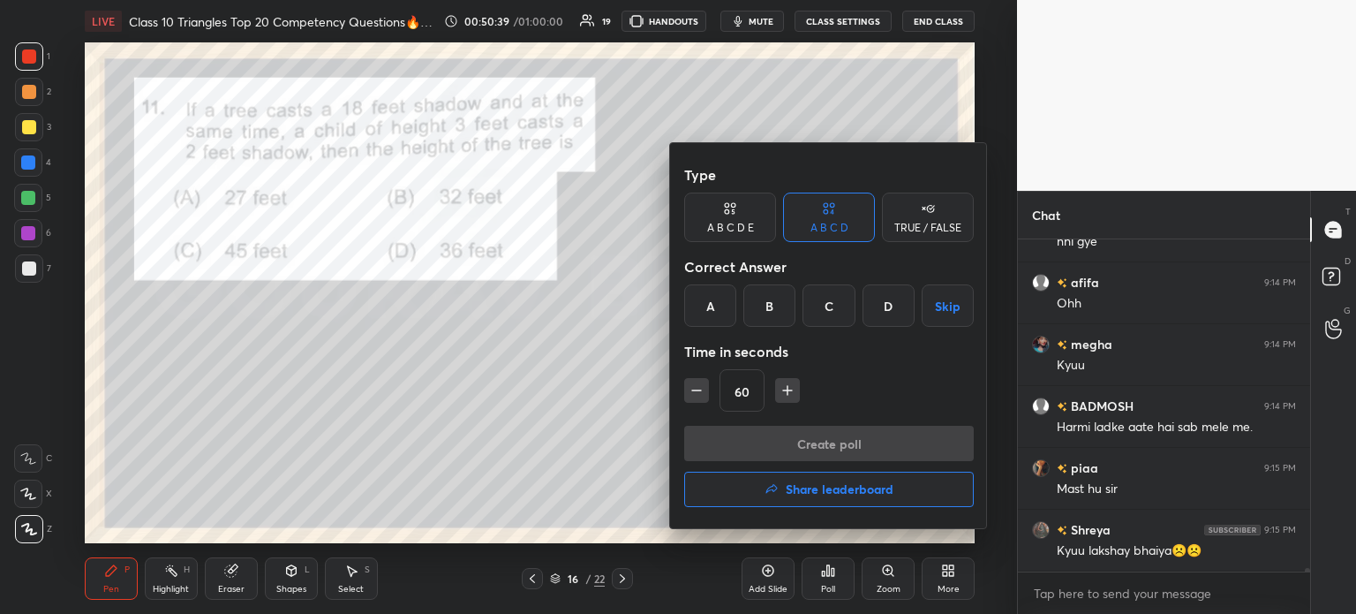
click at [721, 313] on div "A" at bounding box center [710, 305] width 52 height 42
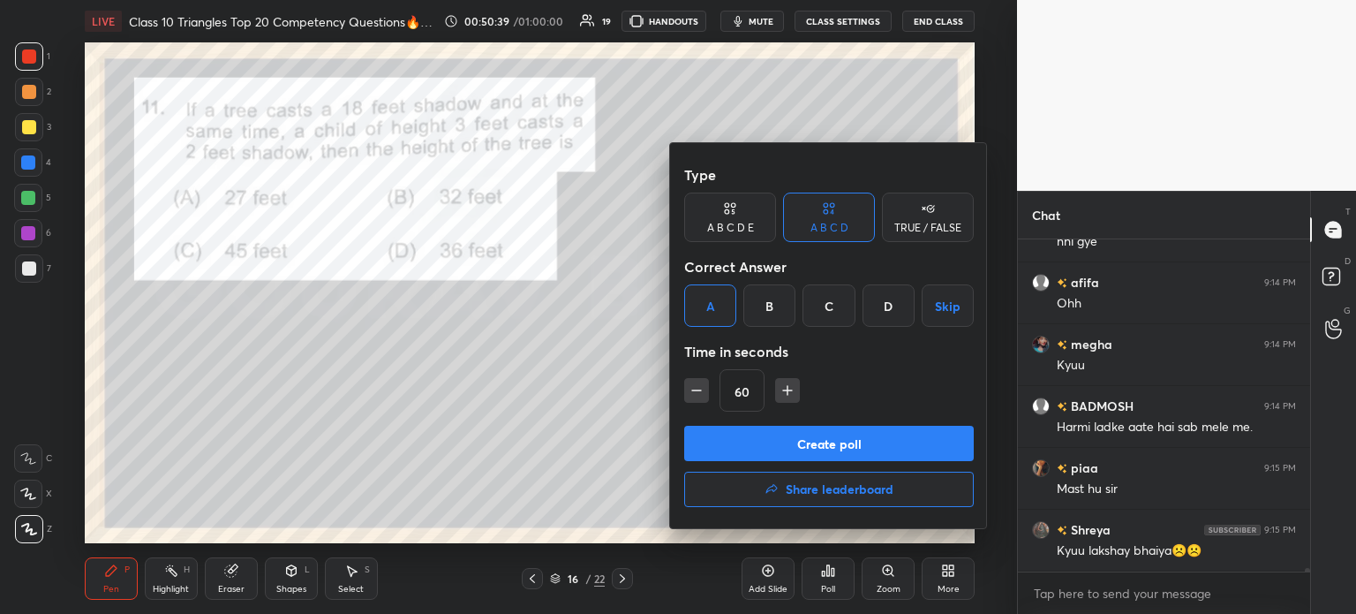
scroll to position [30755, 0]
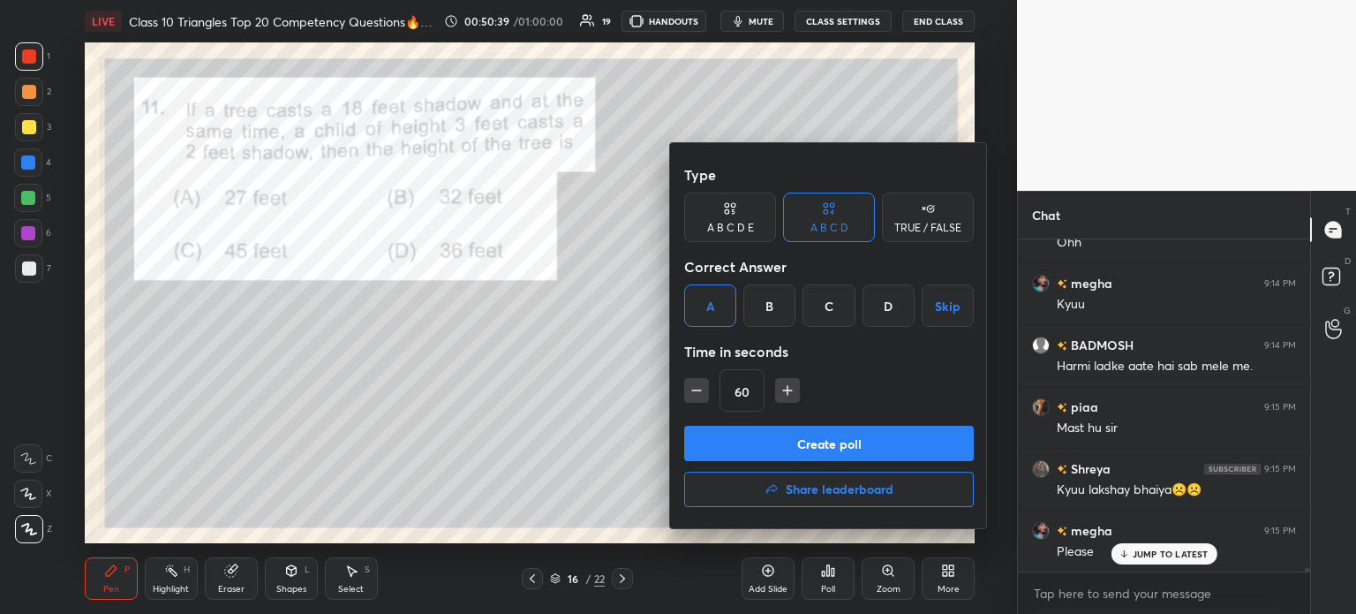
click at [749, 439] on button "Create poll" at bounding box center [829, 443] width 290 height 35
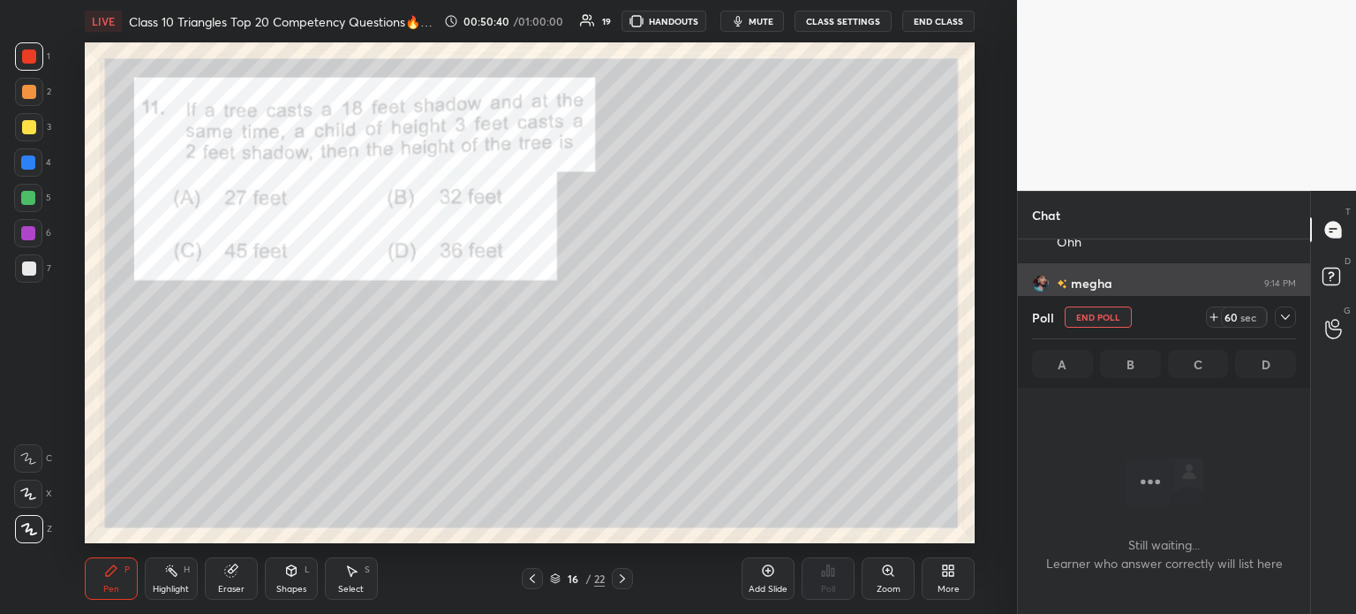
scroll to position [88, 287]
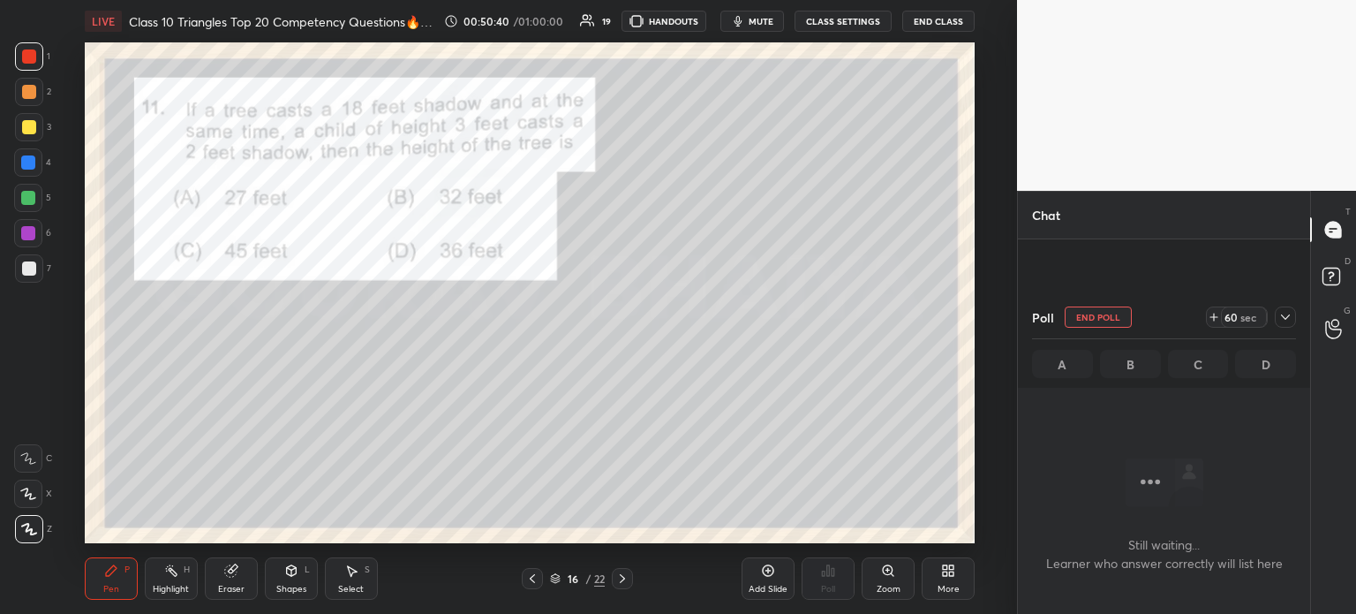
click at [1287, 319] on icon at bounding box center [1285, 317] width 14 height 14
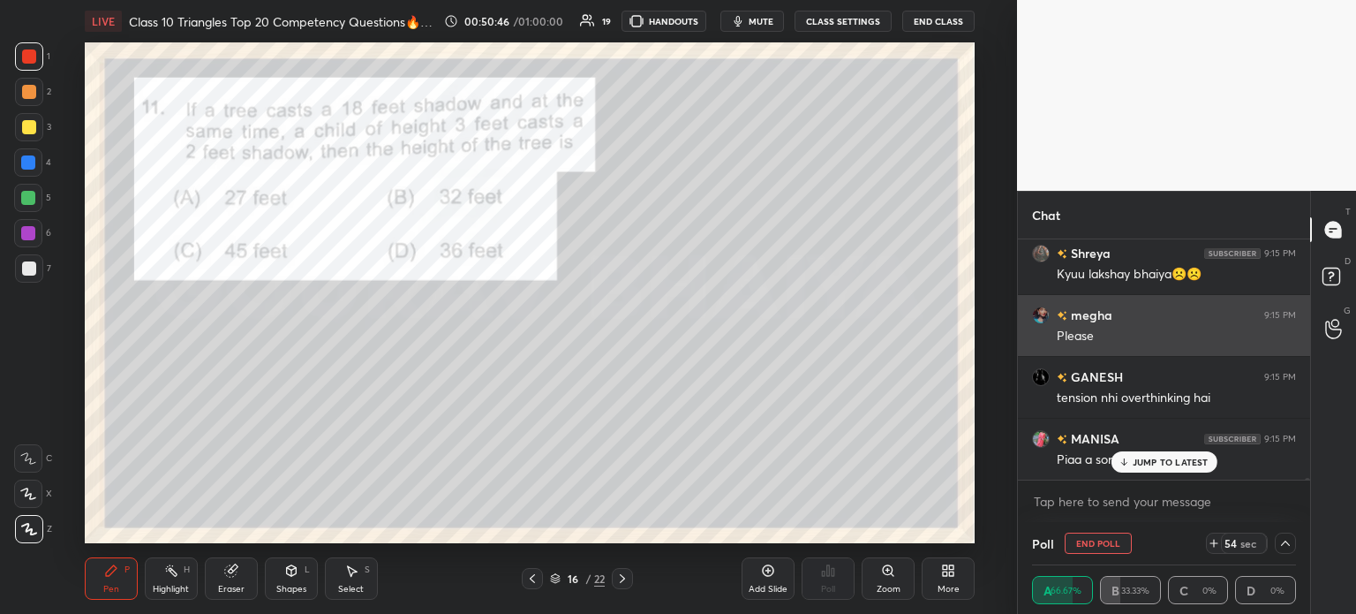
scroll to position [31033, 0]
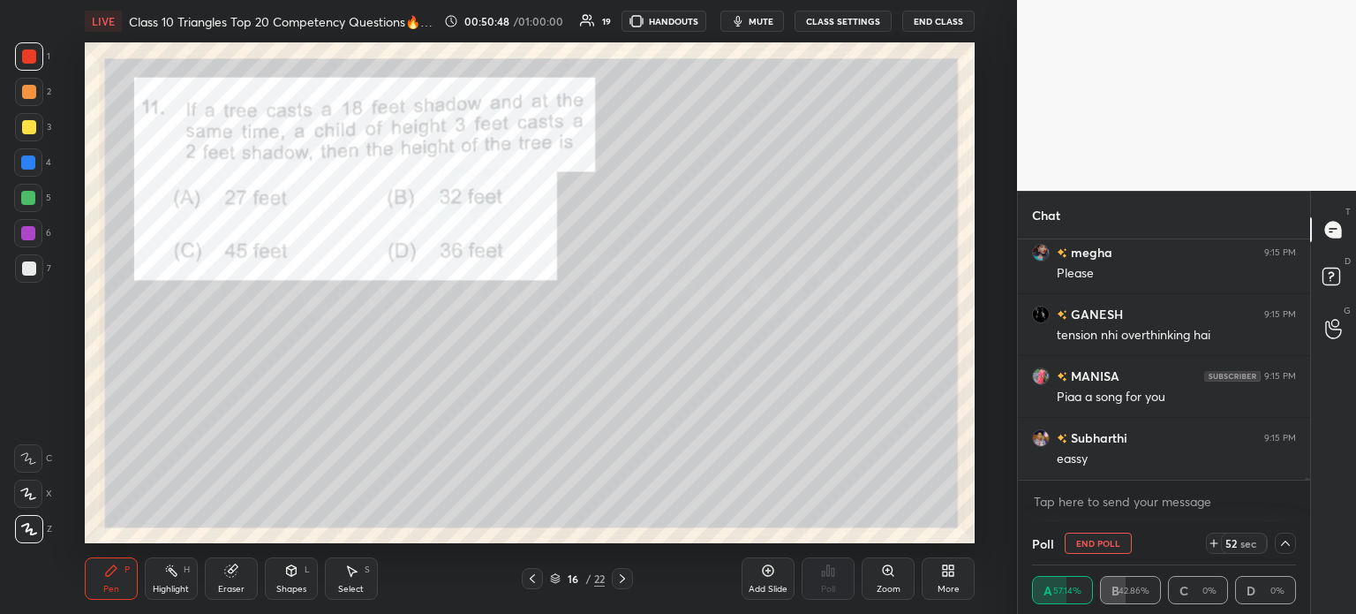
click at [29, 127] on div at bounding box center [29, 127] width 14 height 14
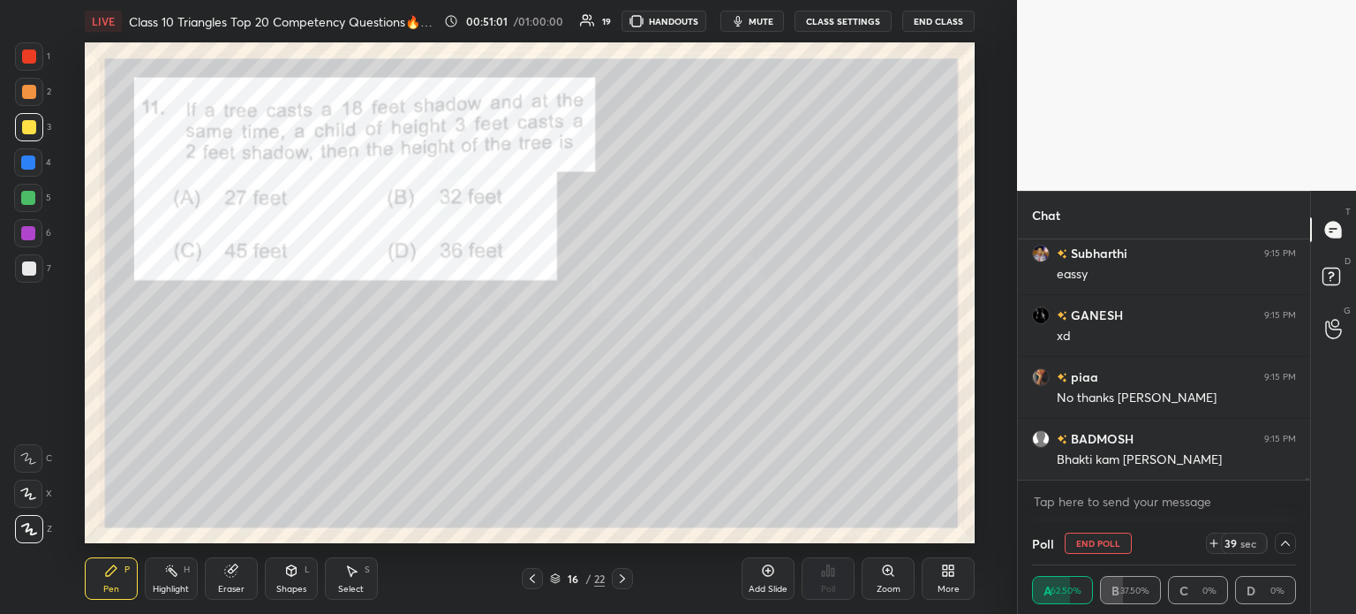
scroll to position [31280, 0]
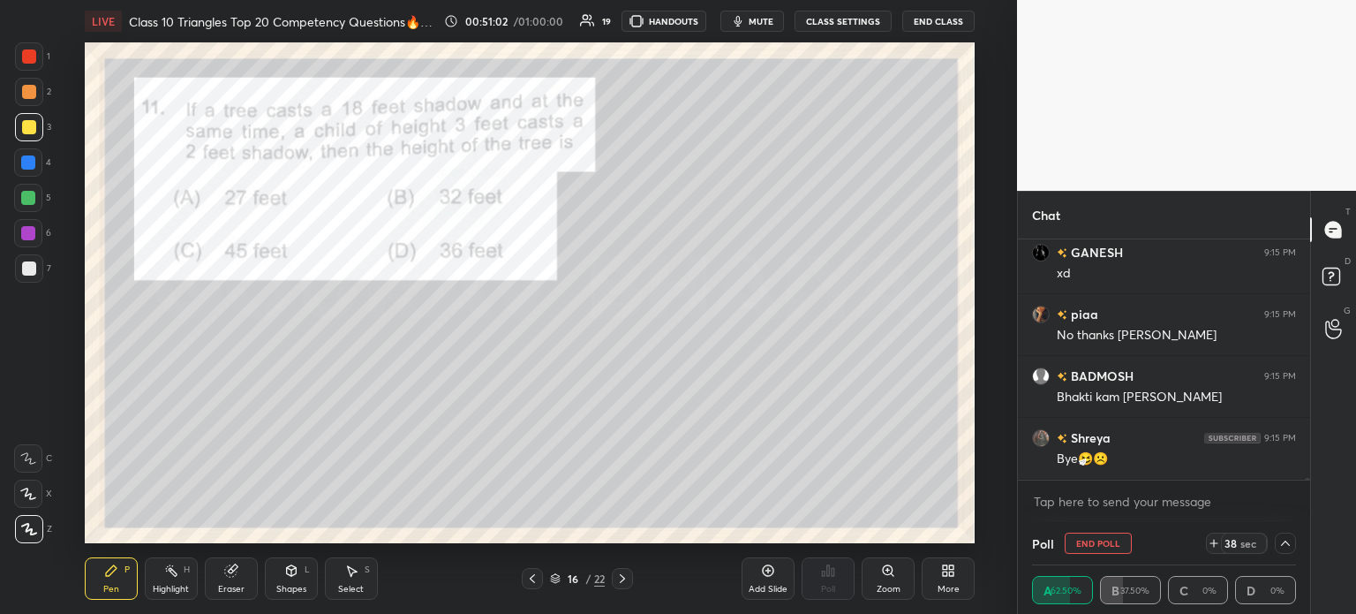
click at [233, 576] on icon at bounding box center [231, 570] width 14 height 14
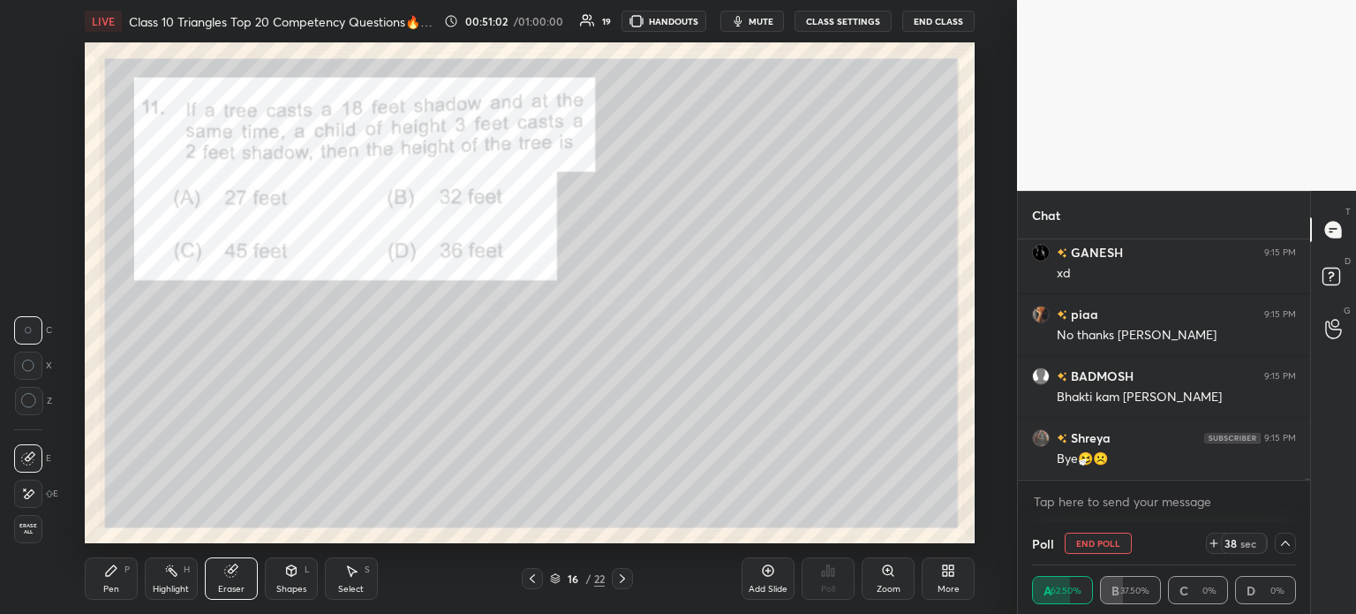
scroll to position [31341, 0]
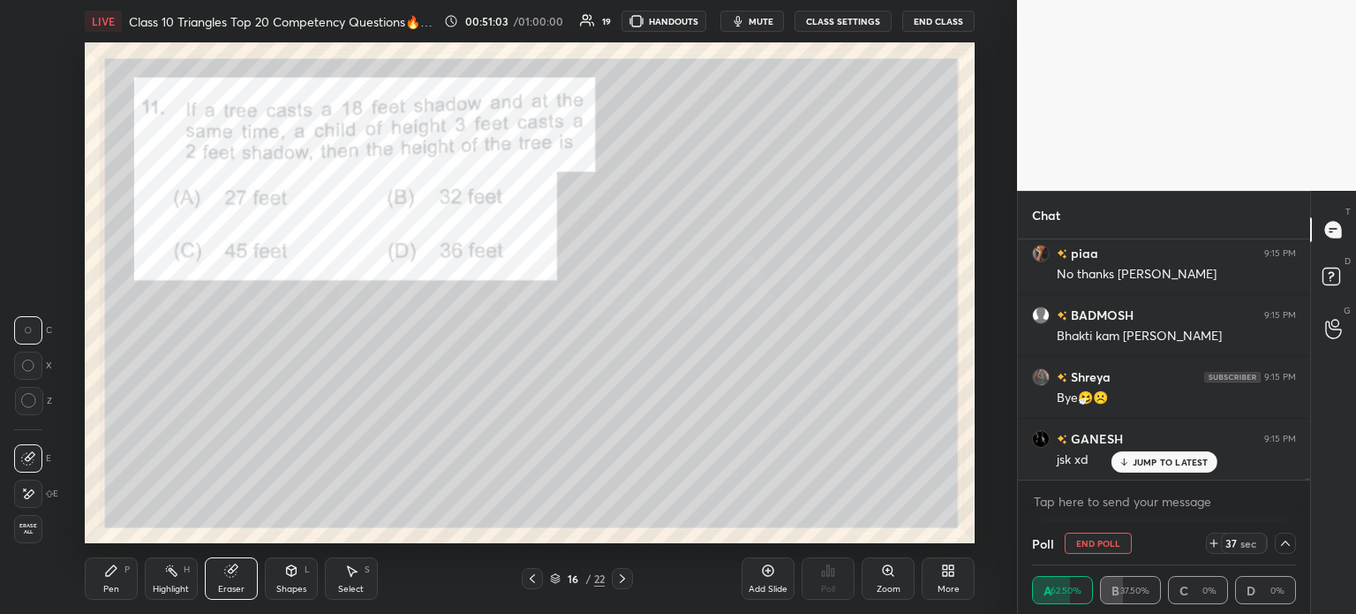
click at [30, 529] on span "Erase all" at bounding box center [28, 529] width 26 height 12
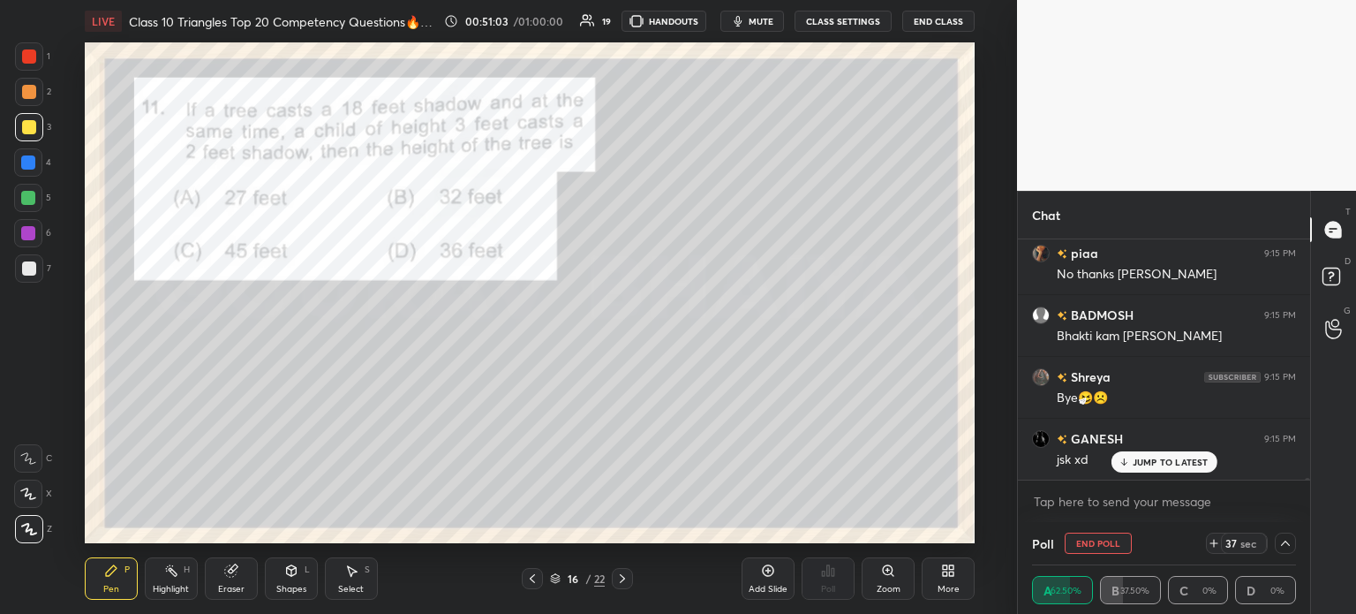
click at [124, 574] on div "P" at bounding box center [126, 569] width 5 height 9
click at [36, 280] on div at bounding box center [29, 268] width 28 height 28
click at [32, 123] on div at bounding box center [29, 127] width 14 height 14
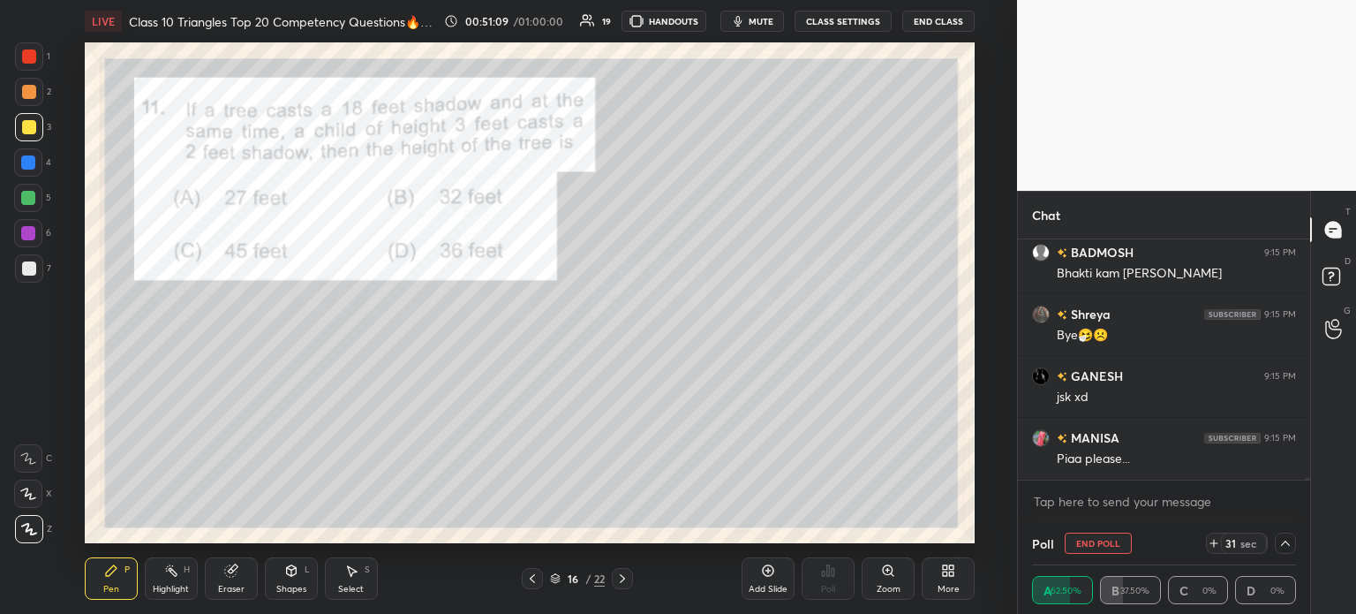
click at [28, 94] on div at bounding box center [29, 92] width 14 height 14
click at [20, 57] on div at bounding box center [29, 56] width 28 height 28
click at [26, 112] on div "2" at bounding box center [33, 95] width 36 height 35
click at [23, 135] on div at bounding box center [29, 127] width 28 height 28
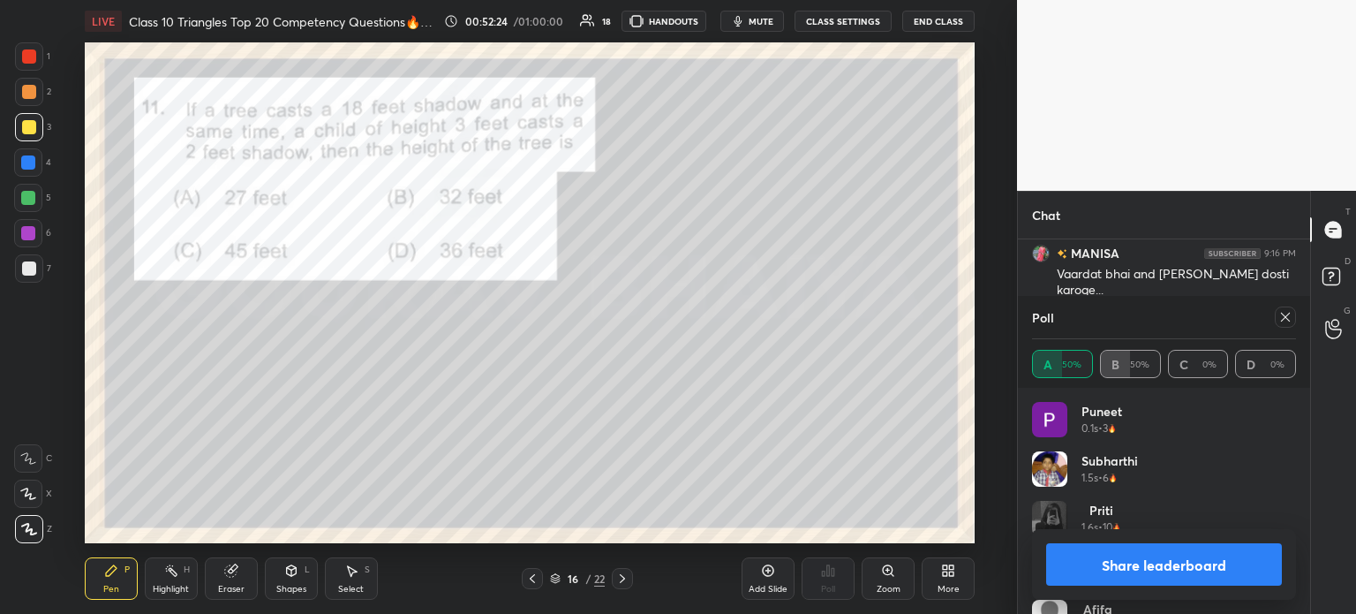
scroll to position [32163, 0]
click at [28, 75] on div "1" at bounding box center [32, 59] width 35 height 35
click at [629, 577] on icon at bounding box center [622, 578] width 14 height 14
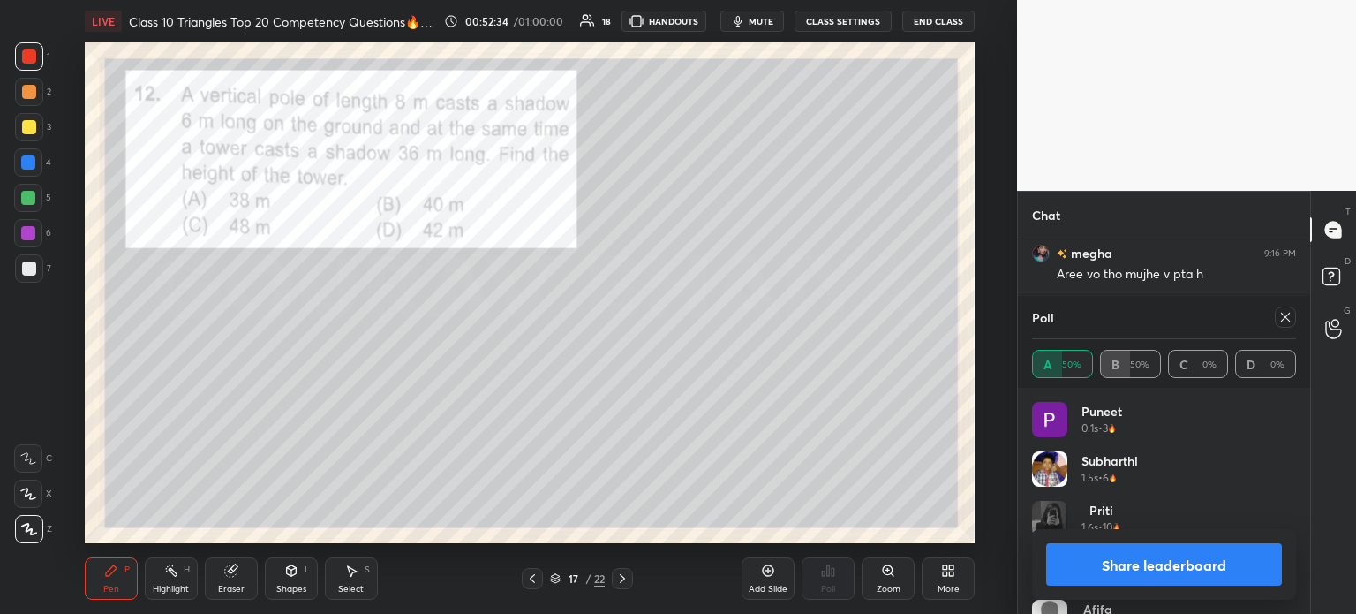
click at [1134, 556] on button "Share leaderboard" at bounding box center [1164, 564] width 236 height 42
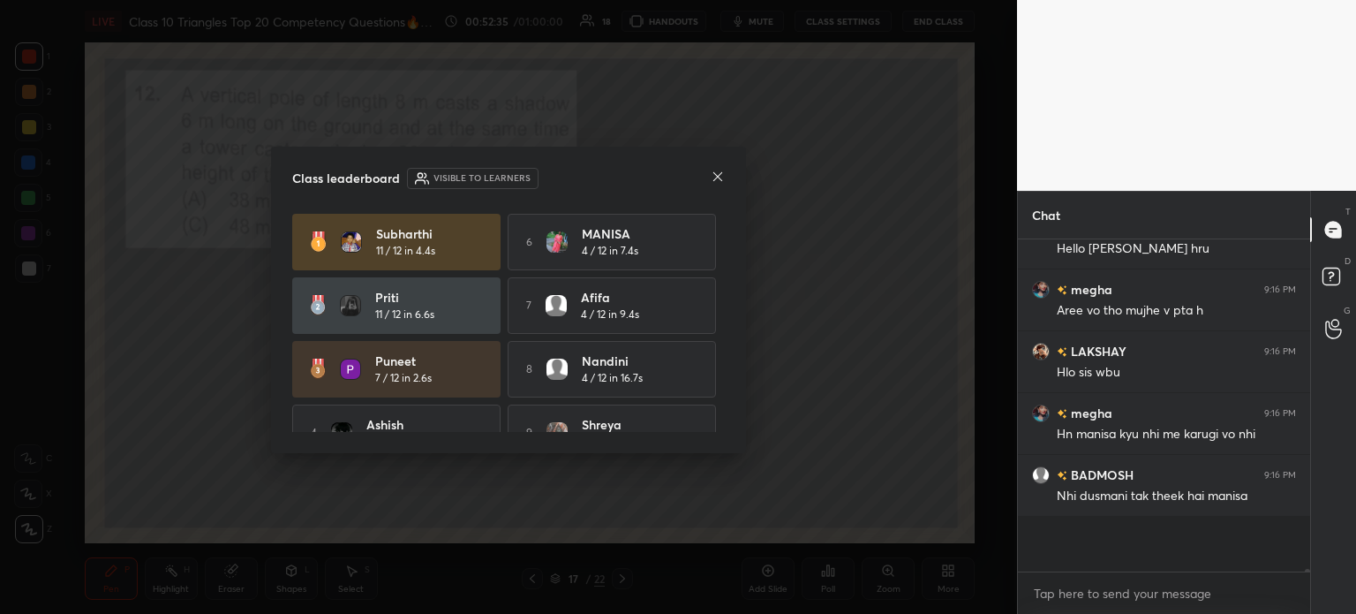
scroll to position [321, 287]
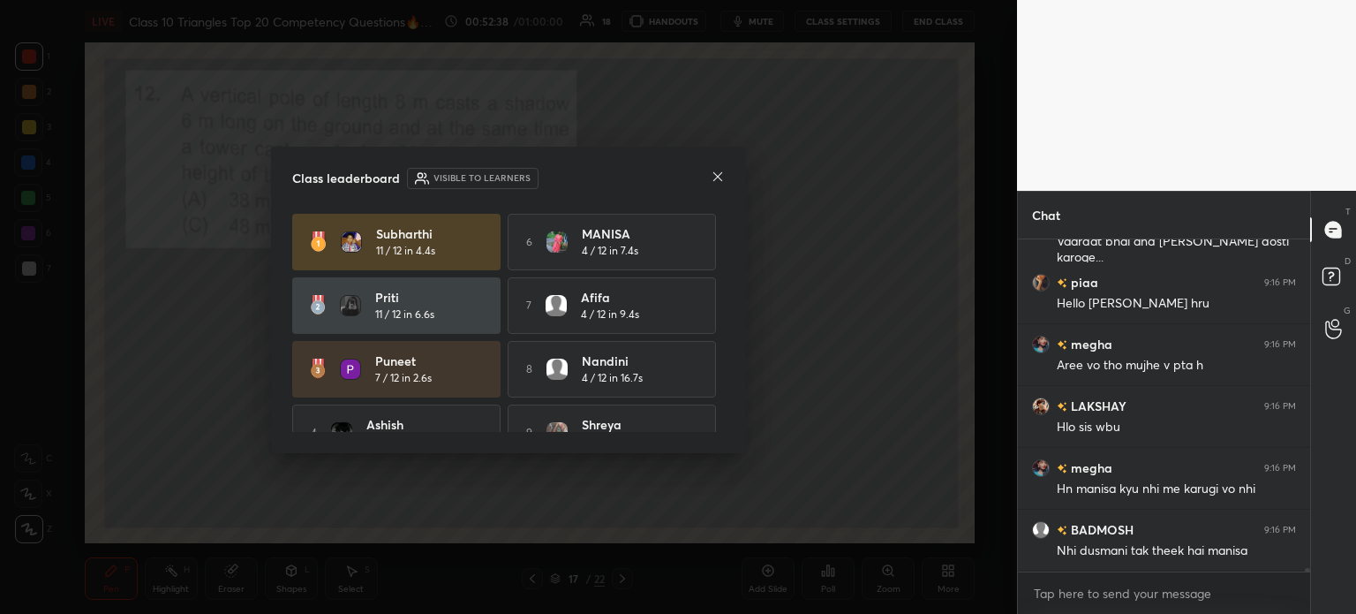
click at [710, 185] on div "Class leaderboard Visible to learners" at bounding box center [508, 178] width 433 height 21
click at [706, 177] on div "Class leaderboard Visible to learners" at bounding box center [508, 178] width 433 height 21
click at [718, 178] on icon at bounding box center [718, 177] width 14 height 14
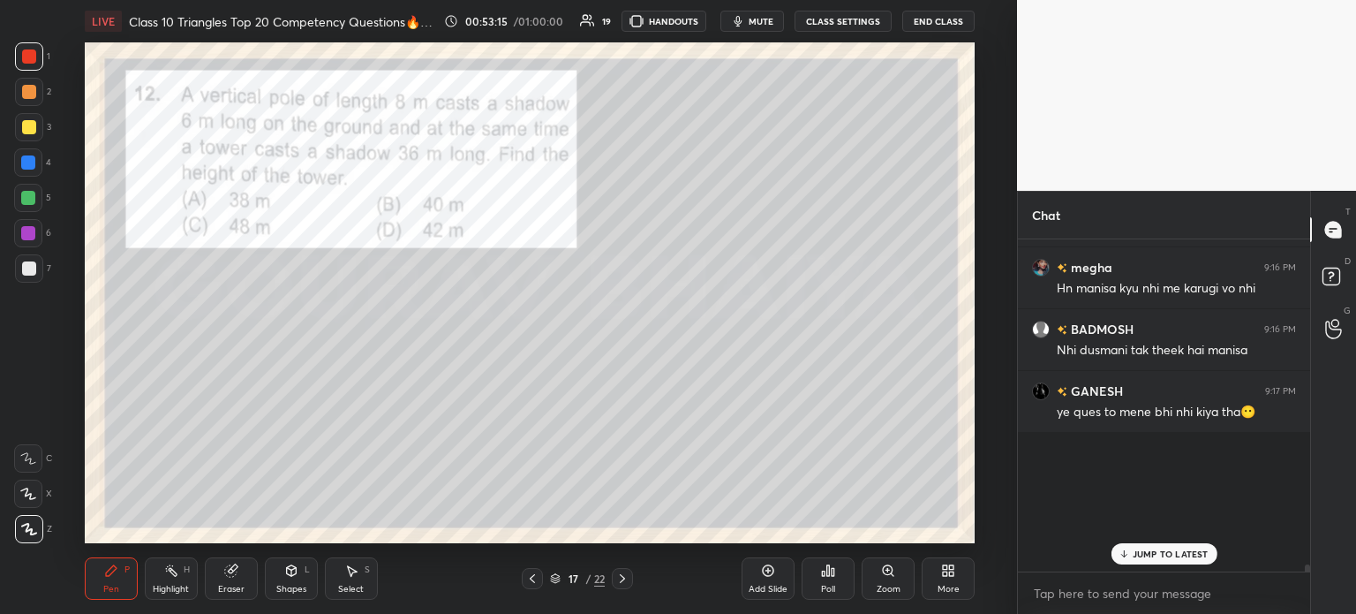
scroll to position [32458, 0]
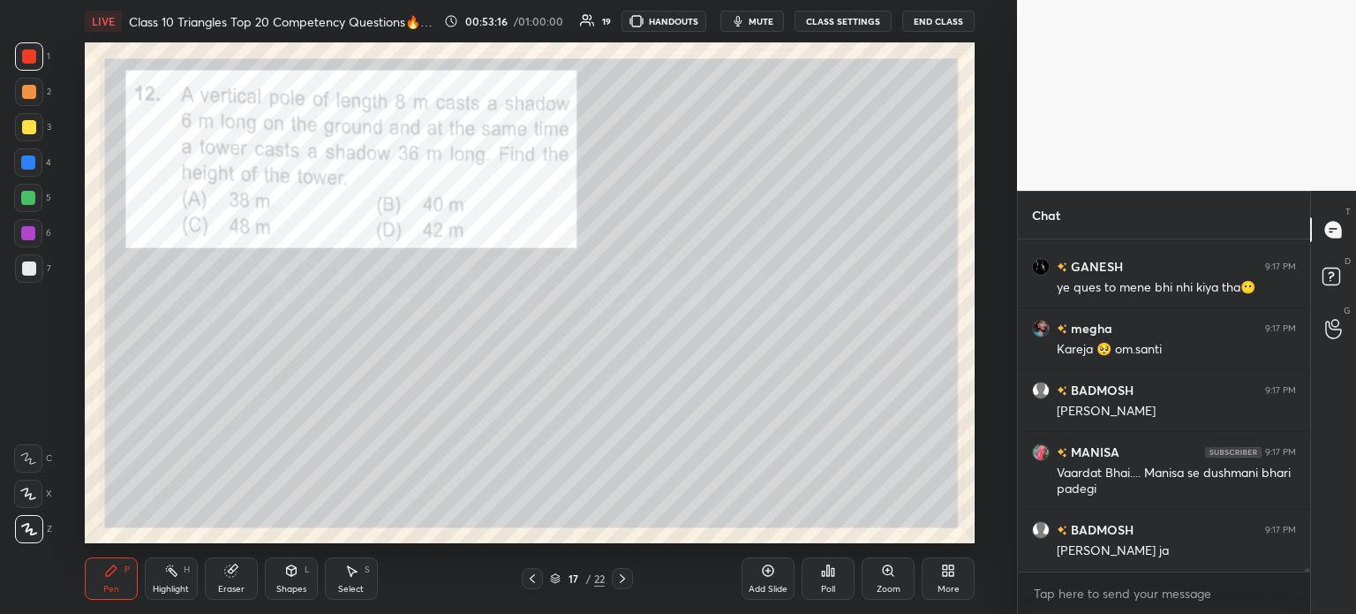
click at [834, 578] on div "Poll" at bounding box center [828, 578] width 53 height 42
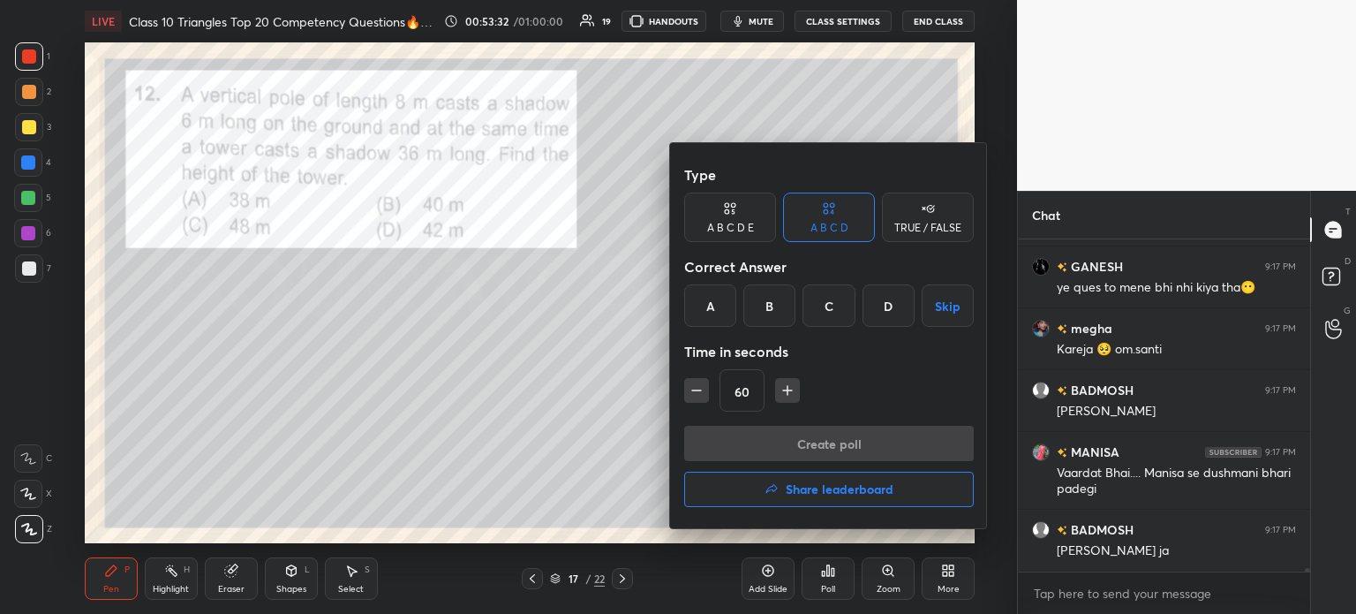
click at [840, 306] on div "C" at bounding box center [828, 305] width 52 height 42
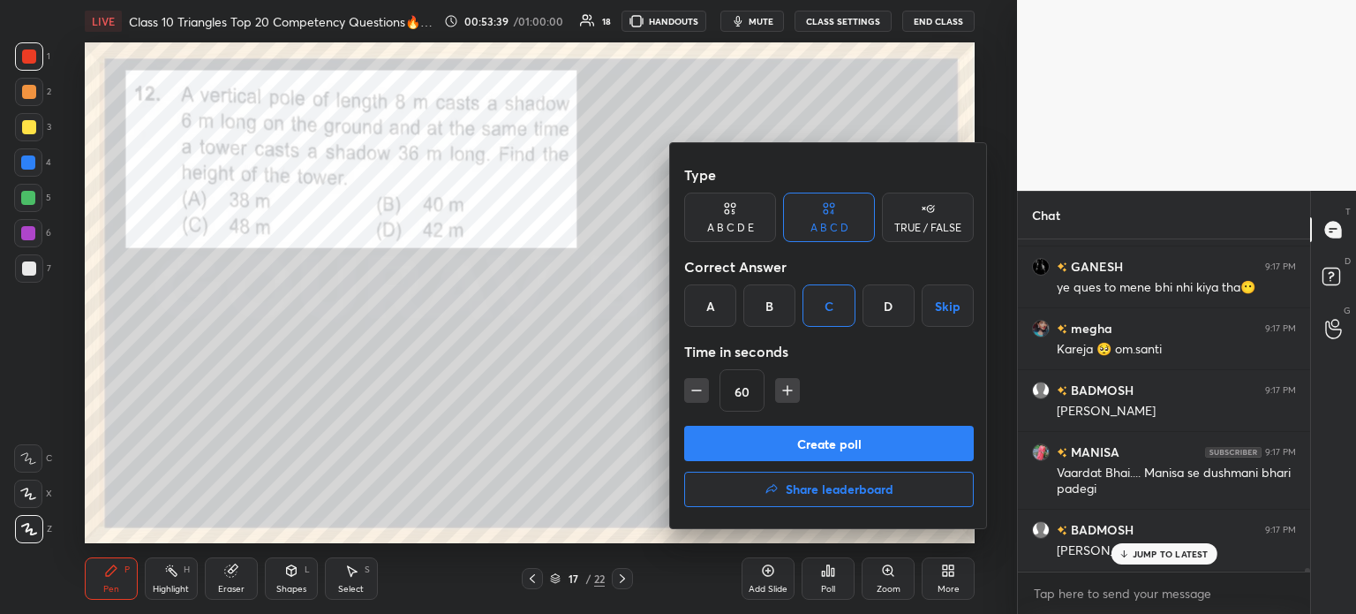
scroll to position [32535, 0]
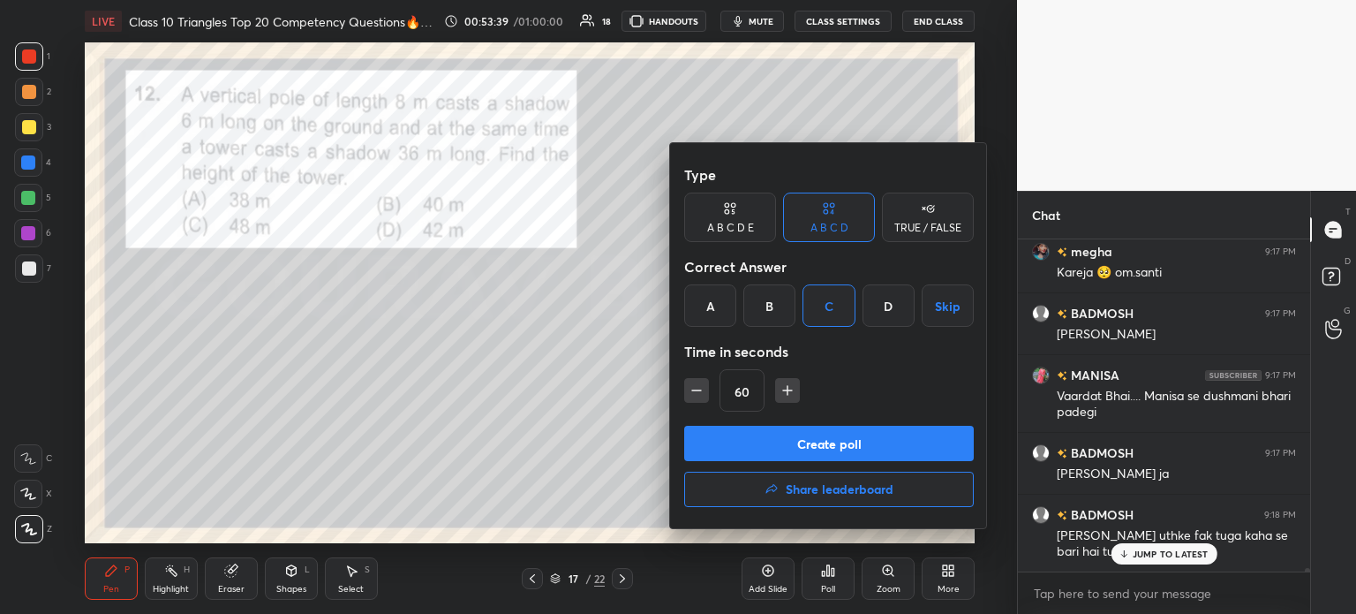
click at [819, 448] on button "Create poll" at bounding box center [829, 443] width 290 height 35
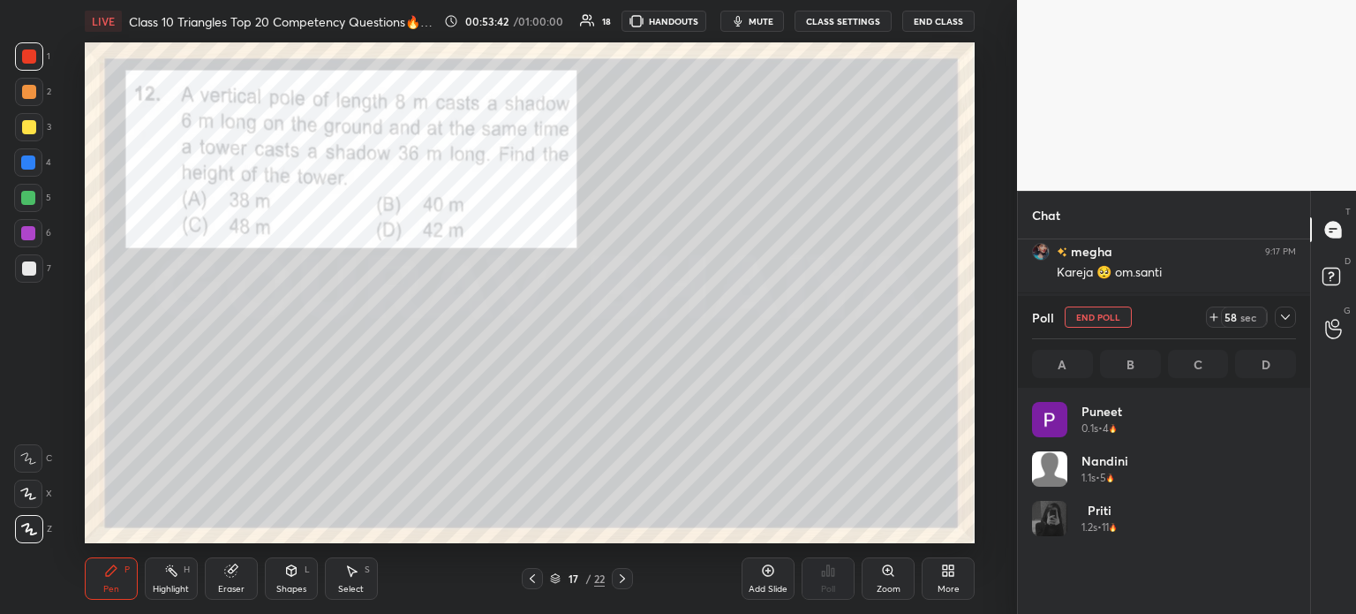
scroll to position [5, 5]
click at [1288, 323] on icon at bounding box center [1285, 317] width 14 height 14
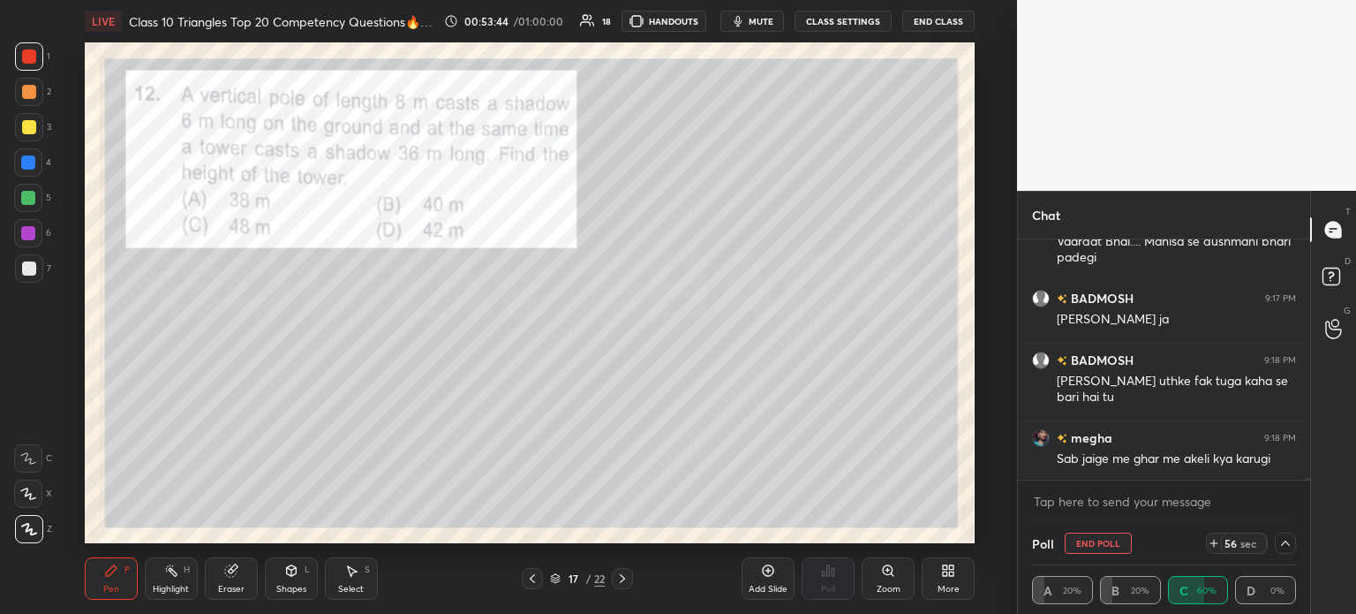
scroll to position [32750, 0]
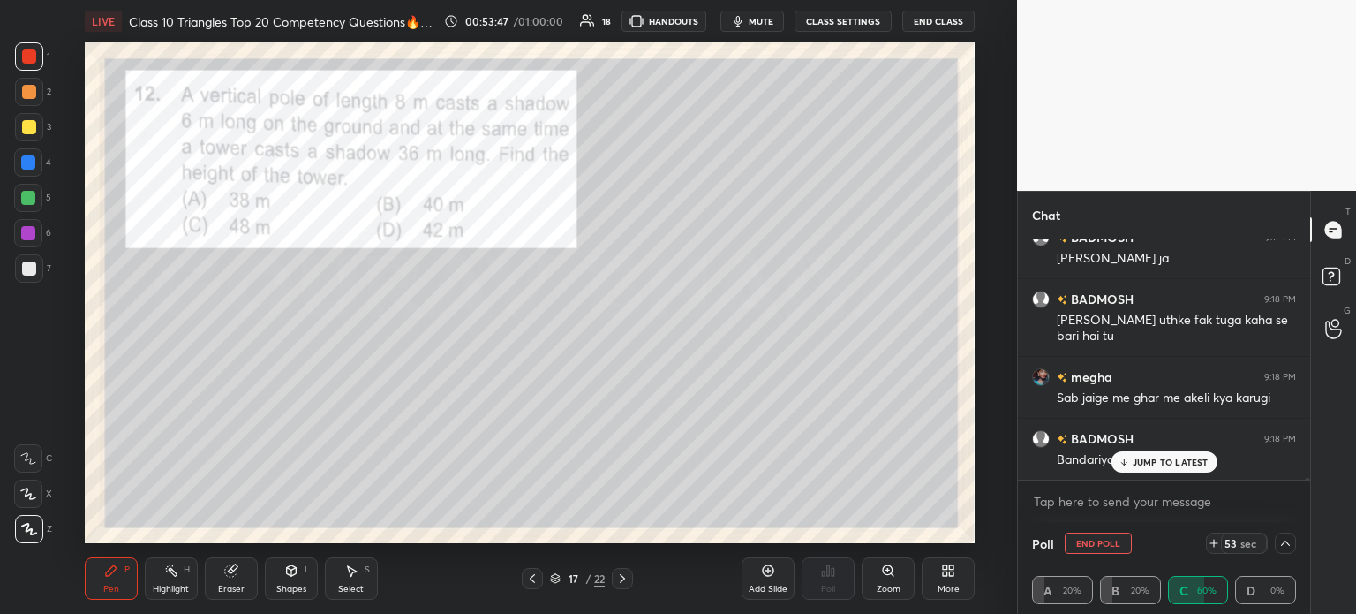
click at [1282, 536] on div at bounding box center [1285, 542] width 21 height 21
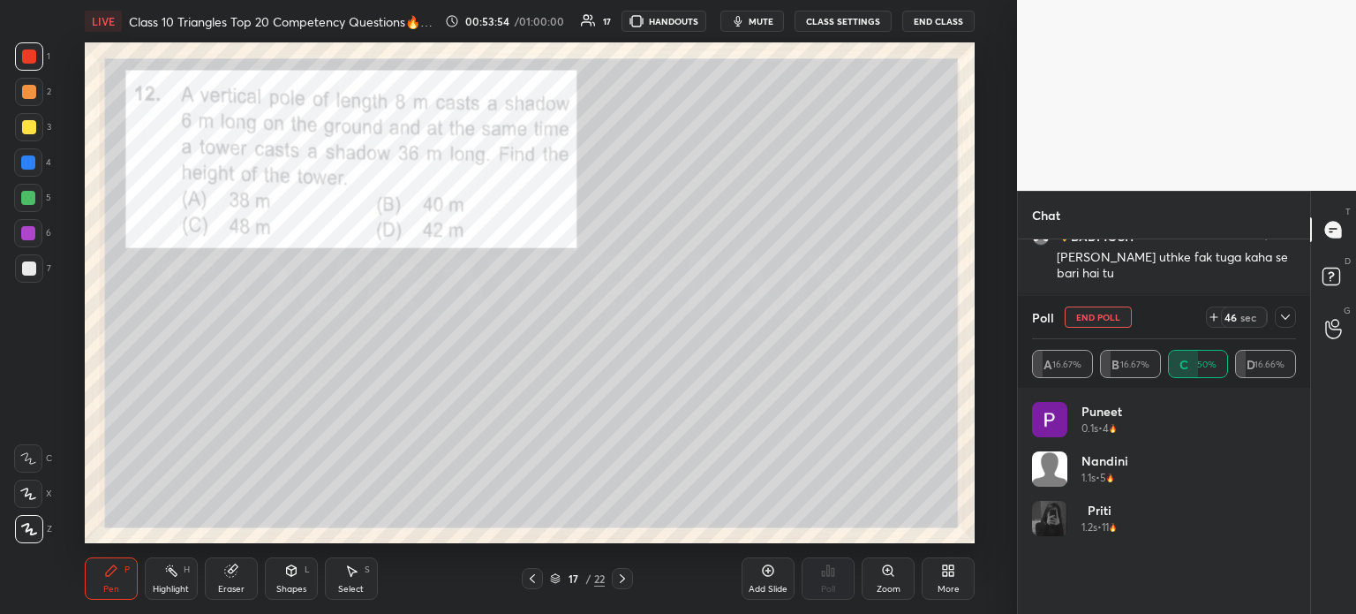
scroll to position [32874, 0]
click at [1286, 320] on icon at bounding box center [1285, 317] width 14 height 14
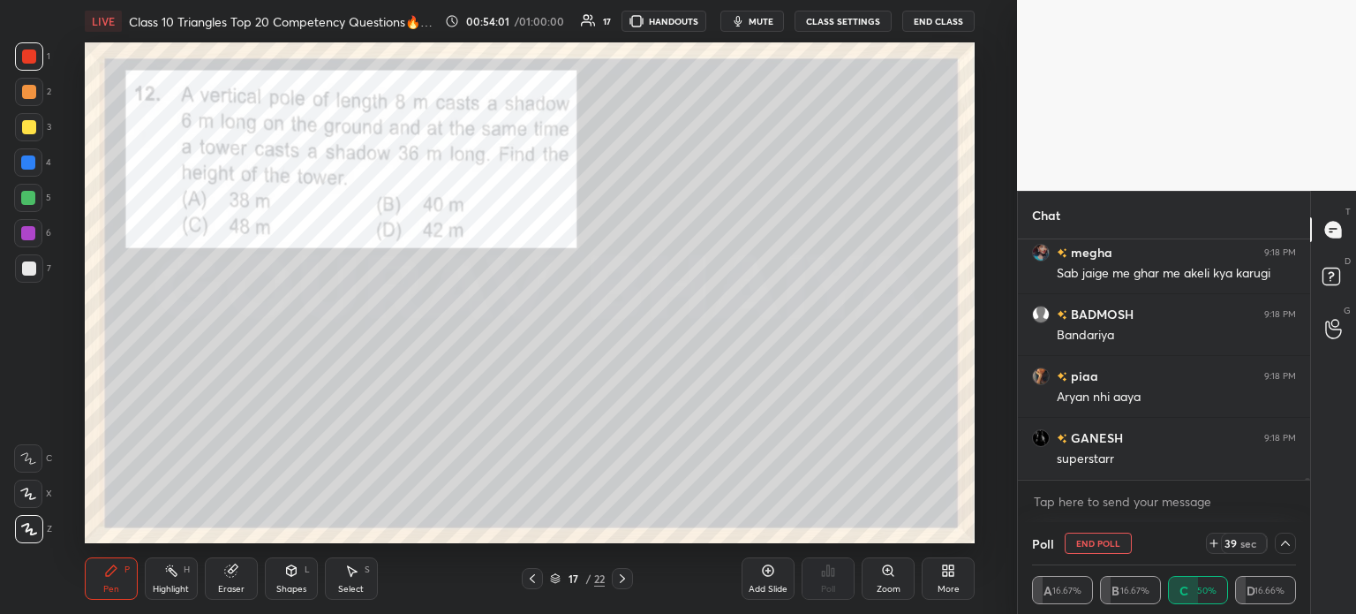
click at [39, 130] on div at bounding box center [29, 127] width 28 height 28
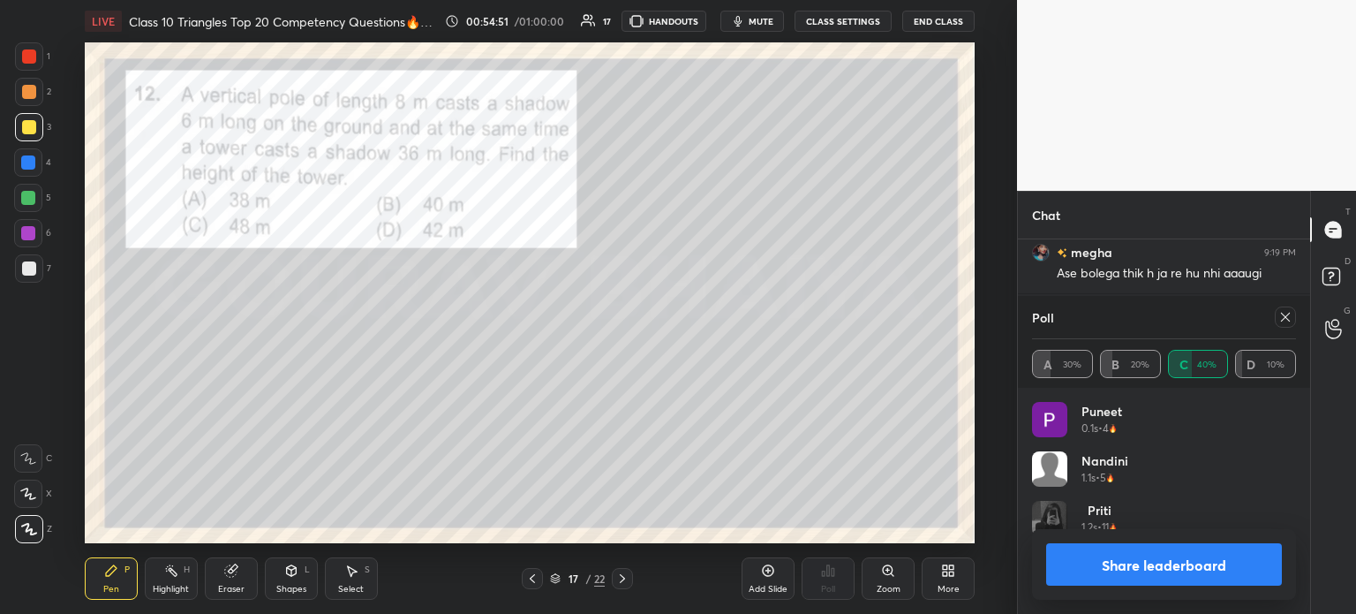
scroll to position [33569, 0]
click at [42, 64] on div at bounding box center [29, 56] width 28 height 28
click at [620, 575] on icon at bounding box center [622, 578] width 14 height 14
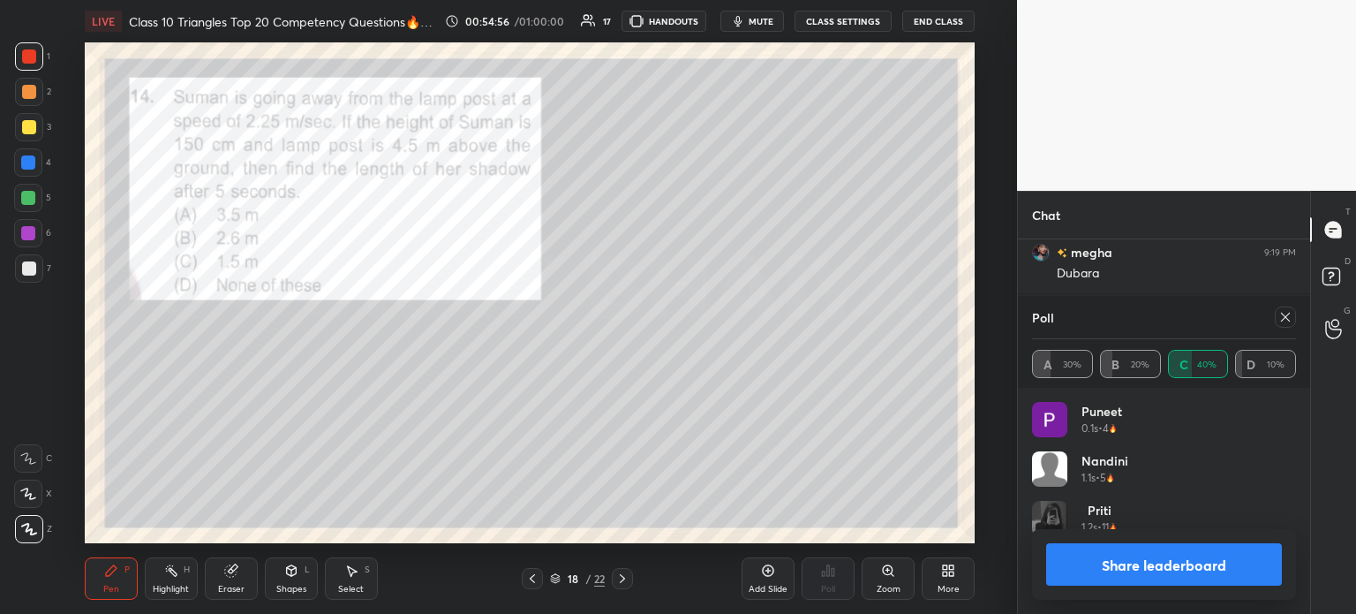
scroll to position [33693, 0]
click at [1080, 554] on button "Share leaderboard" at bounding box center [1164, 564] width 236 height 42
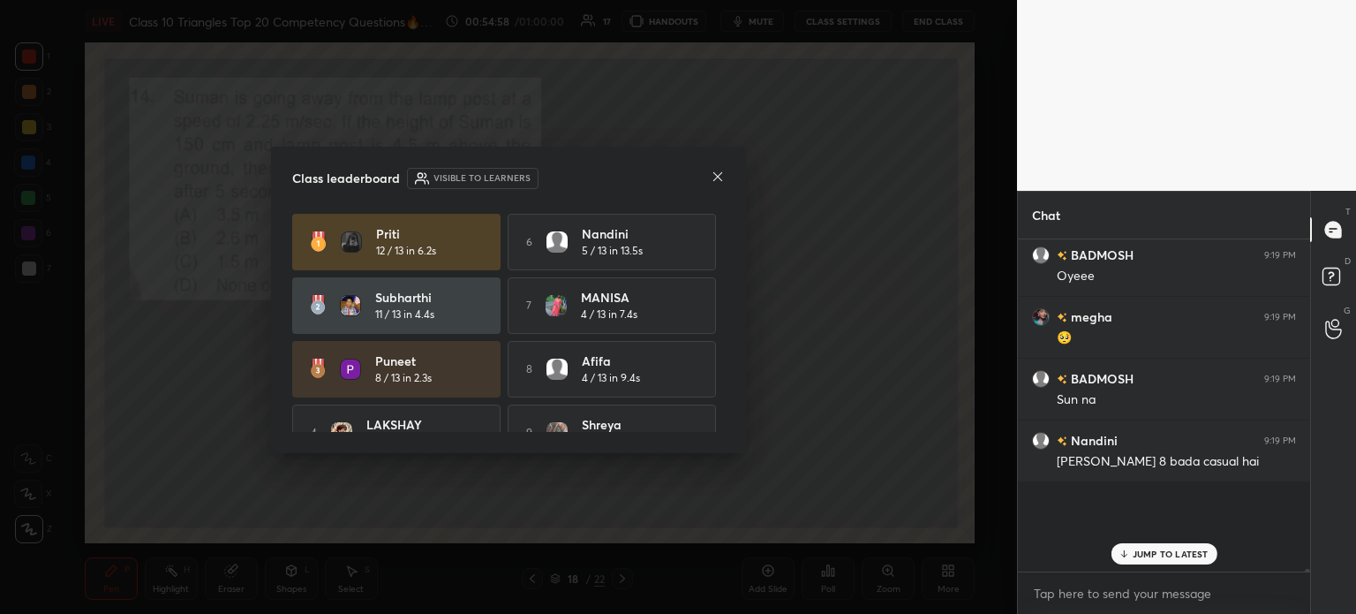
scroll to position [33657, 0]
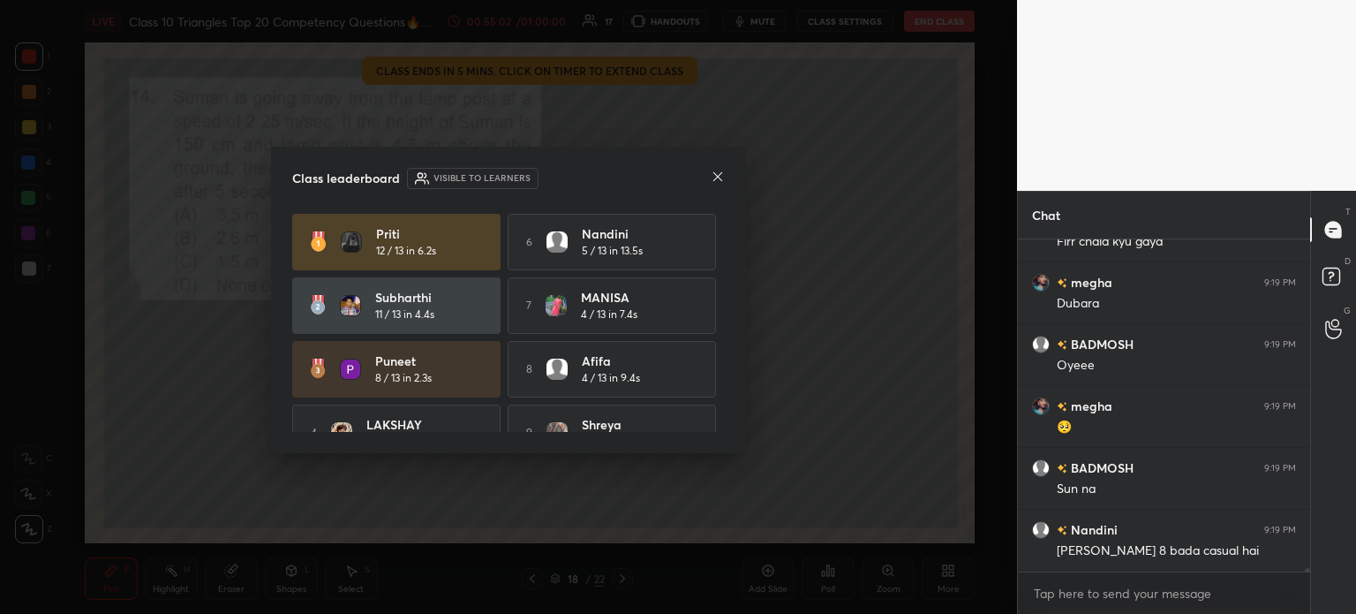
click at [720, 181] on icon at bounding box center [718, 177] width 14 height 14
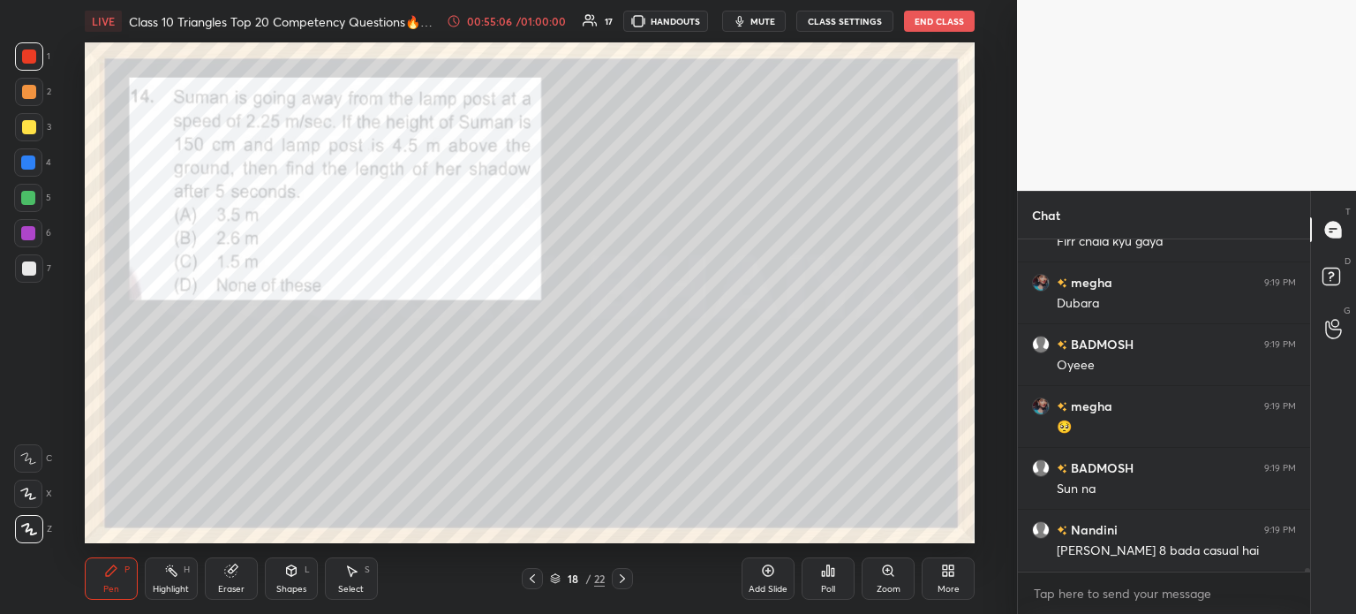
click at [36, 266] on div at bounding box center [29, 268] width 28 height 28
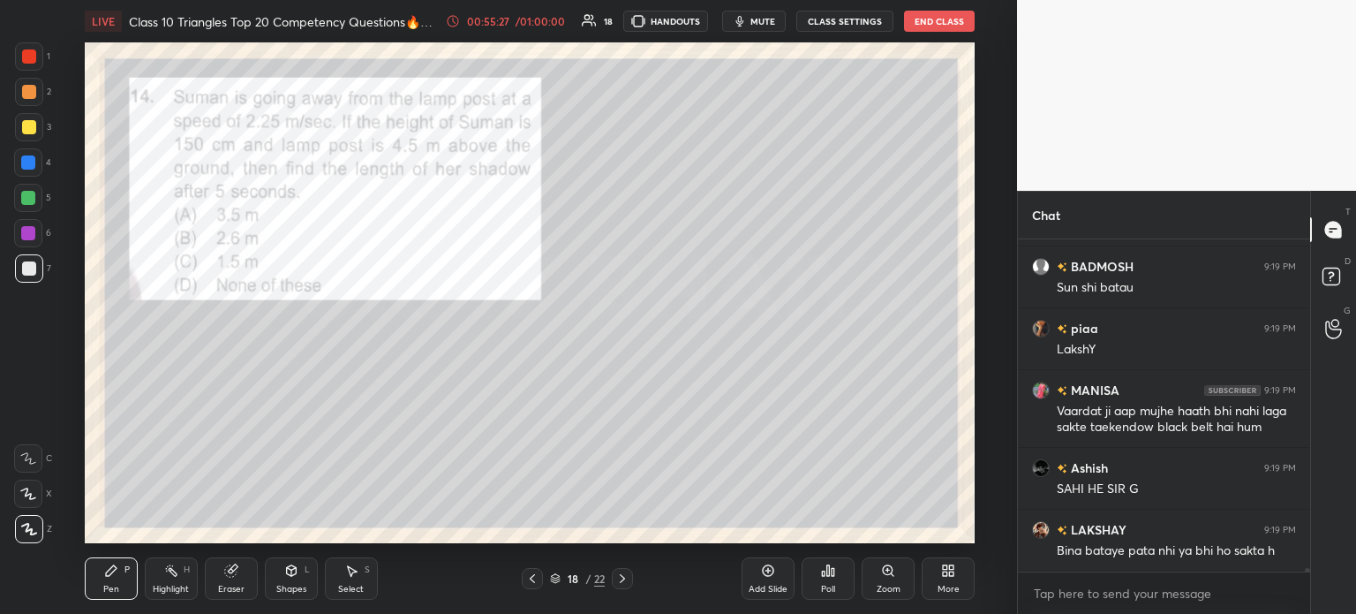
click at [241, 582] on div "Eraser" at bounding box center [231, 578] width 53 height 42
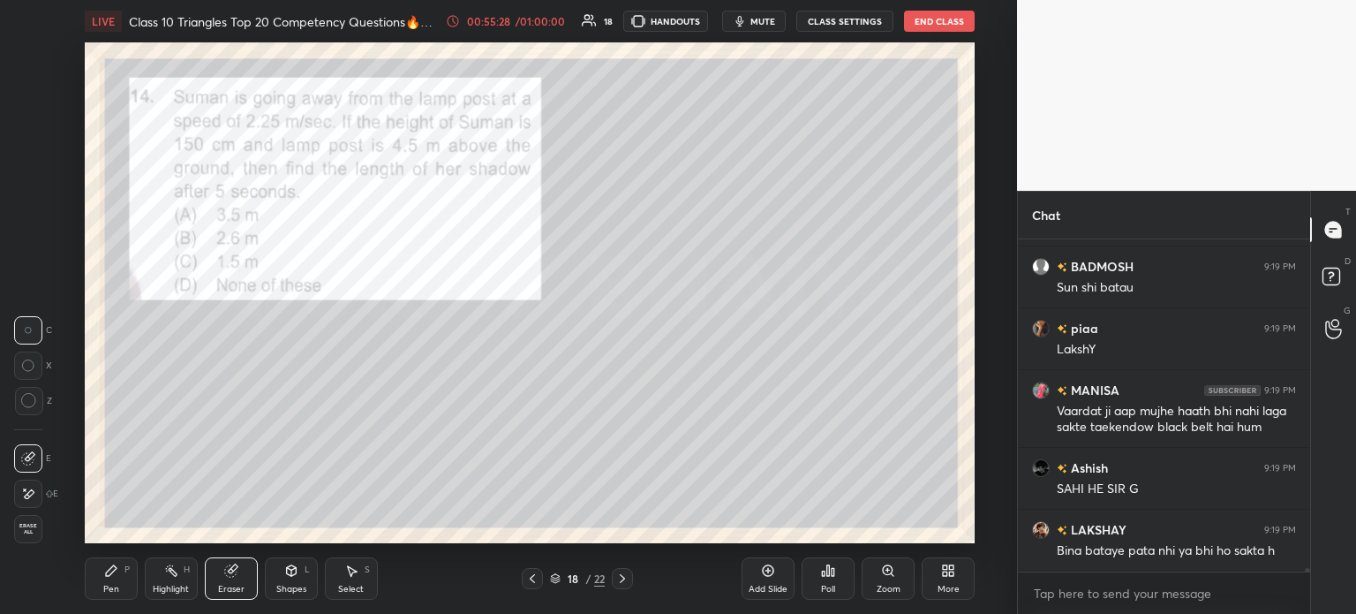
click at [40, 526] on span "Erase all" at bounding box center [28, 529] width 26 height 12
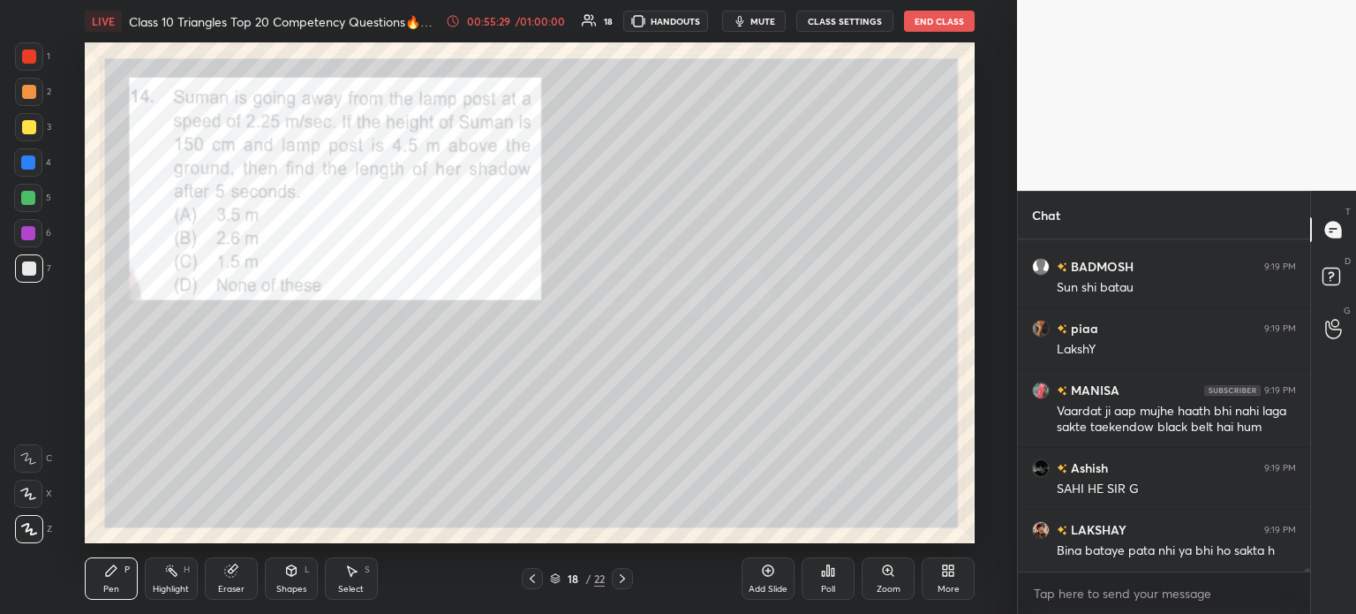
click at [117, 578] on div "Pen P" at bounding box center [111, 578] width 53 height 42
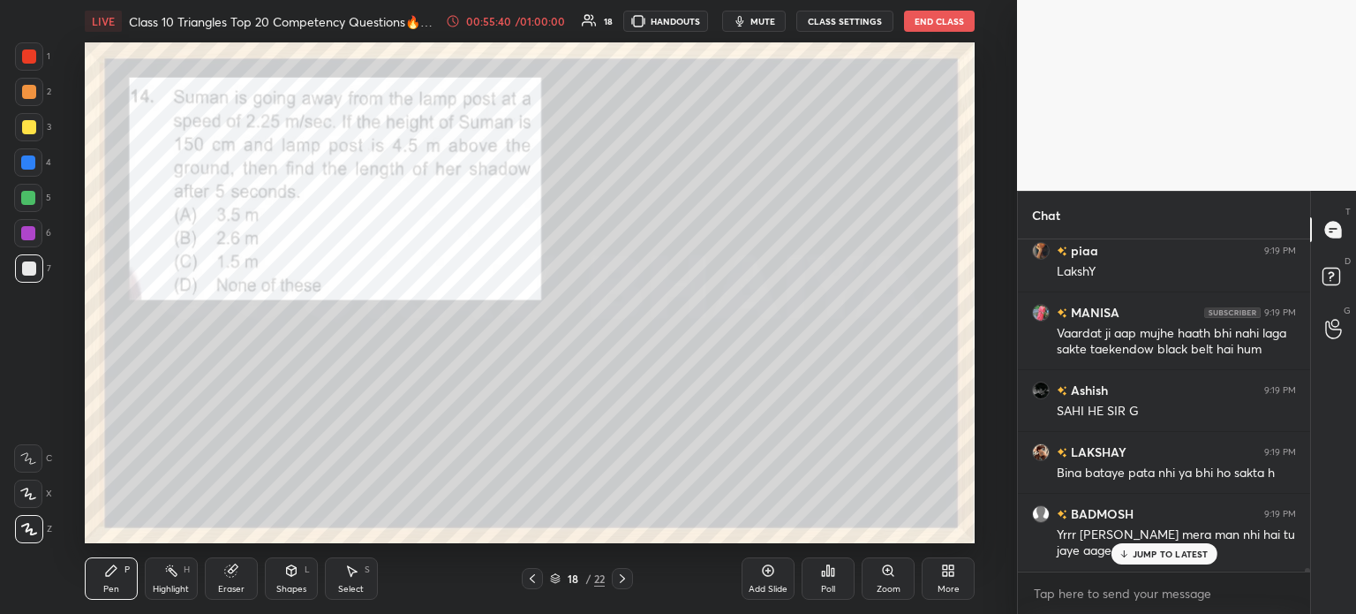
scroll to position [34127, 0]
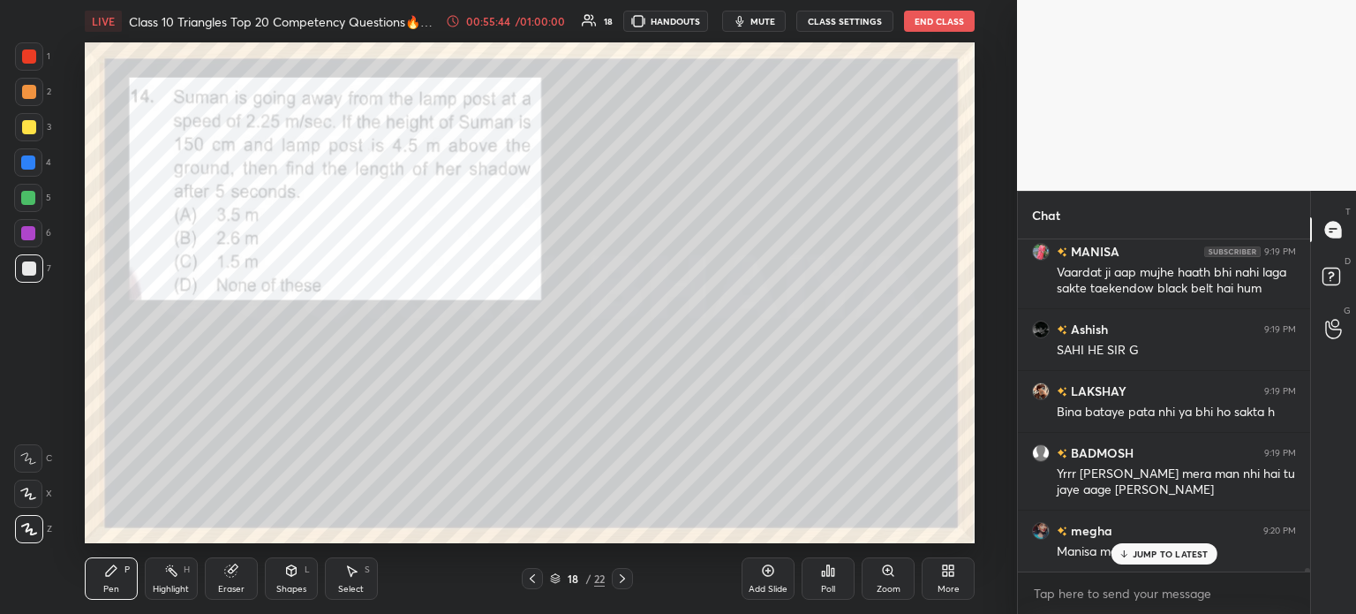
click at [626, 574] on icon at bounding box center [622, 578] width 14 height 14
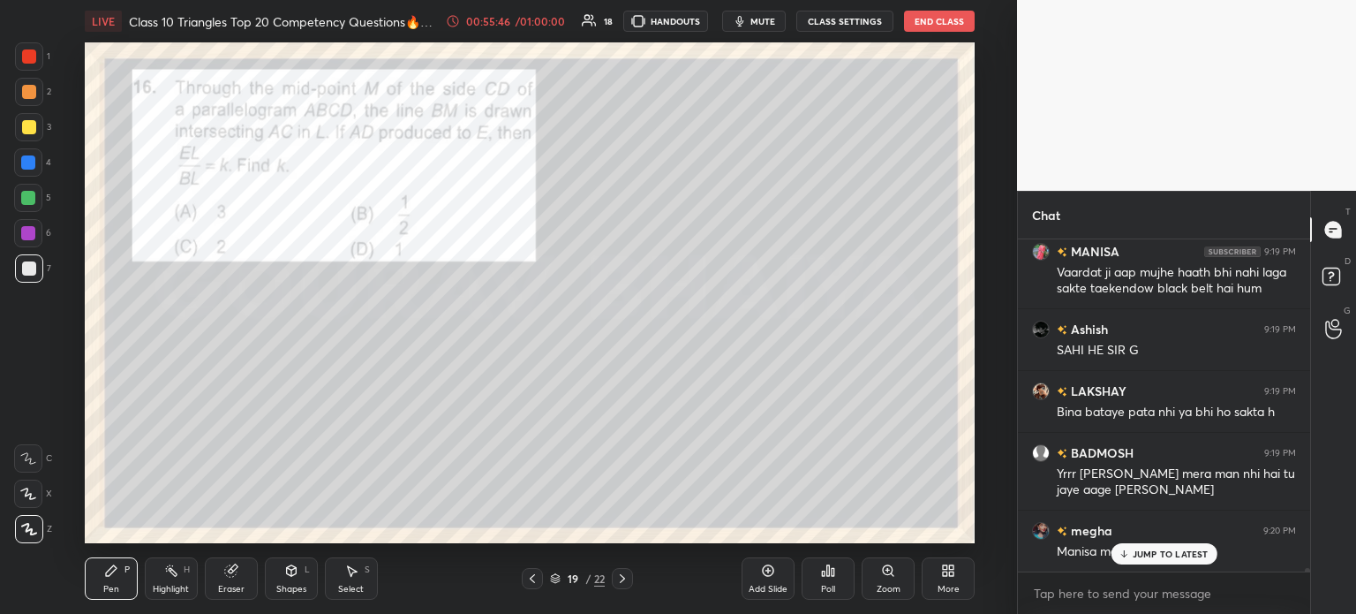
click at [620, 569] on div at bounding box center [622, 578] width 21 height 21
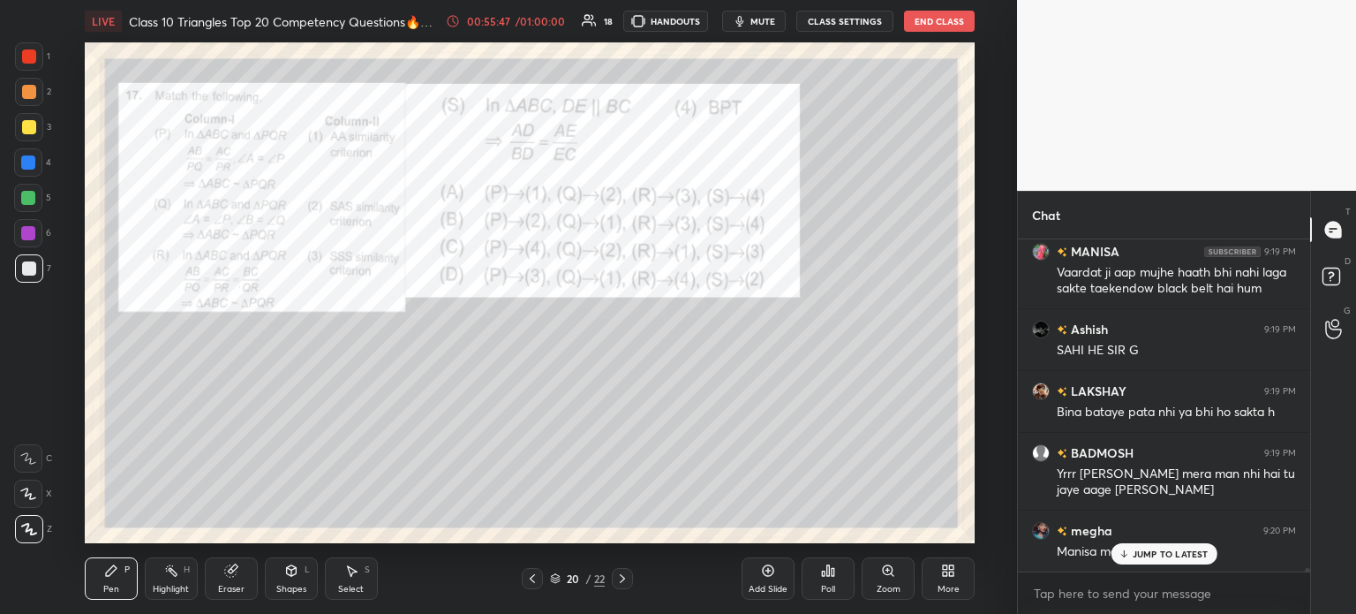
click at [622, 567] on div "Pen P Highlight H Eraser Shapes L Select S 20 / 22 Add Slide Poll Zoom More" at bounding box center [530, 578] width 890 height 71
click at [623, 570] on div at bounding box center [622, 578] width 21 height 21
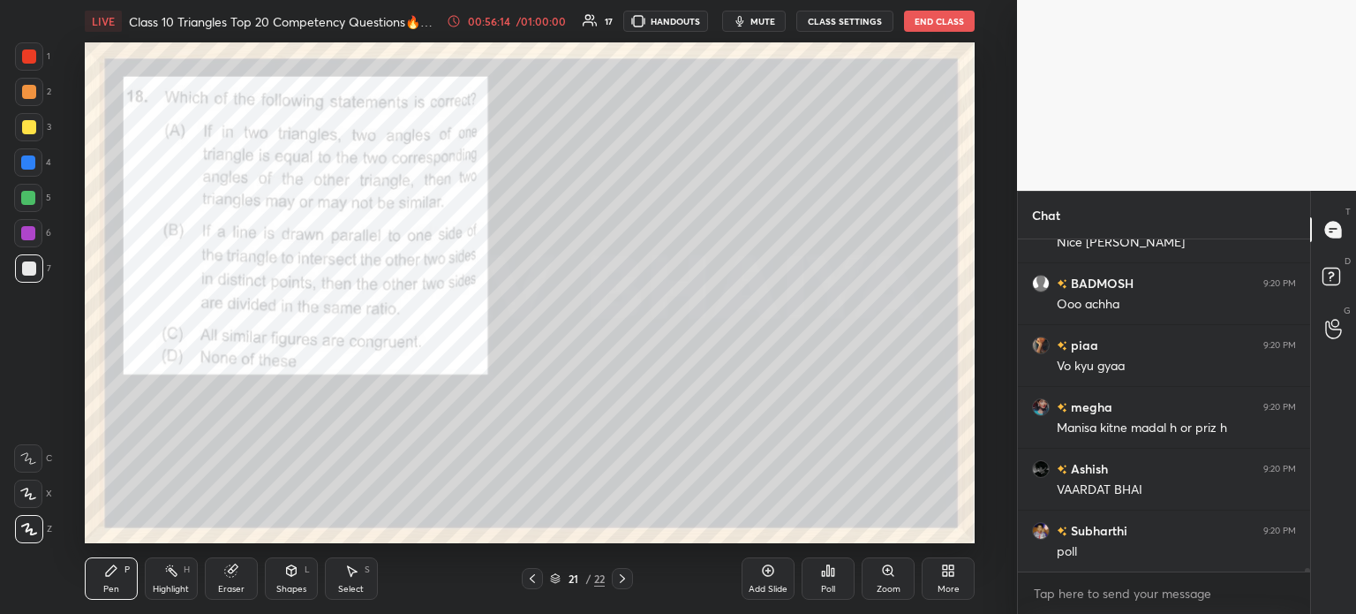
scroll to position [34561, 0]
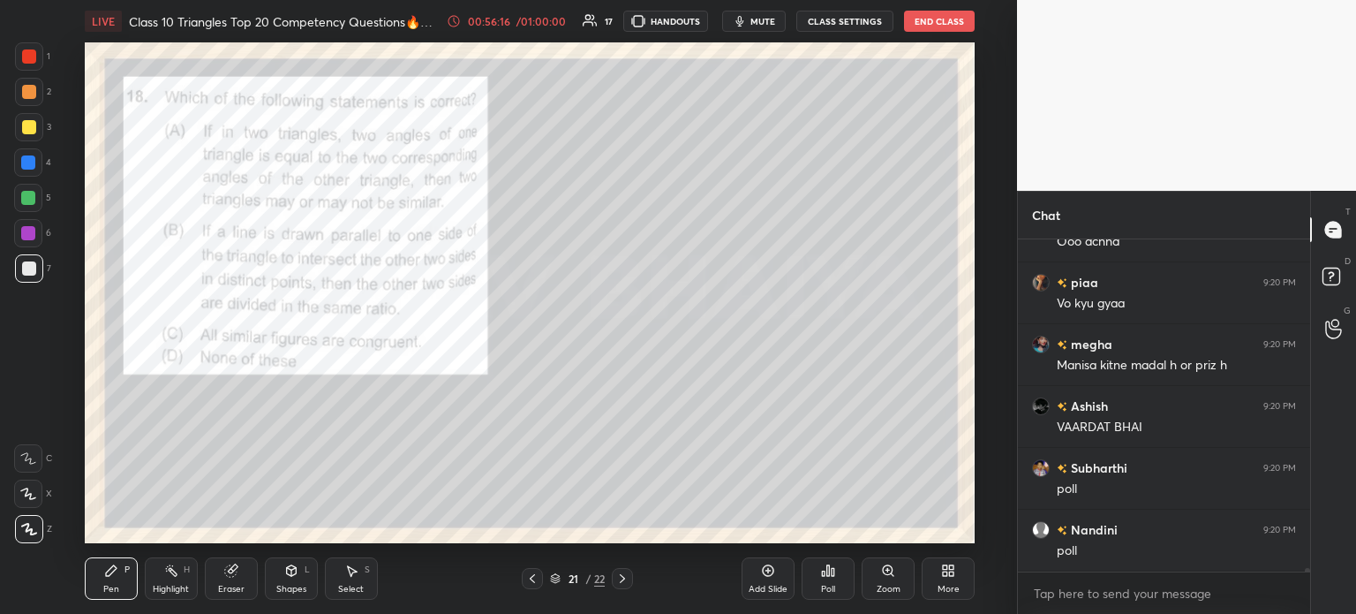
click at [820, 561] on div "Poll" at bounding box center [828, 578] width 53 height 42
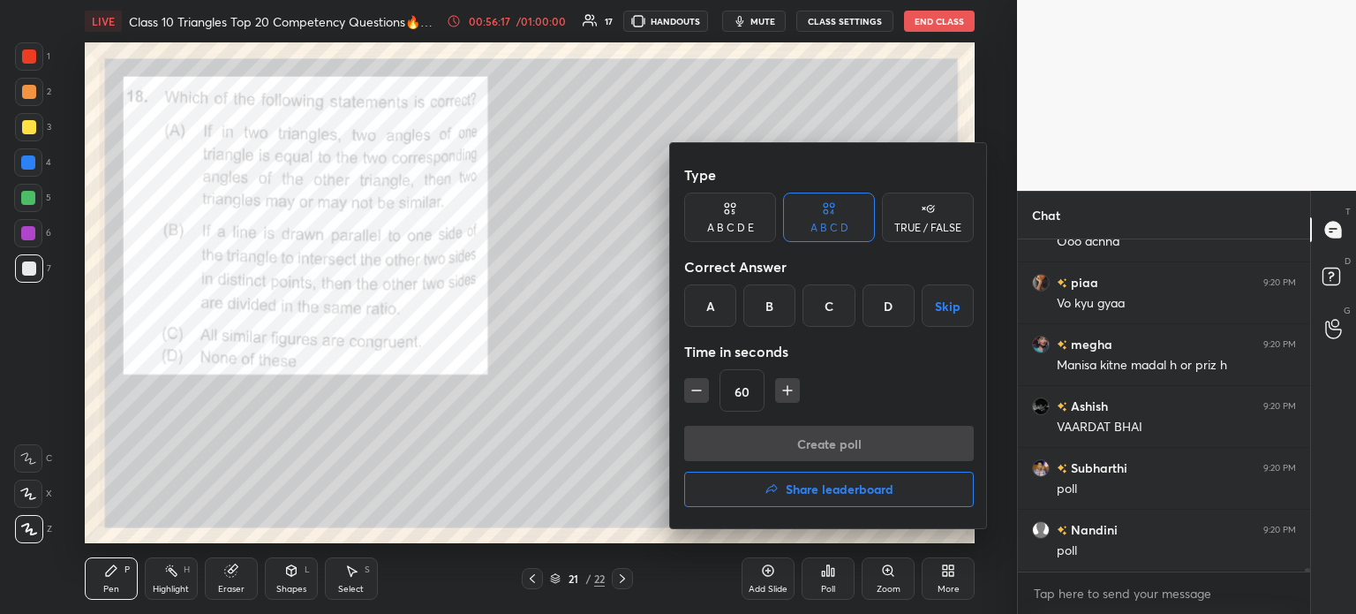
click at [765, 311] on div "B" at bounding box center [769, 305] width 52 height 42
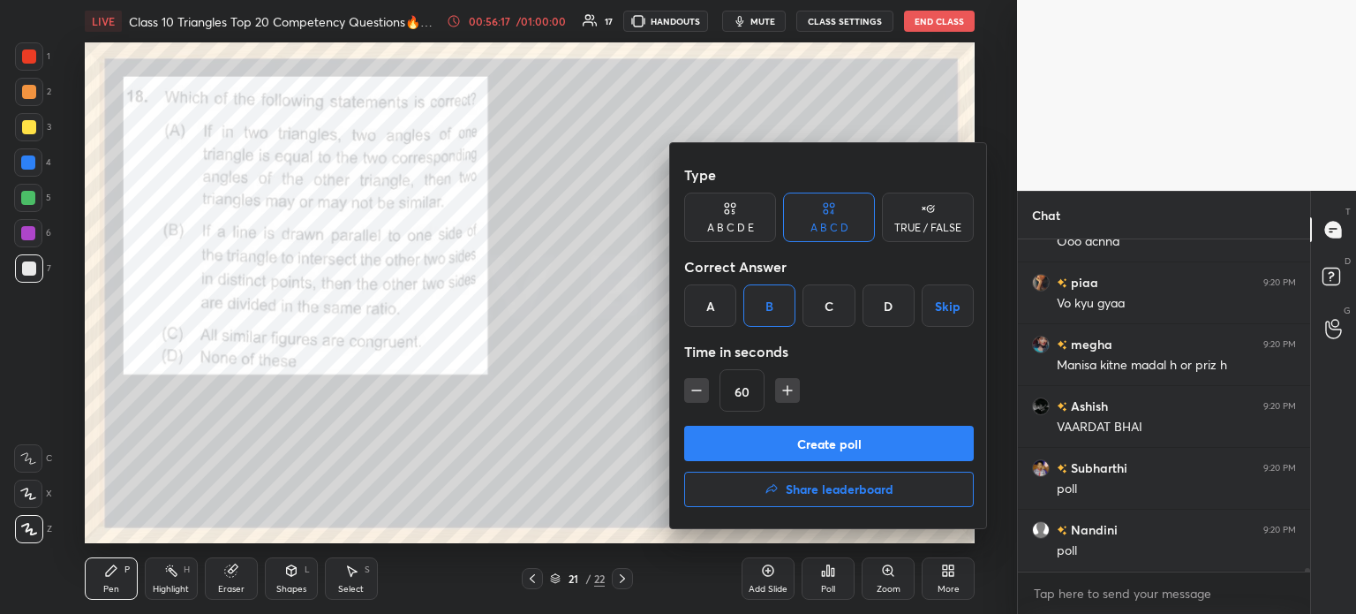
click at [798, 440] on button "Create poll" at bounding box center [829, 443] width 290 height 35
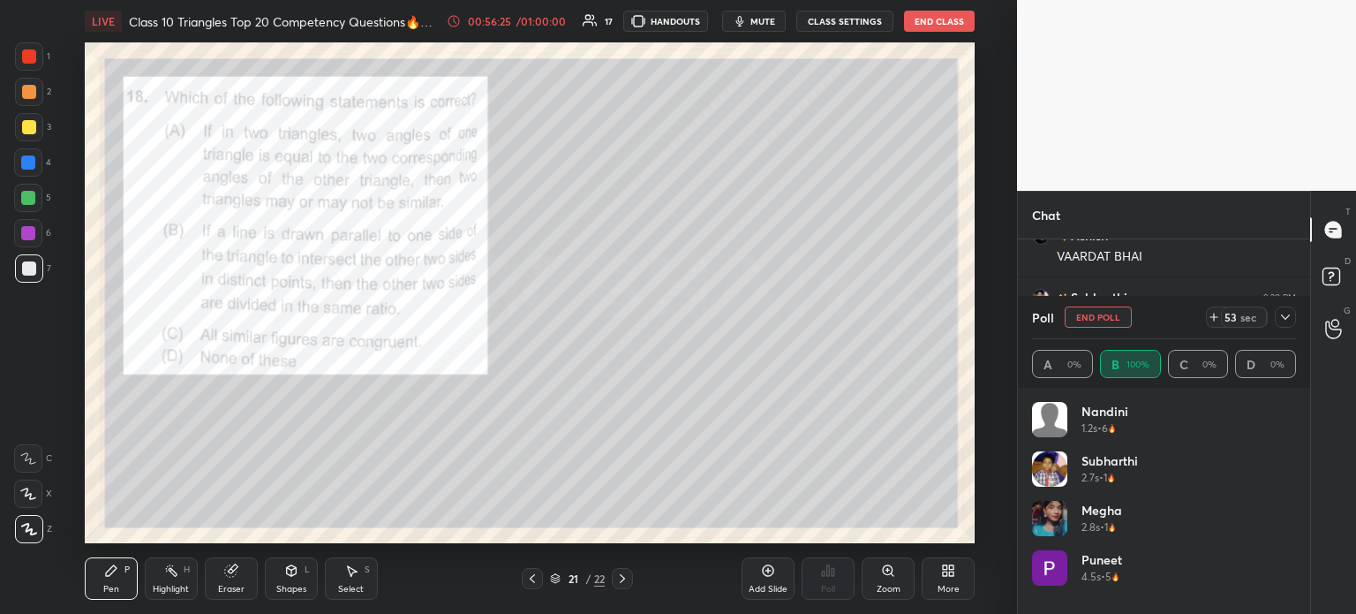
scroll to position [34794, 0]
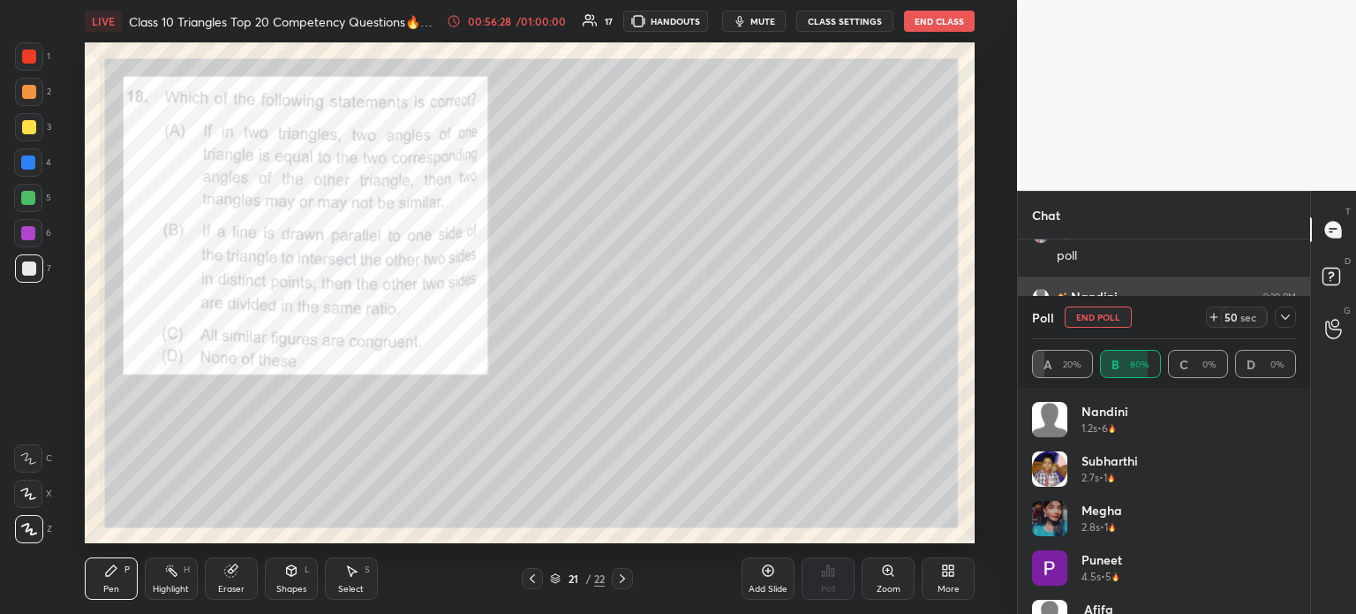
click at [1290, 325] on div at bounding box center [1285, 316] width 21 height 21
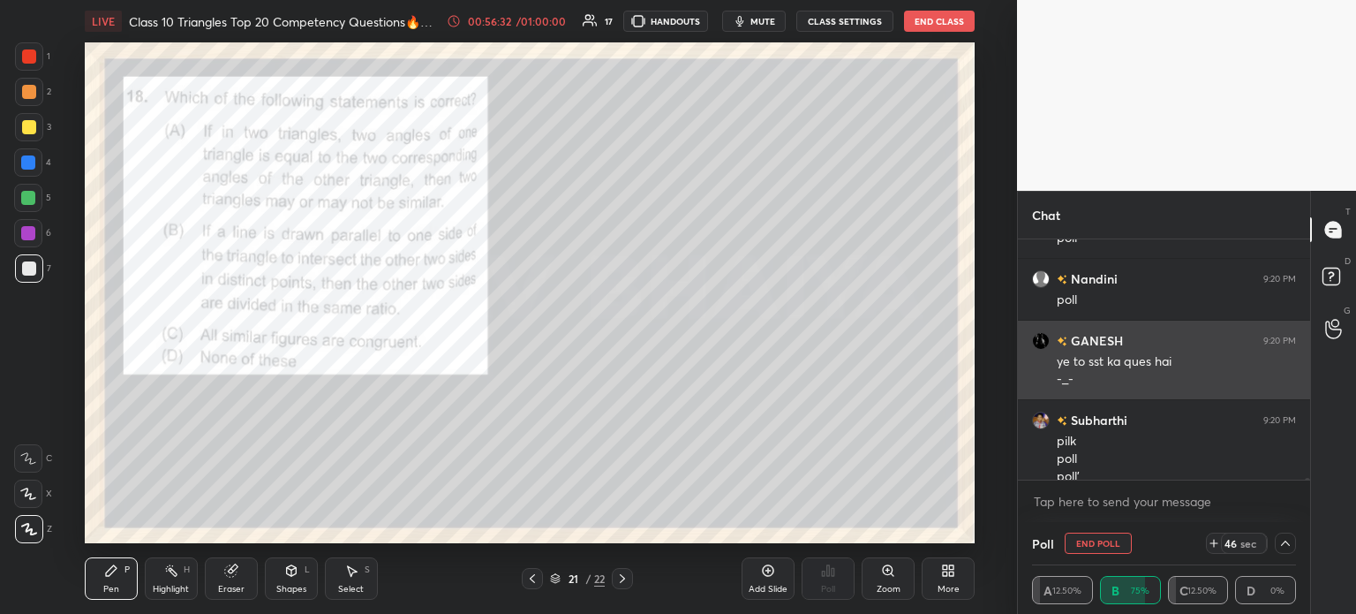
scroll to position [34829, 0]
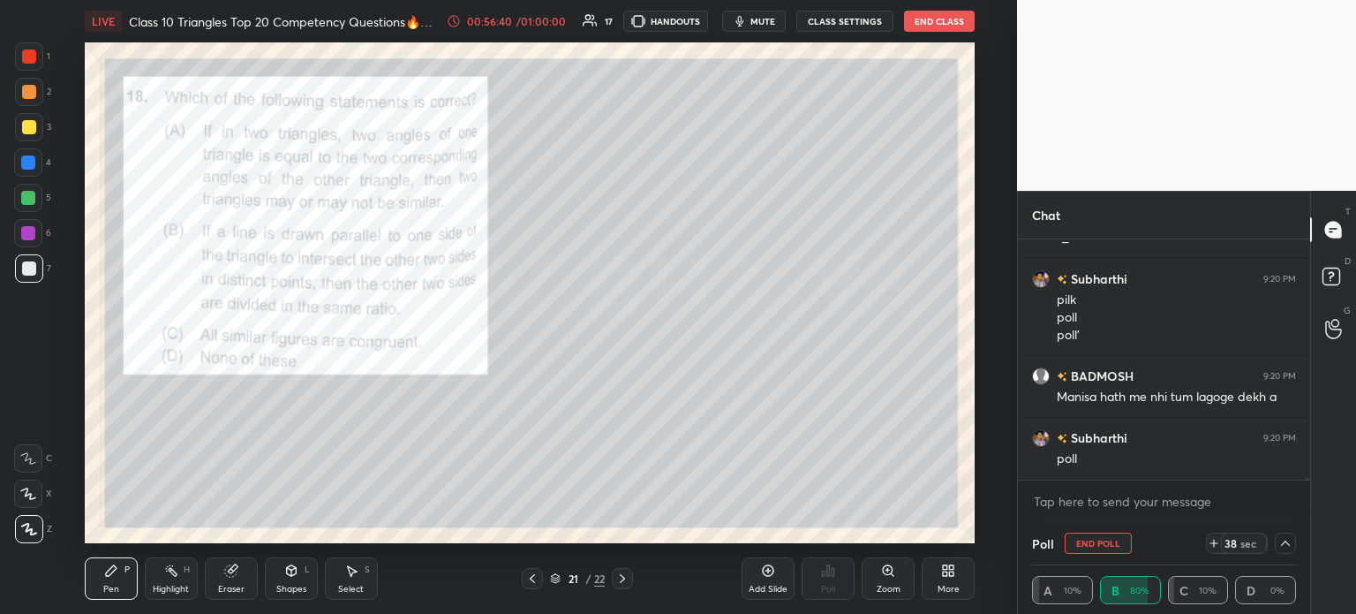
click at [29, 71] on div "1" at bounding box center [32, 59] width 35 height 35
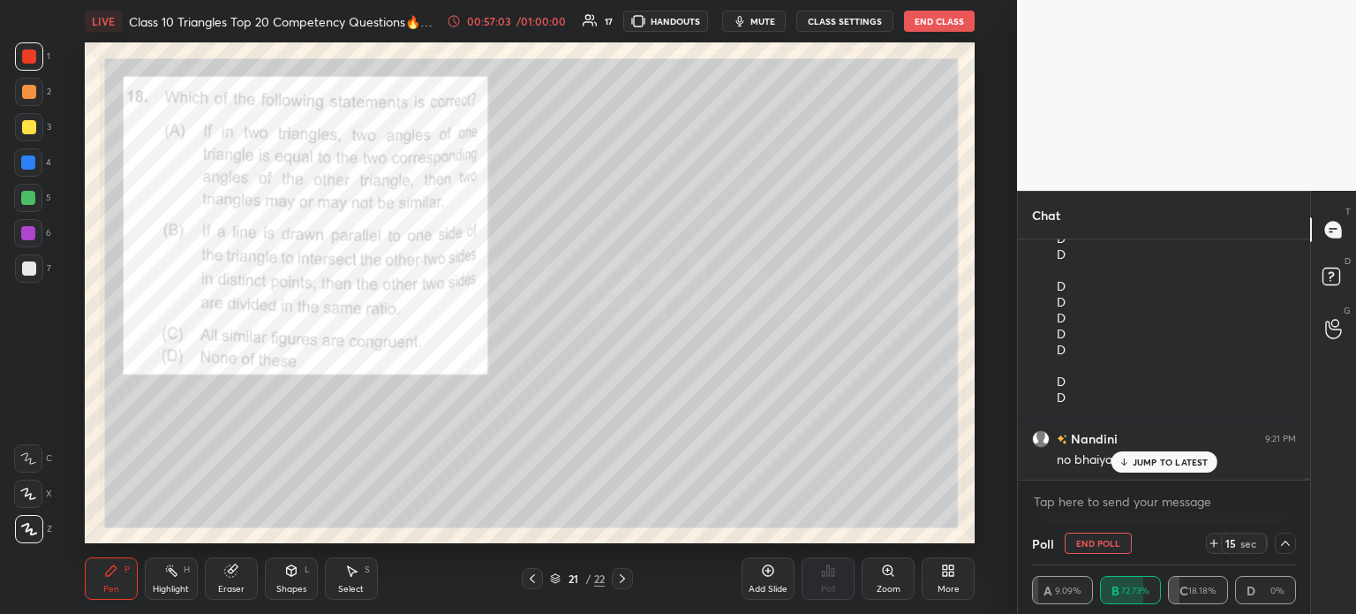
click at [1289, 545] on icon at bounding box center [1285, 542] width 9 height 5
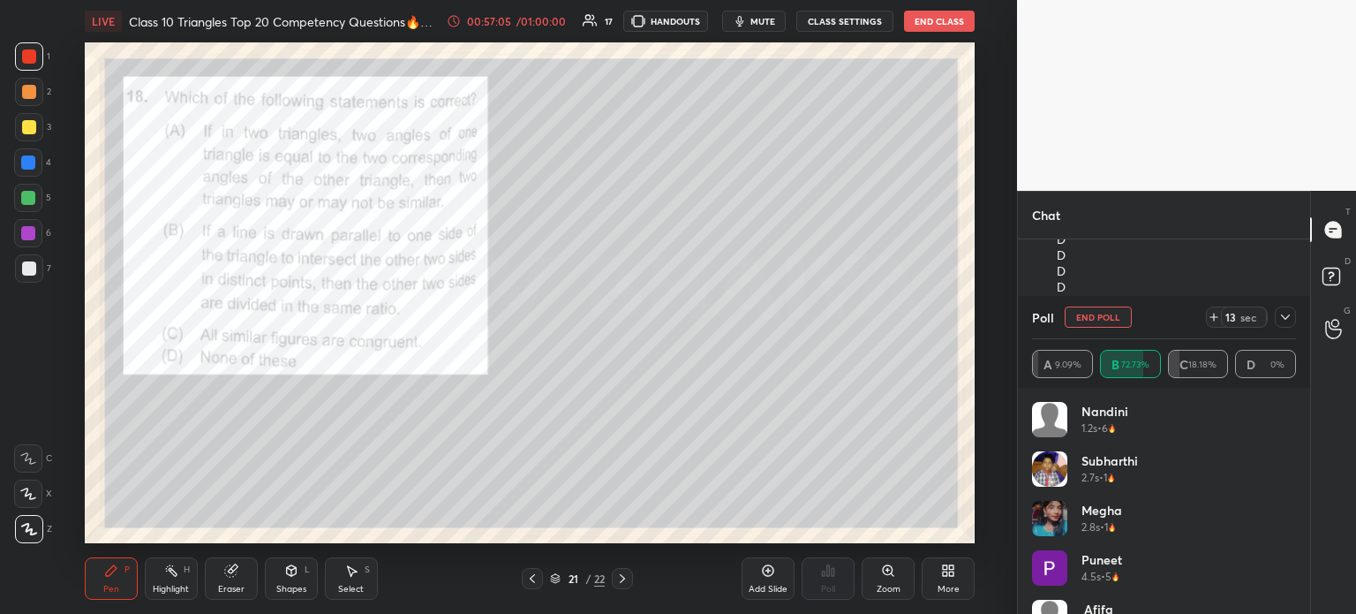
click at [1288, 324] on div at bounding box center [1285, 316] width 21 height 21
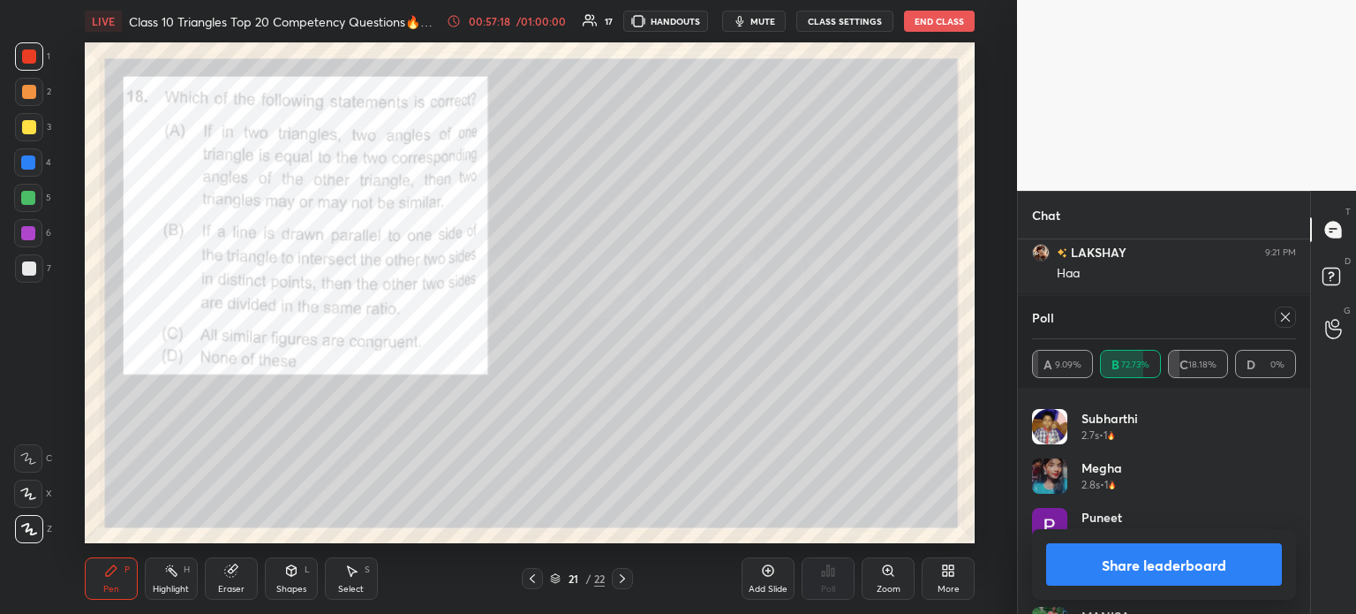
click at [1170, 571] on button "Share leaderboard" at bounding box center [1164, 564] width 236 height 42
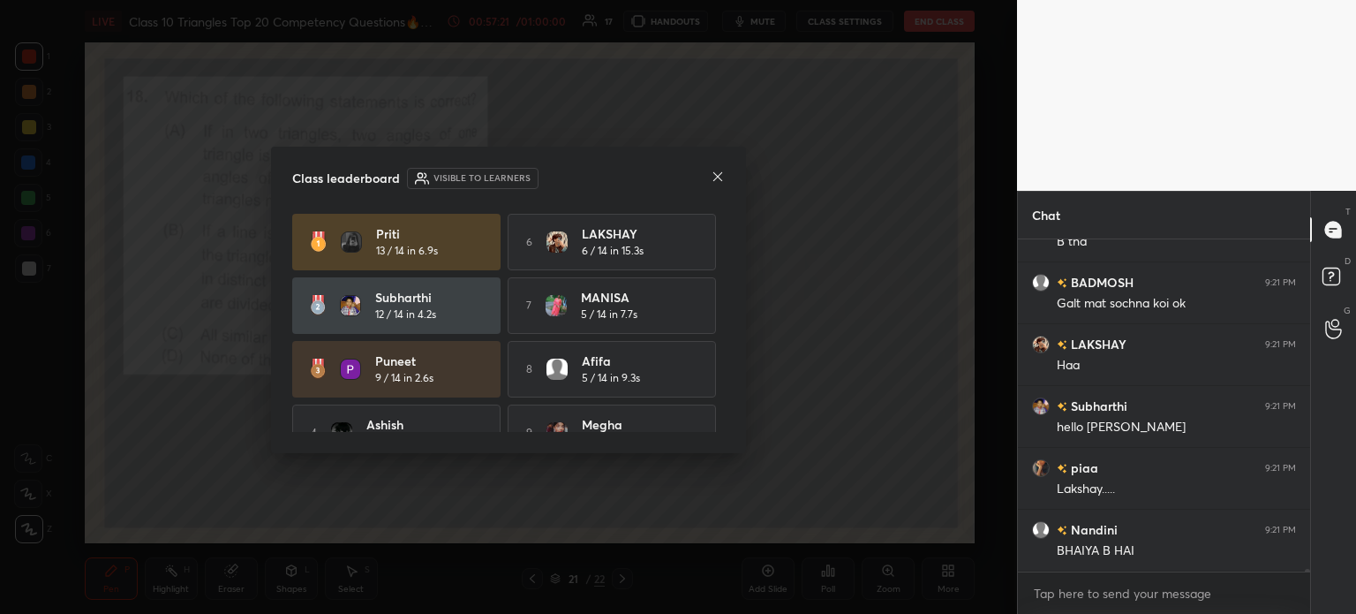
click at [712, 177] on icon at bounding box center [718, 177] width 14 height 14
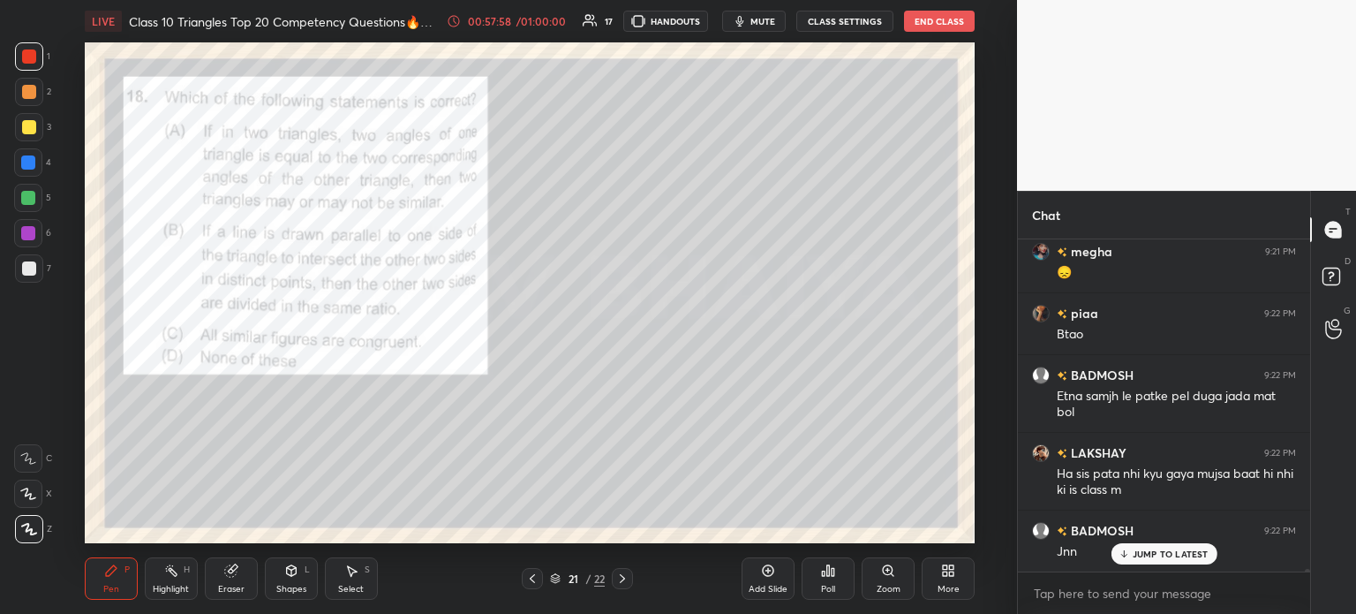
click at [32, 271] on div at bounding box center [29, 268] width 14 height 14
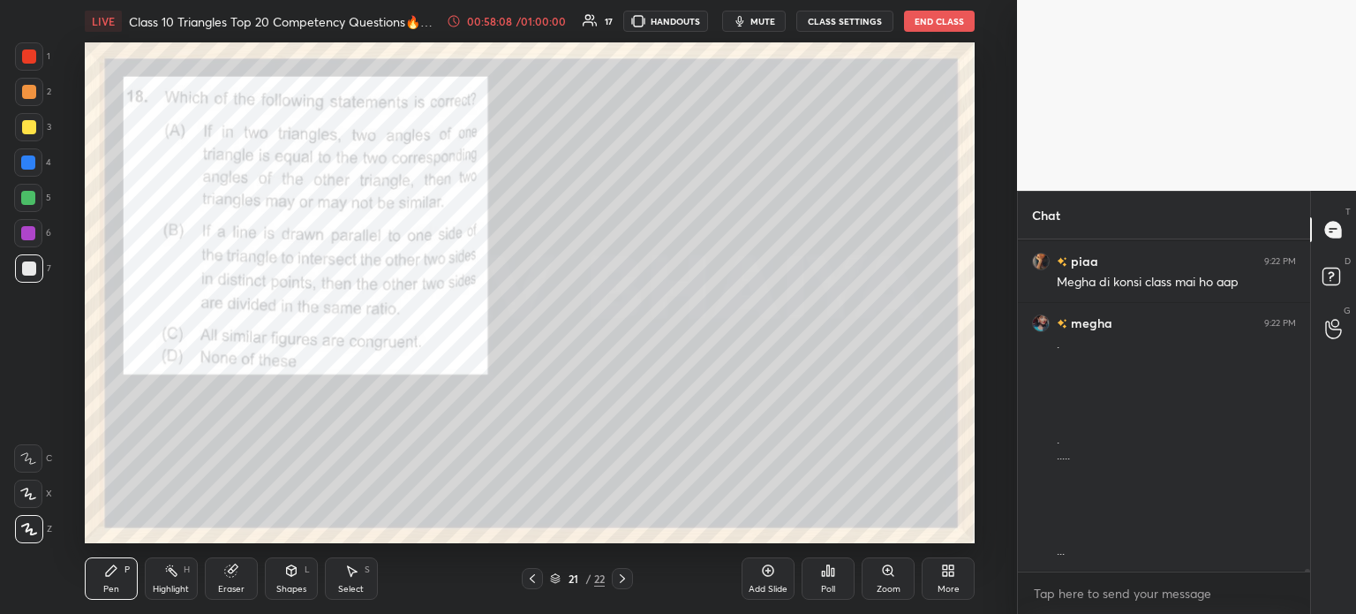
click at [34, 267] on div at bounding box center [29, 268] width 14 height 14
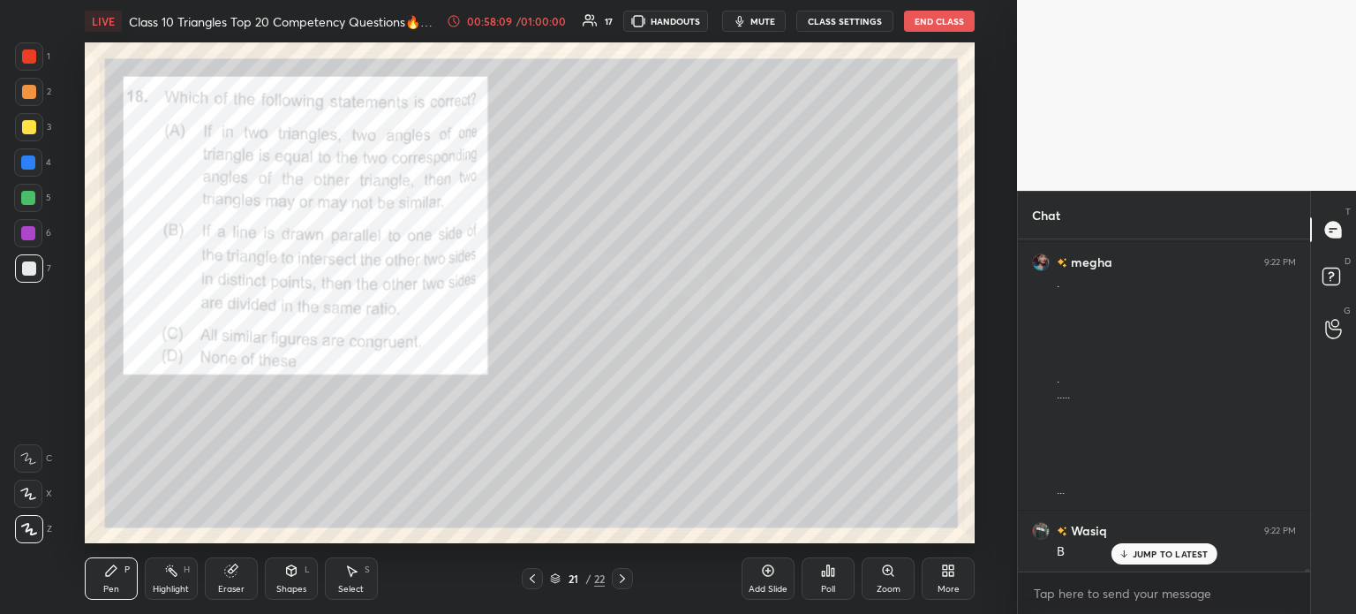
click at [26, 126] on div at bounding box center [29, 127] width 14 height 14
click at [31, 87] on div at bounding box center [29, 92] width 14 height 14
click at [26, 61] on div at bounding box center [29, 56] width 14 height 14
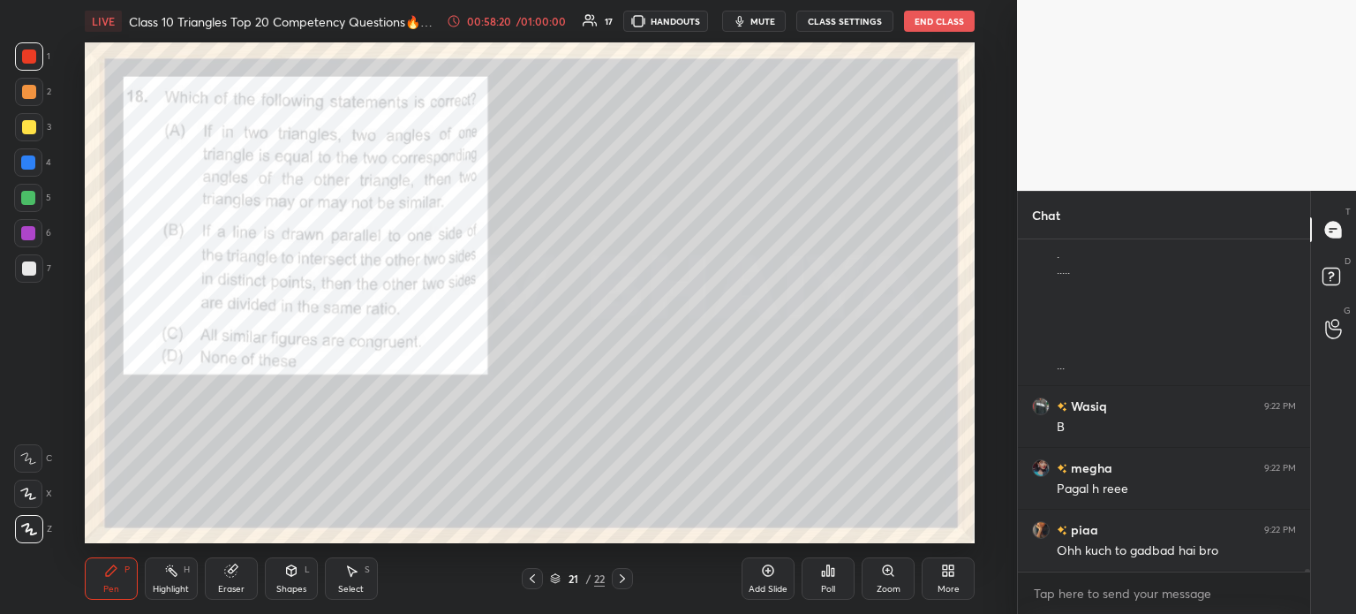
click at [621, 578] on icon at bounding box center [622, 578] width 14 height 14
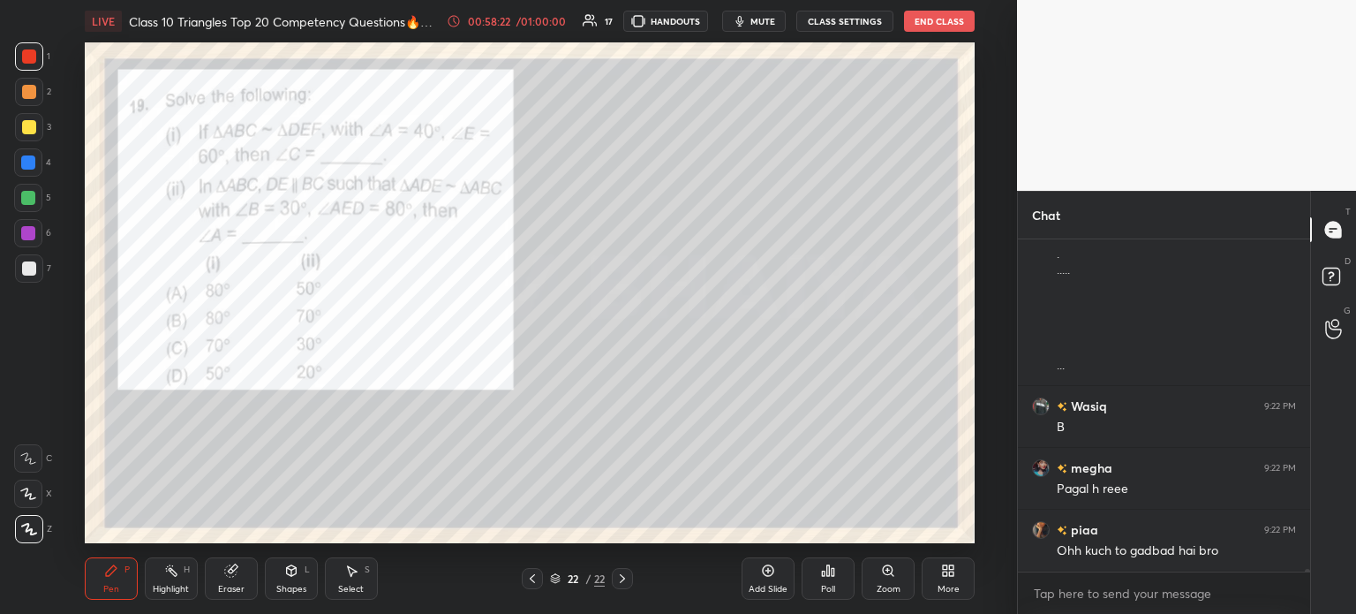
scroll to position [37025, 0]
click at [622, 582] on icon at bounding box center [622, 578] width 14 height 14
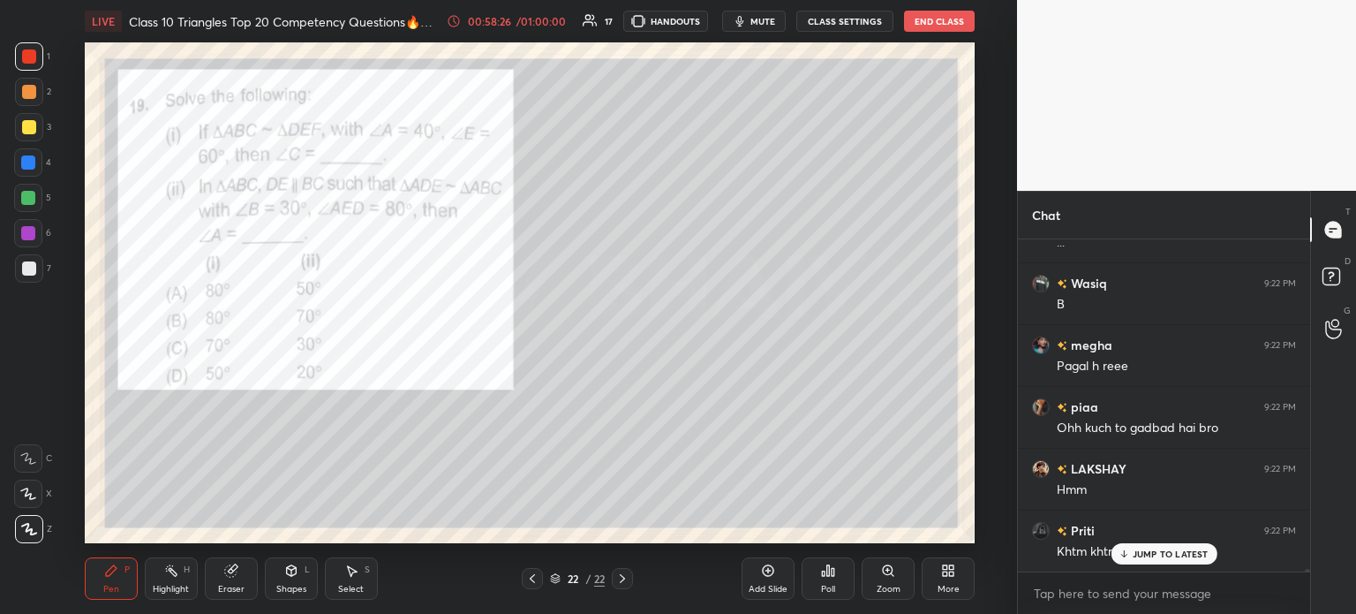
click at [622, 586] on div at bounding box center [622, 578] width 21 height 21
click at [622, 579] on icon at bounding box center [622, 578] width 14 height 14
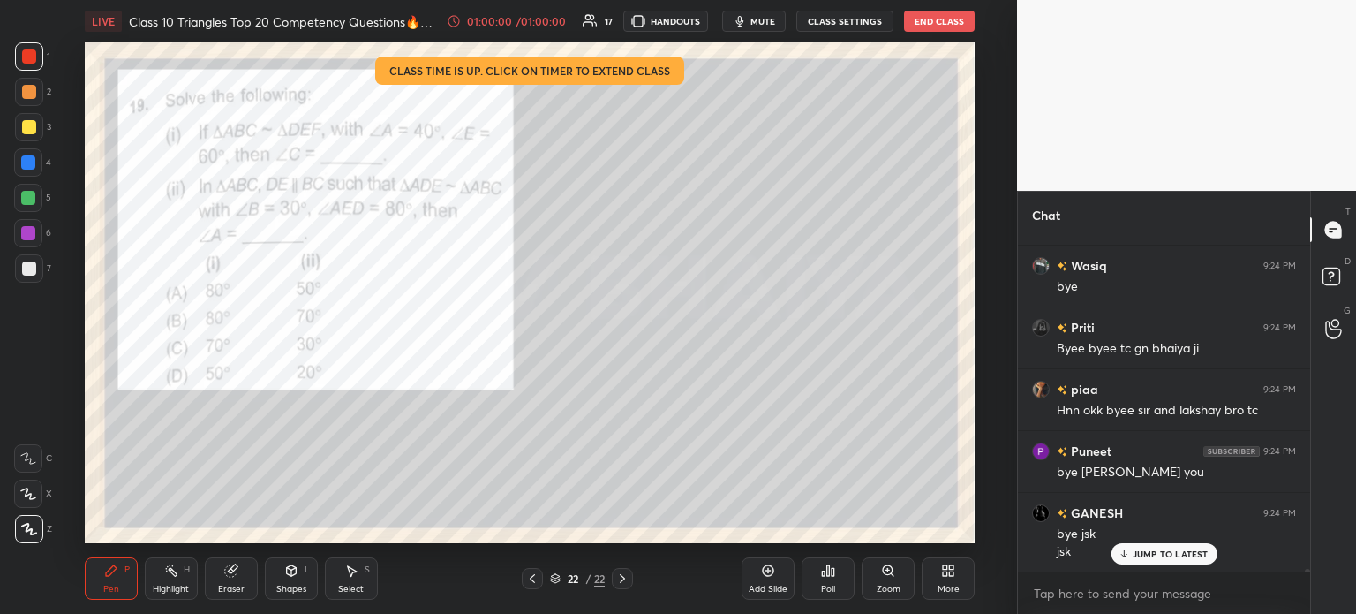
scroll to position [39582, 0]
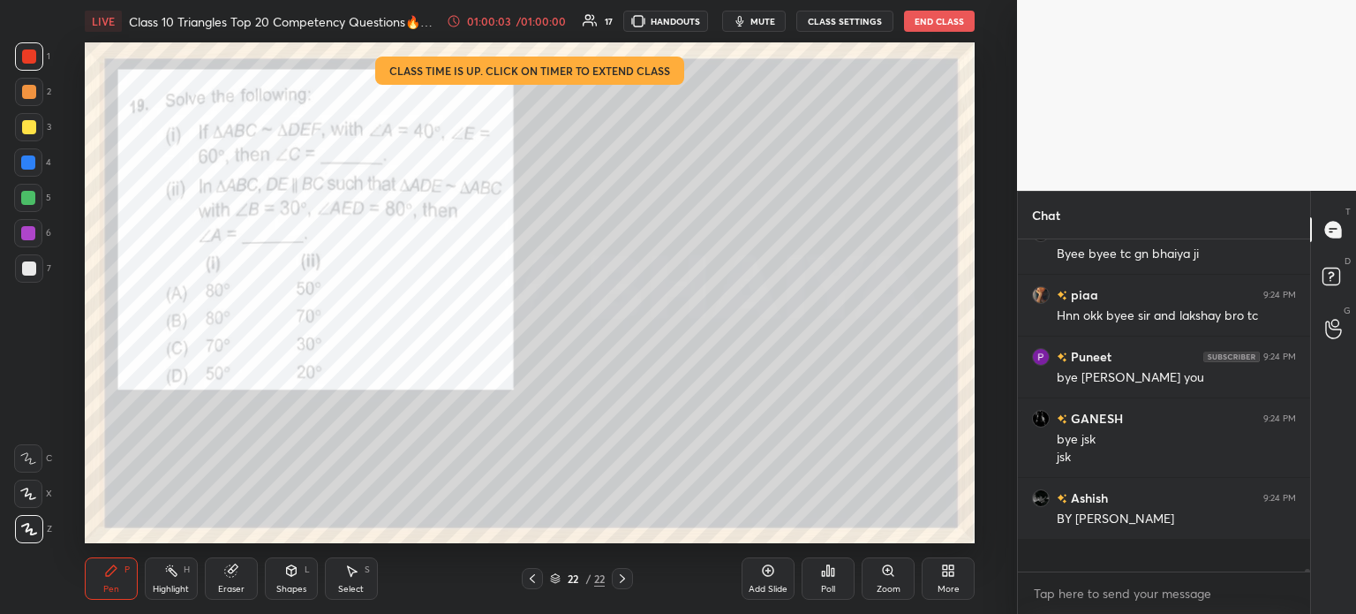
click at [939, 30] on button "End Class" at bounding box center [939, 21] width 71 height 21
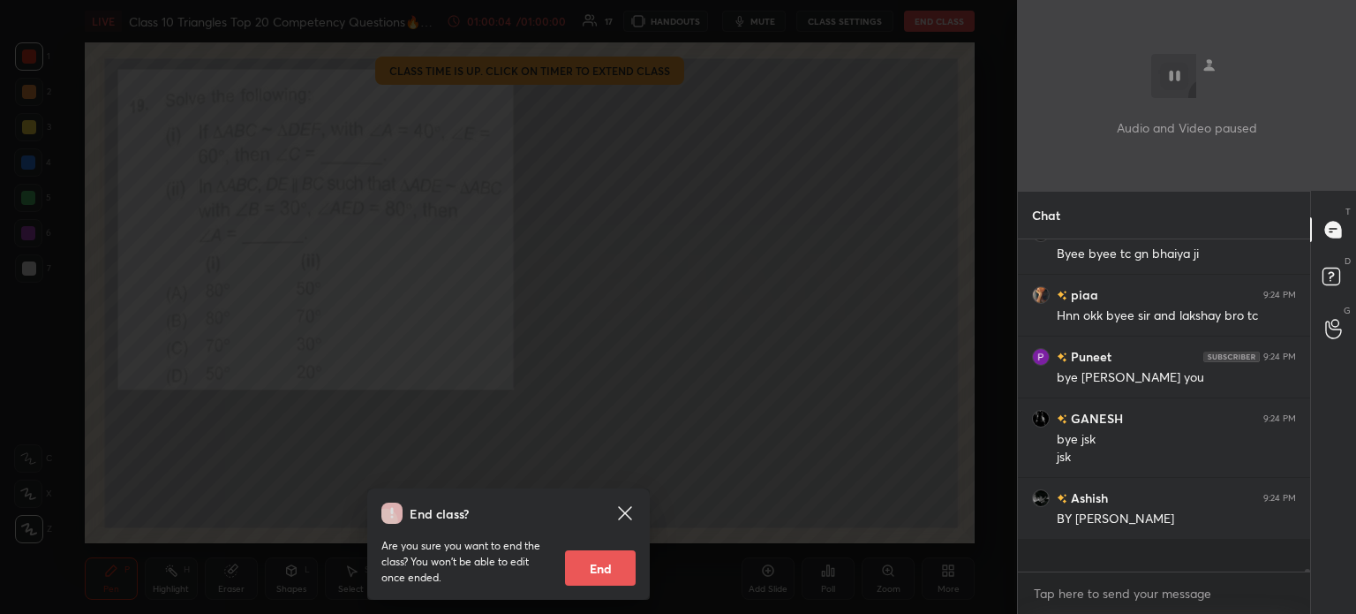
scroll to position [39643, 0]
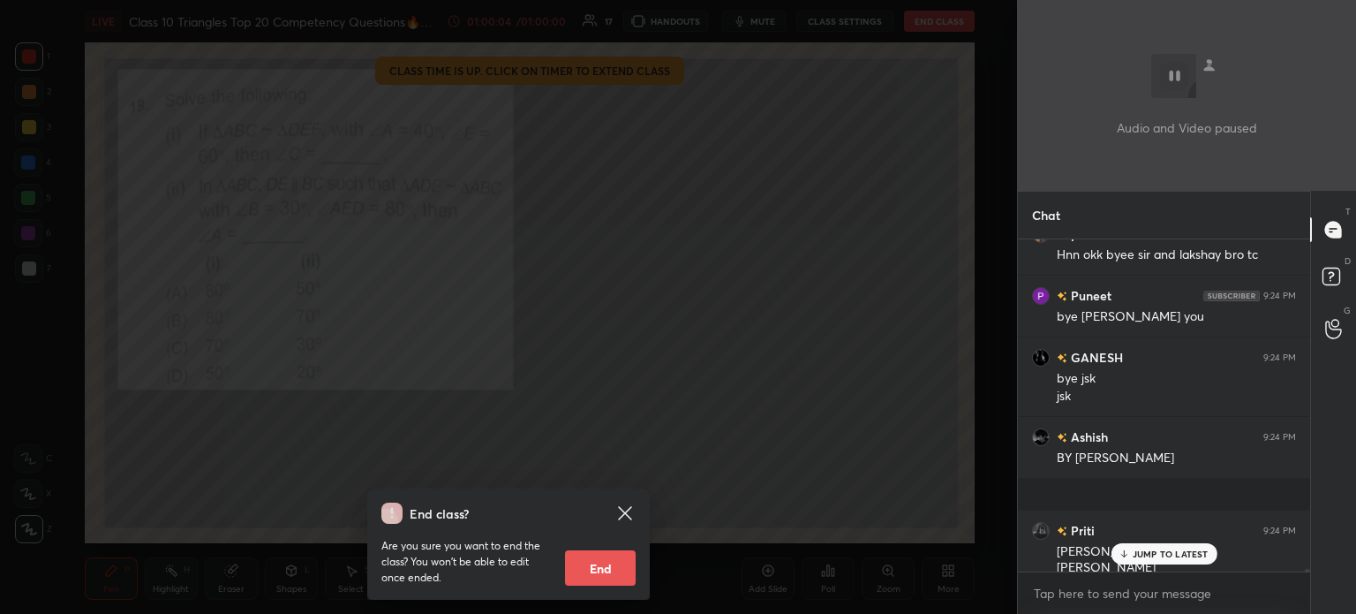
click at [609, 571] on button "End" at bounding box center [600, 567] width 71 height 35
type textarea "x"
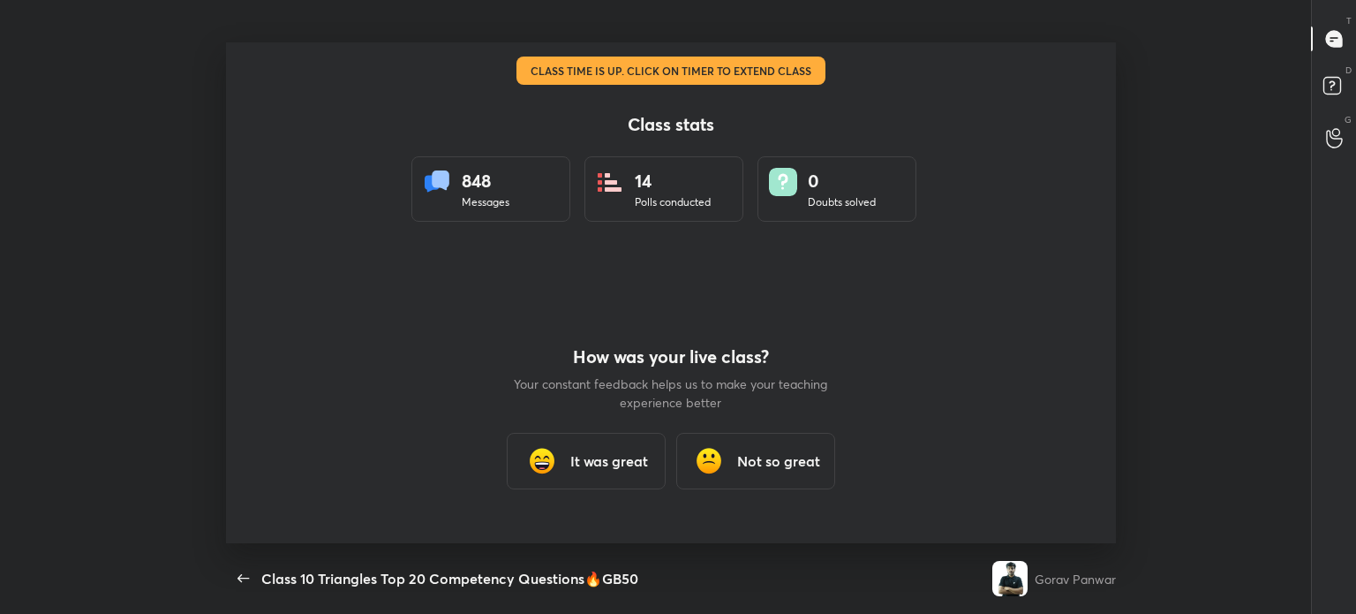
scroll to position [0, 0]
click at [580, 476] on div "It was great" at bounding box center [586, 461] width 159 height 57
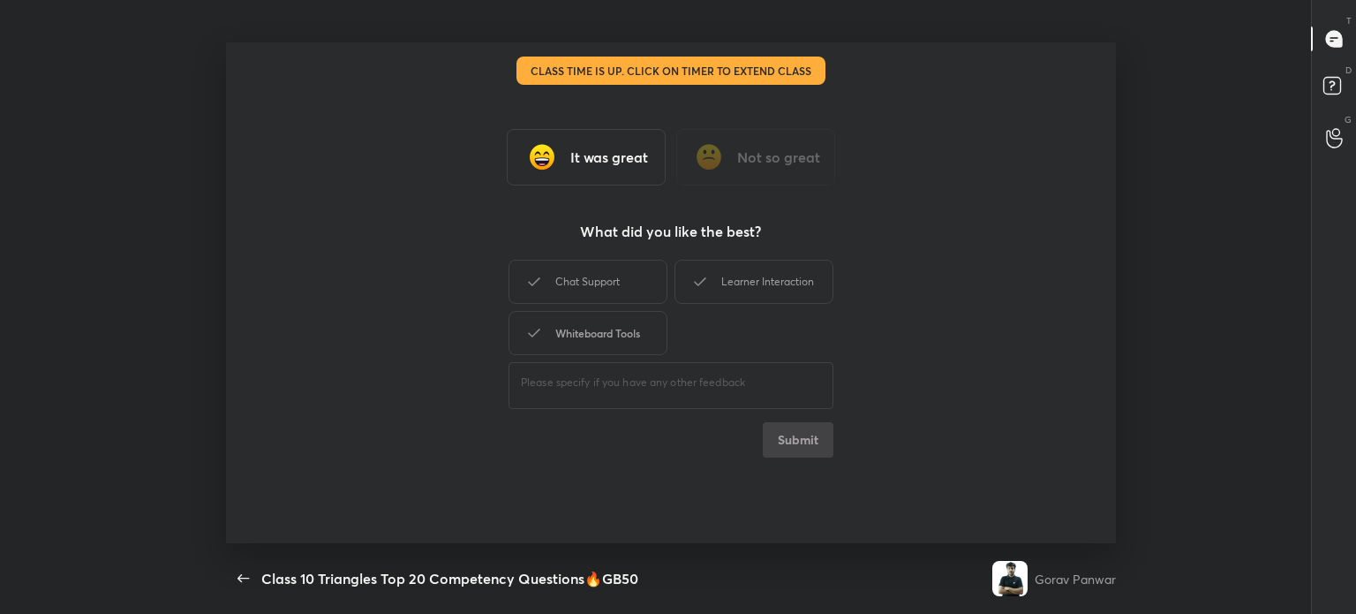
click at [551, 338] on div "Whiteboard Tools" at bounding box center [588, 333] width 159 height 44
click at [583, 292] on div "Chat Support" at bounding box center [588, 282] width 159 height 44
click at [734, 287] on div "Learner Interaction" at bounding box center [753, 282] width 159 height 44
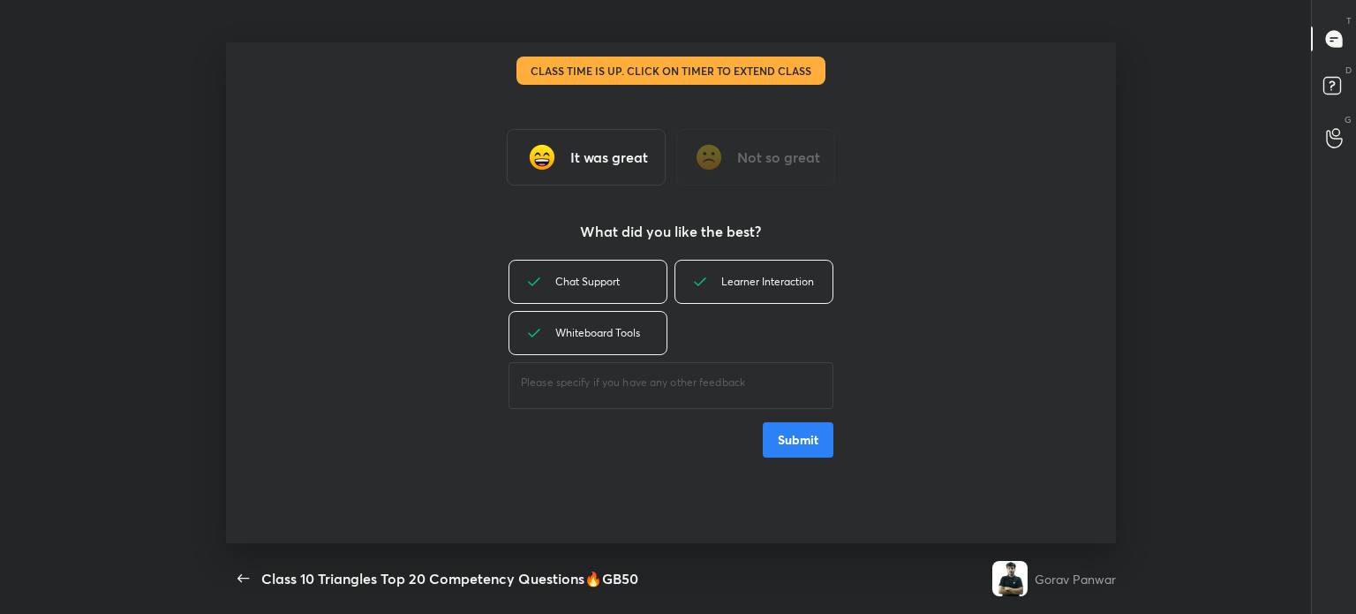
click at [784, 433] on button "Submit" at bounding box center [798, 439] width 71 height 35
